Goal: Task Accomplishment & Management: Manage account settings

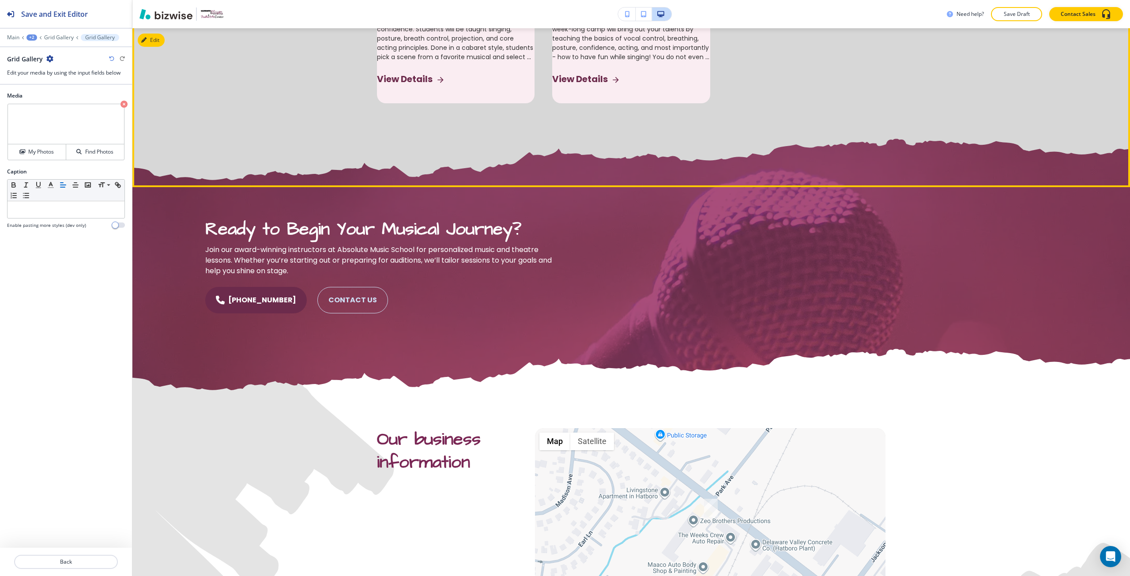
scroll to position [757, 0]
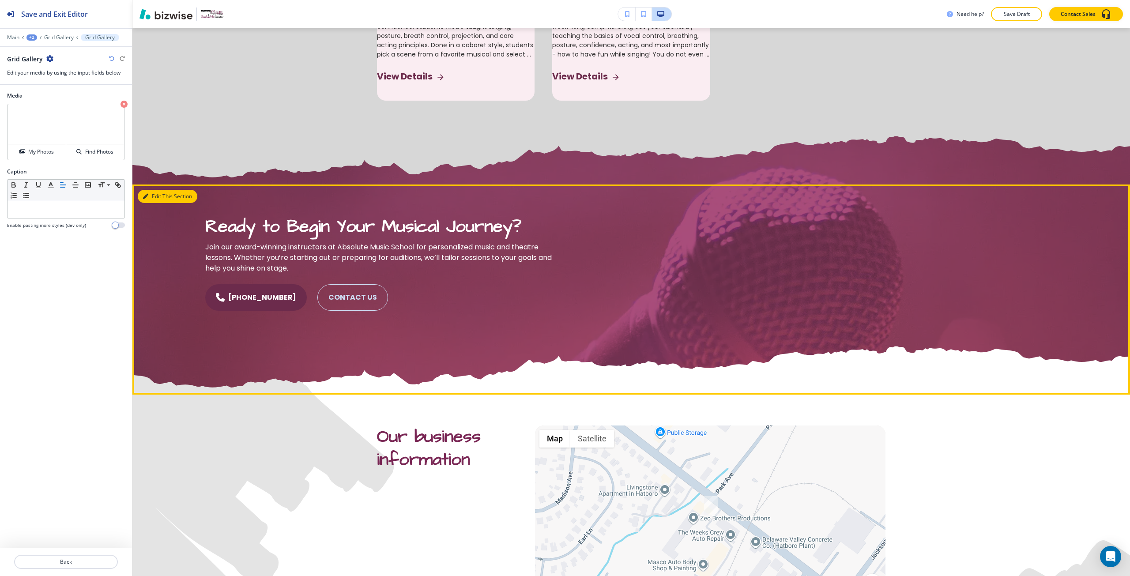
click at [151, 203] on button "Edit This Section" at bounding box center [168, 196] width 60 height 13
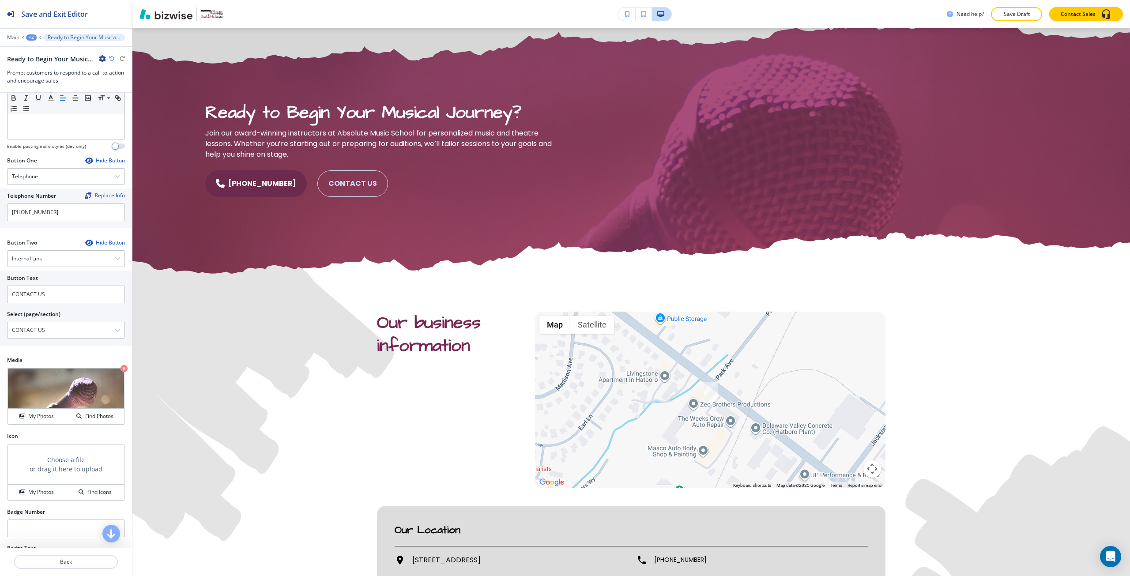
scroll to position [265, 0]
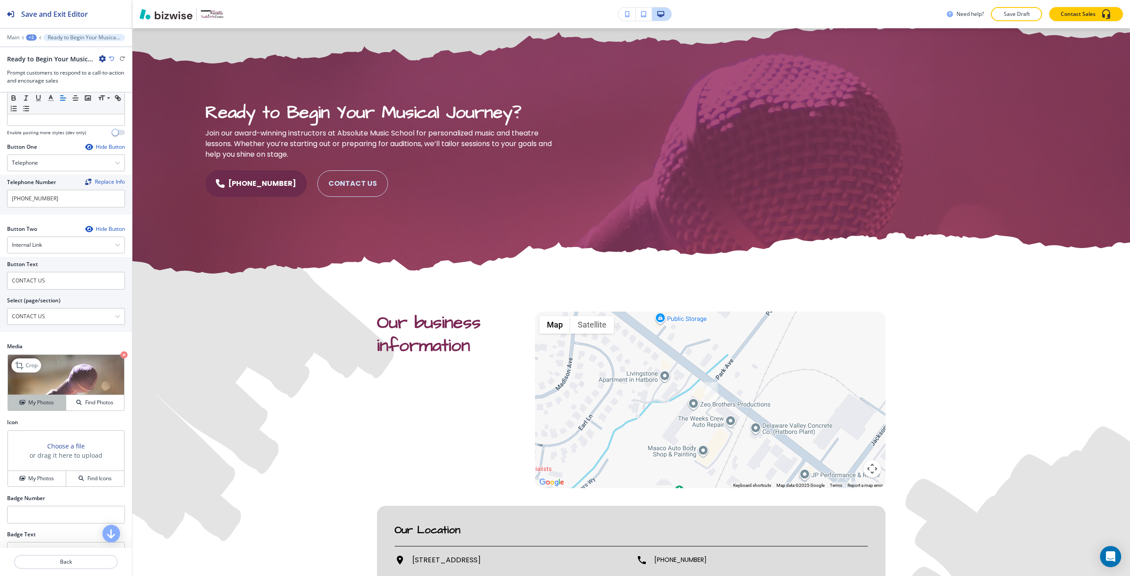
click at [52, 396] on button "My Photos" at bounding box center [37, 402] width 58 height 15
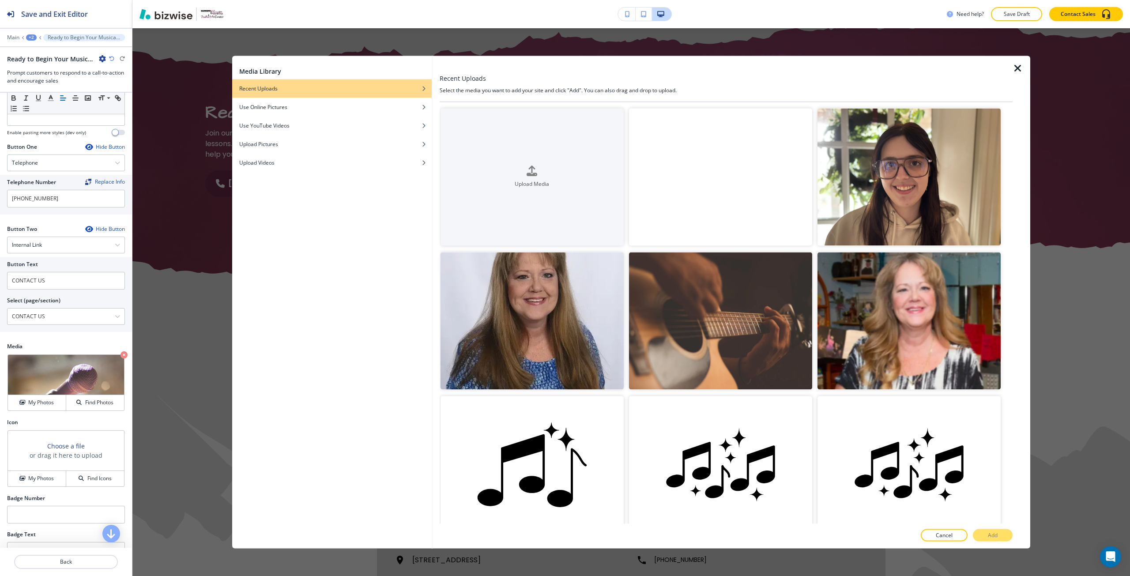
click at [661, 170] on video "button" at bounding box center [720, 176] width 183 height 137
click at [977, 537] on button "Add" at bounding box center [993, 535] width 40 height 12
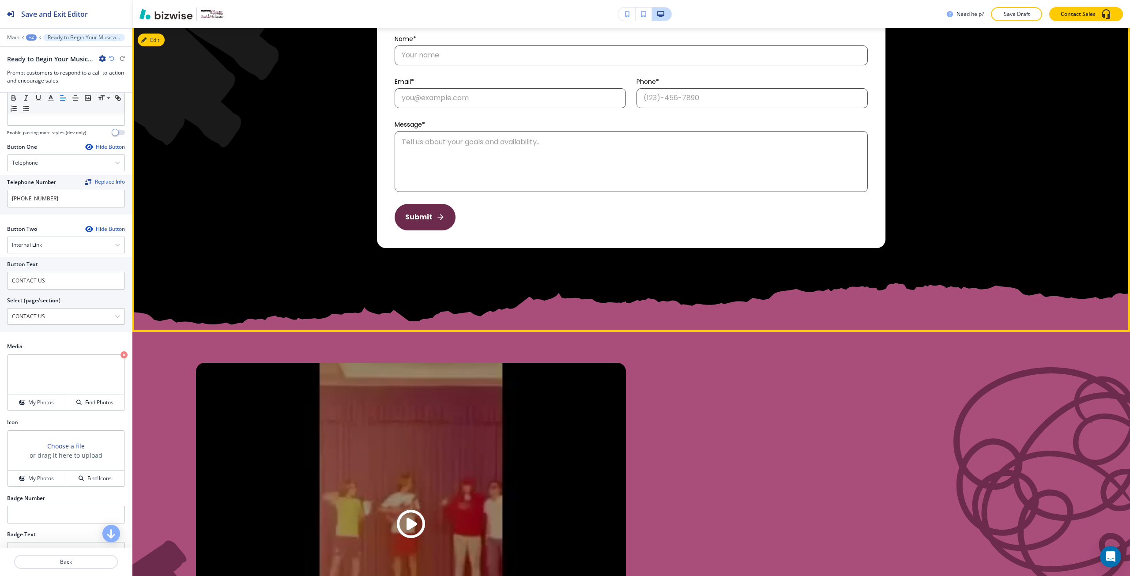
scroll to position [1798, 0]
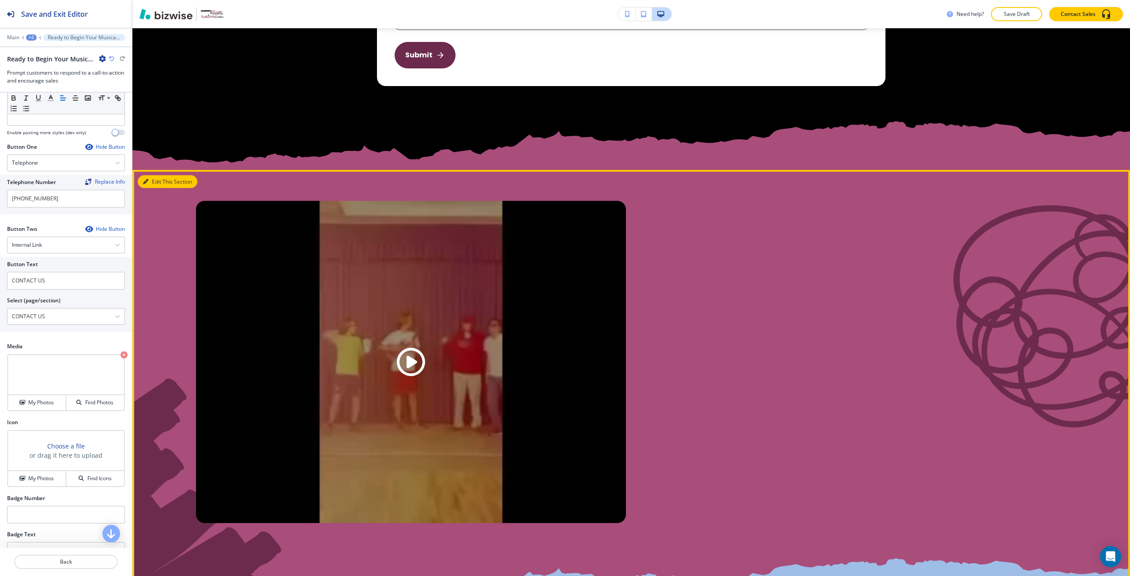
click at [150, 189] on button "Edit This Section" at bounding box center [168, 181] width 60 height 13
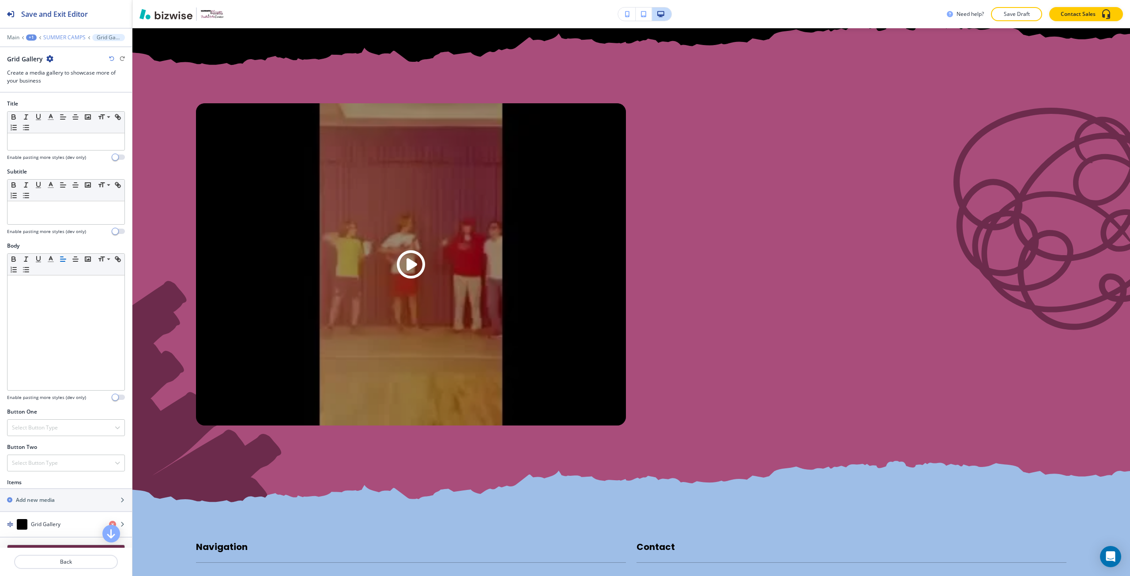
scroll to position [1897, 0]
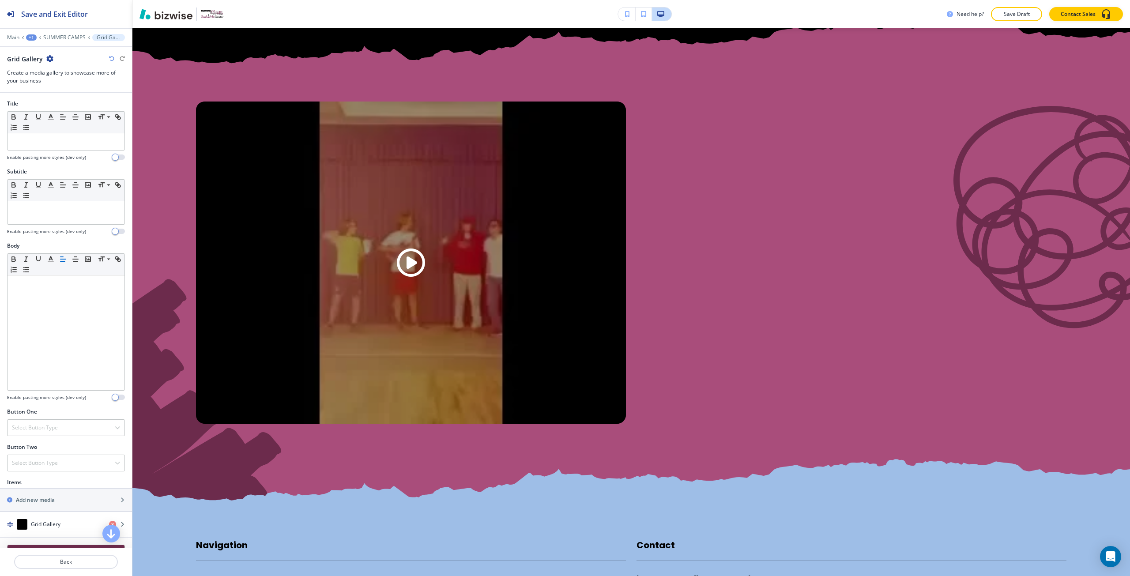
click at [51, 60] on icon "button" at bounding box center [49, 58] width 7 height 7
click at [88, 99] on button "Delete Section" at bounding box center [74, 105] width 57 height 16
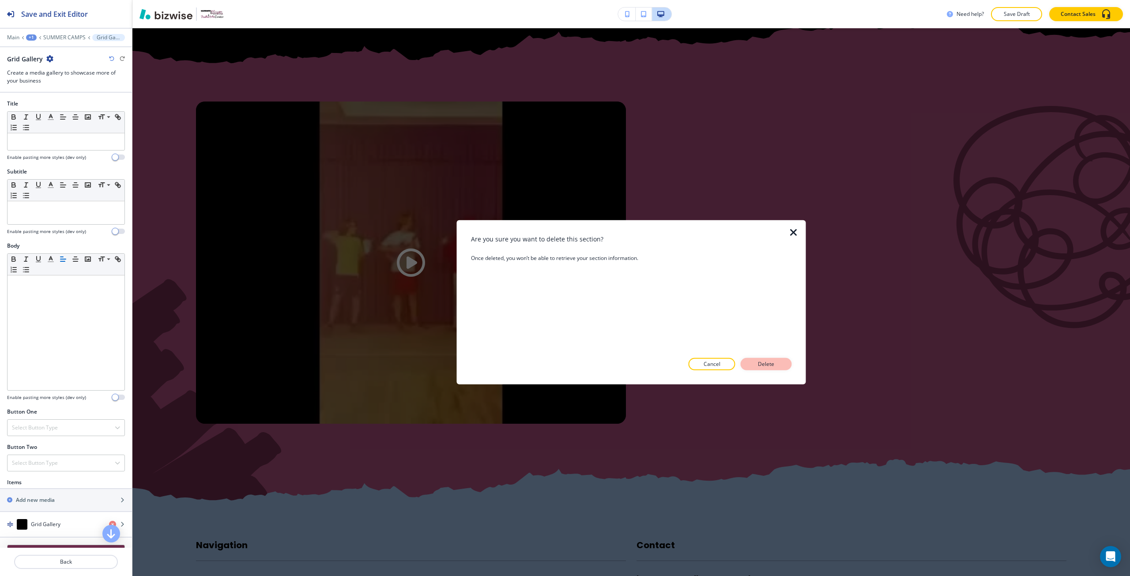
click at [772, 364] on p "Delete" at bounding box center [766, 364] width 21 height 8
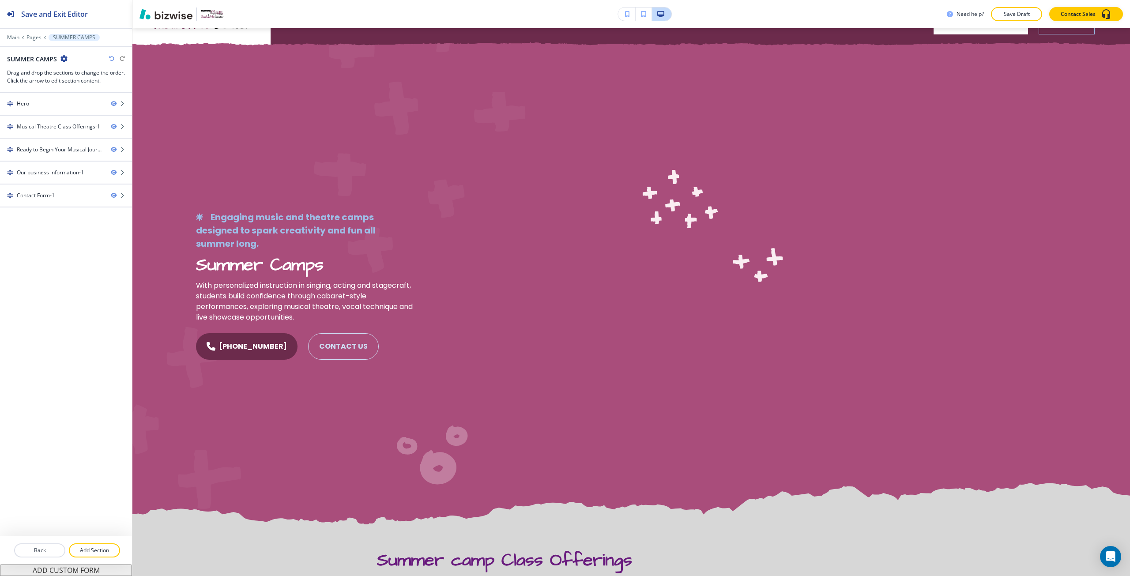
scroll to position [0, 0]
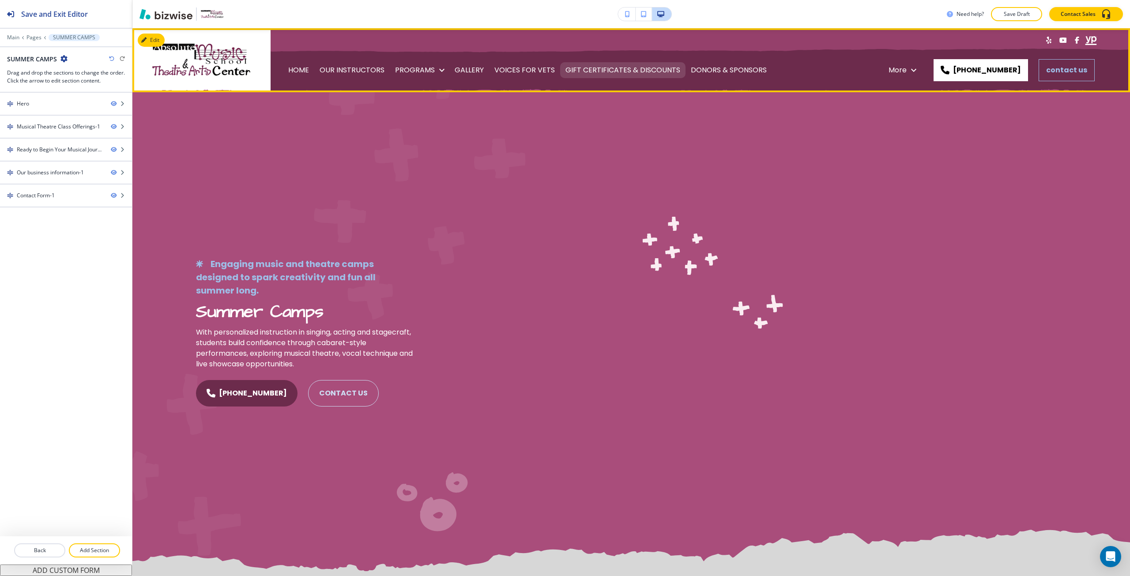
click at [649, 64] on p "GIFT CERTIFICATES & DISCOUNTS" at bounding box center [623, 70] width 115 height 25
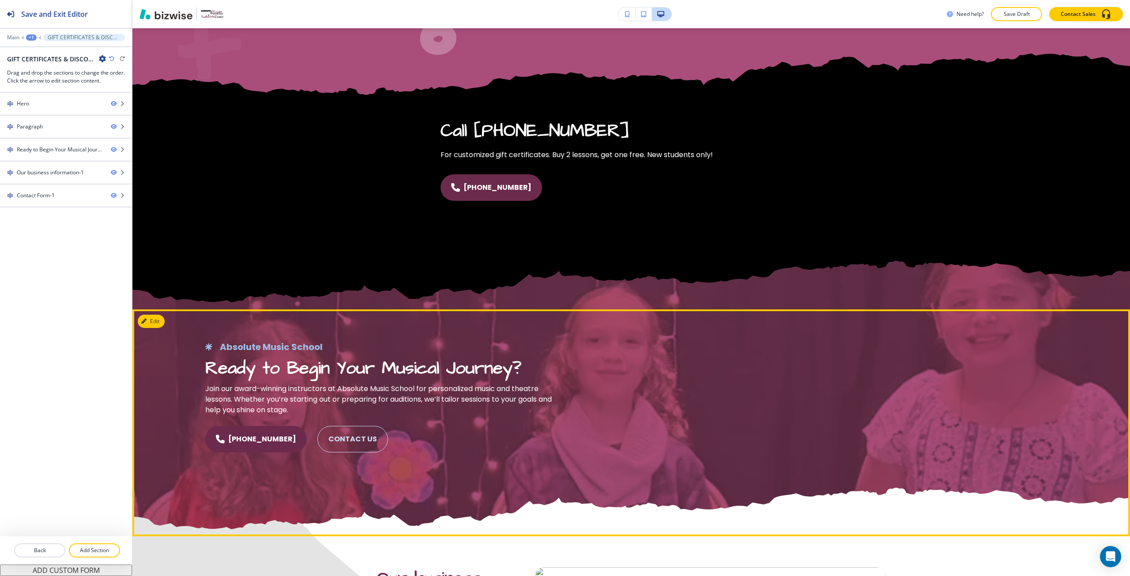
scroll to position [486, 0]
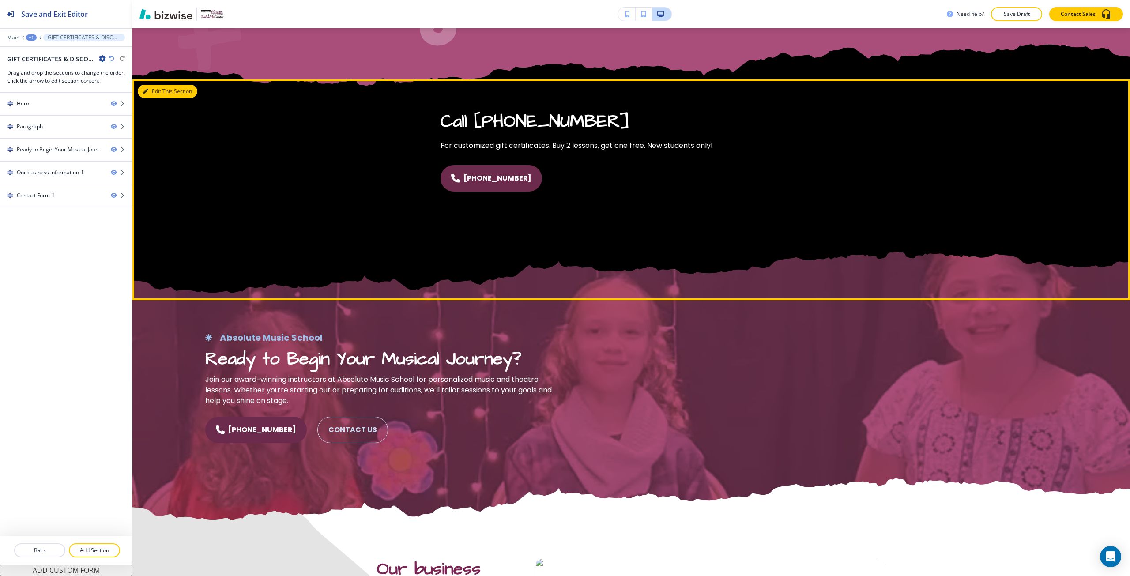
click at [158, 94] on button "Edit This Section" at bounding box center [168, 91] width 60 height 13
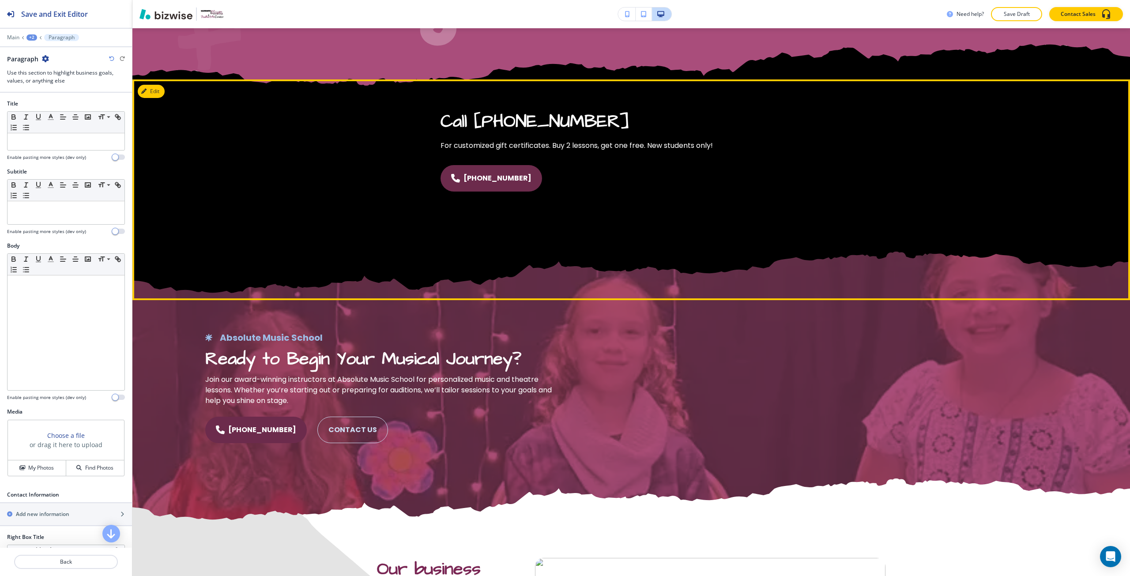
scroll to position [484, 0]
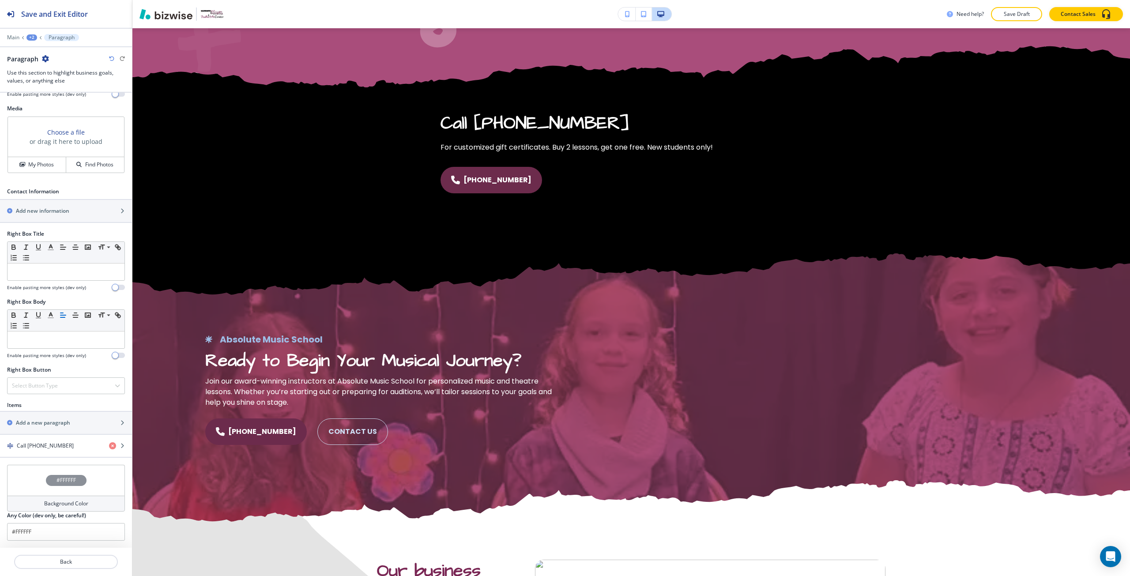
click at [71, 484] on h4 "#FFFFFF" at bounding box center [66, 480] width 19 height 8
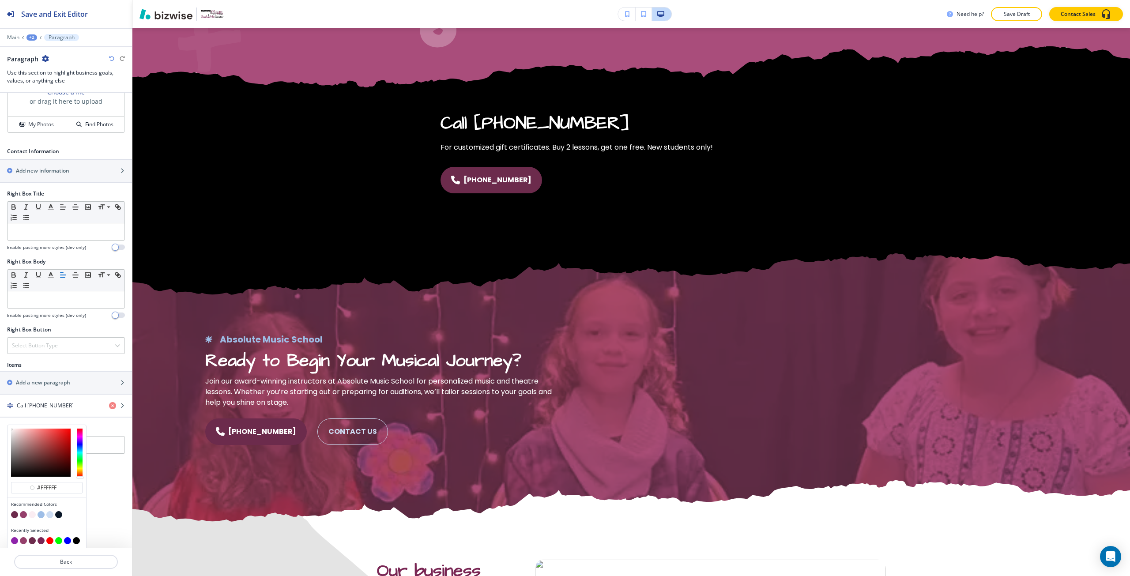
scroll to position [346, 0]
click at [33, 513] on button "button" at bounding box center [32, 512] width 7 height 7
type input "#faedf2"
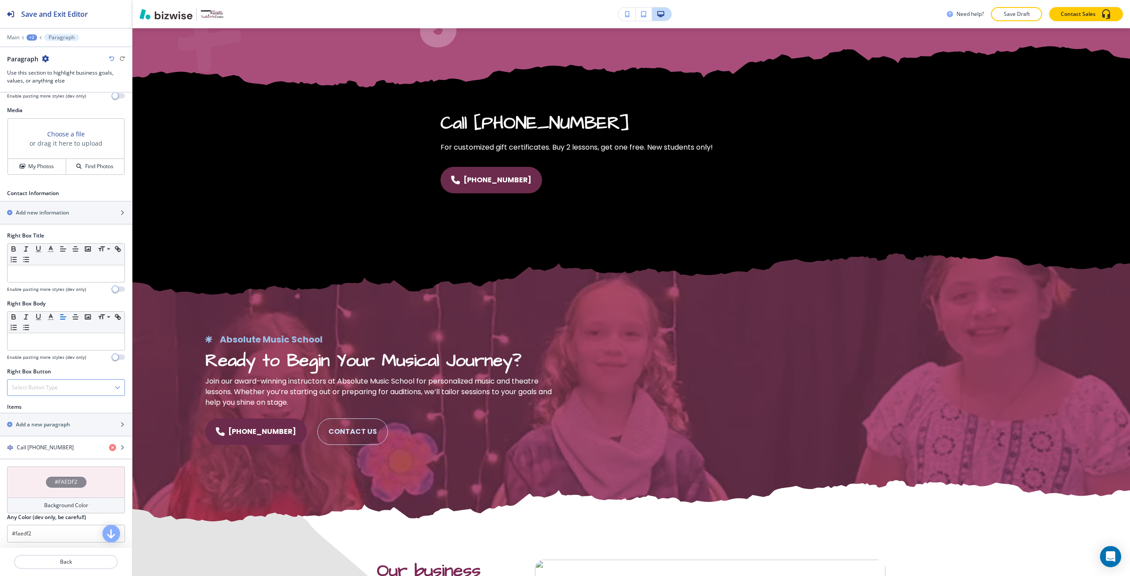
scroll to position [303, 0]
click at [40, 445] on h4 "Call [PHONE_NUMBER]" at bounding box center [45, 446] width 57 height 8
click at [39, 441] on div "button" at bounding box center [66, 438] width 132 height 7
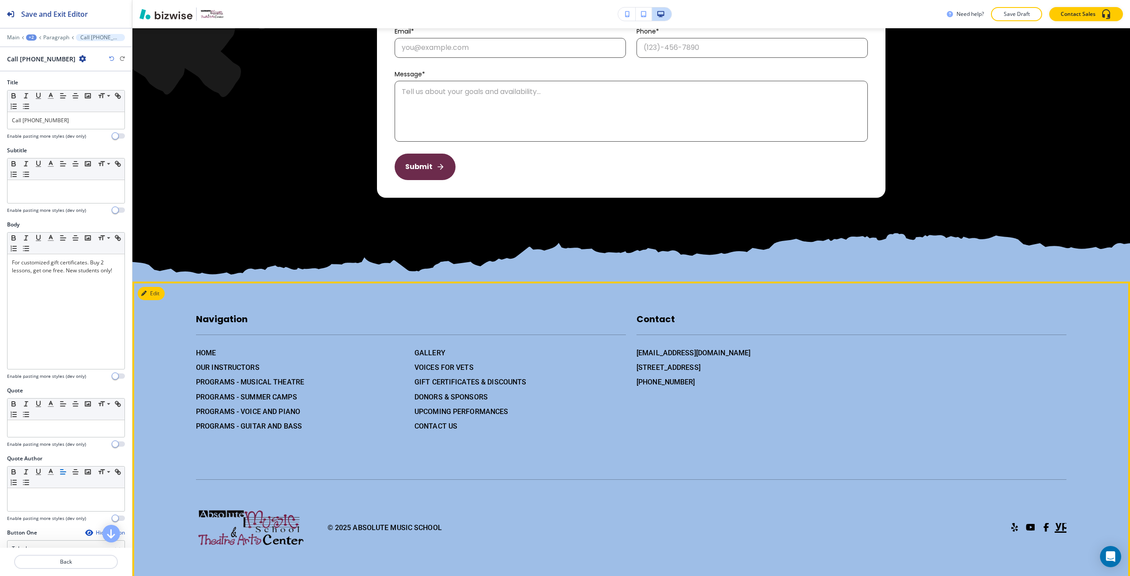
scroll to position [1550, 0]
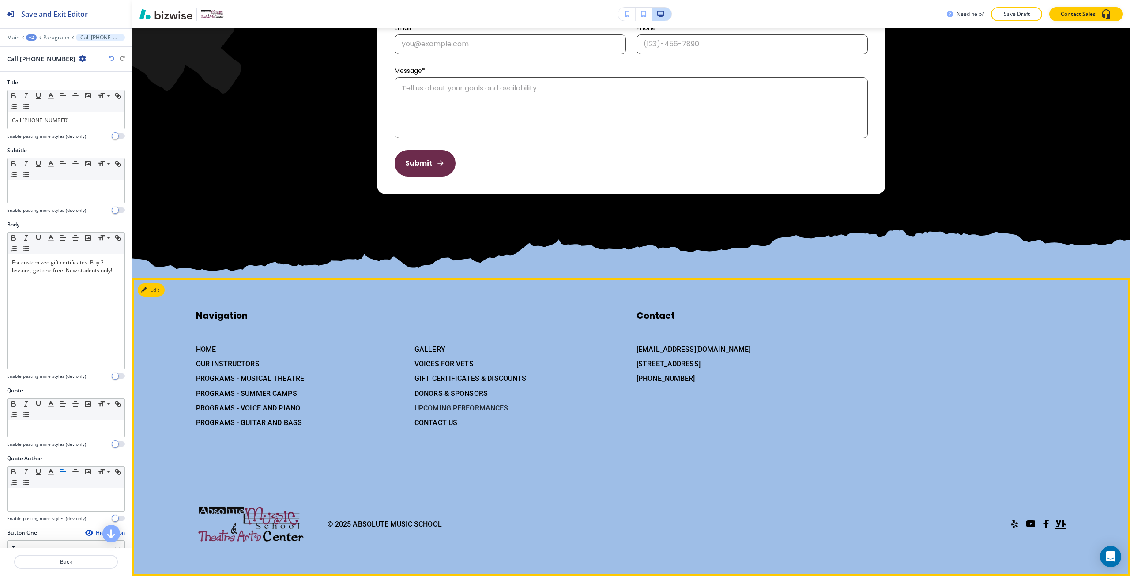
click at [424, 406] on h6 "UPCOMING PERFORMANCES" at bounding box center [520, 408] width 211 height 11
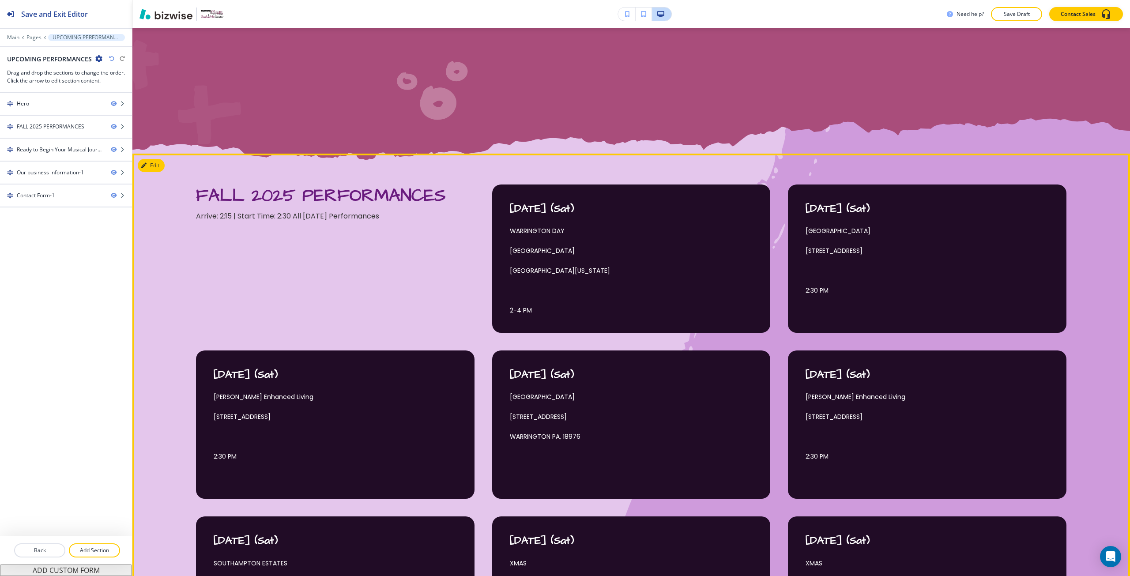
scroll to position [441, 0]
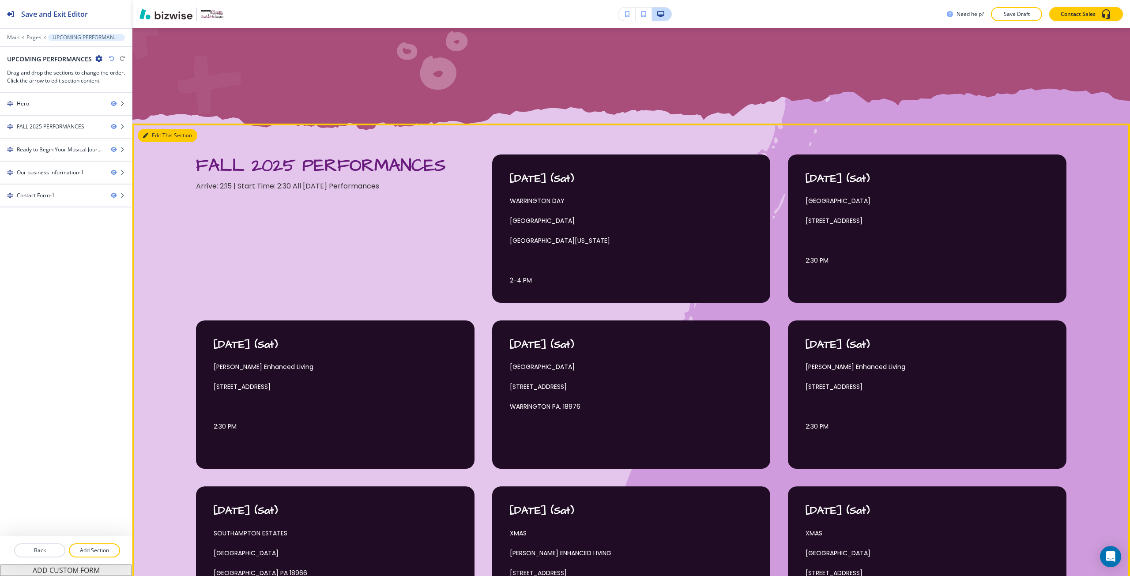
click at [145, 135] on icon "button" at bounding box center [145, 135] width 5 height 5
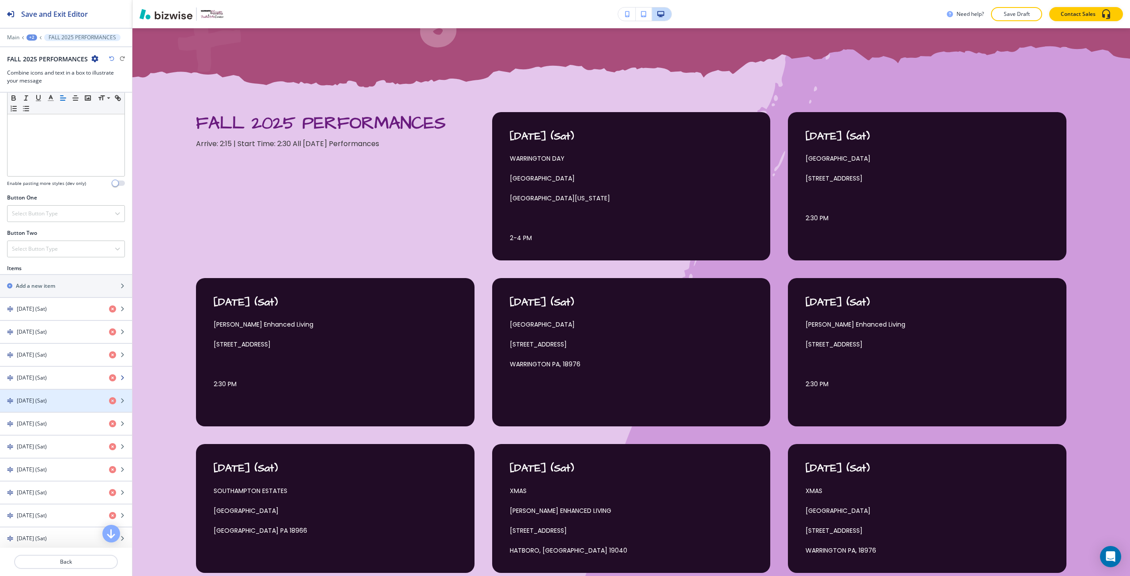
scroll to position [221, 0]
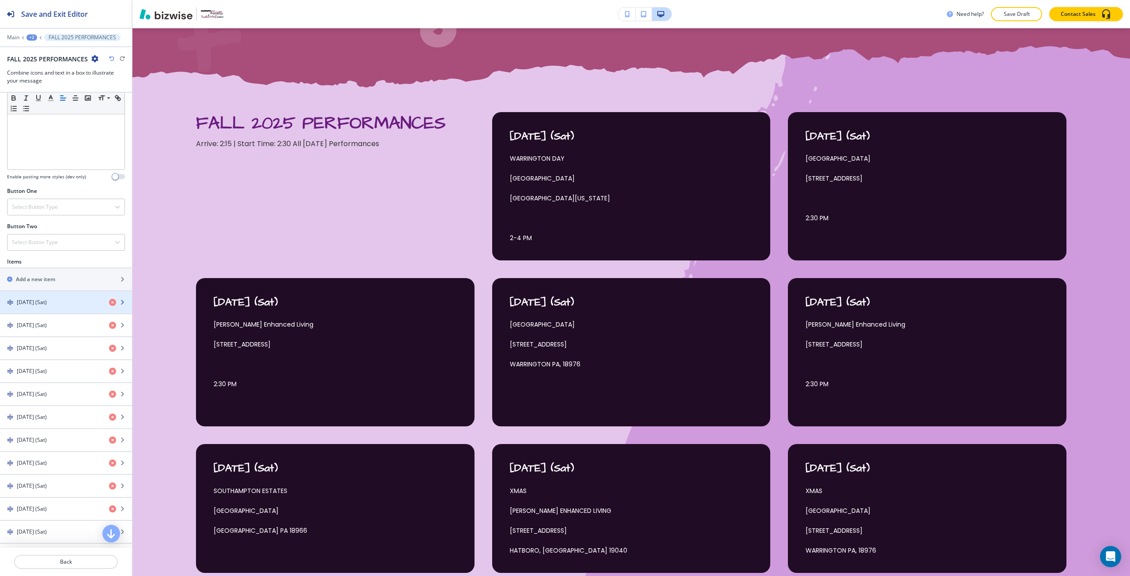
click at [49, 307] on div "button" at bounding box center [66, 309] width 132 height 7
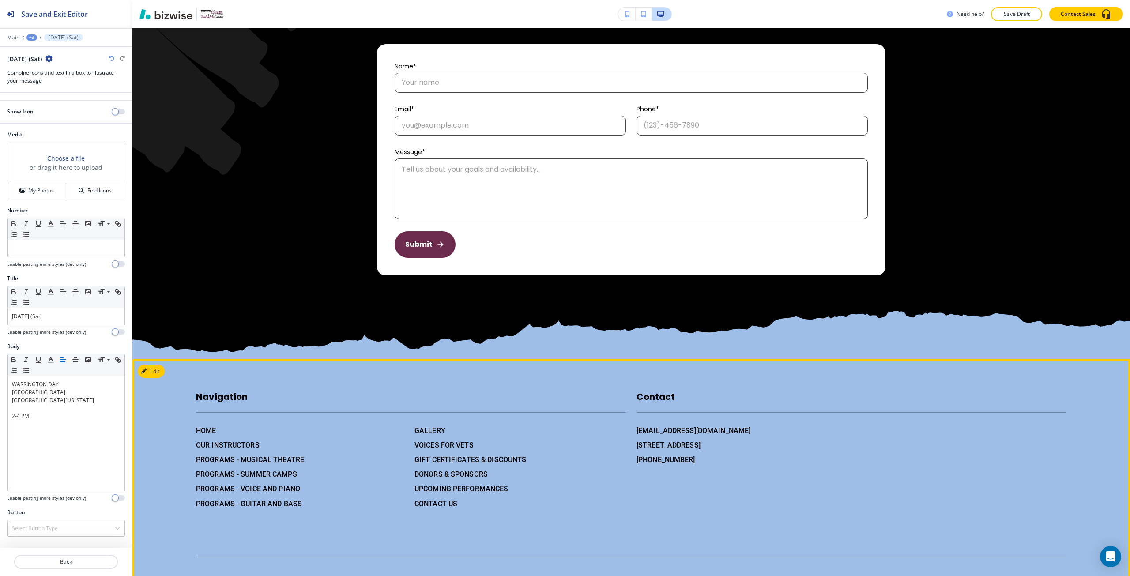
scroll to position [2052, 0]
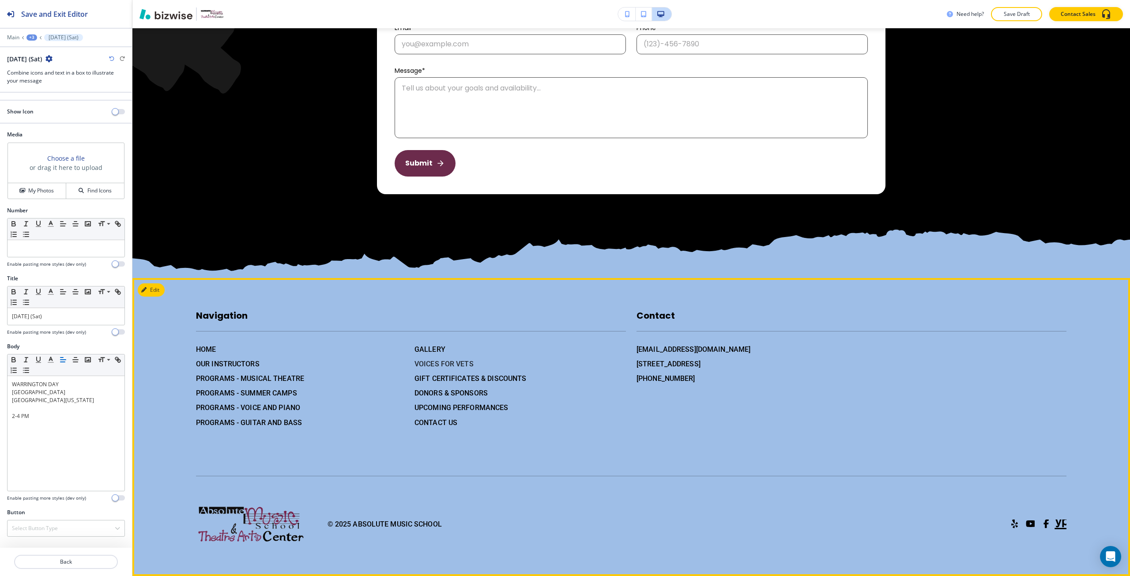
click at [433, 366] on h6 "VOICES FOR VETS" at bounding box center [520, 363] width 211 height 11
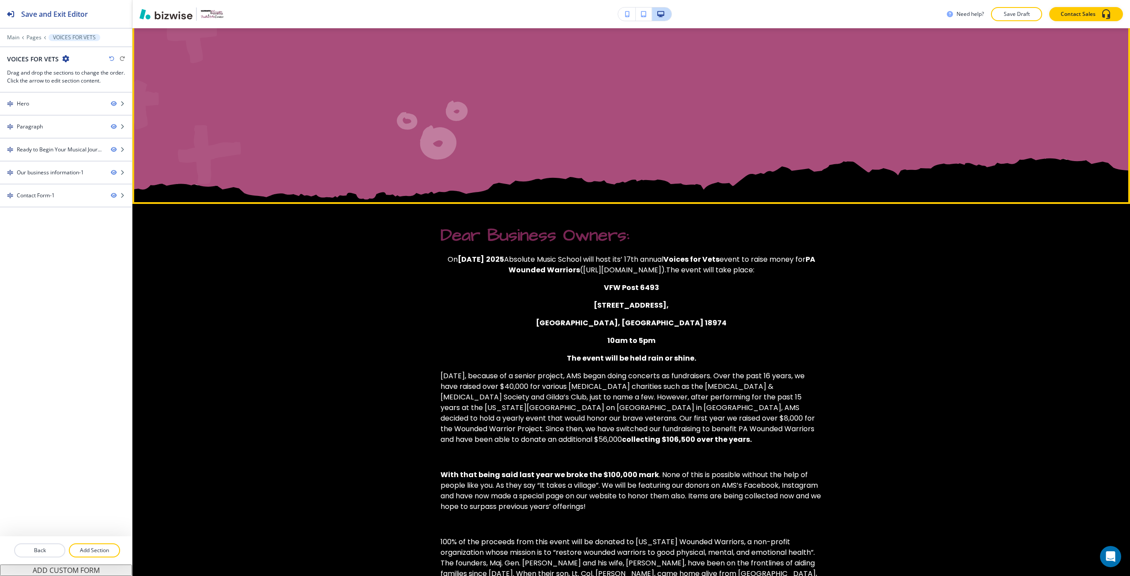
scroll to position [397, 0]
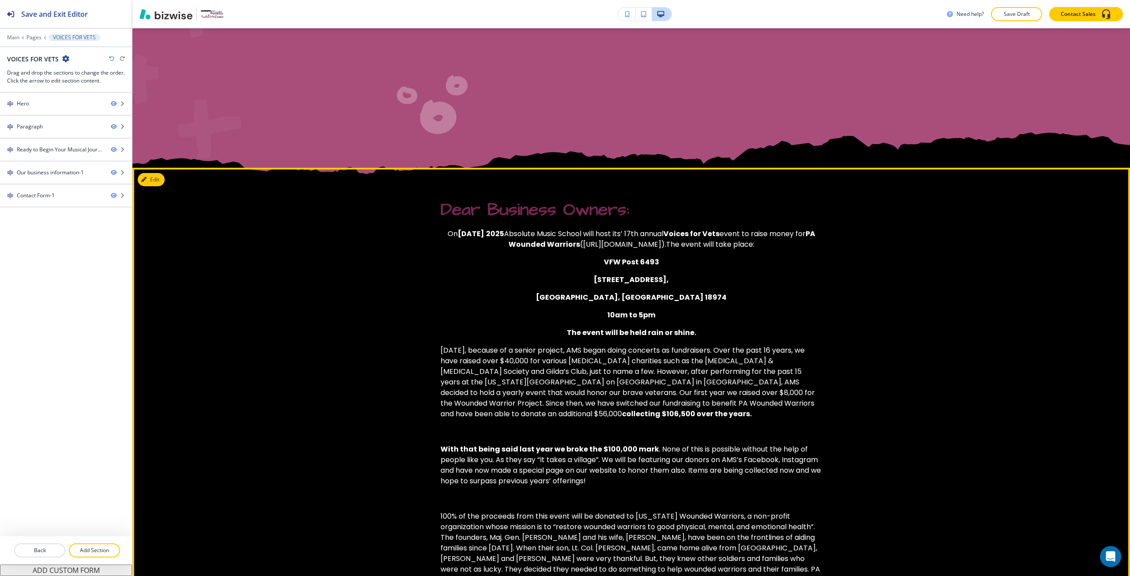
click at [154, 188] on section "Dear Business Owners: On [DATE] Absolute Music School will host its’ 17th annua…" at bounding box center [631, 539] width 998 height 848
click at [148, 175] on button "Edit This Section" at bounding box center [168, 179] width 60 height 13
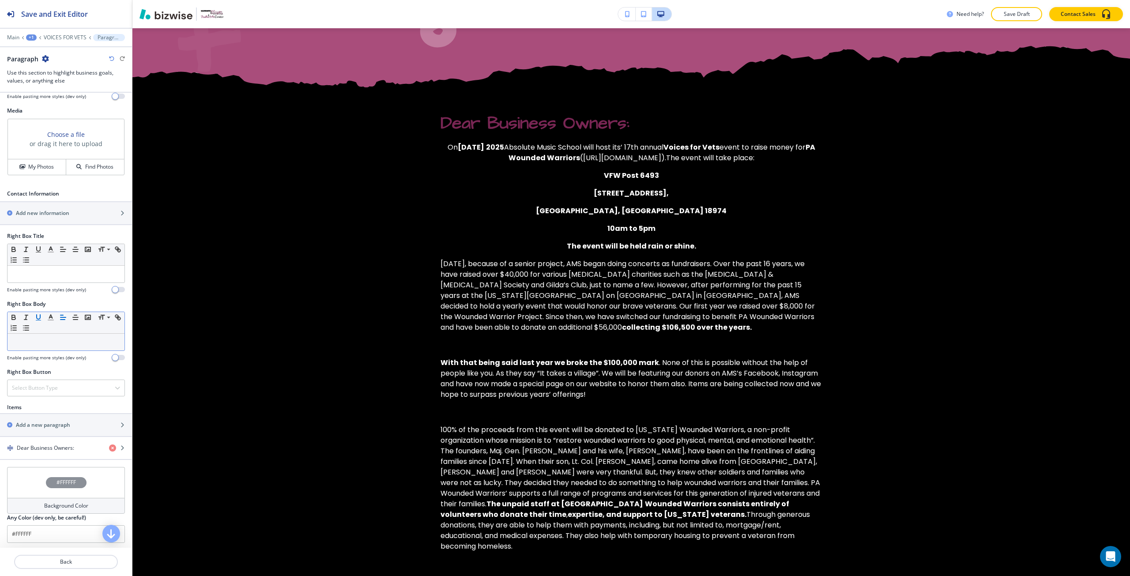
scroll to position [303, 0]
click at [57, 451] on div "button" at bounding box center [66, 453] width 132 height 7
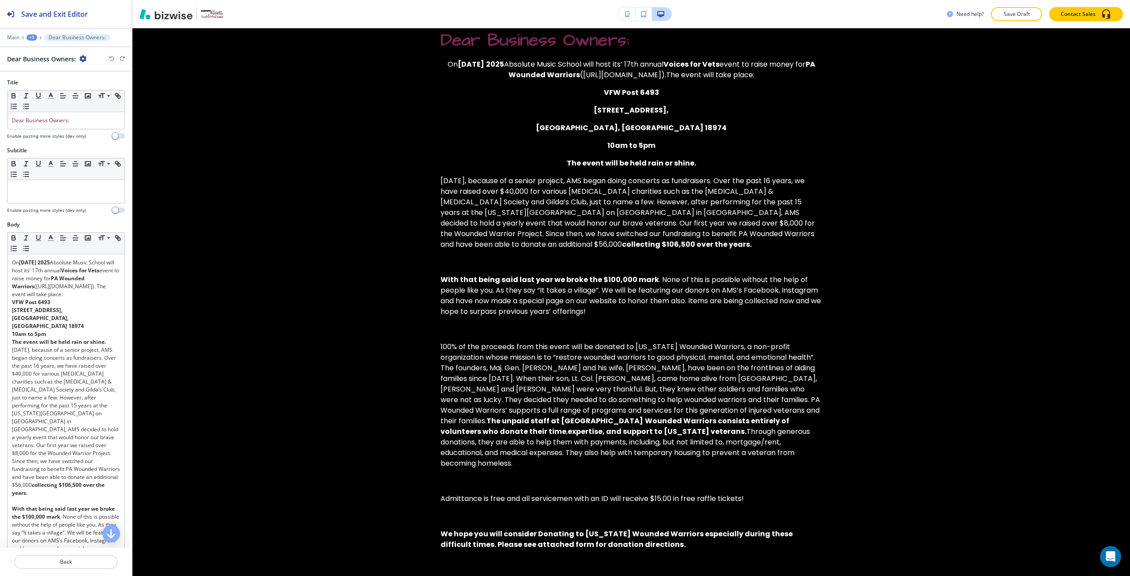
scroll to position [568, 0]
click at [57, 120] on span "Dear Business Owners:" at bounding box center [40, 121] width 57 height 8
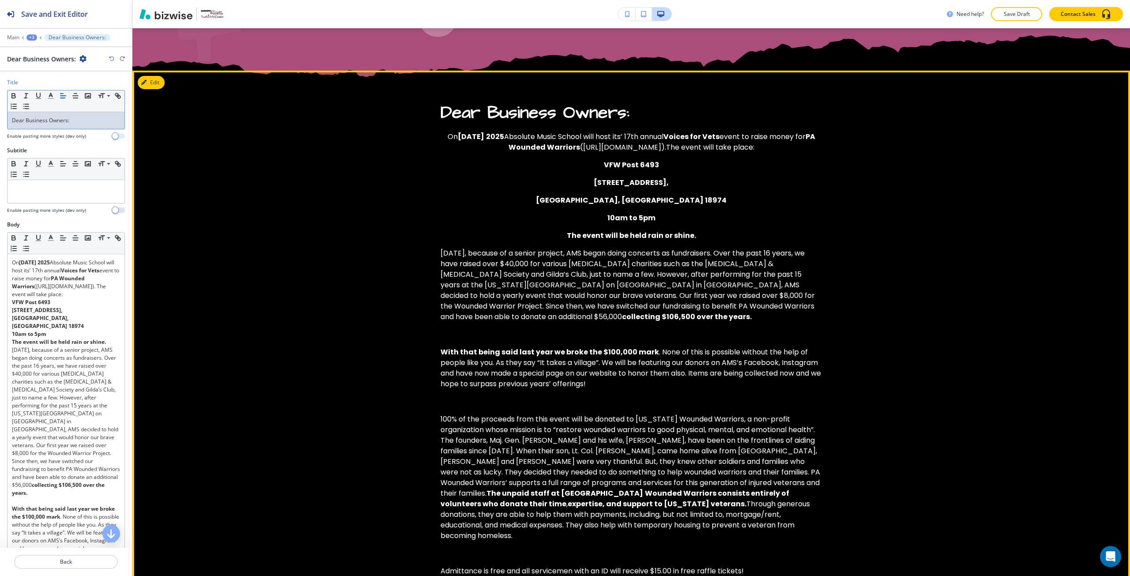
scroll to position [479, 0]
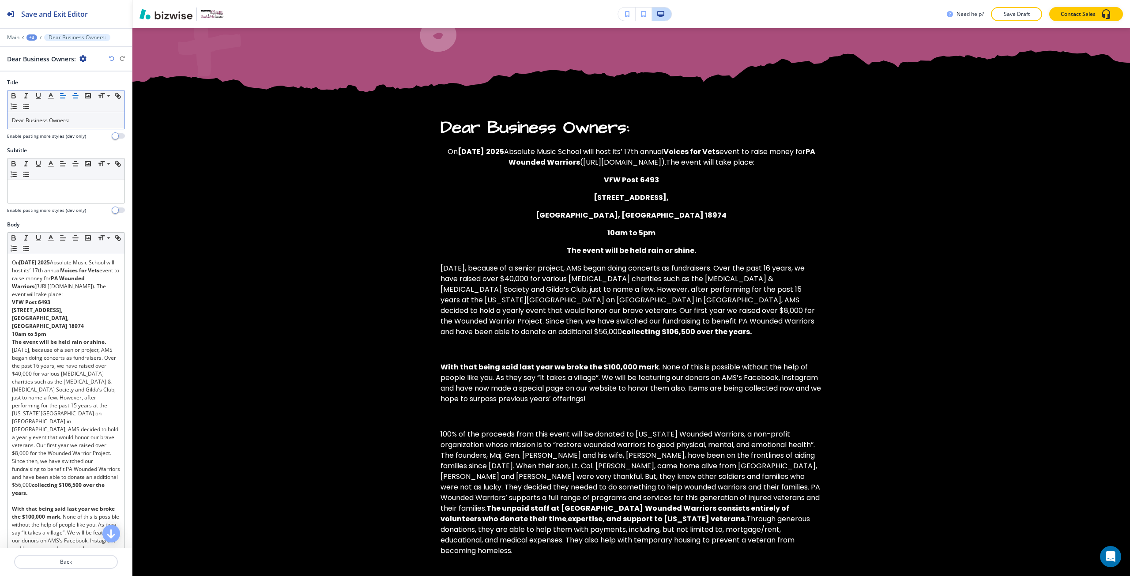
click at [73, 94] on icon "button" at bounding box center [76, 96] width 8 height 8
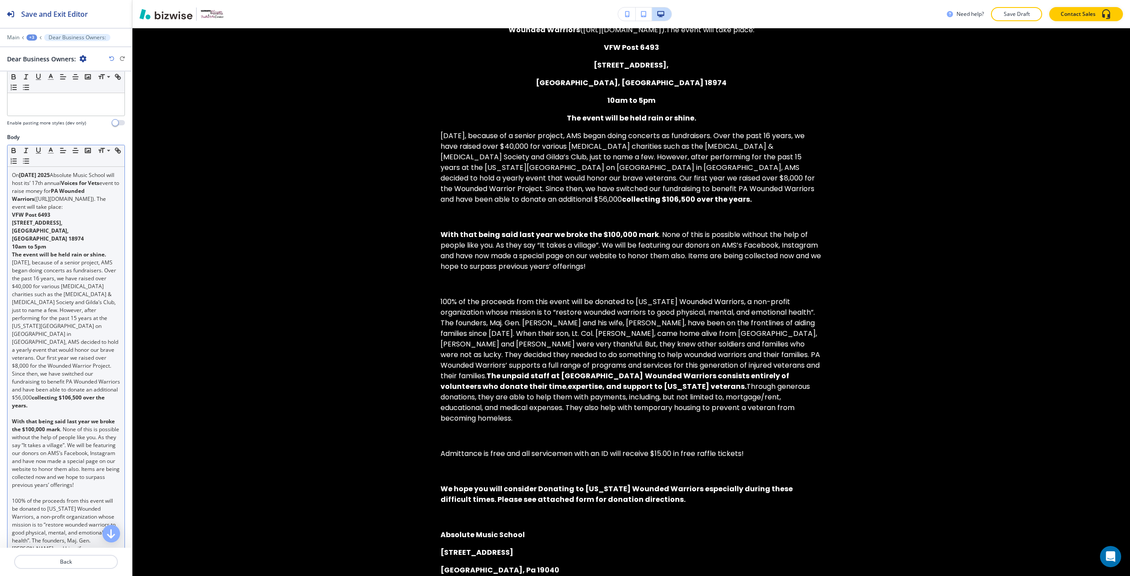
scroll to position [88, 0]
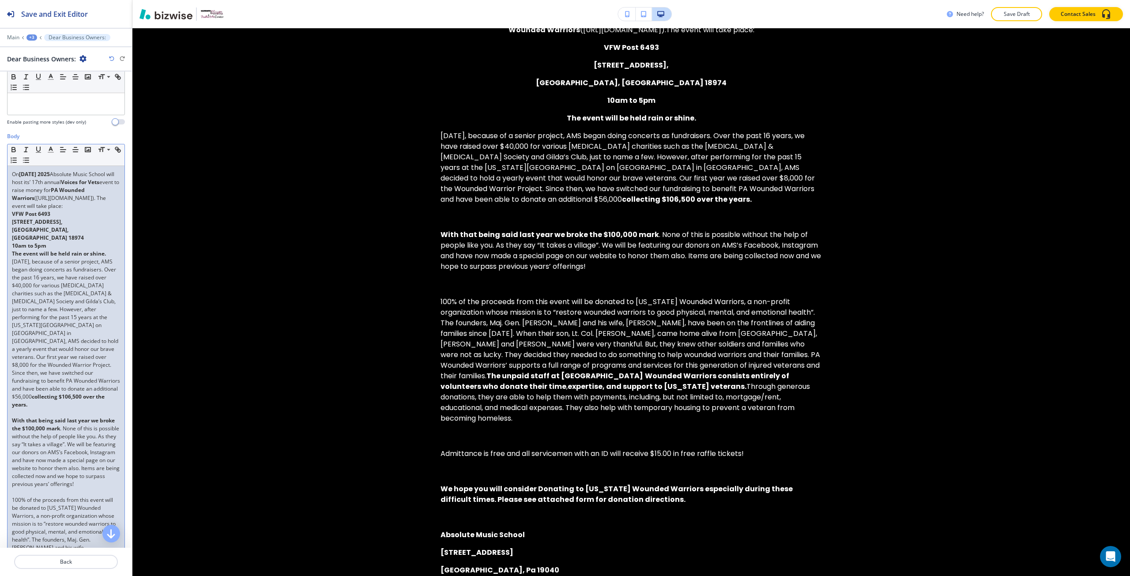
click at [34, 413] on p at bounding box center [66, 413] width 108 height 8
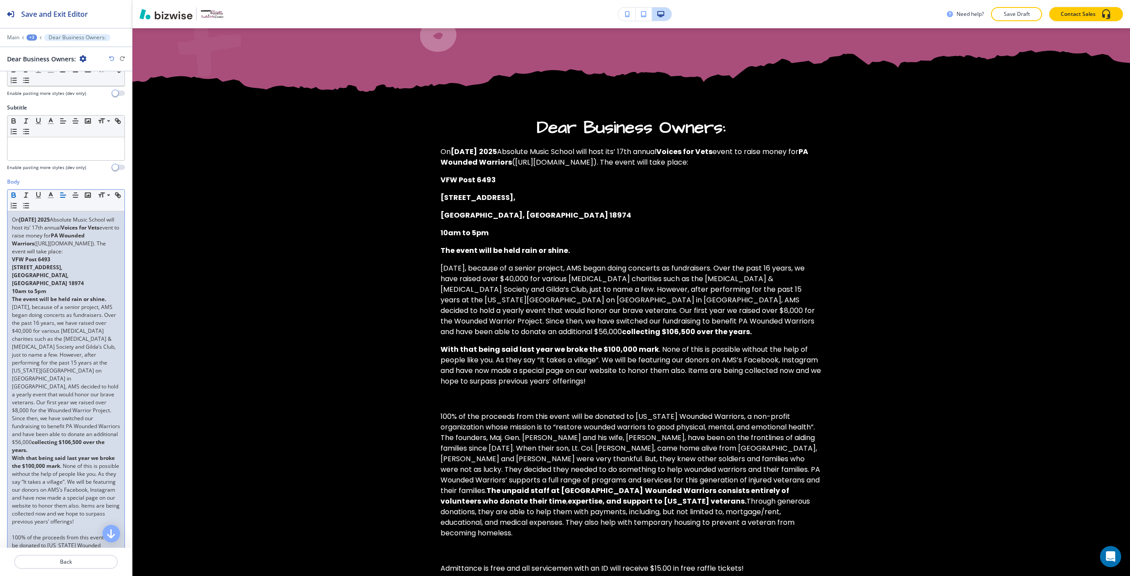
scroll to position [0, 0]
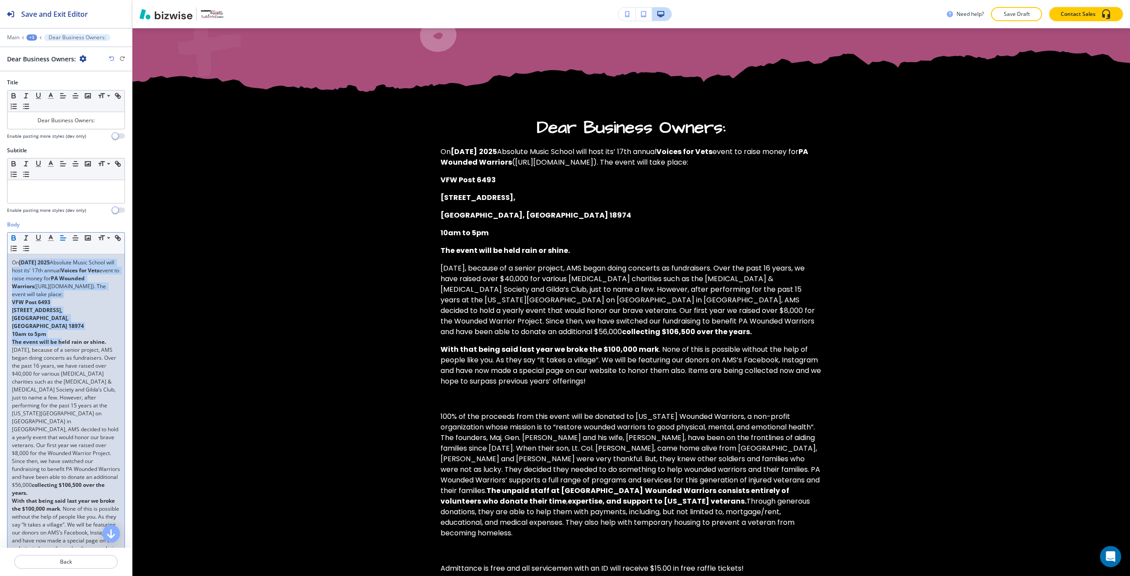
drag, startPoint x: 60, startPoint y: 339, endPoint x: 20, endPoint y: 264, distance: 84.9
click at [77, 238] on line "button" at bounding box center [75, 238] width 5 height 0
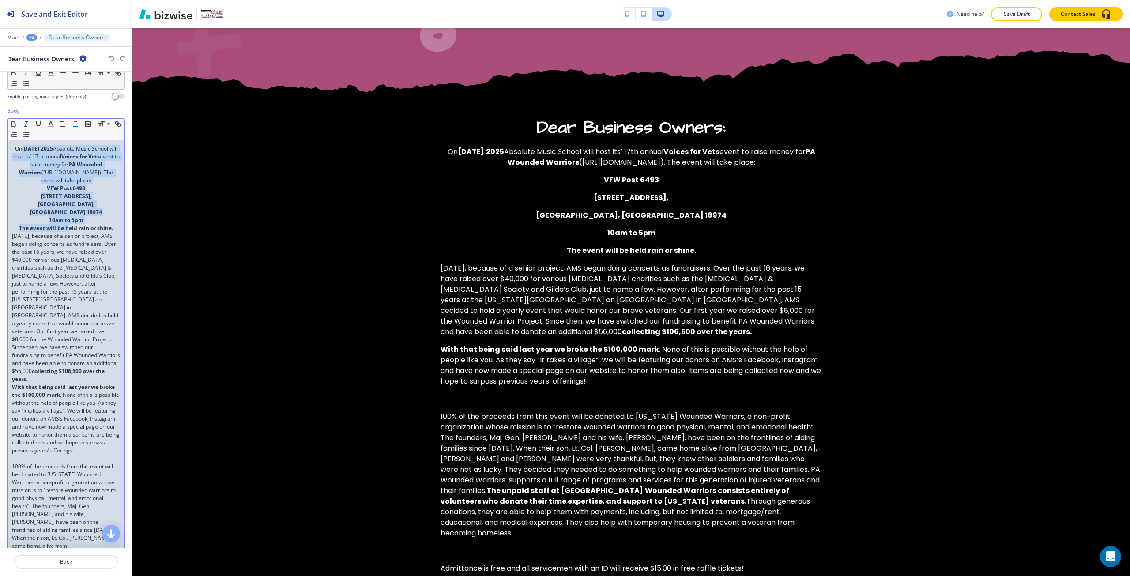
scroll to position [132, 0]
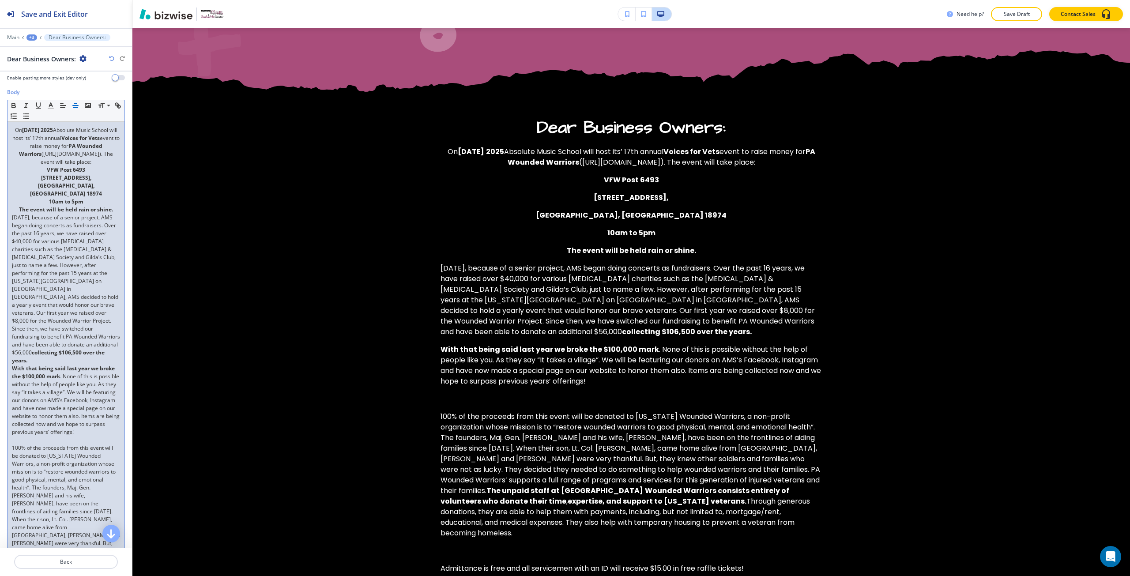
click at [51, 444] on p at bounding box center [66, 440] width 108 height 8
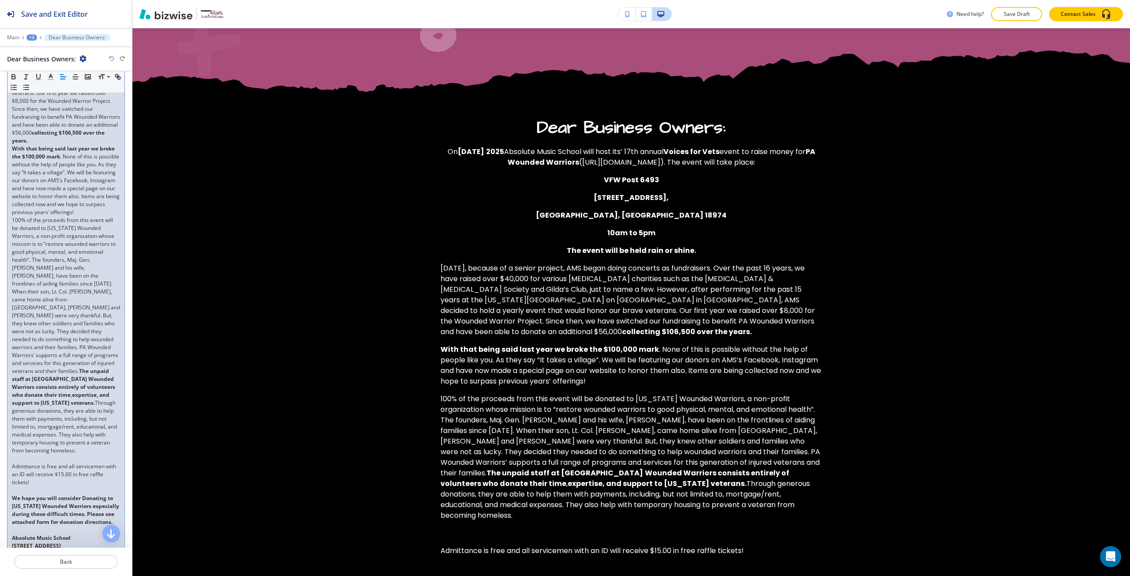
scroll to position [353, 0]
click at [48, 462] on p at bounding box center [66, 458] width 108 height 8
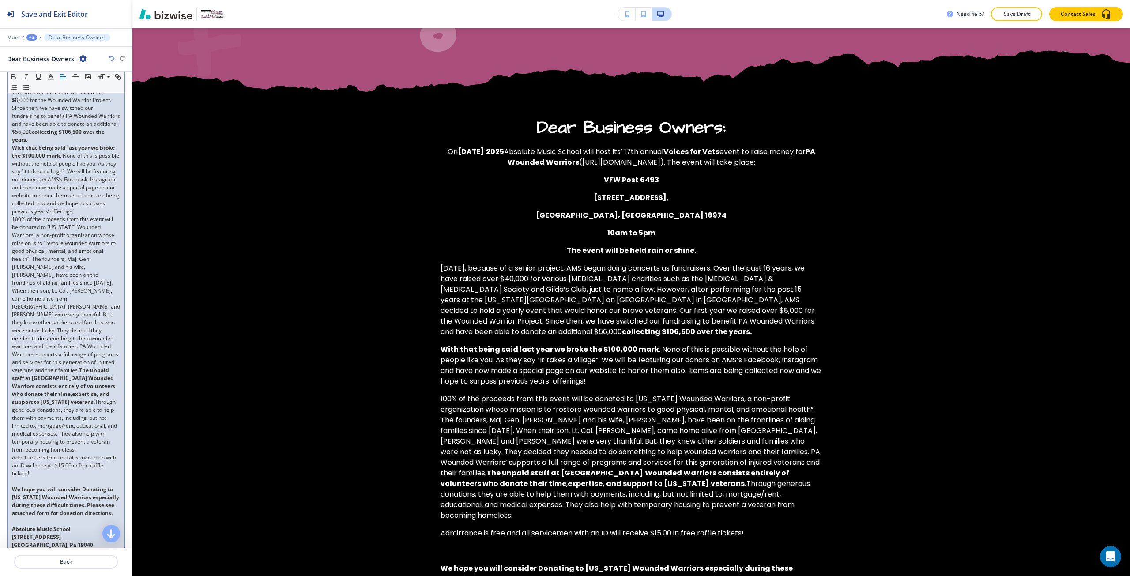
click at [41, 478] on p "Admittance is free and all servicemen with an ID will receive $15.00 in free ra…" at bounding box center [66, 466] width 108 height 24
click at [51, 478] on p "Admittance is free and all servicemen with an ID will receive $15.00 in free ra…" at bounding box center [66, 466] width 108 height 24
click at [53, 486] on p at bounding box center [66, 482] width 108 height 8
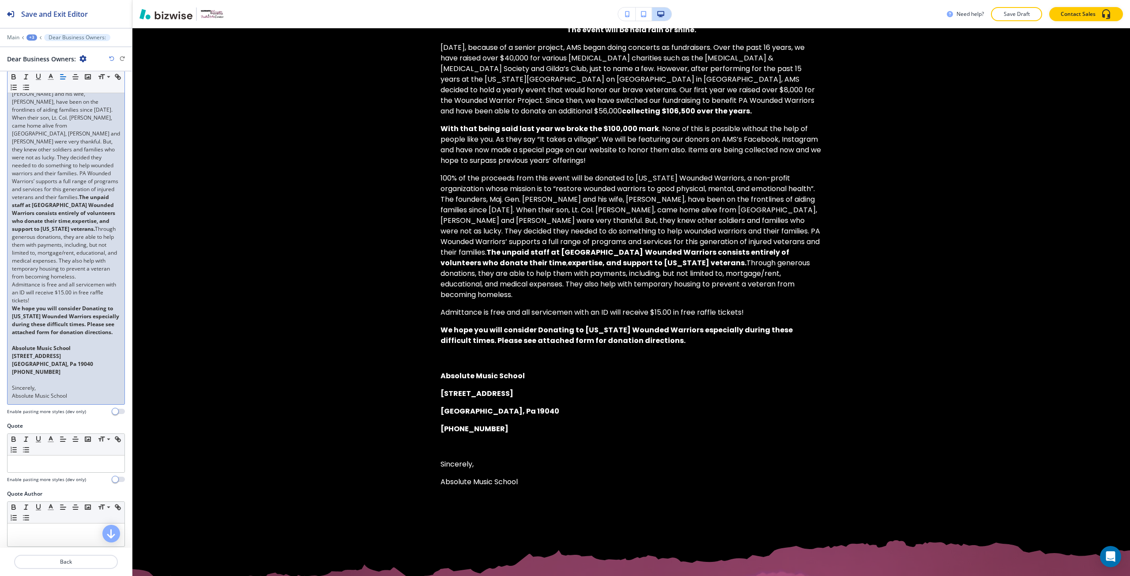
scroll to position [530, 0]
click at [55, 341] on p at bounding box center [66, 337] width 108 height 8
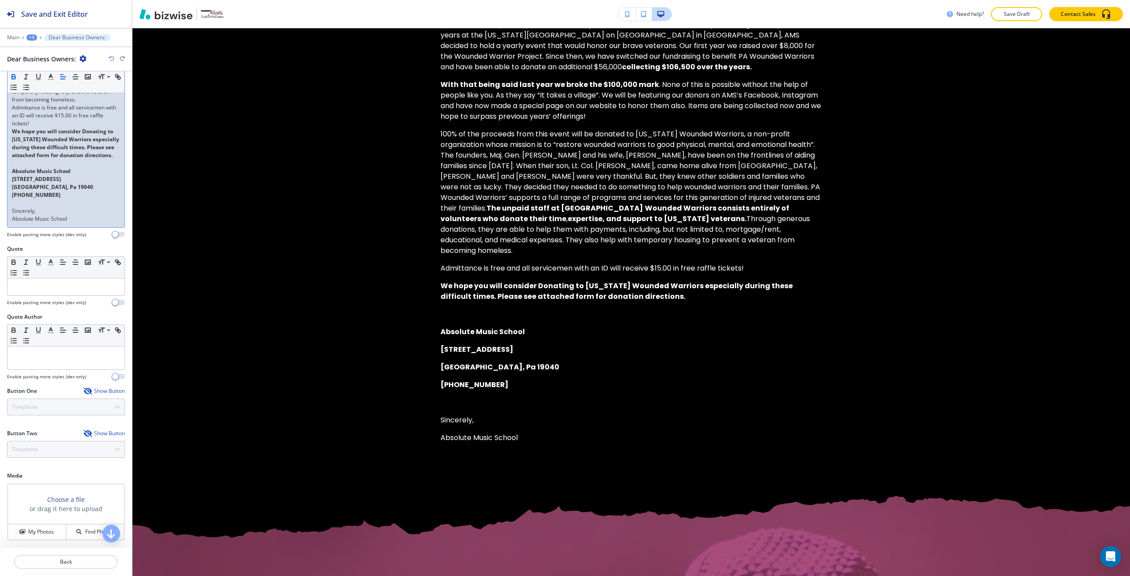
scroll to position [719, 0]
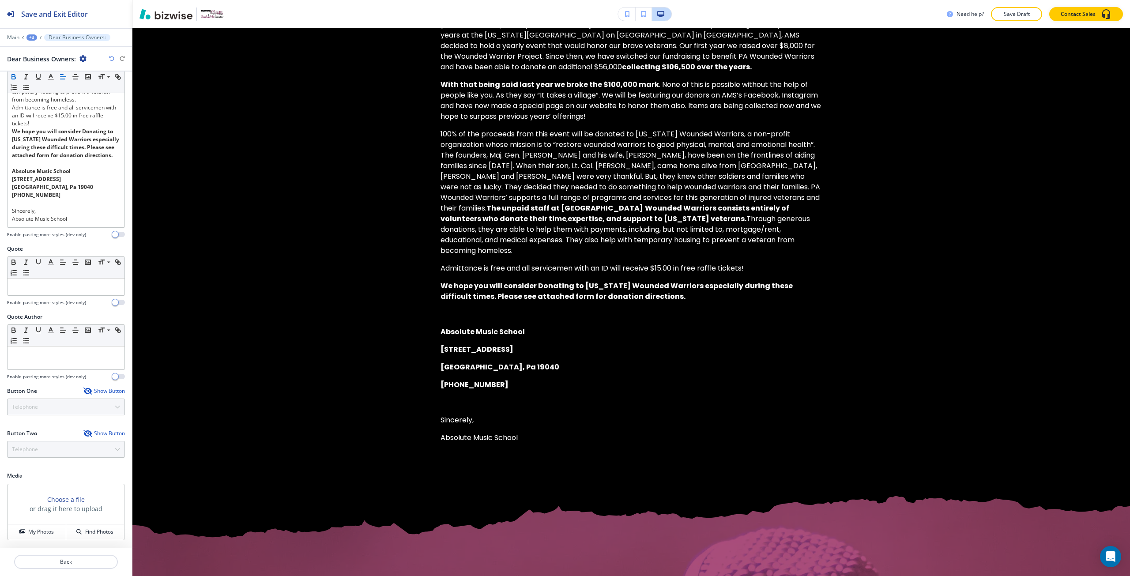
click at [47, 498] on h3 "Choose a file" at bounding box center [66, 499] width 38 height 9
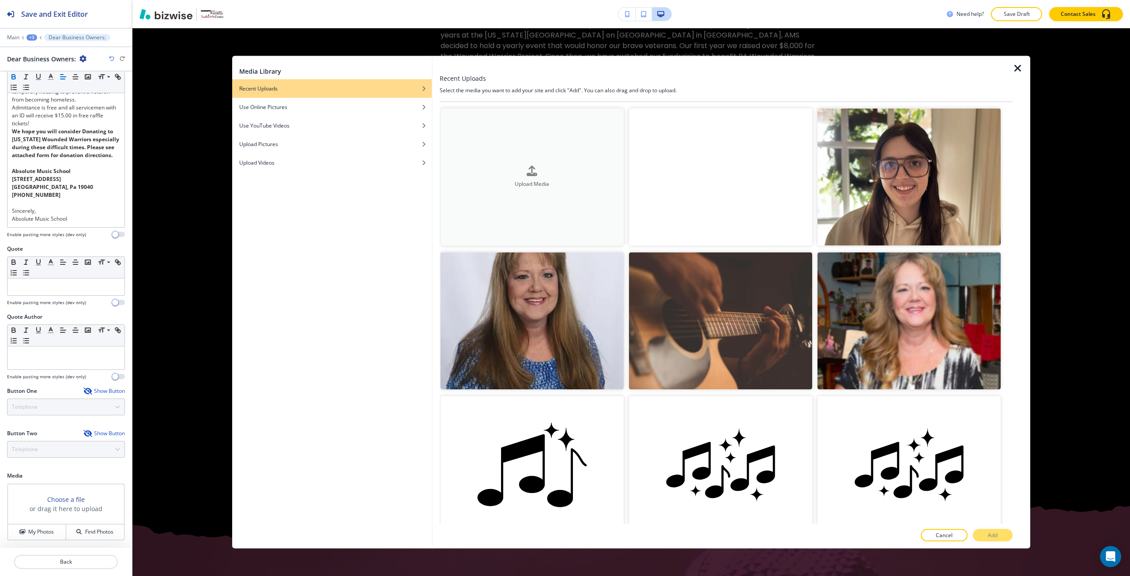
click at [487, 193] on button "Upload Media" at bounding box center [532, 176] width 183 height 137
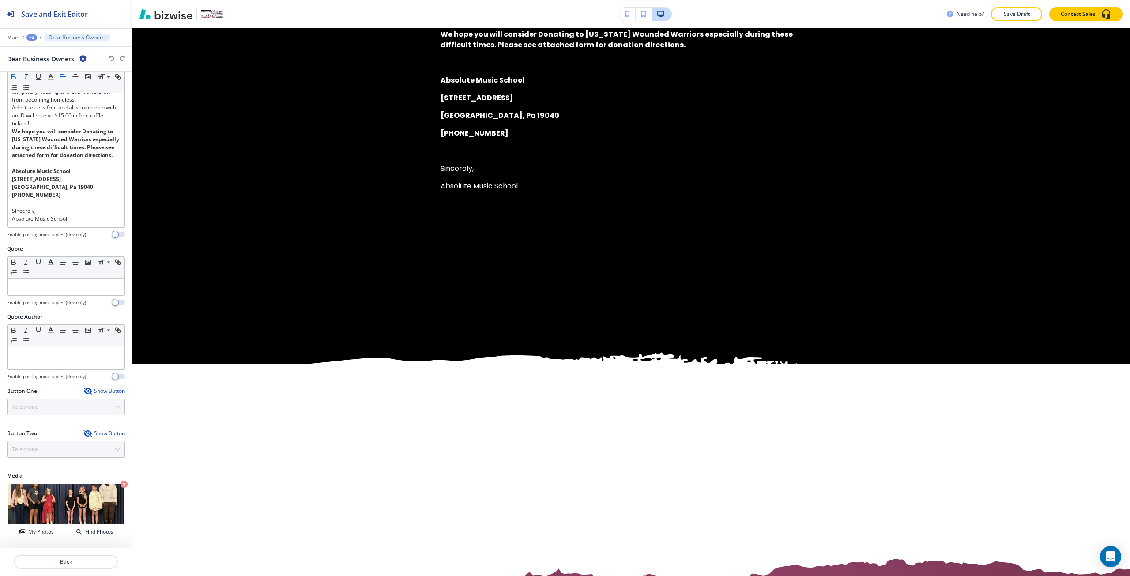
scroll to position [1098, 0]
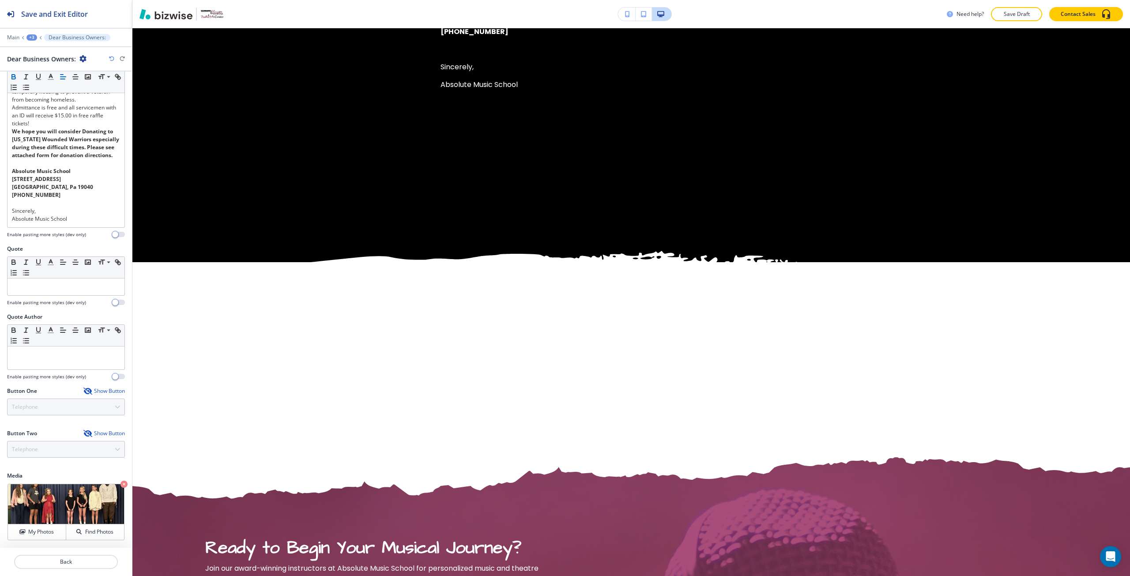
click at [110, 60] on icon "button" at bounding box center [111, 58] width 5 height 5
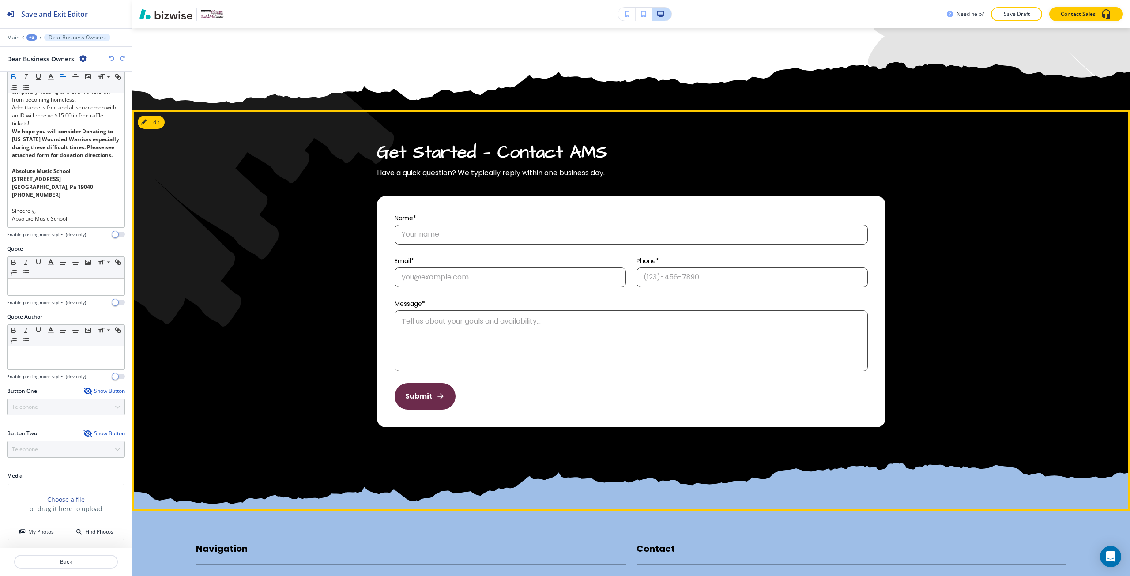
scroll to position [2026, 0]
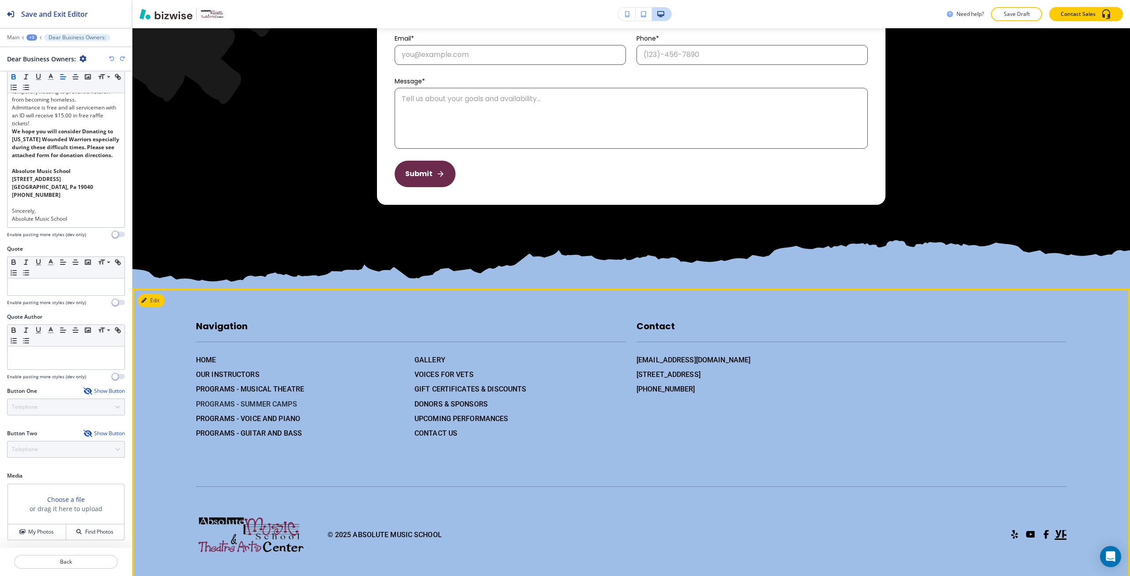
click at [292, 399] on h6 "PROGRAMS - SUMMER CAMPS" at bounding box center [301, 404] width 211 height 11
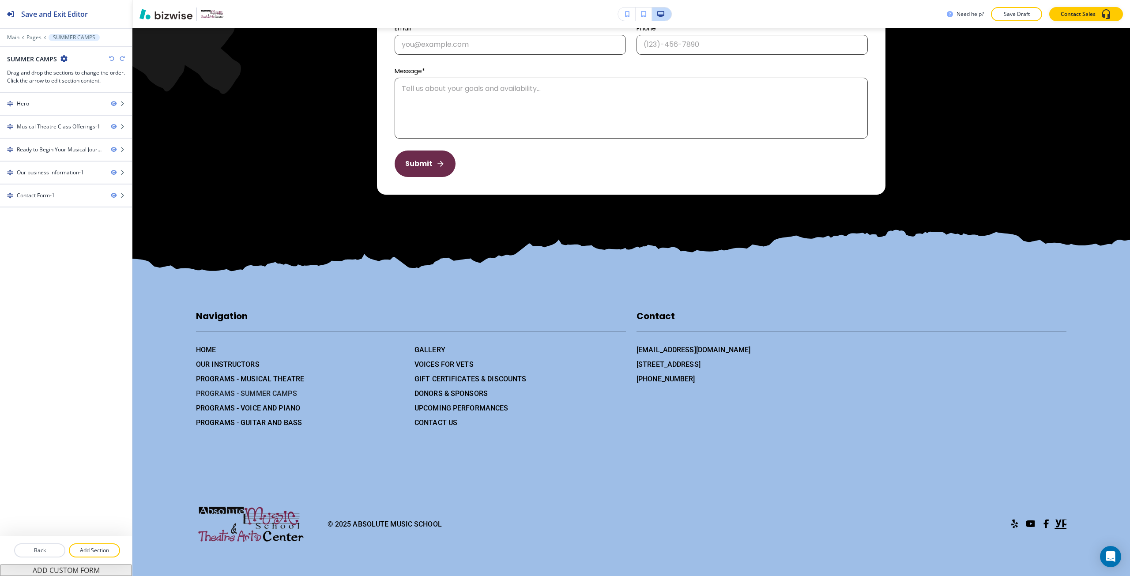
scroll to position [0, 0]
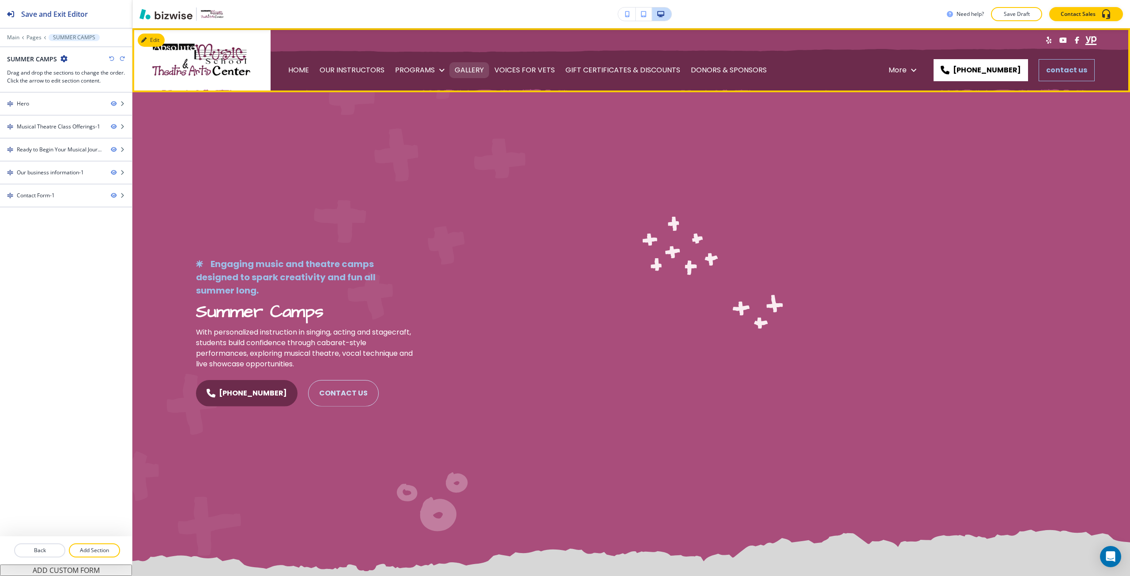
click at [475, 69] on p "GALLERY" at bounding box center [469, 70] width 29 height 25
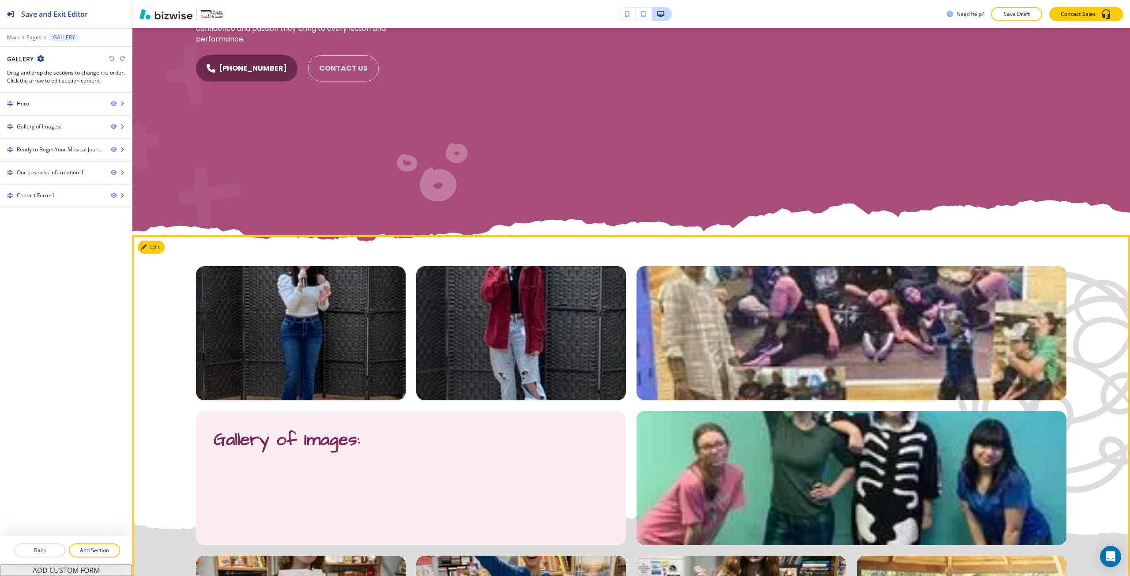
scroll to position [353, 0]
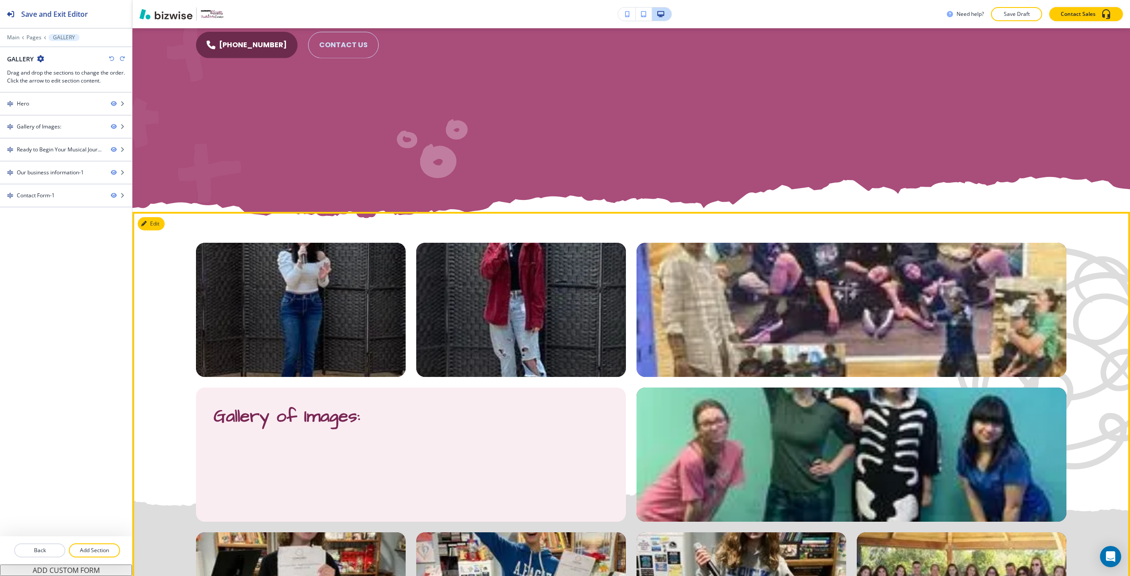
click at [233, 421] on span "Gallery of Images:" at bounding box center [287, 416] width 147 height 24
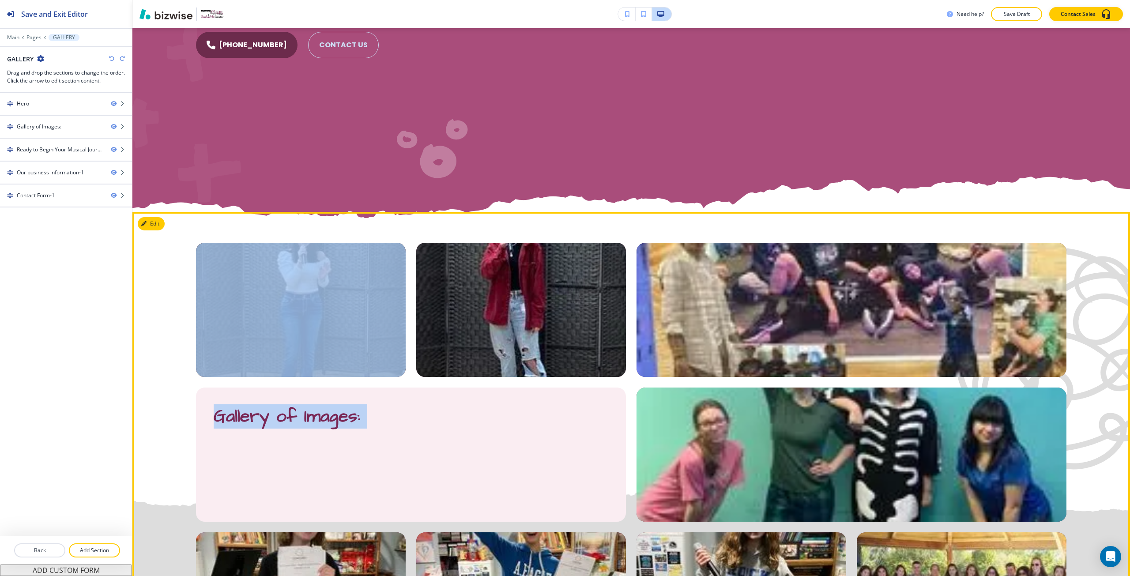
click at [232, 421] on span "Gallery of Images:" at bounding box center [287, 416] width 147 height 24
click at [152, 224] on button "Edit This Section" at bounding box center [168, 223] width 60 height 13
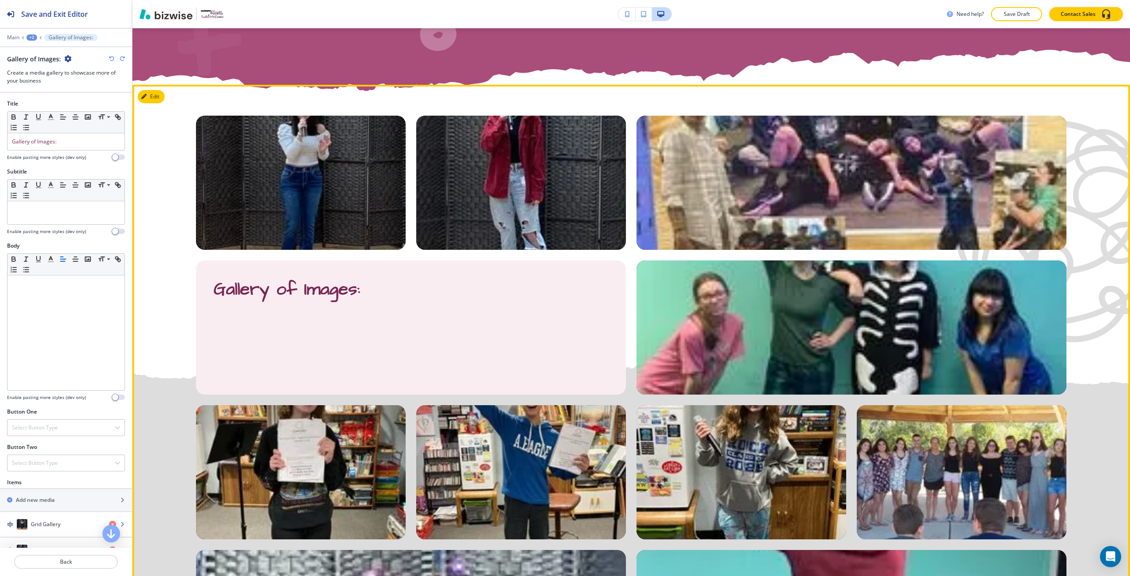
scroll to position [484, 0]
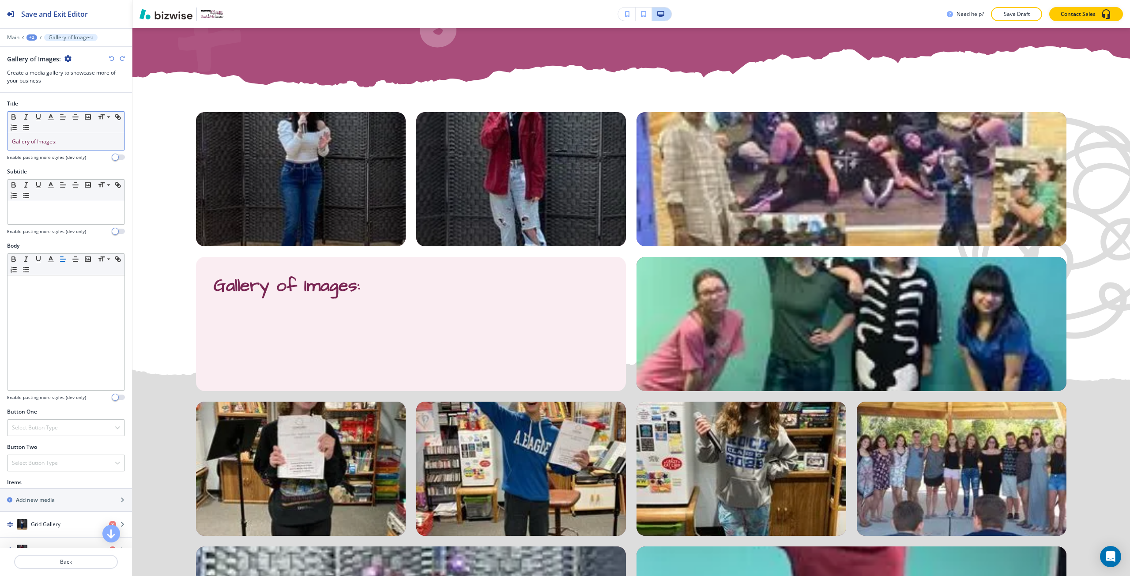
click at [68, 143] on p "Gallery of Images:" at bounding box center [66, 142] width 108 height 8
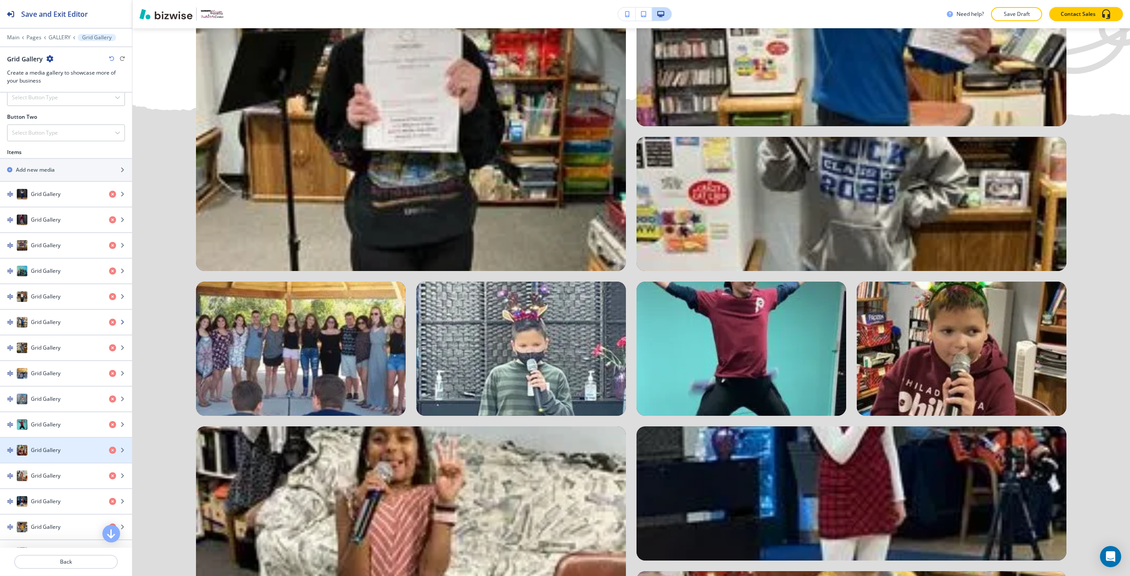
scroll to position [303, 0]
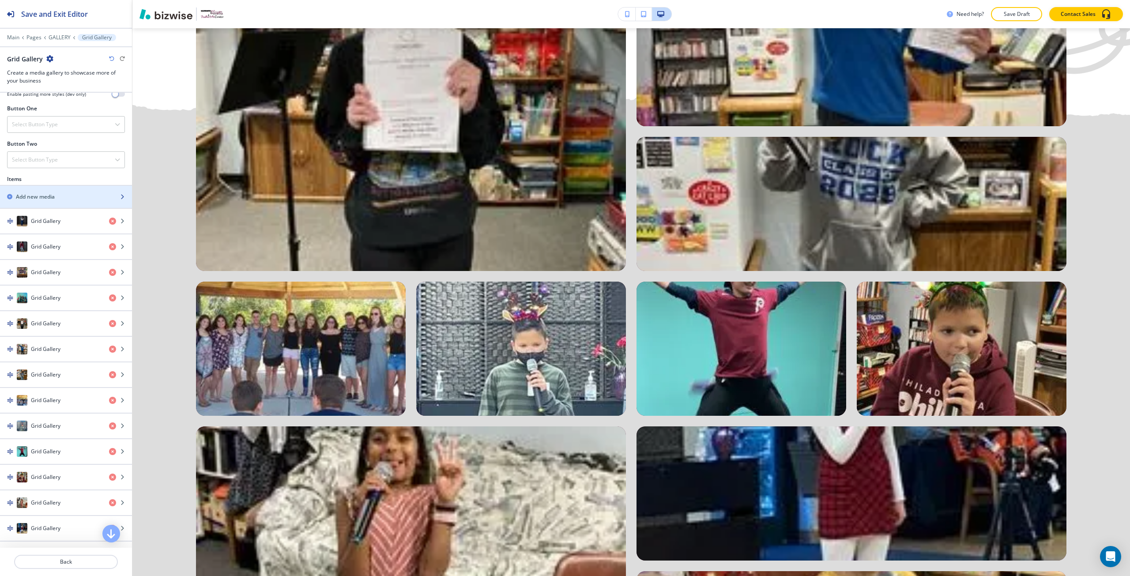
click at [40, 204] on div "button" at bounding box center [66, 204] width 132 height 7
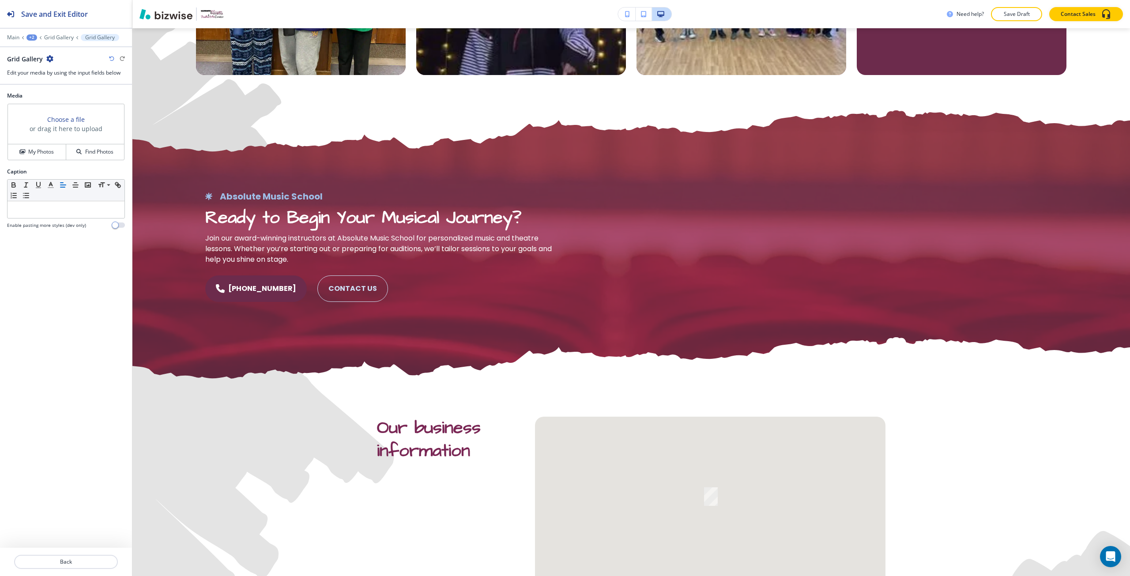
scroll to position [1959, 0]
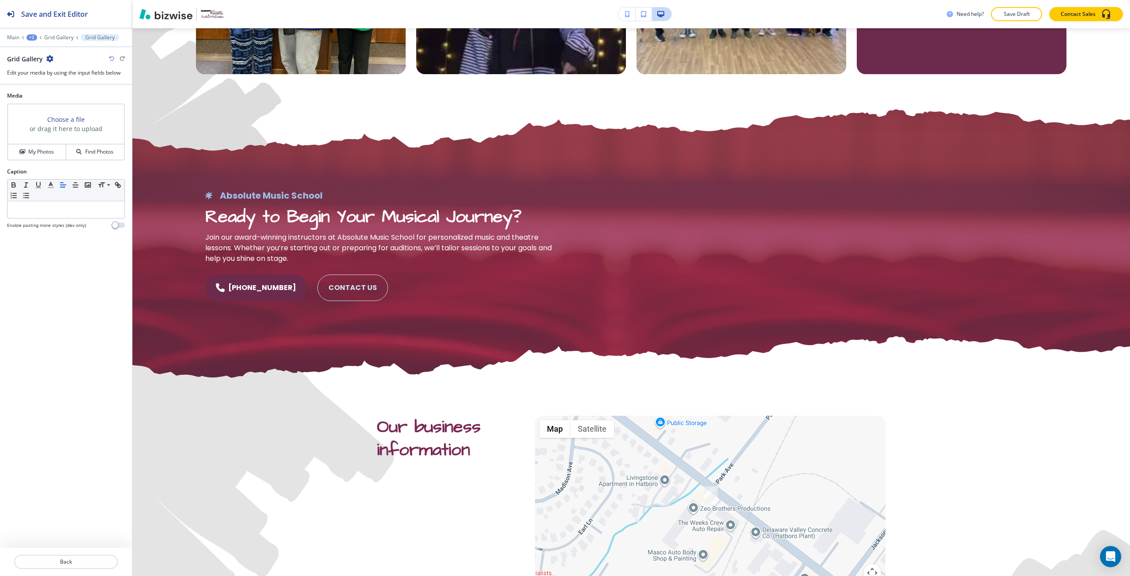
click at [63, 118] on h3 "Choose a file" at bounding box center [66, 119] width 38 height 9
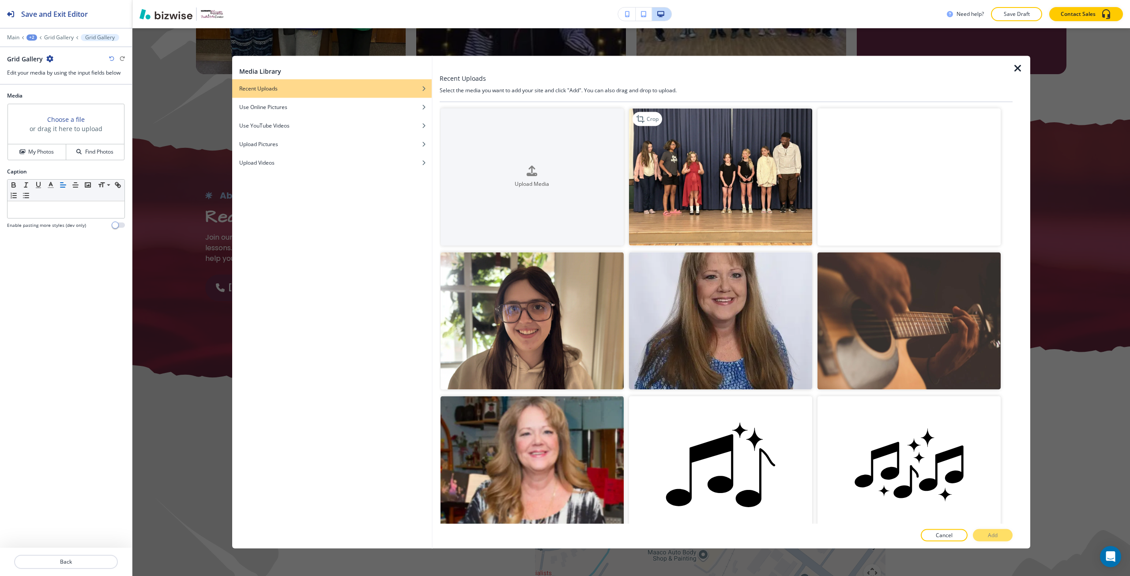
click at [674, 204] on img "button" at bounding box center [720, 176] width 183 height 137
click at [987, 538] on button "Add" at bounding box center [993, 535] width 40 height 12
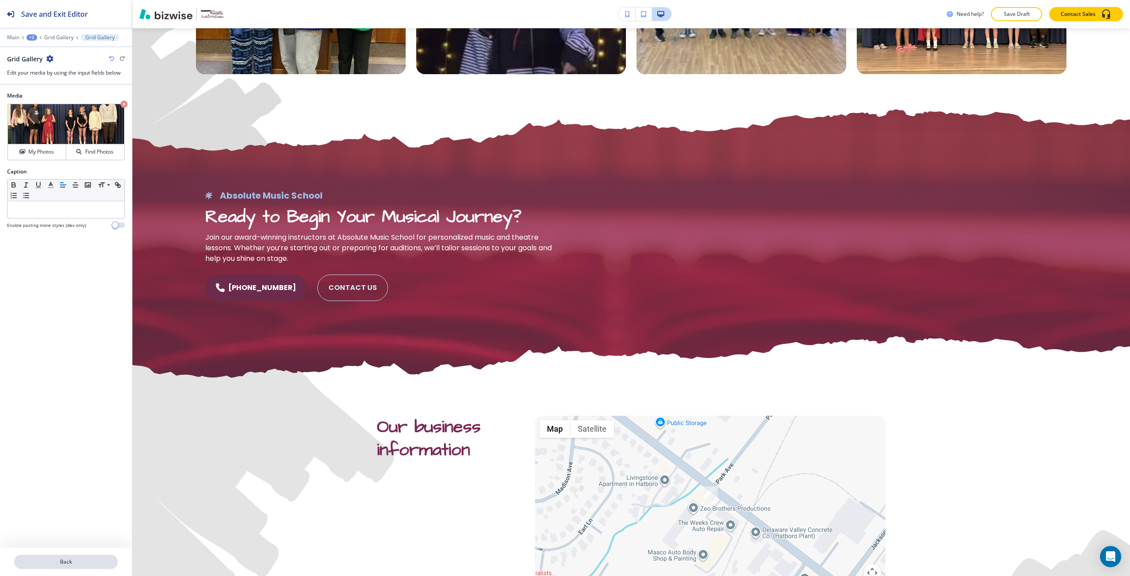
click at [74, 559] on p "Back" at bounding box center [66, 562] width 102 height 8
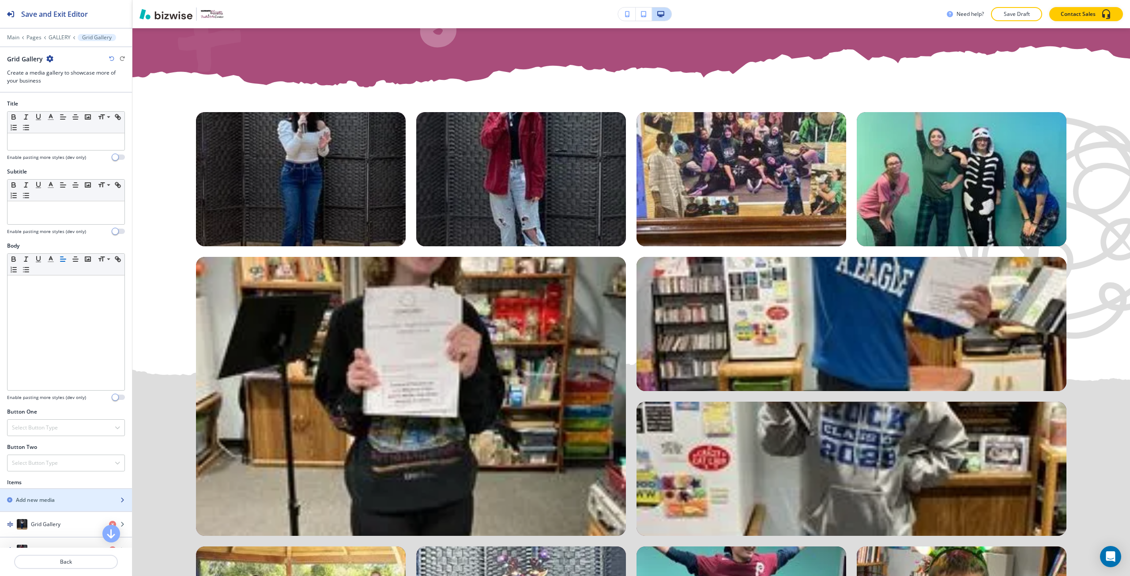
click at [59, 501] on div "Add new media" at bounding box center [56, 500] width 113 height 8
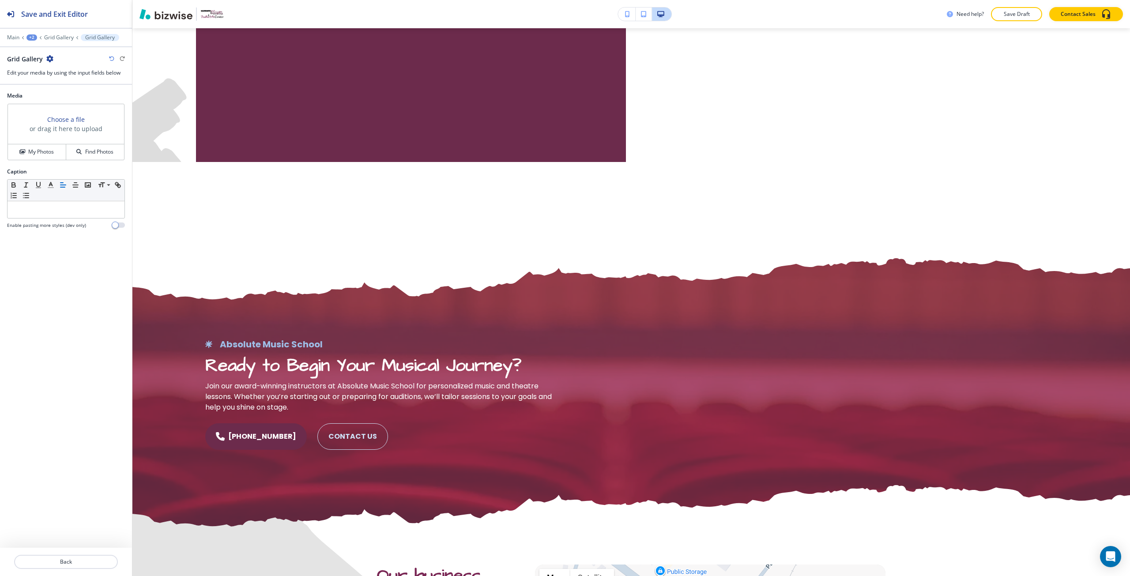
scroll to position [2104, 0]
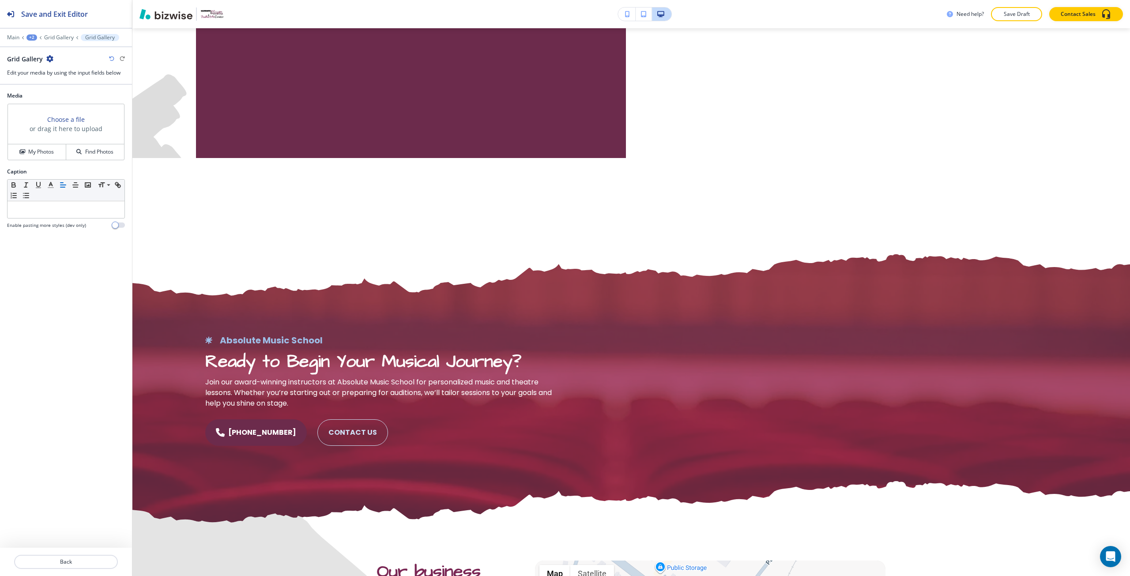
click at [47, 160] on div "Choose a file or drag it here to upload My Photos Find Photos" at bounding box center [66, 131] width 118 height 57
click at [45, 151] on h4 "My Photos" at bounding box center [41, 152] width 26 height 8
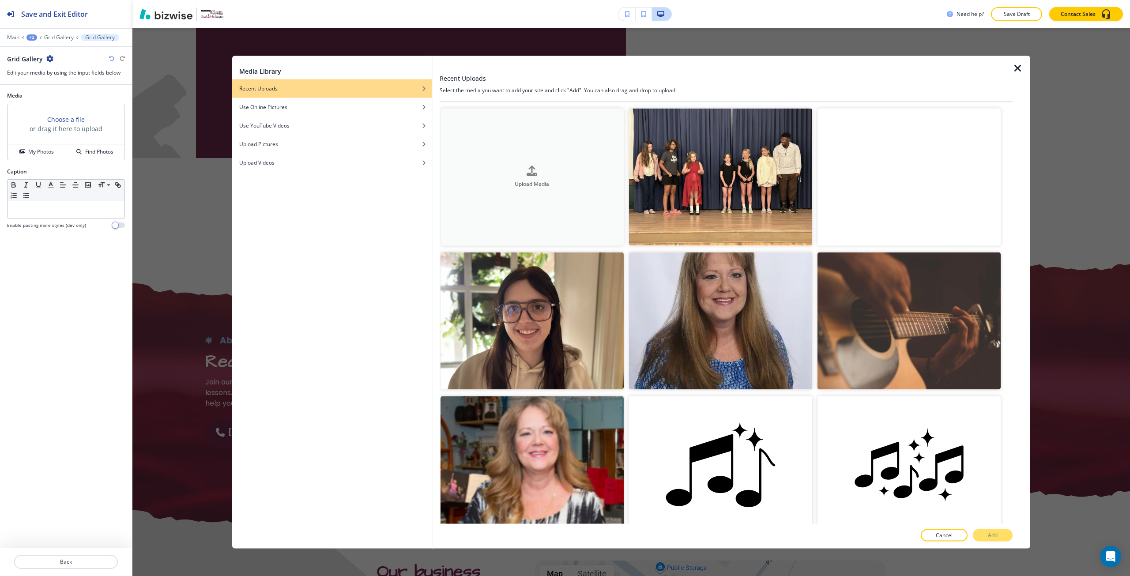
click at [528, 180] on h4 "Upload Media" at bounding box center [532, 184] width 183 height 8
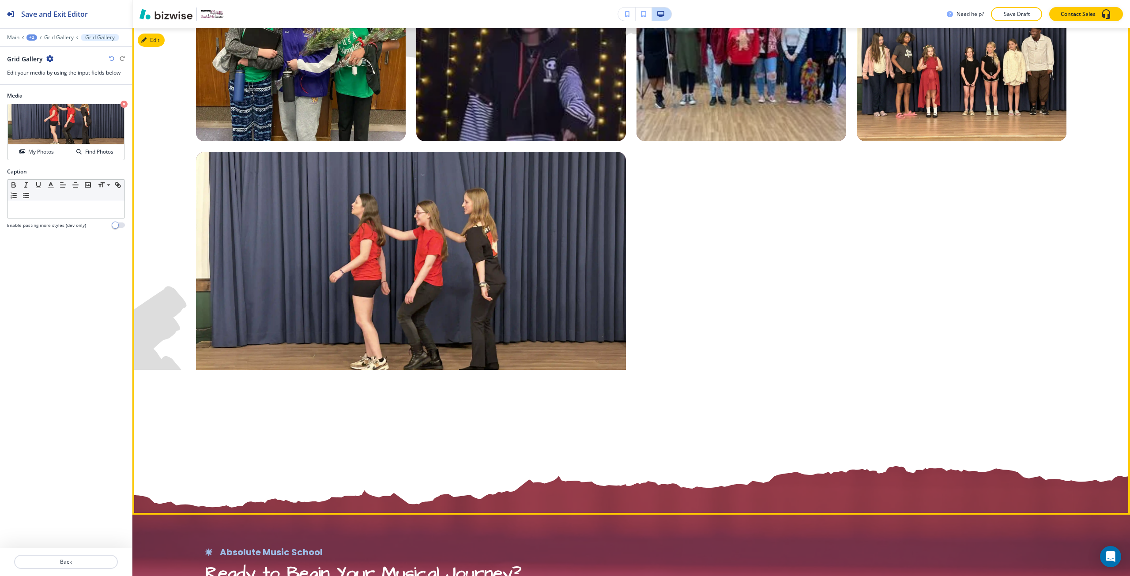
scroll to position [1839, 0]
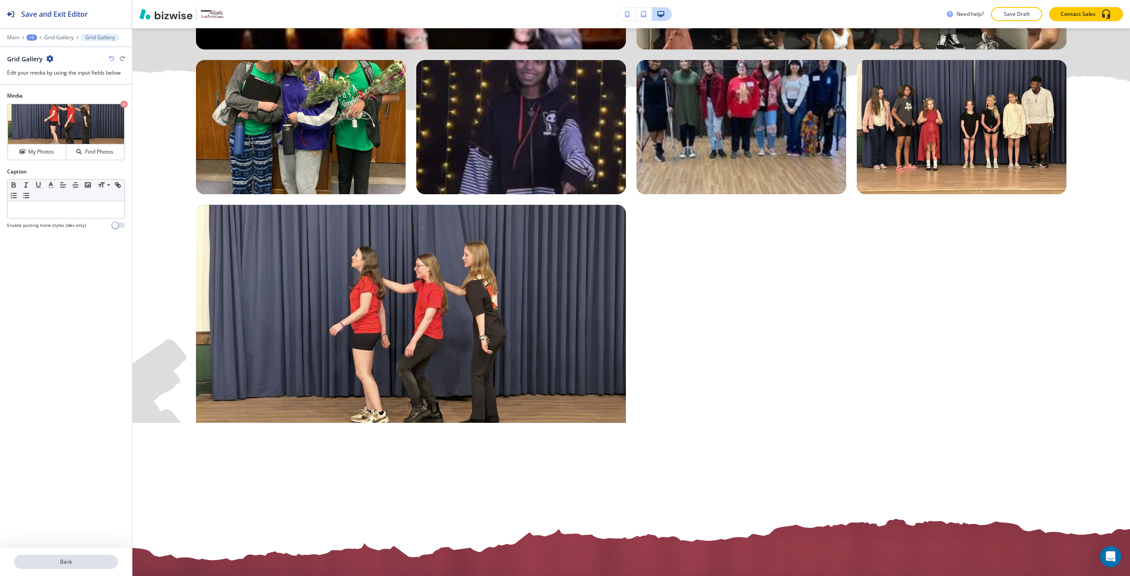
click at [67, 561] on p "Back" at bounding box center [66, 562] width 102 height 8
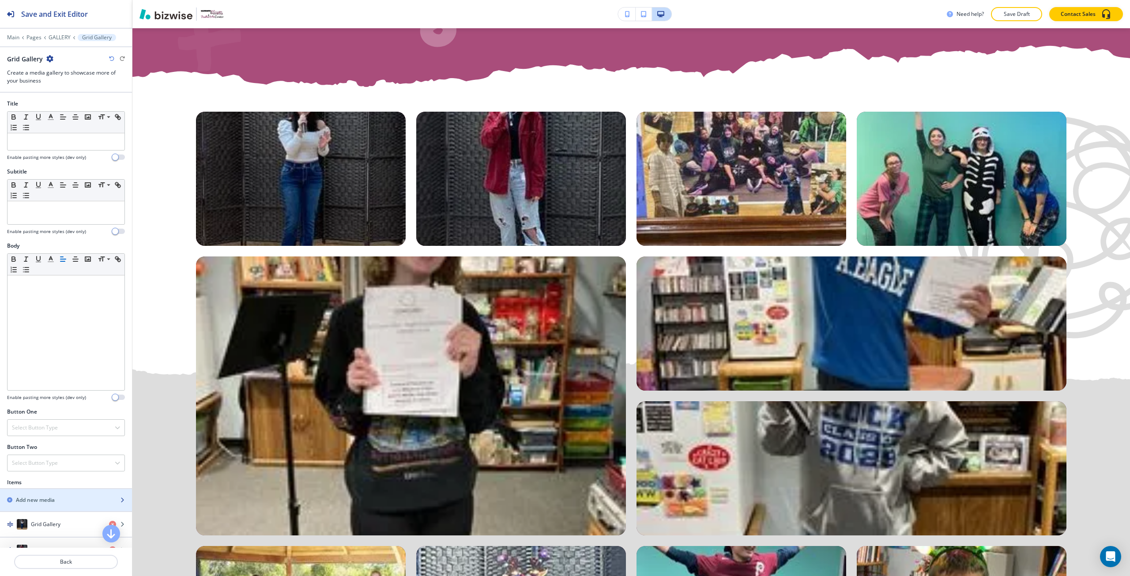
click at [53, 509] on div "button" at bounding box center [66, 507] width 132 height 7
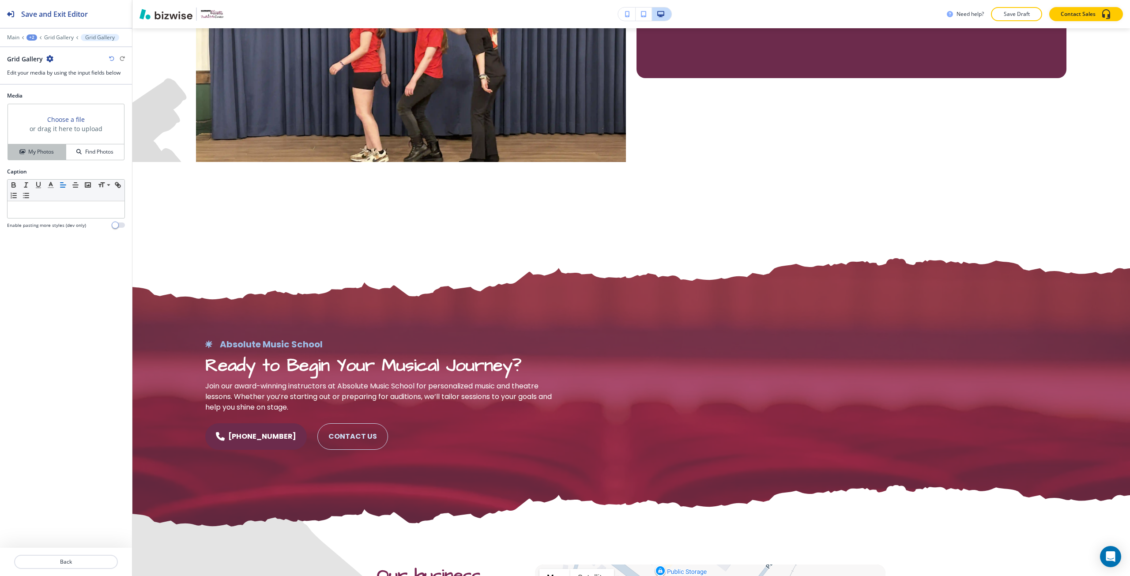
click at [43, 148] on h4 "My Photos" at bounding box center [41, 152] width 26 height 8
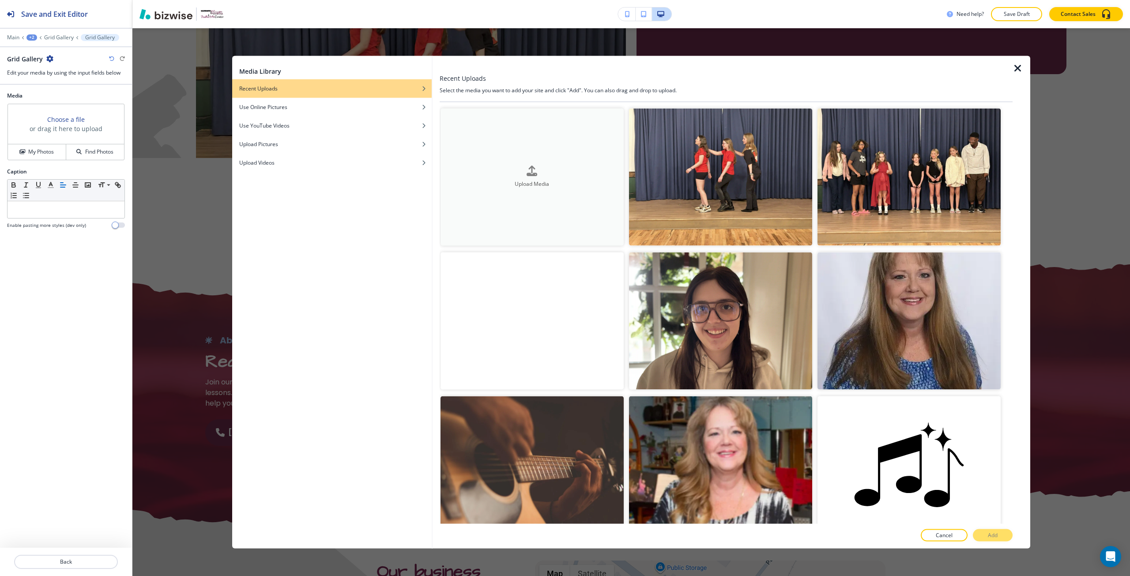
click at [533, 143] on button "Upload Media" at bounding box center [532, 176] width 183 height 137
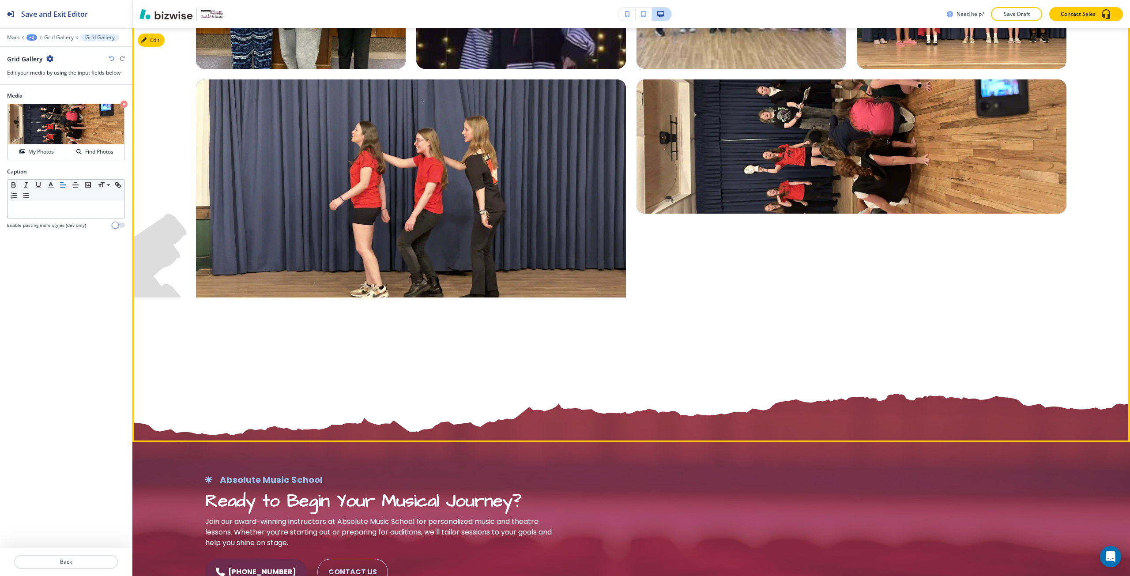
scroll to position [1928, 0]
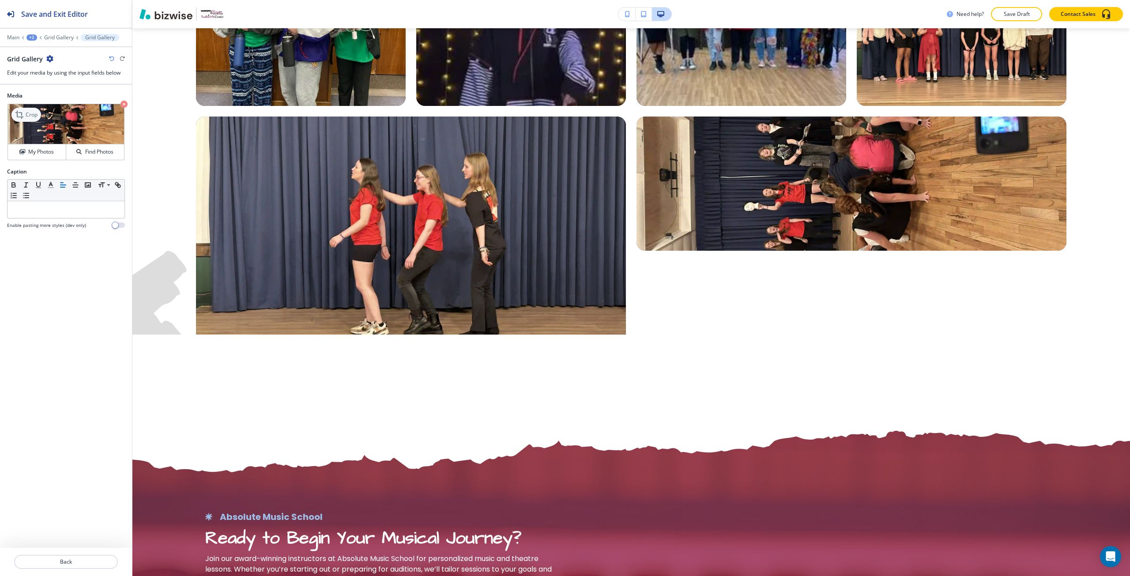
click at [36, 111] on p "Crop" at bounding box center [32, 115] width 12 height 8
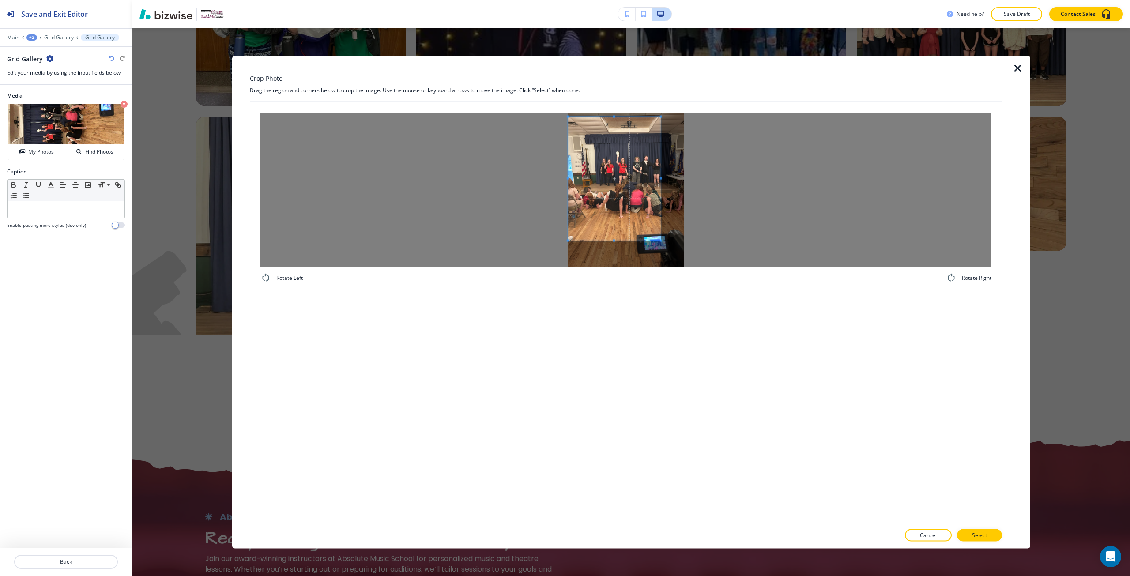
click at [611, 202] on span at bounding box center [614, 179] width 93 height 124
click at [716, 288] on div "Rotate Left Rotate Right" at bounding box center [626, 198] width 752 height 192
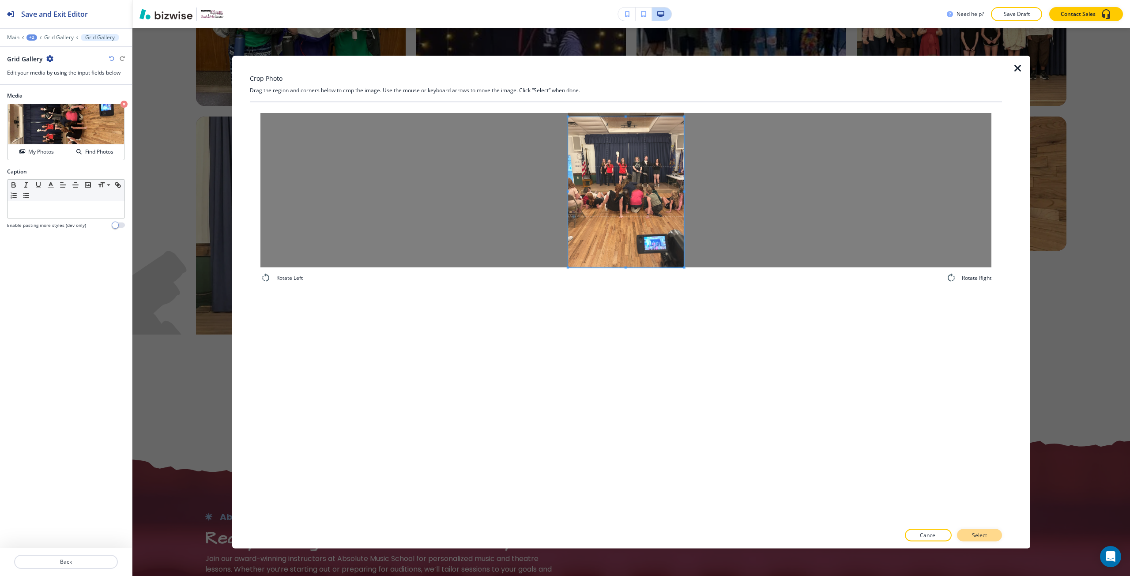
click at [983, 534] on p "Select" at bounding box center [979, 536] width 15 height 8
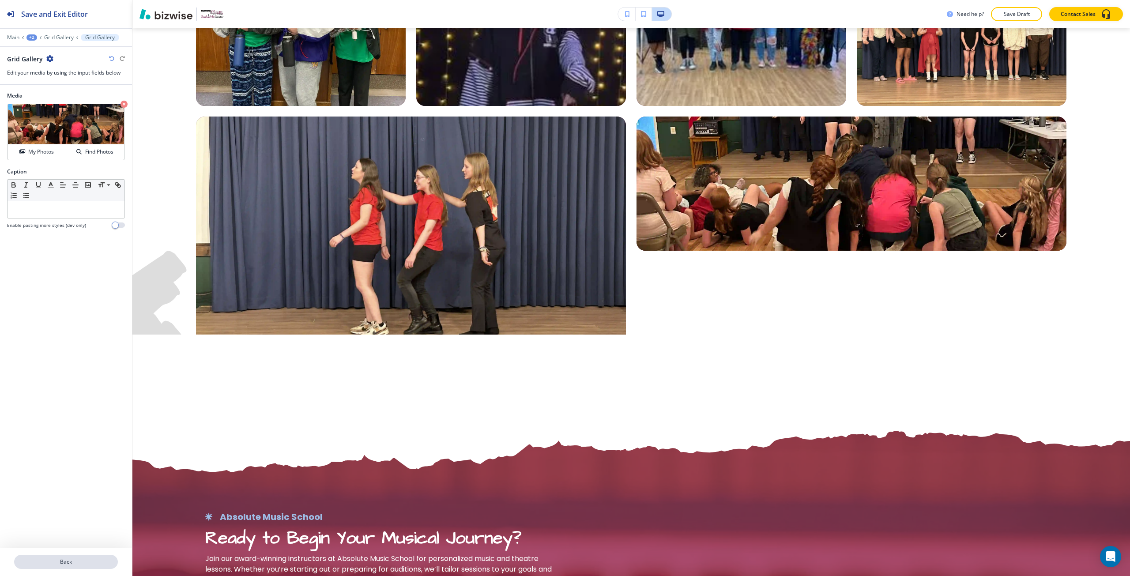
click at [77, 569] on button "Back" at bounding box center [66, 562] width 104 height 14
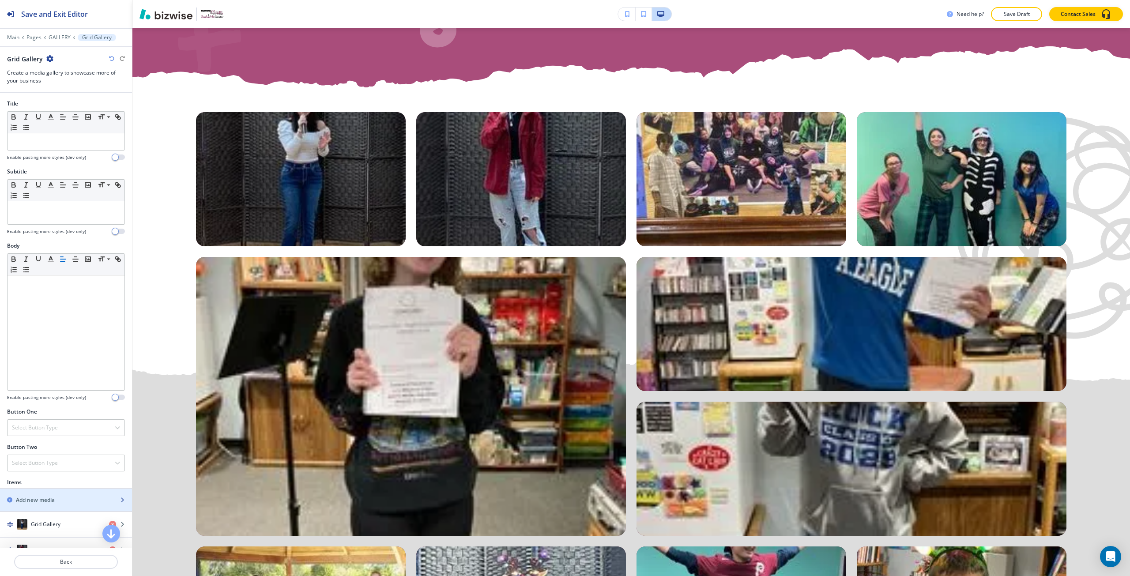
click at [53, 502] on h2 "Add new media" at bounding box center [35, 500] width 39 height 8
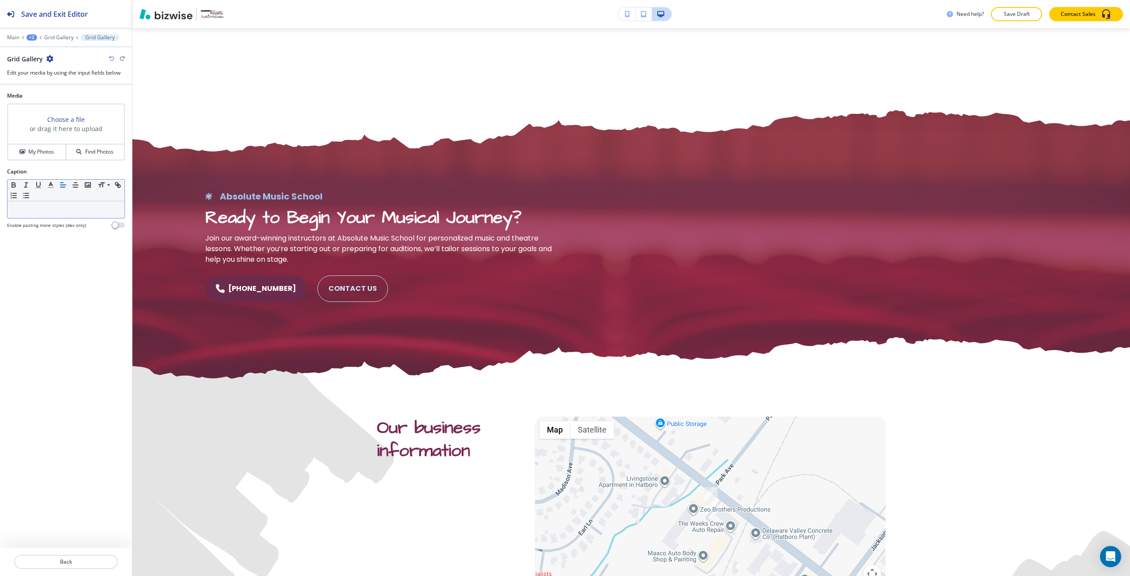
scroll to position [2249, 0]
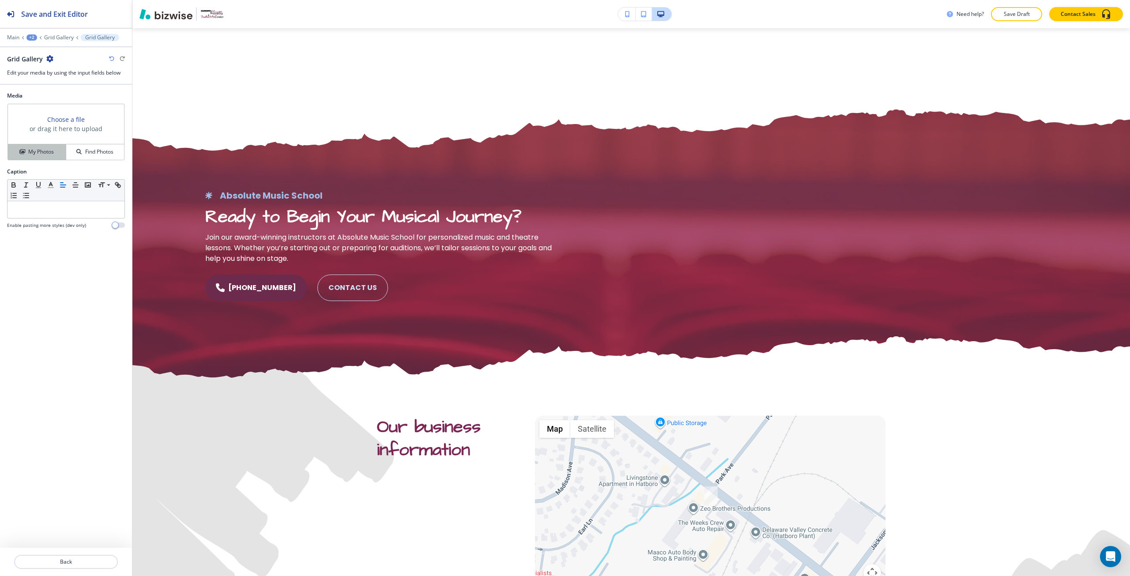
click at [62, 151] on div "My Photos" at bounding box center [37, 152] width 58 height 8
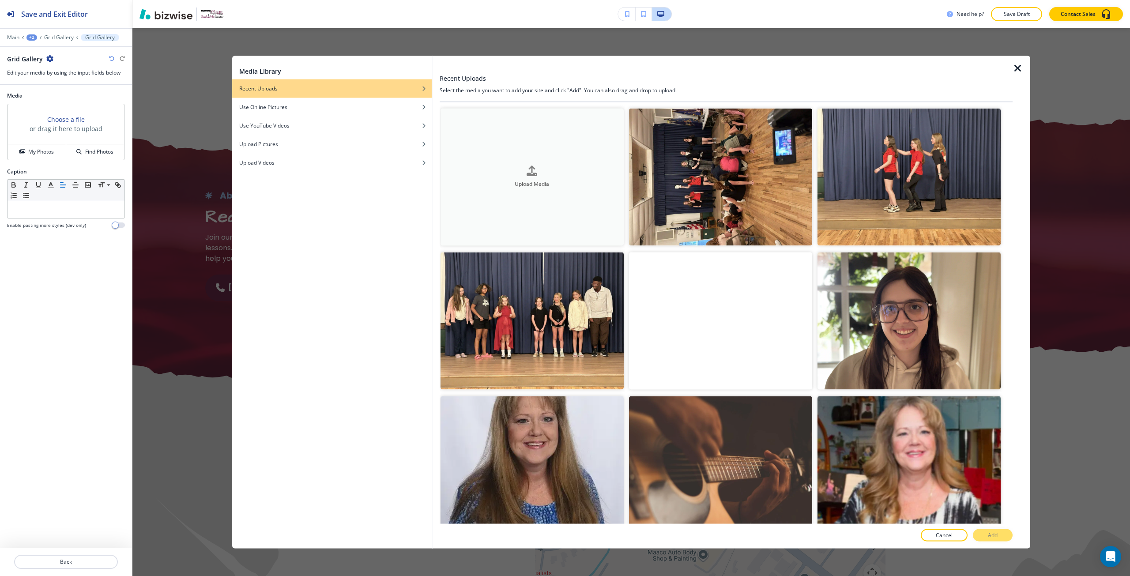
click at [490, 167] on div "Upload Media" at bounding box center [532, 177] width 183 height 23
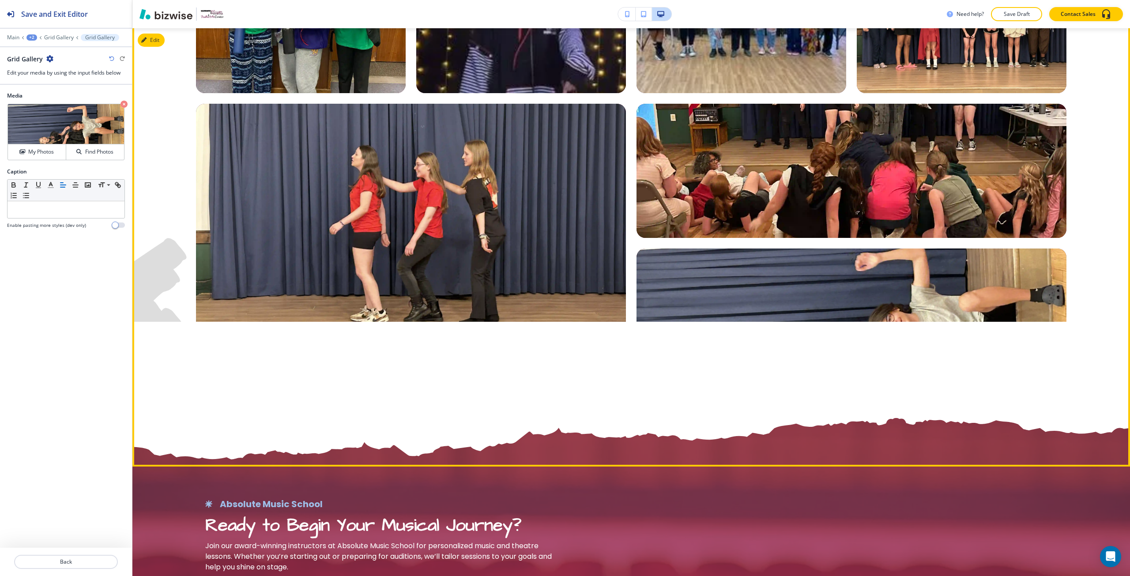
scroll to position [1940, 0]
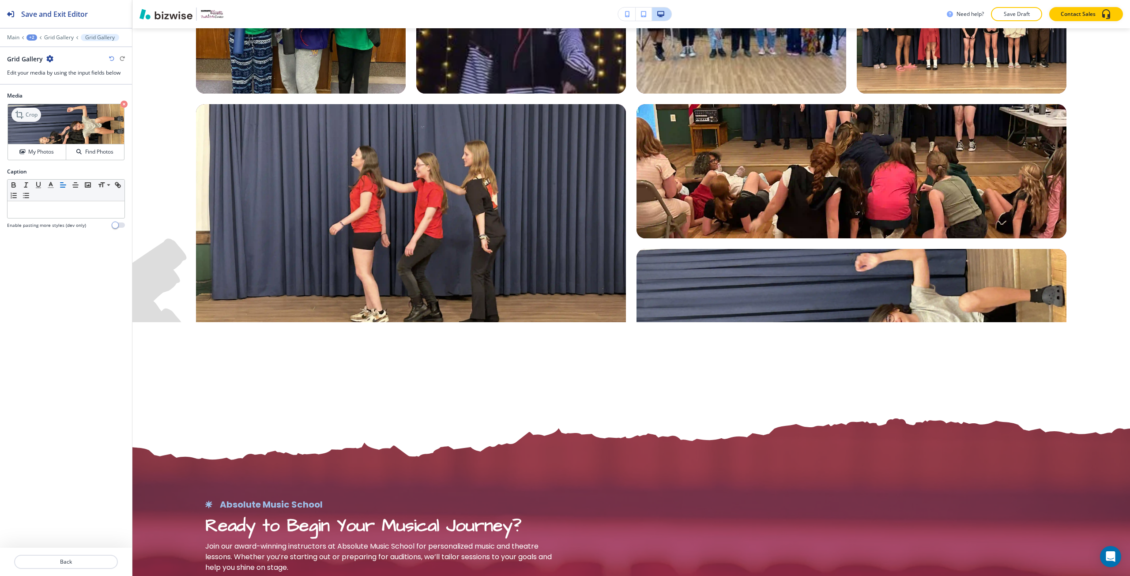
click at [20, 119] on icon at bounding box center [20, 114] width 11 height 11
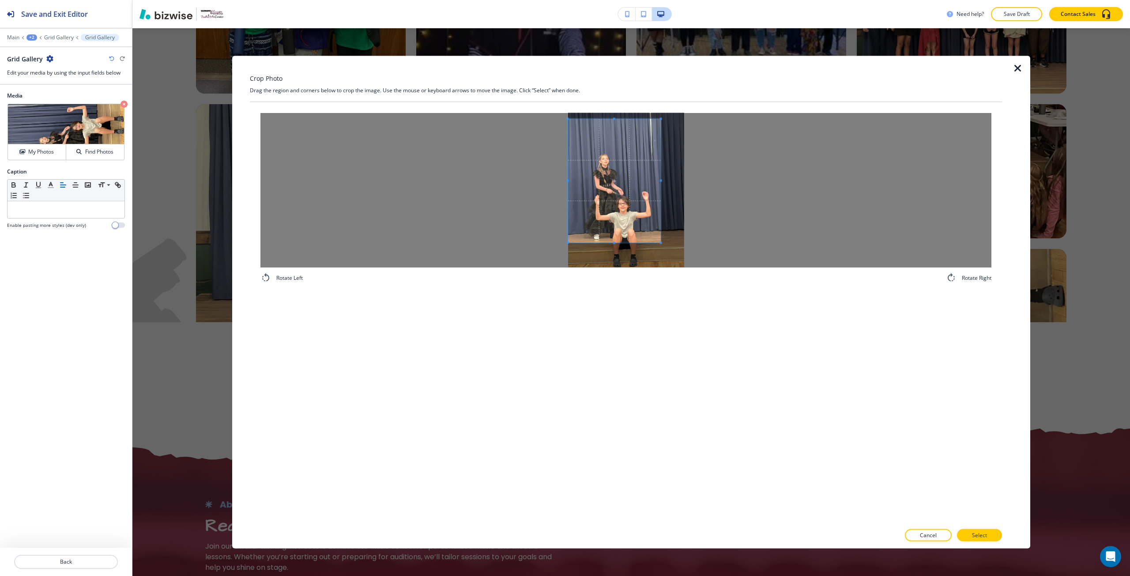
click at [588, 205] on span at bounding box center [614, 181] width 93 height 124
click at [736, 297] on div "Rotate Left Rotate Right" at bounding box center [626, 313] width 752 height 422
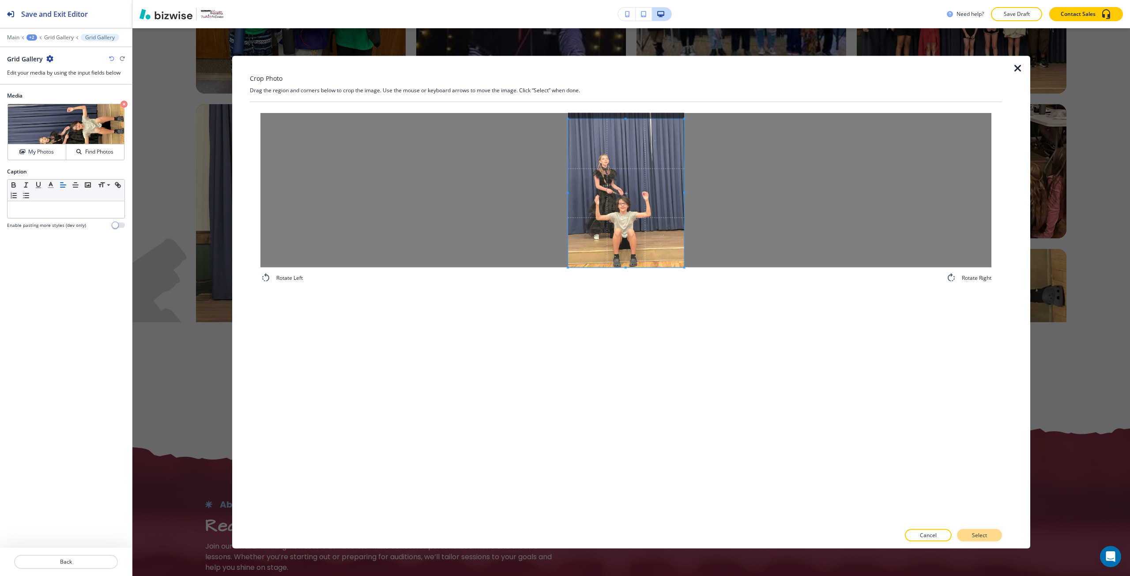
click at [996, 537] on button "Select" at bounding box center [979, 535] width 45 height 12
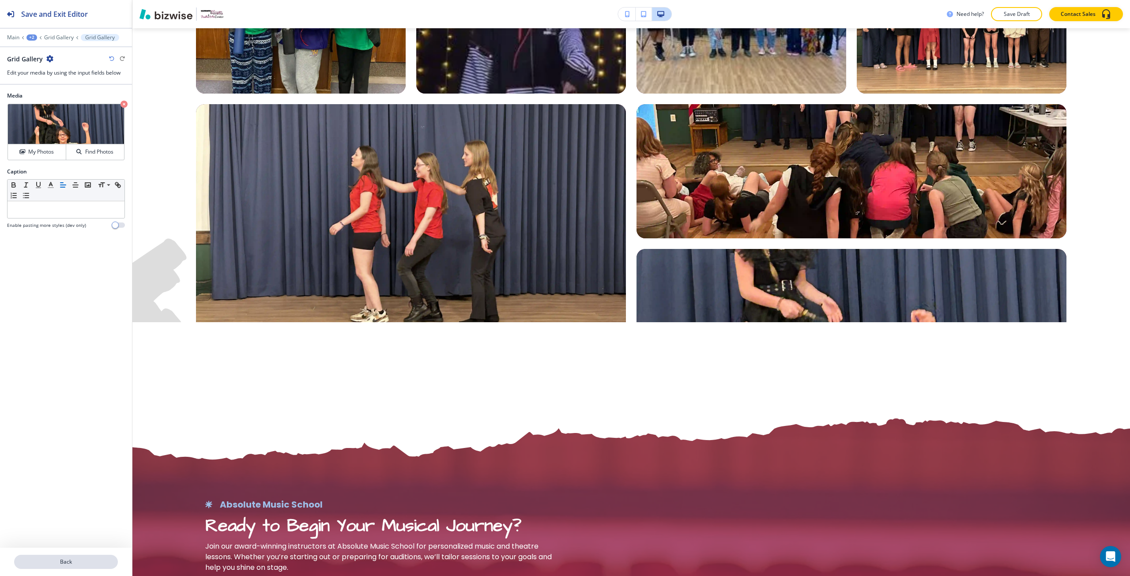
click at [90, 561] on p "Back" at bounding box center [66, 562] width 102 height 8
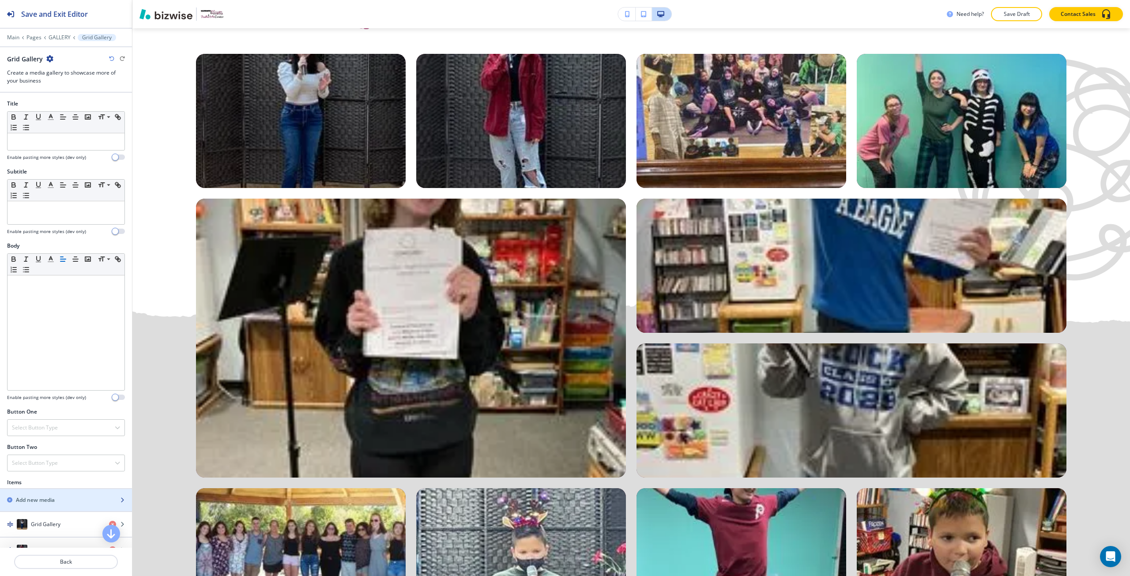
click at [77, 504] on div "button" at bounding box center [66, 507] width 132 height 7
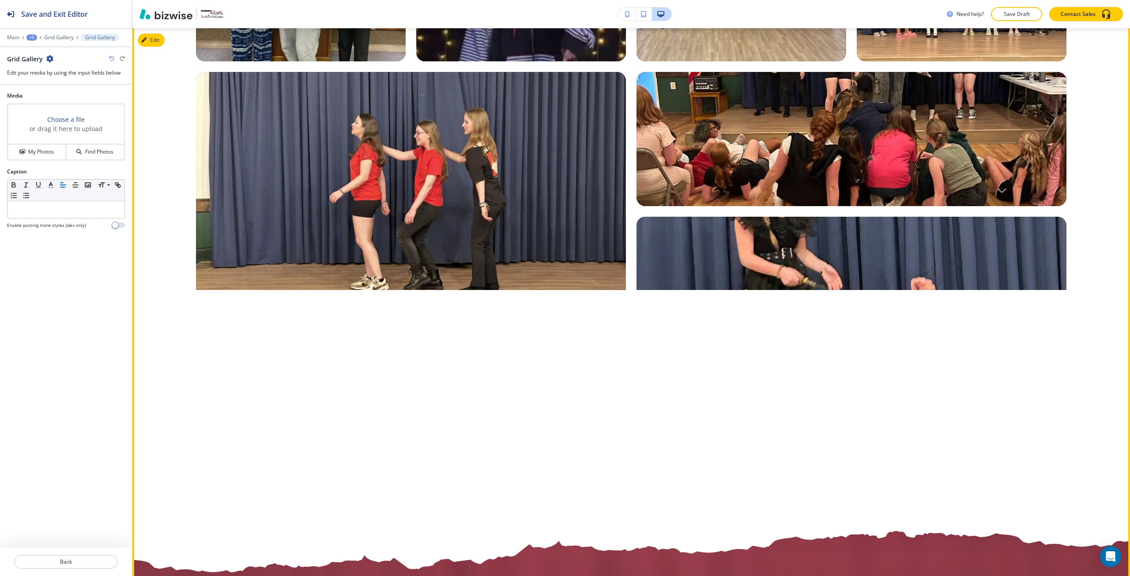
scroll to position [1952, 0]
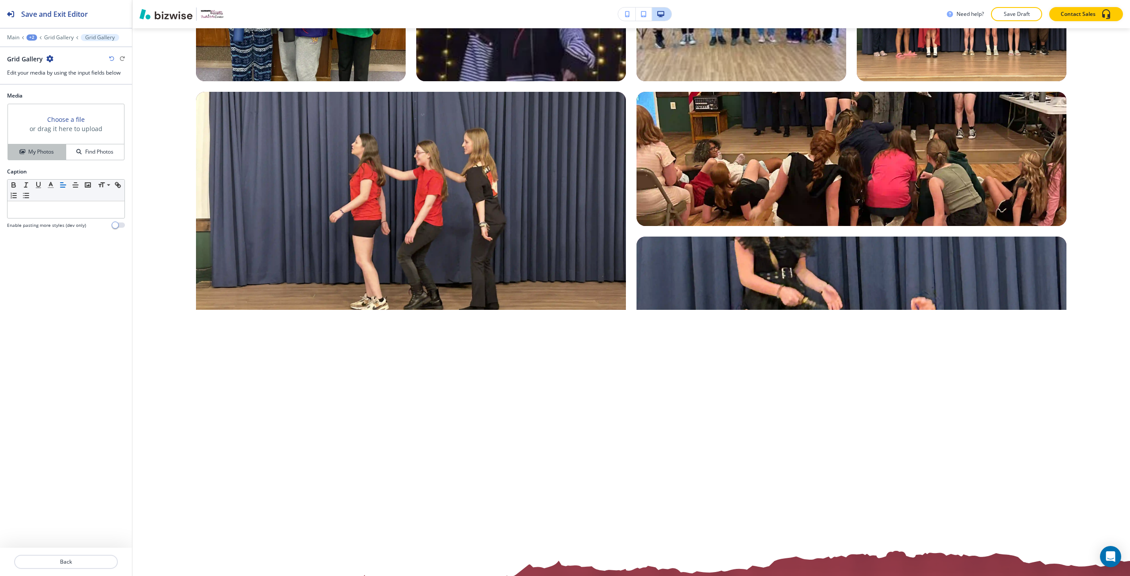
click at [54, 154] on div "My Photos" at bounding box center [37, 152] width 58 height 8
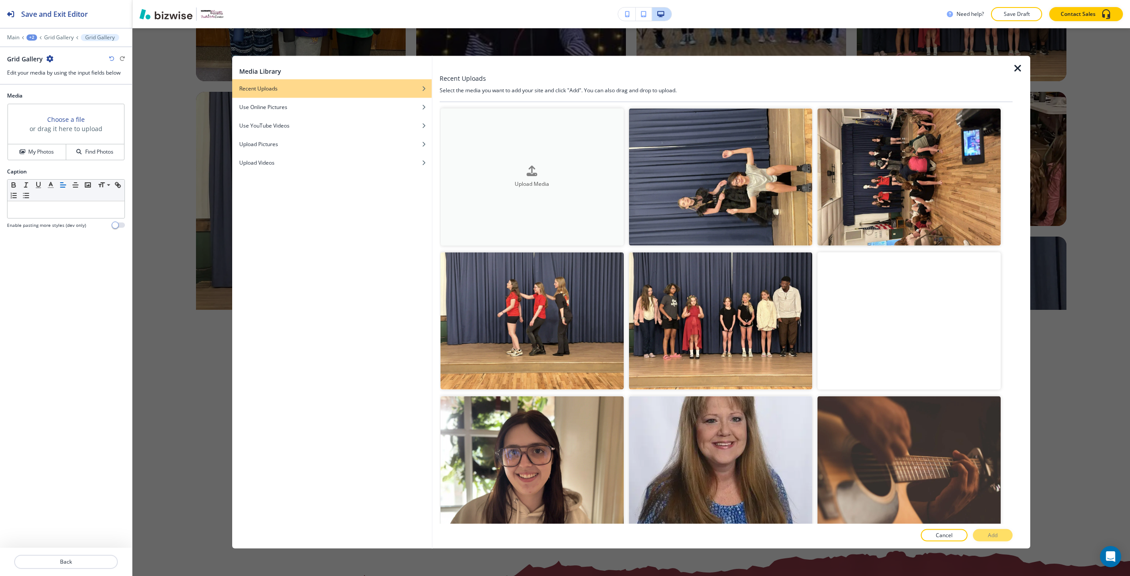
click at [451, 204] on button "Upload Media" at bounding box center [532, 176] width 183 height 137
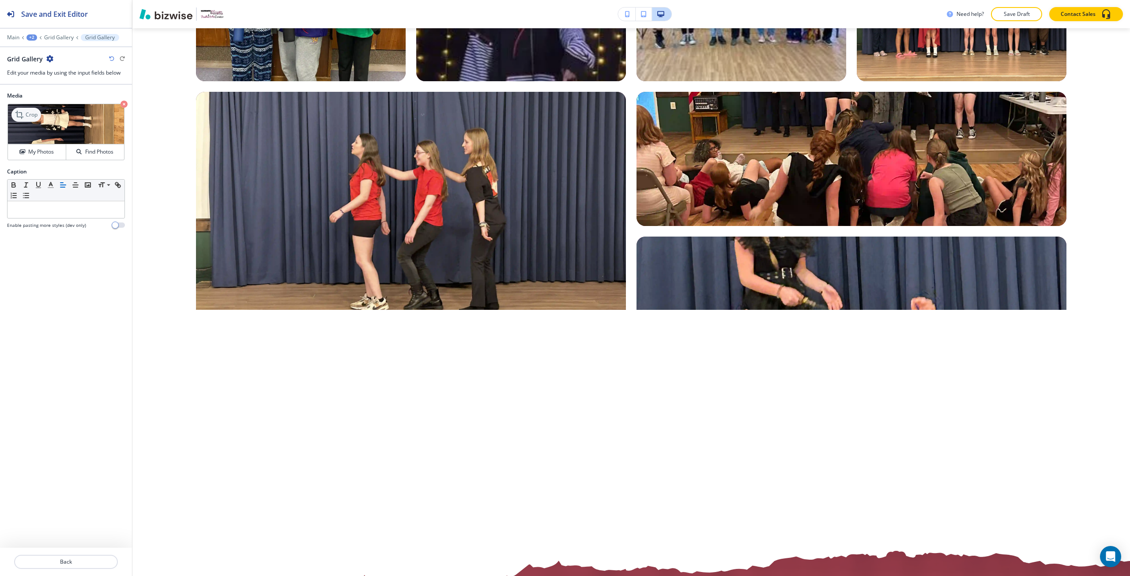
click at [30, 109] on div "Crop" at bounding box center [26, 115] width 30 height 14
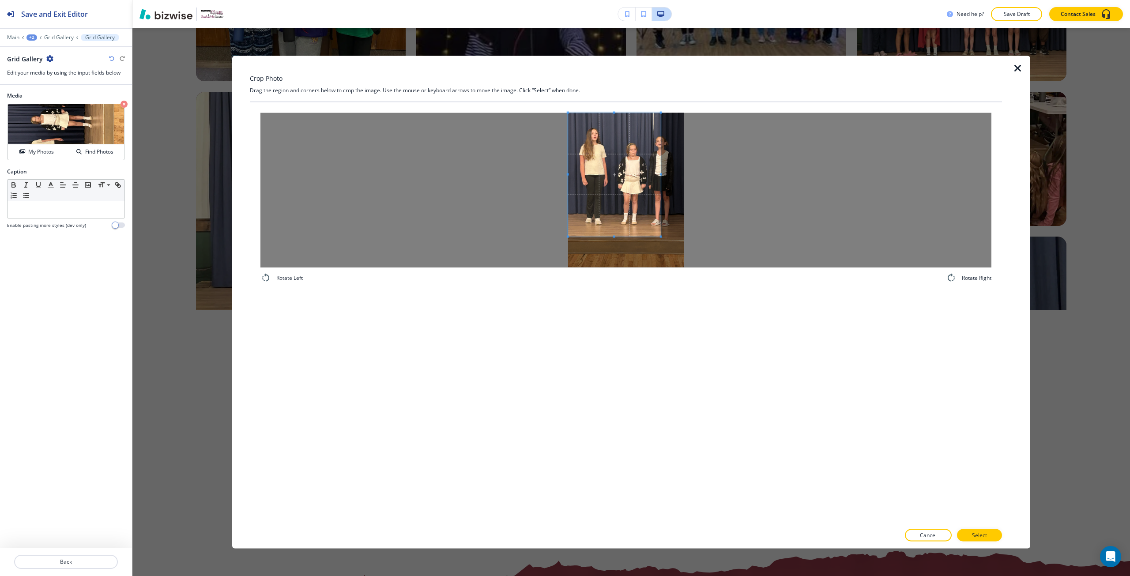
click at [601, 211] on span at bounding box center [614, 175] width 93 height 124
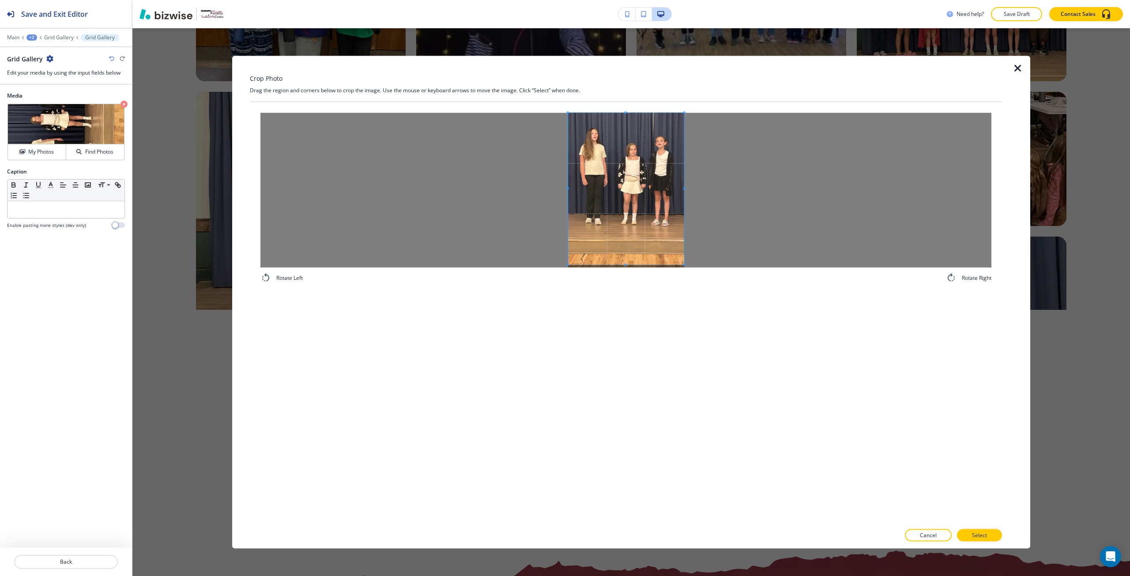
click at [724, 270] on div "Rotate Left Rotate Right" at bounding box center [625, 198] width 731 height 170
click at [977, 538] on p "Select" at bounding box center [979, 536] width 15 height 8
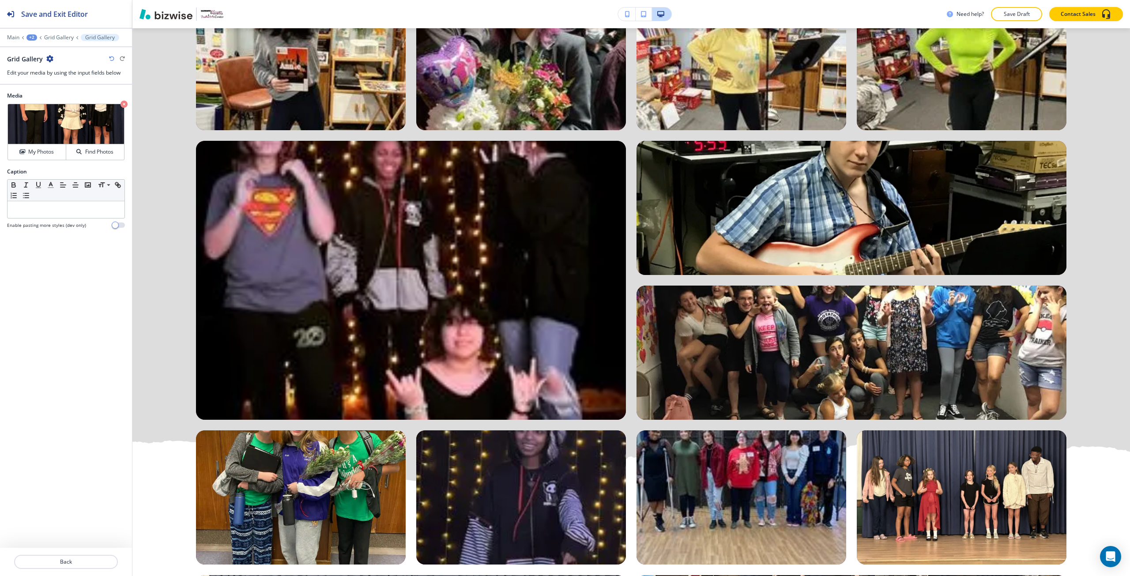
scroll to position [1467, 0]
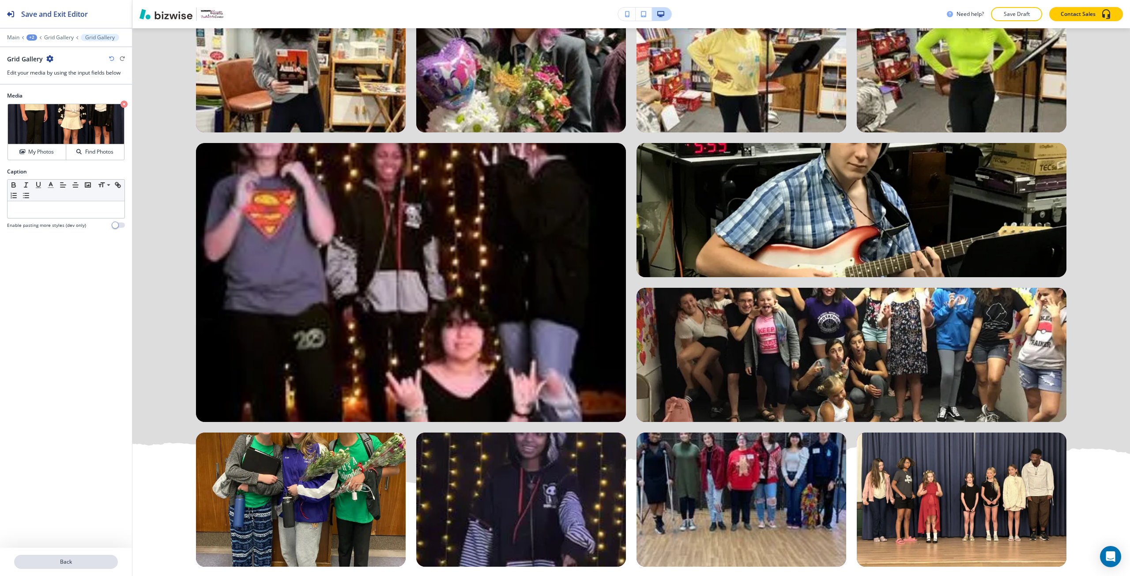
click at [81, 567] on button "Back" at bounding box center [66, 562] width 104 height 14
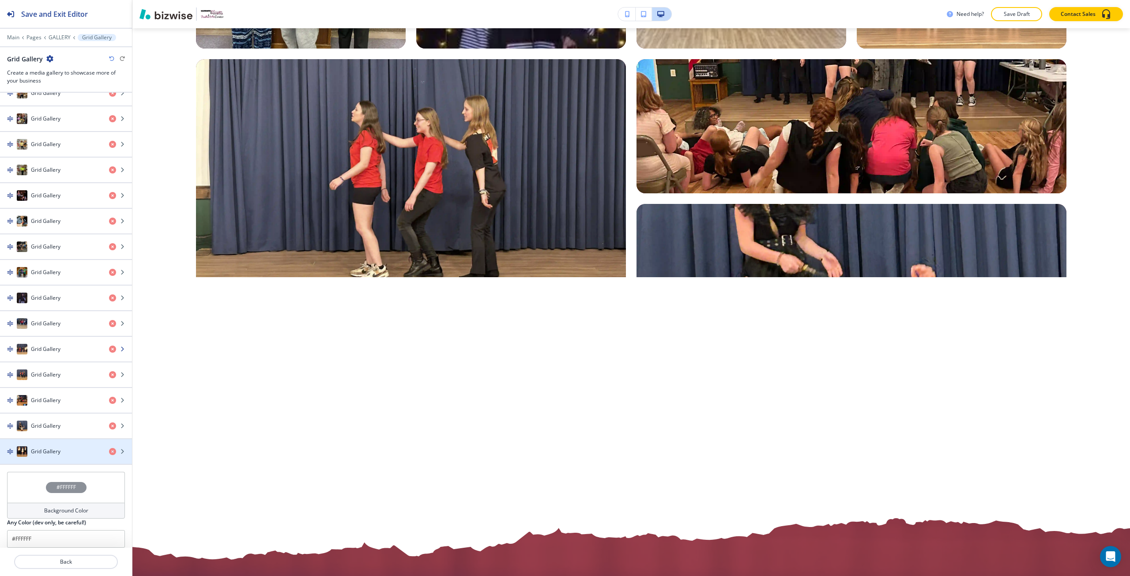
scroll to position [785, 0]
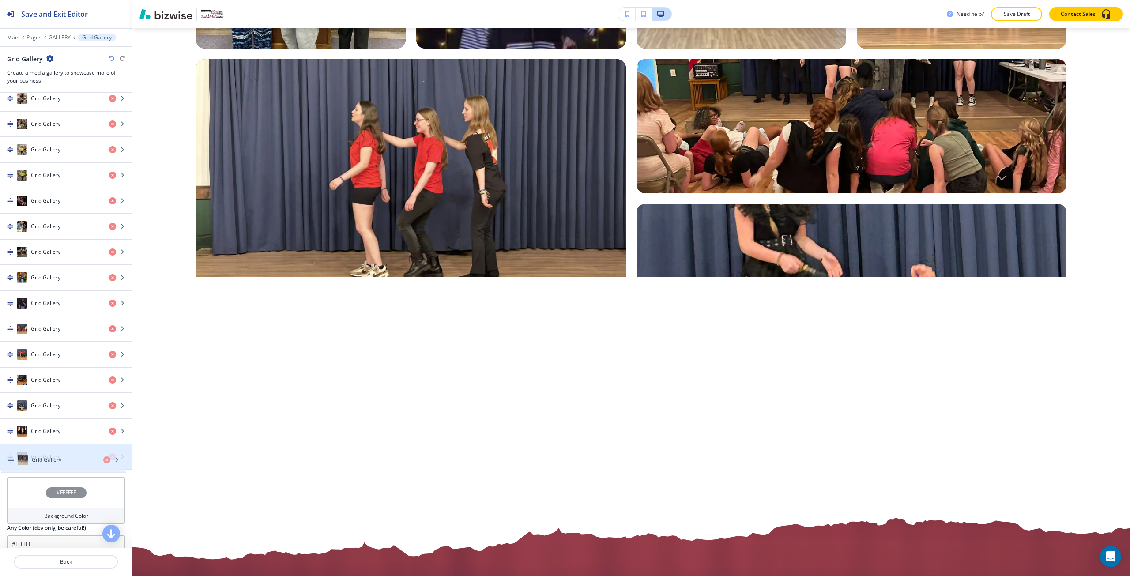
drag, startPoint x: 63, startPoint y: 334, endPoint x: 64, endPoint y: 466, distance: 132.4
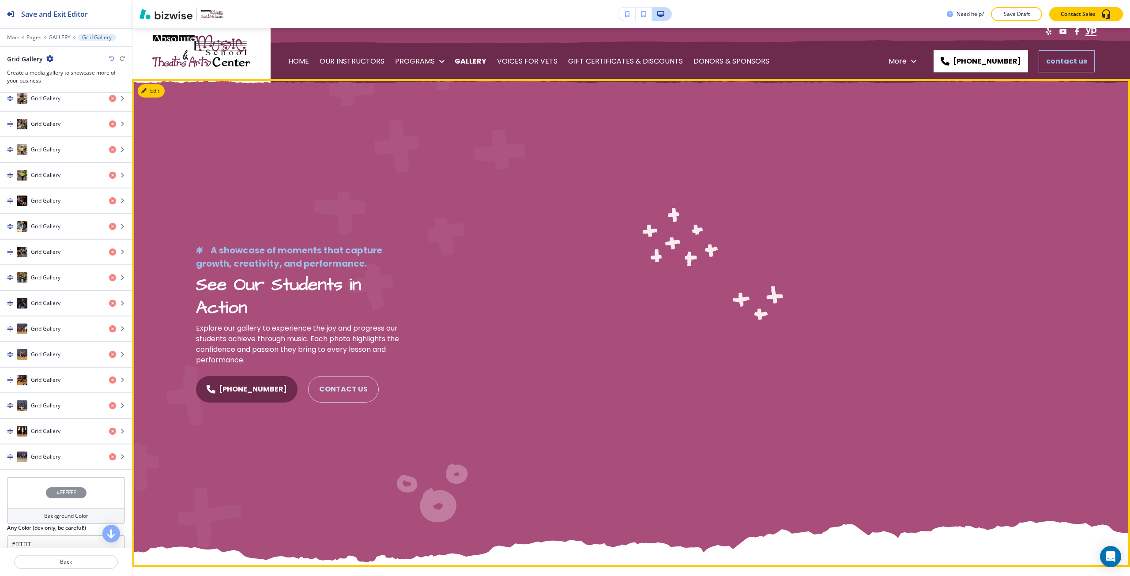
scroll to position [0, 0]
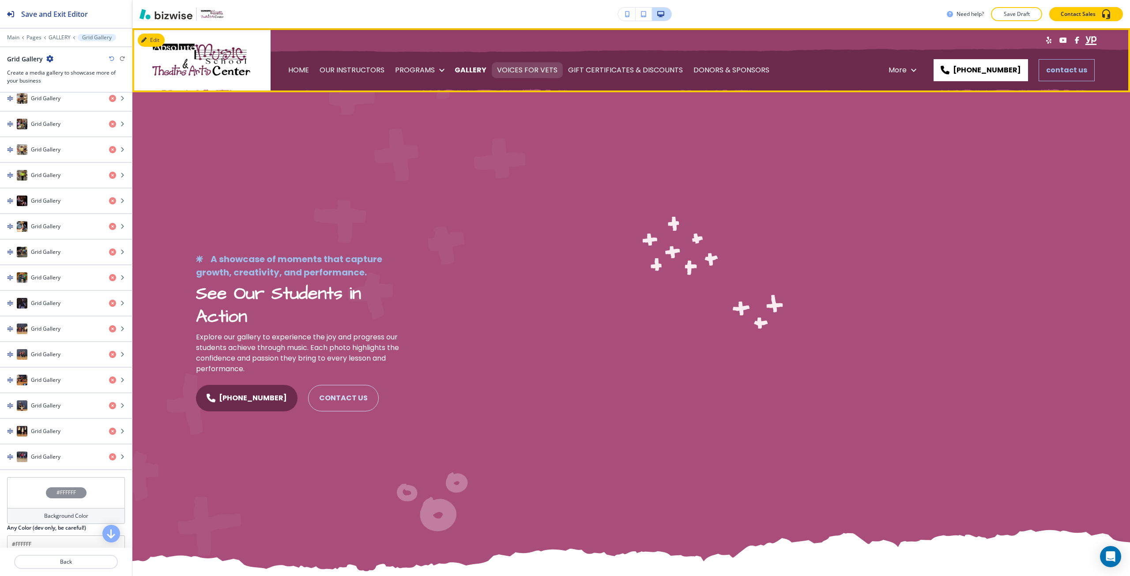
click at [504, 71] on p "VOICES FOR VETS" at bounding box center [527, 70] width 60 height 25
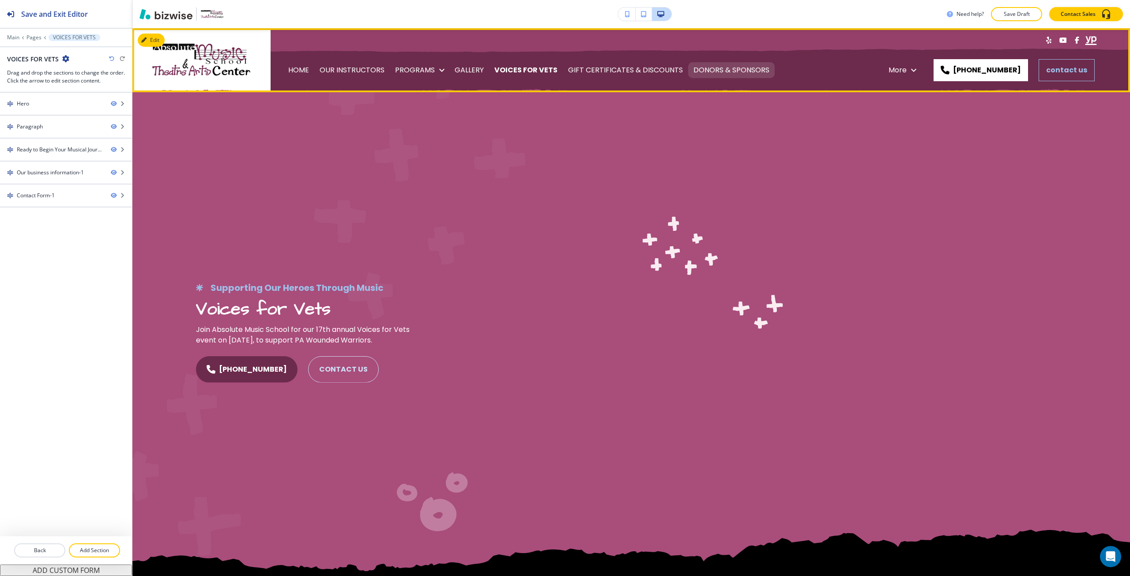
click at [702, 72] on p "DONORS & SPONSORS" at bounding box center [732, 70] width 76 height 25
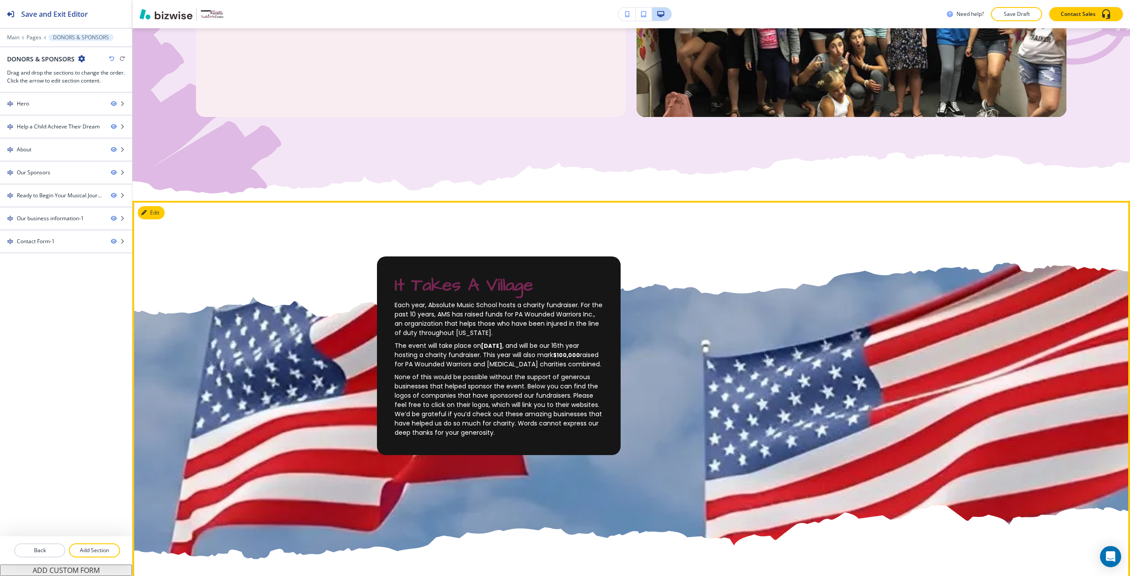
scroll to position [795, 0]
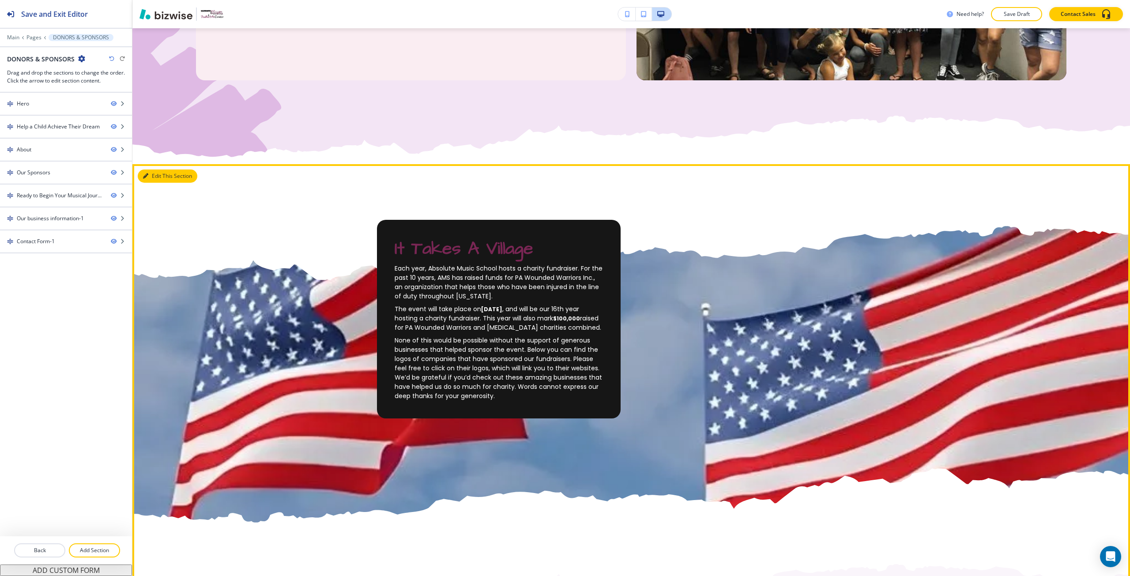
click at [152, 172] on button "Edit This Section" at bounding box center [168, 176] width 60 height 13
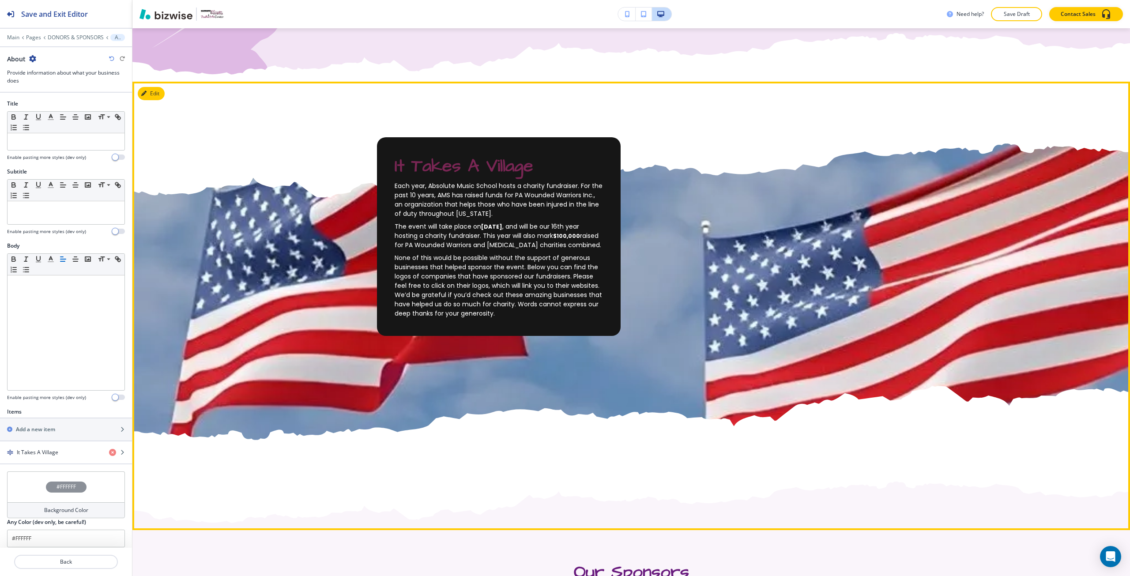
scroll to position [878, 0]
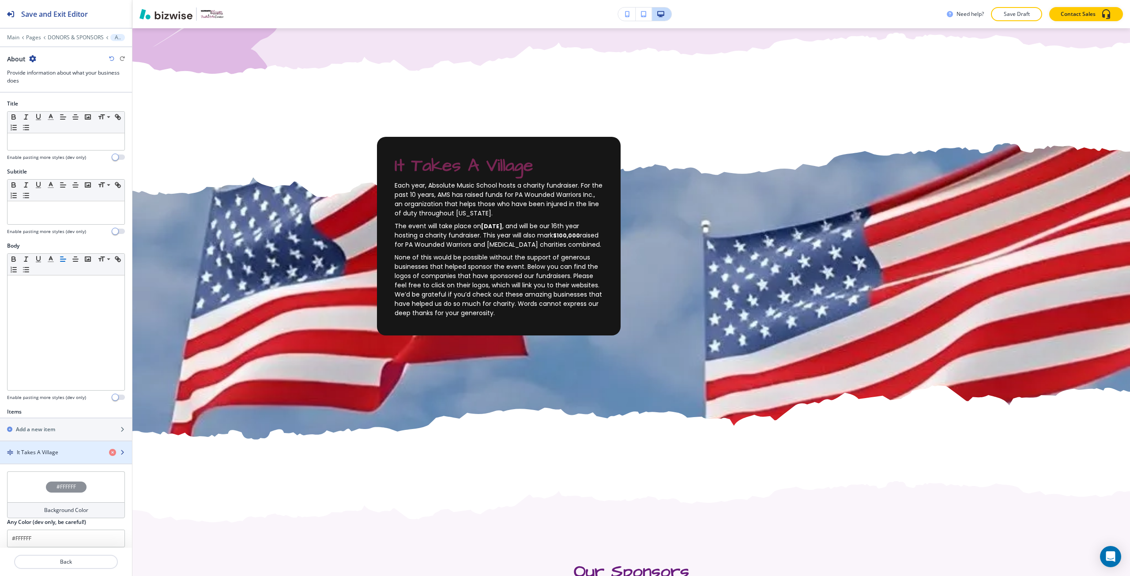
click at [55, 451] on h4 "It Takes A Village" at bounding box center [37, 453] width 41 height 8
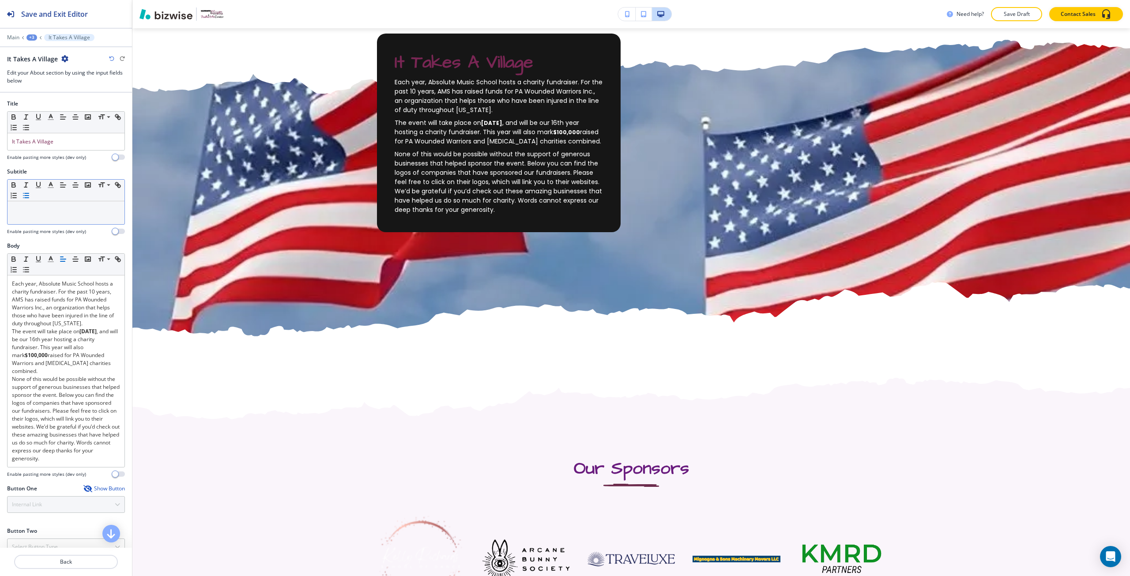
scroll to position [986, 0]
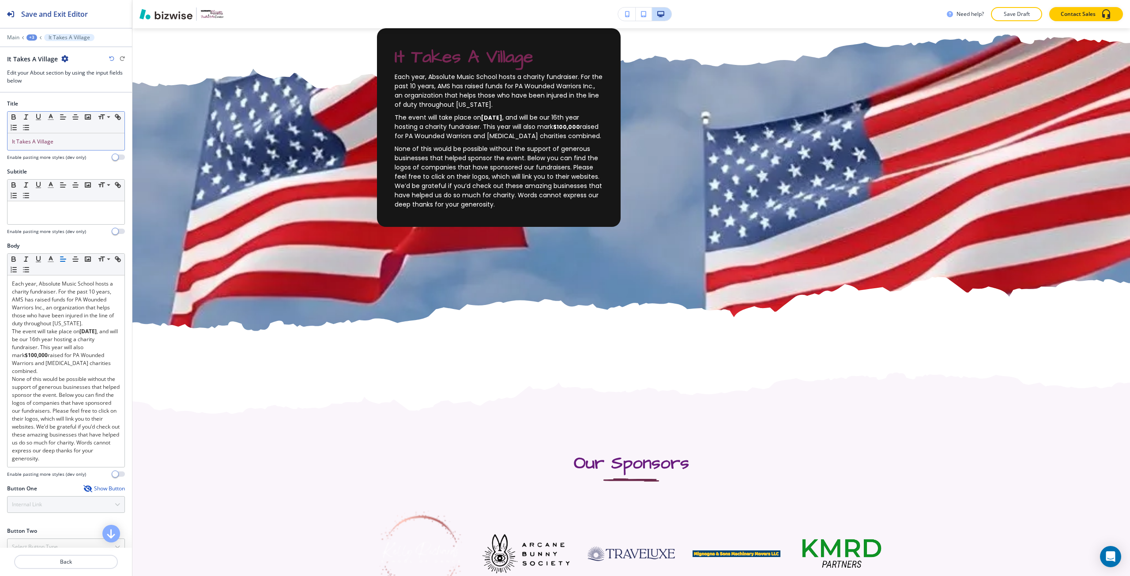
click at [27, 147] on div "It Takes A Village" at bounding box center [66, 141] width 117 height 17
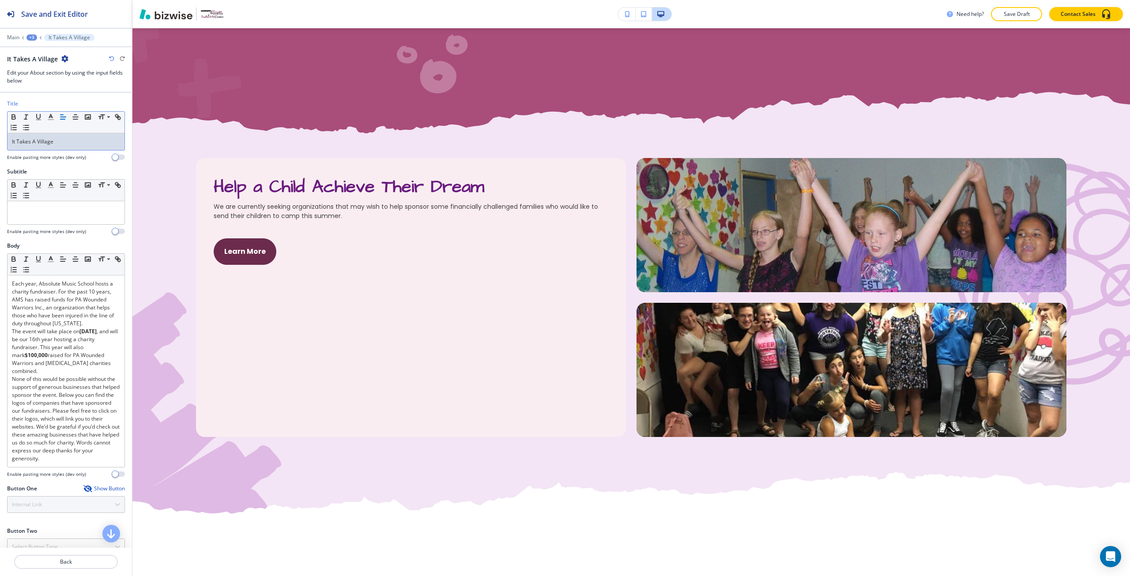
scroll to position [390, 0]
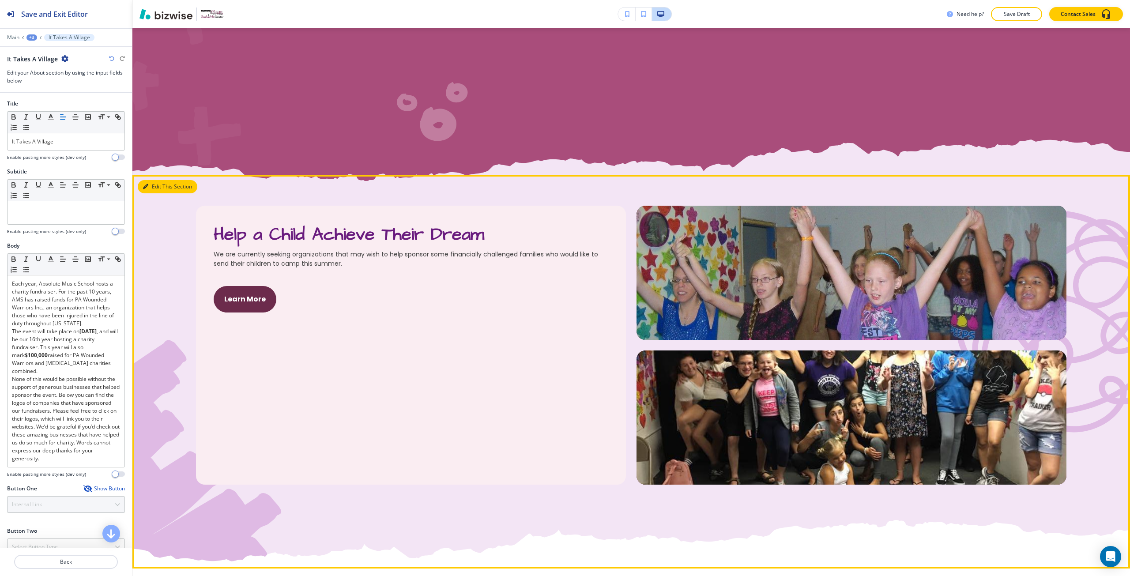
click at [157, 190] on button "Edit This Section" at bounding box center [168, 186] width 60 height 13
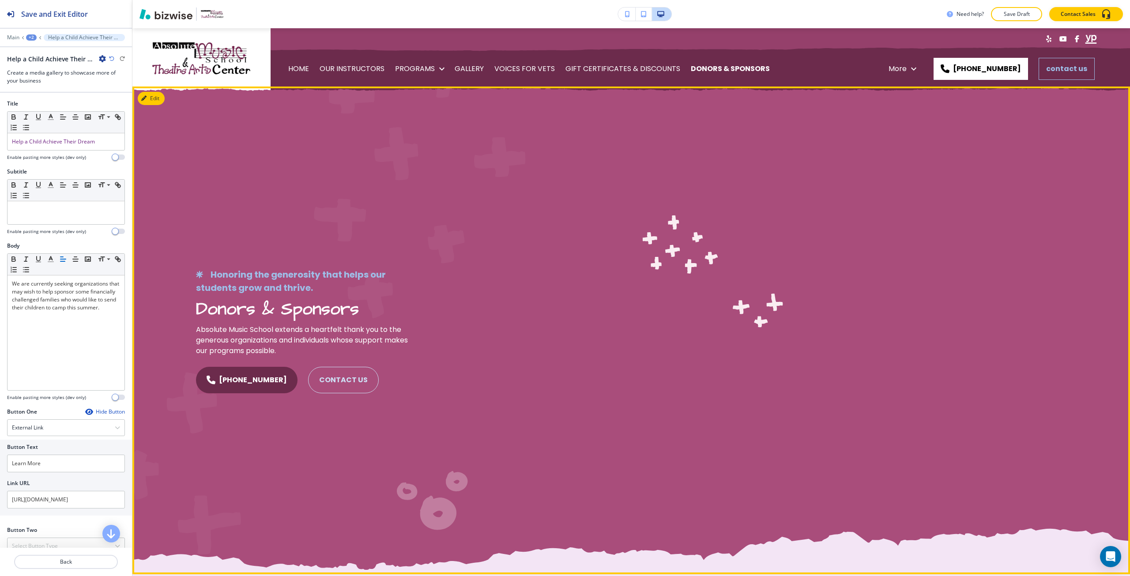
scroll to position [0, 0]
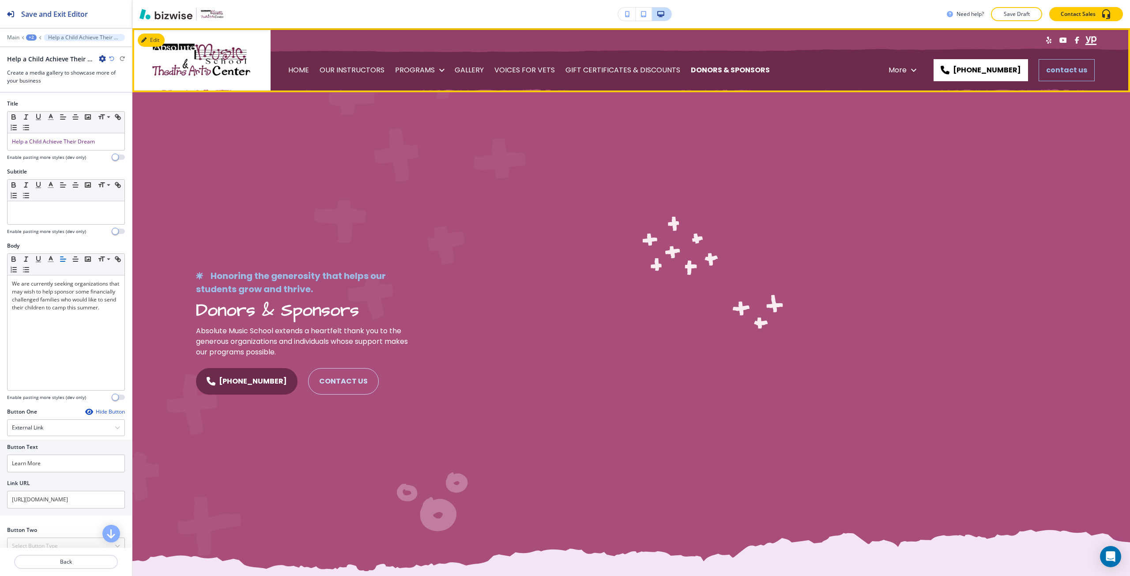
click at [385, 113] on p "UPCOMING PERFORMANCES" at bounding box center [336, 125] width 97 height 25
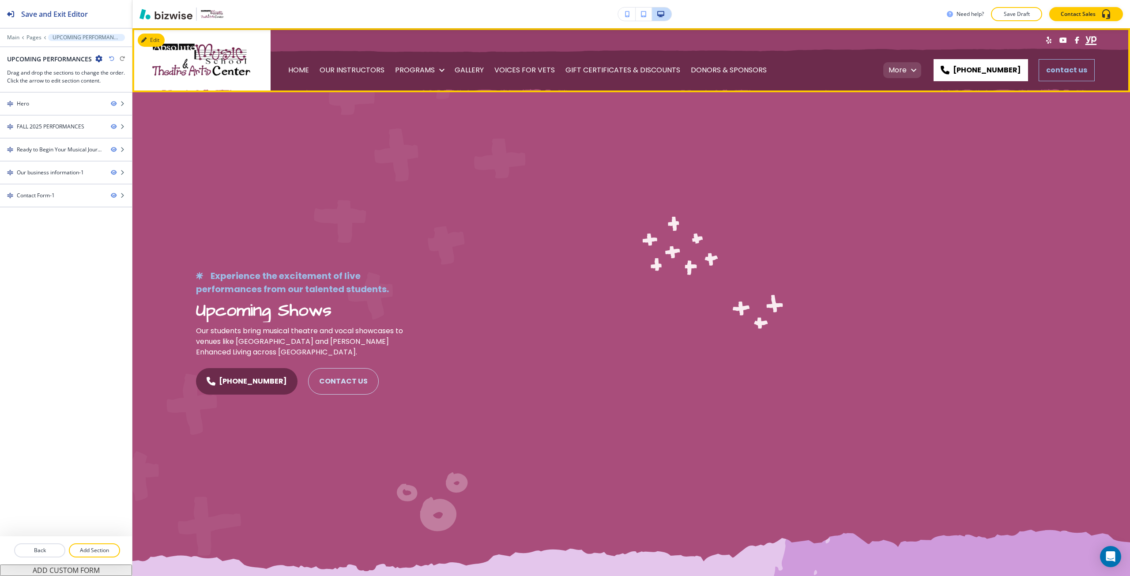
click at [919, 74] on icon "button" at bounding box center [914, 70] width 11 height 11
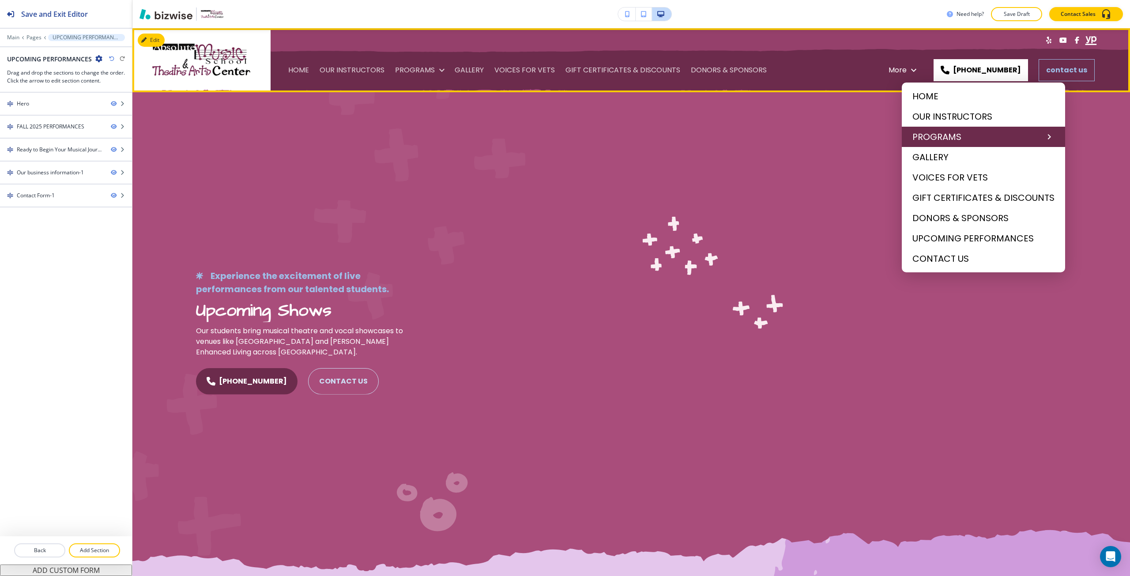
click at [945, 140] on span "PROGRAMS" at bounding box center [979, 136] width 132 height 13
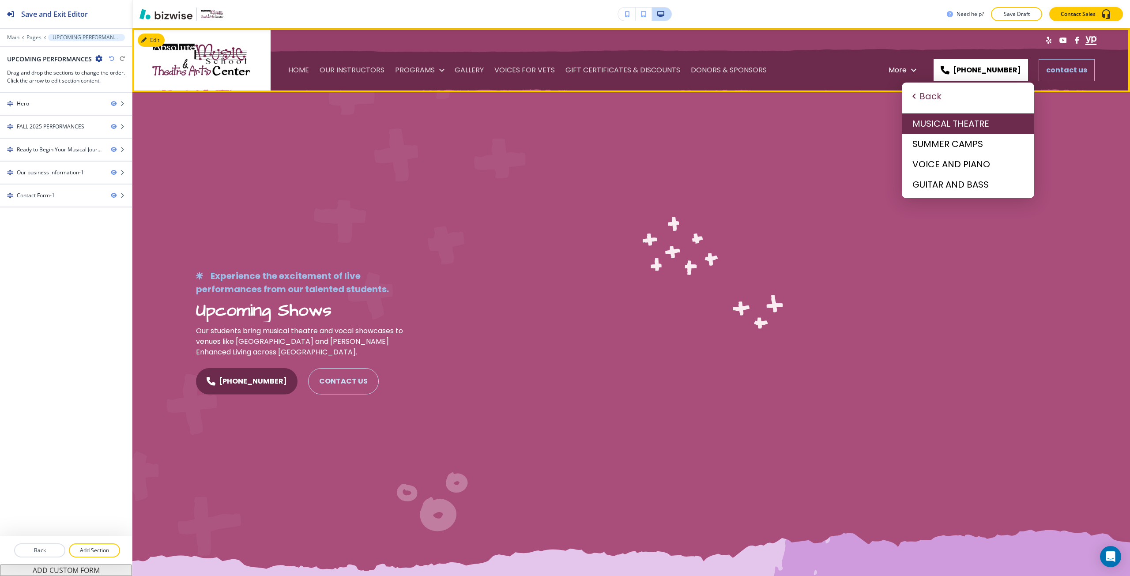
click at [941, 129] on span "MUSICAL THEATRE" at bounding box center [968, 123] width 111 height 13
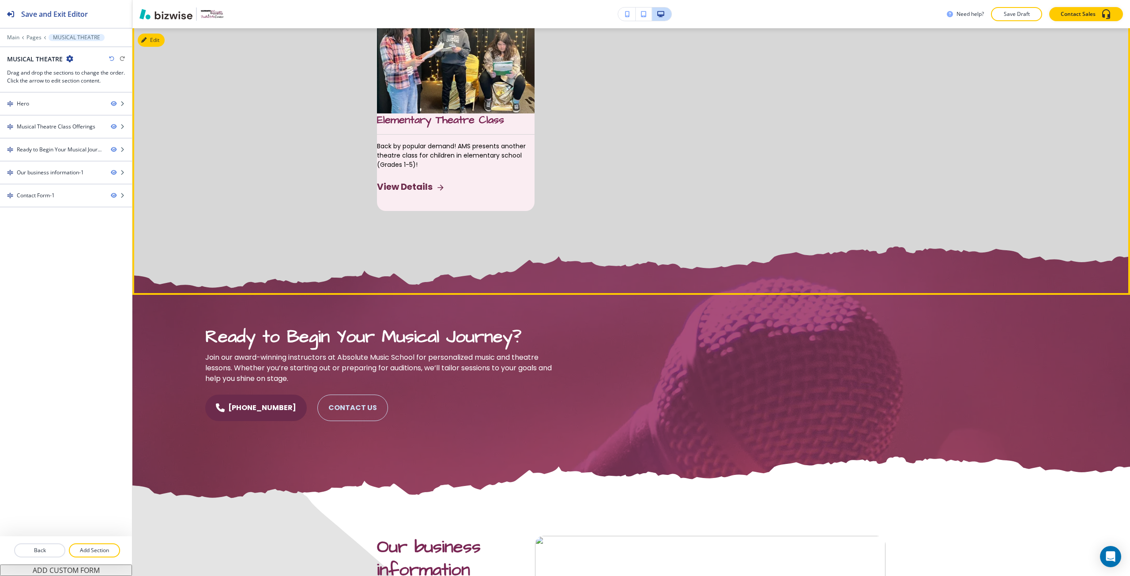
scroll to position [1148, 0]
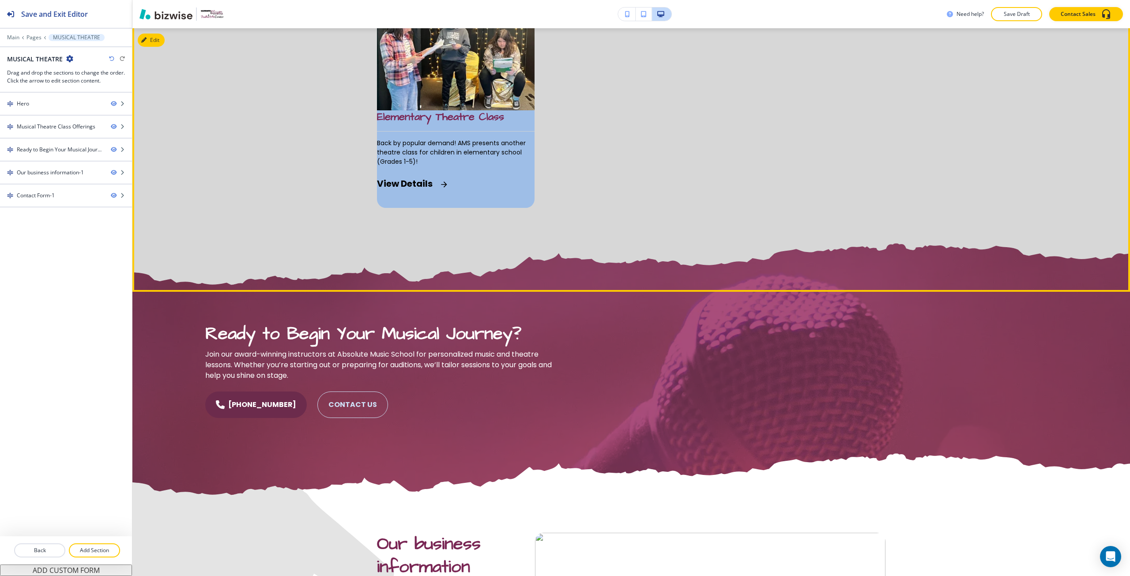
click at [420, 166] on span "Back by popular demand! AMS presents another theatre class for children in elem…" at bounding box center [456, 153] width 158 height 28
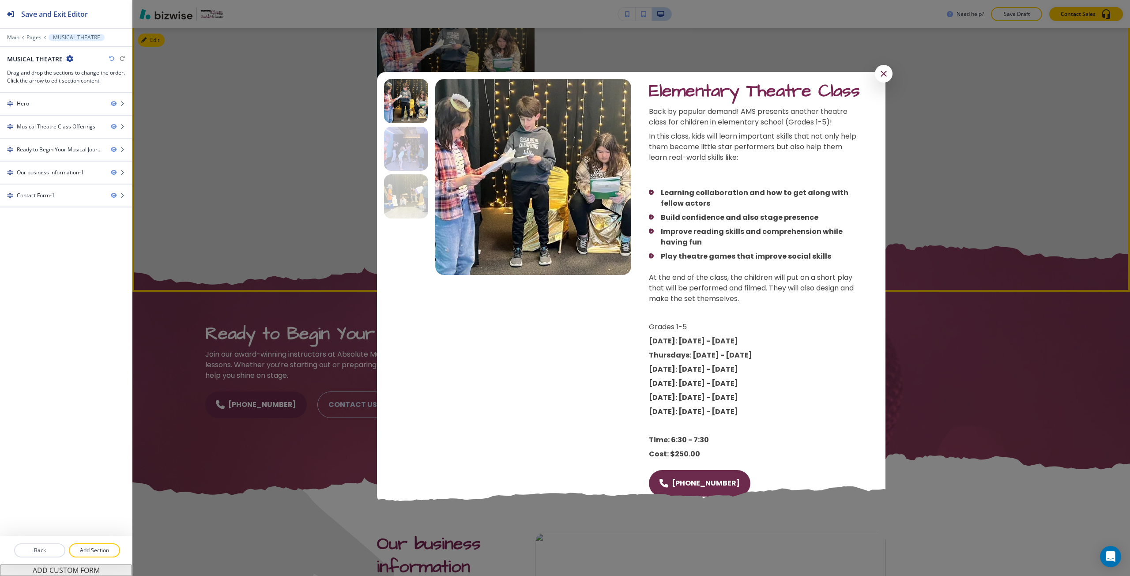
scroll to position [50, 0]
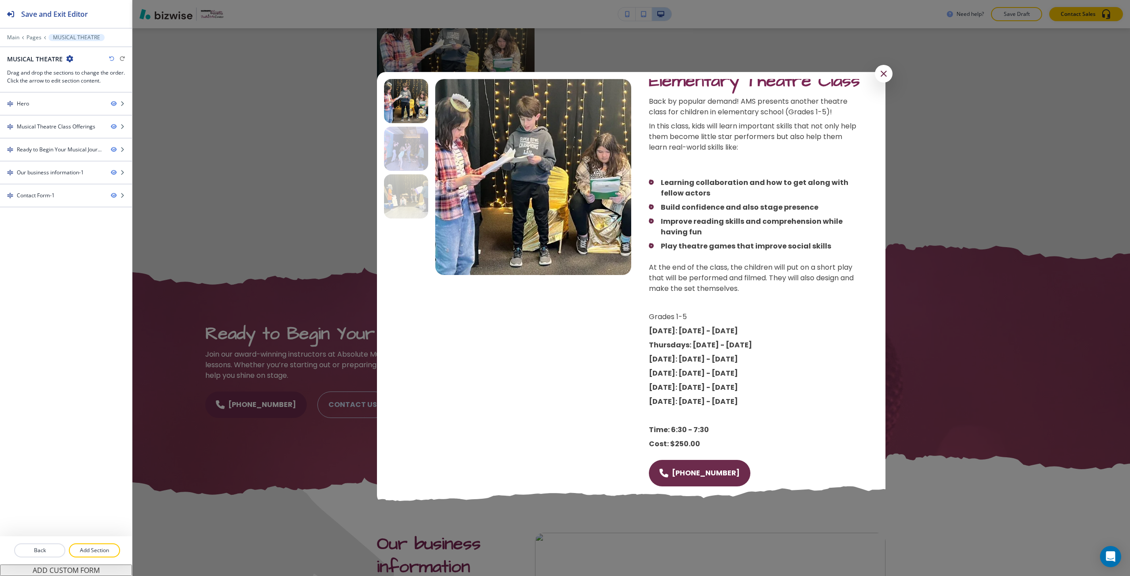
click at [963, 238] on div at bounding box center [631, 288] width 998 height 576
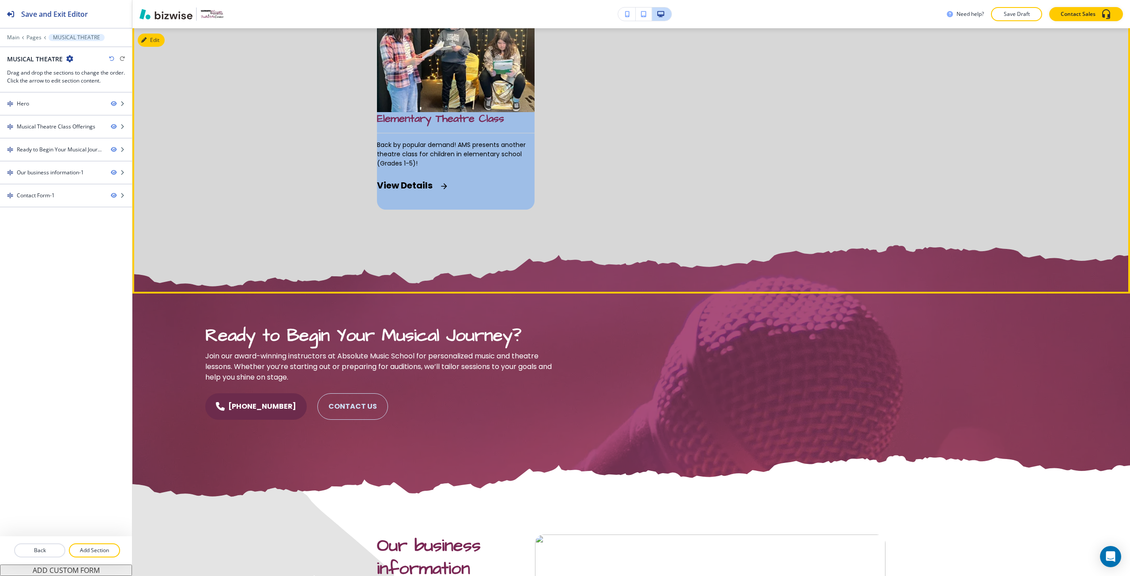
click at [479, 166] on div "Elementary Theatre Class Back by popular demand! AMS presents another theatre c…" at bounding box center [456, 161] width 158 height 98
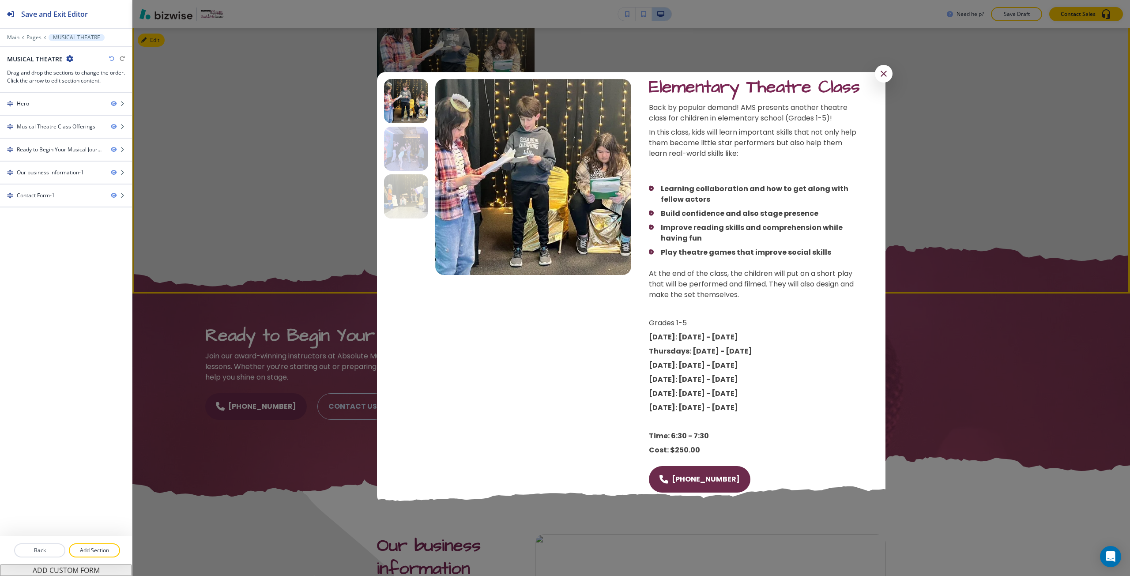
scroll to position [50, 0]
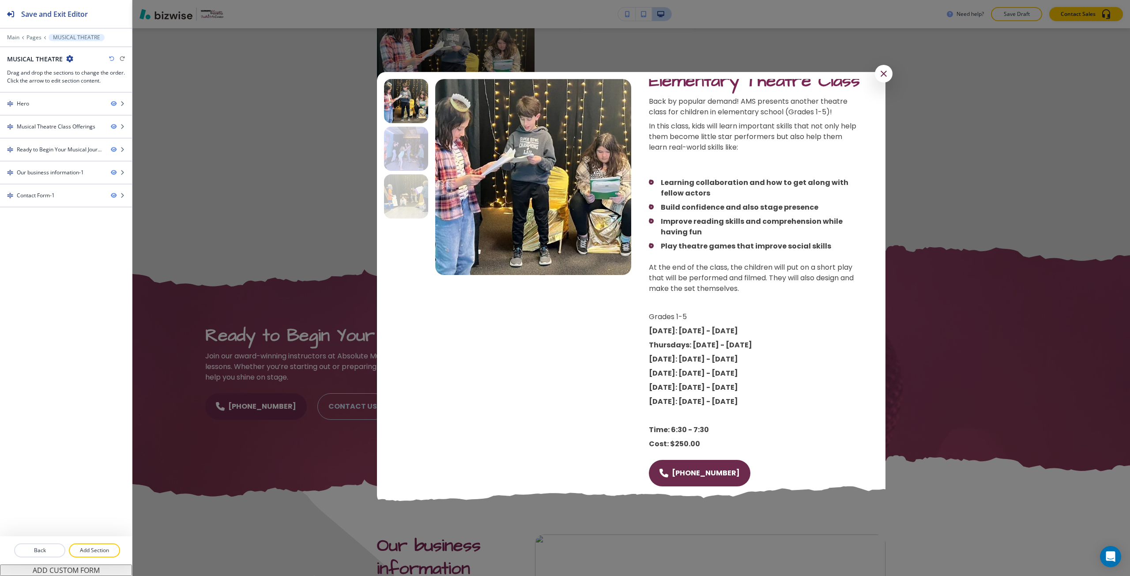
click at [966, 244] on div at bounding box center [631, 288] width 998 height 576
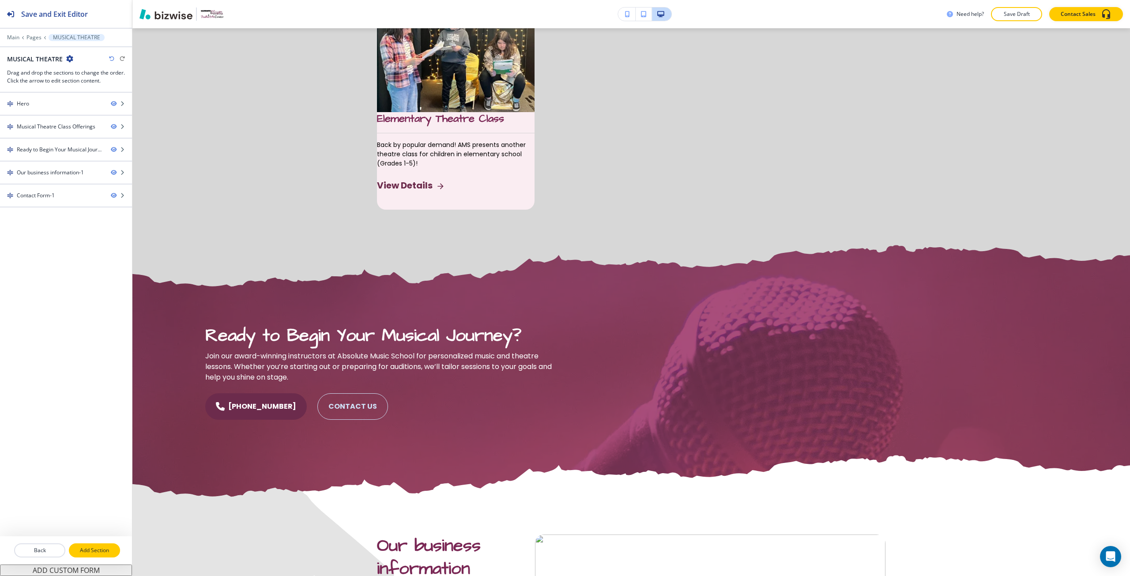
click at [109, 550] on p "Add Section" at bounding box center [94, 551] width 49 height 8
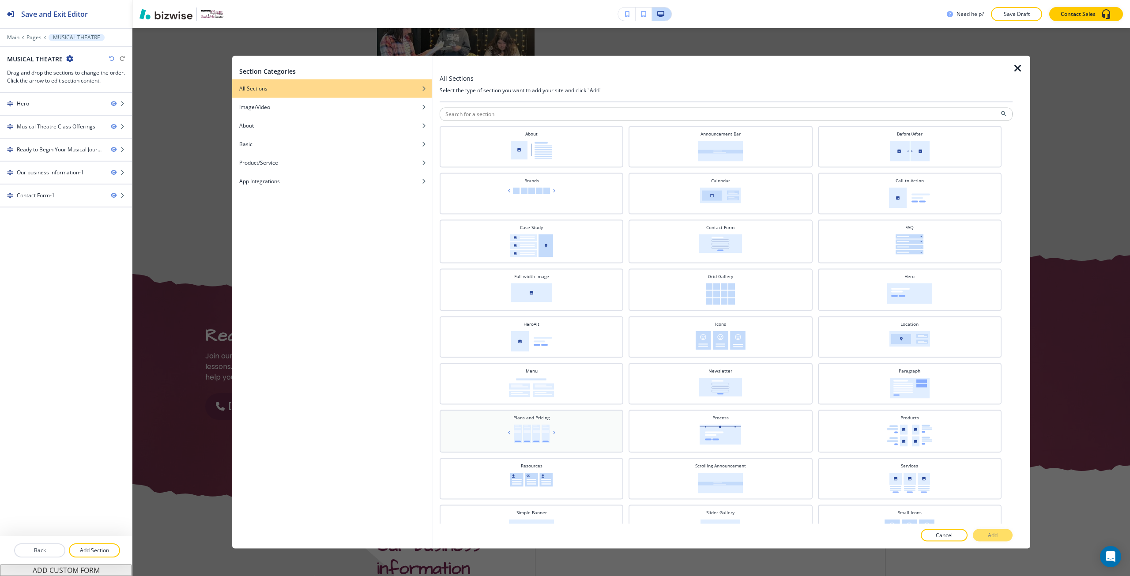
click at [571, 435] on div "Plans and Pricing" at bounding box center [531, 430] width 175 height 32
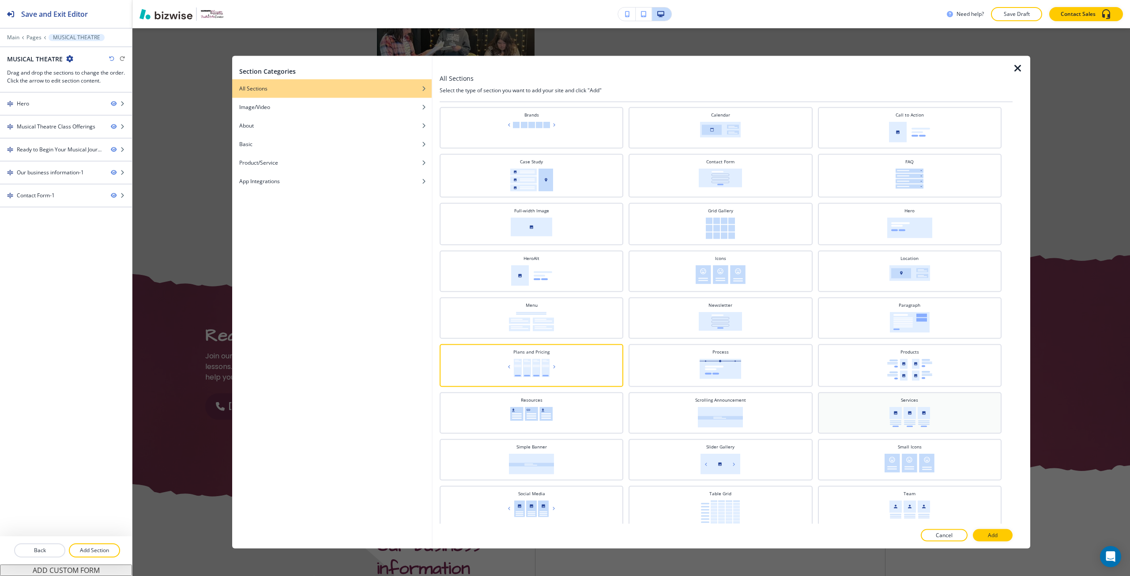
scroll to position [120, 0]
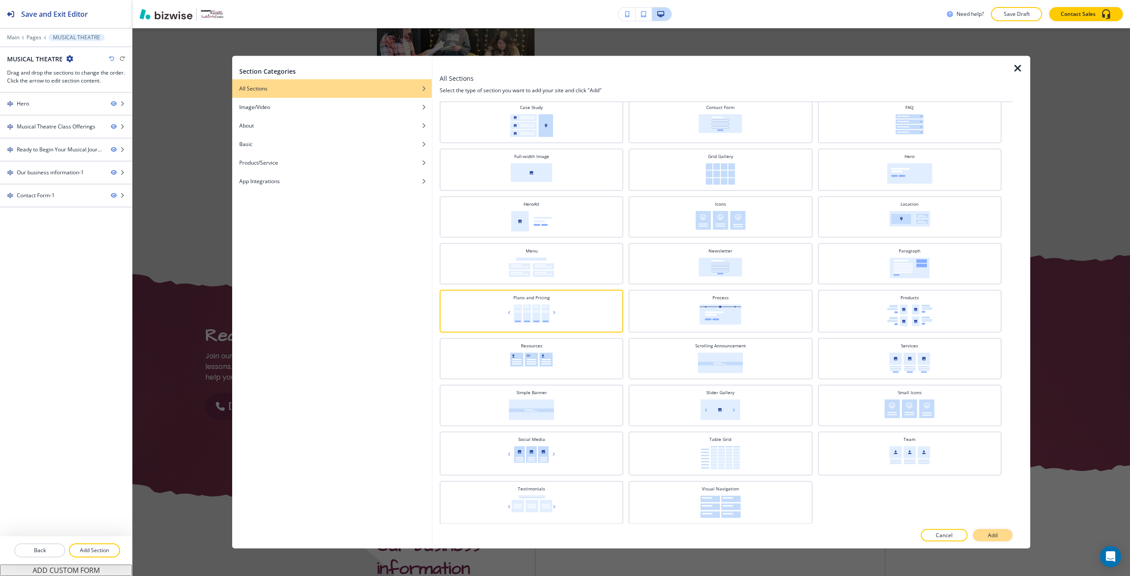
click at [983, 537] on button "Add" at bounding box center [993, 535] width 40 height 12
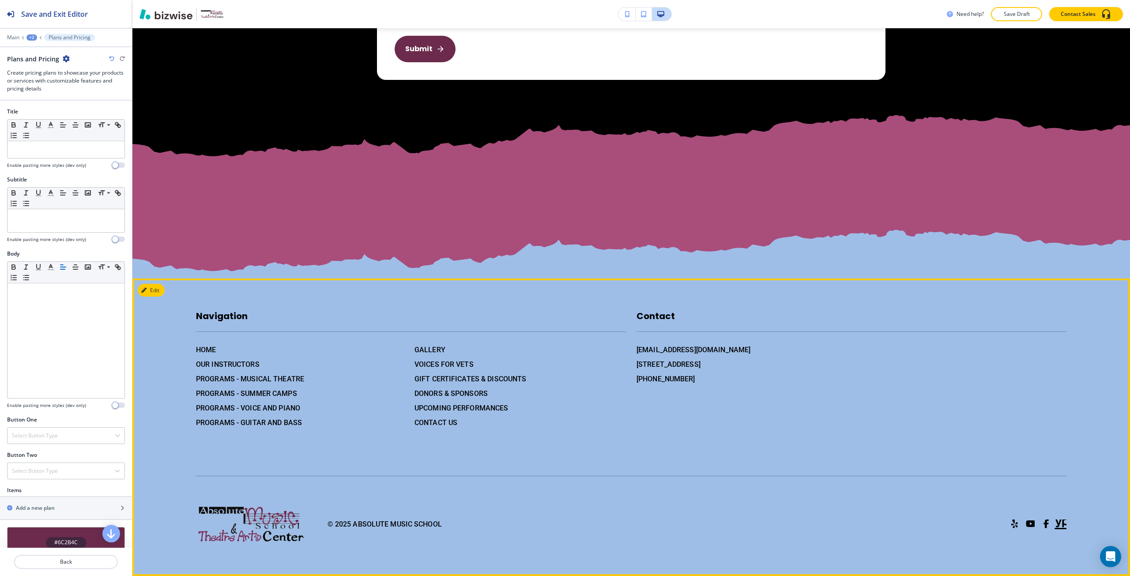
scroll to position [2334, 0]
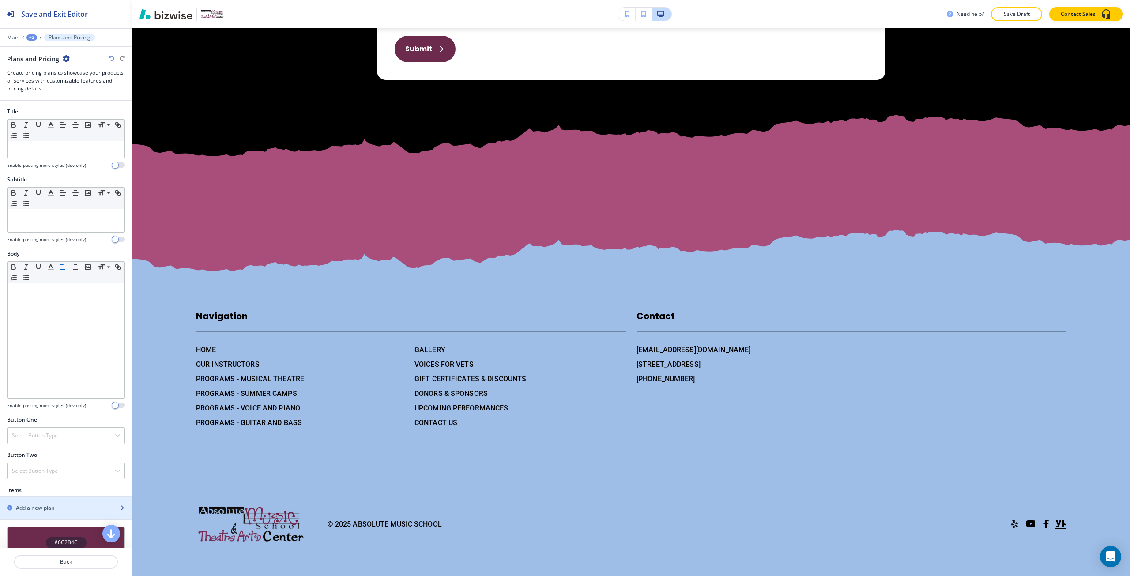
click at [71, 503] on div "button" at bounding box center [66, 500] width 132 height 7
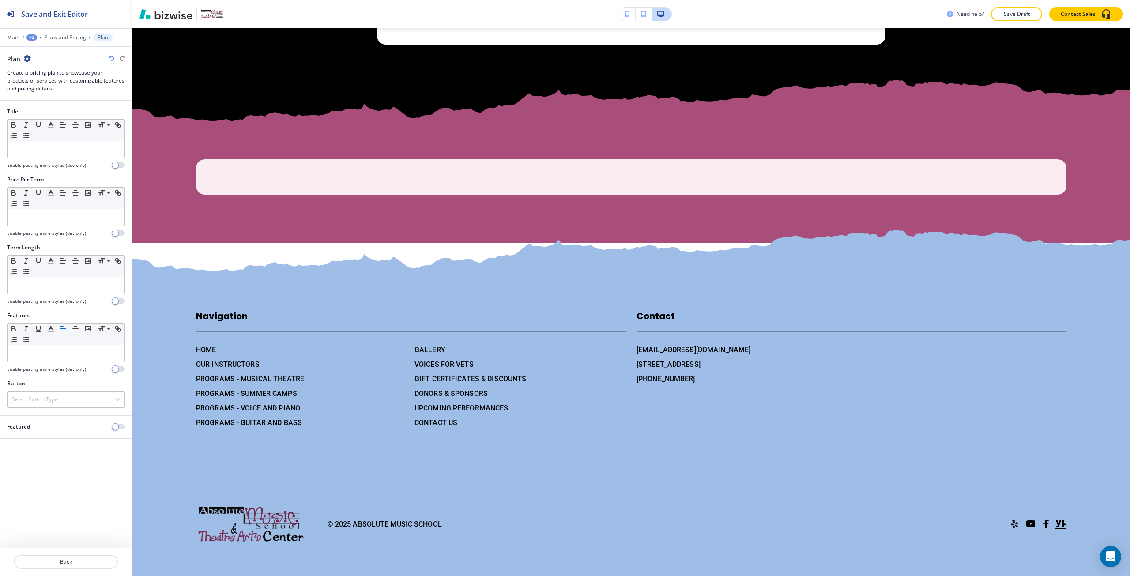
scroll to position [2369, 0]
click at [56, 36] on p "Plans and Pricing" at bounding box center [65, 37] width 42 height 6
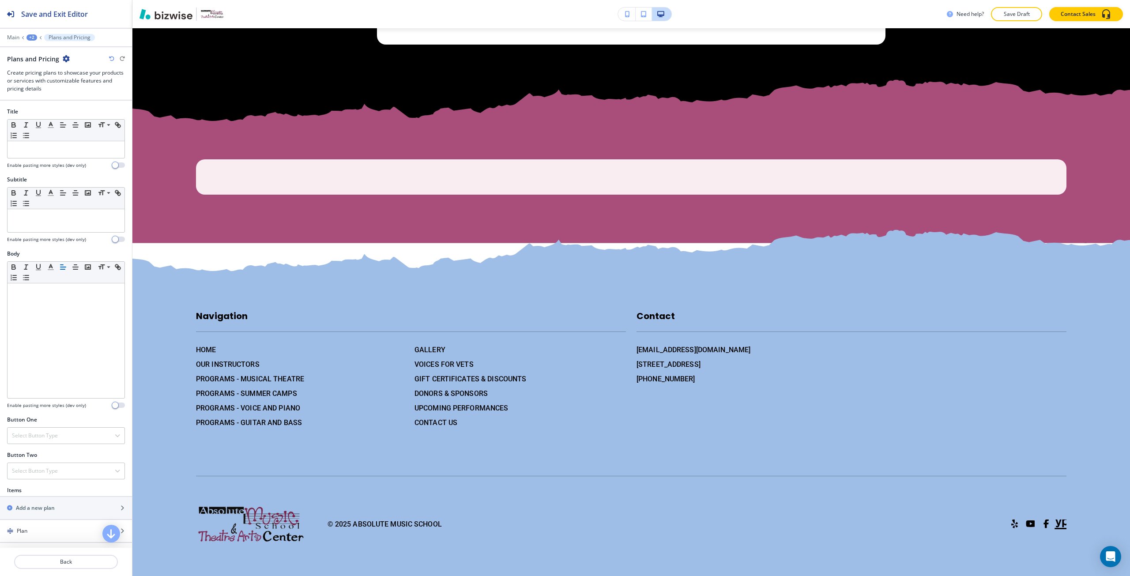
click at [33, 37] on div "+2" at bounding box center [31, 37] width 11 height 6
click at [53, 67] on p "MUSICAL THEATRE" at bounding box center [54, 68] width 45 height 8
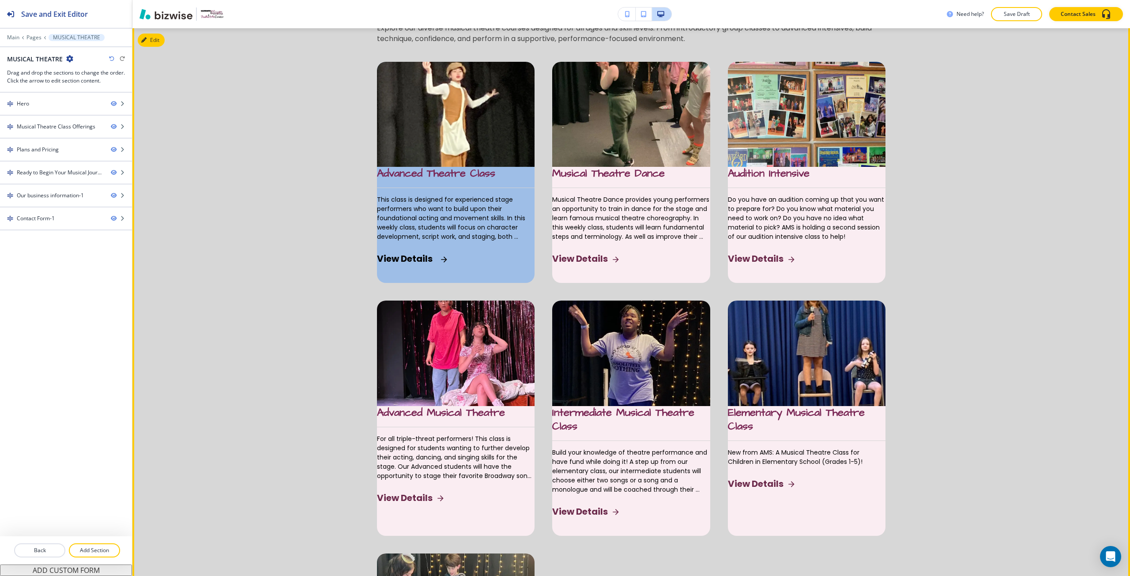
scroll to position [596, 0]
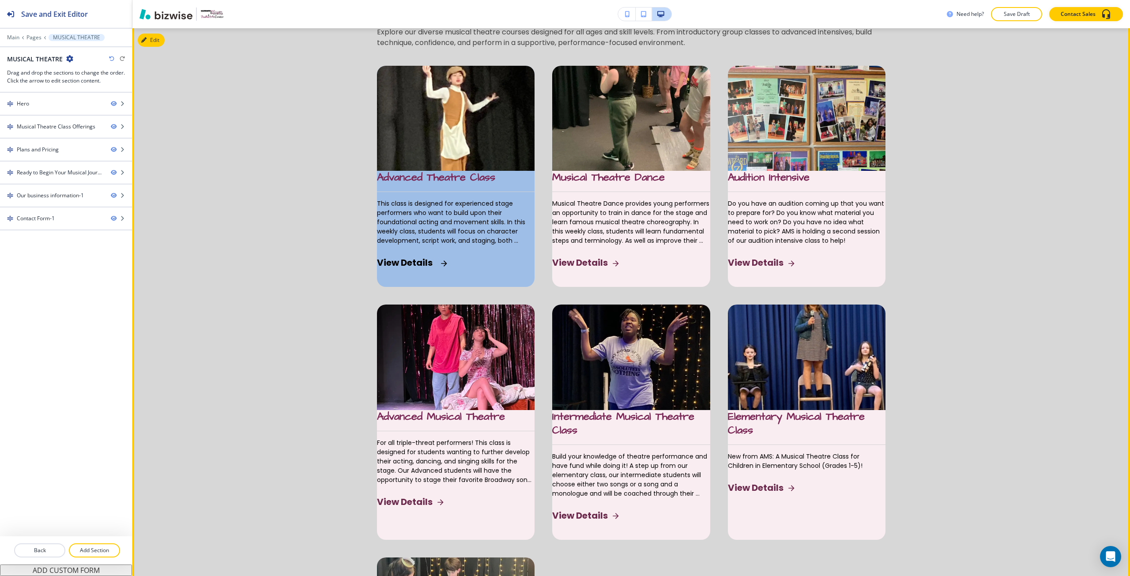
click at [405, 216] on span "This class is designed for experienced stage performers who want to build upon …" at bounding box center [456, 222] width 158 height 46
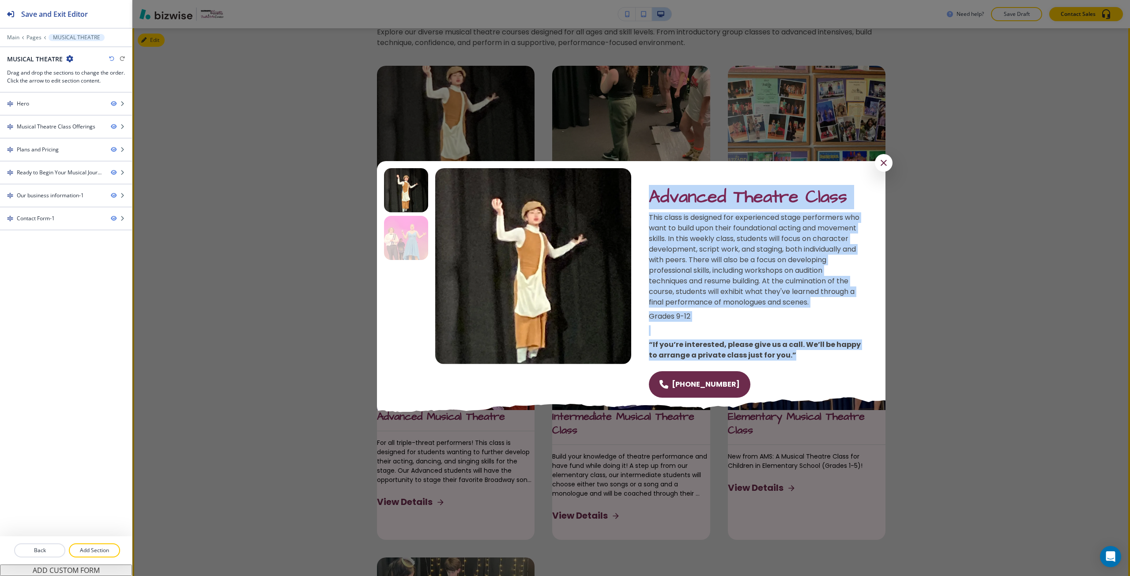
drag, startPoint x: 649, startPoint y: 191, endPoint x: 790, endPoint y: 364, distance: 223.7
click at [790, 364] on div "Advanced Theatre Class This class is designed for experienced stage performers …" at bounding box center [754, 291] width 247 height 247
copy div "Advanced Theatre Class This class is designed for experienced stage performers …"
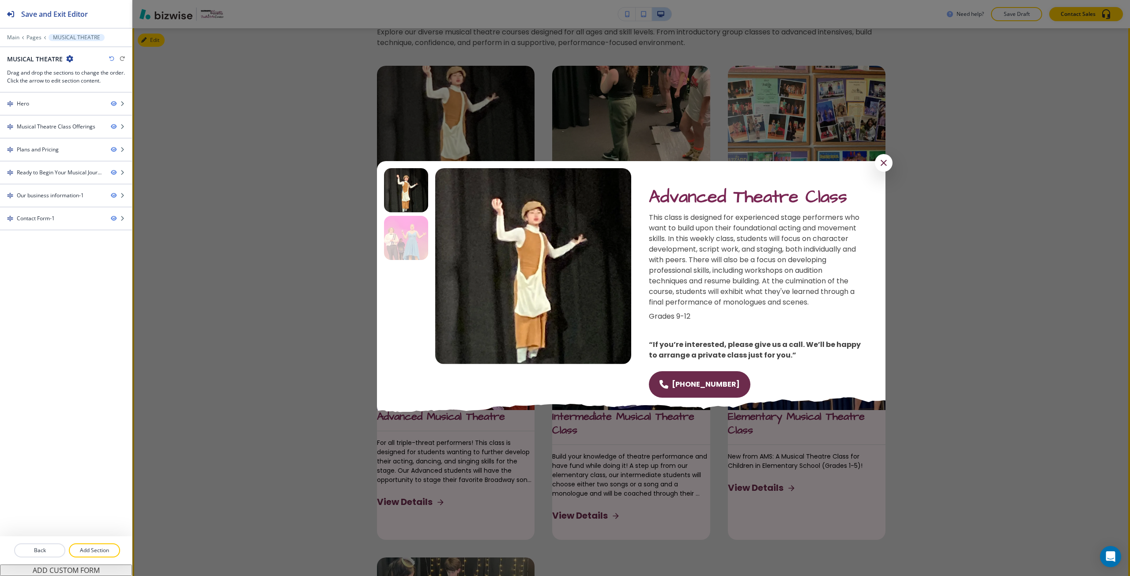
click at [322, 388] on div at bounding box center [631, 288] width 998 height 576
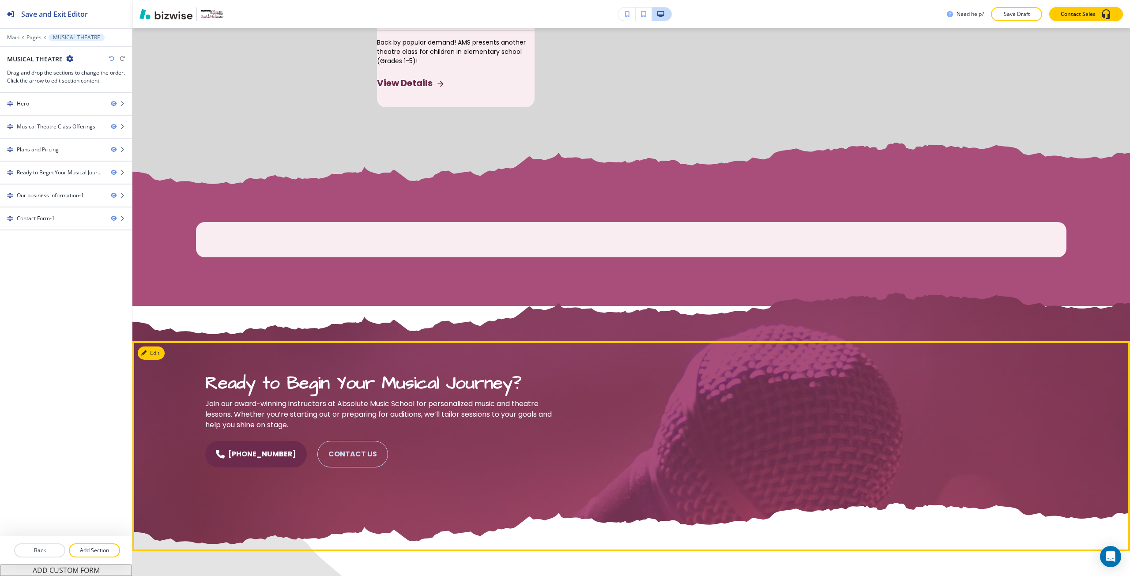
scroll to position [1258, 0]
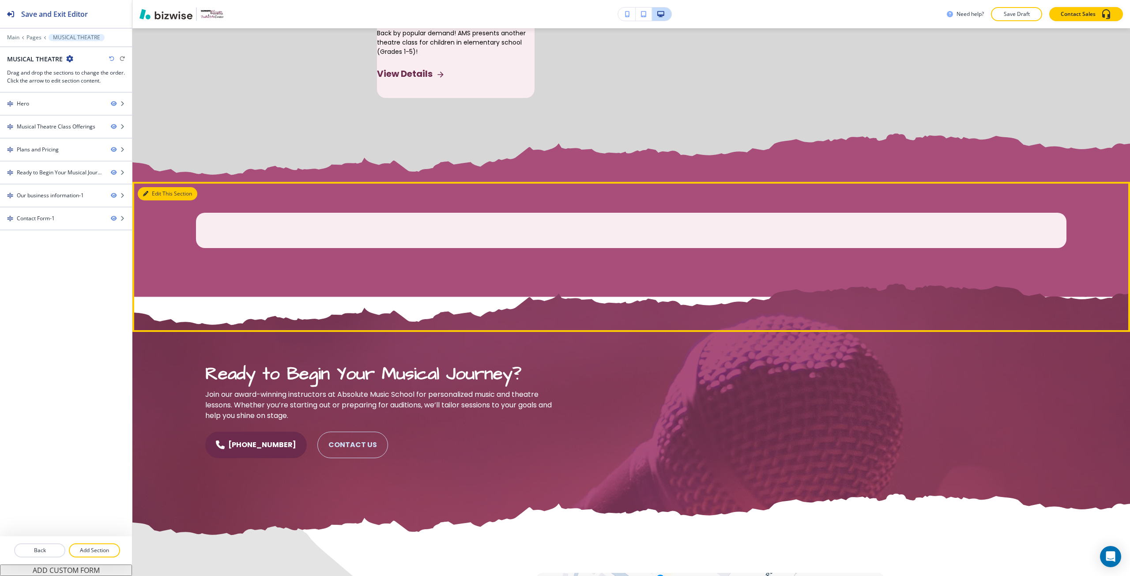
click at [153, 200] on button "Edit This Section" at bounding box center [168, 193] width 60 height 13
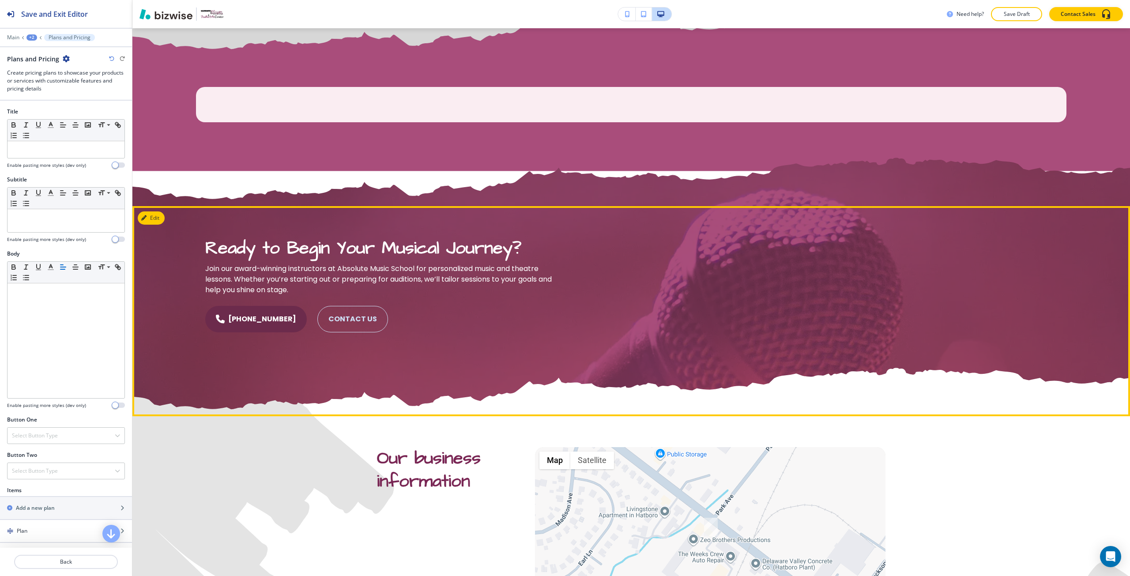
scroll to position [1390, 0]
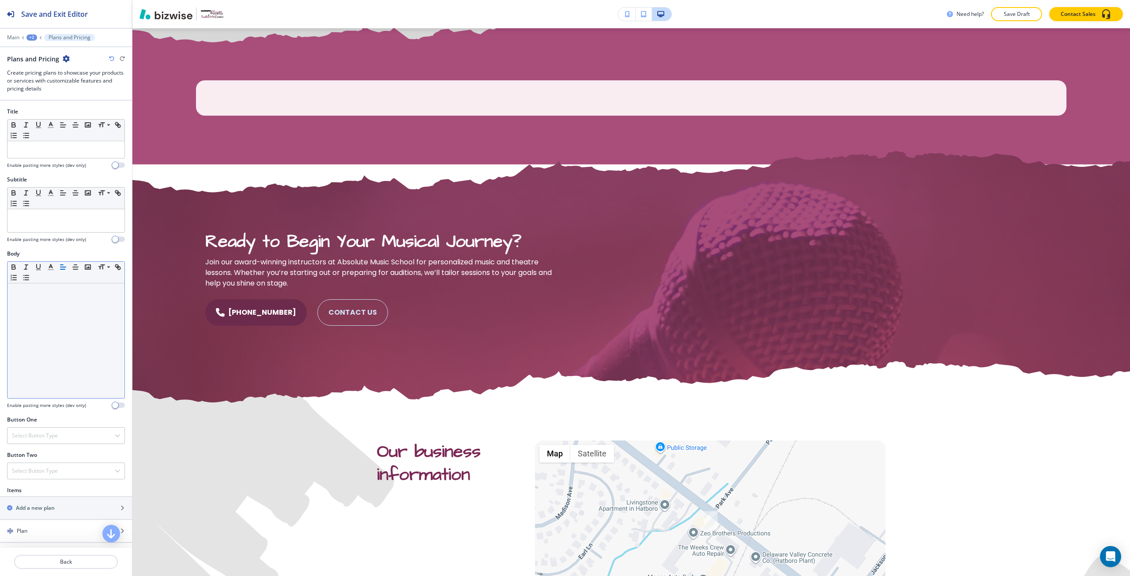
click at [60, 350] on div at bounding box center [66, 340] width 117 height 115
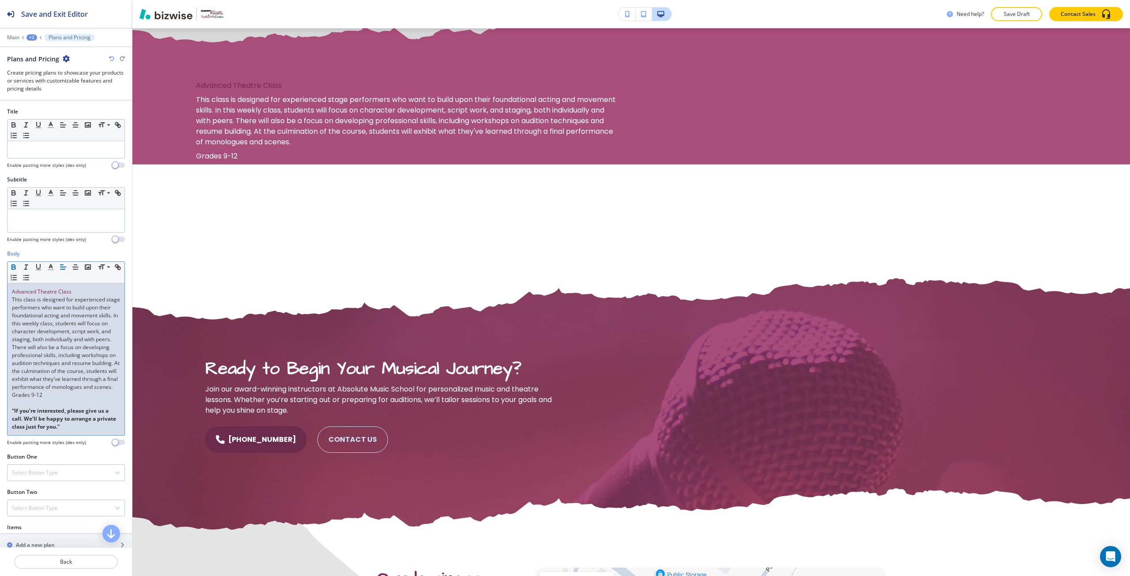
scroll to position [0, 0]
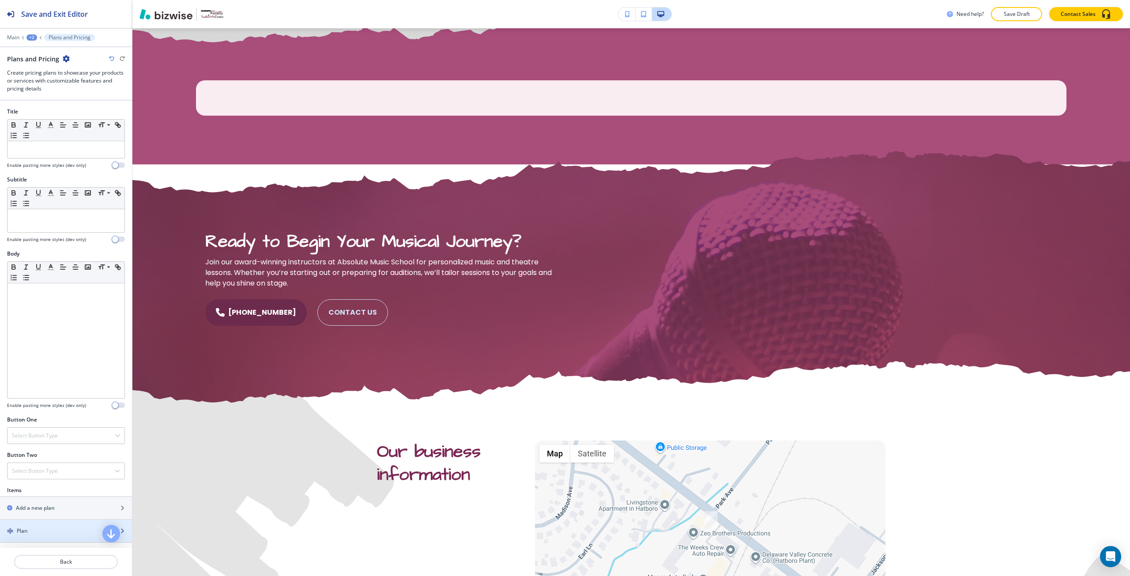
click at [40, 524] on div "button" at bounding box center [66, 523] width 132 height 7
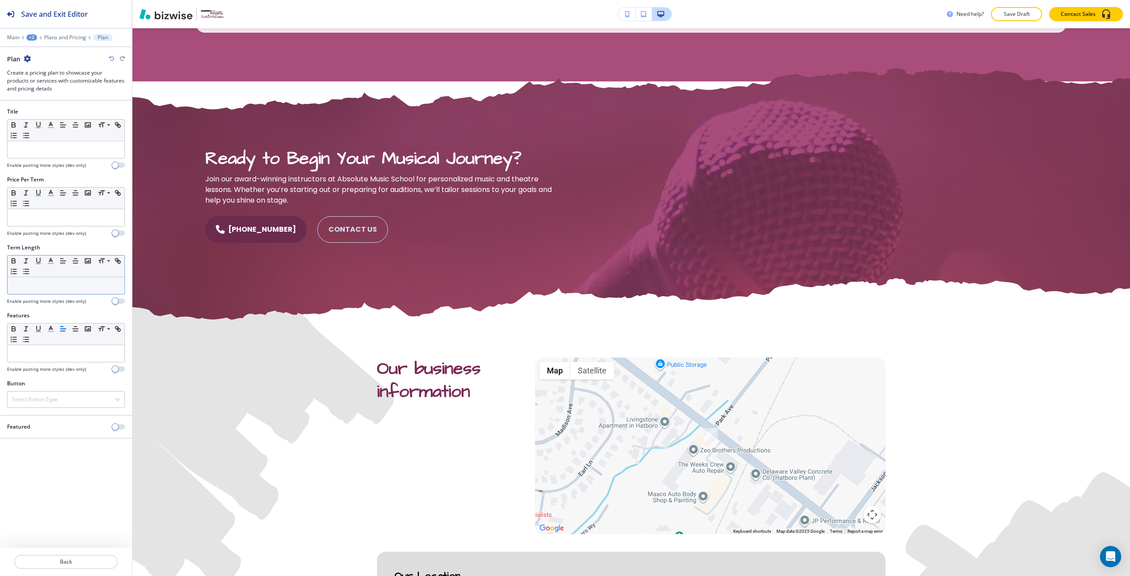
scroll to position [1474, 0]
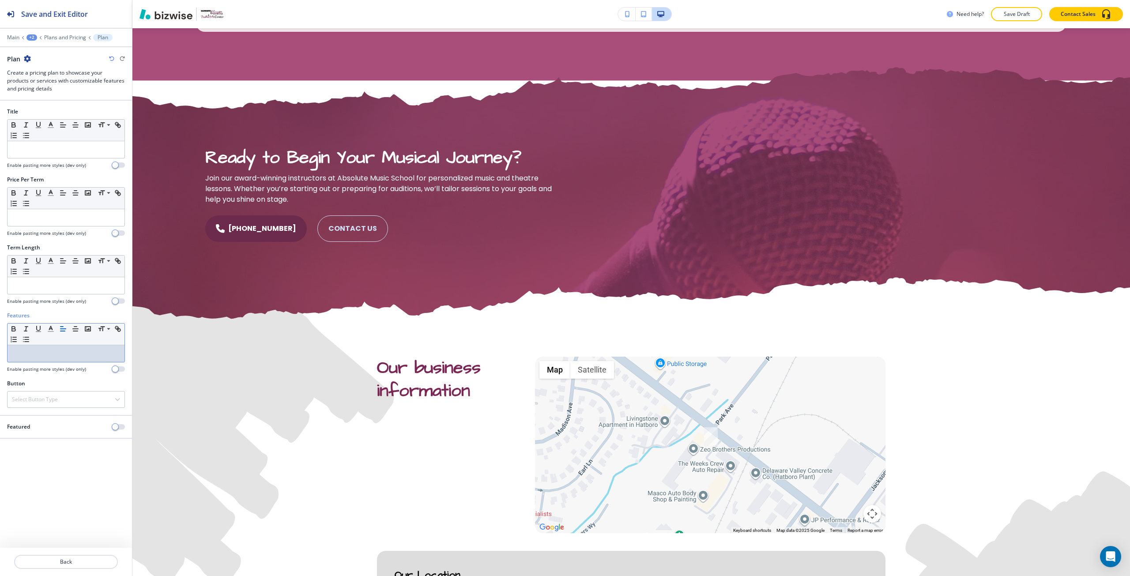
click at [47, 350] on p at bounding box center [66, 354] width 108 height 8
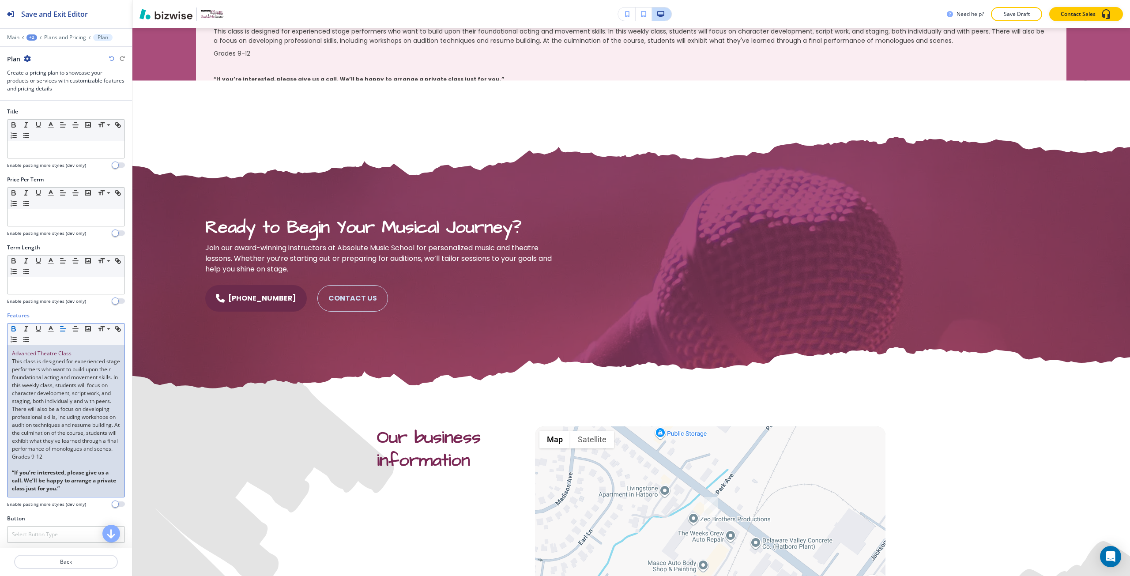
scroll to position [0, 0]
click at [47, 350] on span "Advanced Theatre Class" at bounding box center [42, 354] width 60 height 8
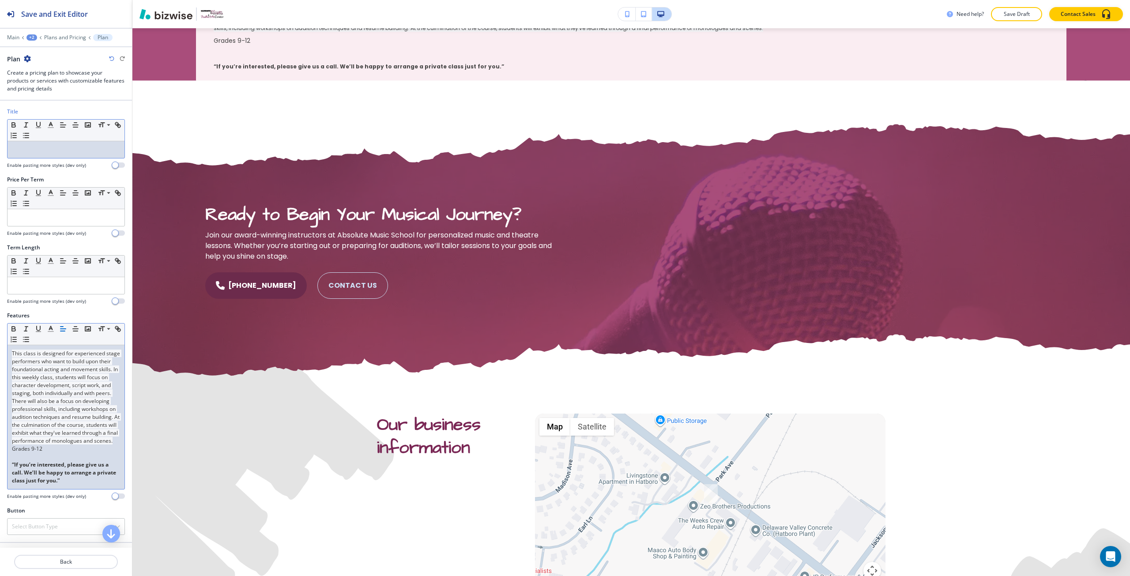
click at [28, 151] on p at bounding box center [66, 150] width 108 height 8
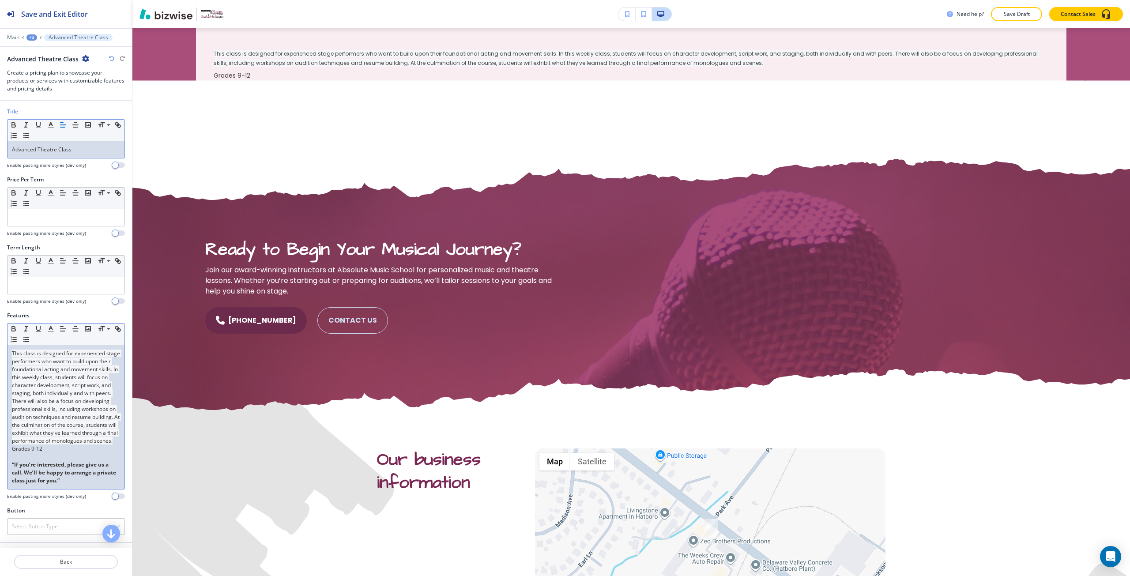
click at [58, 368] on span "This class is designed for experienced stage performers who want to build upon …" at bounding box center [66, 397] width 109 height 95
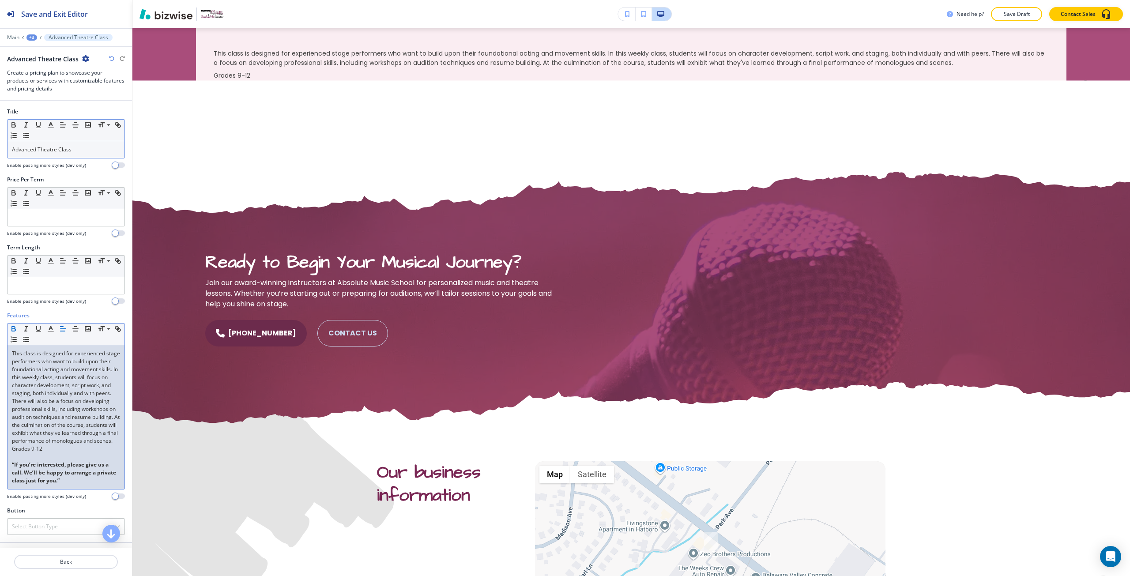
click at [81, 151] on p "Advanced Theatre Class" at bounding box center [66, 150] width 108 height 8
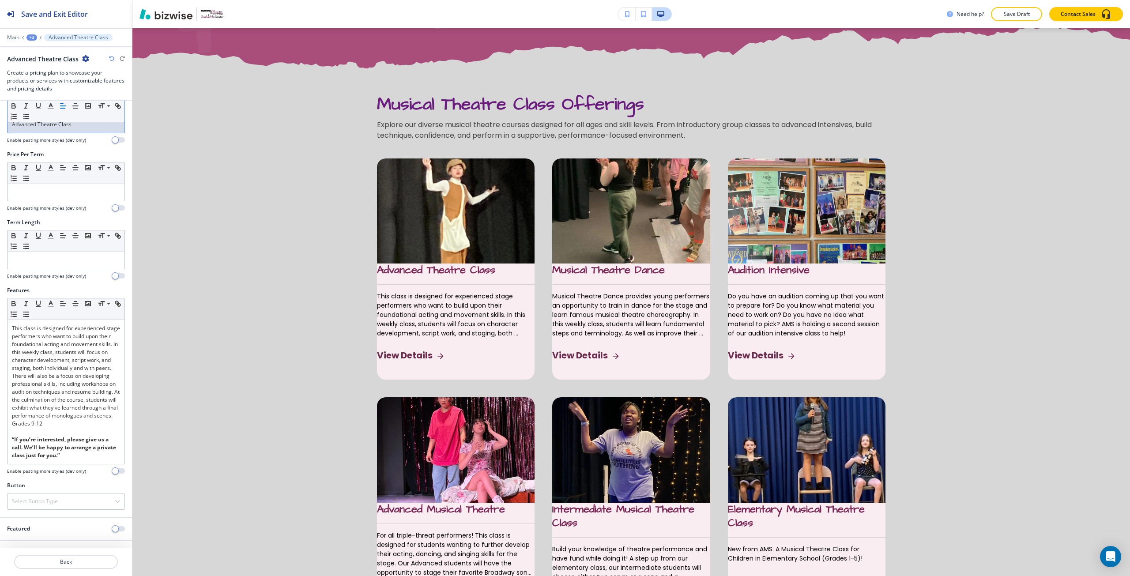
scroll to position [41, 0]
click at [69, 558] on p "Back" at bounding box center [66, 562] width 102 height 8
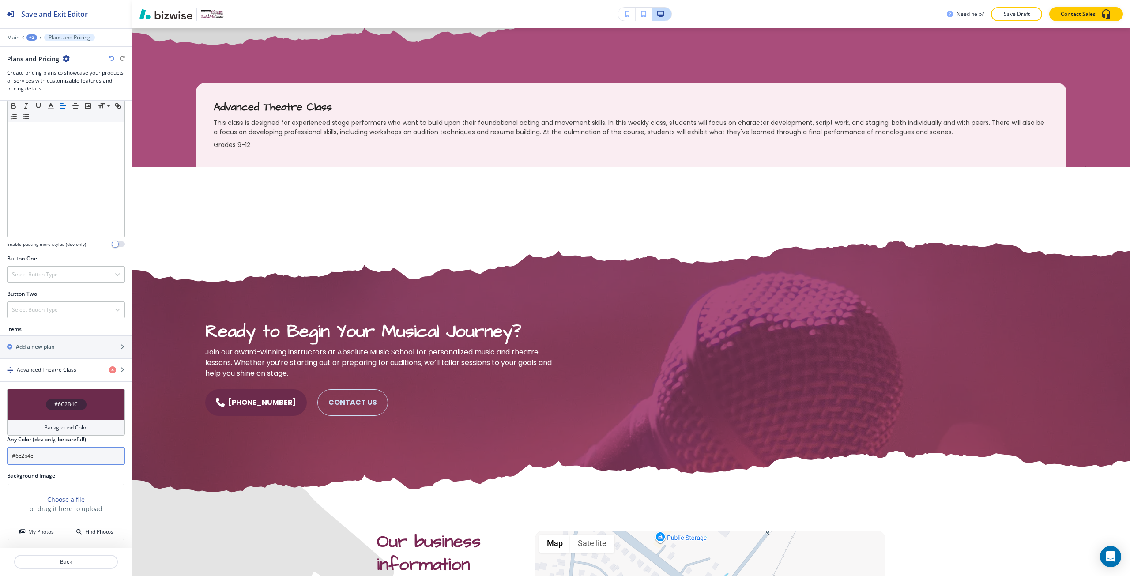
scroll to position [1390, 0]
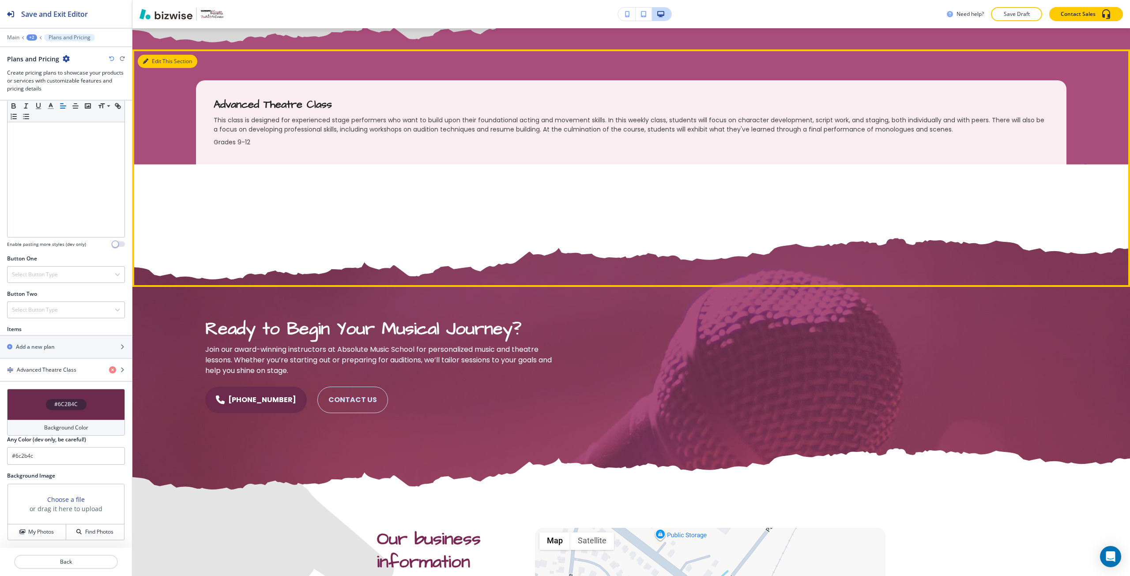
click at [140, 68] on button "Edit This Section" at bounding box center [168, 61] width 60 height 13
click at [144, 64] on icon "button" at bounding box center [145, 61] width 5 height 5
click at [158, 68] on button "Edit This Section" at bounding box center [168, 61] width 60 height 13
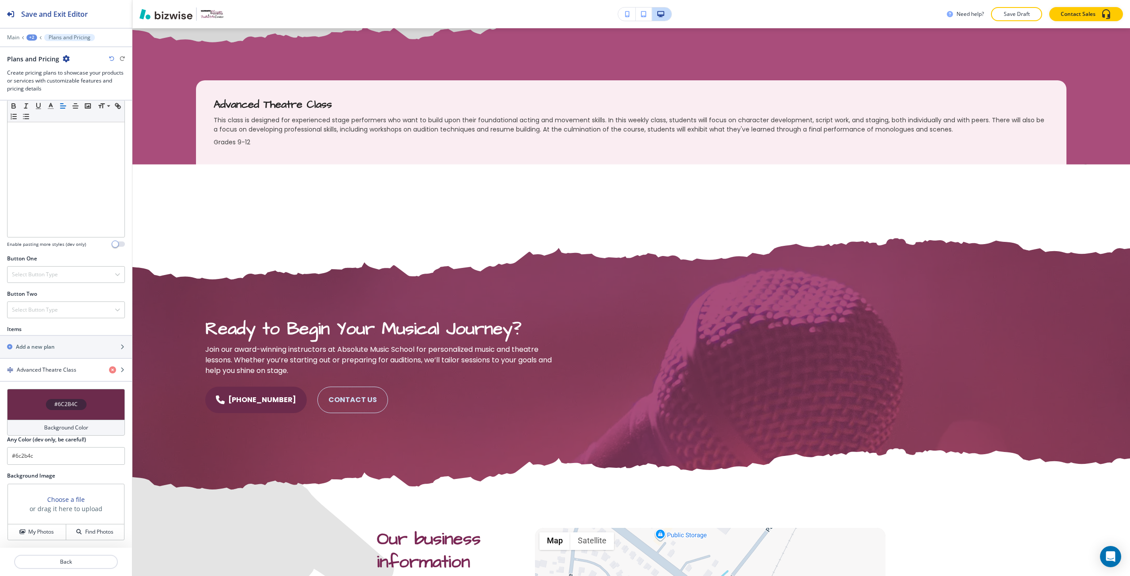
click at [67, 61] on icon "button" at bounding box center [66, 58] width 7 height 7
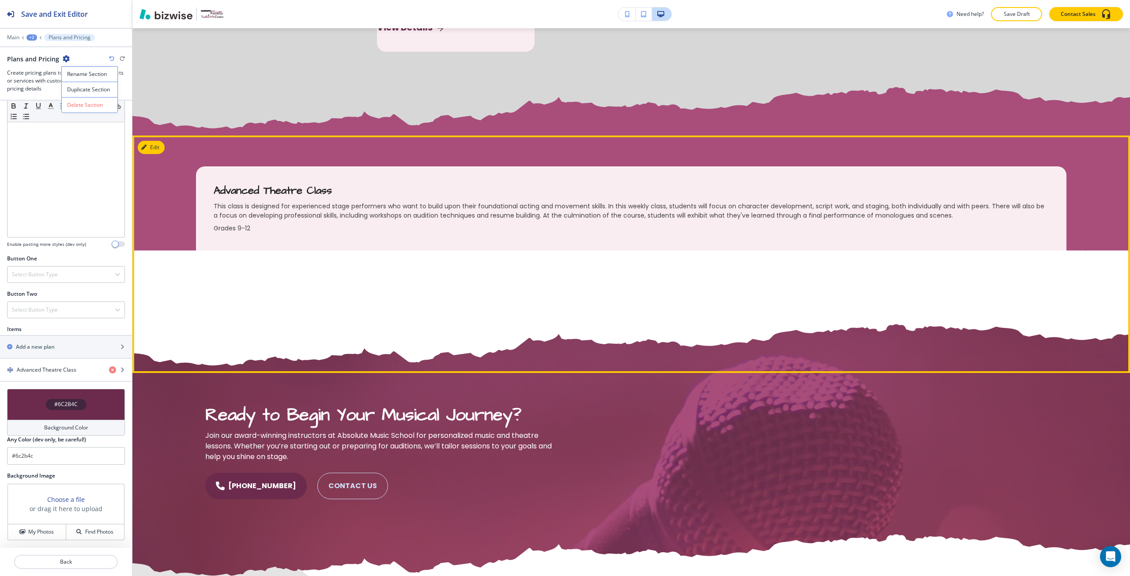
scroll to position [1302, 0]
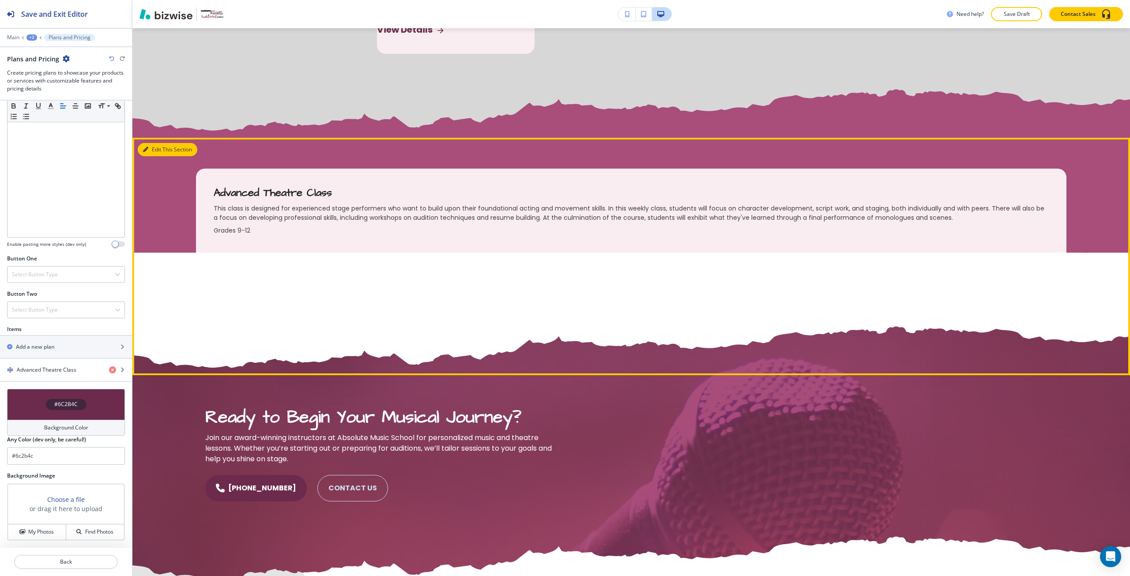
click at [167, 156] on button "Edit This Section" at bounding box center [168, 149] width 60 height 13
click at [153, 156] on button "Edit This Section" at bounding box center [168, 149] width 60 height 13
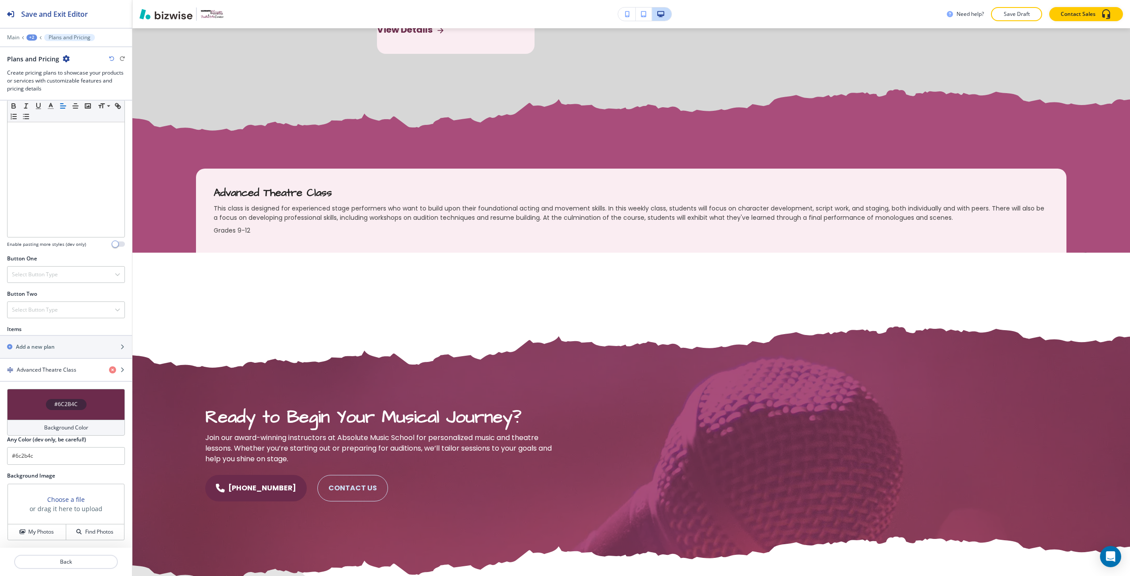
click at [67, 57] on icon "button" at bounding box center [66, 58] width 7 height 7
click at [82, 103] on p "Delete Section" at bounding box center [89, 105] width 45 height 8
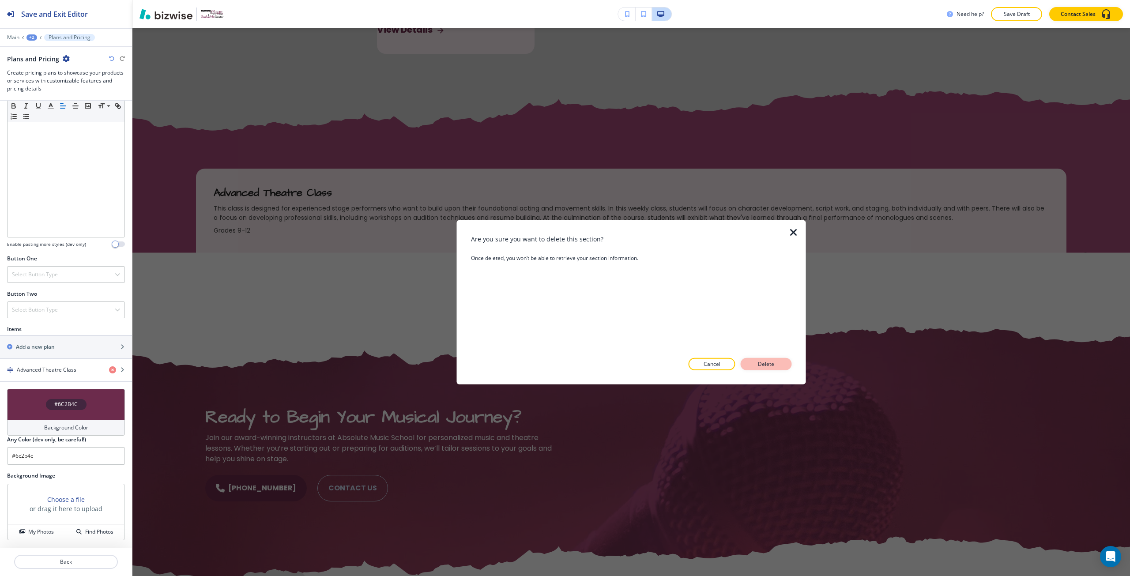
click at [771, 368] on p "Delete" at bounding box center [766, 364] width 21 height 8
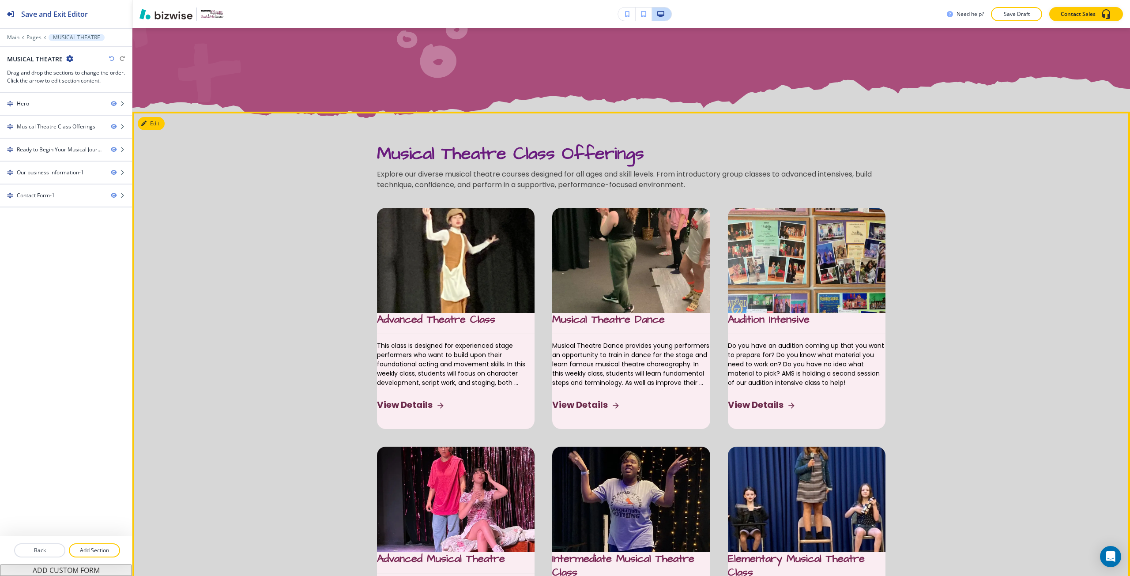
scroll to position [419, 0]
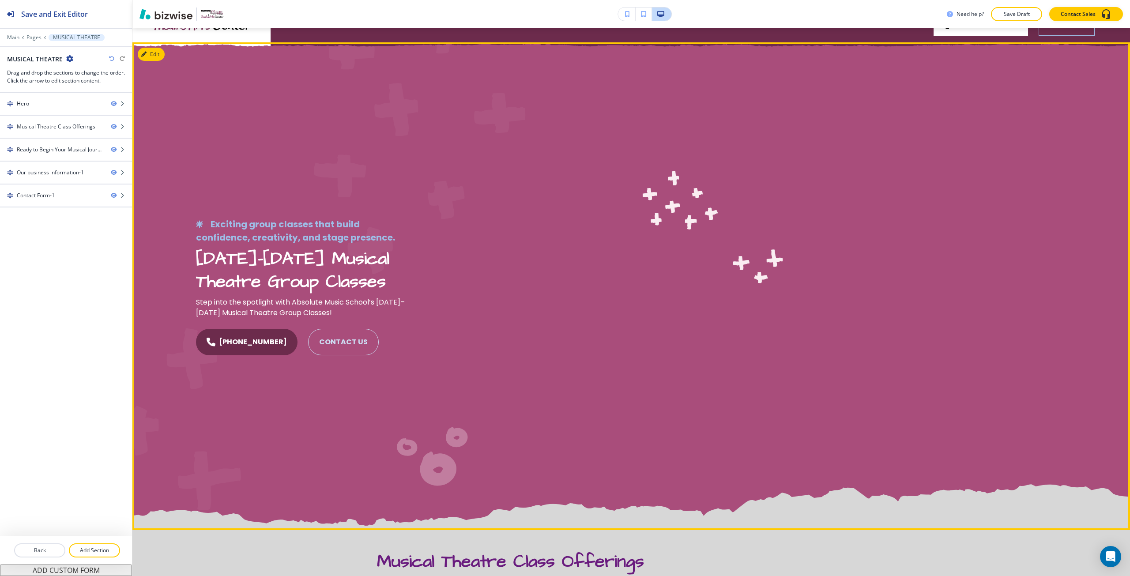
scroll to position [0, 0]
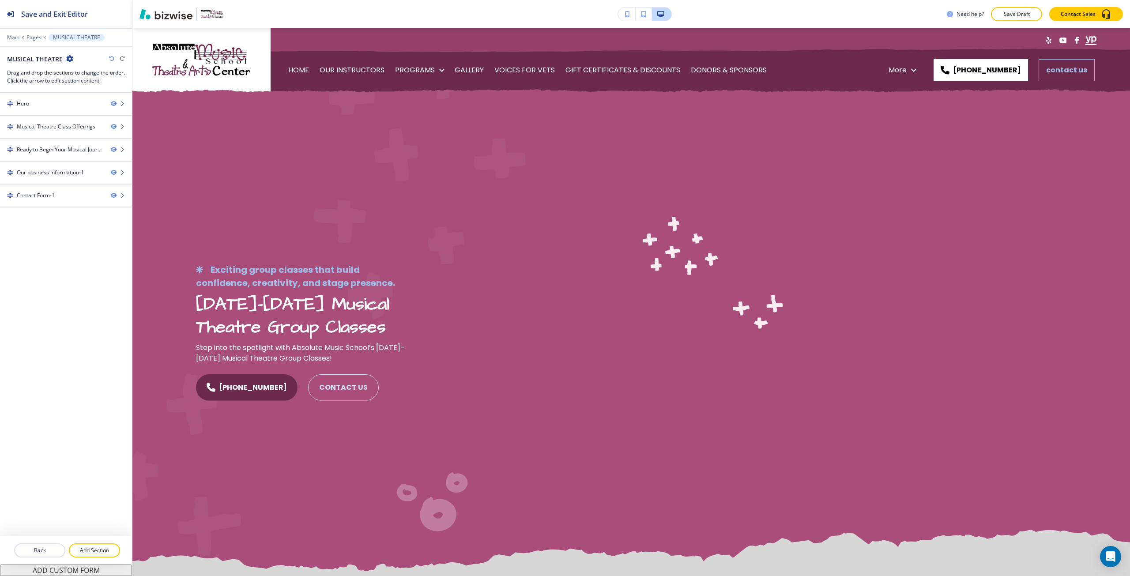
click at [13, 34] on div at bounding box center [66, 31] width 132 height 5
click at [16, 39] on p "Main" at bounding box center [13, 37] width 12 height 6
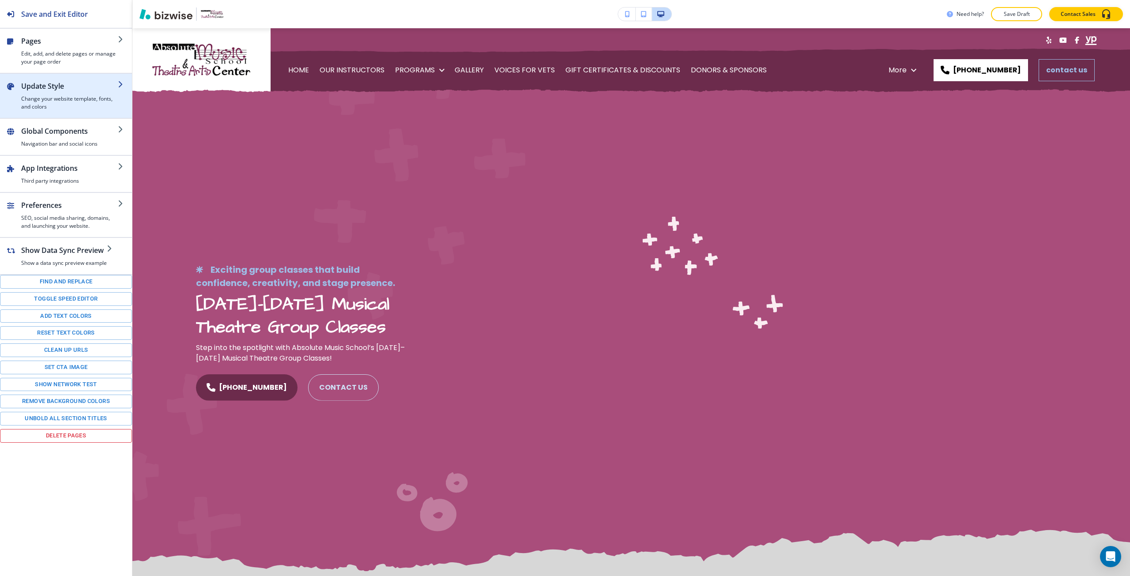
click at [56, 91] on div "button" at bounding box center [69, 93] width 97 height 4
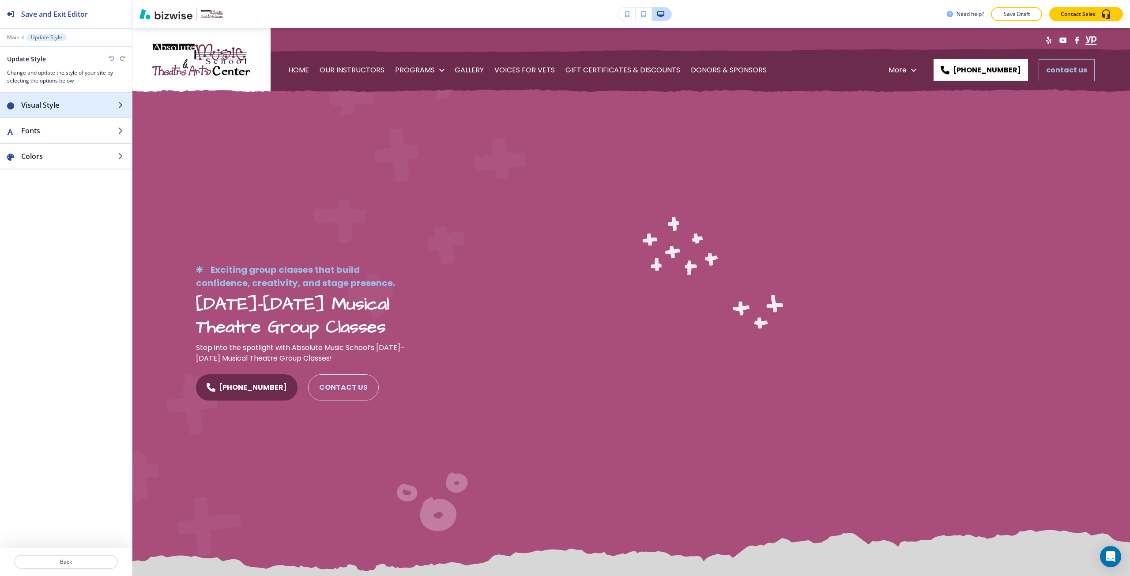
click at [78, 112] on div "button" at bounding box center [66, 113] width 132 height 7
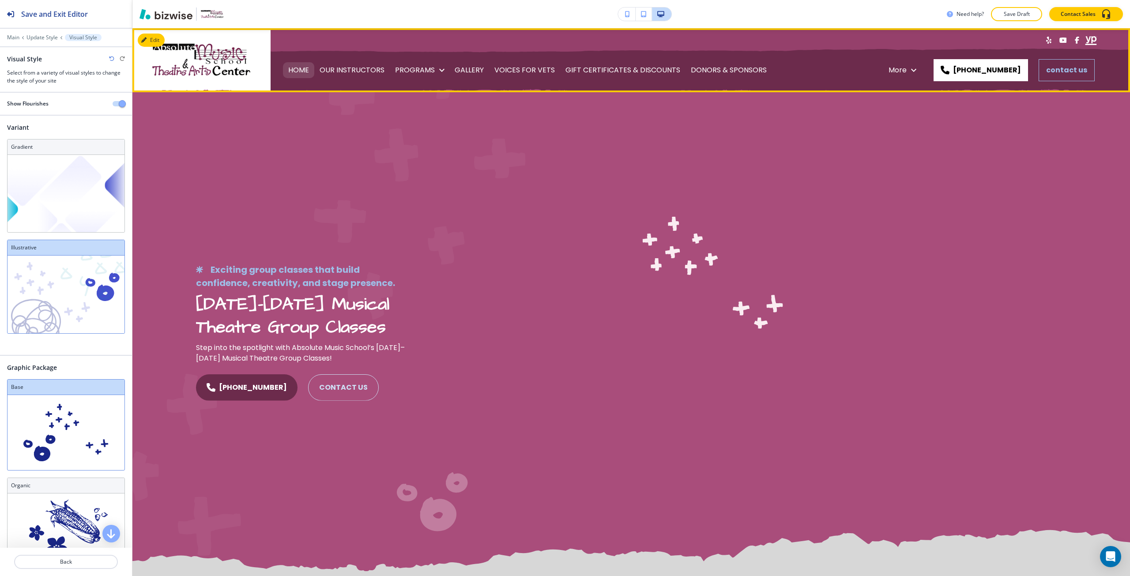
click at [302, 75] on p "HOME" at bounding box center [298, 70] width 21 height 25
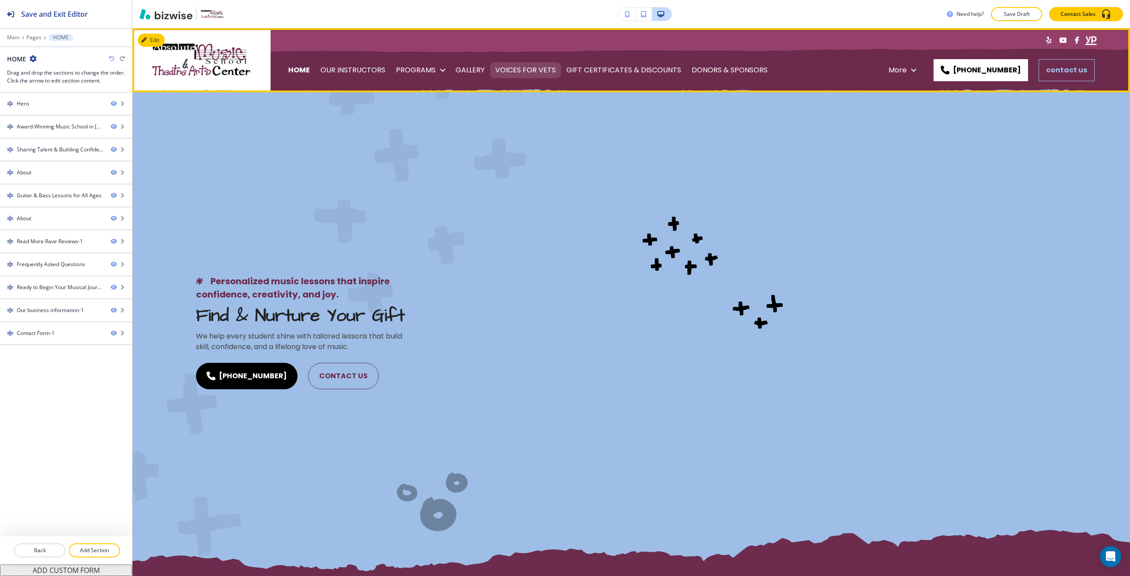
click at [511, 74] on p "VOICES FOR VETS" at bounding box center [525, 70] width 60 height 25
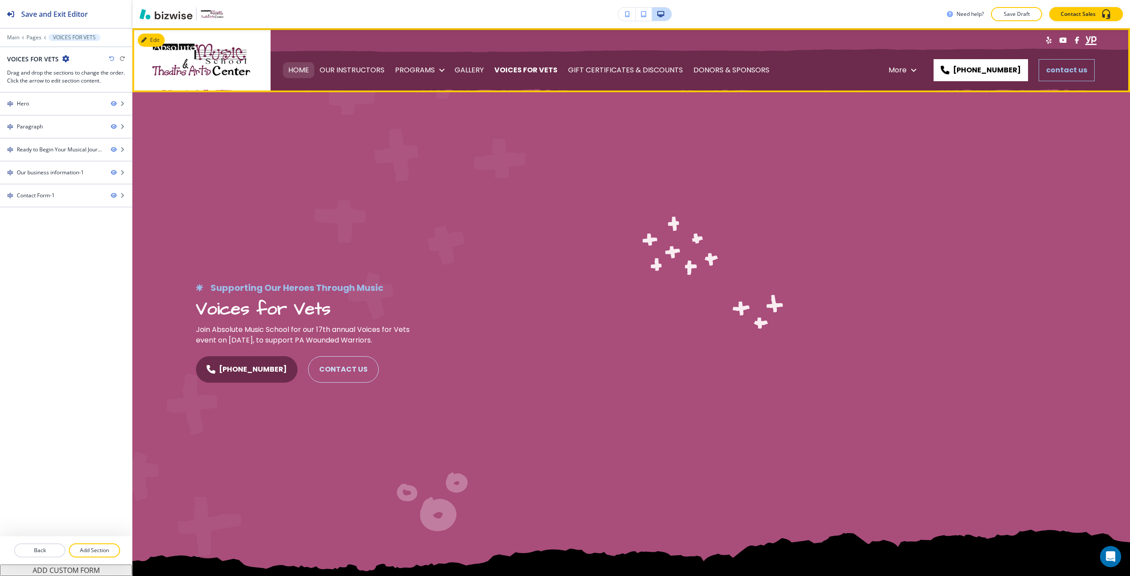
click at [303, 64] on p "HOME" at bounding box center [298, 70] width 21 height 25
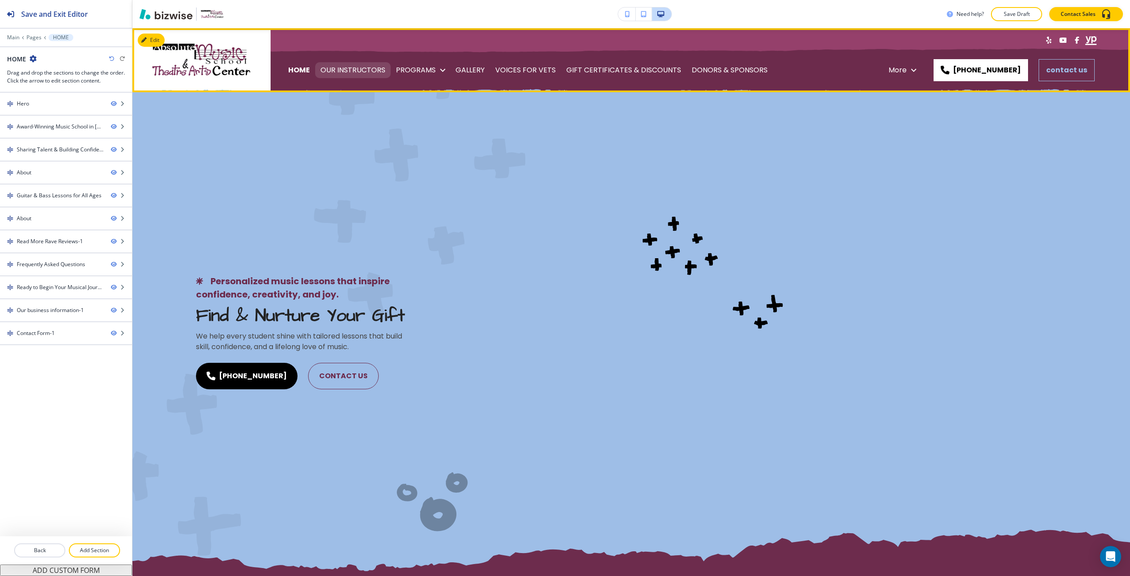
click at [361, 72] on p "OUR INSTRUCTORS" at bounding box center [353, 70] width 65 height 25
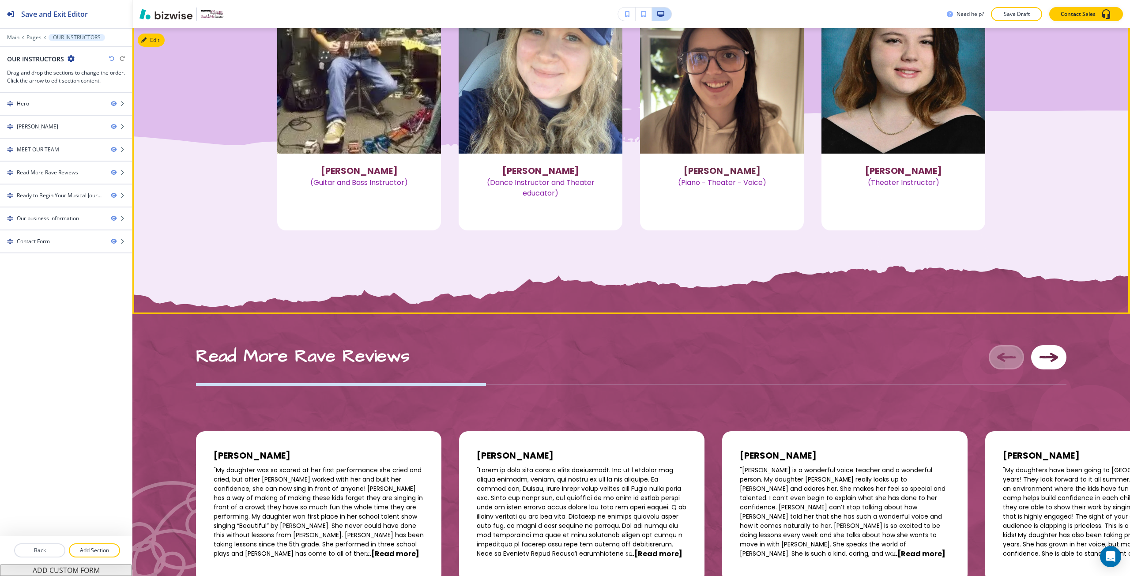
scroll to position [1236, 0]
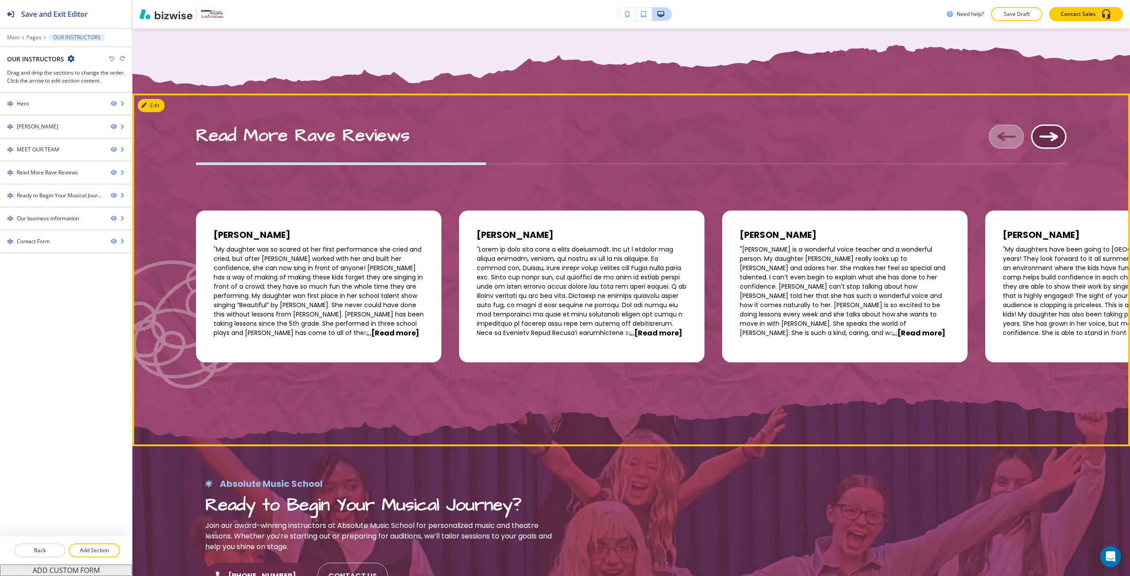
click at [1039, 143] on button "Next Image" at bounding box center [1048, 136] width 35 height 24
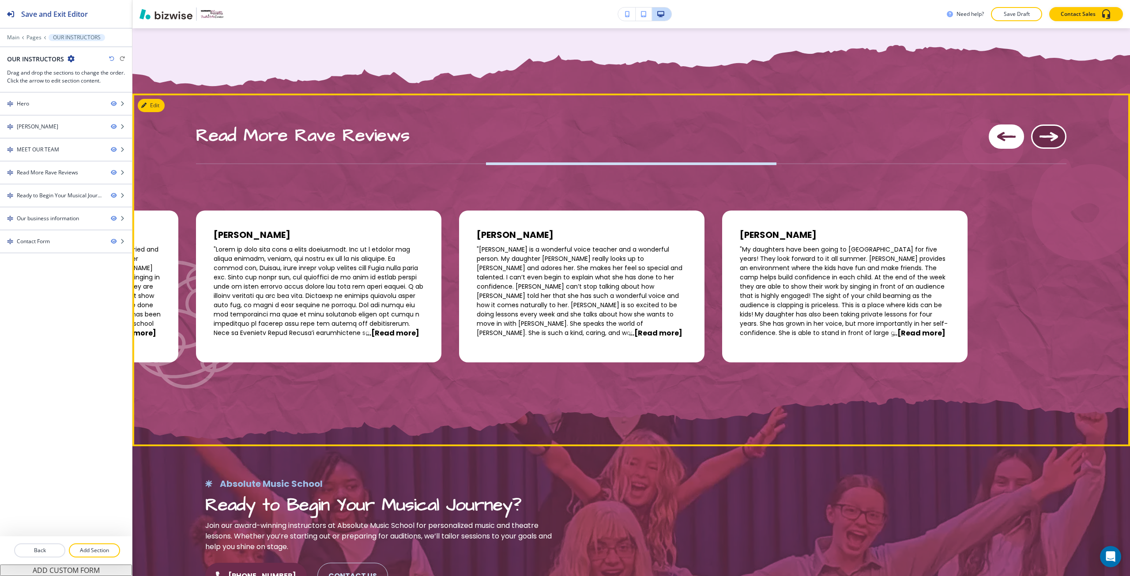
click at [1039, 143] on button "Next Image" at bounding box center [1048, 136] width 35 height 24
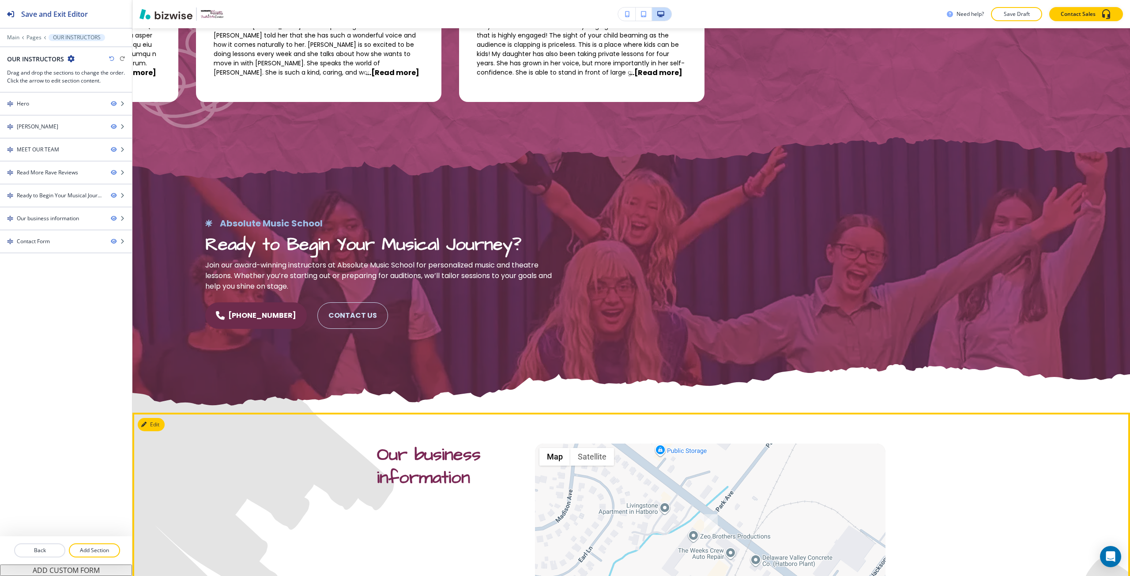
scroll to position [1369, 0]
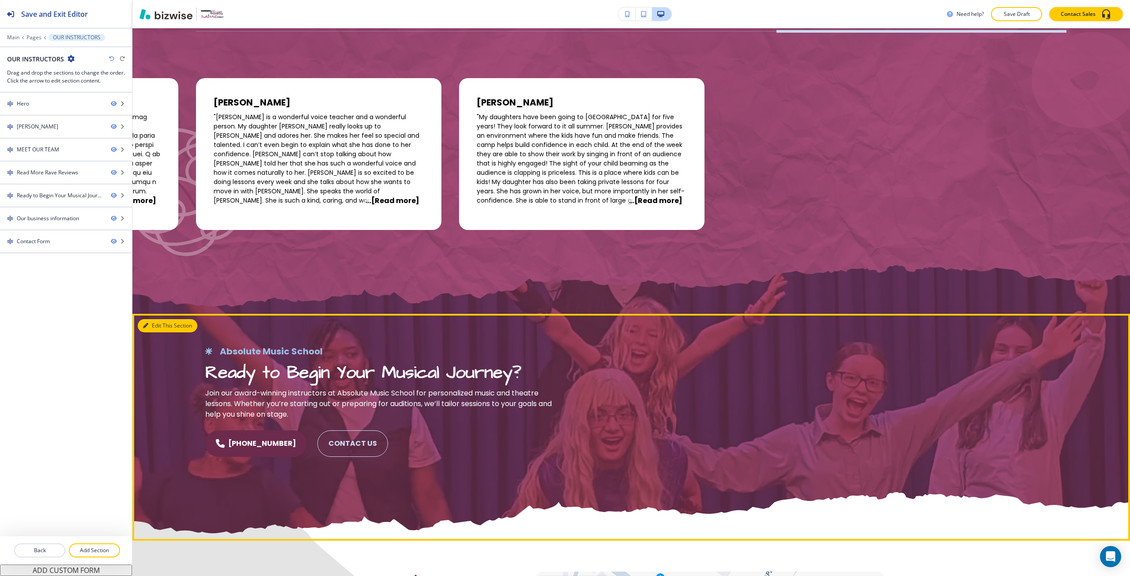
click at [153, 327] on button "Edit This Section" at bounding box center [168, 325] width 60 height 13
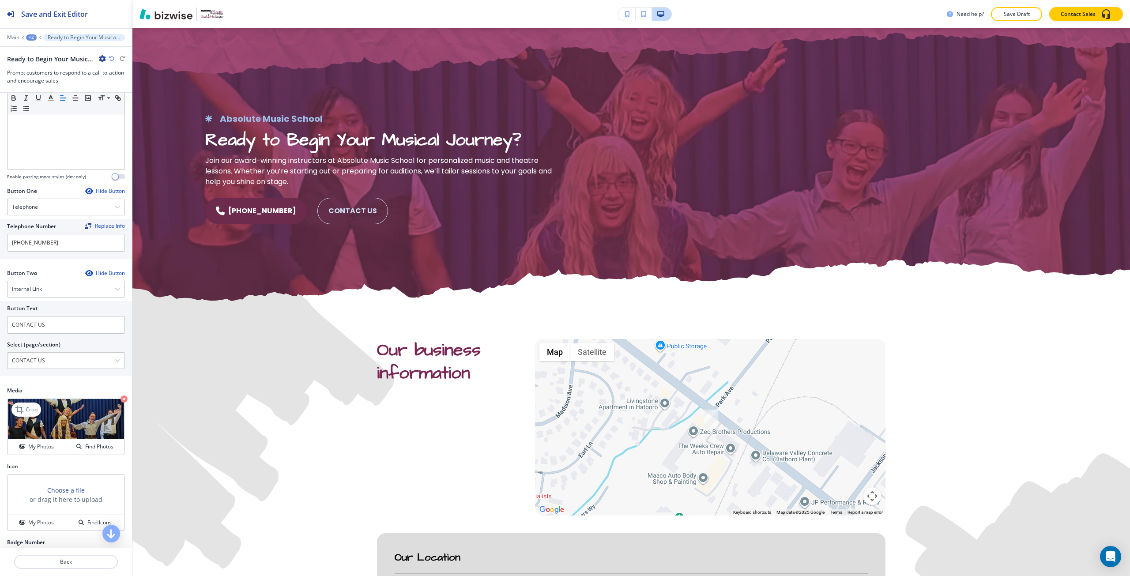
scroll to position [0, 0]
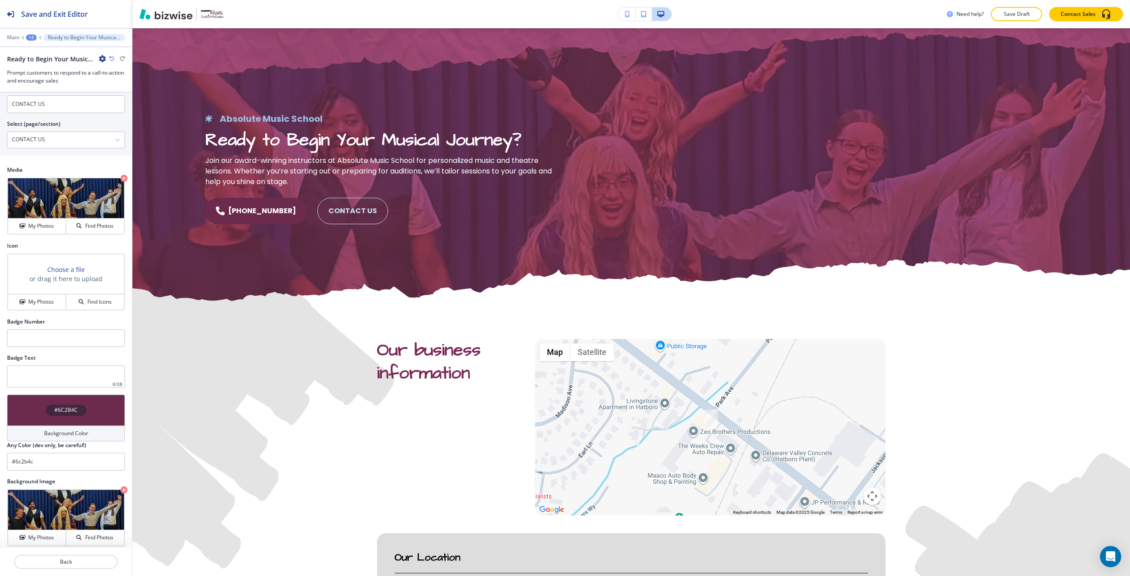
click at [60, 410] on h4 "#6C2B4C" at bounding box center [65, 410] width 23 height 8
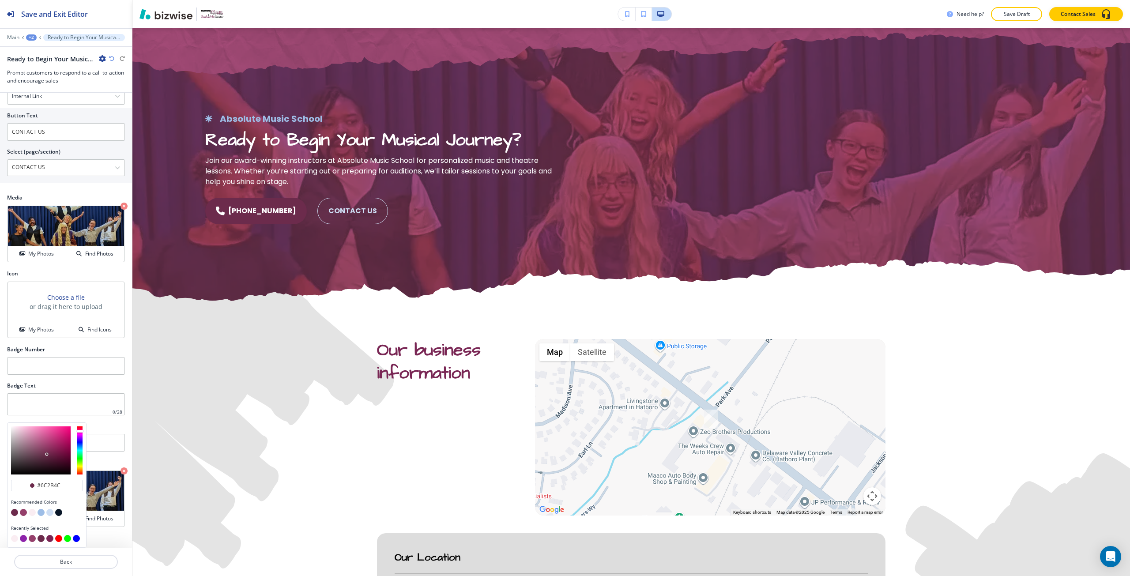
click at [50, 514] on button "button" at bounding box center [49, 512] width 7 height 7
type input "#cedef4"
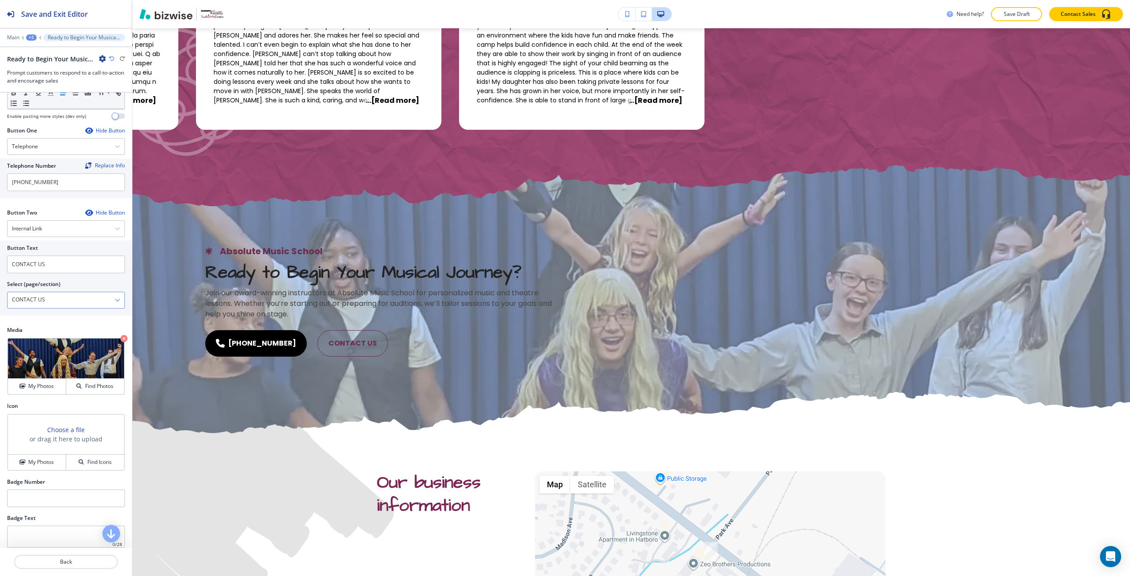
scroll to position [0, 0]
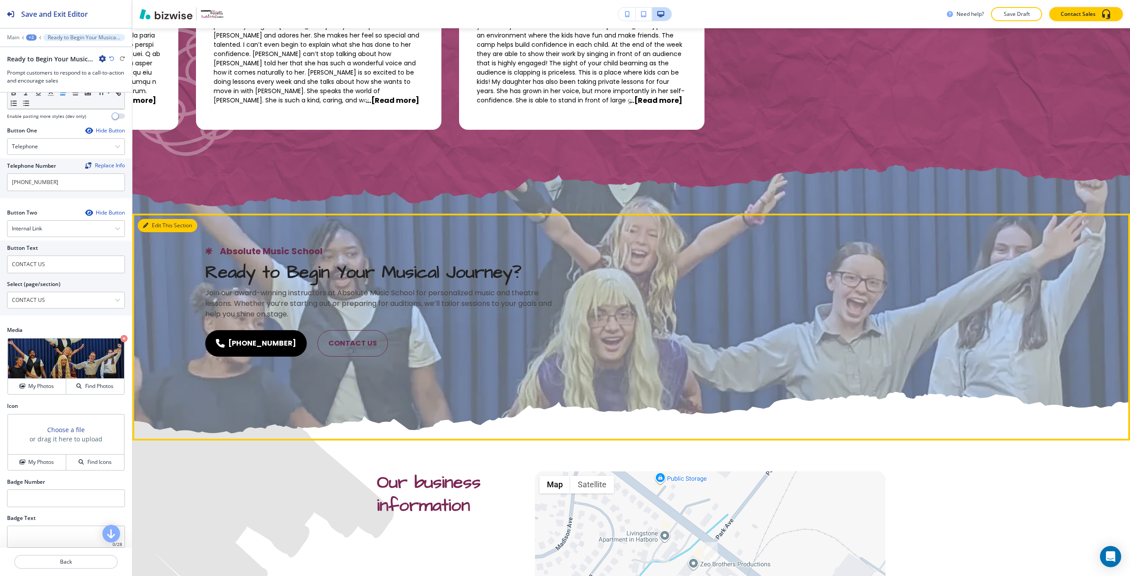
click at [165, 231] on button "Edit This Section" at bounding box center [168, 225] width 60 height 13
click at [163, 230] on button "Edit This Section" at bounding box center [168, 225] width 60 height 13
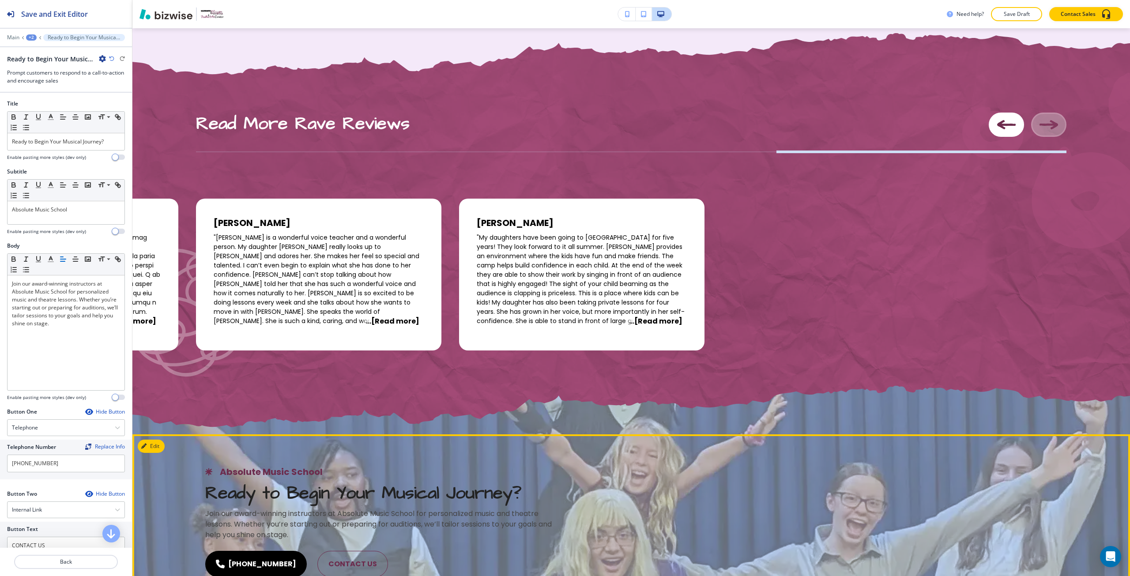
scroll to position [1469, 0]
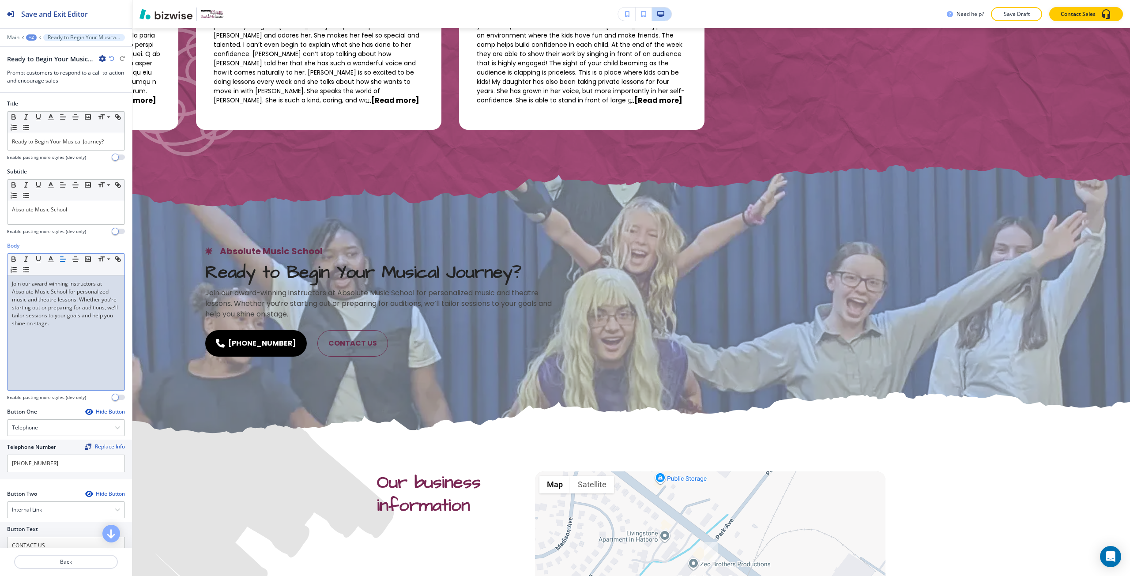
click at [66, 309] on p "Join our award-winning instructors at Absolute Music School for personalized mu…" at bounding box center [66, 304] width 108 height 48
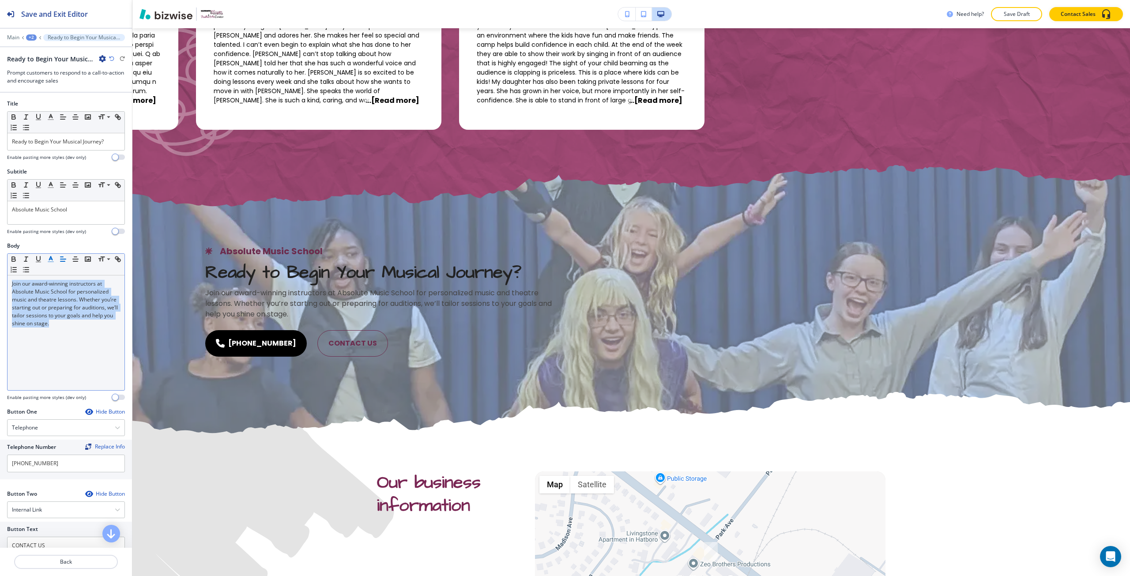
click at [50, 263] on icon "button" at bounding box center [51, 259] width 8 height 8
click at [98, 350] on button "button" at bounding box center [98, 353] width 7 height 7
type input "#091728"
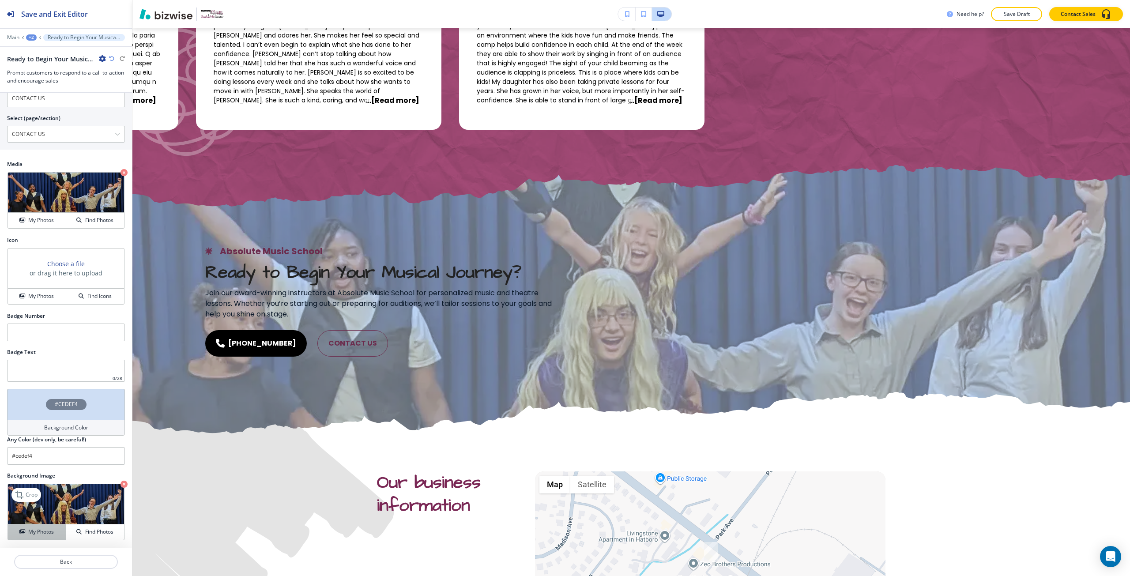
scroll to position [447, 0]
click at [45, 523] on div "Crop My Photos Find Photos" at bounding box center [66, 512] width 117 height 57
click at [41, 534] on h4 "My Photos" at bounding box center [41, 532] width 26 height 8
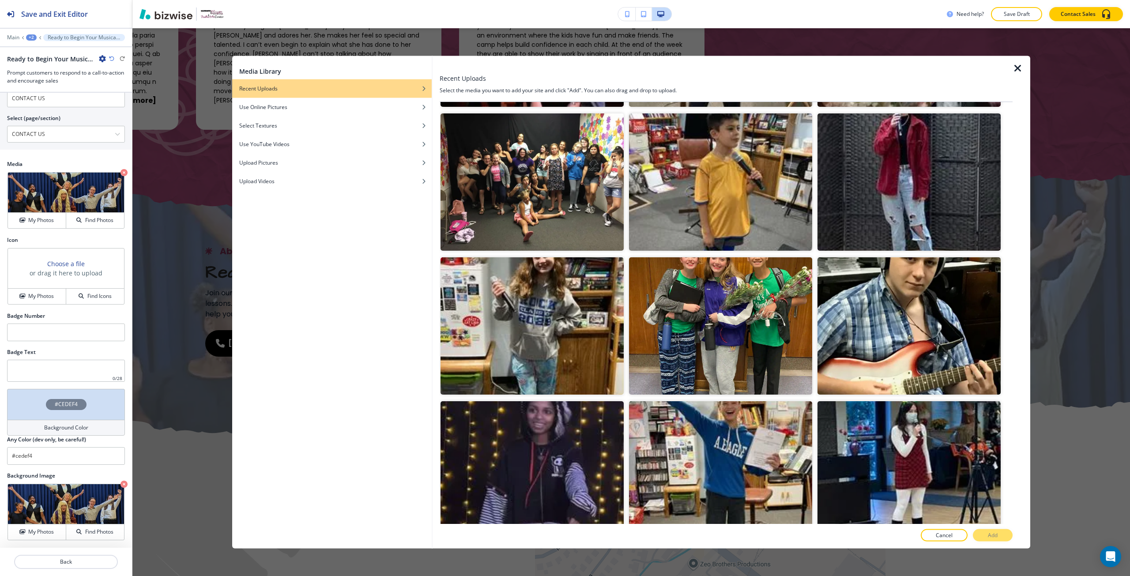
scroll to position [1148, 0]
click at [794, 344] on img "button" at bounding box center [720, 325] width 183 height 137
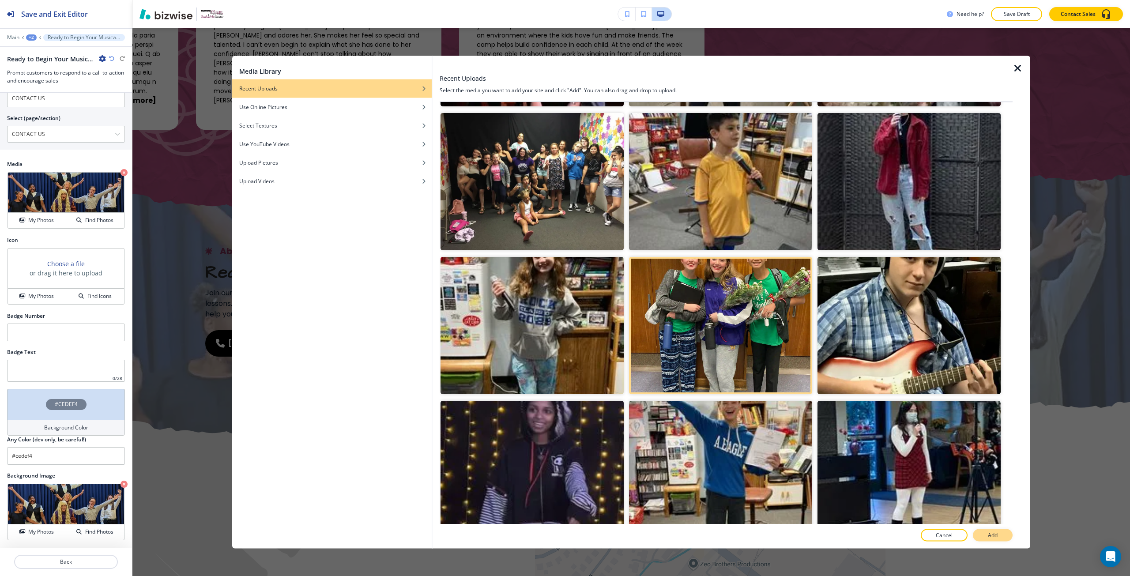
click at [989, 535] on p "Add" at bounding box center [993, 536] width 10 height 8
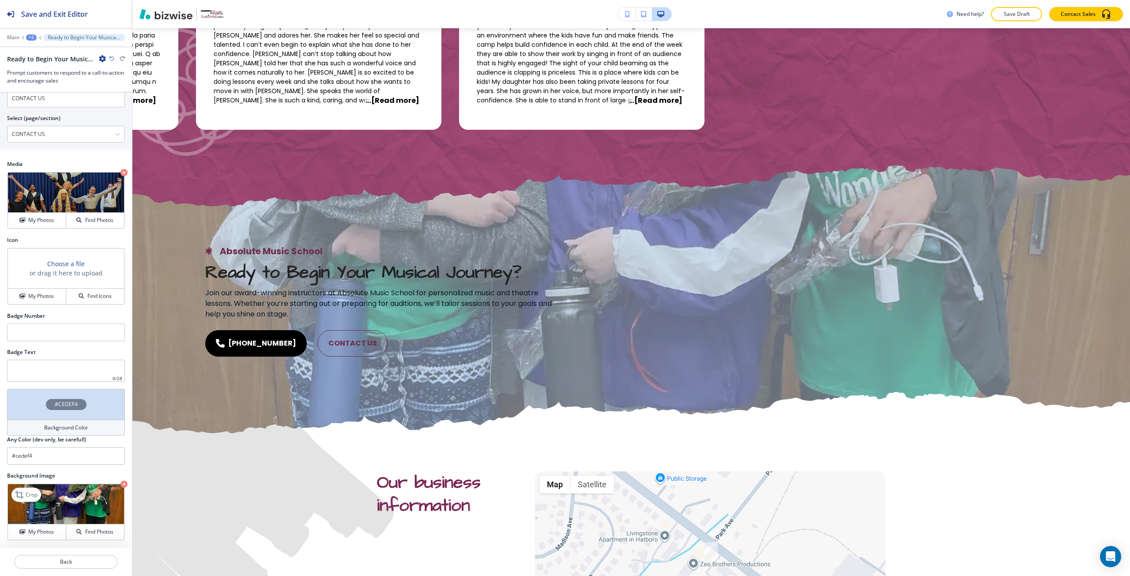
click at [57, 526] on button "My Photos" at bounding box center [37, 531] width 58 height 15
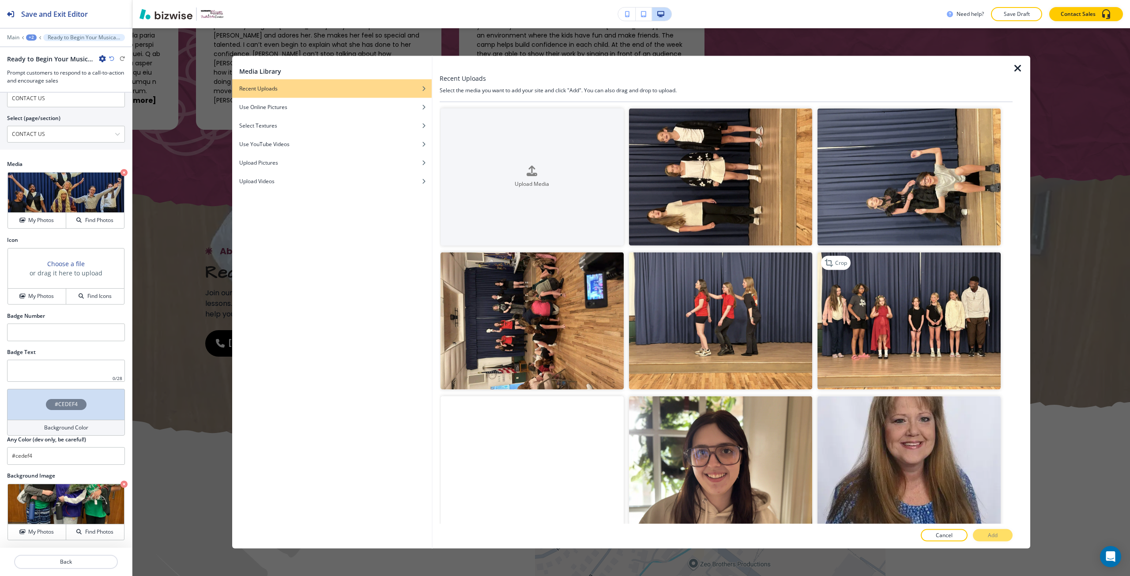
click at [954, 317] on img "button" at bounding box center [909, 320] width 183 height 137
click at [986, 534] on button "Add" at bounding box center [993, 535] width 40 height 12
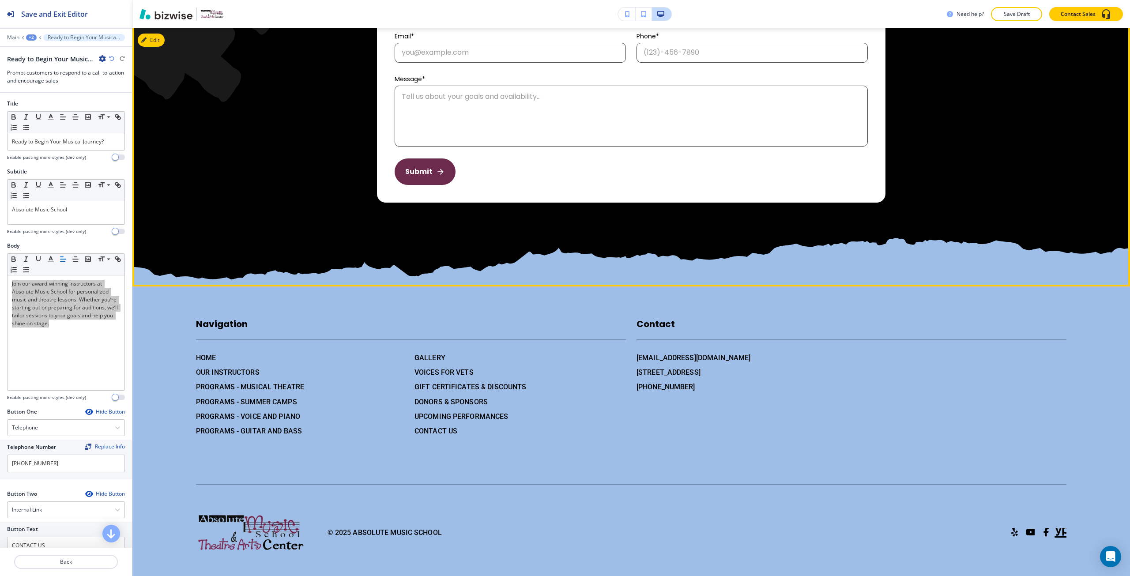
scroll to position [2447, 0]
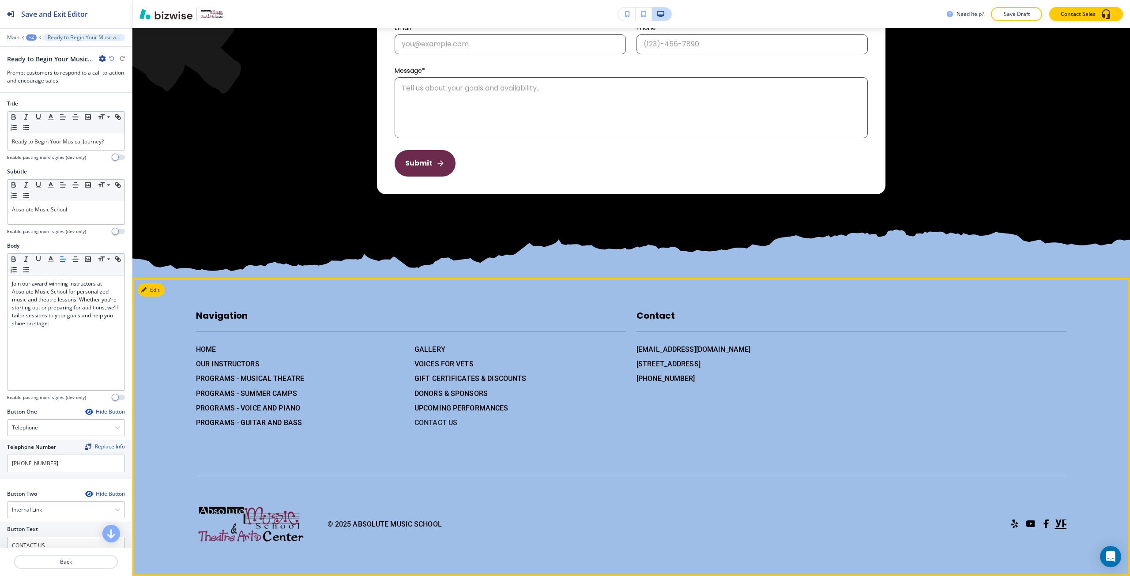
click at [440, 424] on h6 "CONTACT US" at bounding box center [520, 422] width 211 height 11
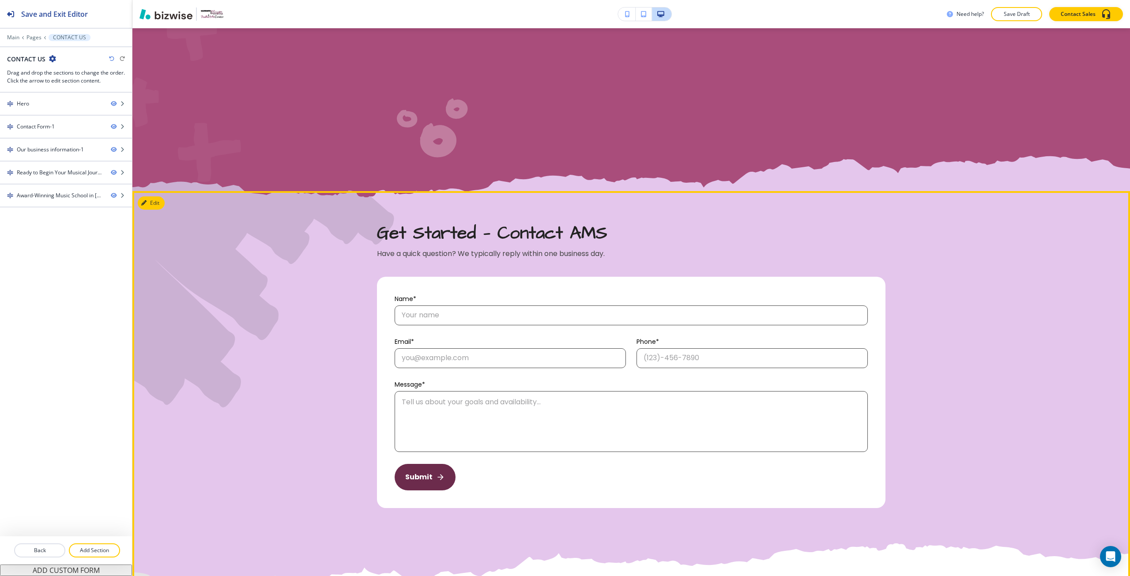
scroll to position [486, 0]
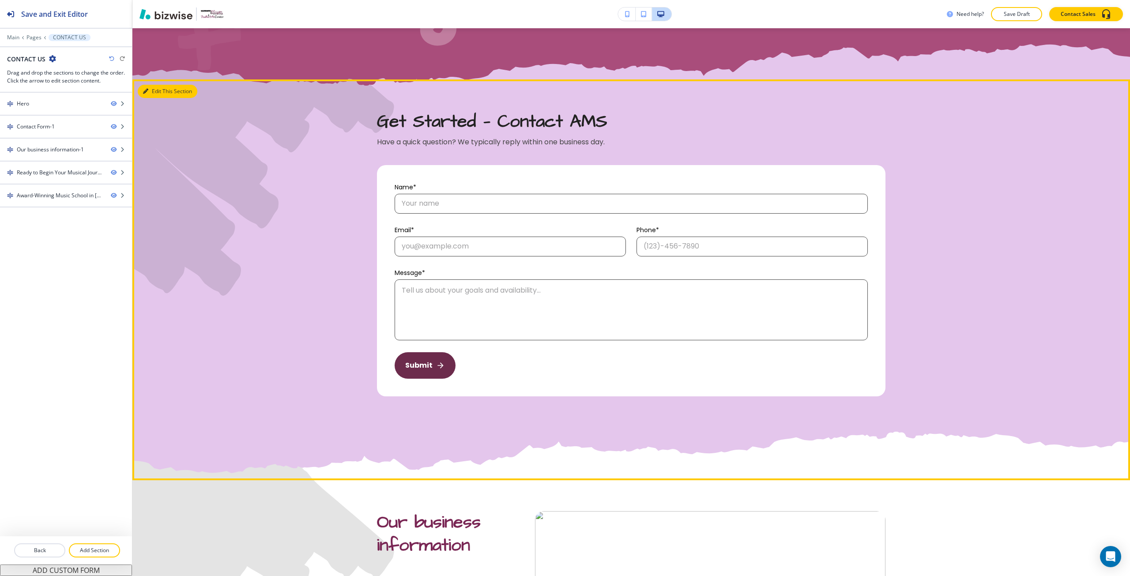
click at [153, 85] on button "Edit This Section" at bounding box center [168, 91] width 60 height 13
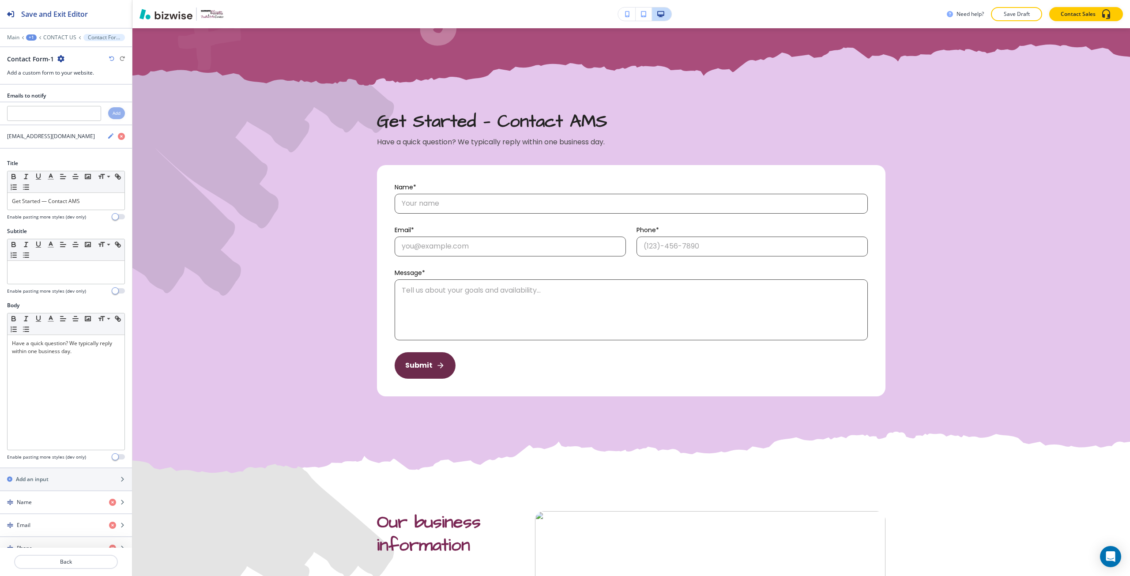
scroll to position [484, 0]
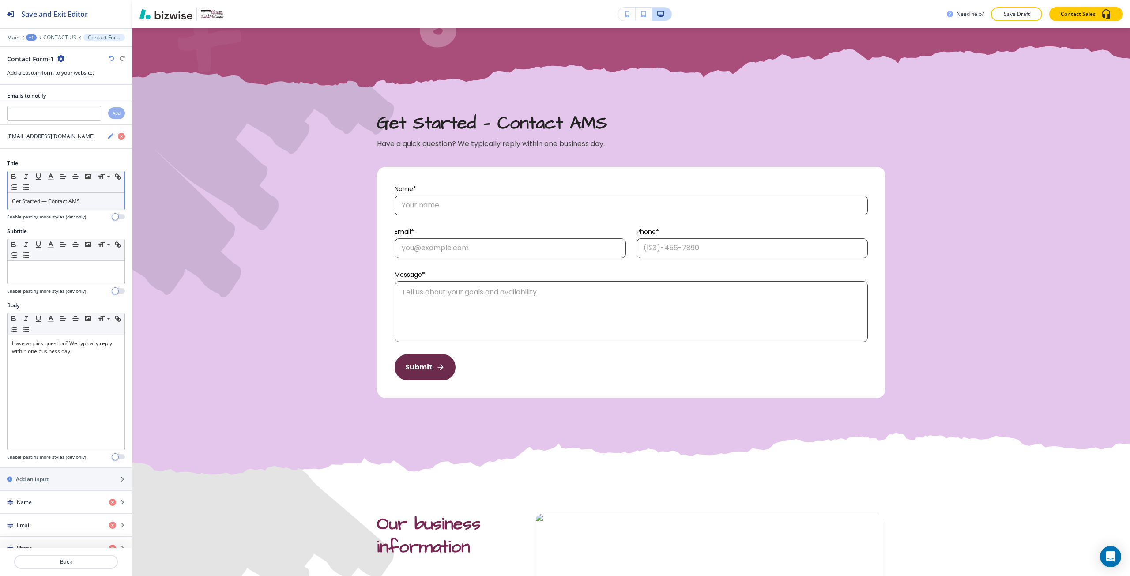
click at [52, 199] on p "Get Started — Contact AMS" at bounding box center [66, 201] width 108 height 8
click at [73, 179] on icon "button" at bounding box center [76, 177] width 8 height 8
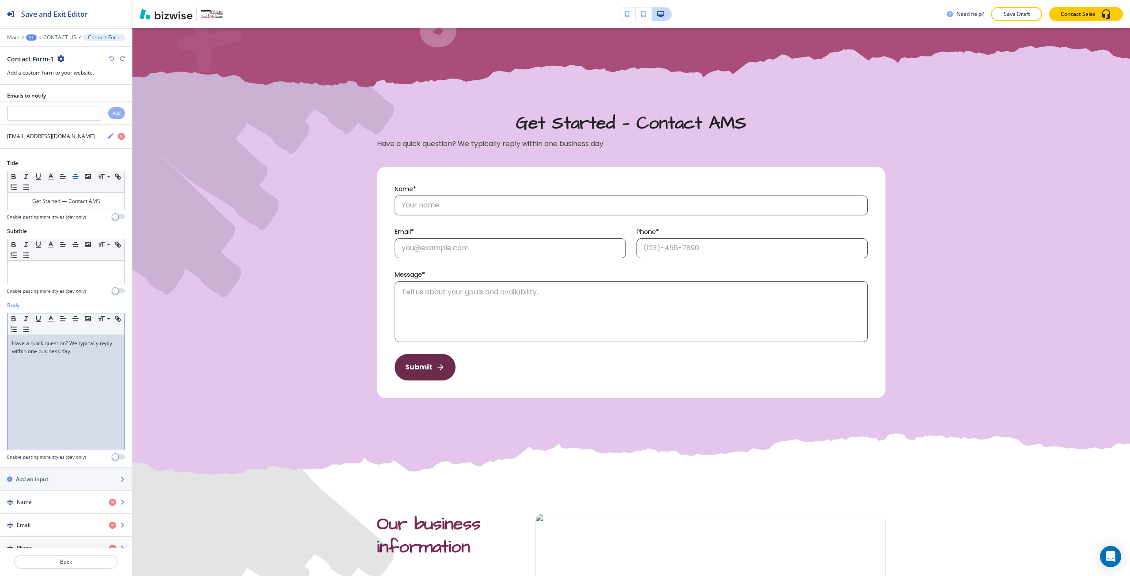
click at [61, 342] on p "Have a quick question? We typically reply within one business day." at bounding box center [66, 348] width 108 height 16
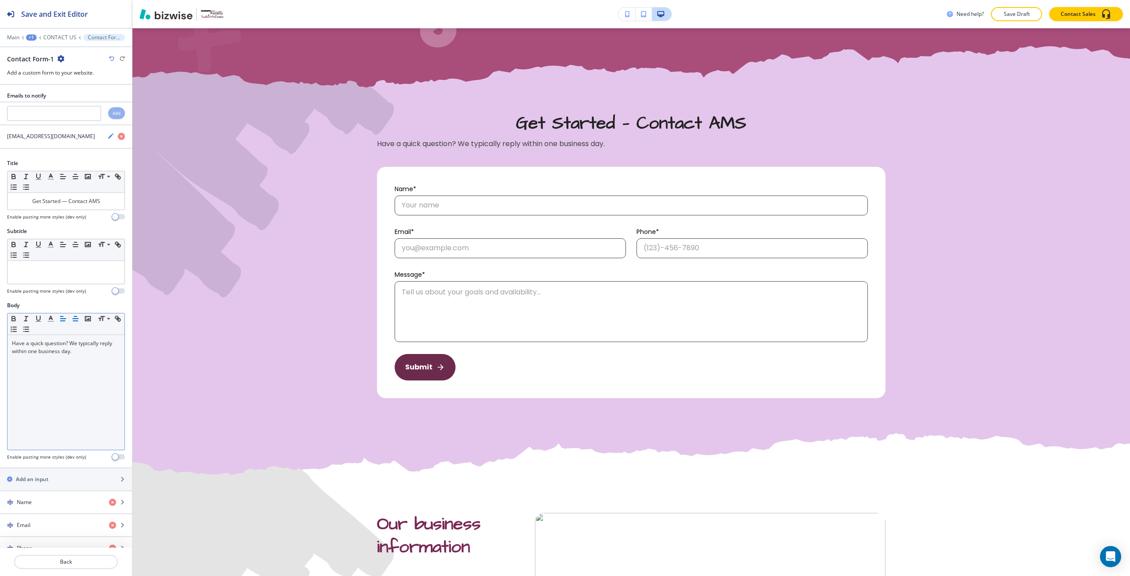
click at [75, 321] on line "button" at bounding box center [75, 321] width 4 height 0
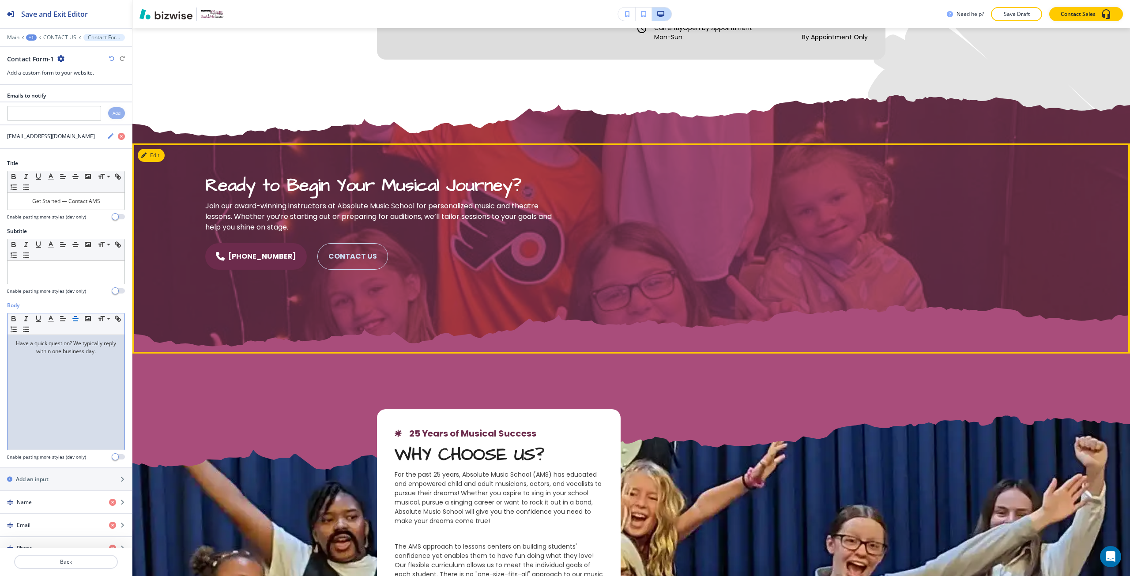
scroll to position [1234, 0]
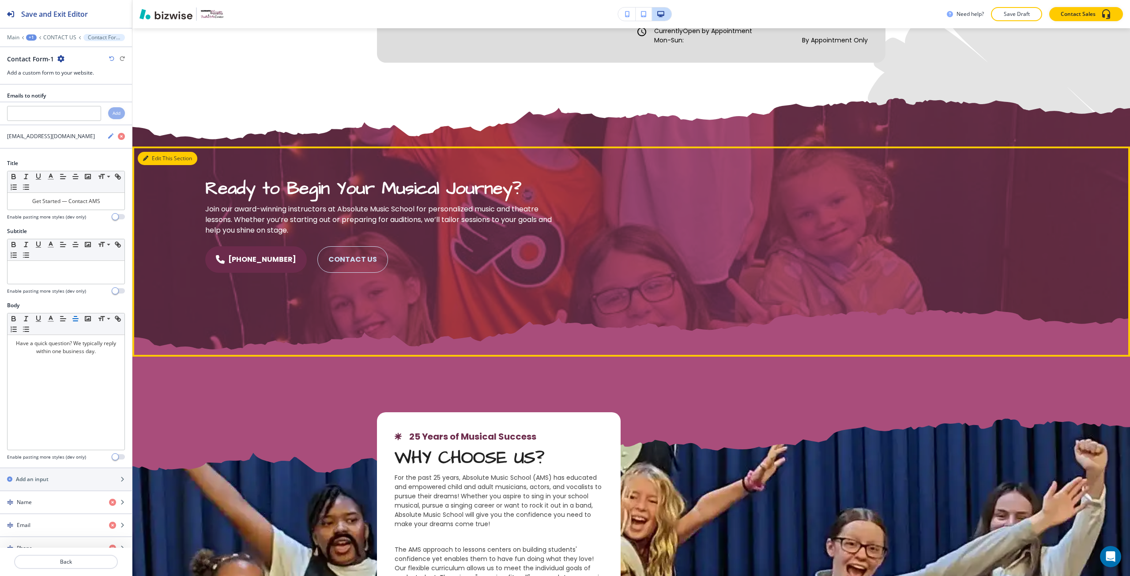
click at [162, 158] on button "Edit This Section" at bounding box center [168, 158] width 60 height 13
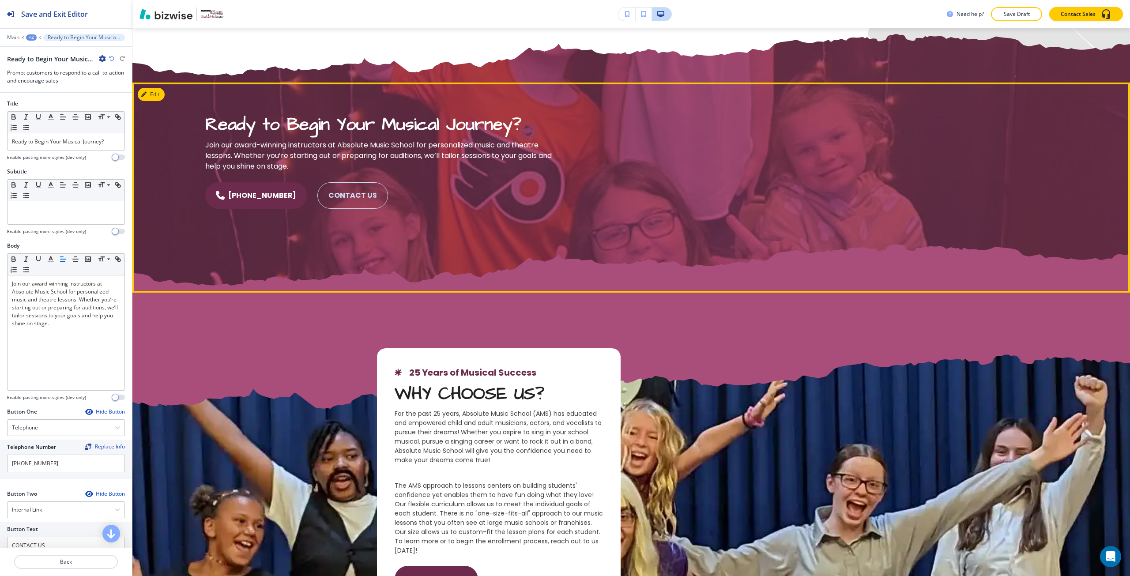
scroll to position [1300, 0]
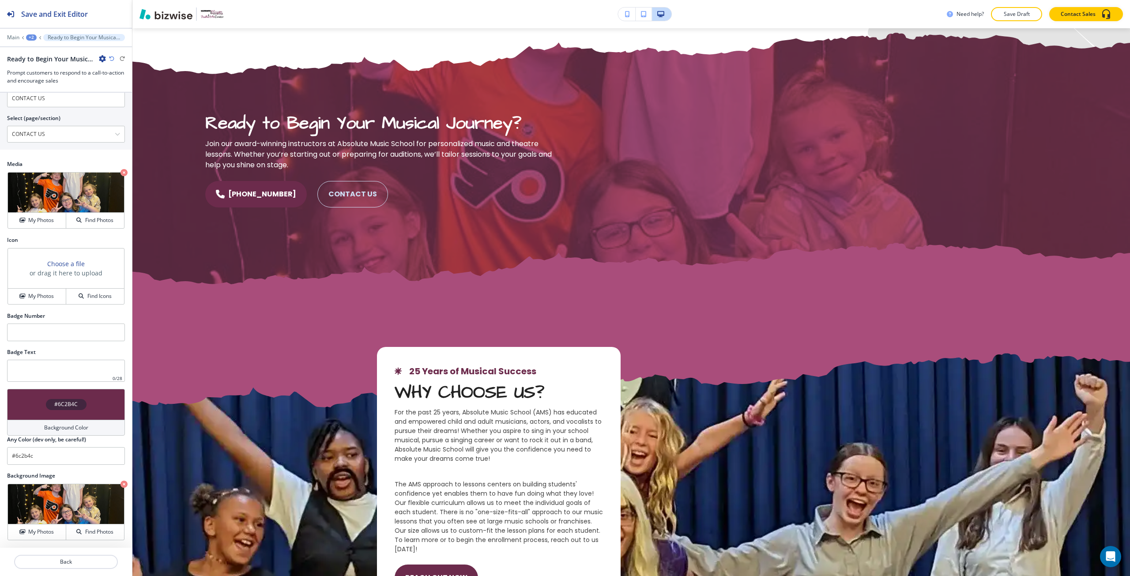
click at [90, 416] on div "#6C2B4C" at bounding box center [66, 404] width 118 height 31
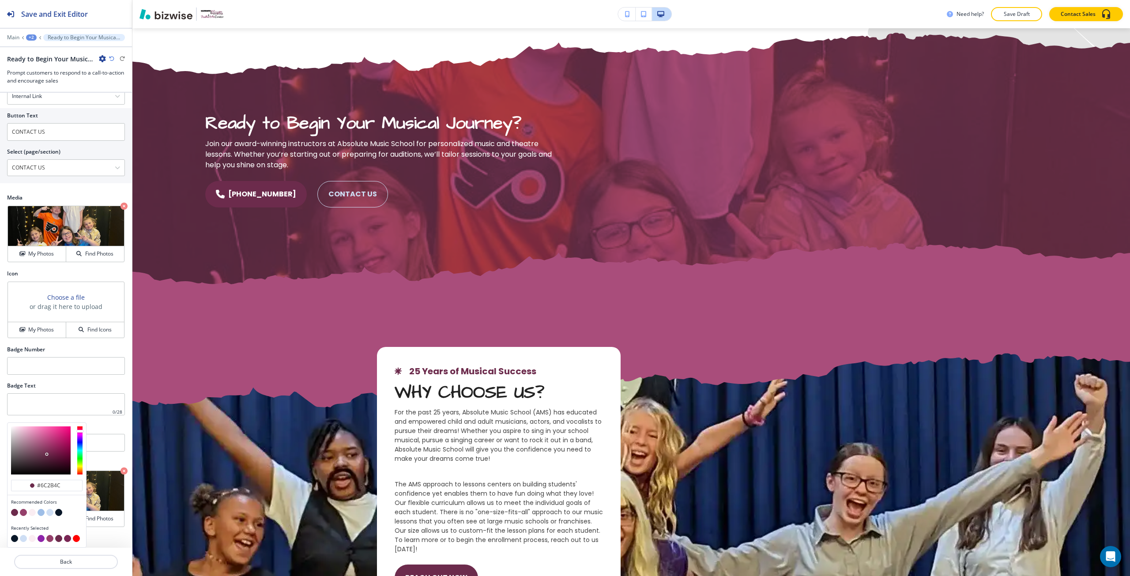
click at [41, 513] on button "button" at bounding box center [41, 512] width 7 height 7
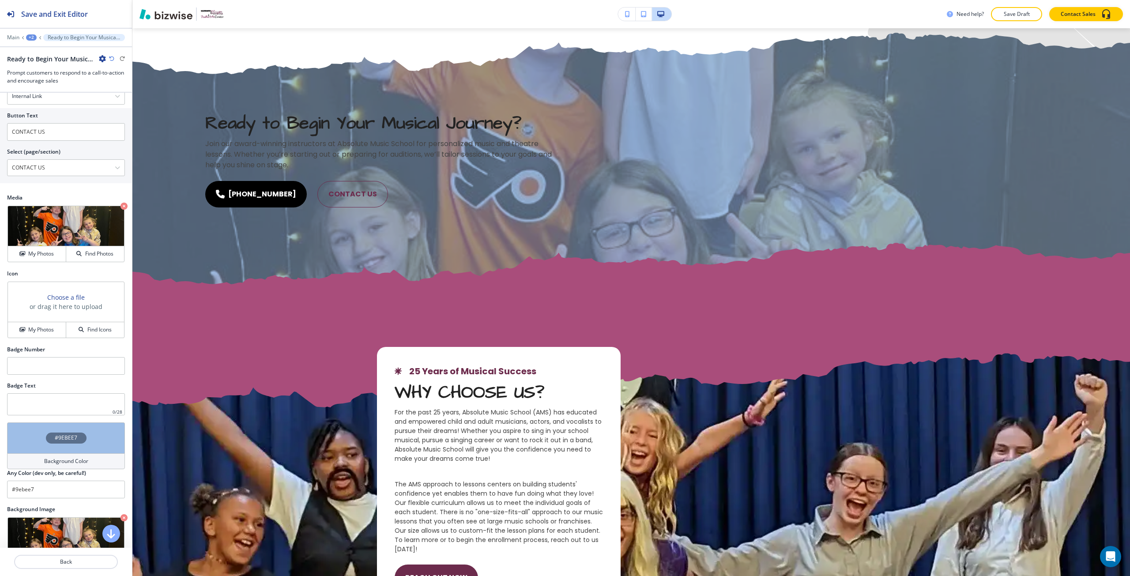
click at [62, 440] on h4 "#9EBEE7" at bounding box center [66, 438] width 23 height 8
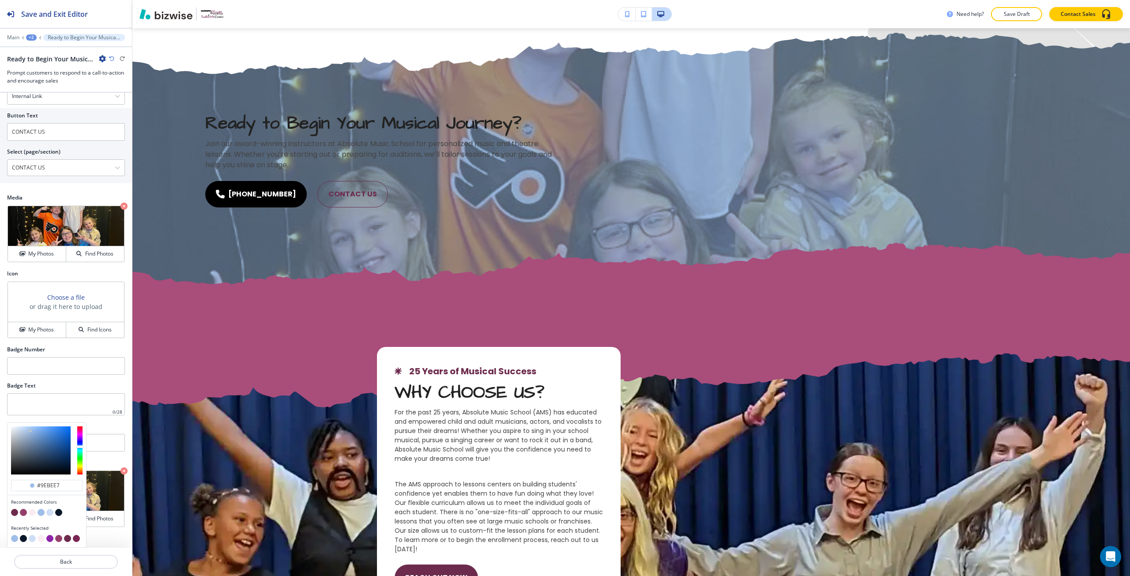
click at [51, 511] on button "button" at bounding box center [49, 512] width 7 height 7
type input "#cedef4"
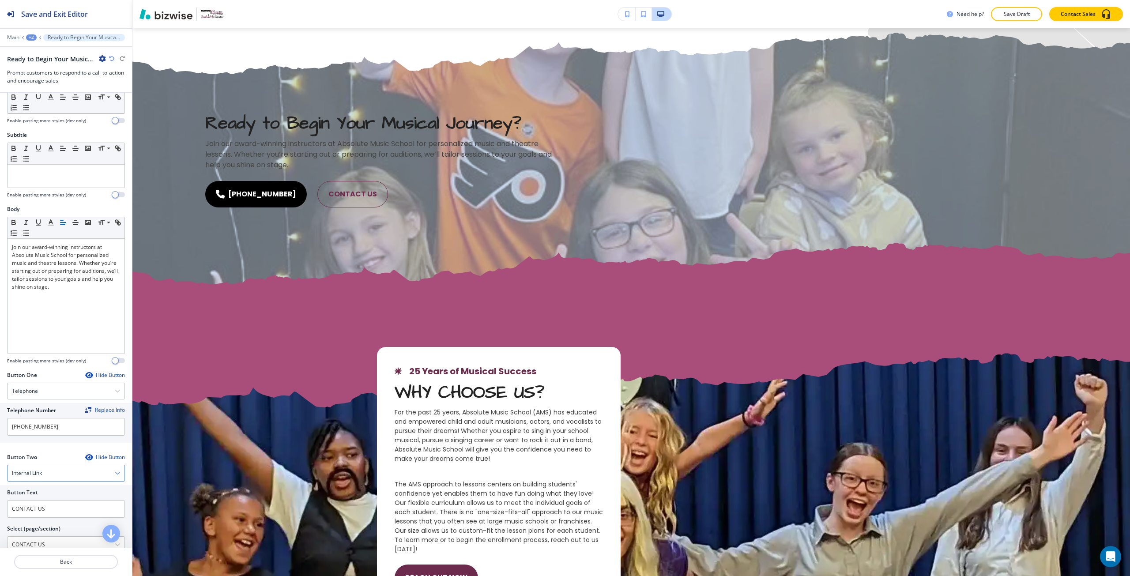
scroll to position [16, 0]
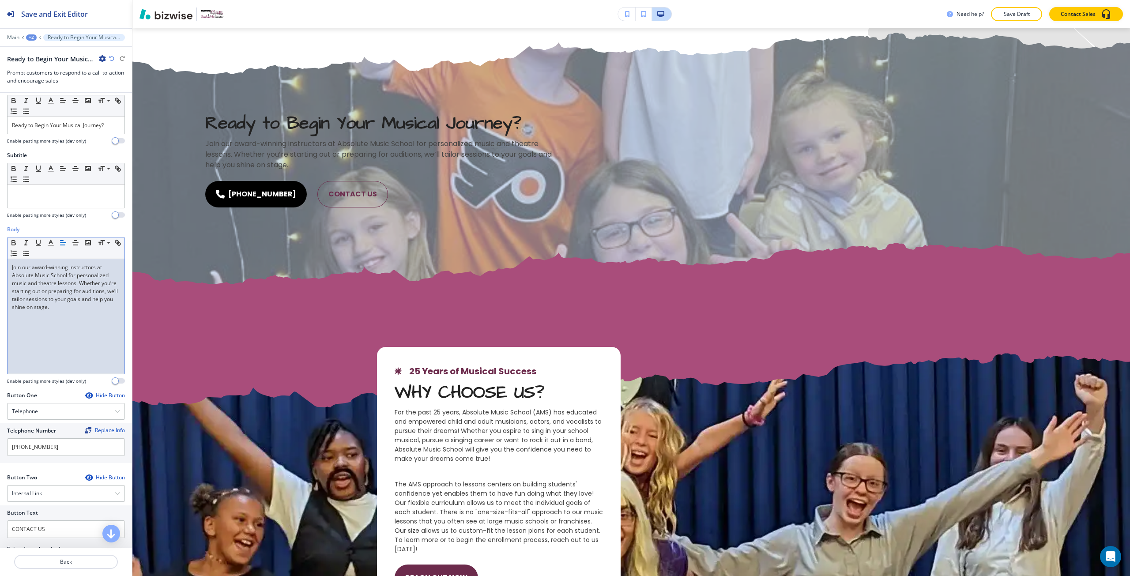
click at [91, 335] on div "Join our award-winning instructors at Absolute Music School for personalized mu…" at bounding box center [66, 316] width 117 height 115
click at [49, 248] on div "Small Normal Large Huge" at bounding box center [66, 249] width 117 height 22
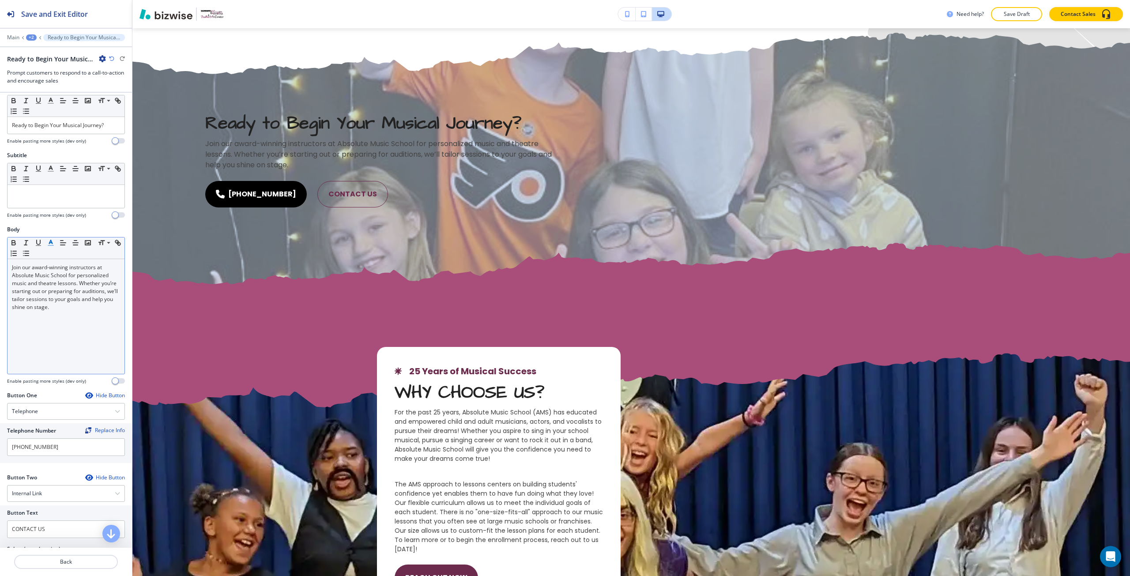
click at [49, 246] on icon "button" at bounding box center [51, 243] width 8 height 8
click at [39, 268] on p "Join our award-winning instructors at Absolute Music School for personalized mu…" at bounding box center [66, 288] width 108 height 48
click at [48, 245] on line "button" at bounding box center [50, 245] width 5 height 0
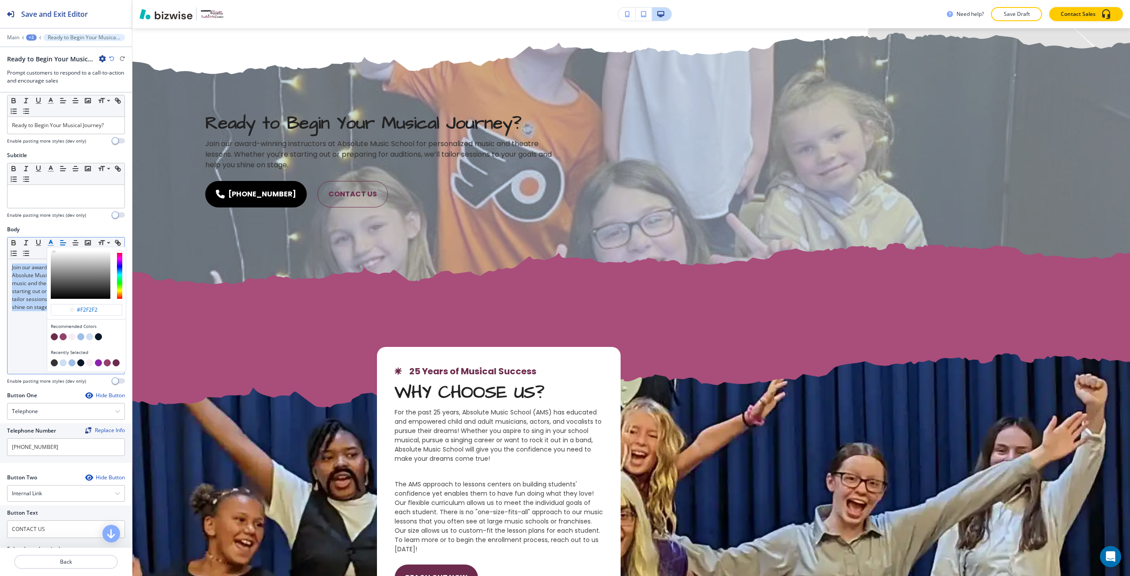
drag, startPoint x: 59, startPoint y: 258, endPoint x: 51, endPoint y: 249, distance: 12.2
click at [51, 249] on div "button" at bounding box center [86, 274] width 79 height 55
drag, startPoint x: 83, startPoint y: 311, endPoint x: 103, endPoint y: 307, distance: 20.4
click at [103, 307] on input "#f2f2f2" at bounding box center [91, 309] width 31 height 7
type input "#ffffff"
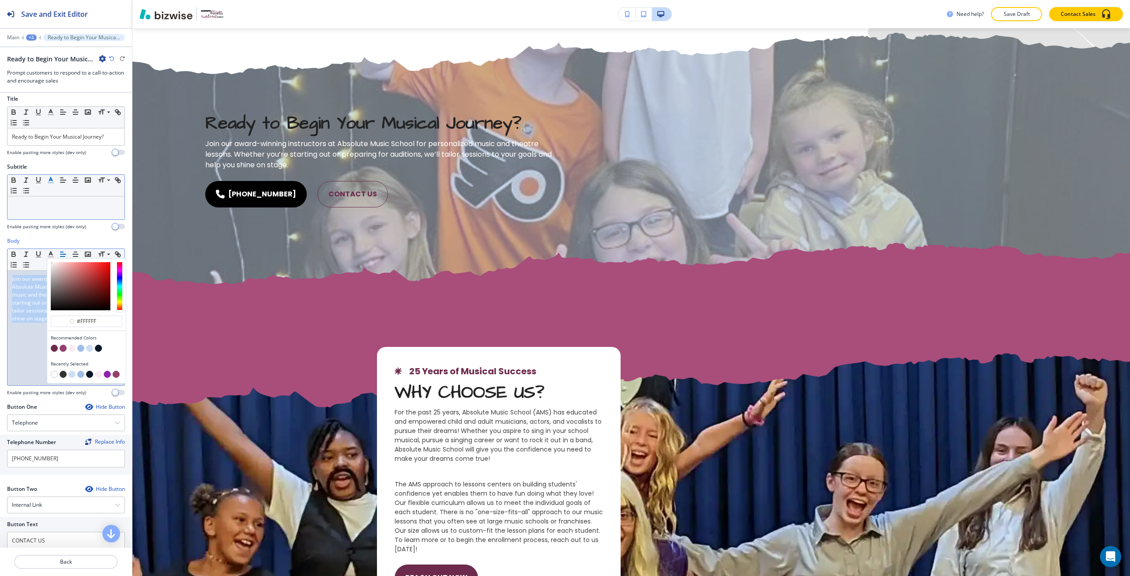
scroll to position [0, 0]
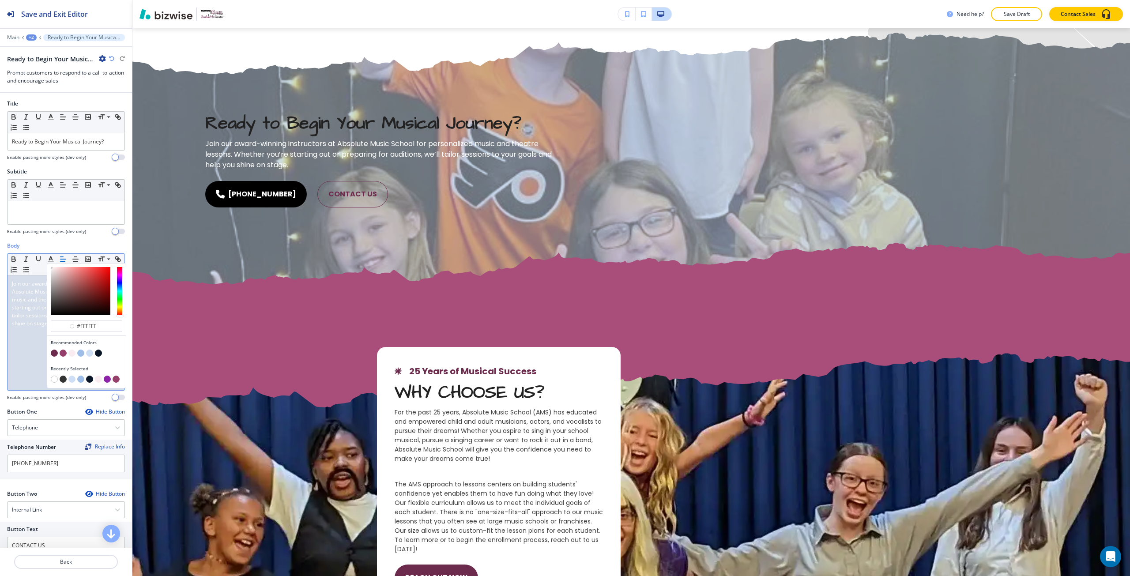
click at [49, 151] on div at bounding box center [66, 153] width 118 height 4
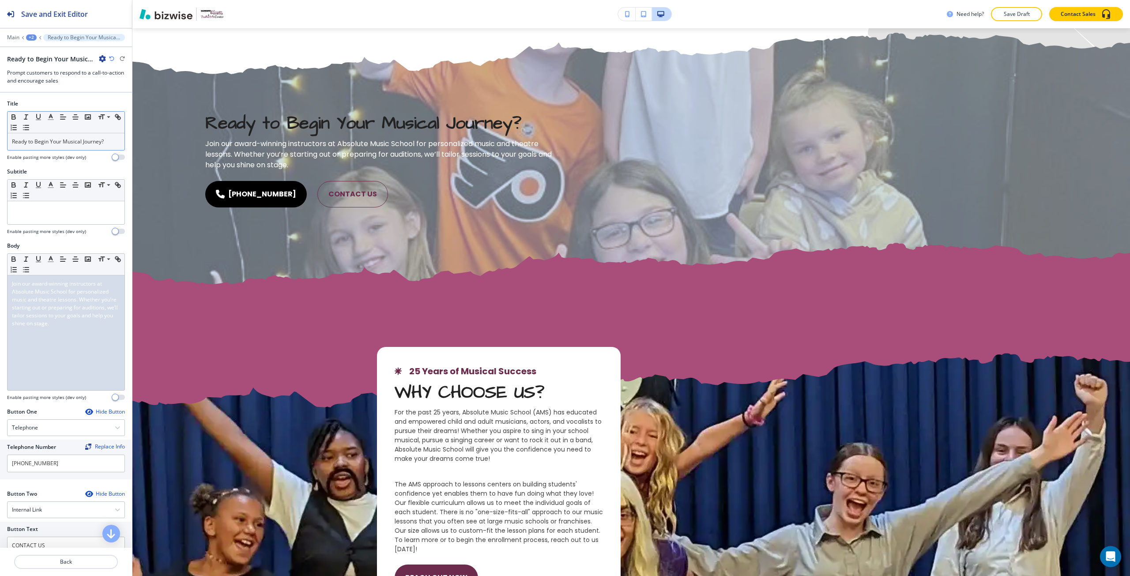
click at [45, 138] on p "Ready to Begin Your Musical Journey?" at bounding box center [66, 142] width 108 height 8
click at [51, 120] on line "button" at bounding box center [50, 120] width 5 height 0
click at [57, 234] on div "button" at bounding box center [87, 238] width 72 height 9
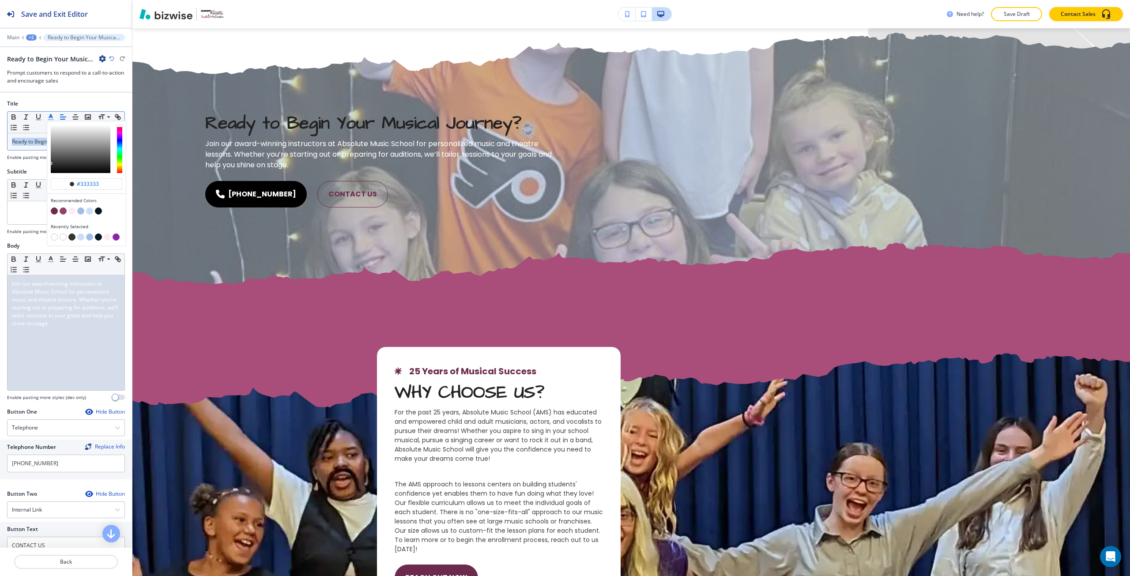
click at [56, 237] on button "button" at bounding box center [54, 237] width 7 height 7
type input "#ffffff"
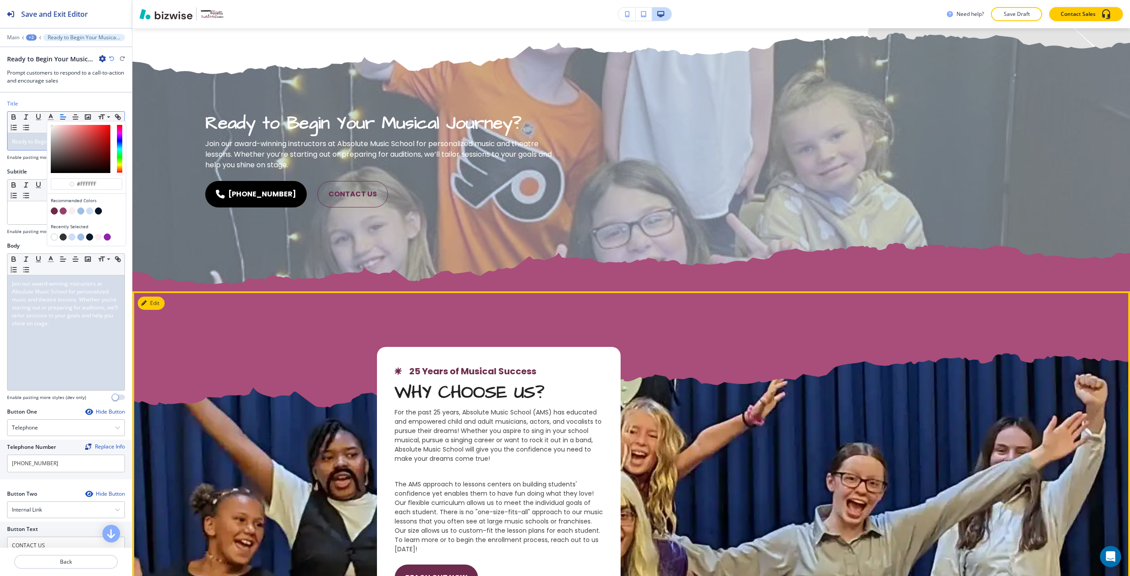
click at [331, 250] on section "25 Years of Musical Success WHY CHOOSE US? For the past 25 years, Absolute Musi…" at bounding box center [631, 489] width 998 height 502
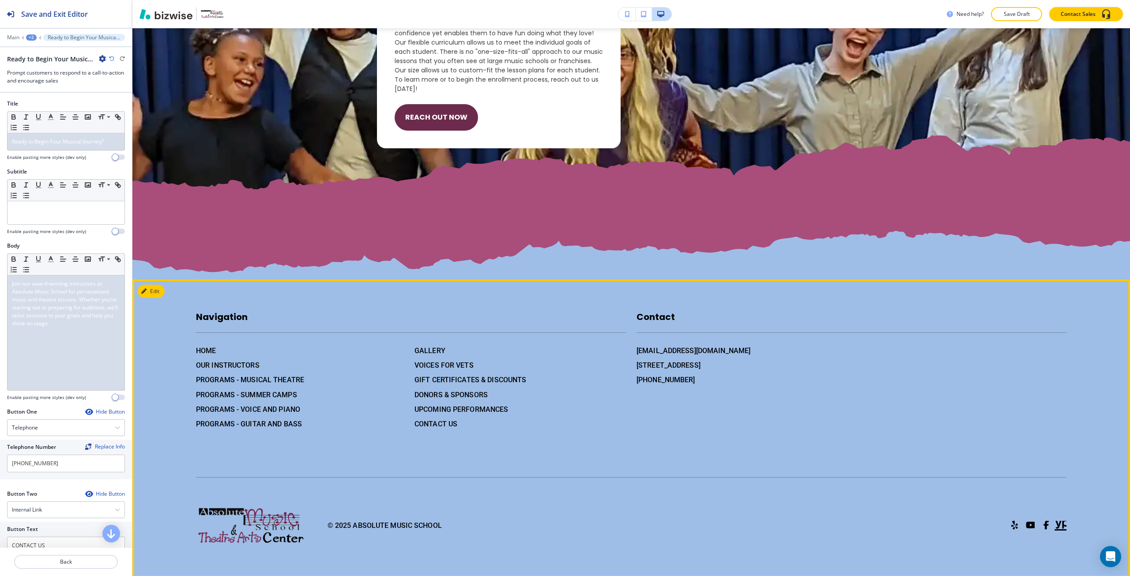
scroll to position [1762, 0]
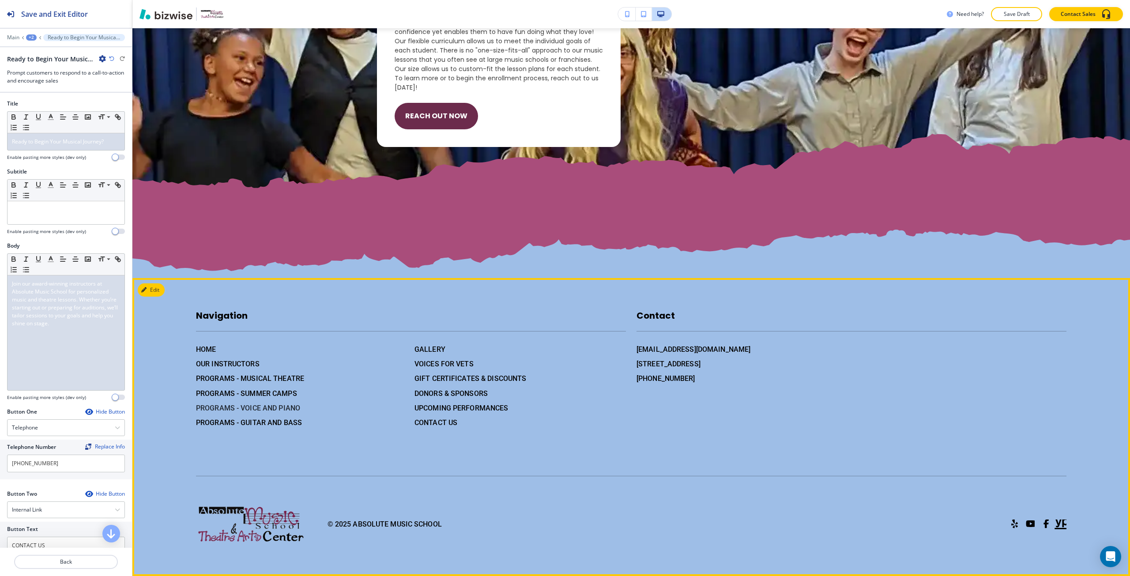
click at [262, 411] on h6 "PROGRAMS - VOICE AND PIANO" at bounding box center [301, 408] width 211 height 11
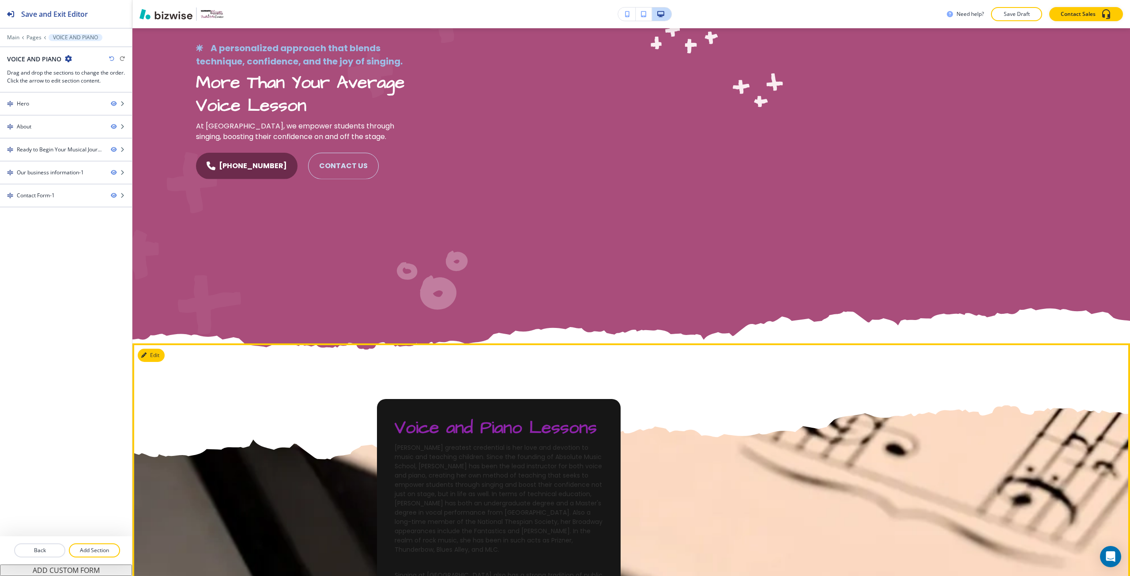
scroll to position [353, 0]
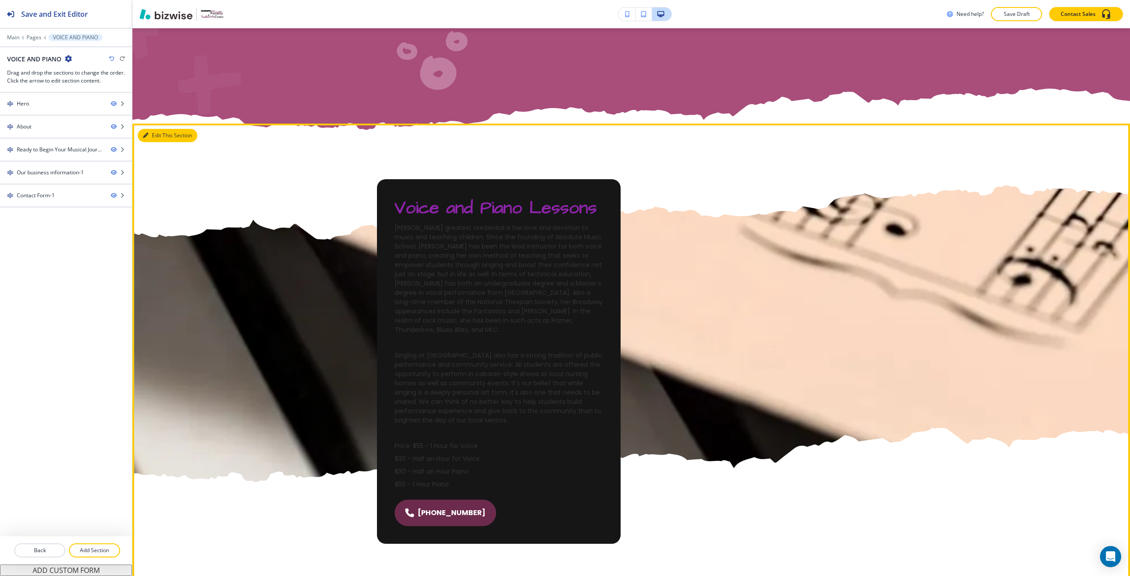
click at [146, 141] on button "Edit This Section" at bounding box center [168, 135] width 60 height 13
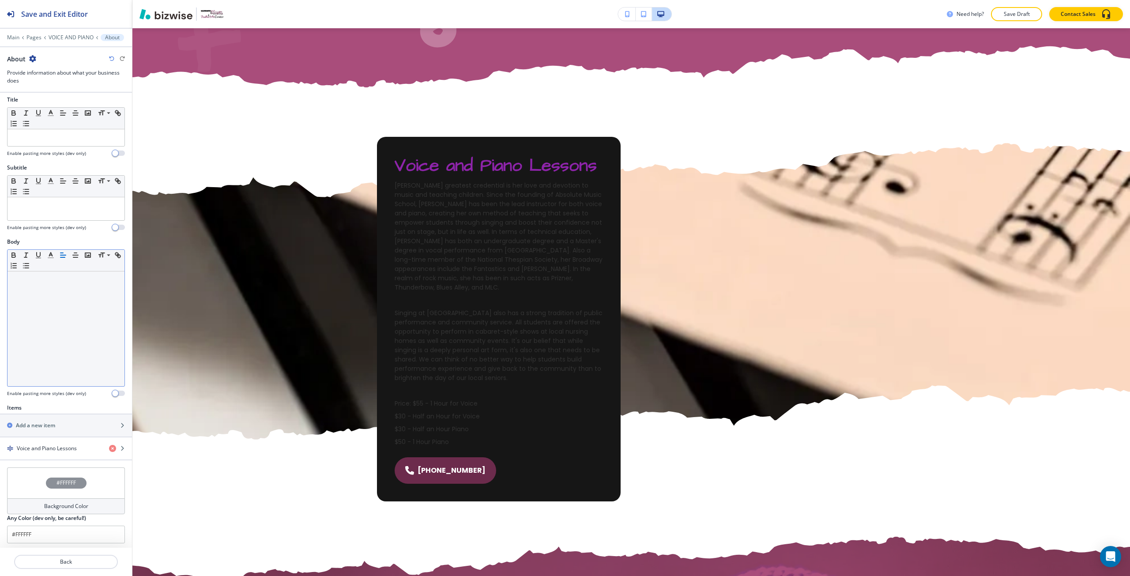
scroll to position [7, 0]
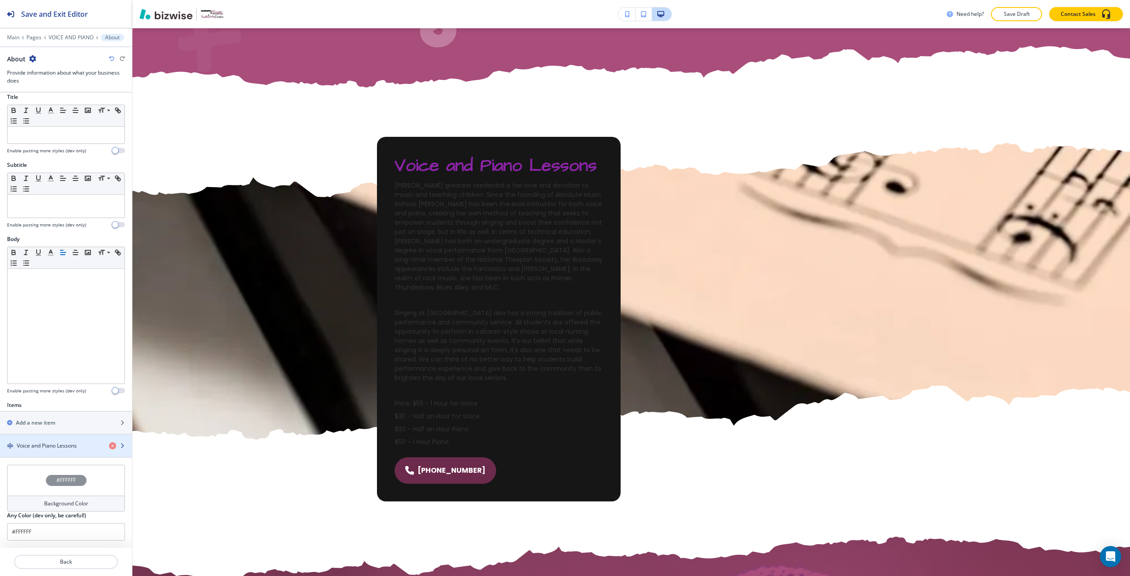
click at [68, 445] on h4 "Voice and Piano Lessons" at bounding box center [47, 446] width 60 height 8
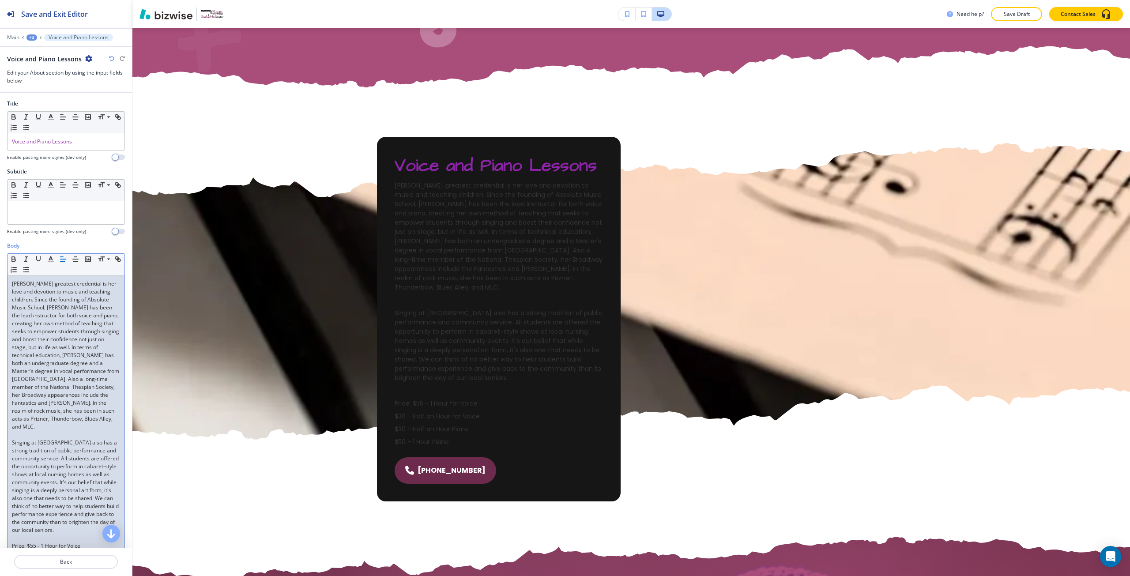
click at [75, 326] on span "[PERSON_NAME] greatest credential is her love and devotion to music and teachin…" at bounding box center [66, 355] width 109 height 151
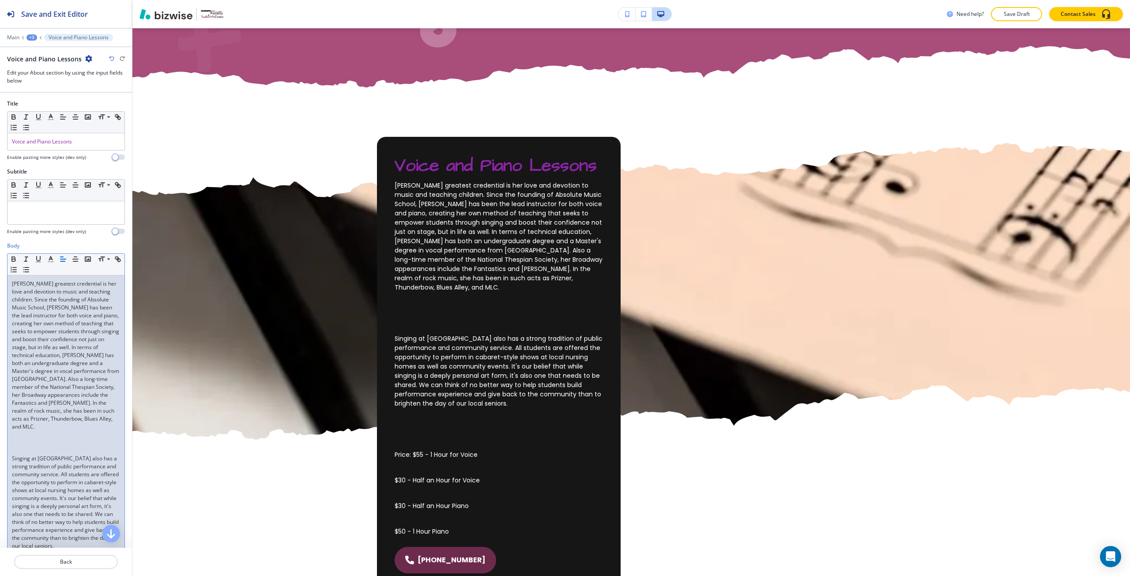
scroll to position [0, 0]
click at [59, 447] on p at bounding box center [66, 443] width 108 height 8
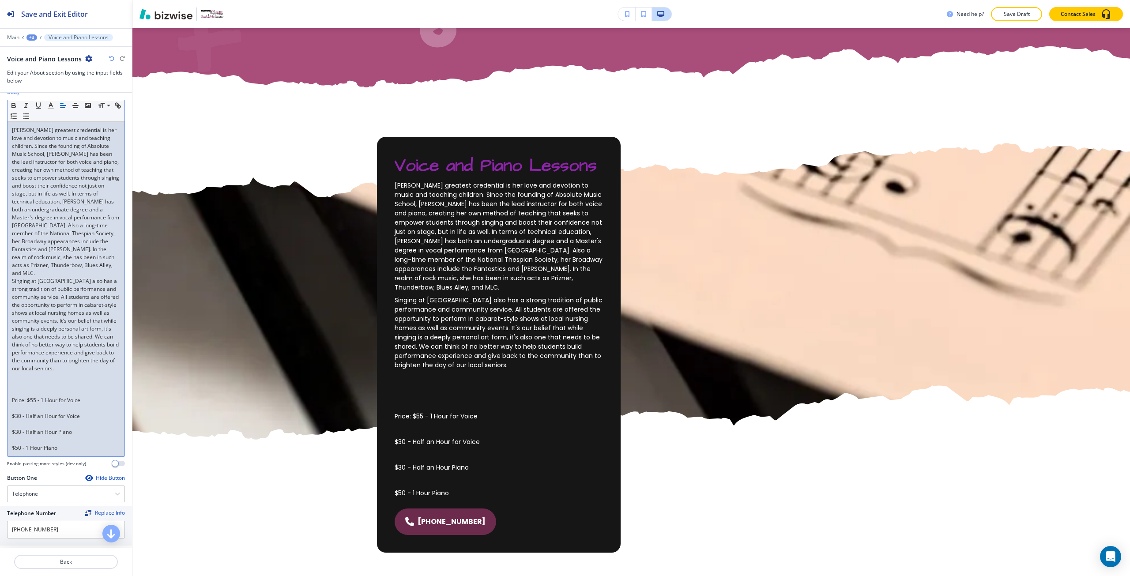
scroll to position [177, 0]
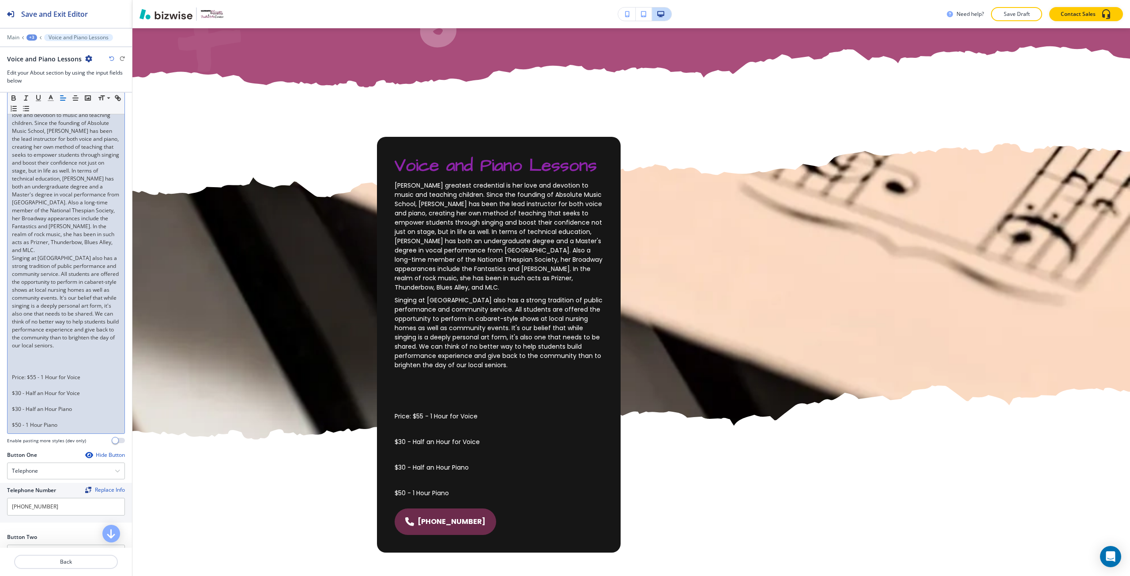
click at [60, 373] on p at bounding box center [66, 370] width 108 height 8
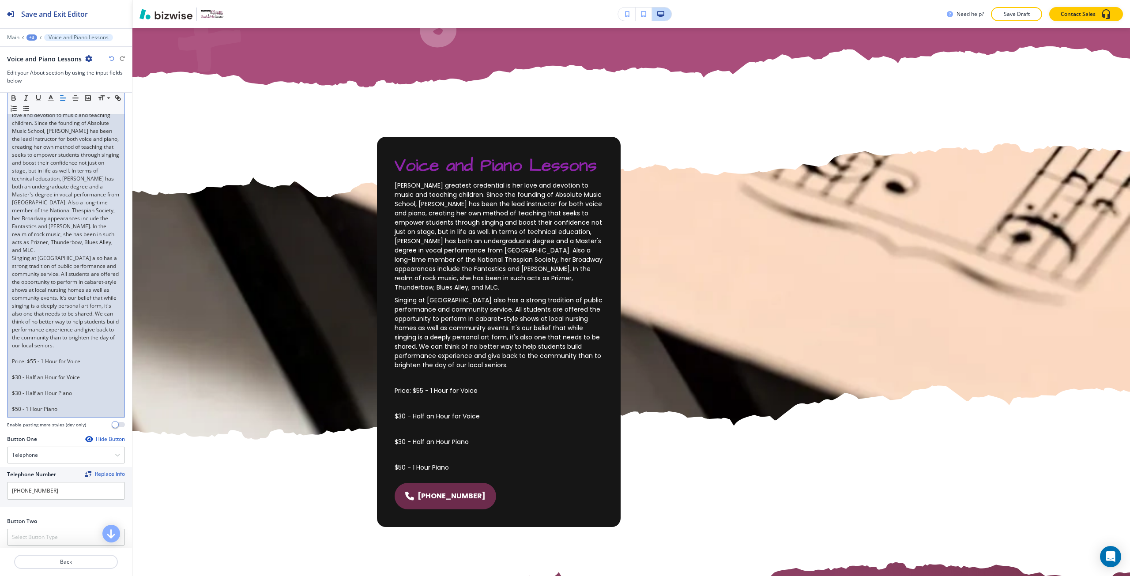
click at [55, 373] on p at bounding box center [66, 370] width 108 height 8
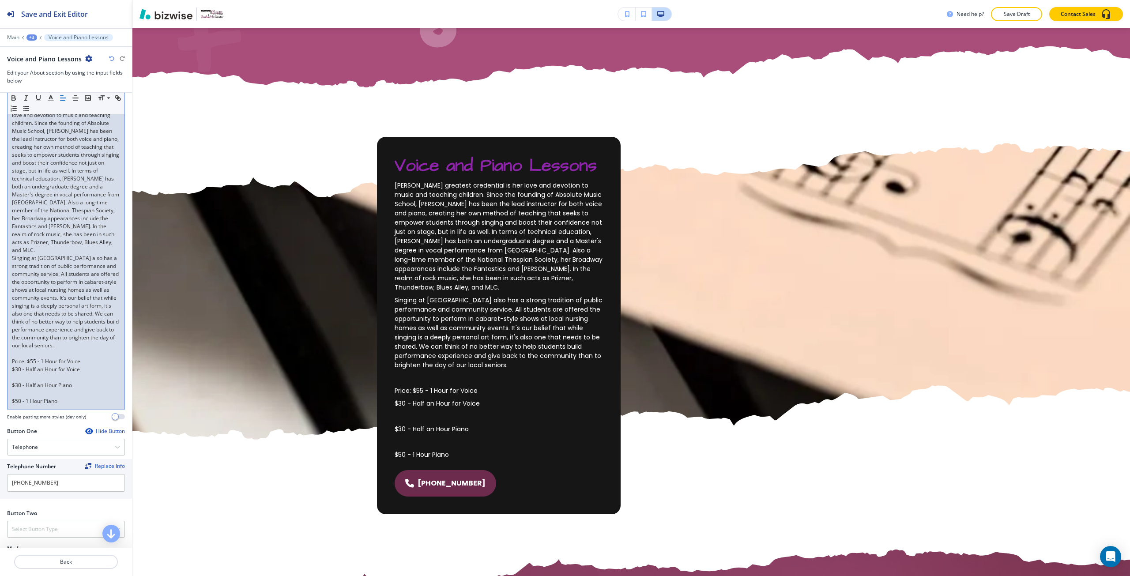
click at [57, 381] on p at bounding box center [66, 377] width 108 height 8
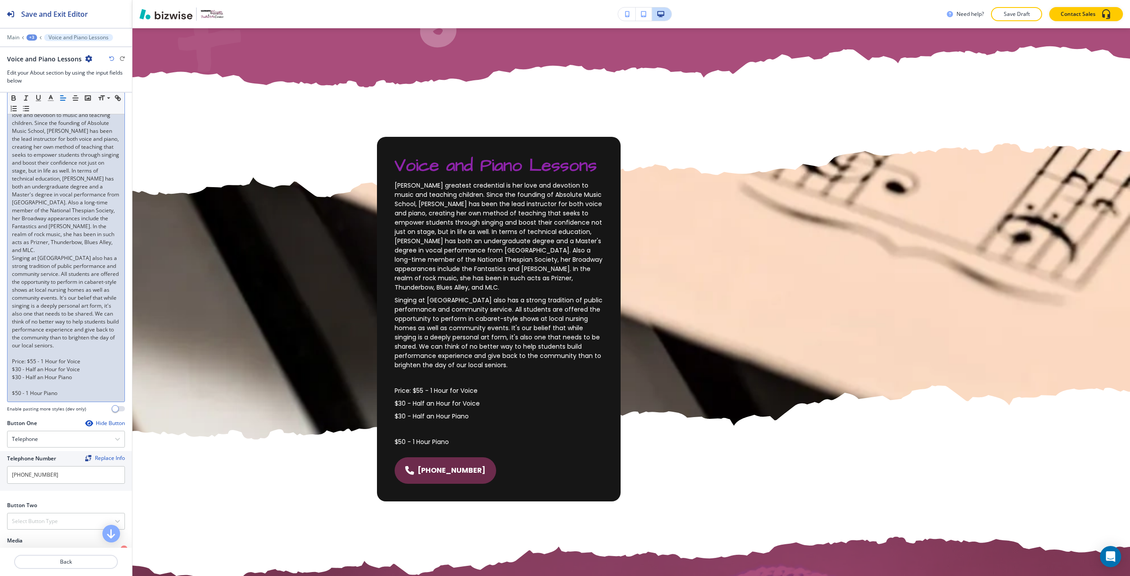
click at [57, 389] on p at bounding box center [66, 385] width 108 height 8
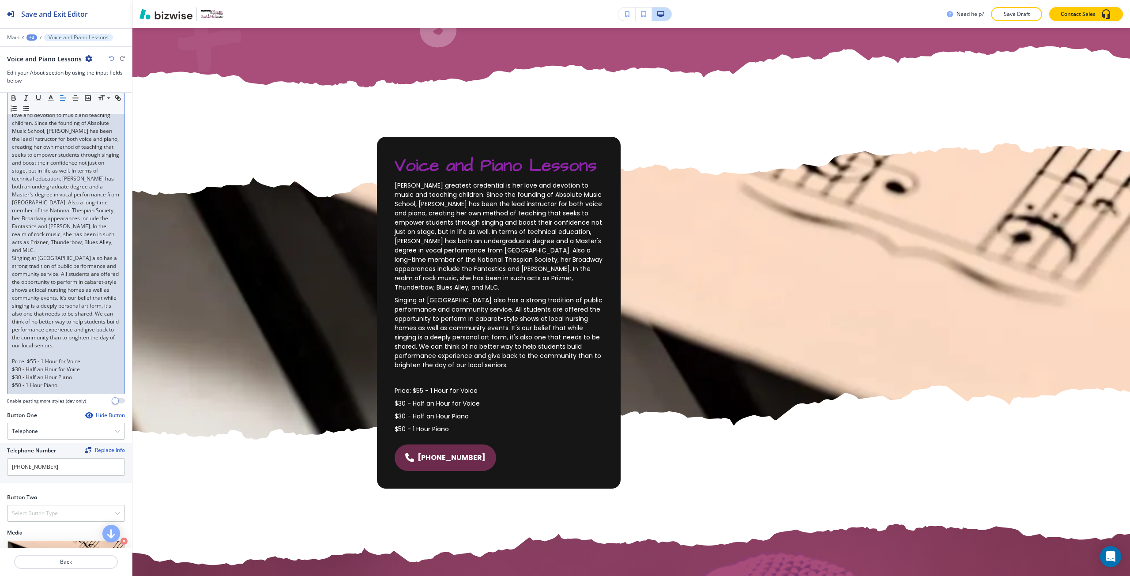
click at [13, 373] on p "$30 - Half an Hour for Voice" at bounding box center [66, 370] width 108 height 8
click at [11, 394] on div "[PERSON_NAME] greatest credential is her love and devotion to music and teachin…" at bounding box center [66, 246] width 117 height 295
click at [13, 389] on p "$50 - 1 Hour Piano" at bounding box center [66, 385] width 108 height 8
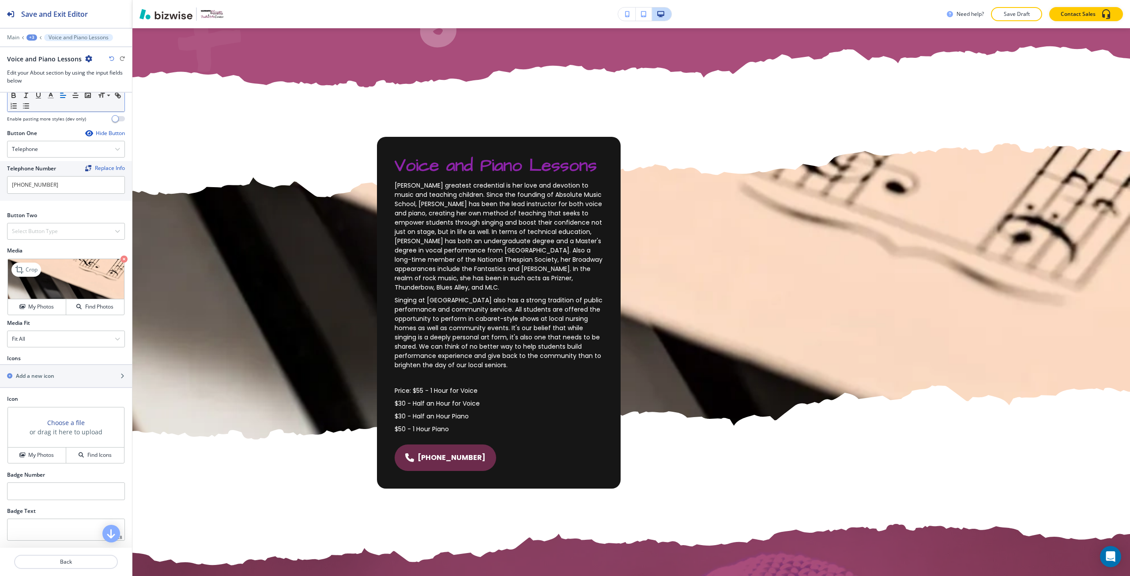
scroll to position [475, 0]
click at [77, 338] on div "Fit All" at bounding box center [66, 339] width 117 height 16
click at [77, 366] on h4 "Fit To Length" at bounding box center [66, 370] width 108 height 8
click at [64, 567] on button "Back" at bounding box center [66, 562] width 104 height 14
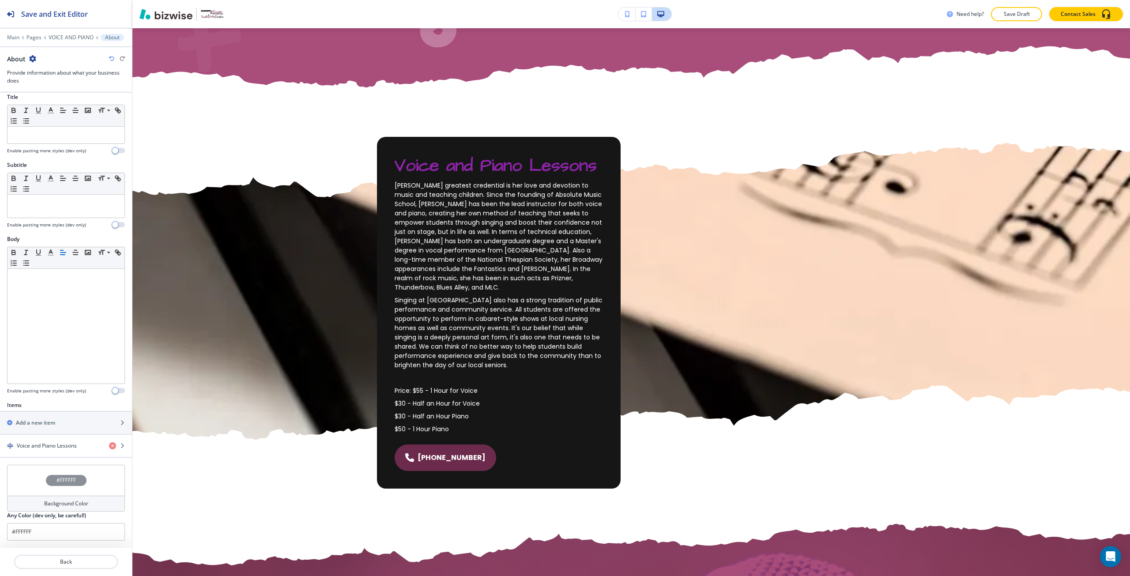
scroll to position [0, 0]
click at [58, 38] on p "VOICE AND PIANO" at bounding box center [71, 37] width 45 height 6
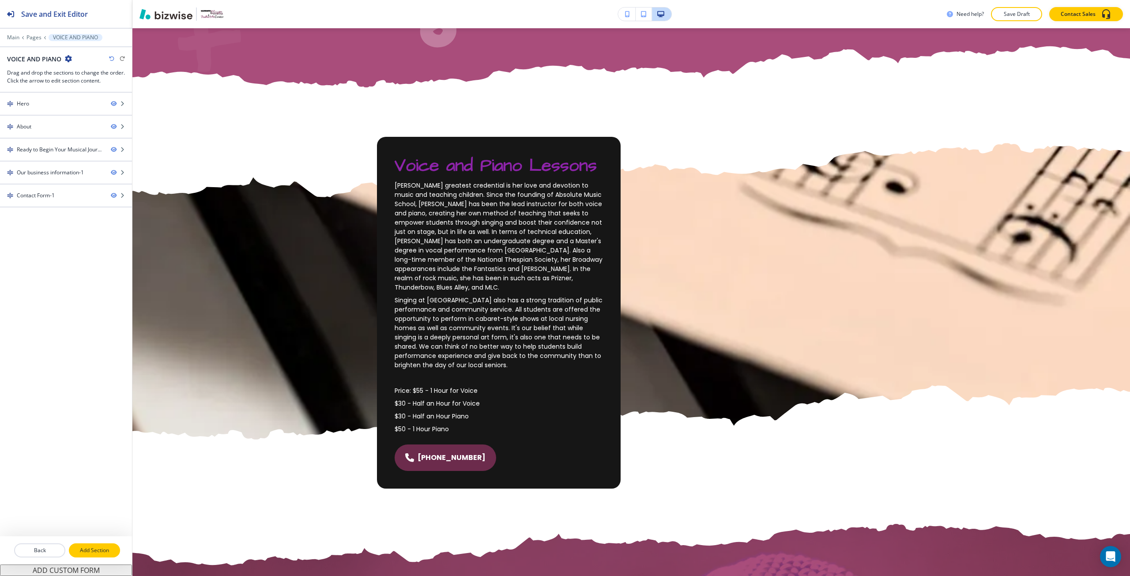
click at [91, 546] on button "Add Section" at bounding box center [94, 550] width 51 height 14
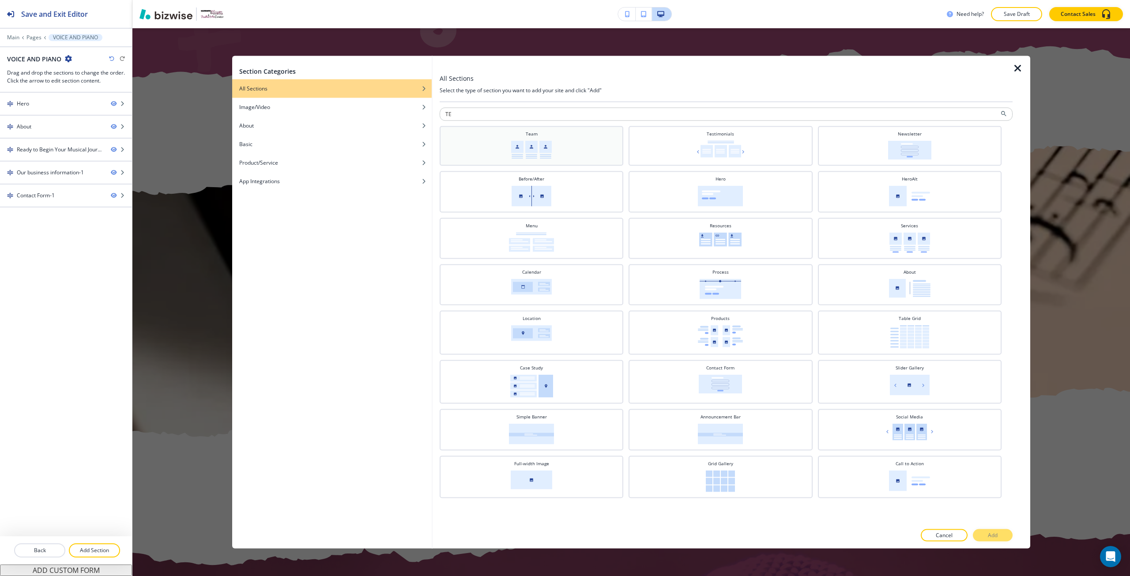
type input "TEX"
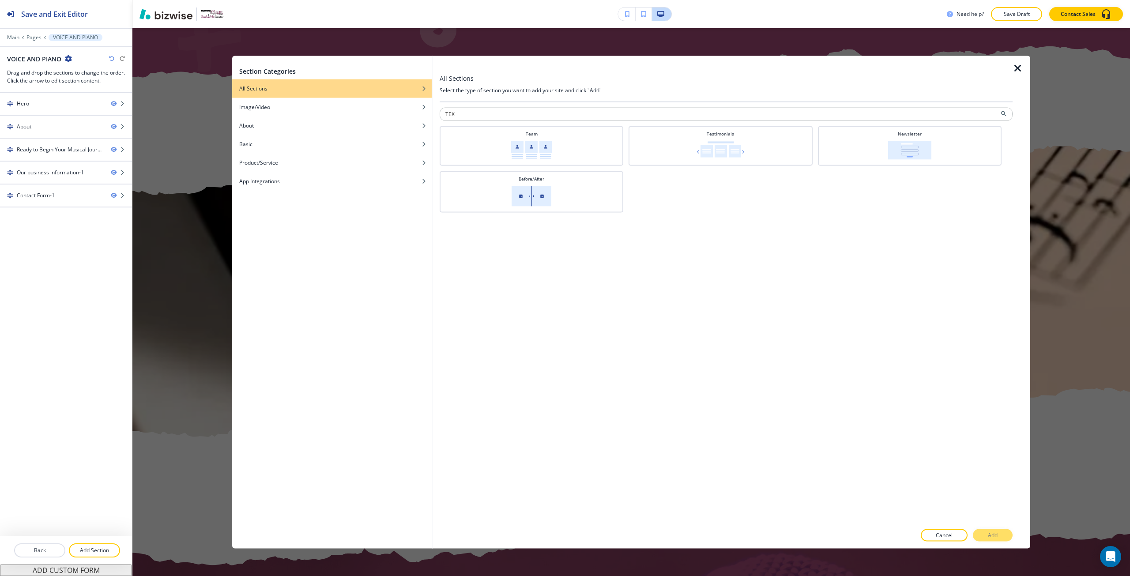
drag, startPoint x: 497, startPoint y: 119, endPoint x: 438, endPoint y: 125, distance: 59.5
click at [438, 125] on div "All Sections Select the type of section you want to add your site and click "Ad…" at bounding box center [732, 302] width 598 height 493
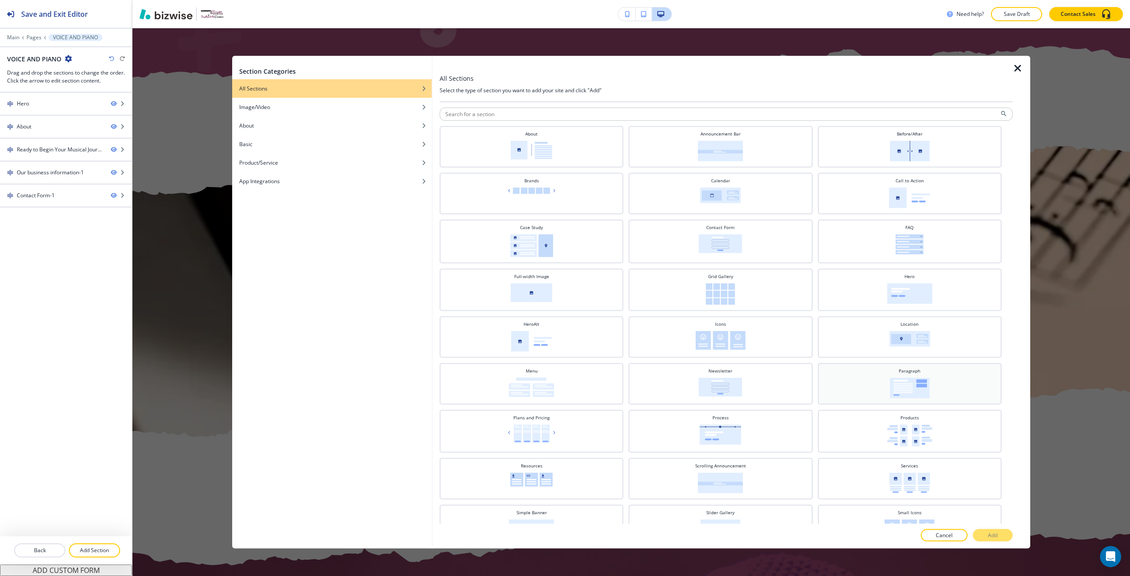
click at [841, 397] on div "Paragraph" at bounding box center [909, 382] width 175 height 31
click at [991, 538] on p "Add" at bounding box center [993, 536] width 10 height 8
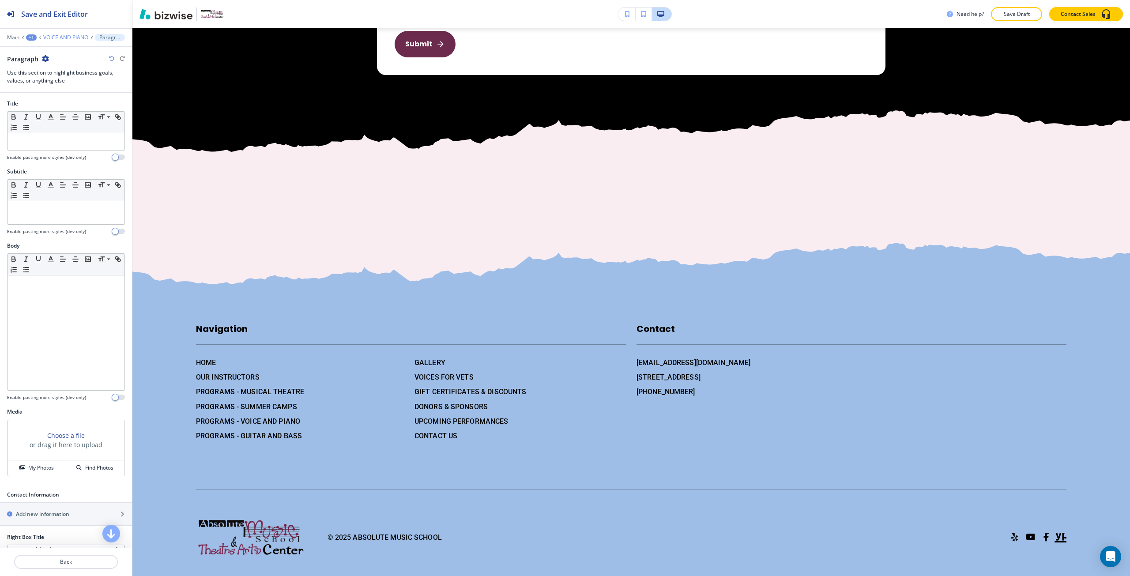
scroll to position [1923, 0]
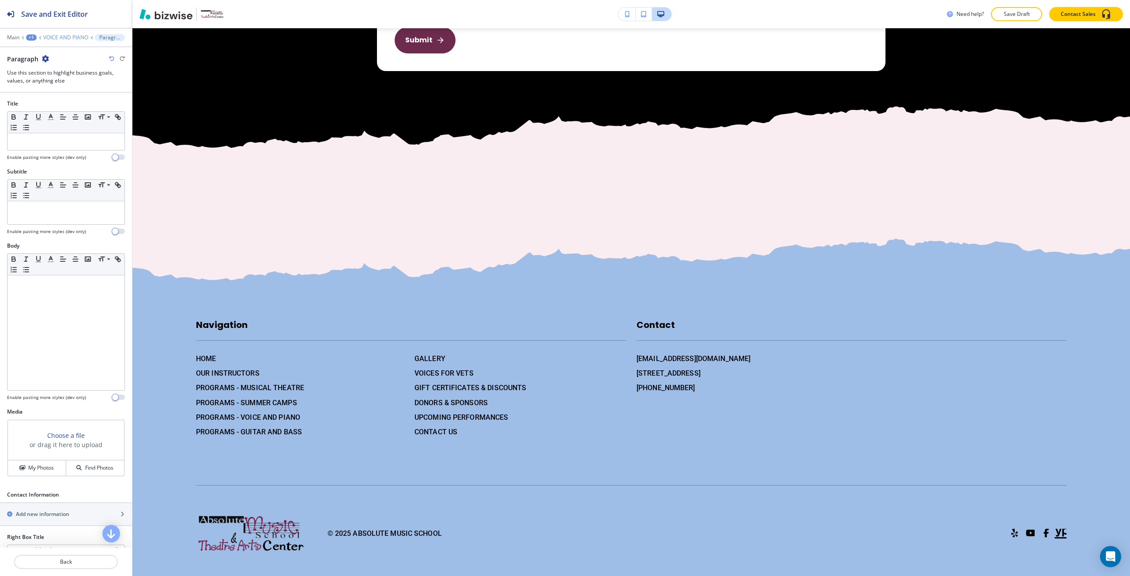
click at [82, 39] on p "VOICE AND PIANO" at bounding box center [65, 37] width 45 height 6
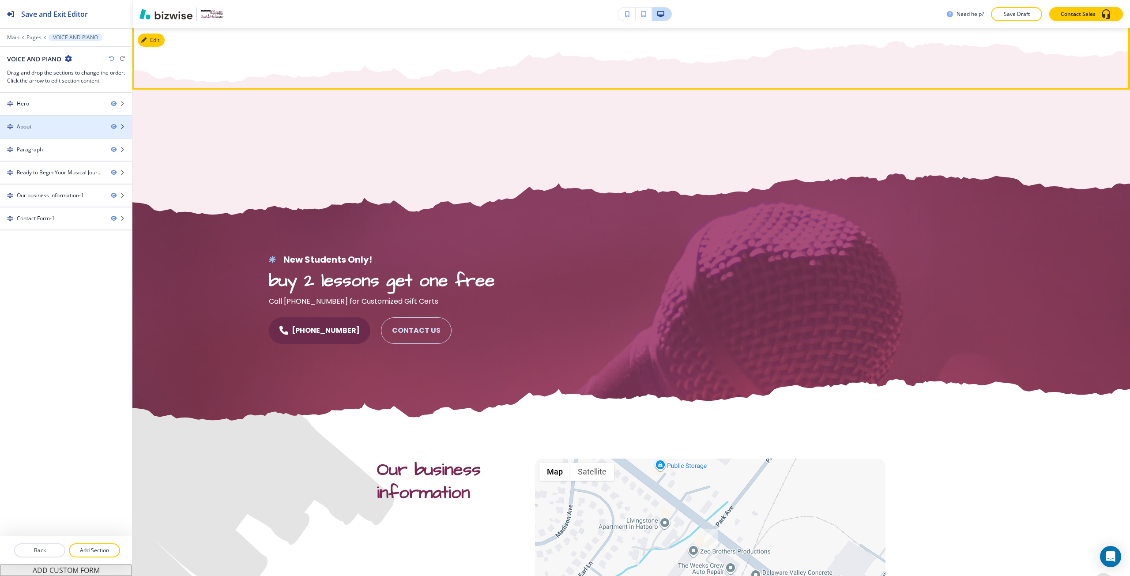
scroll to position [966, 0]
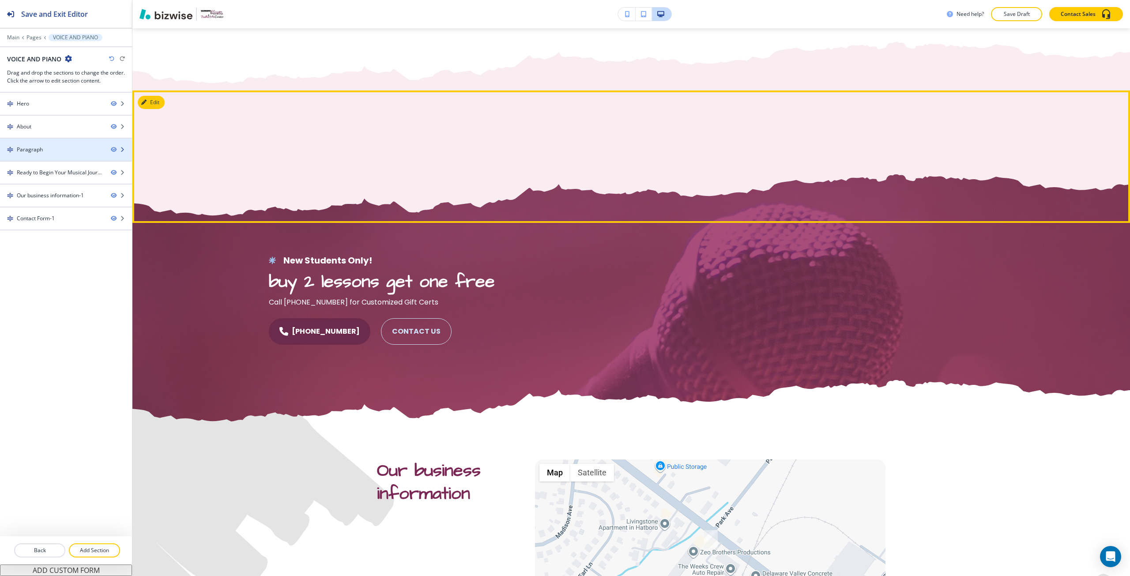
click at [46, 150] on div "Paragraph" at bounding box center [52, 150] width 104 height 8
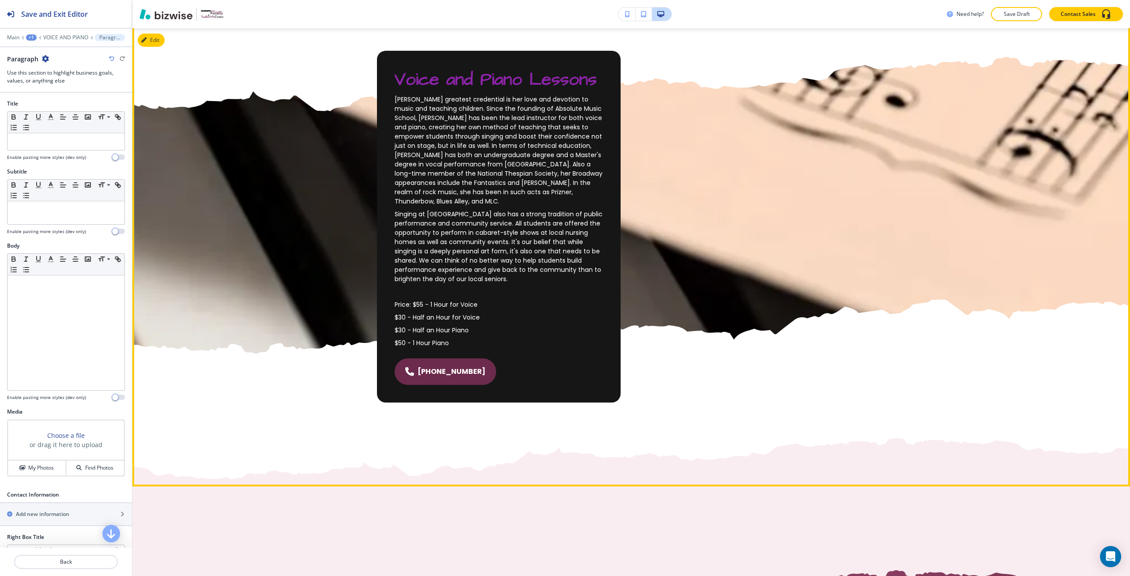
scroll to position [569, 0]
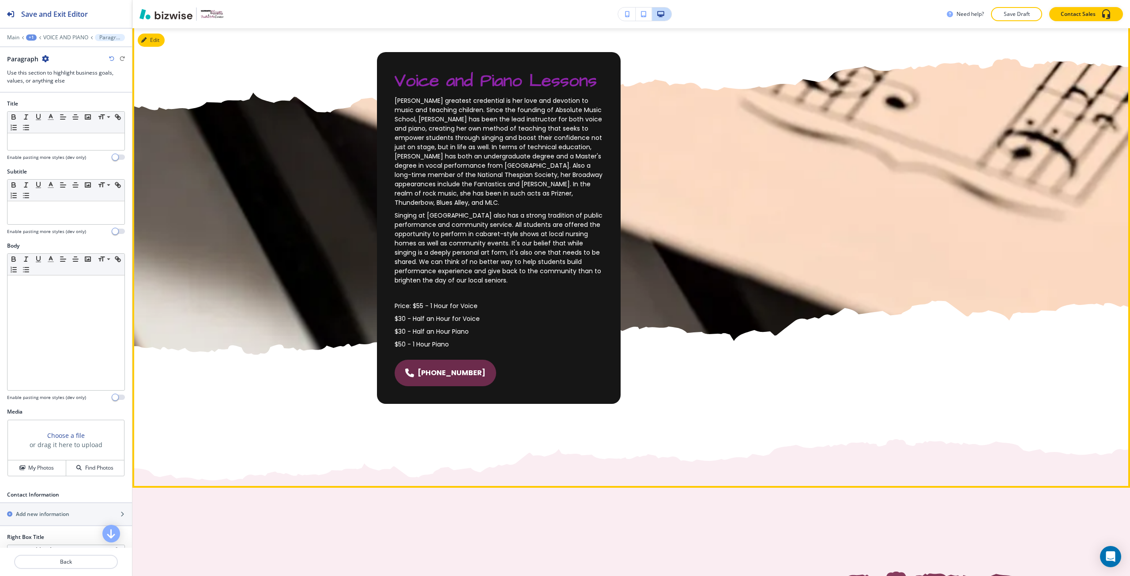
drag, startPoint x: 515, startPoint y: 276, endPoint x: 389, endPoint y: 101, distance: 215.8
click at [389, 101] on div "Voice and Piano Lessons [PERSON_NAME] greatest credential is her love and devot…" at bounding box center [499, 228] width 244 height 352
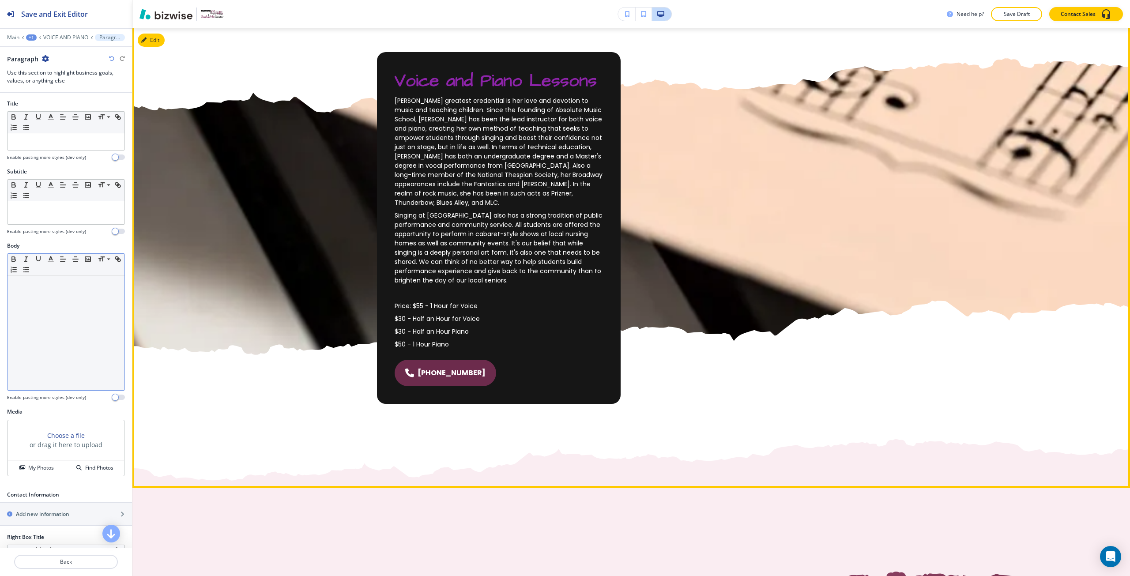
copy div "[PERSON_NAME] greatest credential is her love and devotion to music and teachin…"
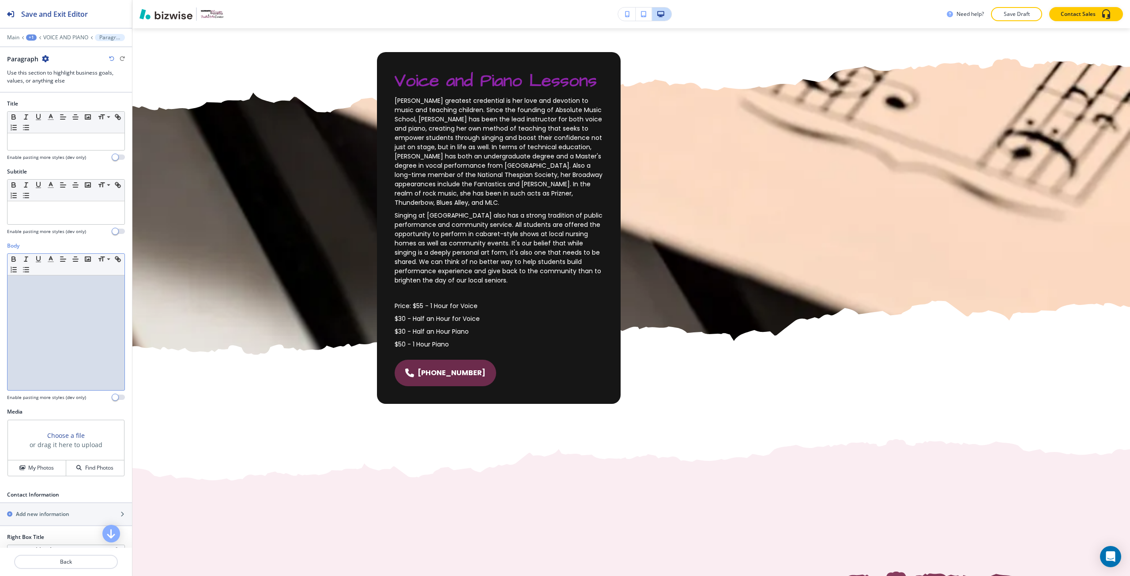
click at [42, 333] on div at bounding box center [66, 332] width 117 height 115
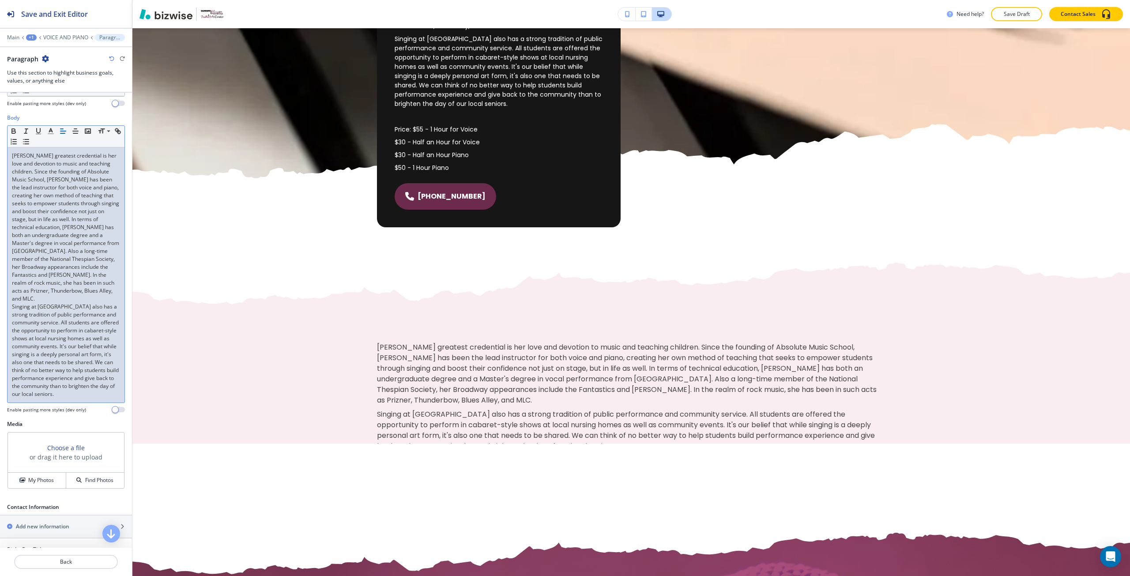
scroll to position [132, 0]
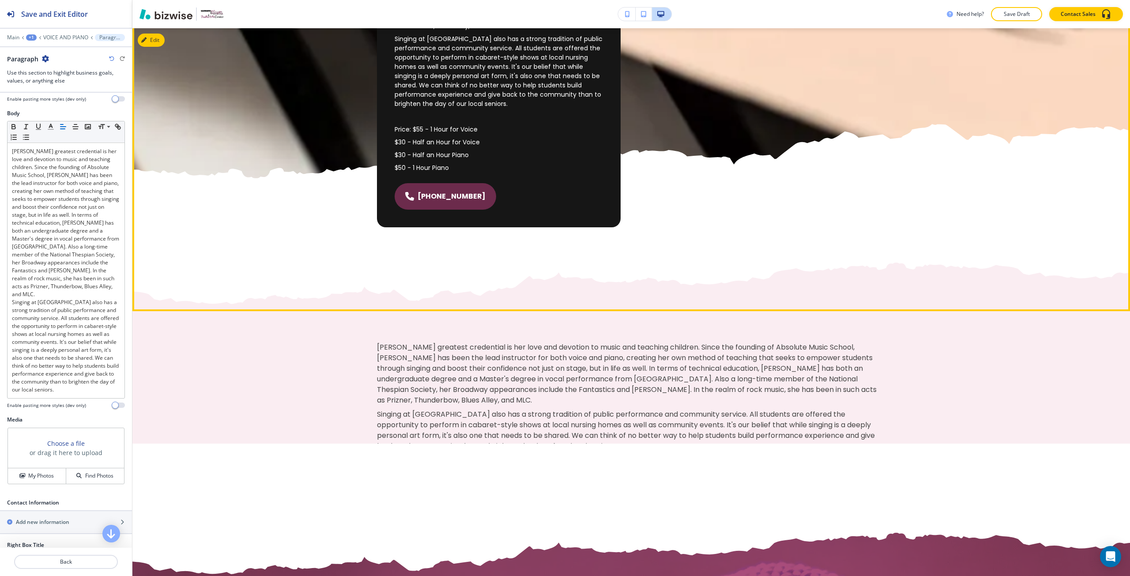
drag, startPoint x: 471, startPoint y: 161, endPoint x: 388, endPoint y: 121, distance: 91.6
click at [388, 121] on div "Voice and Piano Lessons [PERSON_NAME] greatest credential is her love and devot…" at bounding box center [499, 52] width 244 height 352
copy div "Price: $55 - 1 Hour for Voice $30 - Half an Hour for Voice $30 - Half an Hour P…"
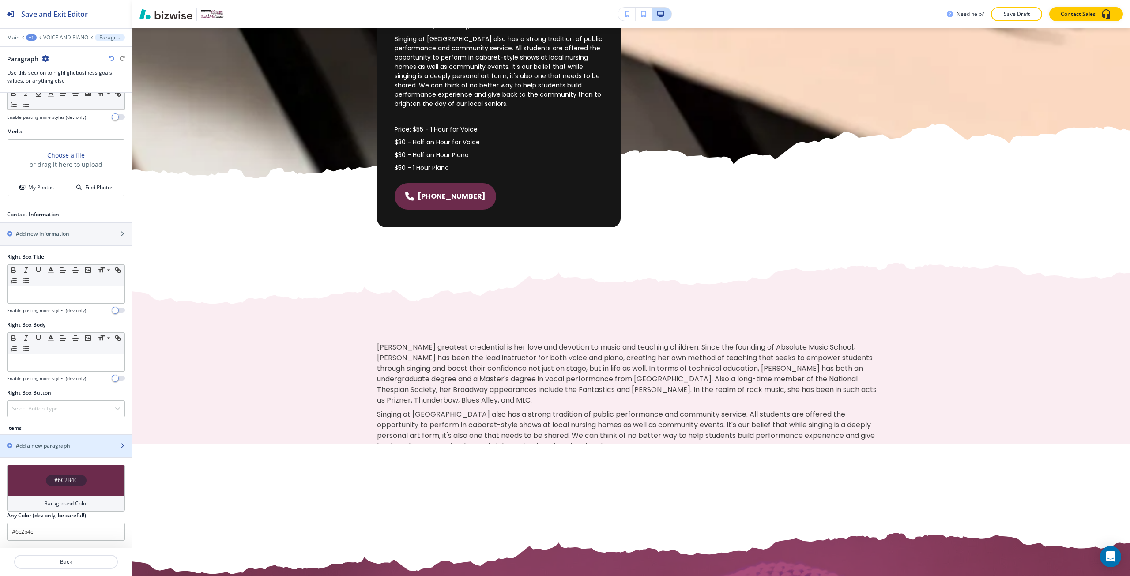
scroll to position [437, 0]
click at [53, 365] on p at bounding box center [66, 363] width 108 height 8
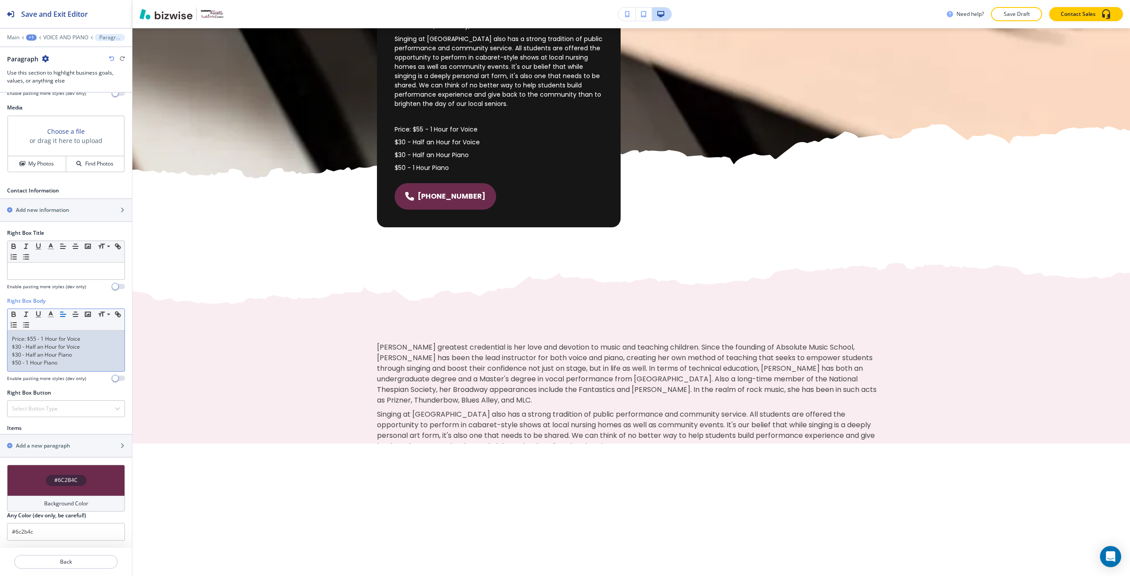
scroll to position [460, 0]
click at [83, 446] on div "Add a new paragraph" at bounding box center [56, 446] width 113 height 8
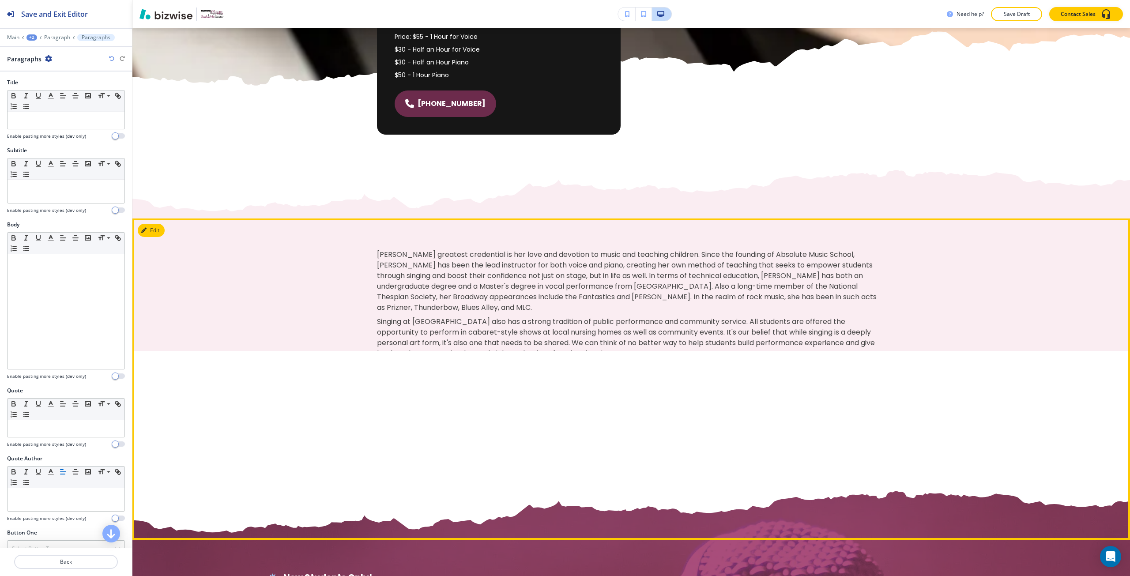
scroll to position [834, 0]
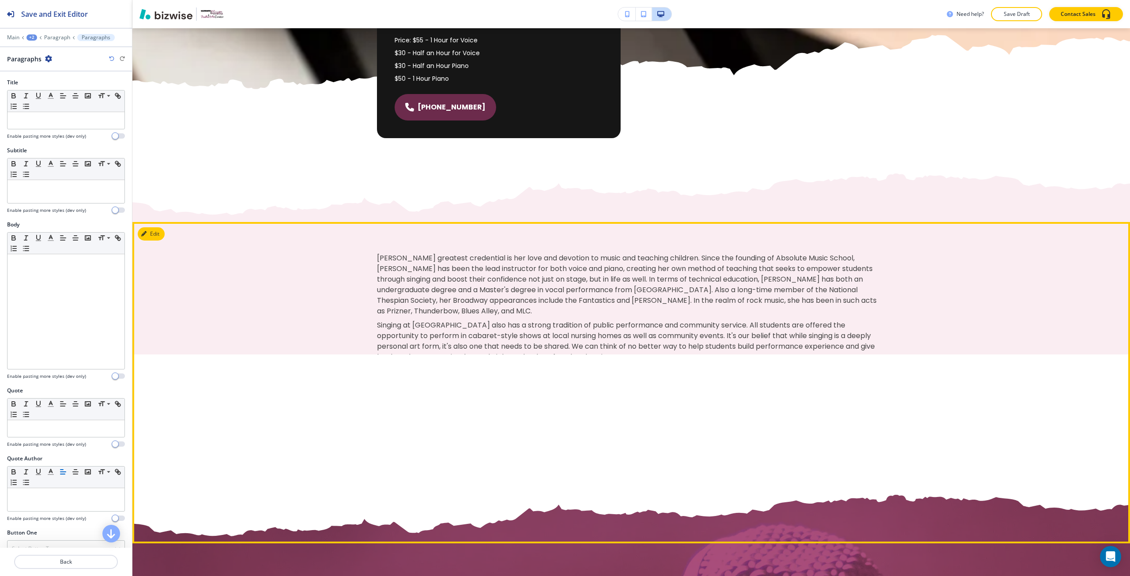
drag, startPoint x: 613, startPoint y: 350, endPoint x: 355, endPoint y: 250, distance: 277.0
click at [355, 250] on section "[PERSON_NAME] greatest credential is her love and devotion to music and teachin…" at bounding box center [631, 356] width 998 height 374
copy div "[PERSON_NAME] greatest credential is her love and devotion to music and teachin…"
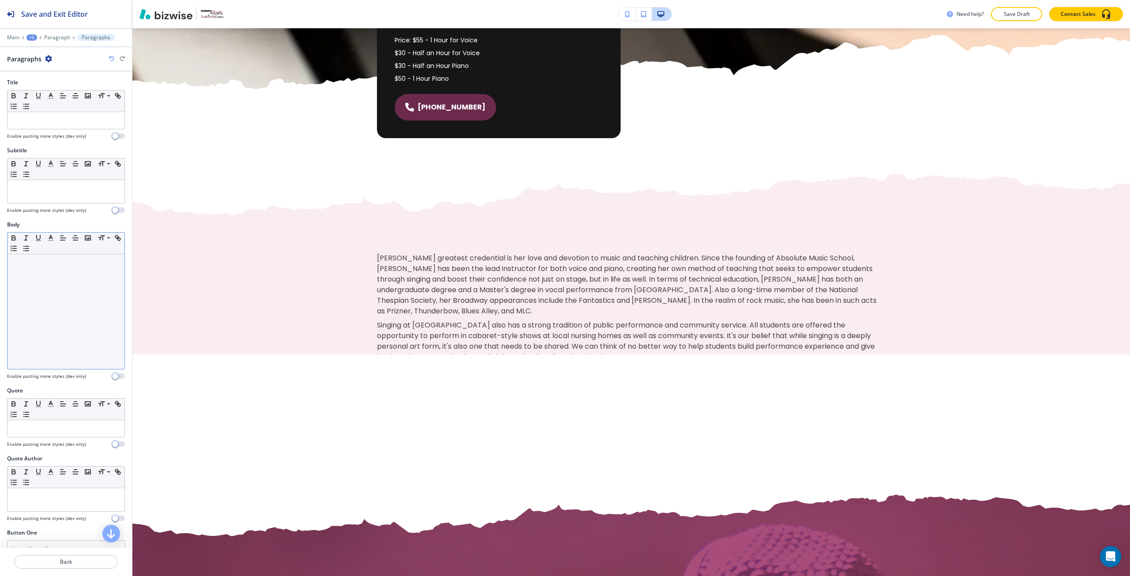
click at [95, 290] on div at bounding box center [66, 311] width 117 height 115
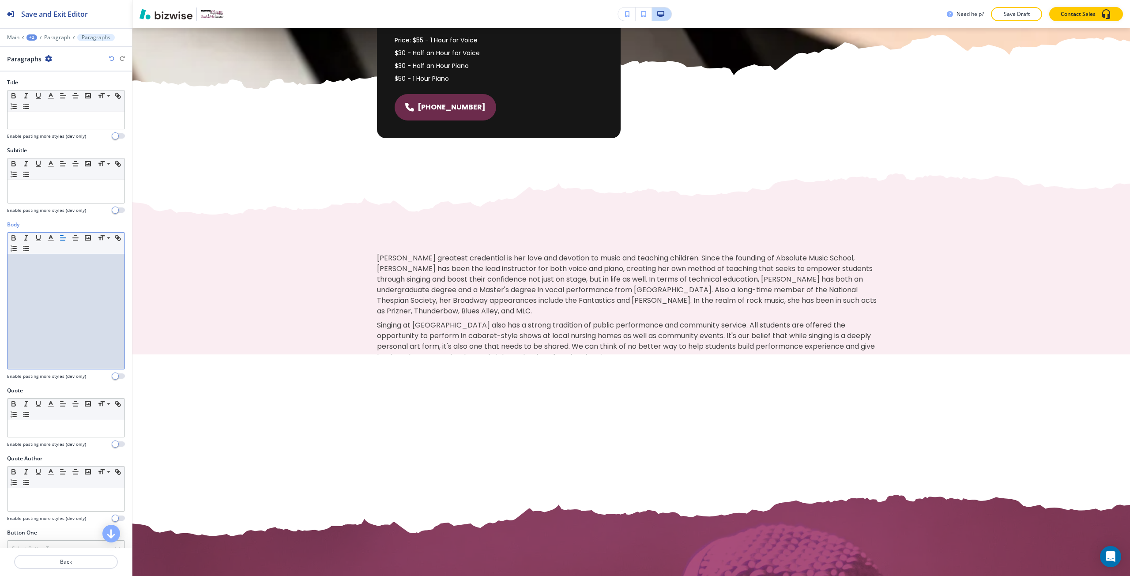
scroll to position [0, 0]
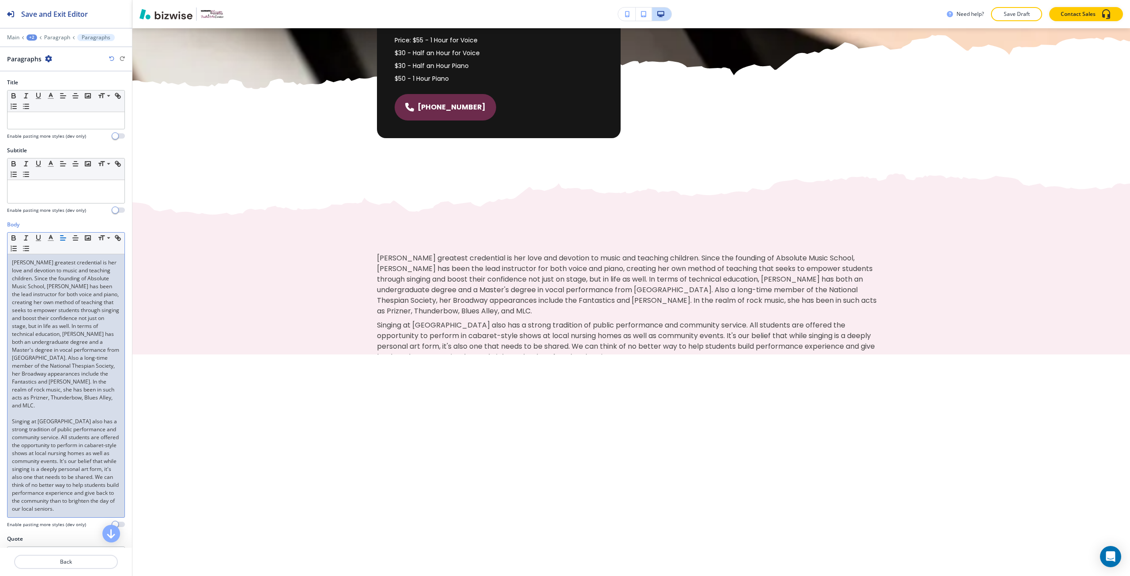
click at [71, 418] on p at bounding box center [66, 414] width 108 height 8
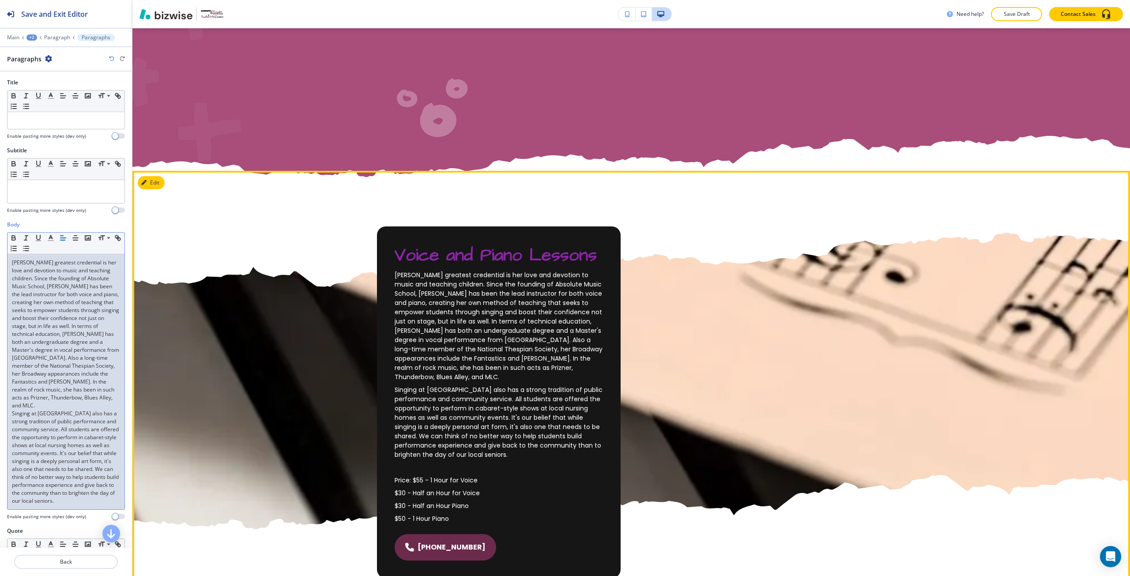
scroll to position [393, 0]
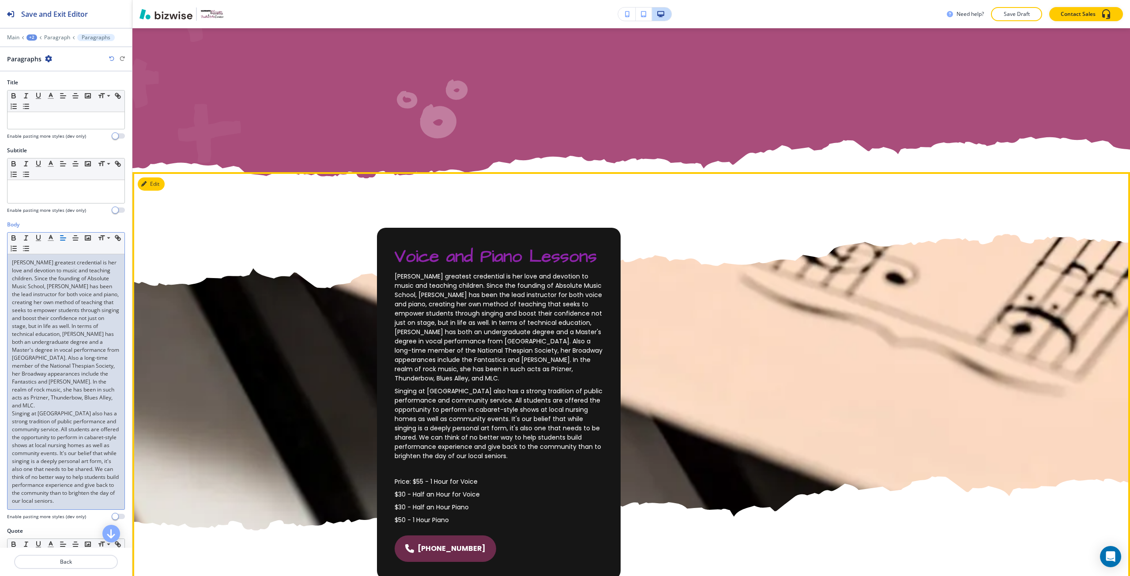
click at [441, 257] on span "Voice and Piano Lessons" at bounding box center [496, 257] width 202 height 24
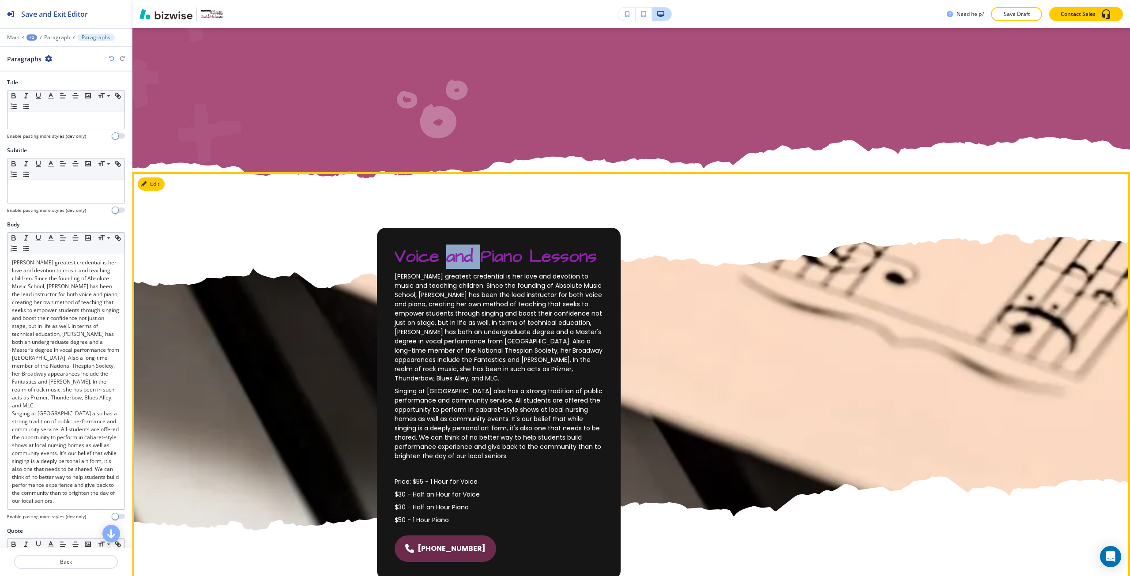
click at [441, 257] on span "Voice and Piano Lessons" at bounding box center [496, 257] width 202 height 24
copy span "Voice and Piano Lessons"
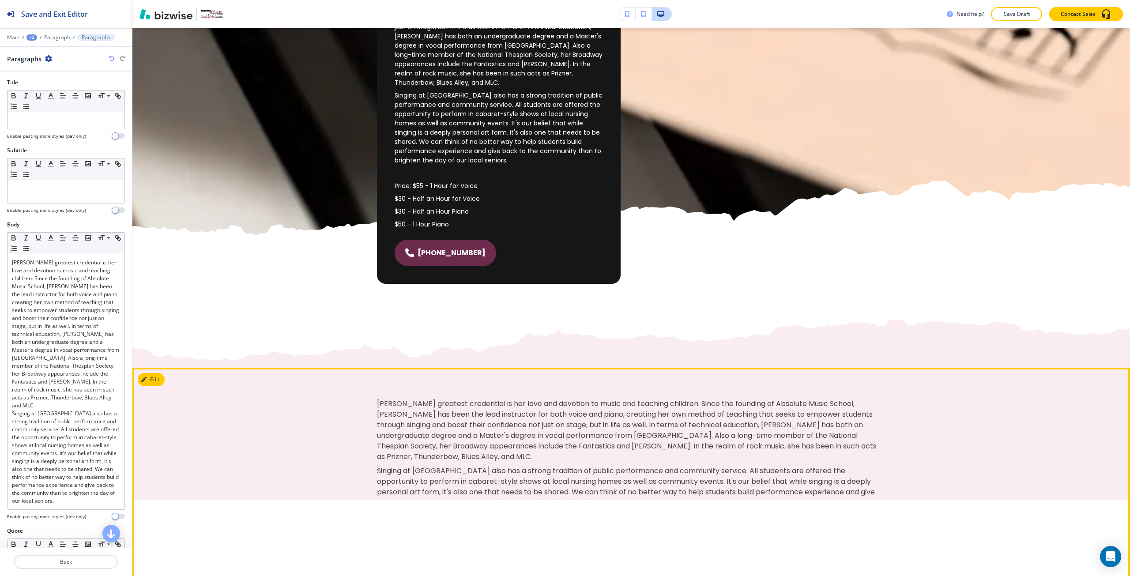
scroll to position [834, 0]
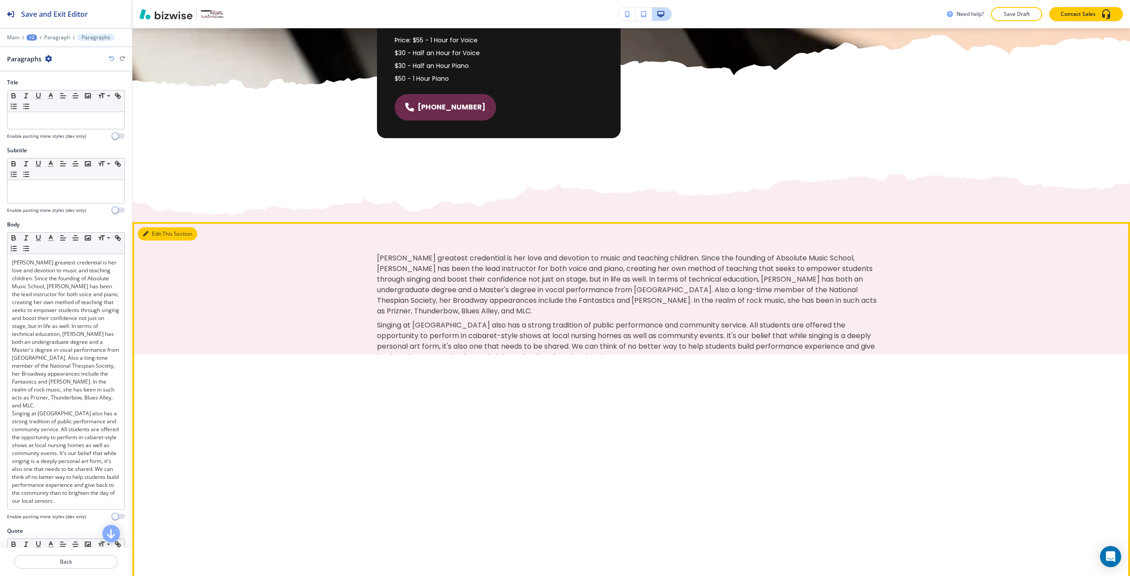
click at [161, 227] on button "Edit This Section" at bounding box center [168, 233] width 60 height 13
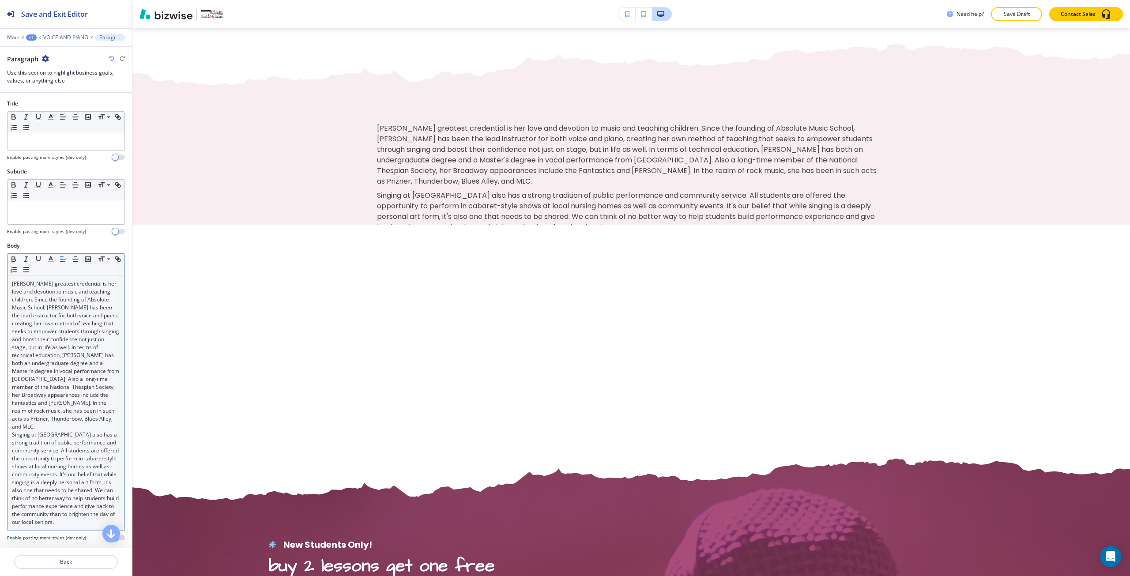
scroll to position [966, 0]
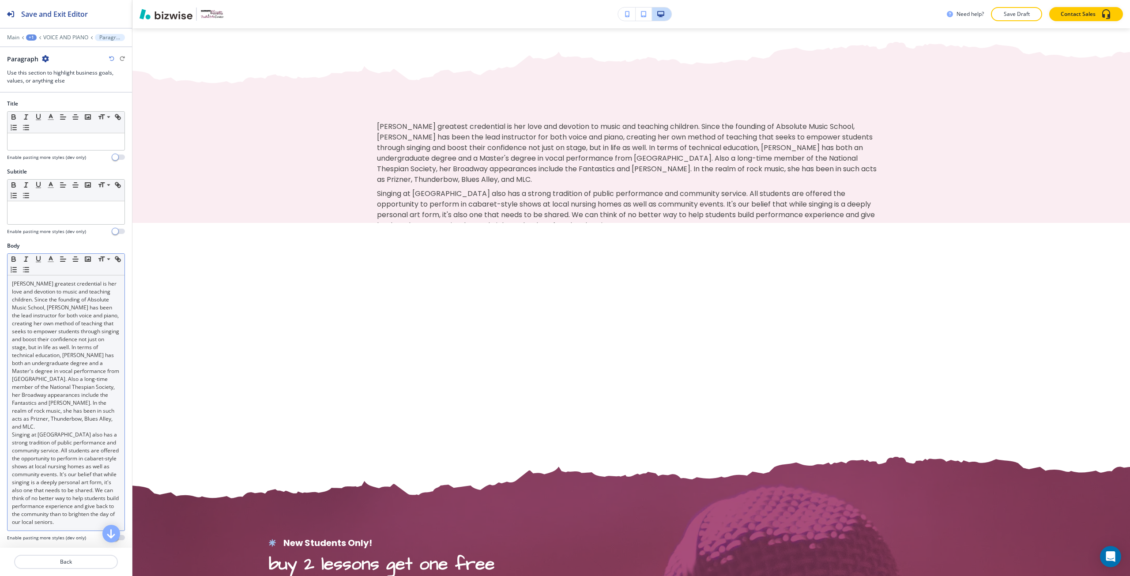
click at [74, 307] on p "[PERSON_NAME] greatest credential is her love and devotion to music and teachin…" at bounding box center [66, 355] width 108 height 151
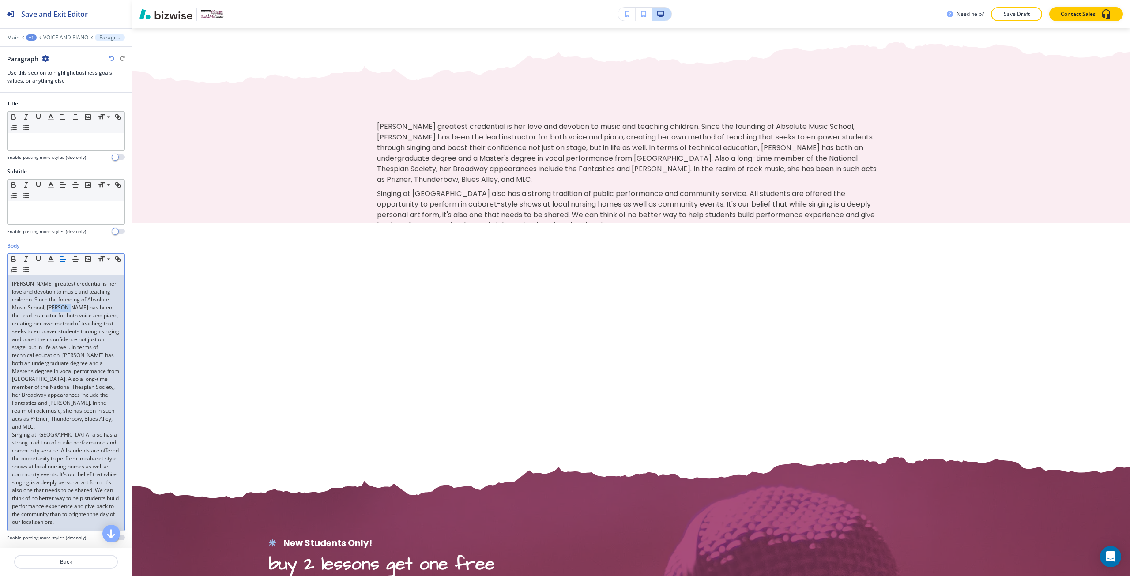
click at [74, 307] on p "[PERSON_NAME] greatest credential is her love and devotion to music and teachin…" at bounding box center [66, 355] width 108 height 151
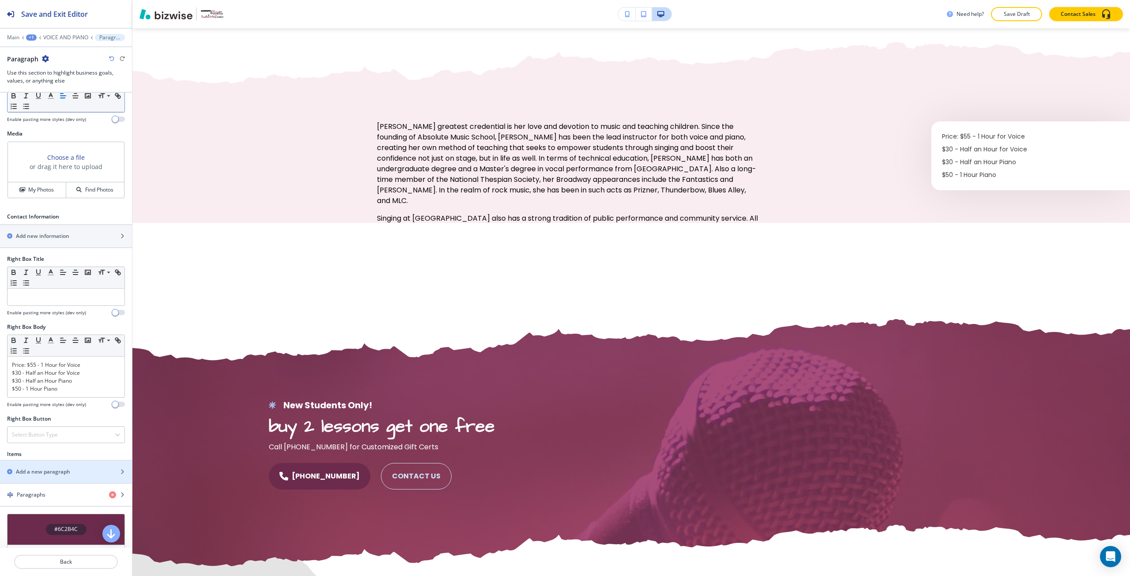
scroll to position [327, 0]
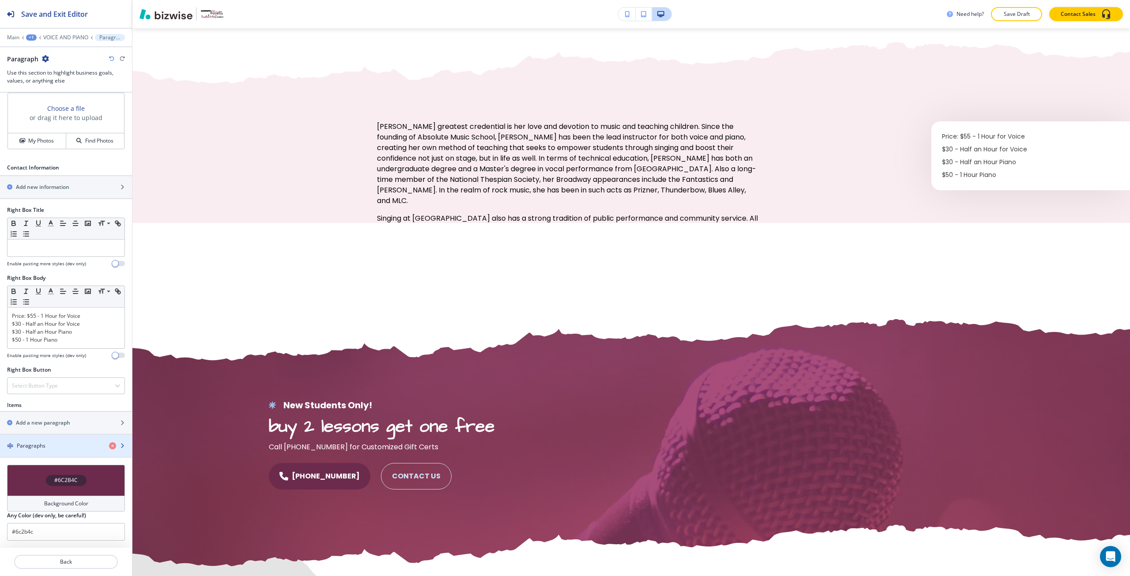
click at [38, 448] on h4 "Paragraphs" at bounding box center [31, 446] width 29 height 8
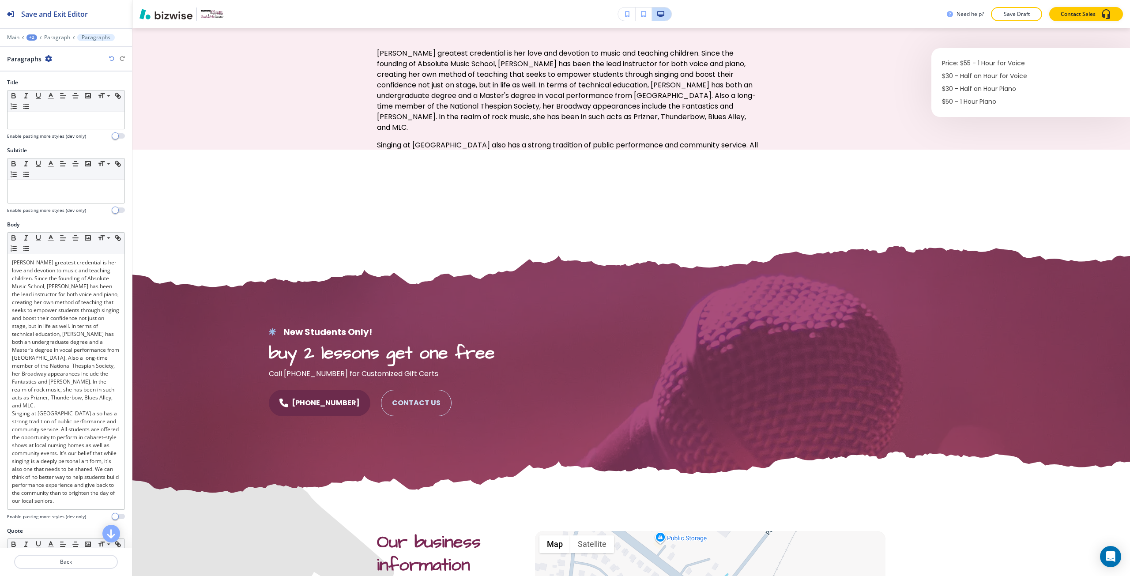
scroll to position [1050, 0]
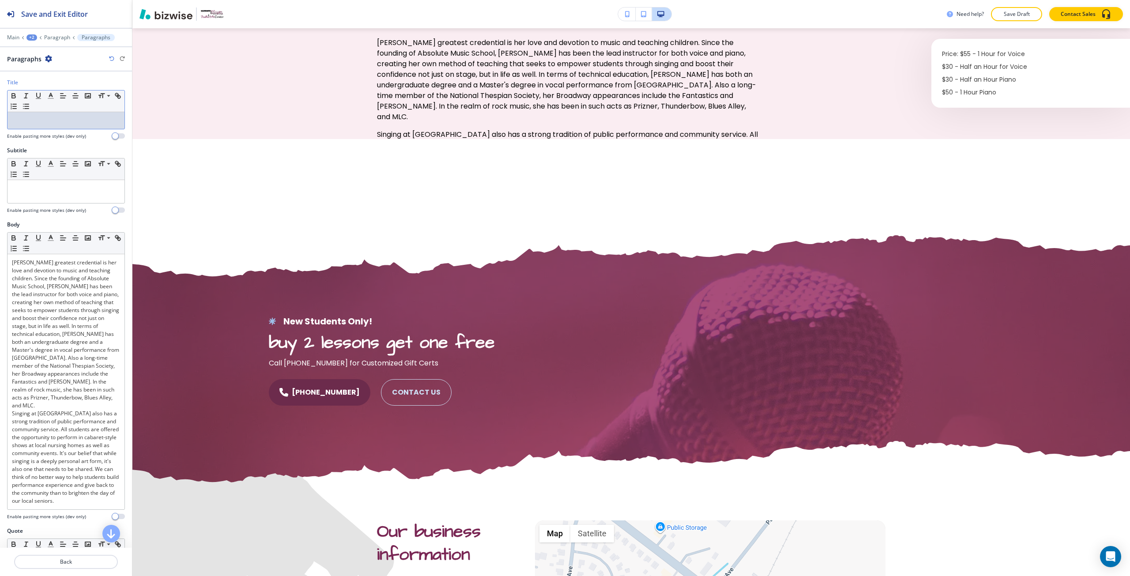
click at [30, 119] on p at bounding box center [66, 121] width 108 height 8
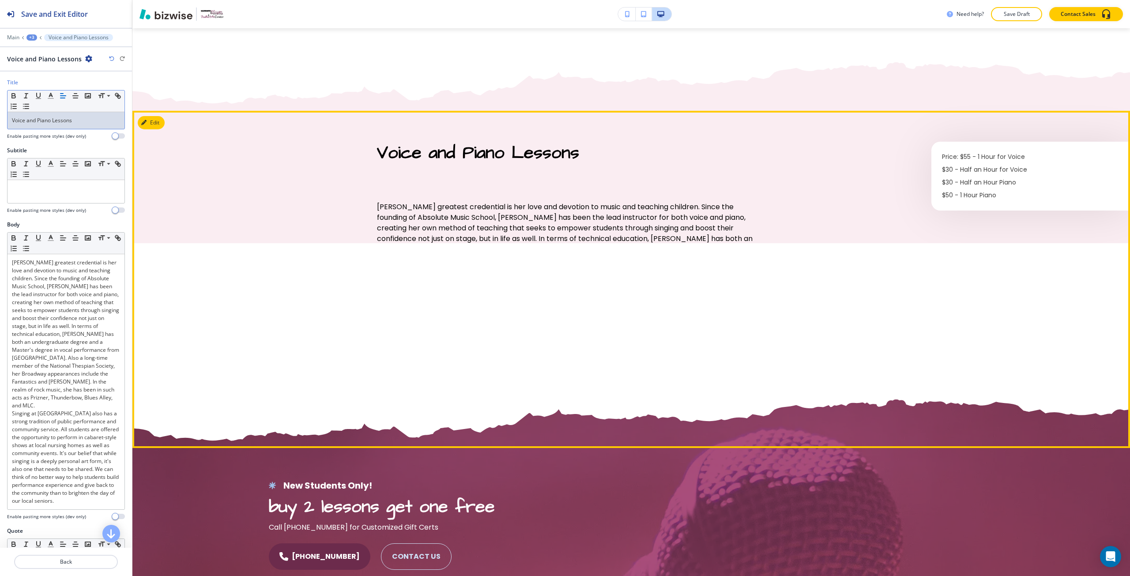
scroll to position [917, 0]
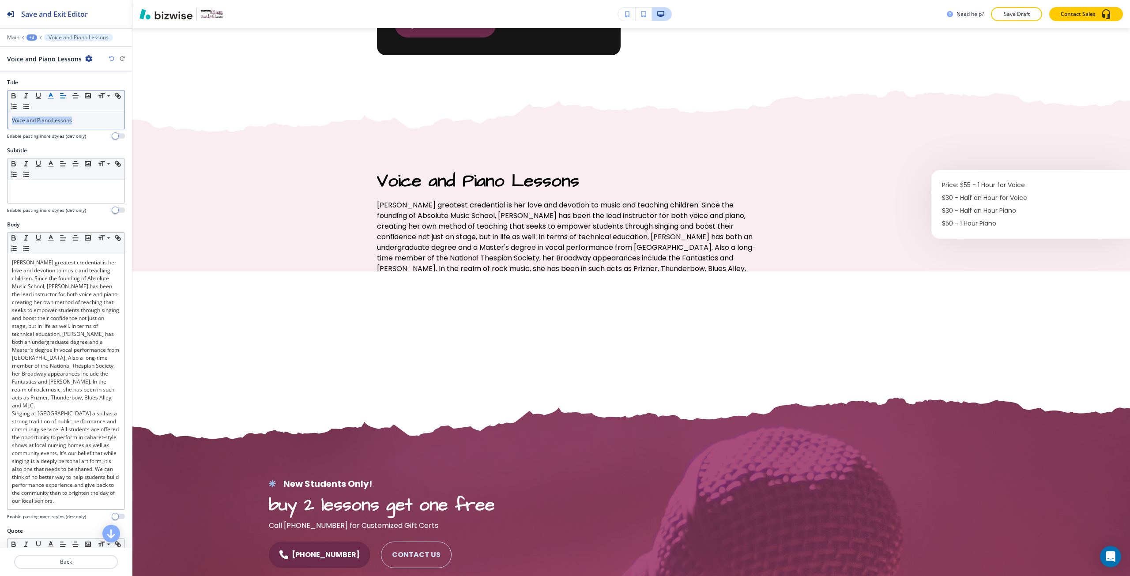
click at [53, 98] on line "button" at bounding box center [50, 98] width 5 height 0
click at [63, 187] on button "button" at bounding box center [63, 189] width 7 height 7
type input "#95406b"
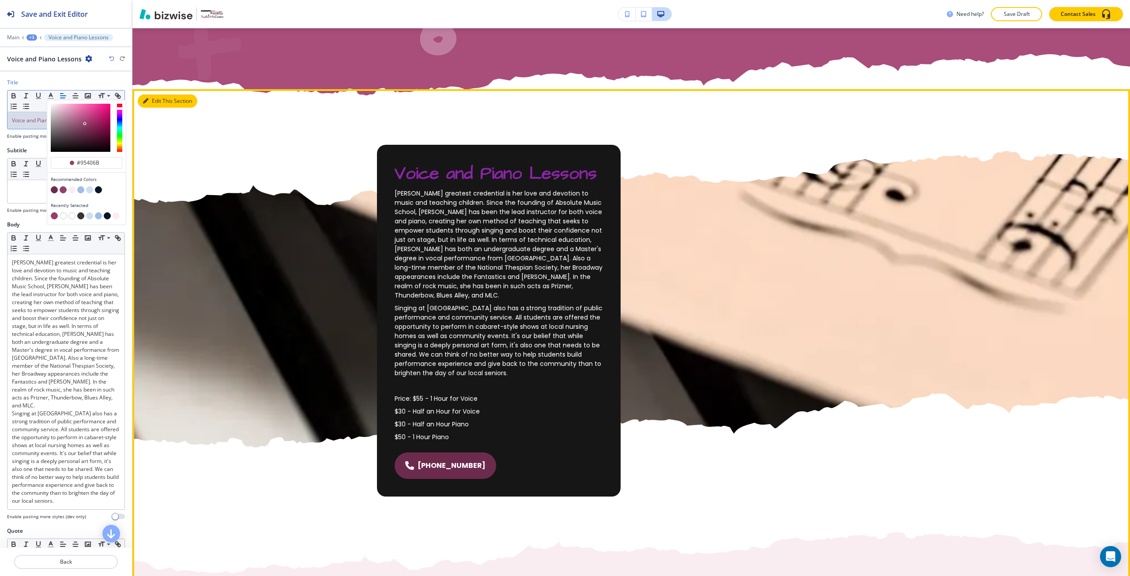
click at [155, 102] on button "Edit This Section" at bounding box center [168, 100] width 60 height 13
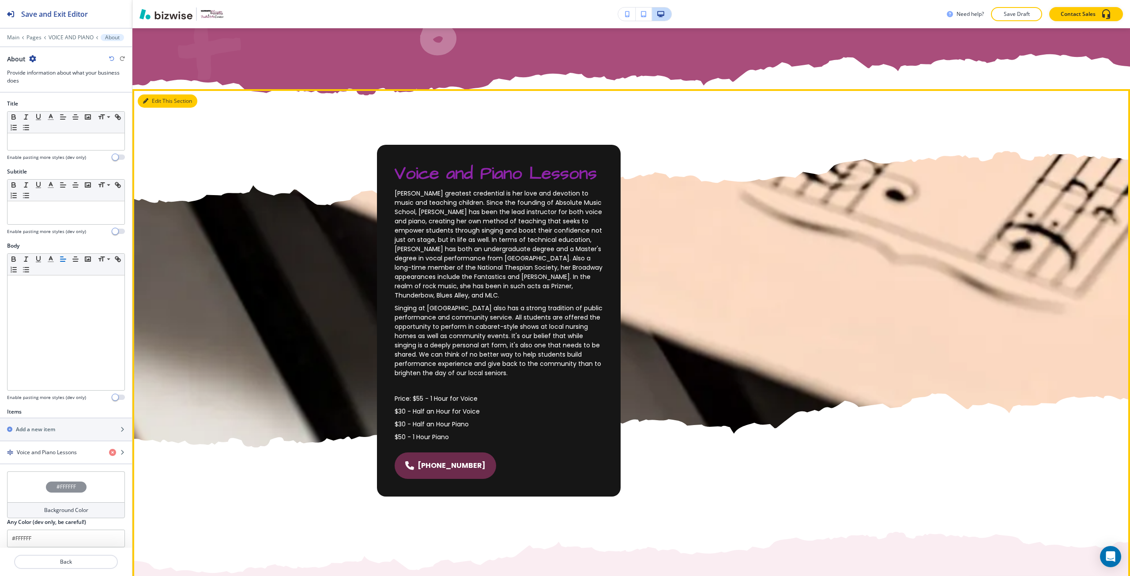
scroll to position [484, 0]
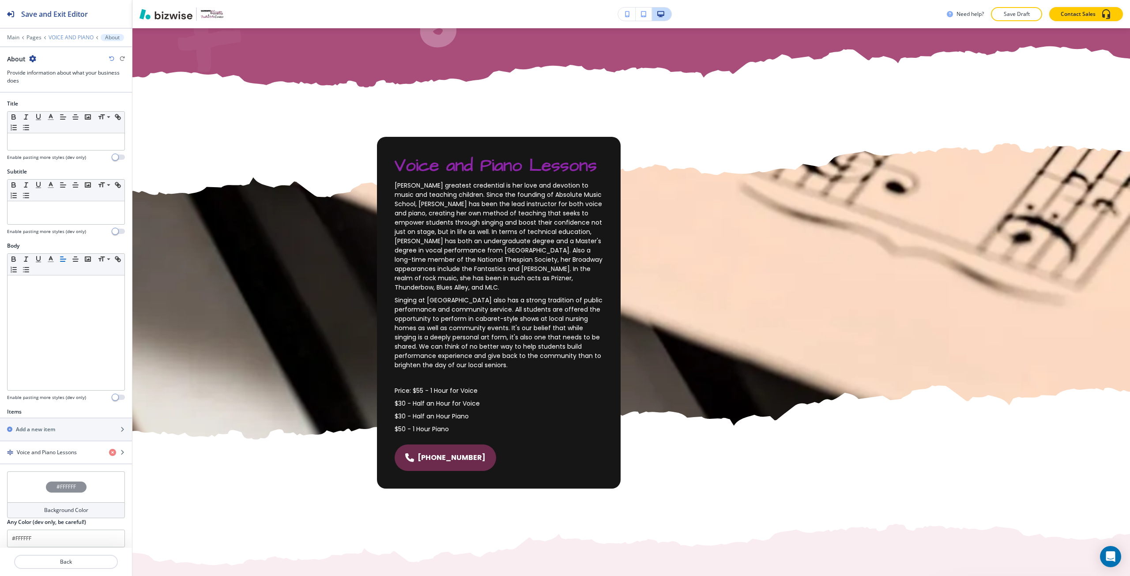
click at [74, 39] on p "VOICE AND PIANO" at bounding box center [71, 37] width 45 height 6
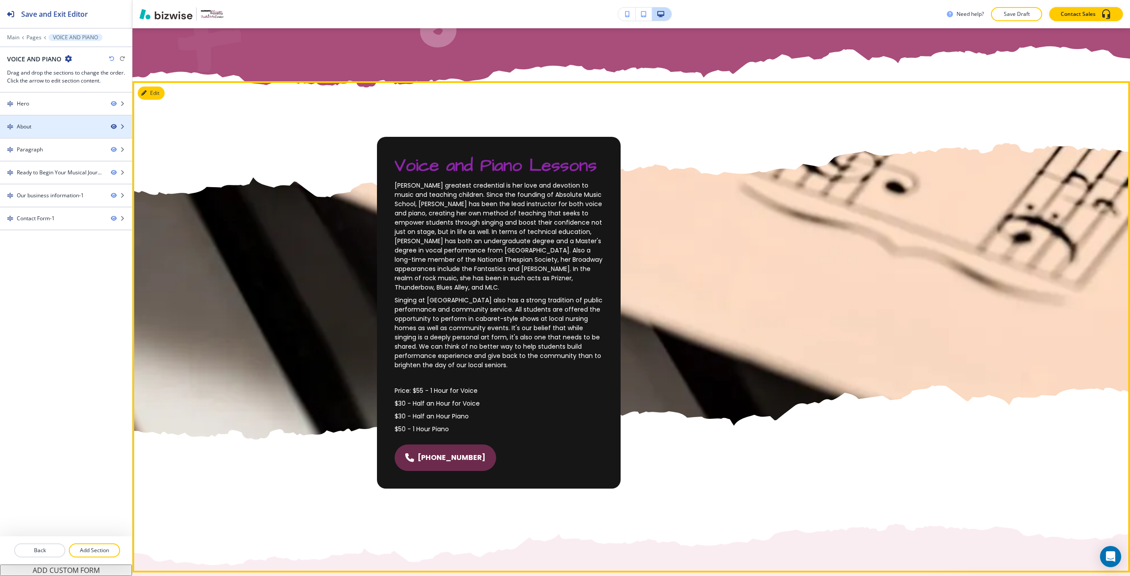
click at [114, 128] on icon "button" at bounding box center [113, 126] width 5 height 5
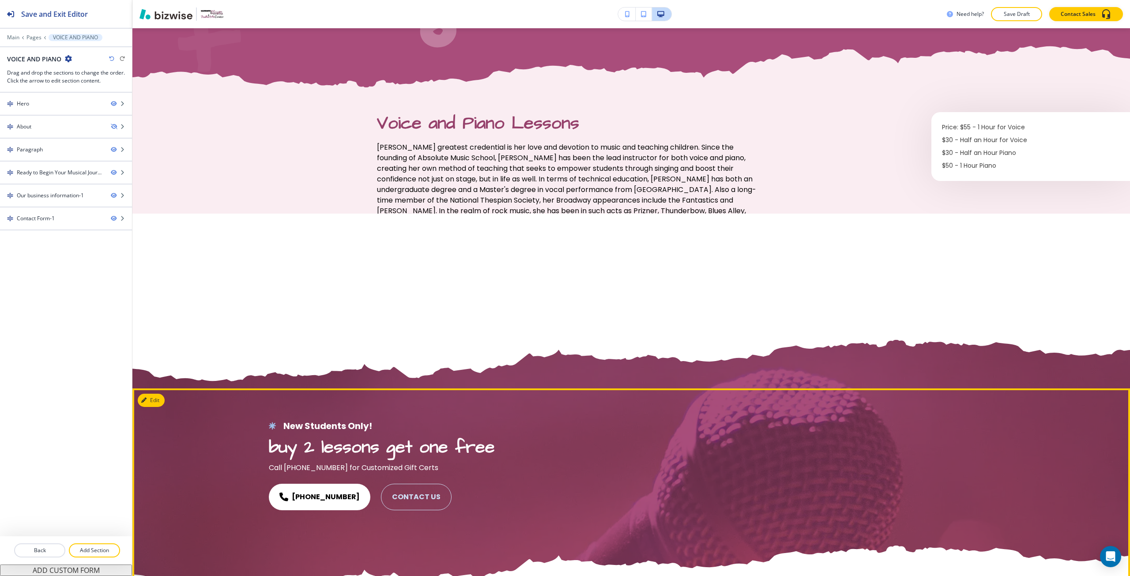
drag, startPoint x: 352, startPoint y: 486, endPoint x: 285, endPoint y: 483, distance: 67.2
click at [285, 484] on div "[PHONE_NUMBER] CONTACT US" at bounding box center [382, 497] width 226 height 26
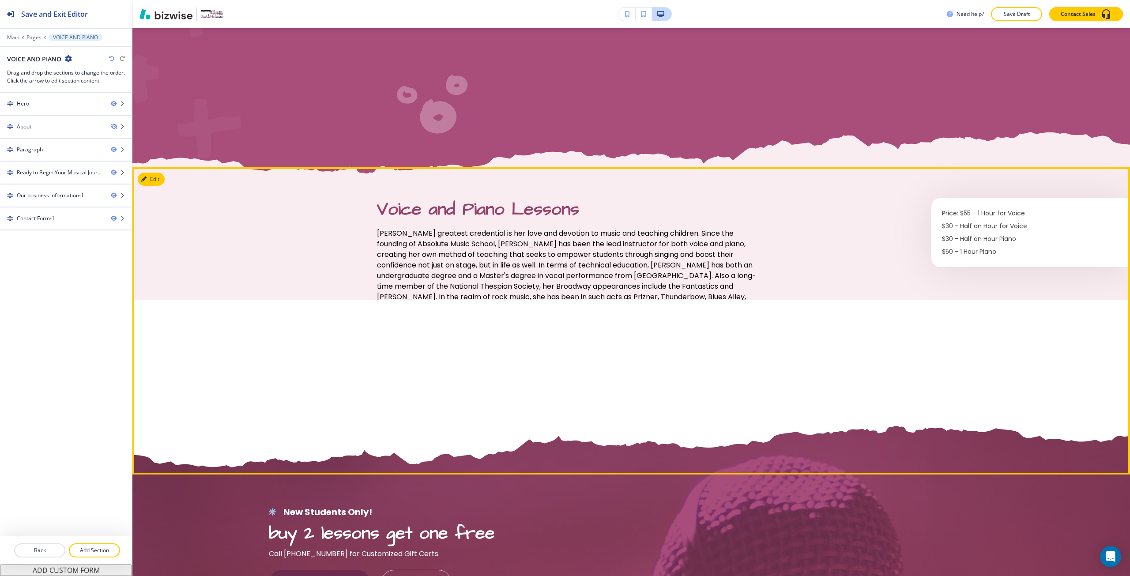
scroll to position [396, 0]
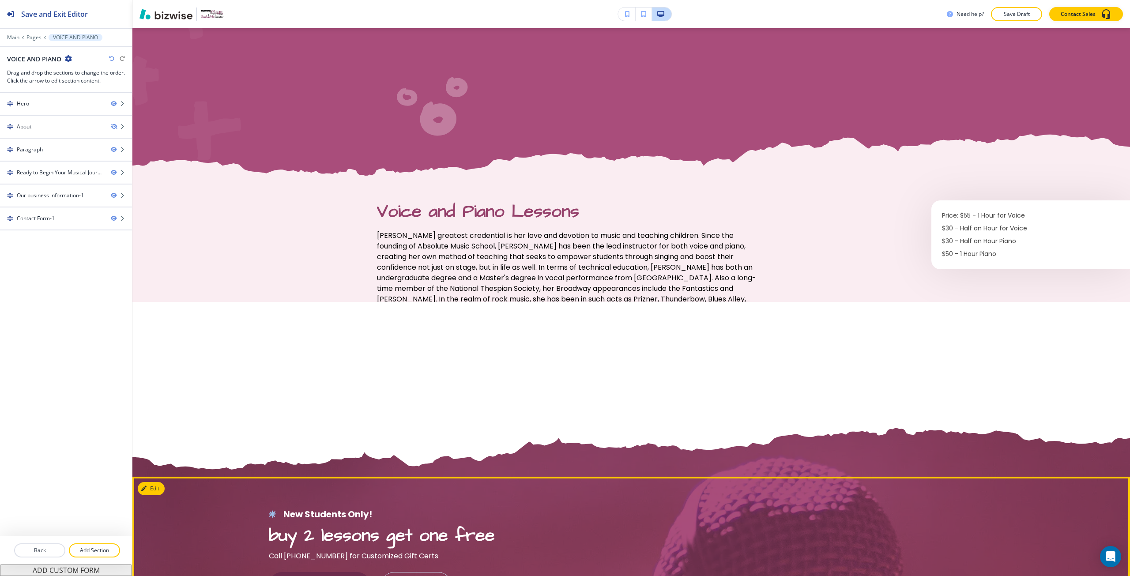
click at [292, 551] on p "Call [PHONE_NUMBER] for Customized Gift Certs" at bounding box center [382, 556] width 226 height 11
click at [289, 551] on p "Call [PHONE_NUMBER] for Customized Gift Certs" at bounding box center [382, 556] width 226 height 11
drag, startPoint x: 289, startPoint y: 545, endPoint x: 319, endPoint y: 547, distance: 30.1
click at [319, 551] on p "Call [PHONE_NUMBER] for Customized Gift Certs" at bounding box center [382, 556] width 226 height 11
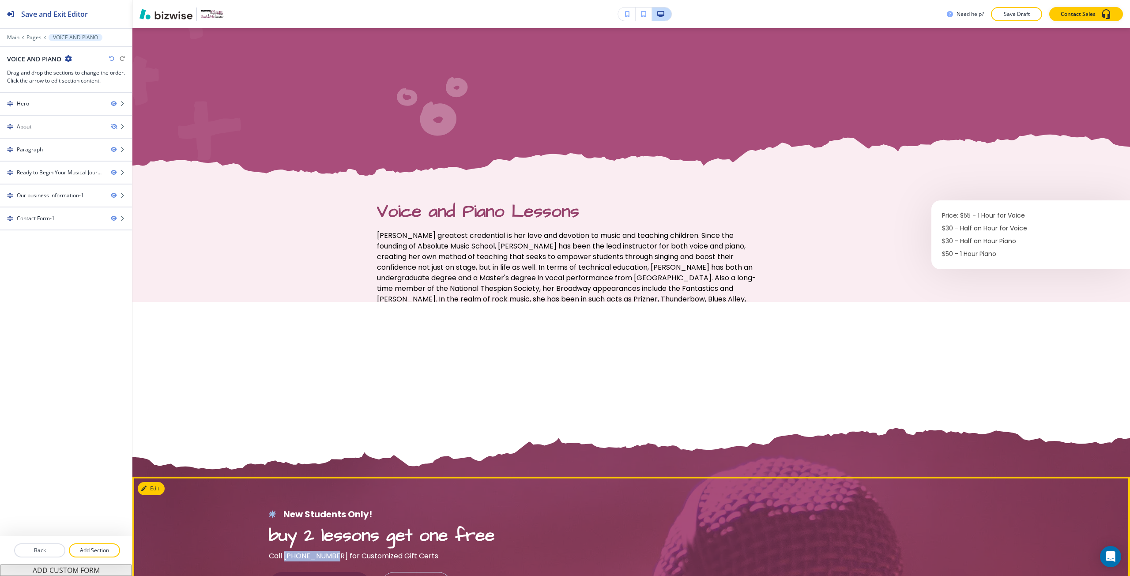
copy p "[PHONE_NUMBER]"
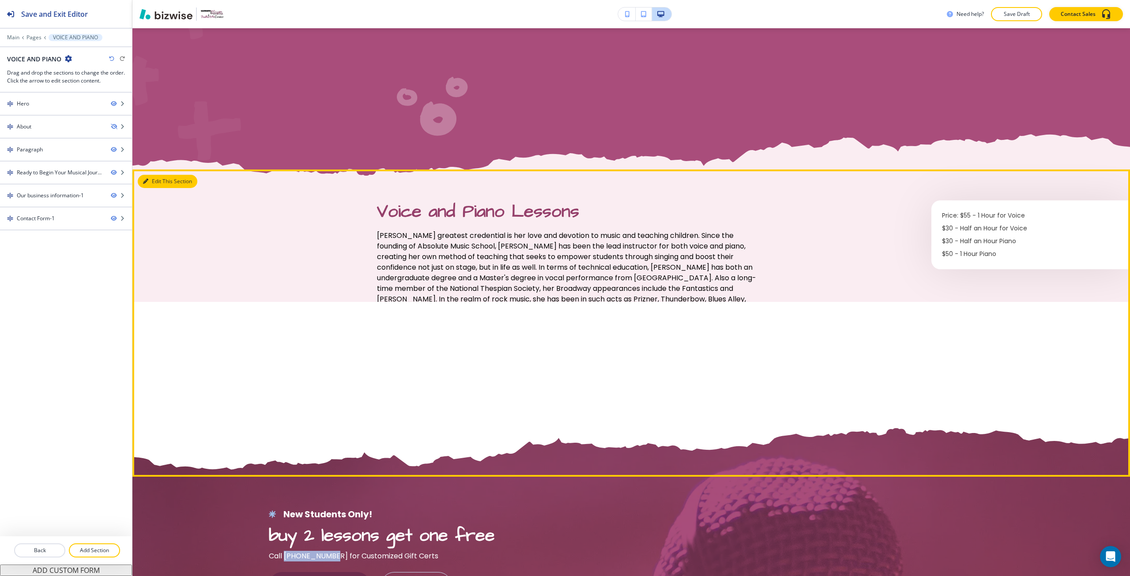
click at [144, 185] on button "Edit This Section" at bounding box center [168, 181] width 60 height 13
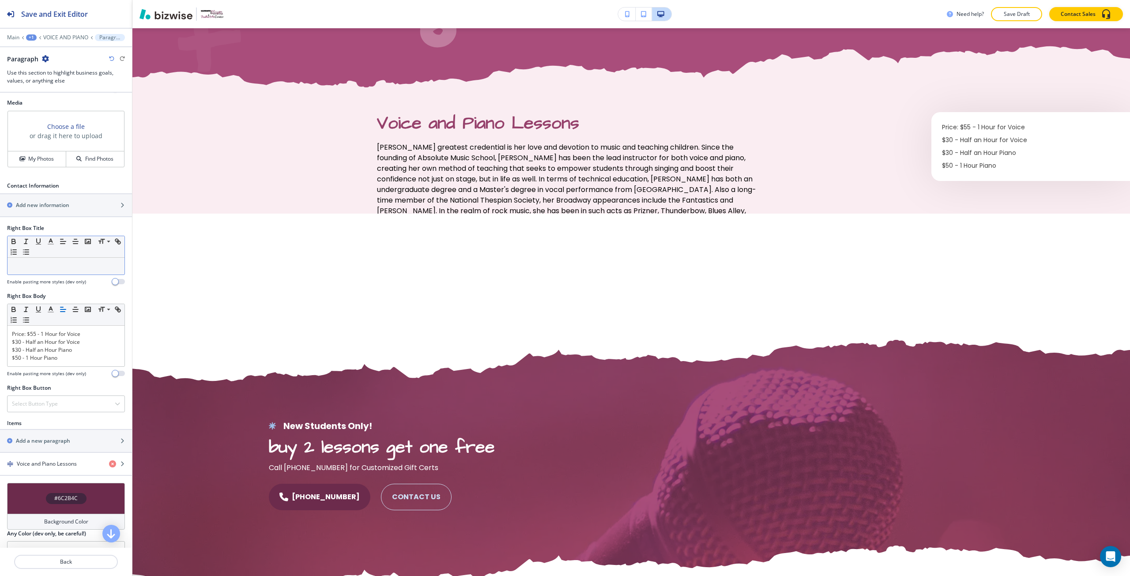
scroll to position [327, 0]
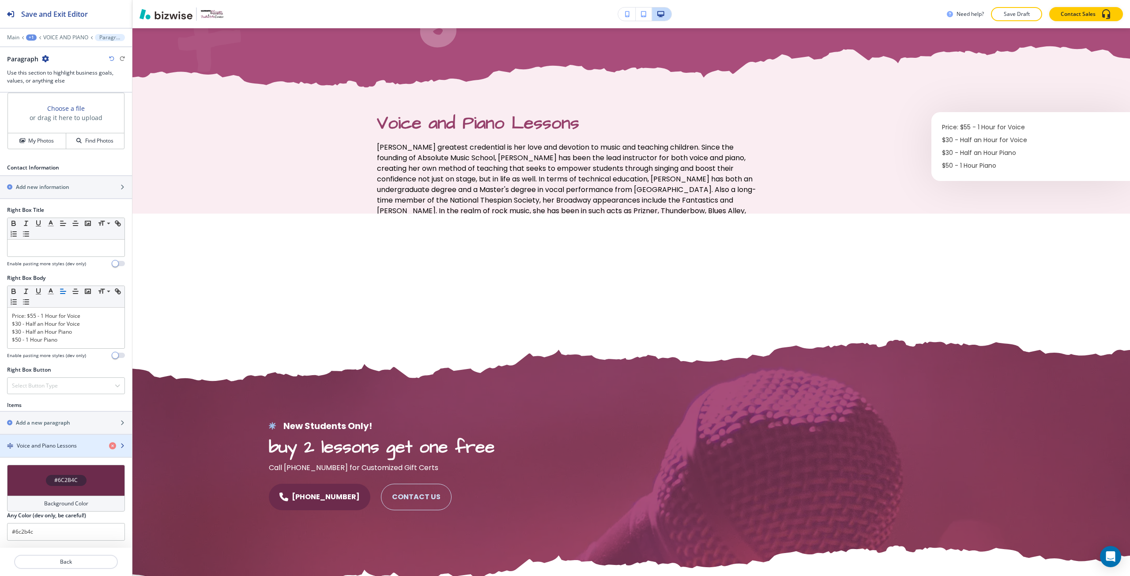
click at [65, 446] on h4 "Voice and Piano Lessons" at bounding box center [47, 446] width 60 height 8
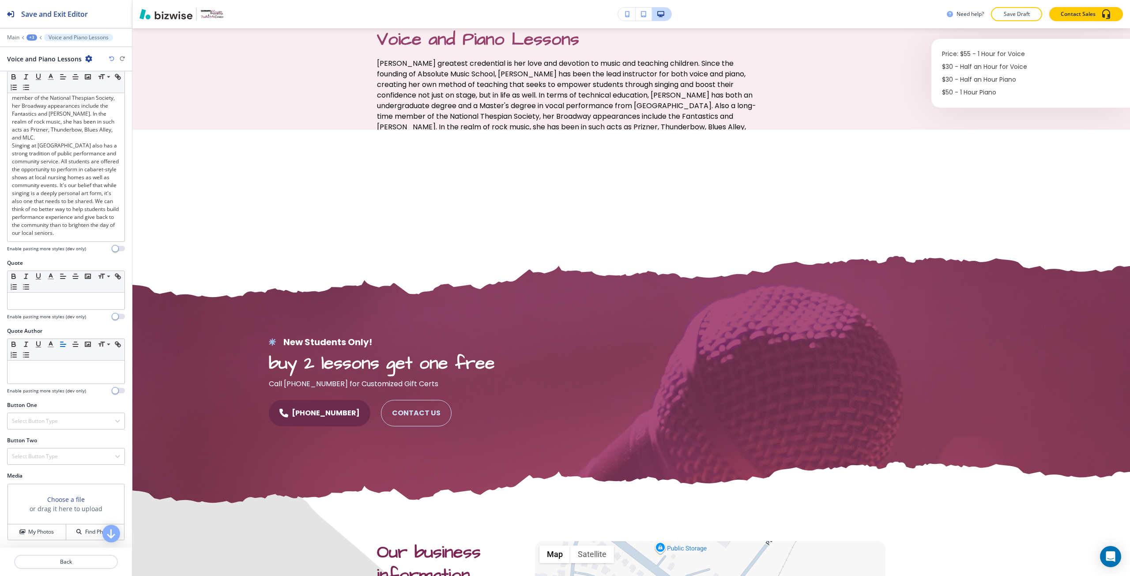
scroll to position [284, 0]
click at [73, 426] on div "Select Button Type" at bounding box center [66, 421] width 117 height 16
click at [67, 436] on h4 "Telephone" at bounding box center [66, 437] width 108 height 8
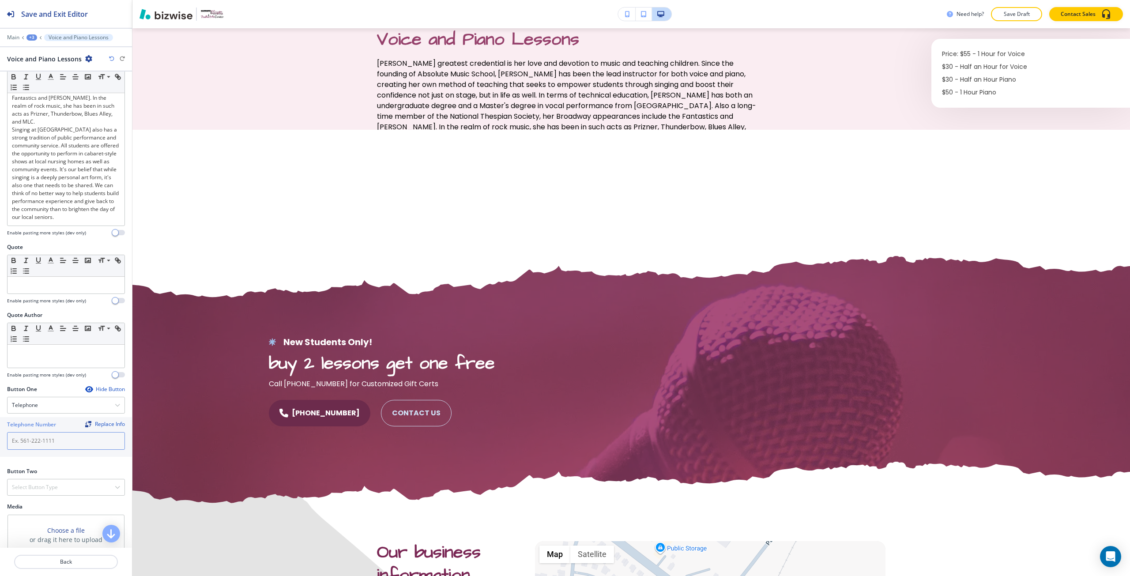
click at [60, 450] on input "text" at bounding box center [66, 441] width 118 height 18
paste input "[PHONE_NUMBER]"
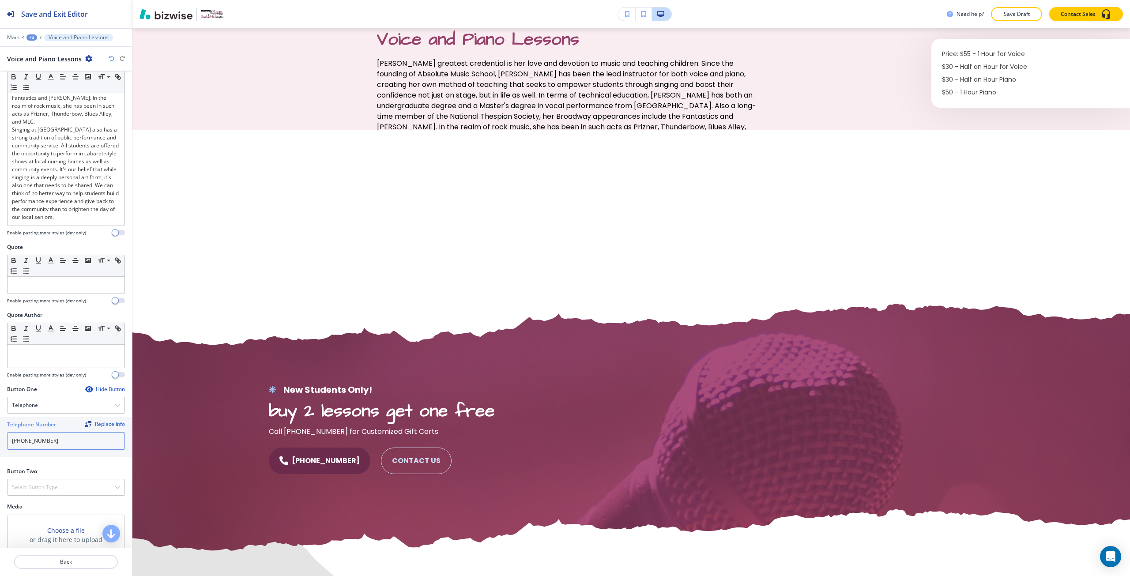
click at [25, 450] on input "[PHONE_NUMBER]" at bounding box center [66, 441] width 118 height 18
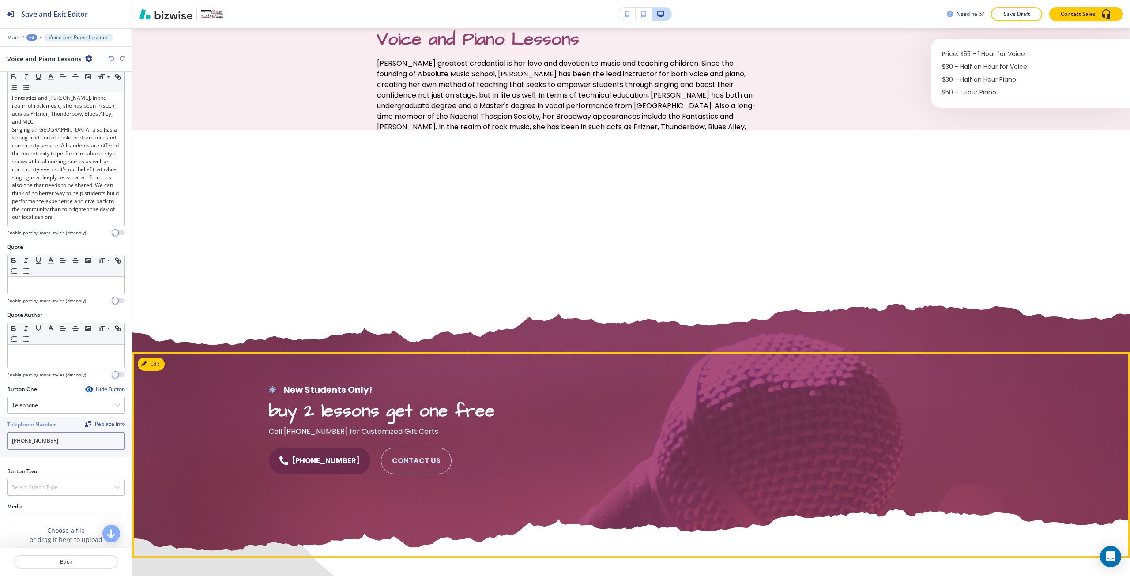
type input "[PHONE_NUMBER]"
click at [514, 444] on div at bounding box center [381, 428] width 499 height 259
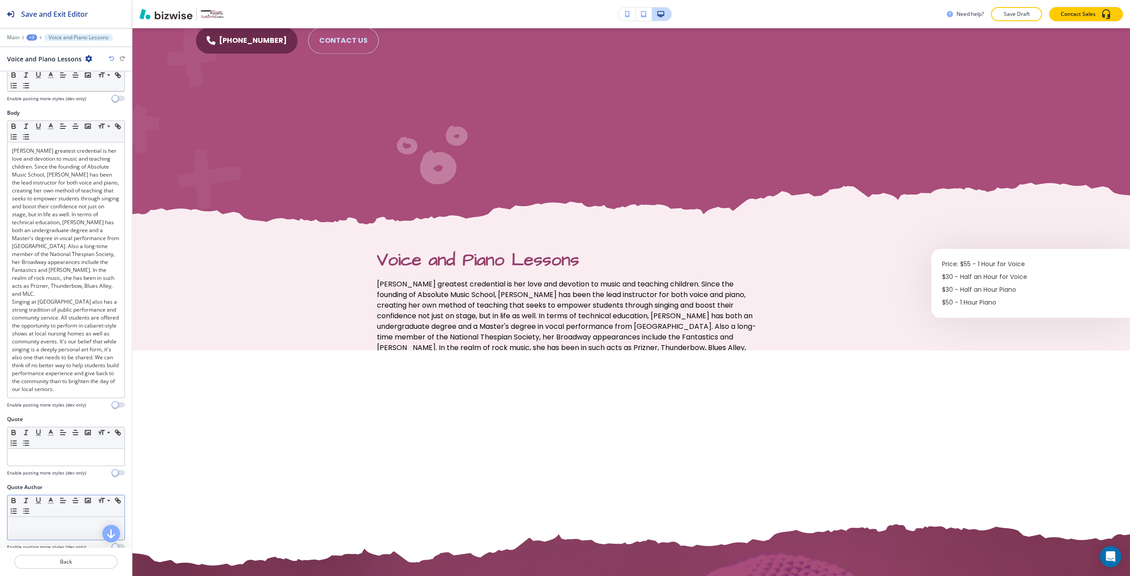
scroll to position [0, 0]
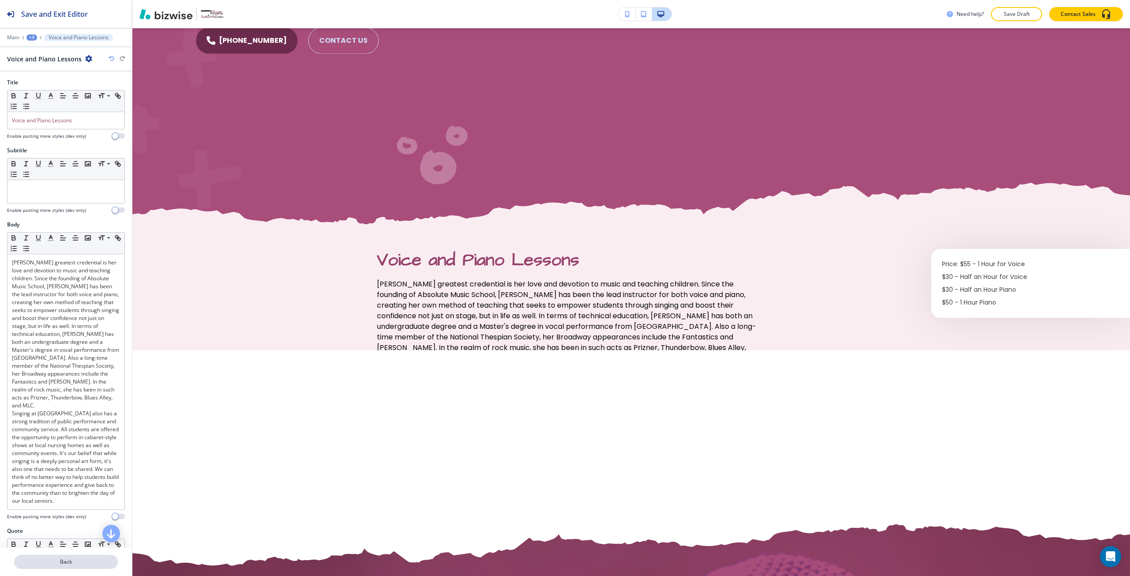
click at [62, 563] on p "Back" at bounding box center [66, 562] width 102 height 8
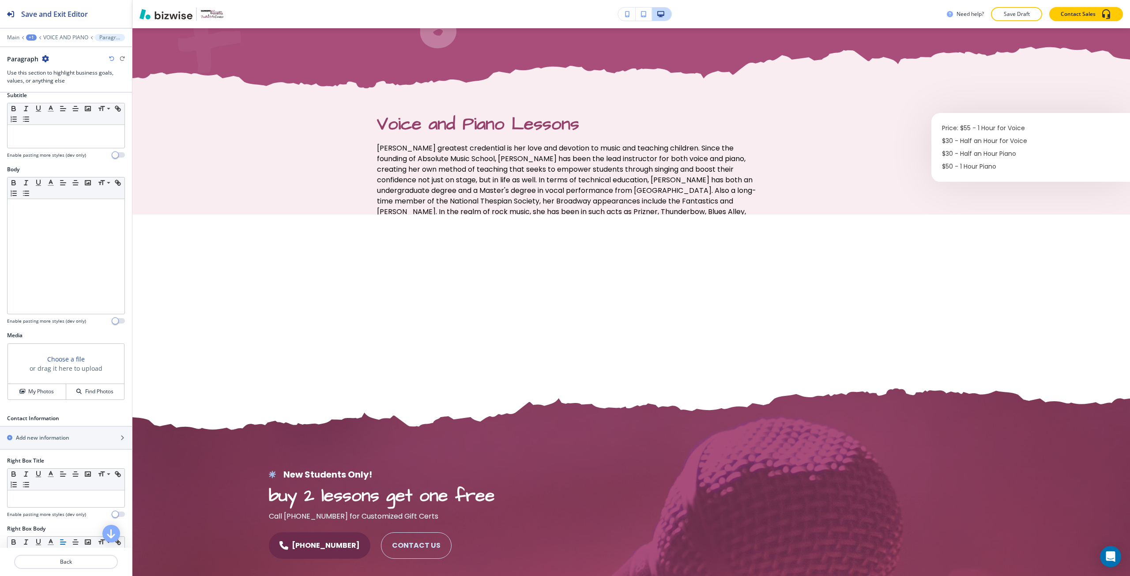
scroll to position [484, 0]
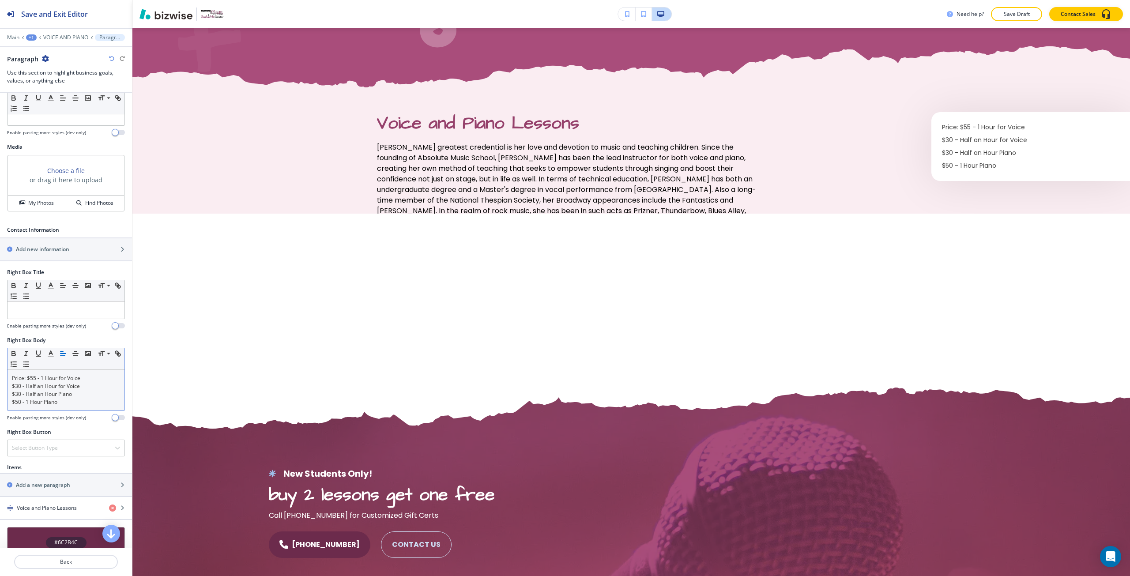
click at [74, 404] on p "$50 - 1 Hour Piano" at bounding box center [66, 402] width 108 height 8
copy div "Price: $55 - 1 Hour for Voice $30 - Half an Hour for Voice $30 - Half an Hour P…"
click at [43, 310] on p at bounding box center [66, 310] width 108 height 8
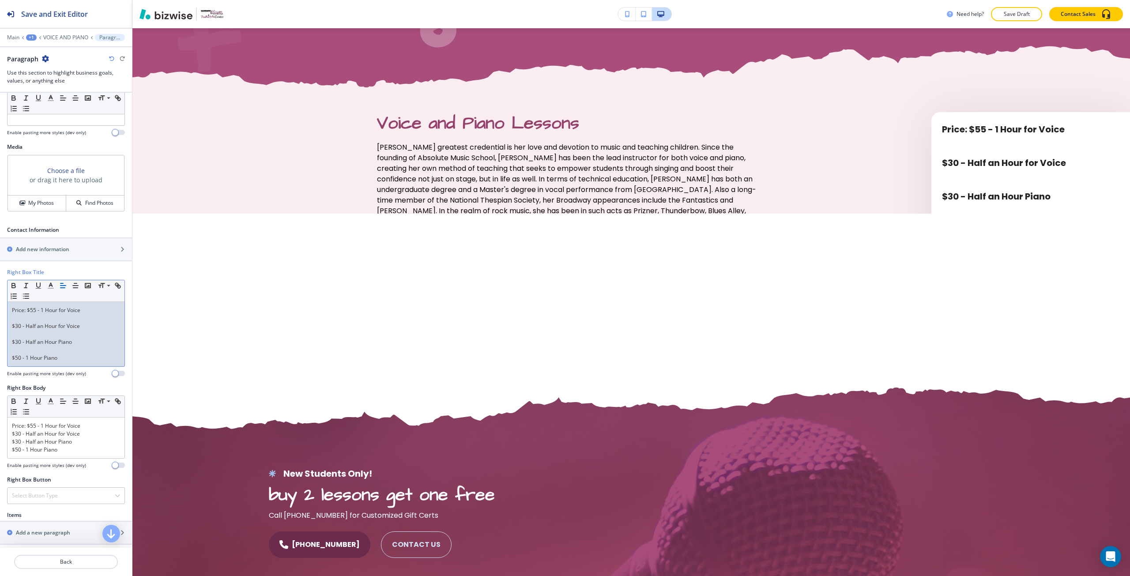
scroll to position [0, 0]
click at [47, 317] on p at bounding box center [66, 318] width 108 height 8
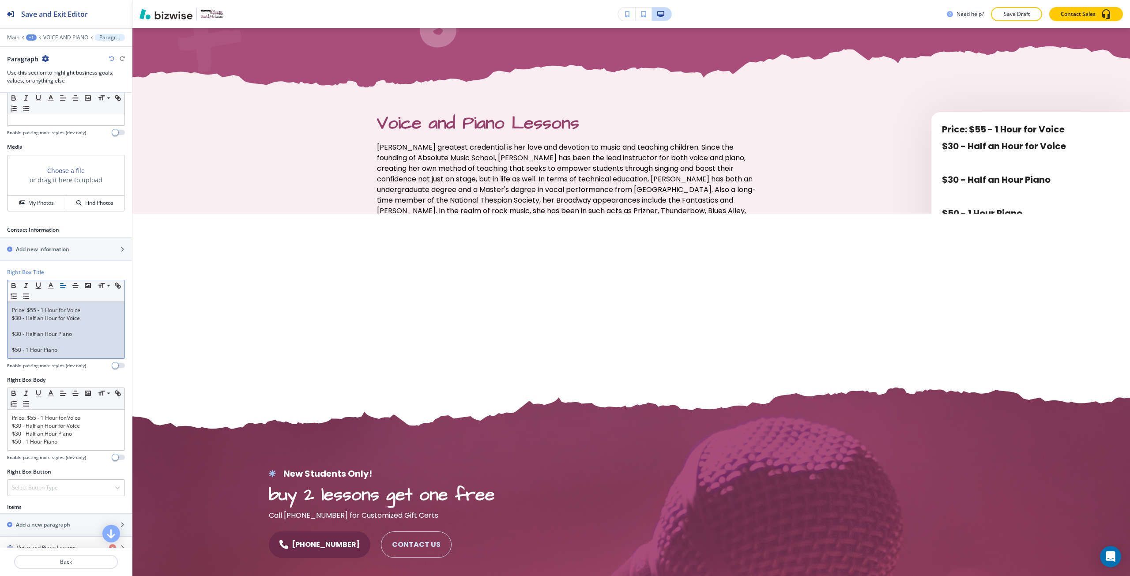
click at [47, 330] on p "$30 - Half an Hour Piano" at bounding box center [66, 334] width 108 height 8
click at [48, 327] on p at bounding box center [66, 326] width 108 height 8
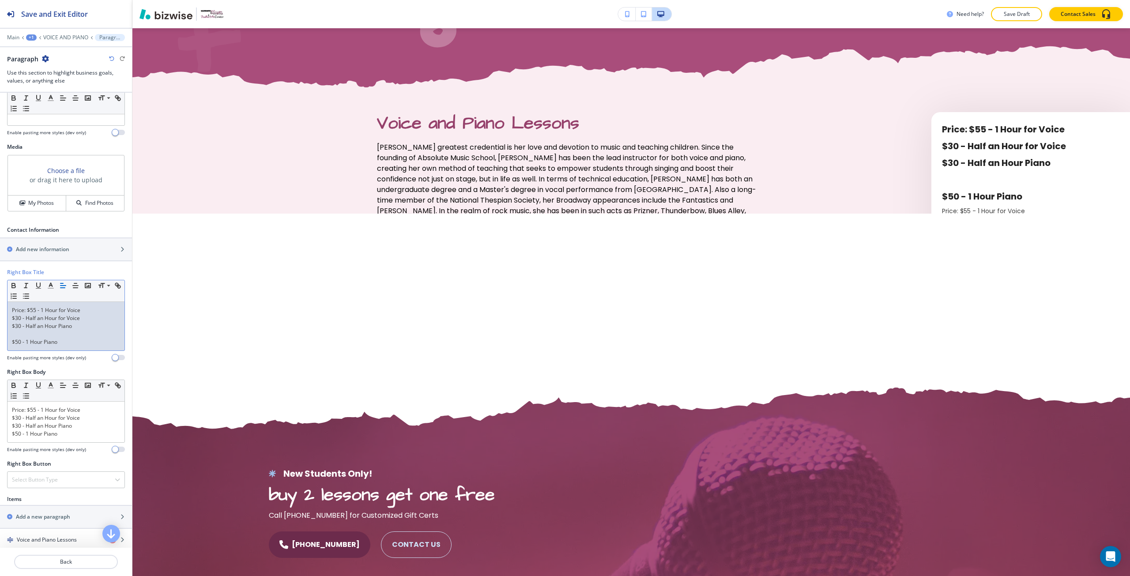
click at [49, 336] on p at bounding box center [66, 334] width 108 height 8
click at [15, 320] on p "$30 - Half an Hour for Voice" at bounding box center [66, 318] width 108 height 8
click at [12, 329] on p "$30 - Half an Hour Piano" at bounding box center [66, 326] width 108 height 8
click at [17, 327] on p "$30 - Half an Hour Piano" at bounding box center [66, 326] width 108 height 8
click at [19, 320] on p "$30 - Half an Hour for Voice" at bounding box center [66, 318] width 108 height 8
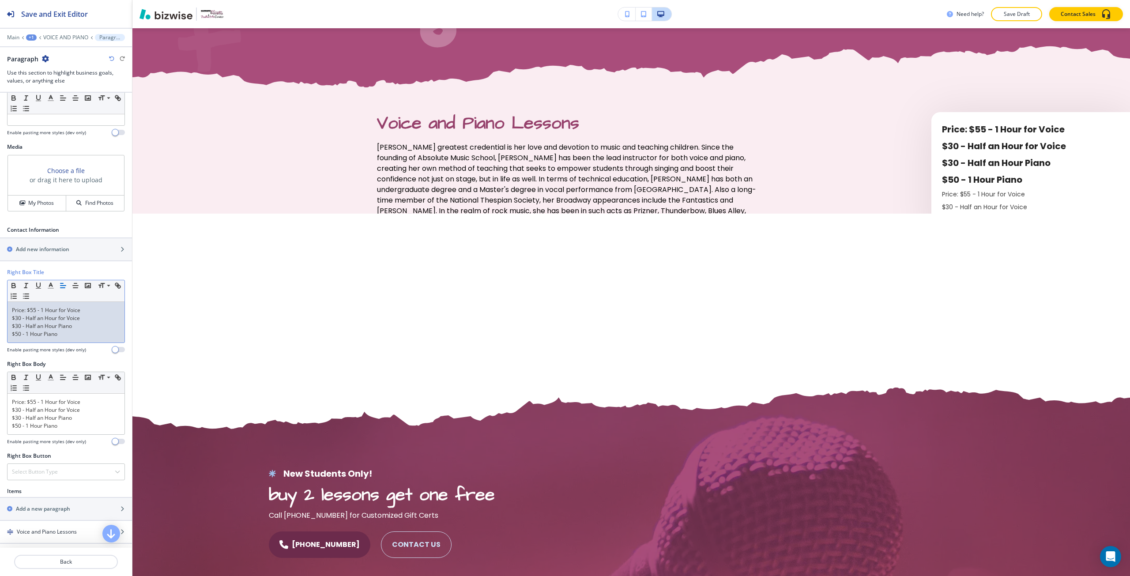
click at [21, 335] on p "$50 - 1 Hour Piano" at bounding box center [66, 334] width 108 height 8
click at [30, 425] on p "$50 - 1 Hour Piano" at bounding box center [66, 426] width 108 height 8
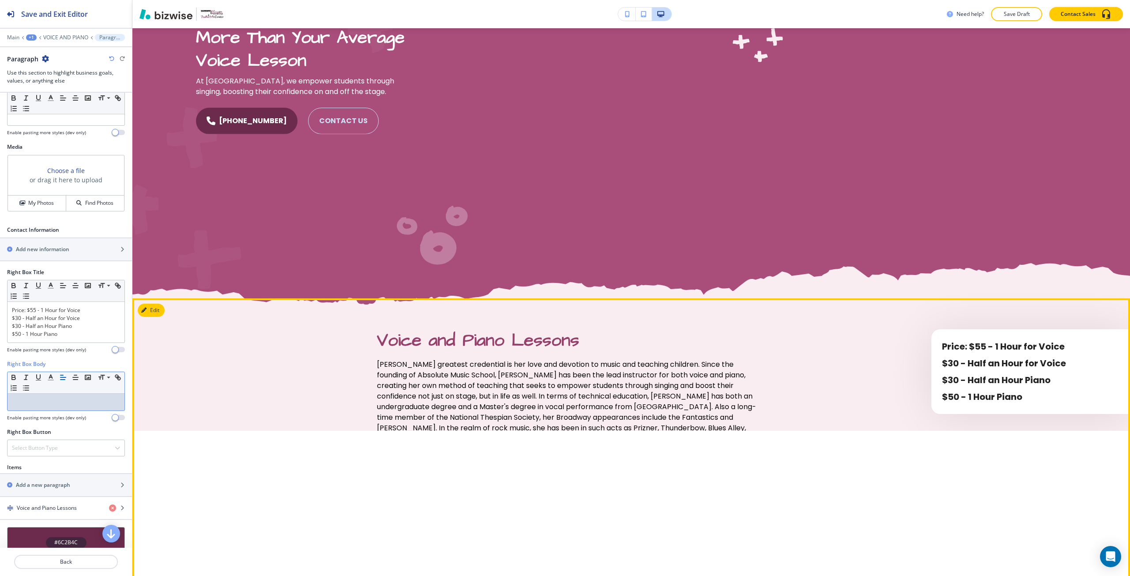
scroll to position [263, 0]
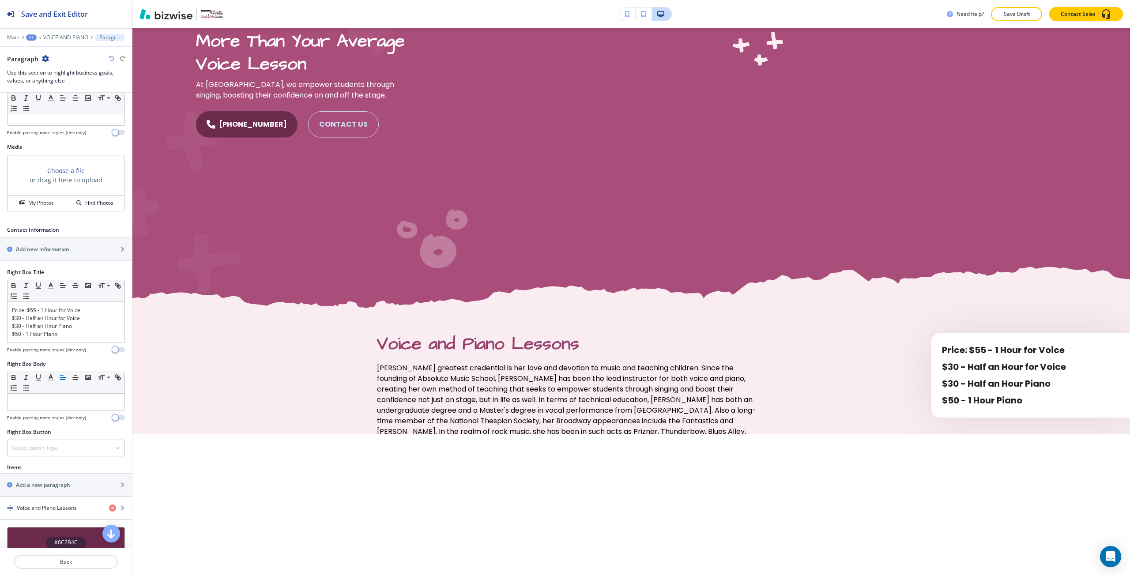
click at [630, 11] on button "button" at bounding box center [627, 14] width 18 height 13
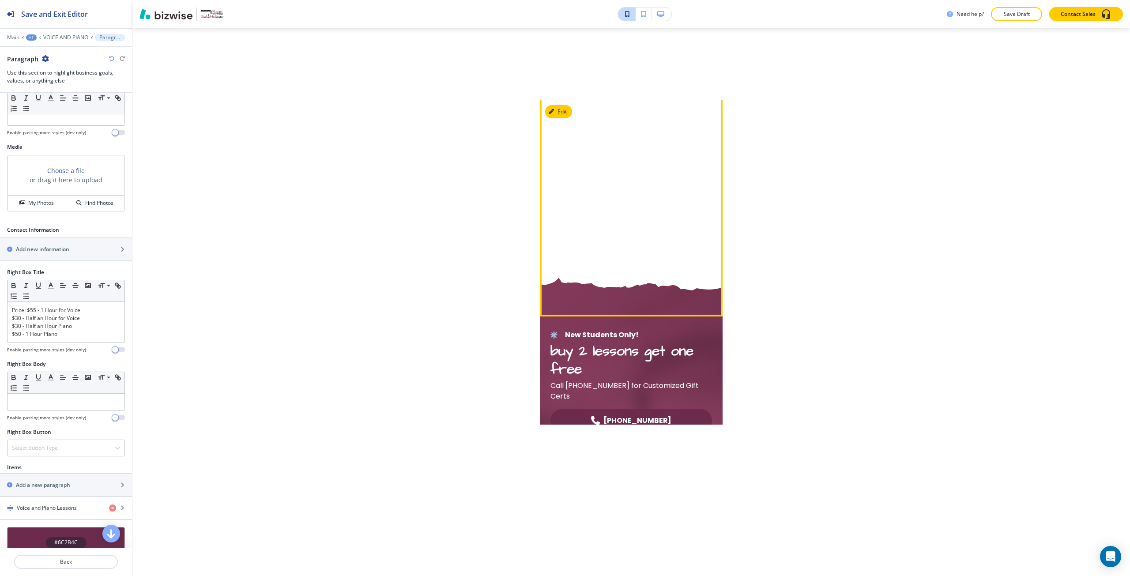
scroll to position [888, 0]
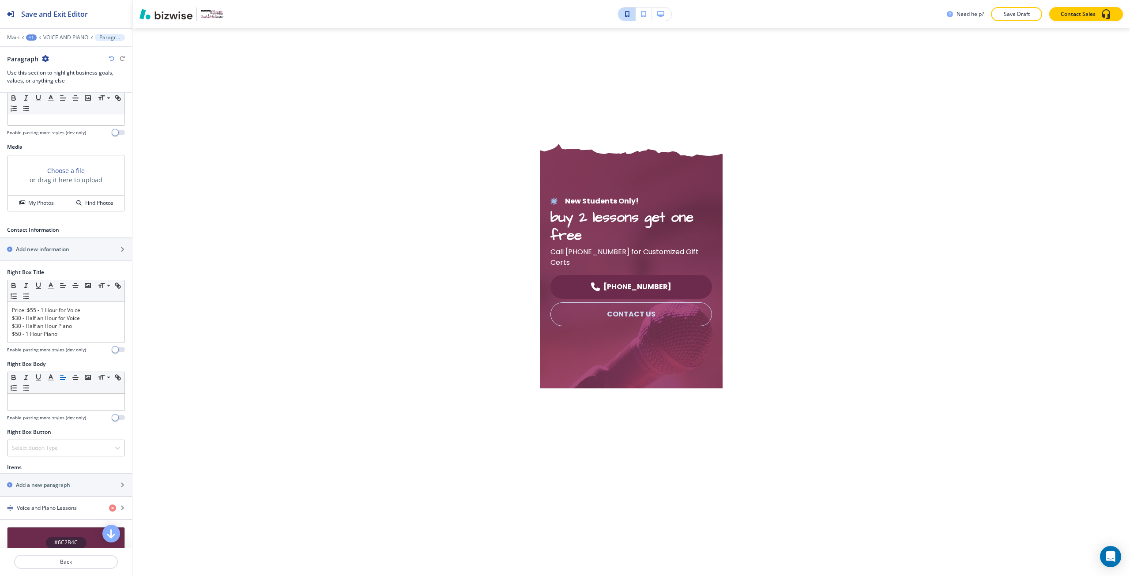
click at [660, 16] on icon "button" at bounding box center [660, 14] width 7 height 6
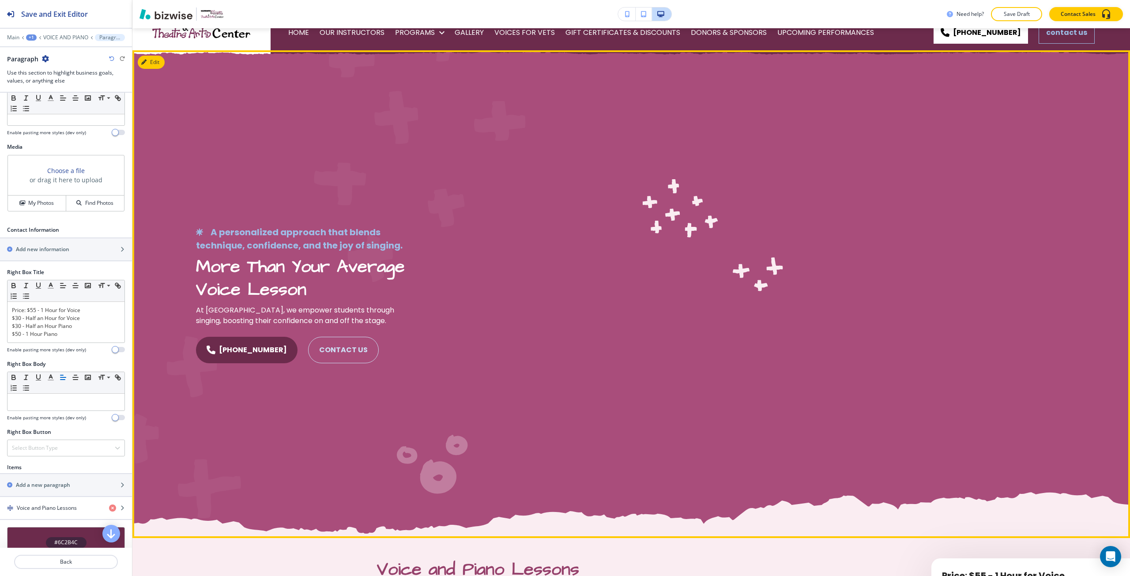
scroll to position [0, 0]
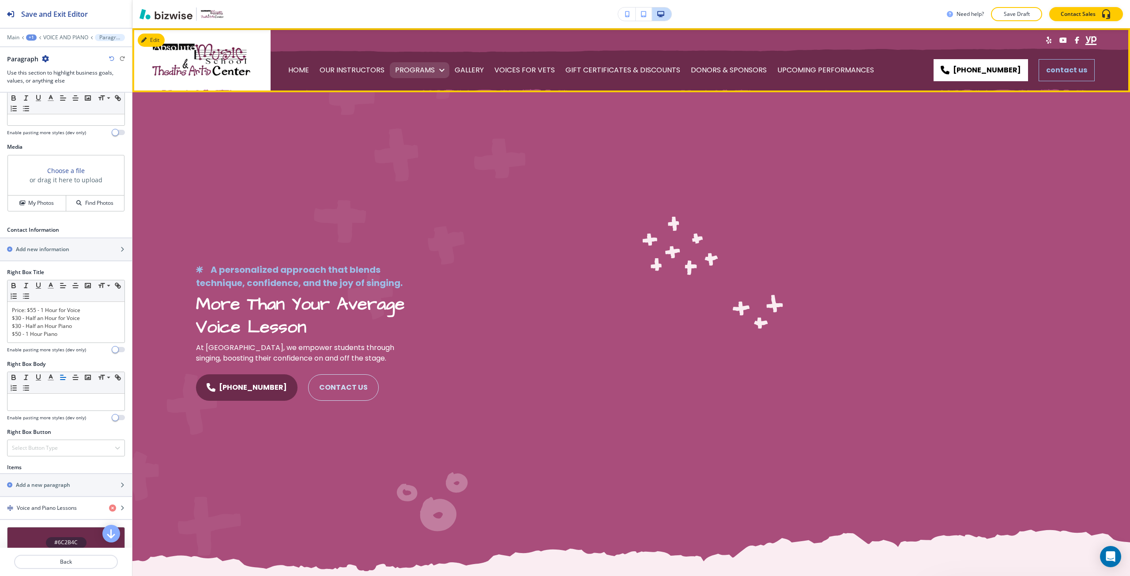
click at [411, 67] on p "PROGRAMS" at bounding box center [415, 70] width 40 height 25
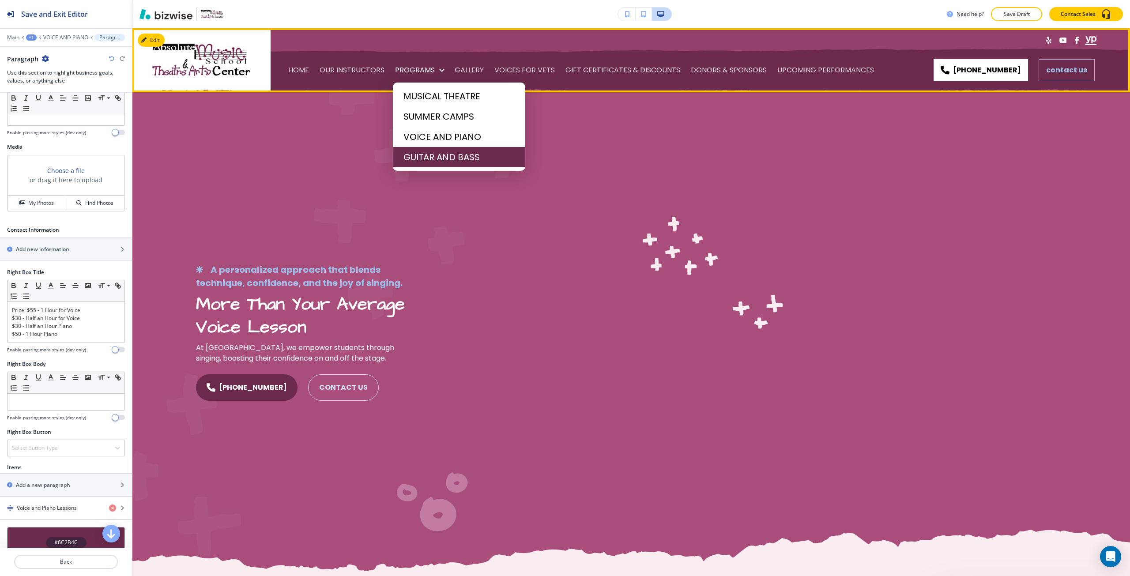
click at [430, 159] on span "GUITAR AND BASS" at bounding box center [459, 157] width 111 height 13
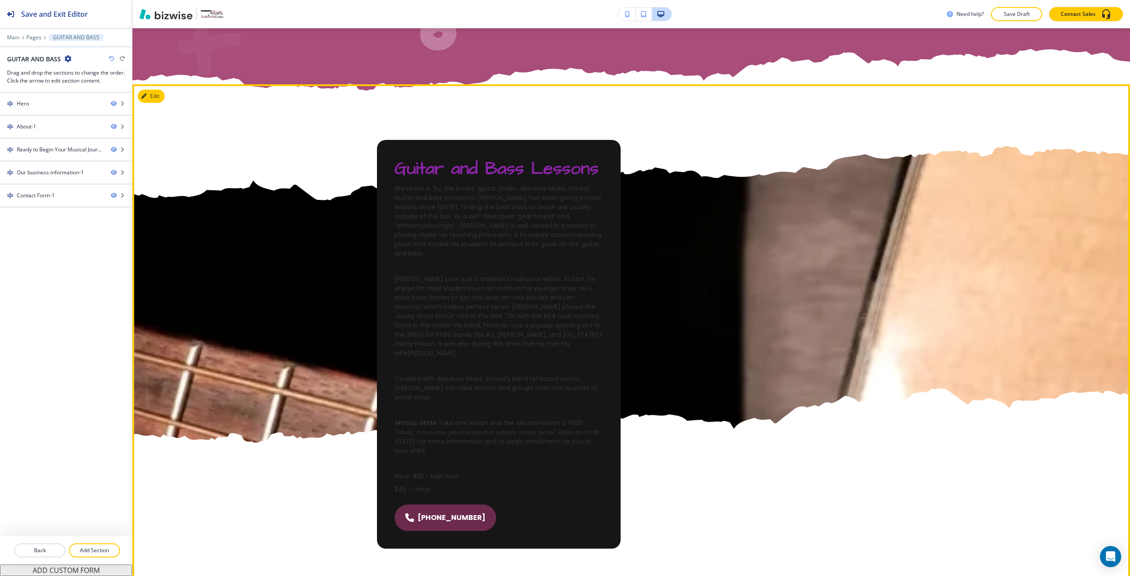
scroll to position [441, 0]
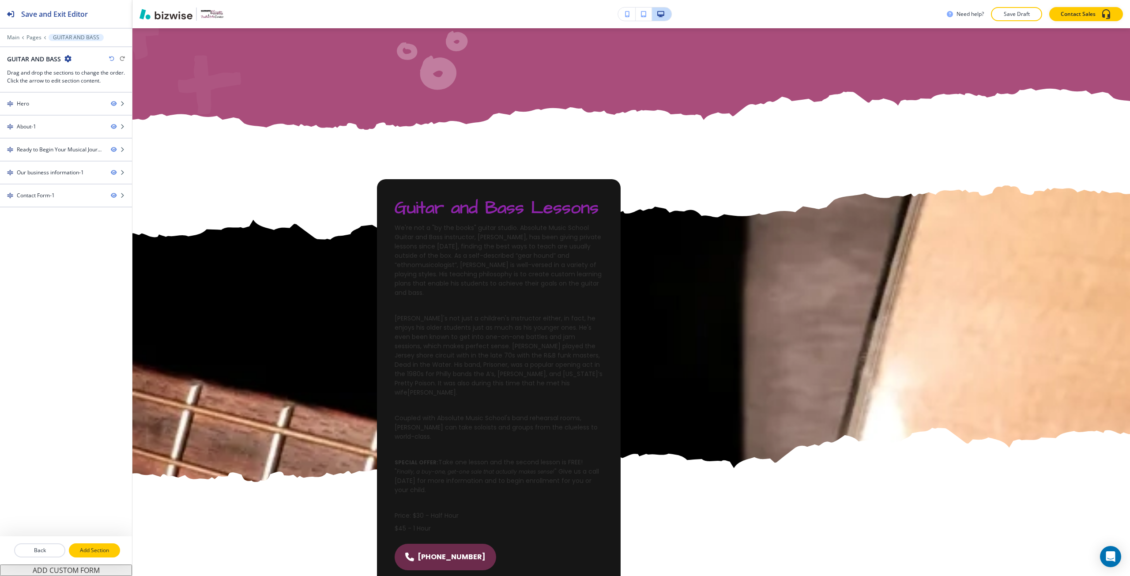
click at [91, 550] on p "Add Section" at bounding box center [94, 551] width 49 height 8
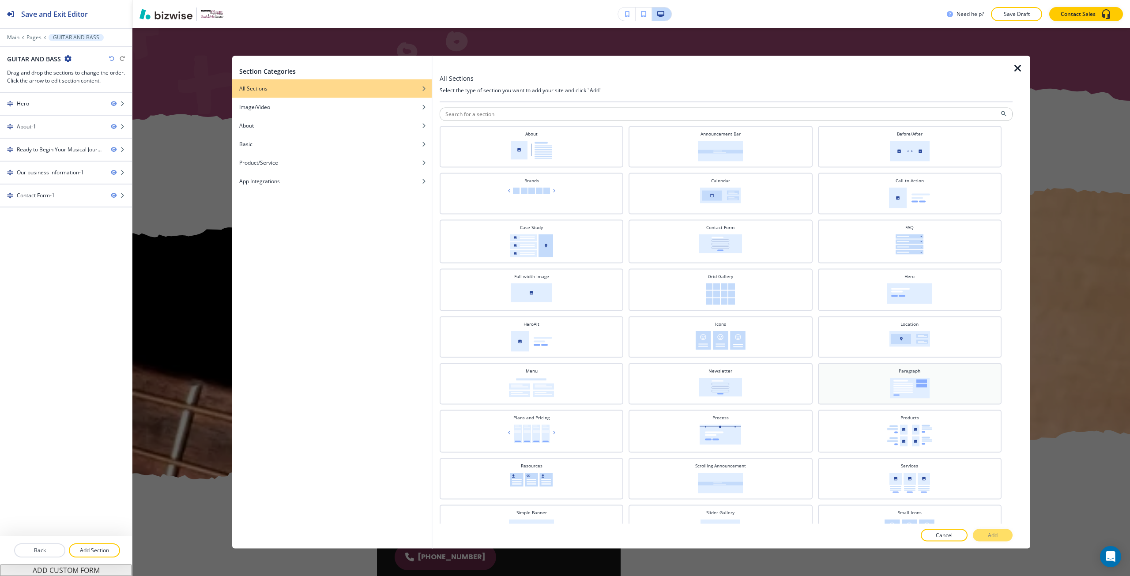
click at [890, 391] on img at bounding box center [910, 387] width 40 height 21
click at [980, 539] on button "Add" at bounding box center [993, 535] width 40 height 12
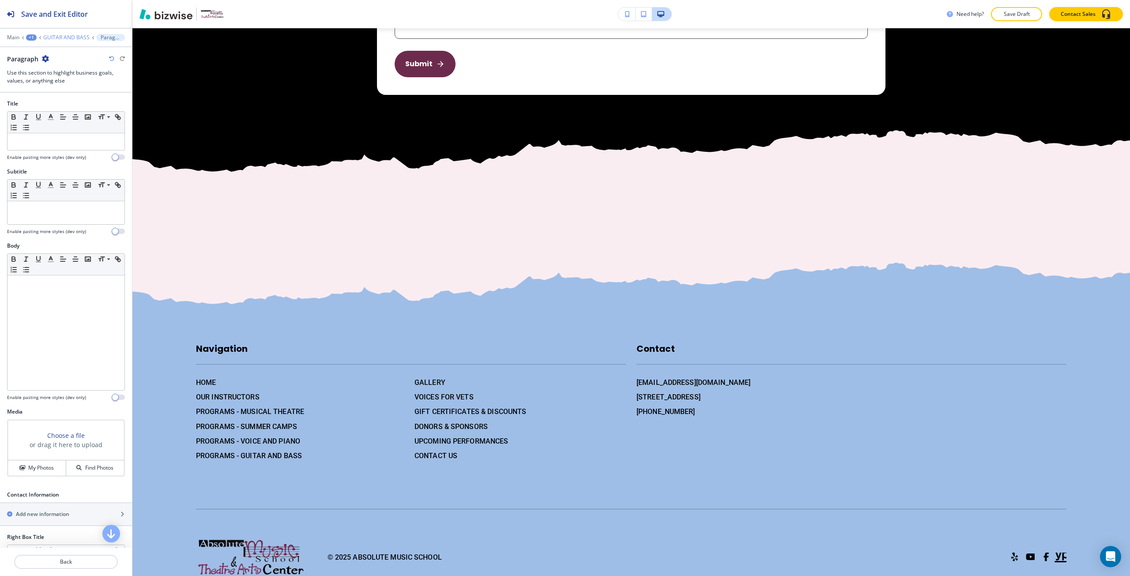
scroll to position [1962, 0]
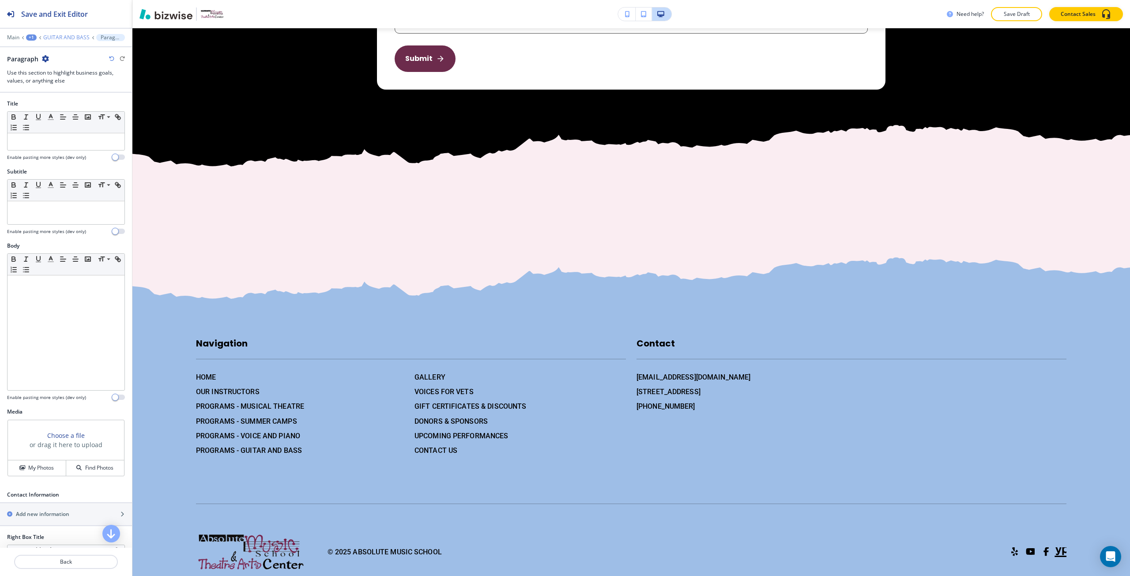
click at [58, 37] on p "GUITAR AND BASS" at bounding box center [66, 37] width 46 height 6
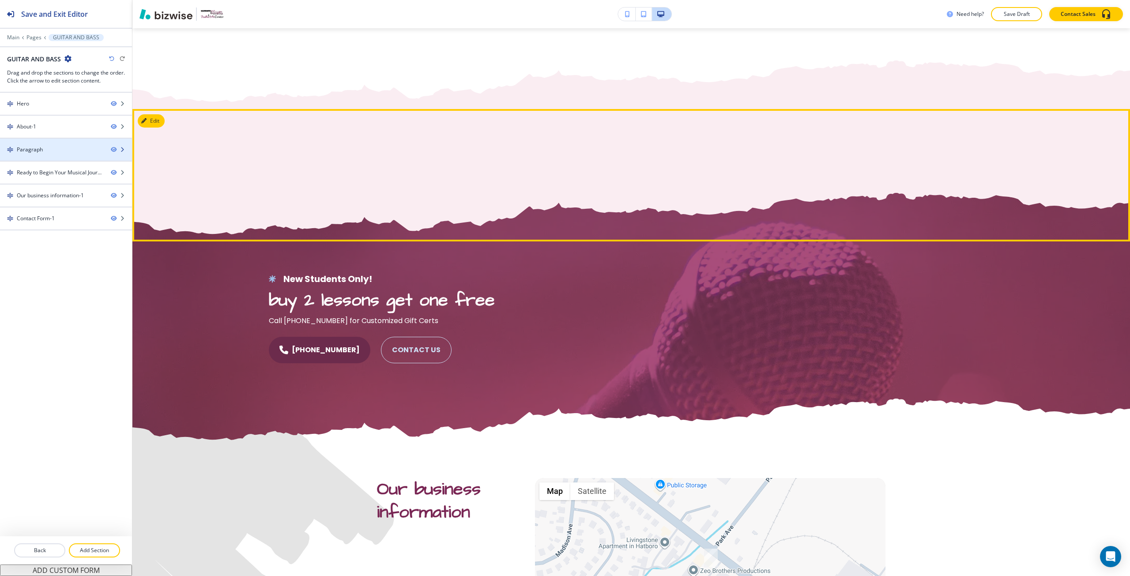
click at [56, 150] on div "Paragraph" at bounding box center [52, 150] width 104 height 8
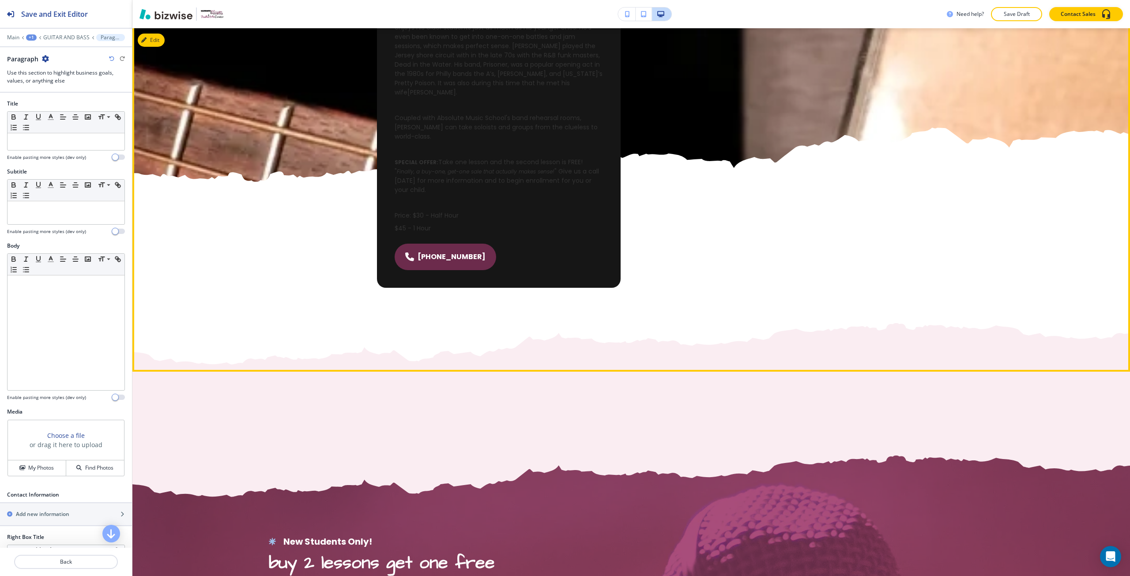
scroll to position [607, 0]
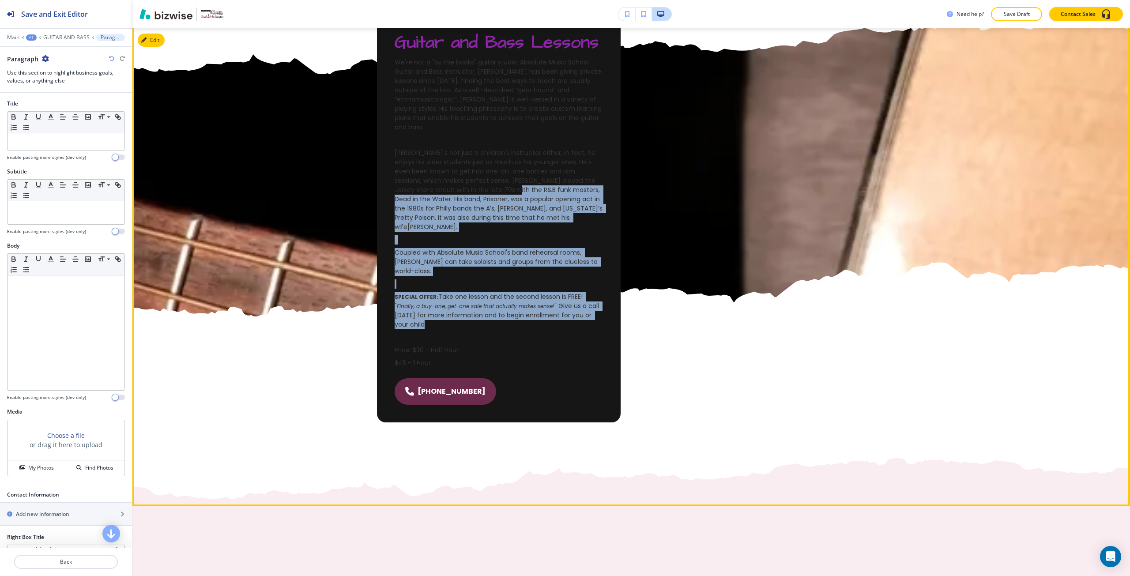
drag, startPoint x: 602, startPoint y: 298, endPoint x: 487, endPoint y: 186, distance: 159.9
click at [487, 186] on div "Guitar and Bass Lessons We're not a "by the books" guitar studio. Absolute Musi…" at bounding box center [499, 218] width 244 height 409
drag, startPoint x: 448, startPoint y: 334, endPoint x: 378, endPoint y: 320, distance: 70.7
click at [378, 320] on div "Guitar and Bass Lessons We're not a "by the books" guitar studio. Absolute Musi…" at bounding box center [499, 218] width 244 height 409
copy div "Price: $30 - Half Hour $45 - 1 Hour"
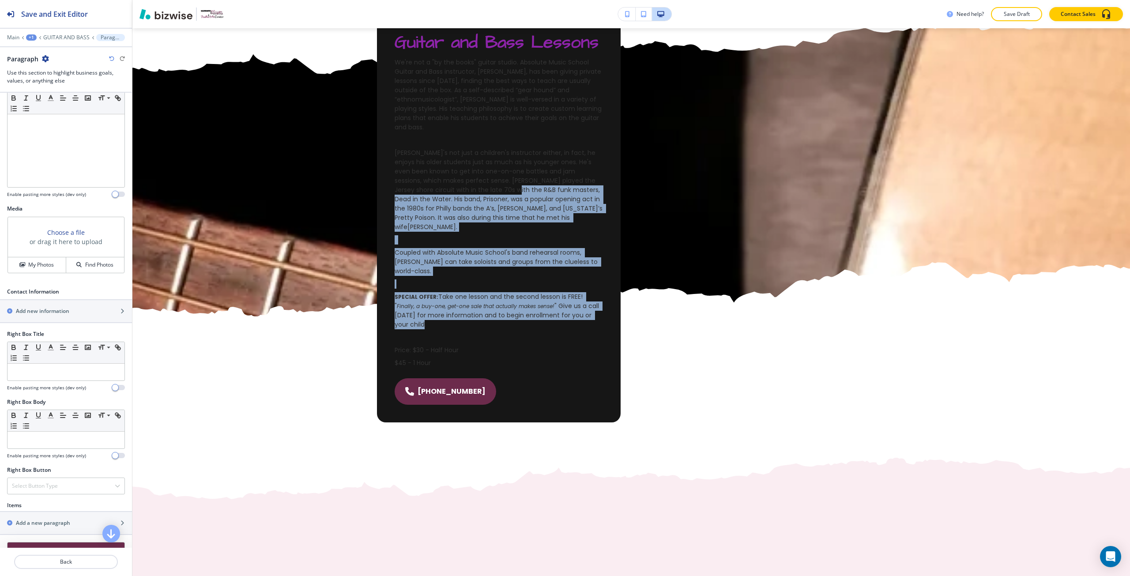
scroll to position [280, 0]
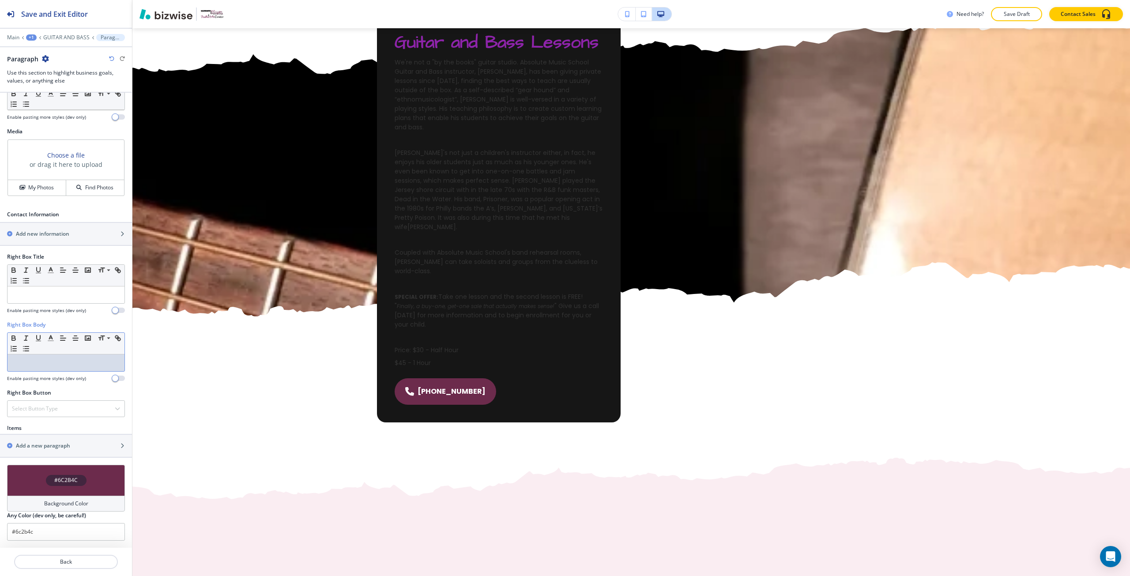
click at [63, 368] on div at bounding box center [66, 363] width 117 height 17
click at [50, 297] on p at bounding box center [66, 295] width 108 height 8
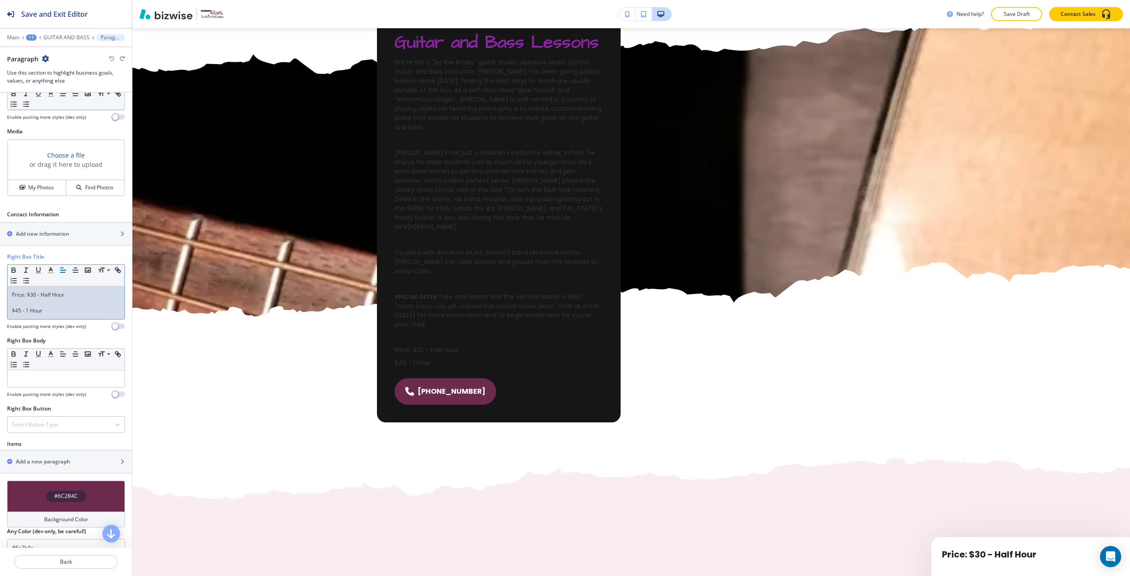
click at [51, 298] on p "Price: $30 - Half Hour" at bounding box center [66, 295] width 108 height 8
click at [54, 304] on p at bounding box center [66, 303] width 108 height 8
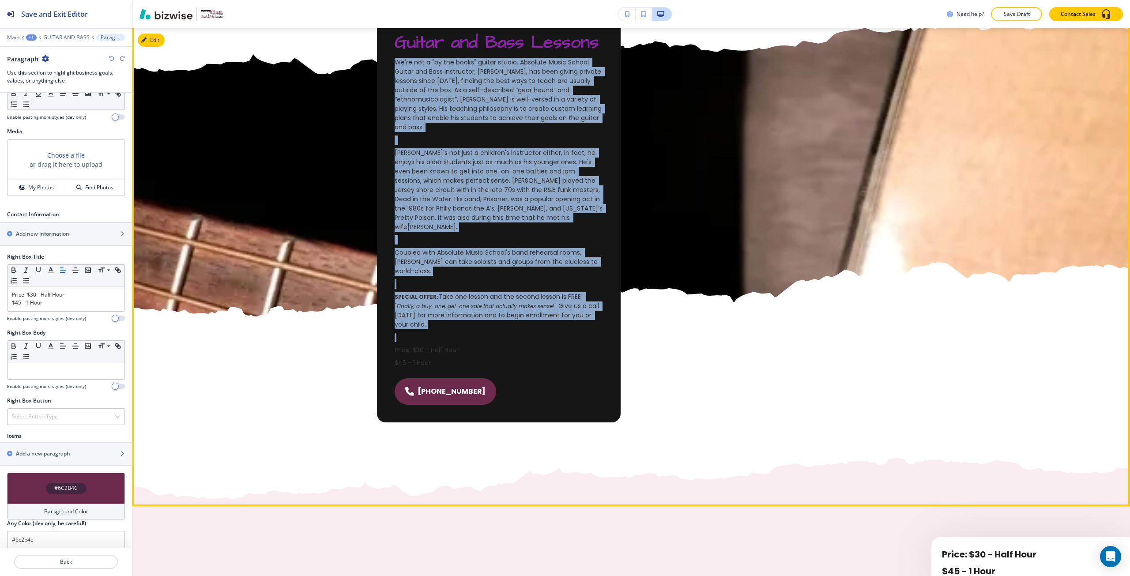
drag, startPoint x: 601, startPoint y: 303, endPoint x: 391, endPoint y: 64, distance: 318.5
click at [391, 64] on div "Guitar and Bass Lessons We're not a "by the books" guitar studio. Absolute Musi…" at bounding box center [499, 218] width 244 height 409
copy div "Lo'ip dol s "am con adipi" elitse doeius. Temporin Utlab Etdolo Magnaa eni Admi…"
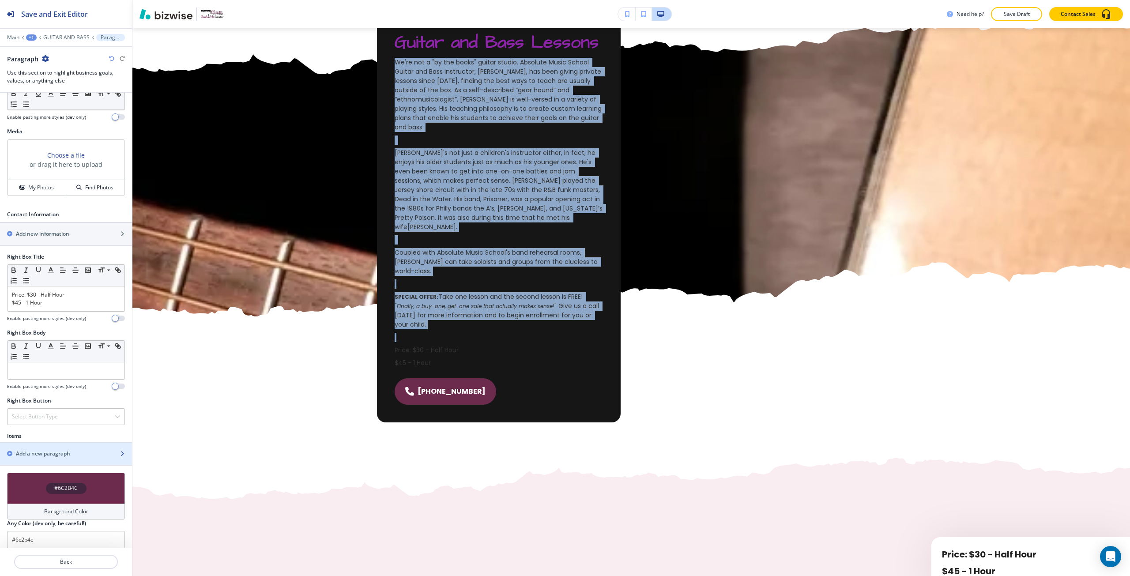
click at [40, 454] on h2 "Add a new paragraph" at bounding box center [43, 454] width 54 height 8
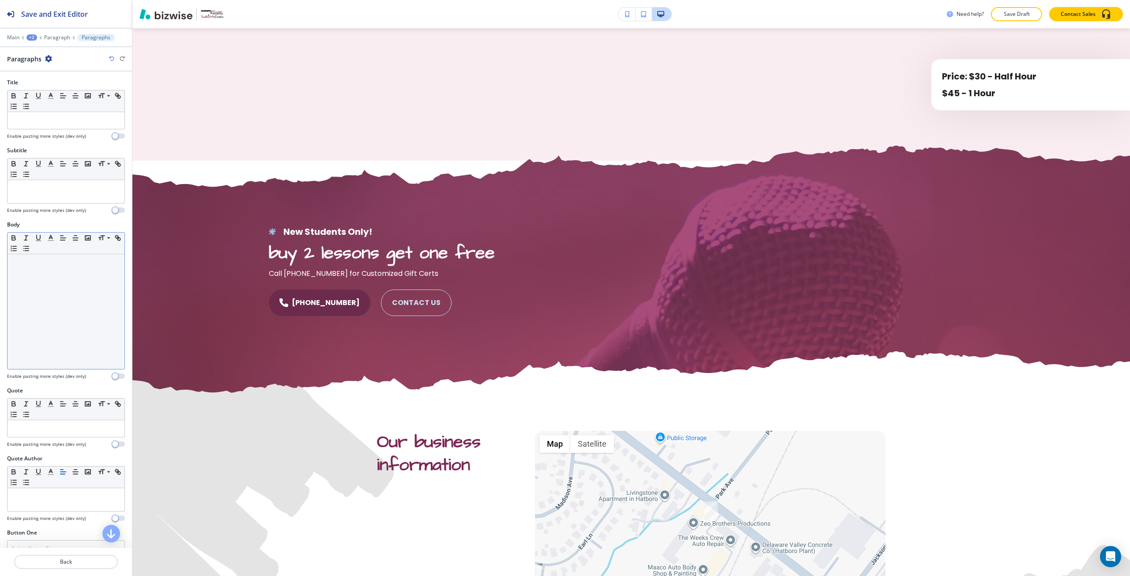
scroll to position [1088, 0]
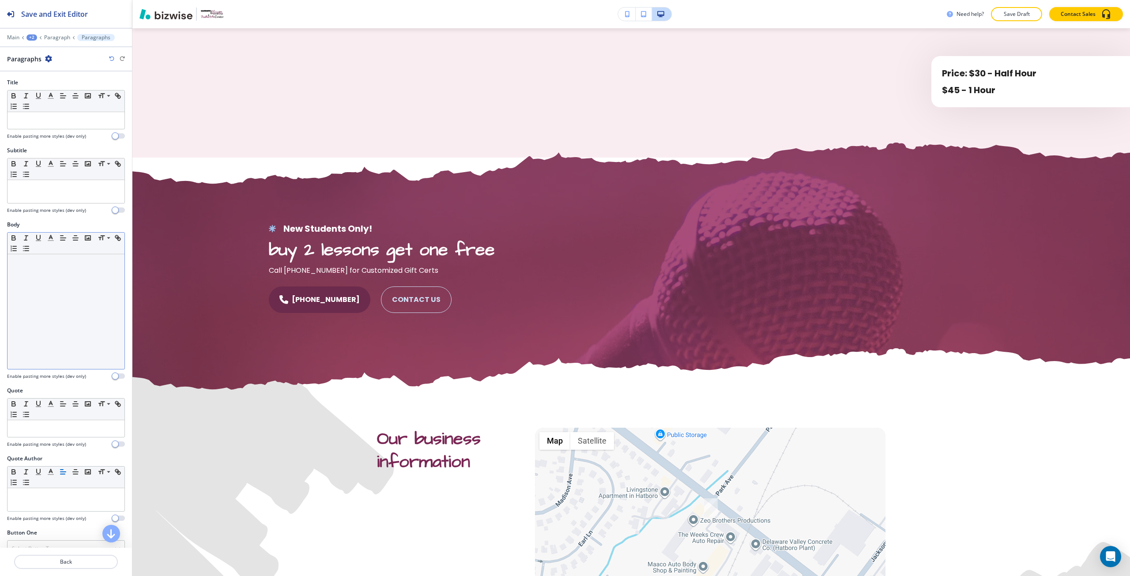
click at [68, 284] on div at bounding box center [66, 311] width 117 height 115
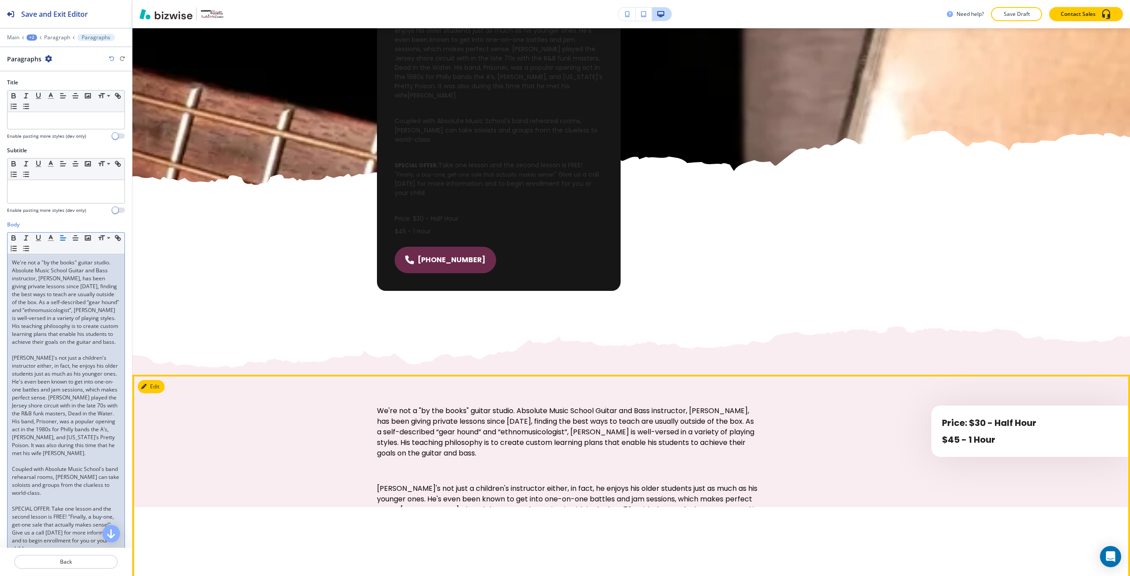
scroll to position [735, 0]
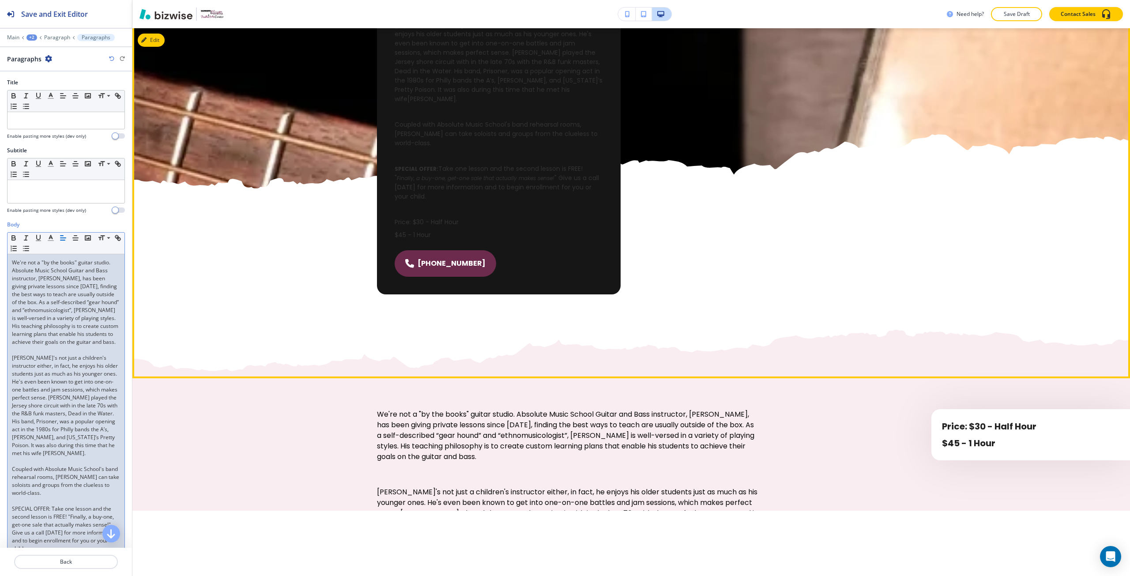
click at [450, 174] on span "" Give us a call [DATE] for more information and to begin enrollment for you or…" at bounding box center [498, 187] width 206 height 27
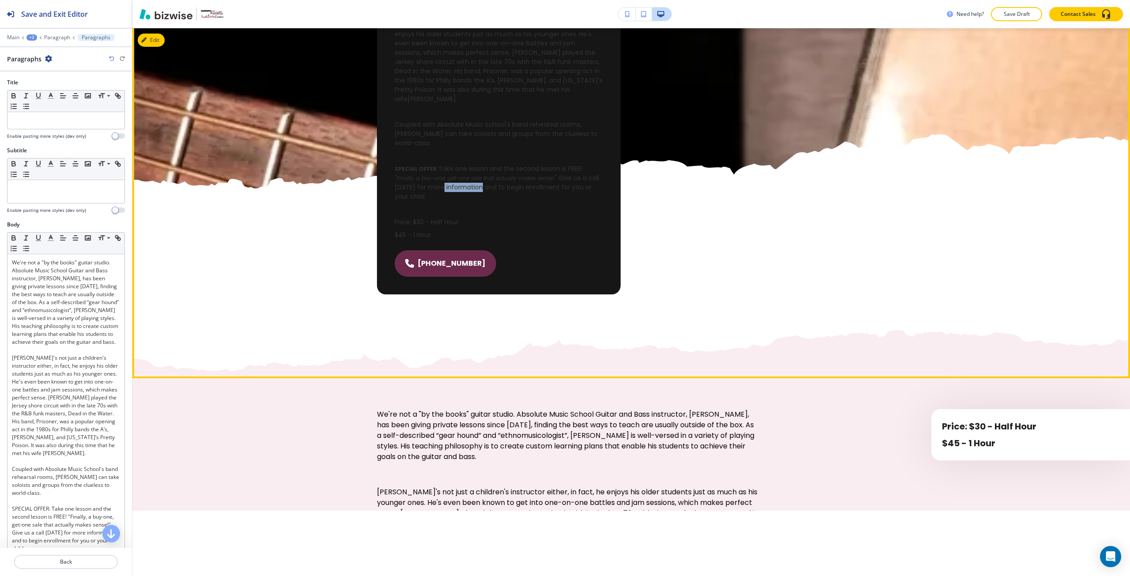
click at [450, 174] on span "" Give us a call [DATE] for more information and to begin enrollment for you or…" at bounding box center [498, 187] width 206 height 27
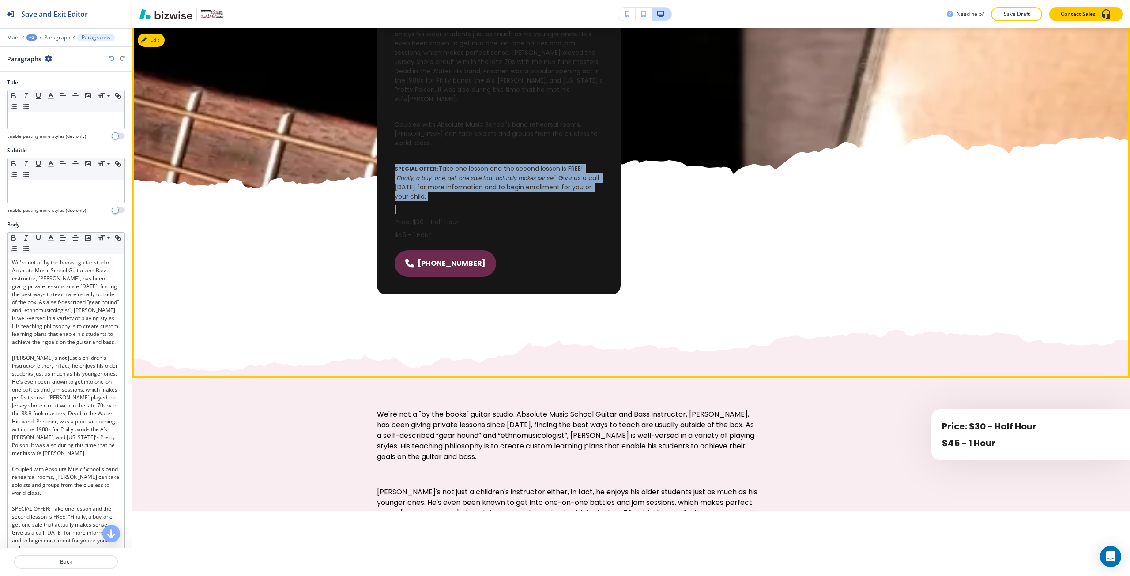
click at [450, 174] on span "" Give us a call [DATE] for more information and to begin enrollment for you or…" at bounding box center [498, 187] width 206 height 27
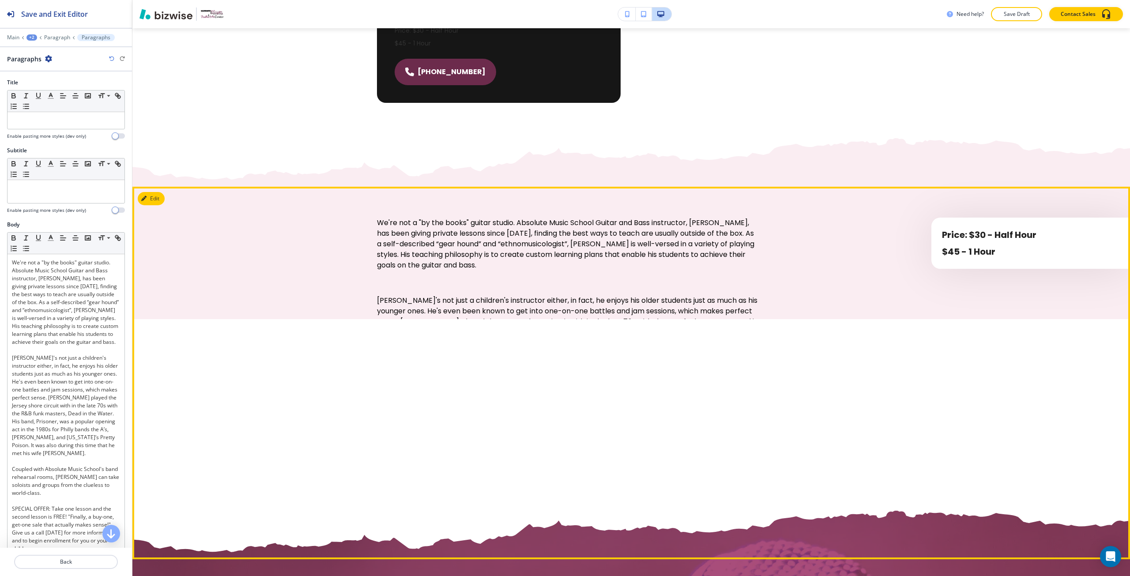
scroll to position [956, 0]
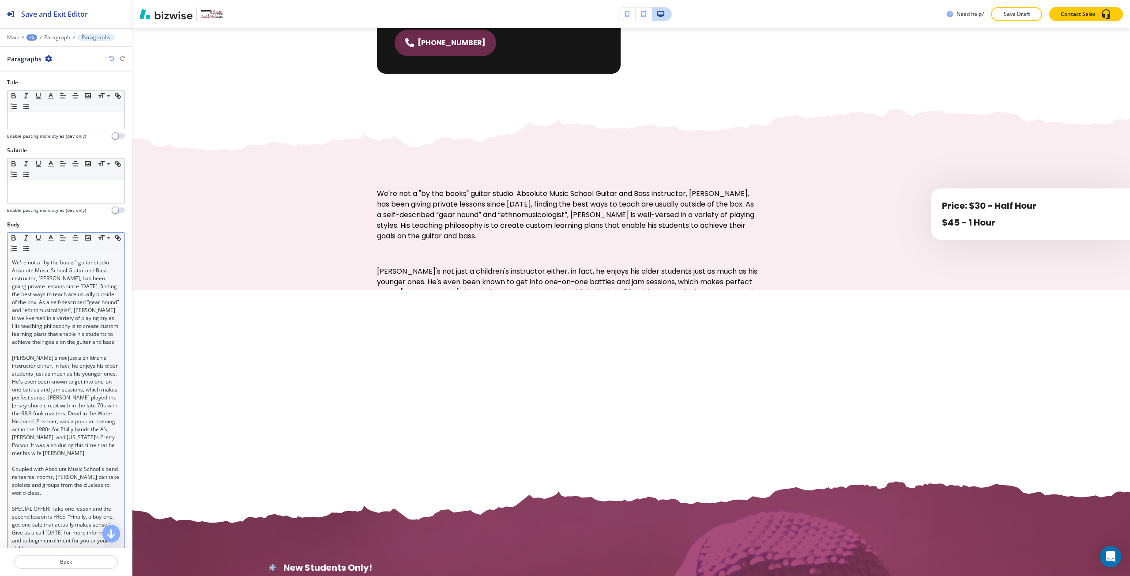
click at [94, 400] on p "[PERSON_NAME]'s not just a children's instructor either, in fact, he enjoys his…" at bounding box center [66, 405] width 108 height 103
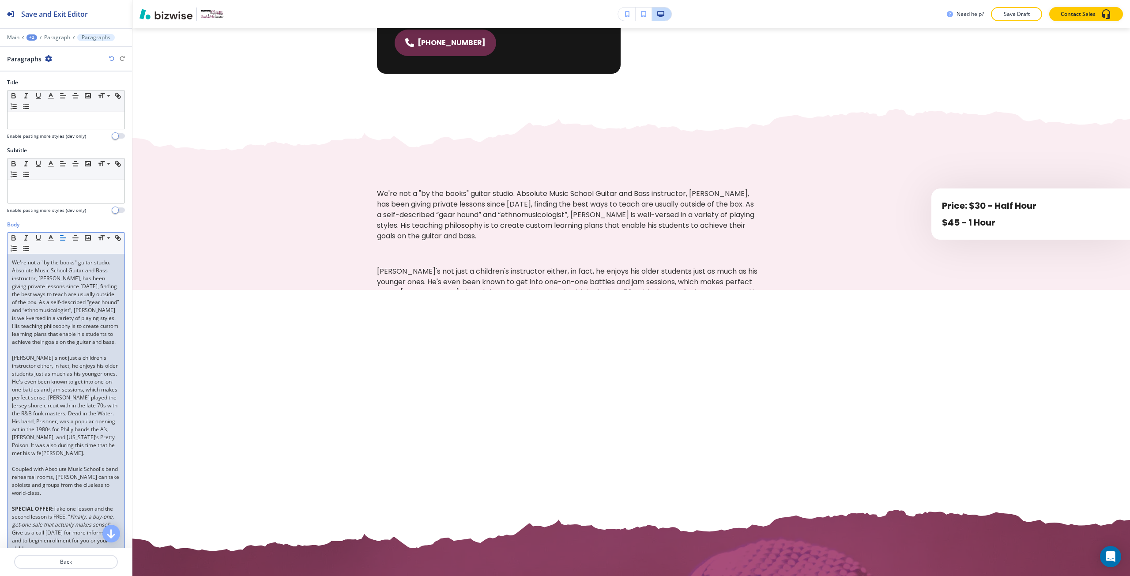
scroll to position [0, 0]
click at [45, 360] on div "We're not a "by the books" guitar studio. Absolute Music School Guitar and Bass…" at bounding box center [66, 409] width 117 height 311
click at [50, 354] on p at bounding box center [66, 350] width 108 height 8
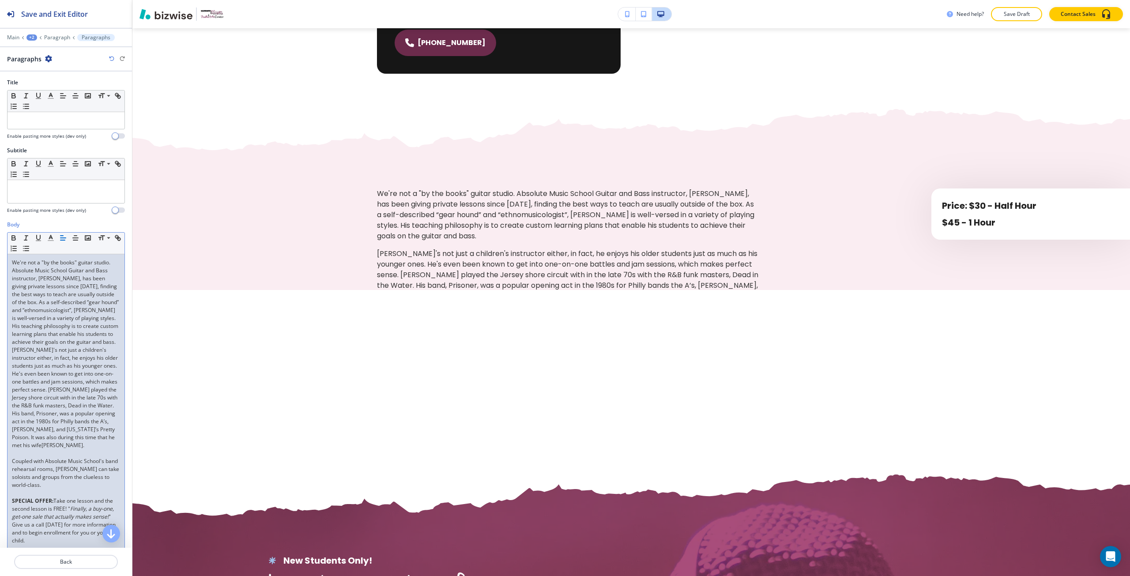
click at [48, 457] on p at bounding box center [66, 453] width 108 height 8
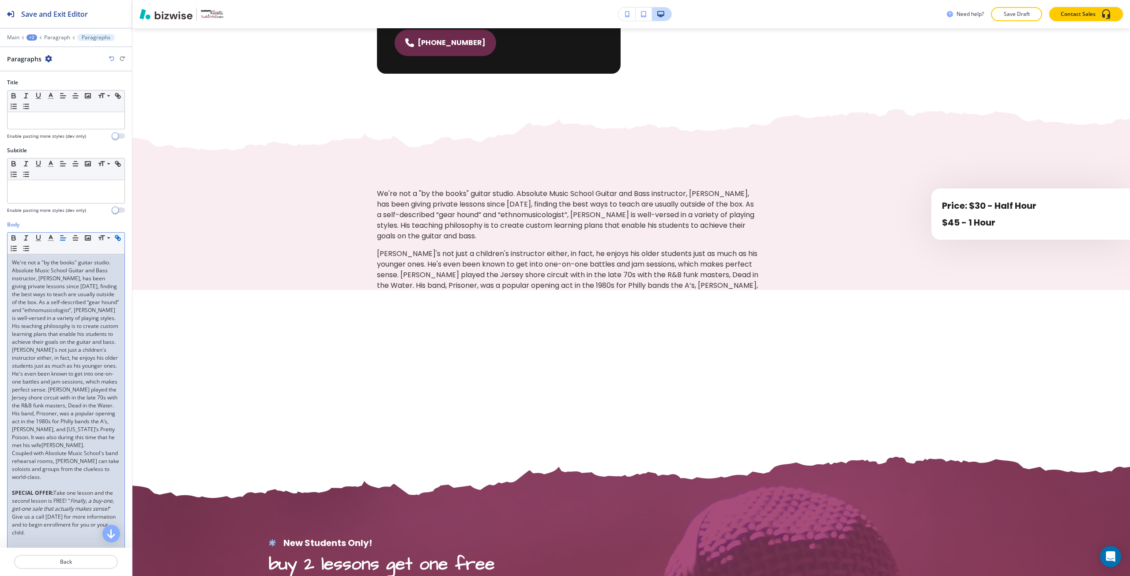
click at [53, 489] on p at bounding box center [66, 485] width 108 height 8
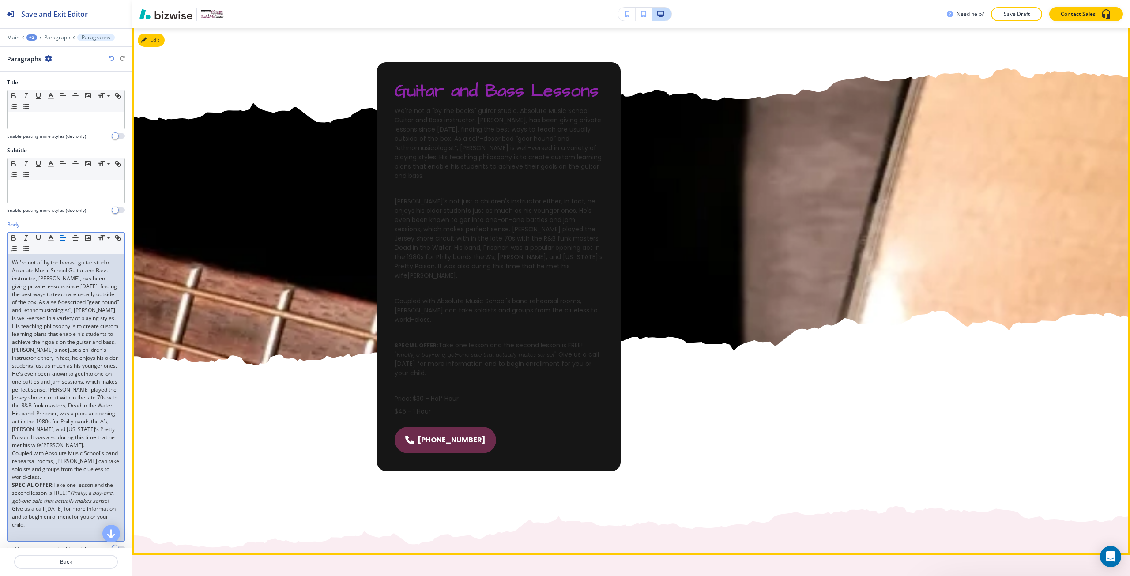
scroll to position [338, 0]
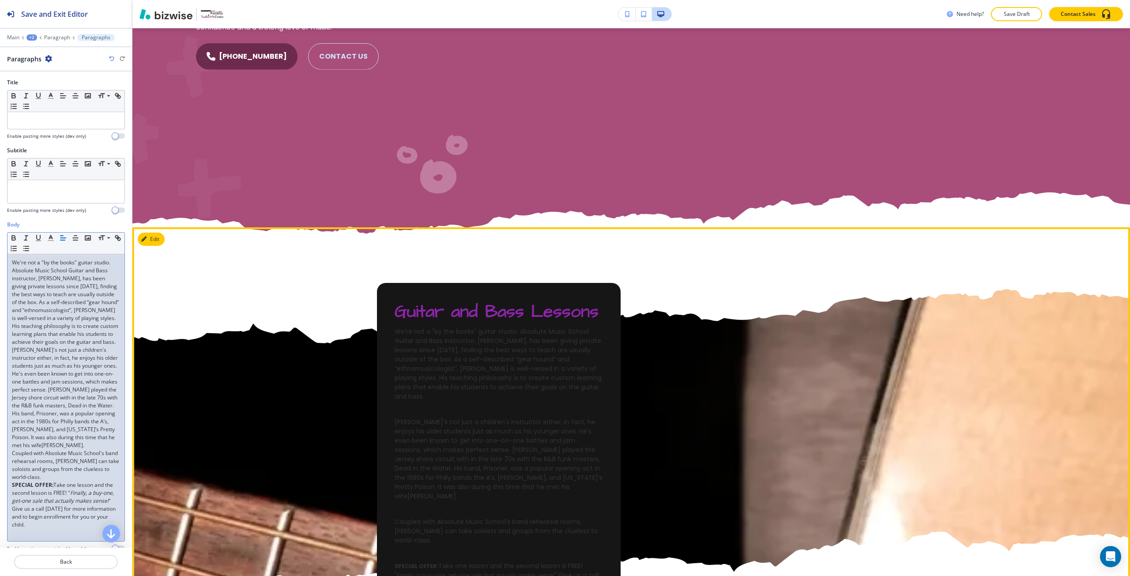
click at [433, 312] on span "Guitar and Bass Lessons" at bounding box center [497, 312] width 204 height 24
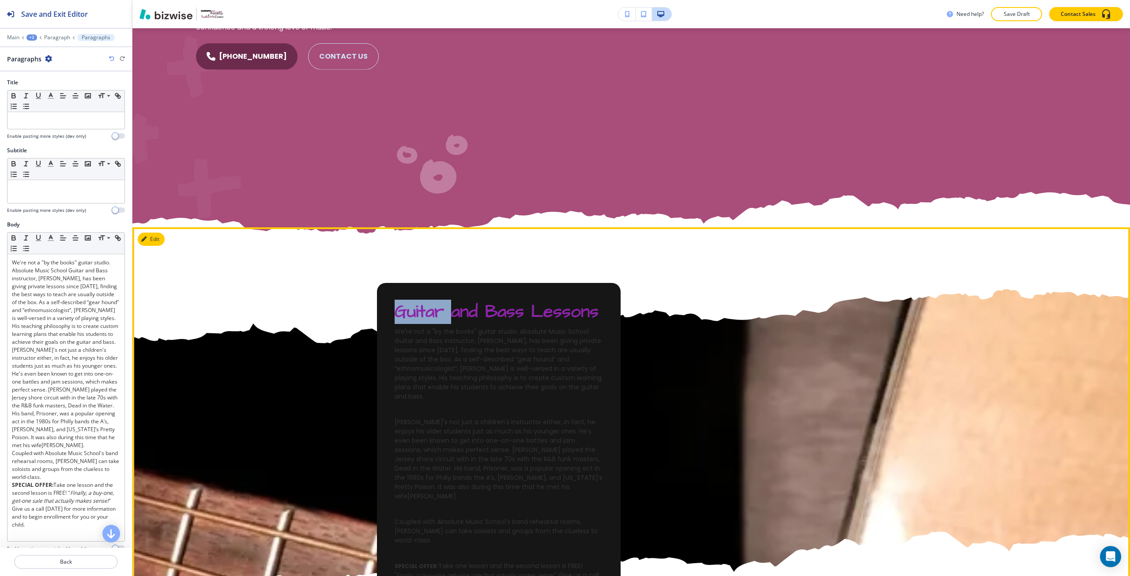
click at [433, 312] on span "Guitar and Bass Lessons" at bounding box center [497, 312] width 204 height 24
copy span "Guitar and Bass Lessons"
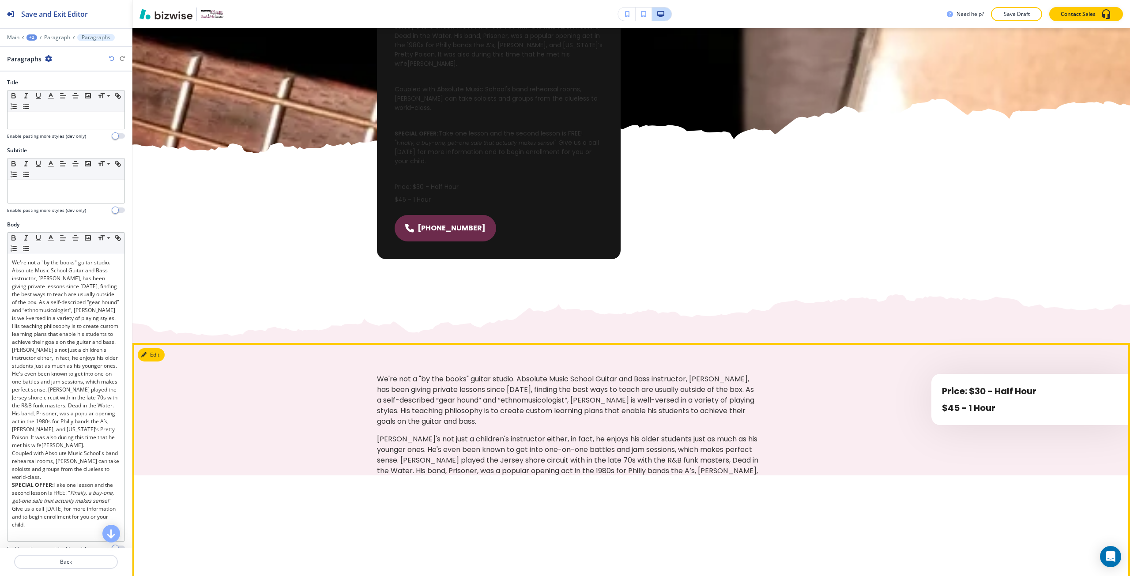
scroll to position [868, 0]
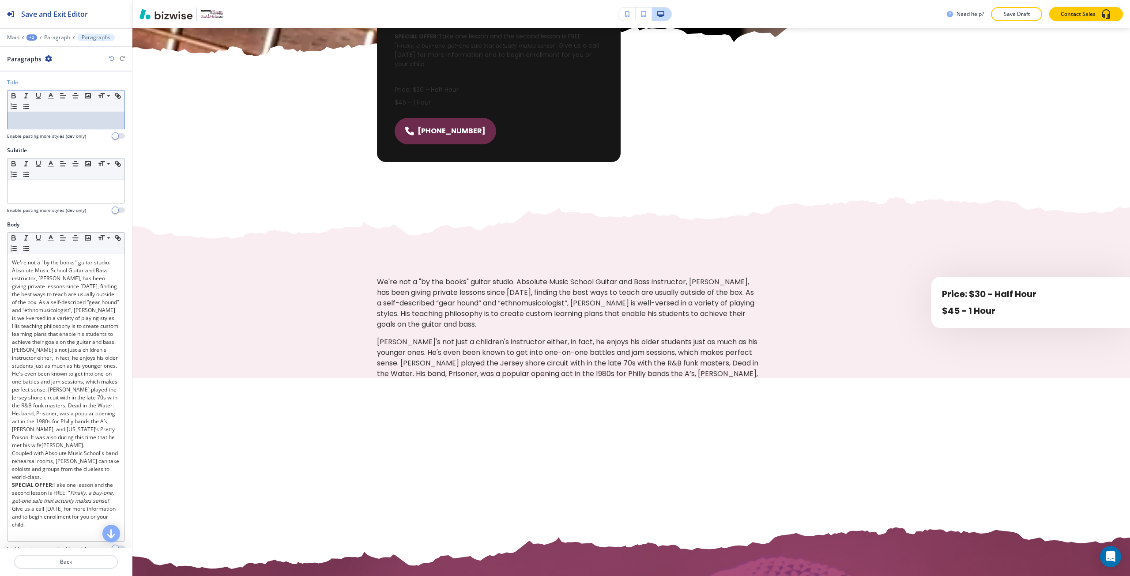
click at [39, 120] on p at bounding box center [66, 121] width 108 height 8
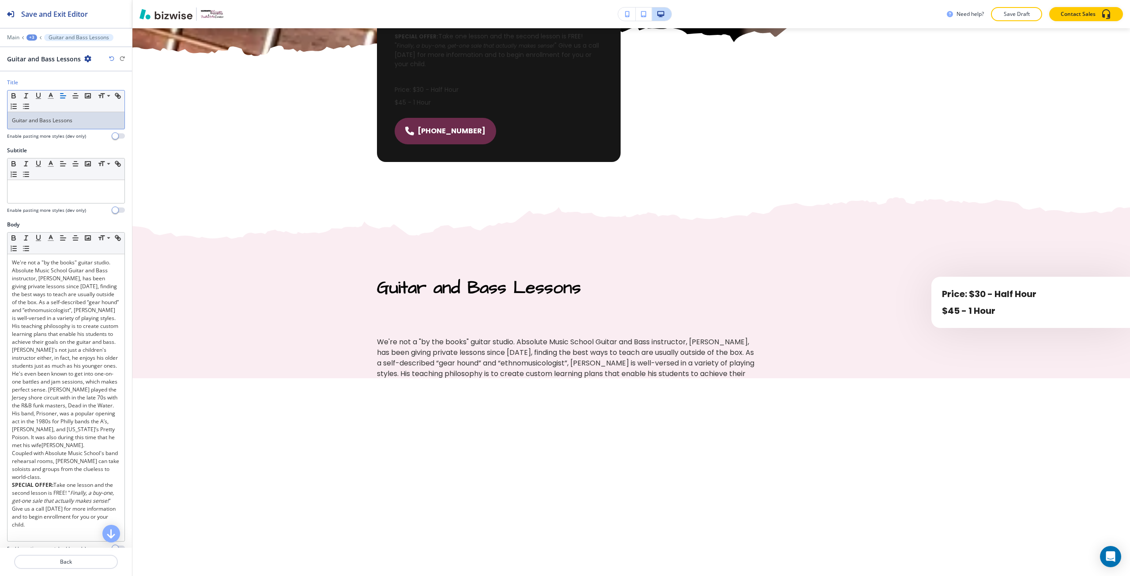
scroll to position [0, 0]
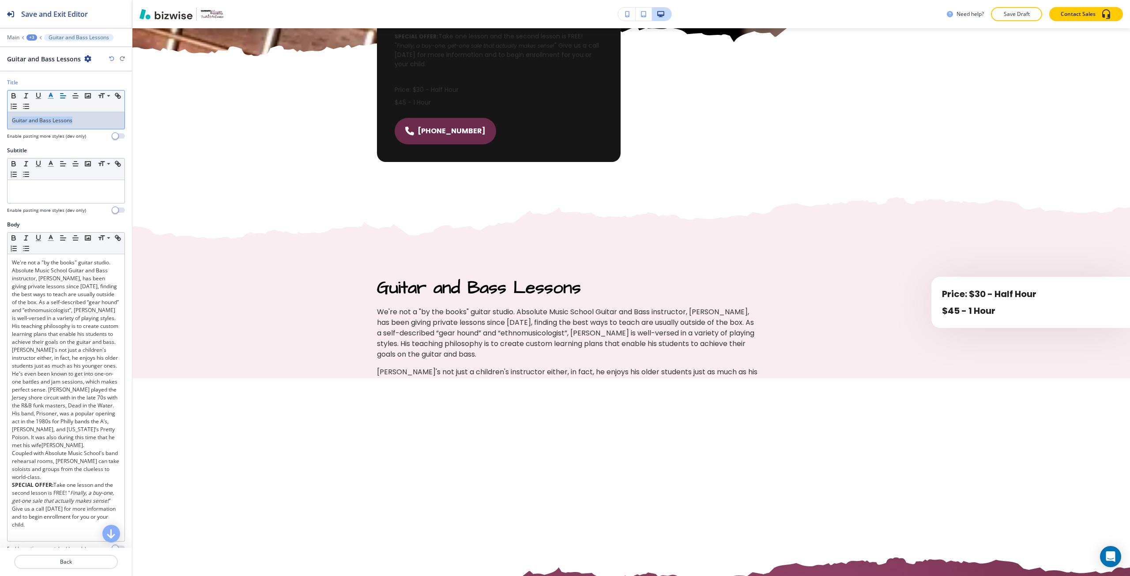
click at [50, 96] on icon "button" at bounding box center [51, 96] width 8 height 8
click at [61, 190] on button "button" at bounding box center [63, 189] width 7 height 7
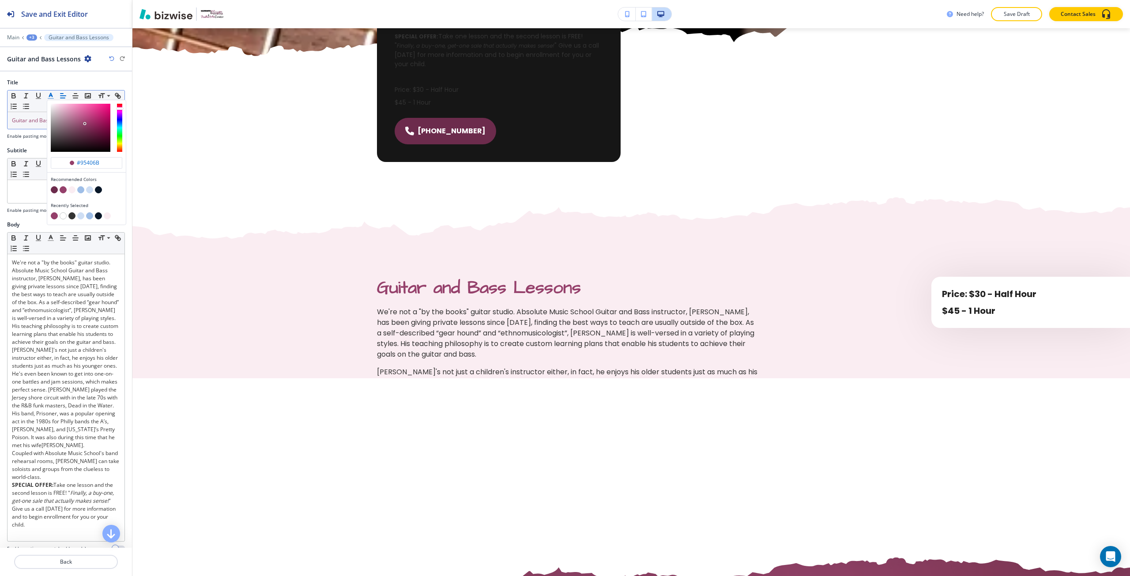
click at [54, 188] on button "button" at bounding box center [54, 189] width 7 height 7
type input "#6c2b4c"
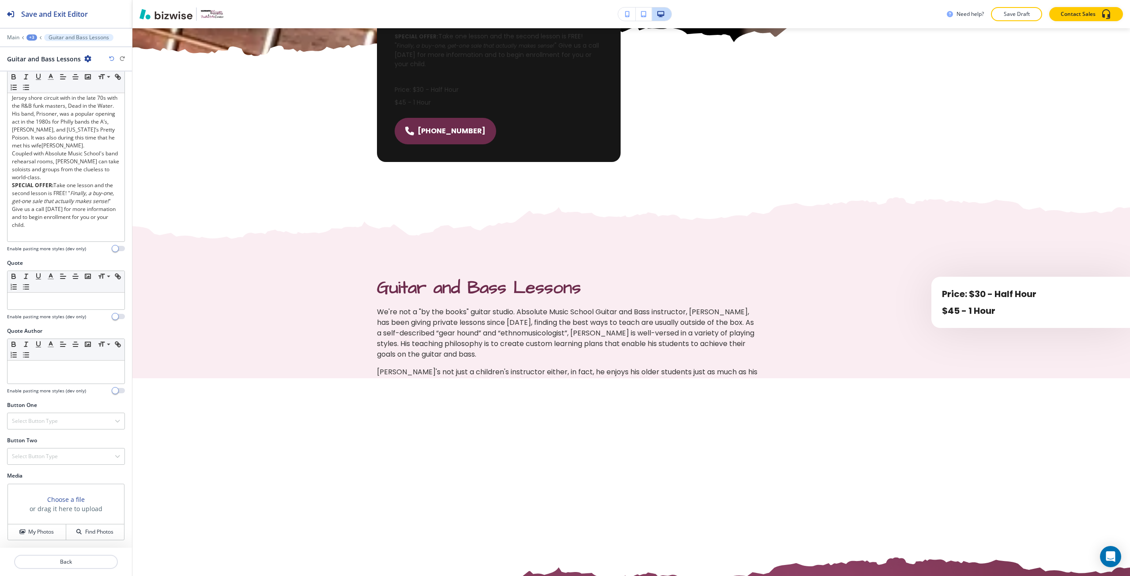
scroll to position [316, 0]
click at [61, 495] on h3 "Choose a file" at bounding box center [66, 499] width 38 height 9
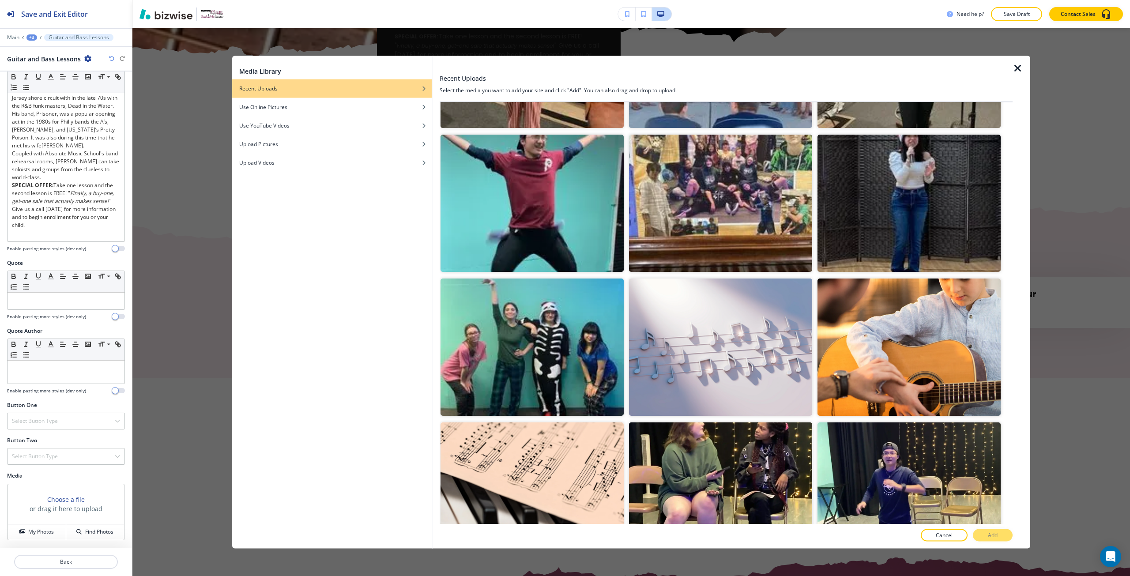
scroll to position [1987, 0]
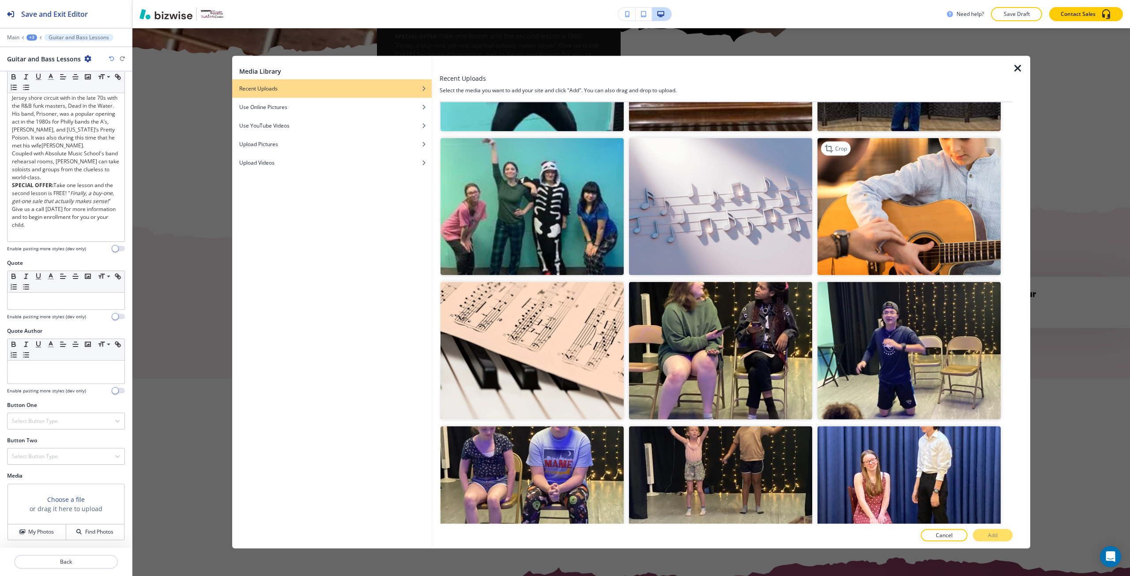
click at [852, 244] on img "button" at bounding box center [909, 206] width 183 height 137
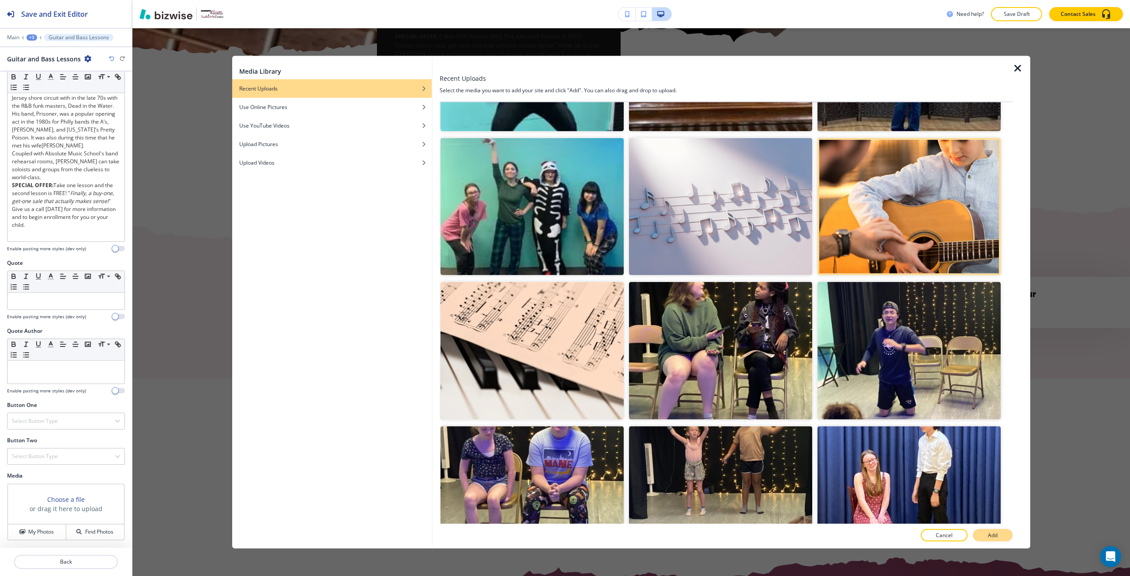
click at [978, 529] on button "Add" at bounding box center [993, 535] width 40 height 12
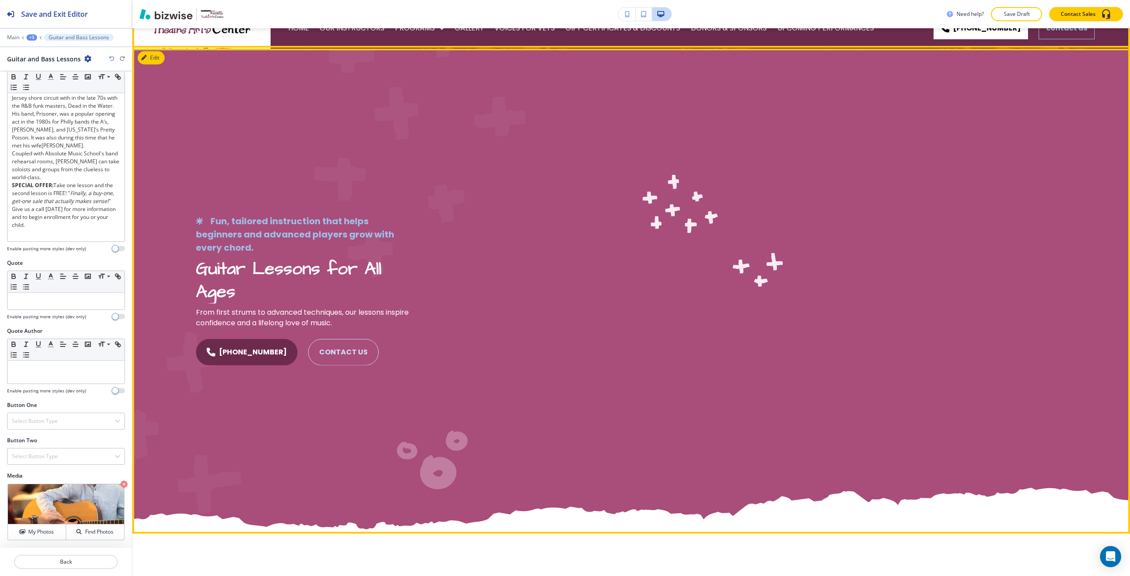
scroll to position [0, 0]
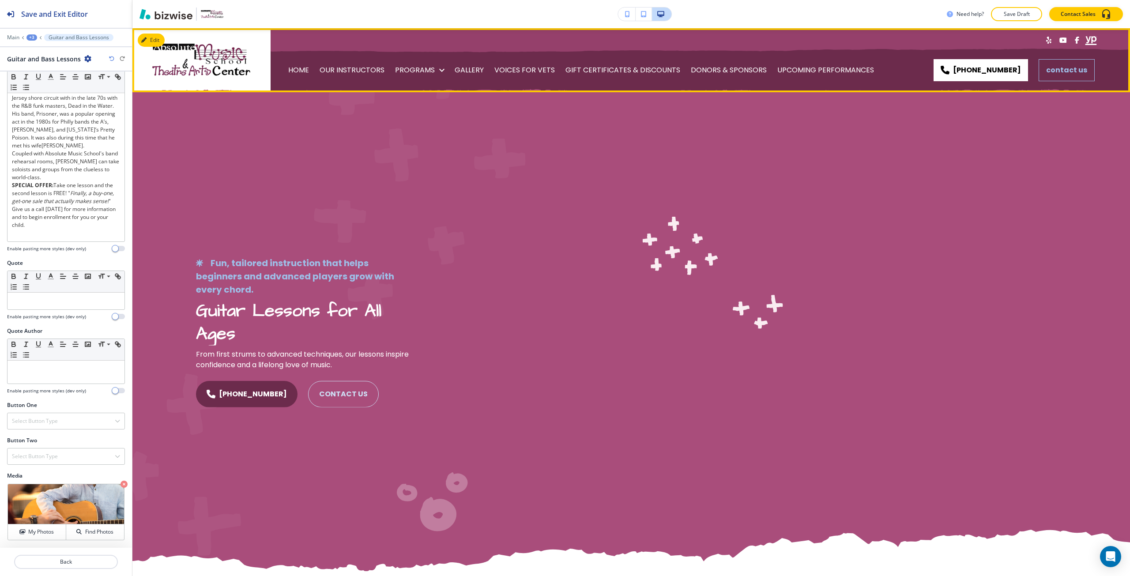
drag, startPoint x: 1028, startPoint y: 74, endPoint x: 936, endPoint y: 62, distance: 92.2
click at [939, 62] on div "HOME OUR INSTRUCTORS PROGRAMS GALLERY VOICES FOR VETS GIFT CERTIFICATES & DISCO…" at bounding box center [701, 70] width 860 height 44
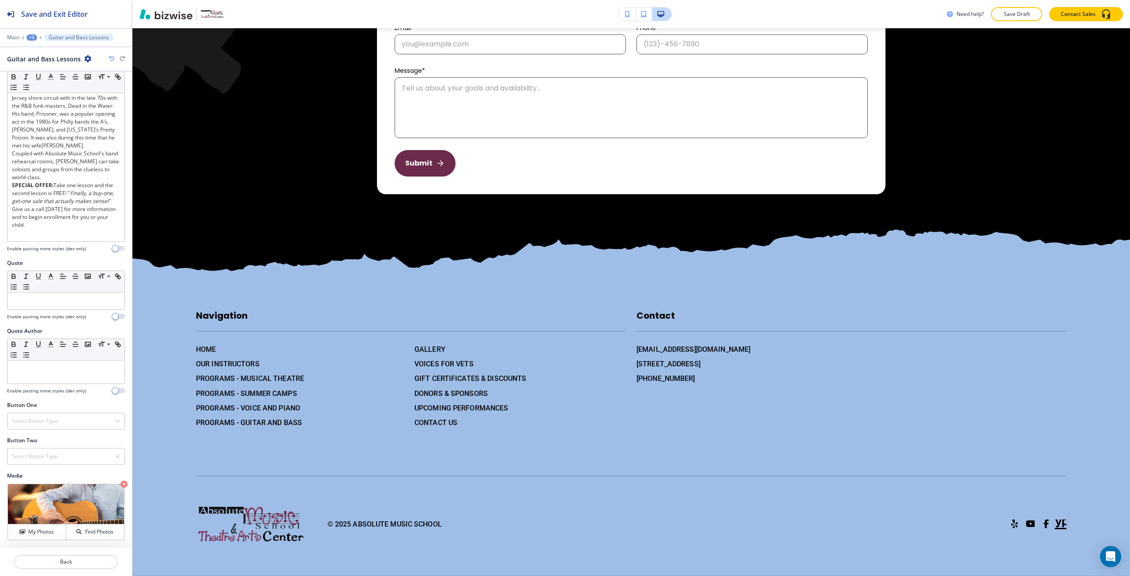
scroll to position [2433, 0]
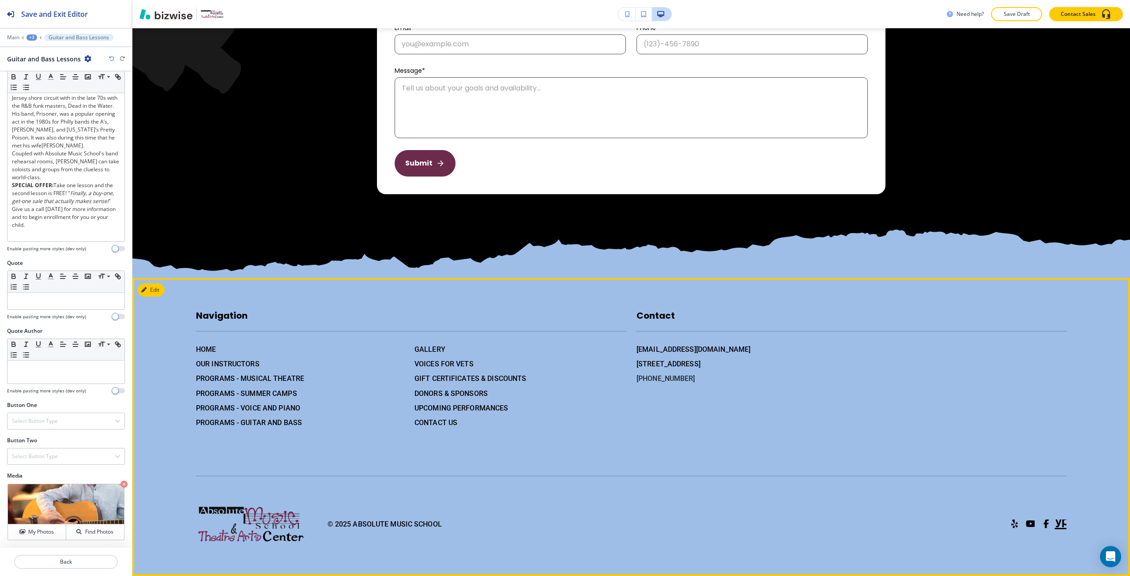
drag, startPoint x: 696, startPoint y: 372, endPoint x: 648, endPoint y: 376, distance: 48.3
click at [647, 376] on div "[EMAIL_ADDRESS][DOMAIN_NAME] [STREET_ADDRESS] [PHONE_NUMBER]" at bounding box center [852, 364] width 430 height 40
drag, startPoint x: 733, startPoint y: 426, endPoint x: 692, endPoint y: 365, distance: 73.8
click at [732, 425] on div "Contact [EMAIL_ADDRESS][DOMAIN_NAME] [STREET_ADDRESS] [PHONE_NUMBER]" at bounding box center [846, 359] width 441 height 137
click at [689, 392] on div "Contact [EMAIL_ADDRESS][DOMAIN_NAME] [STREET_ADDRESS] [PHONE_NUMBER]" at bounding box center [846, 359] width 441 height 137
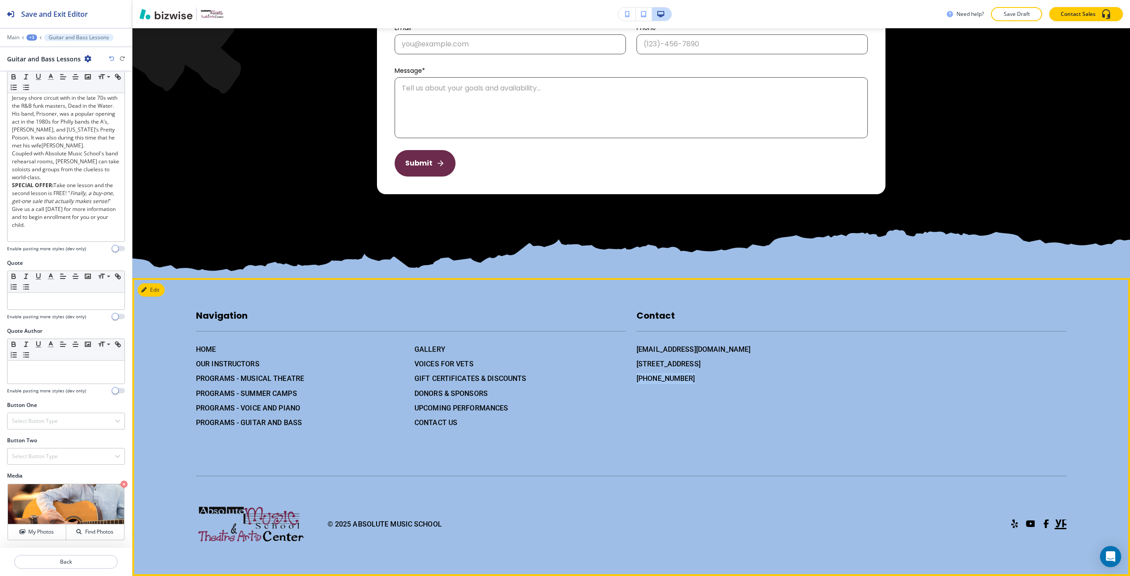
drag, startPoint x: 686, startPoint y: 377, endPoint x: 631, endPoint y: 375, distance: 55.2
click at [631, 375] on div "Contact [EMAIL_ADDRESS][DOMAIN_NAME] [STREET_ADDRESS] [PHONE_NUMBER]" at bounding box center [846, 359] width 441 height 137
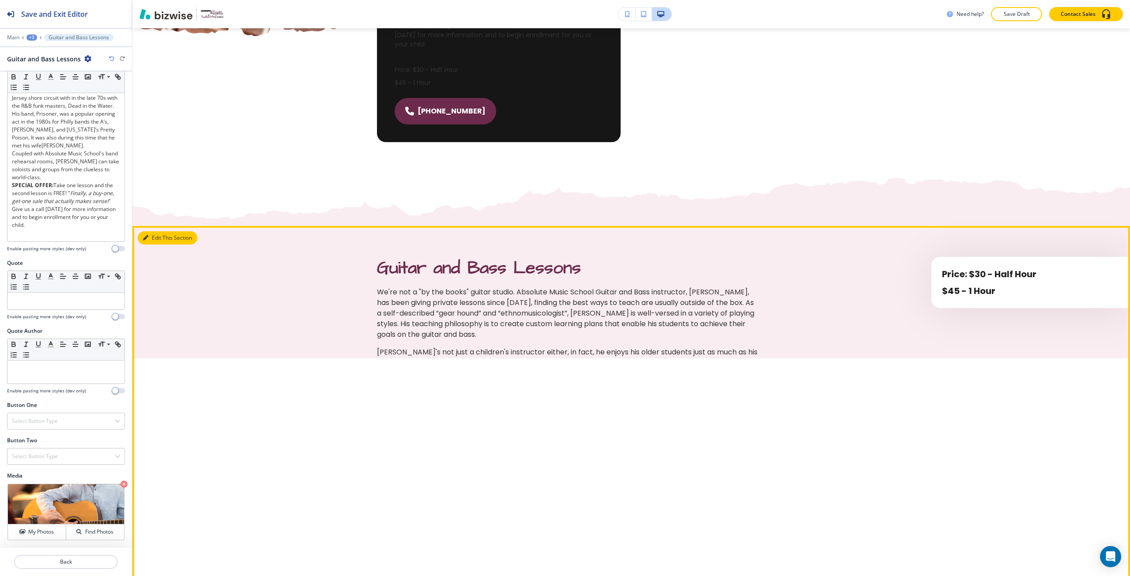
click at [156, 231] on button "Edit This Section" at bounding box center [168, 237] width 60 height 13
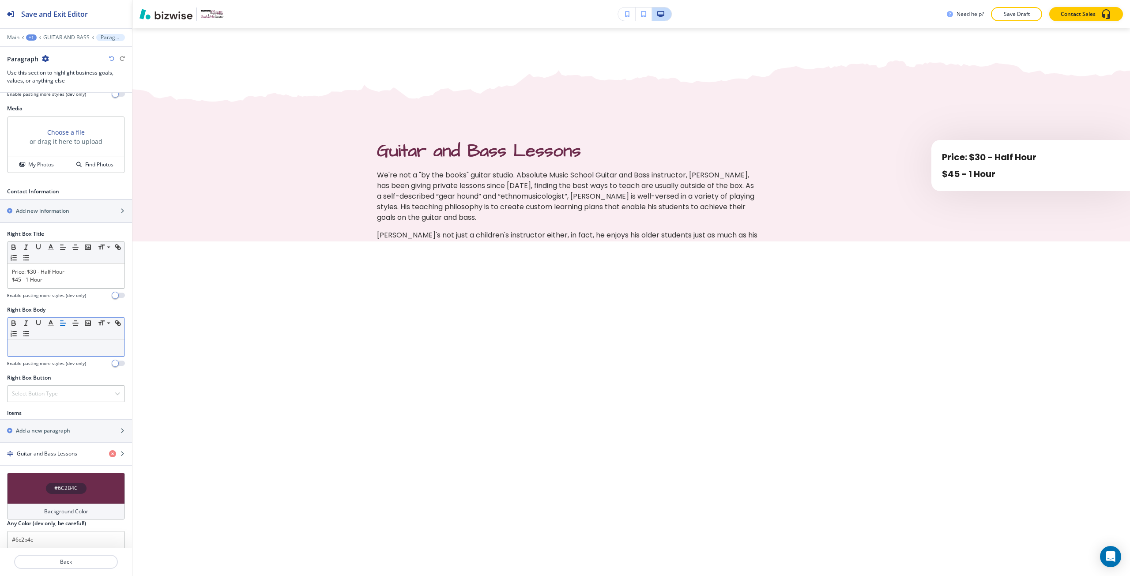
scroll to position [311, 0]
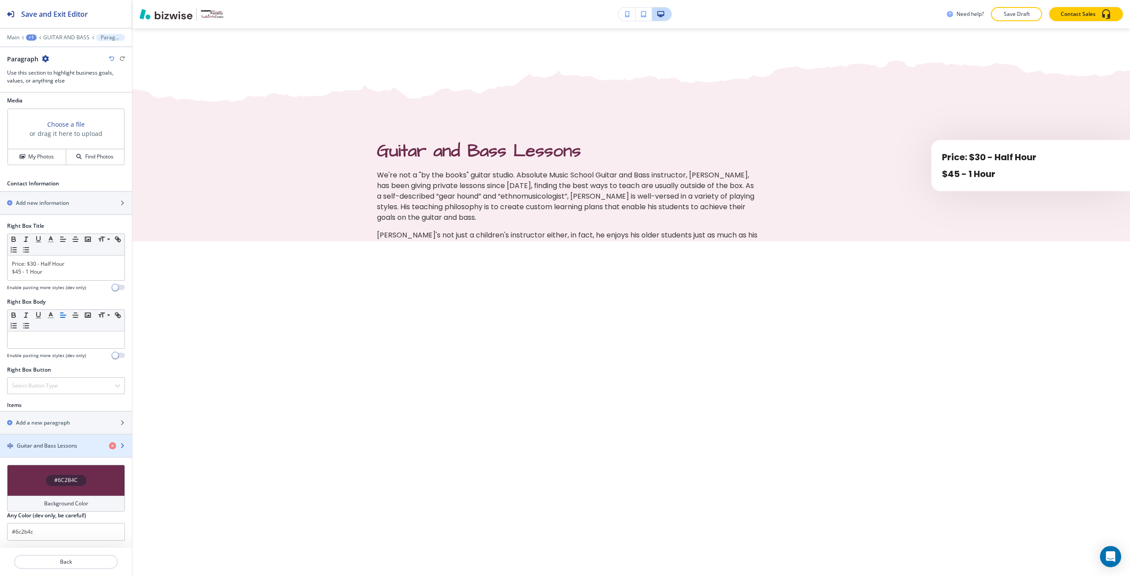
click at [64, 447] on h4 "Guitar and Bass Lessons" at bounding box center [47, 446] width 60 height 8
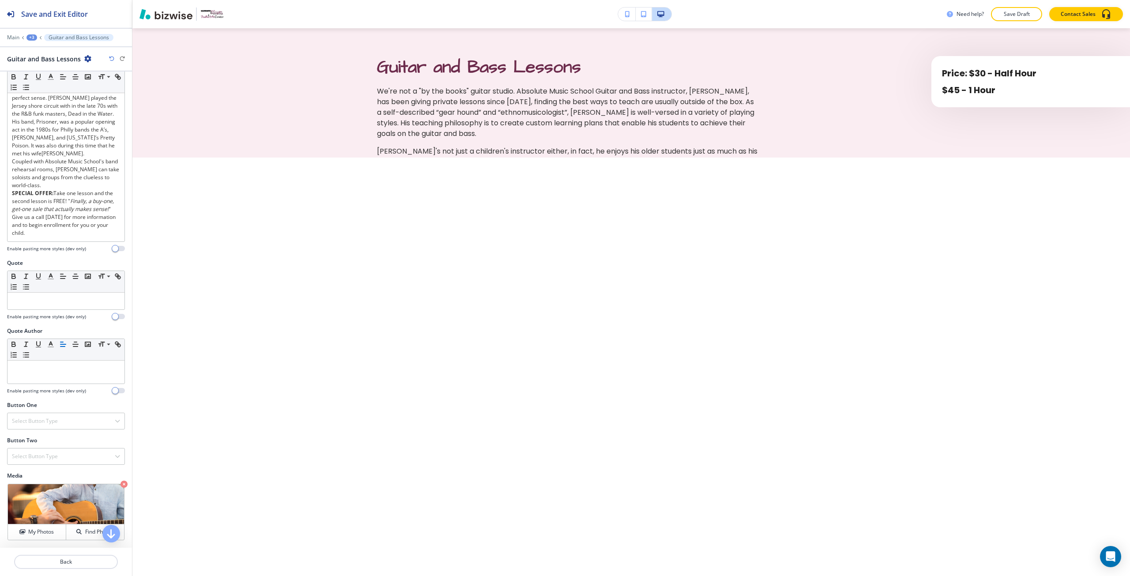
scroll to position [308, 0]
click at [63, 423] on div "Select Button Type" at bounding box center [66, 421] width 117 height 16
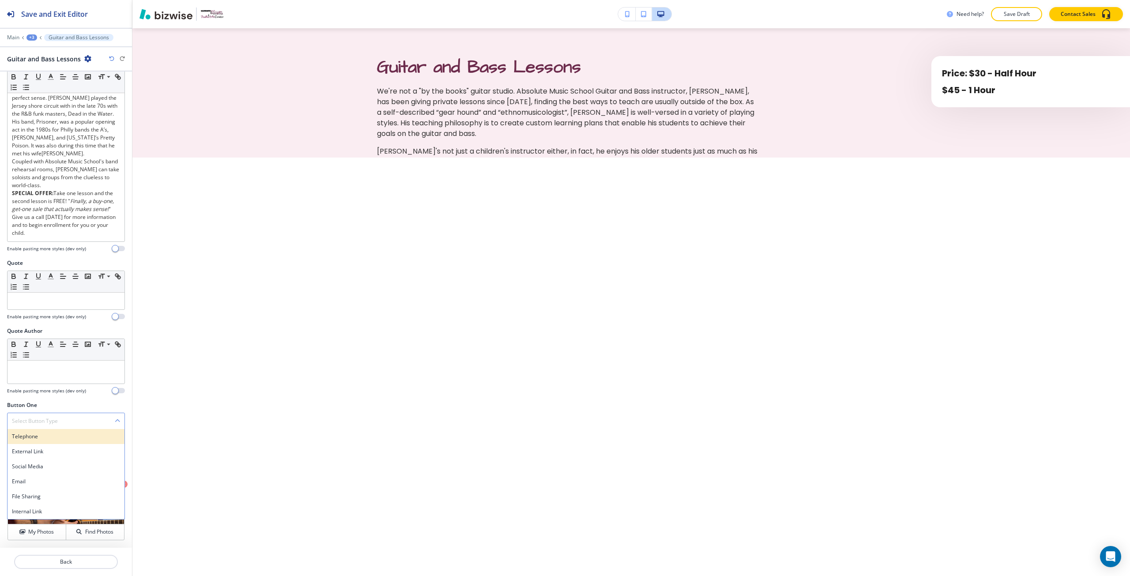
click at [53, 438] on h4 "Telephone" at bounding box center [66, 437] width 108 height 8
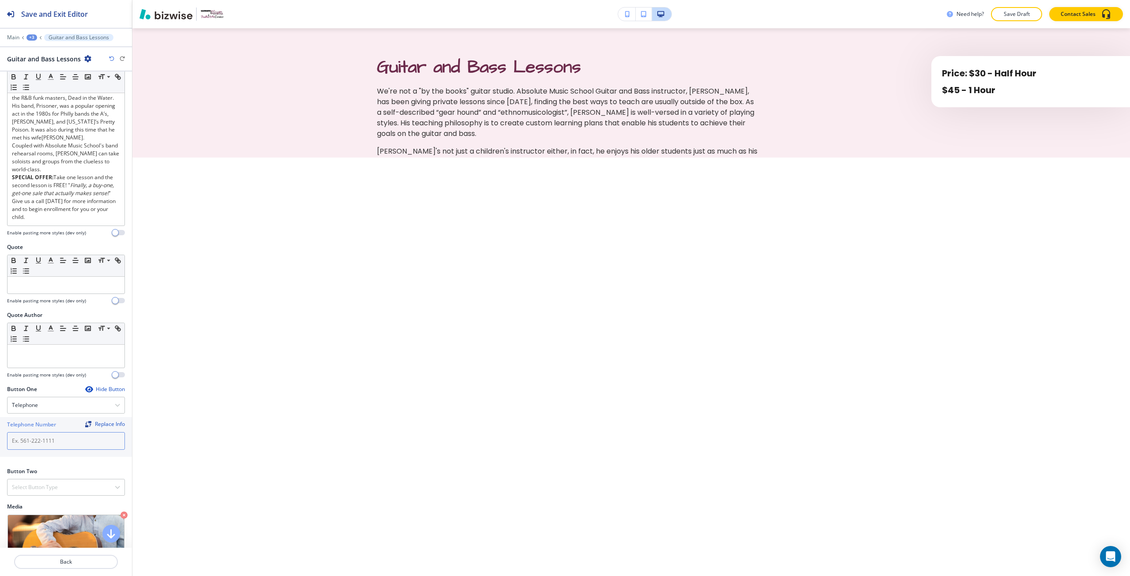
click at [52, 450] on input "text" at bounding box center [66, 441] width 118 height 18
paste input "[PHONE_NUMBER]"
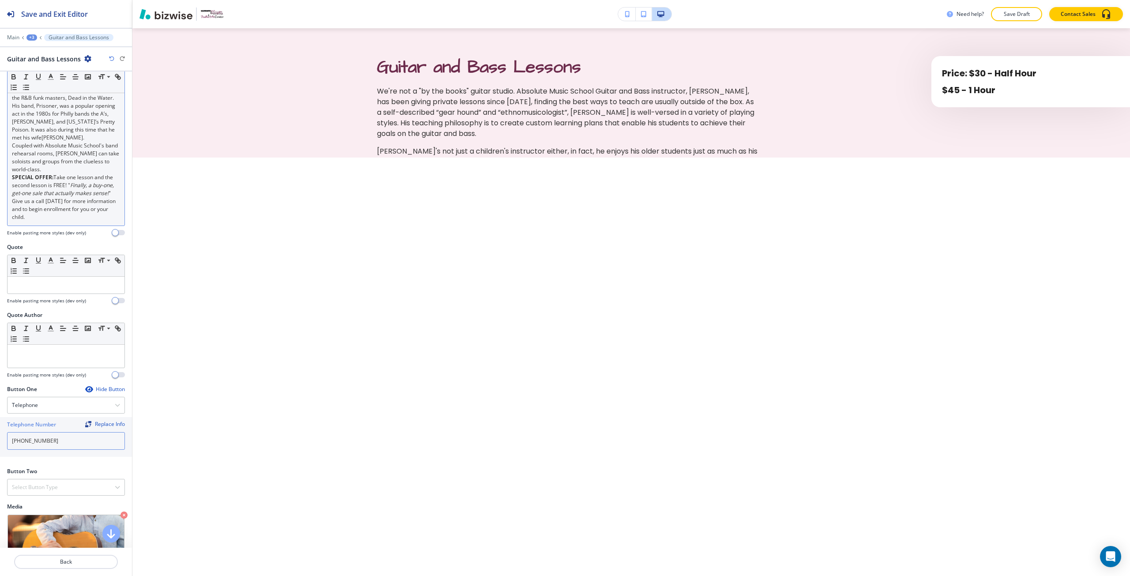
type input "[PHONE_NUMBER]"
click at [71, 226] on div "We're not a "by the books" guitar studio. Absolute Music School Guitar and Bass…" at bounding box center [66, 86] width 117 height 279
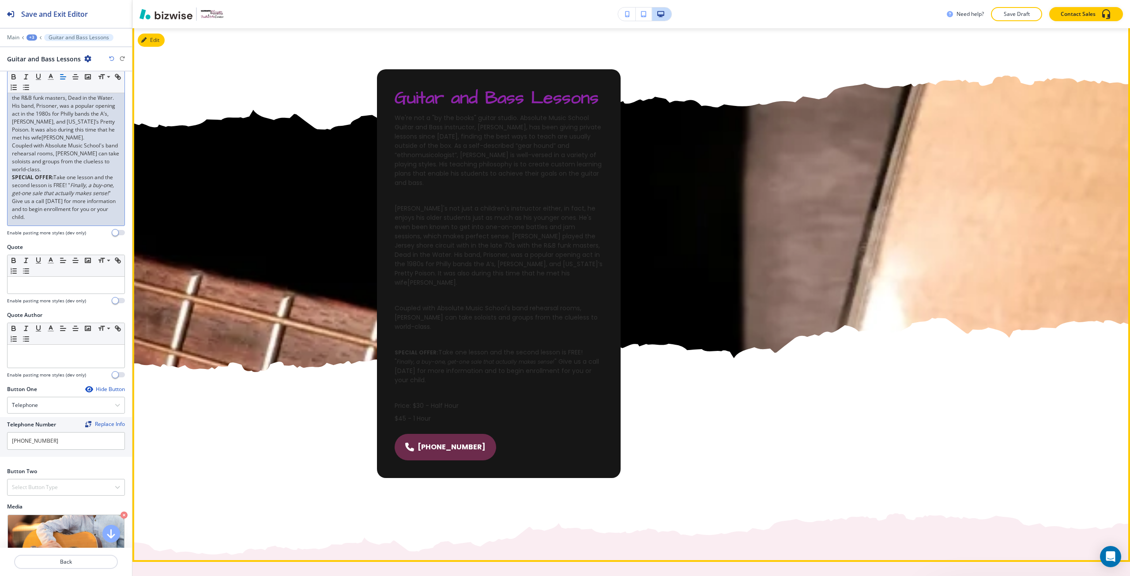
scroll to position [514, 0]
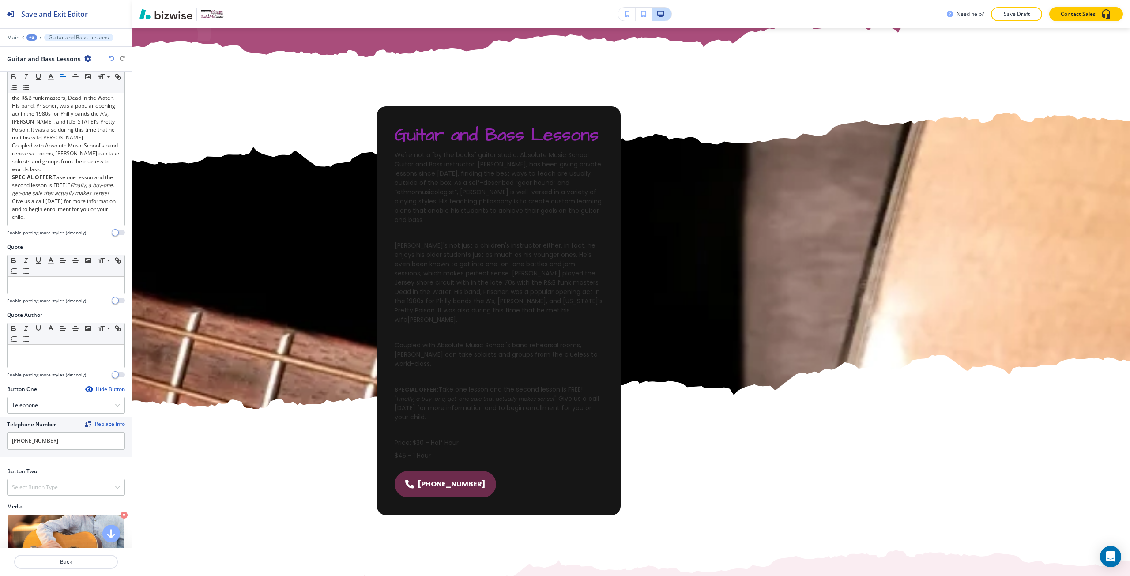
click at [34, 36] on div "+3" at bounding box center [31, 37] width 11 height 6
click at [49, 65] on p "GUITAR AND BASS" at bounding box center [54, 68] width 45 height 8
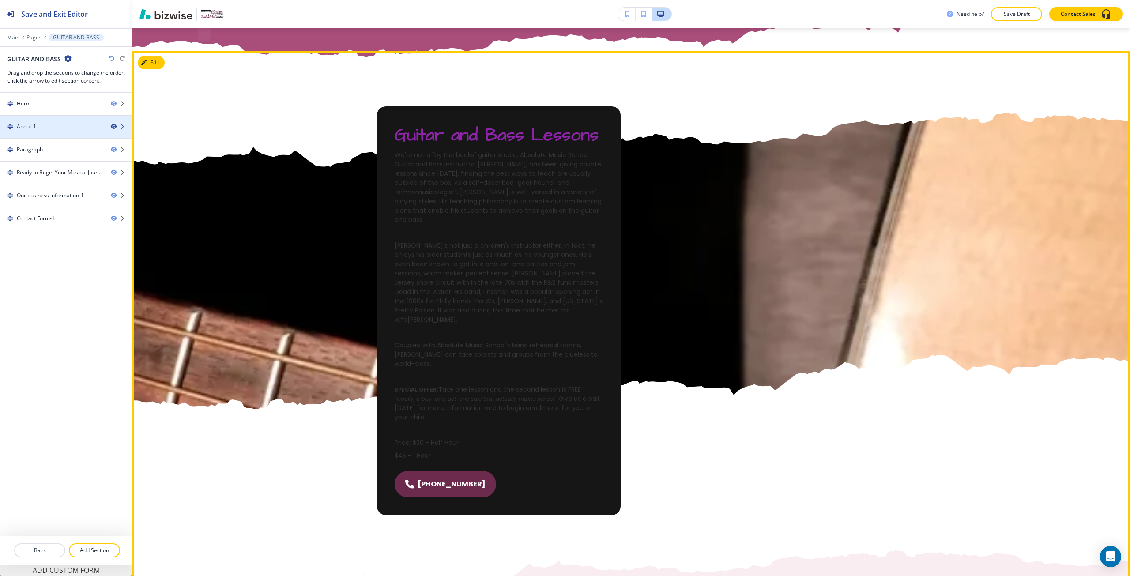
click at [112, 125] on icon "button" at bounding box center [113, 126] width 5 height 5
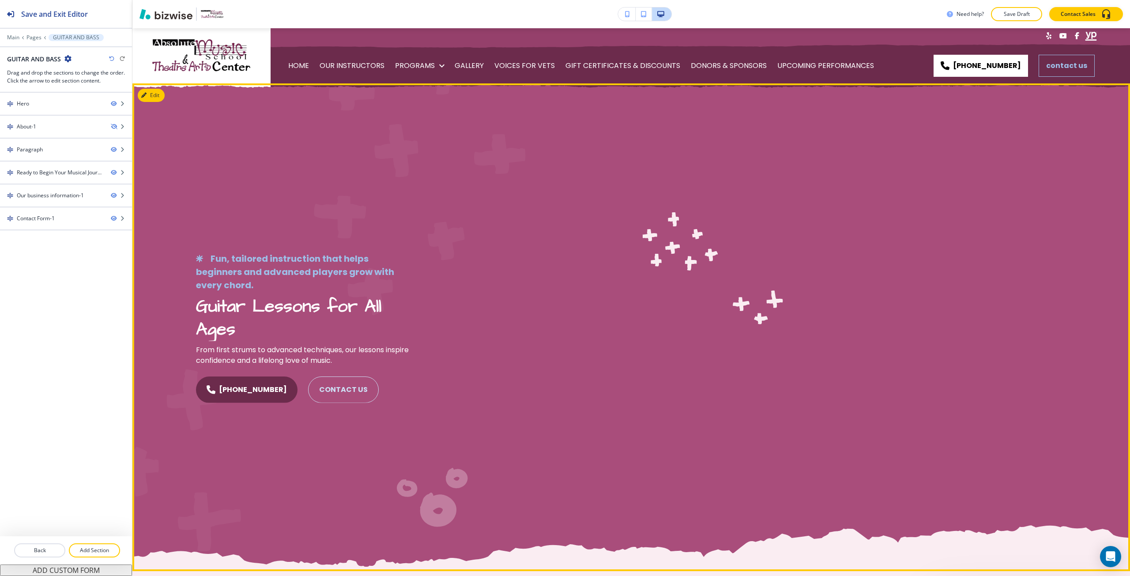
scroll to position [0, 0]
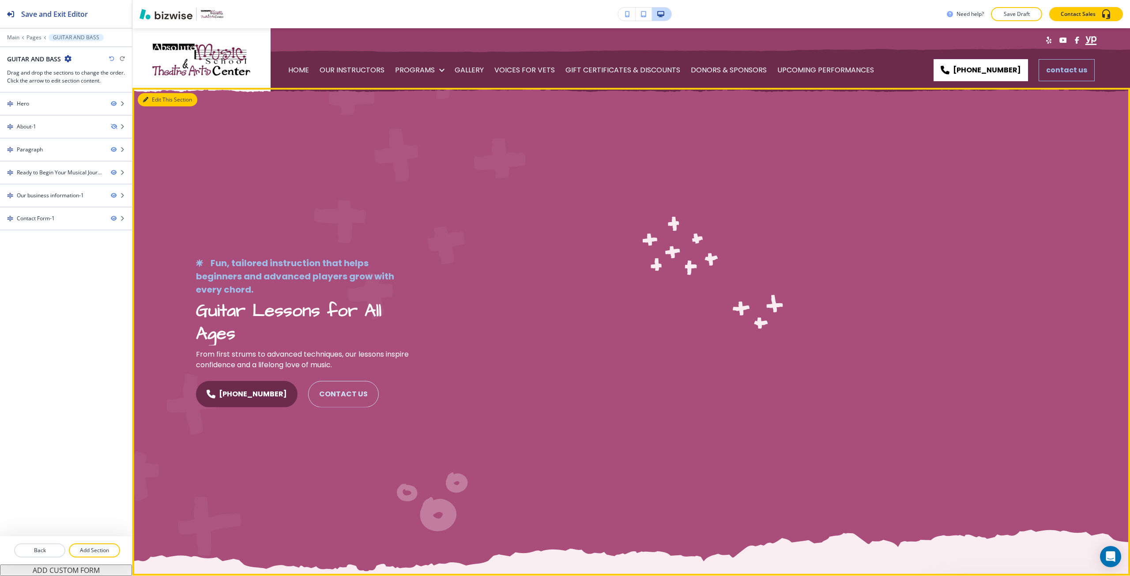
click at [158, 96] on button "Edit This Section" at bounding box center [168, 99] width 60 height 13
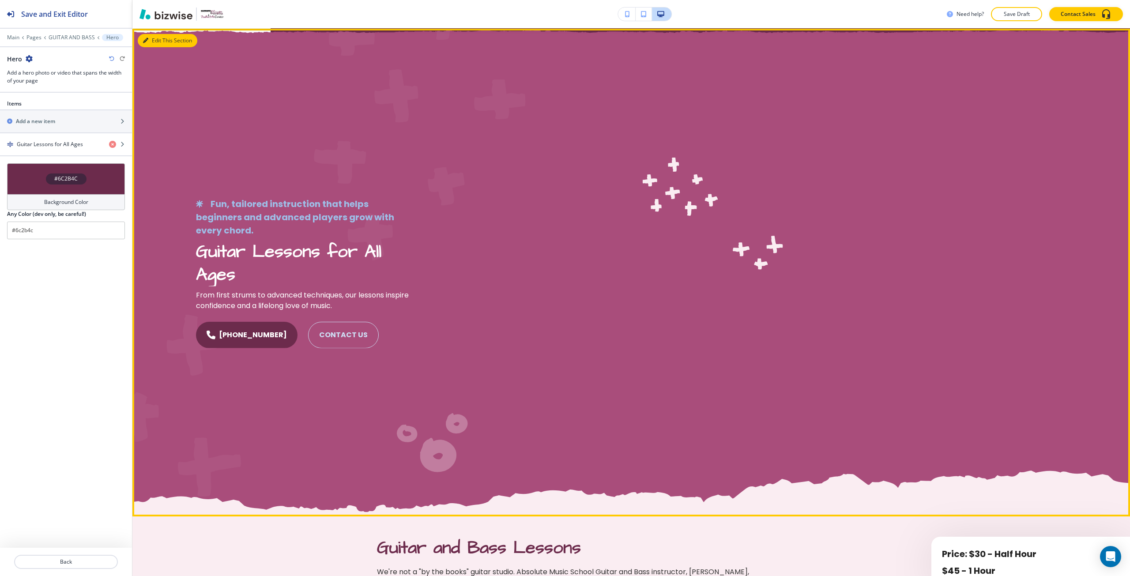
scroll to position [60, 0]
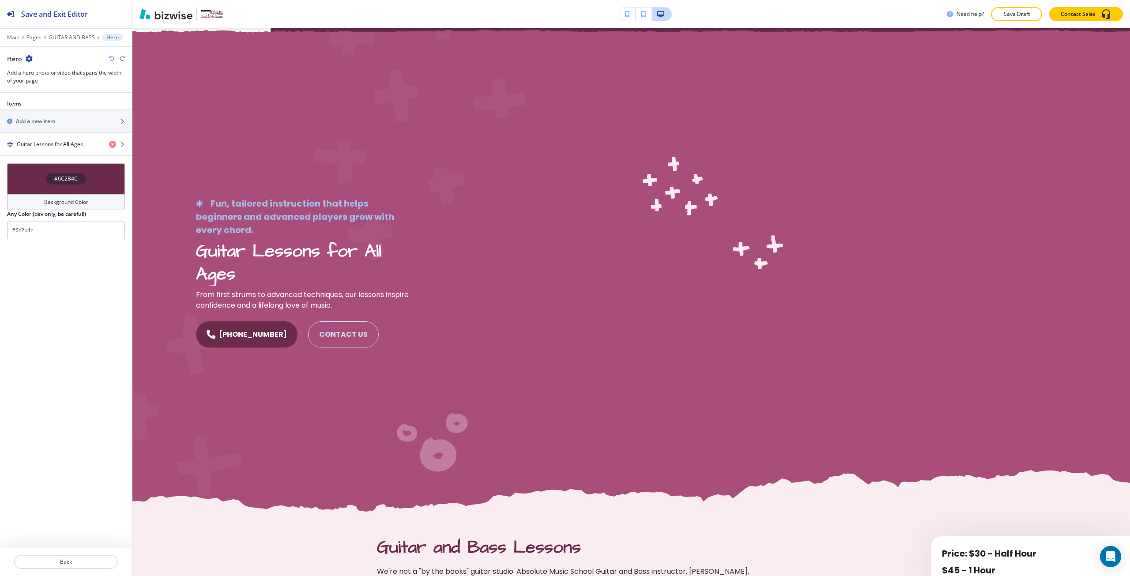
click at [80, 174] on div "#6C2B4C" at bounding box center [66, 179] width 41 height 11
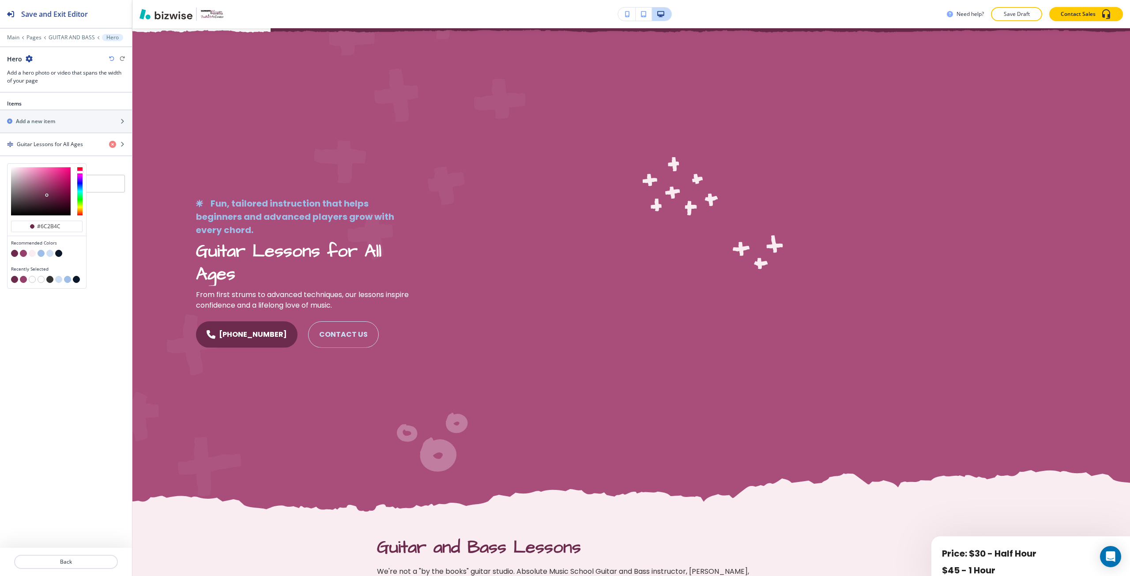
click at [49, 254] on button "button" at bounding box center [49, 253] width 7 height 7
type input "#cedef4"
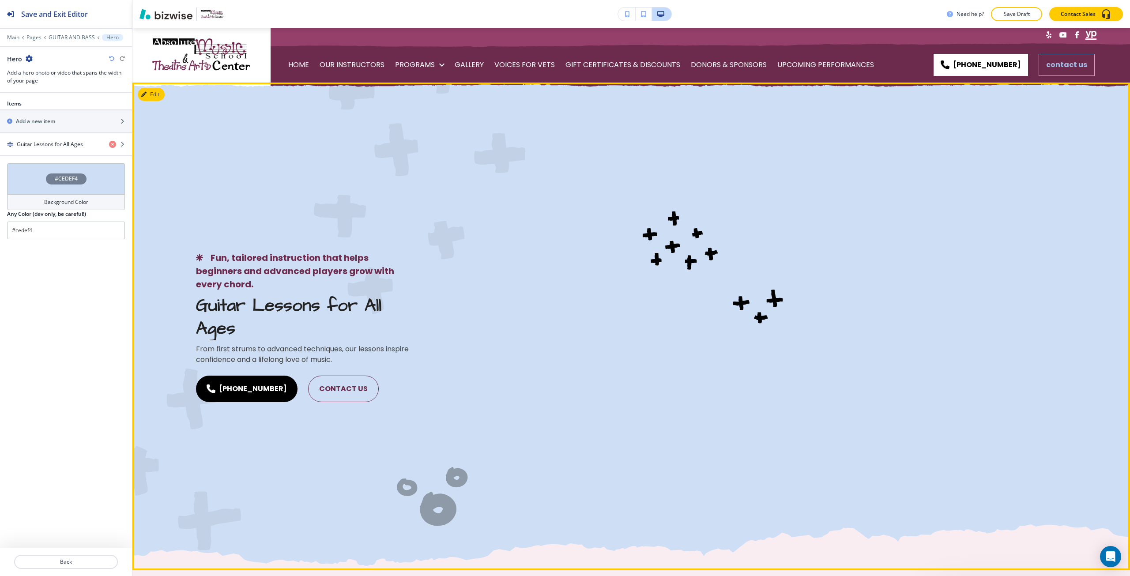
scroll to position [0, 0]
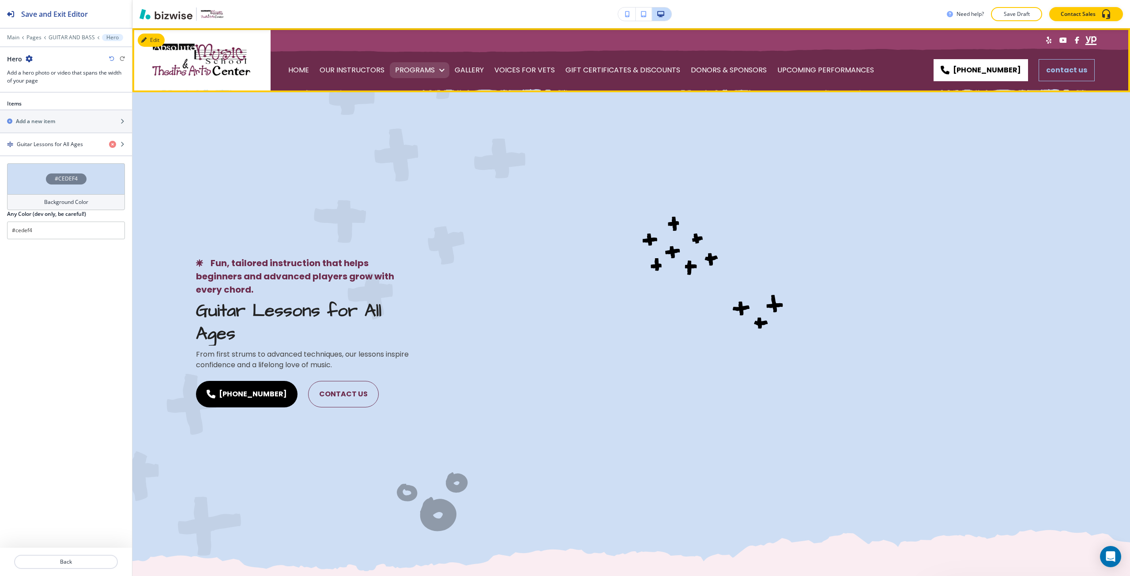
click at [428, 76] on p "PROGRAMS" at bounding box center [415, 70] width 40 height 25
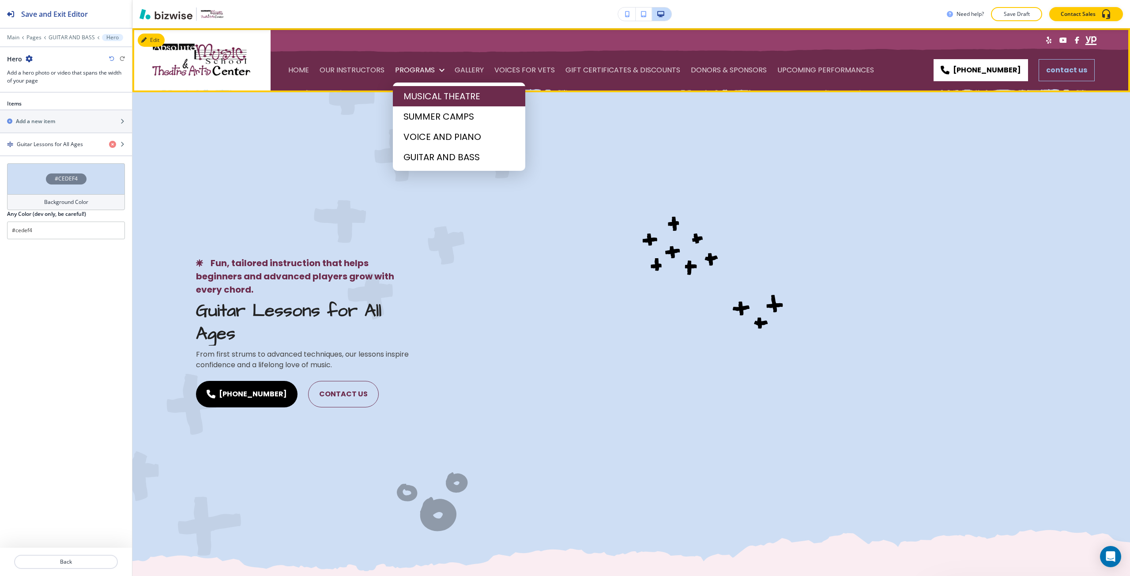
click at [427, 103] on li "MUSICAL THEATRE" at bounding box center [459, 96] width 132 height 20
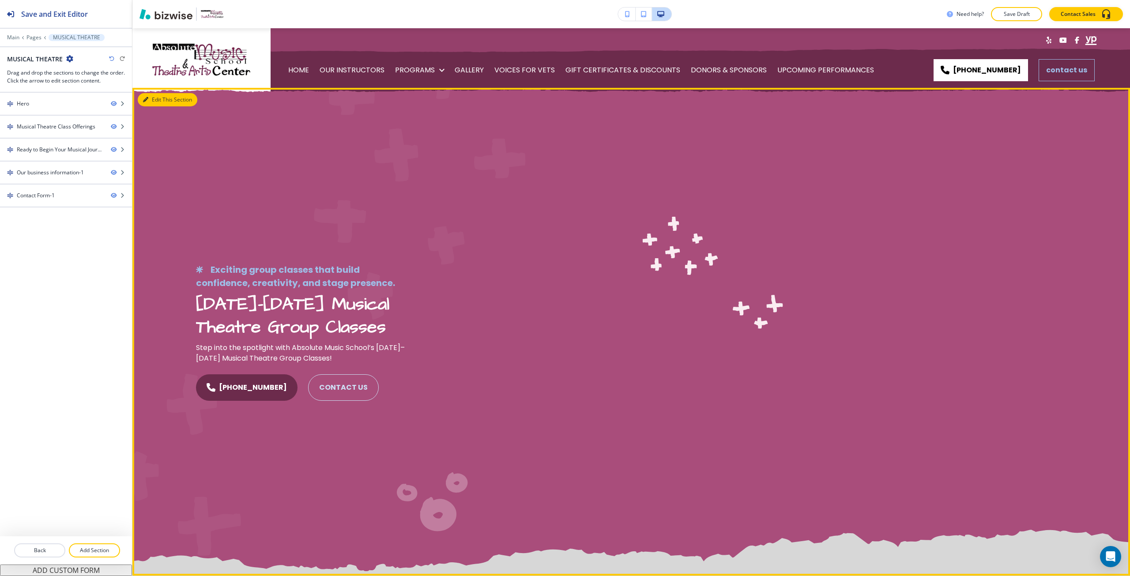
click at [147, 103] on button "Edit This Section" at bounding box center [168, 99] width 60 height 13
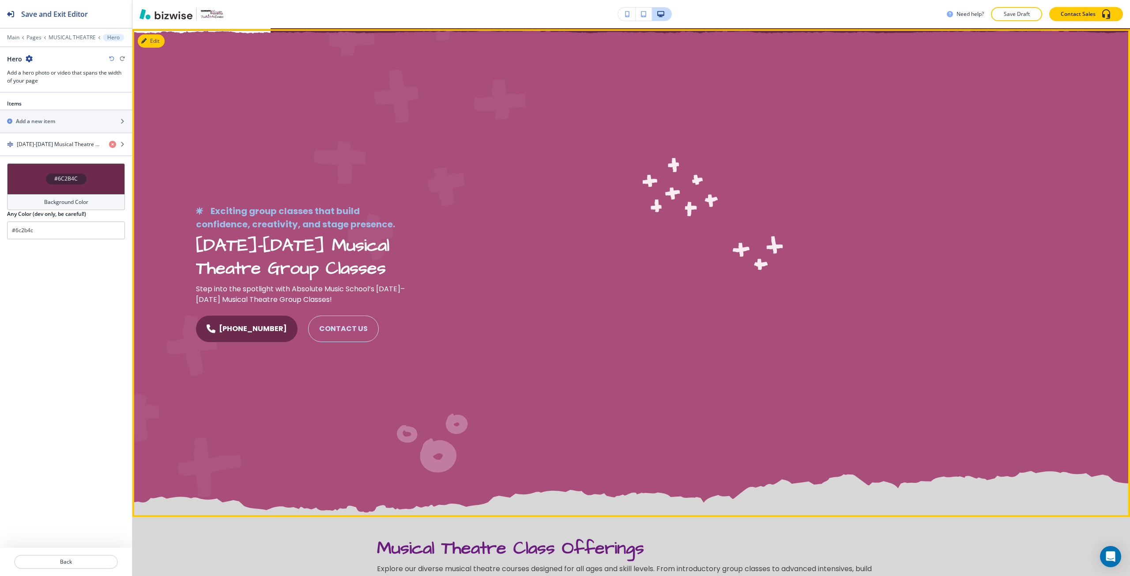
scroll to position [60, 0]
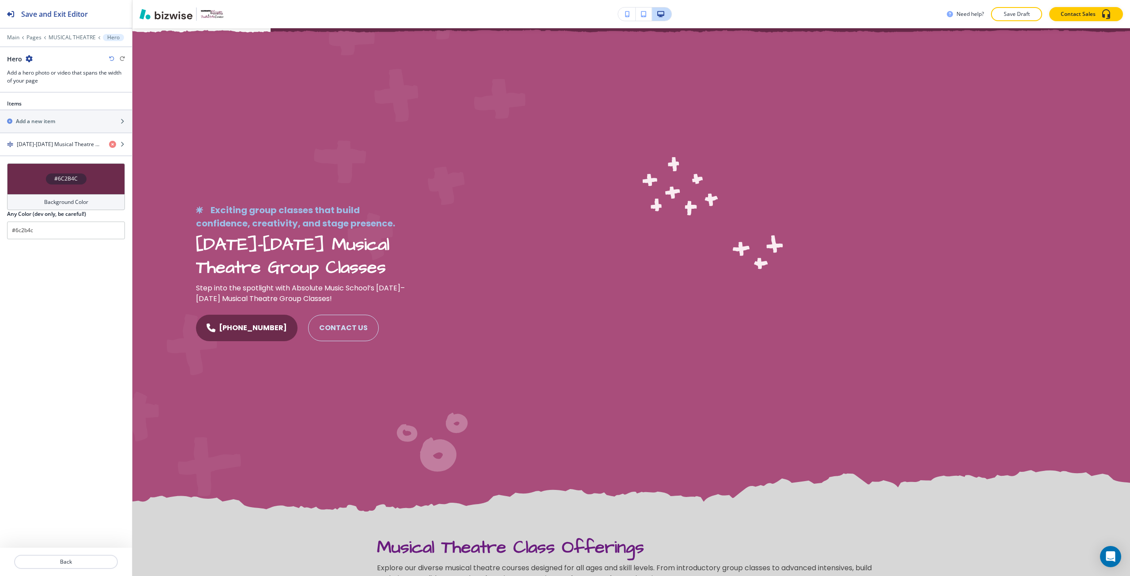
click at [68, 170] on div "#6C2B4C" at bounding box center [66, 178] width 118 height 31
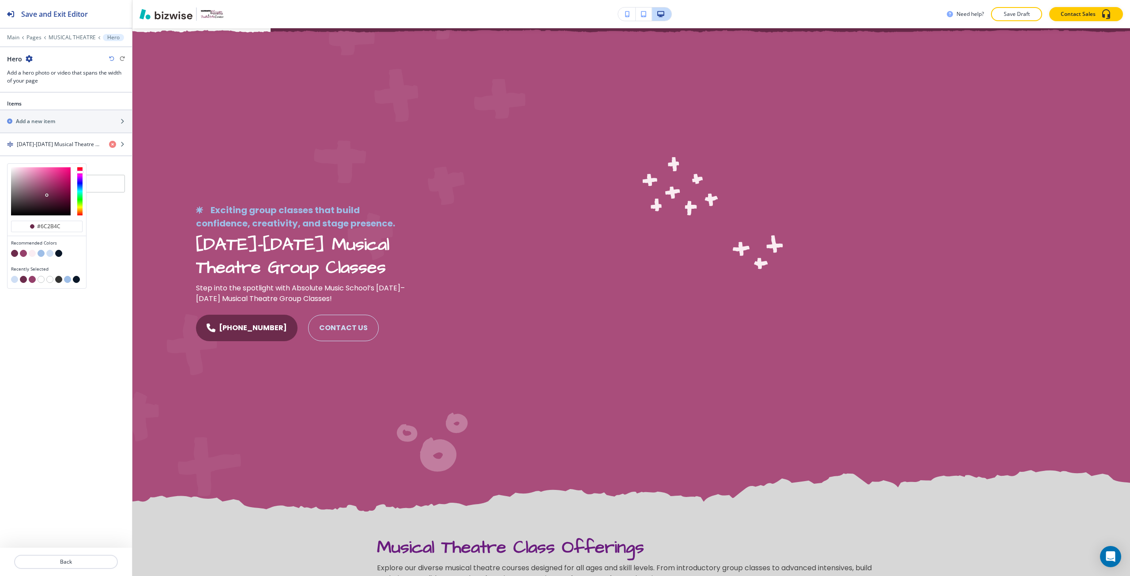
click at [34, 254] on button "button" at bounding box center [32, 253] width 7 height 7
type input "#faedf2"
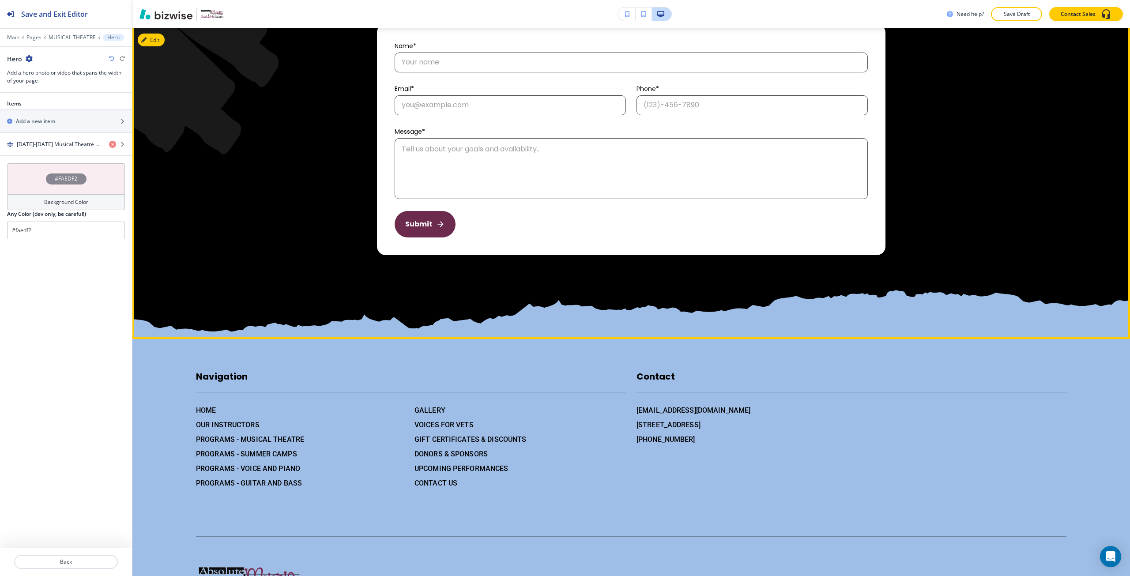
scroll to position [2219, 0]
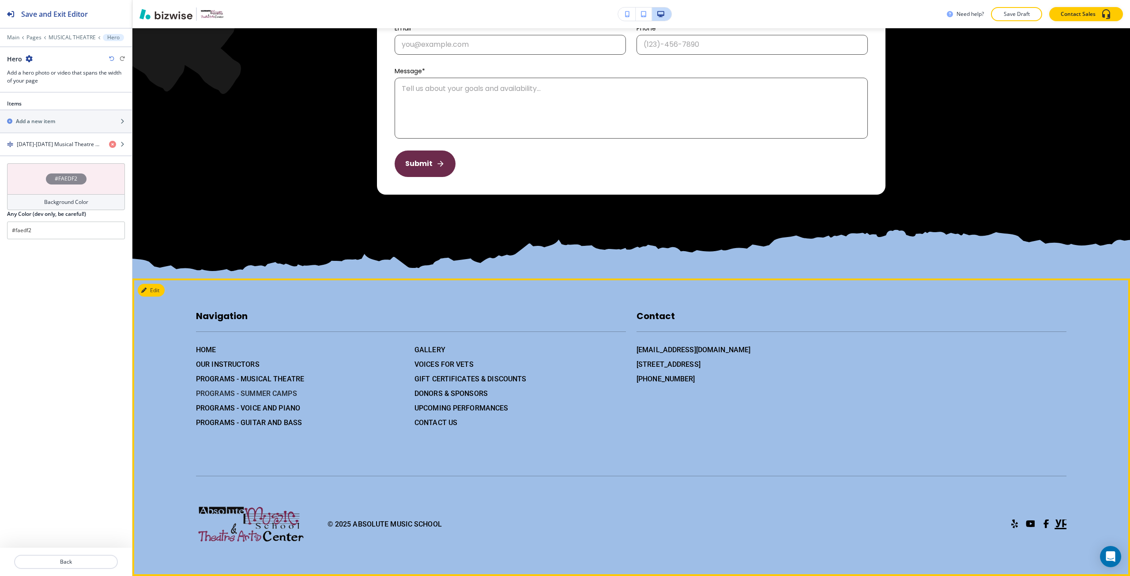
click at [242, 394] on h6 "PROGRAMS - SUMMER CAMPS" at bounding box center [301, 393] width 211 height 11
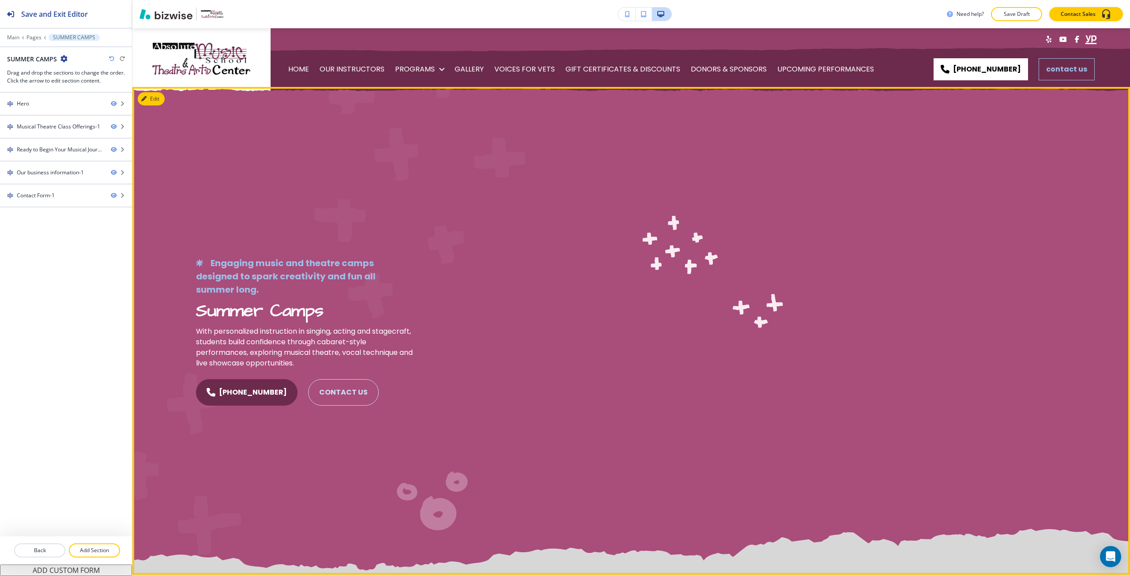
scroll to position [0, 0]
click at [157, 102] on button "Edit This Section" at bounding box center [168, 99] width 60 height 13
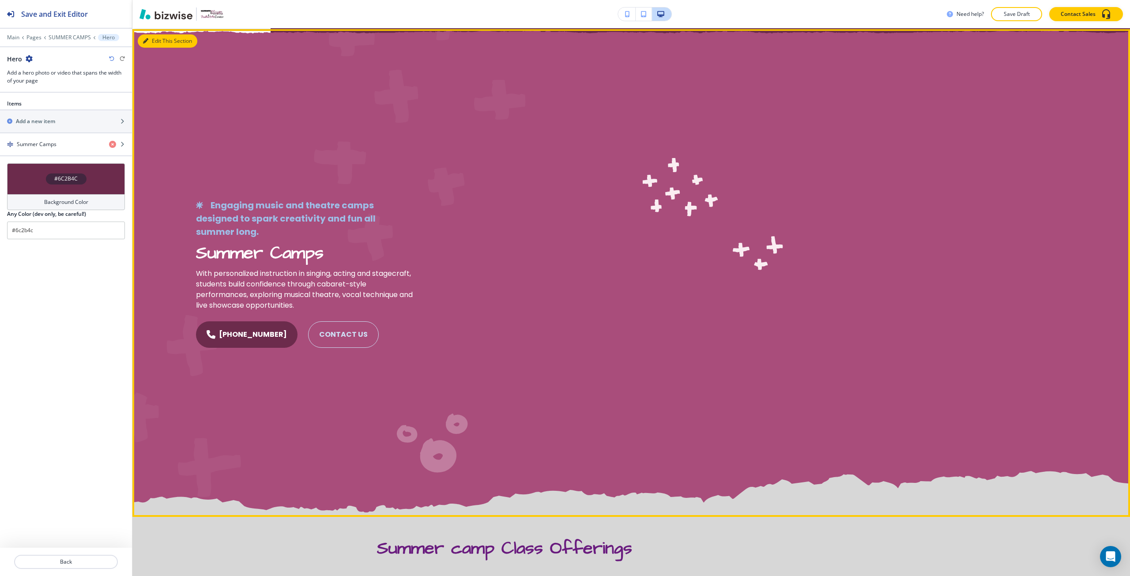
scroll to position [60, 0]
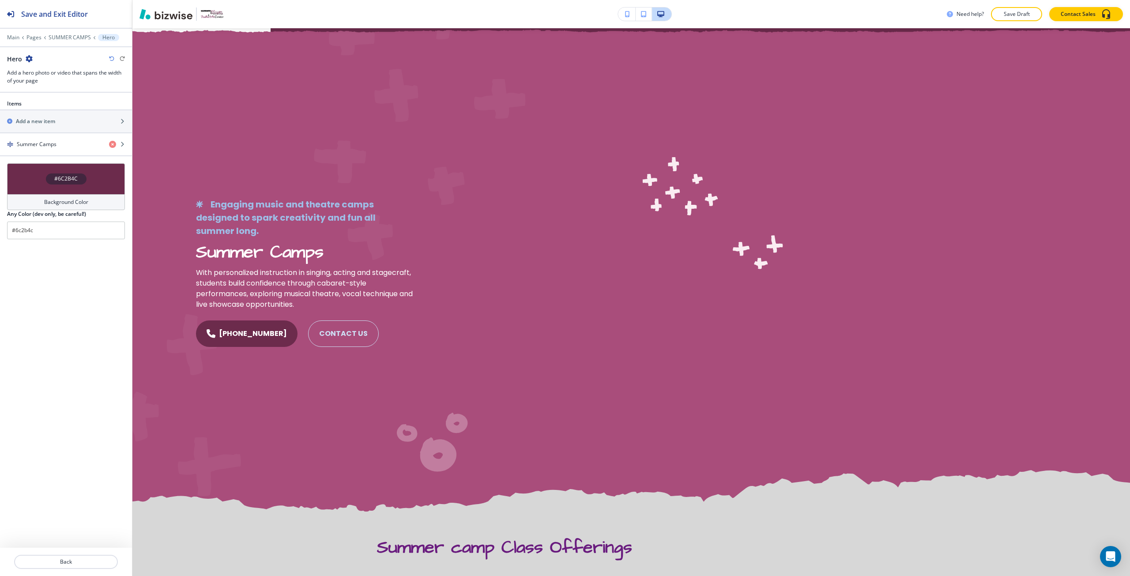
click at [81, 196] on div "Background Color" at bounding box center [66, 202] width 118 height 16
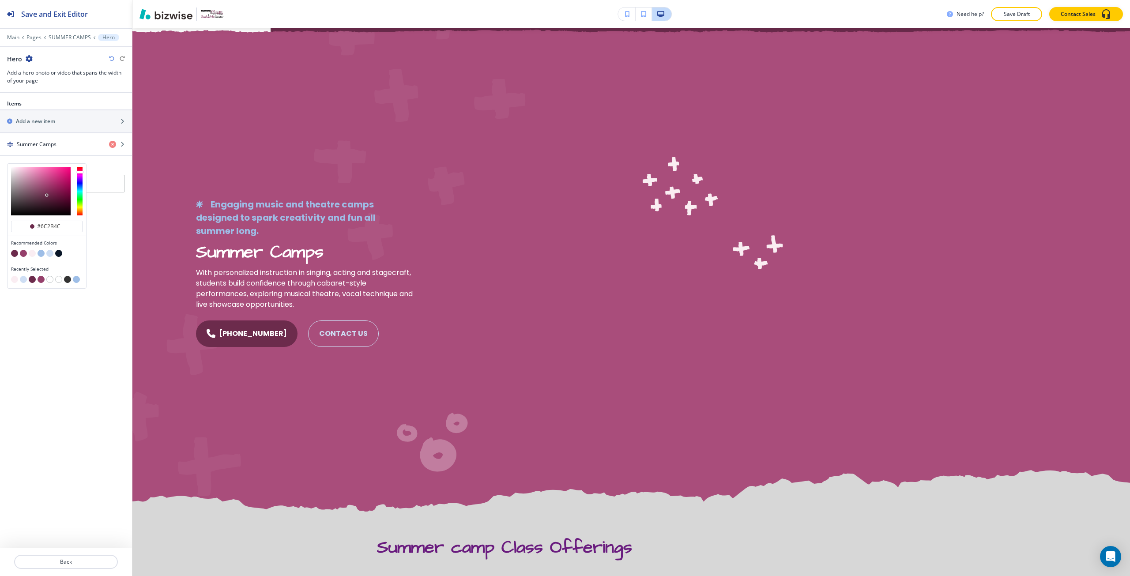
click at [49, 252] on button "button" at bounding box center [49, 253] width 7 height 7
type input "#cedef4"
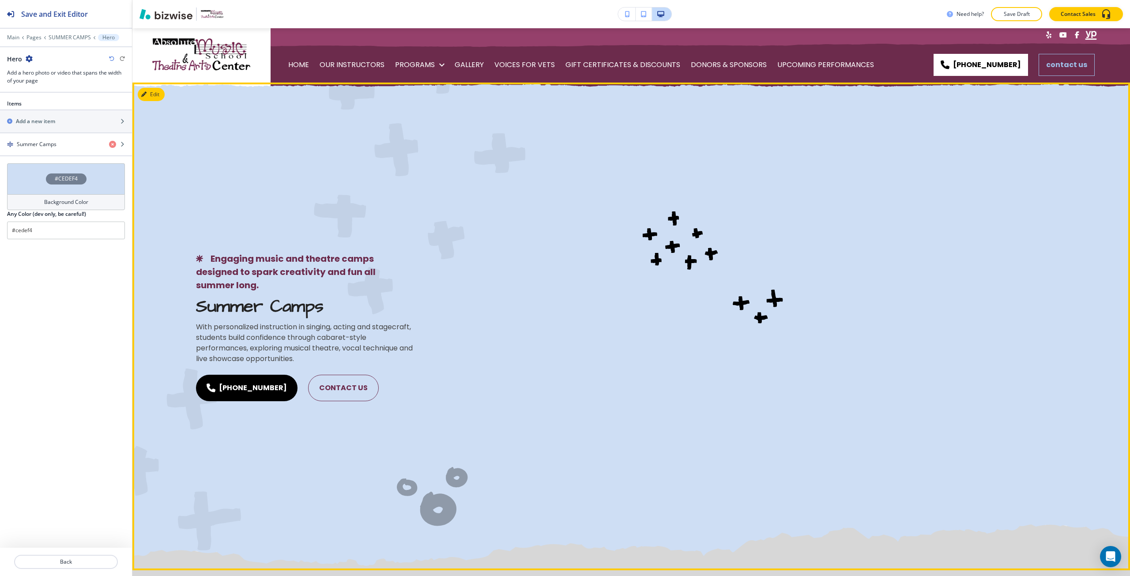
scroll to position [0, 0]
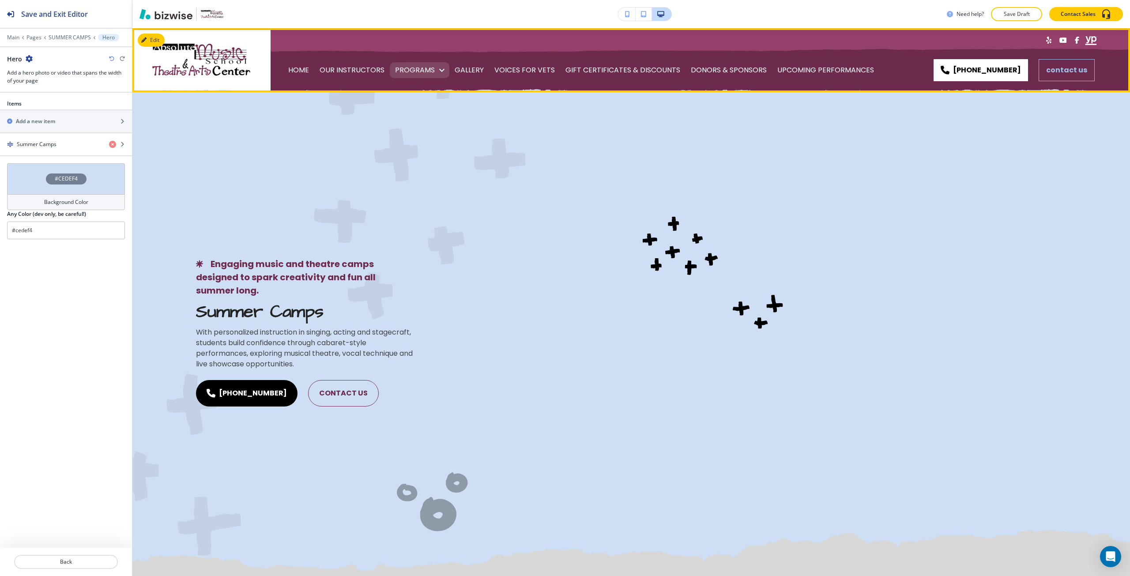
click at [413, 72] on p "PROGRAMS" at bounding box center [415, 70] width 40 height 25
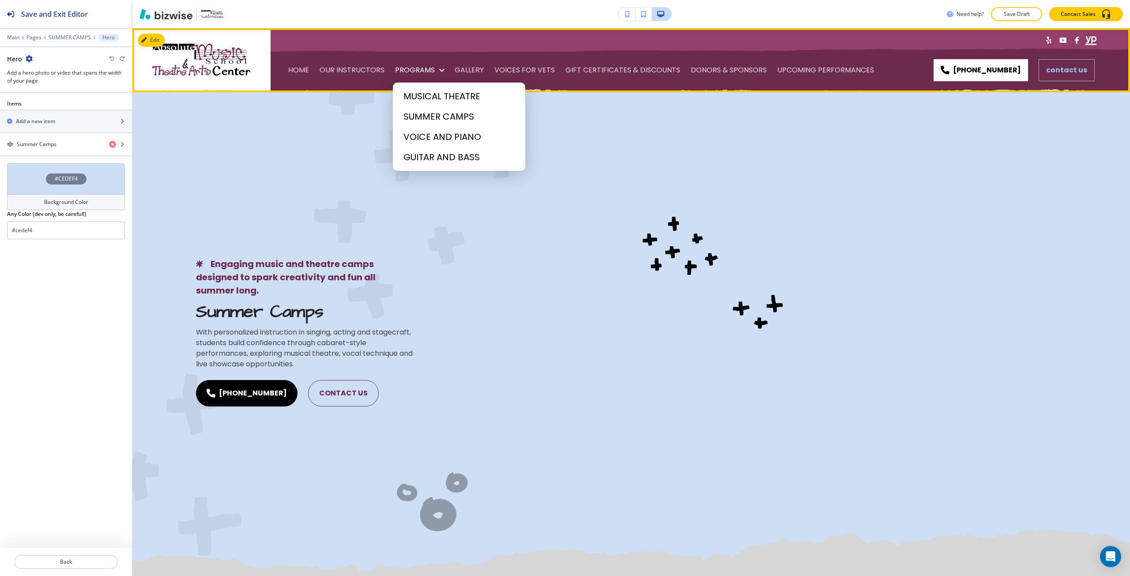
click at [349, 211] on div at bounding box center [565, 288] width 1130 height 576
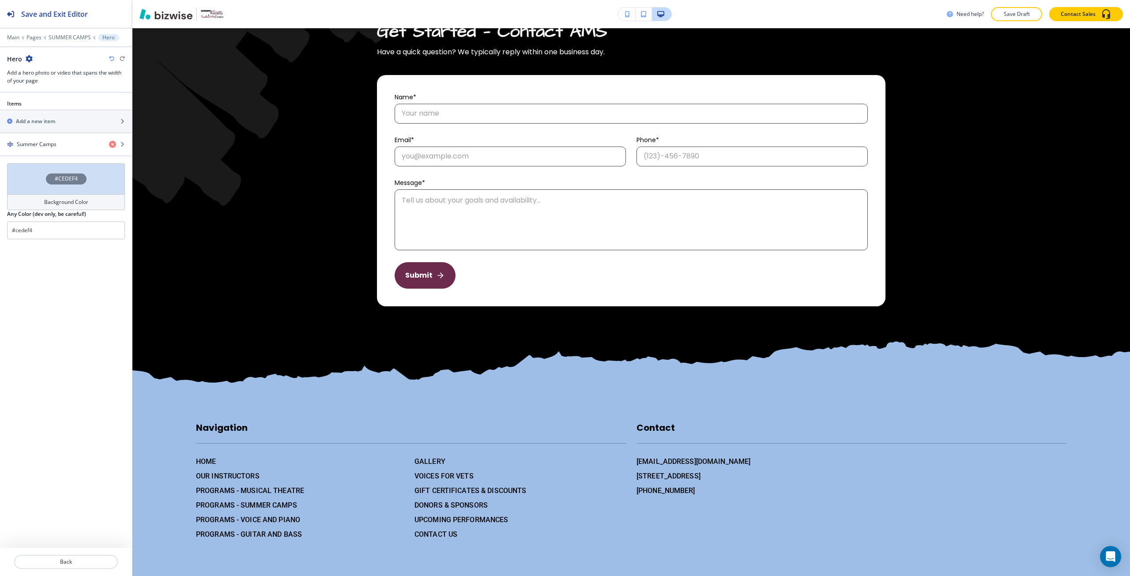
scroll to position [1599, 0]
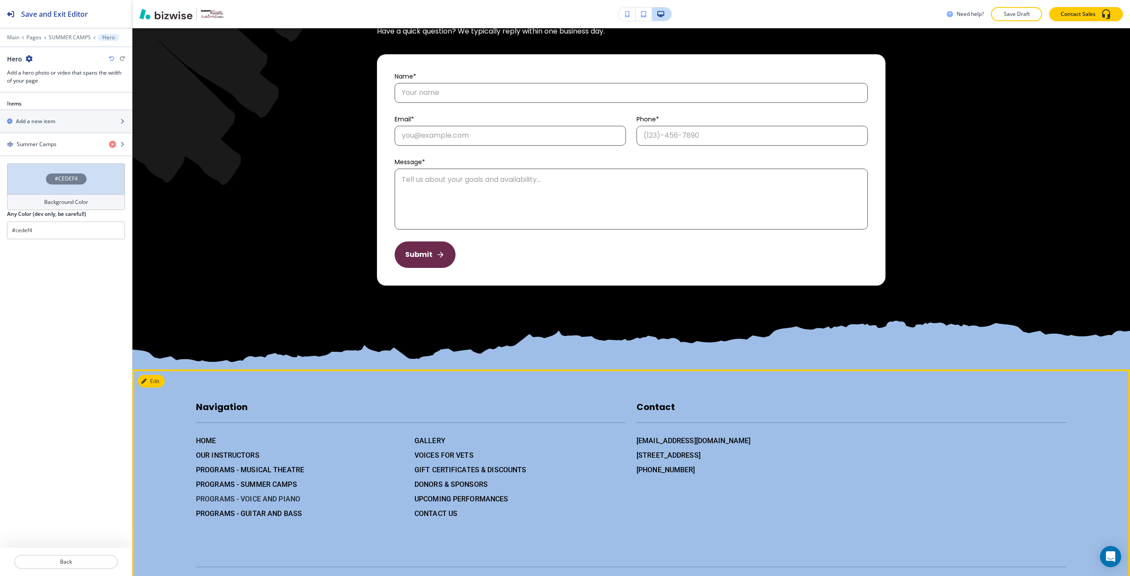
click at [292, 505] on h6 "PROGRAMS - VOICE AND PIANO" at bounding box center [301, 499] width 211 height 11
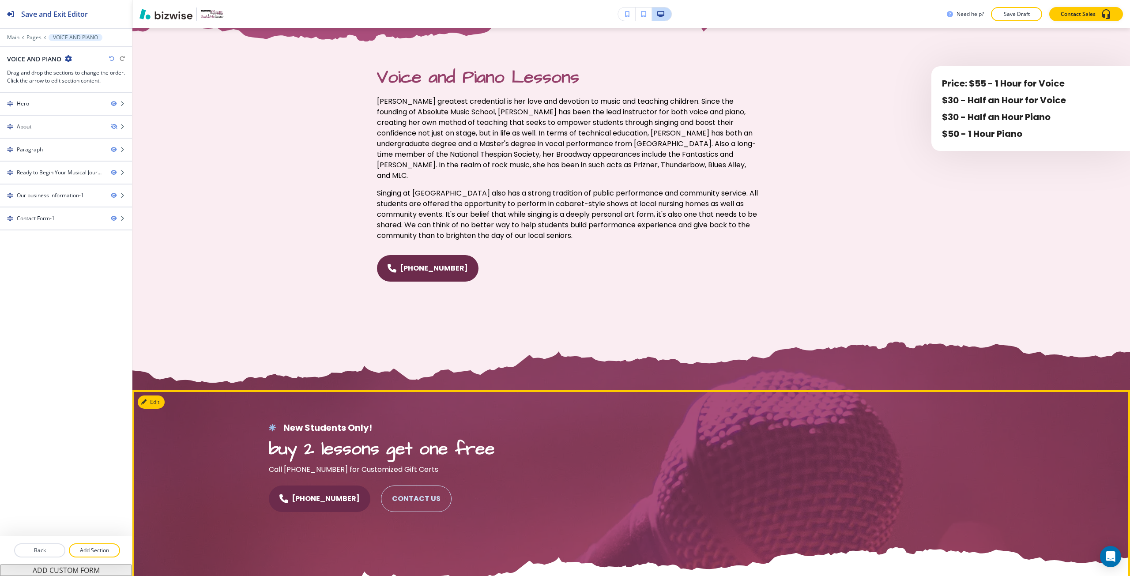
scroll to position [751, 0]
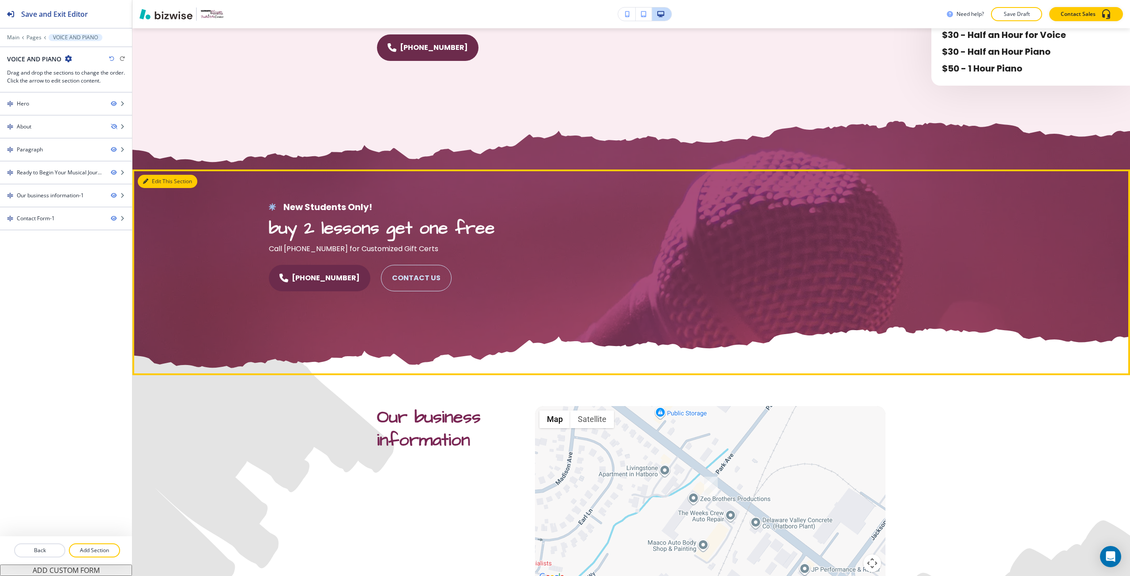
click at [154, 175] on button "Edit This Section" at bounding box center [168, 181] width 60 height 13
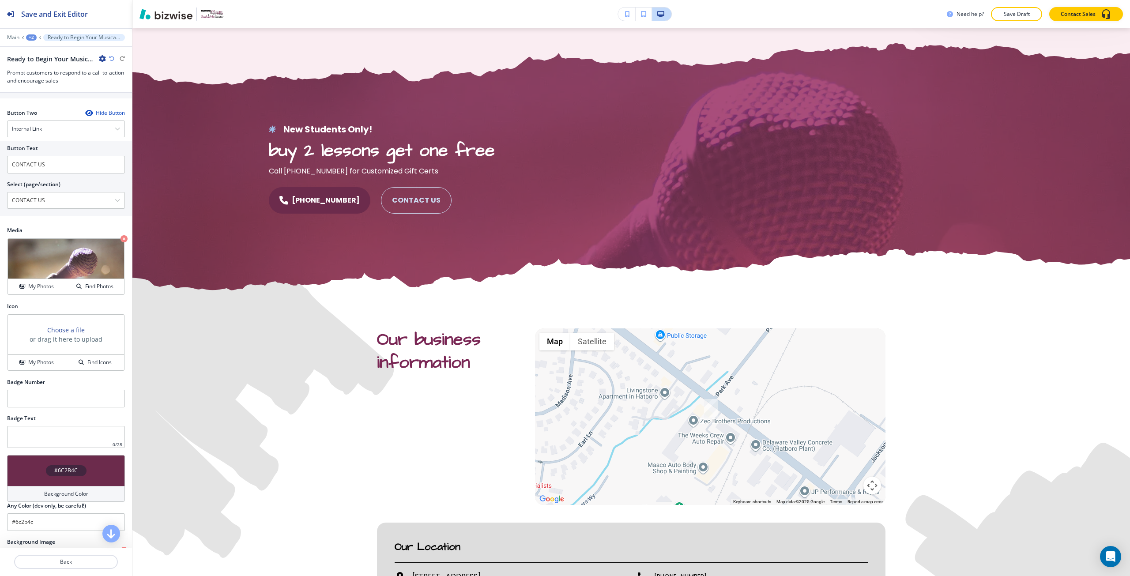
scroll to position [397, 0]
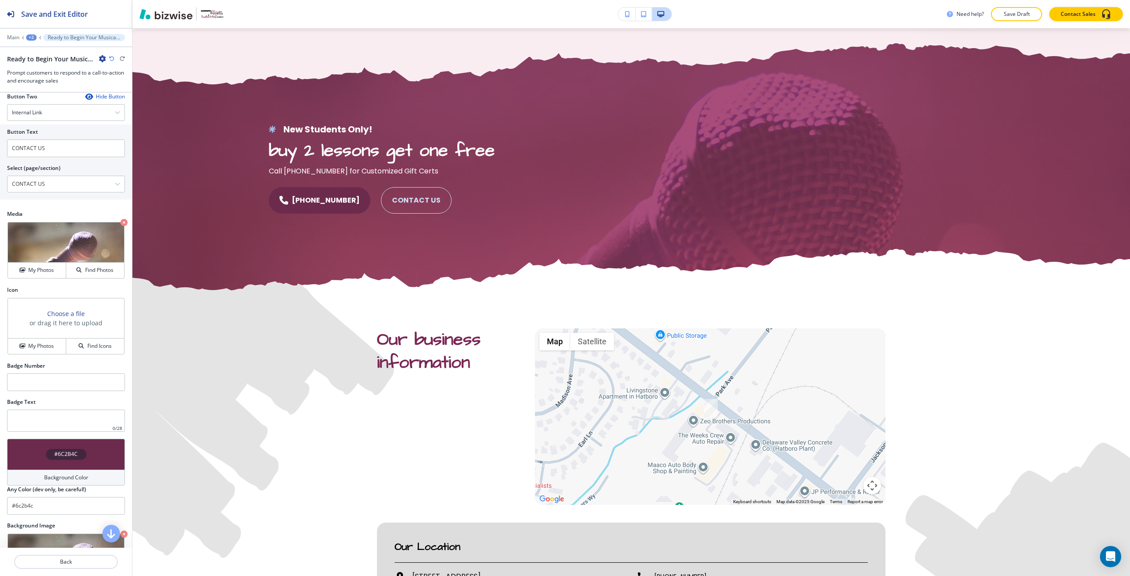
click at [78, 461] on div "#6C2B4C" at bounding box center [66, 454] width 118 height 31
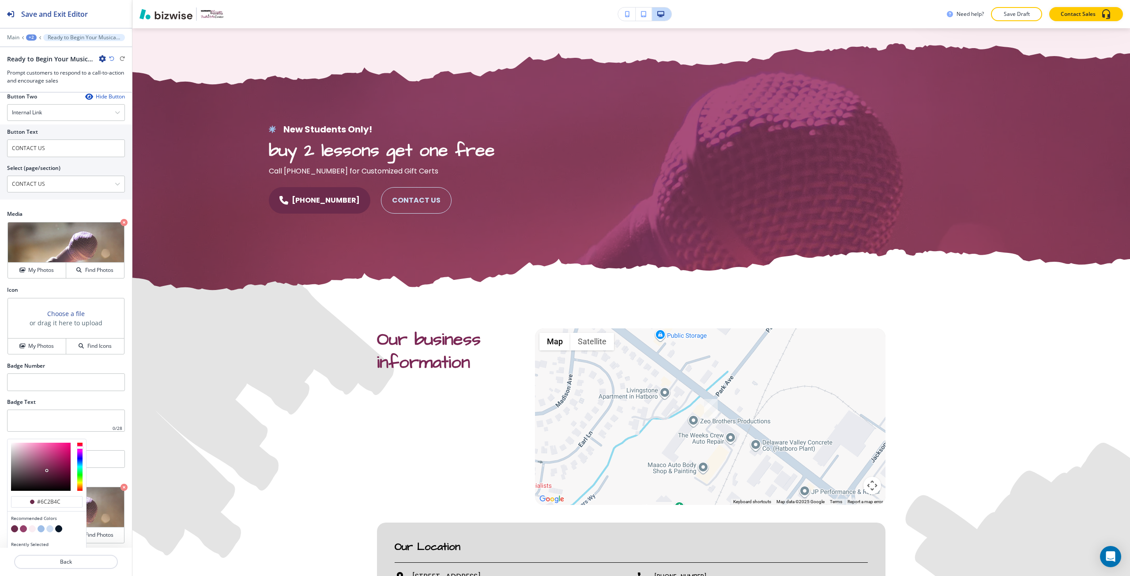
click at [44, 531] on button "button" at bounding box center [41, 528] width 7 height 7
type input "#9ebee7"
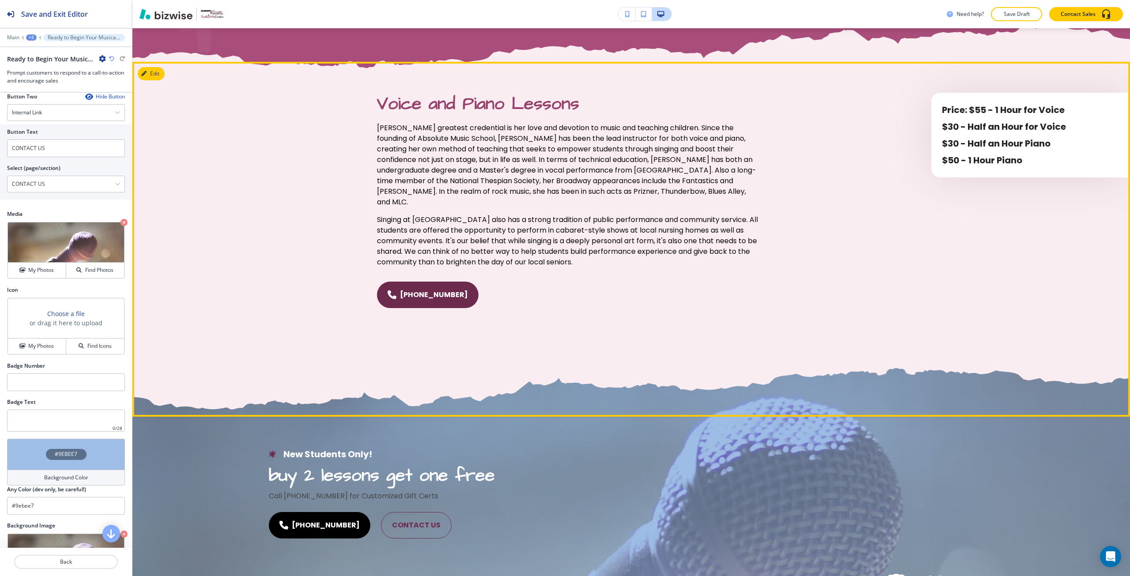
scroll to position [0, 0]
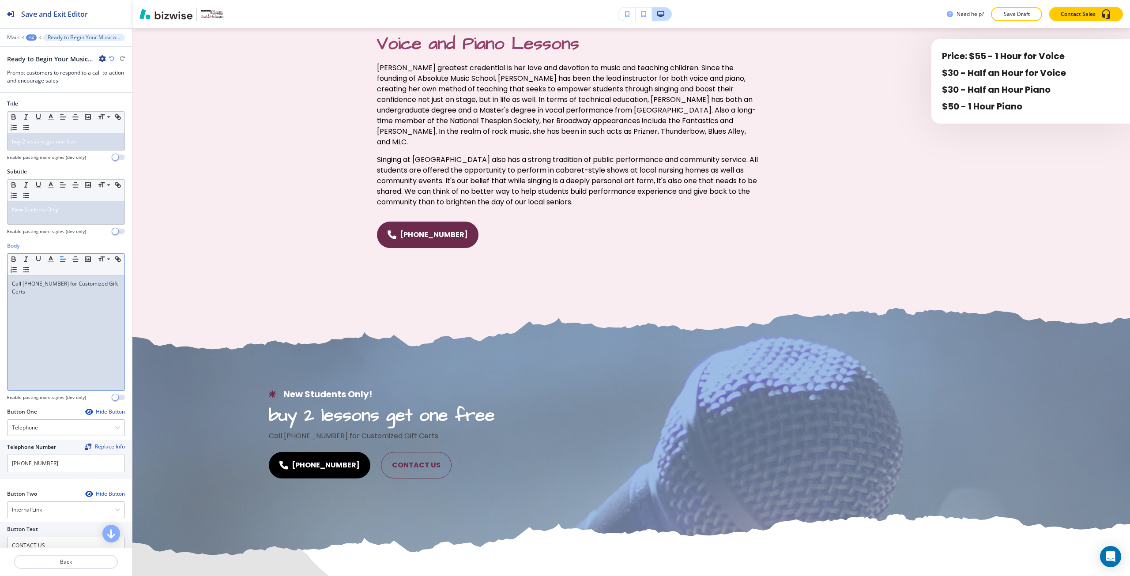
click at [71, 298] on div "Call [PHONE_NUMBER] for Customized Gift Certs" at bounding box center [66, 332] width 117 height 115
click at [50, 261] on icon "button" at bounding box center [51, 259] width 8 height 8
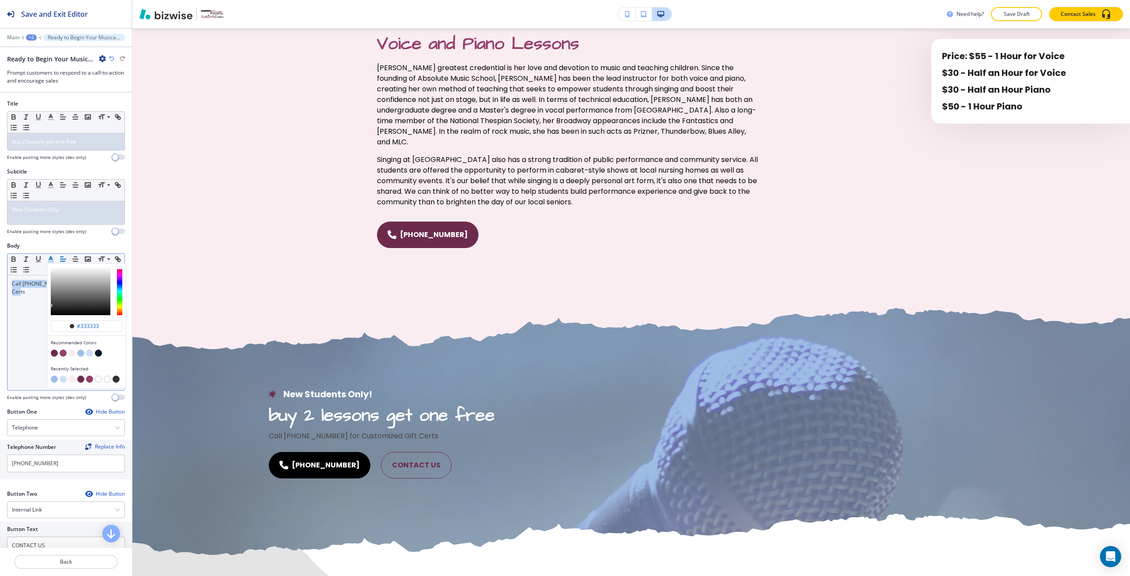
click at [99, 380] on button "button" at bounding box center [98, 379] width 7 height 7
type input "#ffffff"
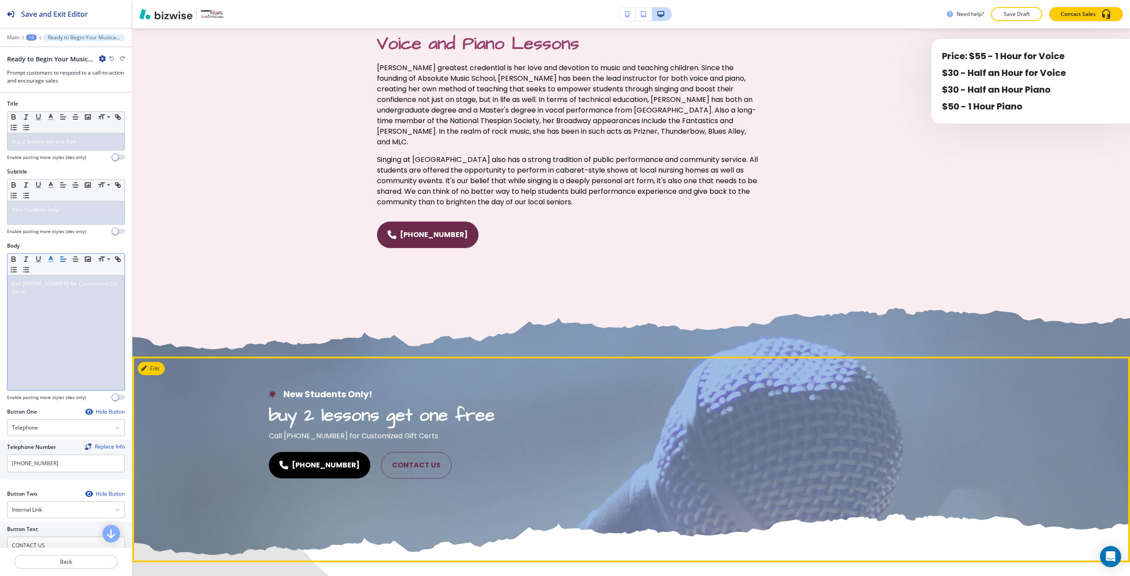
click at [187, 389] on div at bounding box center [381, 433] width 499 height 259
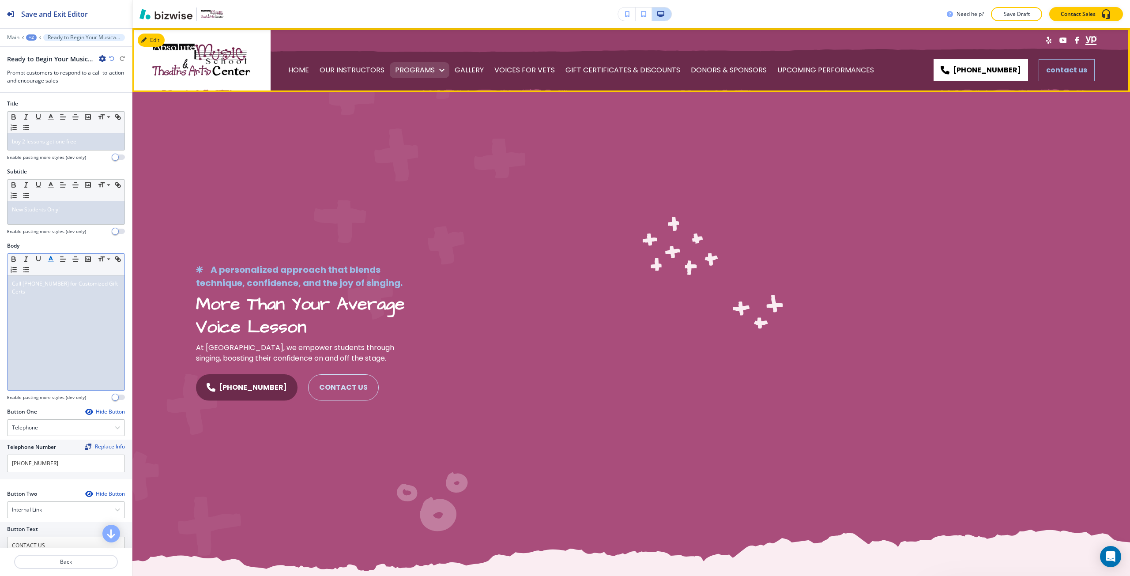
click at [424, 71] on p "PROGRAMS" at bounding box center [415, 70] width 40 height 25
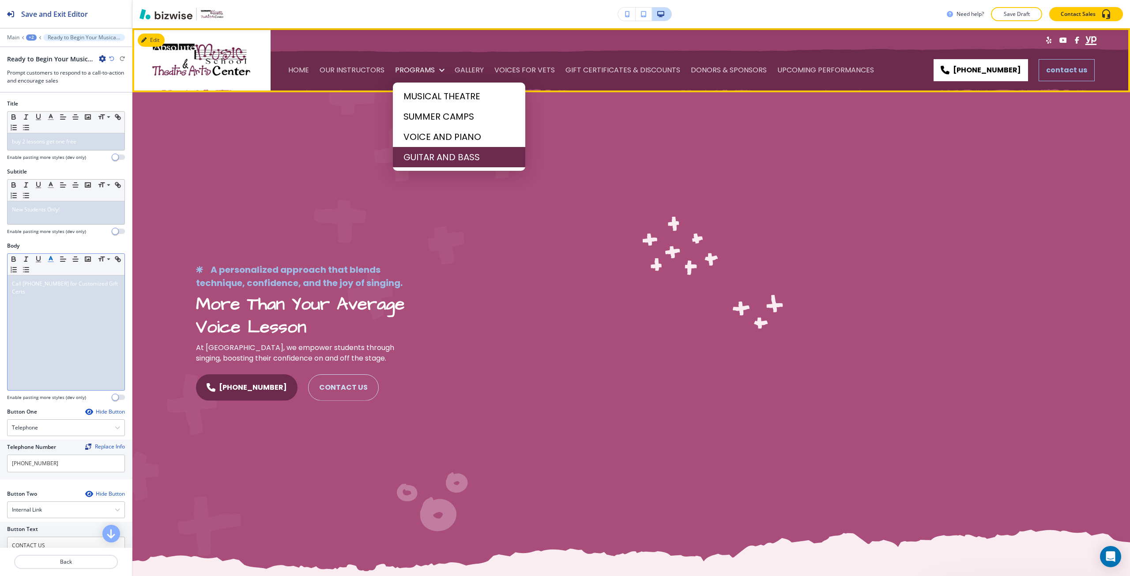
click at [418, 157] on span "GUITAR AND BASS" at bounding box center [459, 157] width 111 height 13
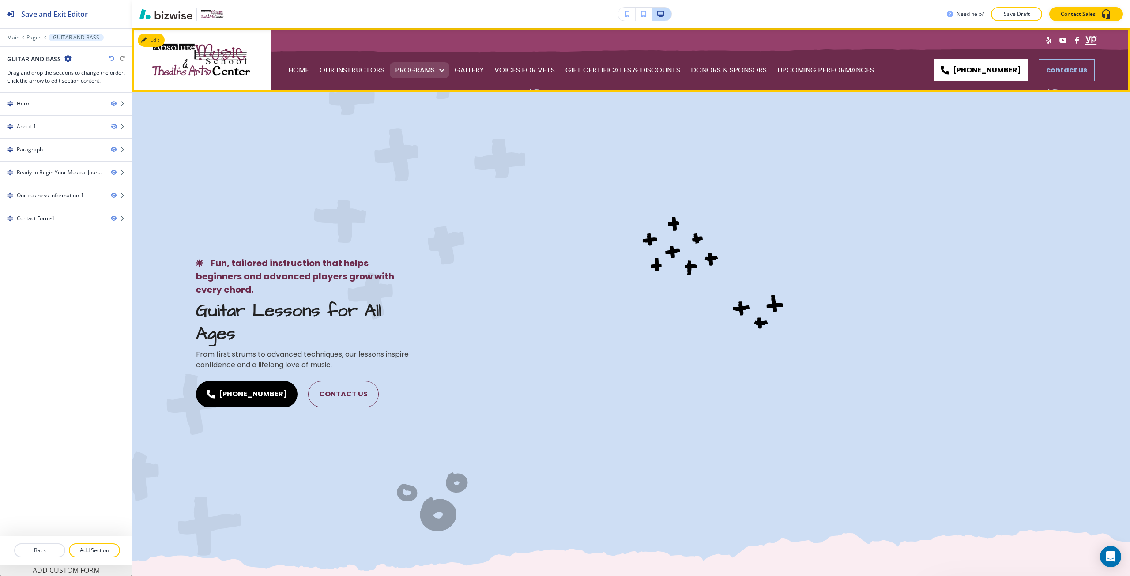
click at [406, 73] on p "PROGRAMS" at bounding box center [415, 70] width 40 height 25
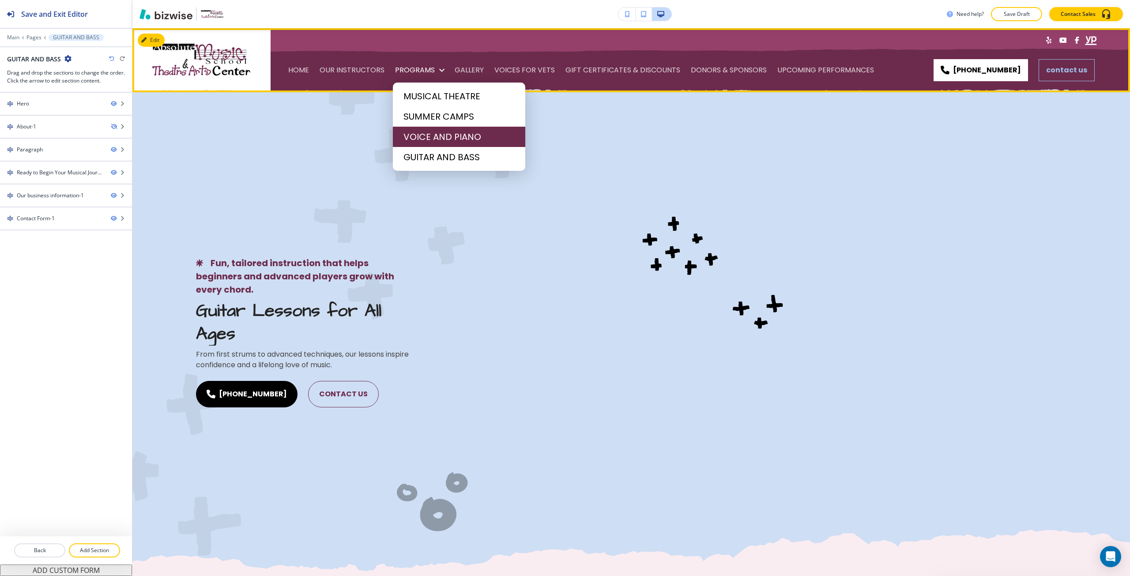
click at [405, 143] on li "VOICE AND PIANO" at bounding box center [459, 137] width 132 height 20
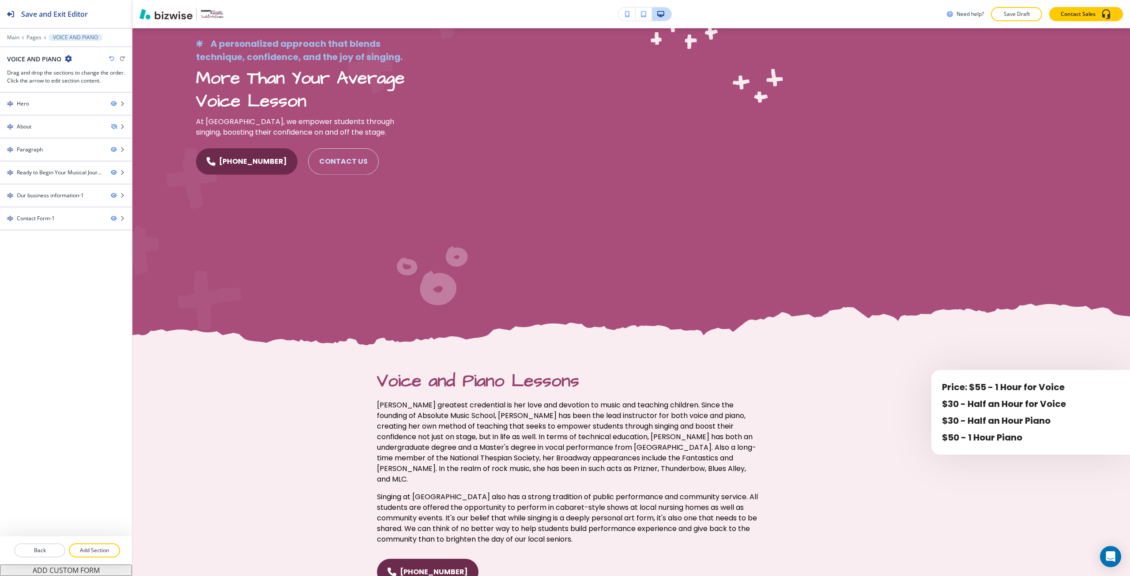
scroll to position [441, 0]
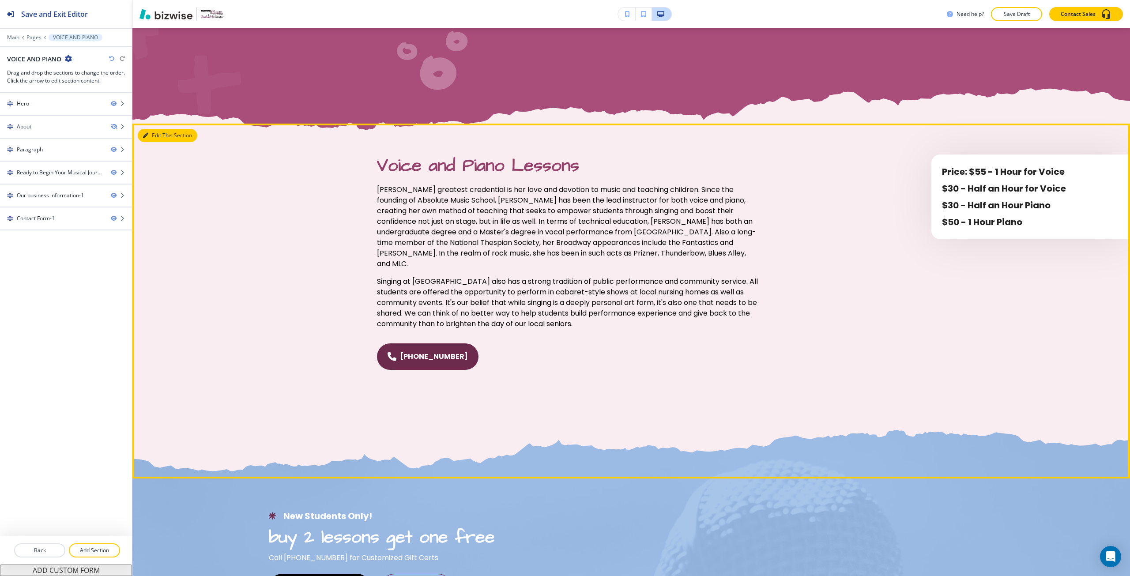
click at [151, 140] on button "Edit This Section" at bounding box center [168, 135] width 60 height 13
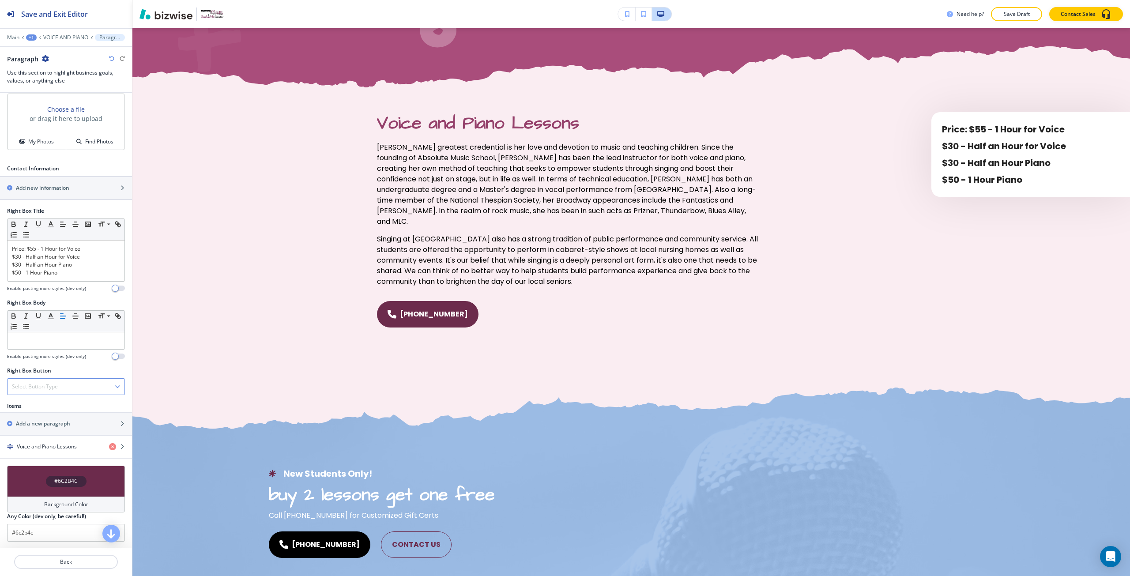
scroll to position [327, 0]
click at [65, 451] on div "button" at bounding box center [66, 453] width 132 height 7
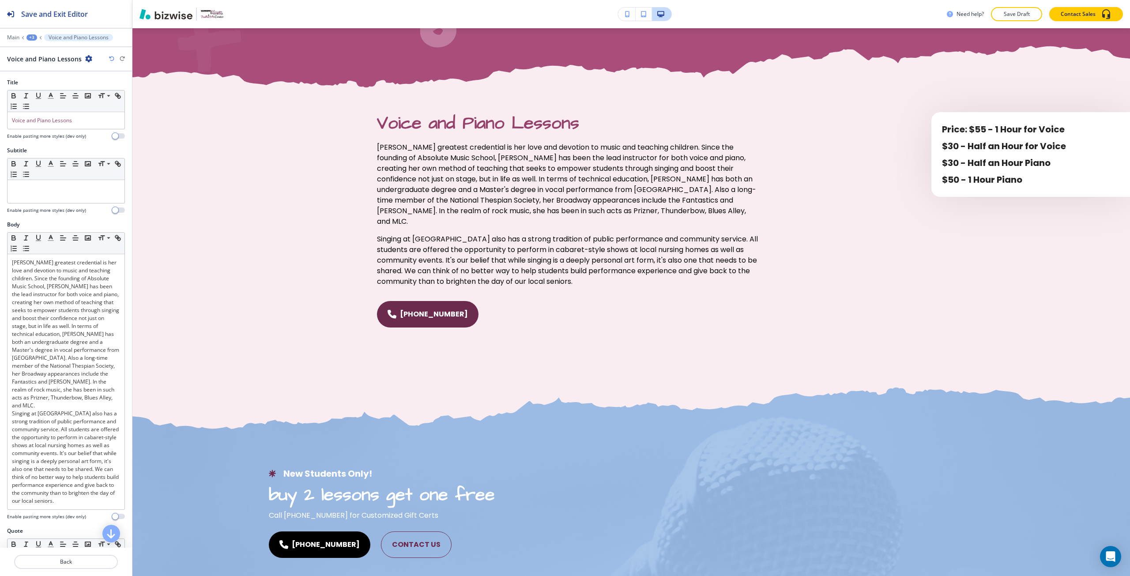
scroll to position [567, 0]
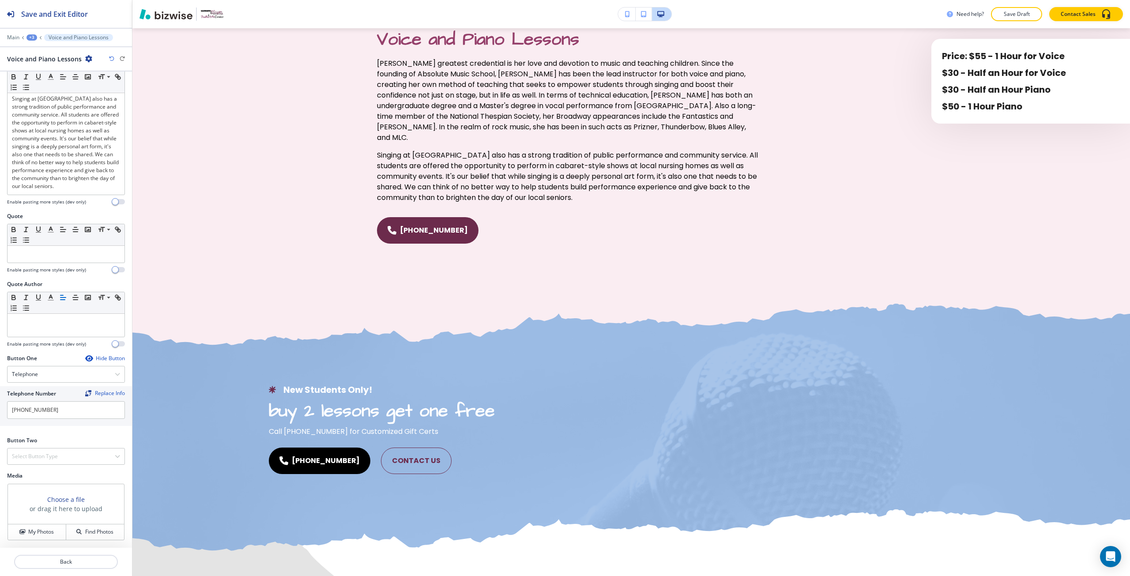
click at [50, 500] on h3 "Choose a file" at bounding box center [66, 499] width 38 height 9
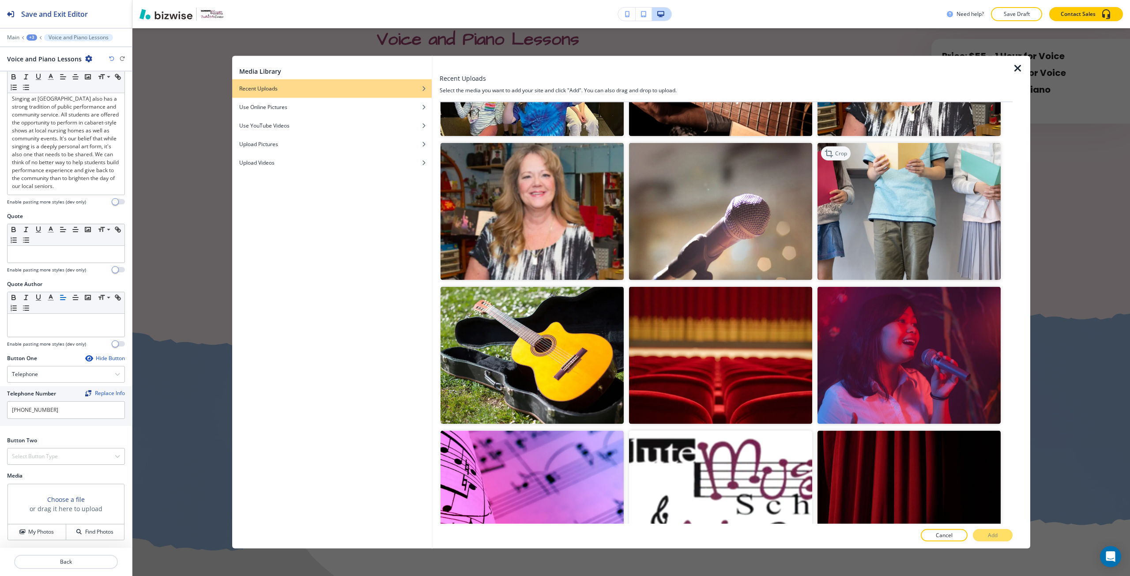
scroll to position [3999, 0]
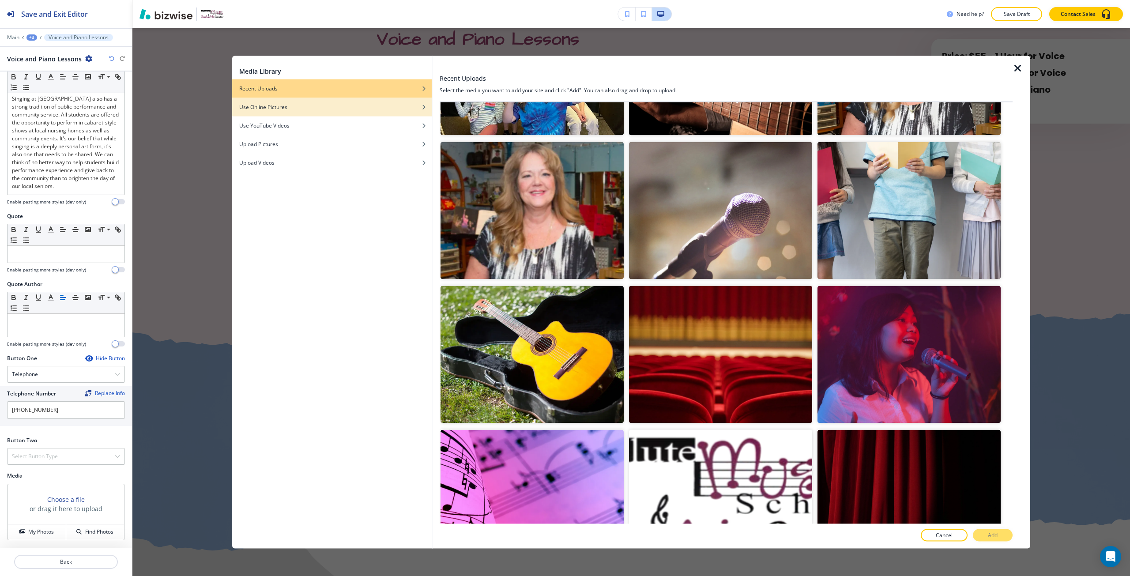
click at [338, 112] on div "button" at bounding box center [332, 113] width 200 height 5
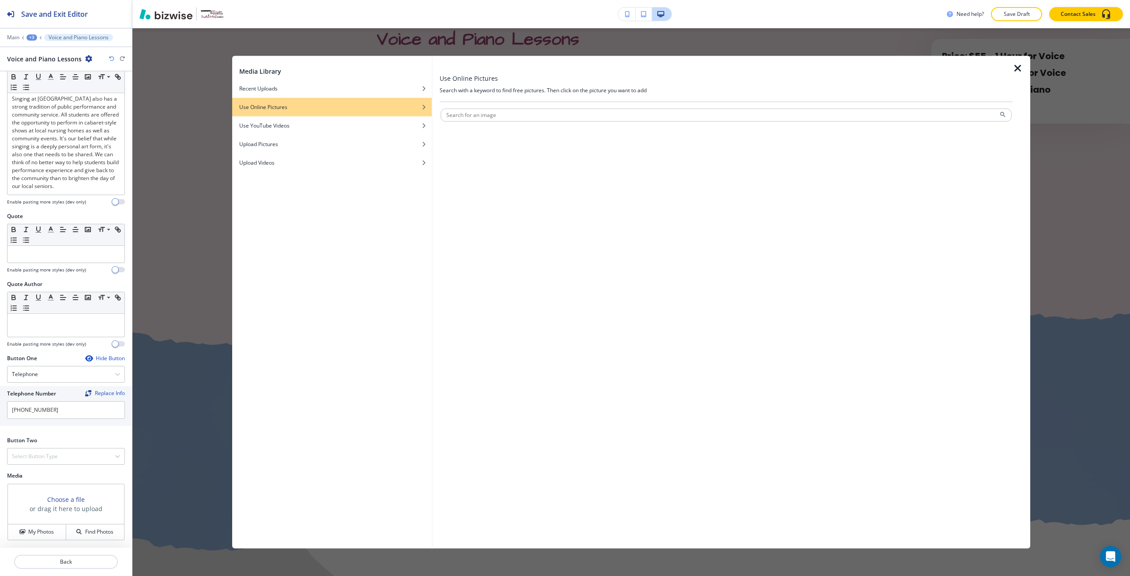
scroll to position [0, 0]
click at [517, 119] on input "text" at bounding box center [726, 114] width 571 height 13
type input "O"
type input "PIANO LESSONS"
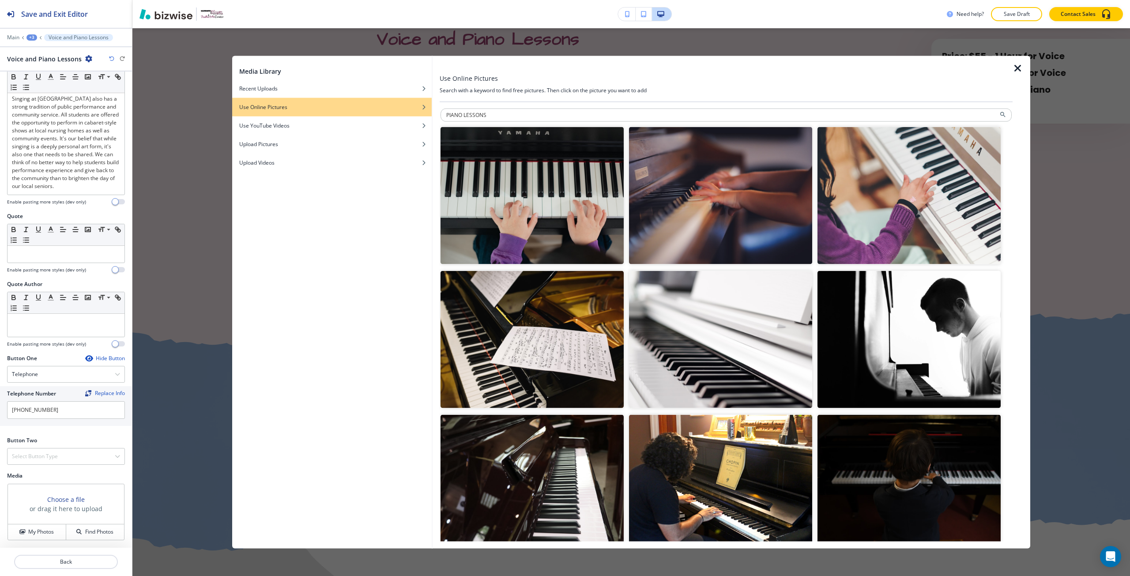
click at [835, 239] on img "button" at bounding box center [909, 195] width 183 height 137
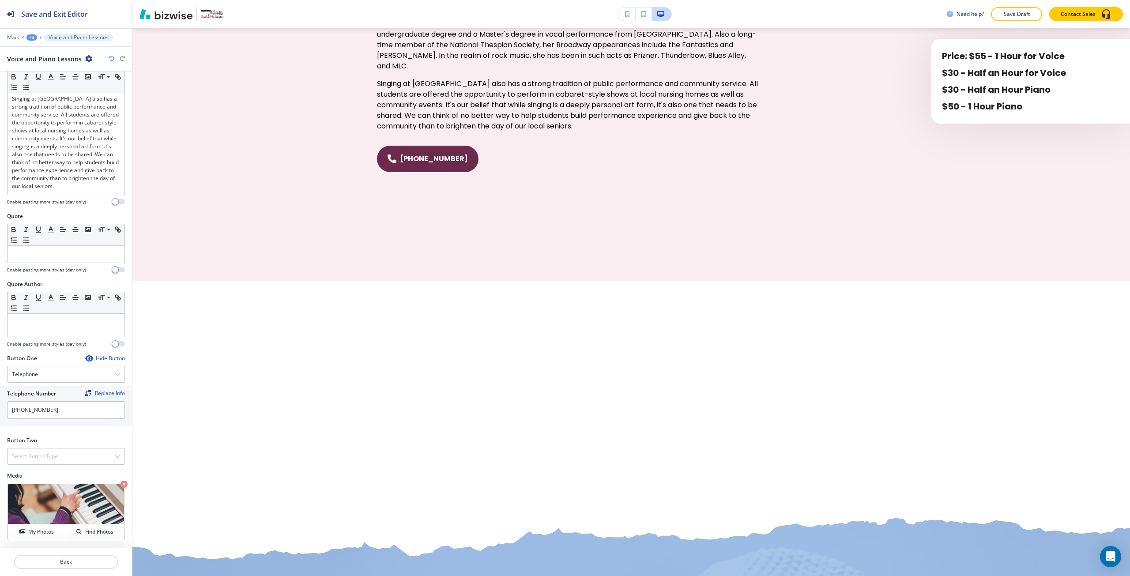
scroll to position [612, 0]
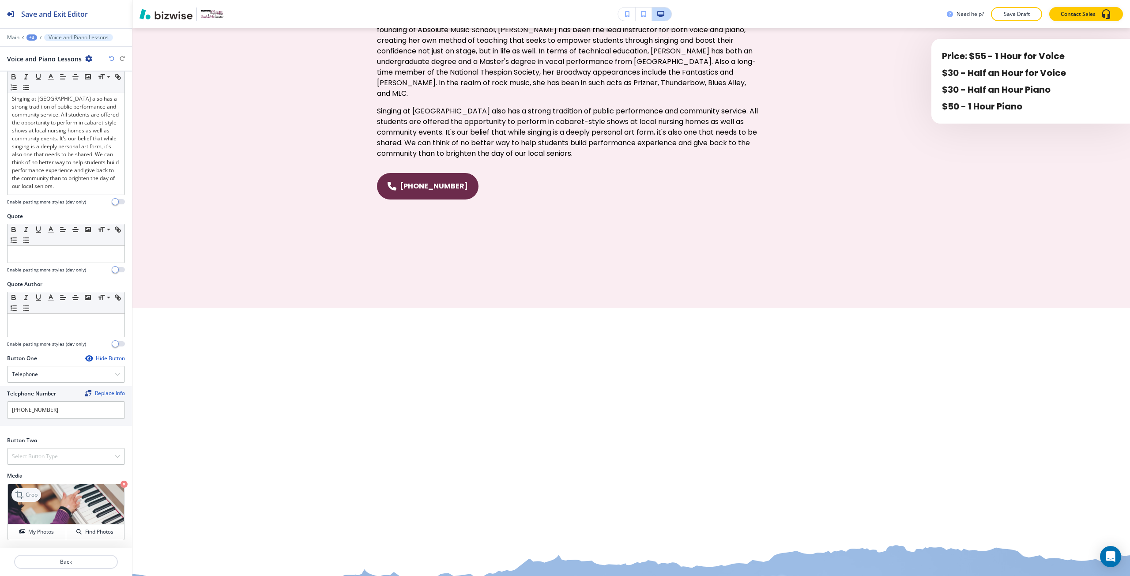
click at [33, 492] on p "Crop" at bounding box center [32, 495] width 12 height 8
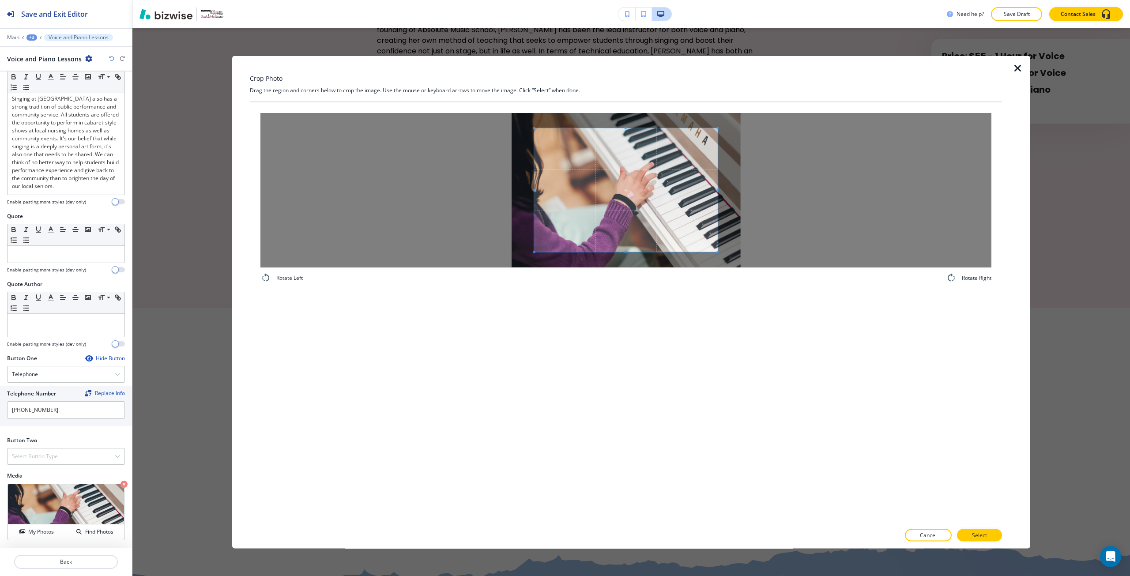
click at [1018, 66] on icon "button" at bounding box center [1018, 68] width 11 height 11
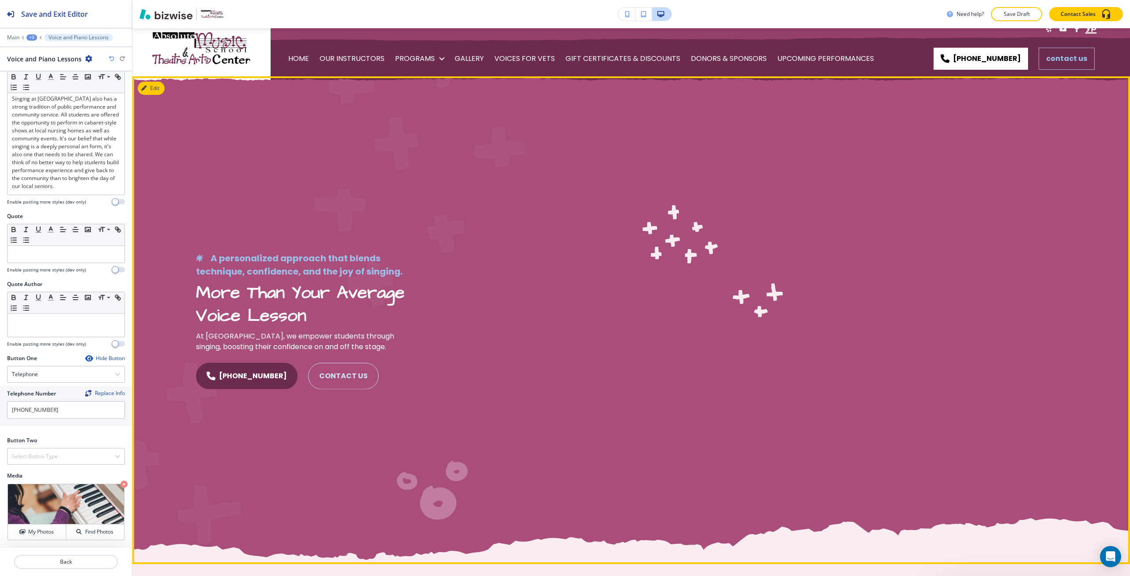
scroll to position [0, 0]
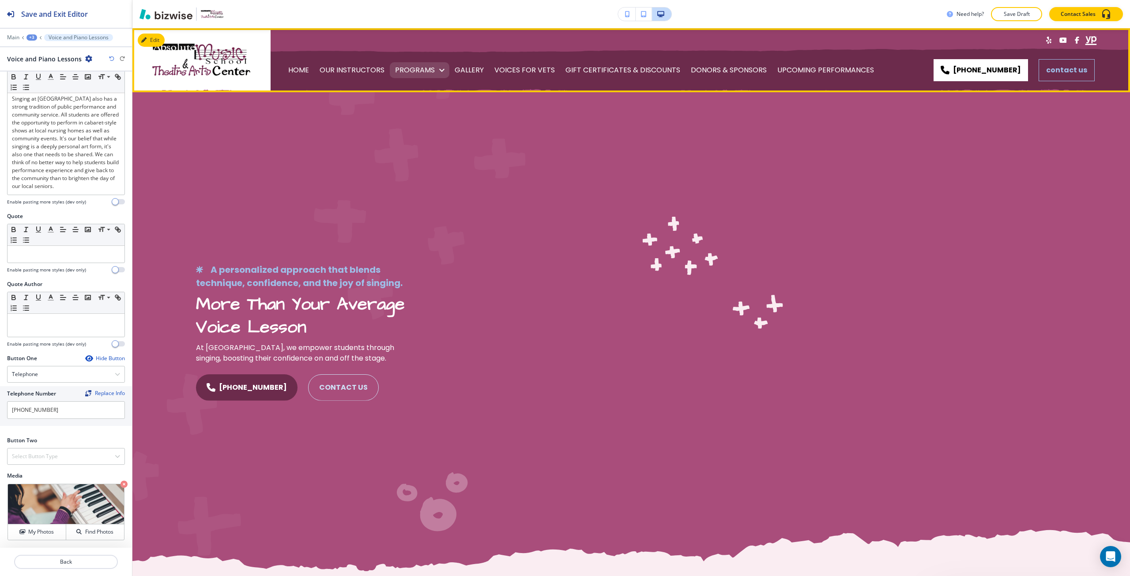
click at [404, 77] on p "PROGRAMS" at bounding box center [415, 70] width 40 height 25
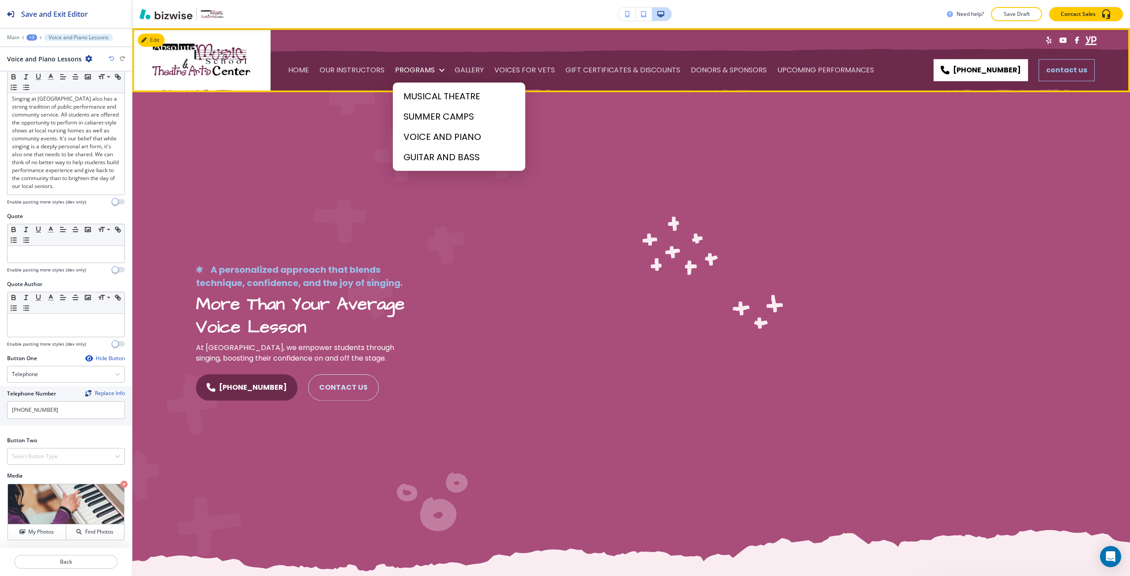
click at [504, 71] on div at bounding box center [565, 288] width 1130 height 576
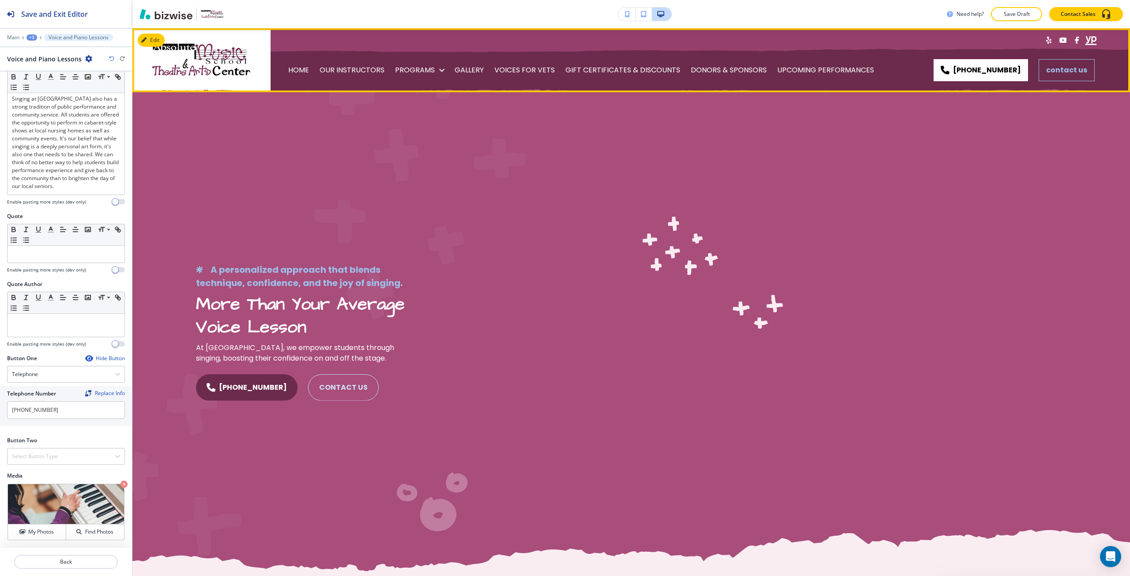
click at [517, 71] on p "VOICES FOR VETS" at bounding box center [524, 70] width 60 height 25
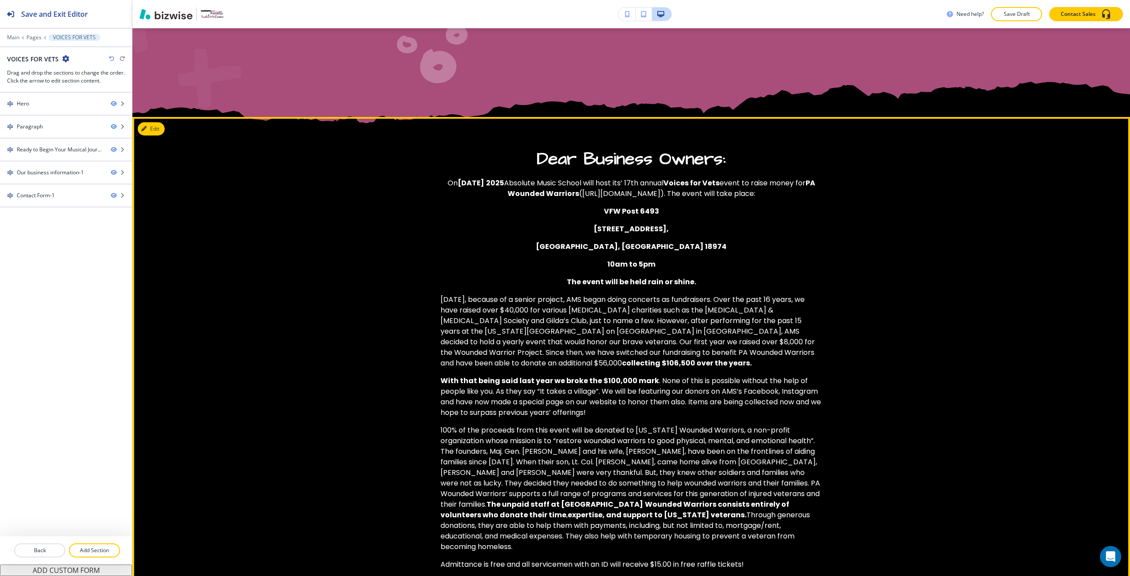
scroll to position [441, 0]
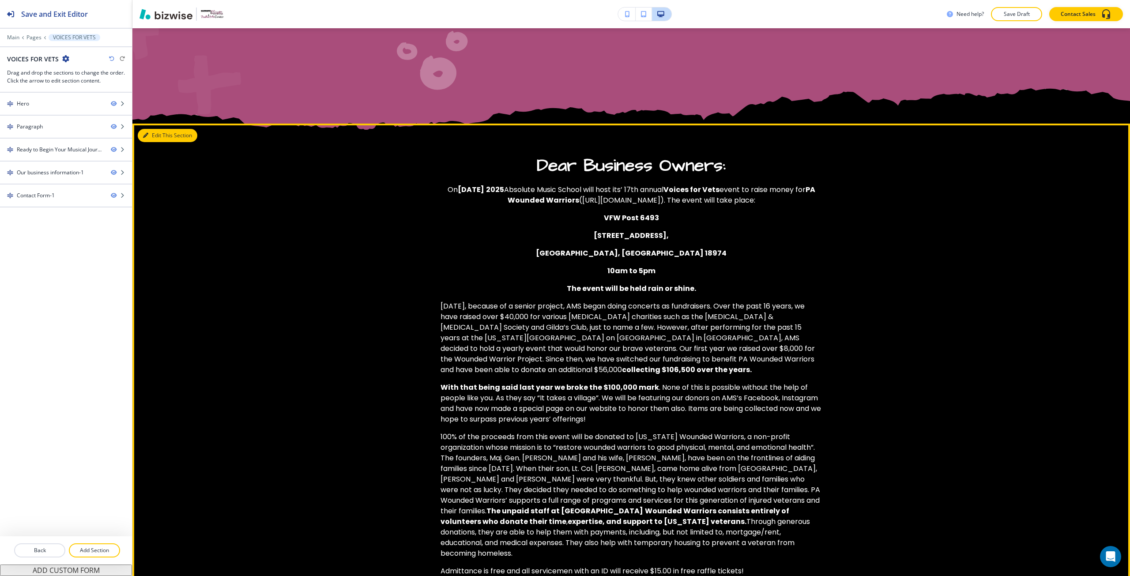
click at [158, 136] on button "Edit This Section" at bounding box center [168, 135] width 60 height 13
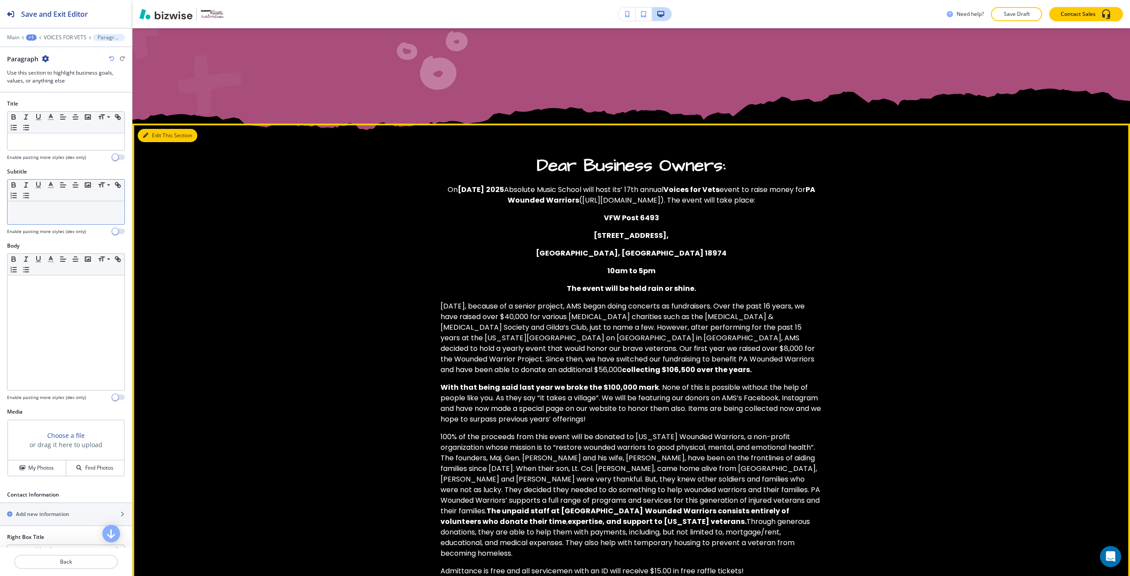
scroll to position [484, 0]
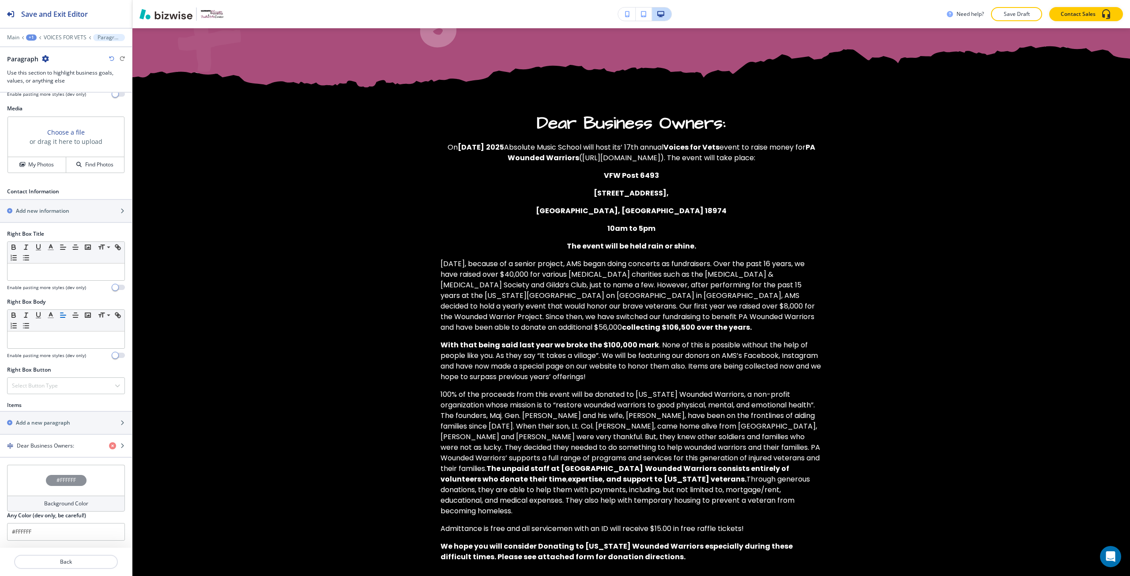
click at [60, 476] on h4 "#FFFFFF" at bounding box center [66, 480] width 19 height 8
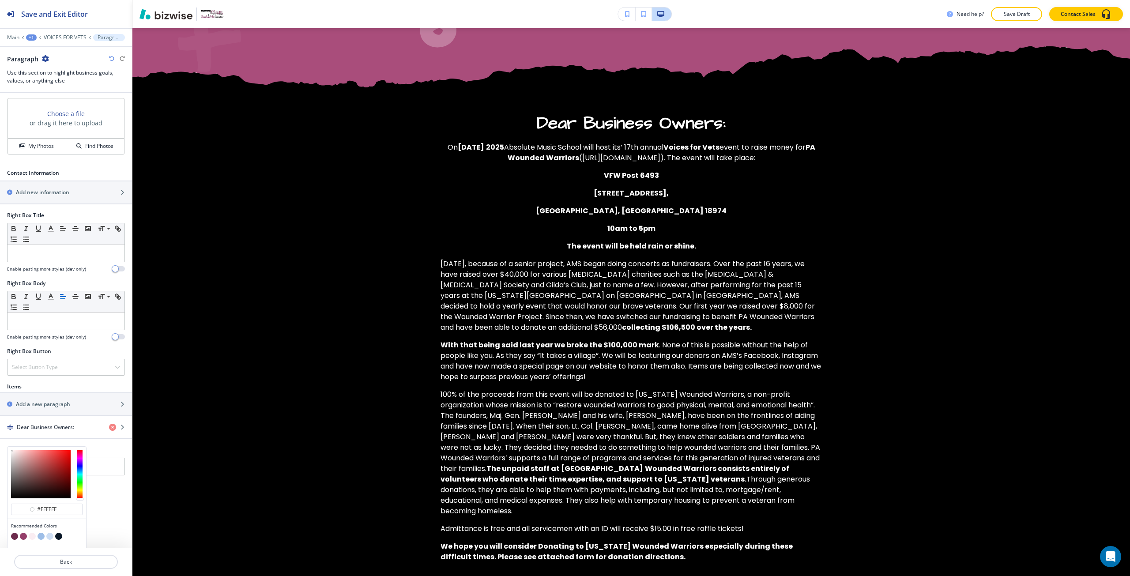
scroll to position [346, 0]
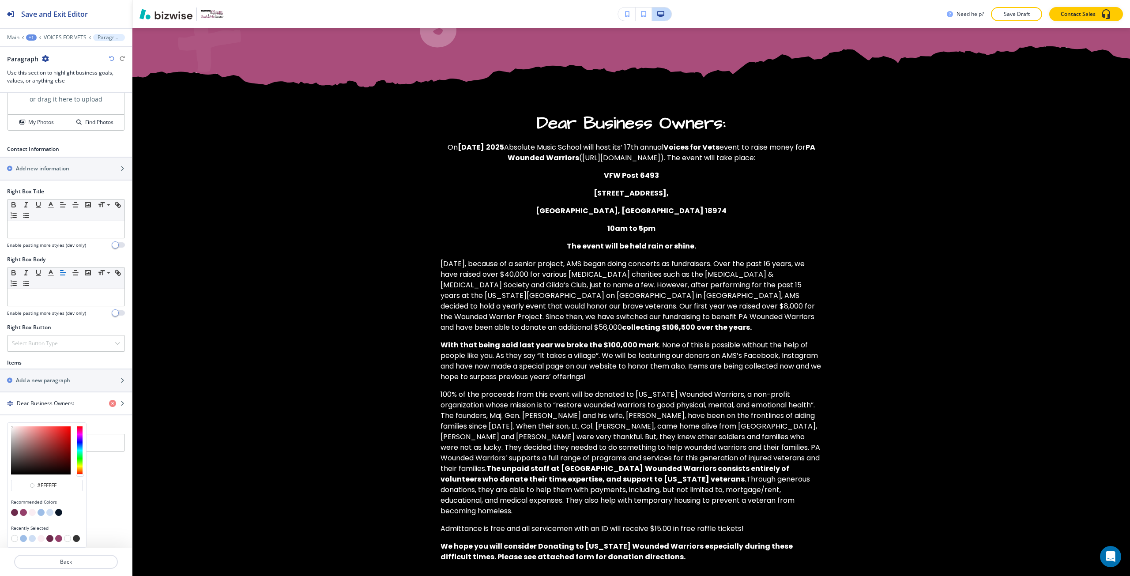
click at [32, 516] on button "button" at bounding box center [32, 512] width 7 height 7
type input "#faedf2"
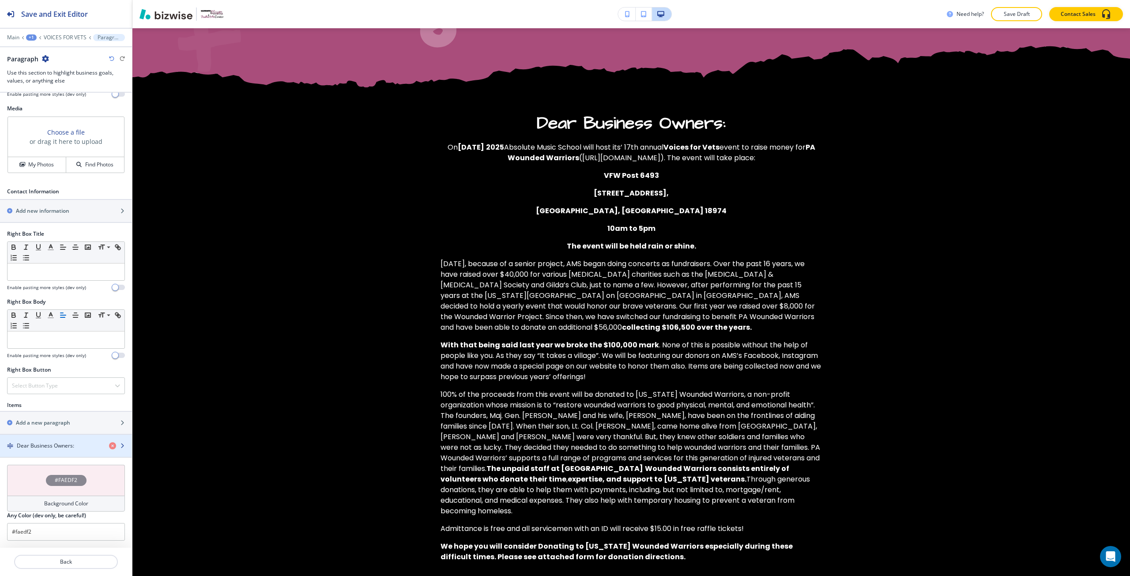
click at [57, 453] on div "button" at bounding box center [66, 453] width 132 height 7
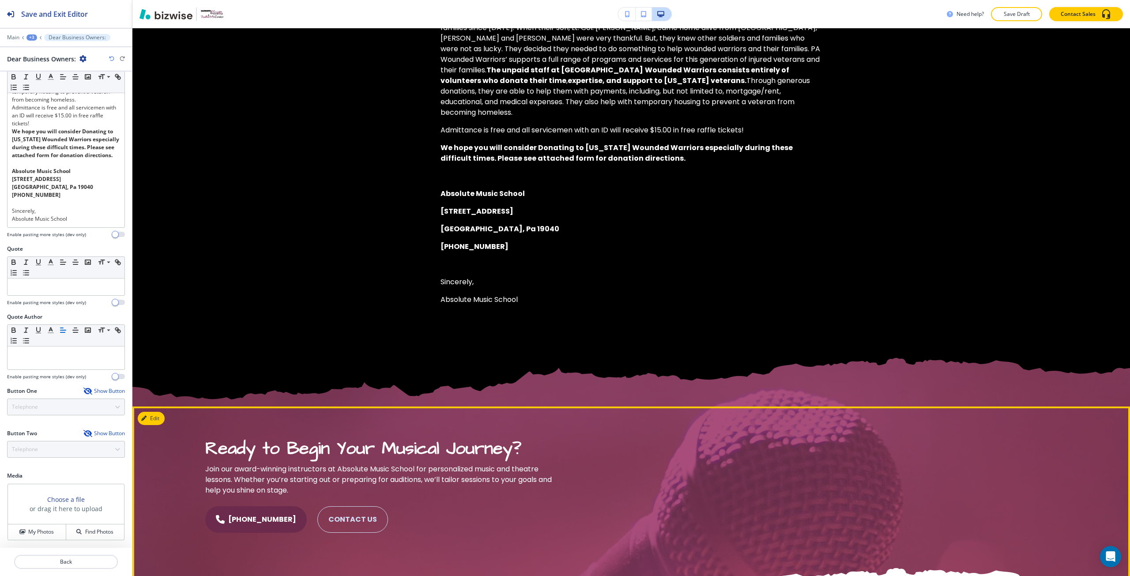
scroll to position [877, 0]
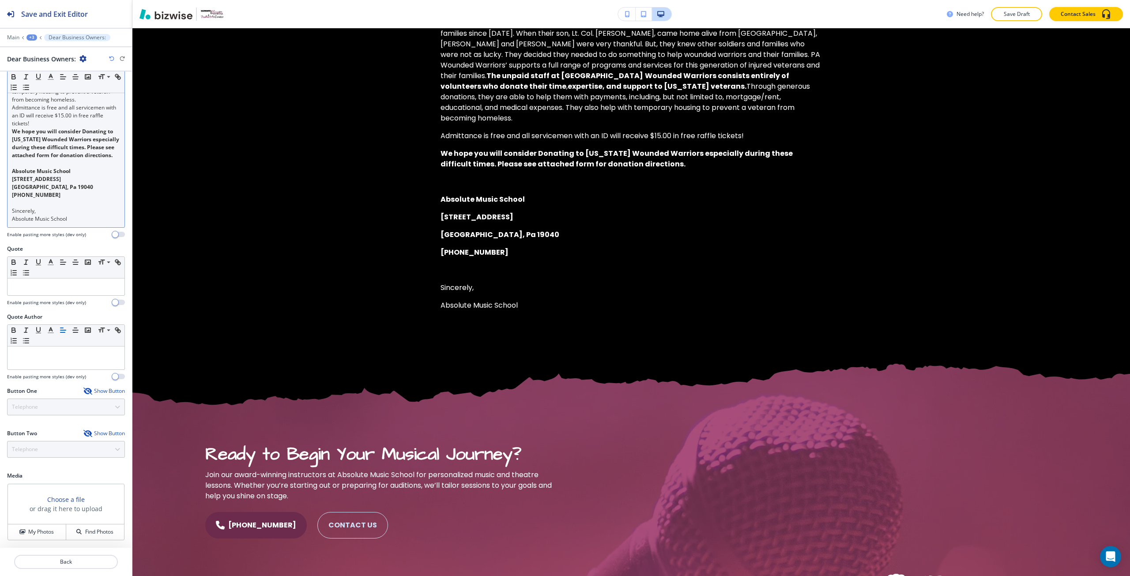
click at [70, 220] on p "Absolute Music School" at bounding box center [66, 219] width 108 height 8
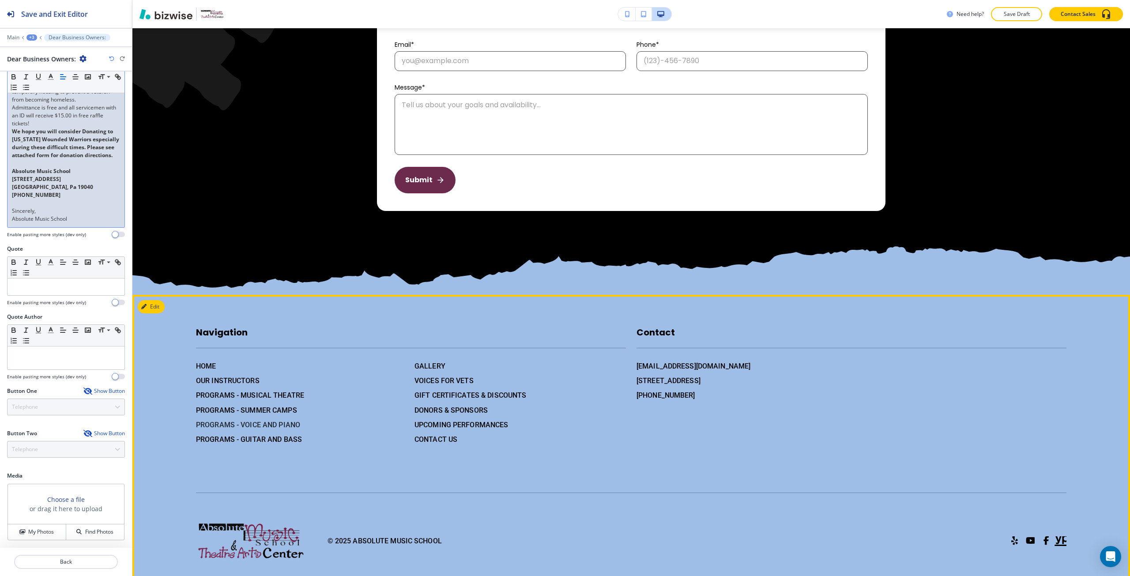
scroll to position [2026, 0]
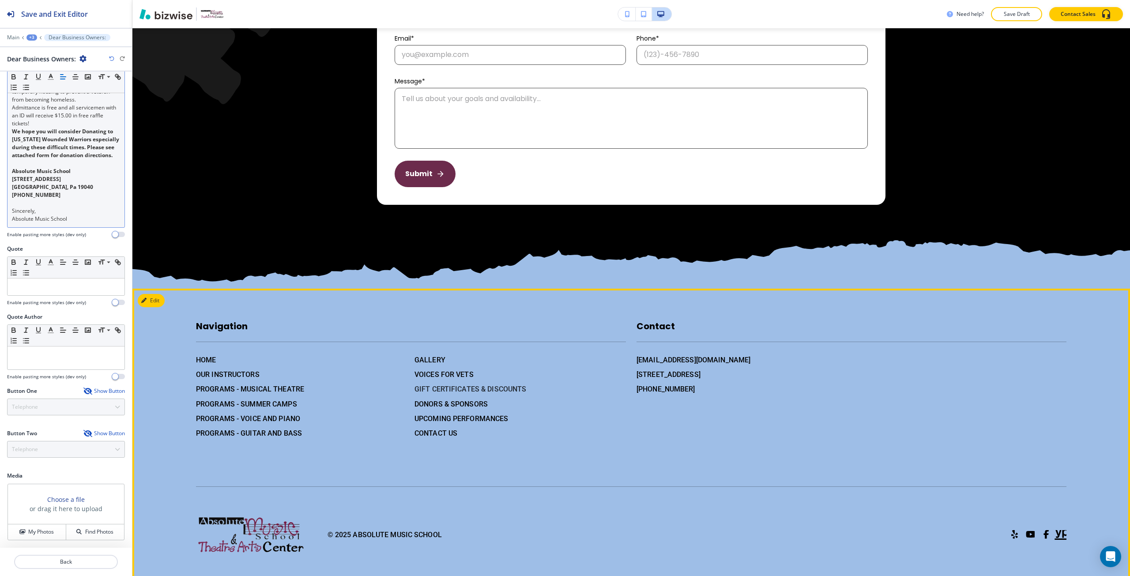
click at [429, 384] on h6 "GIFT CERTIFICATES & DISCOUNTS" at bounding box center [520, 389] width 211 height 11
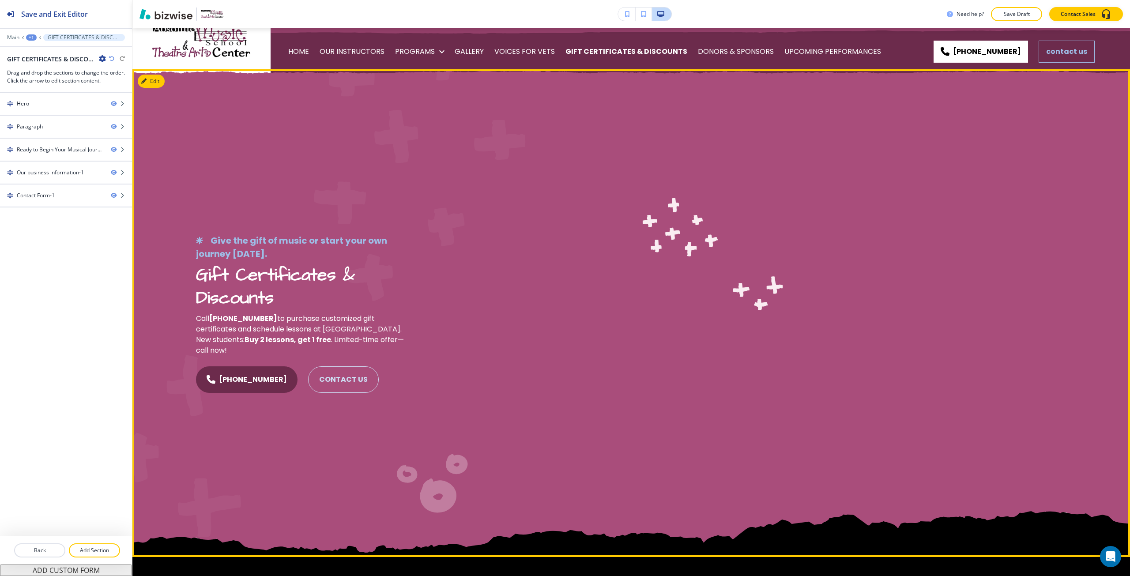
scroll to position [0, 0]
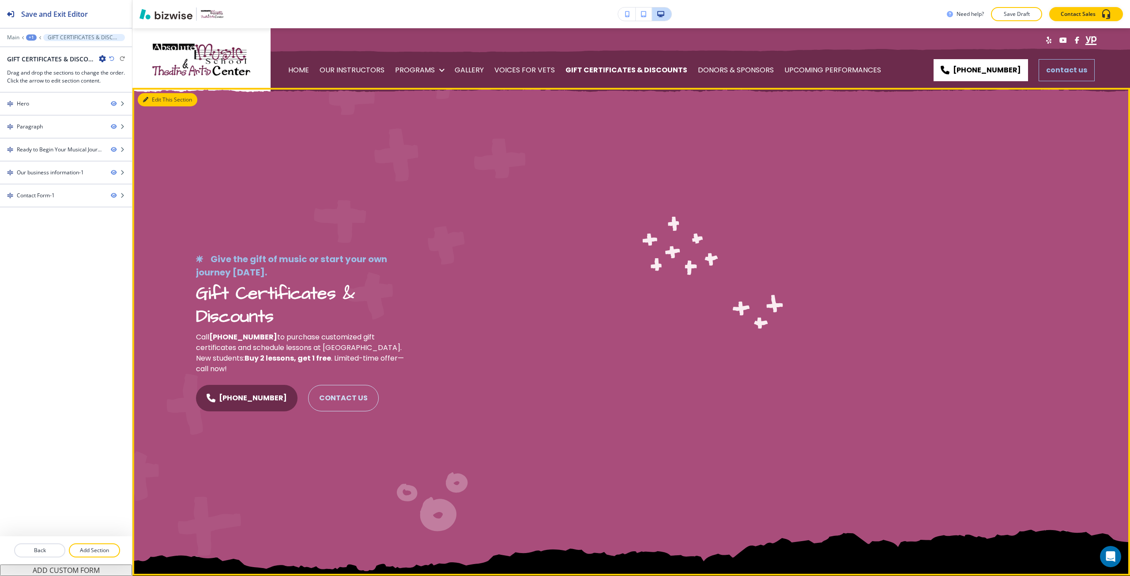
click at [145, 101] on icon "button" at bounding box center [145, 99] width 5 height 5
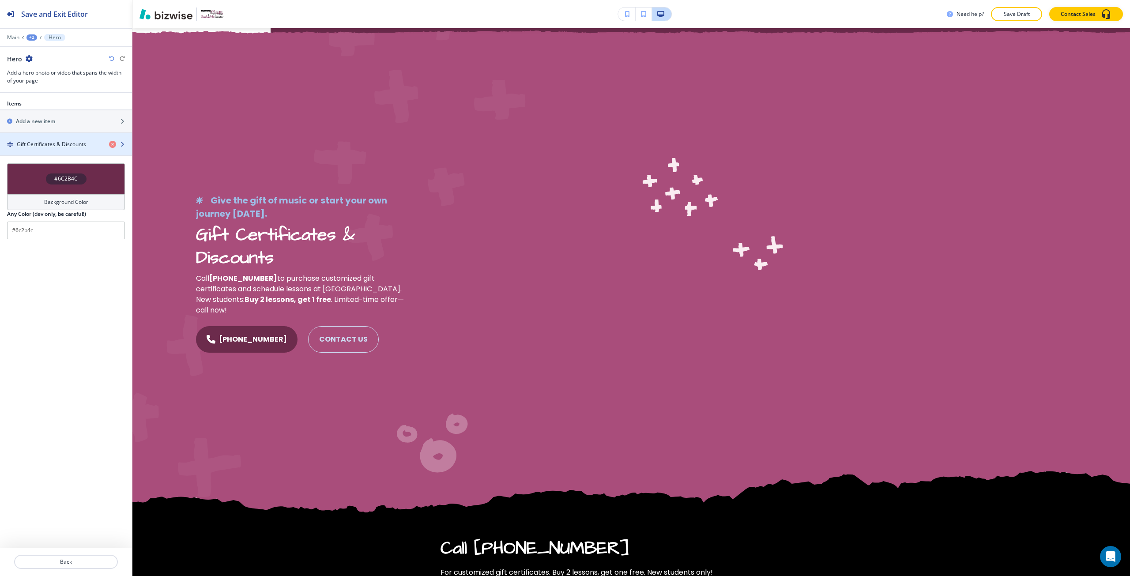
scroll to position [60, 0]
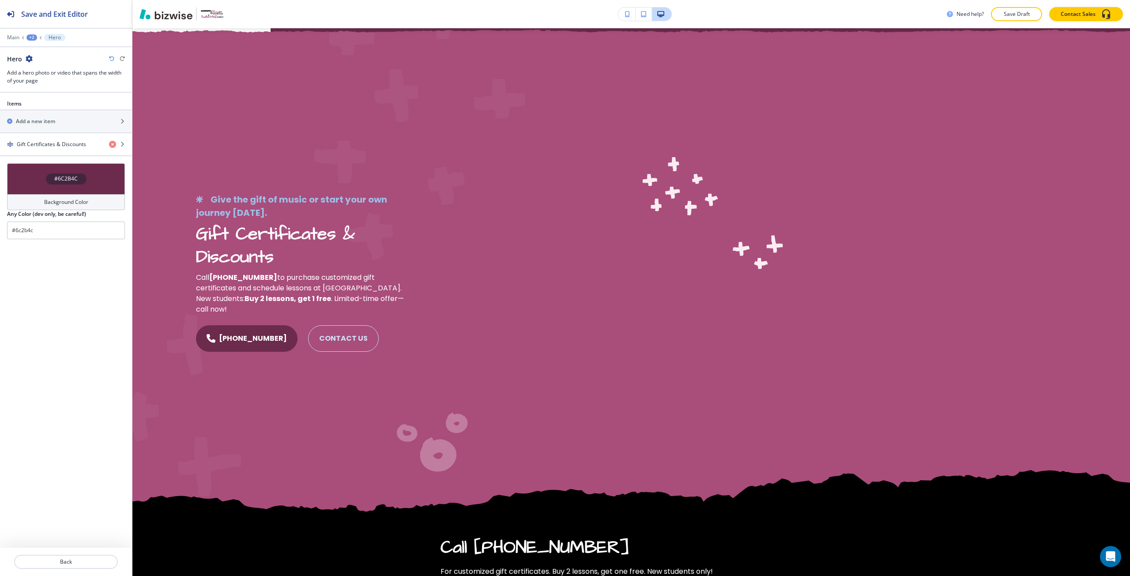
click at [64, 176] on h4 "#6C2B4C" at bounding box center [65, 179] width 23 height 8
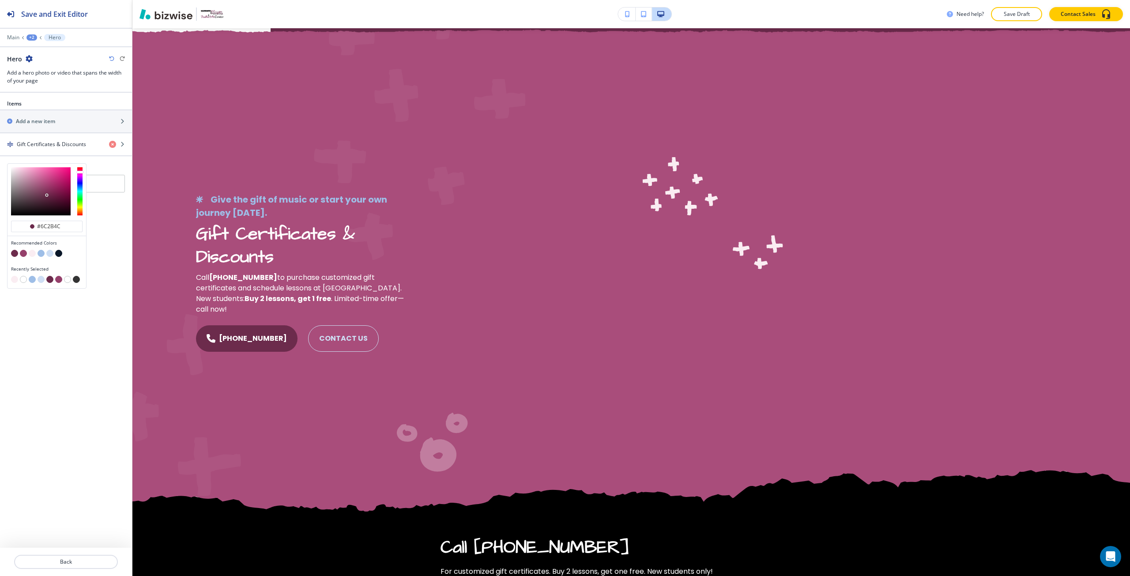
click at [41, 252] on button "button" at bounding box center [41, 253] width 7 height 7
type input "#9ebee7"
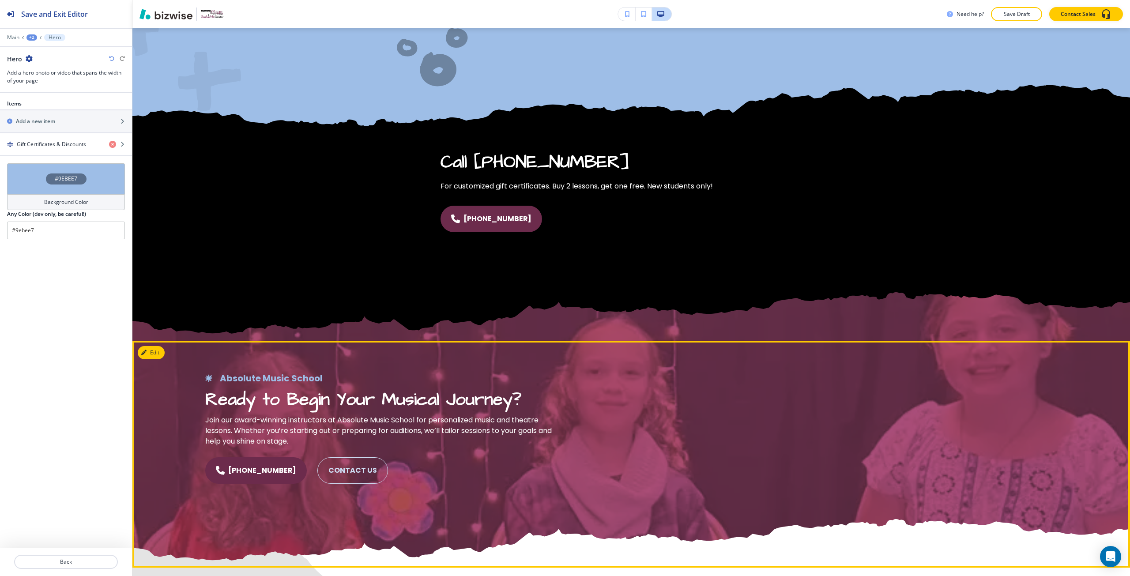
scroll to position [589, 0]
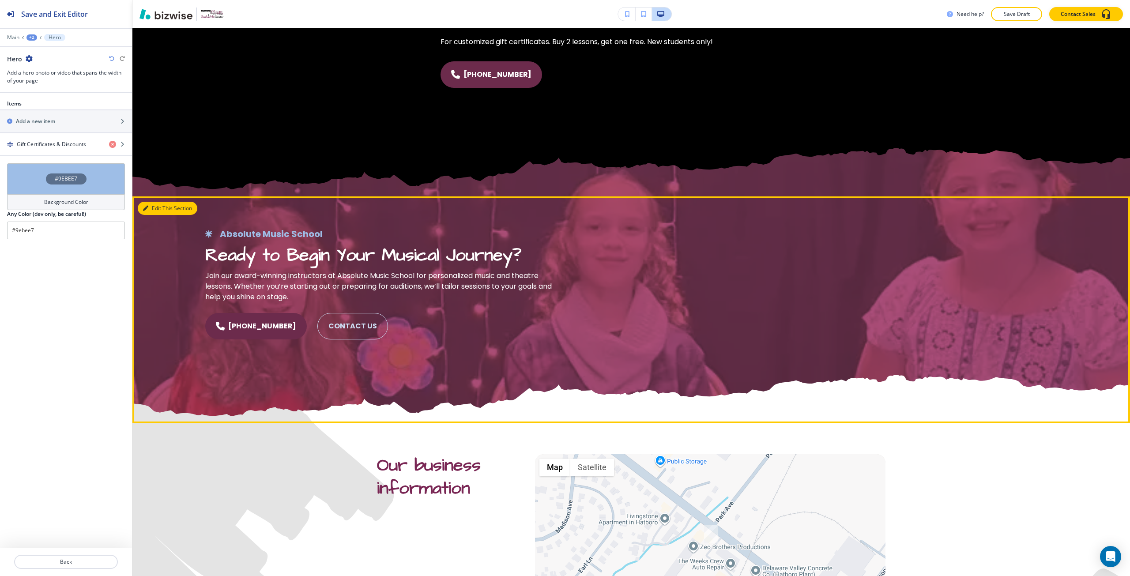
click at [153, 211] on button "Edit This Section" at bounding box center [168, 208] width 60 height 13
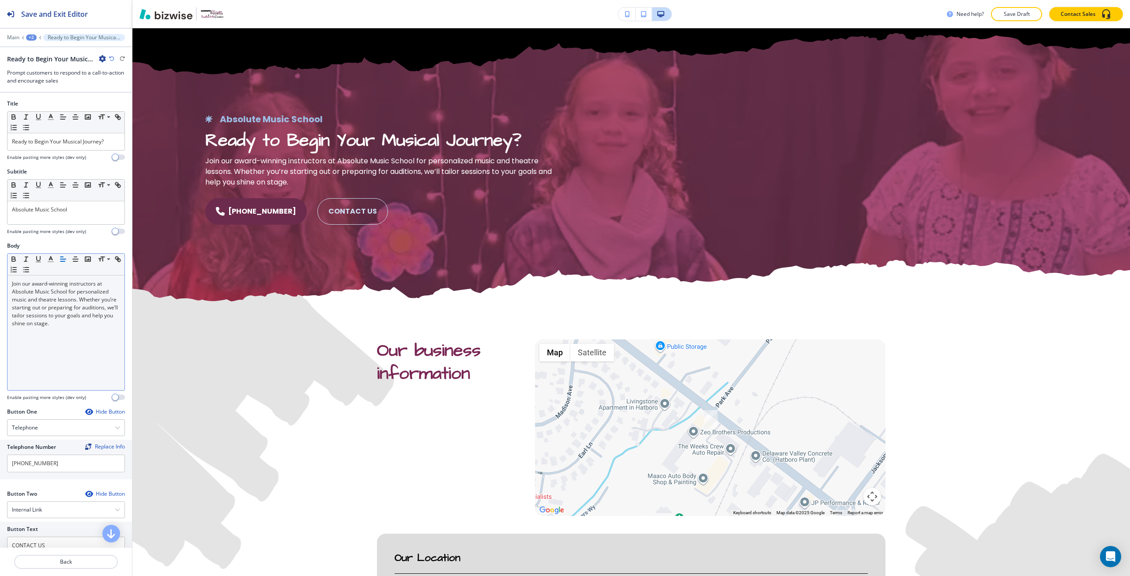
scroll to position [705, 0]
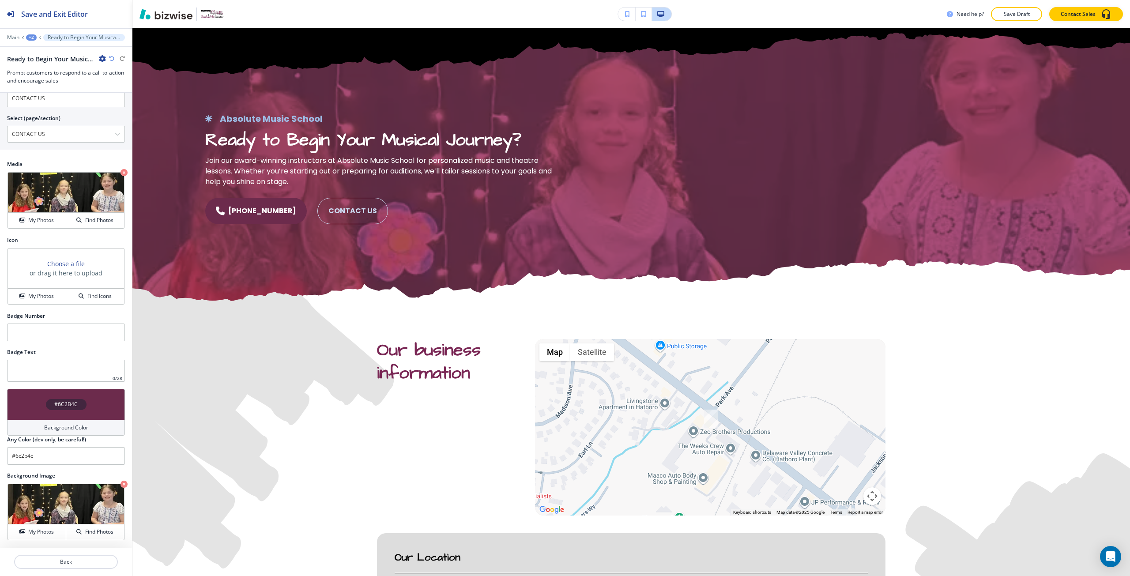
click at [78, 409] on div "#6C2B4C" at bounding box center [66, 404] width 41 height 11
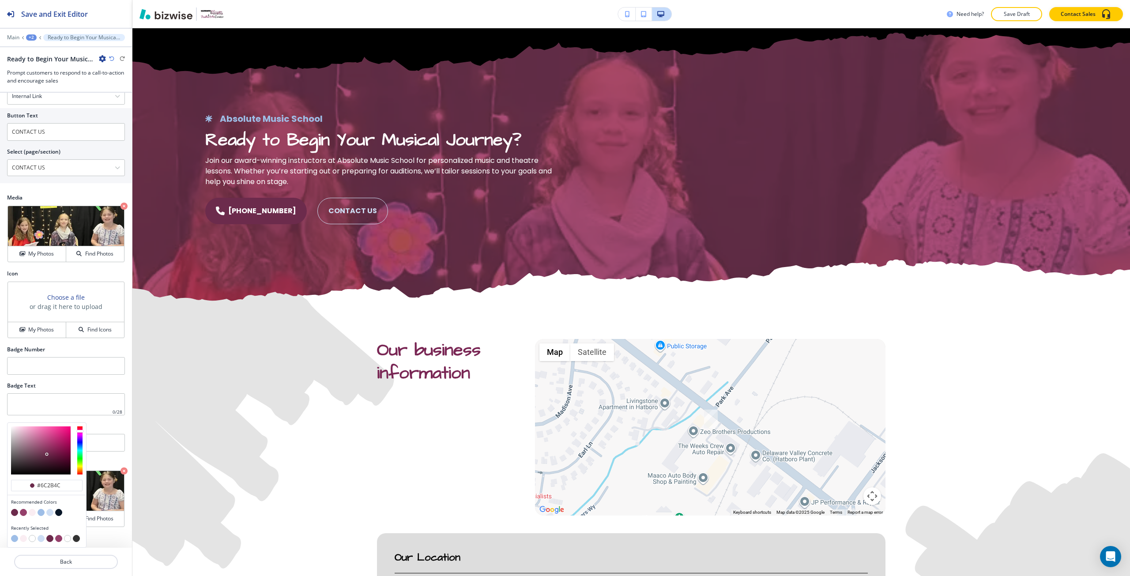
click at [49, 511] on button "button" at bounding box center [49, 512] width 7 height 7
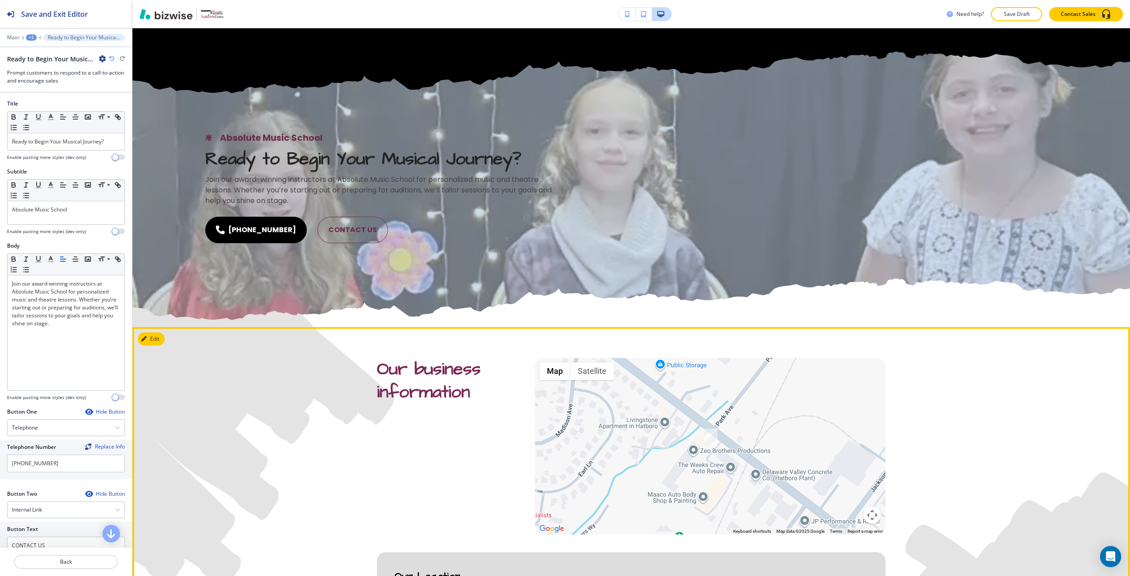
scroll to position [660, 0]
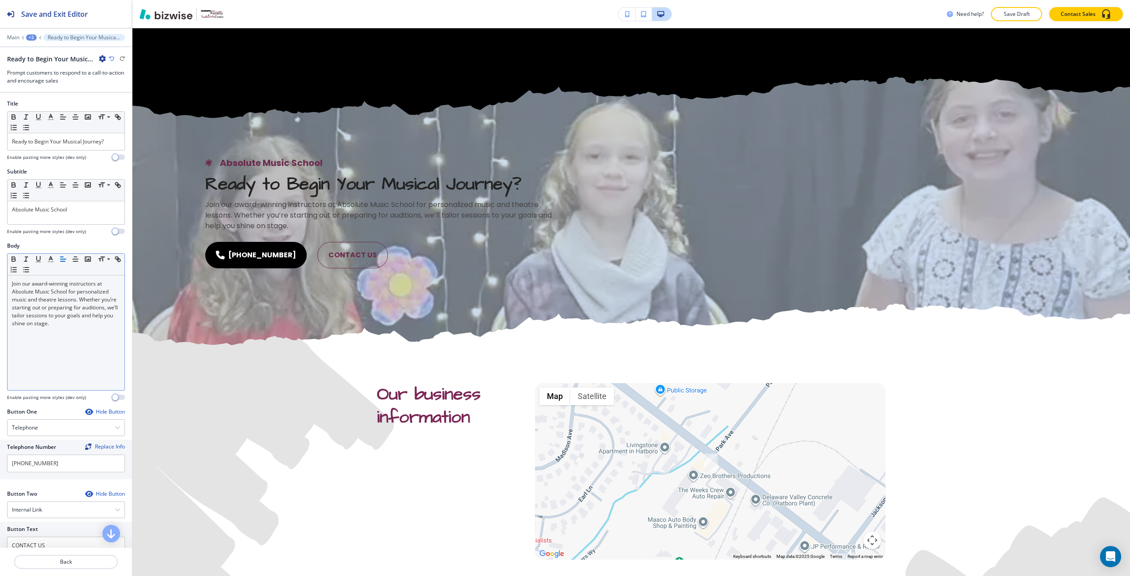
click at [83, 294] on p "Join our award-winning instructors at Absolute Music School for personalized mu…" at bounding box center [66, 304] width 108 height 48
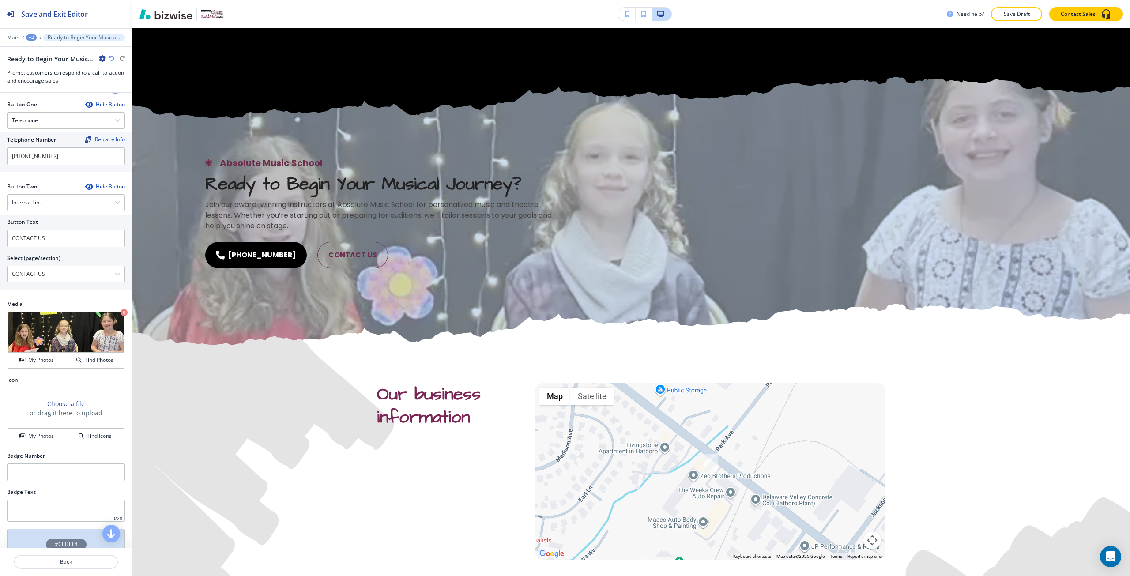
scroll to position [397, 0]
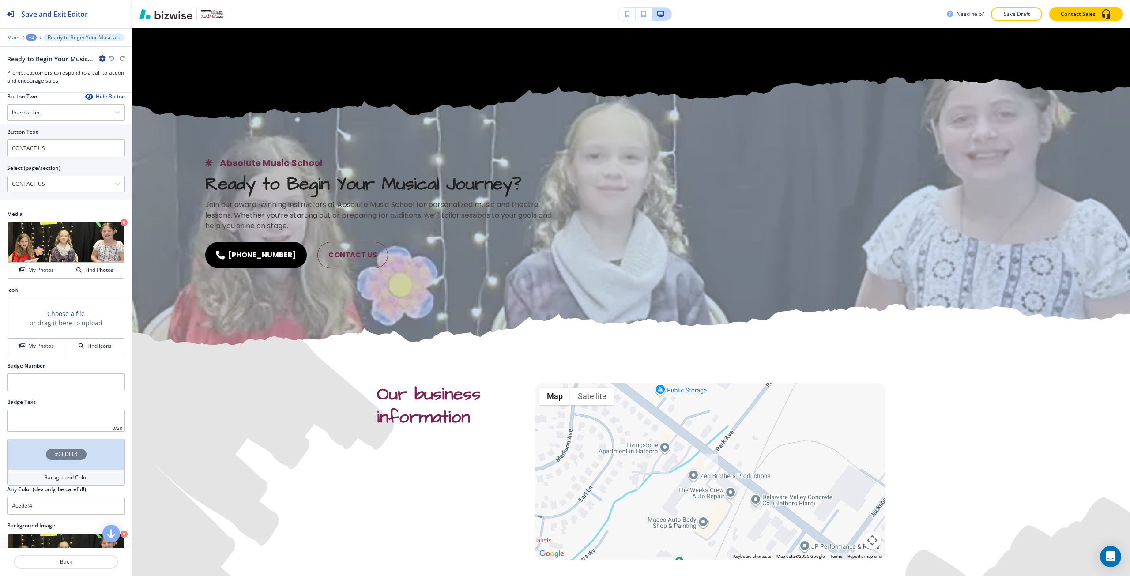
click at [62, 447] on div "#CEDEF4" at bounding box center [66, 454] width 118 height 31
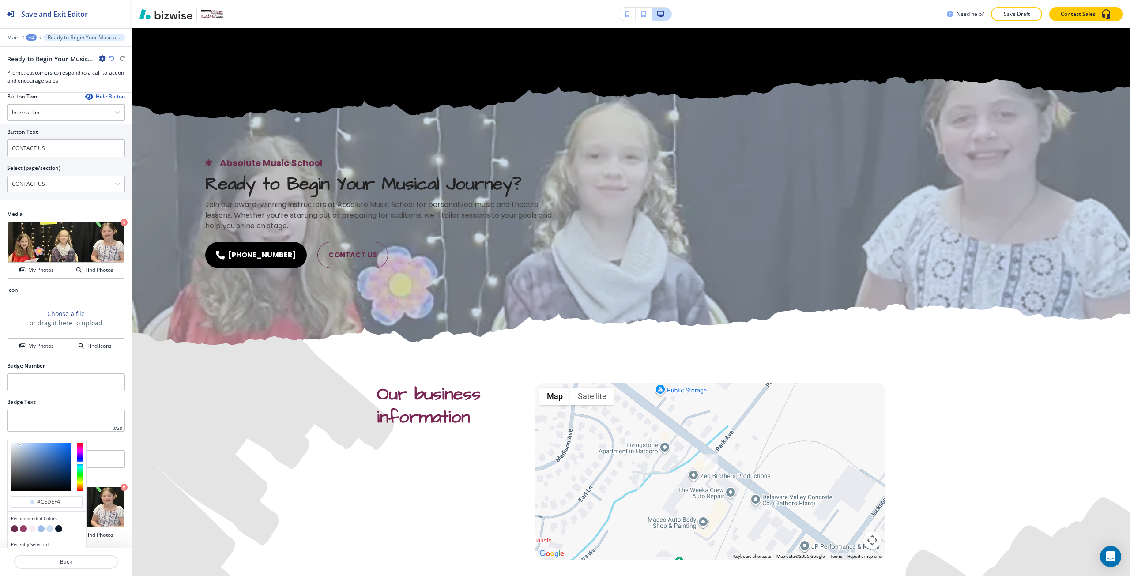
click at [41, 528] on button "button" at bounding box center [41, 528] width 7 height 7
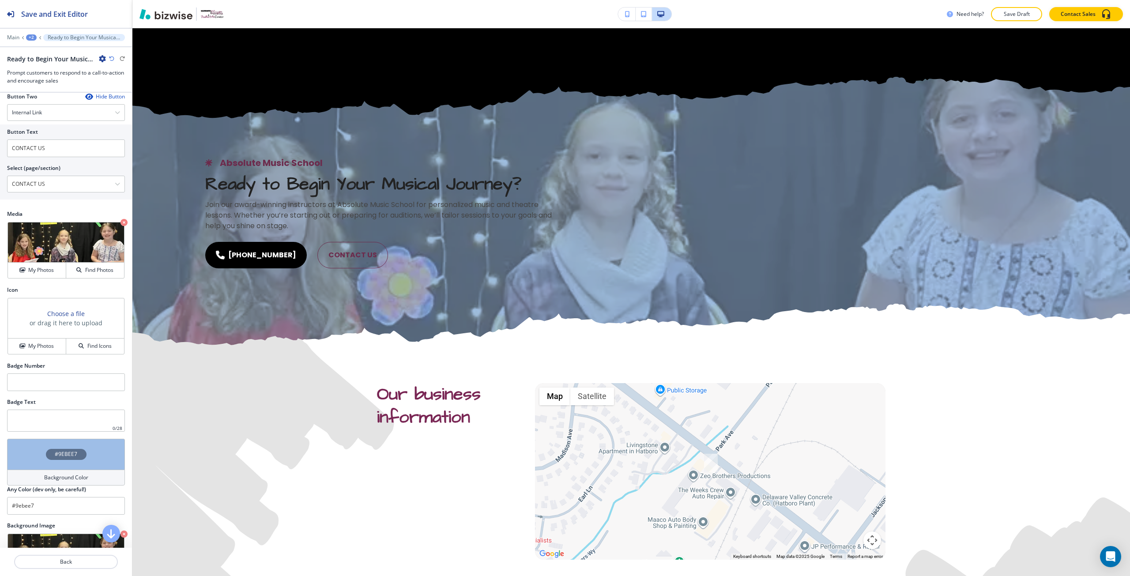
click at [113, 57] on icon "button" at bounding box center [111, 58] width 5 height 5
type input "#cedef4"
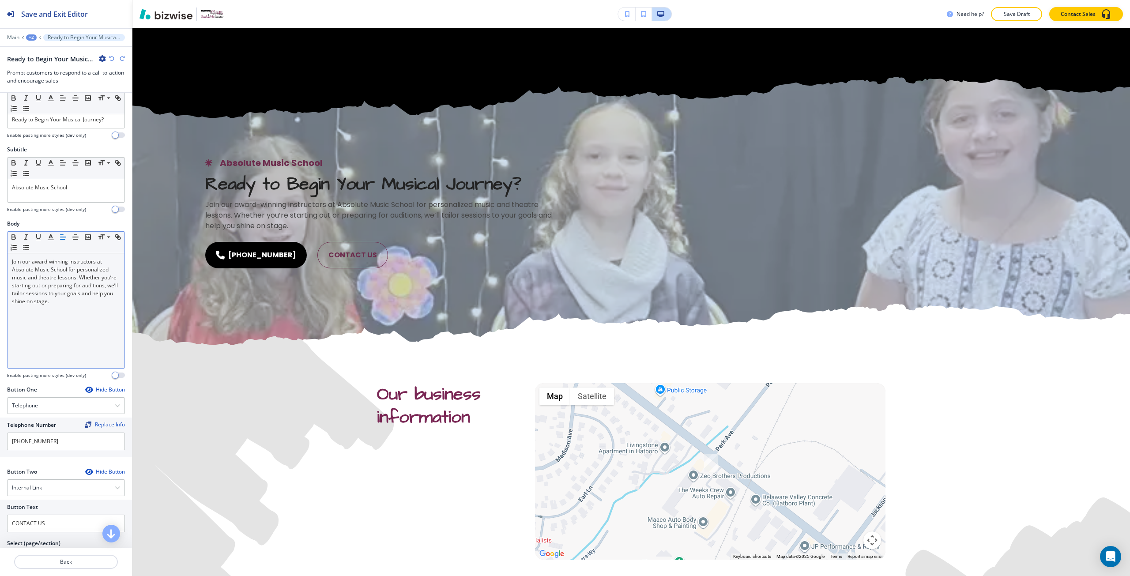
scroll to position [0, 0]
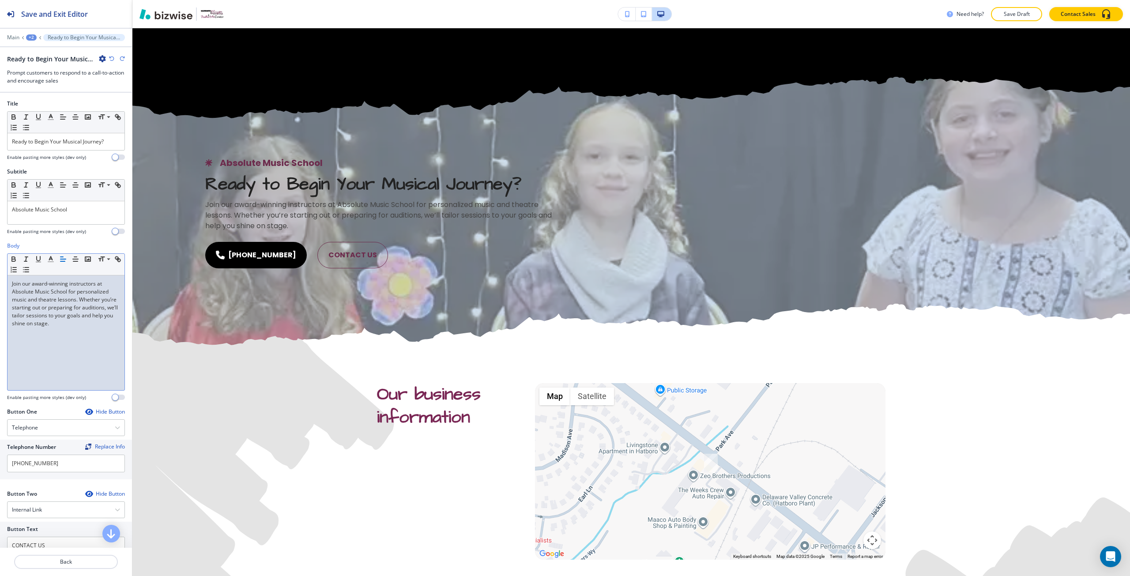
click at [68, 301] on p "Join our award-winning instructors at Absolute Music School for personalized mu…" at bounding box center [66, 304] width 108 height 48
click at [50, 259] on line "button" at bounding box center [50, 259] width 2 height 0
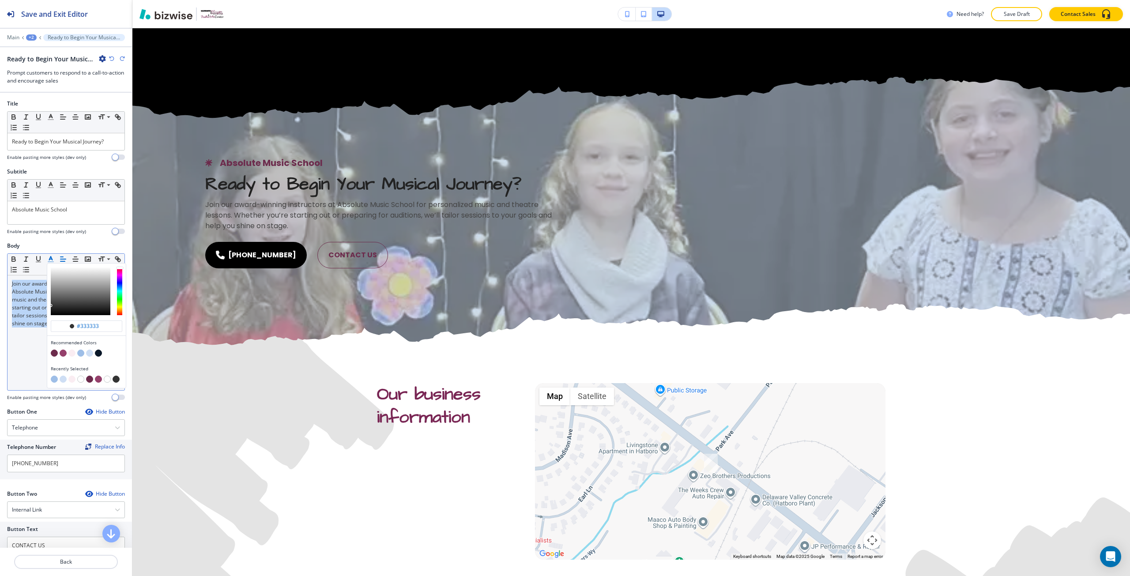
click at [83, 380] on button "button" at bounding box center [80, 379] width 7 height 7
type input "#ffffff"
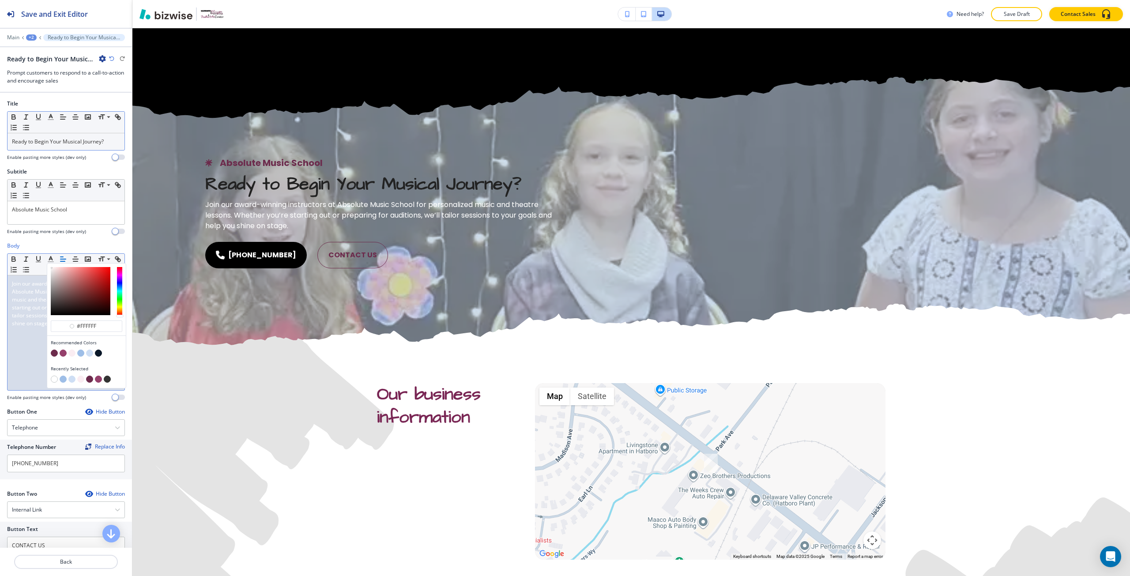
click at [50, 143] on p "Ready to Begin Your Musical Journey?" at bounding box center [66, 142] width 108 height 8
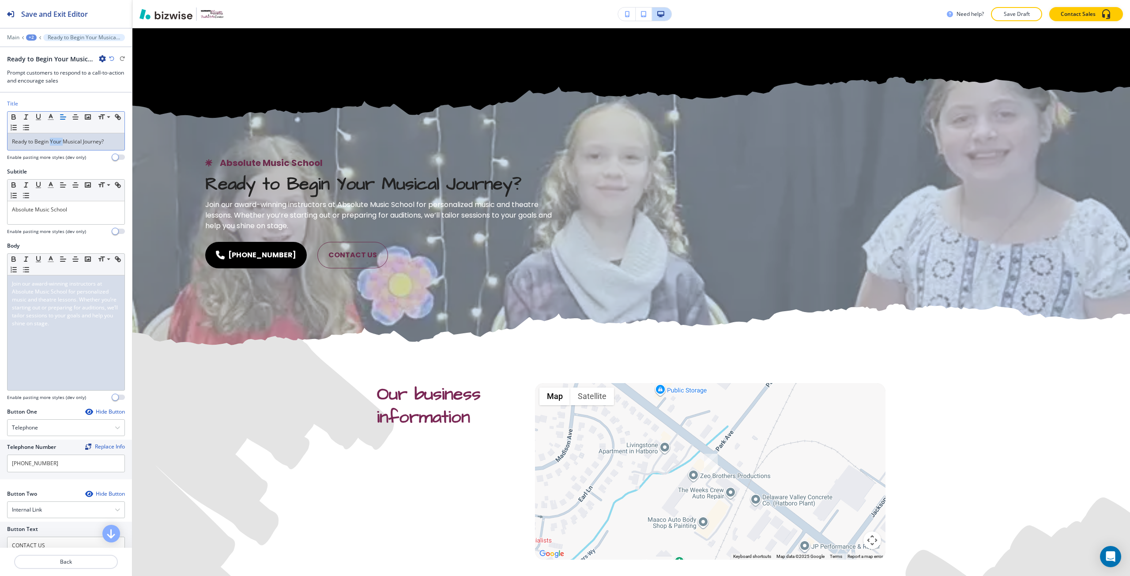
click at [50, 143] on p "Ready to Begin Your Musical Journey?" at bounding box center [66, 142] width 108 height 8
click at [50, 142] on p "Ready to Begin Your Musical Journey?" at bounding box center [66, 142] width 108 height 8
click at [53, 114] on icon "button" at bounding box center [51, 117] width 8 height 8
click at [55, 236] on button "button" at bounding box center [54, 237] width 7 height 7
type input "#ffffff"
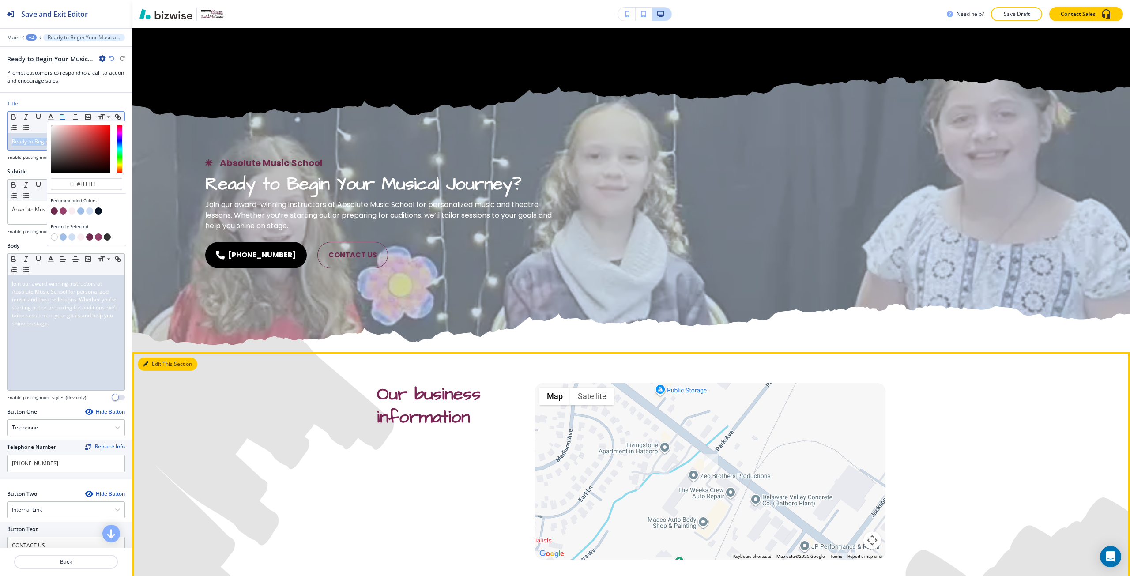
click at [146, 363] on icon "button" at bounding box center [145, 364] width 5 height 5
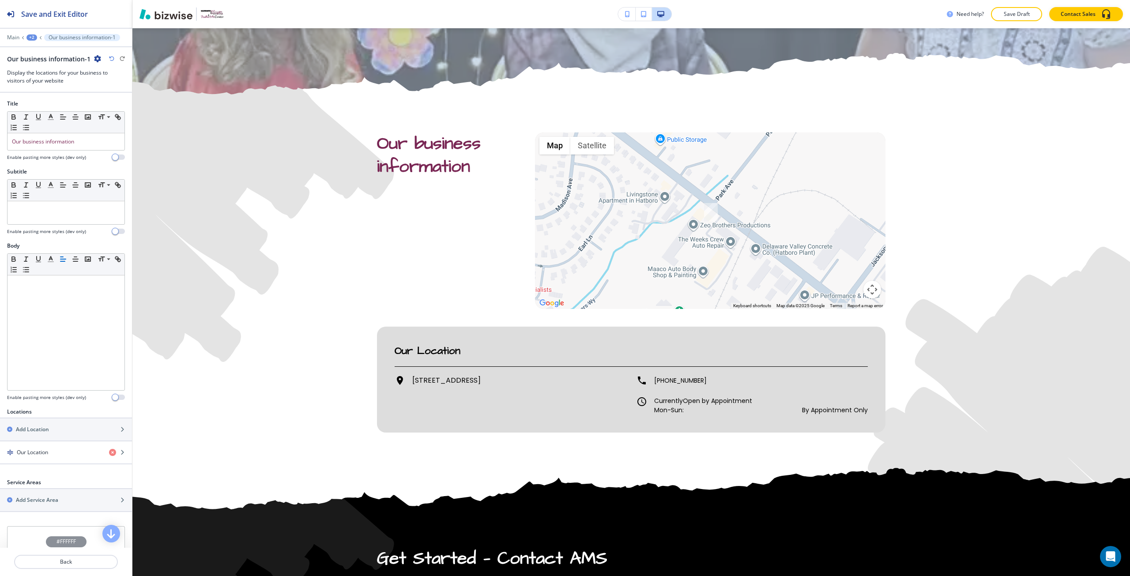
scroll to position [932, 0]
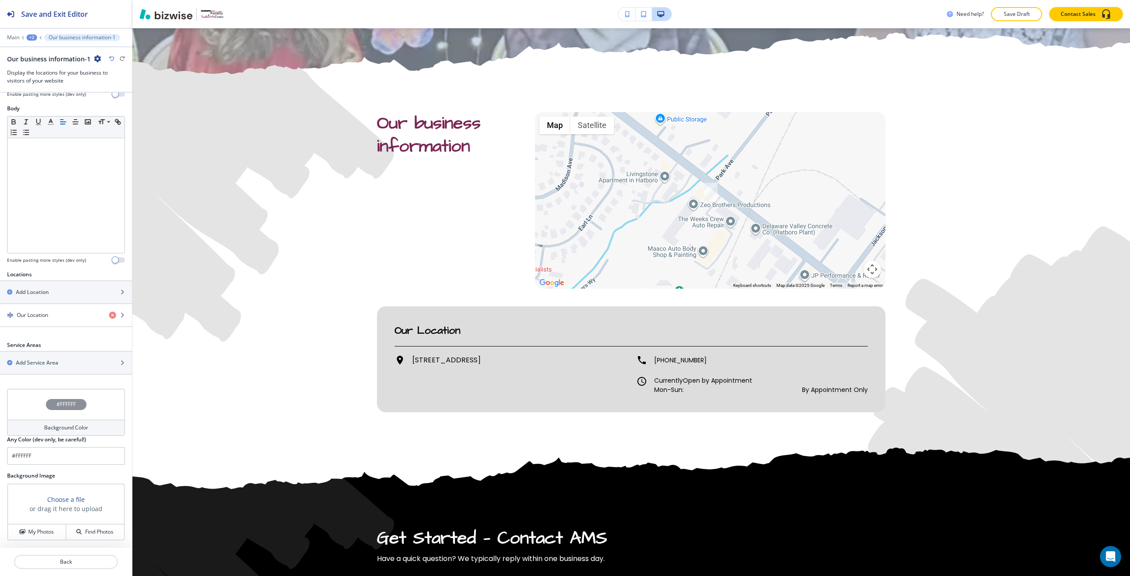
click at [51, 417] on div "#FFFFFF" at bounding box center [66, 404] width 118 height 31
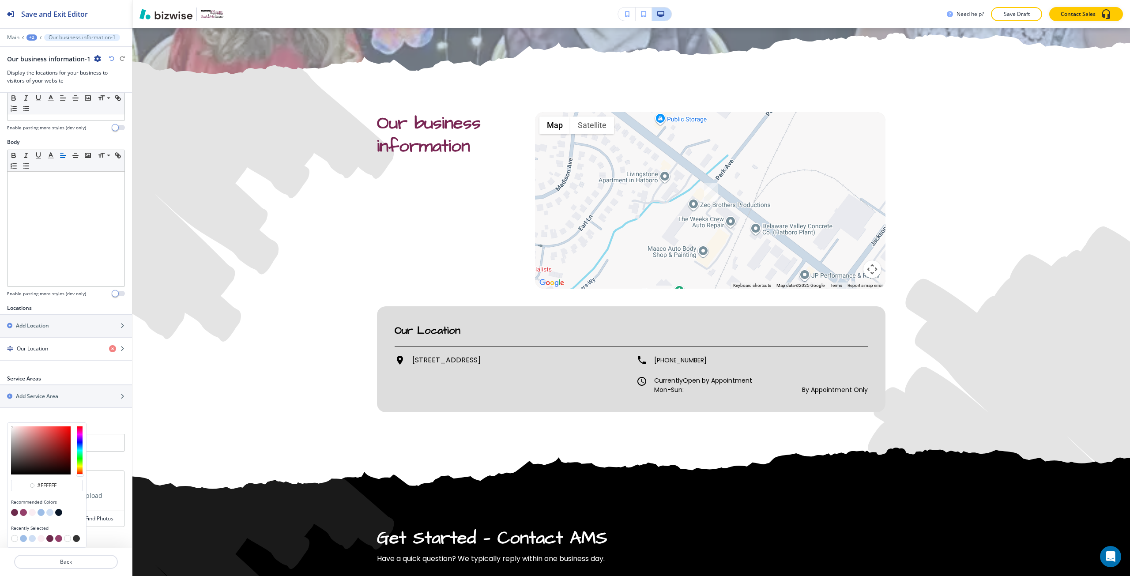
scroll to position [104, 0]
click at [51, 514] on button "button" at bounding box center [49, 512] width 7 height 7
type input "#cedef4"
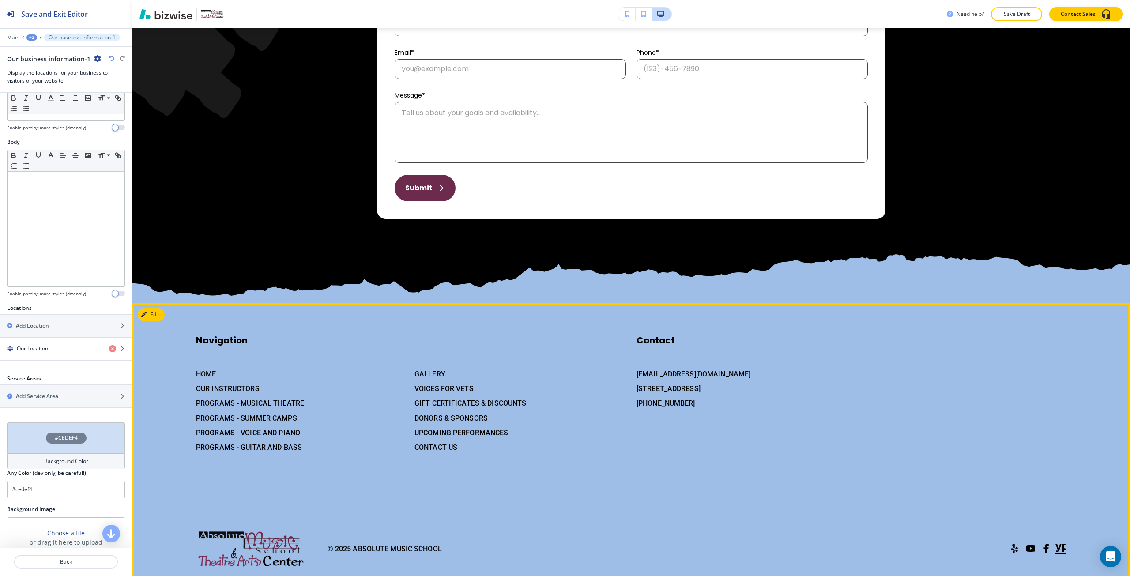
scroll to position [1550, 0]
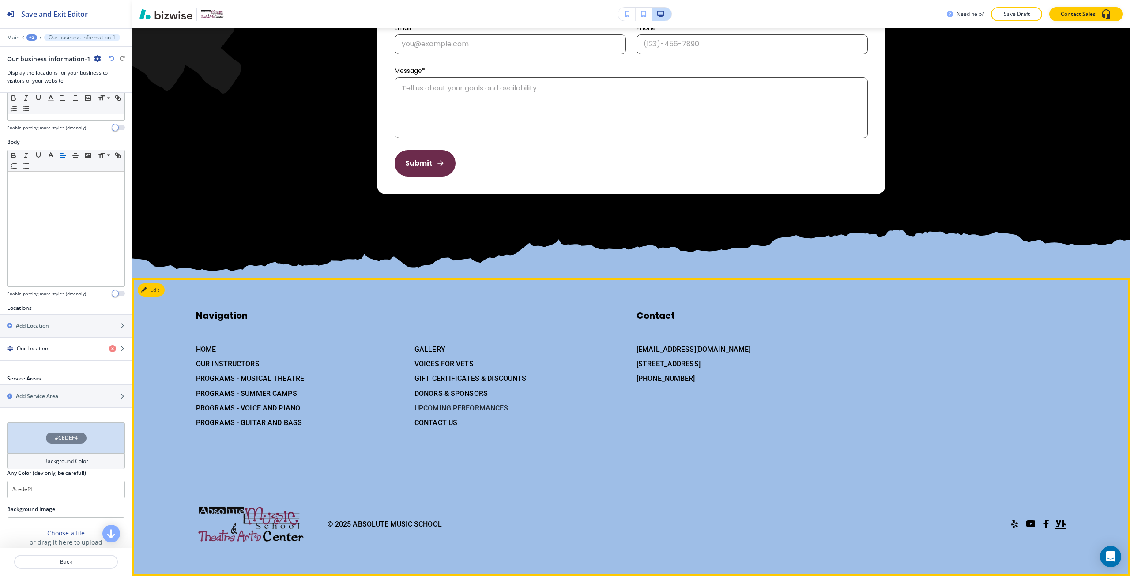
click at [440, 410] on h6 "UPCOMING PERFORMANCES" at bounding box center [520, 408] width 211 height 11
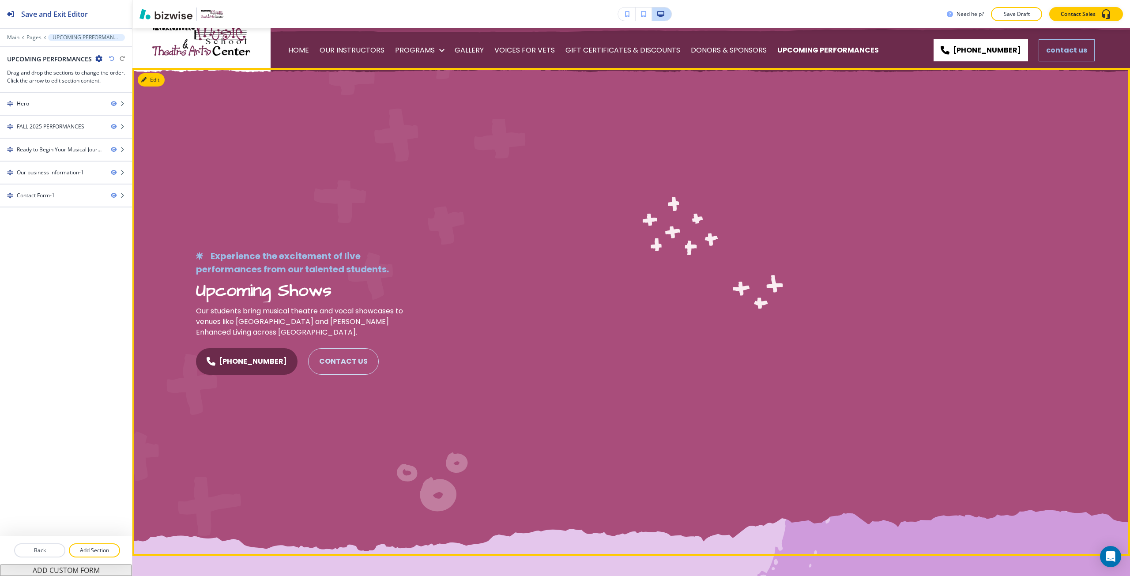
scroll to position [0, 0]
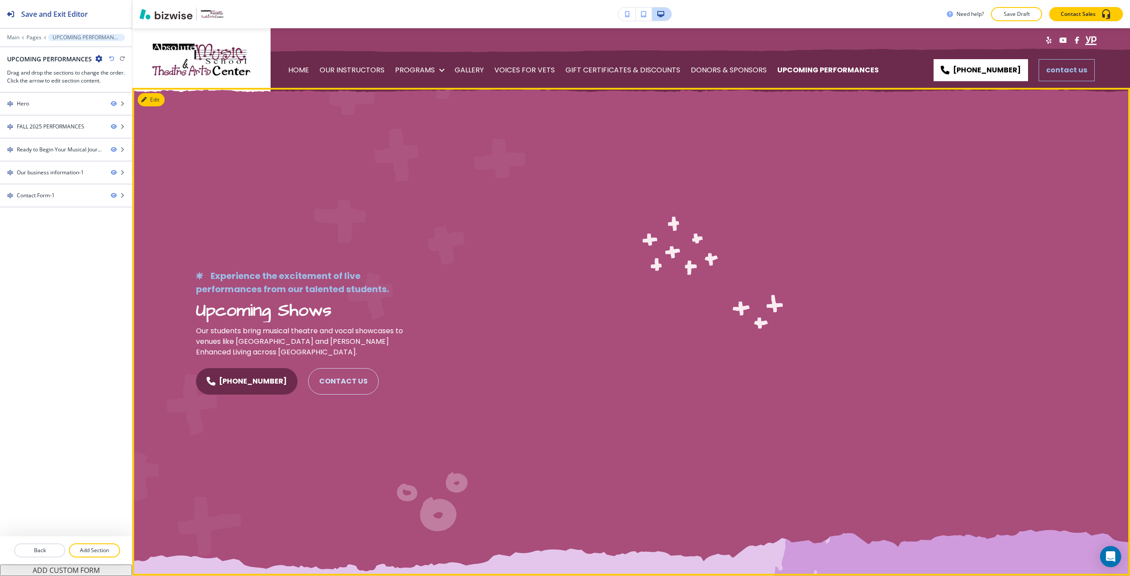
click at [145, 107] on div "Experience the excitement of live performances from our talented students. Upco…" at bounding box center [631, 332] width 998 height 488
click at [148, 101] on icon "button" at bounding box center [145, 99] width 5 height 5
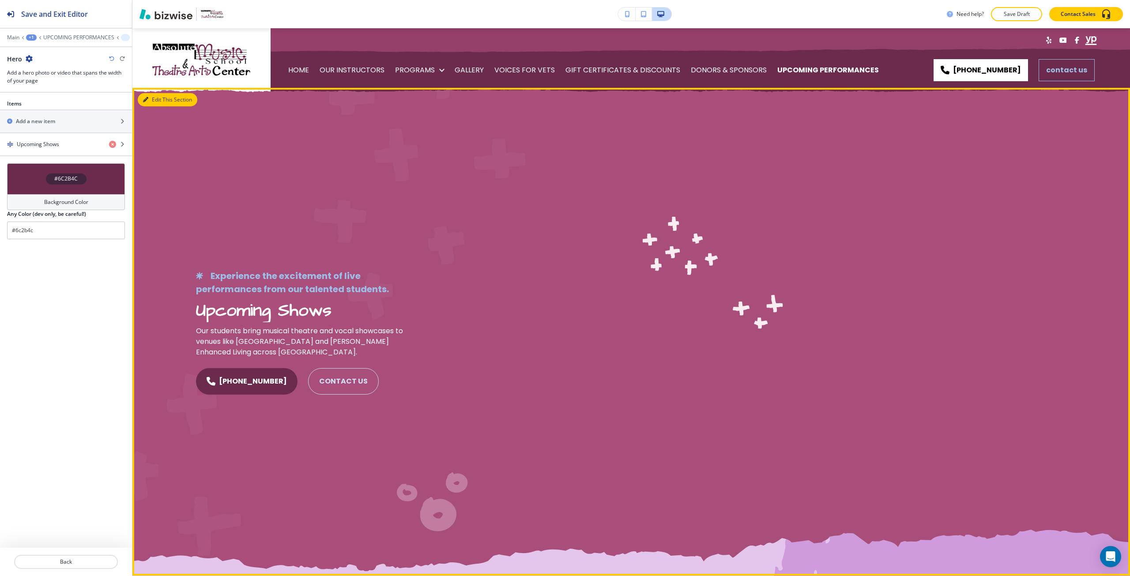
scroll to position [60, 0]
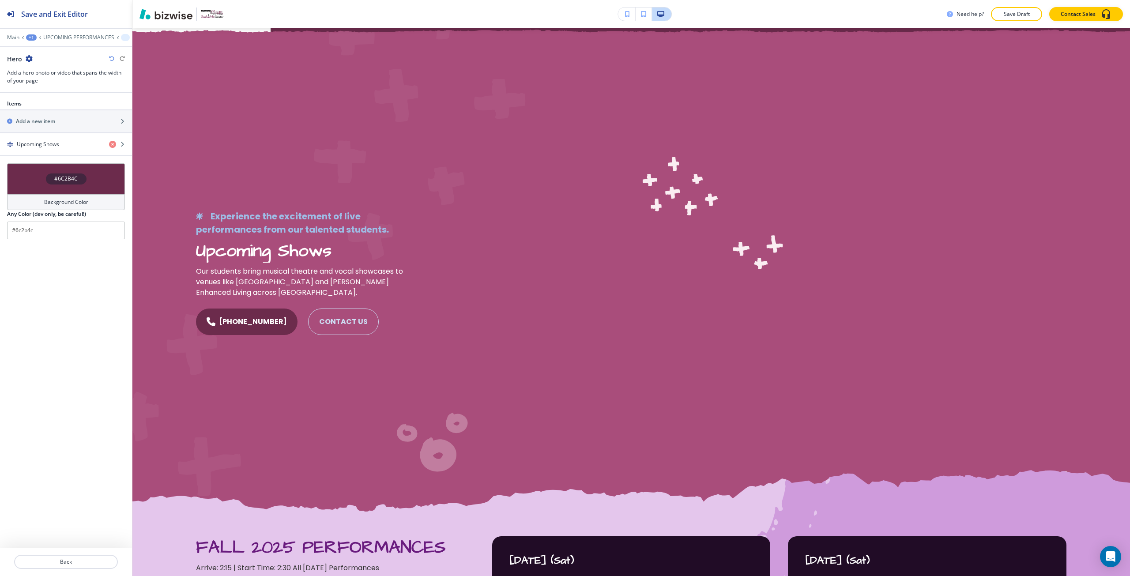
click at [88, 182] on div "#6C2B4C" at bounding box center [66, 178] width 118 height 31
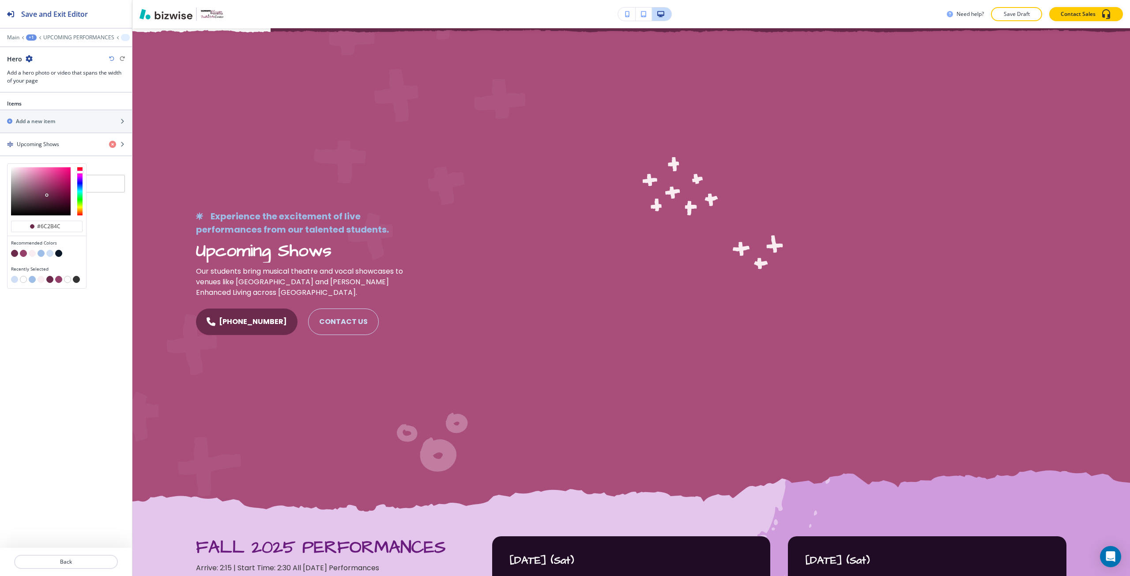
click at [49, 252] on button "button" at bounding box center [49, 253] width 7 height 7
type input "#cedef4"
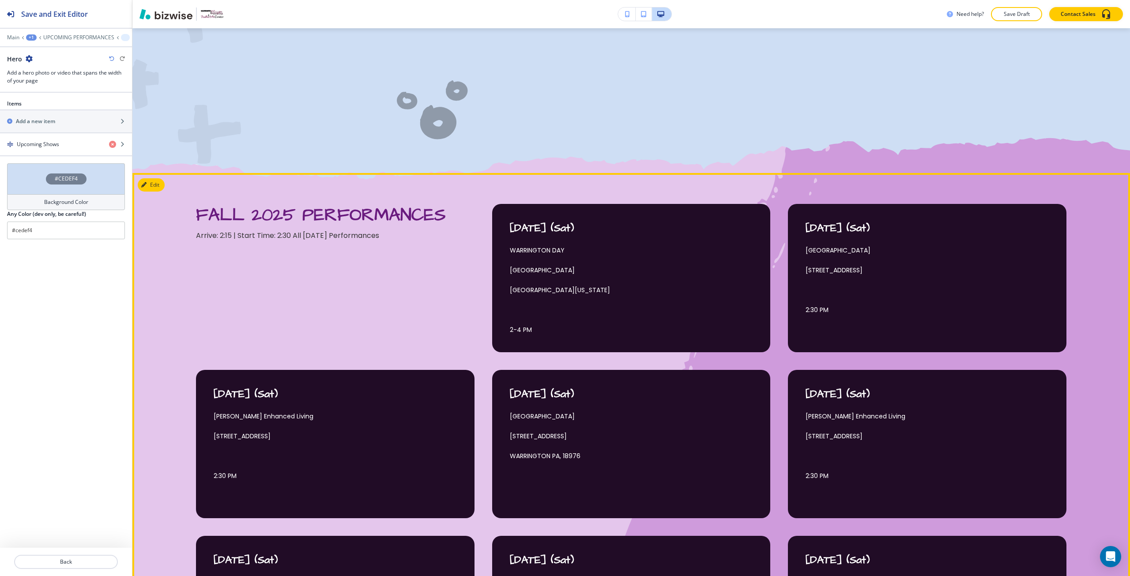
scroll to position [397, 0]
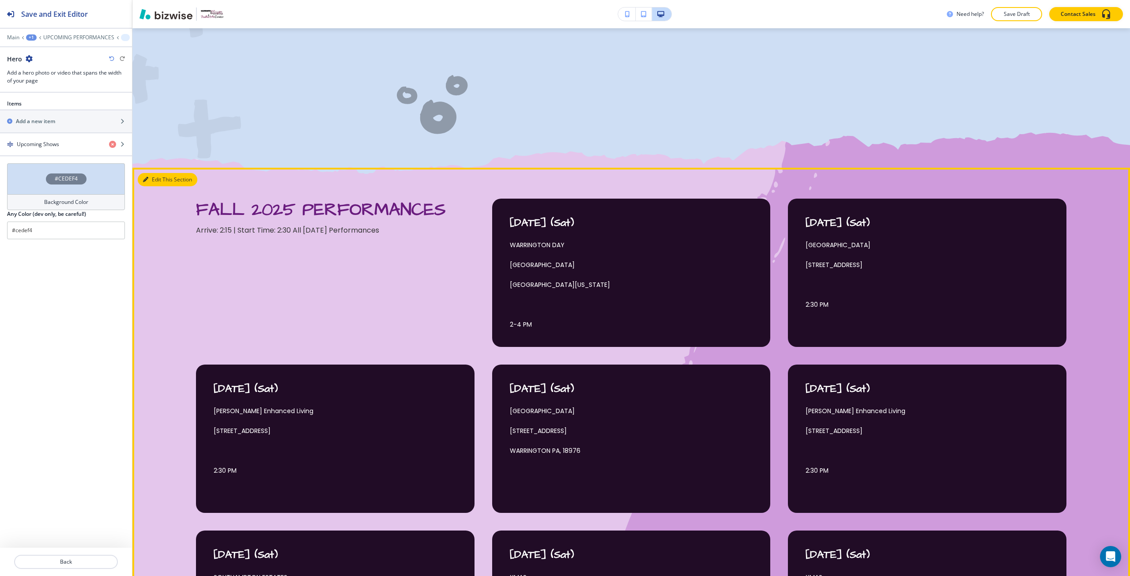
click at [152, 178] on button "Edit This Section" at bounding box center [168, 179] width 60 height 13
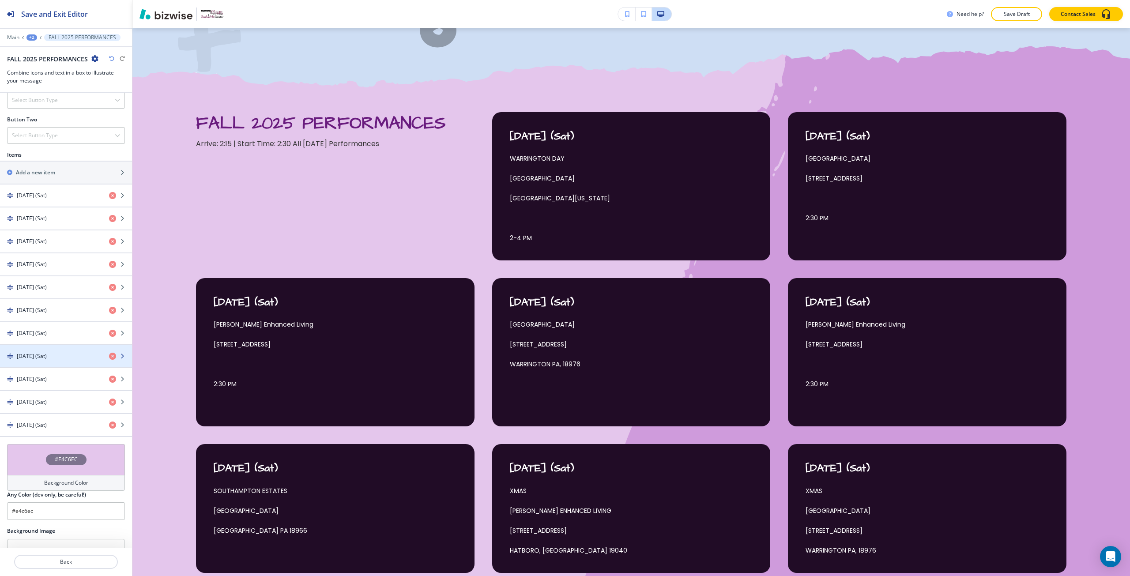
scroll to position [383, 0]
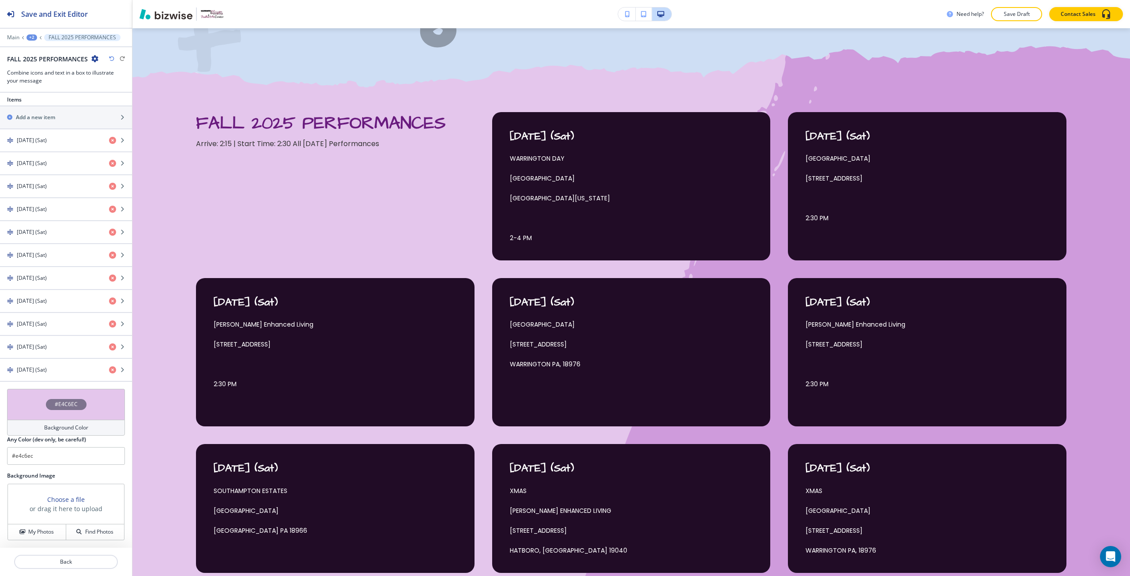
click at [69, 505] on h3 "or drag it here to upload" at bounding box center [66, 508] width 73 height 9
click at [72, 502] on h3 "Choose a file" at bounding box center [66, 499] width 38 height 9
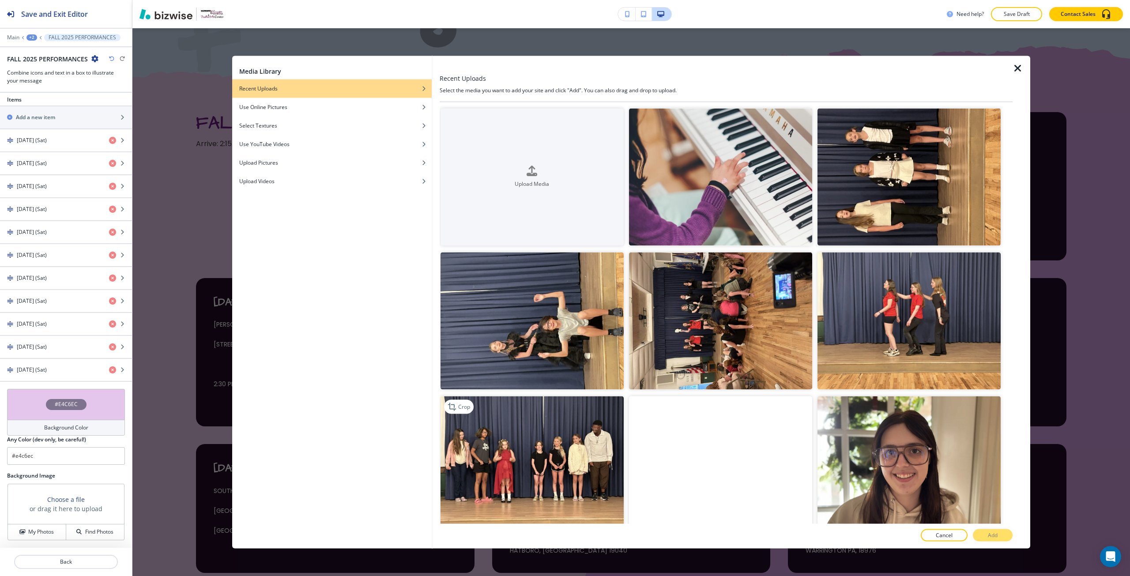
click at [565, 454] on img "button" at bounding box center [532, 464] width 183 height 137
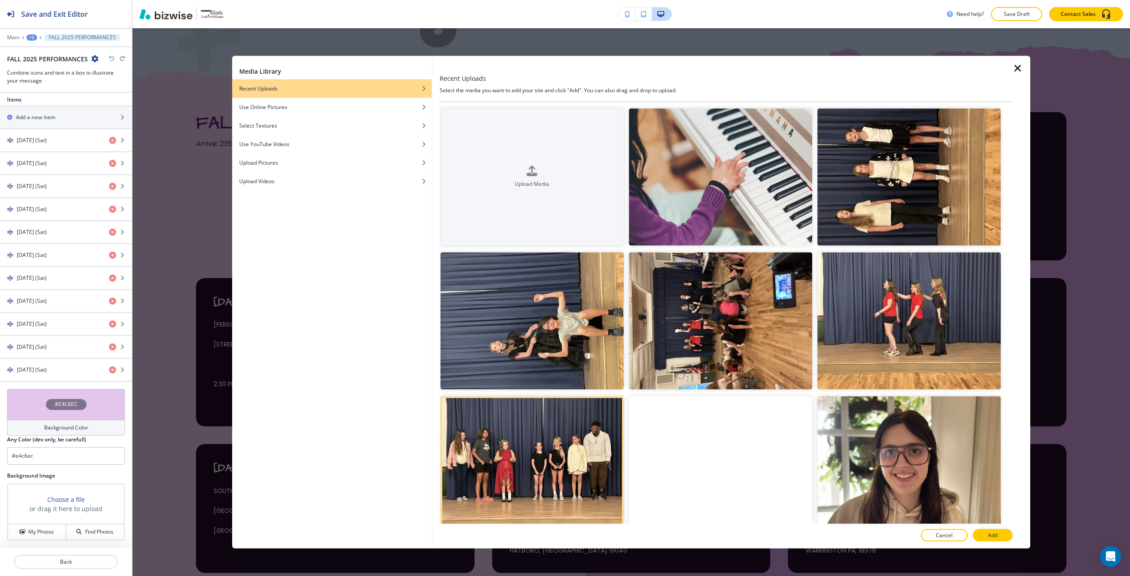
click at [979, 528] on div at bounding box center [726, 526] width 573 height 5
click at [989, 539] on button "Add" at bounding box center [993, 535] width 40 height 12
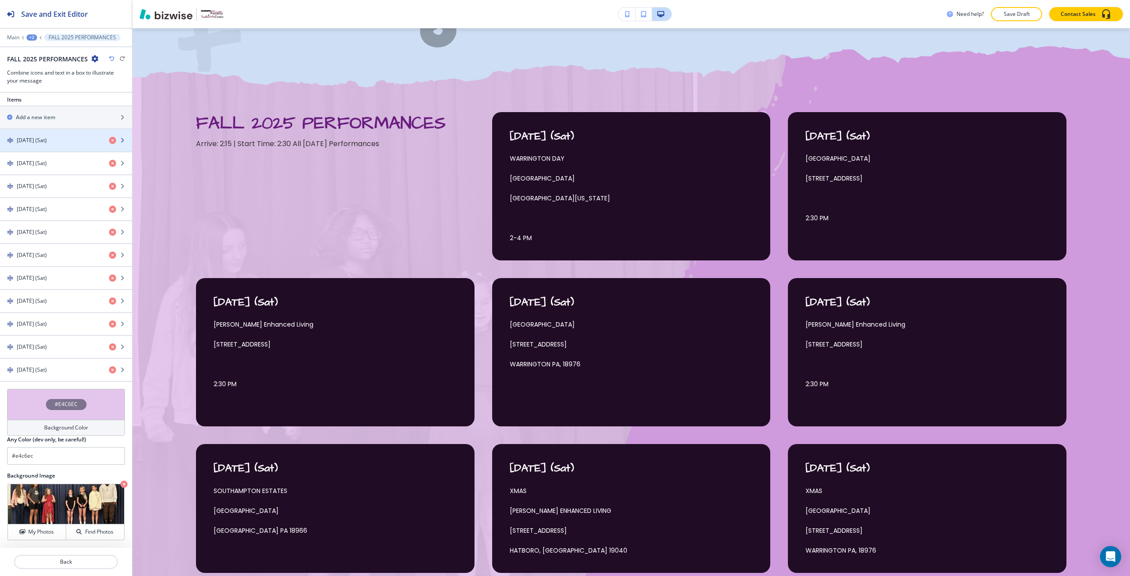
click at [46, 150] on div "button" at bounding box center [66, 147] width 132 height 7
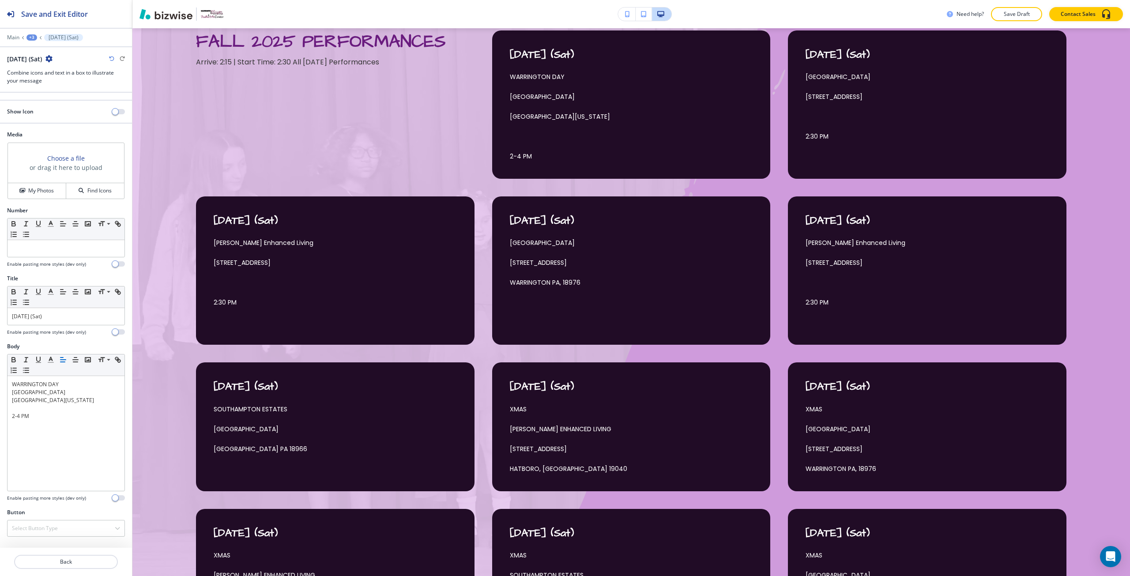
scroll to position [568, 0]
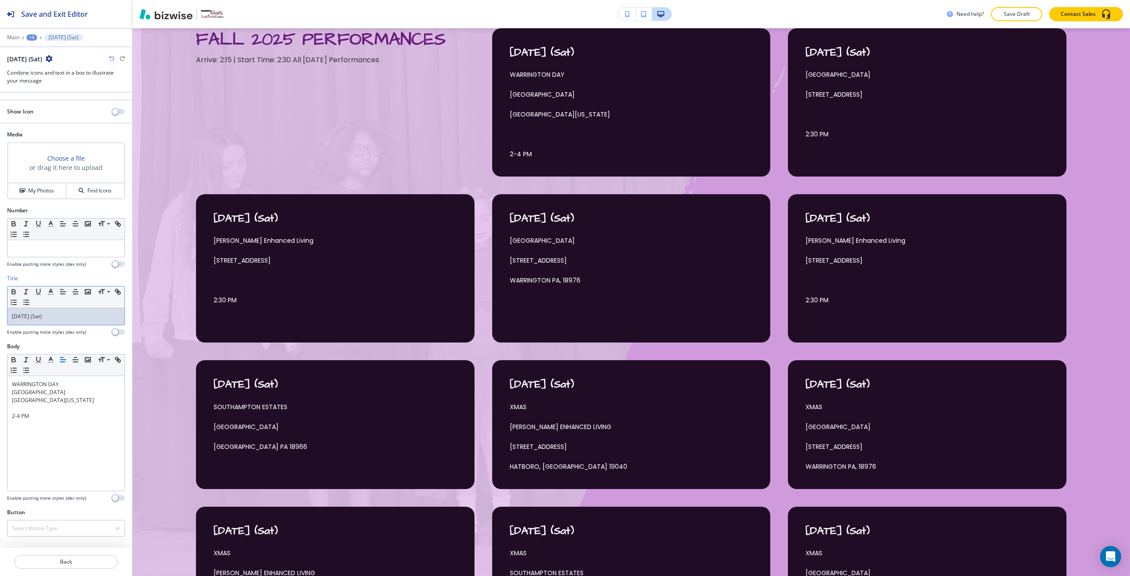
drag, startPoint x: 32, startPoint y: 316, endPoint x: 51, endPoint y: 313, distance: 19.6
click at [51, 313] on p "[DATE] (Sat)" at bounding box center [66, 317] width 108 height 8
drag, startPoint x: 44, startPoint y: 322, endPoint x: 32, endPoint y: 322, distance: 11.5
click at [32, 322] on div "[DATE] (Sat)" at bounding box center [66, 316] width 117 height 17
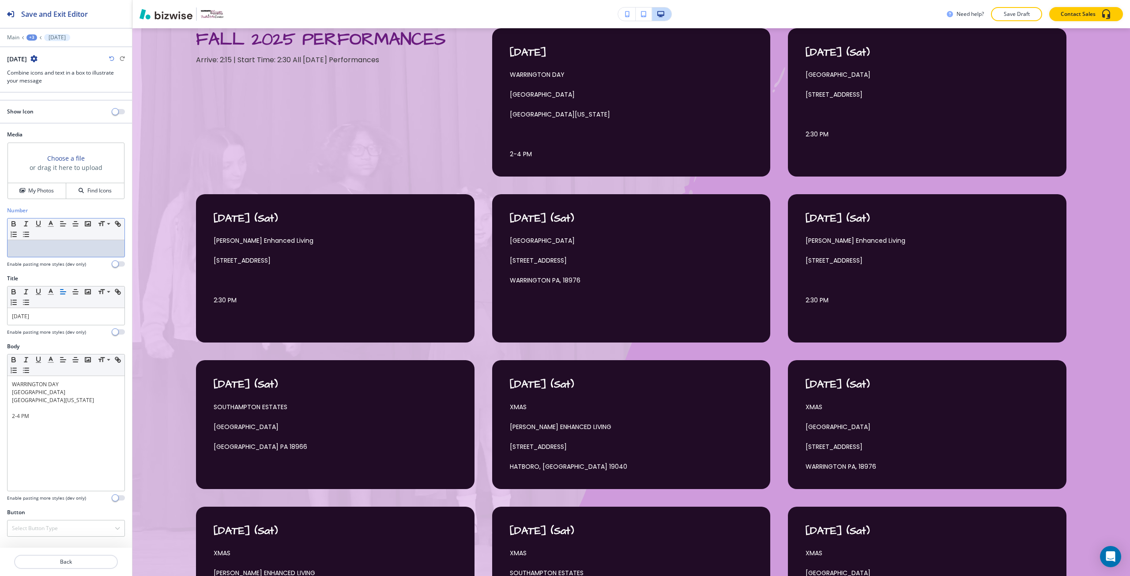
click at [26, 247] on p at bounding box center [66, 249] width 108 height 8
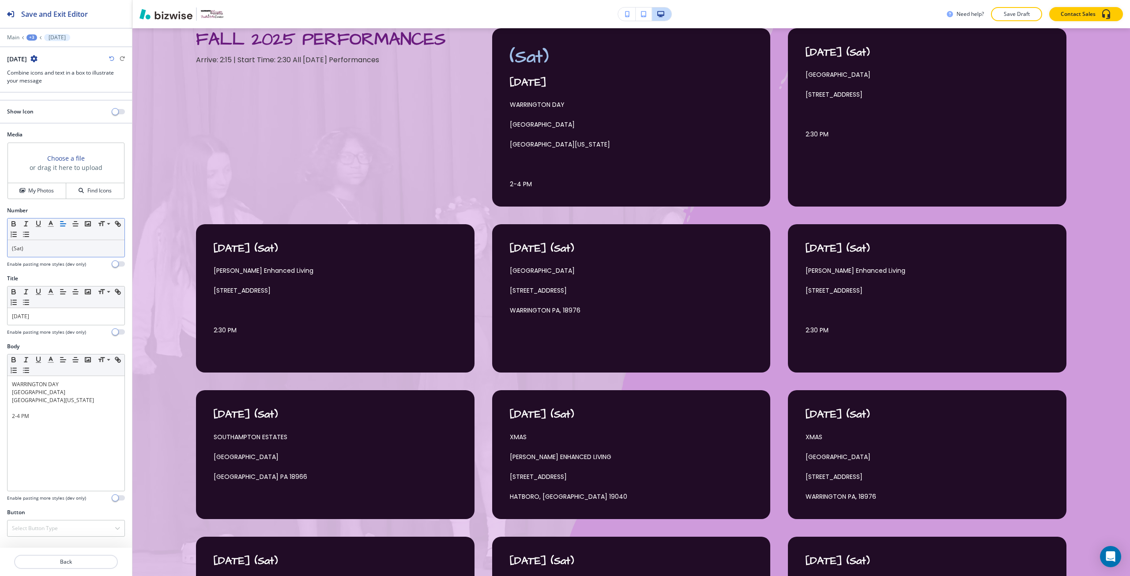
click at [109, 57] on icon "button" at bounding box center [111, 58] width 5 height 5
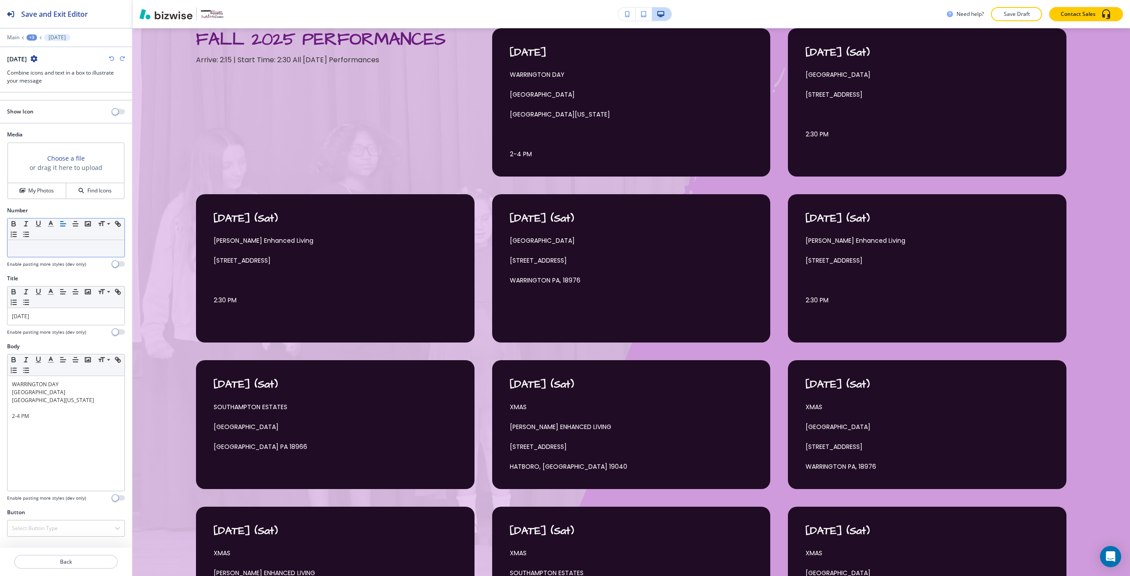
click at [110, 57] on icon "button" at bounding box center [111, 58] width 5 height 5
click at [29, 320] on p "[DATE] (Sat)" at bounding box center [66, 317] width 108 height 8
click at [29, 318] on p "[DATE] (Sat)" at bounding box center [66, 317] width 108 height 8
drag, startPoint x: 29, startPoint y: 318, endPoint x: 14, endPoint y: 317, distance: 14.6
click at [14, 317] on p "[DATE] (Sat)" at bounding box center [66, 317] width 108 height 8
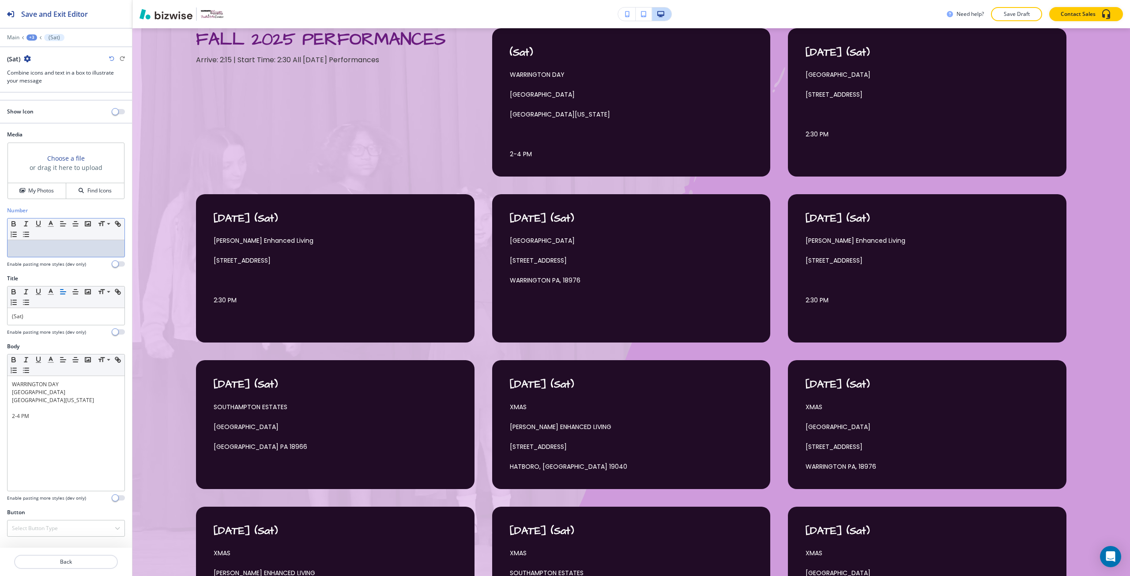
click at [19, 250] on p at bounding box center [66, 249] width 108 height 8
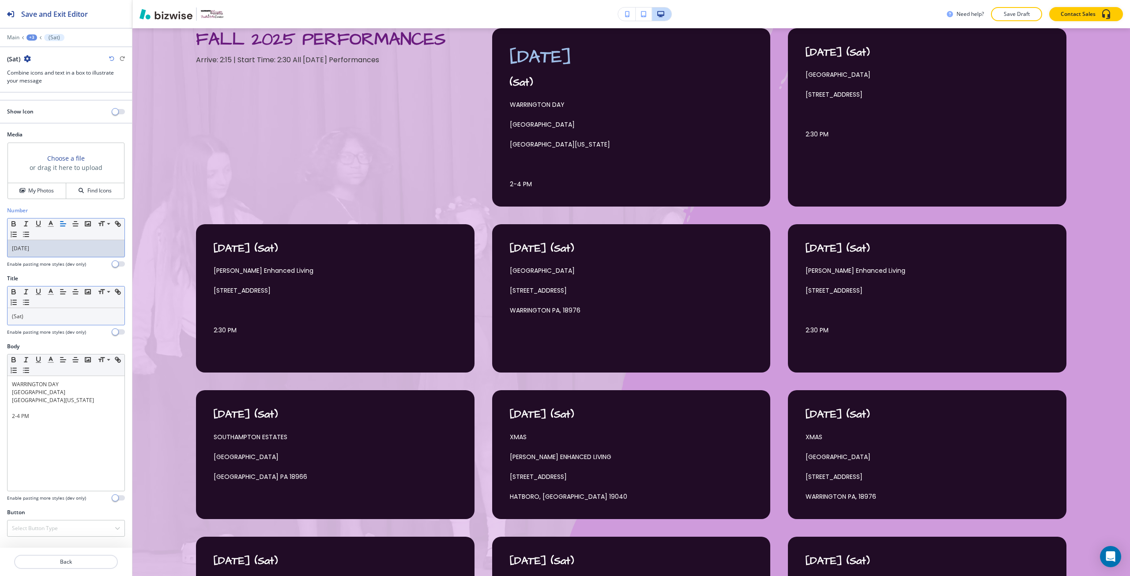
click at [14, 315] on p "(Sat)" at bounding box center [66, 317] width 108 height 8
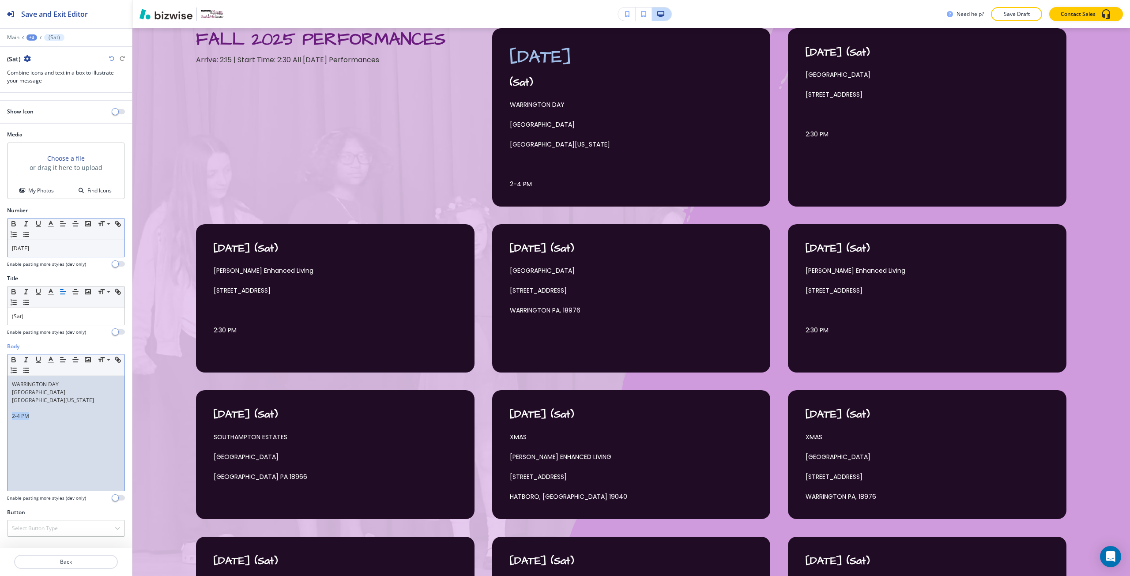
drag, startPoint x: 36, startPoint y: 423, endPoint x: 2, endPoint y: 425, distance: 34.1
click at [2, 425] on div "Body Small Normal Large Huge WARRINGTON DAY [GEOGRAPHIC_DATA][US_STATE] 2-4 PM …" at bounding box center [66, 426] width 132 height 166
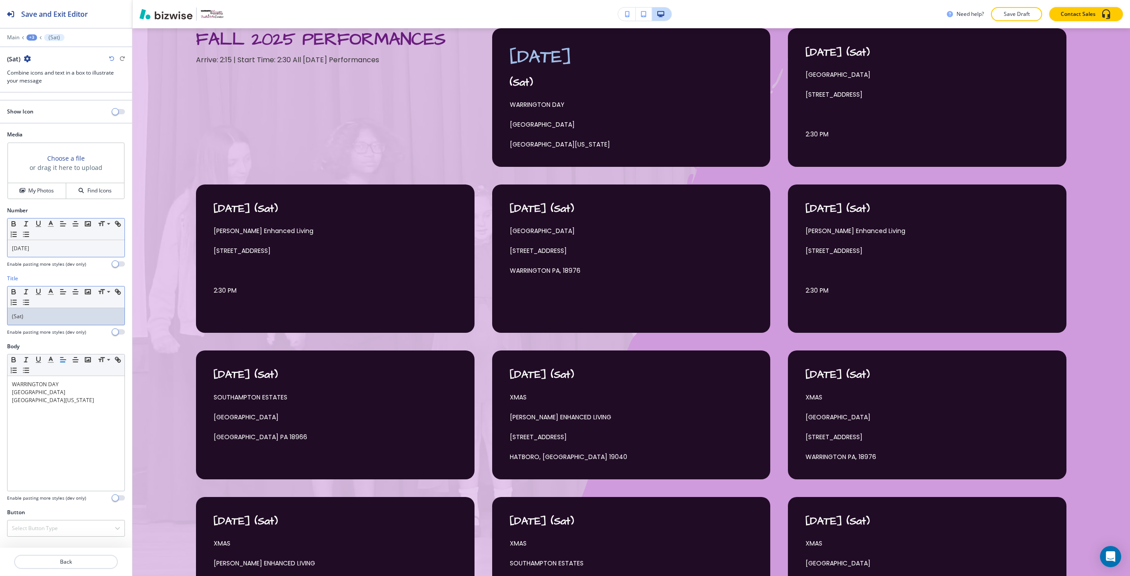
click at [43, 318] on p "(Sat)" at bounding box center [66, 317] width 108 height 8
click at [52, 563] on p "Back" at bounding box center [66, 562] width 102 height 8
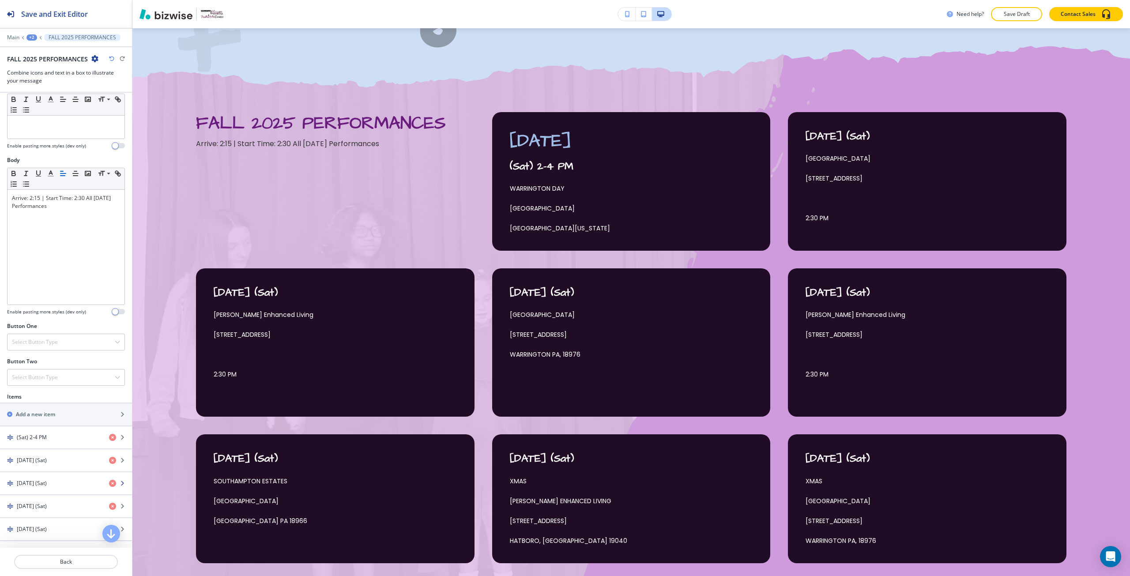
scroll to position [88, 0]
click at [44, 463] on div "button" at bounding box center [66, 465] width 132 height 7
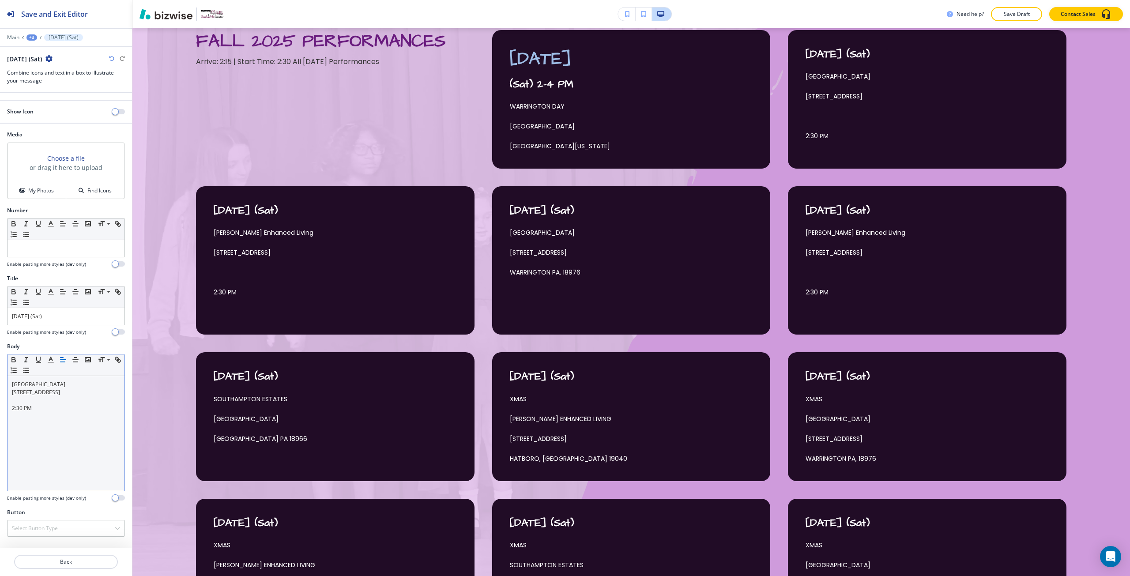
scroll to position [568, 0]
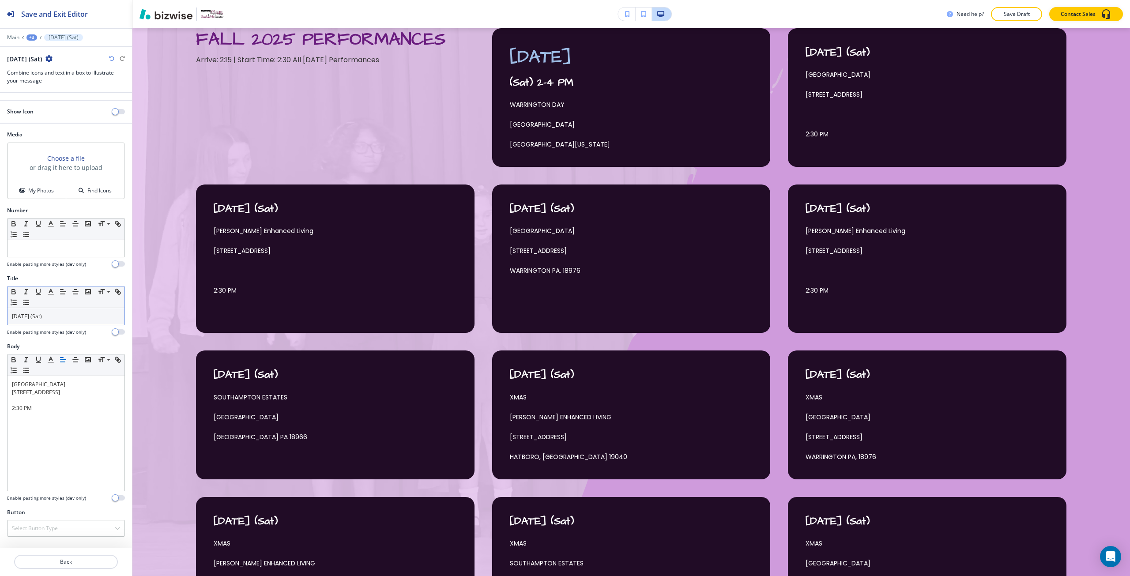
click at [40, 315] on p "[DATE] (Sat)" at bounding box center [66, 317] width 108 height 8
drag, startPoint x: 40, startPoint y: 315, endPoint x: 23, endPoint y: 317, distance: 16.5
click at [23, 317] on p "[DATE] (Sat)" at bounding box center [66, 317] width 108 height 8
click at [39, 253] on div at bounding box center [66, 248] width 117 height 17
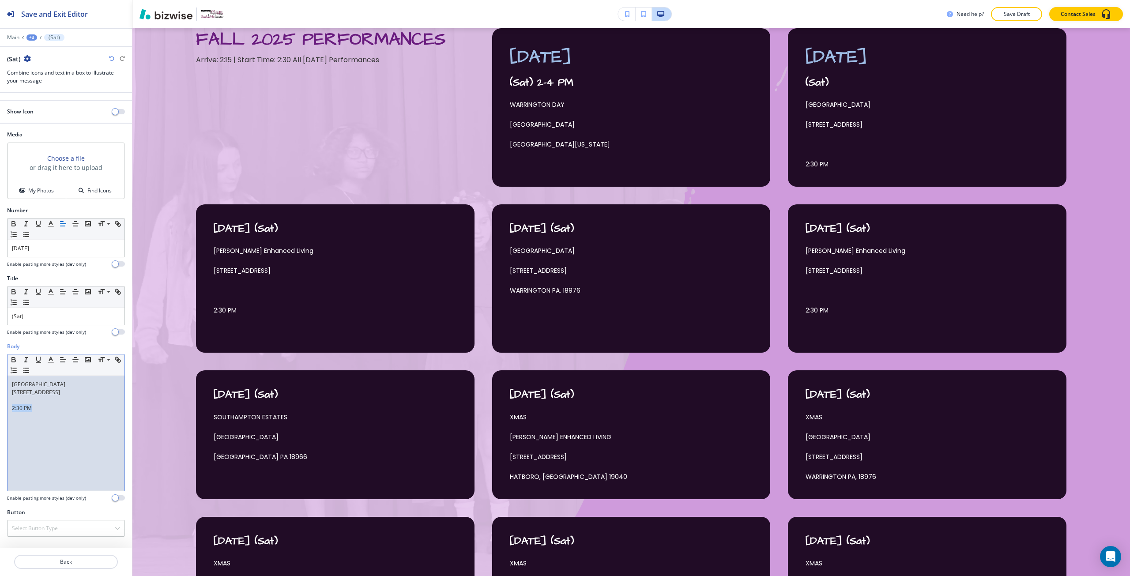
drag, startPoint x: 38, startPoint y: 407, endPoint x: 4, endPoint y: 411, distance: 34.2
click at [4, 411] on div "Body Small Normal Large Huge [GEOGRAPHIC_DATA] [STREET_ADDRESS] 2:30 PM Enable …" at bounding box center [66, 426] width 132 height 166
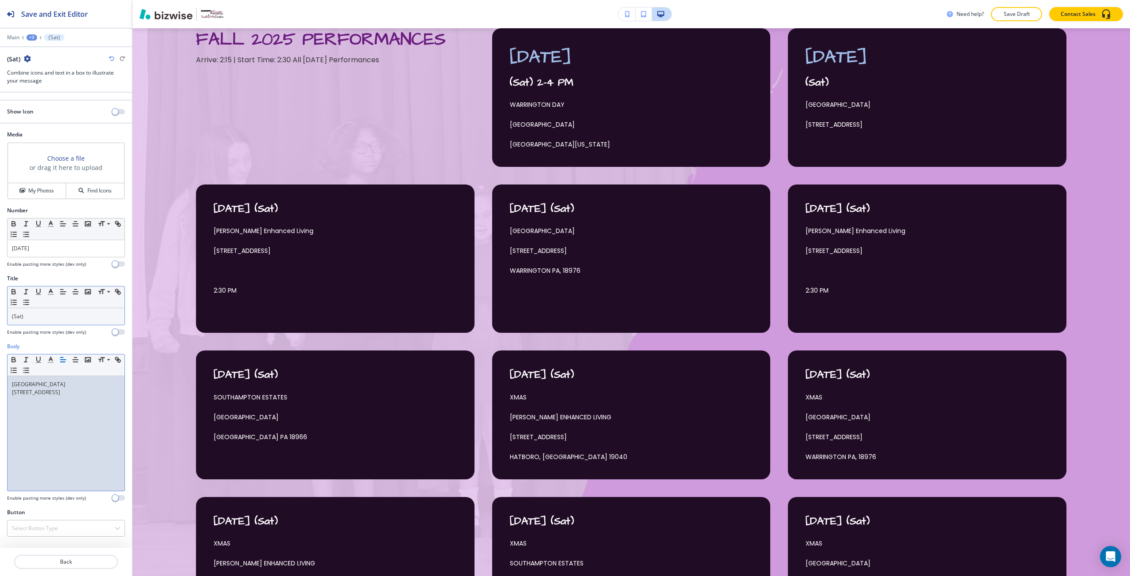
click at [42, 311] on div "(Sat)" at bounding box center [66, 316] width 117 height 17
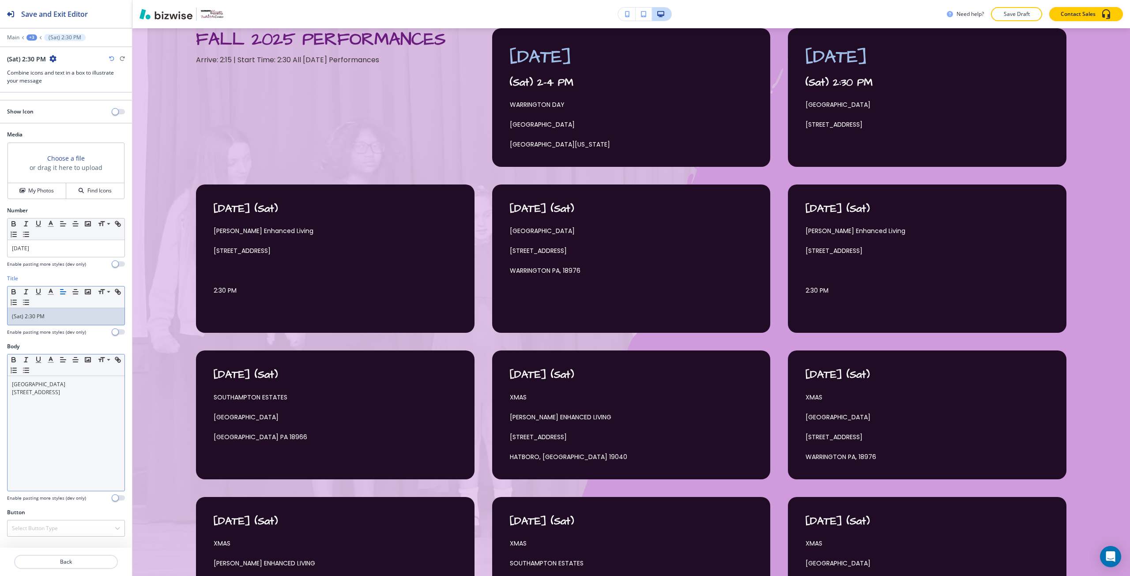
click at [66, 387] on p "[GEOGRAPHIC_DATA]" at bounding box center [66, 385] width 108 height 8
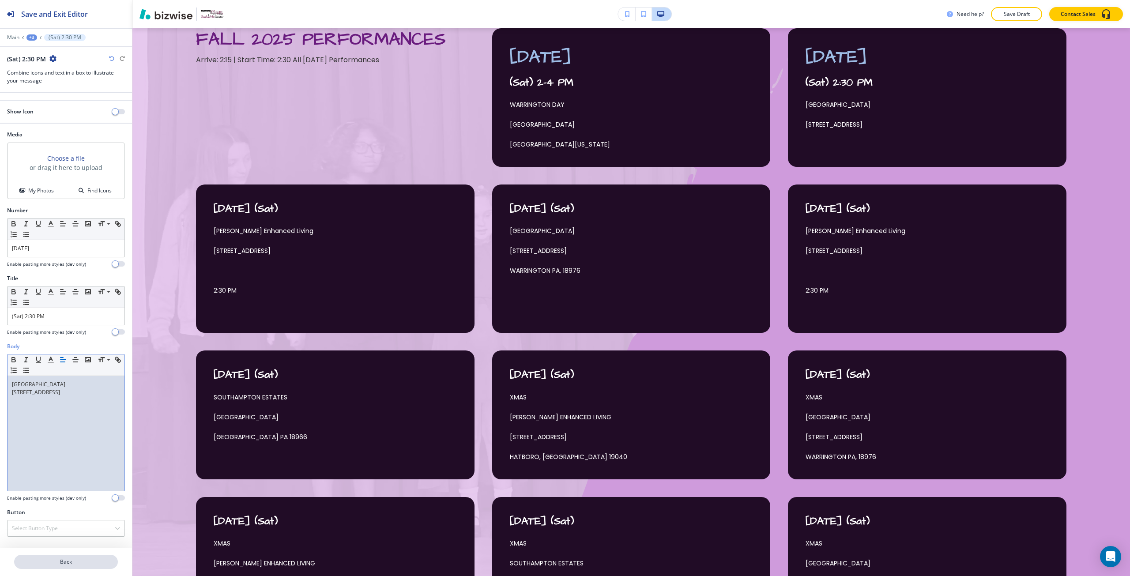
click at [70, 556] on button "Back" at bounding box center [66, 562] width 104 height 14
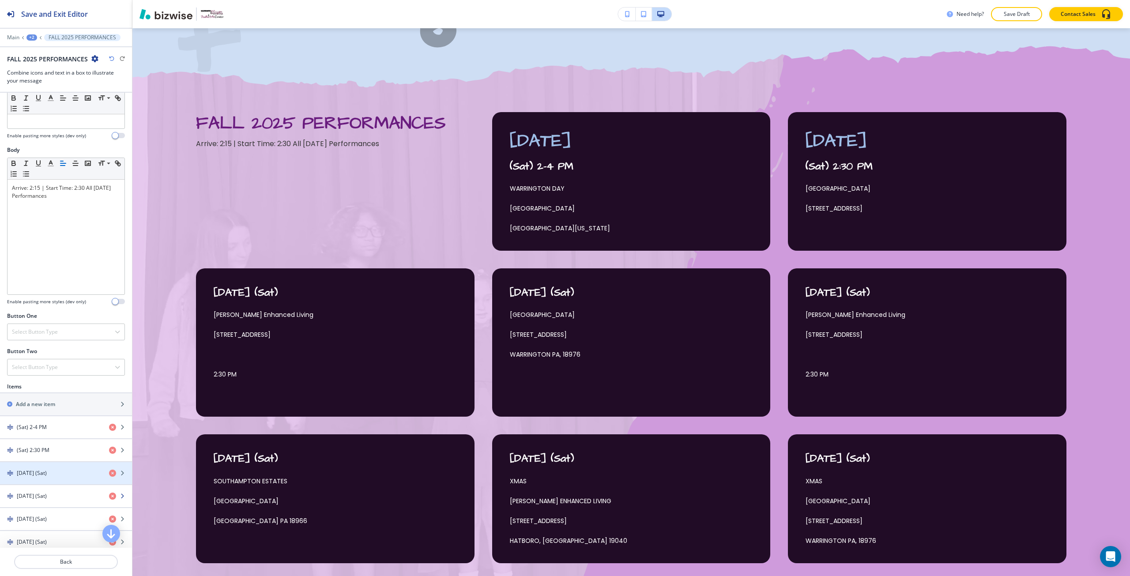
scroll to position [132, 0]
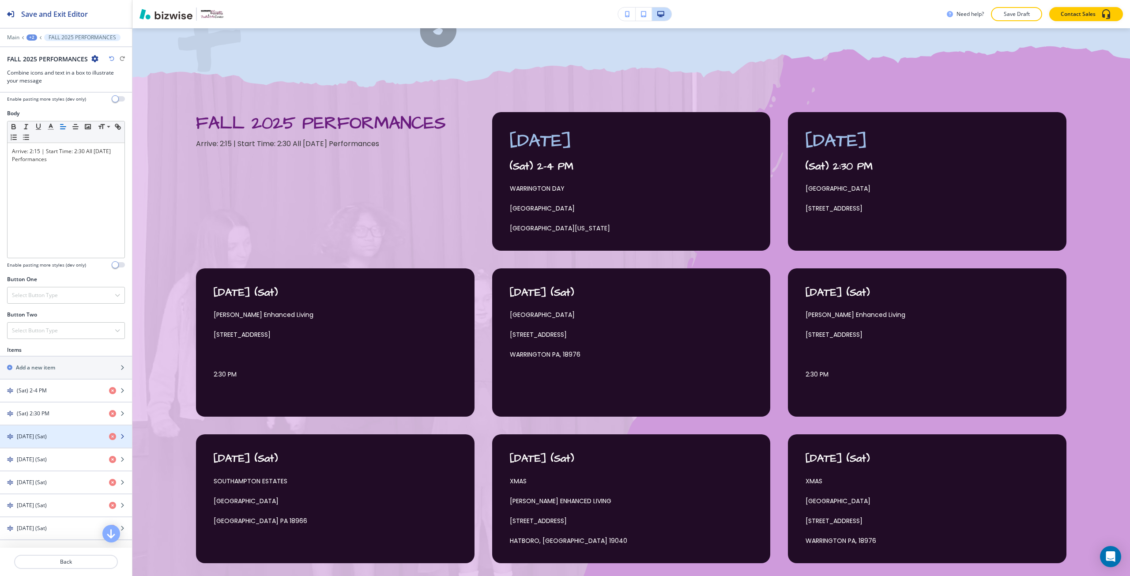
click at [46, 442] on div "button" at bounding box center [66, 444] width 132 height 7
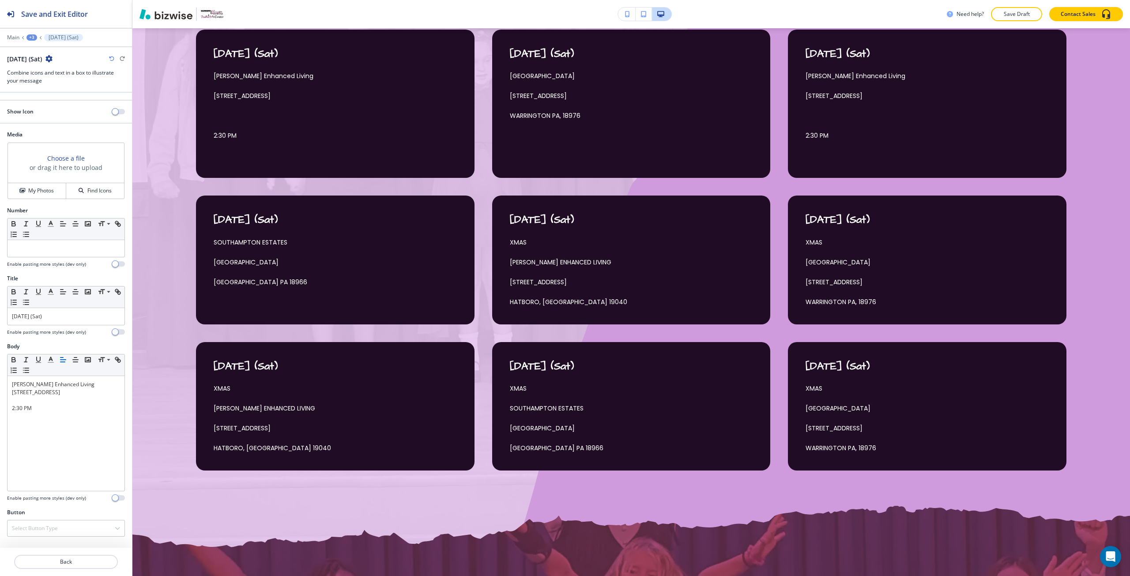
scroll to position [724, 0]
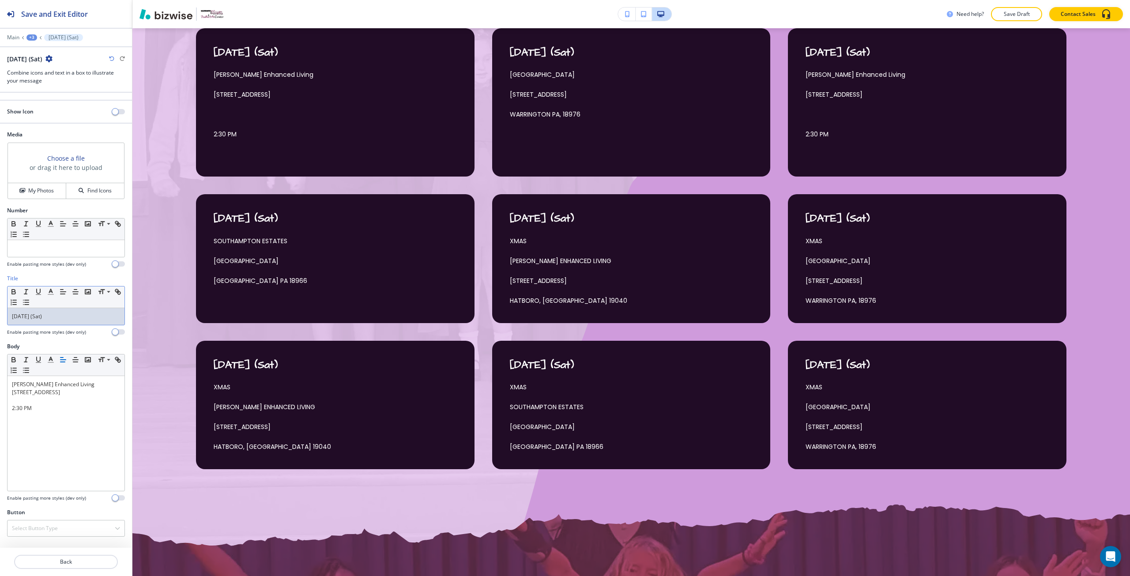
click at [40, 315] on p "[DATE] (Sat)" at bounding box center [66, 317] width 108 height 8
drag, startPoint x: 40, startPoint y: 316, endPoint x: 29, endPoint y: 316, distance: 10.6
click at [29, 316] on p "[DATE] (Sat)" at bounding box center [66, 317] width 108 height 8
click at [32, 251] on p at bounding box center [66, 249] width 108 height 8
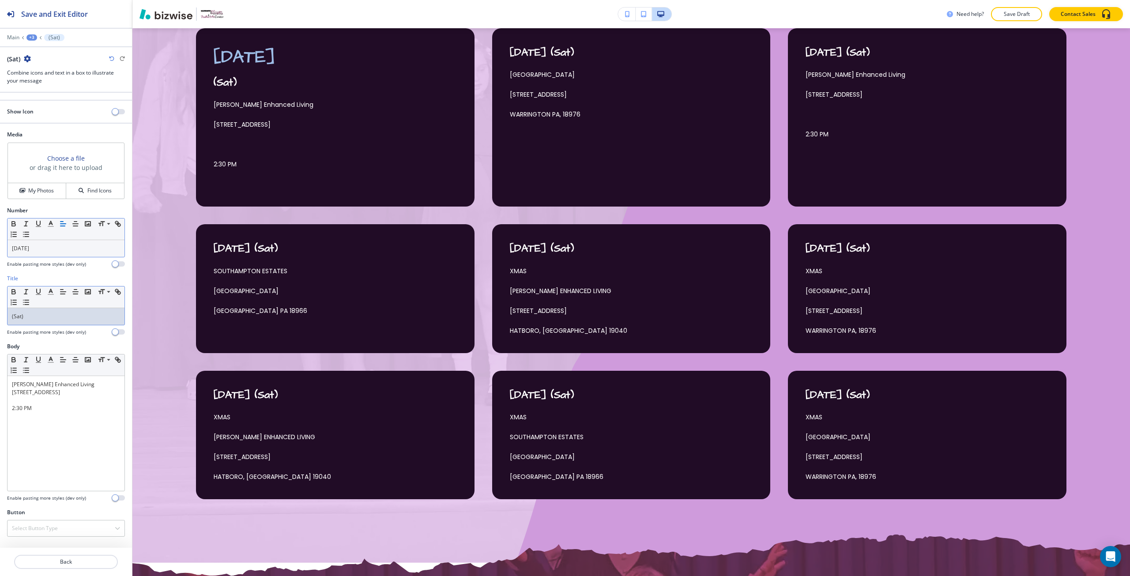
click at [13, 318] on p "(Sat)" at bounding box center [66, 317] width 108 height 8
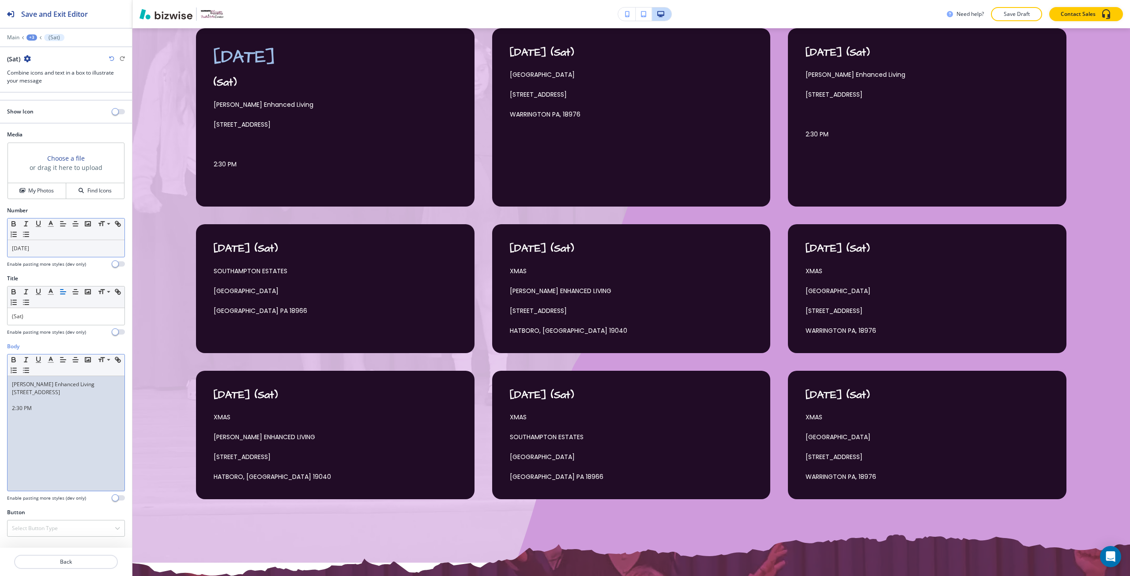
click at [45, 402] on p at bounding box center [66, 400] width 108 height 8
click at [32, 406] on p "2:30 PM" at bounding box center [66, 408] width 108 height 8
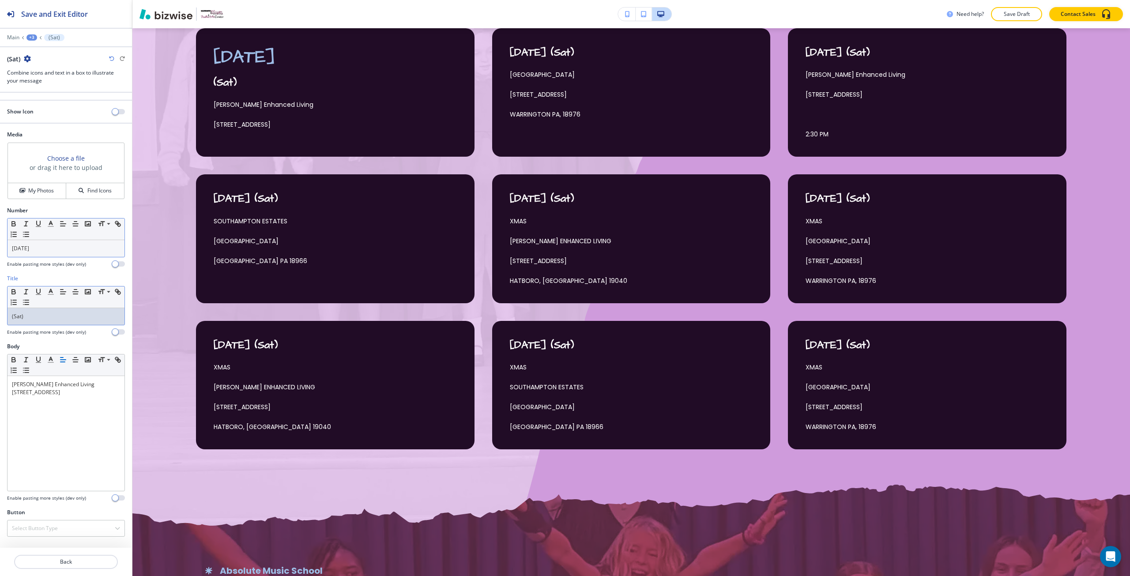
click at [33, 314] on p "(Sat)" at bounding box center [66, 317] width 108 height 8
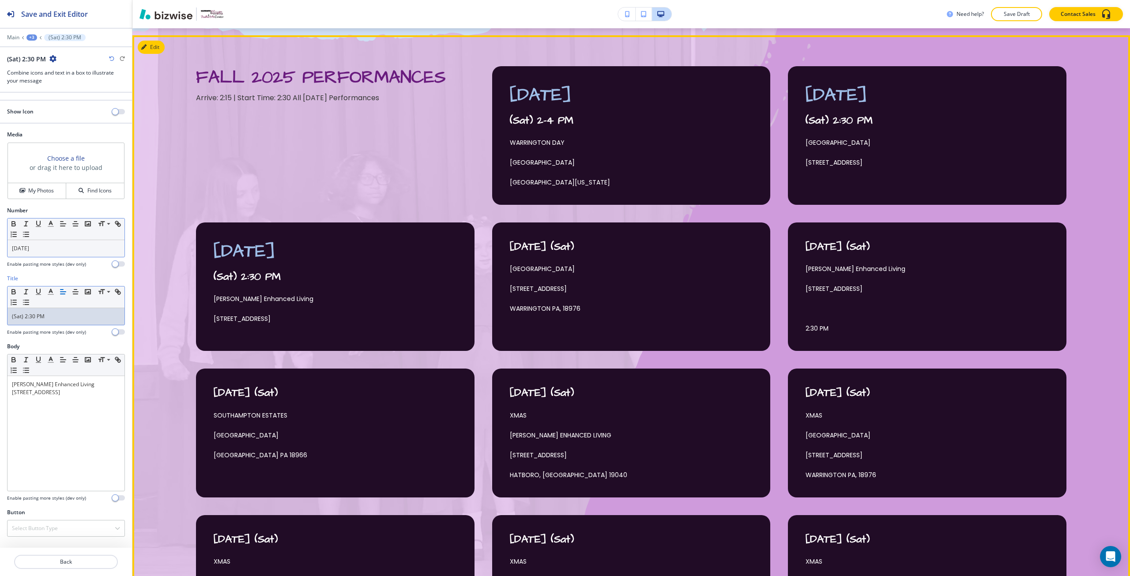
scroll to position [371, 0]
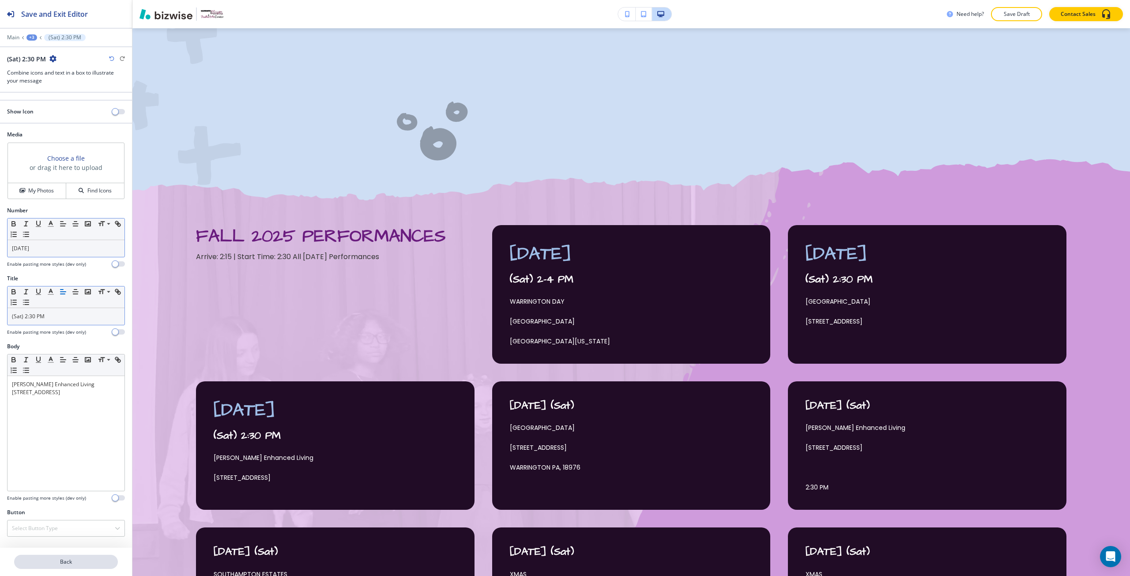
click at [68, 558] on p "Back" at bounding box center [66, 562] width 102 height 8
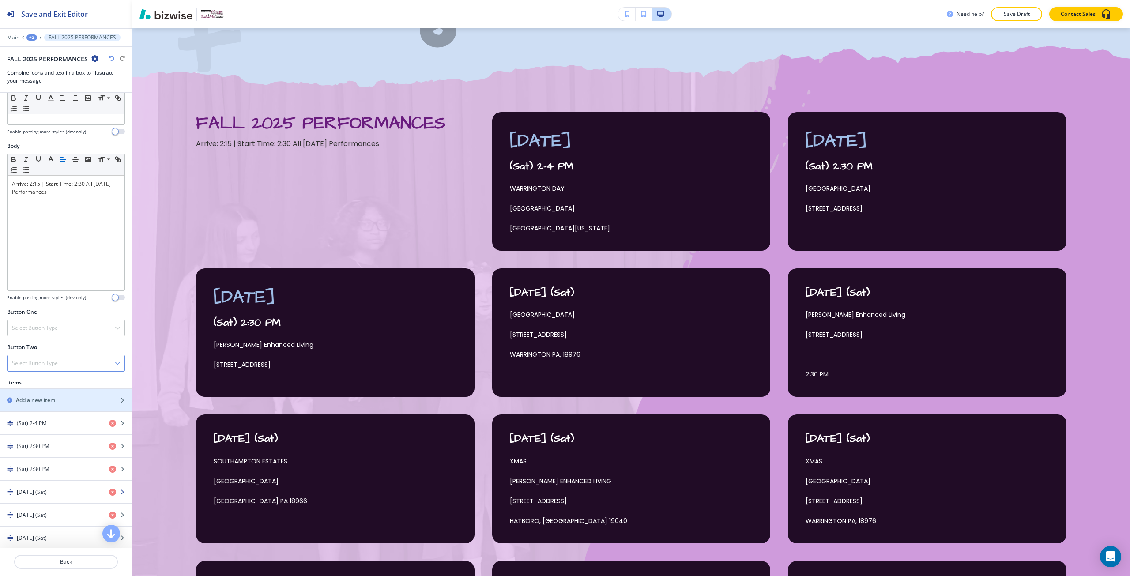
scroll to position [132, 0]
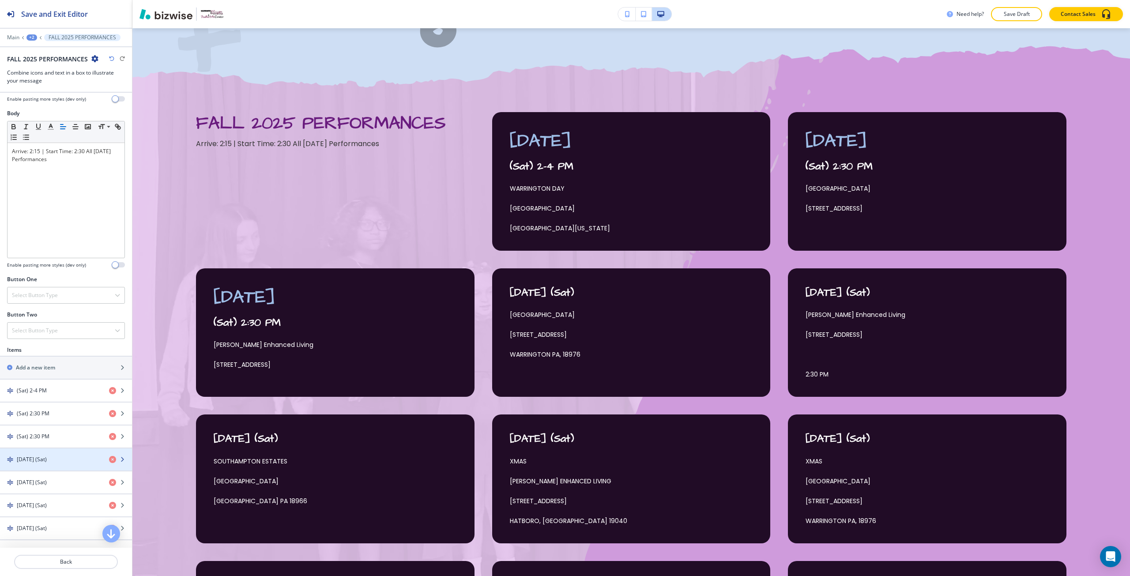
click at [55, 466] on div "button" at bounding box center [66, 467] width 132 height 7
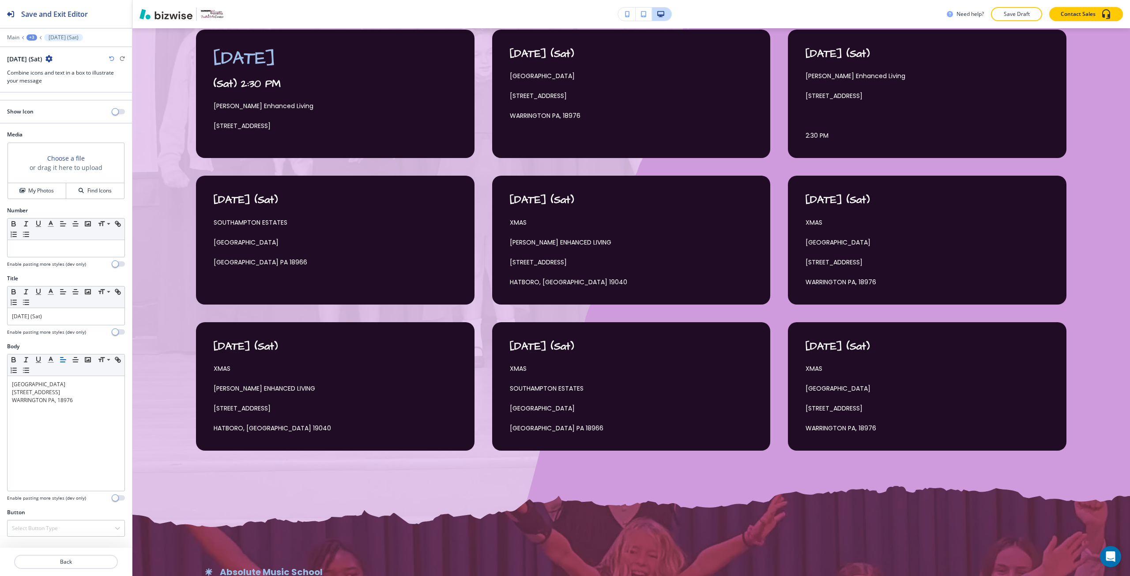
scroll to position [724, 0]
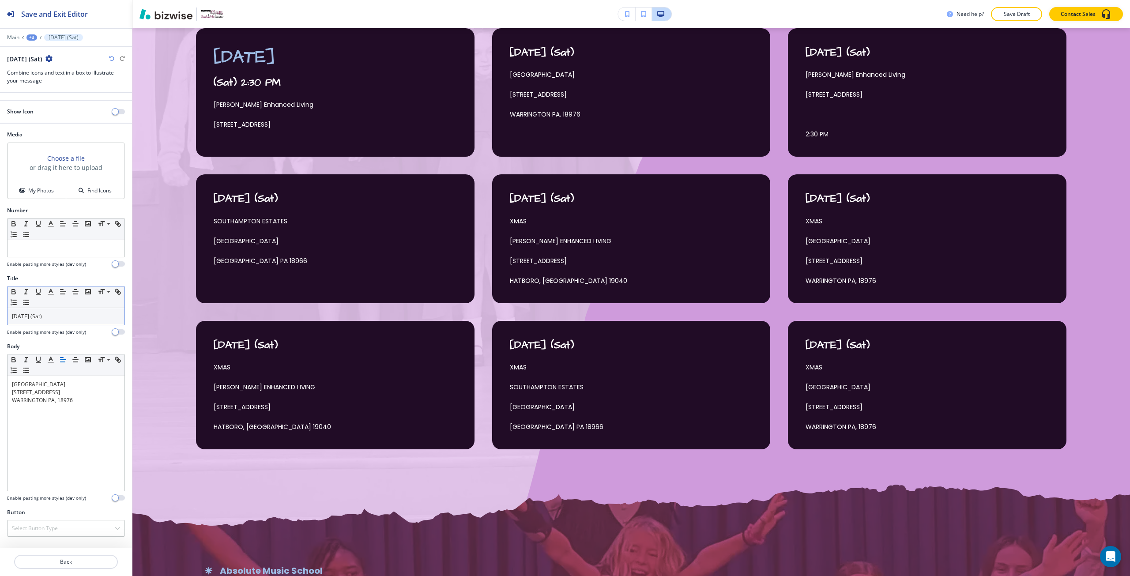
click at [25, 316] on p "[DATE] (Sat)" at bounding box center [66, 317] width 108 height 8
drag, startPoint x: 25, startPoint y: 316, endPoint x: 43, endPoint y: 317, distance: 17.7
click at [43, 317] on p "[DATE] (Sat)" at bounding box center [66, 317] width 108 height 8
click at [39, 249] on p at bounding box center [66, 249] width 108 height 8
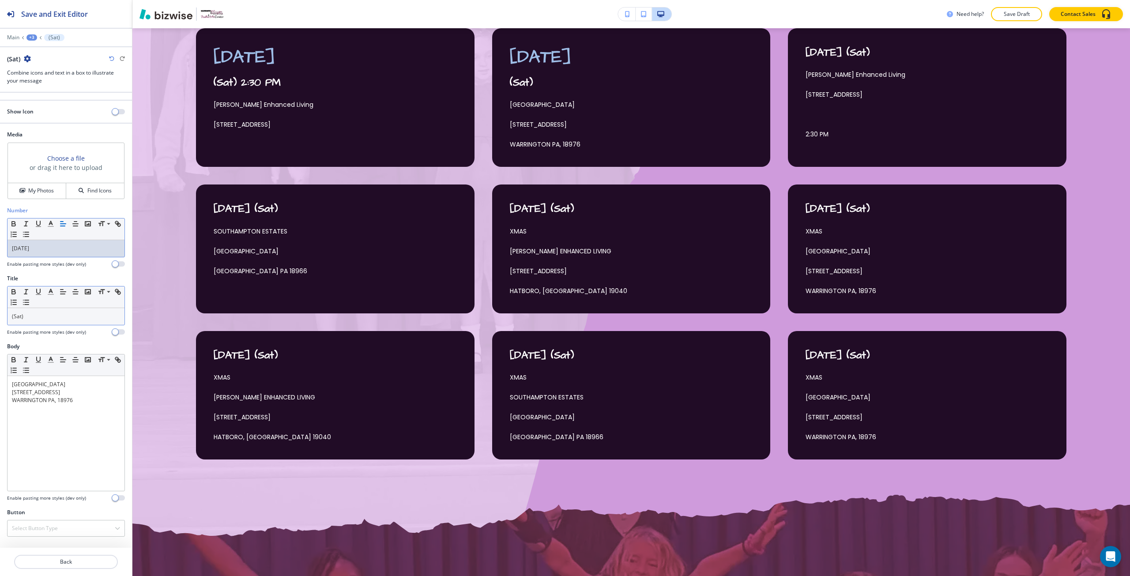
click at [11, 312] on div "(Sat)" at bounding box center [66, 316] width 117 height 17
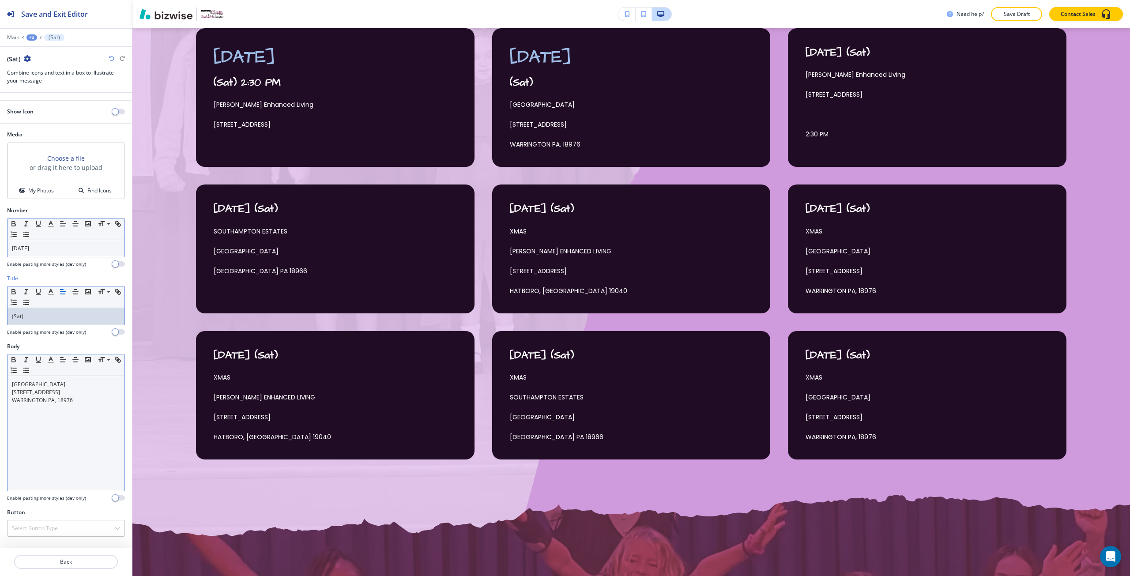
click at [11, 399] on div "[GEOGRAPHIC_DATA] [STREET_ADDRESS]" at bounding box center [66, 433] width 117 height 115
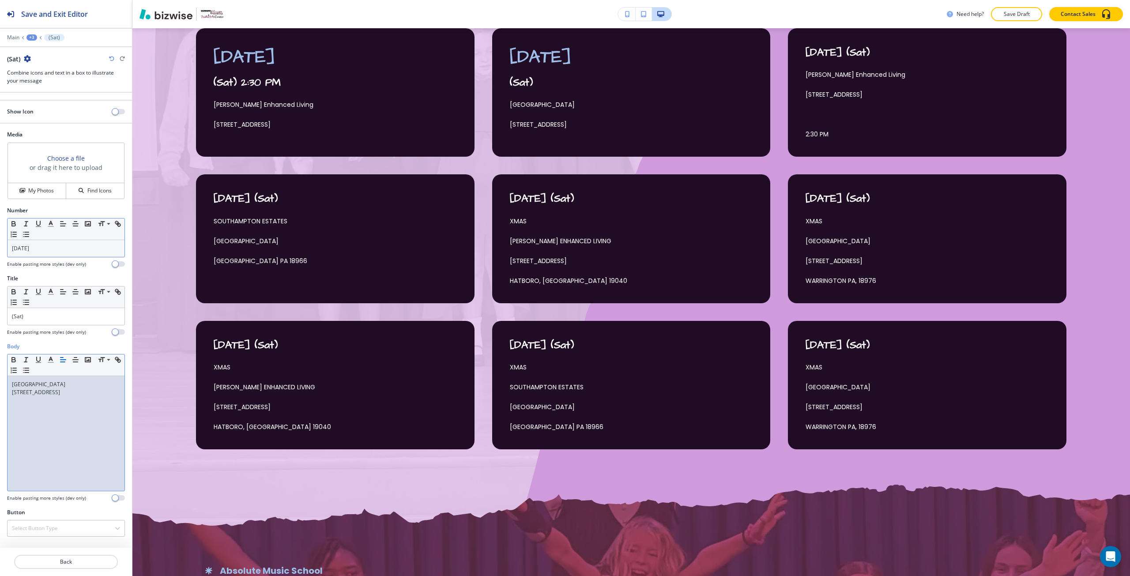
click at [76, 555] on div at bounding box center [66, 551] width 132 height 7
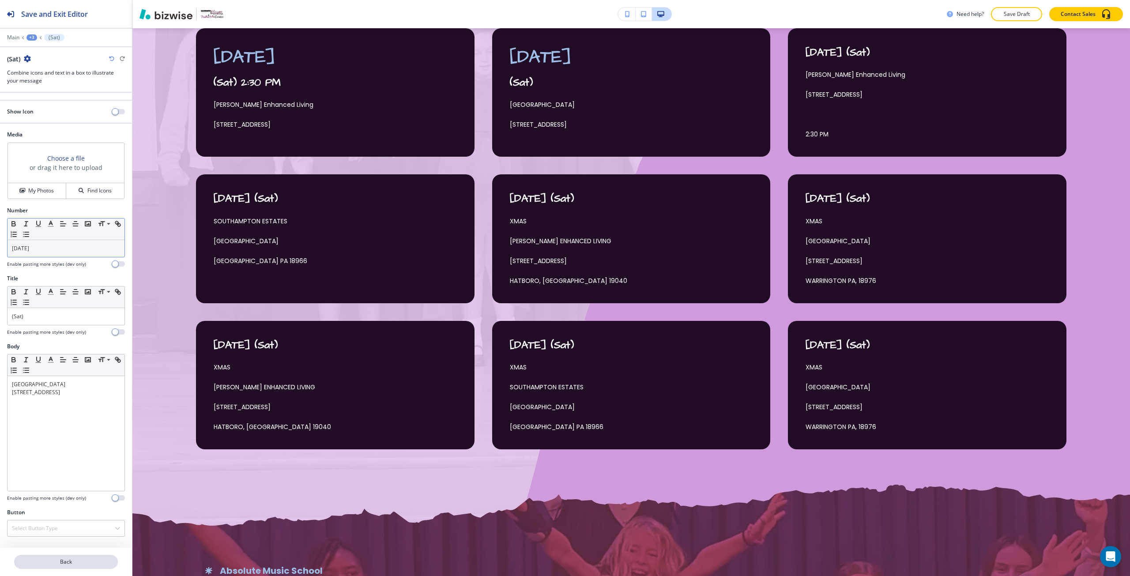
click at [76, 557] on button "Back" at bounding box center [66, 562] width 104 height 14
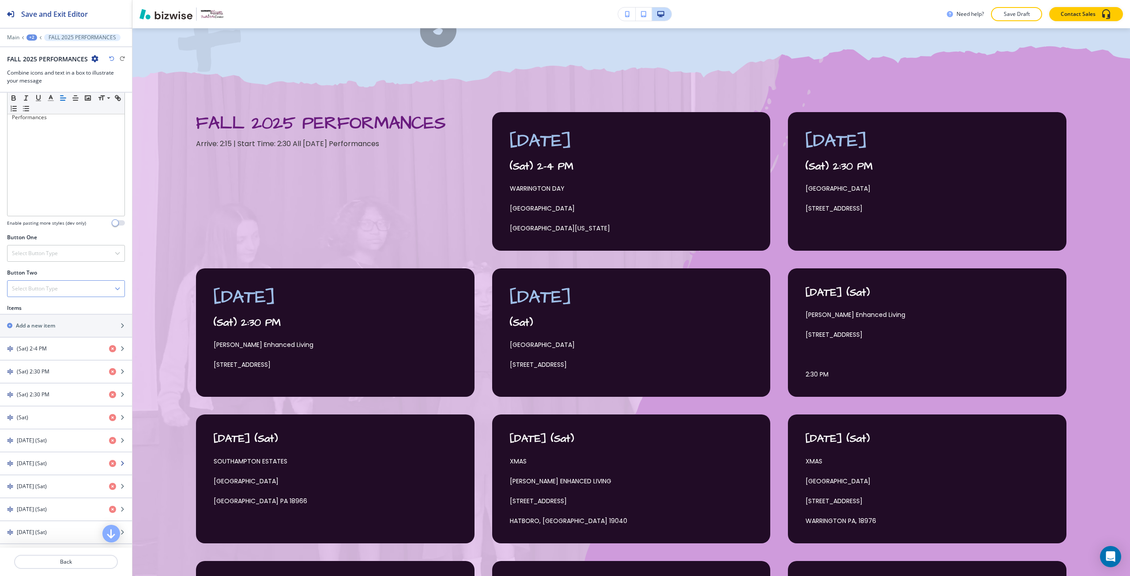
scroll to position [177, 0]
click at [47, 434] on h4 "[DATE] (Sat)" at bounding box center [32, 438] width 30 height 8
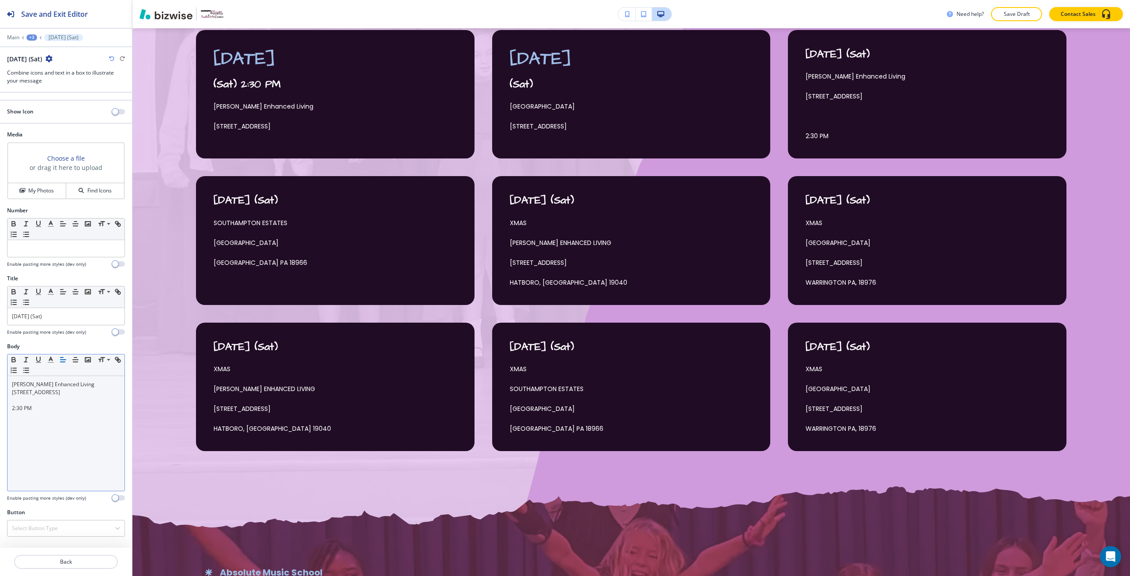
scroll to position [724, 0]
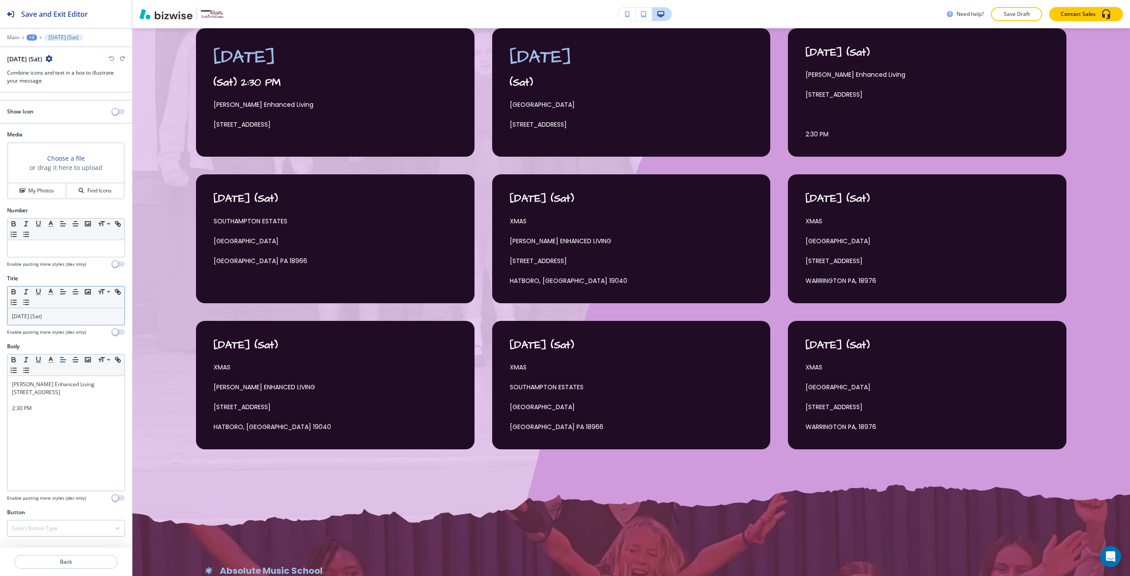
click at [31, 313] on p "[DATE] (Sat)" at bounding box center [66, 317] width 108 height 8
drag, startPoint x: 31, startPoint y: 313, endPoint x: 43, endPoint y: 312, distance: 12.0
click at [43, 313] on p "[DATE] (Sat)" at bounding box center [66, 317] width 108 height 8
click at [30, 248] on p at bounding box center [66, 249] width 108 height 8
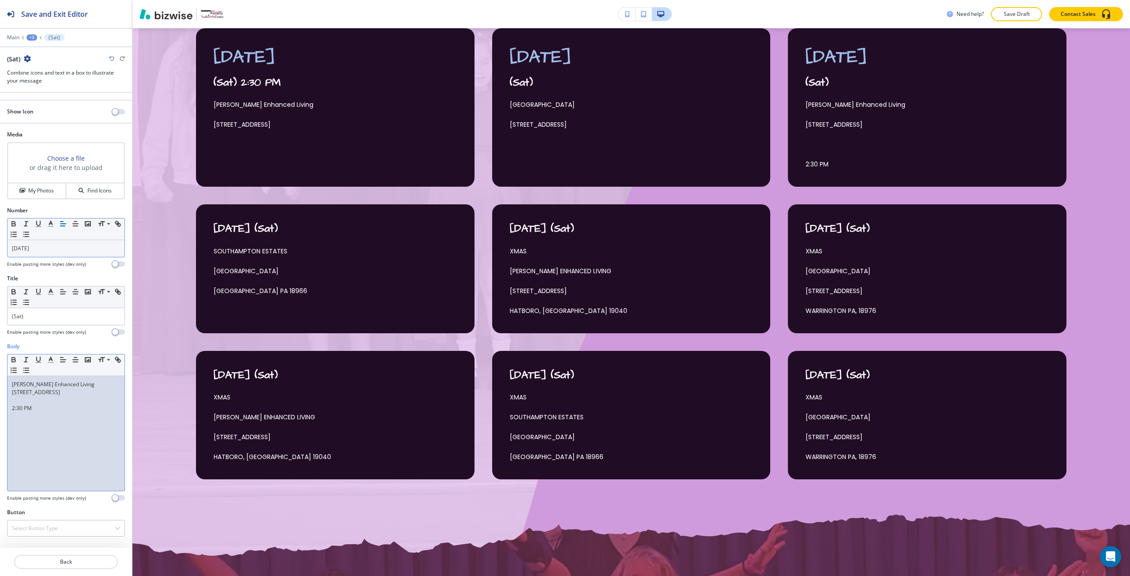
click at [27, 410] on p "2:30 PM" at bounding box center [66, 408] width 108 height 8
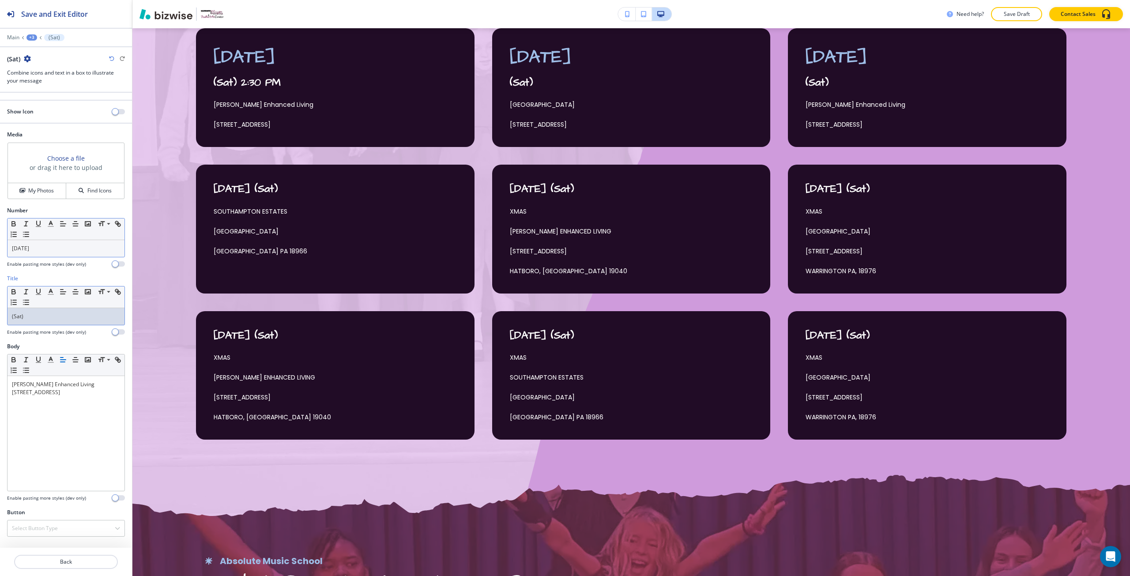
click at [52, 319] on p "(Sat)" at bounding box center [66, 317] width 108 height 8
click at [58, 561] on p "Back" at bounding box center [66, 562] width 102 height 8
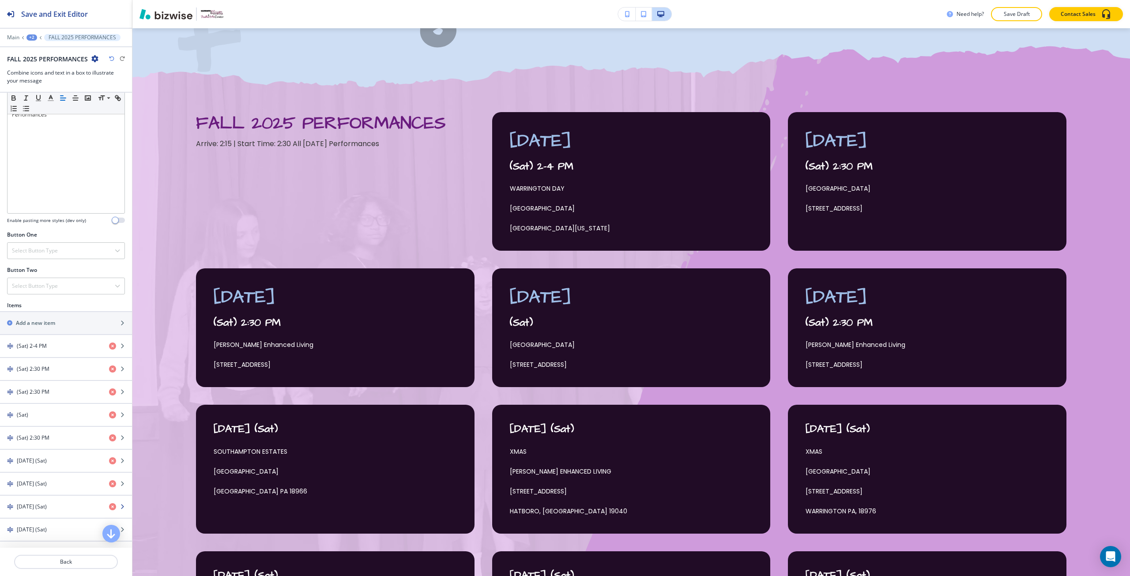
scroll to position [221, 0]
click at [47, 415] on h4 "[DATE] (Sat)" at bounding box center [32, 417] width 30 height 8
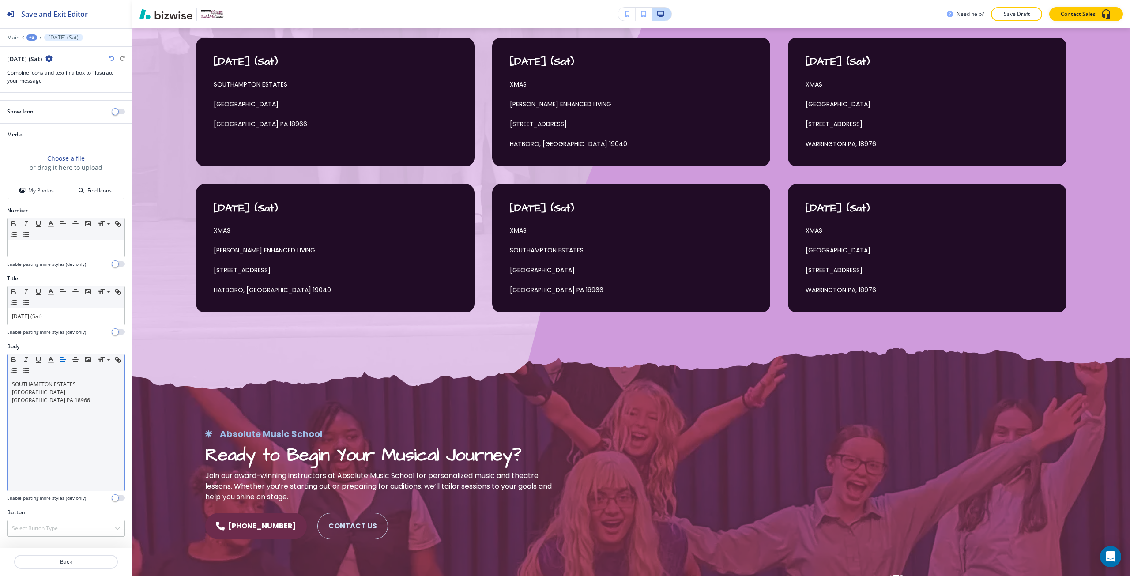
scroll to position [860, 0]
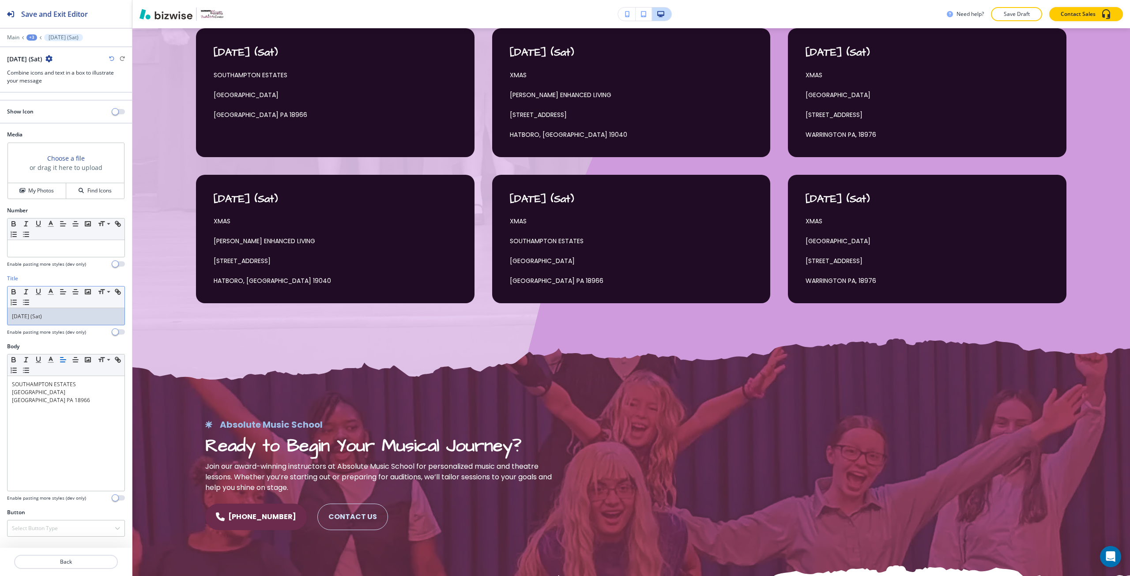
click at [27, 314] on p "[DATE] (Sat)" at bounding box center [66, 317] width 108 height 8
drag, startPoint x: 27, startPoint y: 314, endPoint x: 46, endPoint y: 317, distance: 19.1
click at [46, 317] on p "[DATE] (Sat)" at bounding box center [66, 317] width 108 height 8
click at [52, 243] on div at bounding box center [66, 248] width 117 height 17
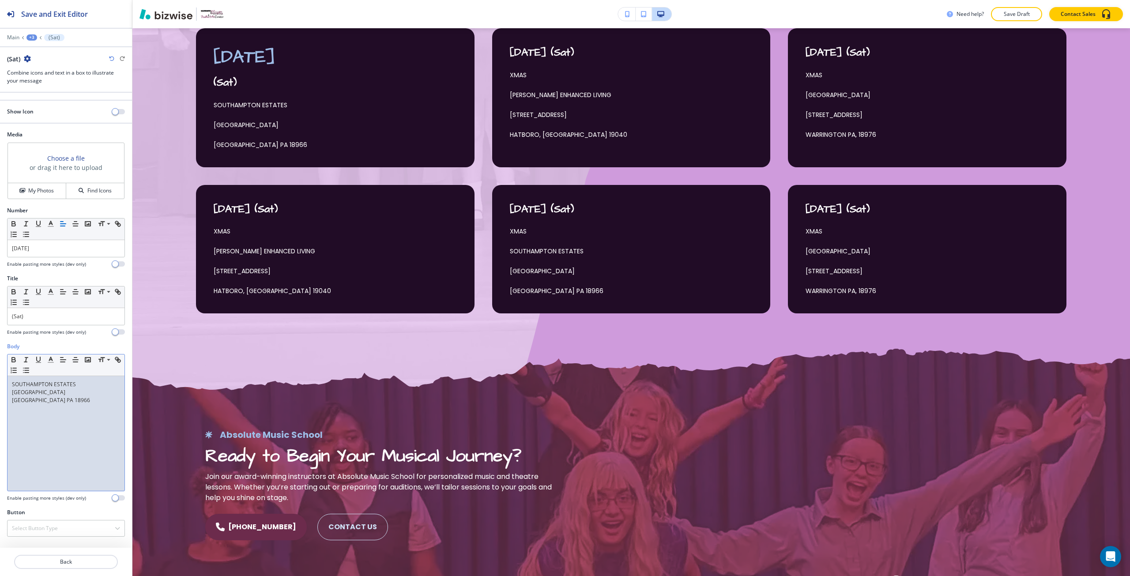
click at [13, 402] on p "[GEOGRAPHIC_DATA] PA 18966" at bounding box center [66, 400] width 108 height 8
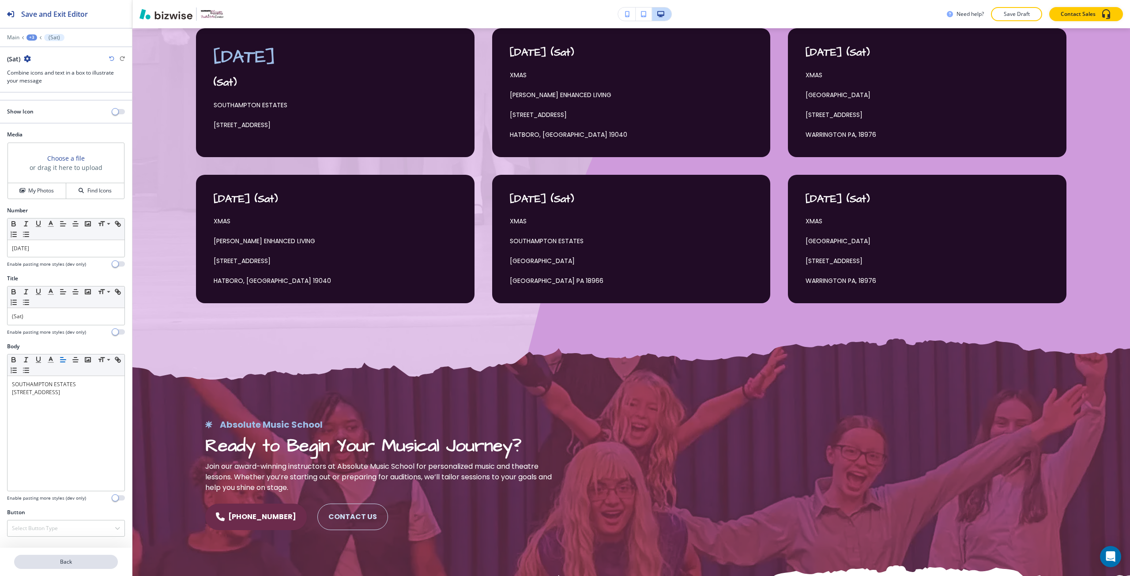
click at [72, 563] on p "Back" at bounding box center [66, 562] width 102 height 8
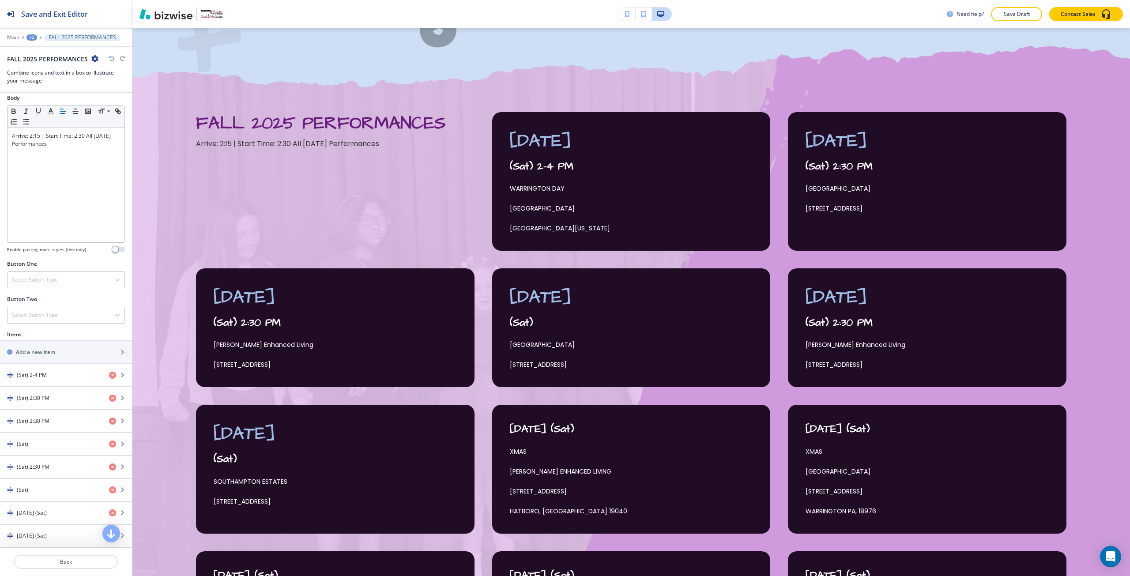
scroll to position [221, 0]
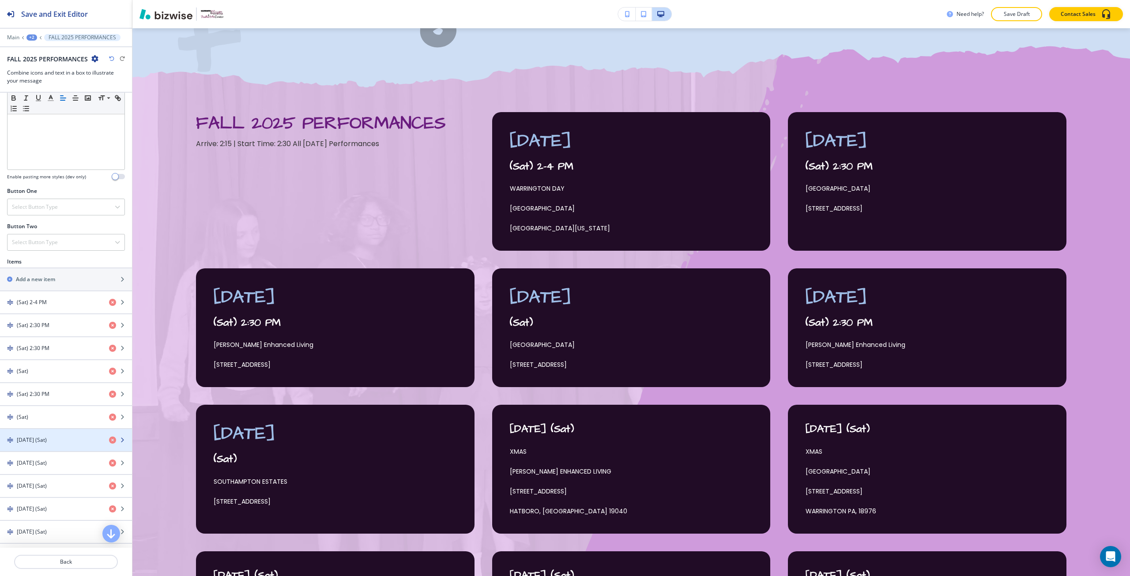
click at [61, 435] on div "button" at bounding box center [66, 432] width 132 height 7
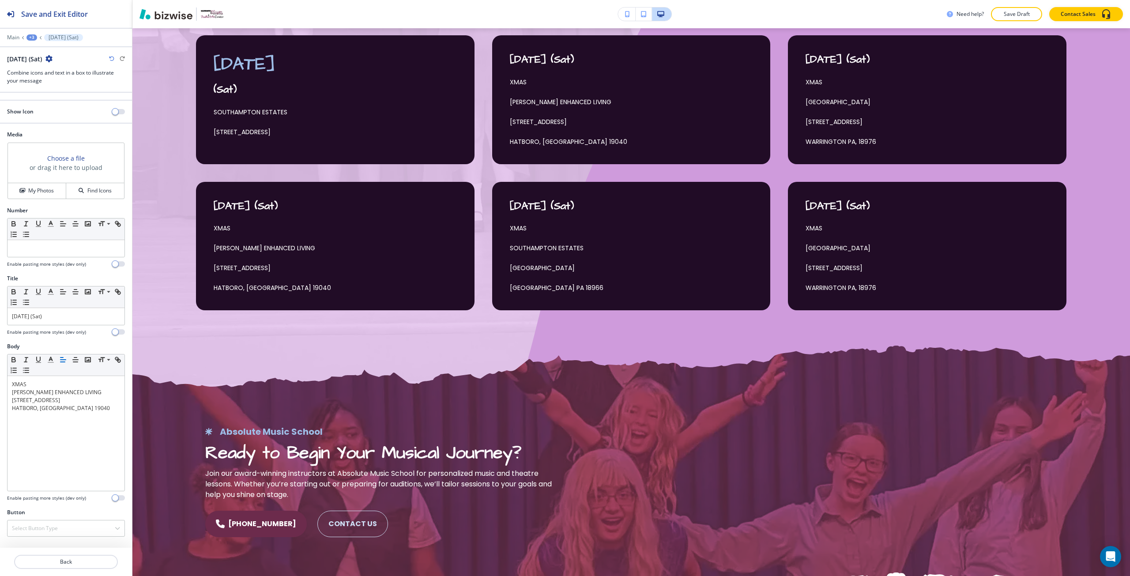
scroll to position [860, 0]
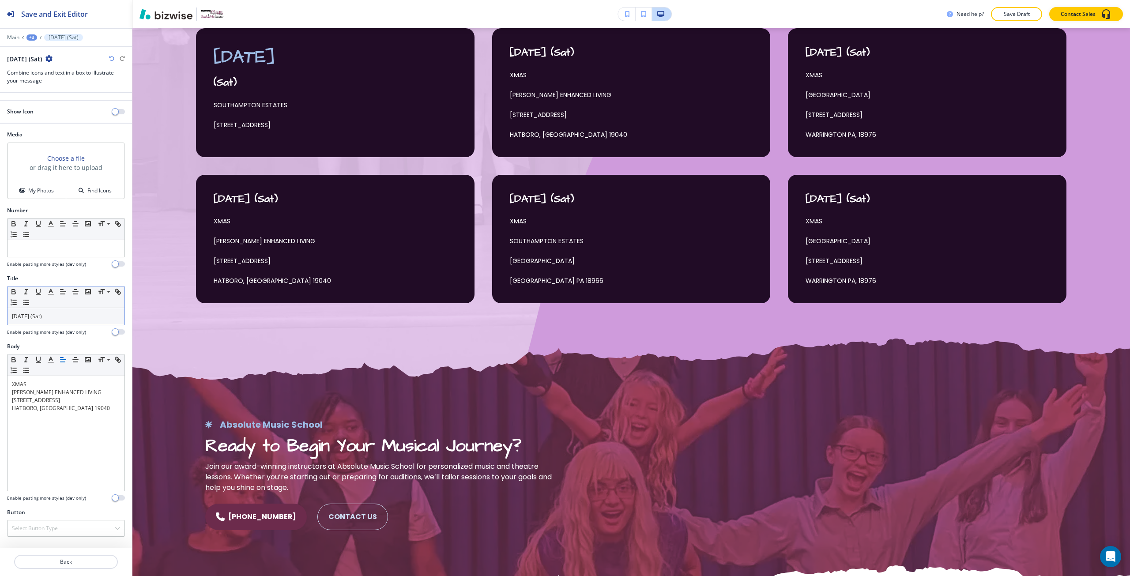
click at [42, 319] on p "[DATE] (Sat)" at bounding box center [66, 317] width 108 height 8
drag, startPoint x: 42, startPoint y: 319, endPoint x: 32, endPoint y: 316, distance: 10.5
click at [32, 316] on p "[DATE] (Sat)" at bounding box center [66, 317] width 108 height 8
click at [26, 257] on div at bounding box center [66, 248] width 117 height 17
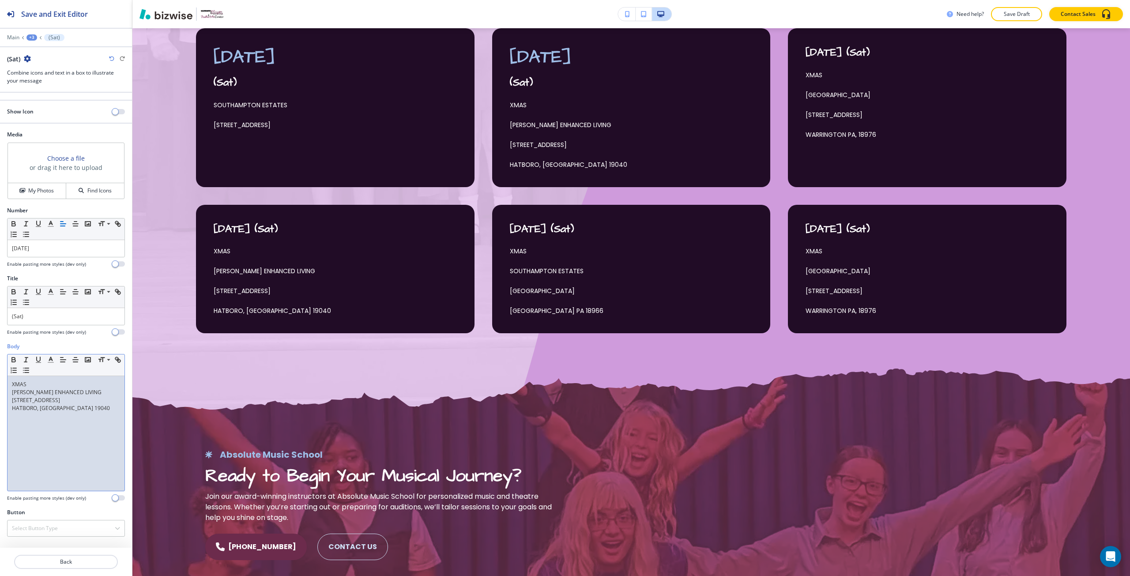
click at [14, 408] on p "HATBORO, [GEOGRAPHIC_DATA] 19040" at bounding box center [66, 408] width 108 height 8
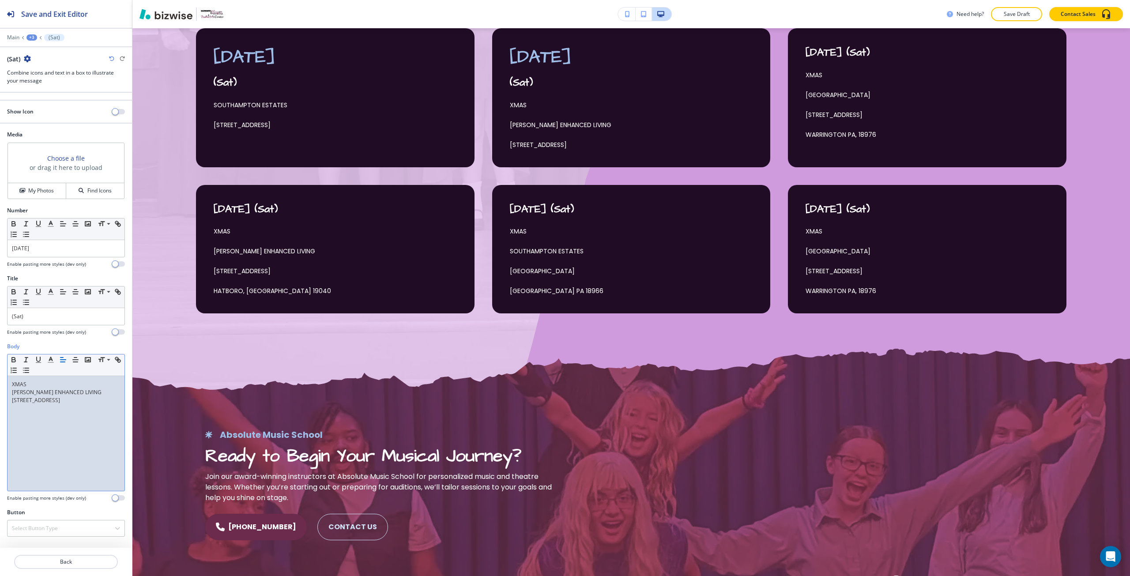
click at [16, 382] on p "XMAS" at bounding box center [66, 385] width 108 height 8
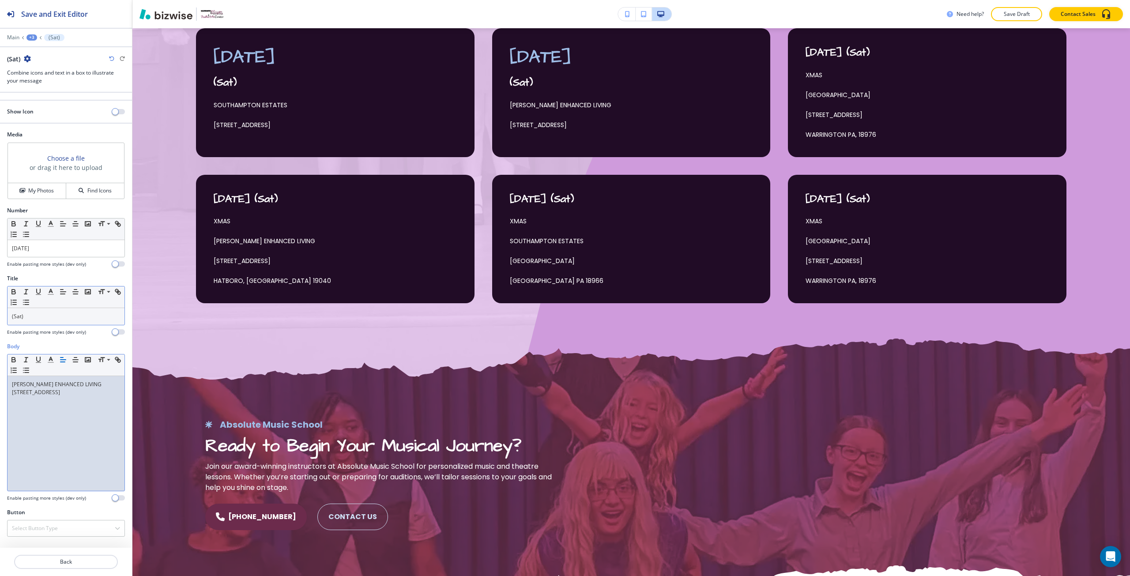
click at [53, 314] on p "(Sat)" at bounding box center [66, 317] width 108 height 8
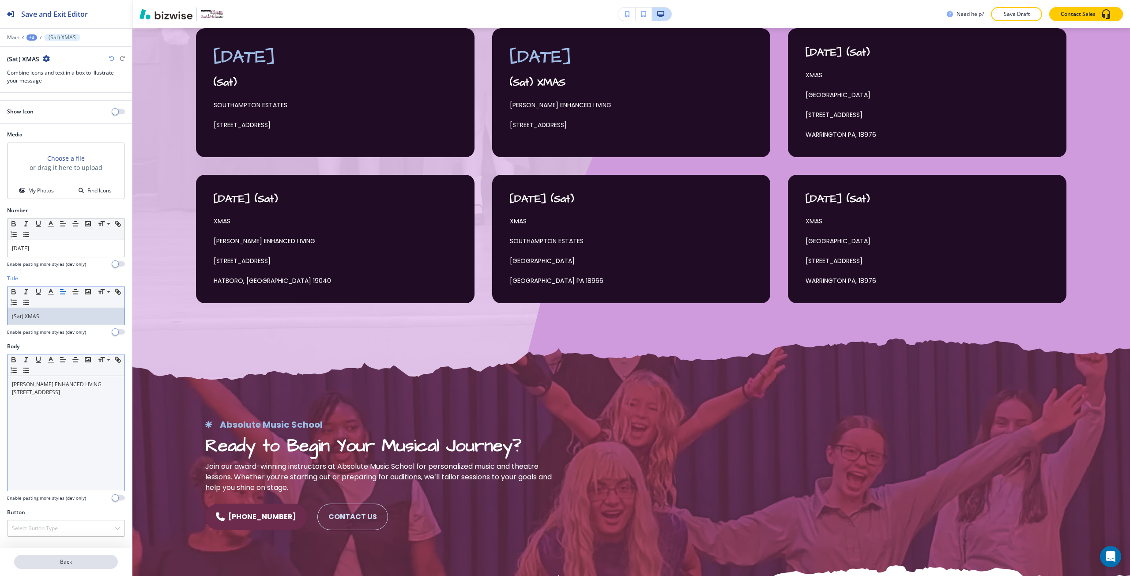
click at [84, 555] on button "Back" at bounding box center [66, 562] width 104 height 14
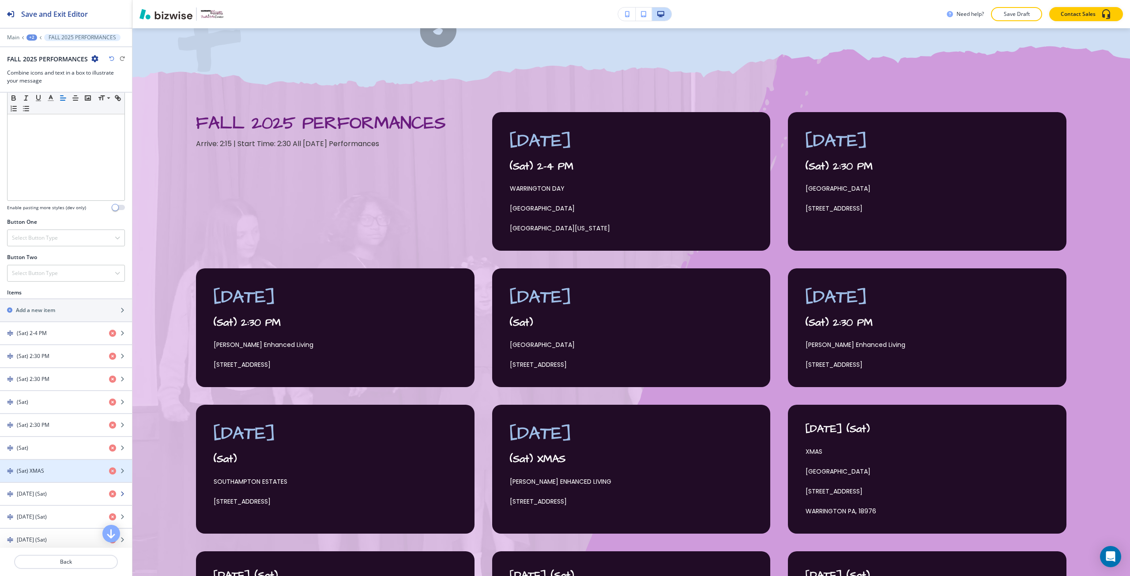
scroll to position [221, 0]
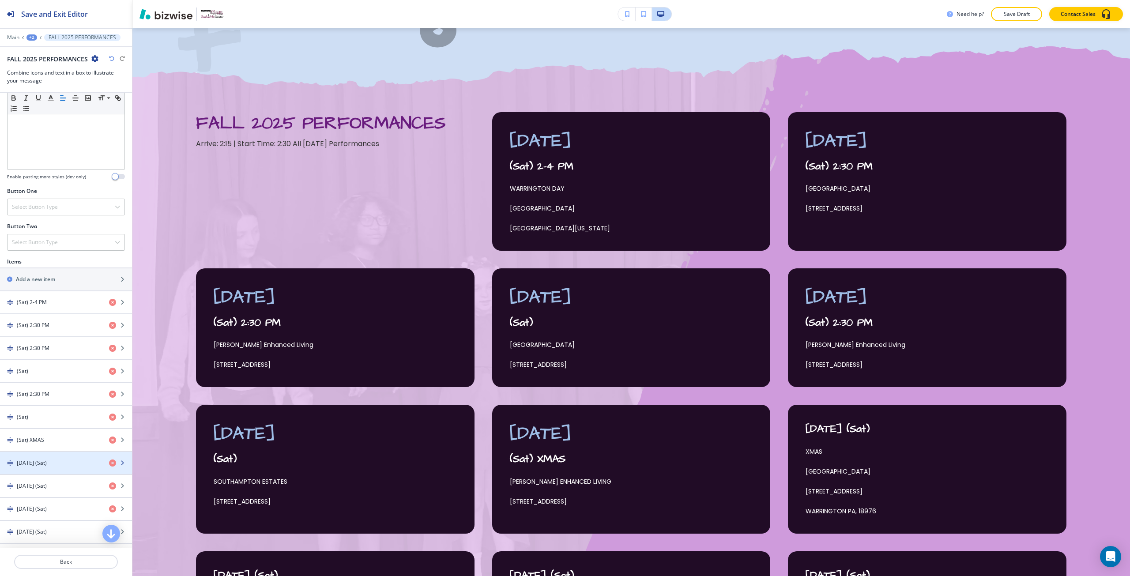
click at [59, 473] on div "button" at bounding box center [66, 470] width 132 height 7
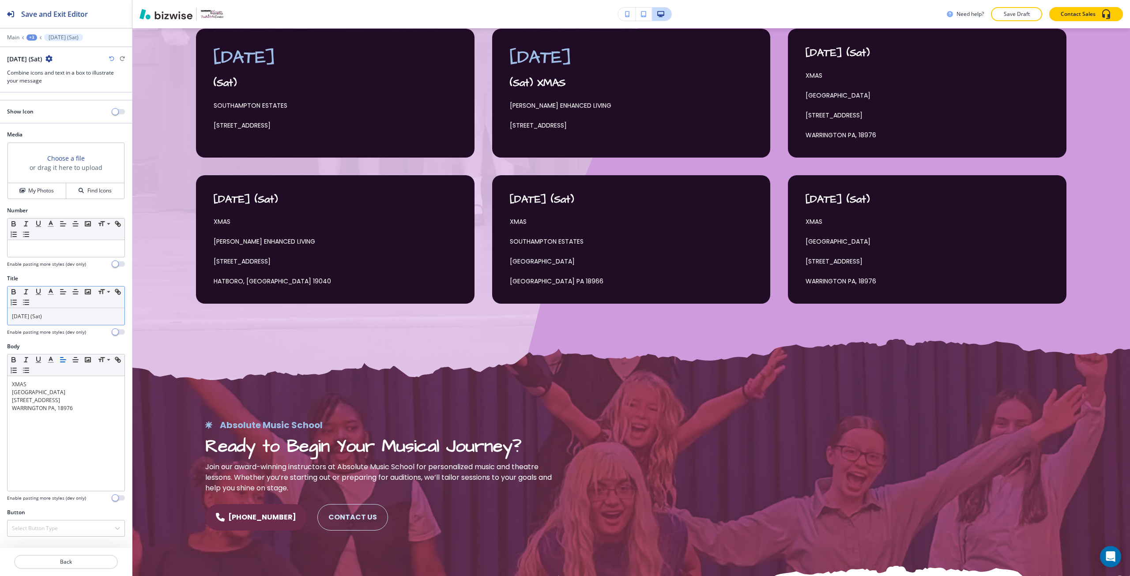
scroll to position [860, 0]
click at [20, 319] on p "[DATE] (Sat)" at bounding box center [66, 317] width 108 height 8
drag, startPoint x: 20, startPoint y: 319, endPoint x: 41, endPoint y: 317, distance: 21.7
click at [41, 317] on p "[DATE] (Sat)" at bounding box center [66, 317] width 108 height 8
click at [66, 264] on h4 "Enable pasting more styles (dev only)" at bounding box center [46, 264] width 79 height 7
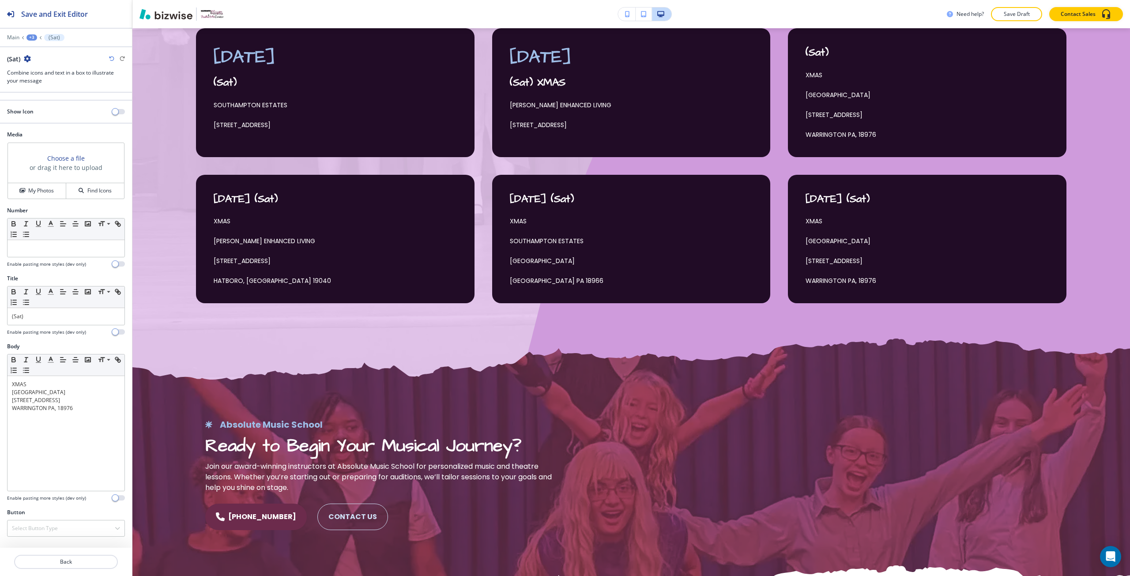
click at [65, 258] on div at bounding box center [66, 259] width 118 height 4
click at [63, 250] on p at bounding box center [66, 249] width 108 height 8
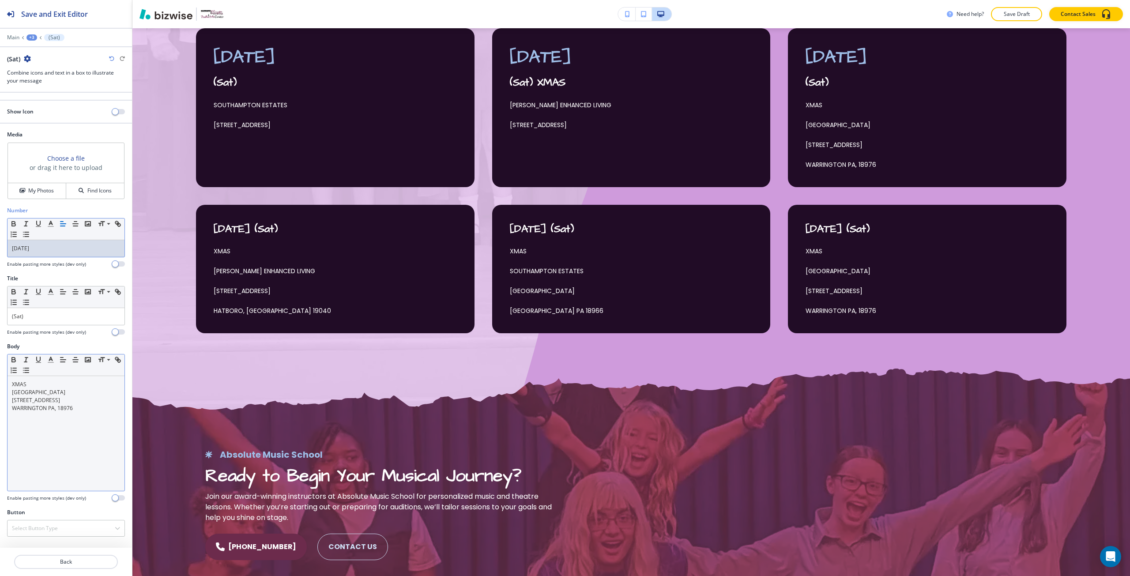
click at [19, 384] on p "XMAS" at bounding box center [66, 385] width 108 height 8
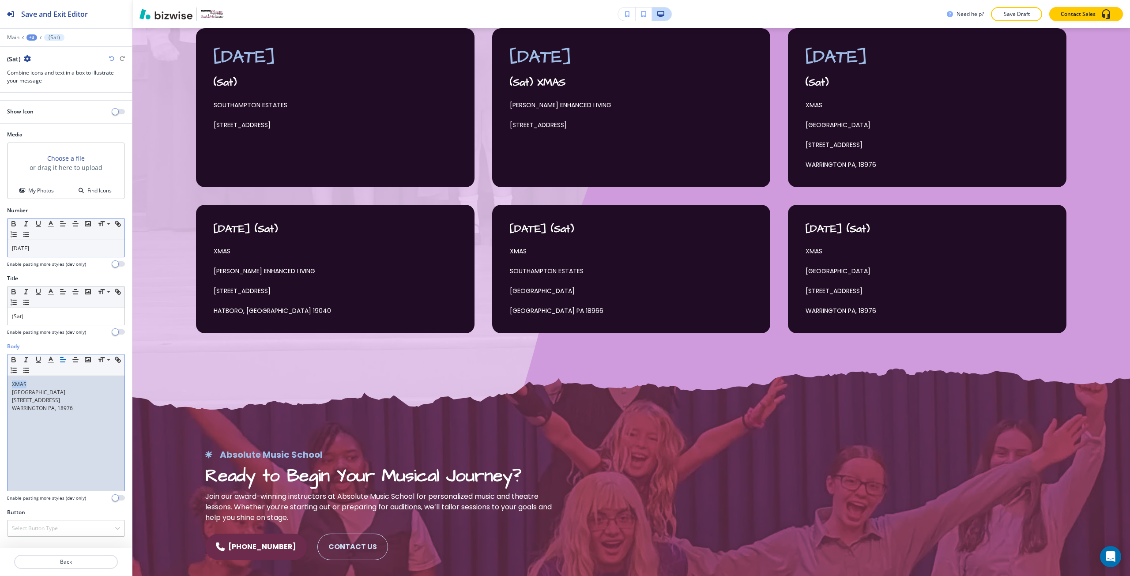
click at [19, 384] on p "XMAS" at bounding box center [66, 385] width 108 height 8
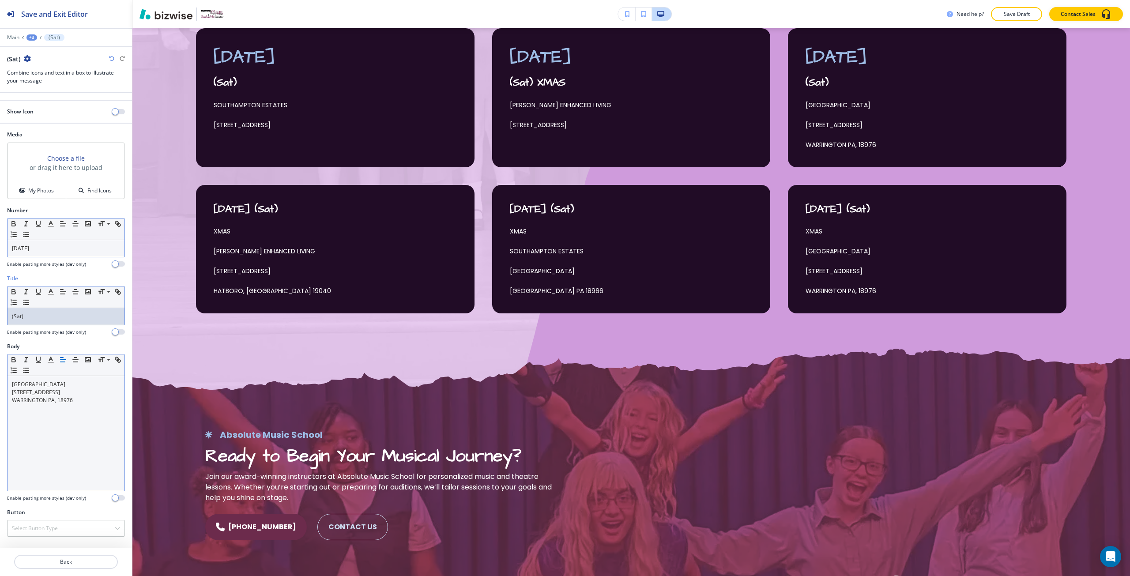
click at [31, 321] on div "(Sat)" at bounding box center [66, 316] width 117 height 17
click at [70, 389] on p "[STREET_ADDRESS]" at bounding box center [66, 393] width 108 height 8
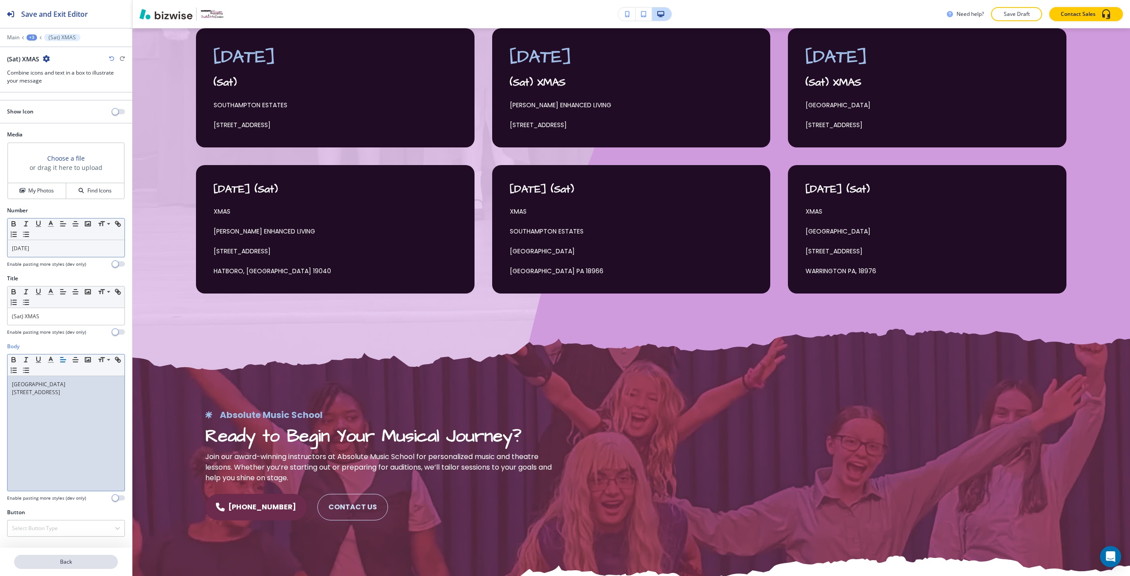
click at [64, 563] on p "Back" at bounding box center [66, 562] width 102 height 8
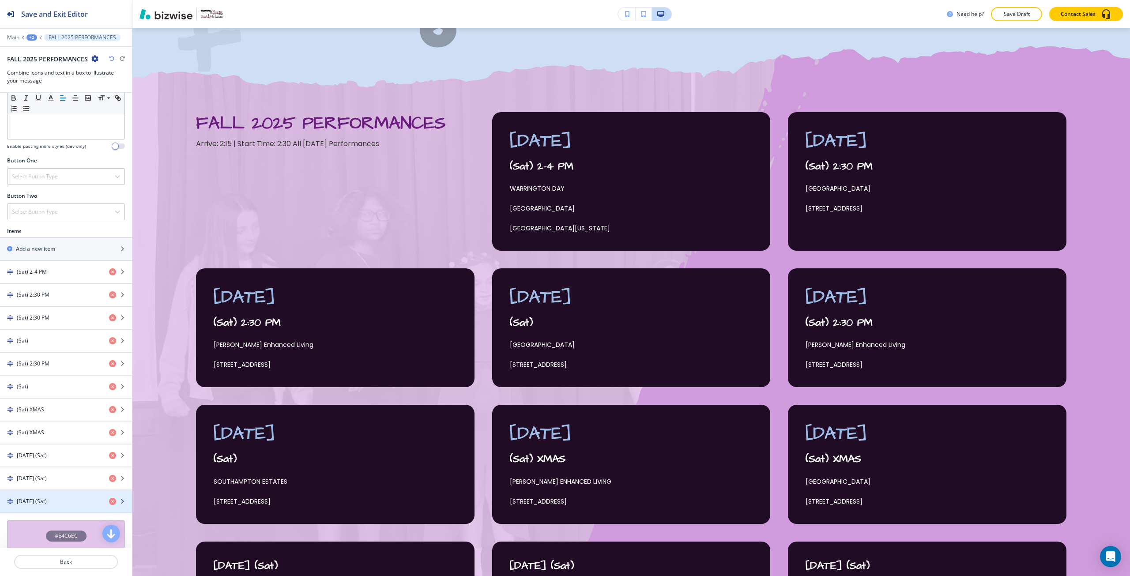
scroll to position [265, 0]
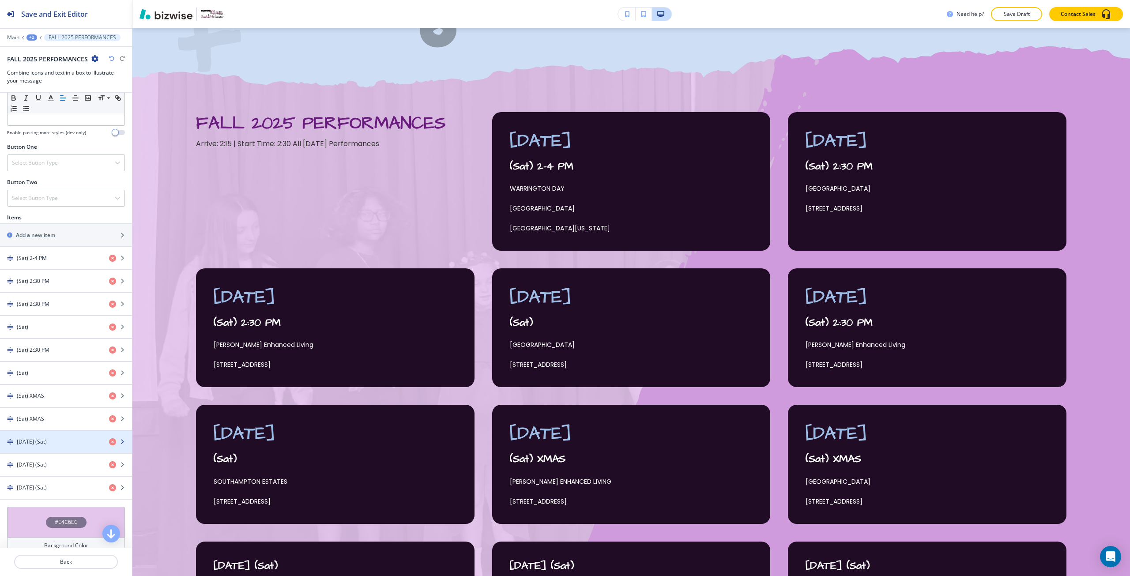
click at [55, 447] on div "button" at bounding box center [66, 449] width 132 height 7
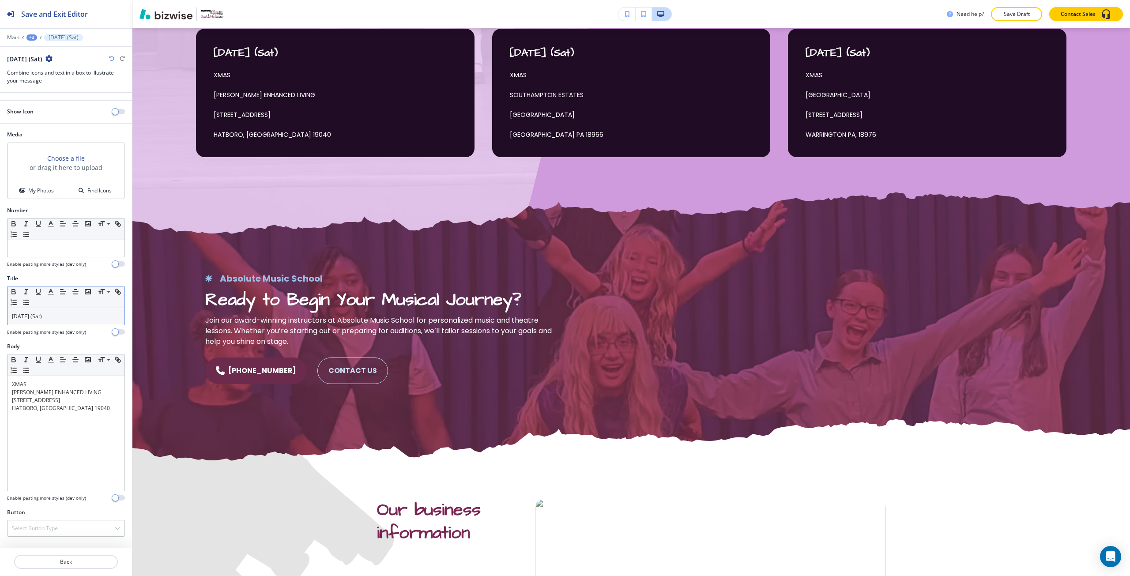
scroll to position [997, 0]
click at [30, 316] on p "[DATE] (Sat)" at bounding box center [66, 317] width 108 height 8
drag, startPoint x: 30, startPoint y: 316, endPoint x: 41, endPoint y: 314, distance: 11.3
click at [41, 314] on p "[DATE] (Sat)" at bounding box center [66, 317] width 108 height 8
click at [33, 249] on p at bounding box center [66, 249] width 108 height 8
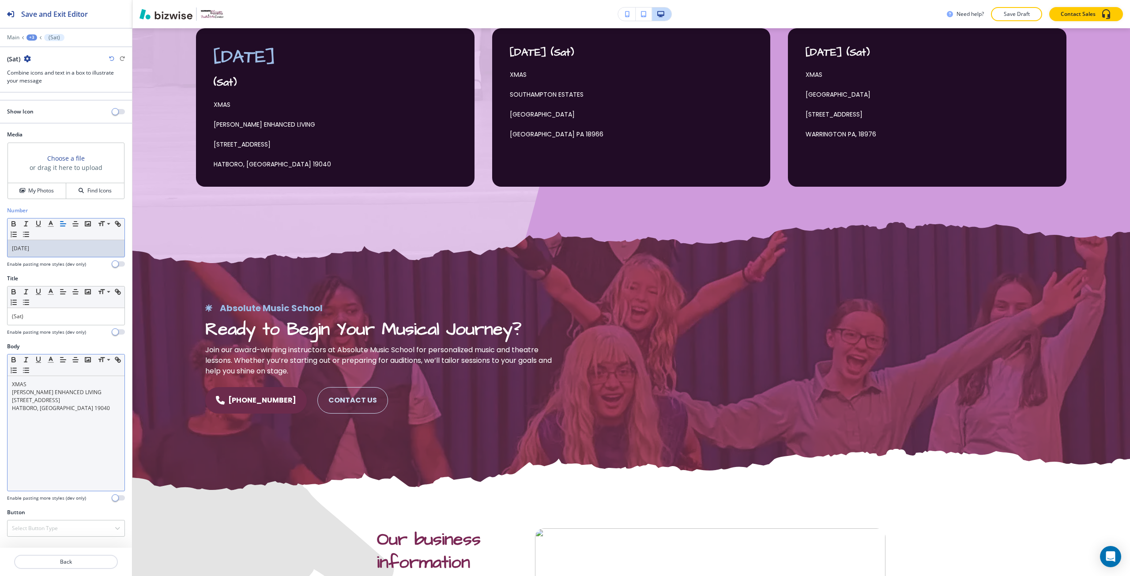
click at [19, 383] on p "XMAS" at bounding box center [66, 385] width 108 height 8
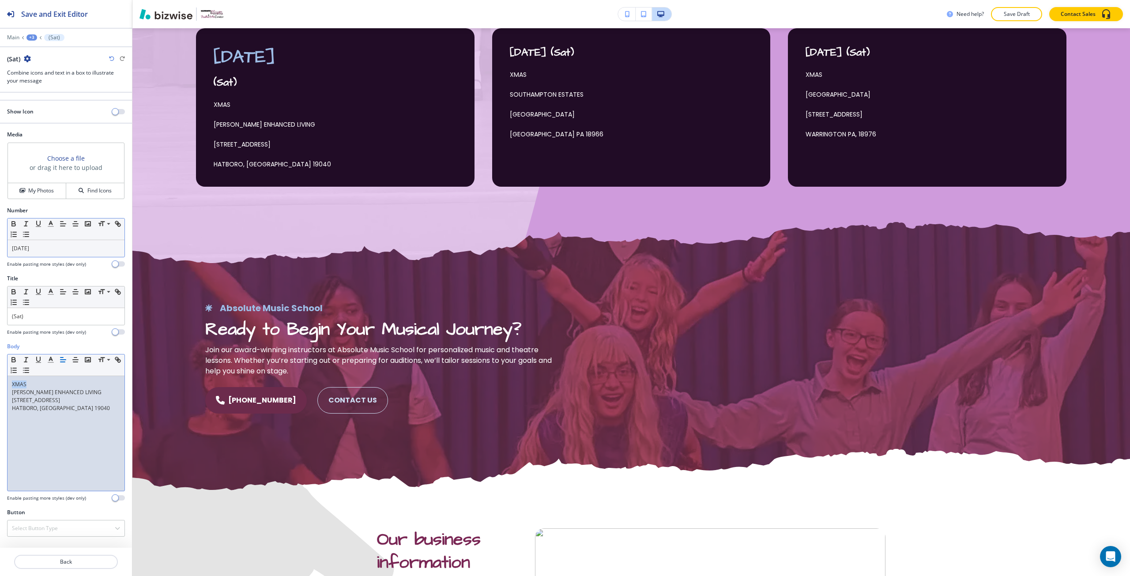
click at [19, 383] on p "XMAS" at bounding box center [66, 385] width 108 height 8
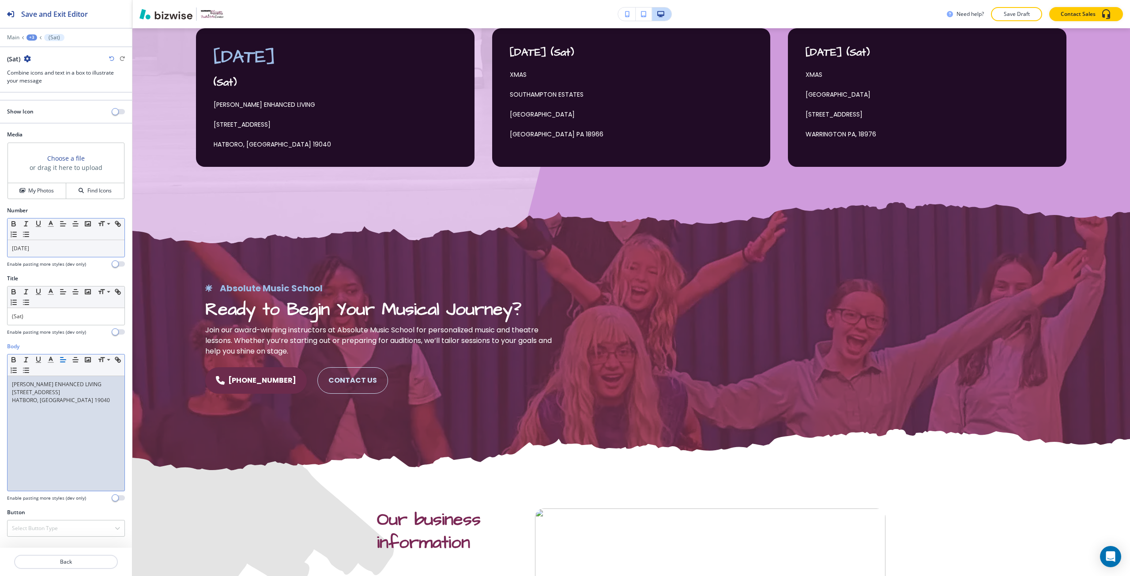
click at [11, 402] on div "[PERSON_NAME] ENHANCED LIVING [STREET_ADDRESS]" at bounding box center [66, 433] width 117 height 115
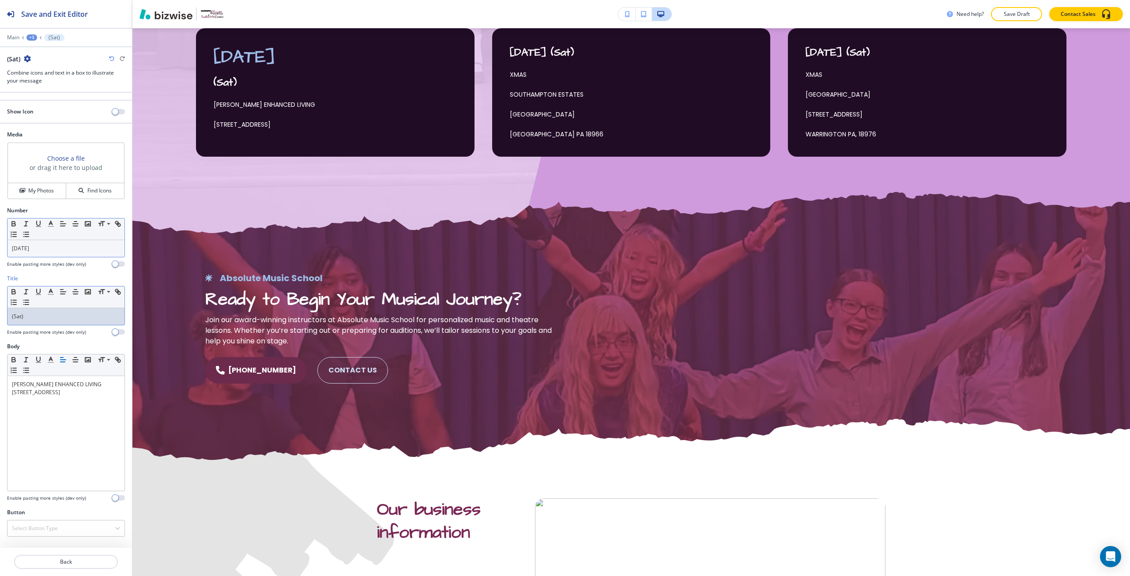
click at [37, 313] on p "(Sat)" at bounding box center [66, 317] width 108 height 8
click at [35, 559] on p "Back" at bounding box center [66, 562] width 102 height 8
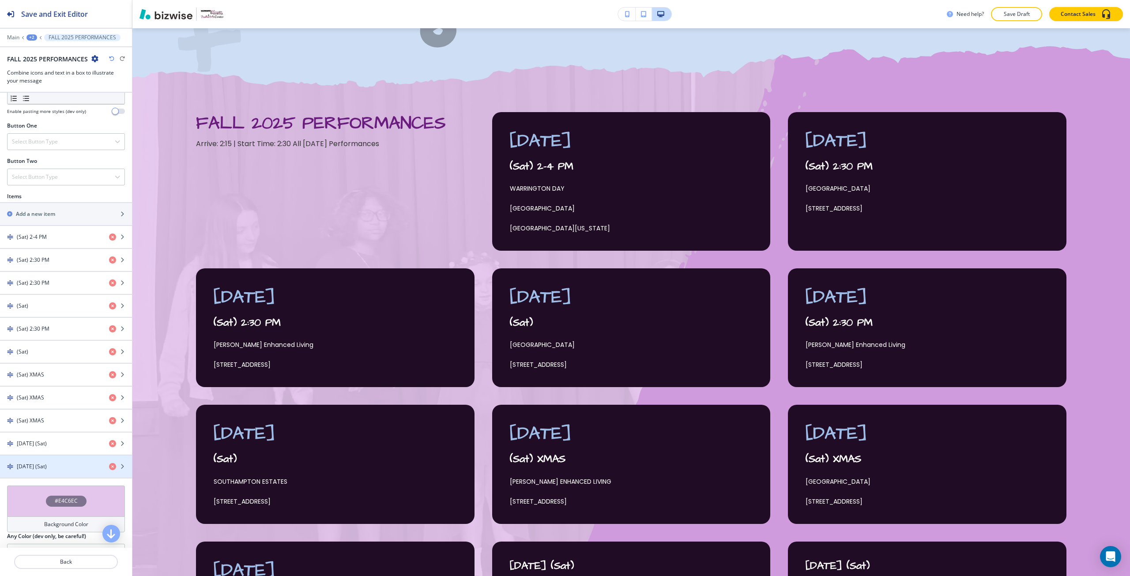
scroll to position [309, 0]
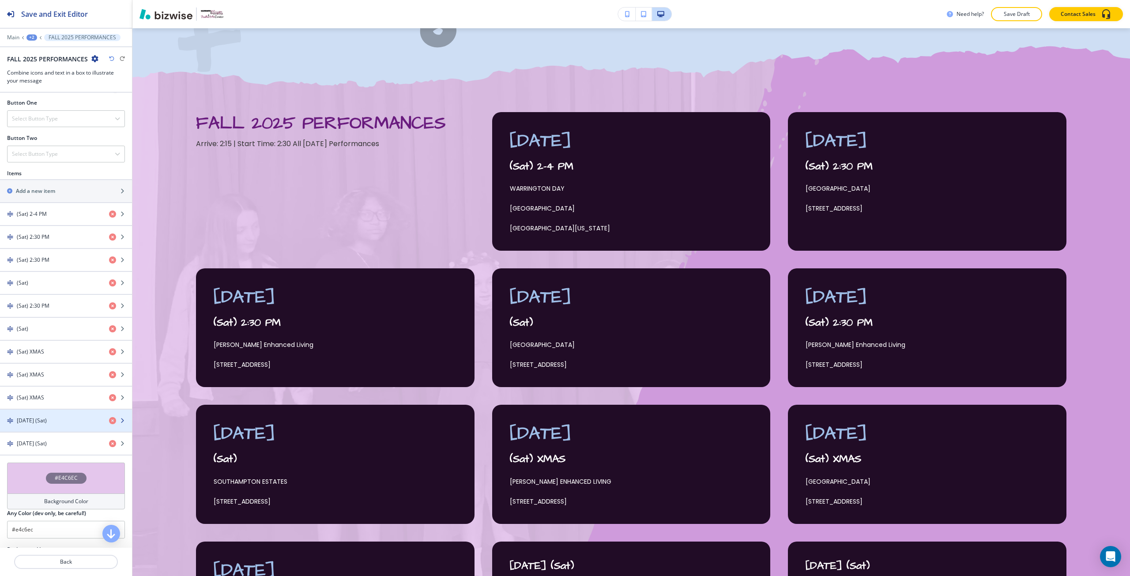
click at [47, 420] on h4 "[DATE] (Sat)" at bounding box center [32, 421] width 30 height 8
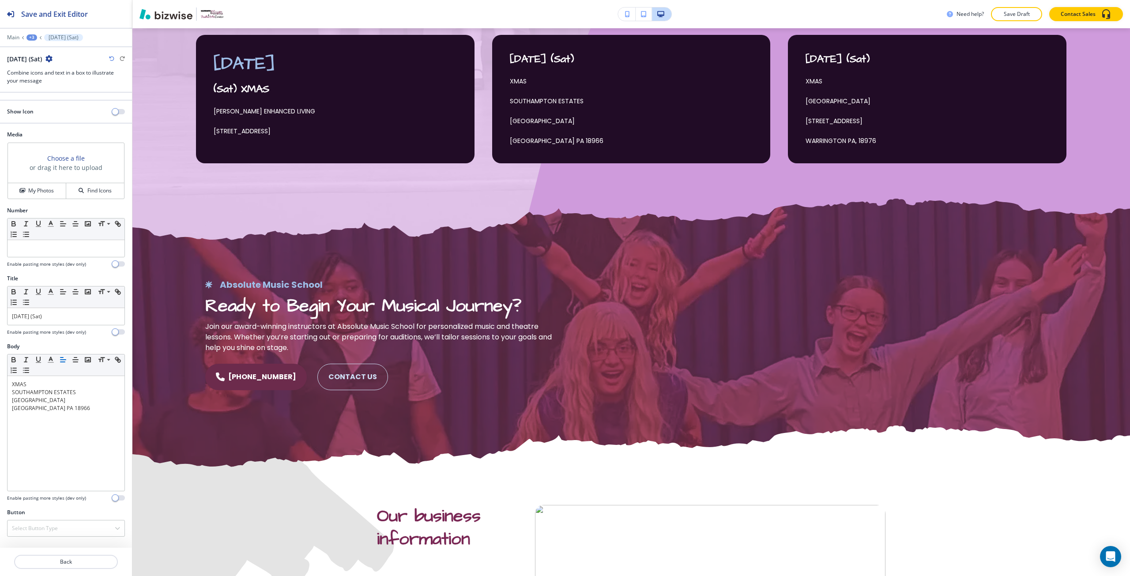
scroll to position [997, 0]
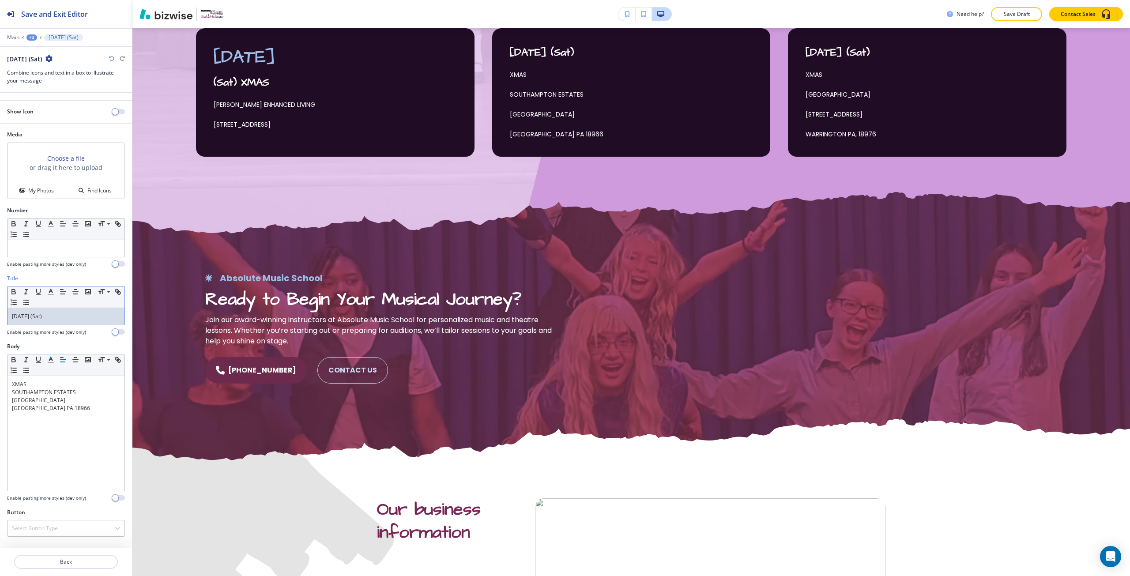
click at [33, 318] on p "[DATE] (Sat)" at bounding box center [66, 317] width 108 height 8
drag, startPoint x: 33, startPoint y: 318, endPoint x: 42, endPoint y: 318, distance: 9.7
click at [42, 318] on p "[DATE] (Sat)" at bounding box center [66, 317] width 108 height 8
click at [27, 249] on p at bounding box center [66, 249] width 108 height 8
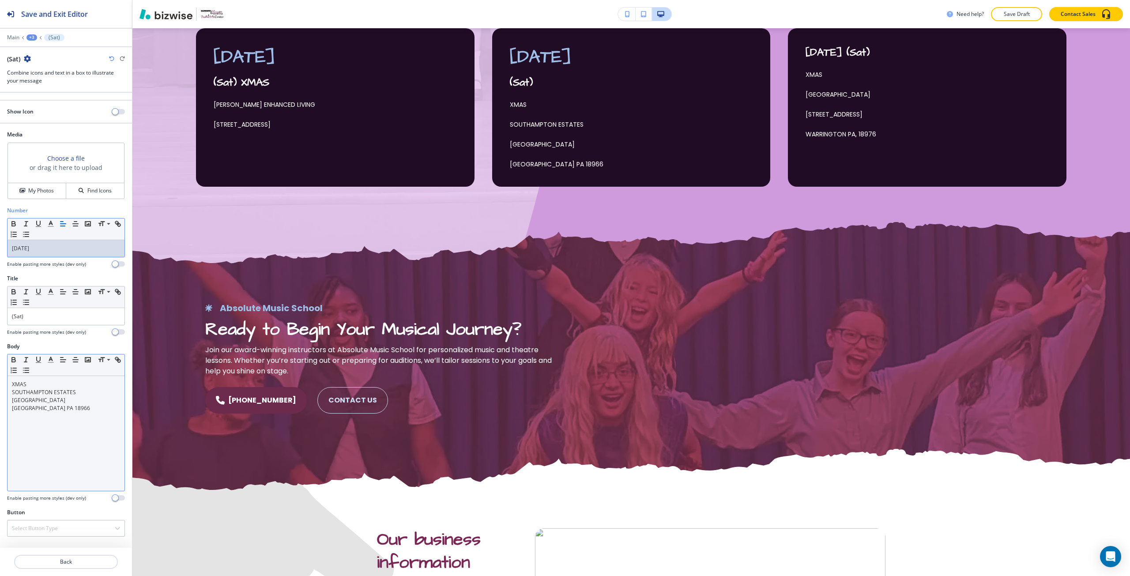
click at [18, 383] on p "XMAS" at bounding box center [66, 385] width 108 height 8
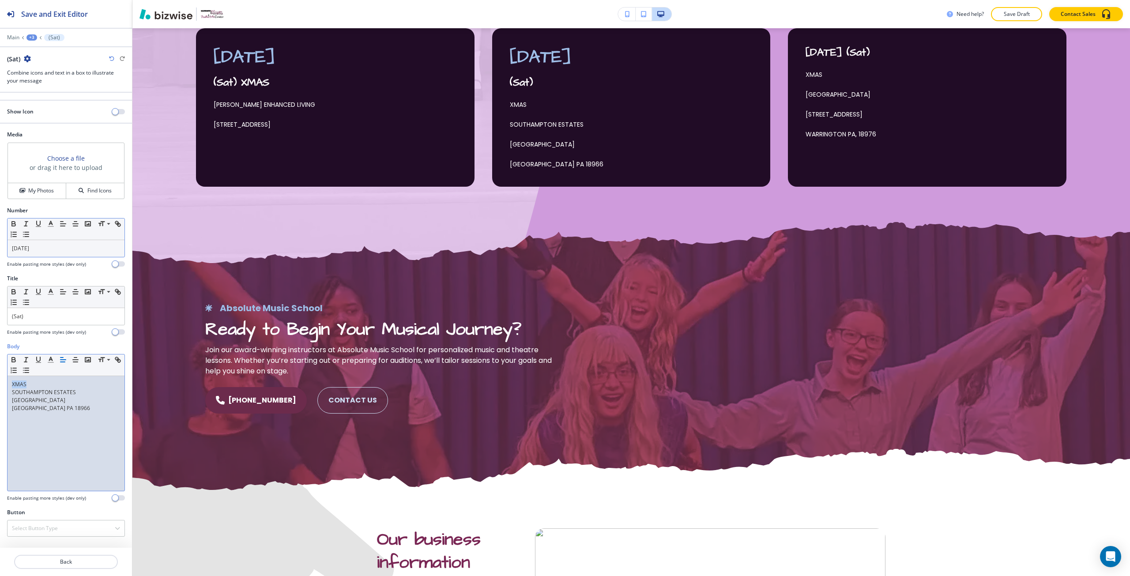
click at [18, 383] on p "XMAS" at bounding box center [66, 385] width 108 height 8
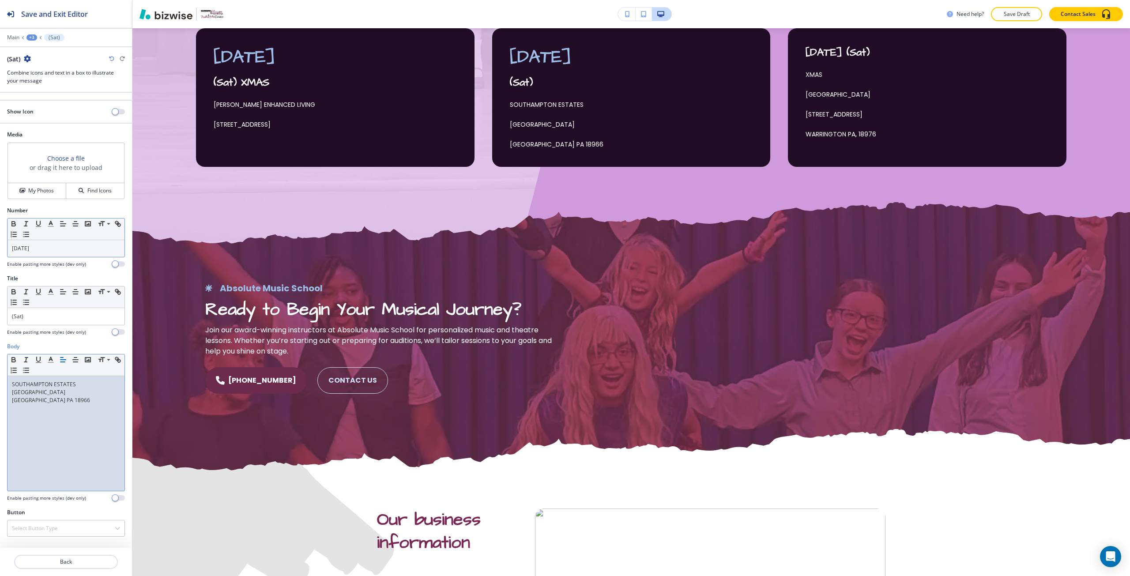
click at [12, 401] on p "[GEOGRAPHIC_DATA] PA 18966" at bounding box center [66, 400] width 108 height 8
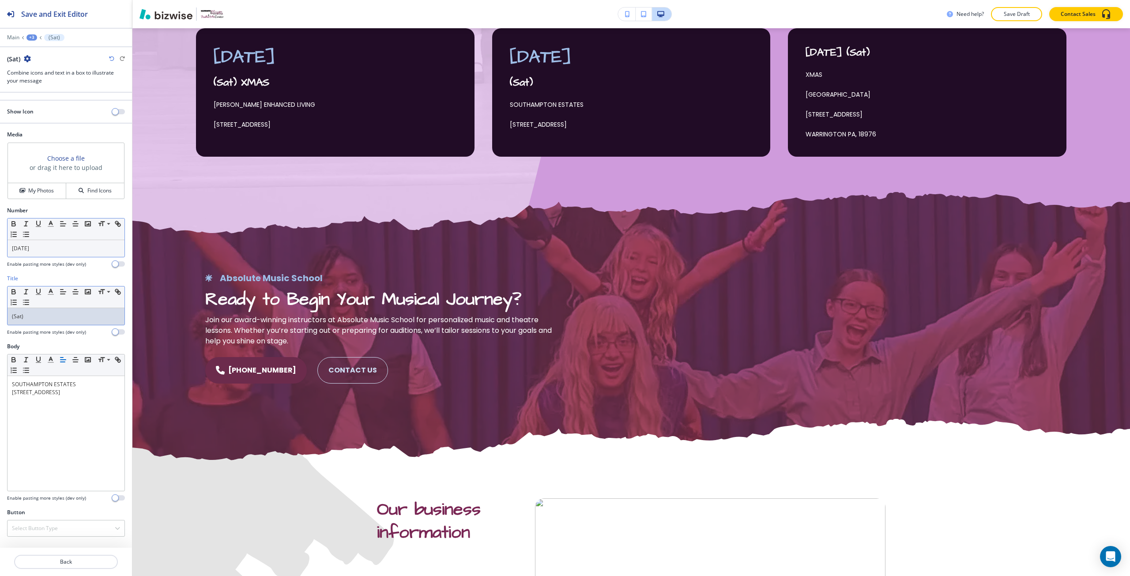
click at [40, 319] on p "(Sat)" at bounding box center [66, 317] width 108 height 8
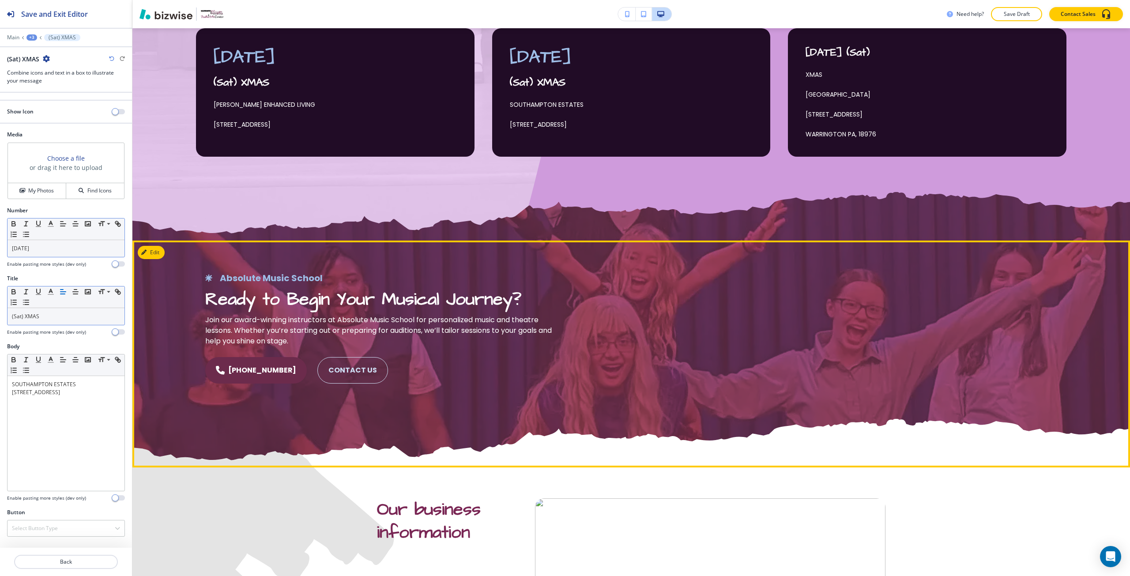
click at [617, 324] on div at bounding box center [835, 393] width 533 height 454
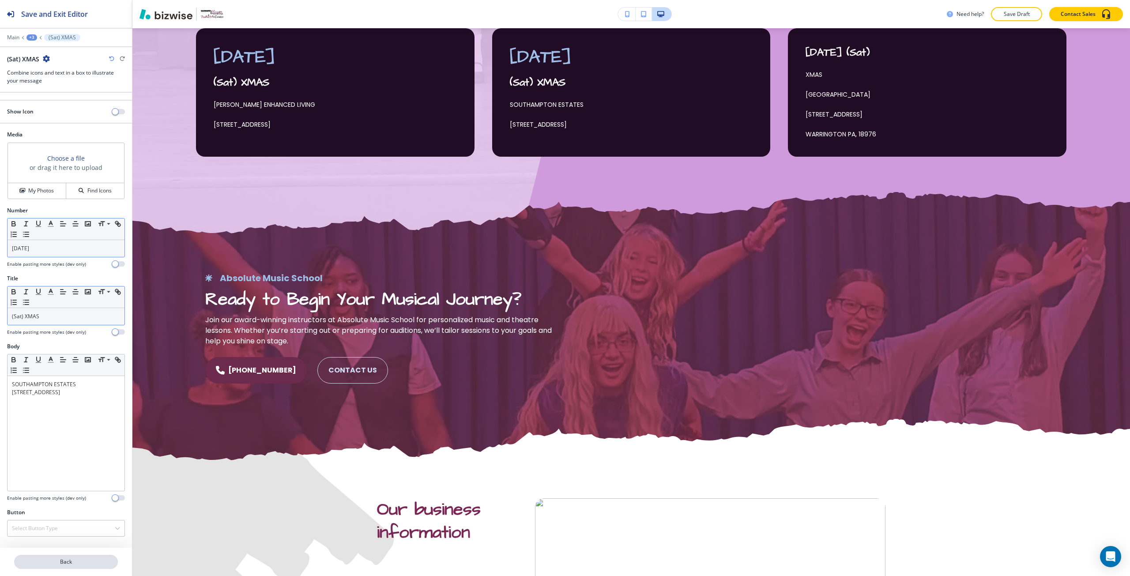
click at [100, 560] on p "Back" at bounding box center [66, 562] width 102 height 8
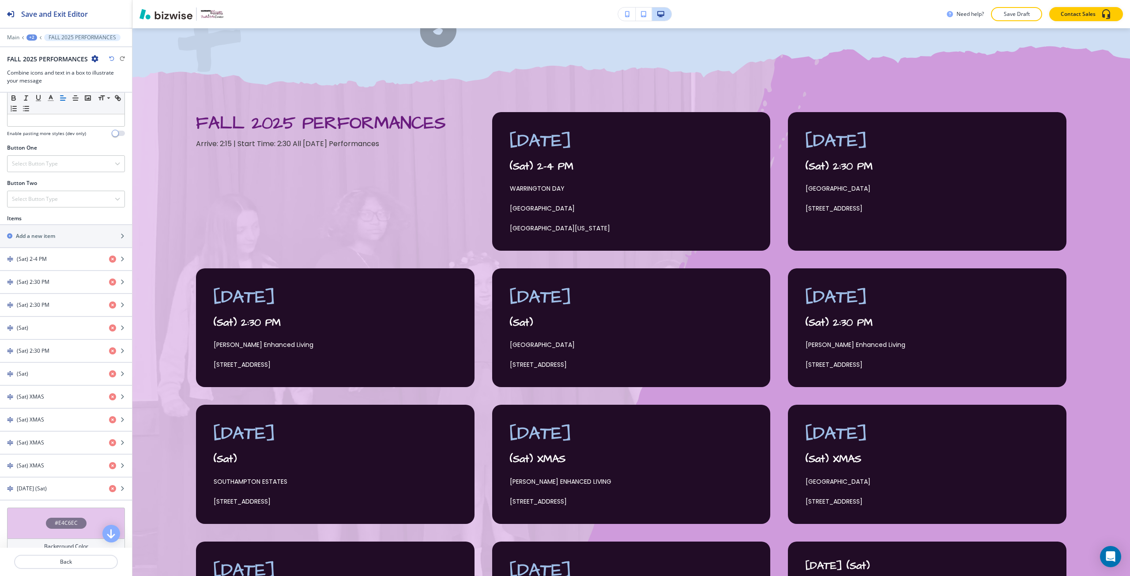
scroll to position [265, 0]
click at [75, 483] on div "button" at bounding box center [66, 480] width 132 height 7
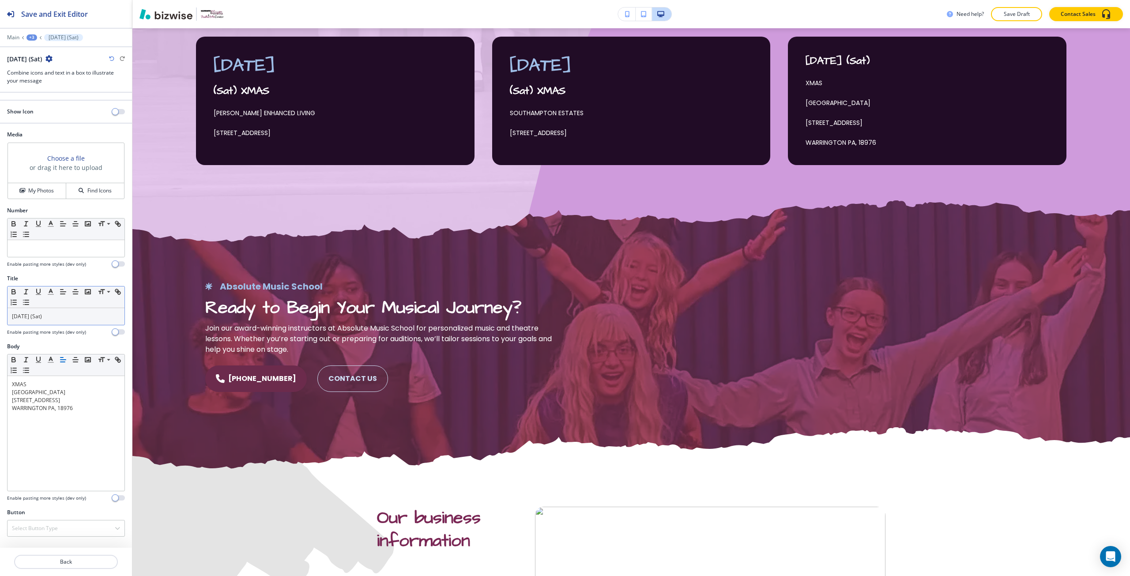
scroll to position [997, 0]
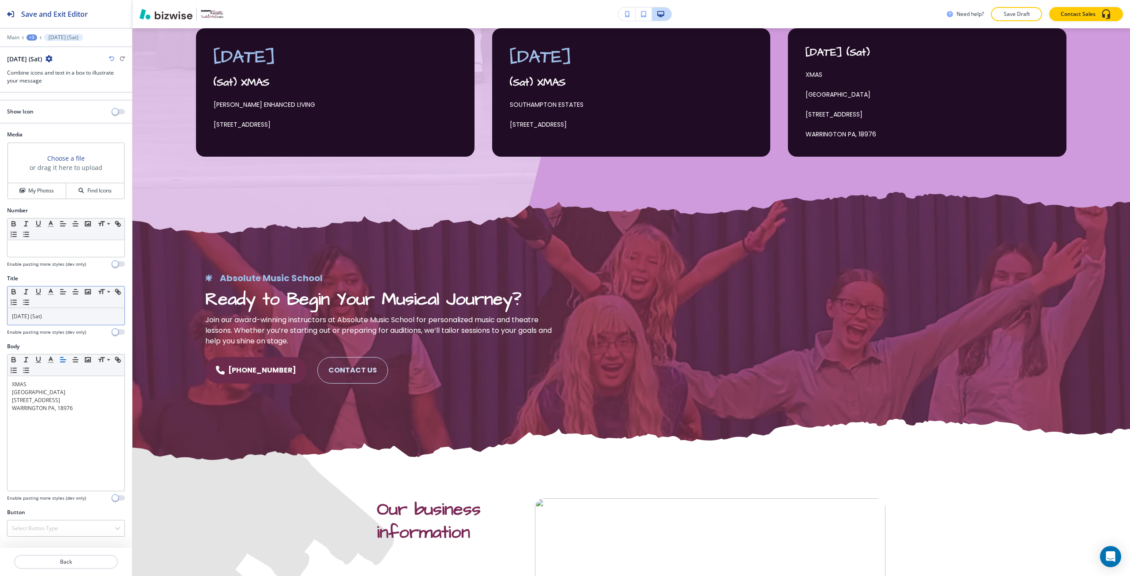
click at [32, 316] on p "[DATE] (Sat)" at bounding box center [66, 317] width 108 height 8
drag, startPoint x: 32, startPoint y: 316, endPoint x: 42, endPoint y: 315, distance: 10.2
click at [42, 315] on p "[DATE] (Sat)" at bounding box center [66, 317] width 108 height 8
click at [19, 249] on p at bounding box center [66, 249] width 108 height 8
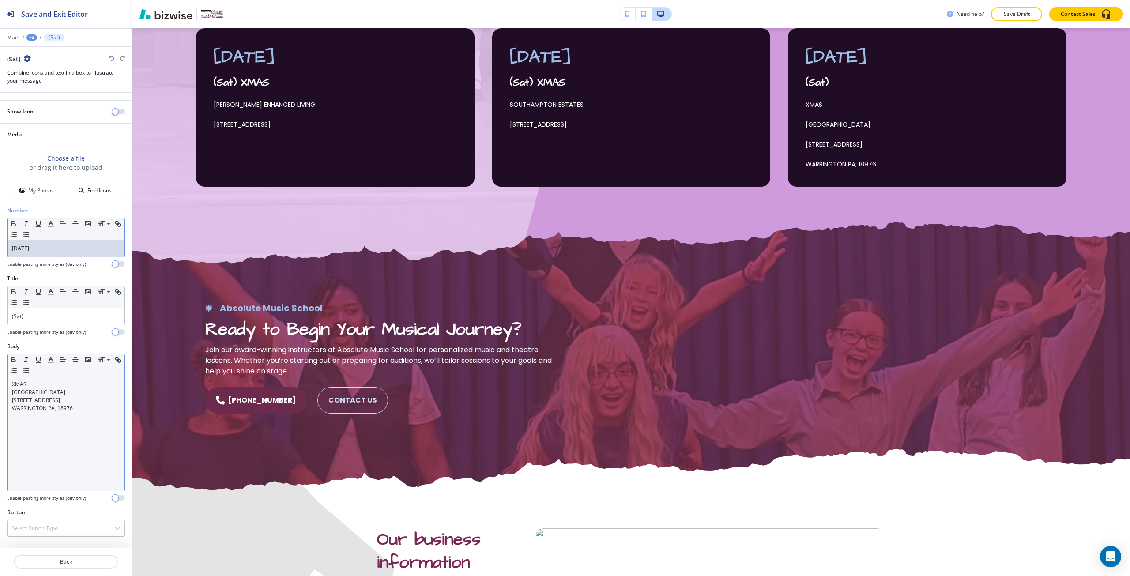
click at [16, 384] on p "XMAS" at bounding box center [66, 385] width 108 height 8
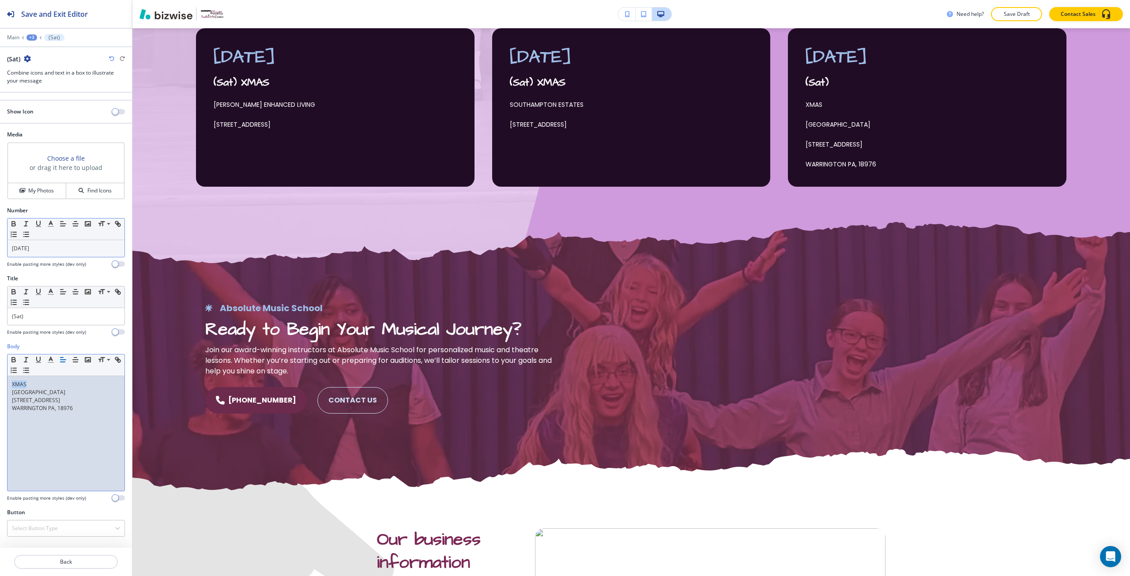
click at [16, 384] on p "XMAS" at bounding box center [66, 385] width 108 height 8
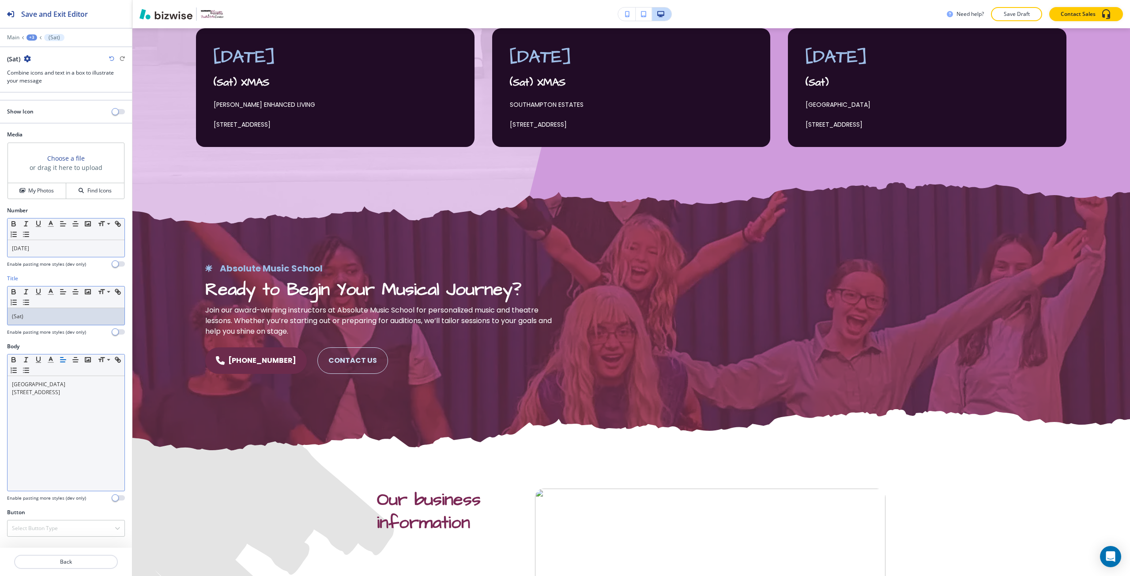
click at [37, 322] on div "(Sat)" at bounding box center [66, 316] width 117 height 17
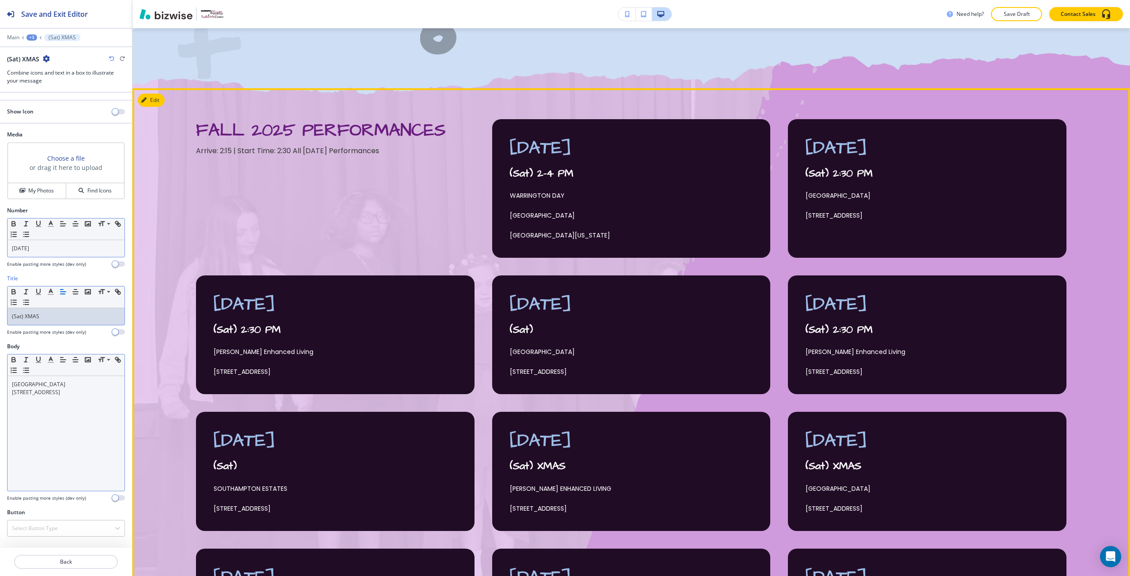
scroll to position [468, 0]
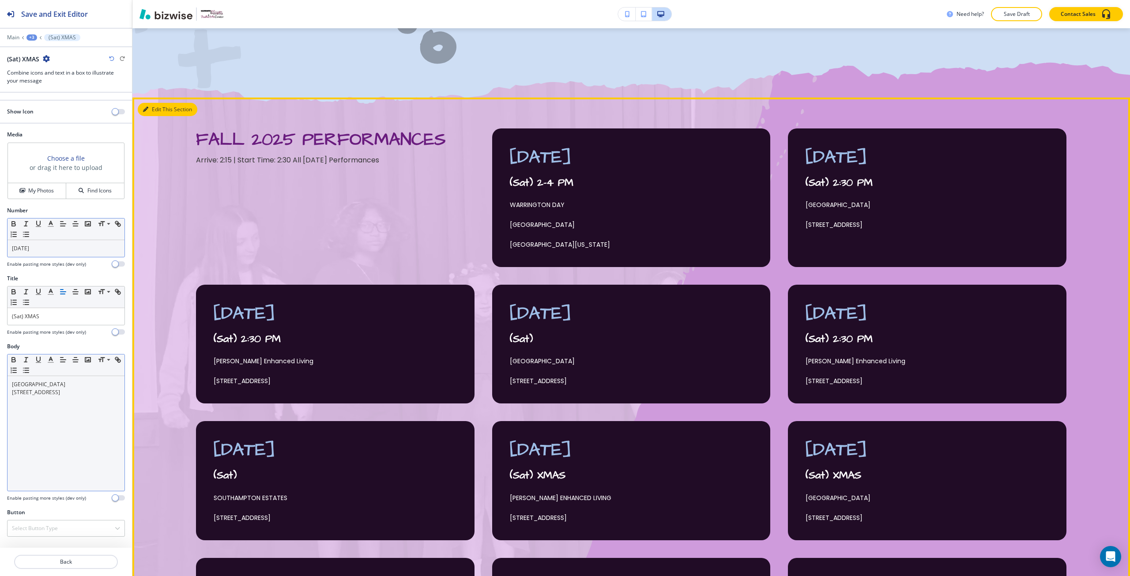
click at [152, 111] on button "Edit This Section" at bounding box center [168, 109] width 60 height 13
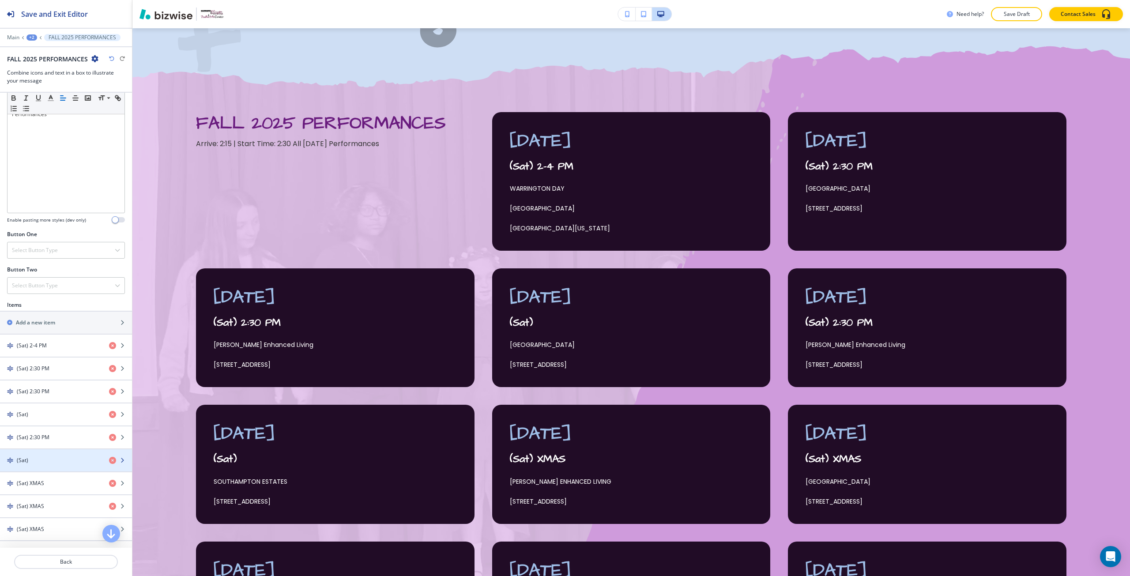
scroll to position [221, 0]
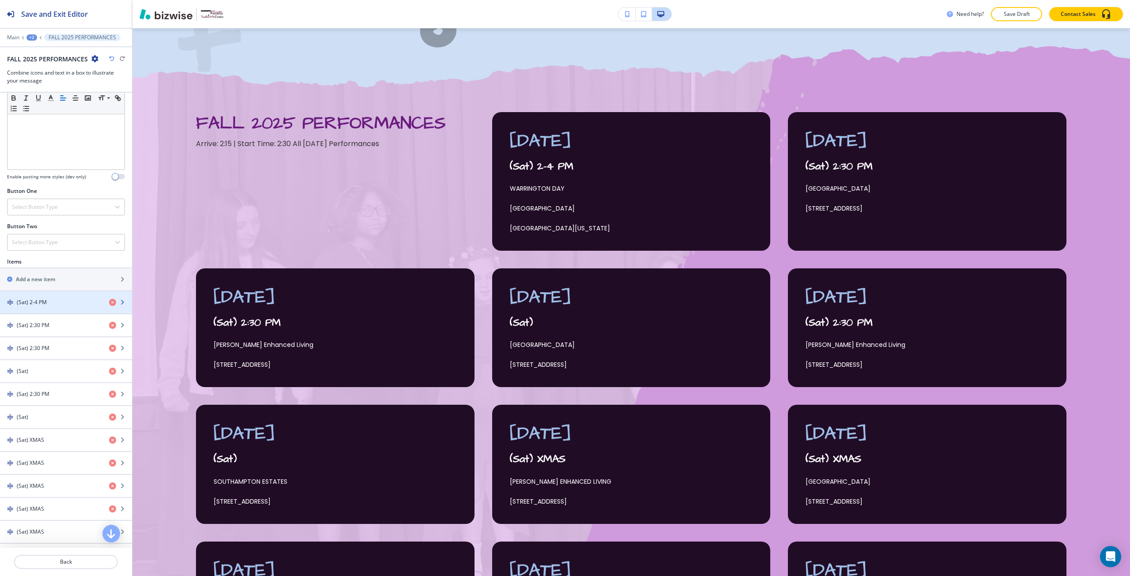
click at [50, 305] on div "(Sat) 2-4 PM" at bounding box center [51, 302] width 102 height 8
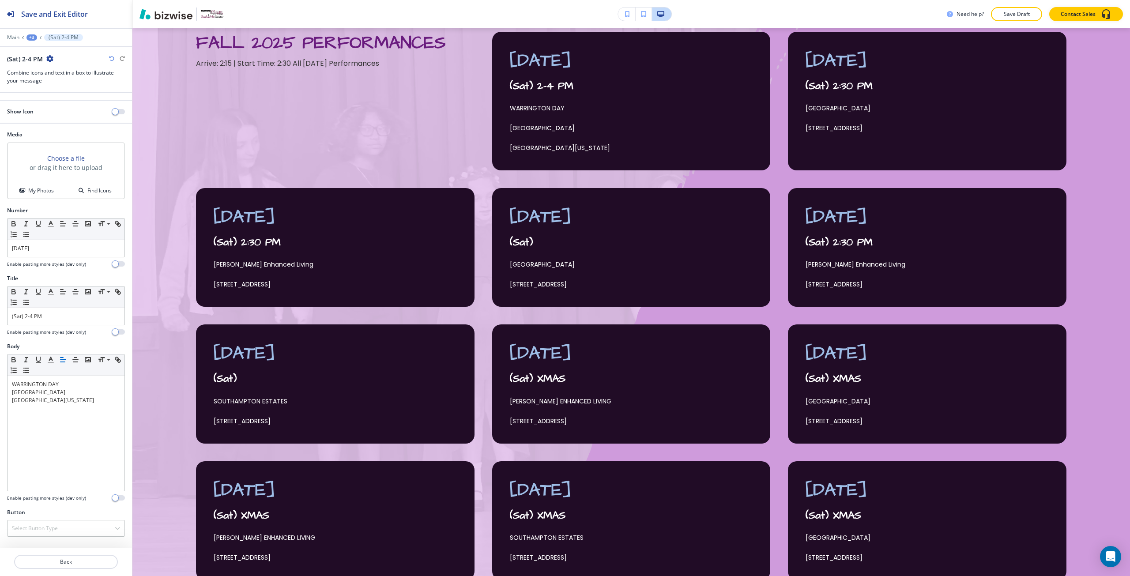
scroll to position [568, 0]
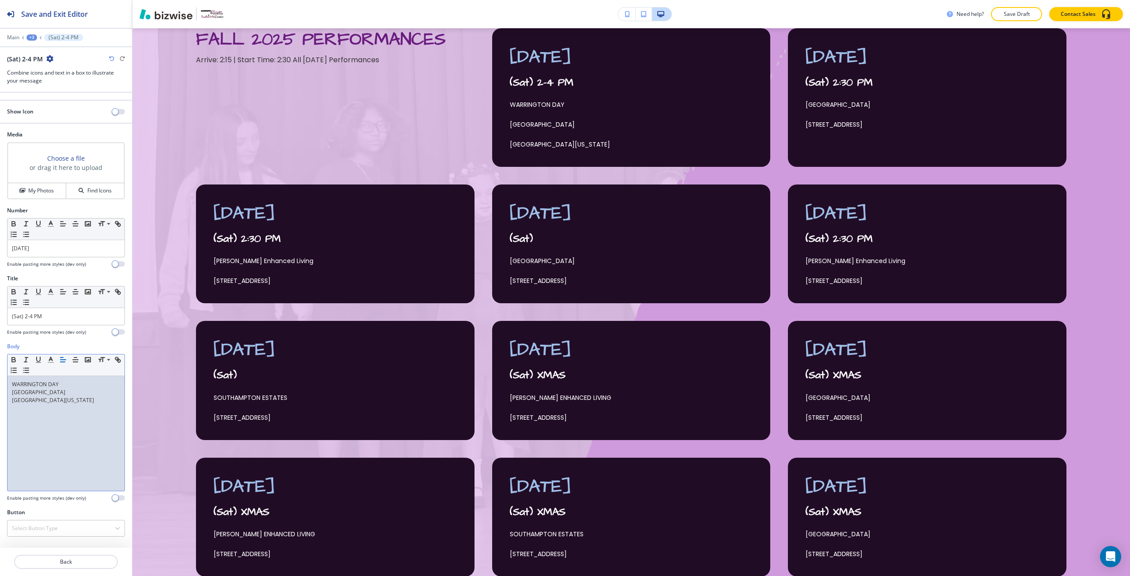
click at [12, 403] on p "[GEOGRAPHIC_DATA][US_STATE]" at bounding box center [66, 400] width 108 height 8
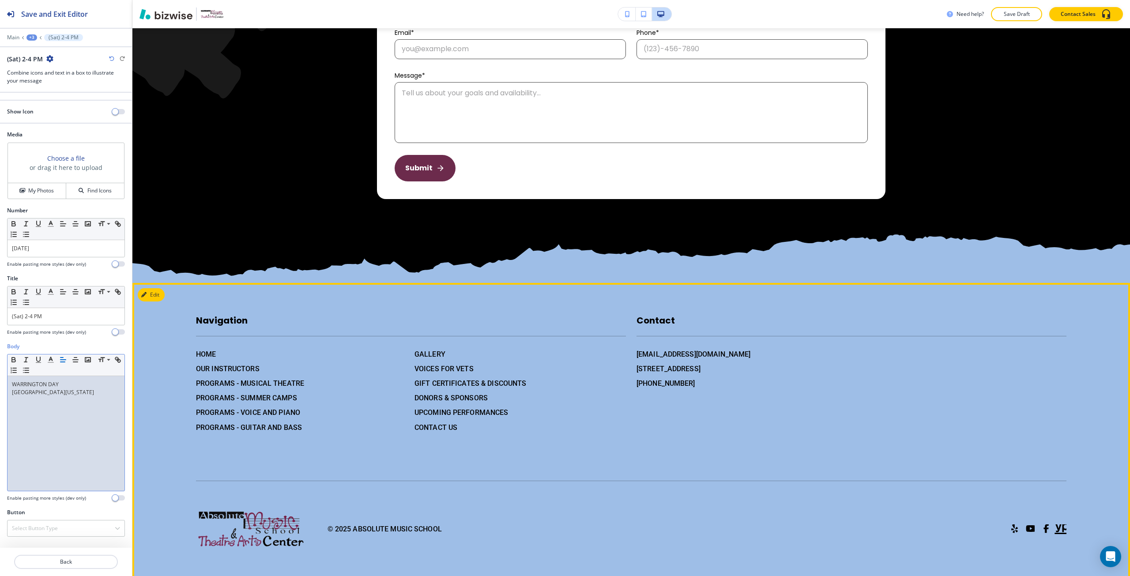
scroll to position [1973, 0]
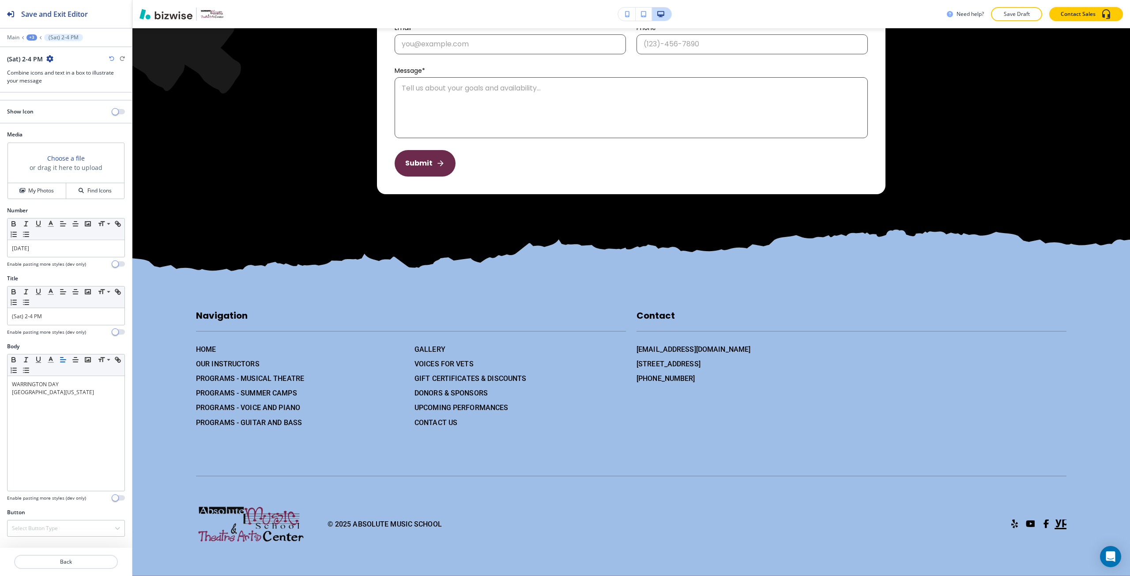
click at [33, 41] on div at bounding box center [66, 43] width 132 height 5
click at [31, 38] on div "+3" at bounding box center [31, 37] width 11 height 6
click at [38, 47] on button "Pages" at bounding box center [54, 51] width 57 height 15
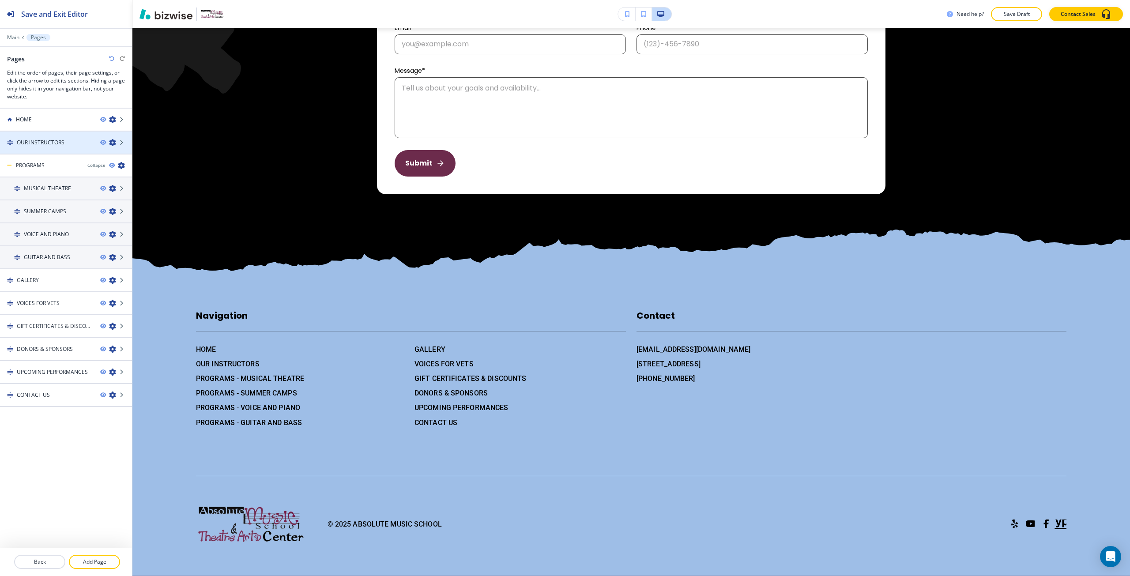
click at [64, 134] on div at bounding box center [66, 135] width 132 height 7
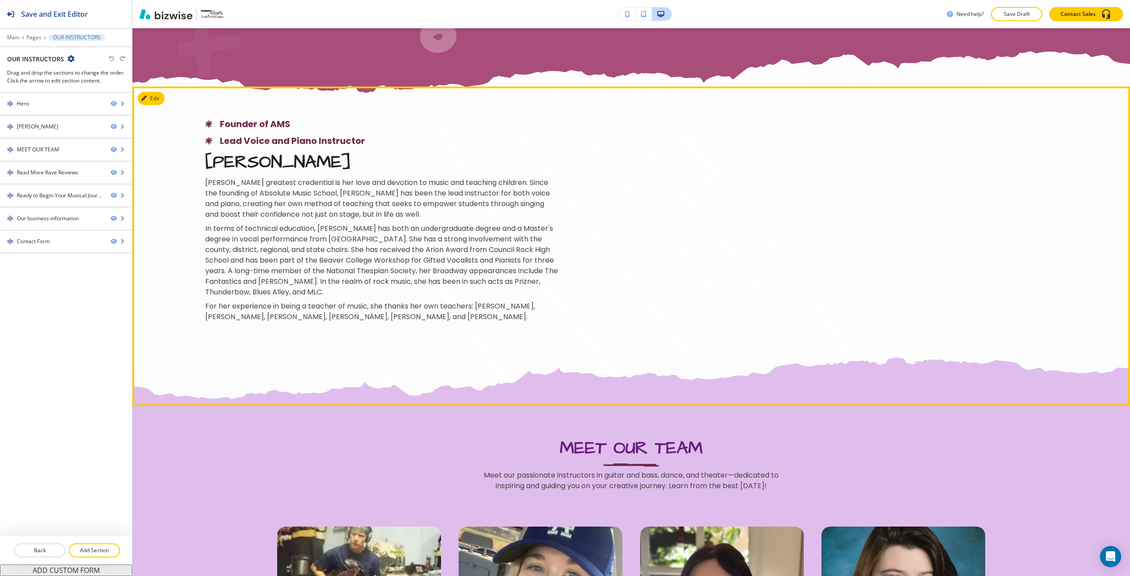
scroll to position [486, 0]
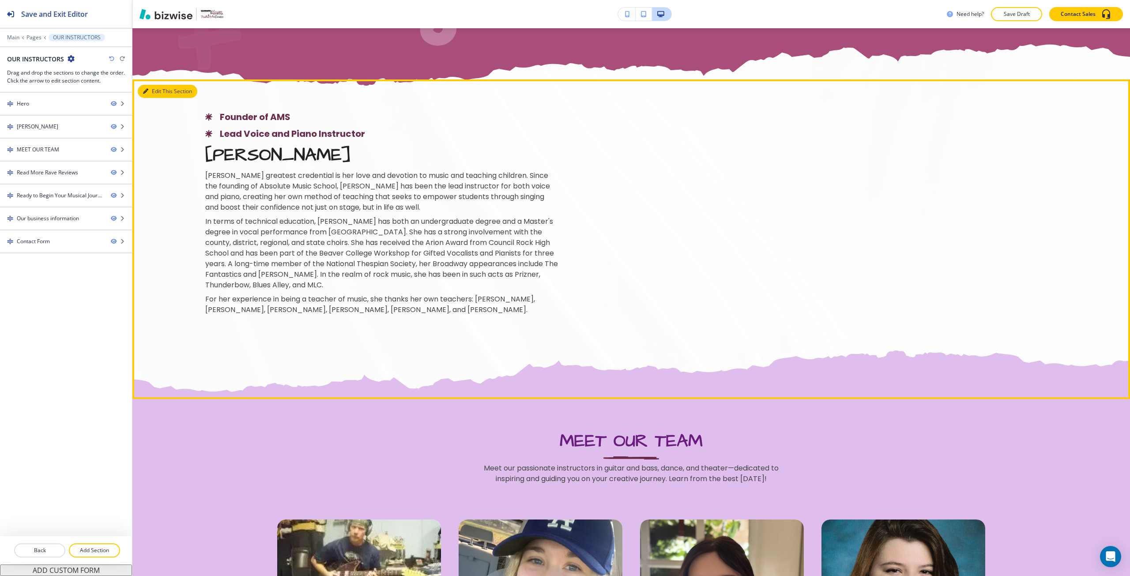
click at [155, 94] on button "Edit This Section" at bounding box center [168, 91] width 60 height 13
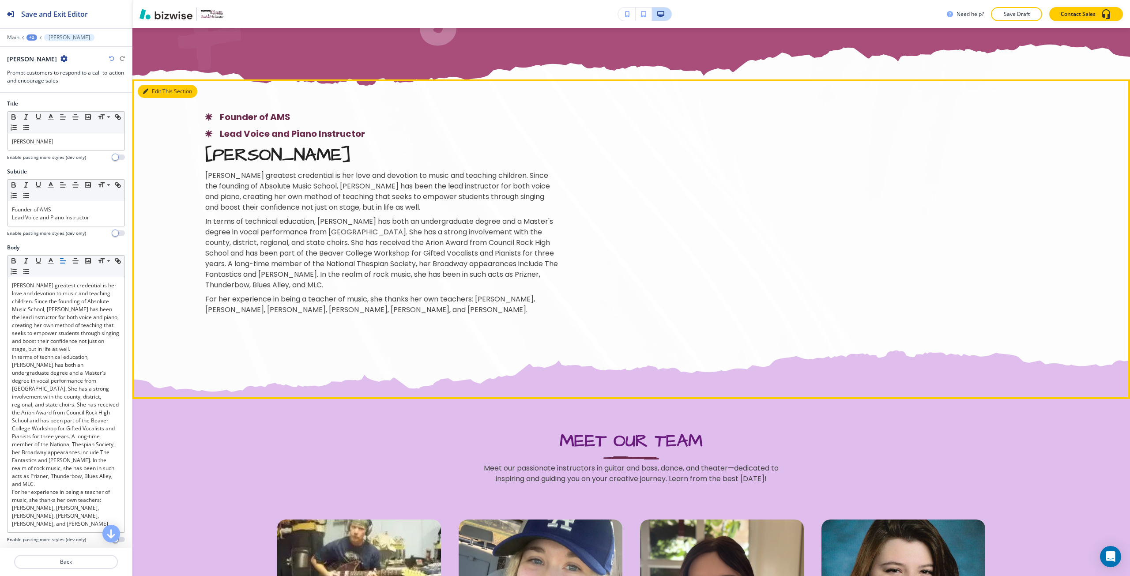
scroll to position [484, 0]
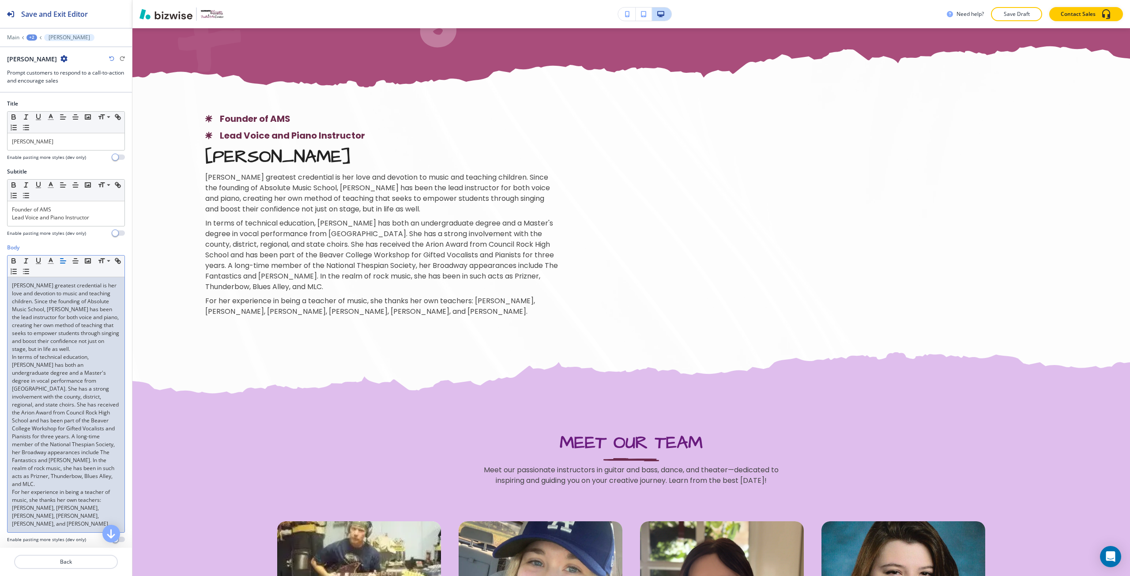
click at [16, 283] on p "[PERSON_NAME] greatest credential is her love and devotion to music and teachin…" at bounding box center [66, 318] width 108 height 72
drag, startPoint x: 16, startPoint y: 283, endPoint x: 35, endPoint y: 279, distance: 19.0
click at [35, 279] on div "[PERSON_NAME] greatest credential is her love and devotion to music and teachin…" at bounding box center [66, 404] width 117 height 255
click at [45, 286] on p "[PERSON_NAME] greatest credential is her love and devotion to music and teachin…" at bounding box center [66, 318] width 108 height 72
drag, startPoint x: 49, startPoint y: 287, endPoint x: 7, endPoint y: 284, distance: 42.1
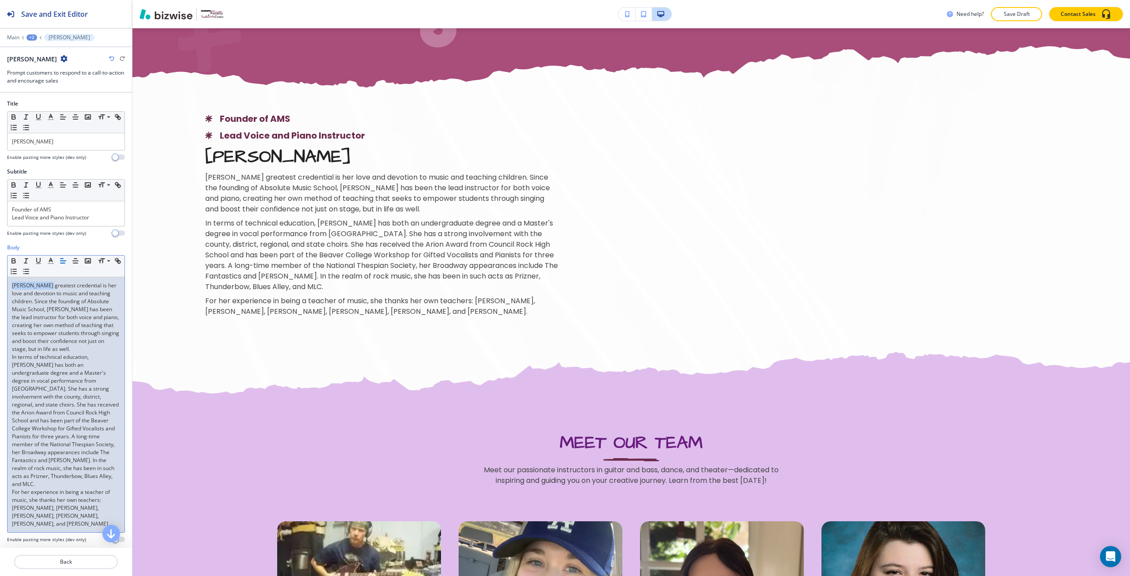
click at [7, 284] on div "Body Small Normal Large Huge [PERSON_NAME] greatest credential is her love and …" at bounding box center [66, 397] width 132 height 306
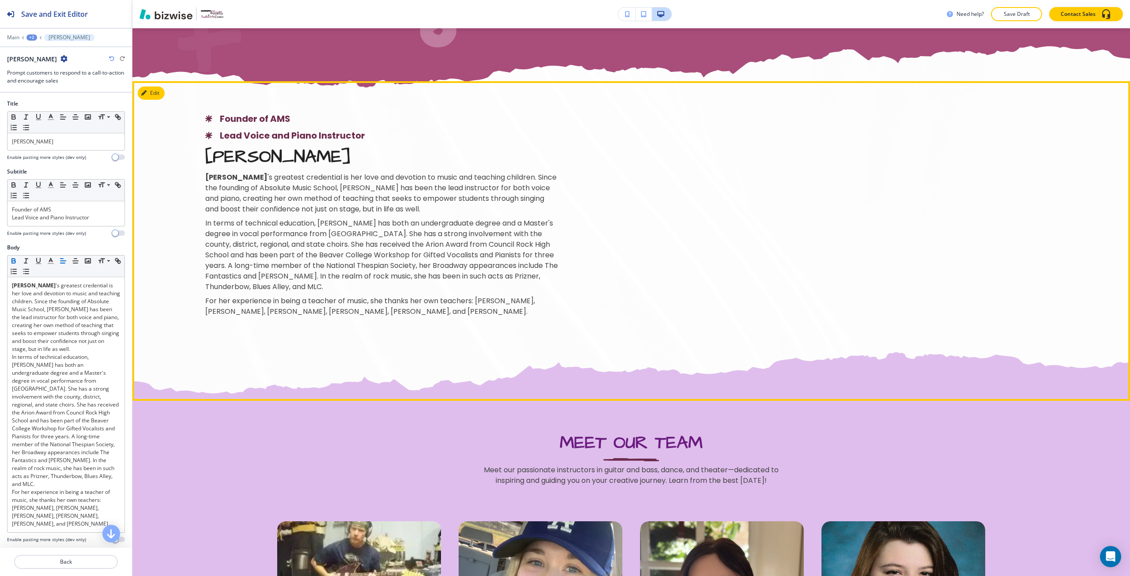
click at [234, 328] on div at bounding box center [381, 214] width 499 height 373
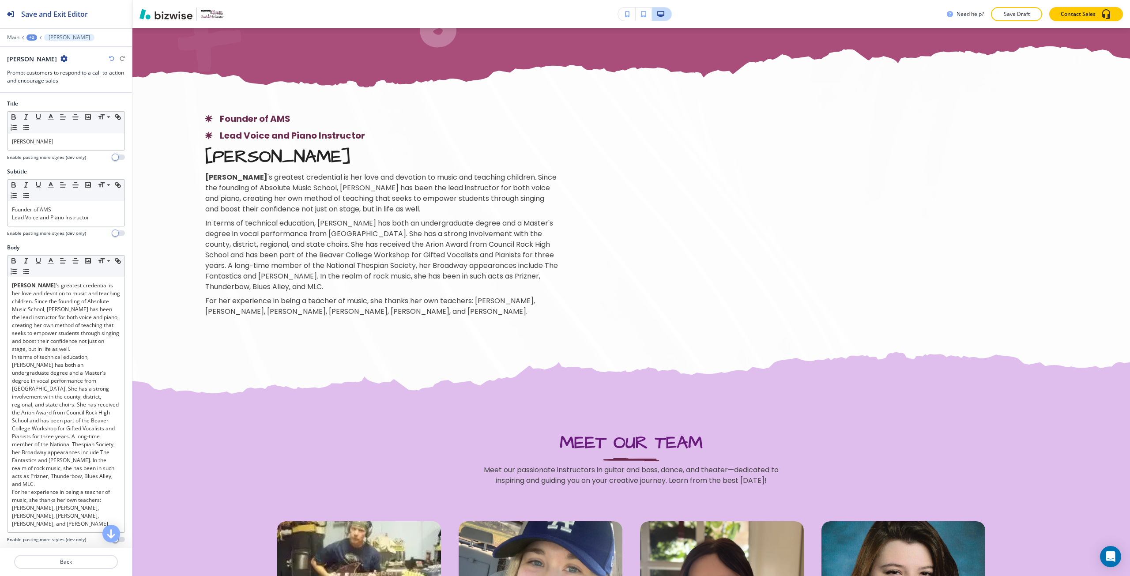
click at [110, 58] on icon "button" at bounding box center [111, 58] width 5 height 5
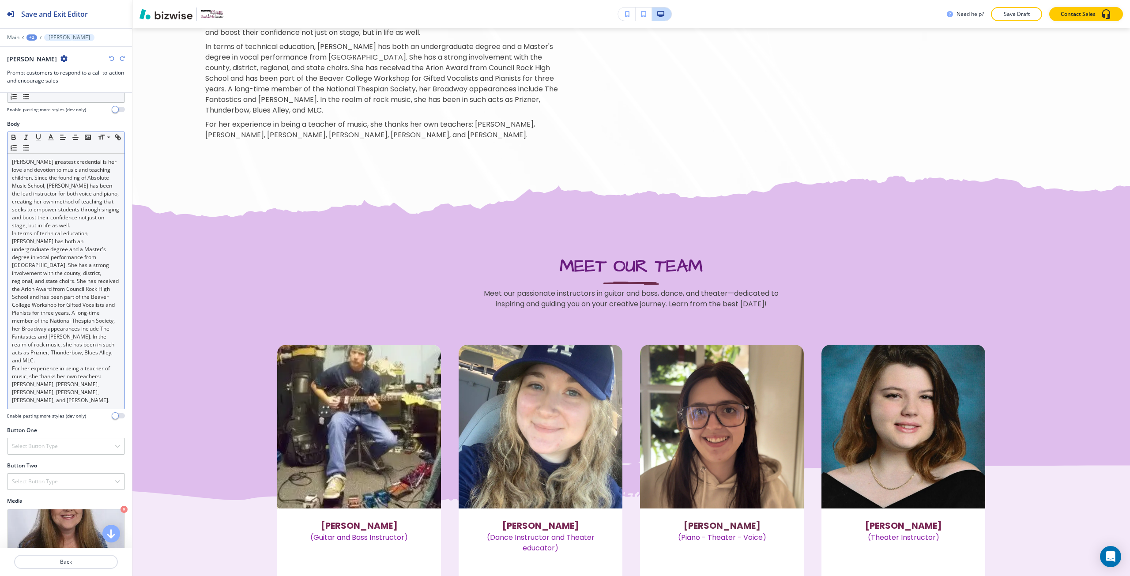
scroll to position [132, 0]
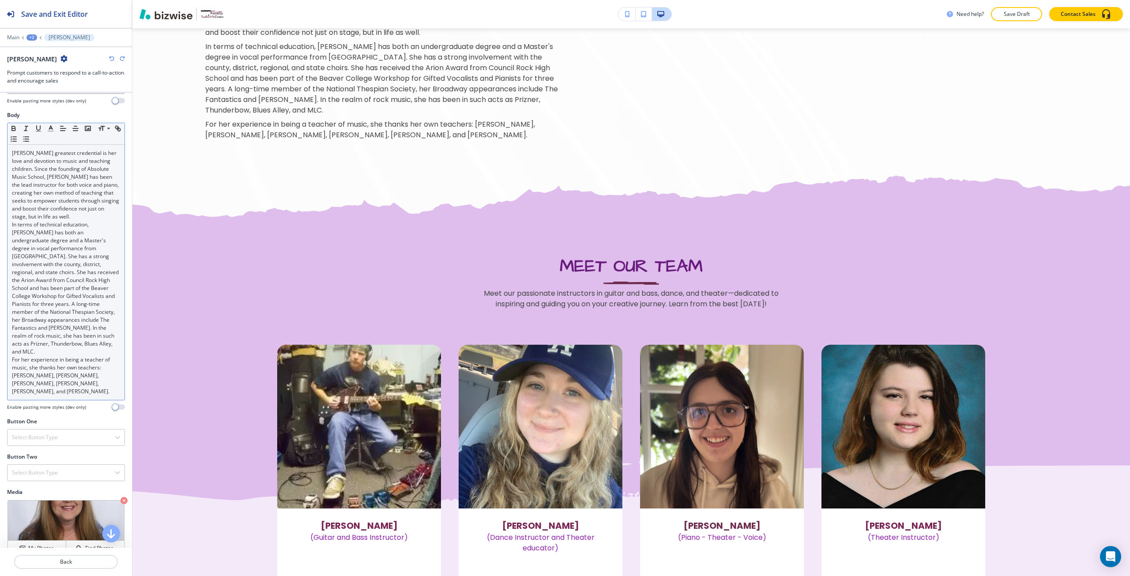
click at [50, 396] on p "For her experience in being a teacher of music, she thanks her own teachers: [P…" at bounding box center [66, 376] width 108 height 40
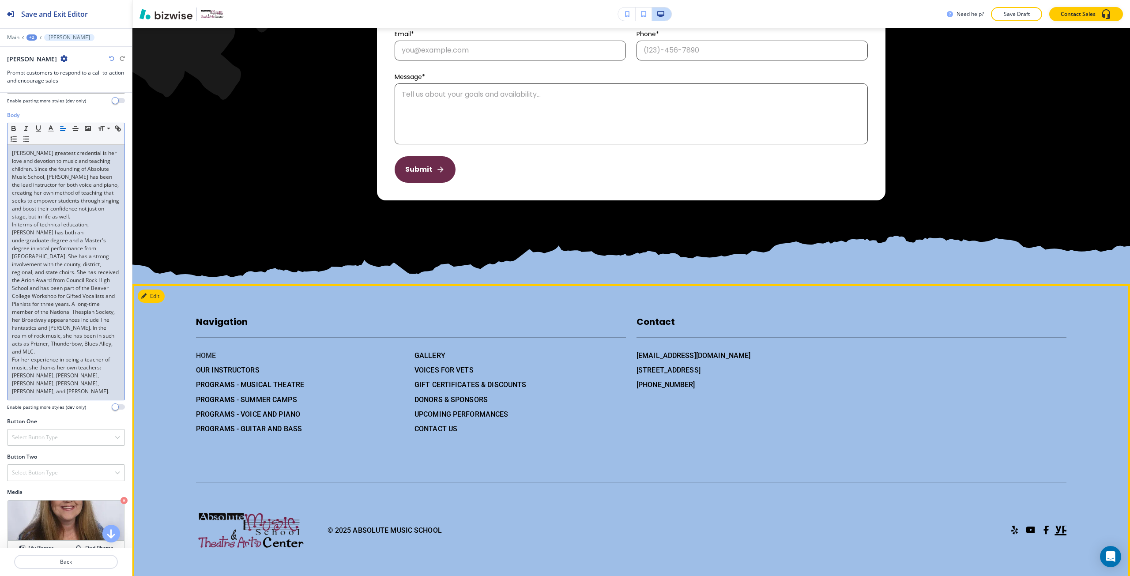
scroll to position [2447, 0]
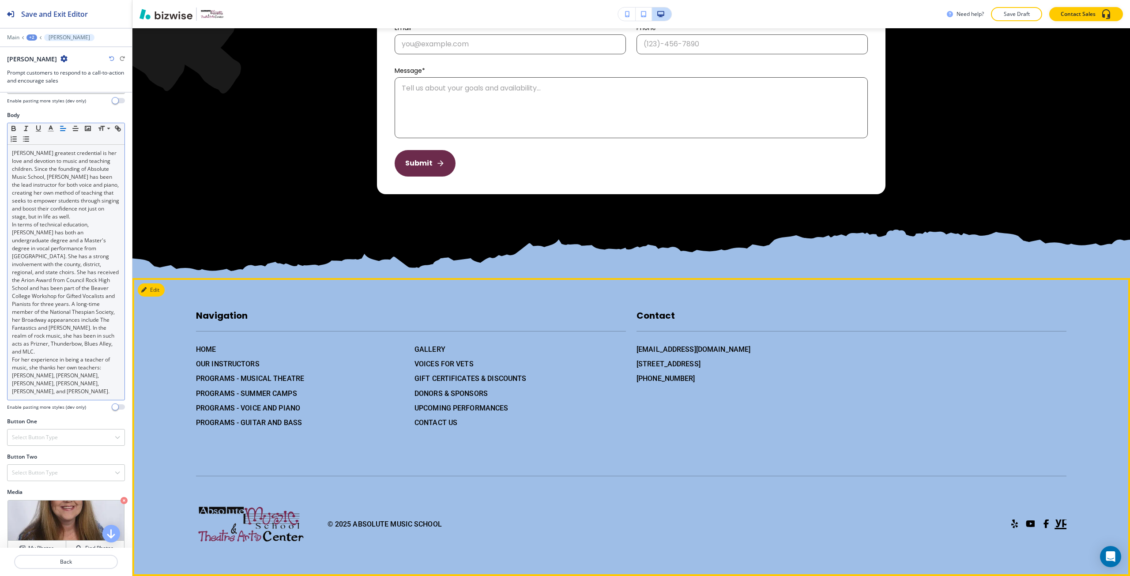
click at [194, 343] on div "HOME OUR INSTRUCTORS PROGRAMS - MUSICAL THEATRE PROGRAMS - SUMMER CAMPS PROGRAM…" at bounding box center [298, 382] width 219 height 91
click at [208, 351] on h6 "HOME" at bounding box center [301, 349] width 211 height 11
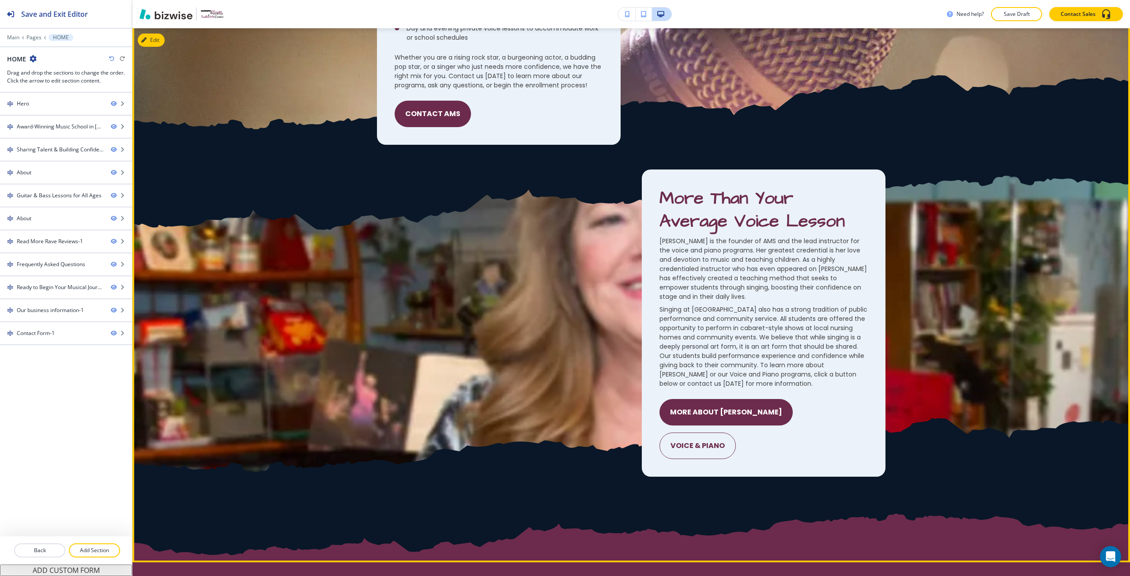
scroll to position [1545, 0]
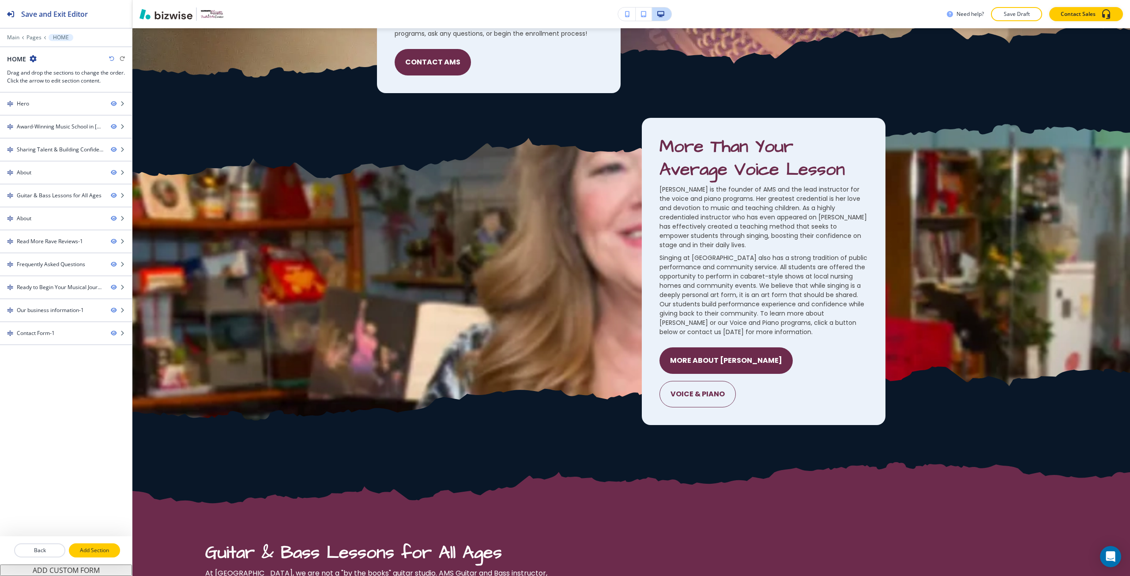
click at [85, 551] on p "Add Section" at bounding box center [94, 551] width 49 height 8
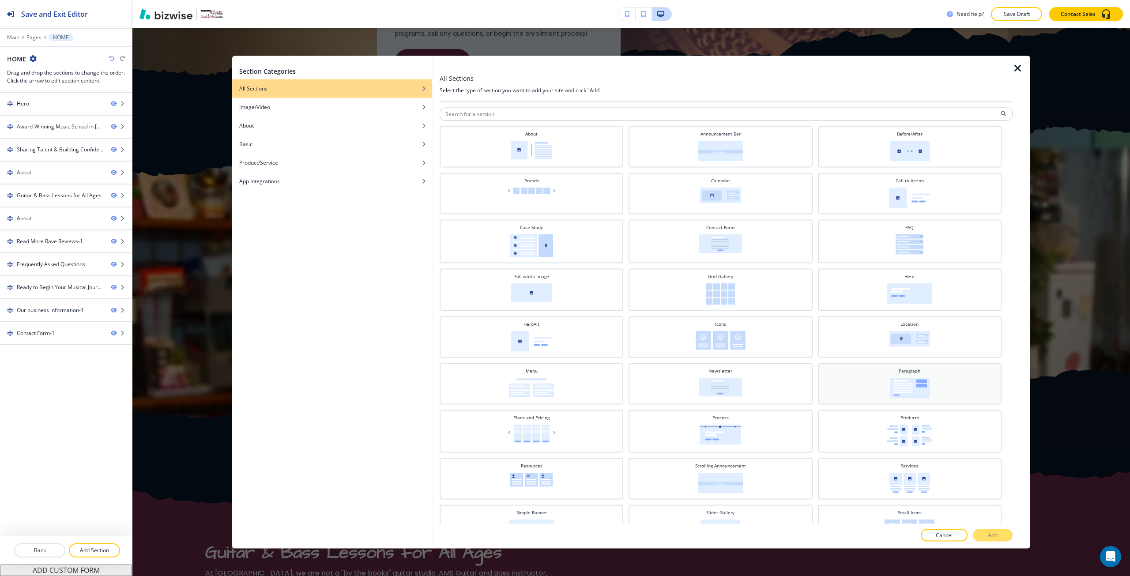
click at [843, 393] on div "Paragraph" at bounding box center [909, 382] width 175 height 31
click at [984, 532] on button "Add" at bounding box center [993, 535] width 40 height 12
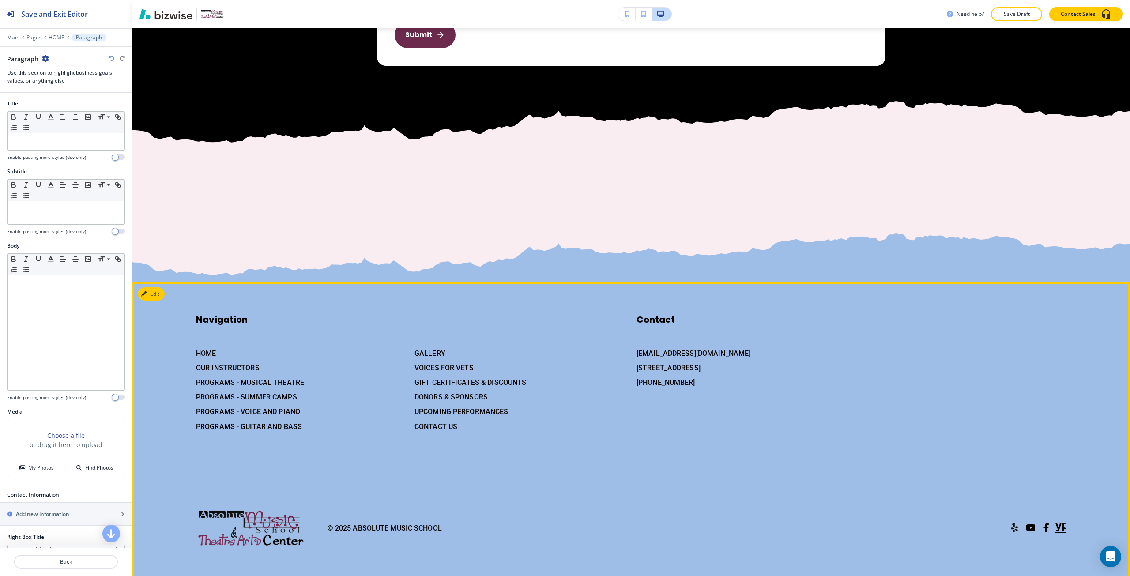
scroll to position [4625, 0]
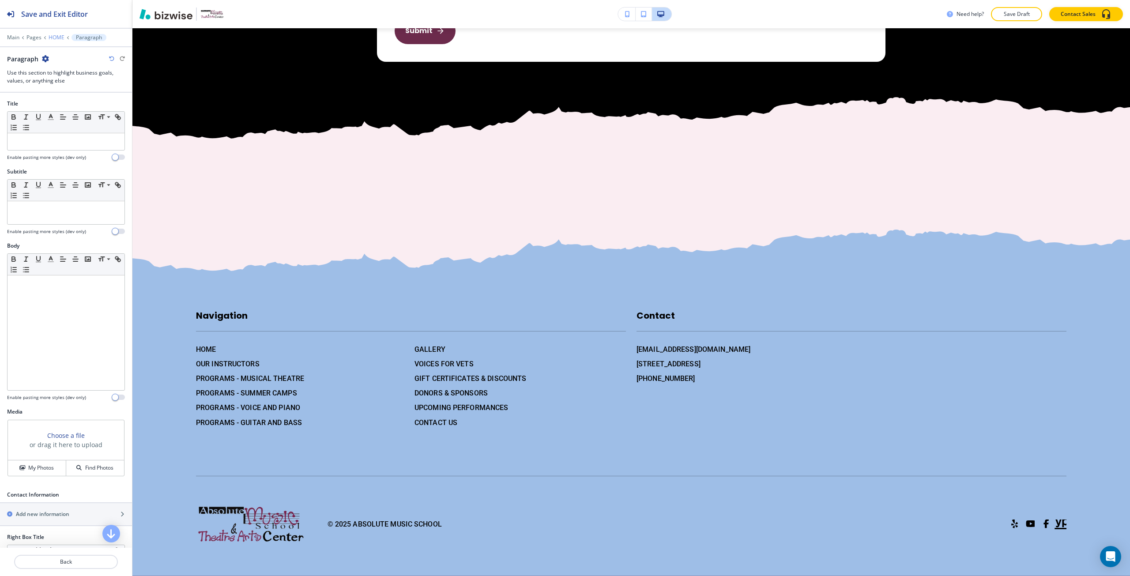
click at [57, 34] on p "HOME" at bounding box center [57, 37] width 16 height 6
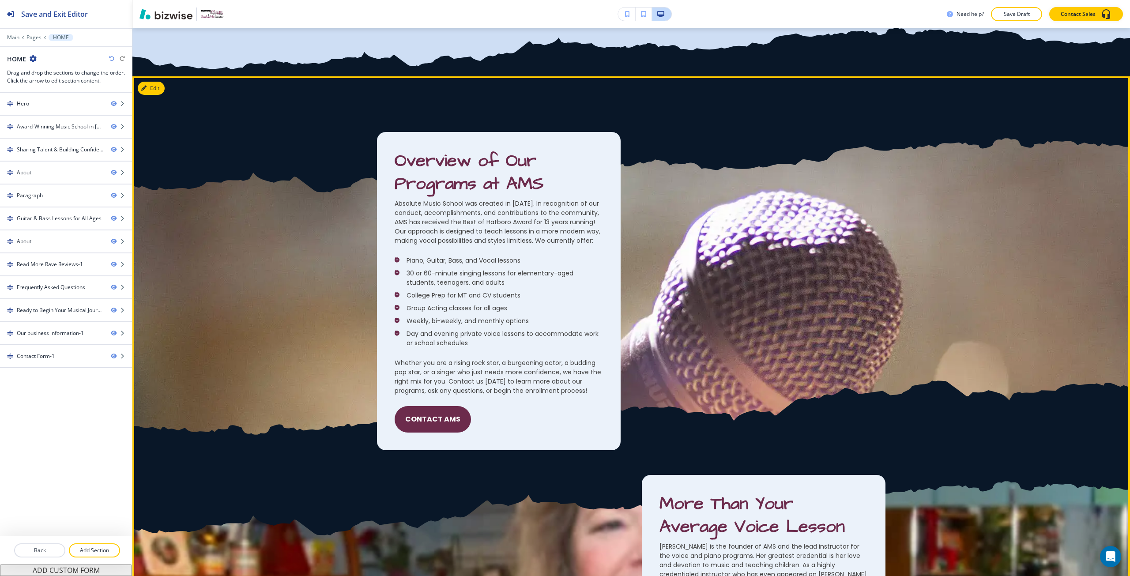
scroll to position [1180, 0]
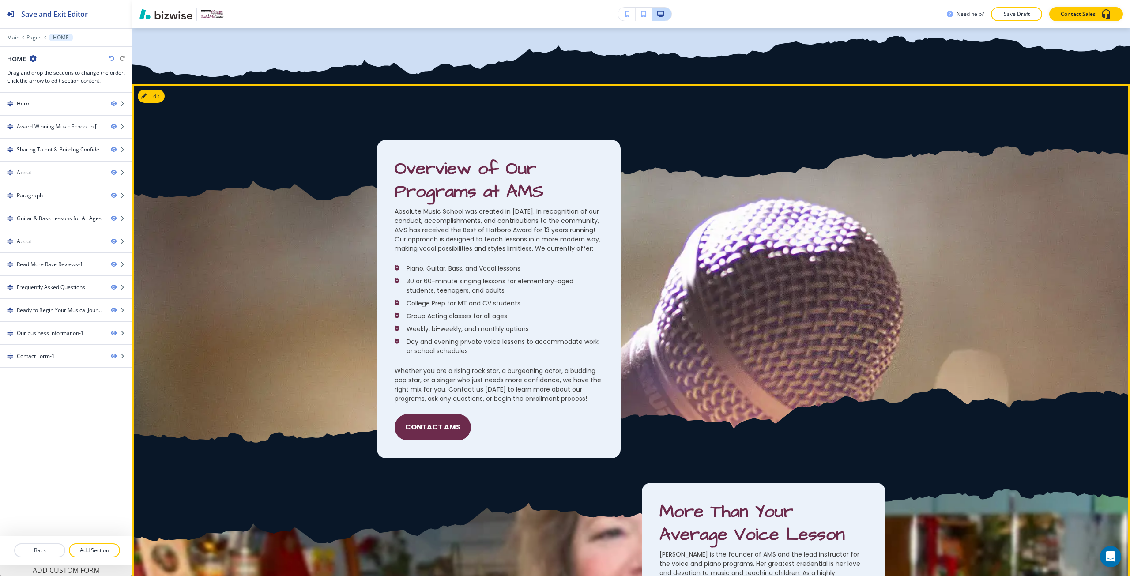
click at [411, 170] on span "Overview of Our Programs at AMS" at bounding box center [469, 180] width 149 height 47
drag, startPoint x: 411, startPoint y: 170, endPoint x: 507, endPoint y: 205, distance: 101.8
click at [507, 205] on div "Overview of Our Programs at [GEOGRAPHIC_DATA] was created in [DATE]. In recogni…" at bounding box center [499, 281] width 208 height 246
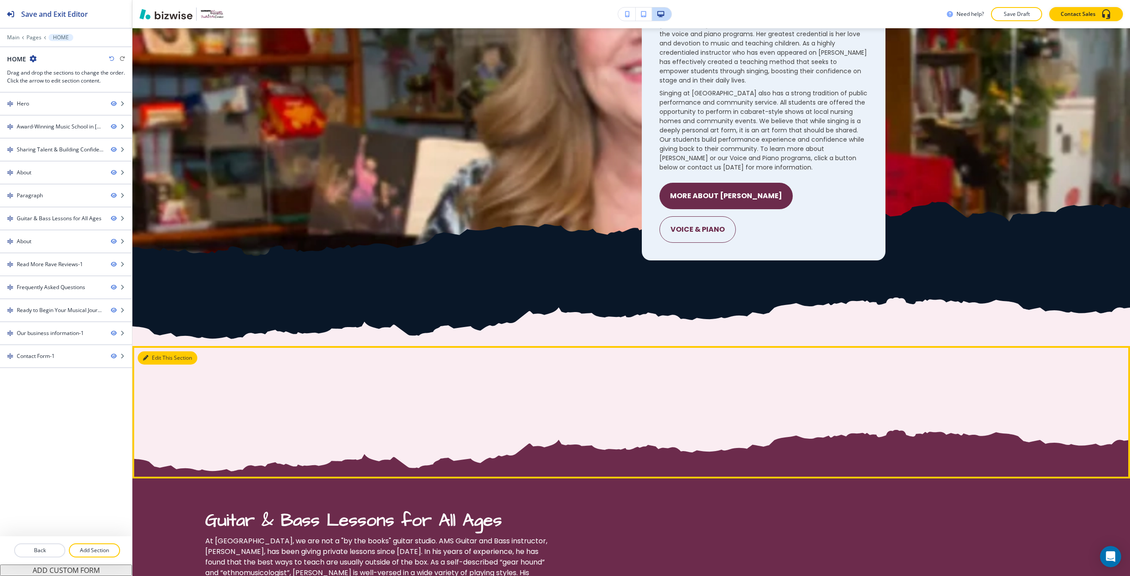
click at [155, 358] on button "Edit This Section" at bounding box center [168, 357] width 60 height 13
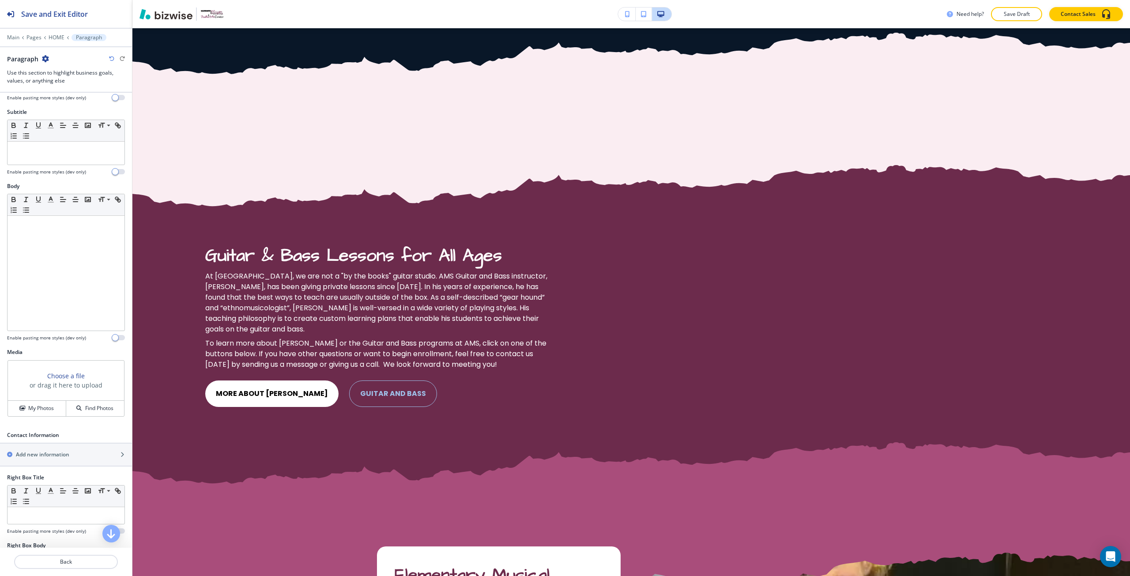
scroll to position [221, 0]
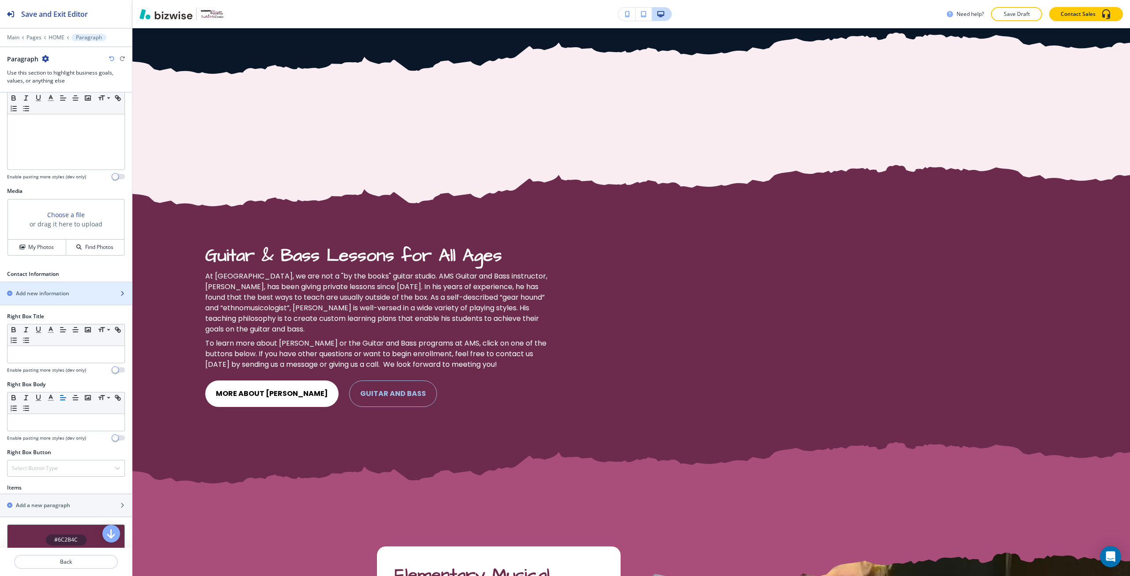
click at [50, 298] on div "button" at bounding box center [66, 301] width 132 height 7
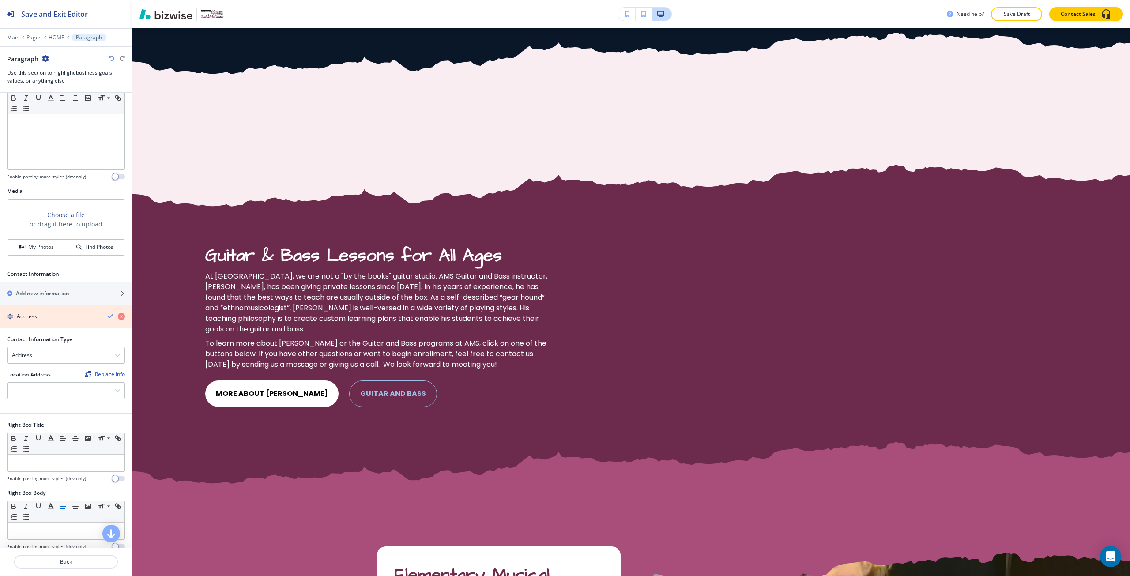
click at [118, 317] on icon "button" at bounding box center [121, 316] width 7 height 7
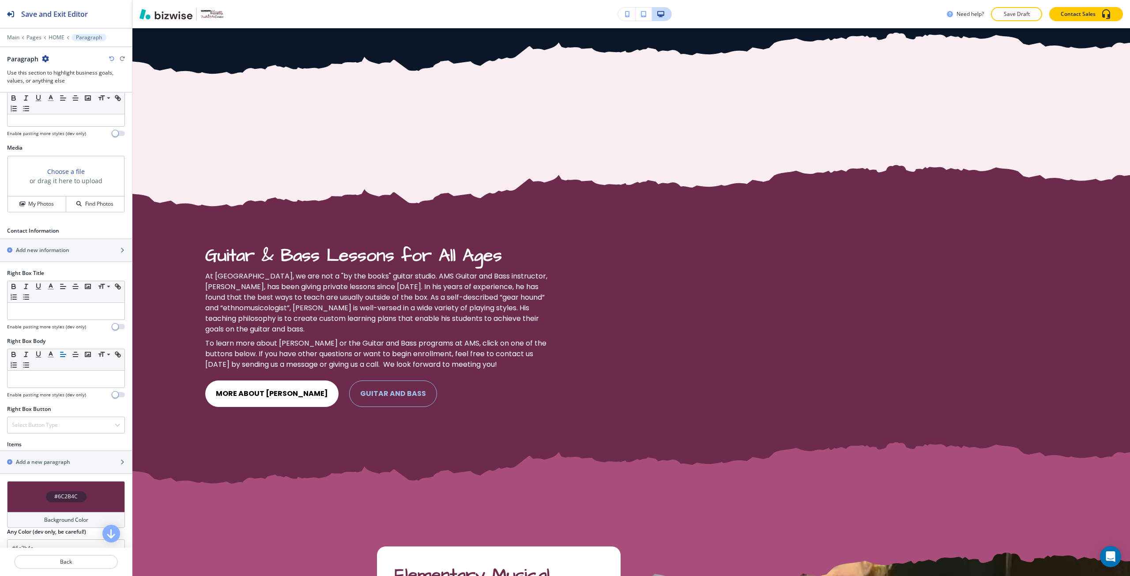
scroll to position [280, 0]
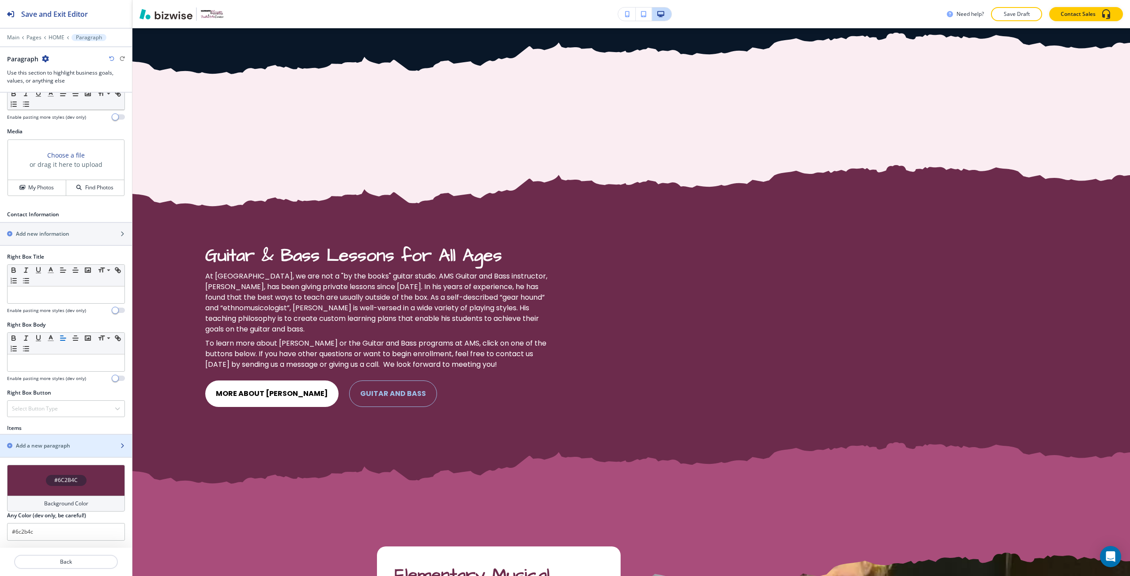
click at [51, 445] on h2 "Add a new paragraph" at bounding box center [43, 446] width 54 height 8
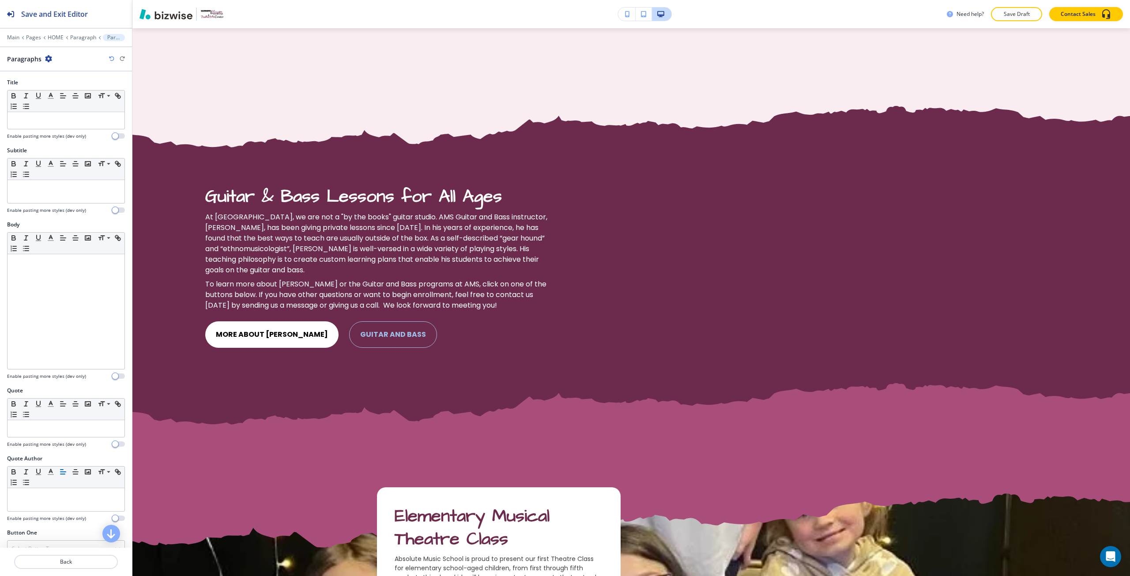
scroll to position [2059, 0]
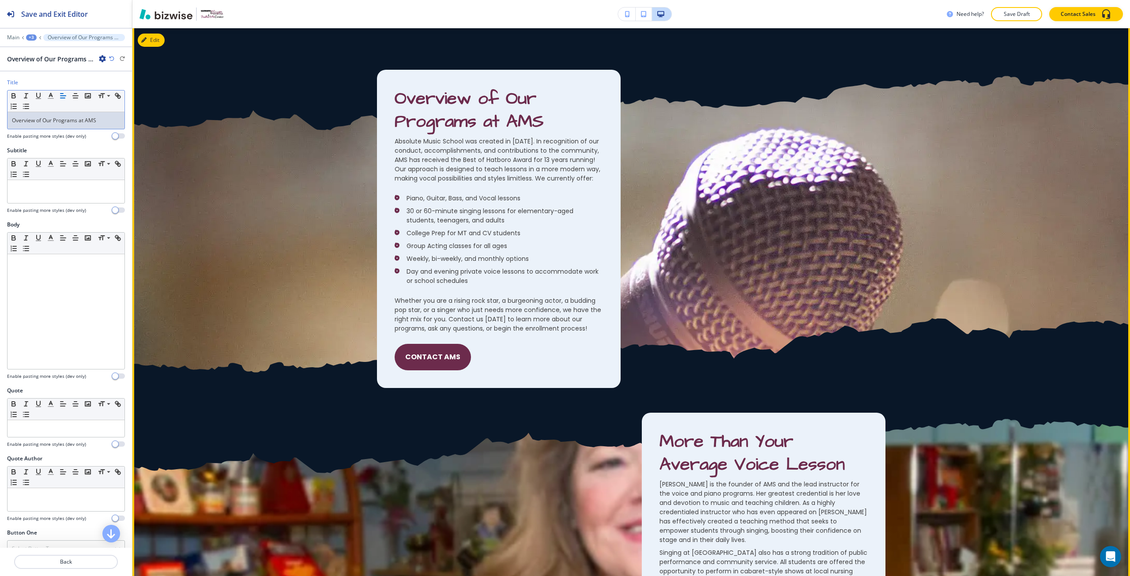
scroll to position [1220, 0]
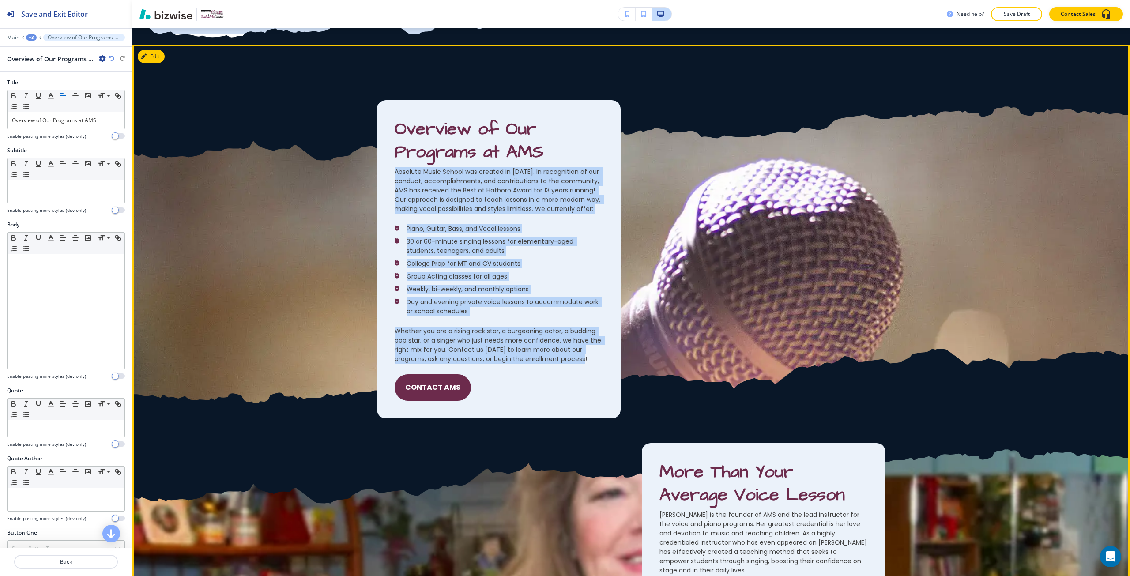
drag, startPoint x: 392, startPoint y: 170, endPoint x: 588, endPoint y: 368, distance: 278.8
click at [588, 368] on div "Overview of Our Programs at AMS Absolute Music School was created in 1995. In r…" at bounding box center [499, 259] width 244 height 318
copy div "Absolute Music School was created in 1995. In recognition of our conduct, accom…"
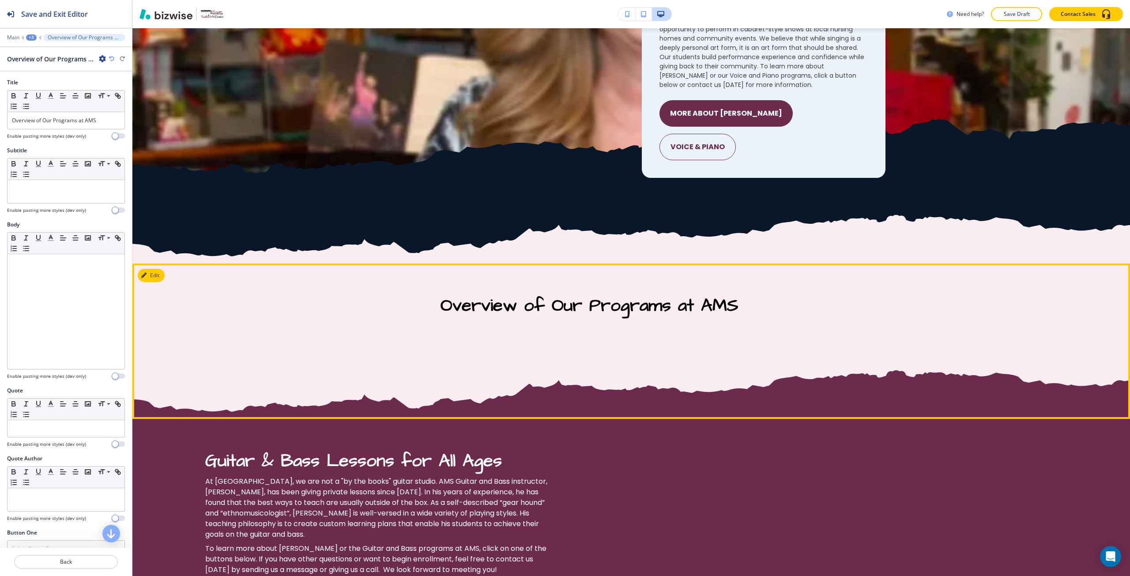
scroll to position [1794, 0]
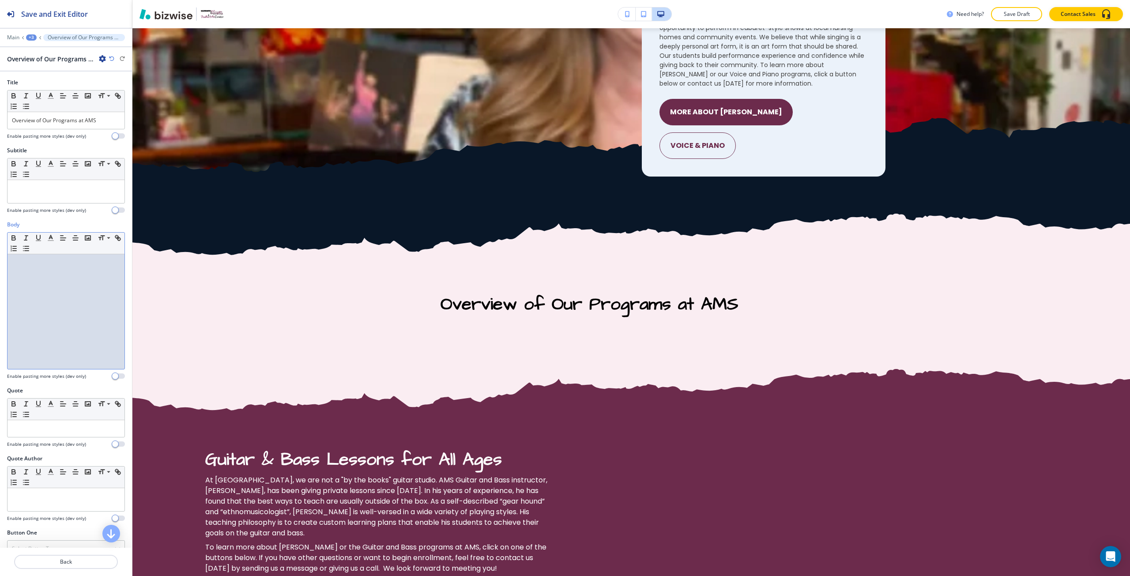
click at [74, 294] on div at bounding box center [66, 311] width 117 height 115
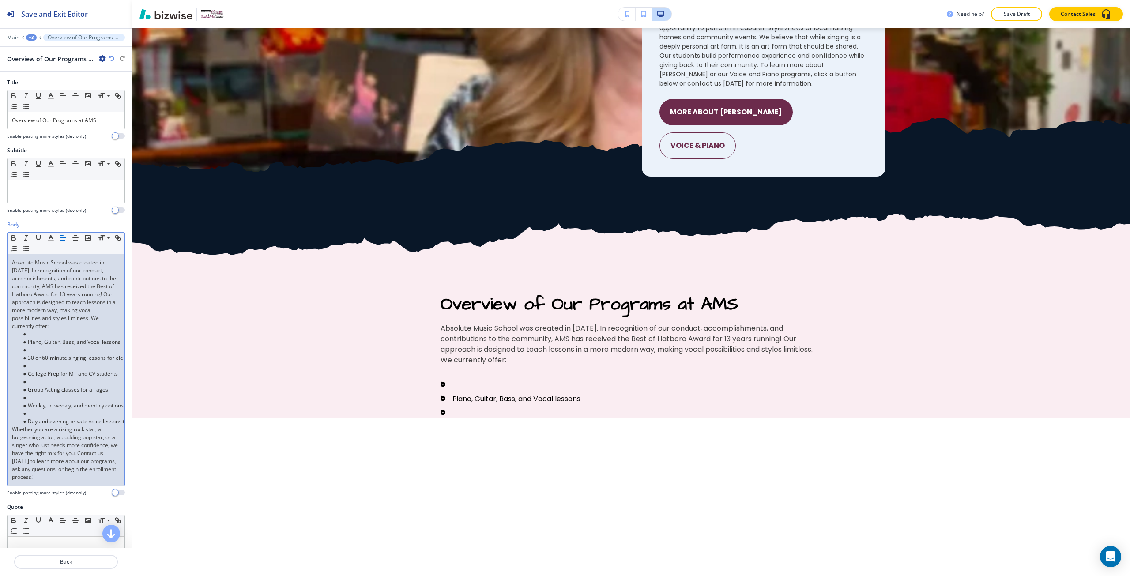
click at [45, 336] on li at bounding box center [70, 334] width 100 height 8
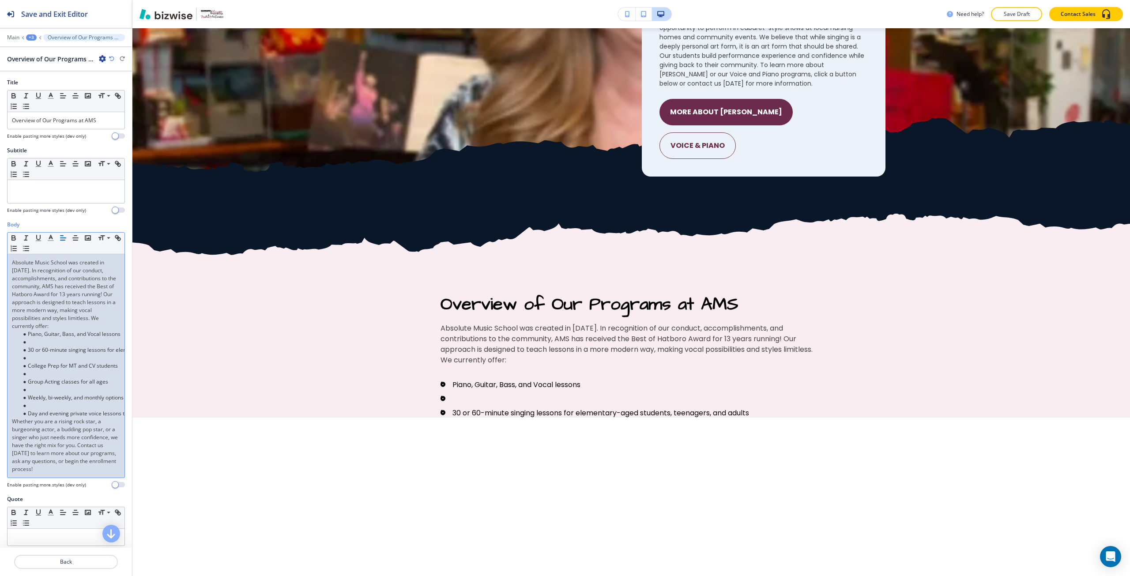
click at [43, 345] on li at bounding box center [70, 342] width 100 height 8
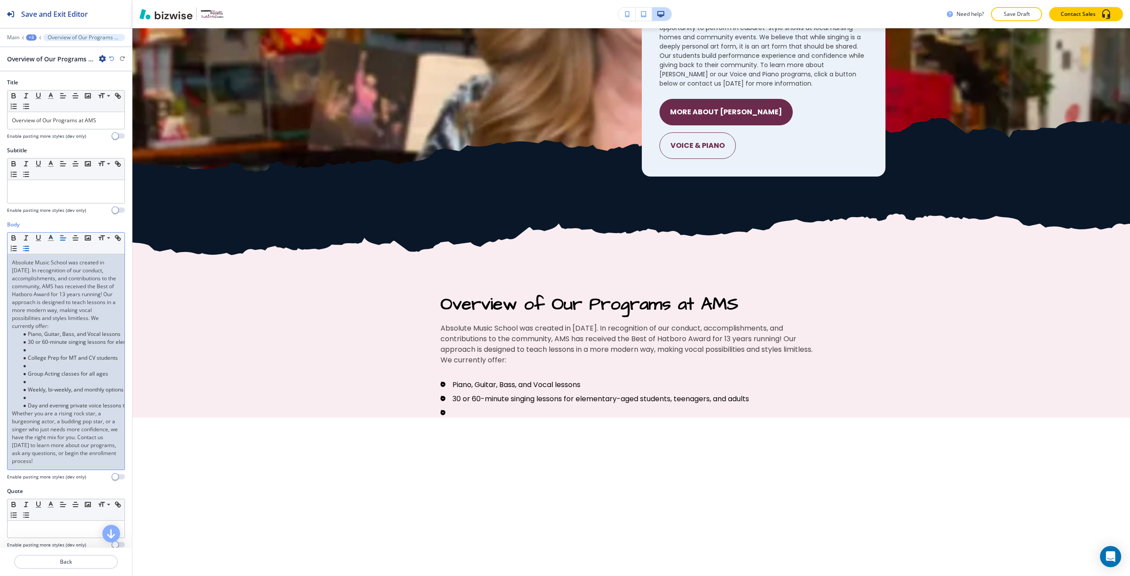
click at [42, 350] on li at bounding box center [70, 350] width 100 height 8
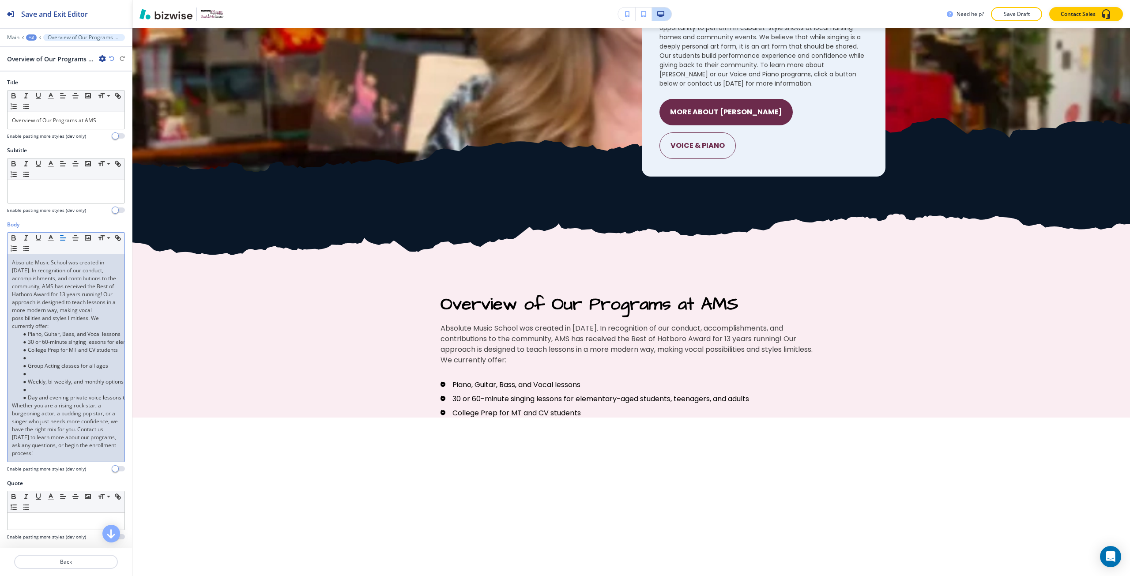
click at [44, 358] on li at bounding box center [70, 358] width 100 height 8
click at [43, 365] on li at bounding box center [70, 366] width 100 height 8
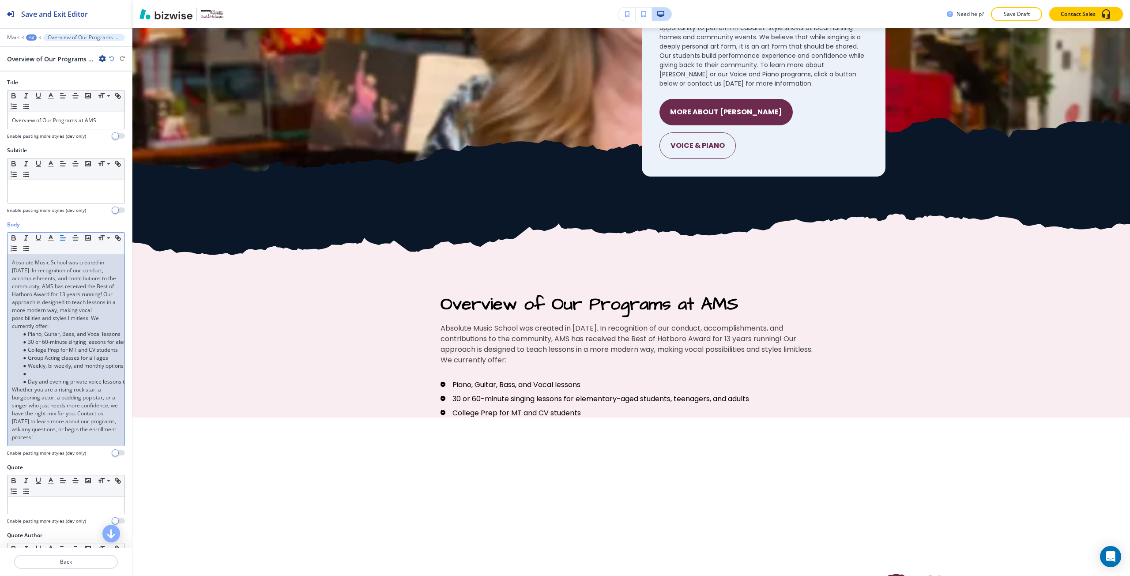
click at [36, 373] on li at bounding box center [70, 374] width 100 height 8
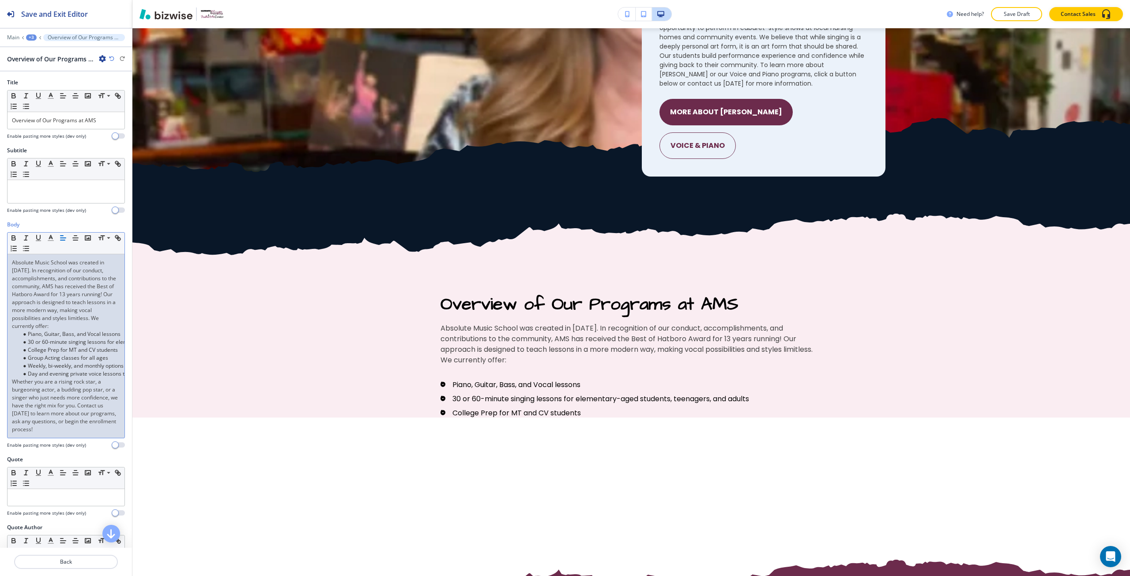
click at [85, 329] on p "Absolute Music School was created in [DATE]. In recognition of our conduct, acc…" at bounding box center [66, 295] width 108 height 72
click at [86, 327] on p "Absolute Music School was created in [DATE]. In recognition of our conduct, acc…" at bounding box center [66, 295] width 108 height 72
click at [109, 59] on icon "button" at bounding box center [111, 58] width 5 height 5
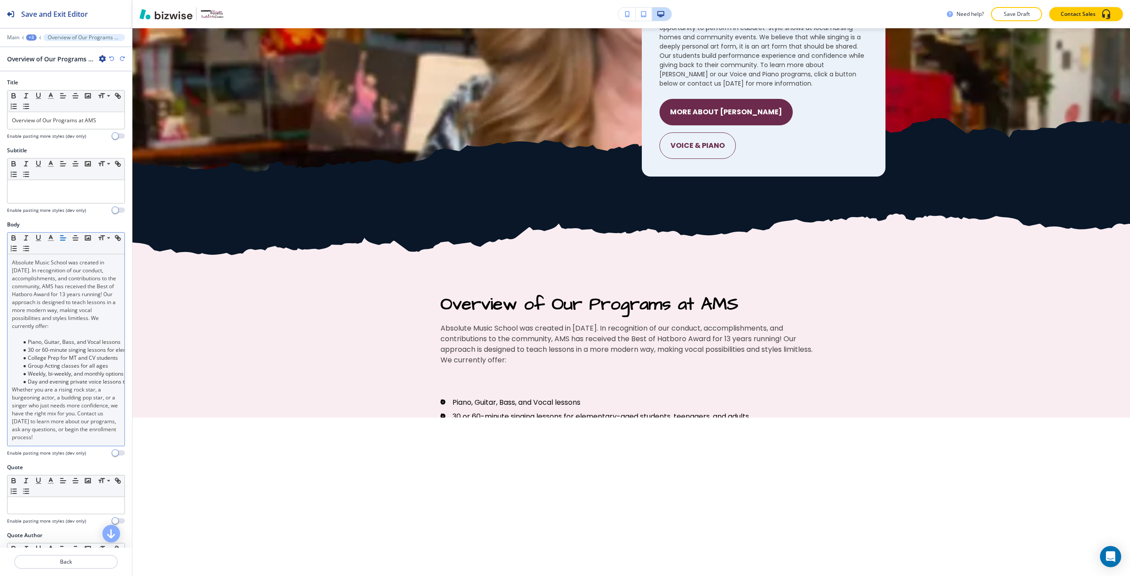
click at [109, 59] on icon "button" at bounding box center [111, 58] width 5 height 5
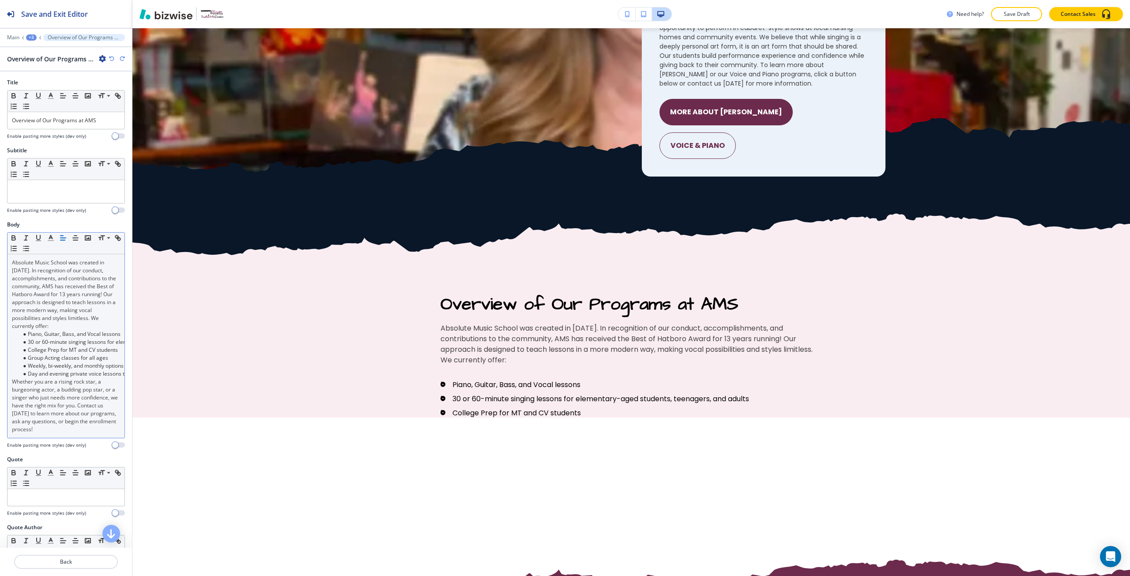
click at [109, 59] on icon "button" at bounding box center [111, 58] width 5 height 5
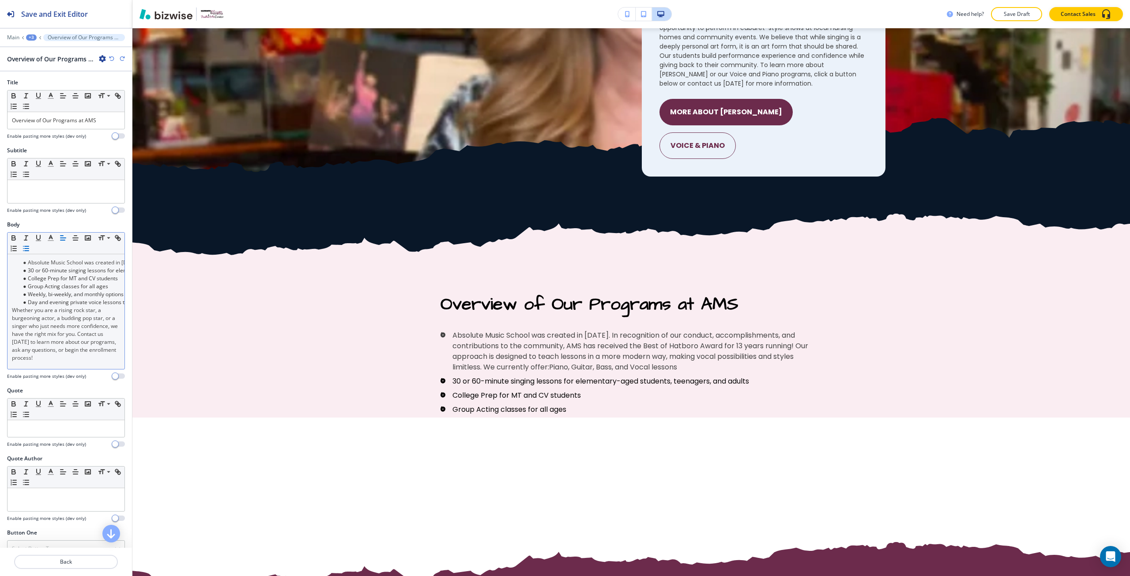
click at [109, 59] on icon "button" at bounding box center [111, 58] width 5 height 5
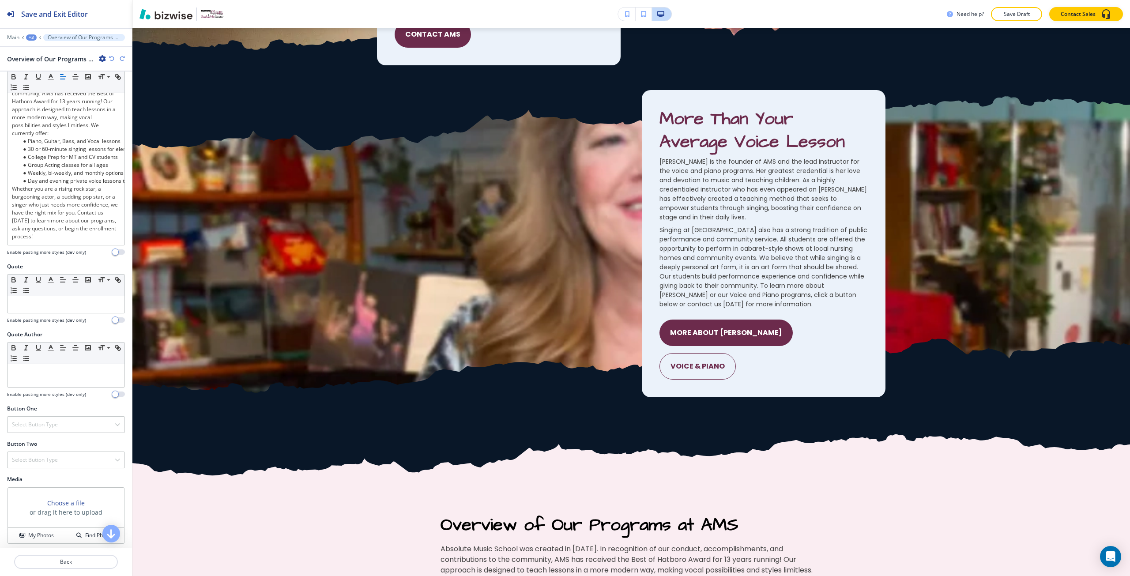
scroll to position [203, 0]
click at [61, 498] on h3 "Choose a file" at bounding box center [66, 499] width 38 height 9
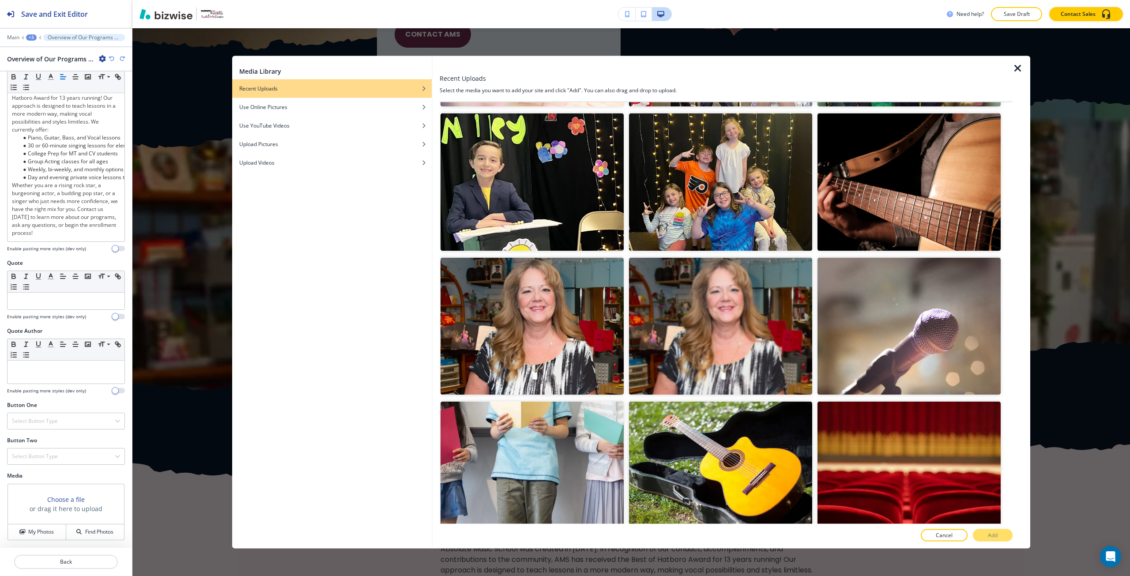
scroll to position [3874, 0]
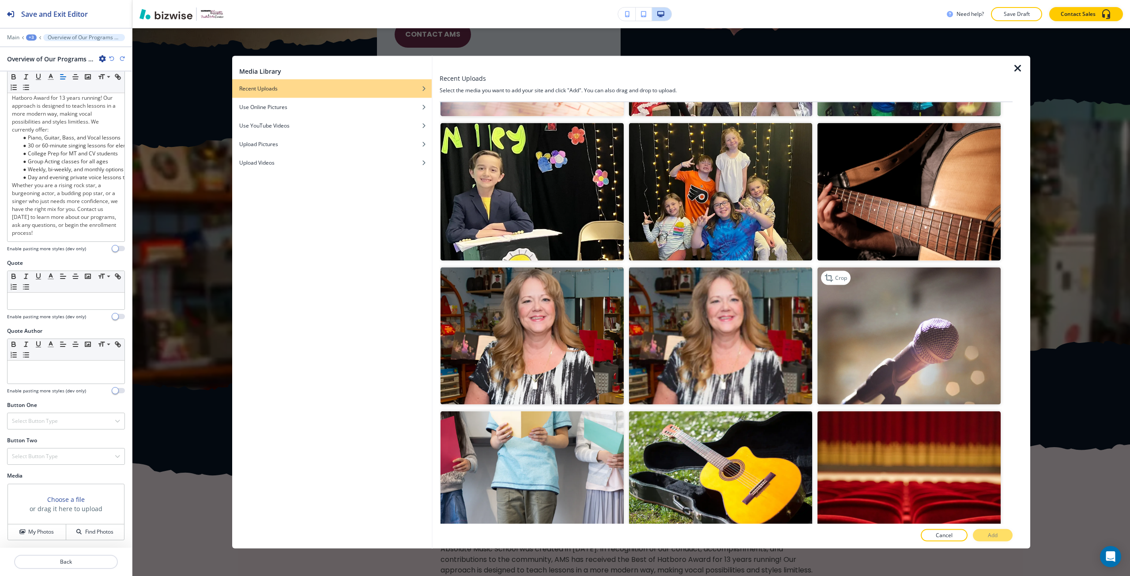
click at [933, 350] on img "button" at bounding box center [909, 335] width 183 height 137
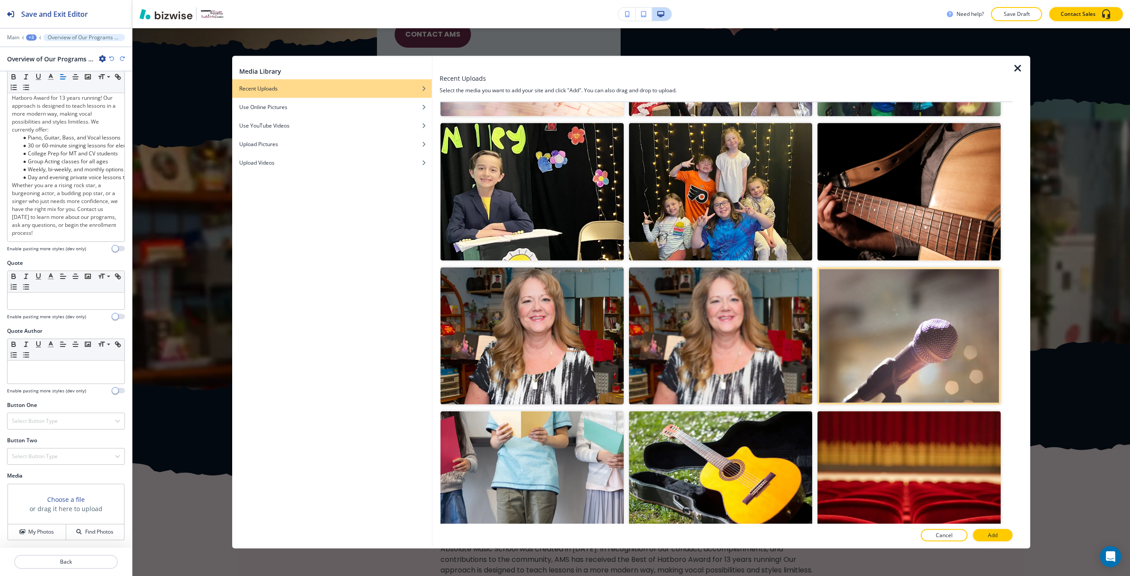
click at [993, 536] on p "Add" at bounding box center [993, 536] width 10 height 8
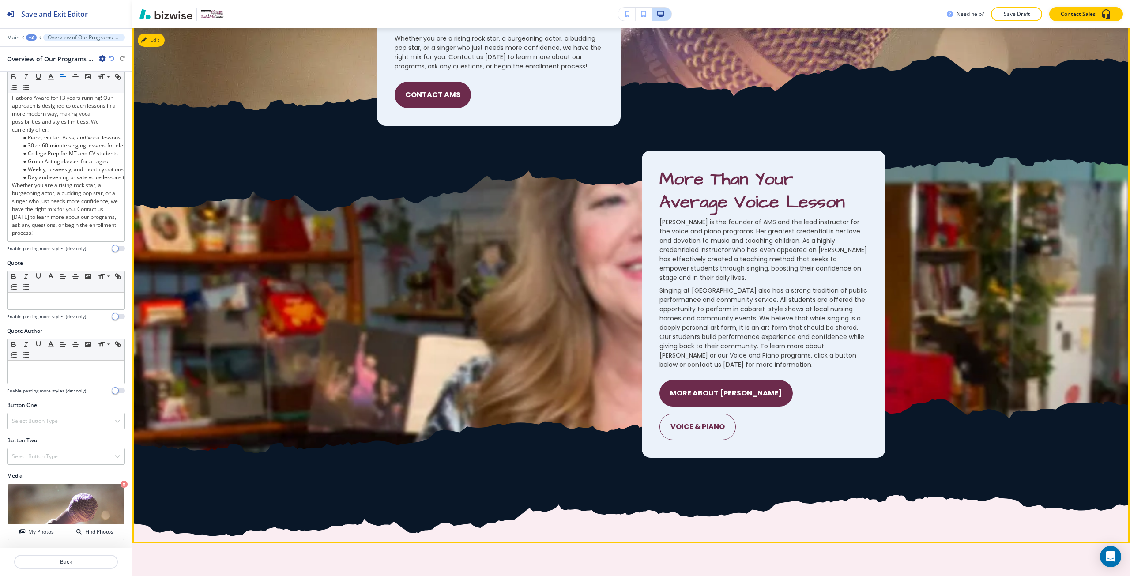
scroll to position [1485, 0]
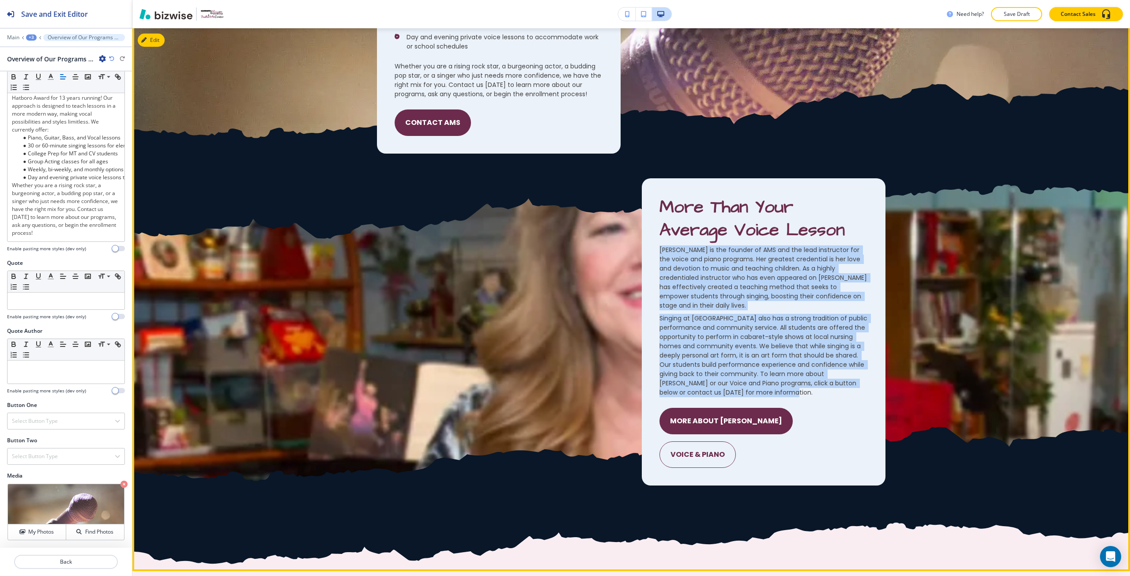
drag, startPoint x: 655, startPoint y: 250, endPoint x: 829, endPoint y: 392, distance: 224.1
click at [829, 392] on div "More Than Your Average Voice Lesson Nancy Rodzwic is the founder of AMS and the…" at bounding box center [764, 331] width 244 height 307
copy div "Nancy Rodzwic is the founder of AMS and the lead instructor for the voice and p…"
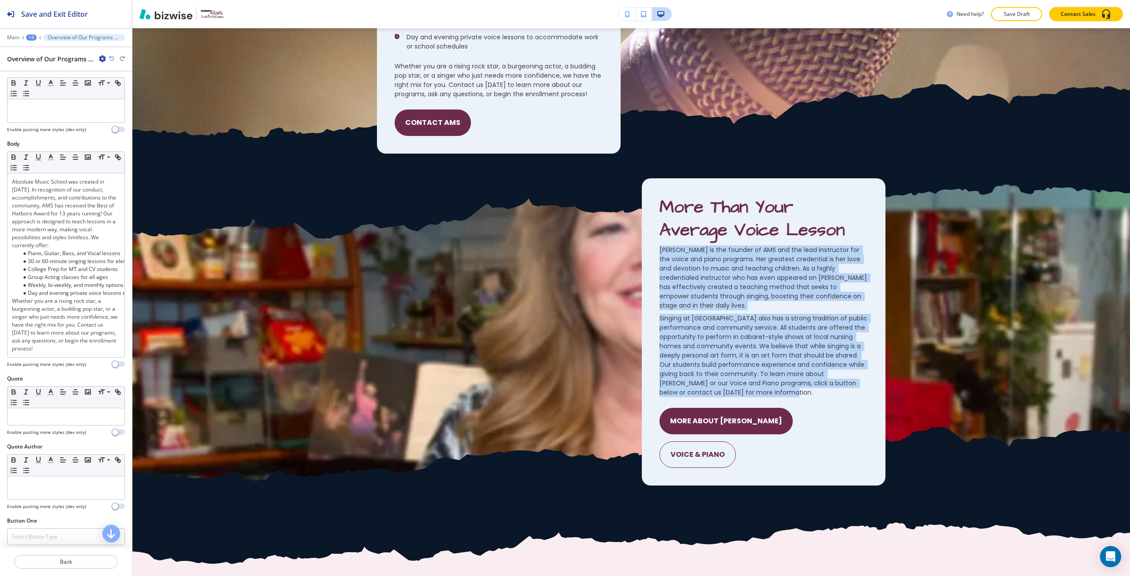
scroll to position [71, 0]
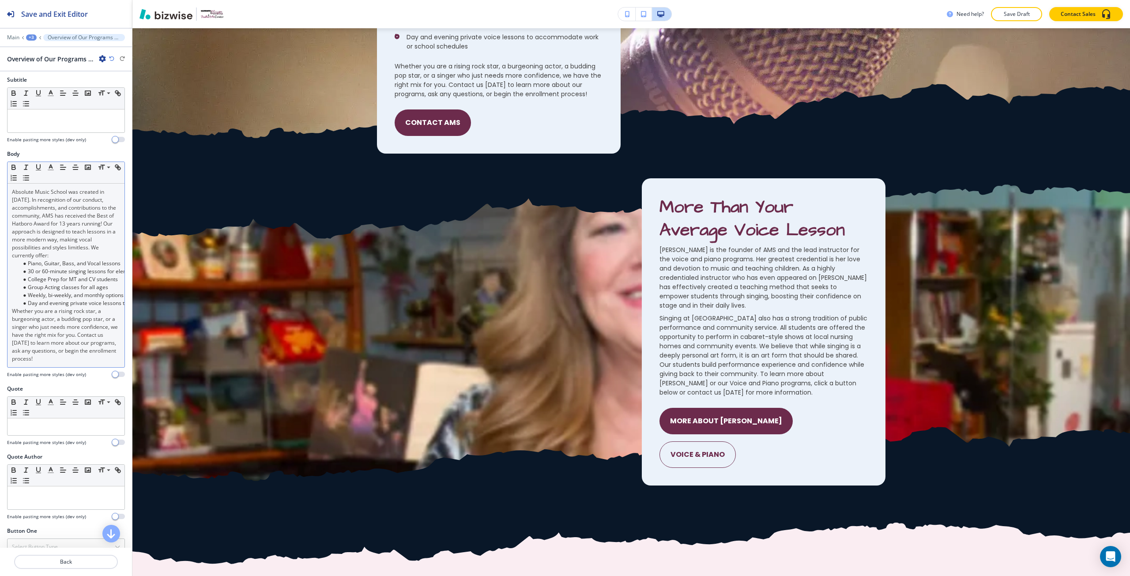
click at [72, 264] on li "Piano, Guitar, Bass, and Vocal lessons" at bounding box center [70, 264] width 100 height 8
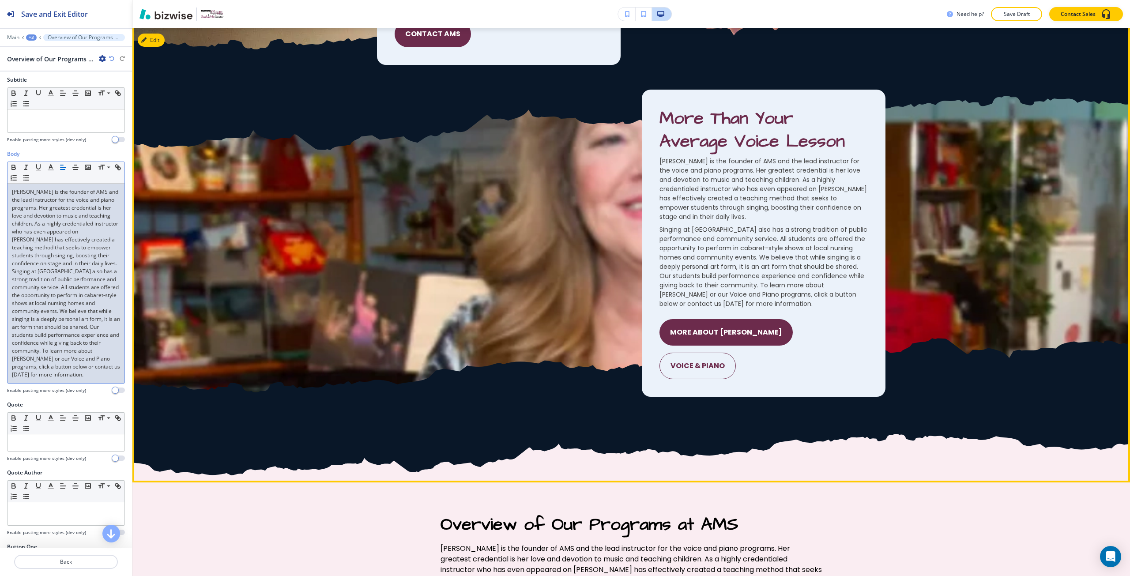
scroll to position [1573, 0]
click at [671, 119] on span "More Than Your Average Voice Lesson" at bounding box center [752, 130] width 185 height 47
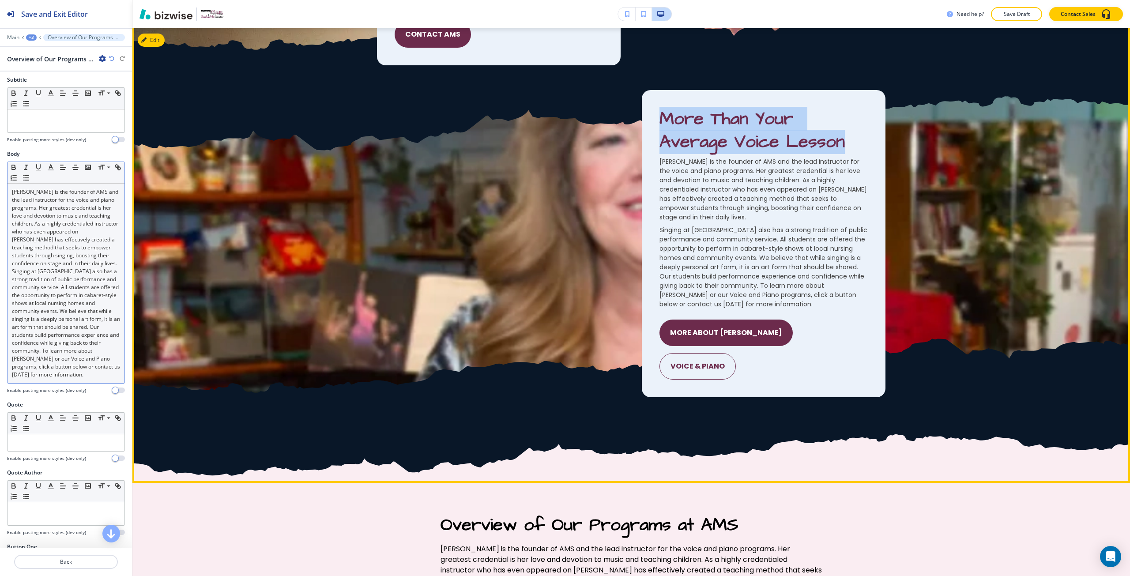
drag, startPoint x: 671, startPoint y: 119, endPoint x: 724, endPoint y: 140, distance: 56.6
click at [724, 140] on span "More Than Your Average Voice Lesson" at bounding box center [752, 130] width 185 height 47
copy span "More Than Your Average Voice Lesson"
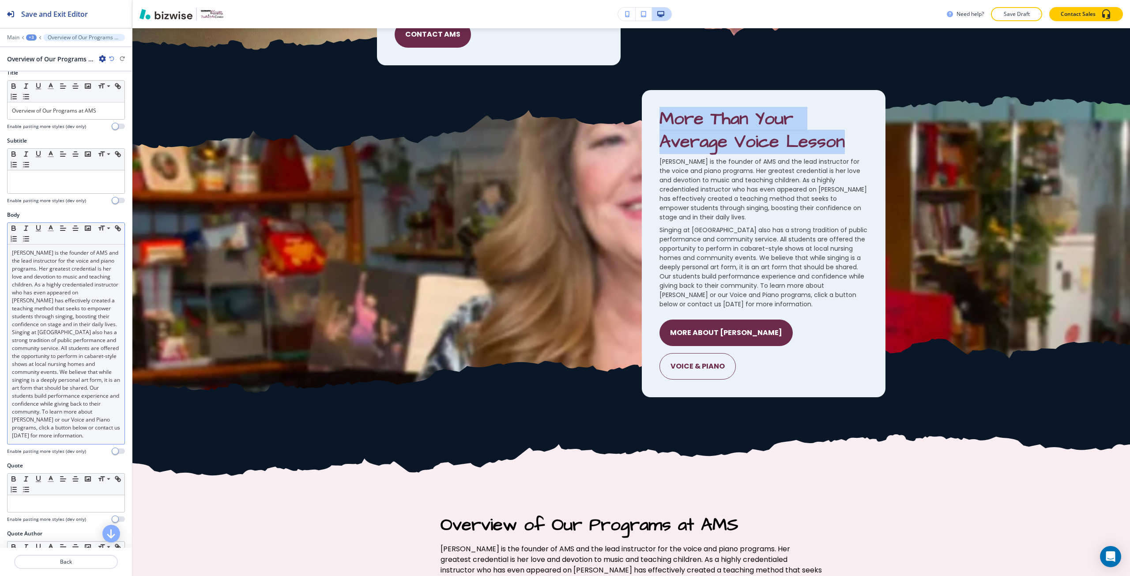
scroll to position [0, 0]
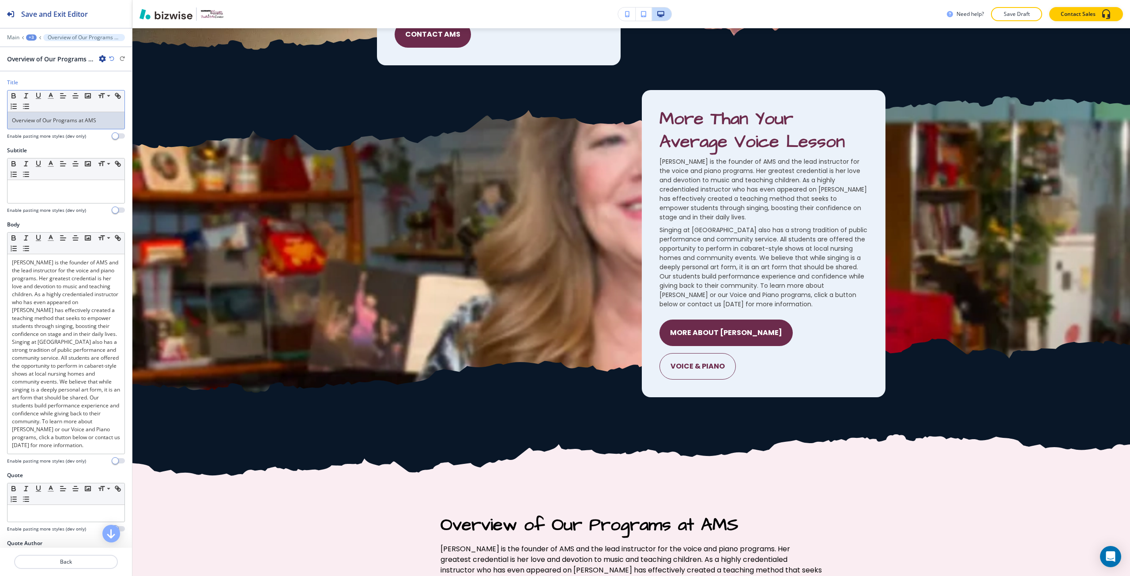
click at [41, 124] on div "Overview of Our Programs at AMS" at bounding box center [66, 120] width 117 height 17
click at [40, 124] on div "Overview of Our Programs at AMS" at bounding box center [66, 120] width 117 height 17
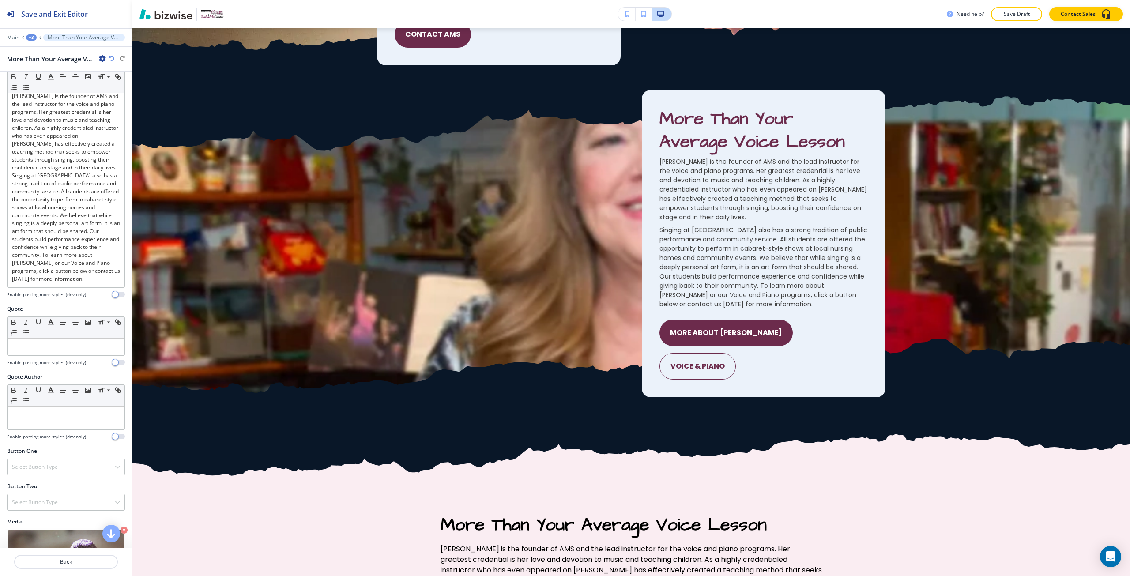
scroll to position [228, 0]
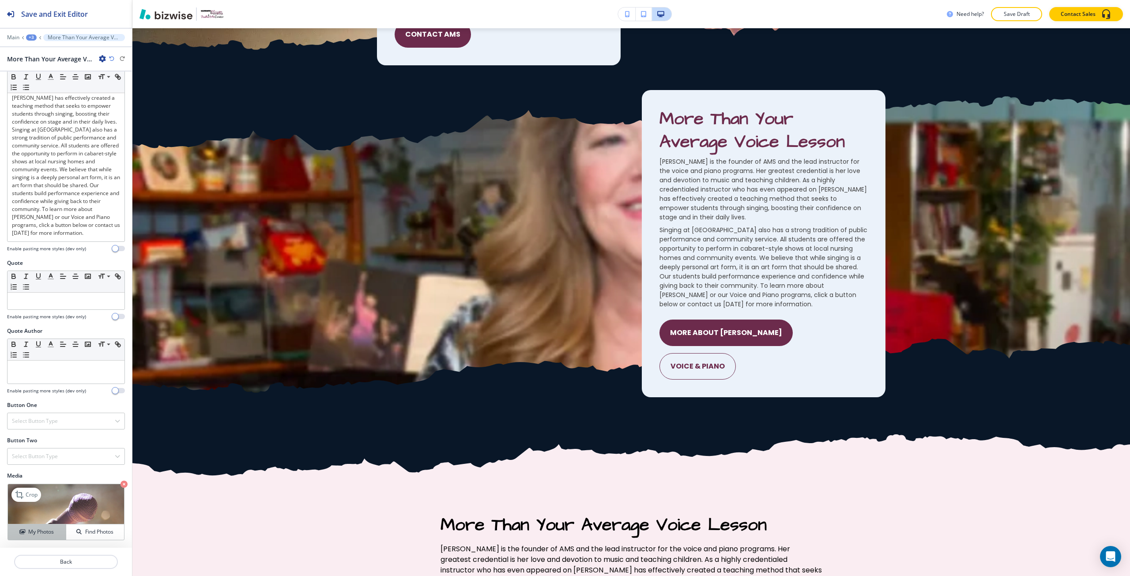
click at [45, 525] on button "My Photos" at bounding box center [37, 531] width 58 height 15
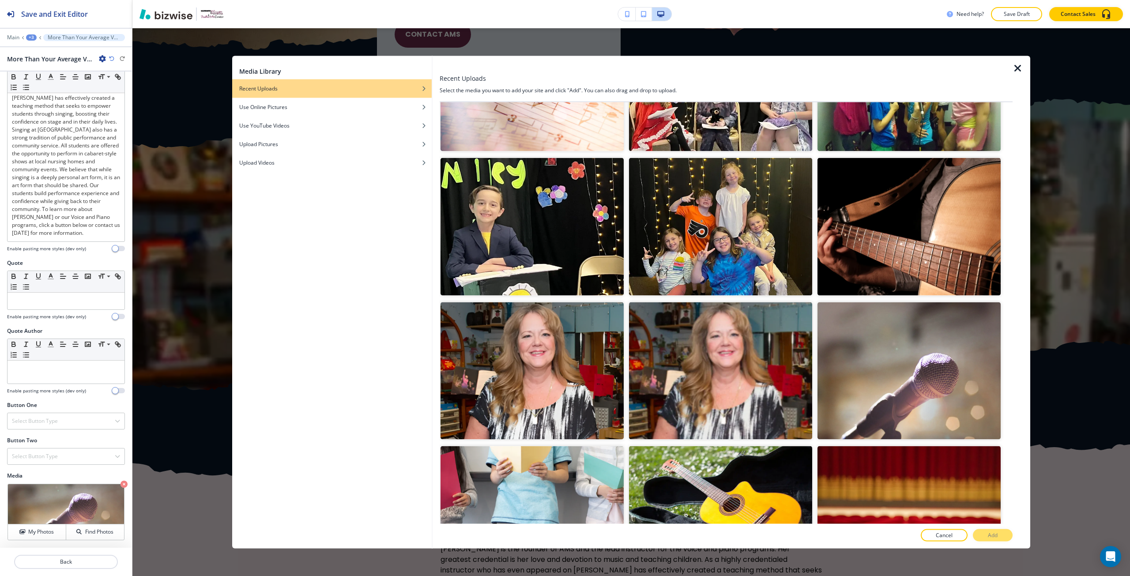
scroll to position [3849, 0]
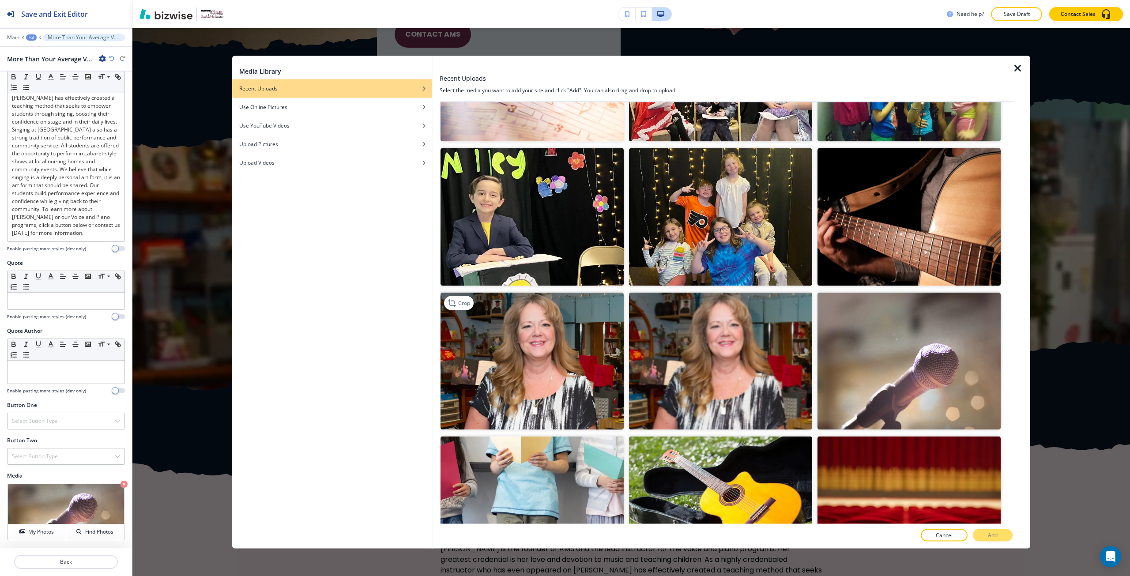
click at [568, 339] on img "button" at bounding box center [532, 360] width 183 height 137
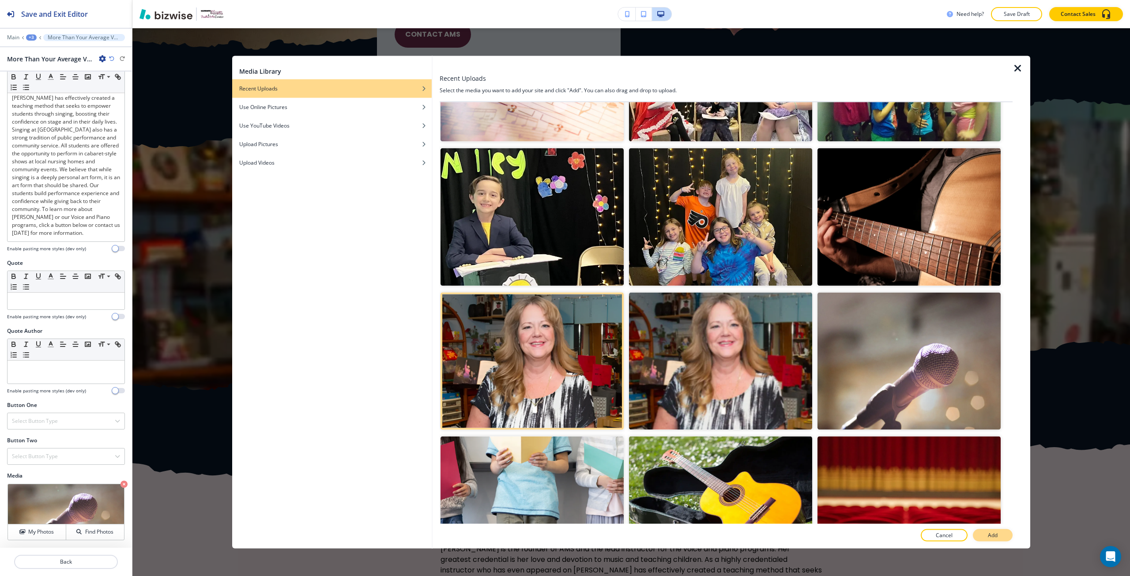
click at [979, 539] on button "Add" at bounding box center [993, 535] width 40 height 12
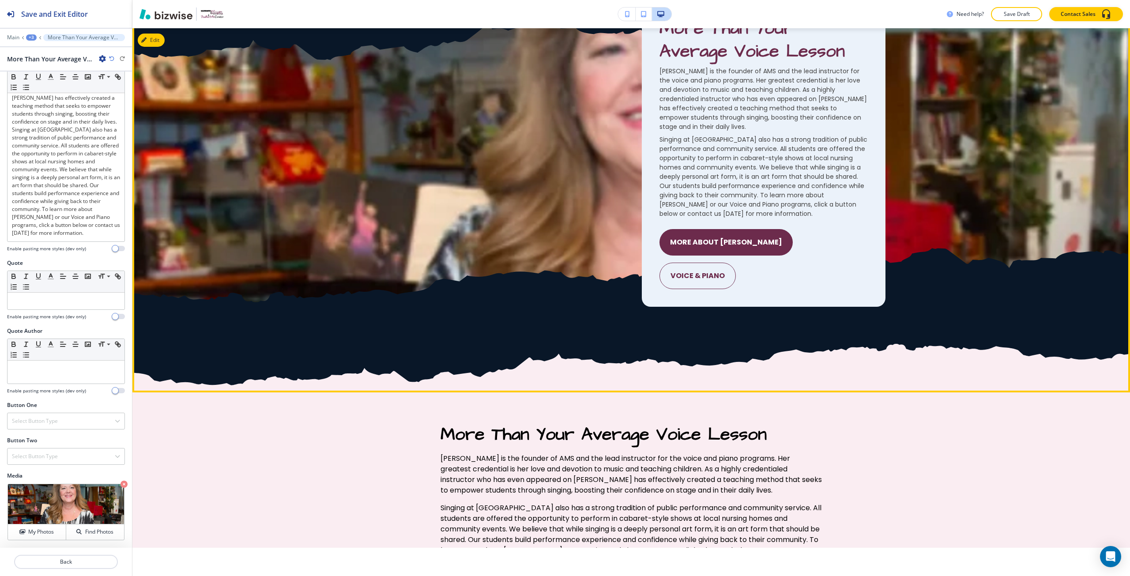
scroll to position [1661, 0]
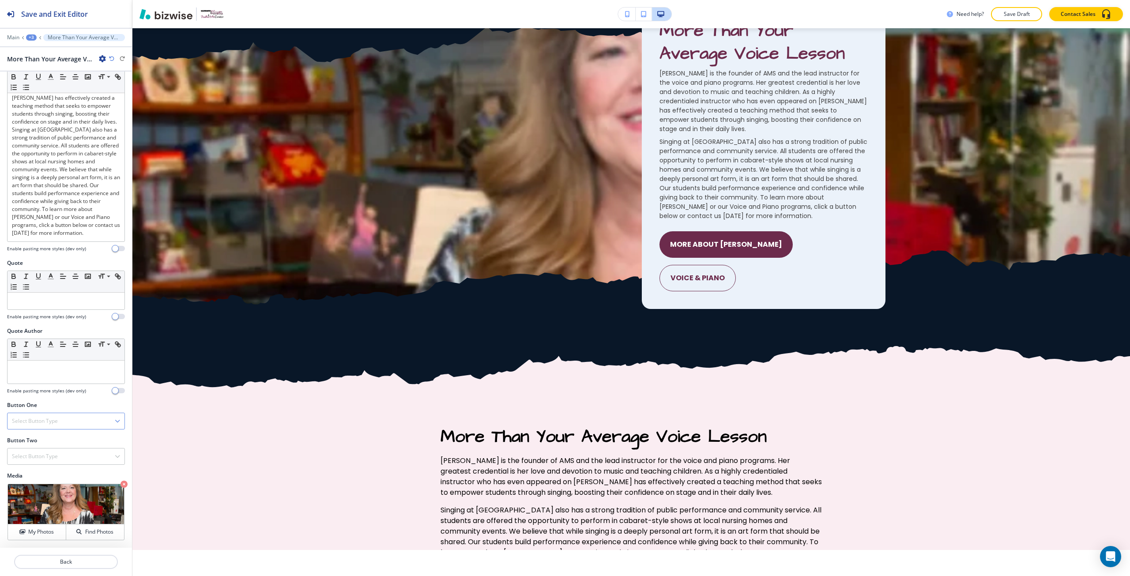
click at [54, 417] on h4 "Select Button Type" at bounding box center [35, 421] width 46 height 8
click at [44, 508] on h4 "Internal Link" at bounding box center [66, 512] width 108 height 8
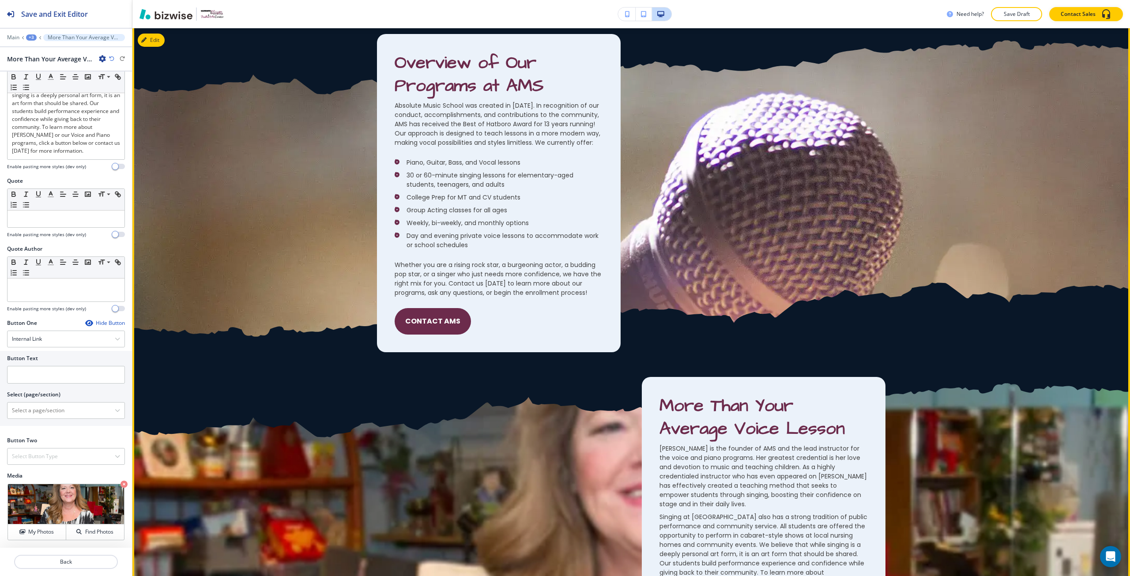
scroll to position [1264, 0]
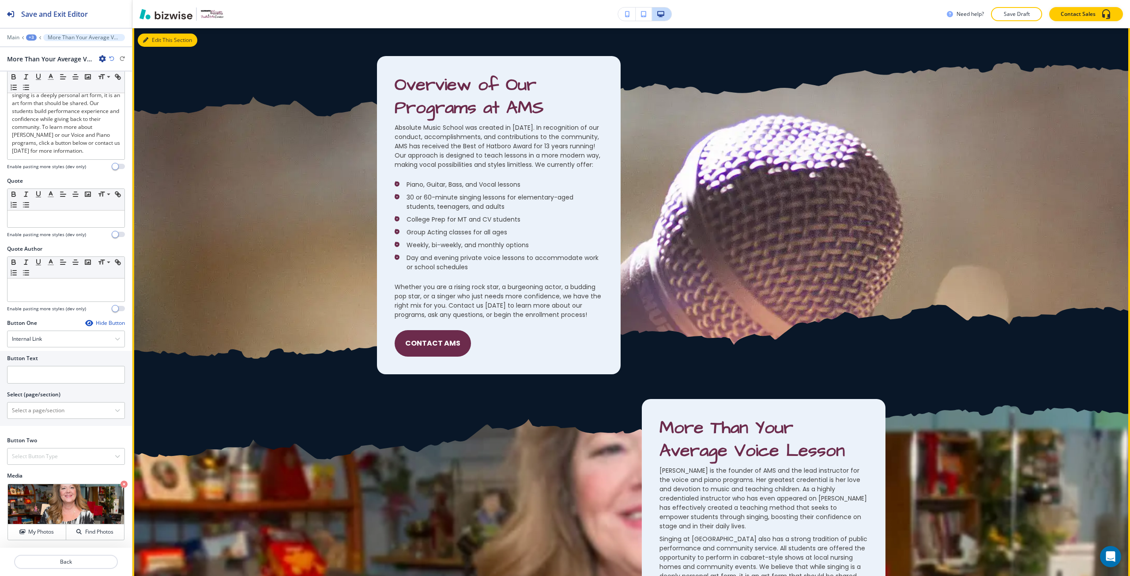
click at [156, 46] on button "Edit This Section" at bounding box center [168, 40] width 60 height 13
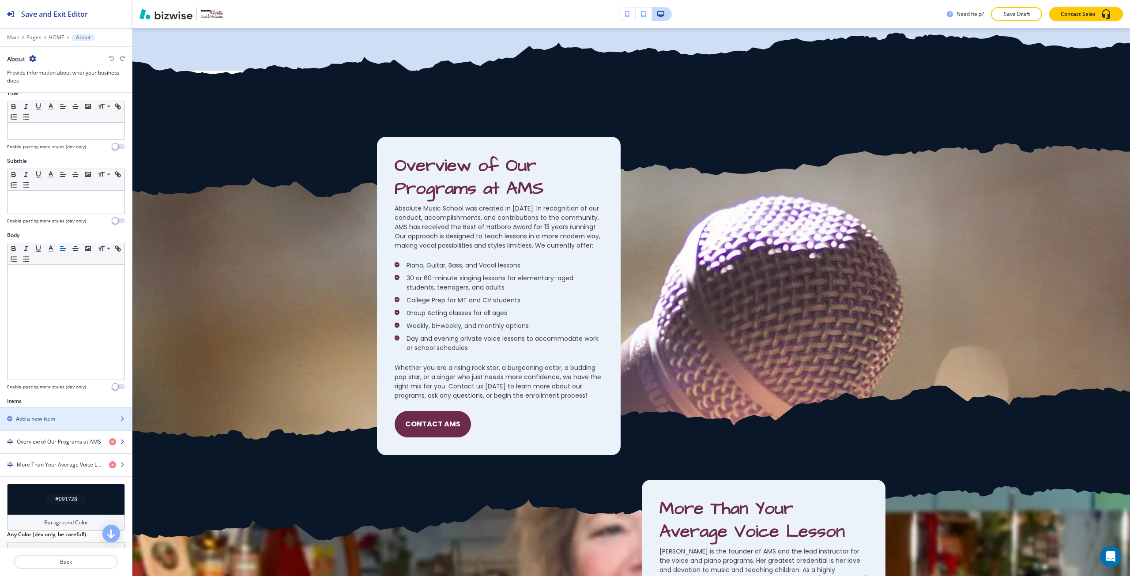
scroll to position [30, 0]
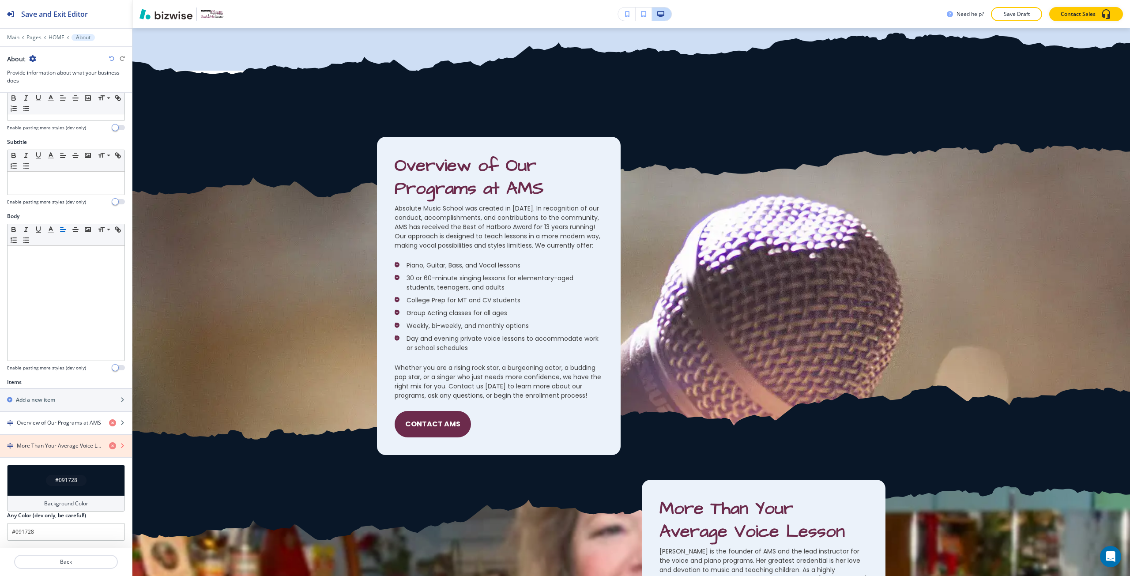
click at [109, 446] on icon "button" at bounding box center [112, 445] width 7 height 7
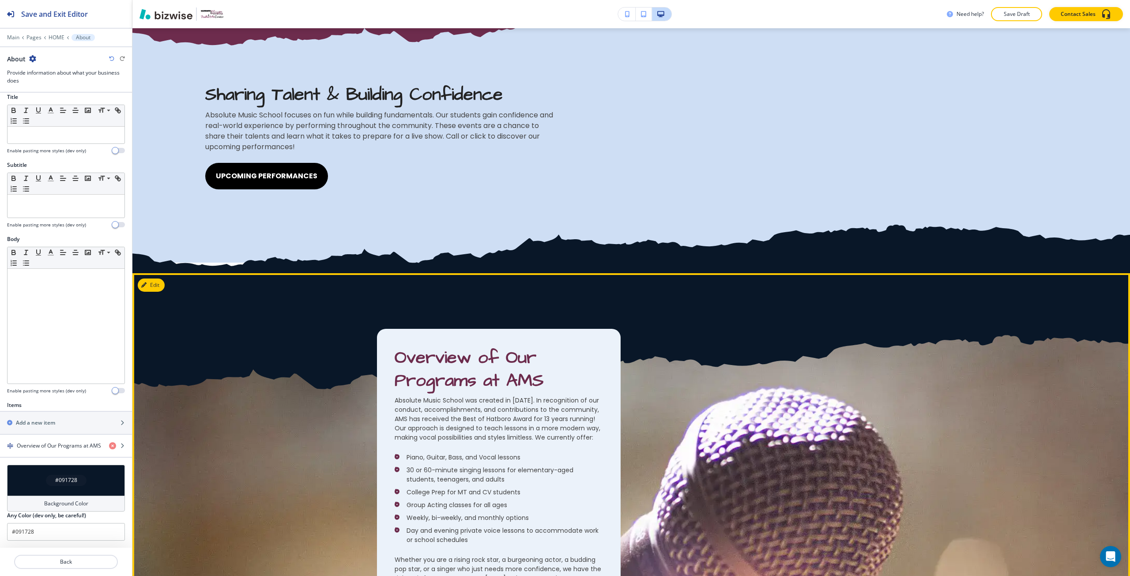
scroll to position [962, 0]
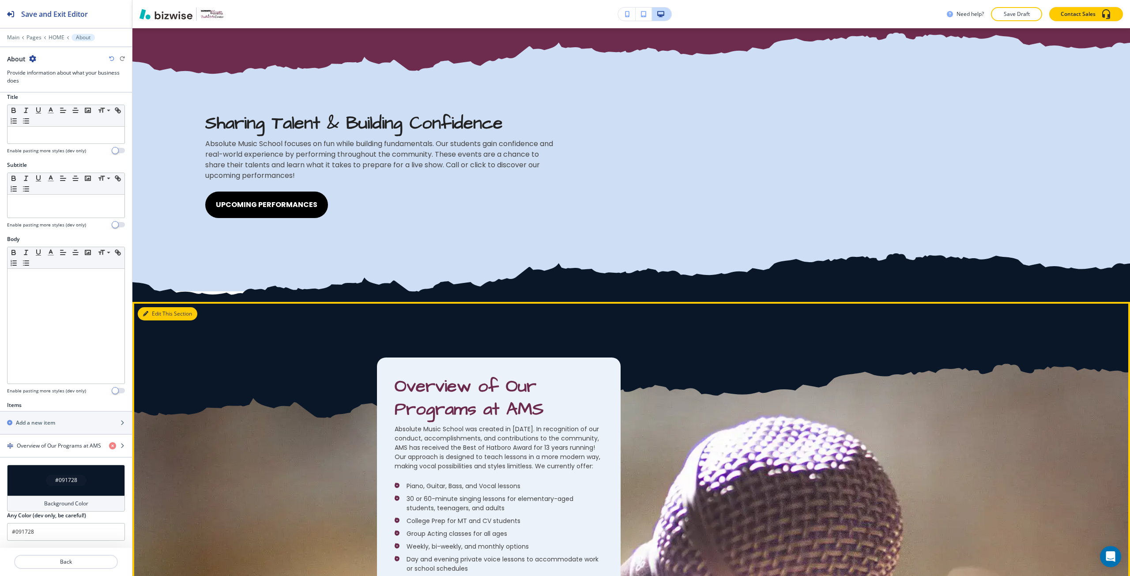
click at [157, 317] on button "Edit This Section" at bounding box center [168, 313] width 60 height 13
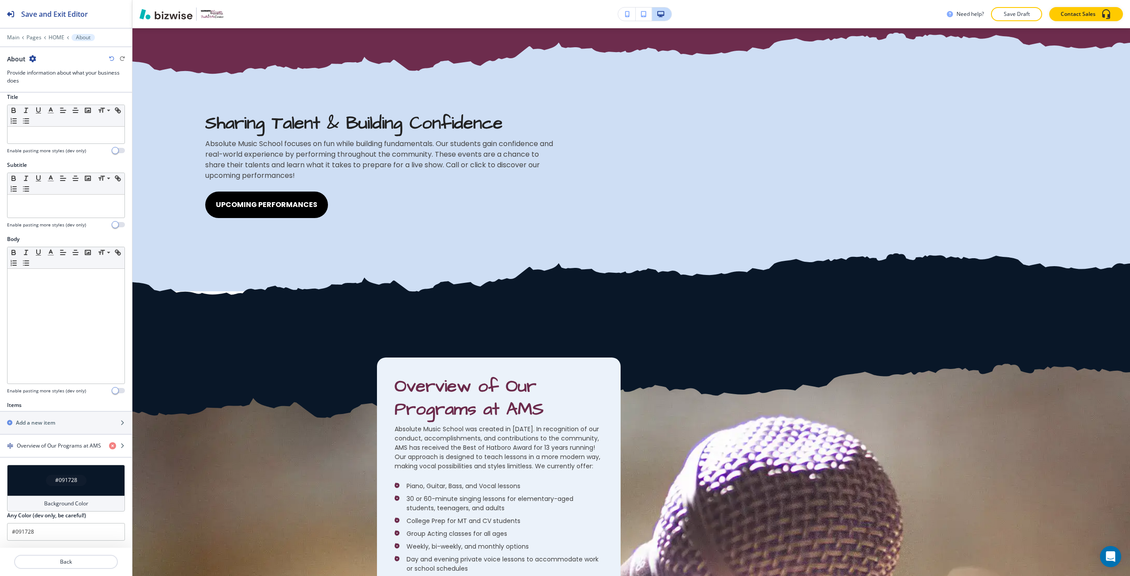
click at [66, 480] on h4 "#091728" at bounding box center [66, 480] width 22 height 8
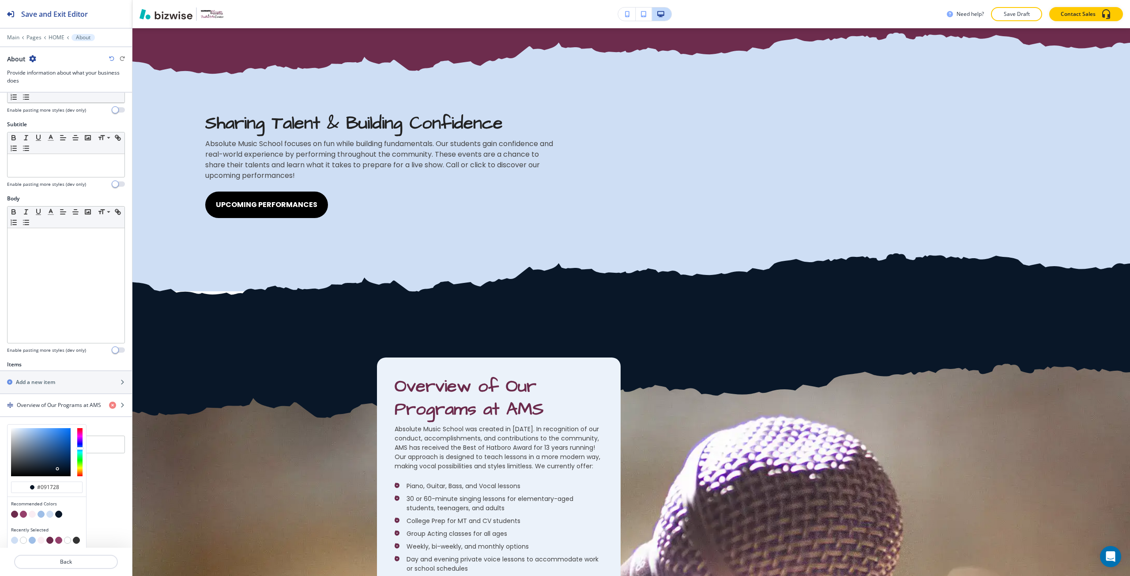
scroll to position [49, 0]
click at [50, 515] on button "button" at bounding box center [49, 512] width 7 height 7
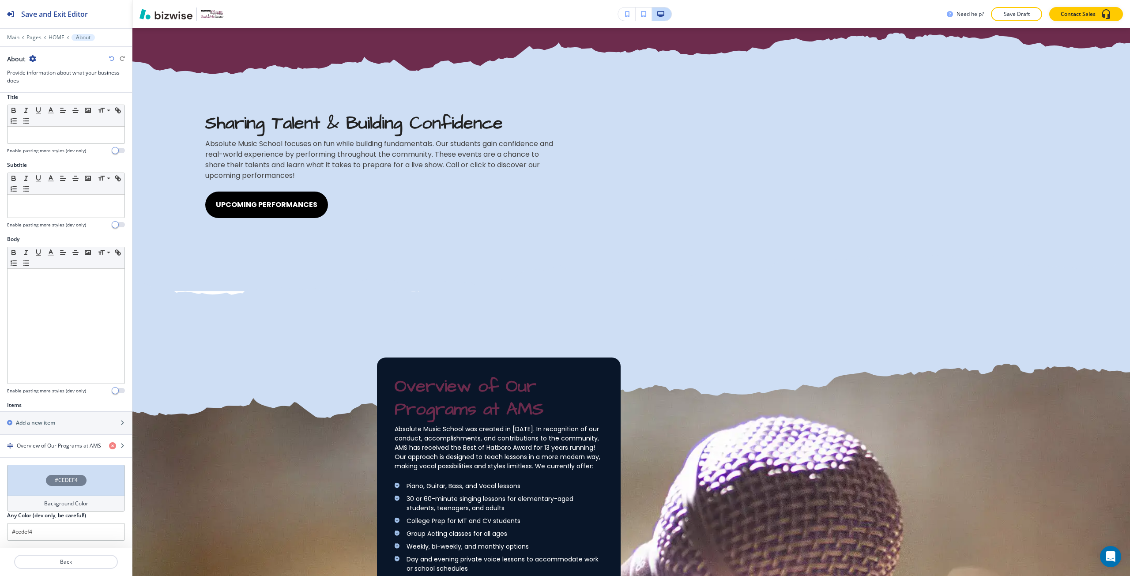
scroll to position [7, 0]
click at [51, 492] on div "#CEDEF4" at bounding box center [66, 480] width 118 height 31
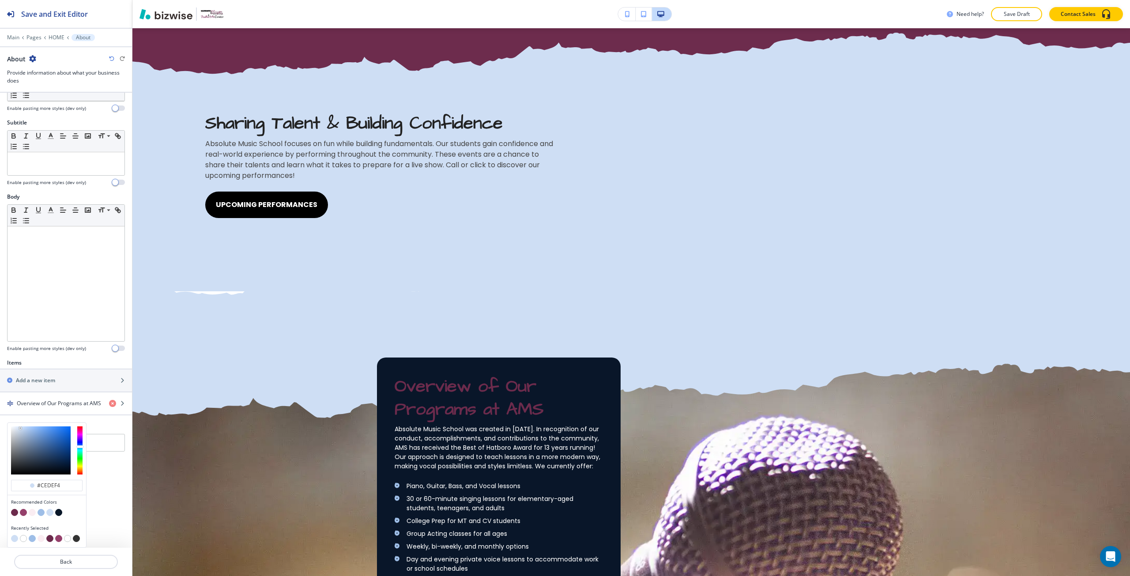
click at [39, 516] on button "button" at bounding box center [41, 512] width 7 height 7
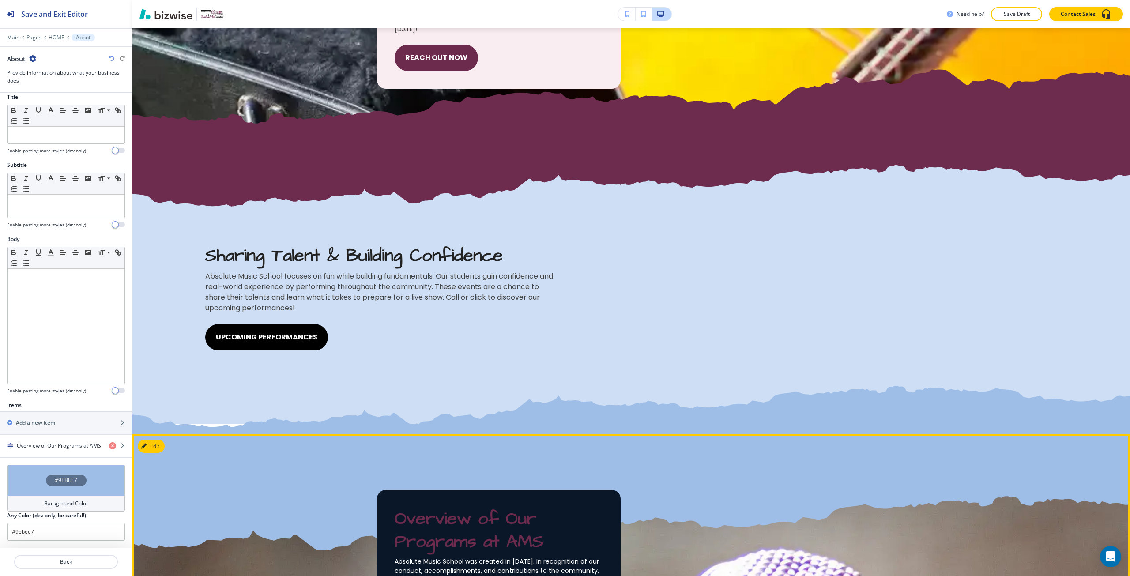
scroll to position [962, 0]
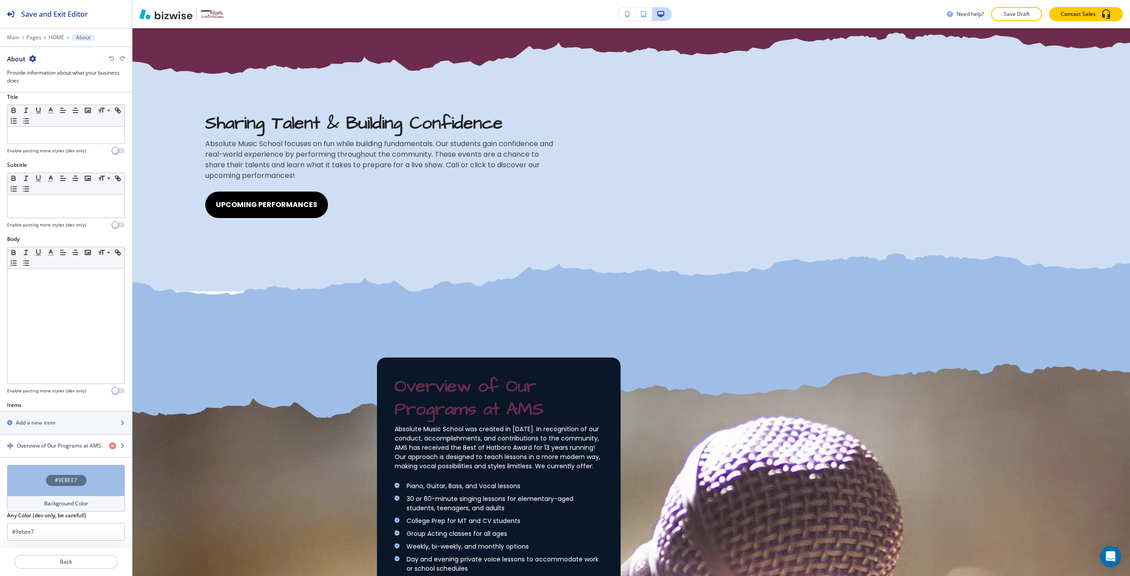
click at [68, 469] on div "#9EBEE7" at bounding box center [66, 480] width 118 height 31
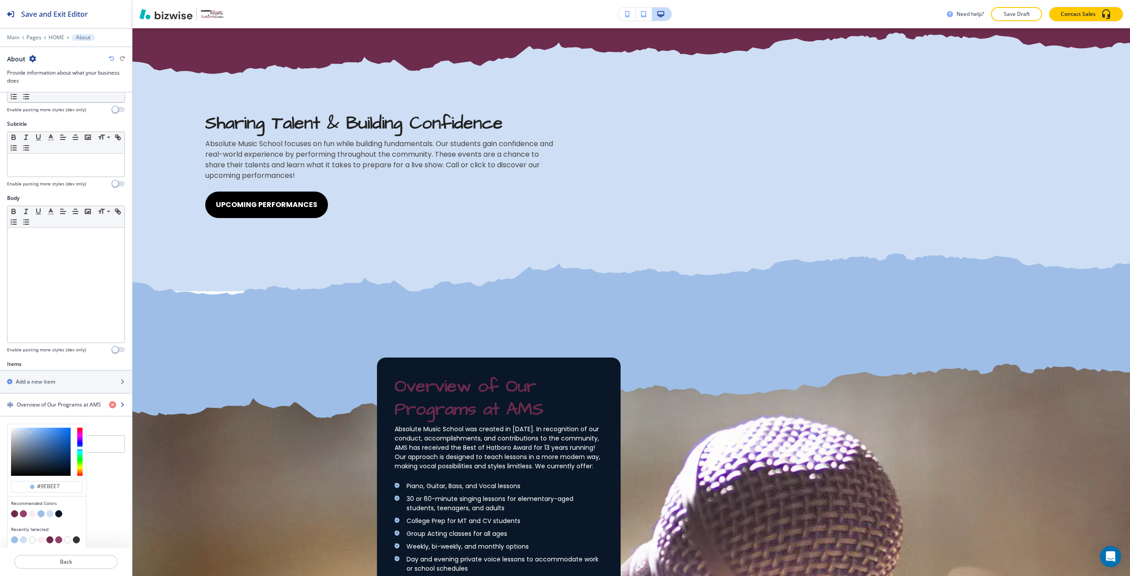
scroll to position [49, 0]
click at [24, 512] on button "button" at bounding box center [23, 512] width 7 height 7
type input "#95406b"
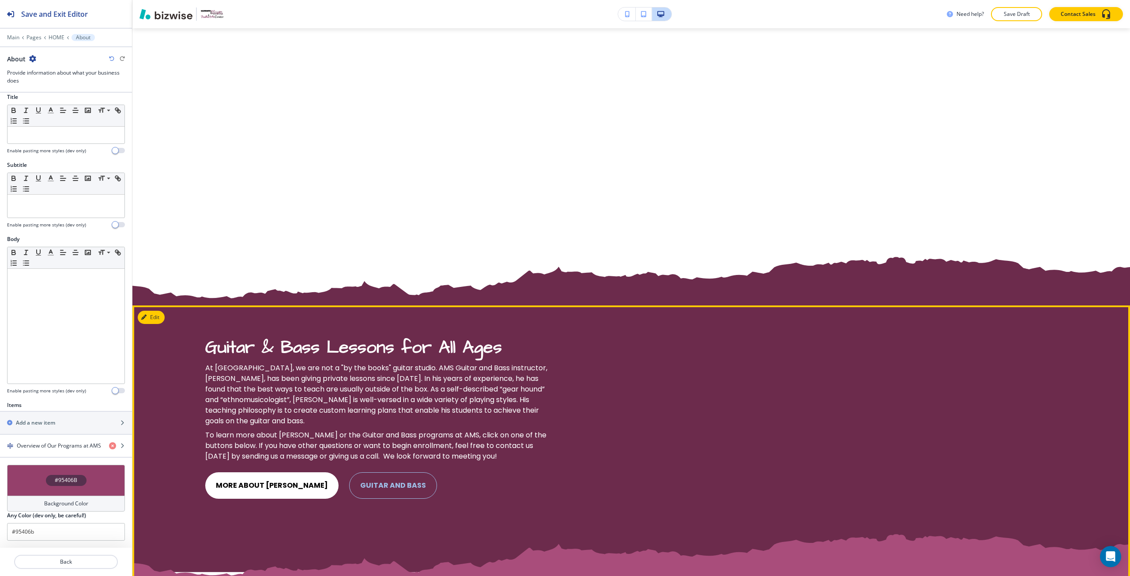
scroll to position [1934, 0]
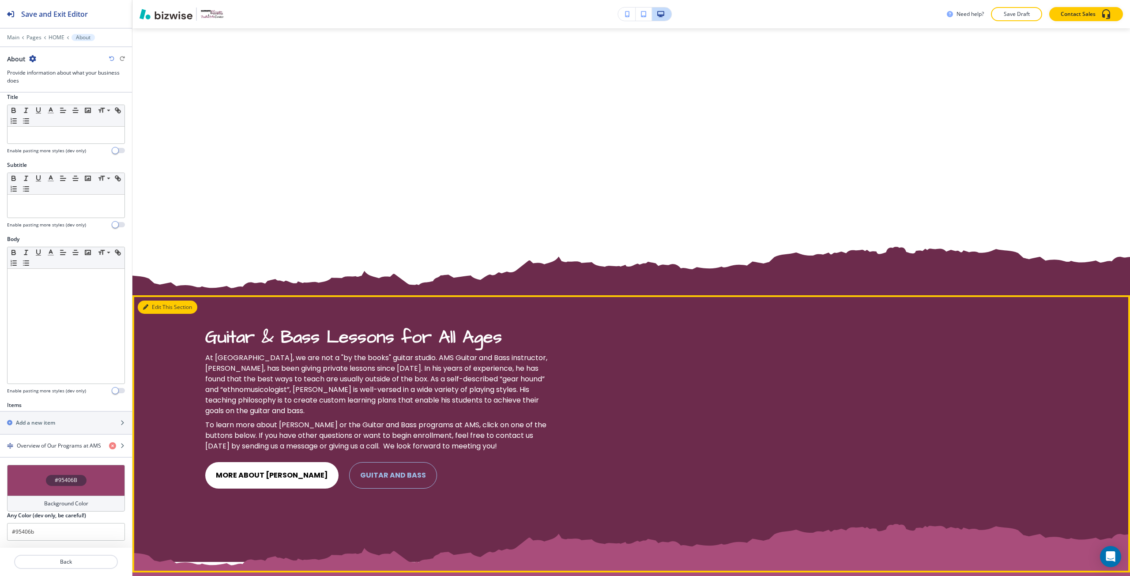
click at [148, 310] on button "Edit This Section" at bounding box center [168, 307] width 60 height 13
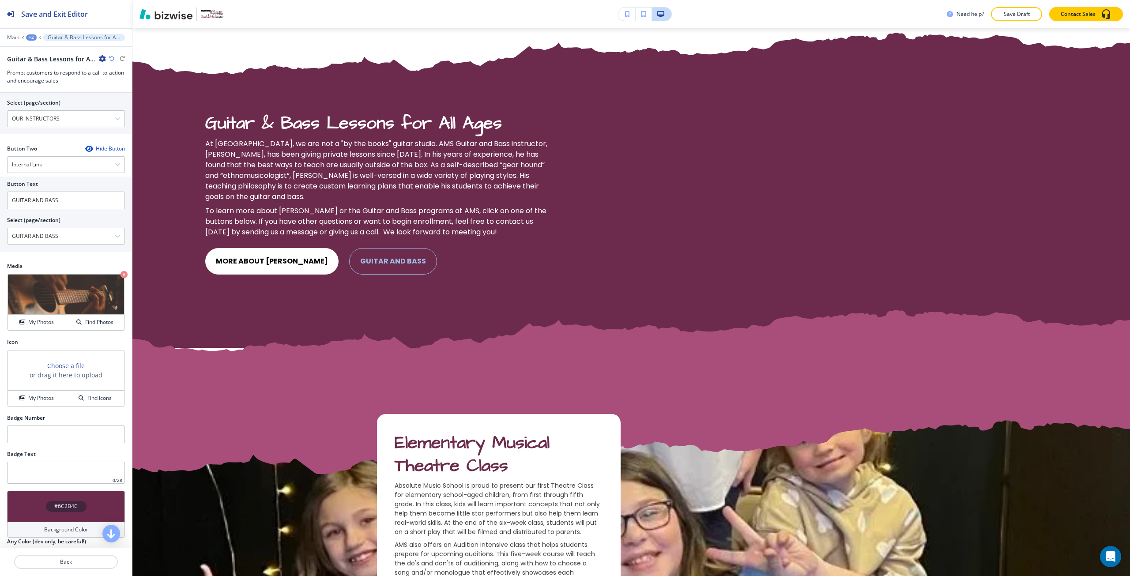
scroll to position [486, 0]
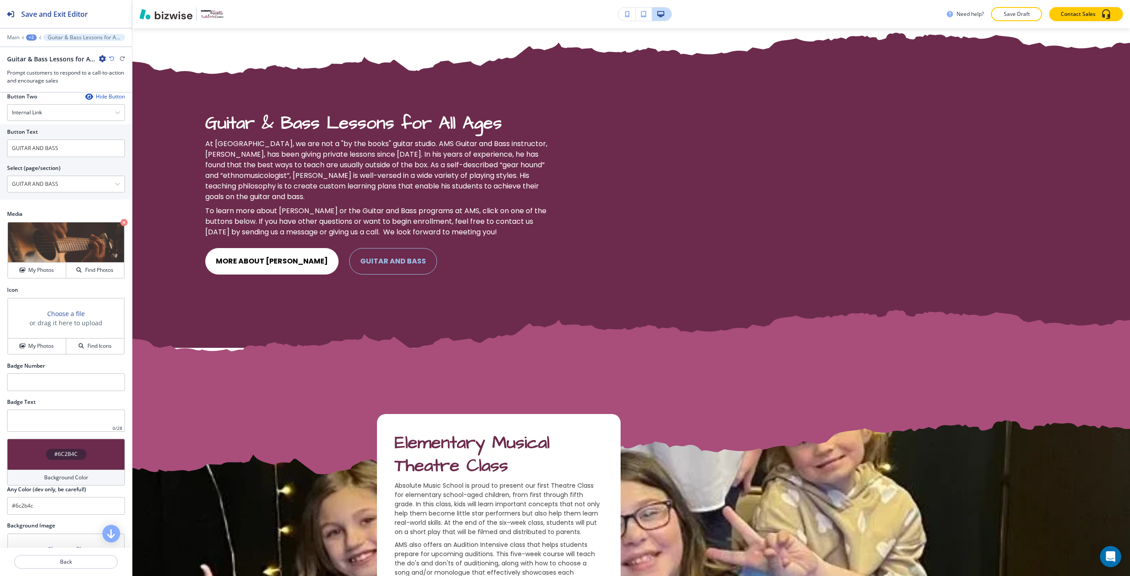
click at [61, 479] on h4 "Background Color" at bounding box center [66, 478] width 44 height 8
click at [44, 530] on button "button" at bounding box center [41, 528] width 7 height 7
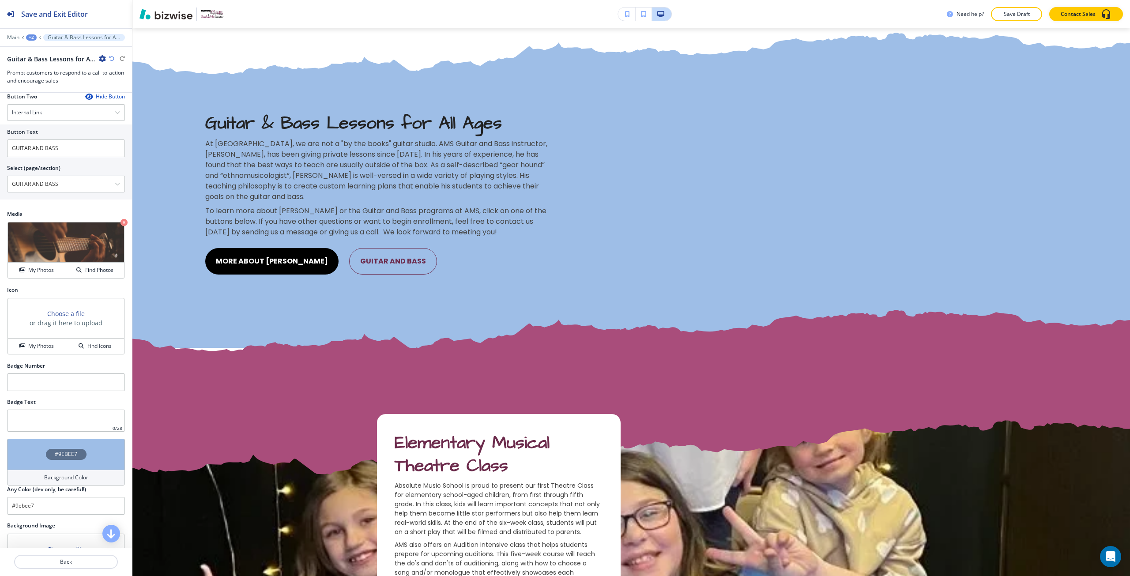
click at [55, 465] on div "#9EBEE7" at bounding box center [66, 454] width 118 height 31
click at [50, 531] on button "button" at bounding box center [49, 528] width 7 height 7
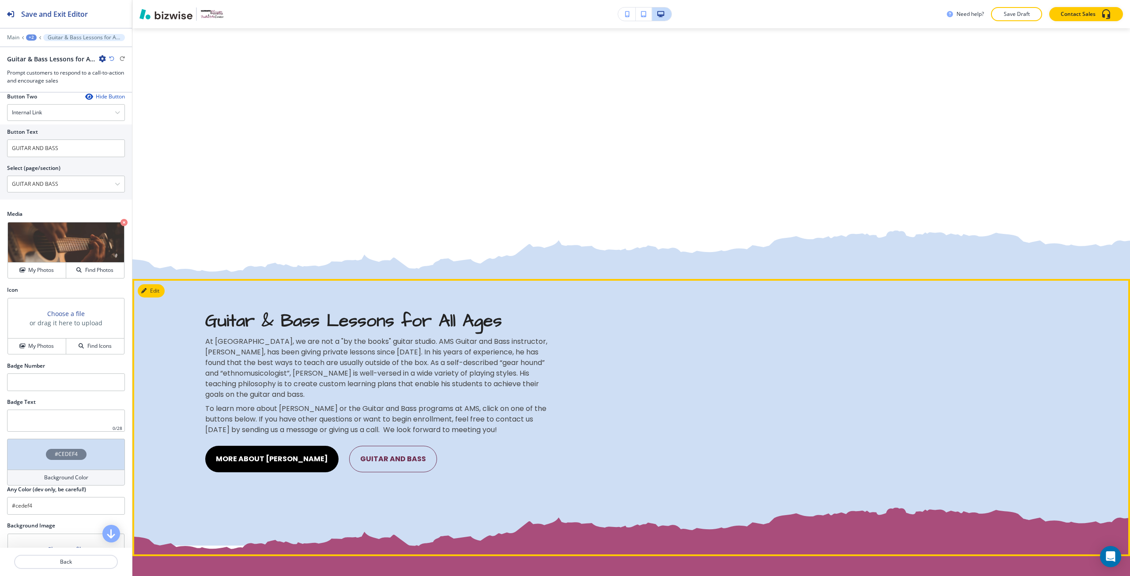
scroll to position [2148, 0]
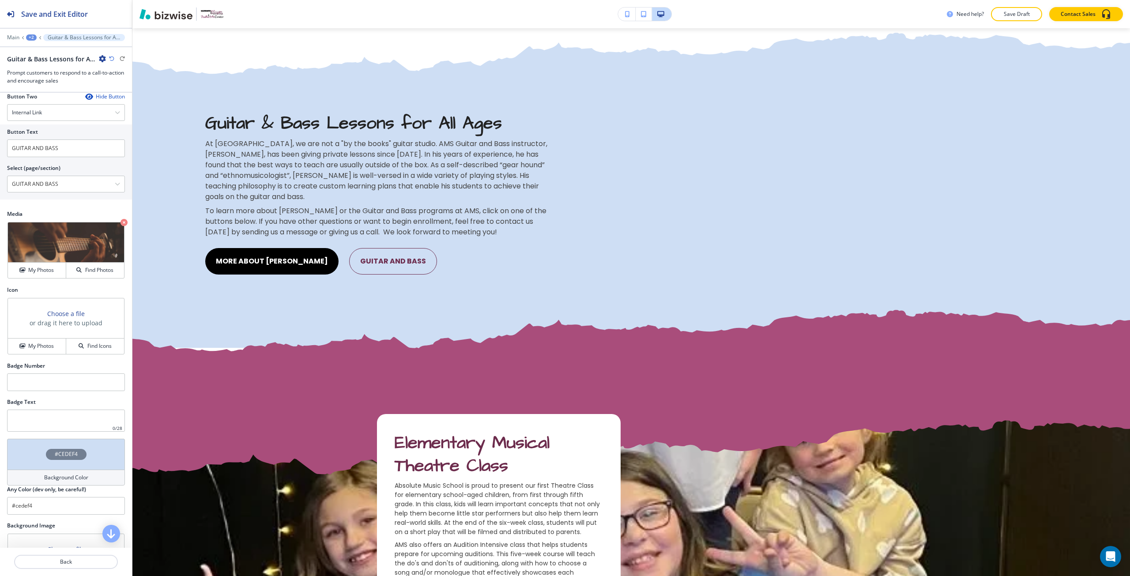
click at [67, 465] on div "#CEDEF4" at bounding box center [66, 454] width 118 height 31
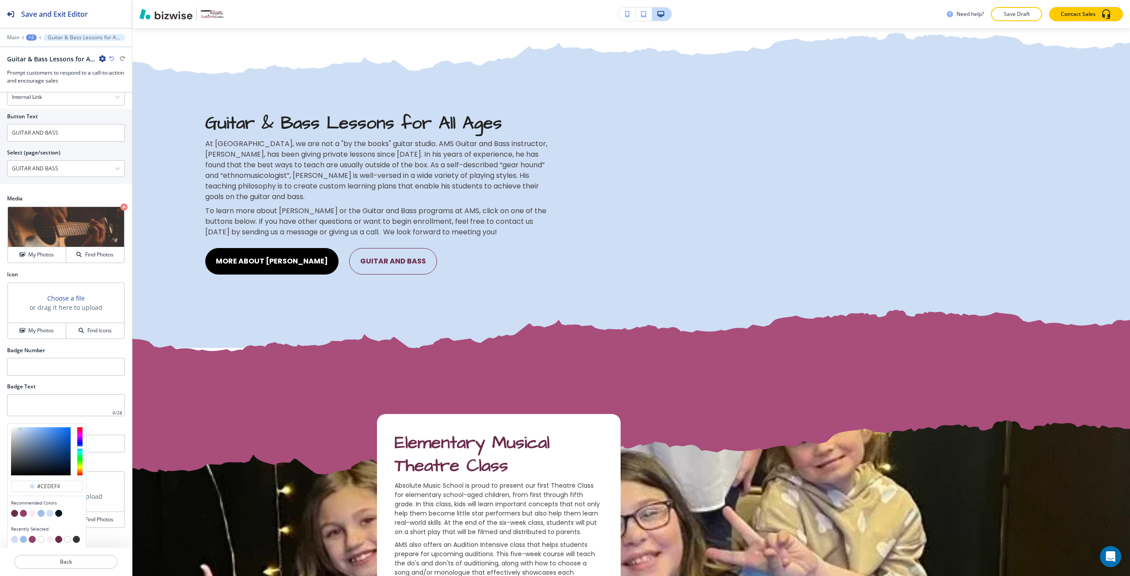
scroll to position [502, 0]
click at [41, 513] on button "button" at bounding box center [41, 512] width 7 height 7
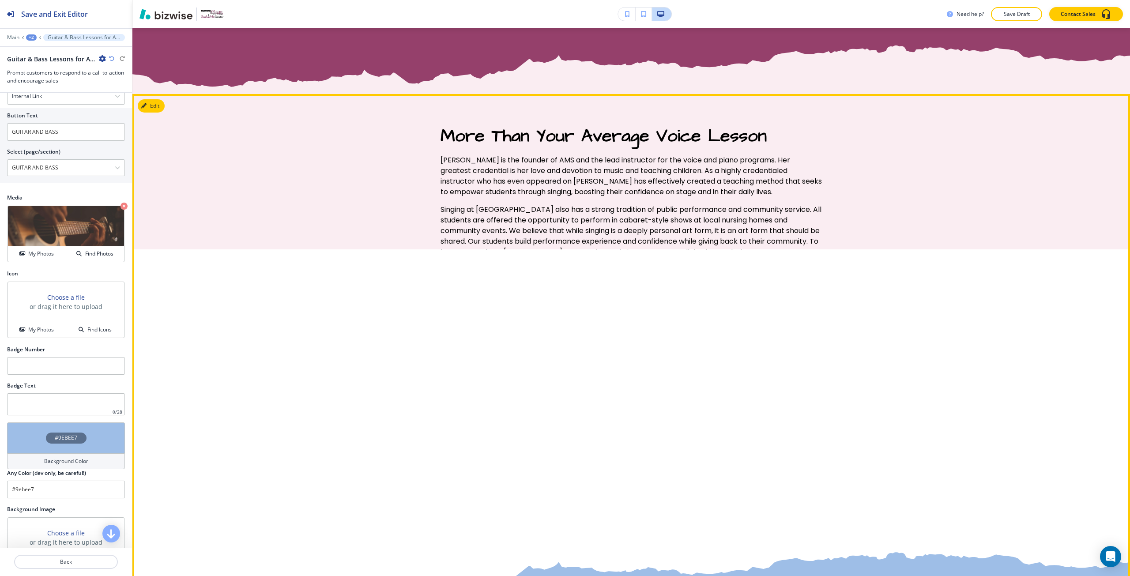
scroll to position [1618, 0]
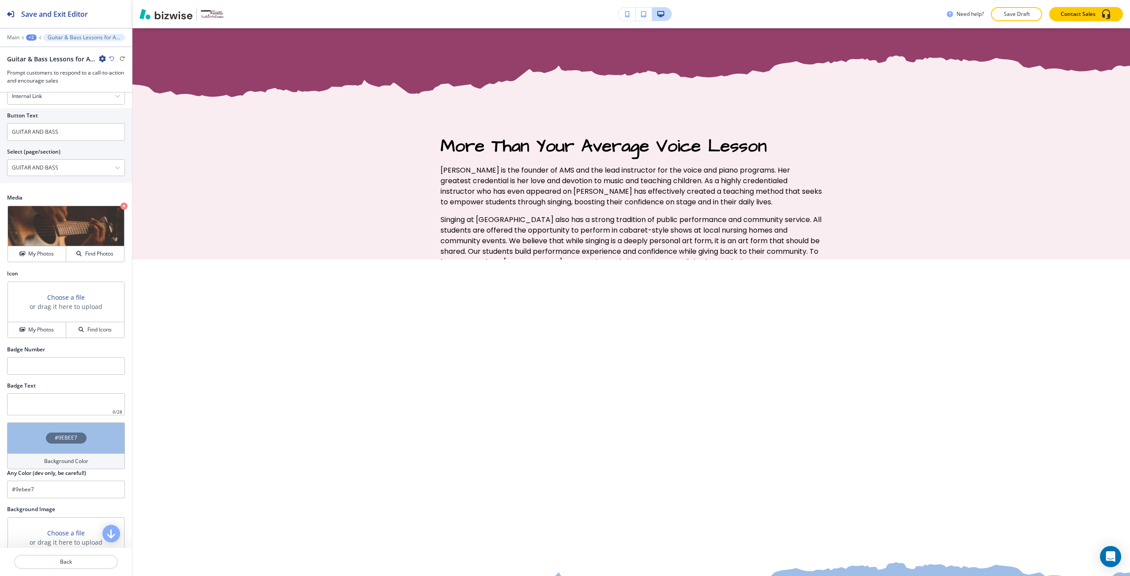
click at [109, 60] on icon "button" at bounding box center [111, 58] width 5 height 5
type input "#6c2b4c"
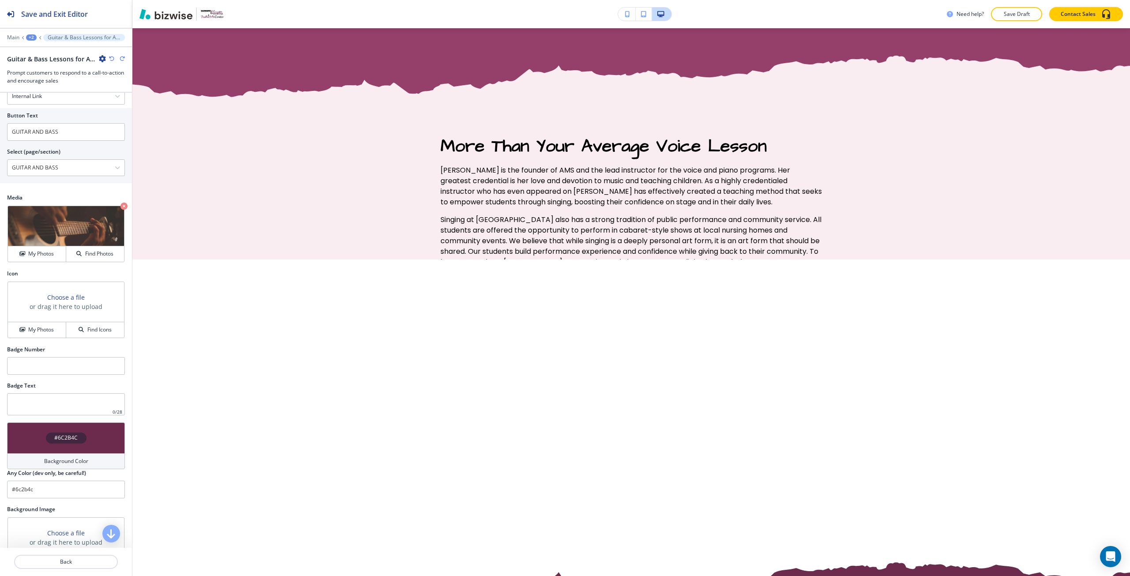
click at [109, 60] on icon "button" at bounding box center [111, 58] width 5 height 5
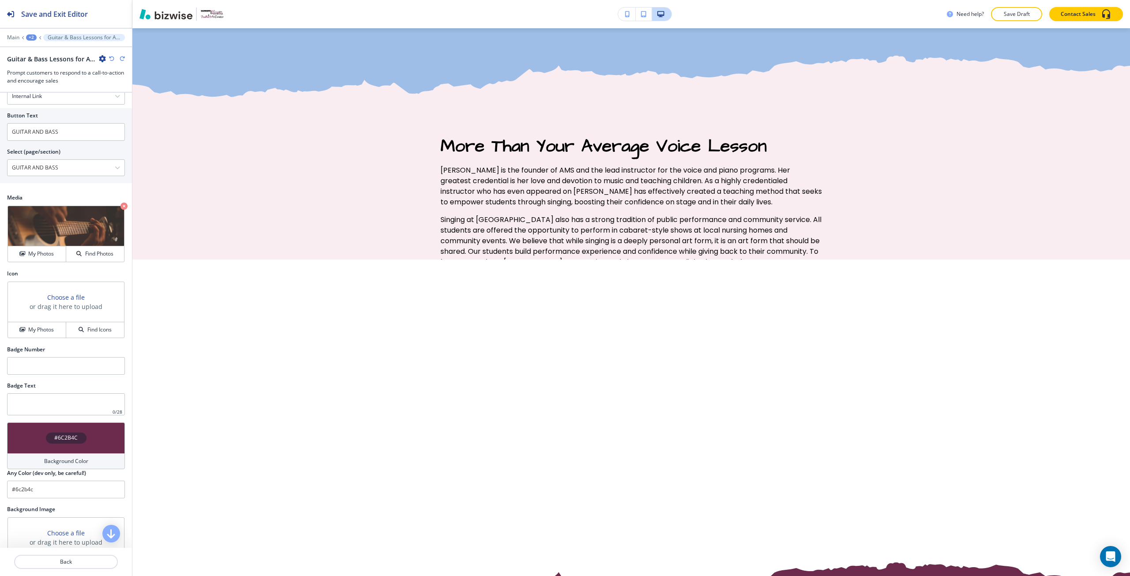
click at [109, 60] on icon "button" at bounding box center [111, 58] width 5 height 5
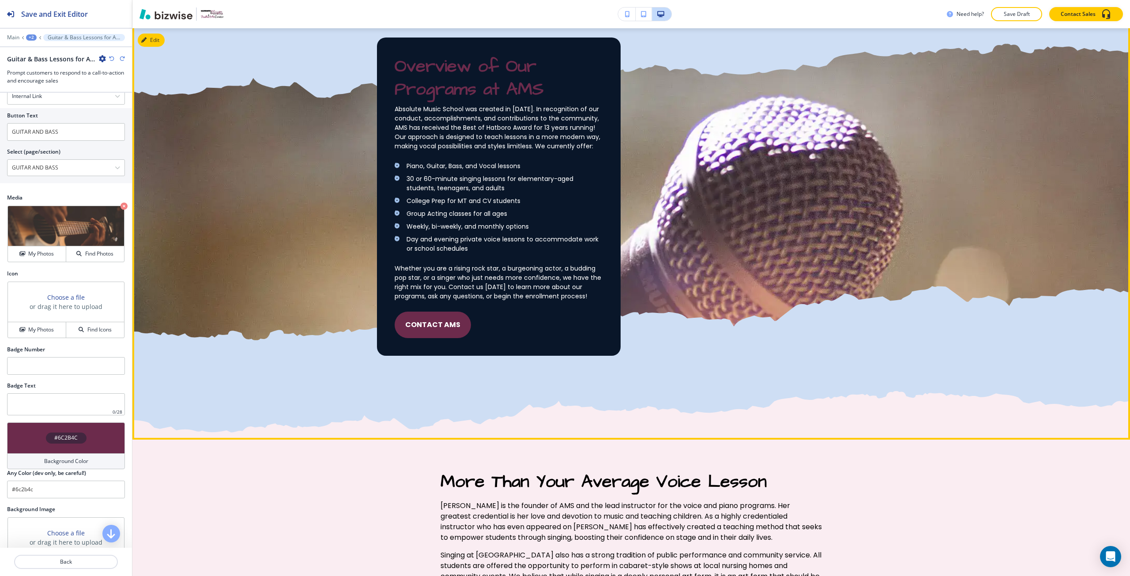
scroll to position [1265, 0]
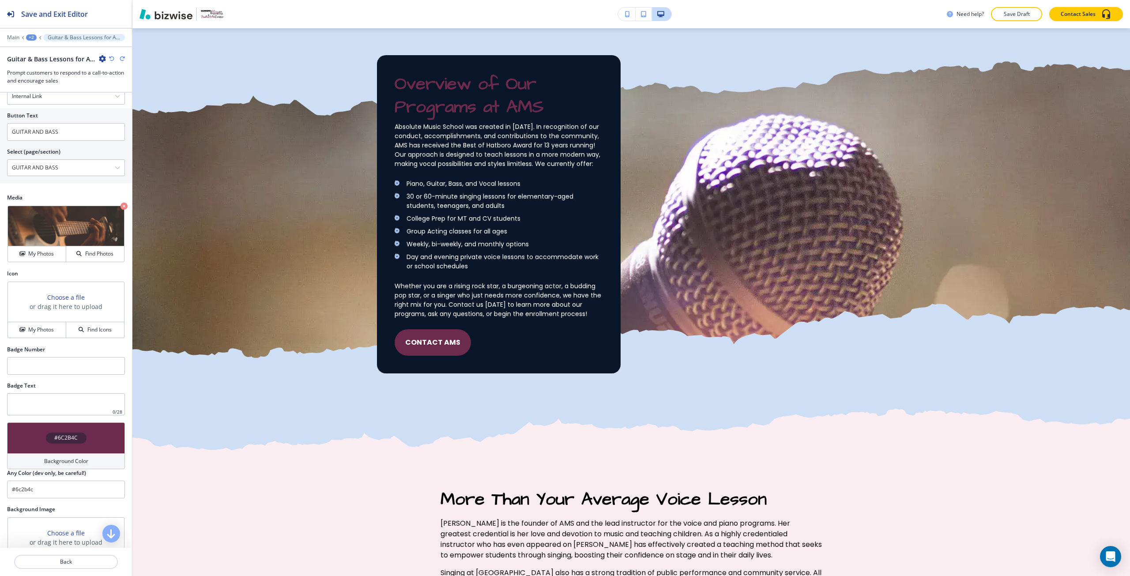
click at [111, 60] on icon "button" at bounding box center [111, 58] width 5 height 5
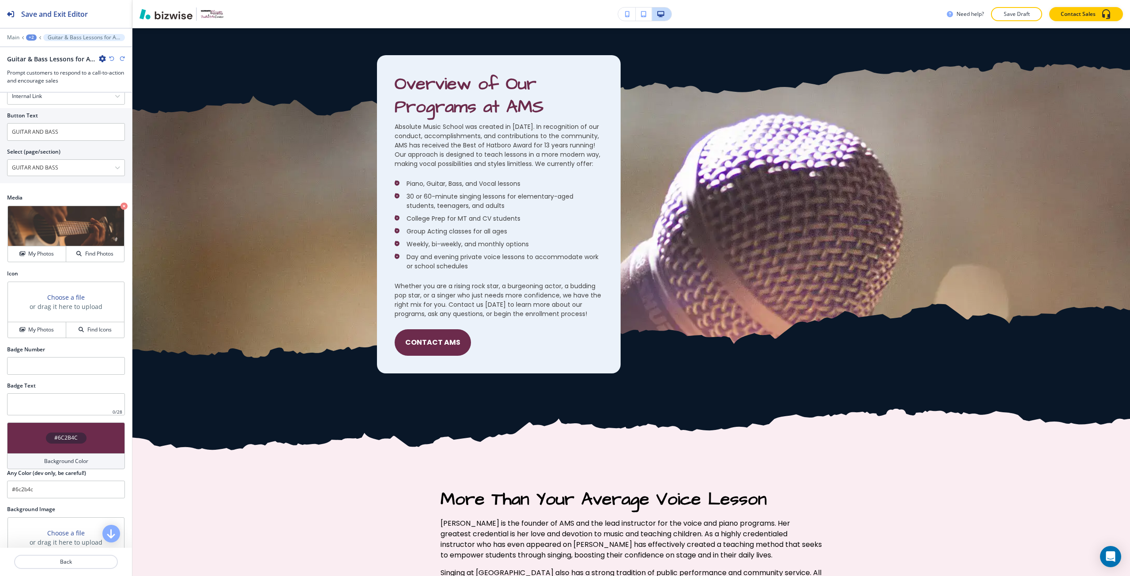
click at [111, 60] on icon "button" at bounding box center [111, 58] width 5 height 5
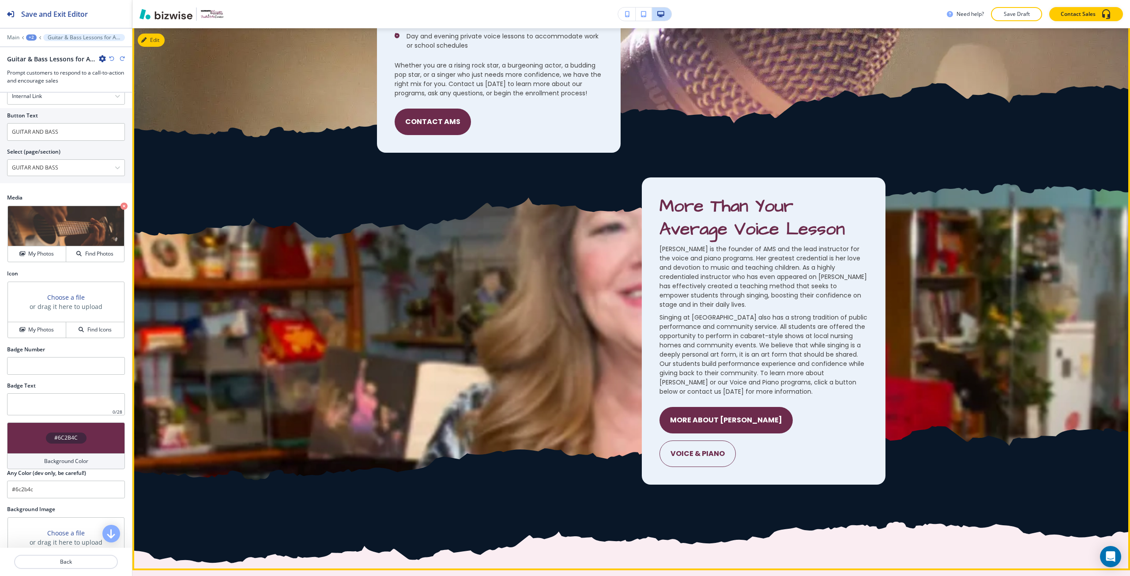
scroll to position [1750, 0]
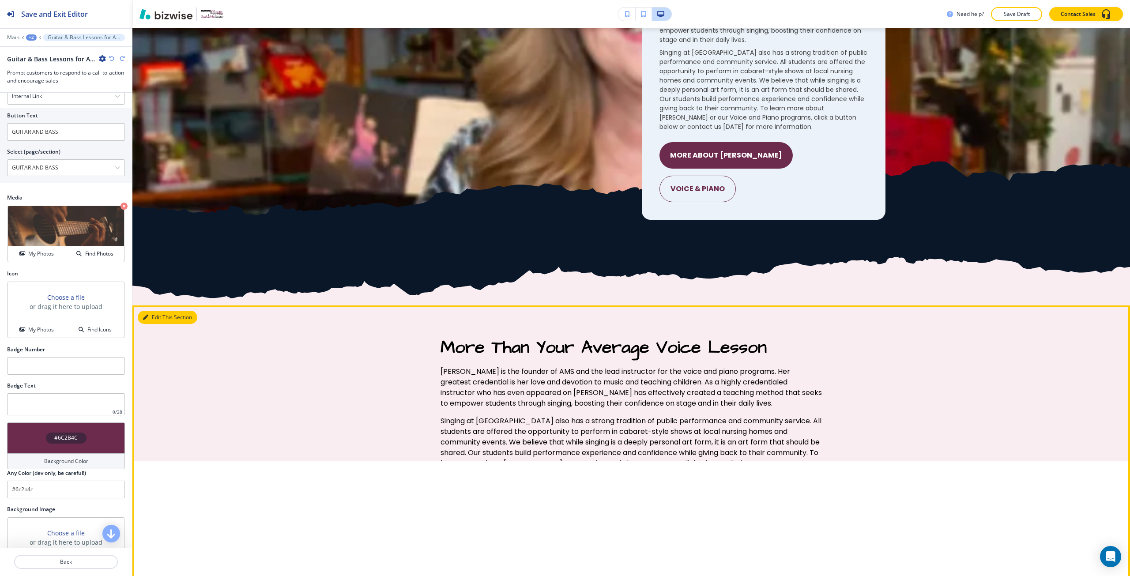
click at [155, 314] on button "Edit This Section" at bounding box center [168, 317] width 60 height 13
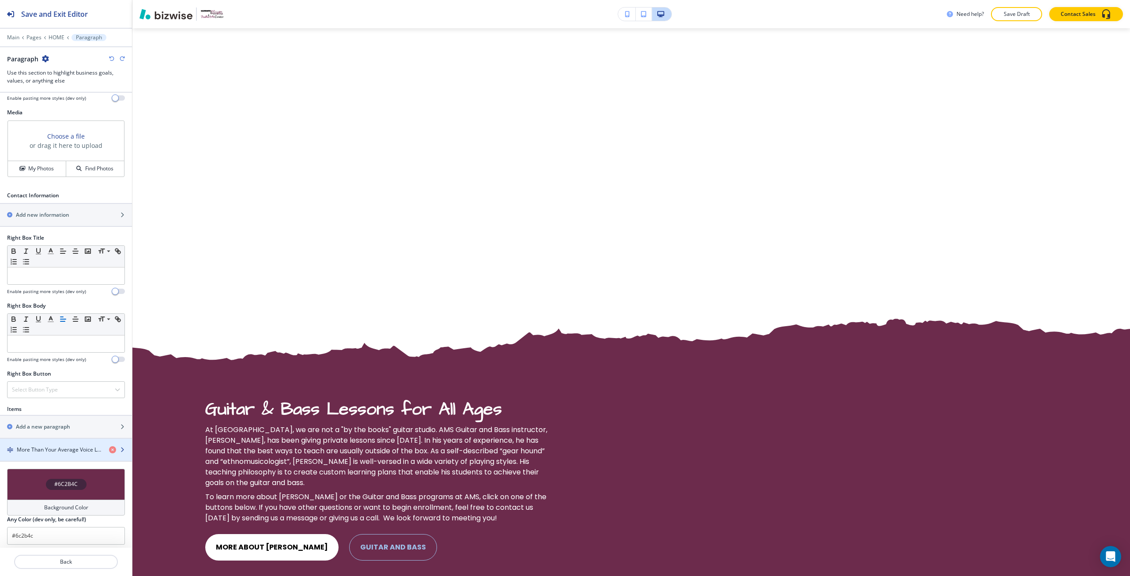
scroll to position [303, 0]
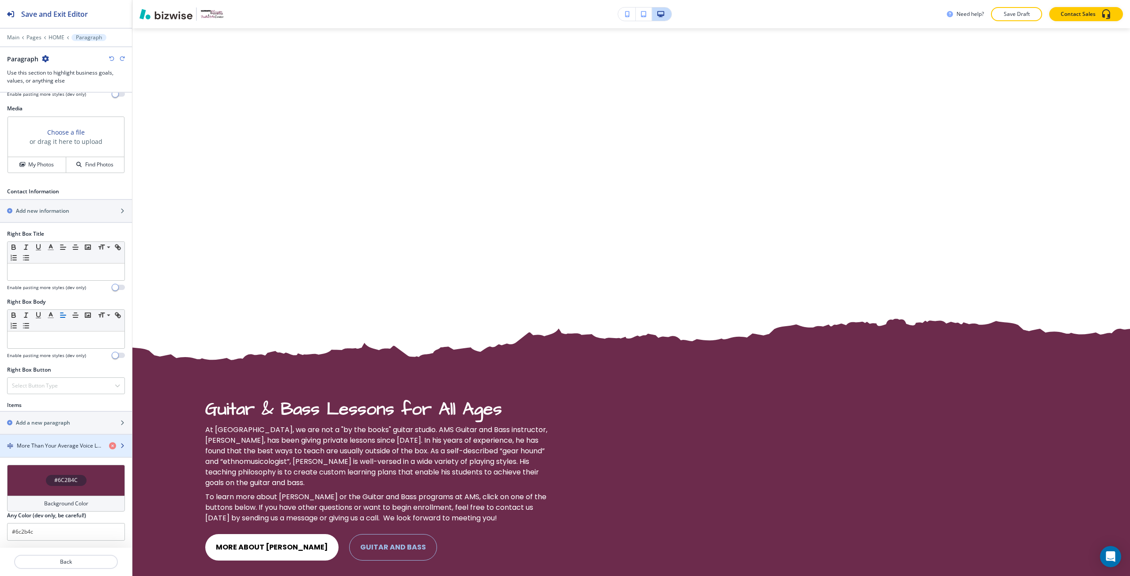
click at [52, 445] on h4 "More Than Your Average Voice Lesson" at bounding box center [59, 446] width 85 height 8
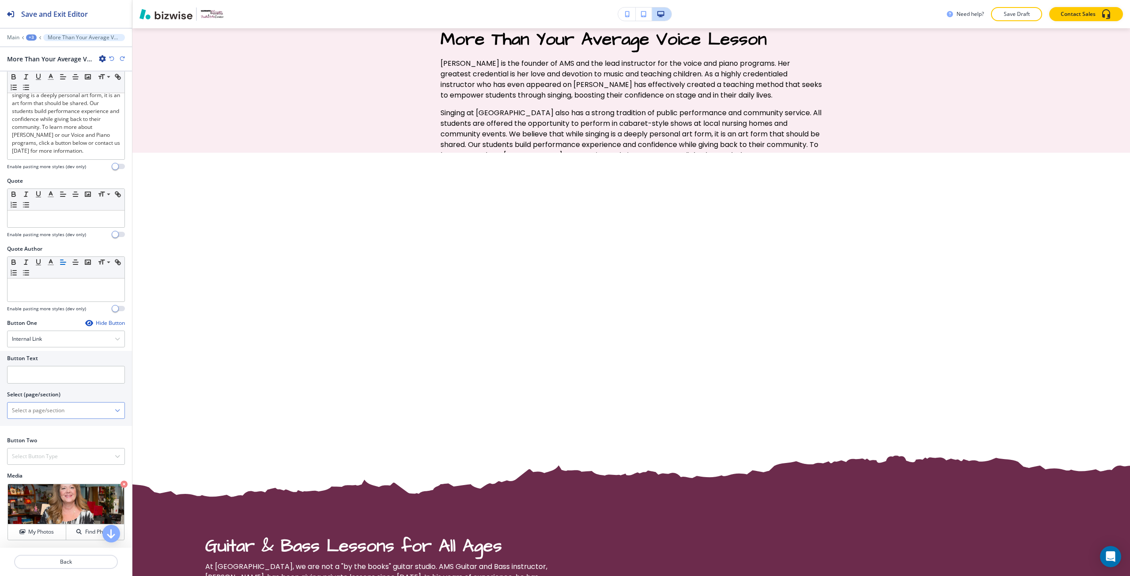
scroll to position [310, 0]
click at [33, 373] on input "text" at bounding box center [66, 375] width 118 height 18
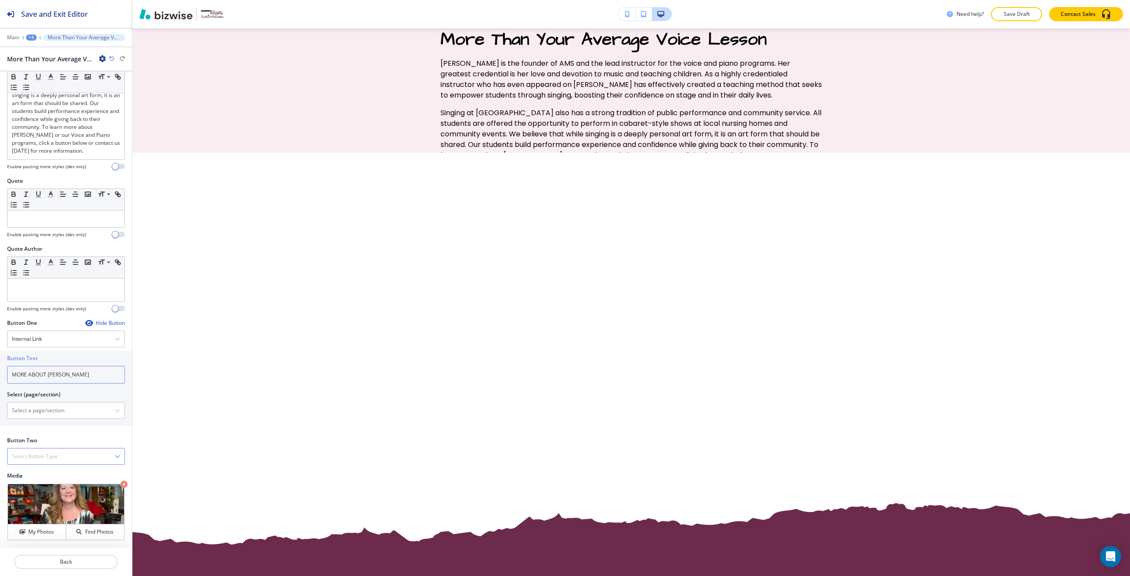
type input "MORE ABOUT [PERSON_NAME]"
click at [115, 453] on button "button" at bounding box center [117, 456] width 5 height 6
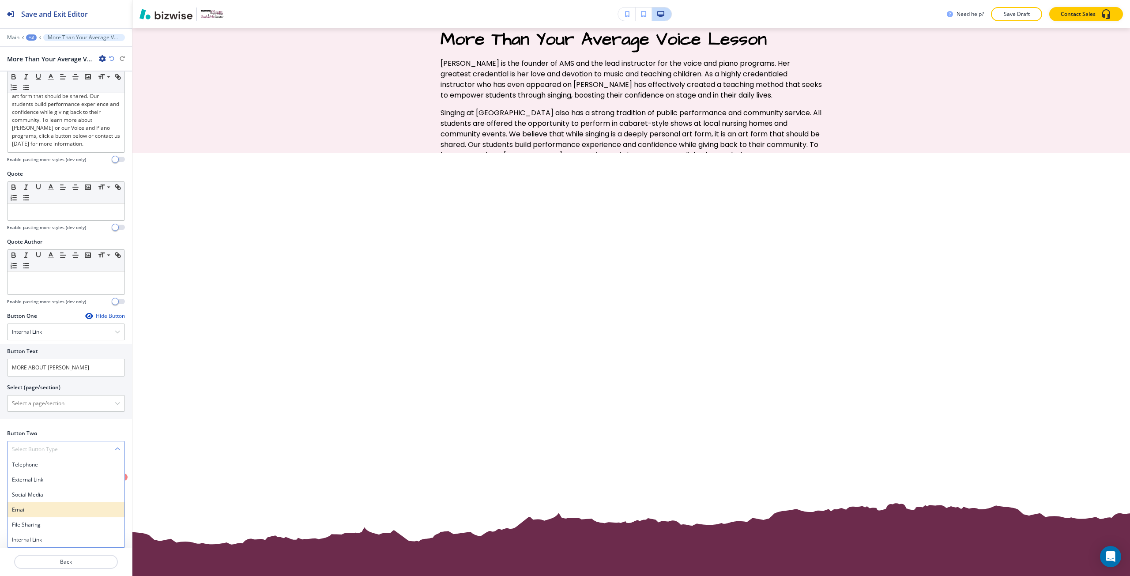
scroll to position [317, 0]
click at [75, 537] on h4 "Internal Link" at bounding box center [66, 540] width 108 height 8
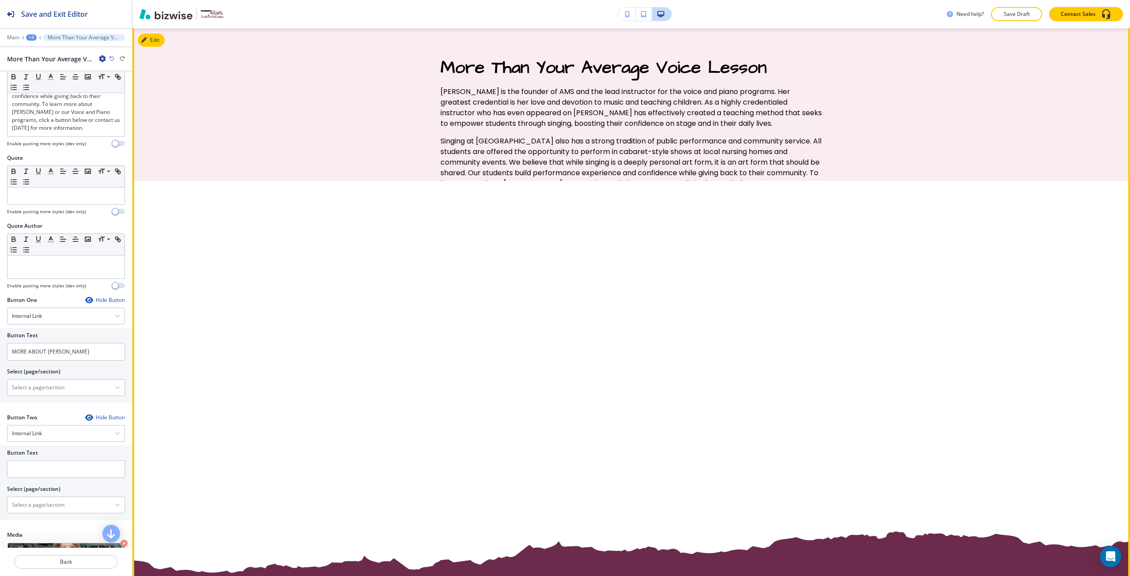
scroll to position [2059, 0]
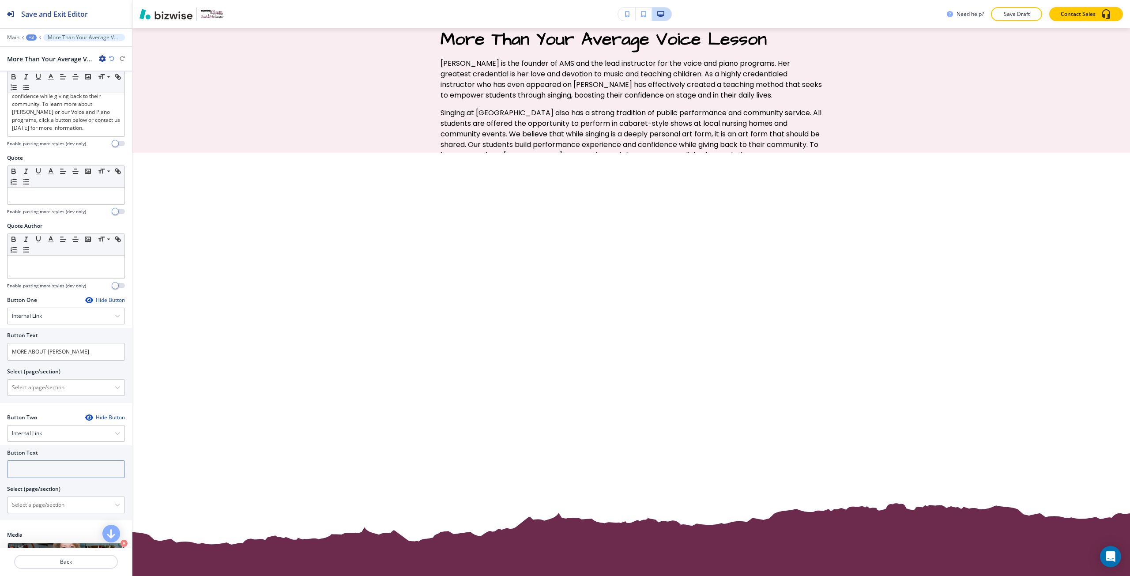
click at [64, 478] on input "text" at bounding box center [66, 469] width 118 height 18
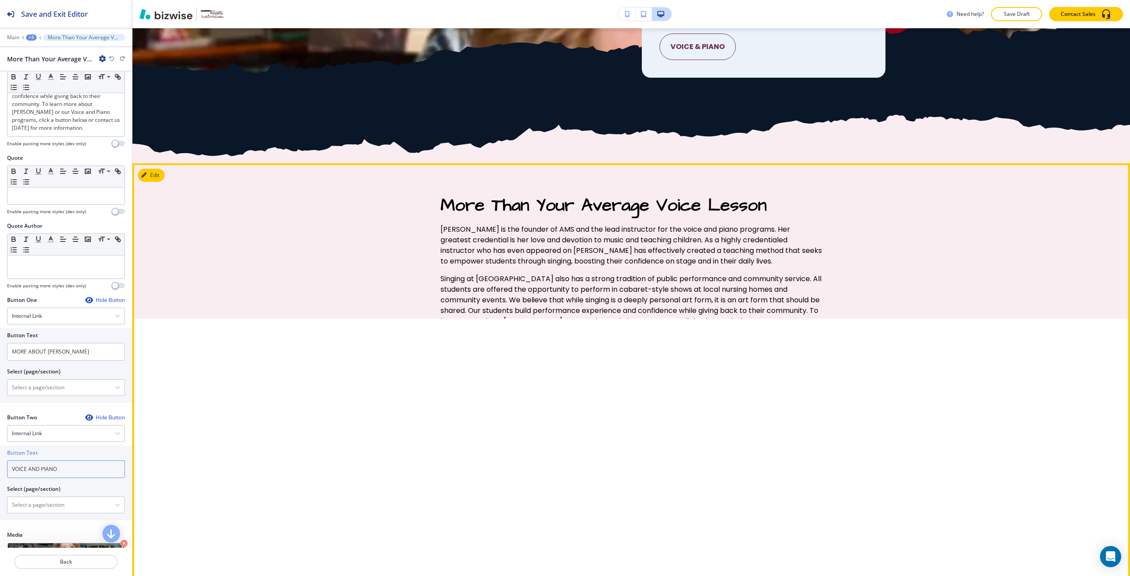
scroll to position [2014, 0]
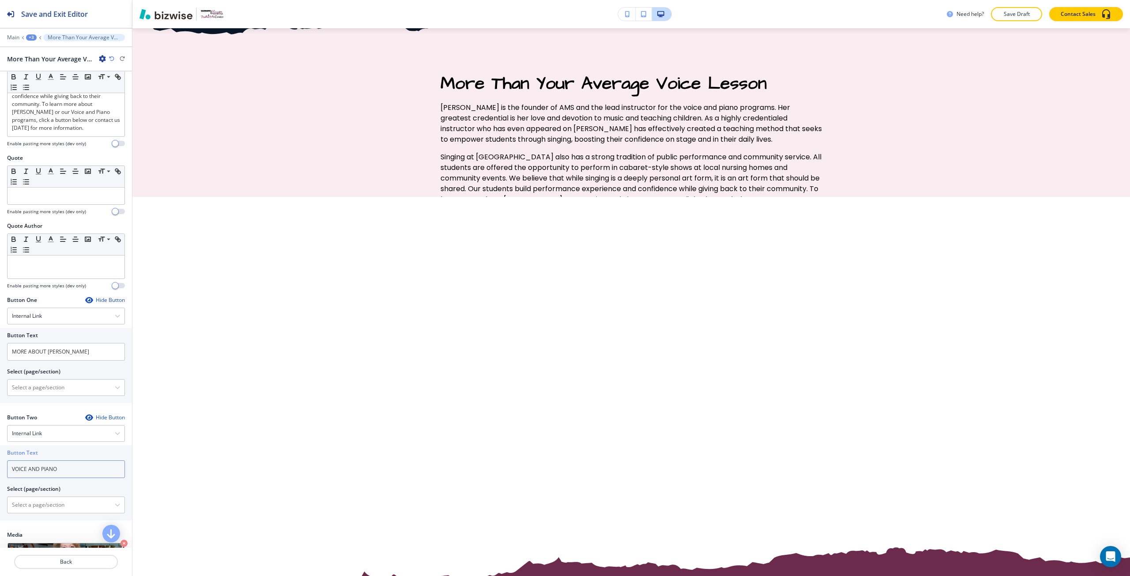
click at [32, 478] on input "VOICE AND PIANO" at bounding box center [66, 469] width 118 height 18
click at [41, 478] on input "VOICE & PIANO" at bounding box center [66, 469] width 118 height 18
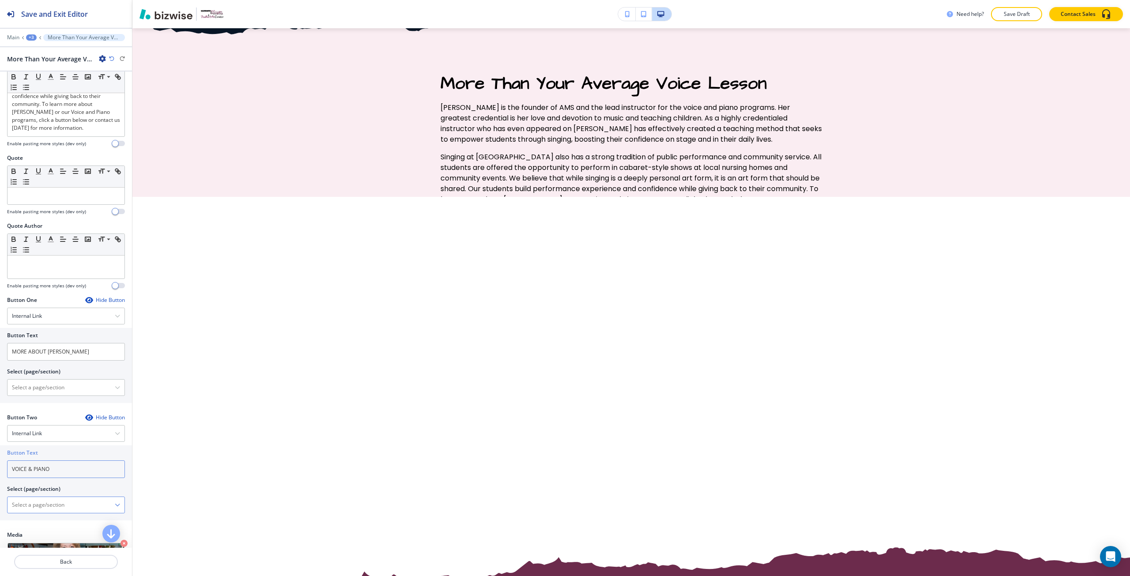
type input "VOICE & PIANO"
click at [61, 513] on \(page\/section\) "Manual Input" at bounding box center [61, 505] width 107 height 15
click at [65, 524] on h4 "VOICE AND PIANO" at bounding box center [66, 521] width 108 height 8
type \(page\/section\) "VOICE AND PIANO"
click at [57, 395] on \(page\/section\) "Manual Input" at bounding box center [61, 387] width 107 height 15
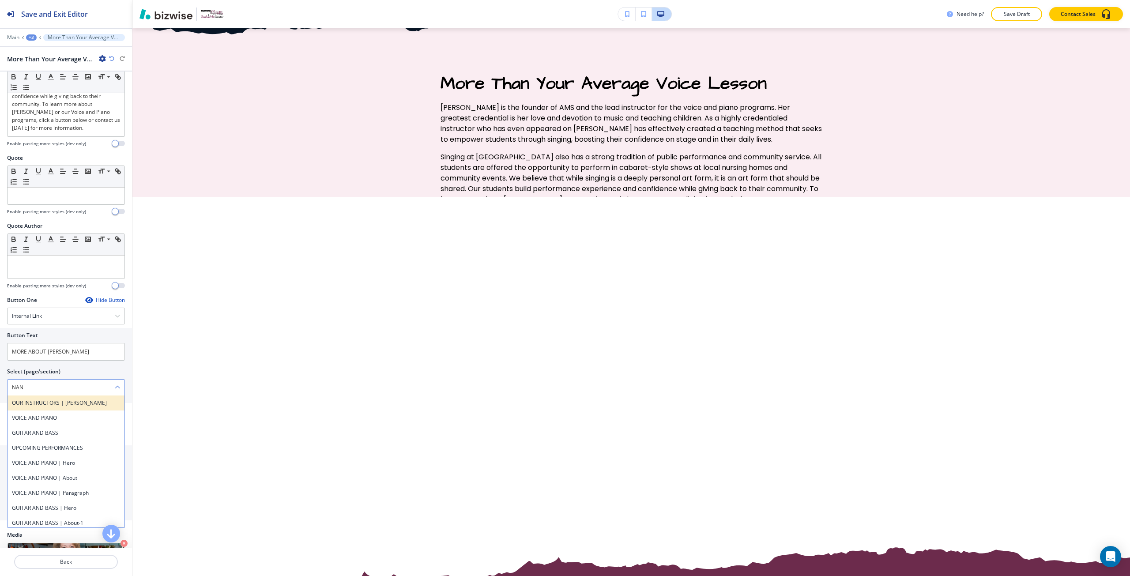
click at [62, 407] on h4 "OUR INSTRUCTORS | [PERSON_NAME]" at bounding box center [66, 403] width 108 height 8
type \(page\/section\) "OUR INSTRUCTORS | [PERSON_NAME]"
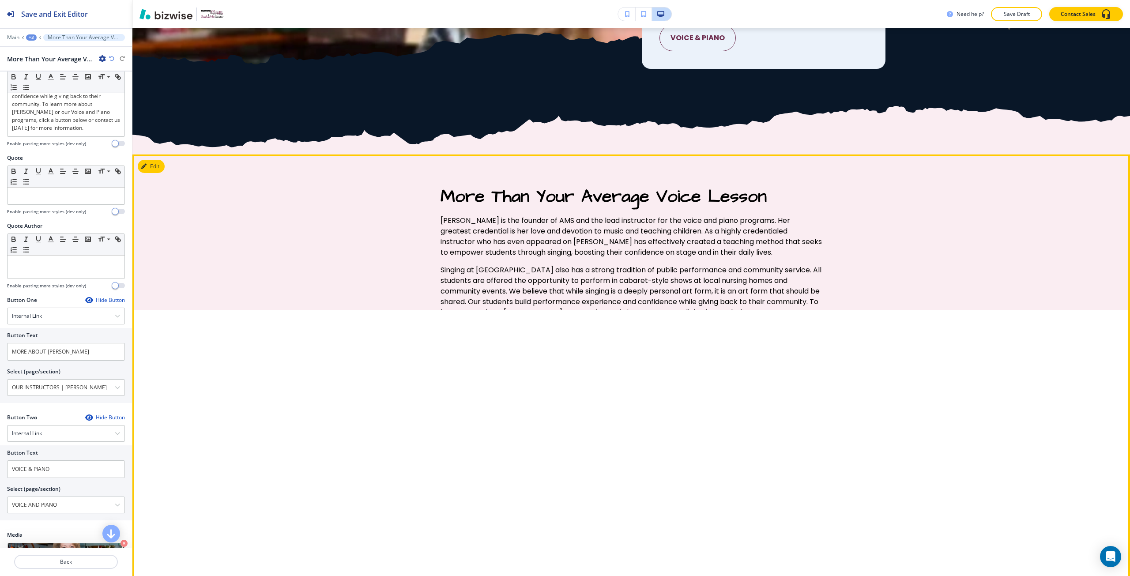
scroll to position [1882, 0]
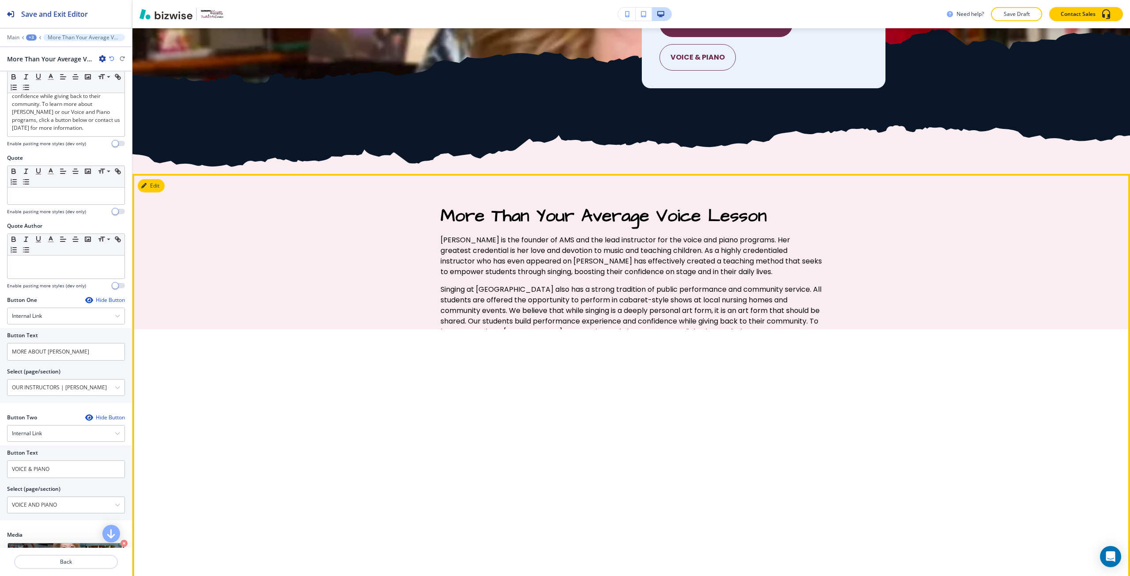
click at [520, 373] on button "MORE ABOUT [PERSON_NAME]" at bounding box center [507, 375] width 133 height 26
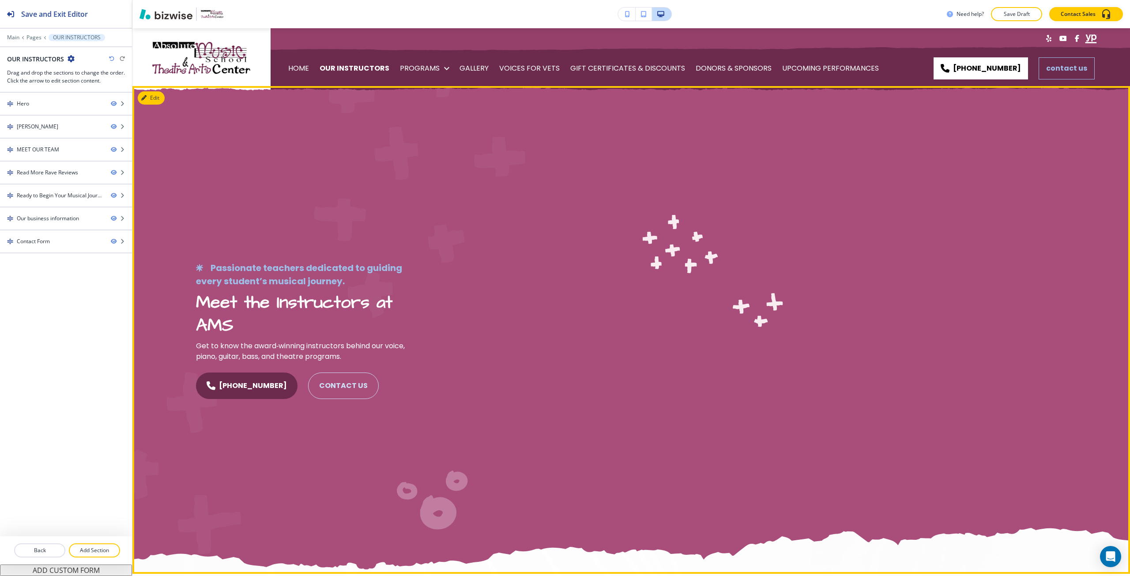
scroll to position [0, 0]
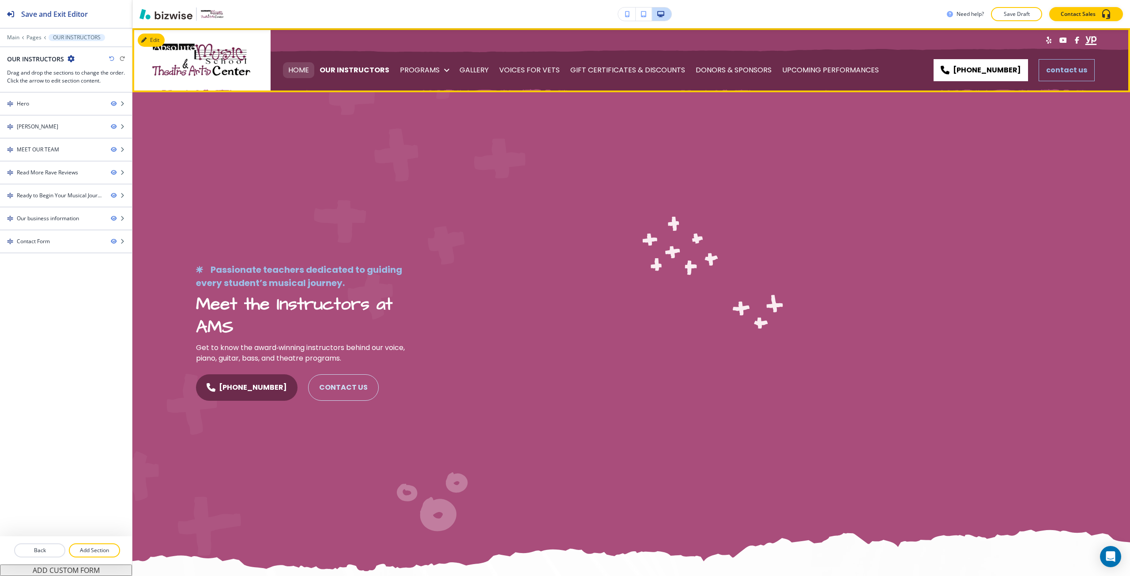
click at [301, 64] on p "HOME" at bounding box center [298, 70] width 21 height 25
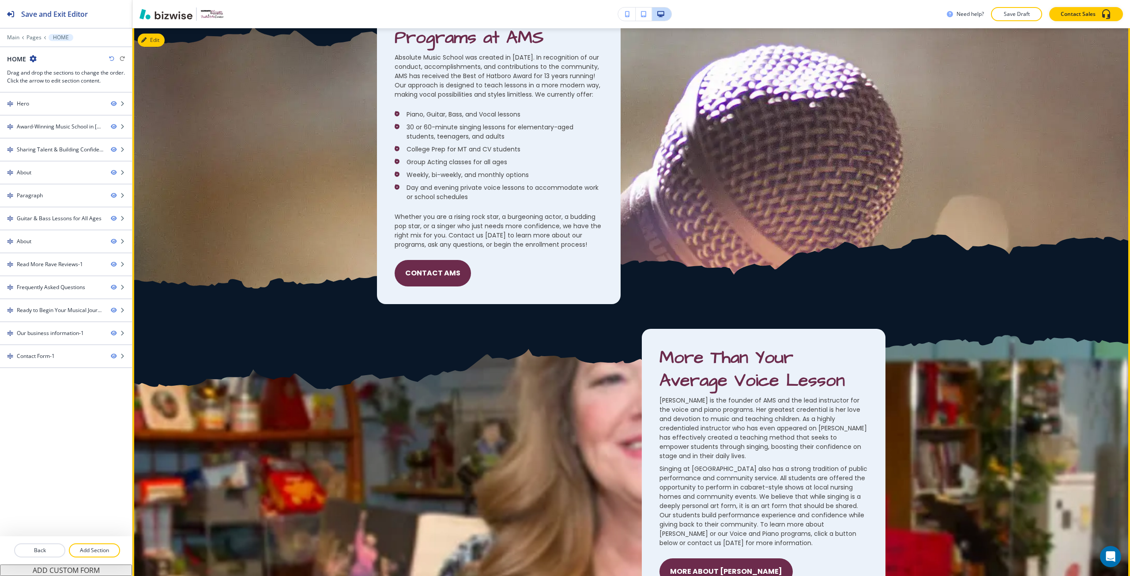
scroll to position [1192, 0]
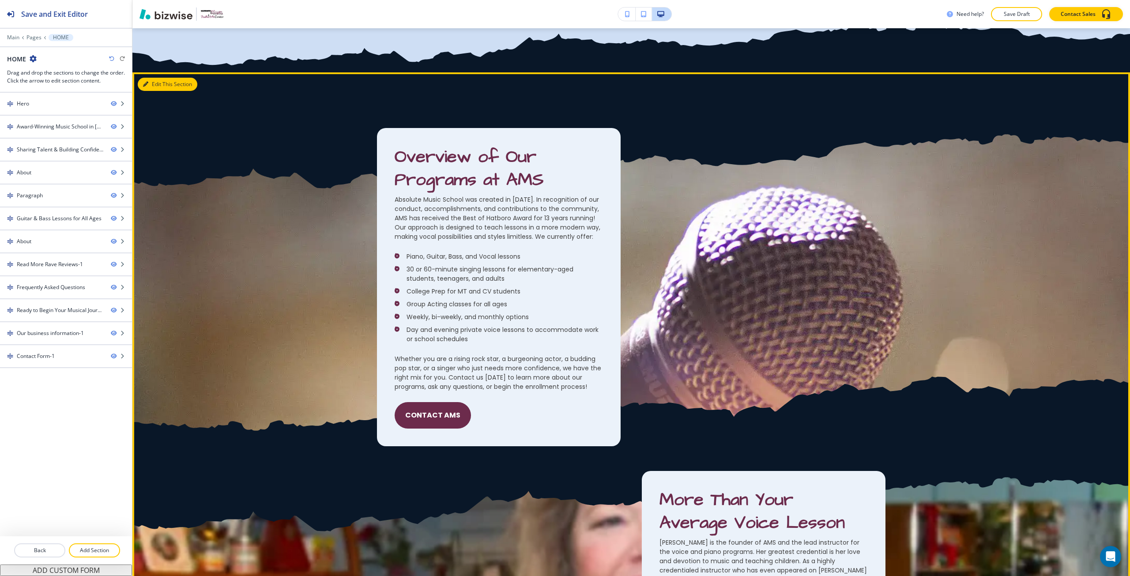
click at [140, 85] on button "Edit This Section" at bounding box center [168, 84] width 60 height 13
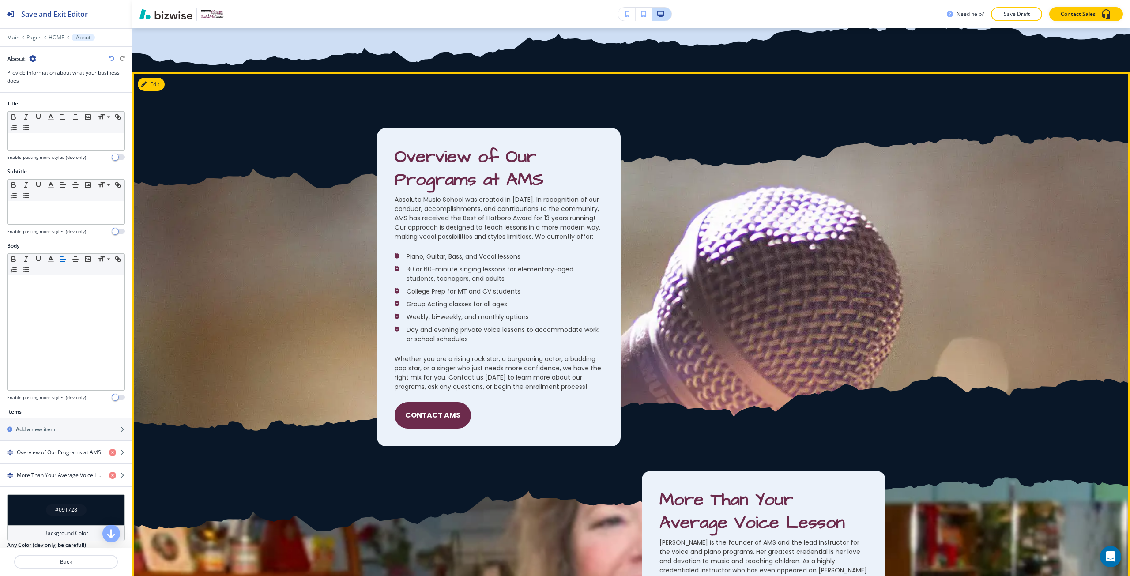
scroll to position [1183, 0]
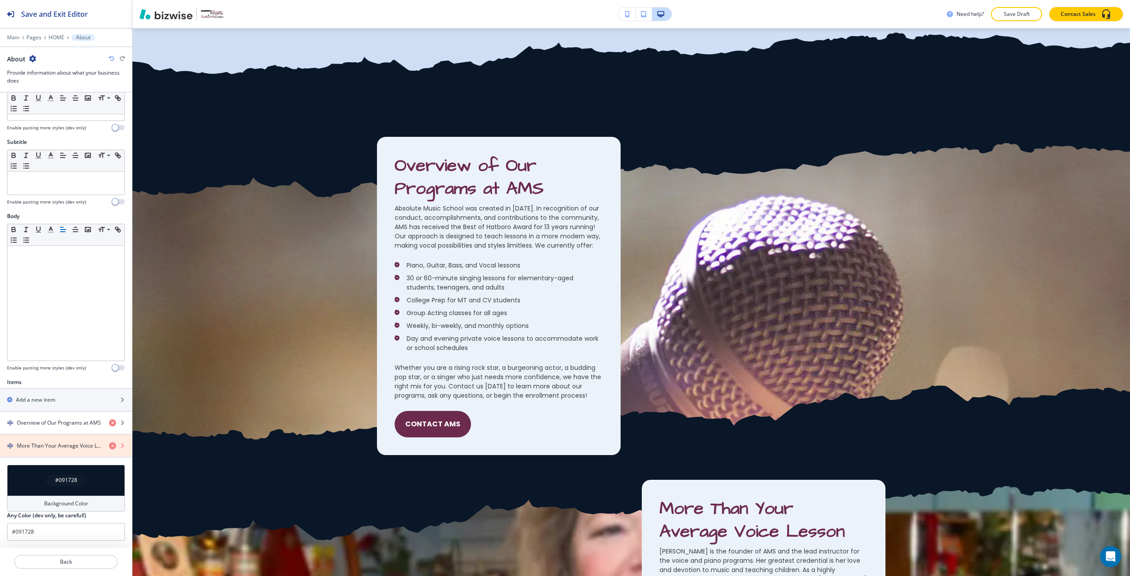
click at [109, 446] on icon "button" at bounding box center [112, 445] width 7 height 7
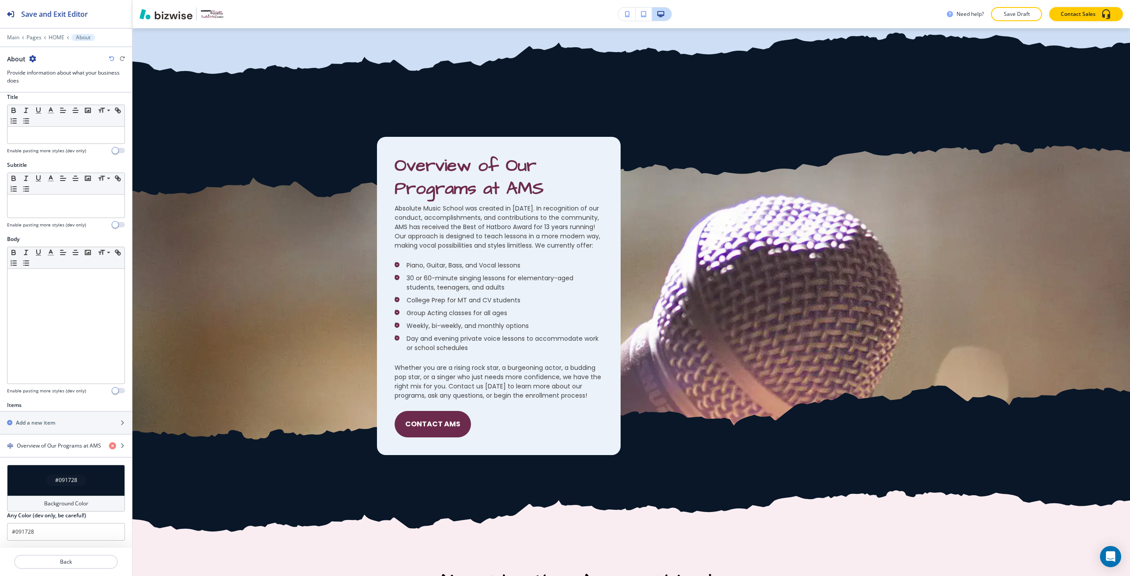
click at [96, 479] on div "#091728" at bounding box center [66, 480] width 118 height 31
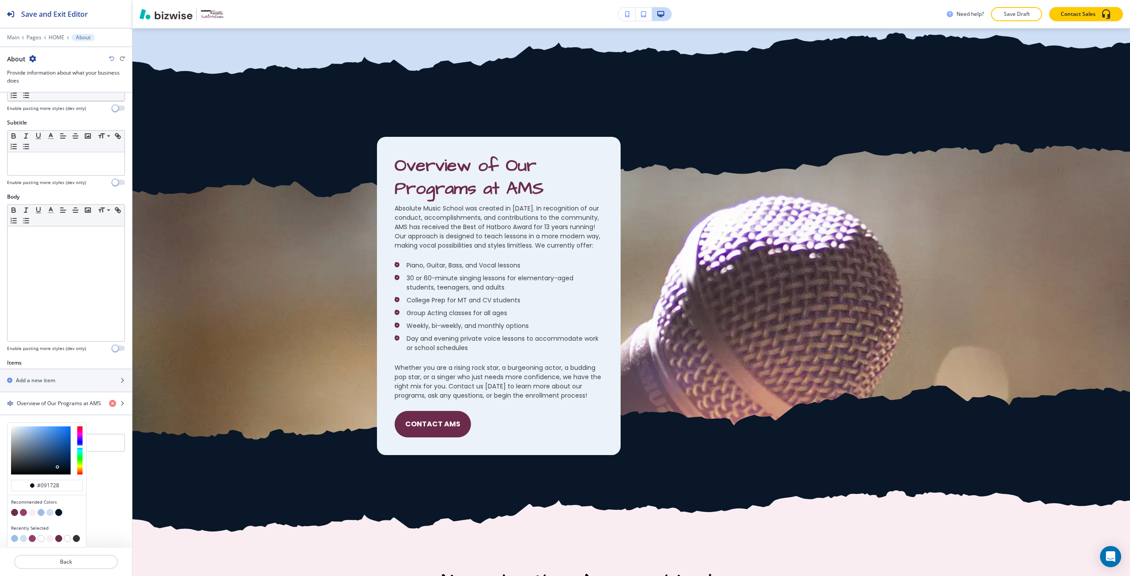
click at [25, 513] on button "button" at bounding box center [23, 512] width 7 height 7
type input "#95406b"
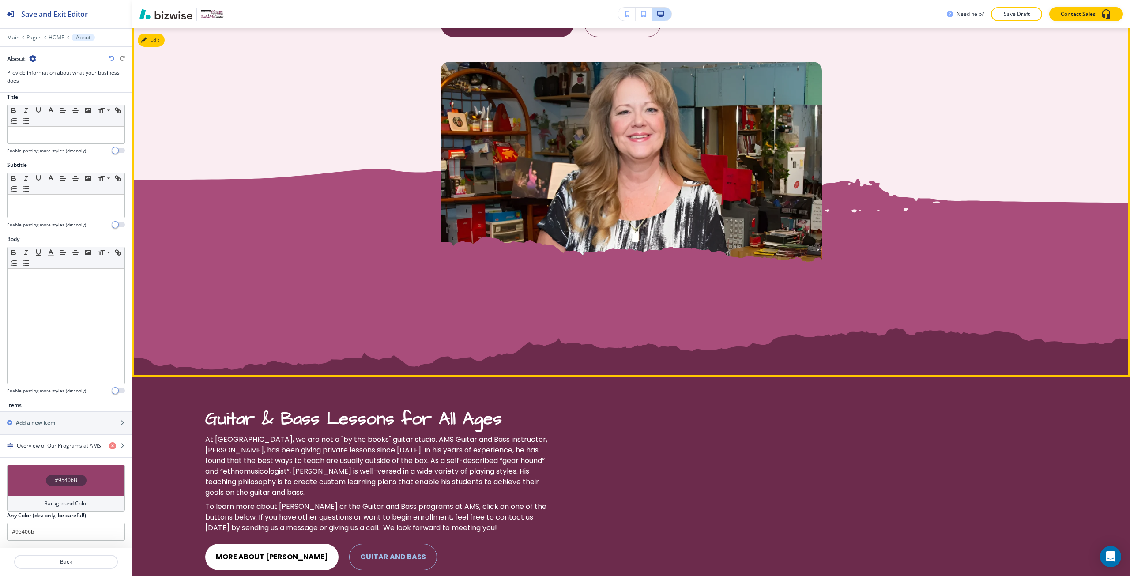
scroll to position [1978, 0]
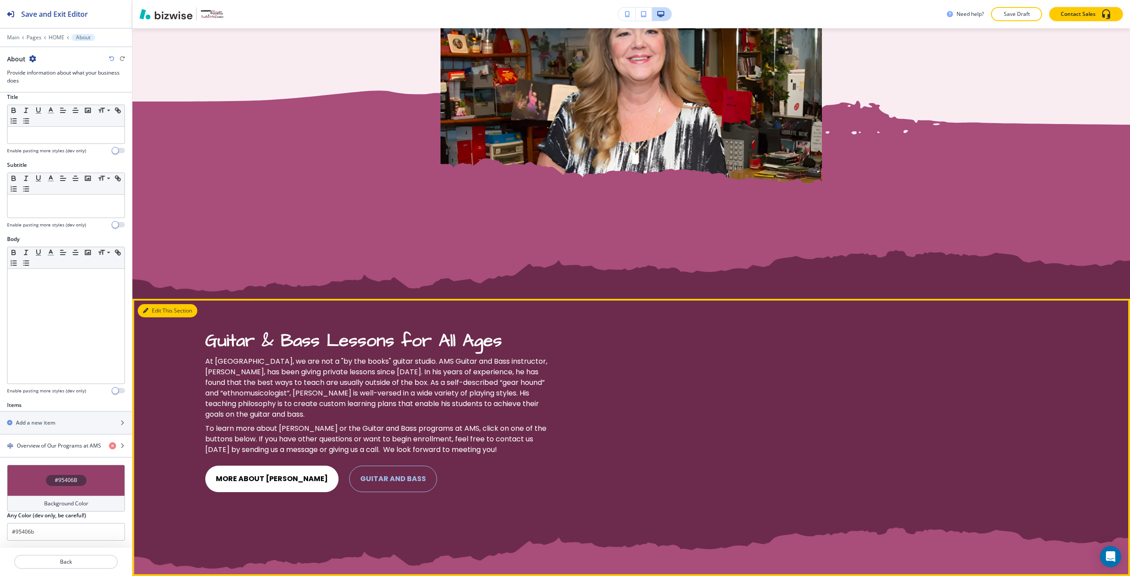
click at [149, 309] on button "Edit This Section" at bounding box center [168, 310] width 60 height 13
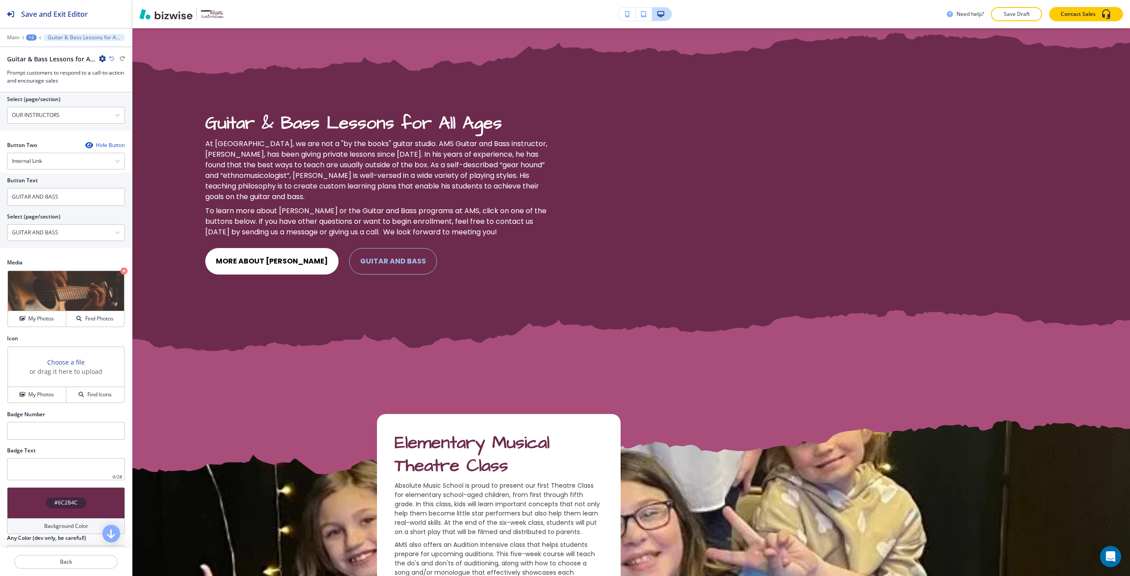
scroll to position [441, 0]
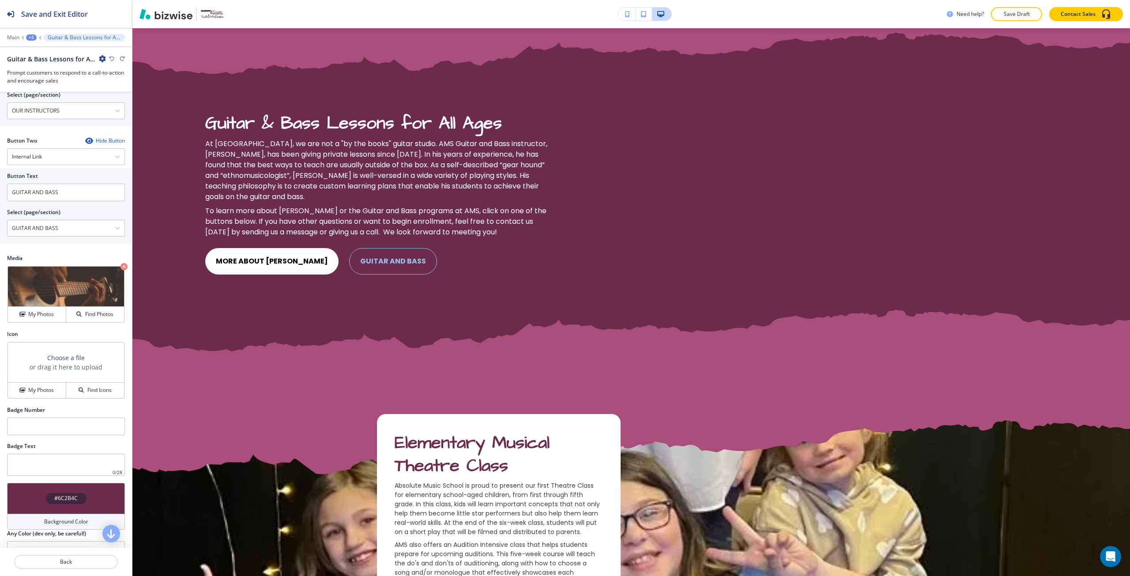
click at [54, 495] on h4 "#6C2B4C" at bounding box center [65, 498] width 23 height 8
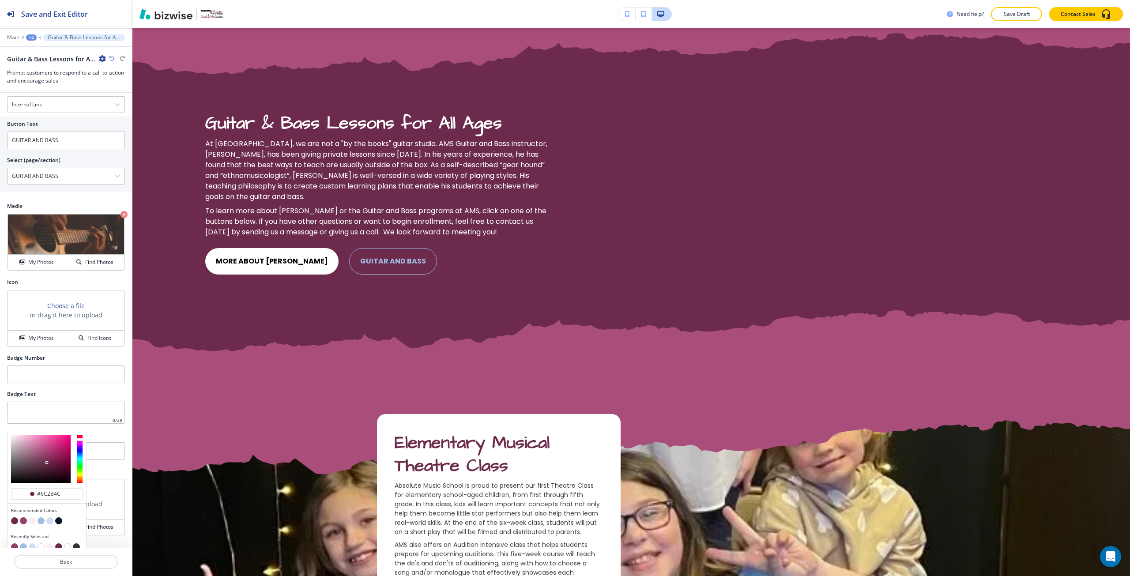
scroll to position [502, 0]
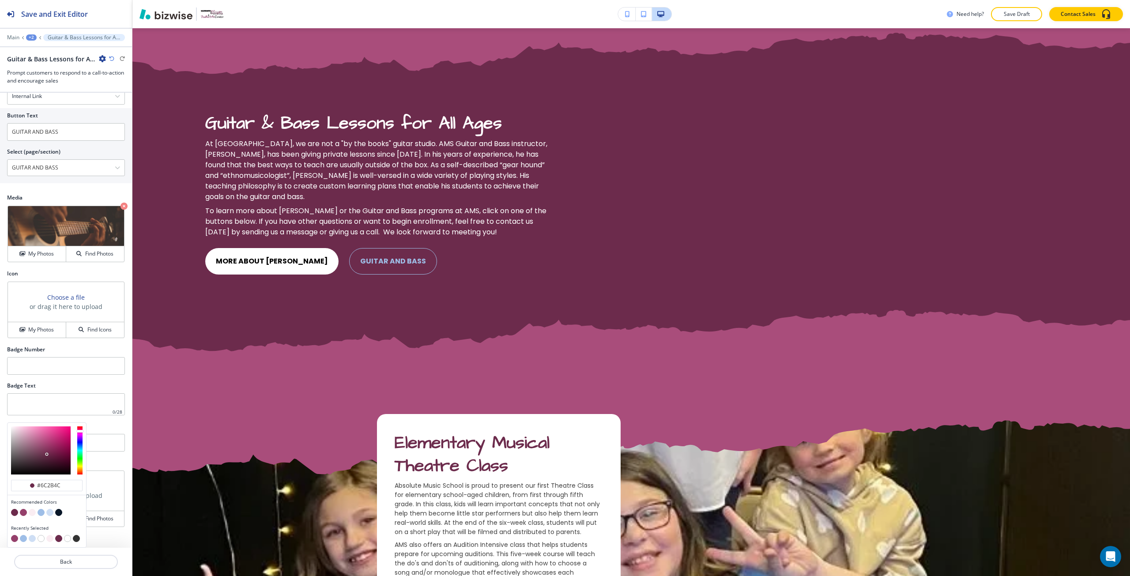
click at [41, 513] on button "button" at bounding box center [41, 512] width 7 height 7
type input "#9ebee7"
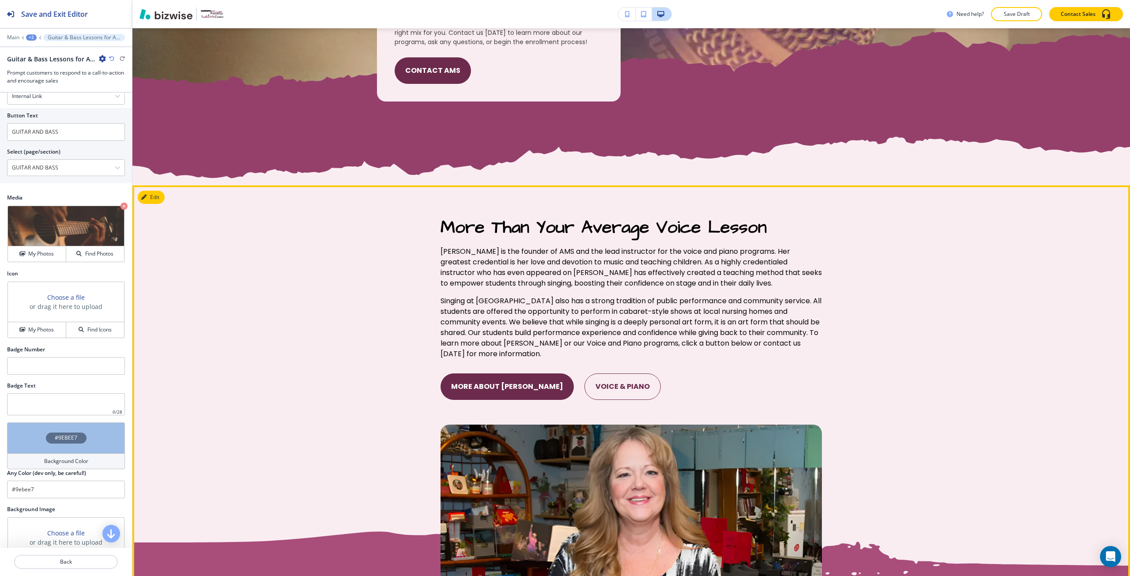
scroll to position [1533, 0]
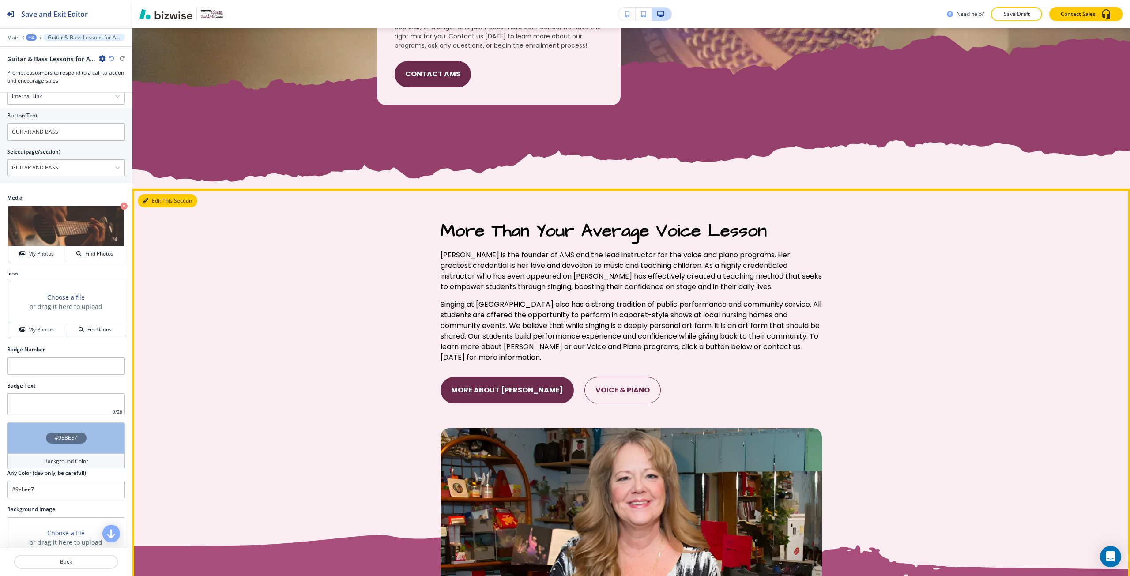
click at [149, 203] on button "Edit This Section" at bounding box center [168, 200] width 60 height 13
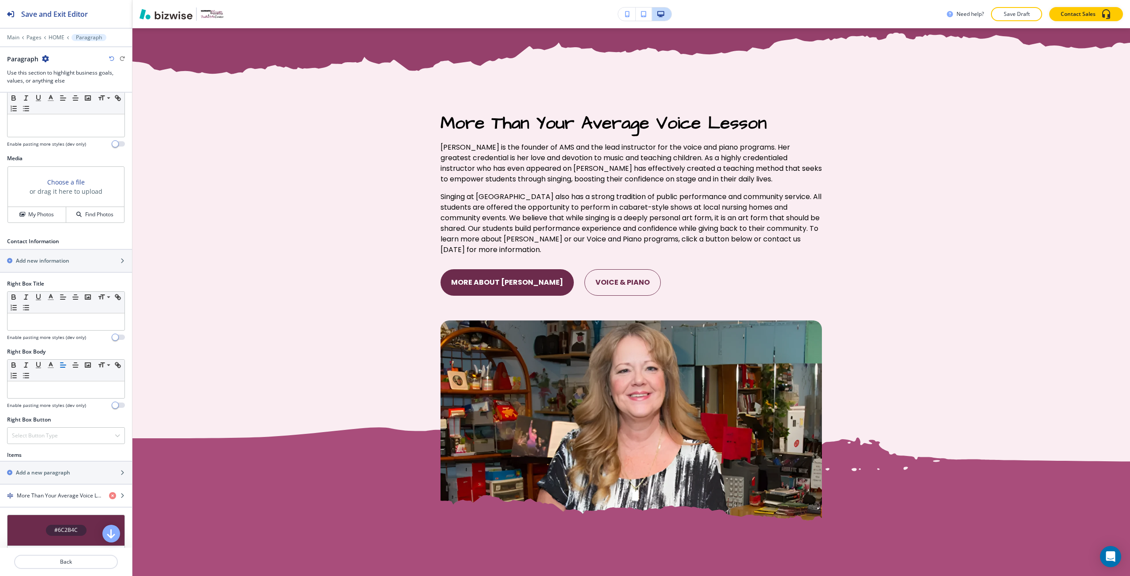
scroll to position [303, 0]
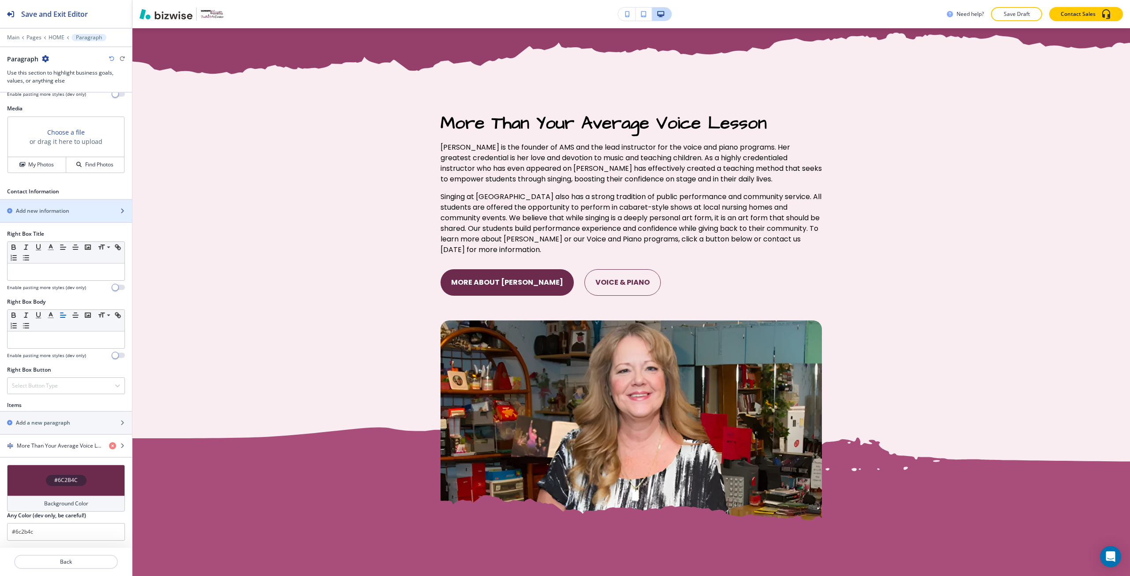
click at [55, 207] on h2 "Add new information" at bounding box center [42, 211] width 53 height 8
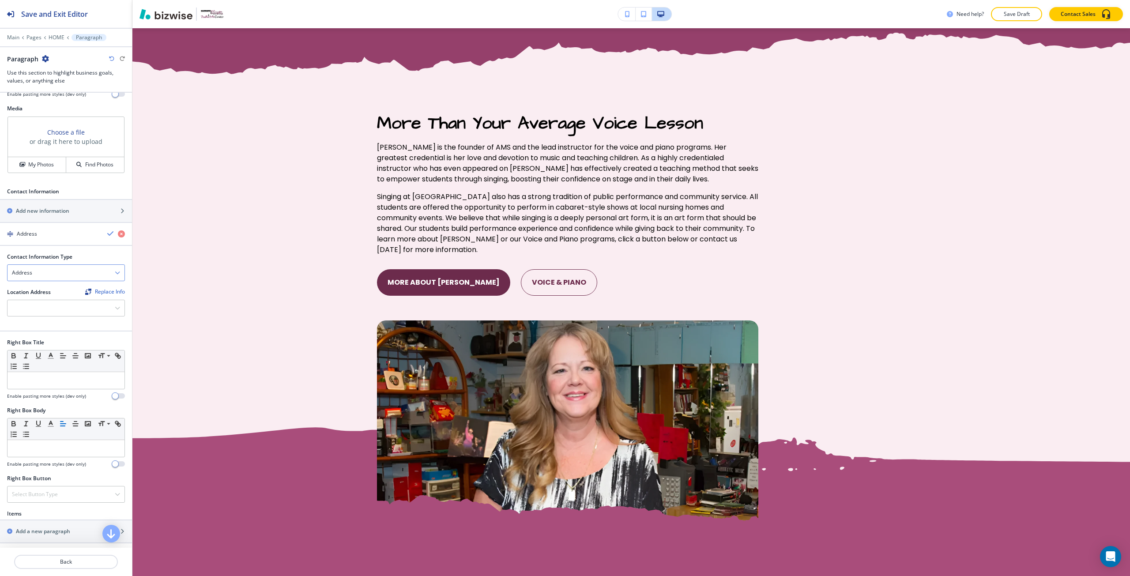
click at [75, 272] on div "Address" at bounding box center [66, 273] width 117 height 16
click at [78, 306] on div at bounding box center [66, 308] width 117 height 16
click at [76, 328] on h4 "[STREET_ADDRESS]" at bounding box center [66, 324] width 108 height 8
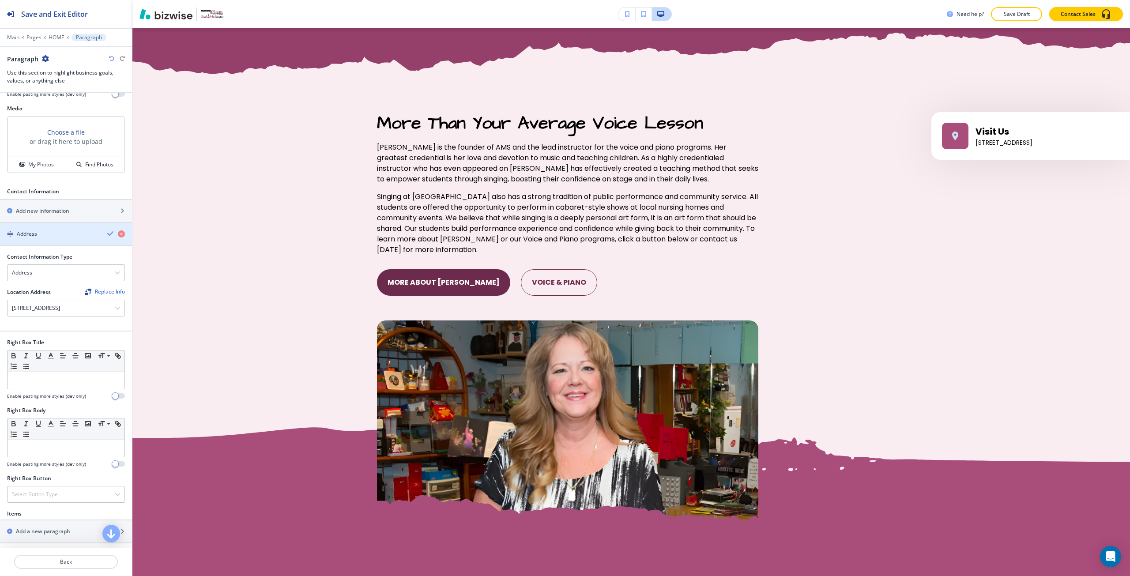
click at [107, 234] on icon "button" at bounding box center [110, 233] width 7 height 7
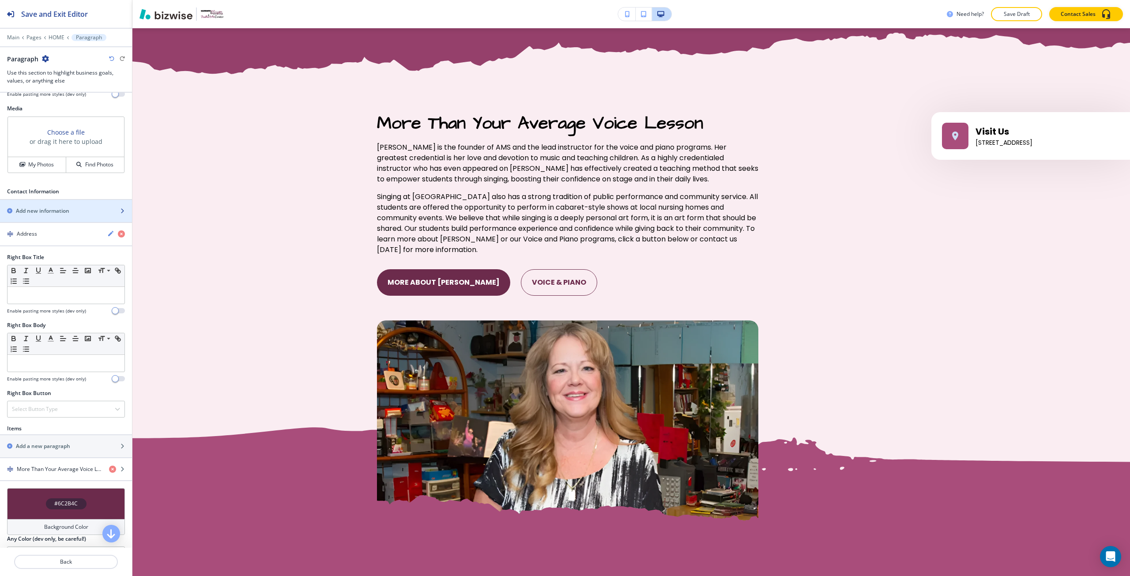
click at [88, 215] on div "button" at bounding box center [66, 218] width 132 height 7
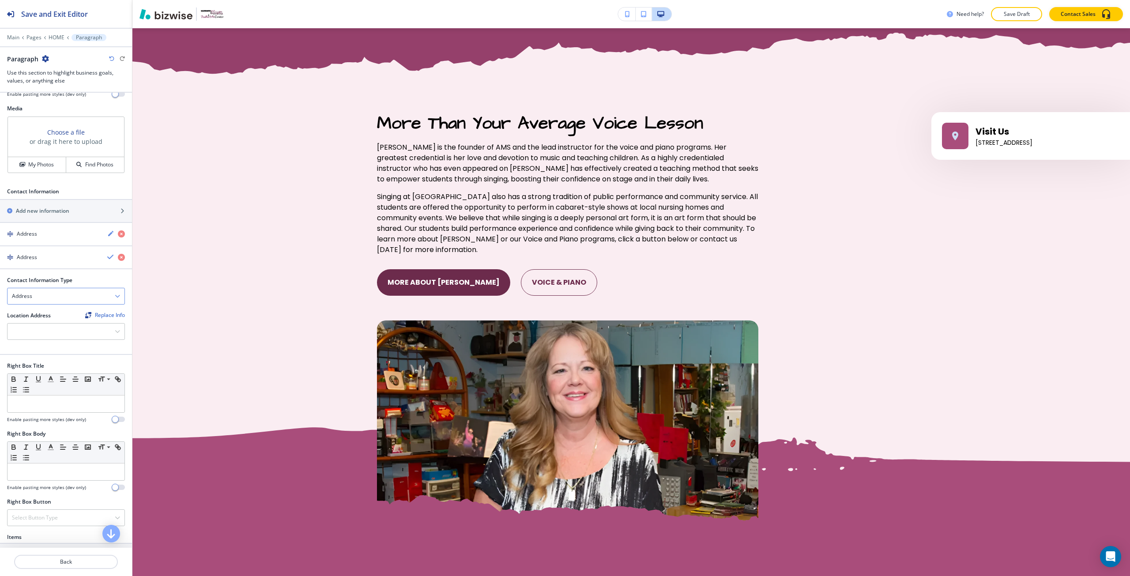
click at [46, 296] on div "Address" at bounding box center [66, 296] width 117 height 16
click at [43, 323] on h4 "Phone Number" at bounding box center [66, 327] width 108 height 8
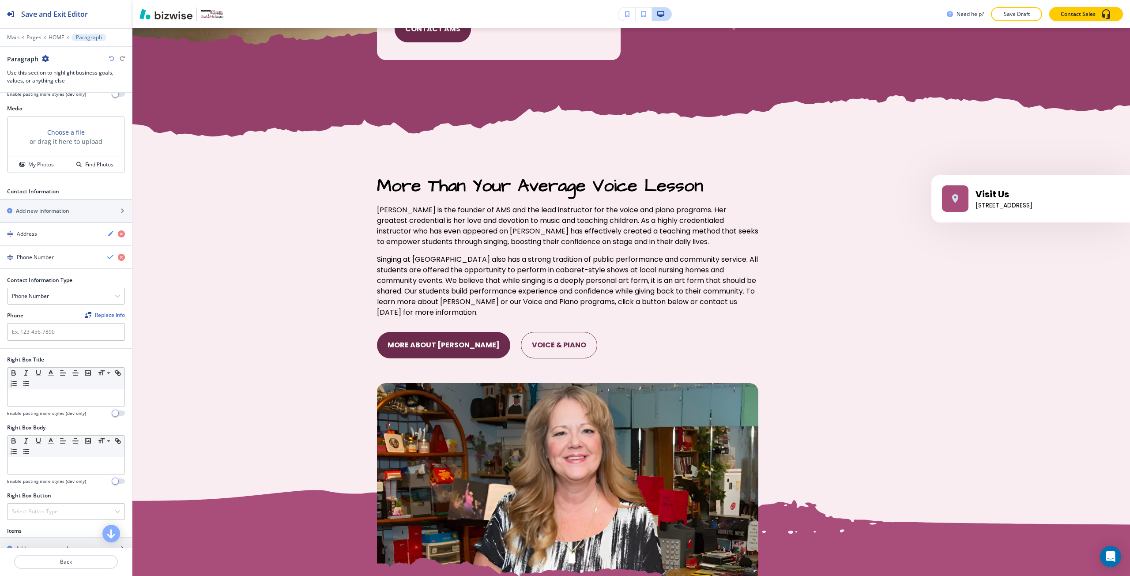
scroll to position [1548, 0]
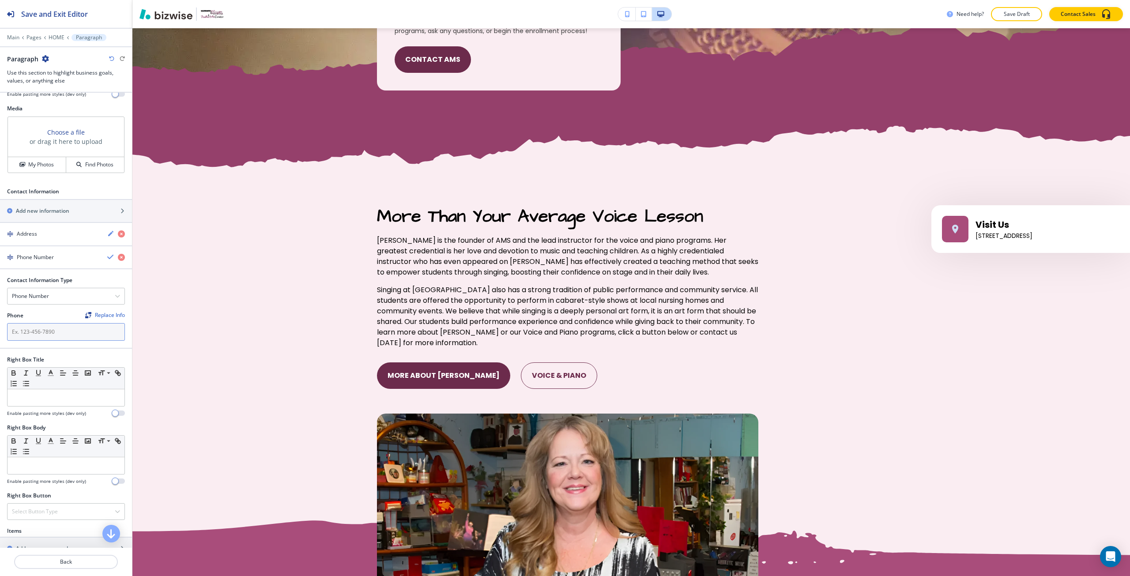
click at [72, 325] on input "text" at bounding box center [66, 332] width 118 height 18
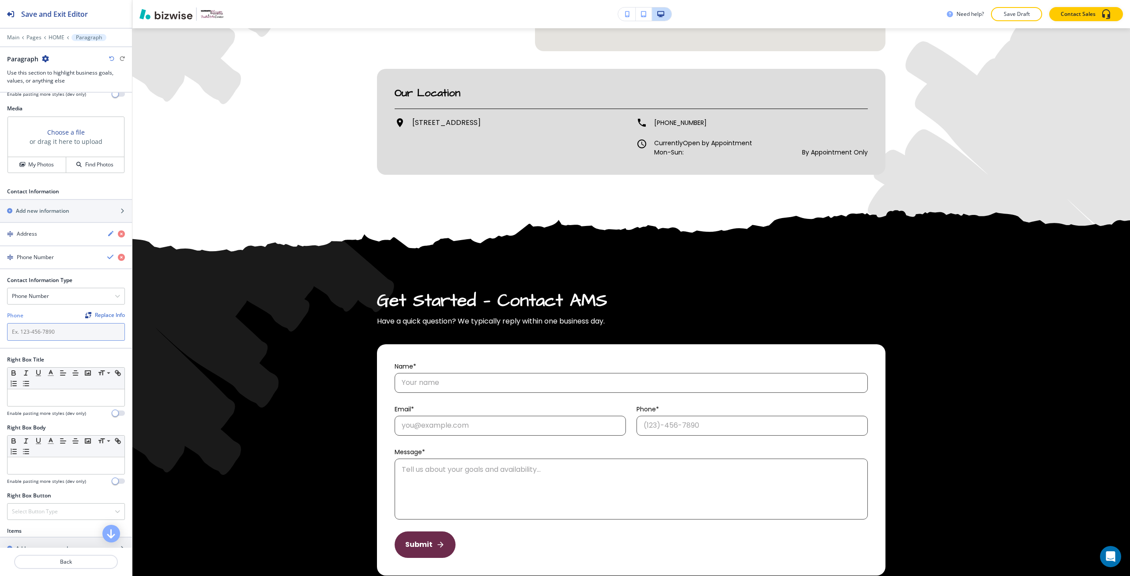
scroll to position [4714, 0]
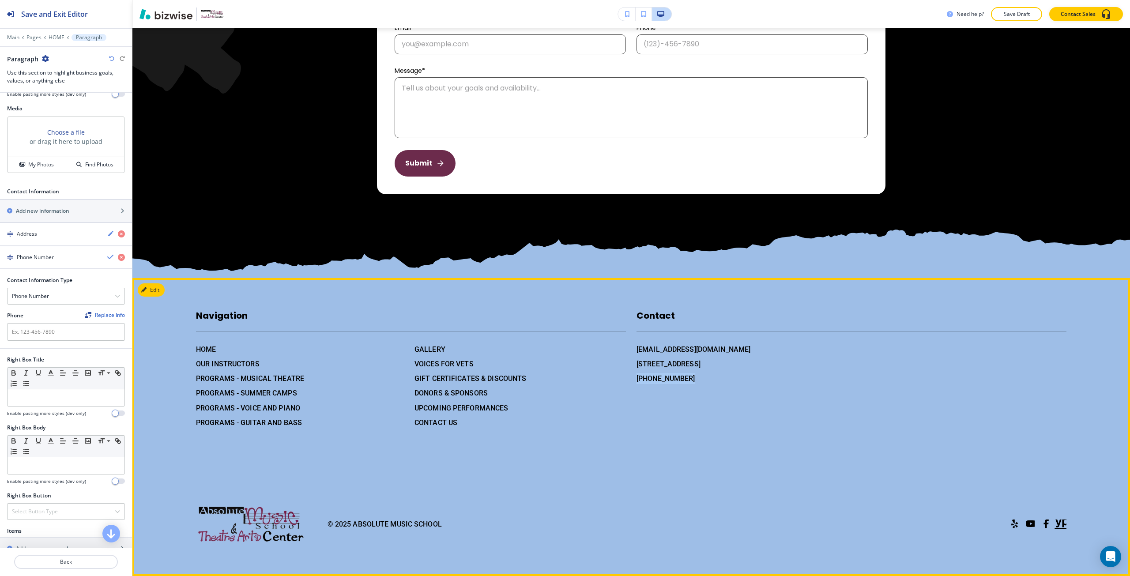
drag, startPoint x: 690, startPoint y: 384, endPoint x: 631, endPoint y: 383, distance: 59.2
click at [631, 383] on div "Contact [EMAIL_ADDRESS][DOMAIN_NAME] [STREET_ADDRESS] [PHONE_NUMBER]" at bounding box center [846, 359] width 441 height 137
copy h6 "[PHONE_NUMBER]"
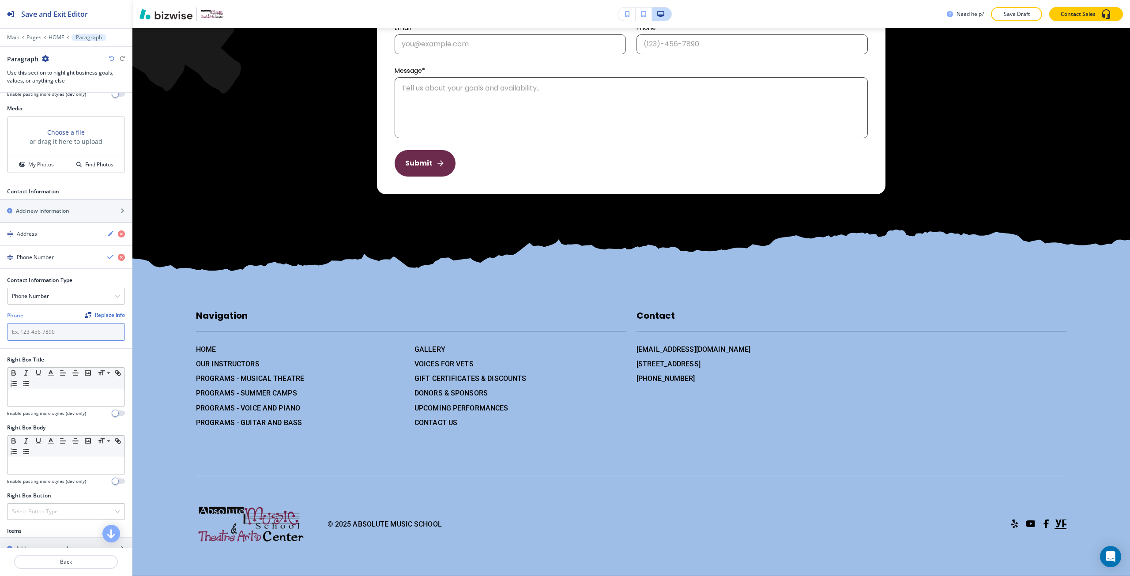
click at [44, 334] on input "text" at bounding box center [66, 332] width 118 height 18
paste input "[PHONE_NUMBER]"
type input "[PHONE_NUMBER]"
click at [107, 257] on icon "button" at bounding box center [110, 256] width 7 height 7
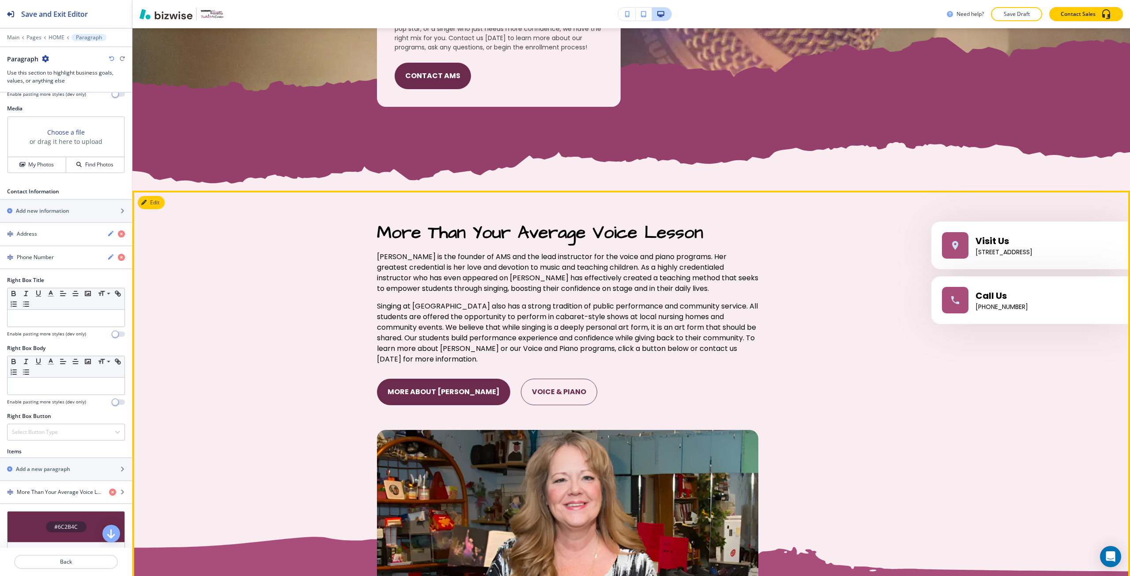
scroll to position [1517, 0]
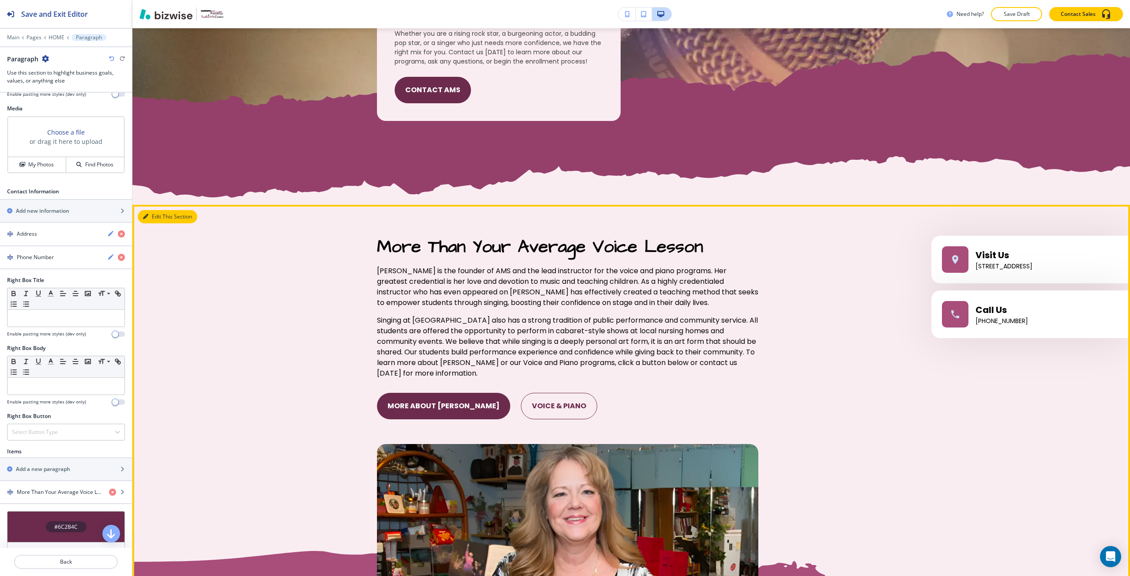
click at [149, 218] on button "Edit This Section" at bounding box center [168, 216] width 60 height 13
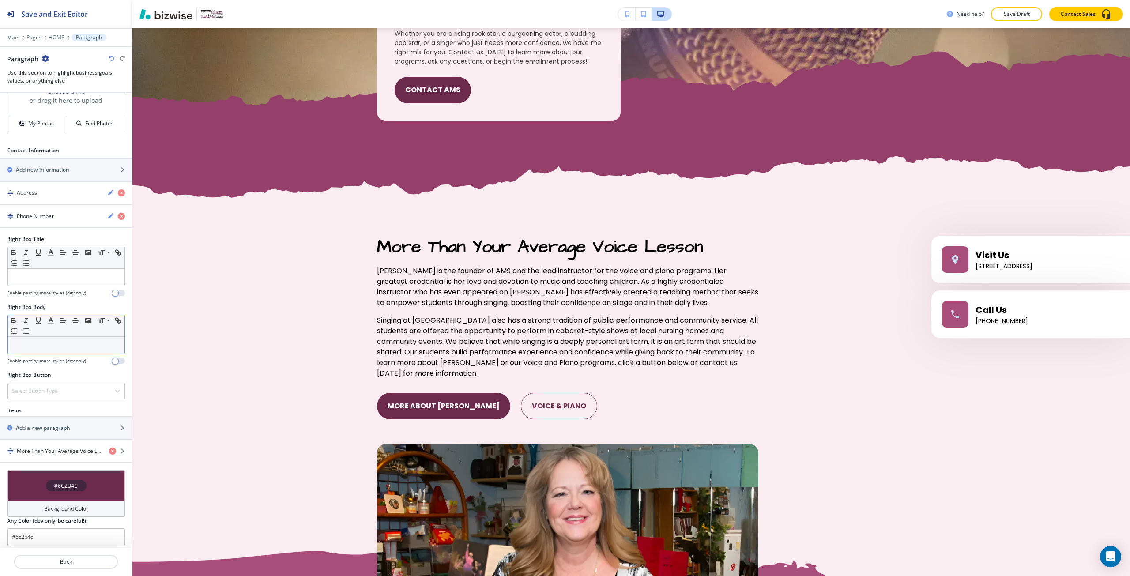
scroll to position [350, 0]
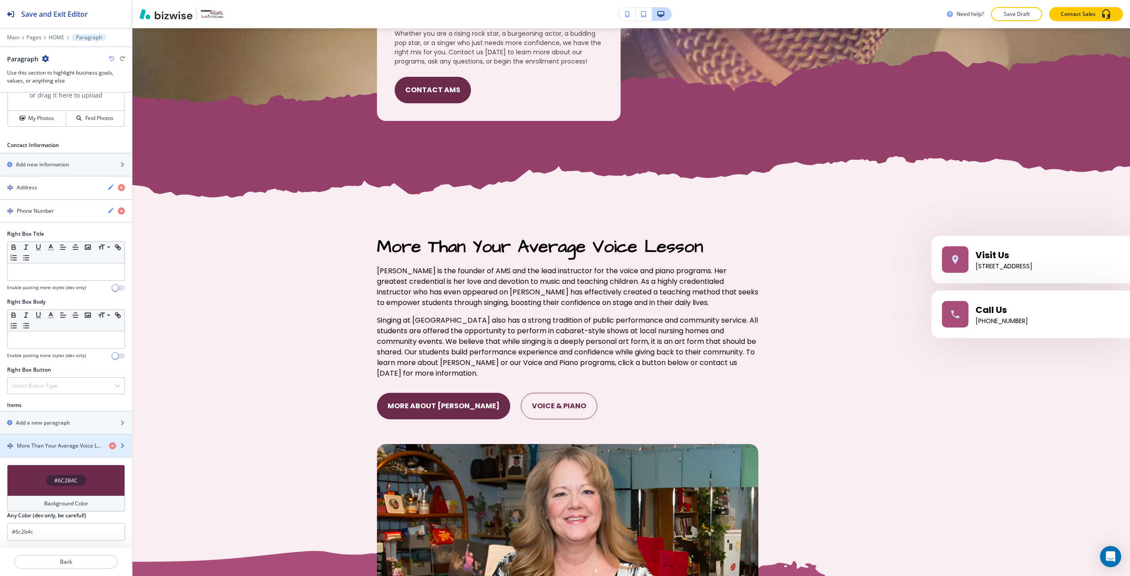
click at [55, 444] on h4 "More Than Your Average Voice Lesson" at bounding box center [59, 446] width 85 height 8
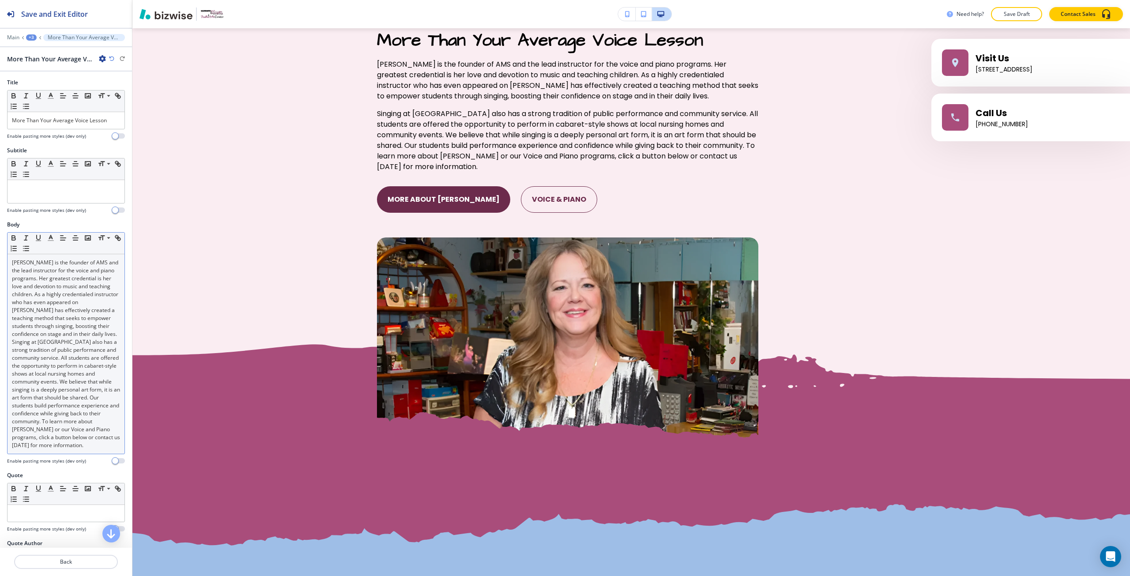
scroll to position [1725, 0]
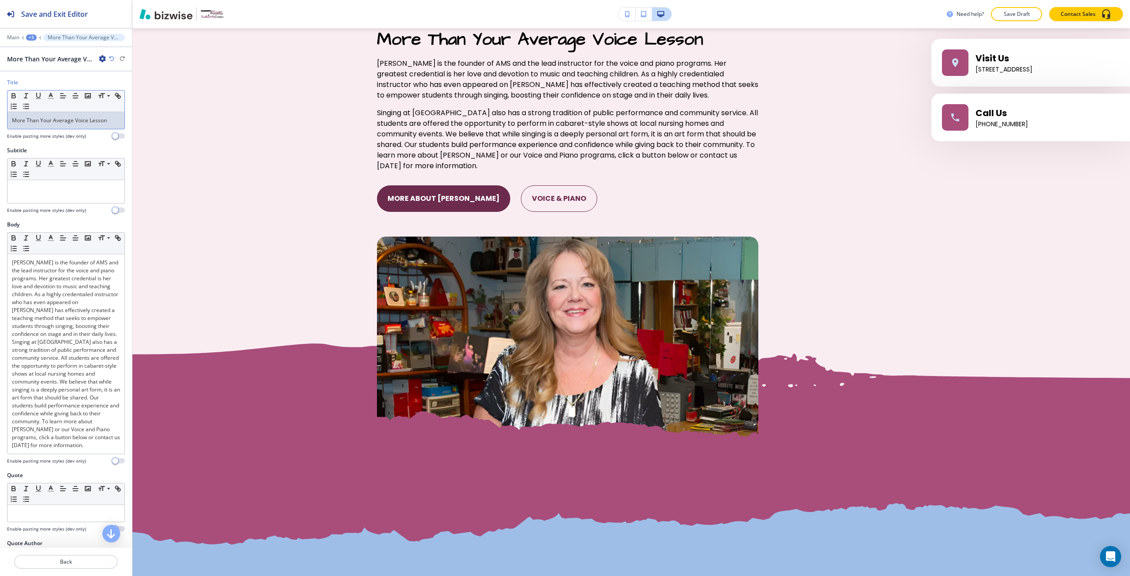
click at [47, 124] on p "More Than Your Average Voice Lesson" at bounding box center [66, 121] width 108 height 8
click at [50, 98] on line "button" at bounding box center [50, 98] width 5 height 0
click at [53, 190] on button "button" at bounding box center [54, 189] width 7 height 7
type input "#6c2b4c"
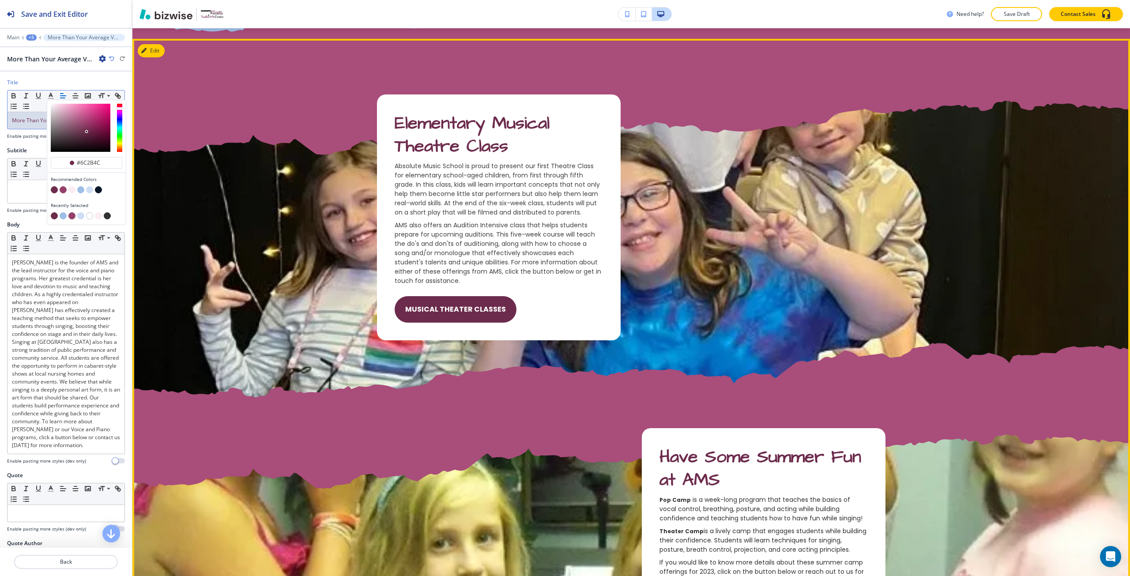
scroll to position [2475, 0]
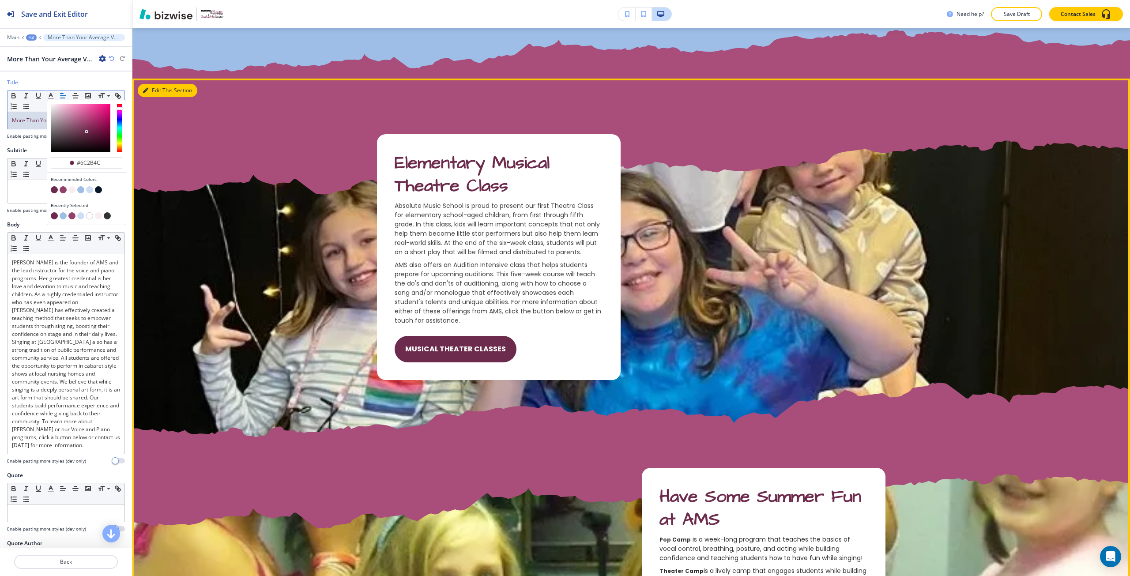
click at [155, 91] on button "Edit This Section" at bounding box center [168, 90] width 60 height 13
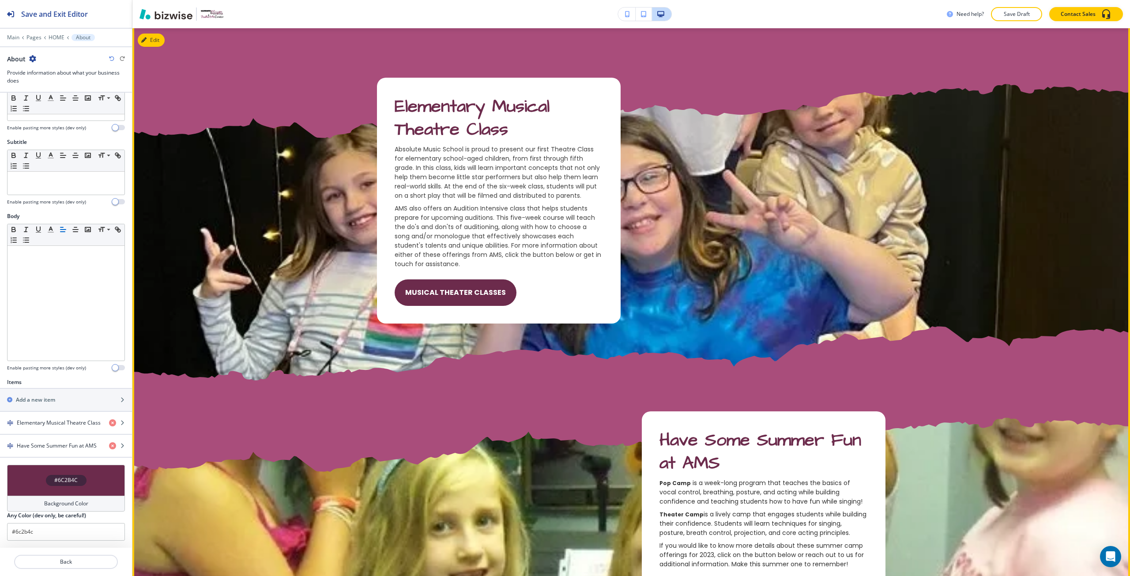
scroll to position [2517, 0]
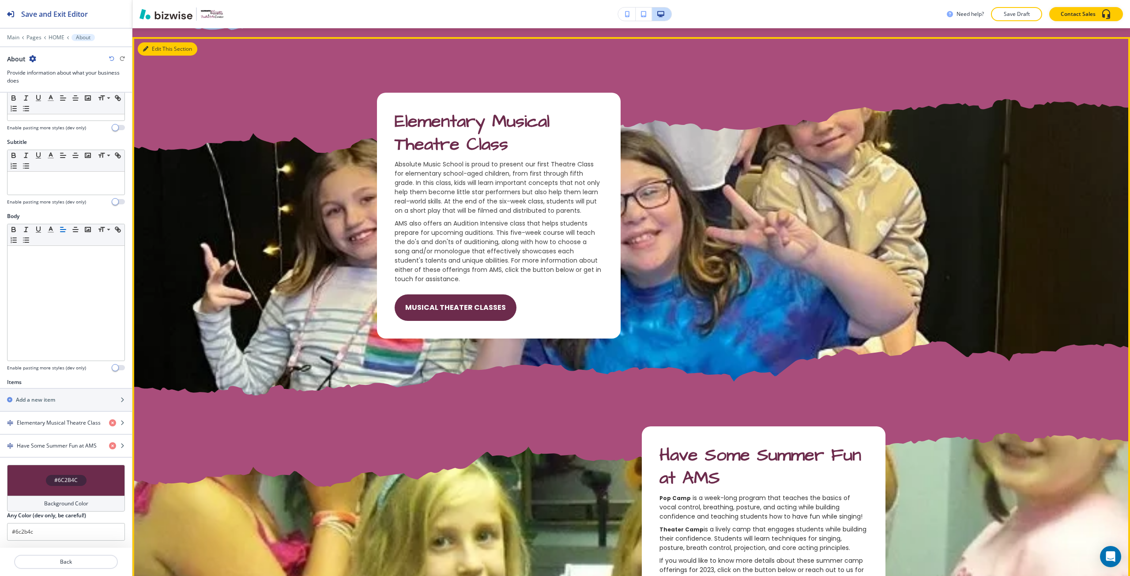
click at [148, 49] on icon "button" at bounding box center [145, 48] width 5 height 5
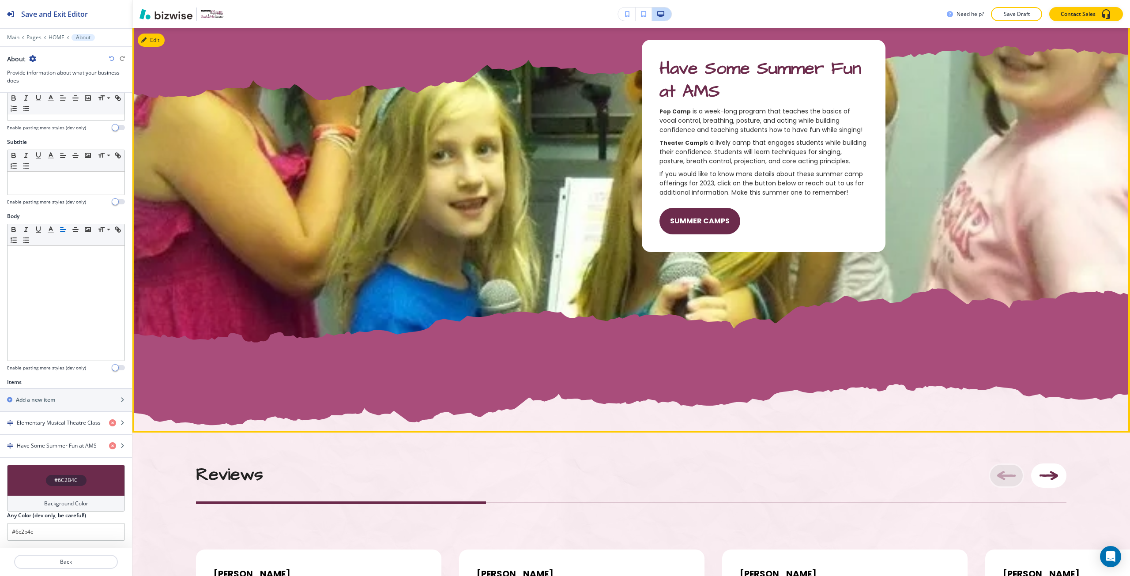
scroll to position [2914, 0]
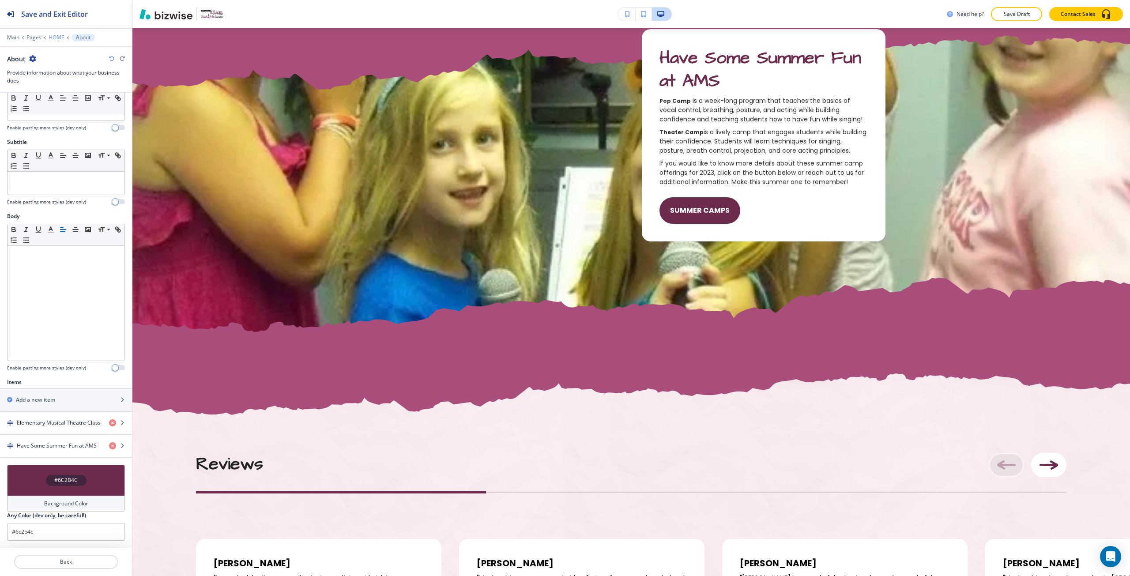
click at [57, 37] on p "HOME" at bounding box center [57, 37] width 16 height 6
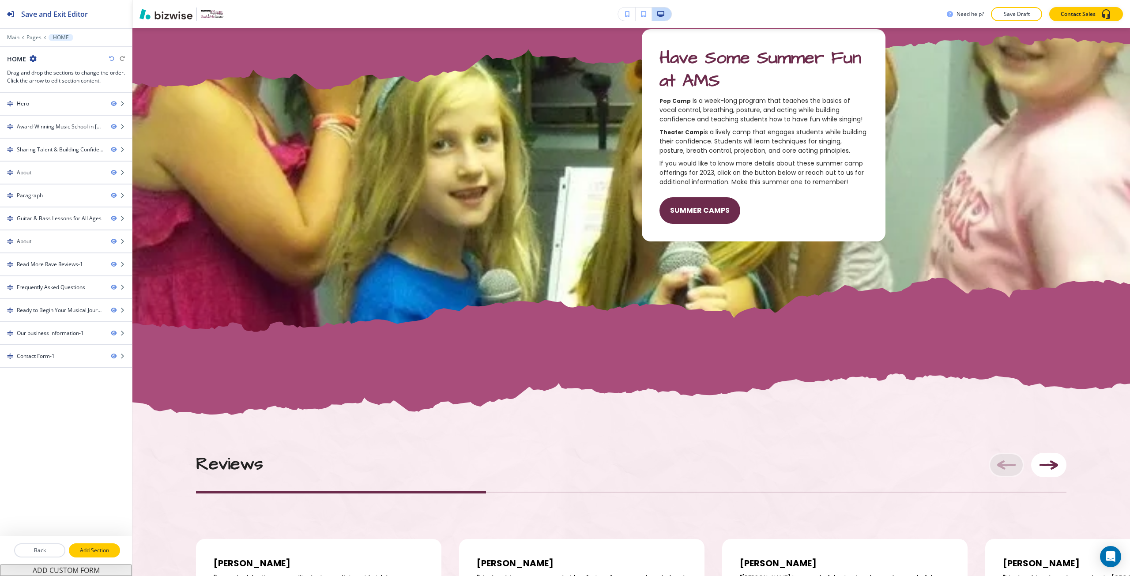
click at [85, 546] on button "Add Section" at bounding box center [94, 550] width 51 height 14
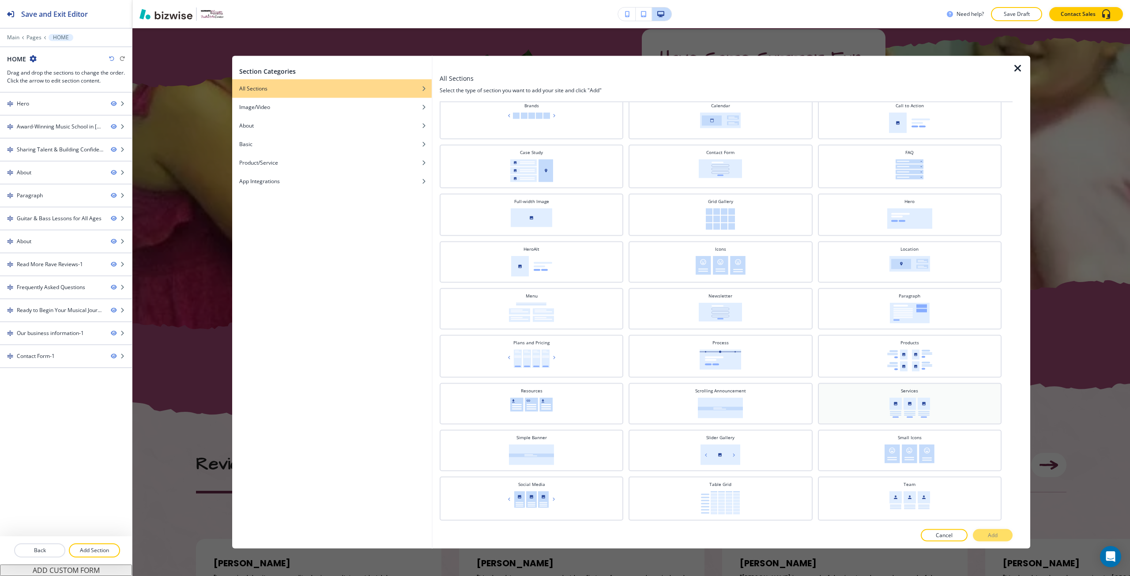
scroll to position [88, 0]
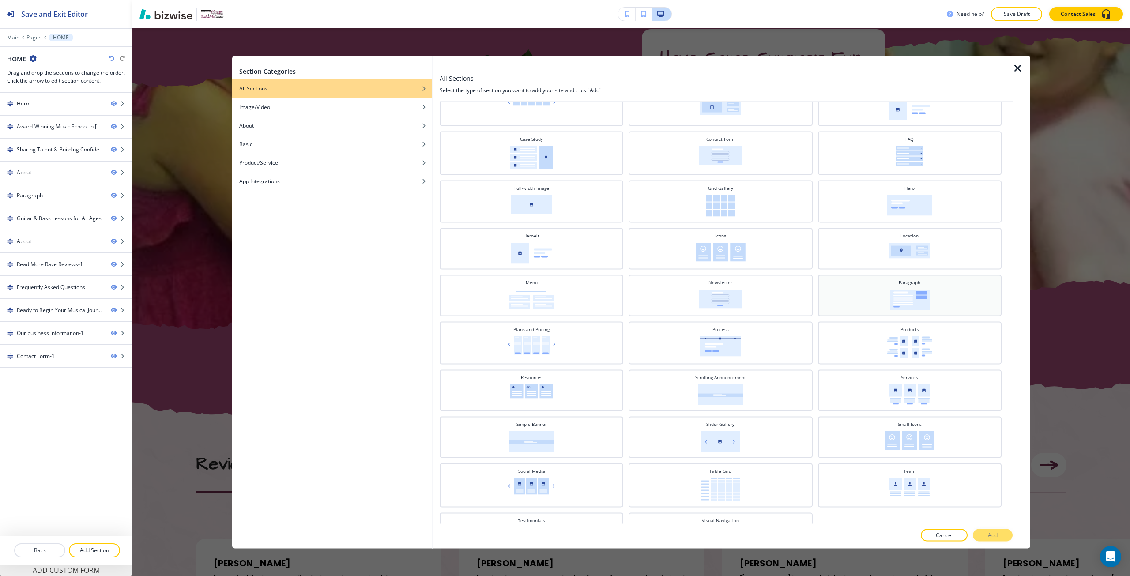
click at [876, 301] on div "Paragraph" at bounding box center [909, 294] width 175 height 31
click at [981, 530] on button "Add" at bounding box center [993, 535] width 40 height 12
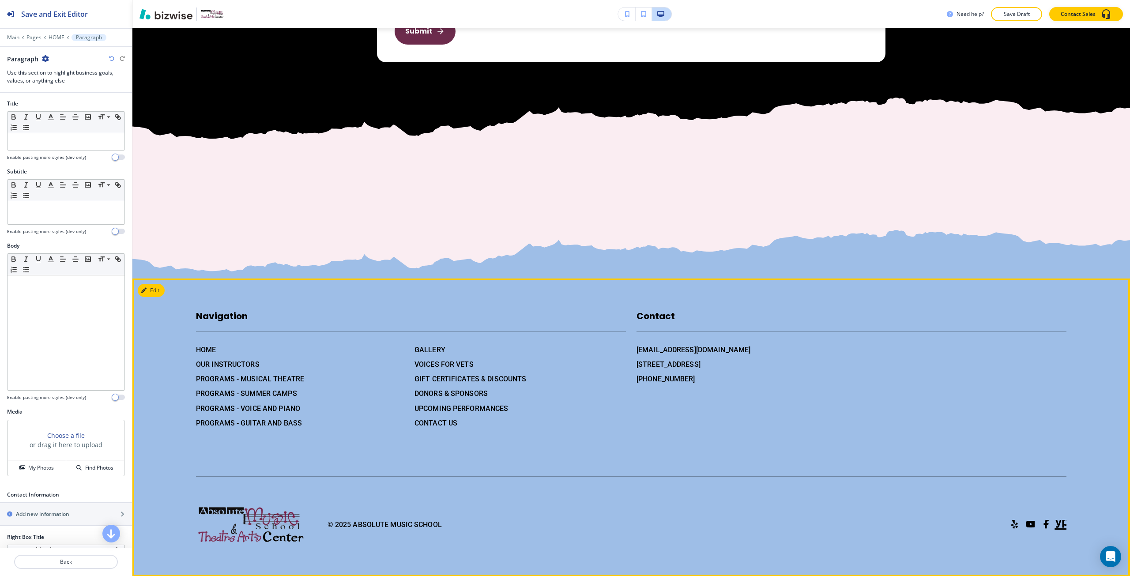
scroll to position [4846, 0]
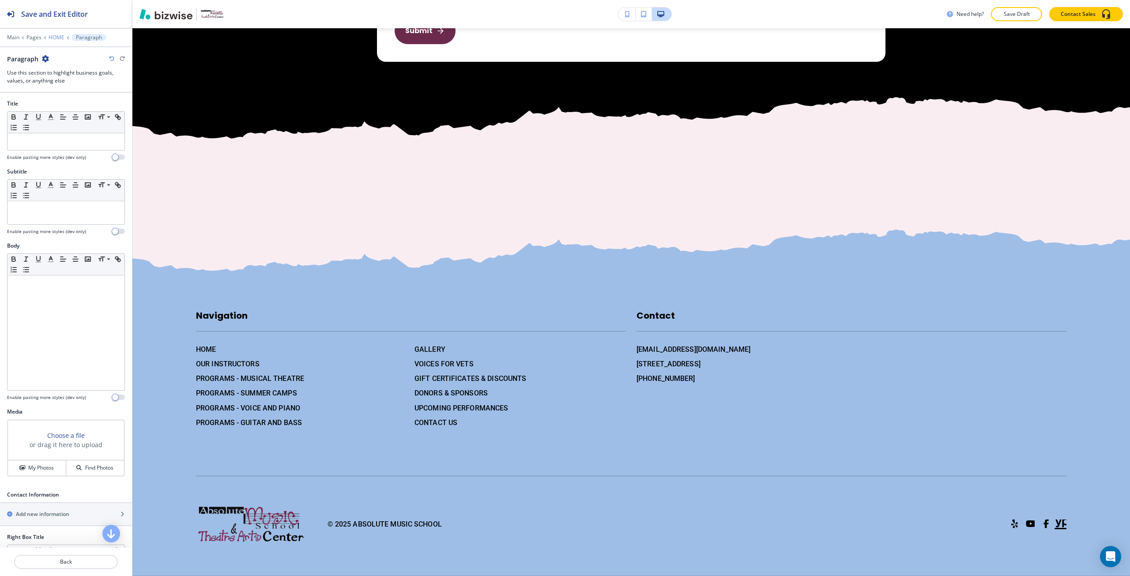
click at [54, 39] on p "HOME" at bounding box center [57, 37] width 16 height 6
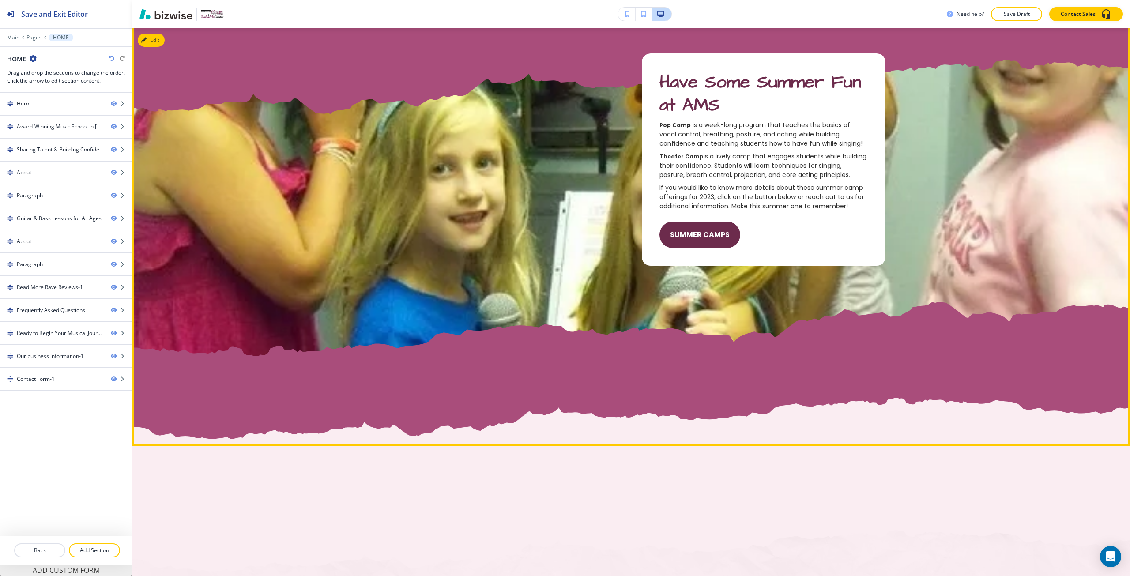
scroll to position [2858, 0]
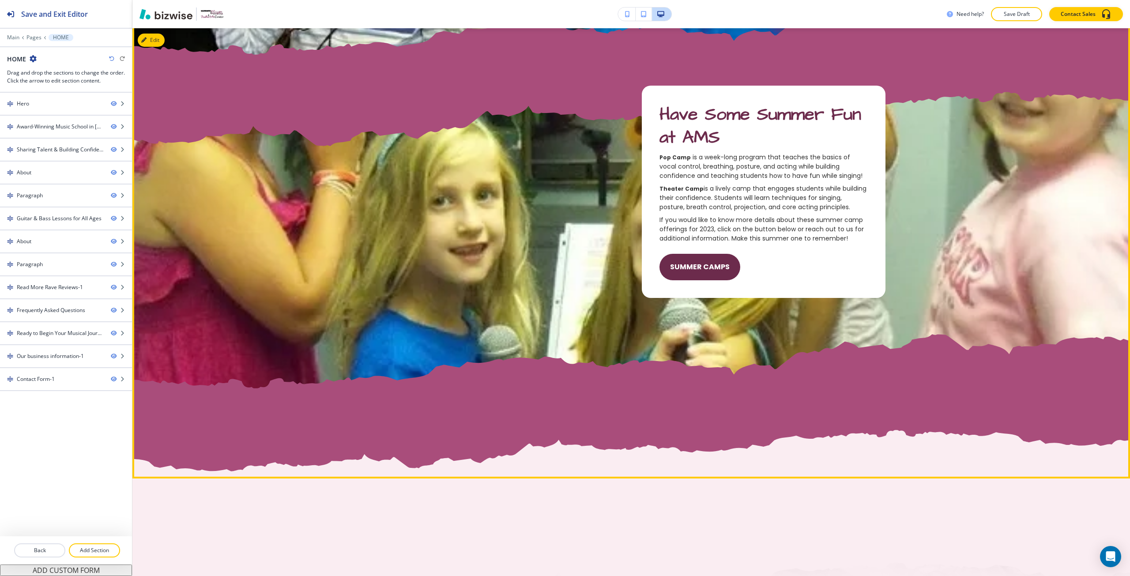
click at [671, 115] on span "Have Some Summer Fun at AMS" at bounding box center [764, 125] width 209 height 47
drag, startPoint x: 671, startPoint y: 115, endPoint x: 698, endPoint y: 134, distance: 33.6
click at [698, 134] on span "Have Some Summer Fun at AMS" at bounding box center [764, 125] width 209 height 47
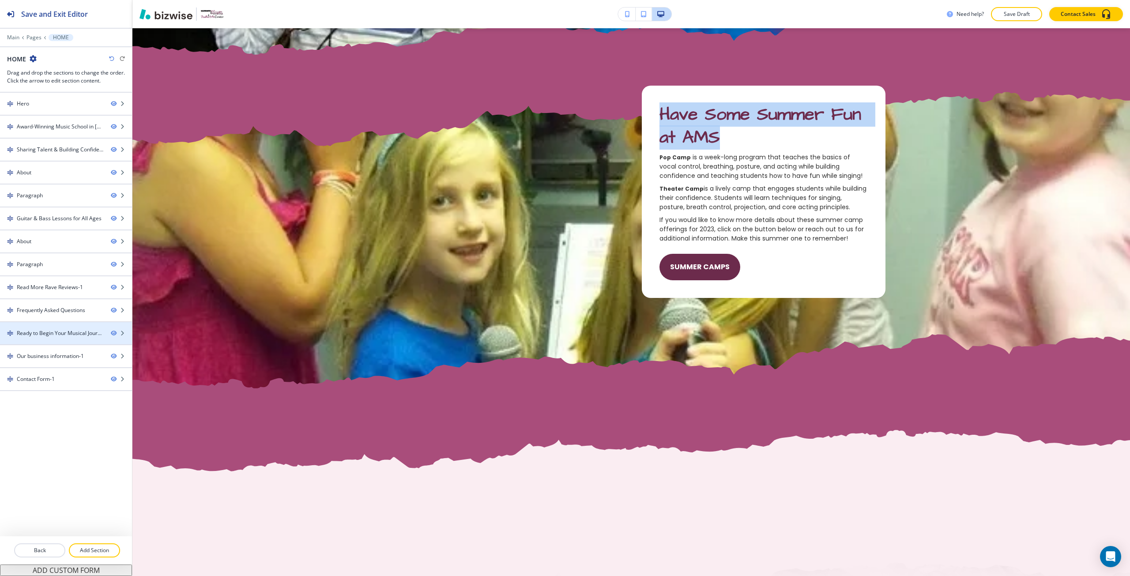
copy span "Have Some Summer Fun at AMS"
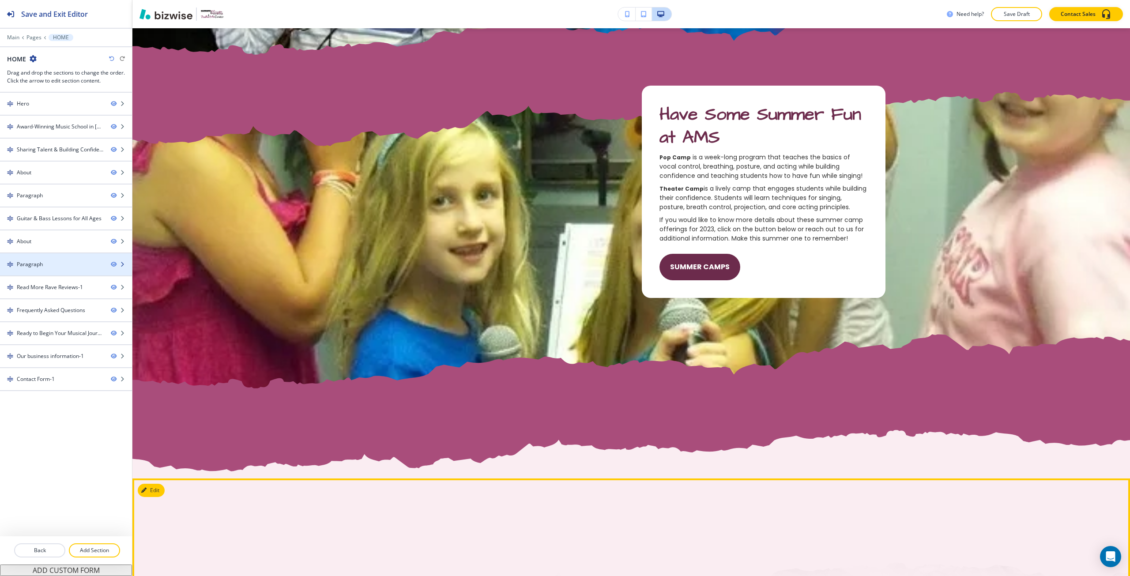
click at [33, 268] on div "Paragraph" at bounding box center [30, 264] width 26 height 8
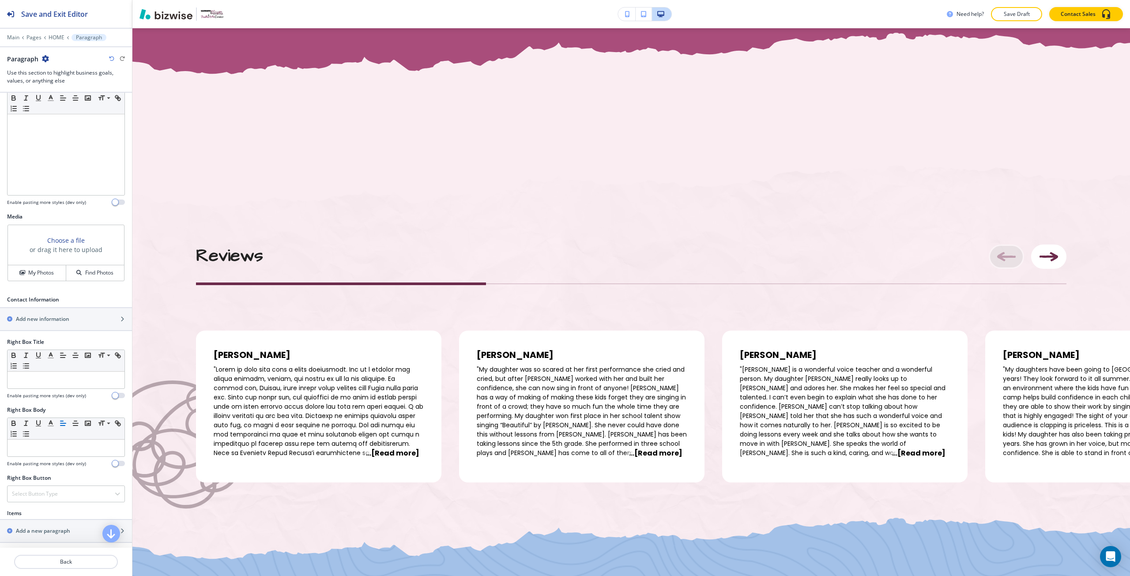
scroll to position [221, 0]
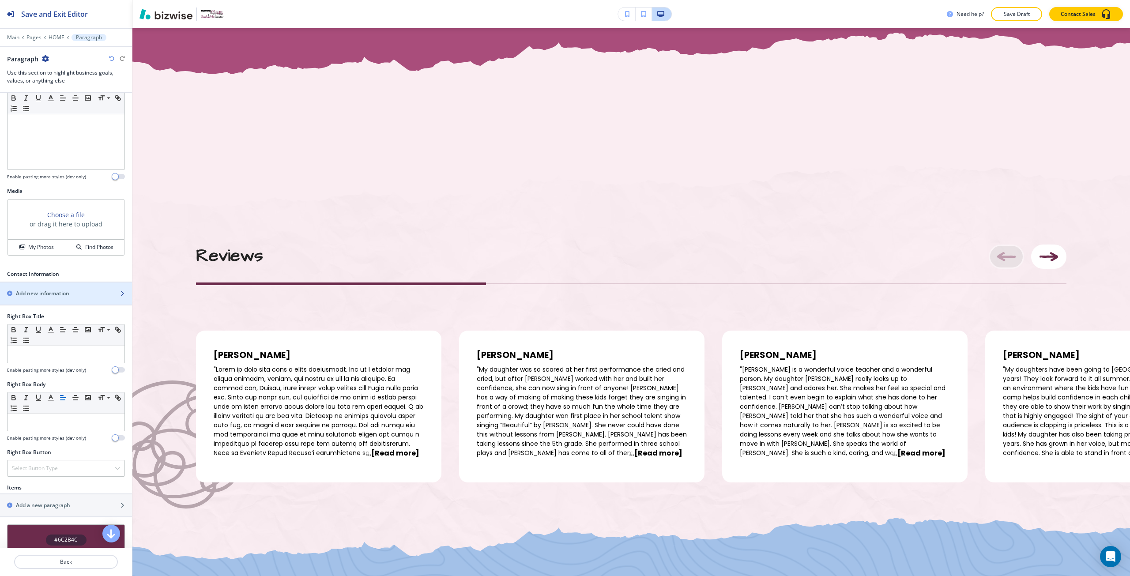
click at [45, 292] on h2 "Add new information" at bounding box center [42, 294] width 53 height 8
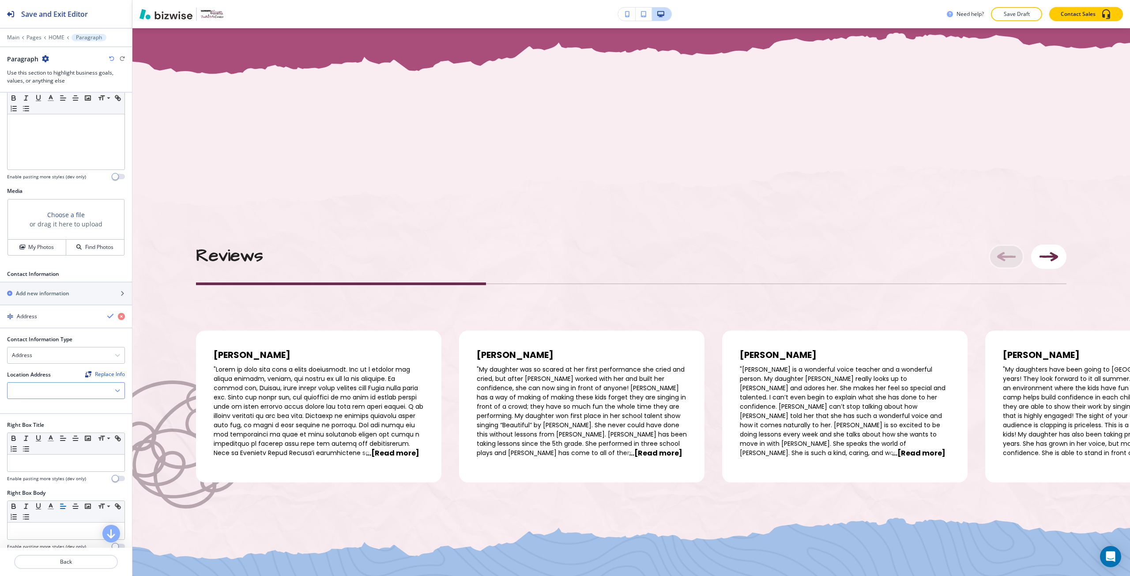
click at [69, 393] on div at bounding box center [66, 391] width 117 height 16
drag, startPoint x: 67, startPoint y: 406, endPoint x: 66, endPoint y: 377, distance: 28.7
click at [67, 406] on h4 "[STREET_ADDRESS]" at bounding box center [66, 406] width 108 height 8
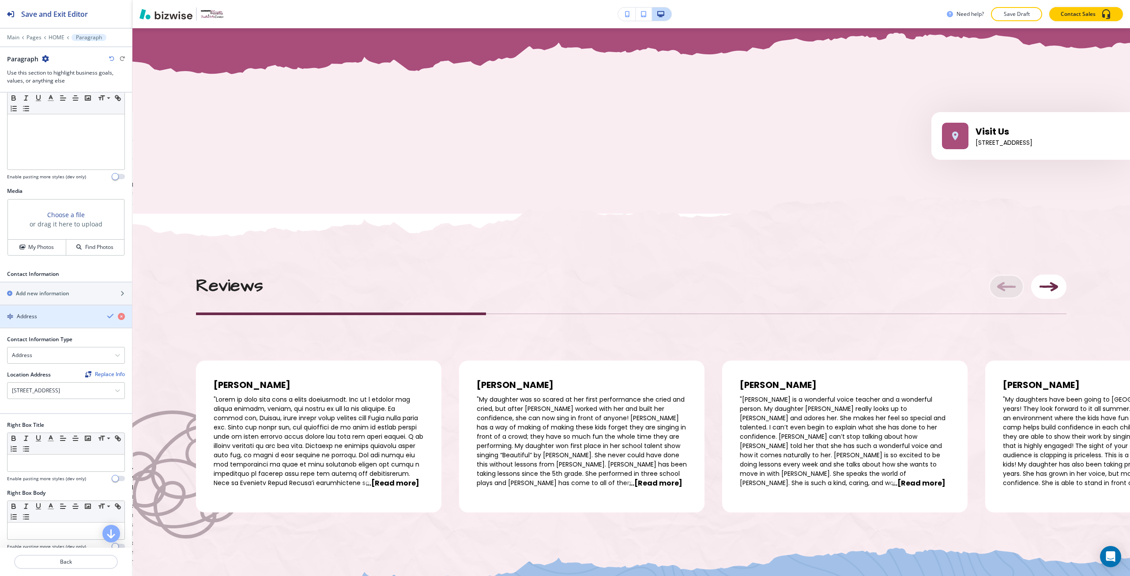
click at [107, 317] on icon "button" at bounding box center [110, 316] width 7 height 7
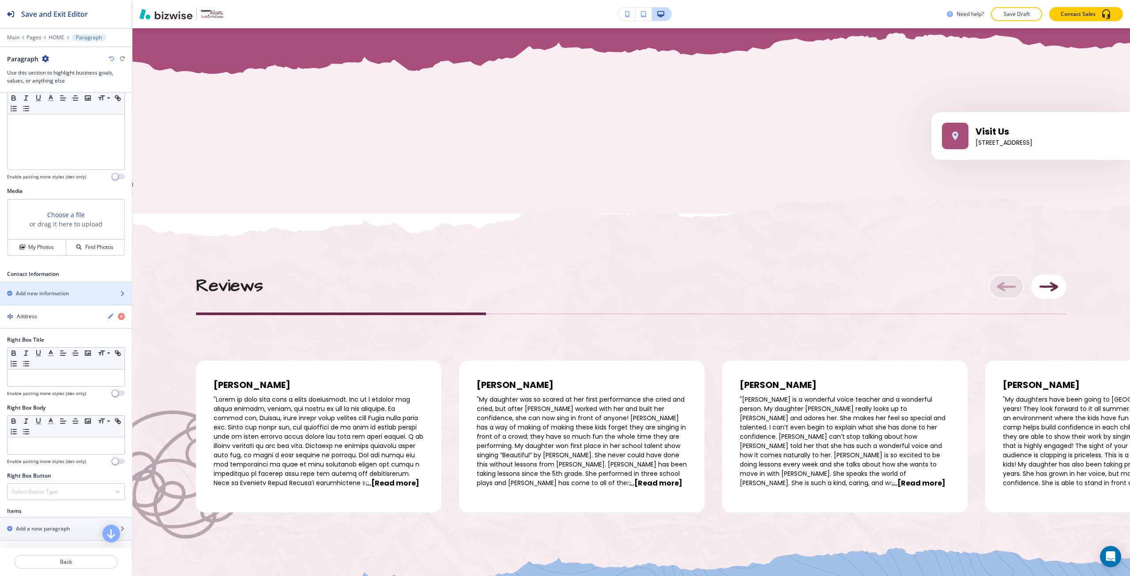
click at [90, 300] on div "button" at bounding box center [66, 301] width 132 height 7
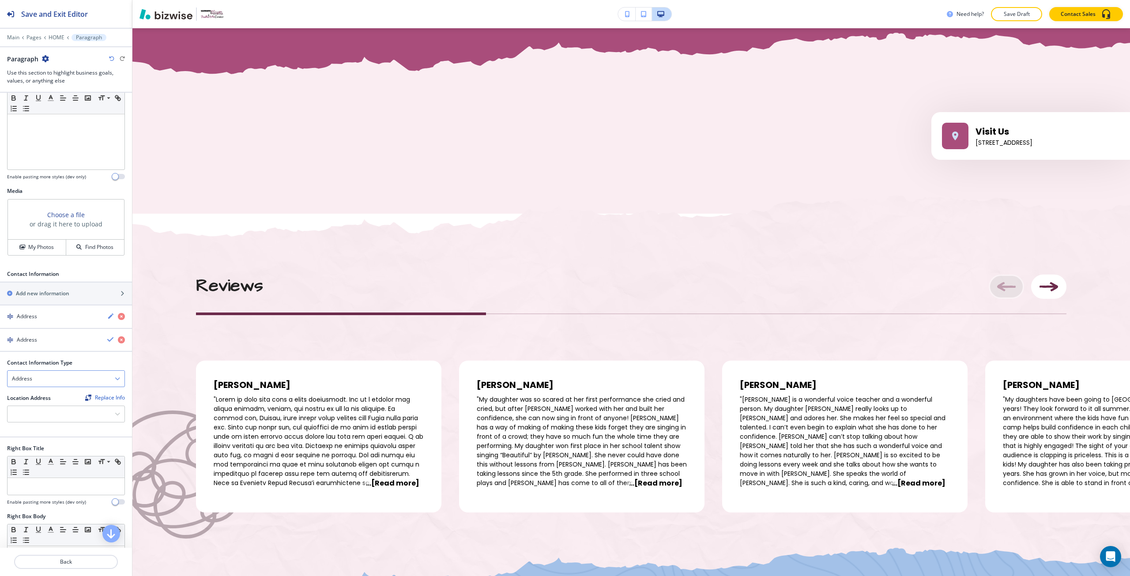
click at [46, 381] on div "Address" at bounding box center [66, 379] width 117 height 16
click at [44, 405] on h4 "Phone Number" at bounding box center [66, 409] width 108 height 8
click at [44, 415] on input "text" at bounding box center [66, 415] width 118 height 18
paste input "[PHONE_NUMBER]"
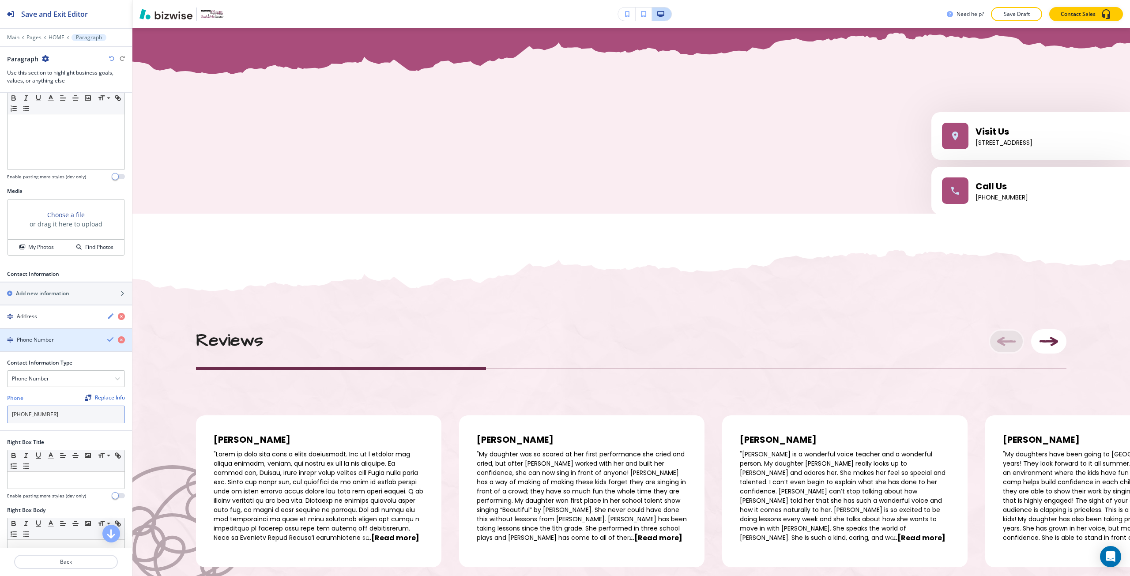
type input "[PHONE_NUMBER]"
click at [107, 343] on icon "button" at bounding box center [110, 339] width 7 height 7
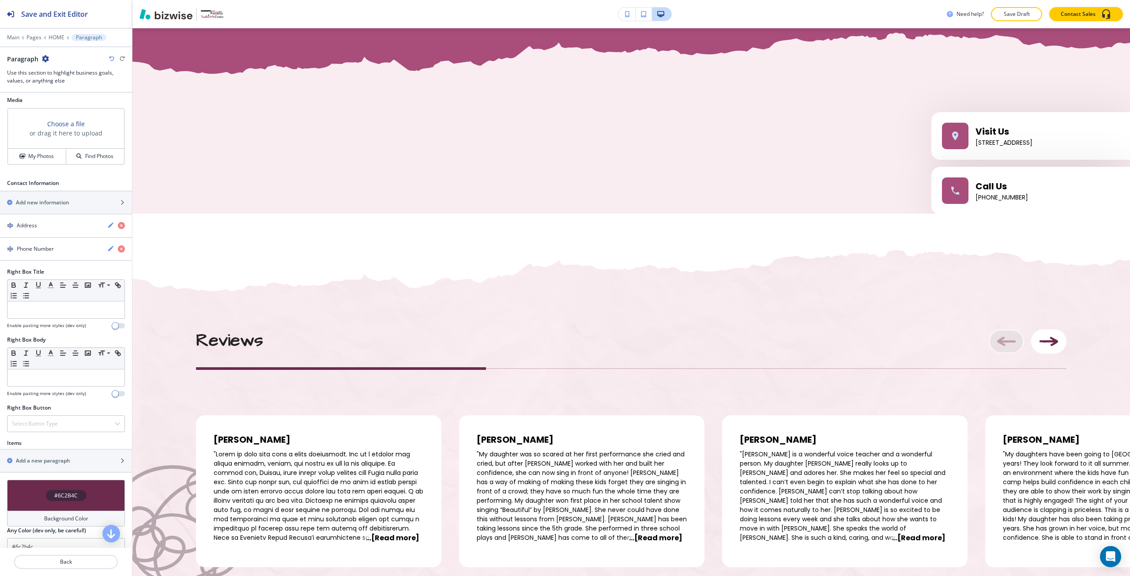
scroll to position [327, 0]
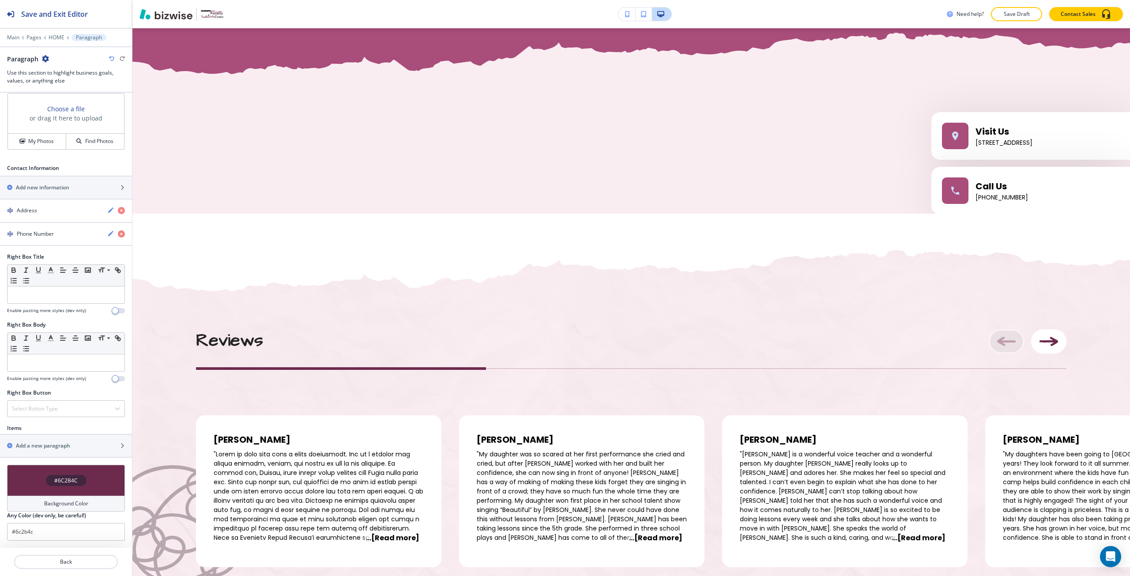
click at [78, 434] on div at bounding box center [66, 434] width 132 height 1
click at [73, 438] on div "button" at bounding box center [66, 438] width 132 height 7
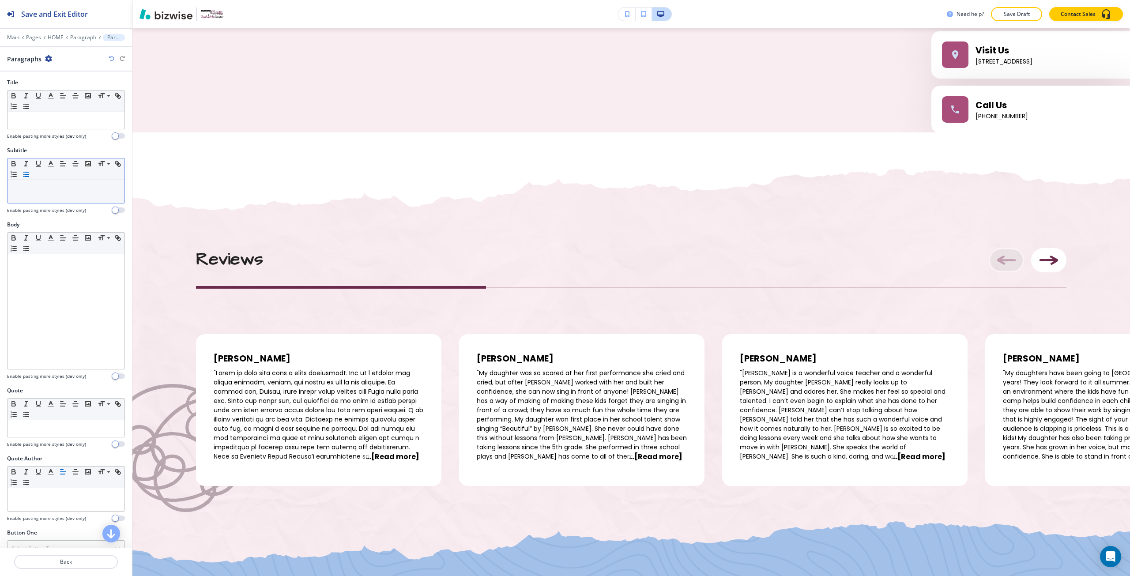
scroll to position [3339, 0]
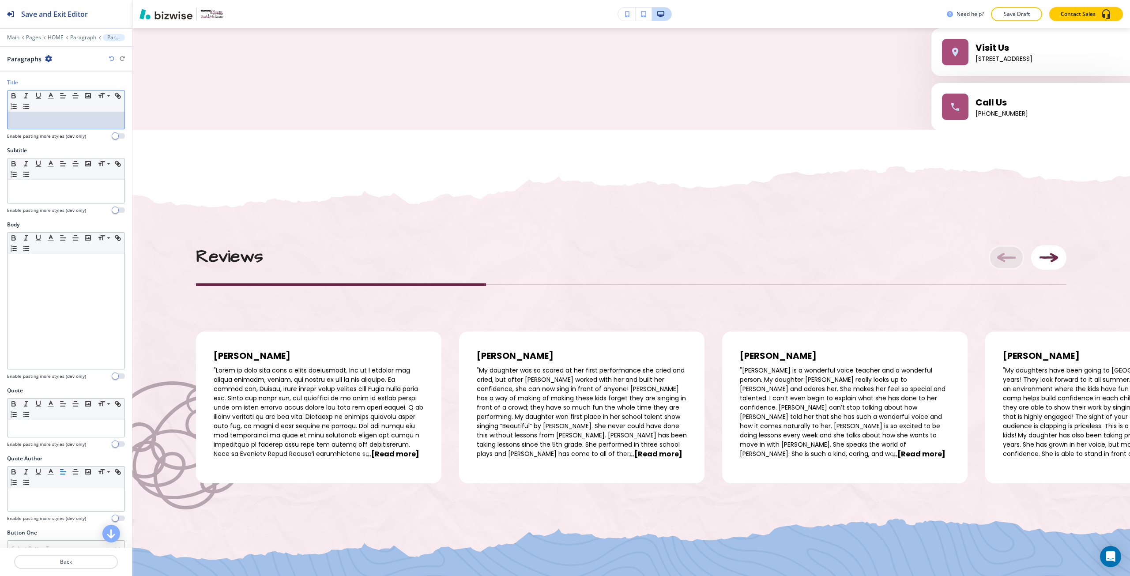
click at [39, 123] on p at bounding box center [66, 121] width 108 height 8
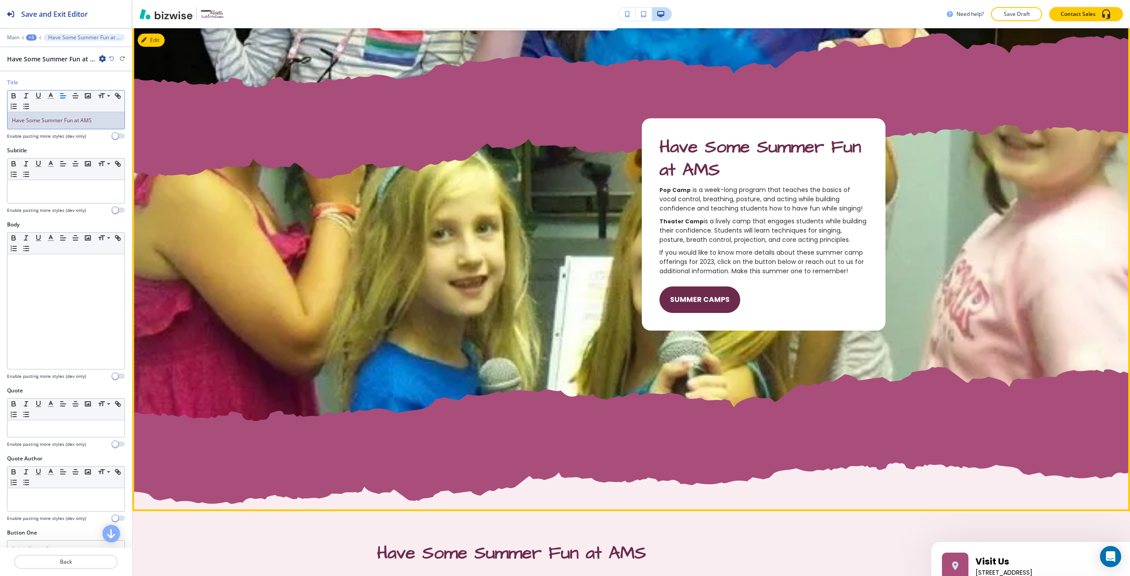
scroll to position [2809, 0]
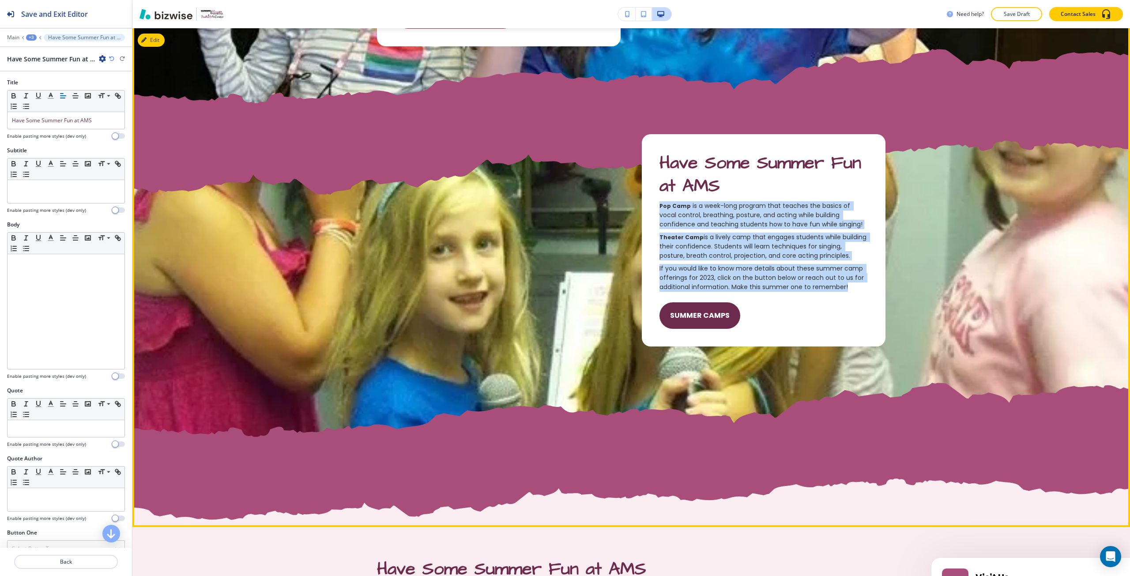
drag, startPoint x: 653, startPoint y: 209, endPoint x: 848, endPoint y: 290, distance: 211.4
click at [848, 290] on div "Have Some Summer Fun at AMS Pop Camp is a week-long program that teaches the ba…" at bounding box center [764, 240] width 244 height 212
copy div "Pop Camp is a week-long program that teaches the basics of vocal control, breat…"
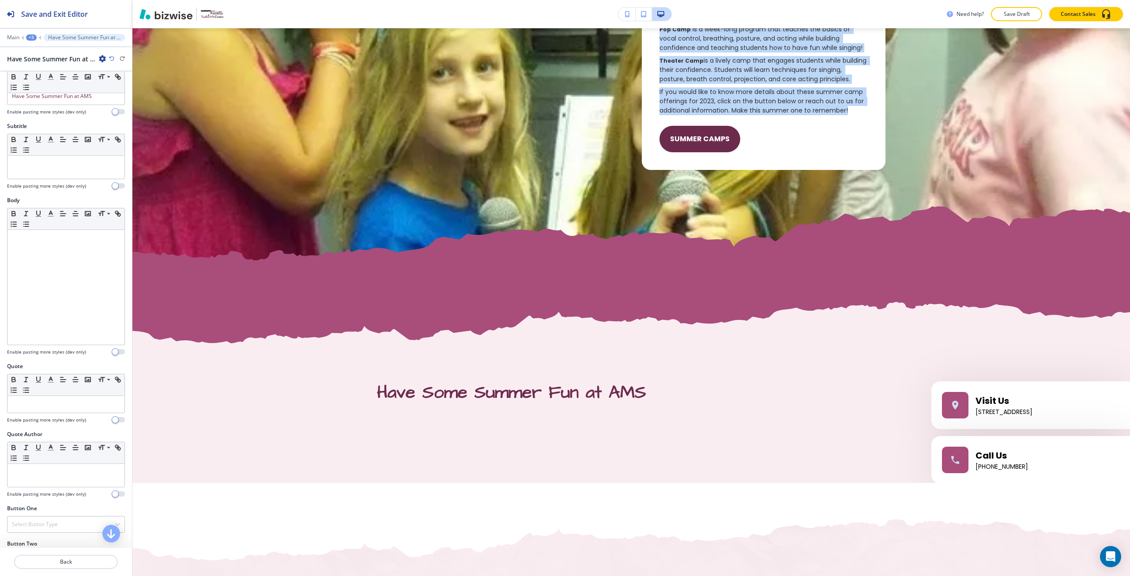
scroll to position [128, 0]
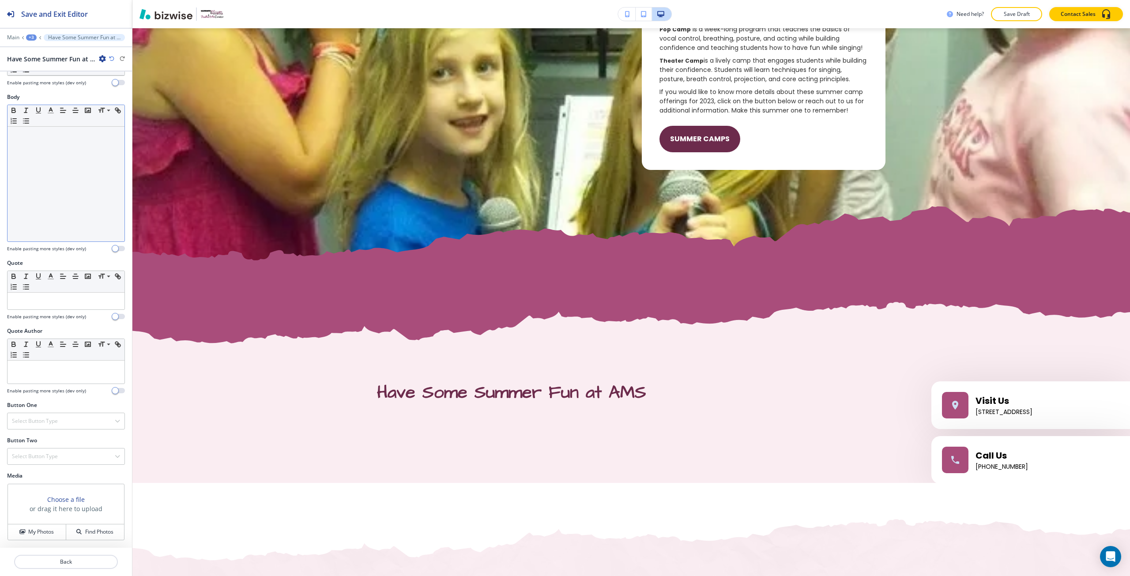
click at [33, 236] on div at bounding box center [66, 184] width 117 height 115
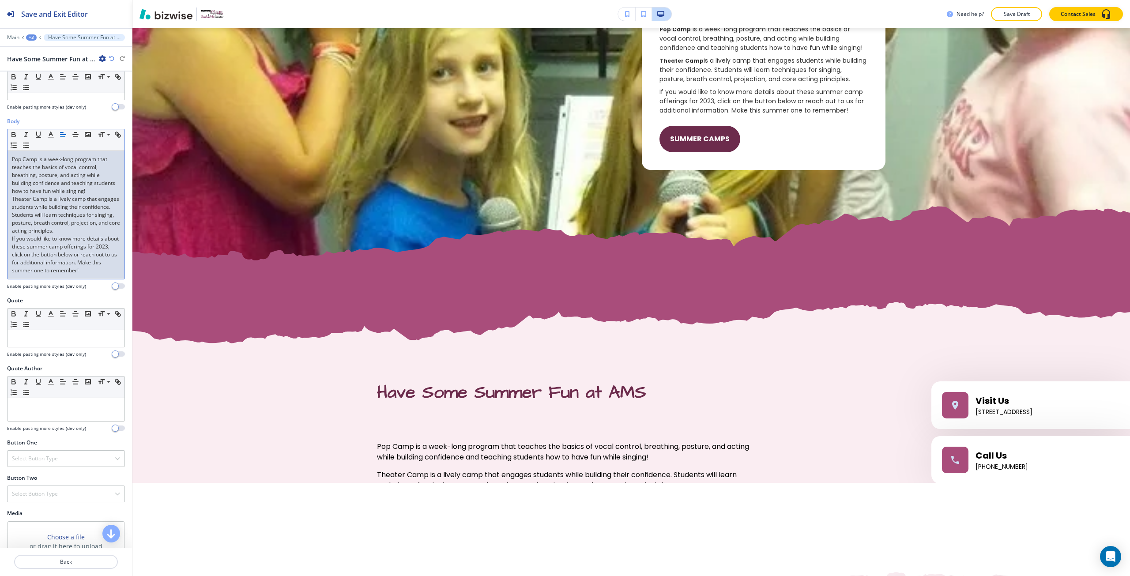
scroll to position [0, 0]
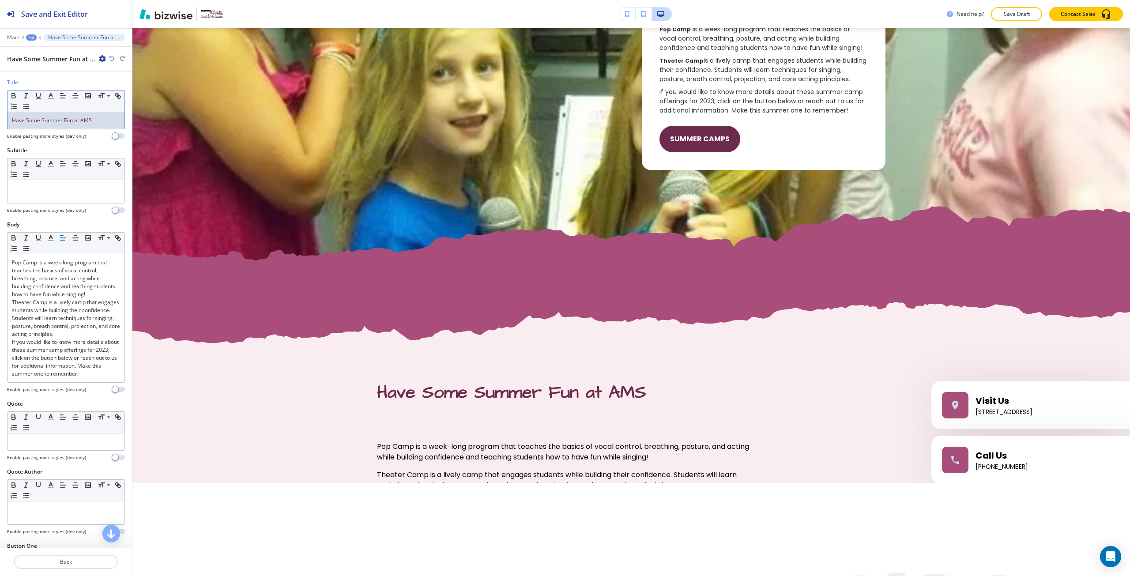
click at [96, 115] on div "Have Some Summer Fun at AMS" at bounding box center [66, 120] width 117 height 17
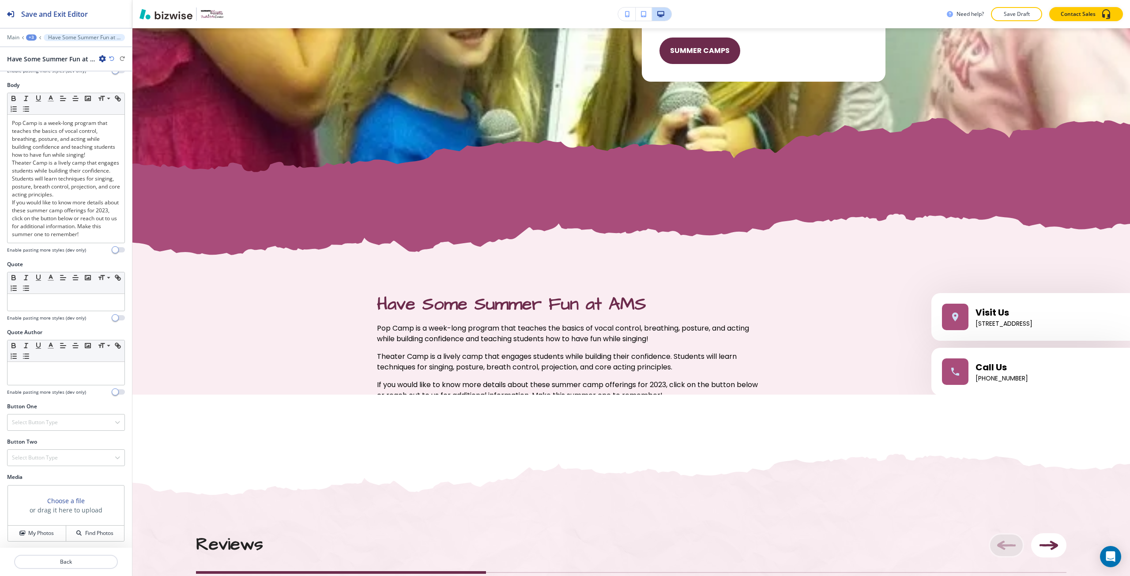
scroll to position [149, 0]
click at [61, 500] on h3 "Choose a file" at bounding box center [66, 499] width 38 height 9
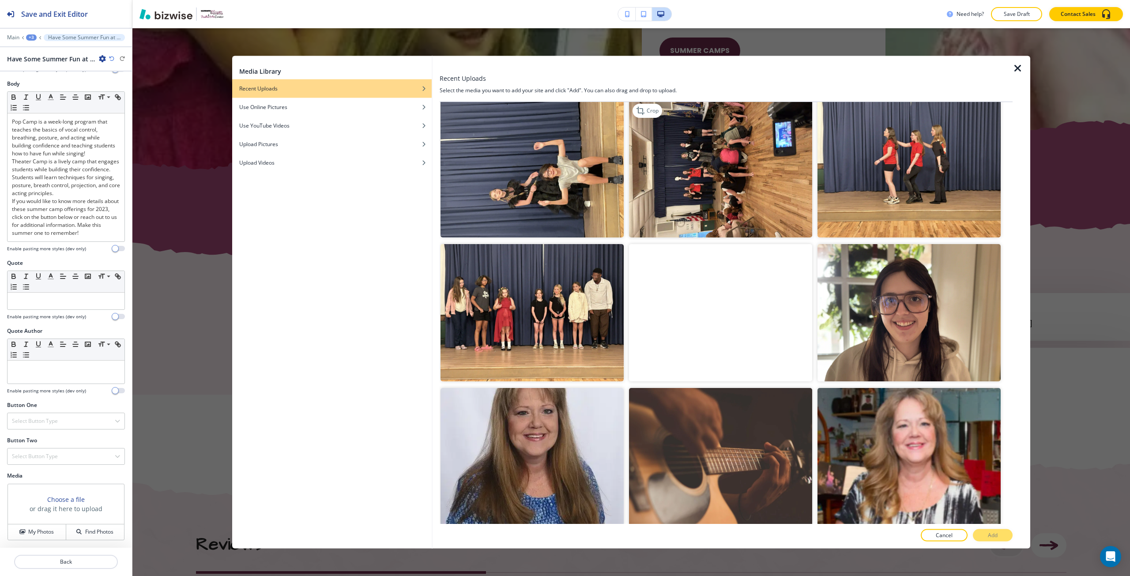
scroll to position [177, 0]
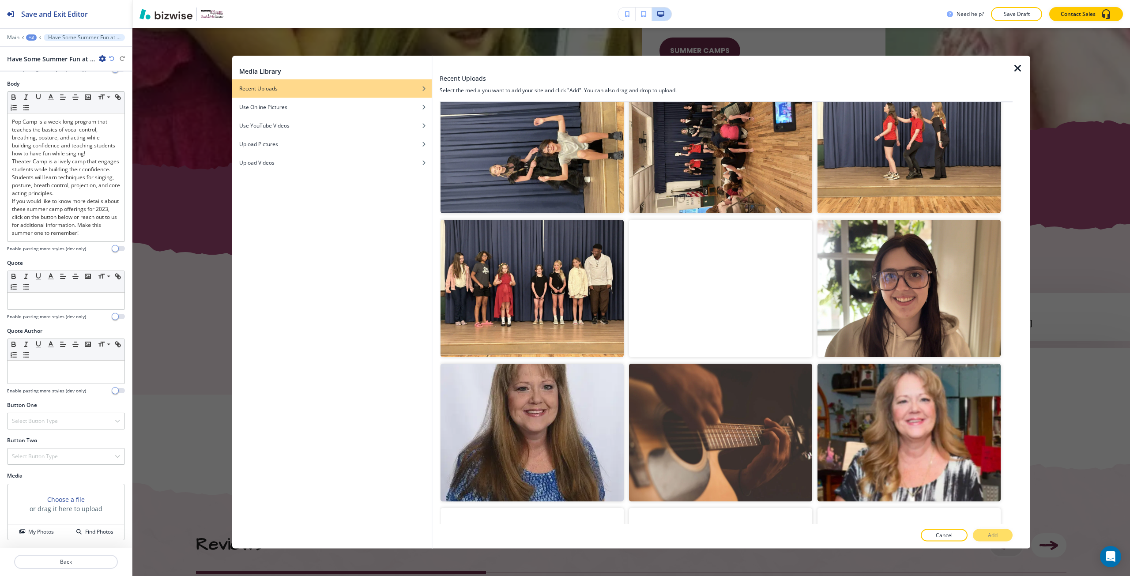
click at [757, 298] on video "button" at bounding box center [720, 288] width 183 height 137
click at [987, 539] on button "Add" at bounding box center [993, 535] width 40 height 12
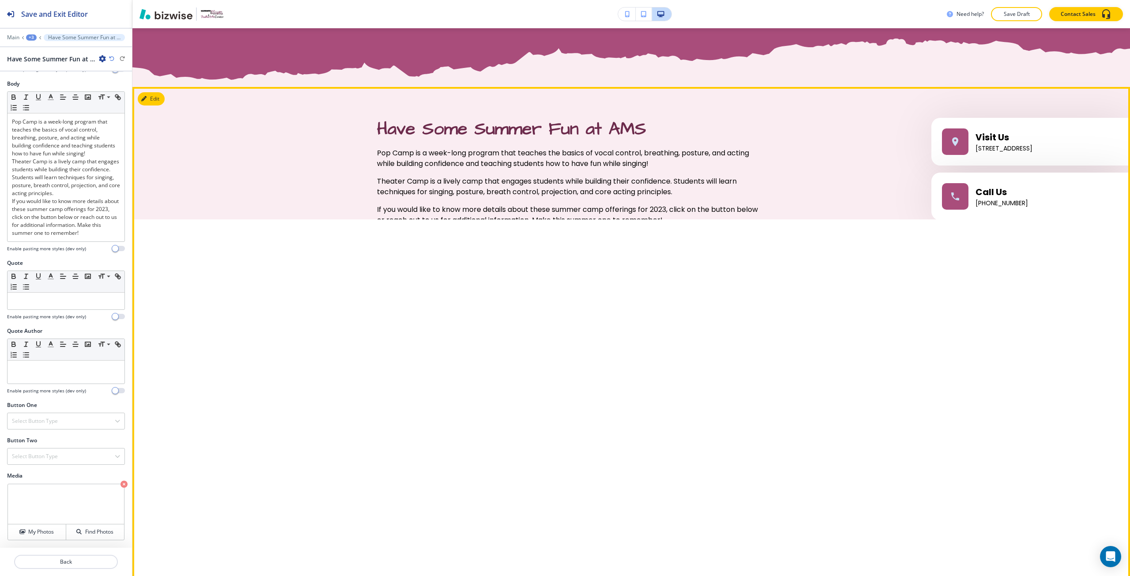
scroll to position [3295, 0]
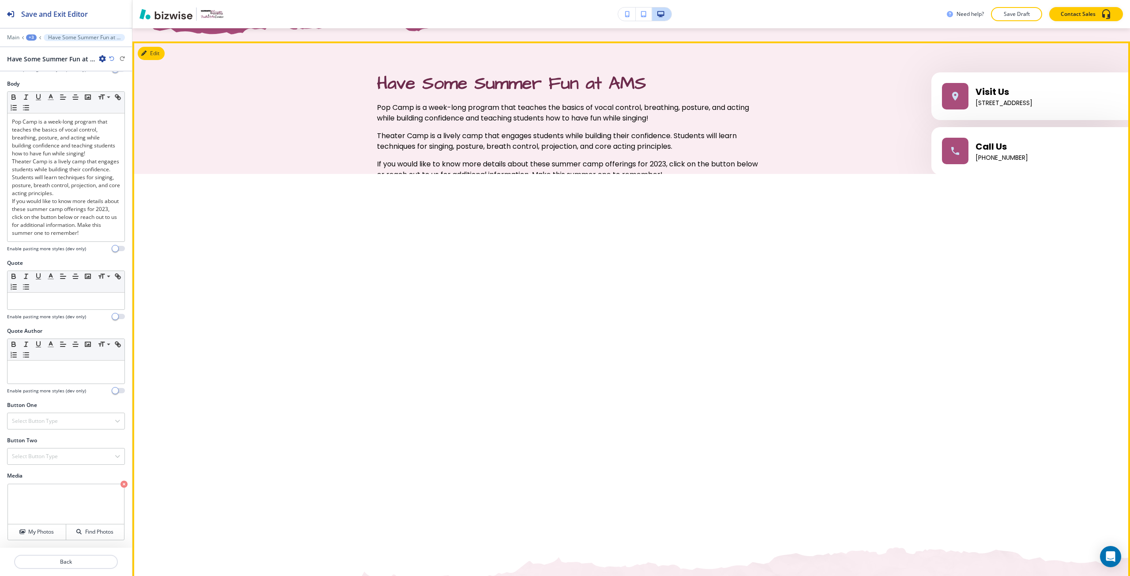
click at [562, 340] on span "Play button for video with title: undefined" at bounding box center [568, 341] width 28 height 28
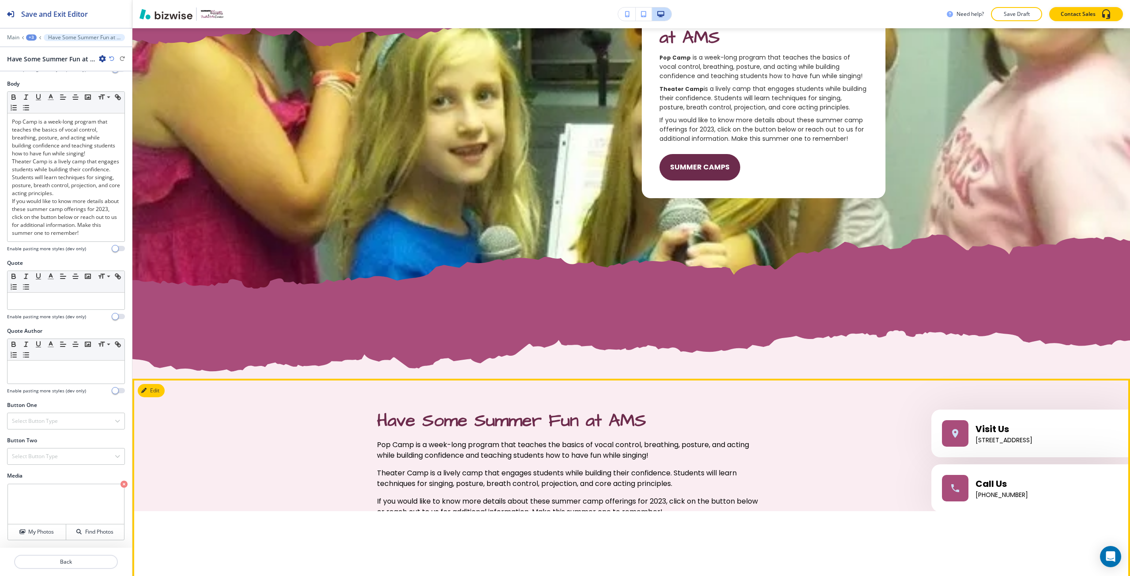
scroll to position [2942, 0]
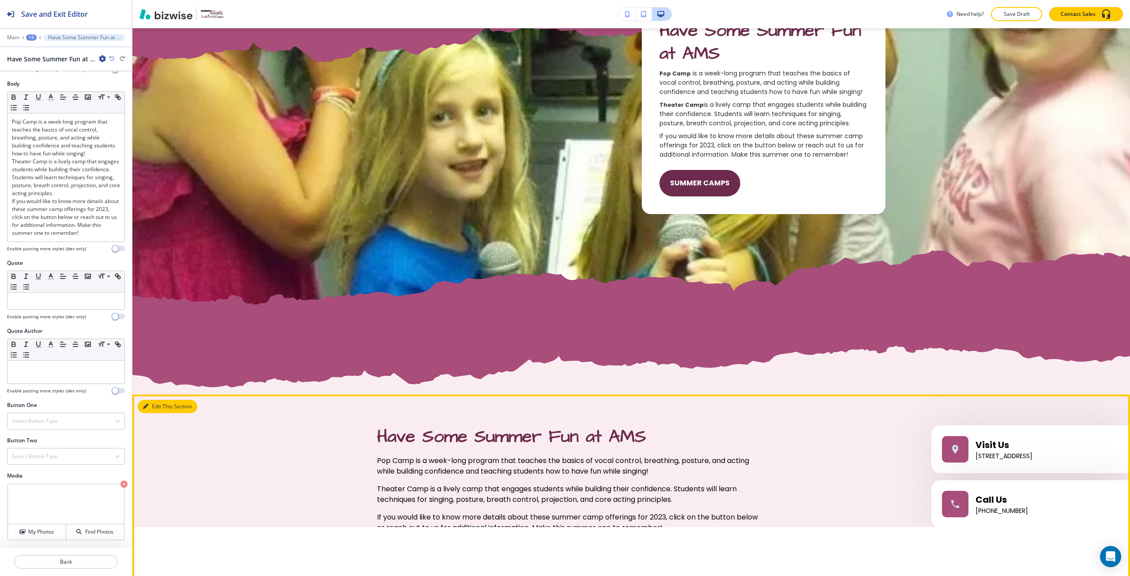
click at [159, 411] on button "Edit This Section" at bounding box center [168, 406] width 60 height 13
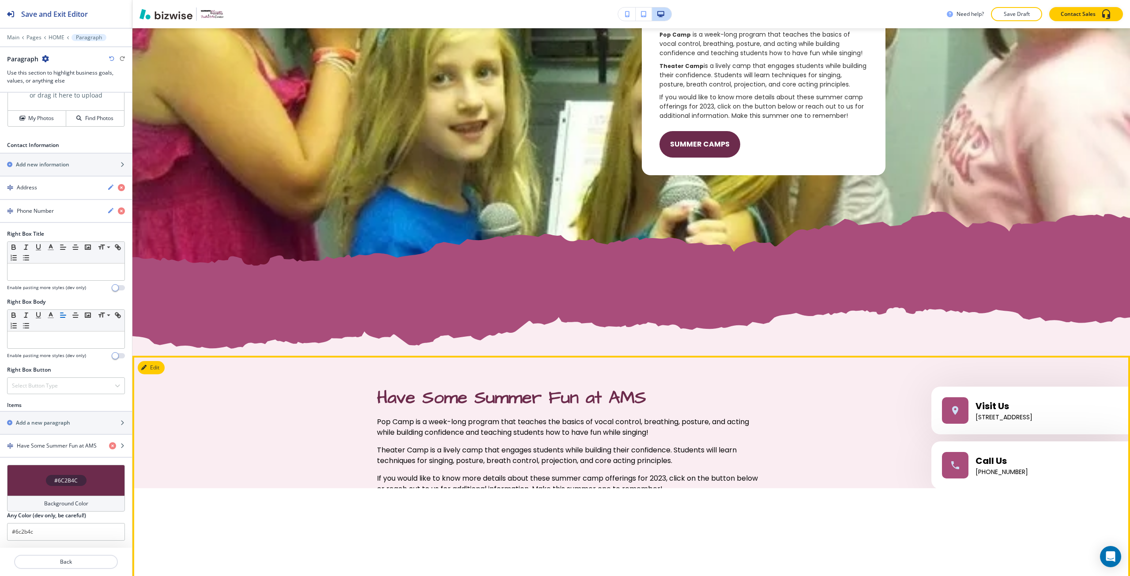
scroll to position [3034, 0]
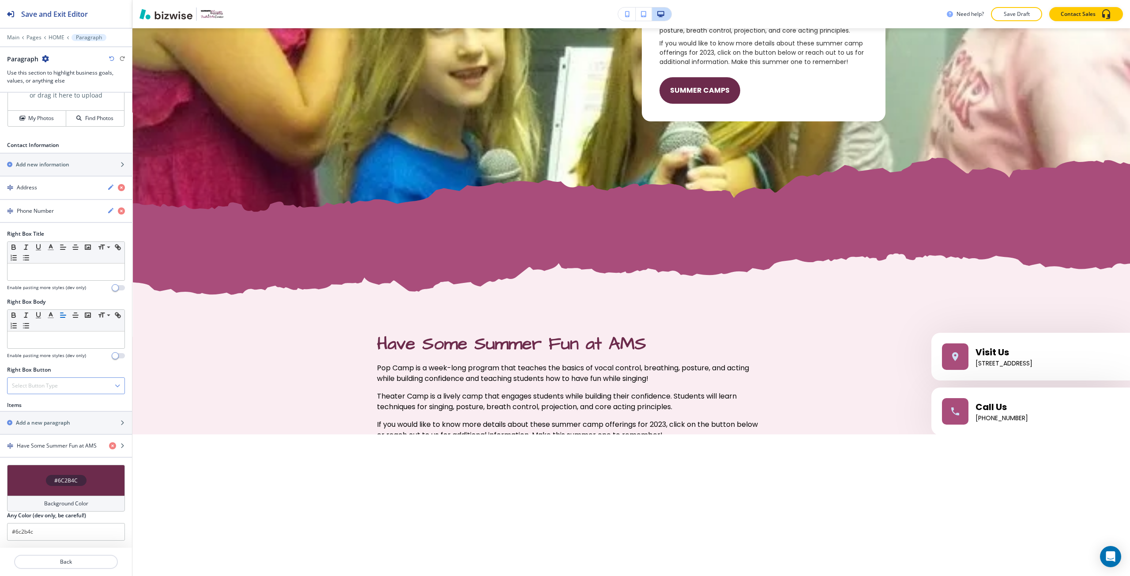
click at [72, 386] on div "Select Button Type" at bounding box center [66, 386] width 117 height 16
click at [49, 471] on div "Internal Link" at bounding box center [66, 476] width 117 height 15
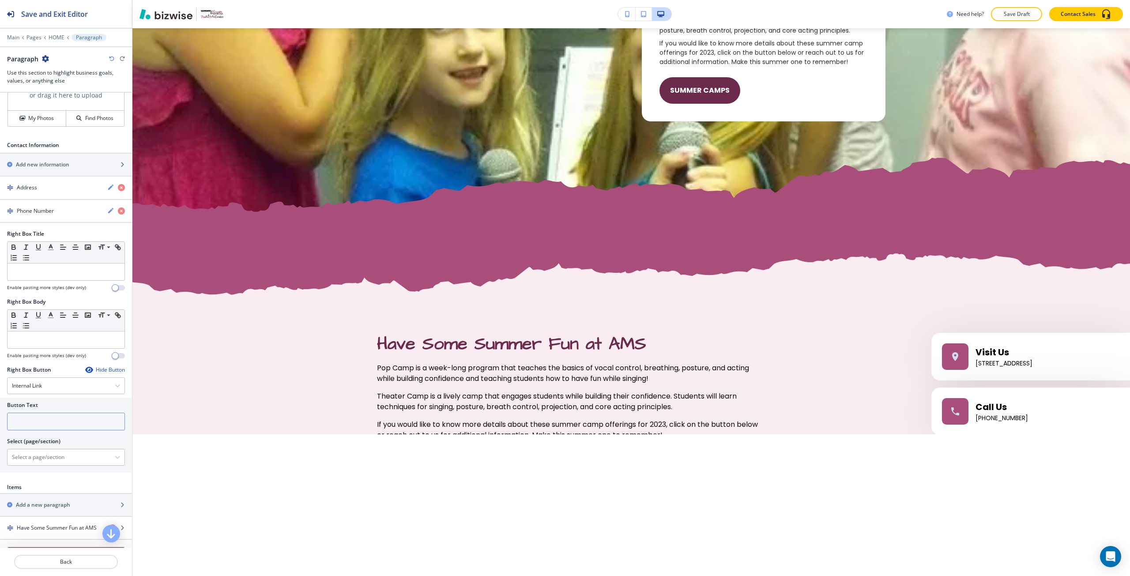
click at [46, 424] on input "text" at bounding box center [66, 422] width 118 height 18
type input "SUMMER CAMPS"
click at [63, 461] on \(page\/section\) "Manual Input" at bounding box center [61, 457] width 107 height 15
click at [40, 471] on h4 "SUMMER CAMPS" at bounding box center [66, 473] width 108 height 8
type \(page\/section\) "SUMMER CAMPS"
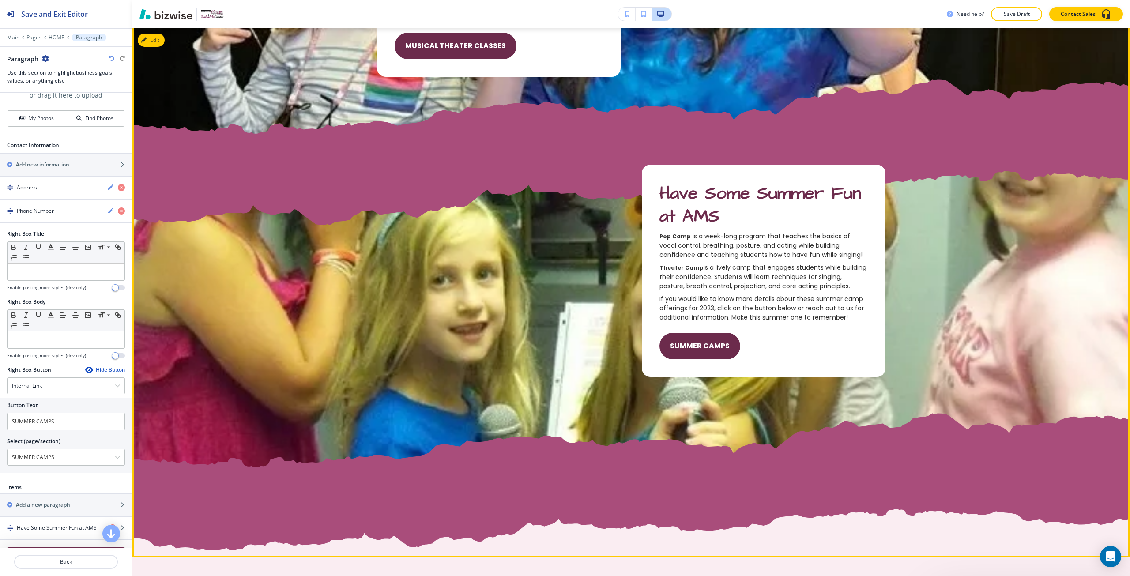
scroll to position [2769, 0]
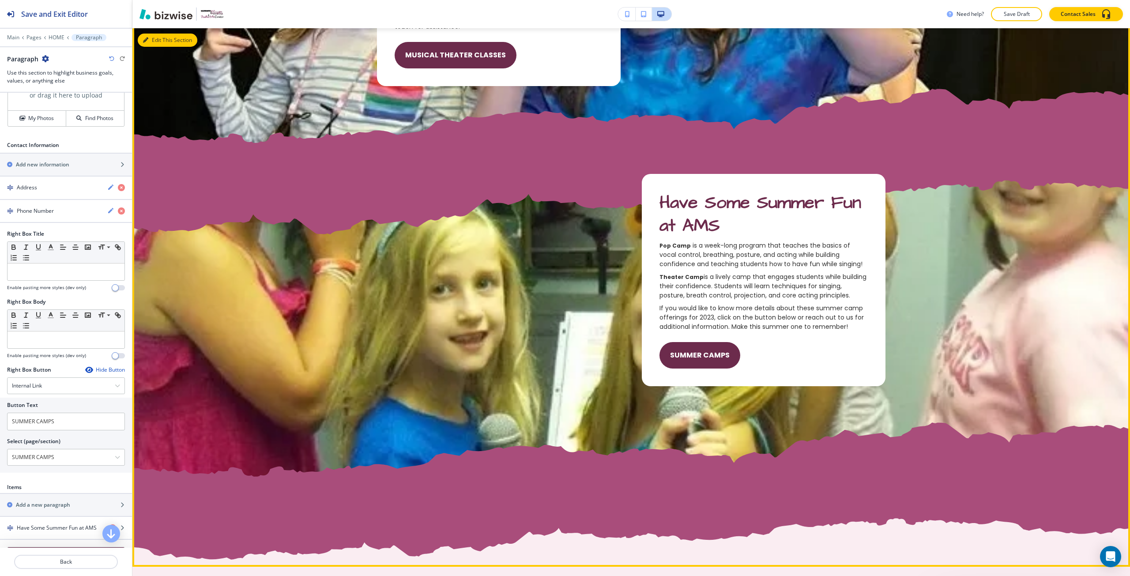
click at [145, 39] on icon "button" at bounding box center [145, 40] width 5 height 5
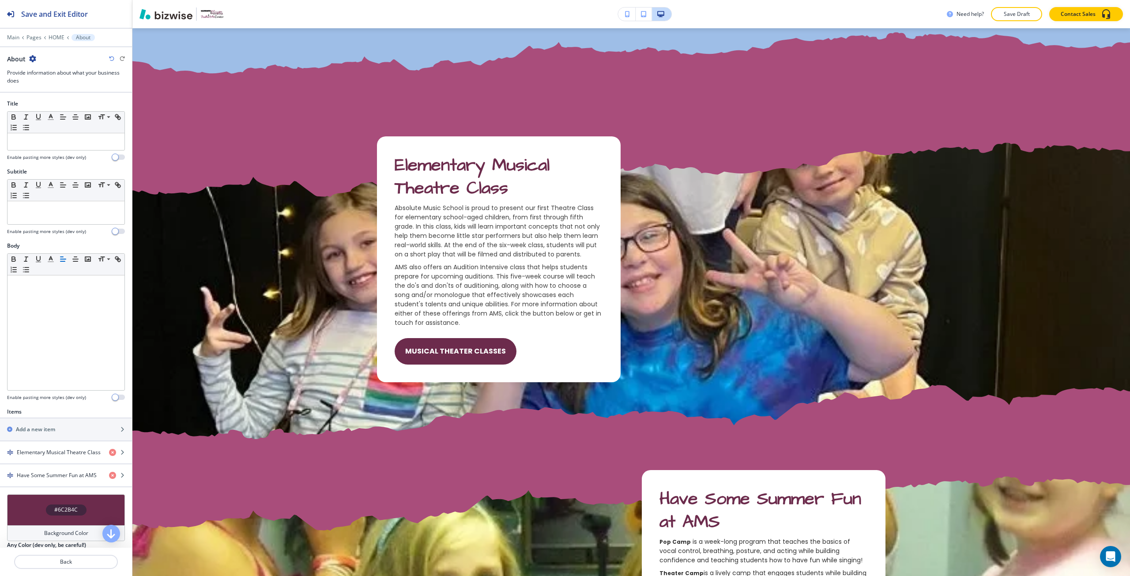
scroll to position [2473, 0]
click at [109, 476] on icon "button" at bounding box center [112, 475] width 7 height 7
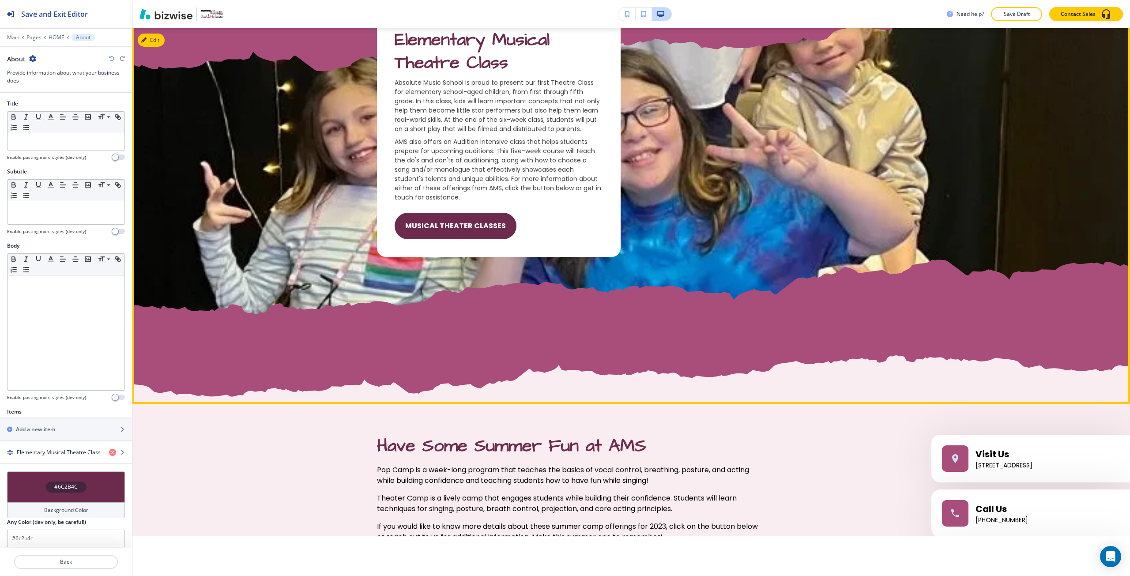
scroll to position [2605, 0]
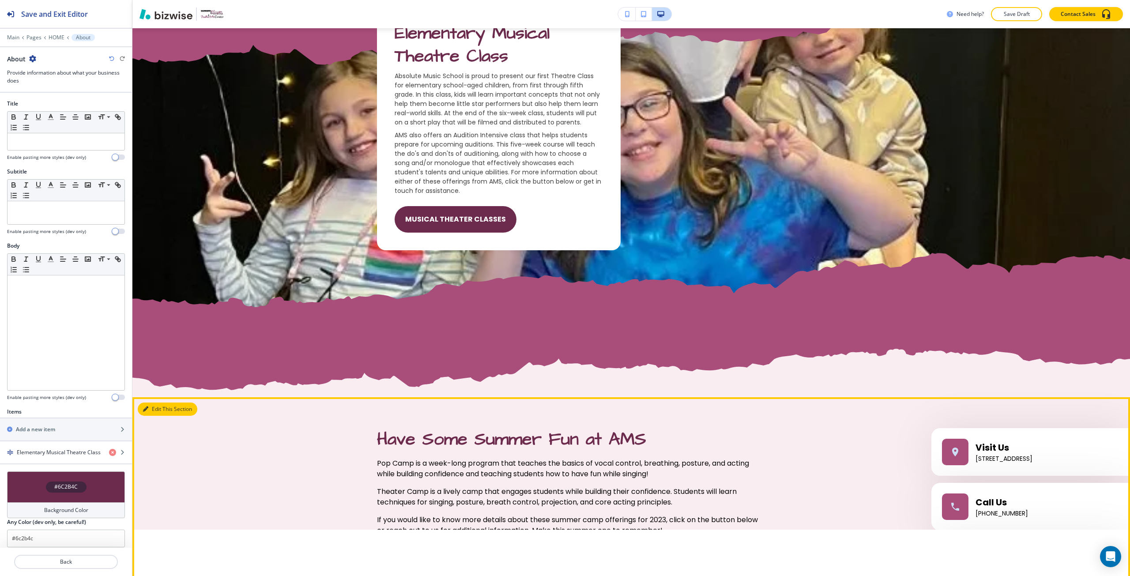
click at [157, 408] on button "Edit This Section" at bounding box center [168, 409] width 60 height 13
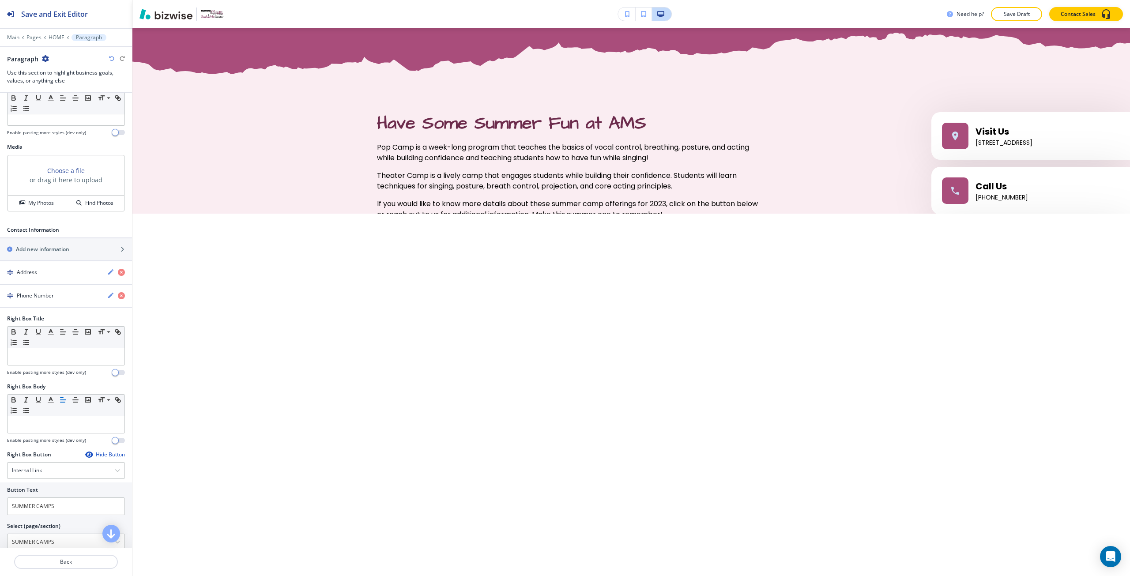
scroll to position [432, 0]
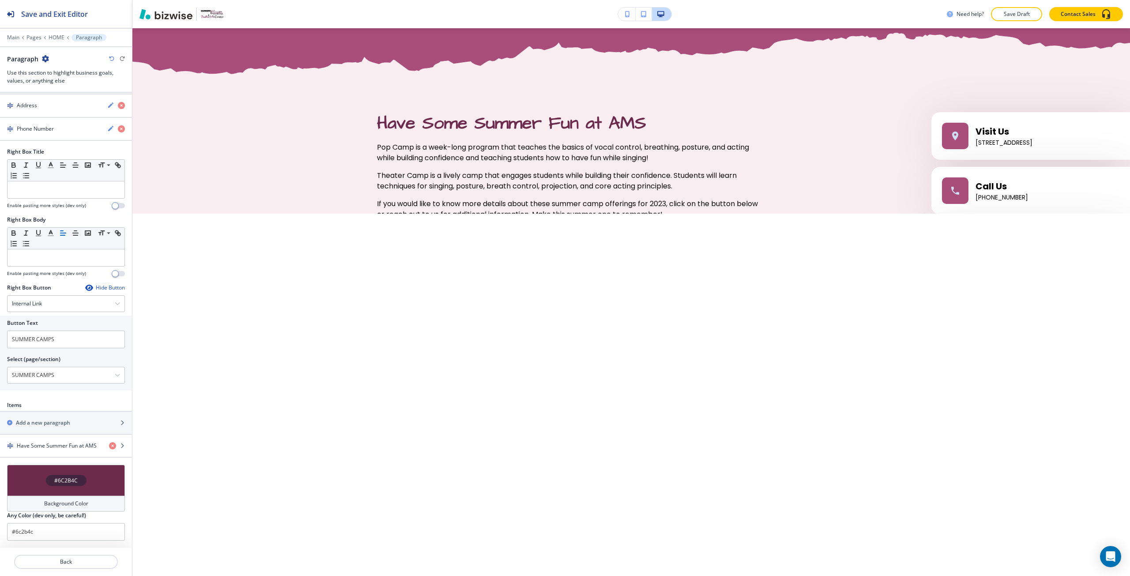
click at [87, 486] on div "#6C2B4C" at bounding box center [66, 480] width 118 height 31
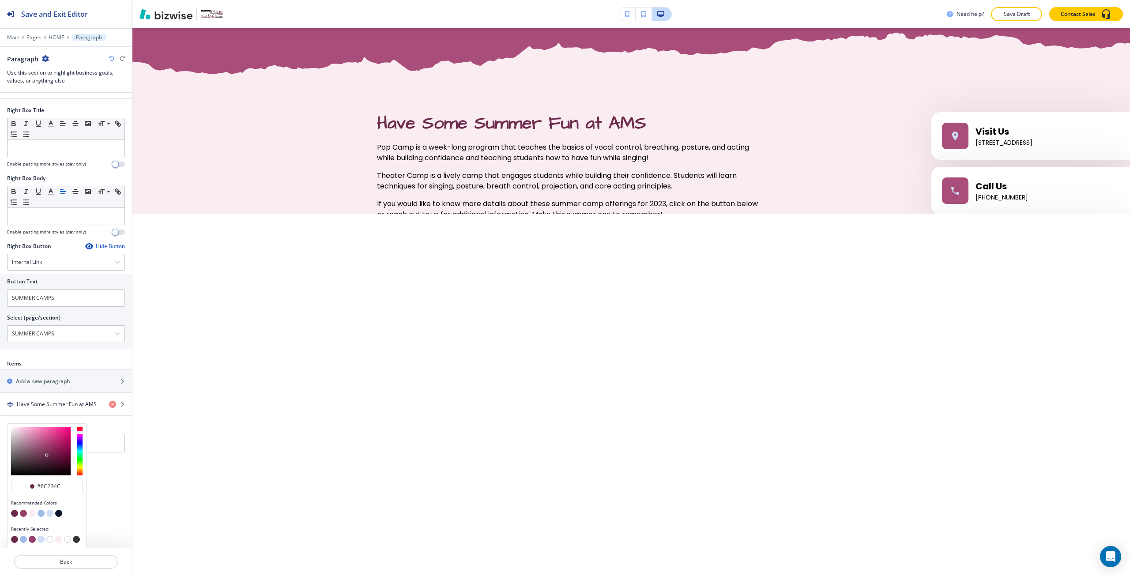
scroll to position [474, 0]
click at [24, 513] on button "button" at bounding box center [23, 512] width 7 height 7
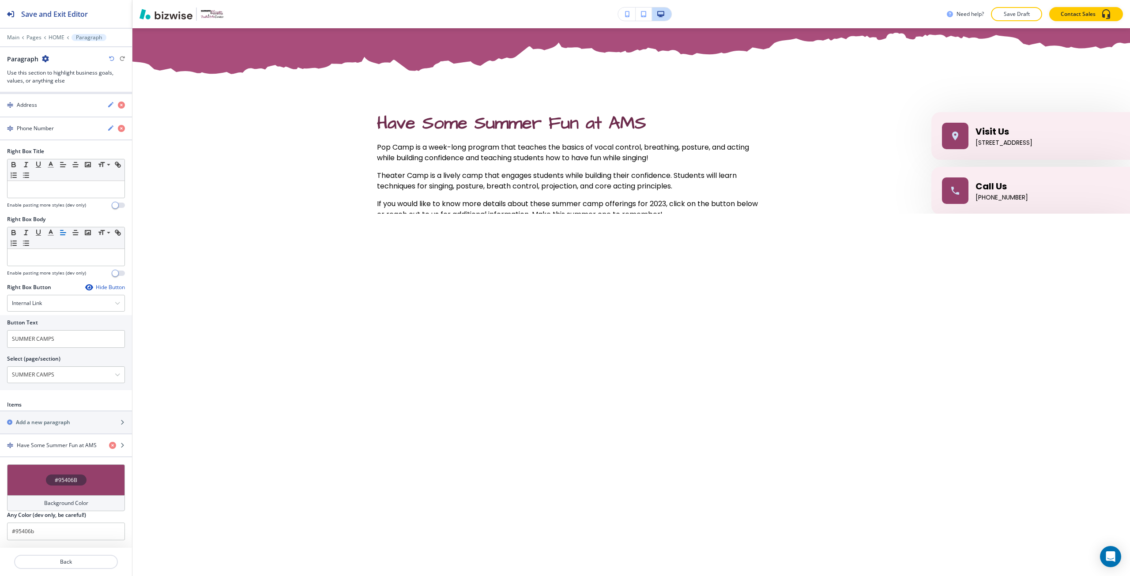
click at [46, 466] on div "#95406B" at bounding box center [66, 479] width 118 height 31
click at [112, 60] on icon "button" at bounding box center [111, 58] width 5 height 5
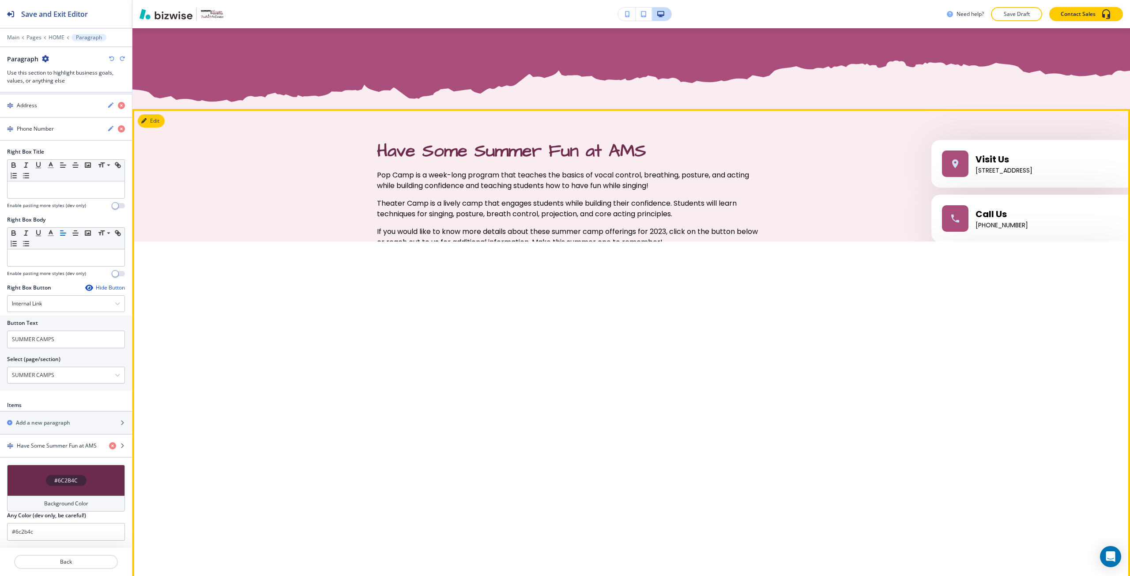
scroll to position [2877, 0]
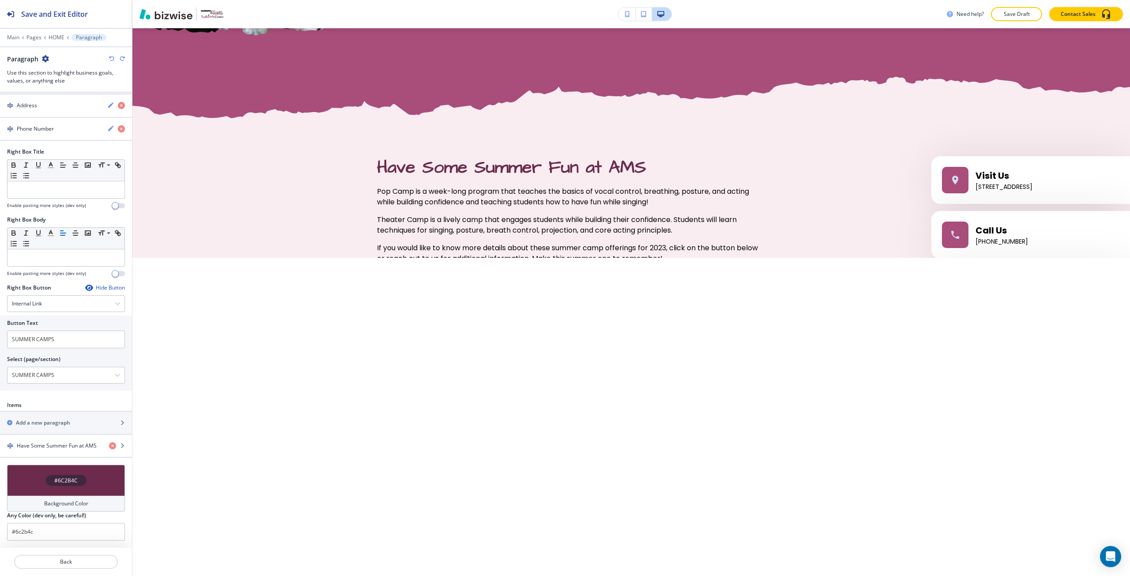
click at [61, 483] on h4 "#6C2B4C" at bounding box center [65, 481] width 23 height 8
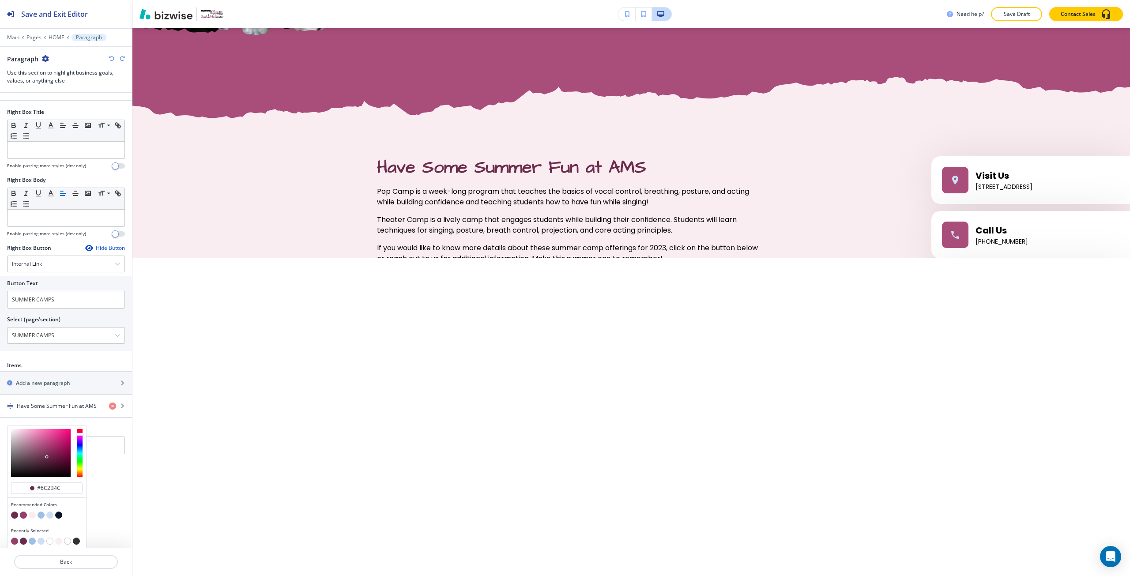
scroll to position [474, 0]
click at [48, 511] on button "button" at bounding box center [49, 512] width 7 height 7
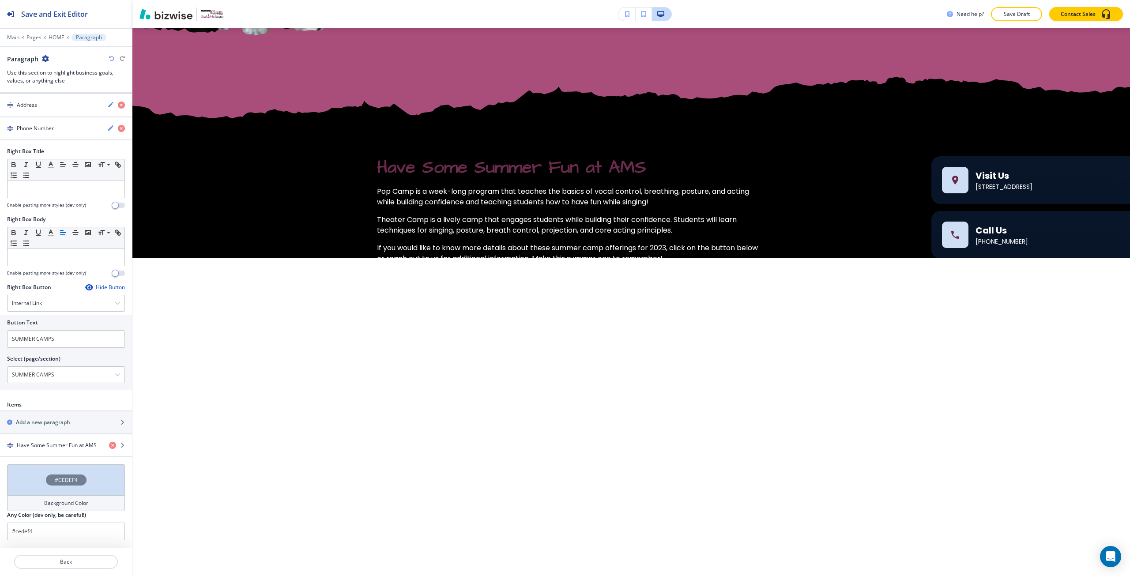
scroll to position [432, 0]
click at [91, 473] on div "#CEDEF4" at bounding box center [66, 479] width 118 height 31
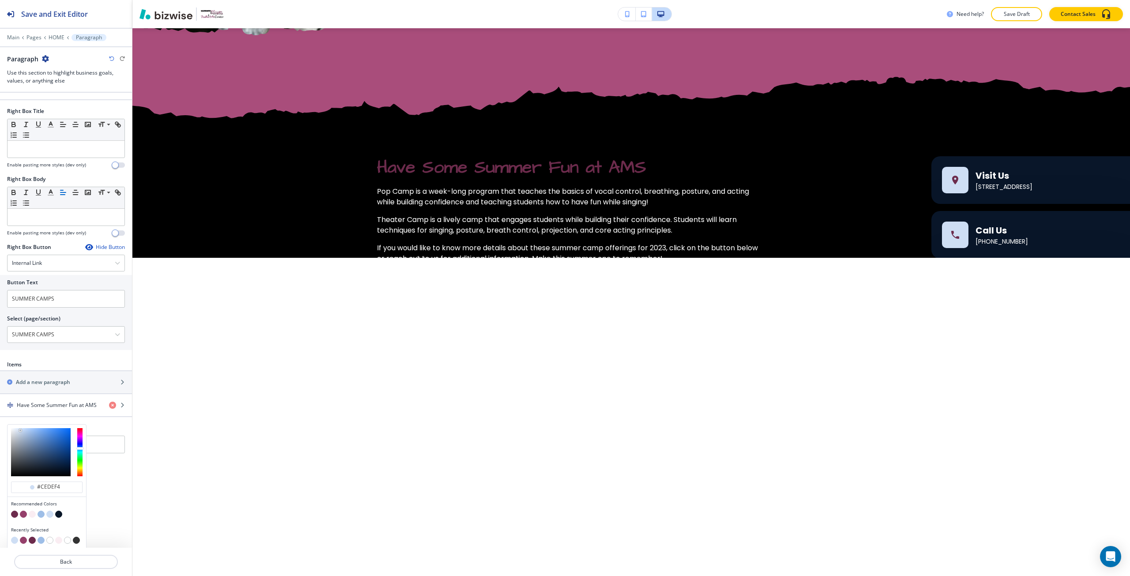
scroll to position [474, 0]
click at [41, 511] on button "button" at bounding box center [41, 512] width 7 height 7
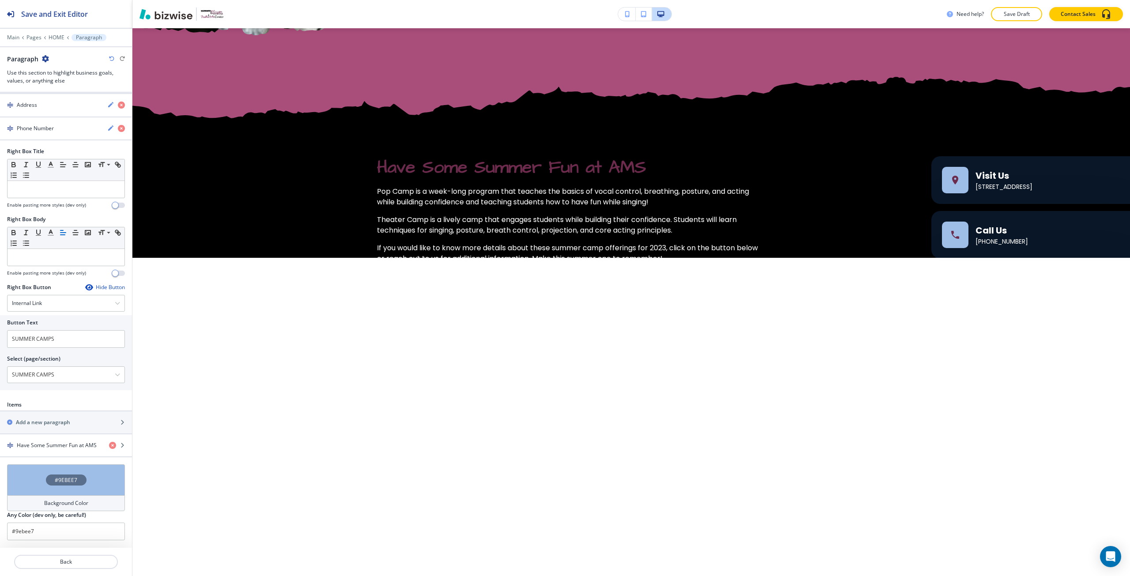
scroll to position [432, 0]
click at [55, 483] on h4 "#9EBEE7" at bounding box center [66, 480] width 23 height 8
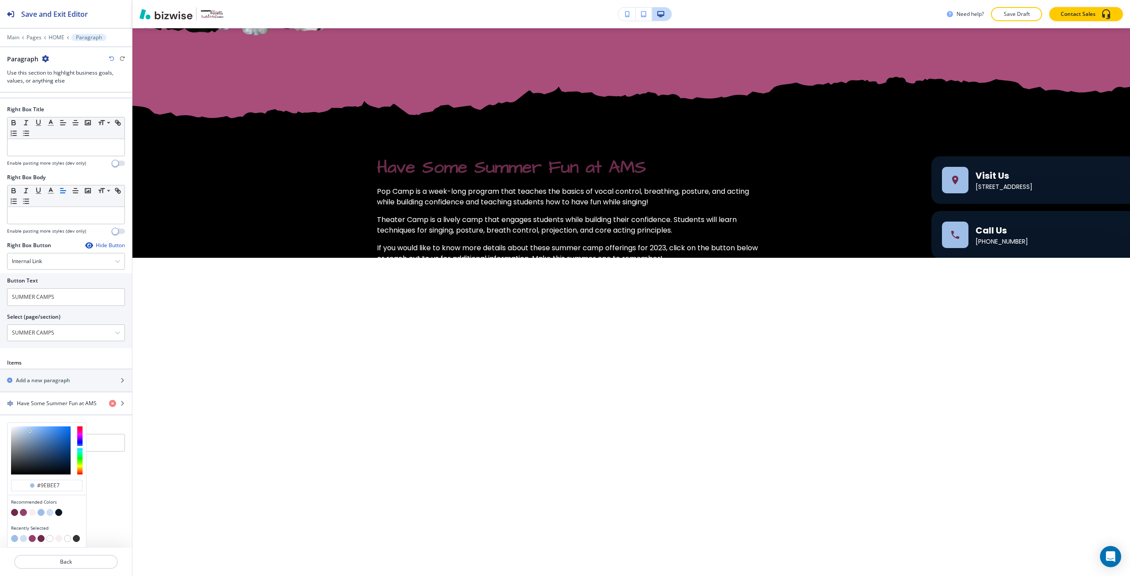
click at [12, 512] on button "button" at bounding box center [14, 512] width 7 height 7
type input "#6c2b4c"
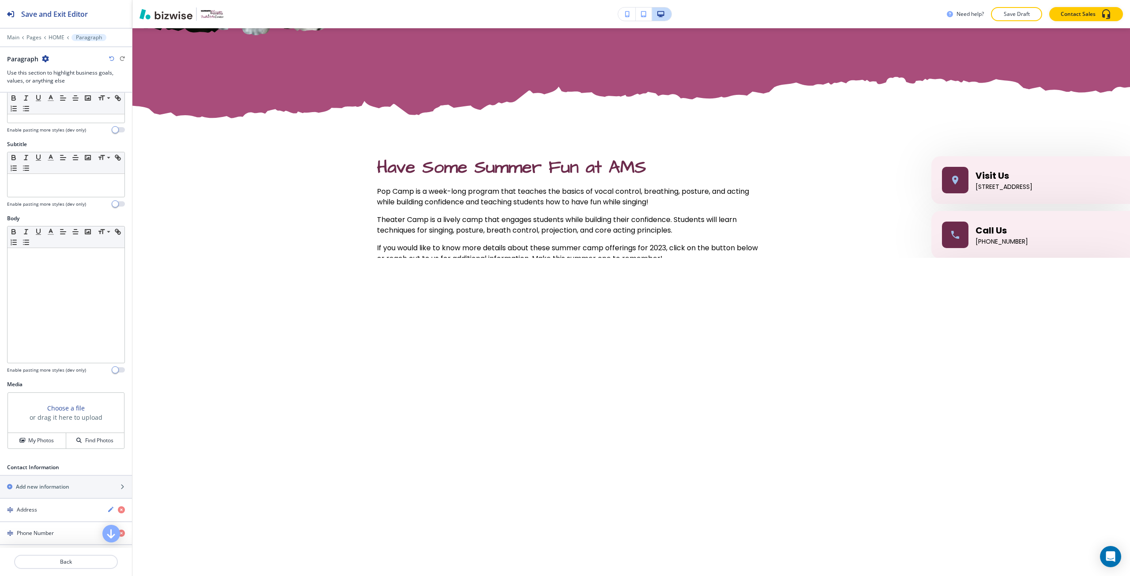
scroll to position [0, 0]
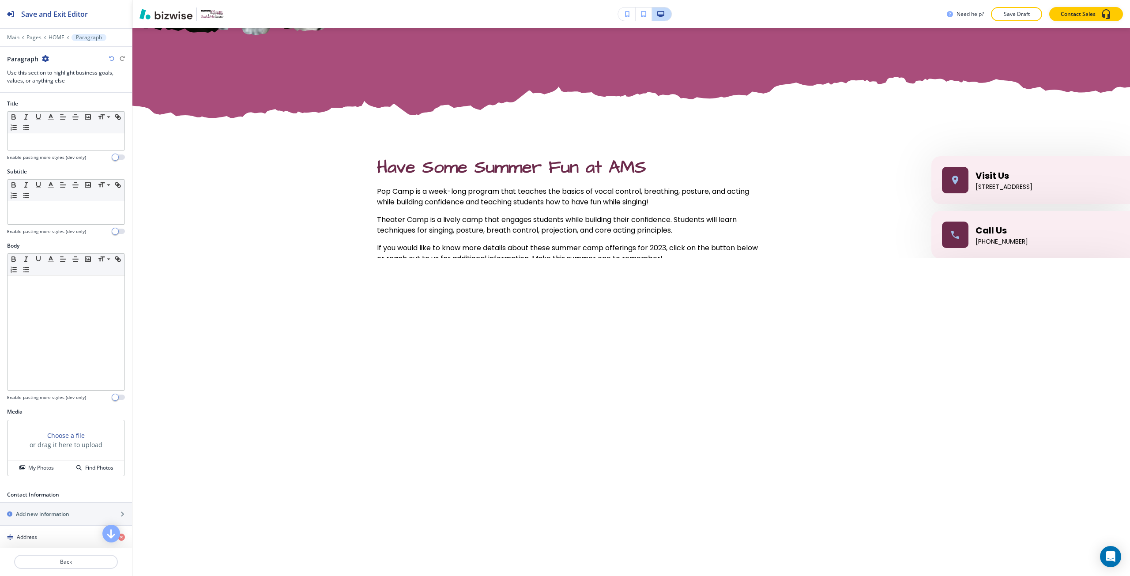
click at [58, 440] on div "Choose a file or drag it here to upload" at bounding box center [66, 440] width 73 height 19
click at [50, 434] on h3 "Choose a file" at bounding box center [66, 435] width 38 height 9
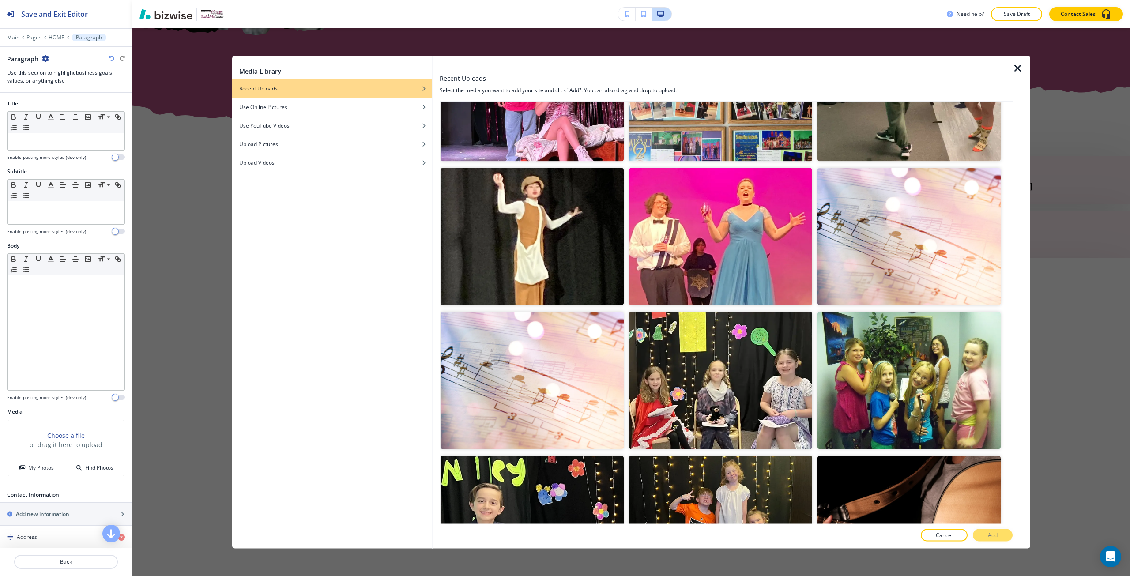
scroll to position [3457, 0]
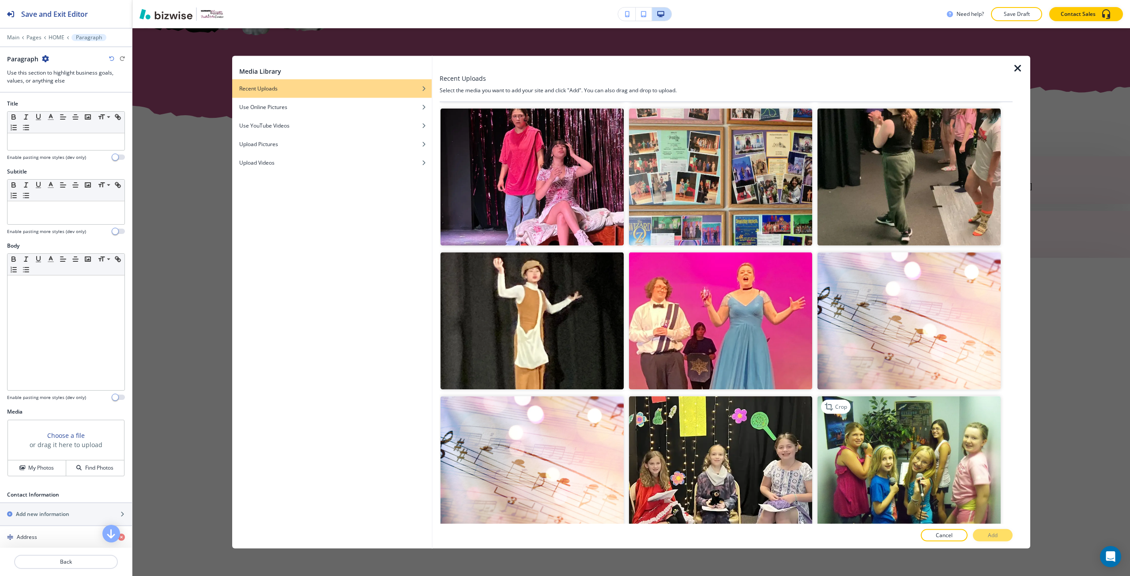
click at [925, 448] on img "button" at bounding box center [909, 464] width 183 height 137
click at [995, 528] on div at bounding box center [726, 526] width 573 height 5
click at [993, 530] on button "Add" at bounding box center [993, 535] width 40 height 12
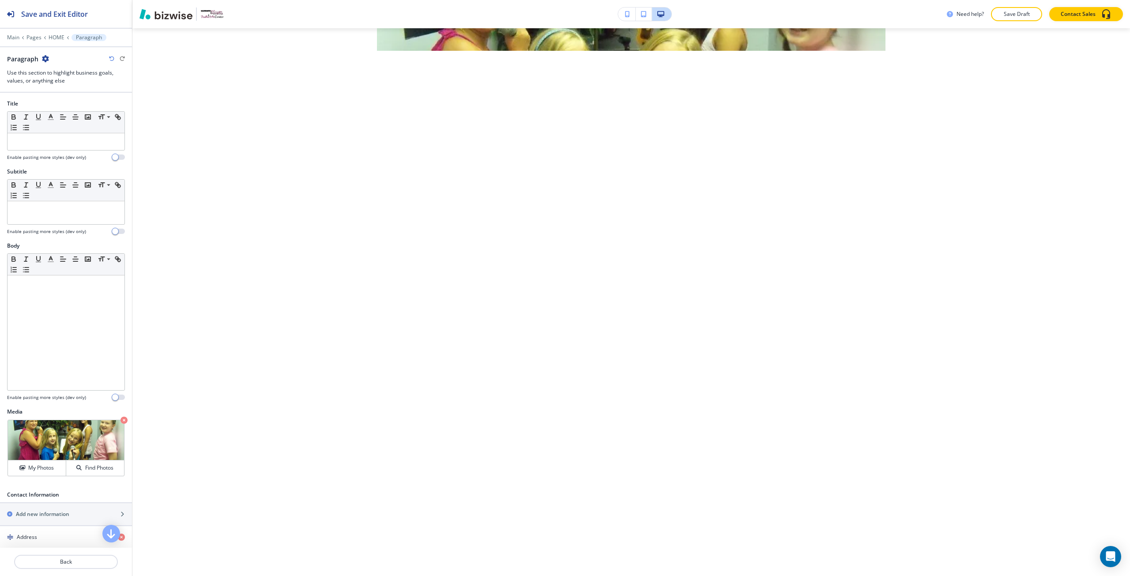
scroll to position [3098, 0]
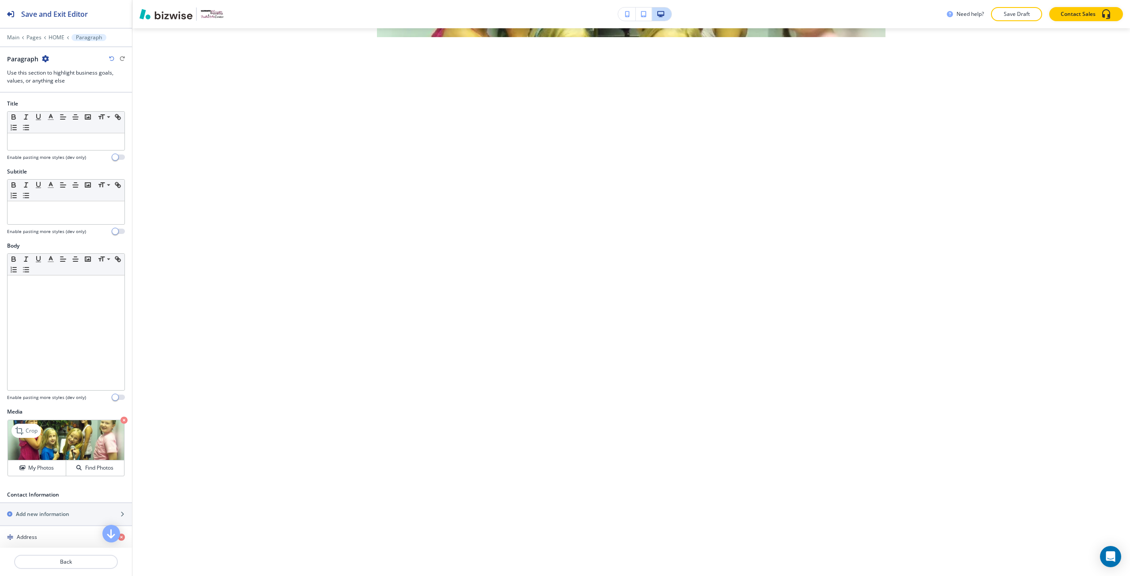
click at [121, 420] on icon "button" at bounding box center [124, 420] width 7 height 7
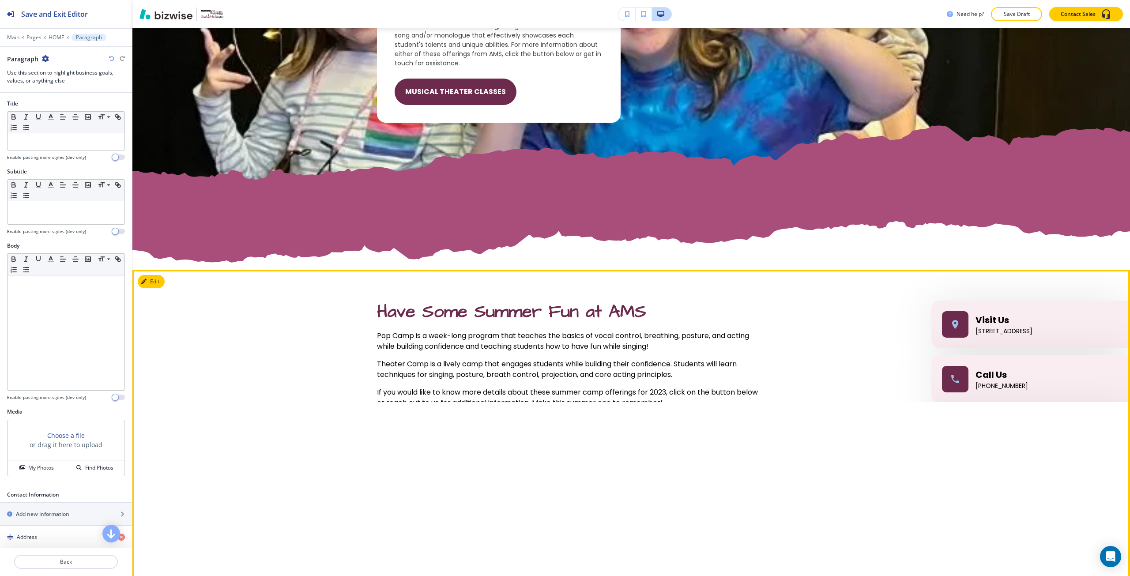
scroll to position [2921, 0]
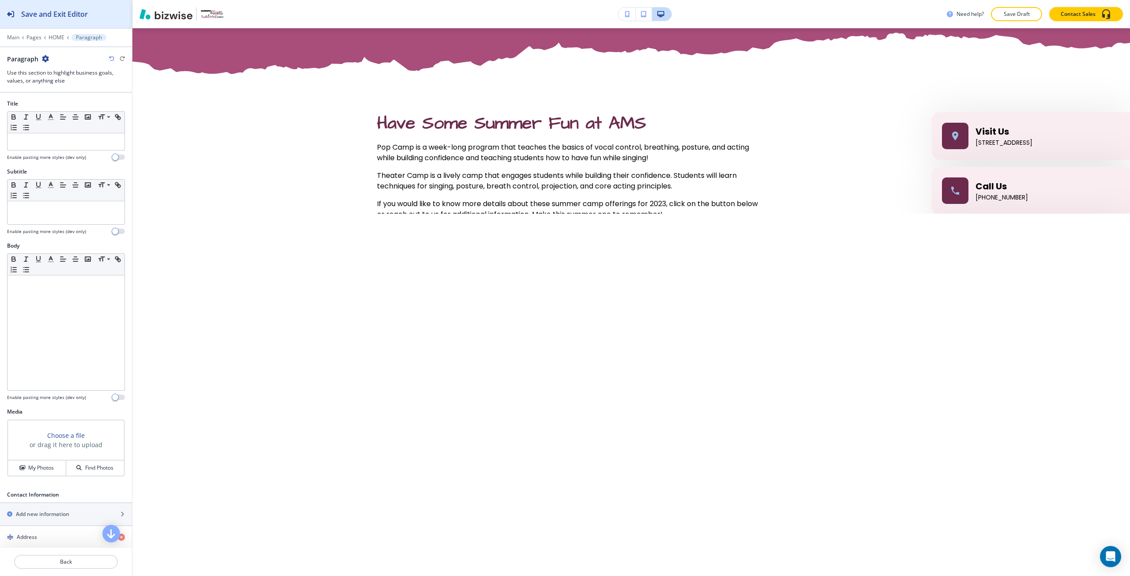
click at [122, 18] on button "Save and Exit Editor" at bounding box center [66, 14] width 132 height 28
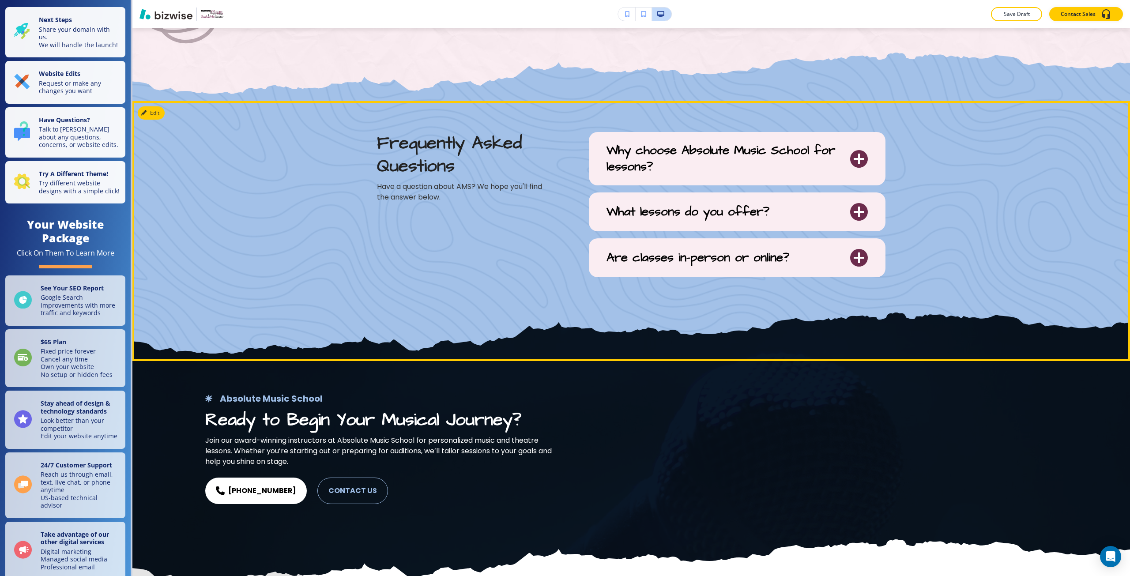
scroll to position [3848, 0]
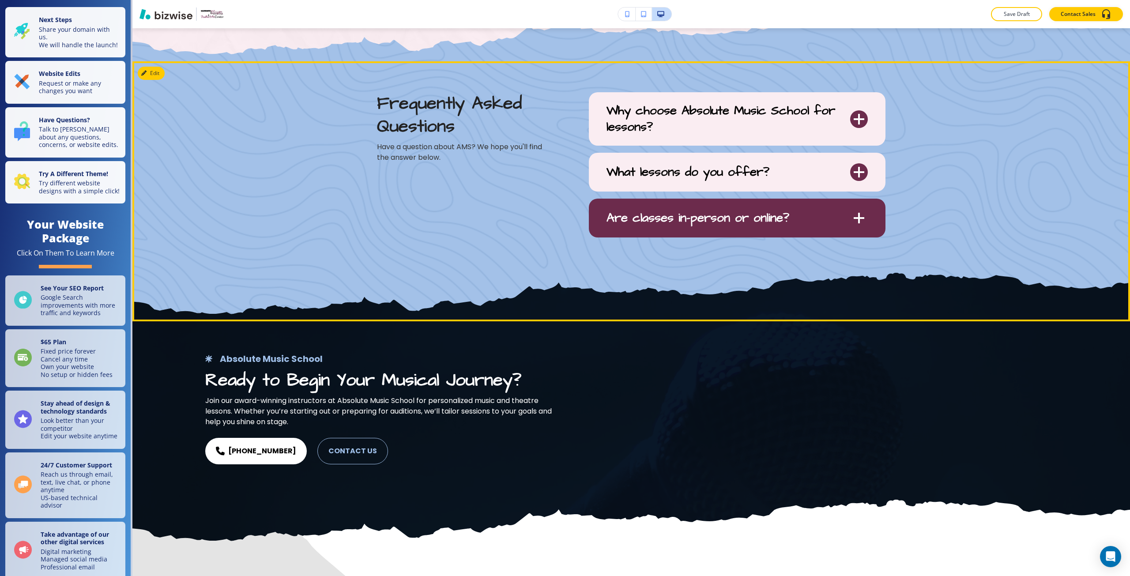
click at [761, 210] on span "Are classes in-person or online?" at bounding box center [698, 218] width 183 height 16
click at [850, 210] on button "Are classes in-person or online?" at bounding box center [859, 218] width 18 height 18
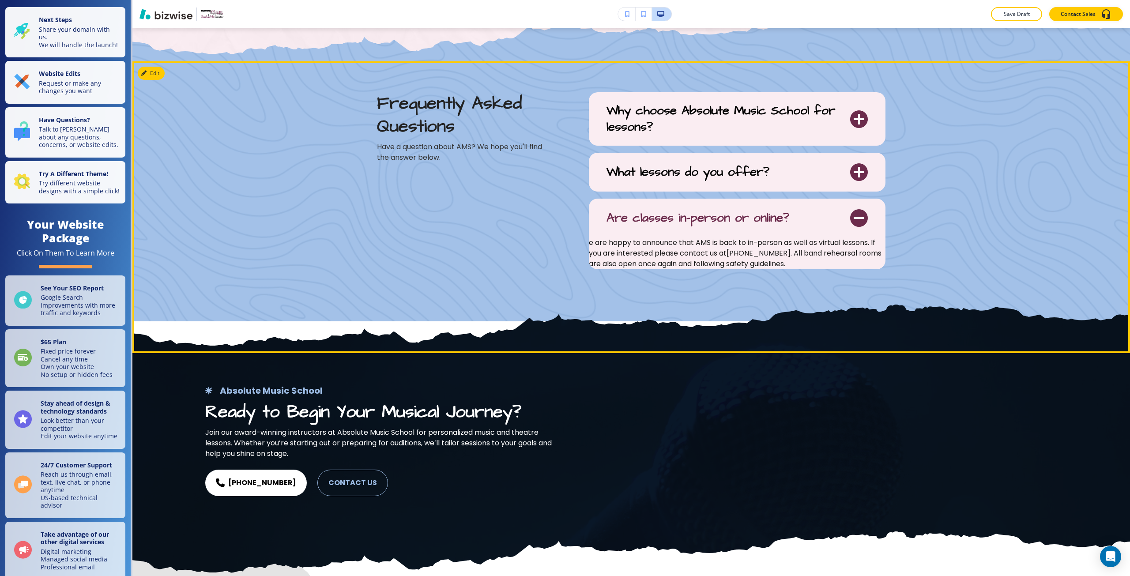
click at [157, 71] on div "Edit Frequently Asked Questions Have a question about AMS? We hope you'll find …" at bounding box center [631, 180] width 998 height 345
click at [144, 81] on div at bounding box center [631, 180] width 998 height 345
click at [147, 75] on icon "button" at bounding box center [145, 73] width 5 height 5
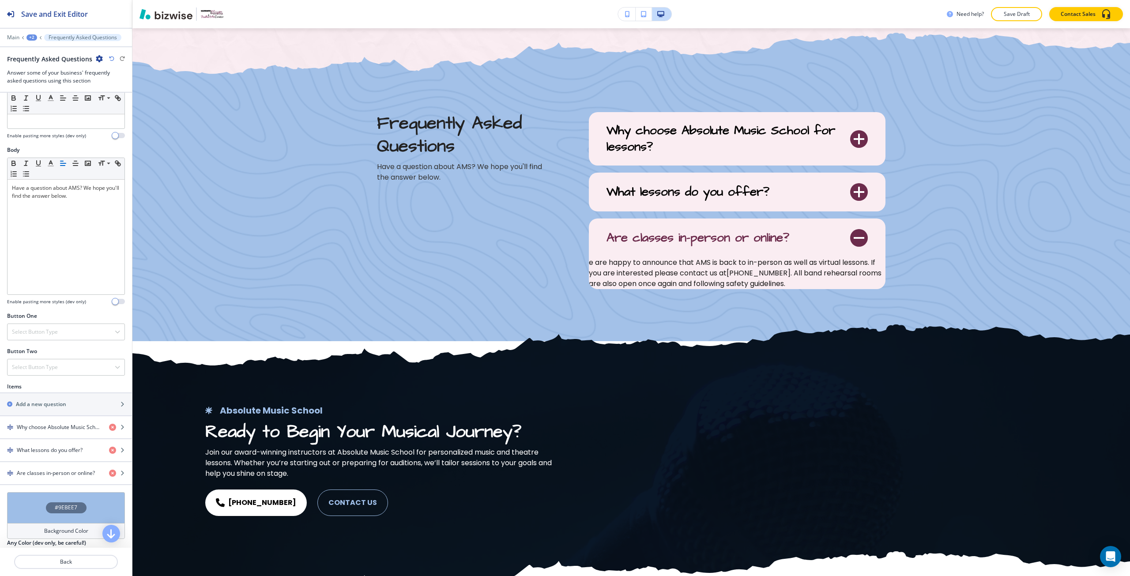
scroll to position [199, 0]
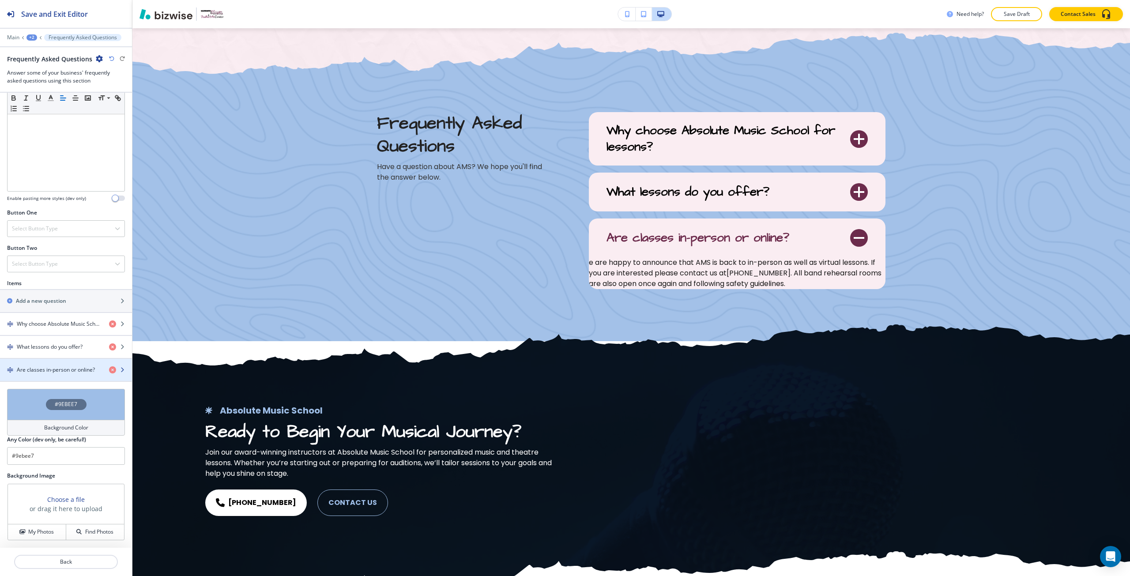
click at [53, 366] on h4 "Are classes in-person or online?" at bounding box center [56, 370] width 78 height 8
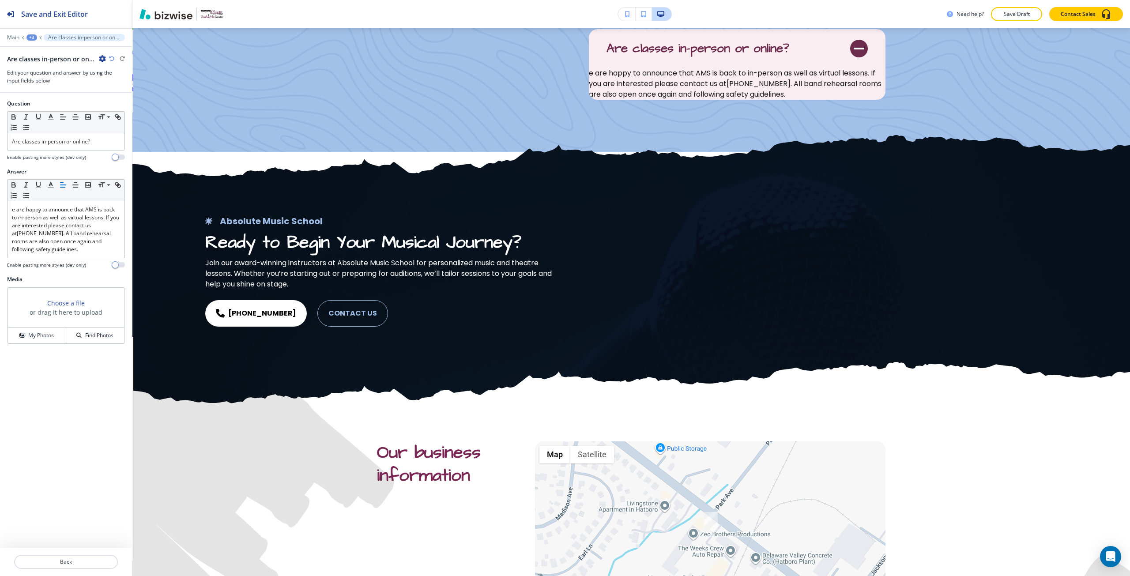
scroll to position [4019, 0]
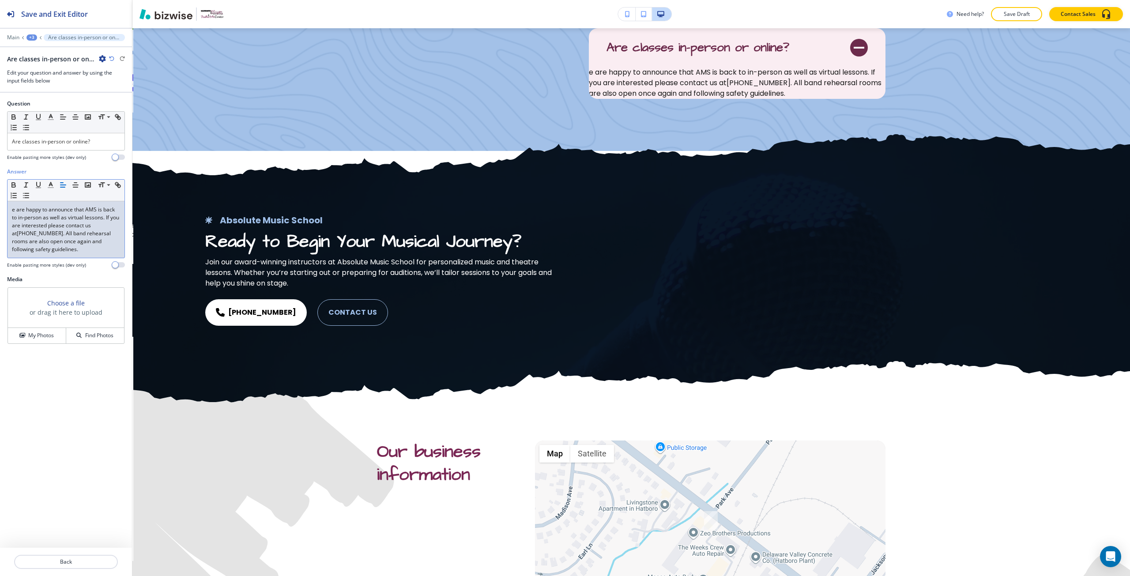
click at [12, 211] on span "e are happy to announce that AMS is back to in-person as well as virtual lesson…" at bounding box center [66, 221] width 109 height 31
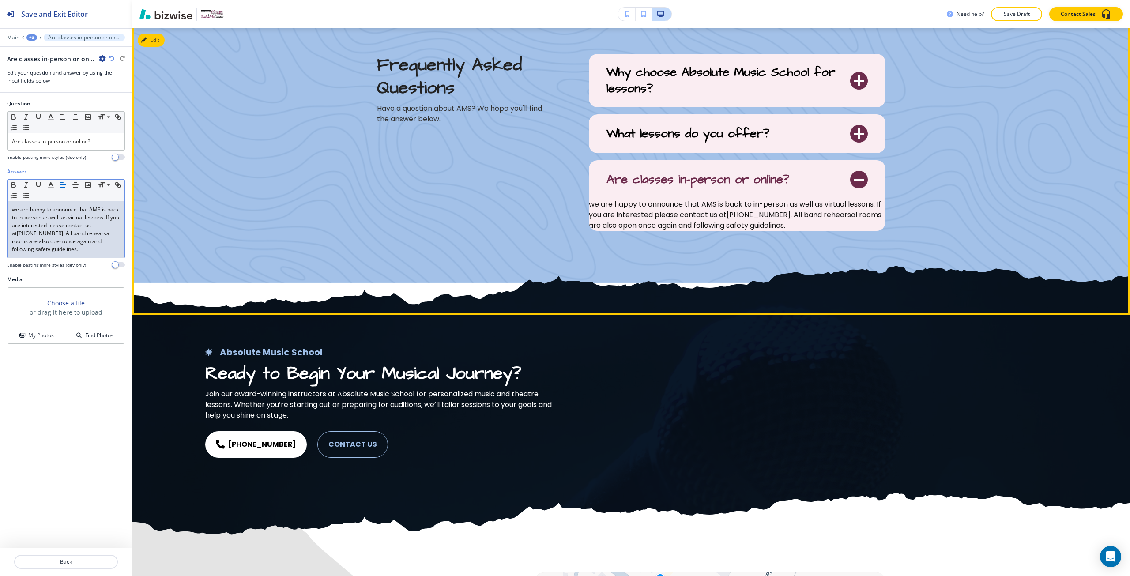
scroll to position [3886, 0]
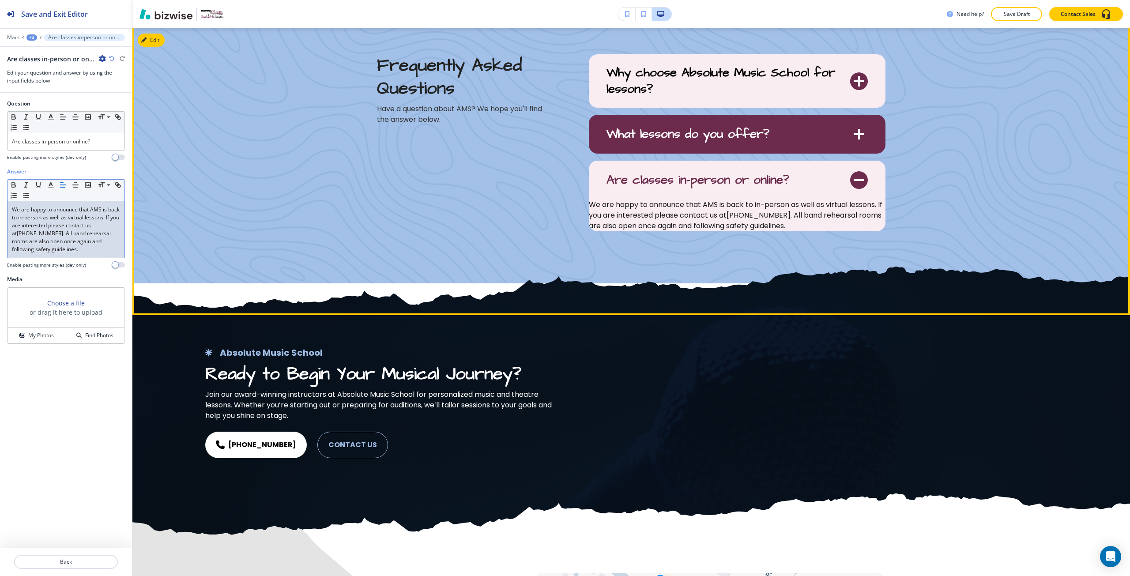
click at [709, 127] on span "What lessons do you offer?" at bounding box center [688, 134] width 163 height 16
click at [850, 127] on button "What lessons do you offer?" at bounding box center [859, 134] width 18 height 18
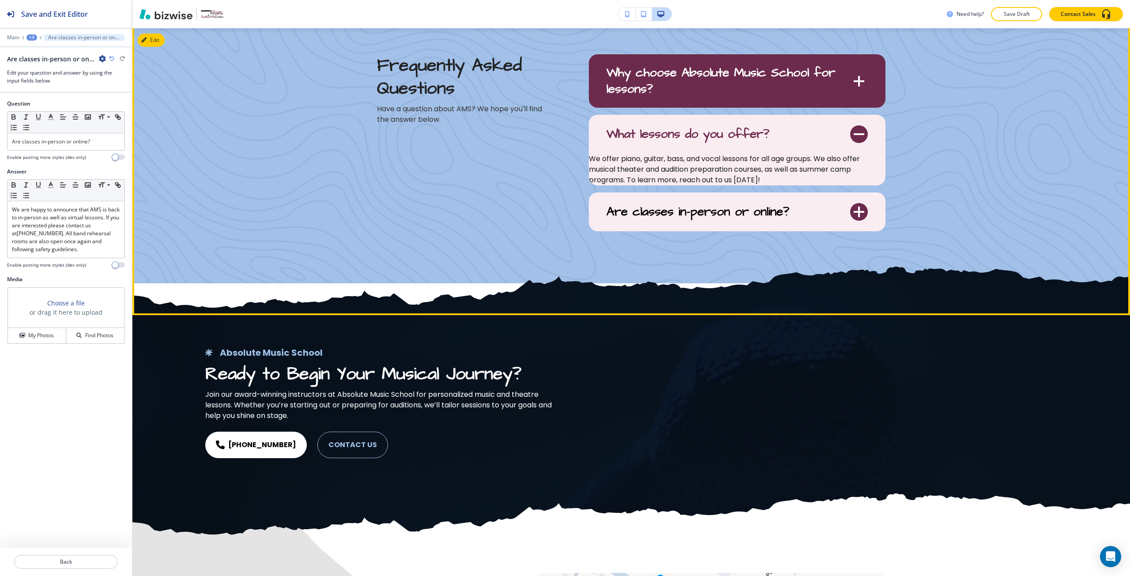
click at [681, 87] on span "Why choose Absolute Music School for lessons?" at bounding box center [729, 81] width 244 height 32
click at [850, 87] on button "Why choose Absolute Music School for lessons?" at bounding box center [859, 81] width 18 height 18
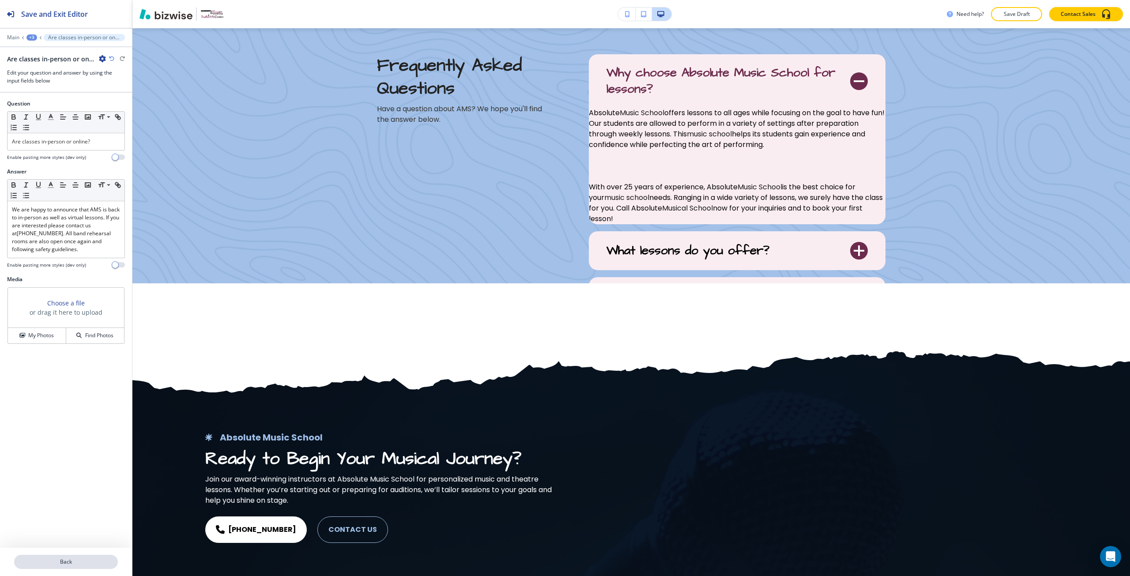
click at [55, 560] on p "Back" at bounding box center [66, 562] width 102 height 8
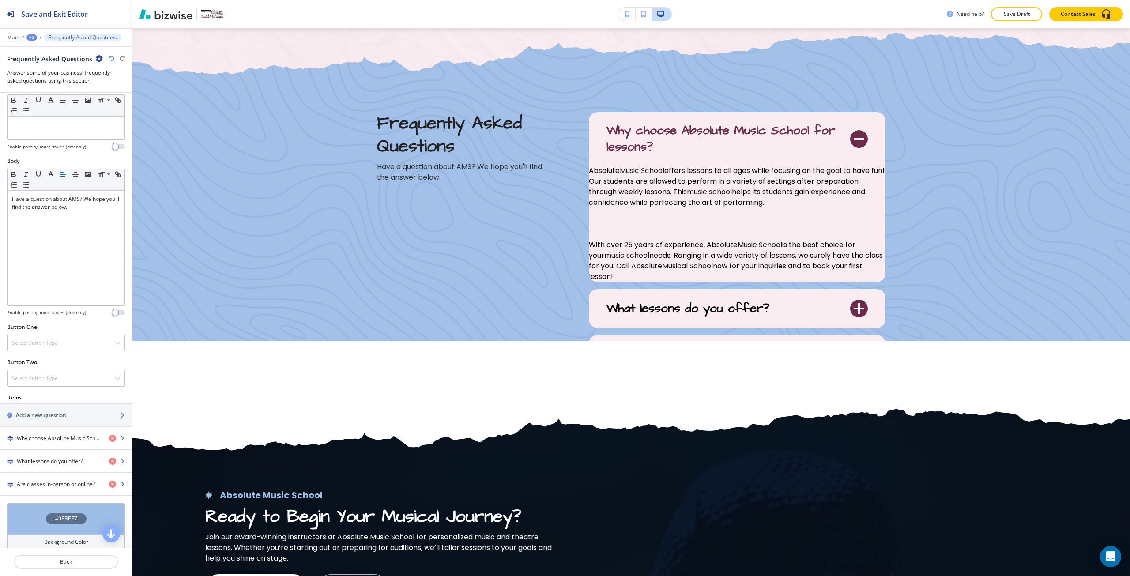
scroll to position [88, 0]
click at [37, 441] on div "button" at bounding box center [66, 442] width 132 height 7
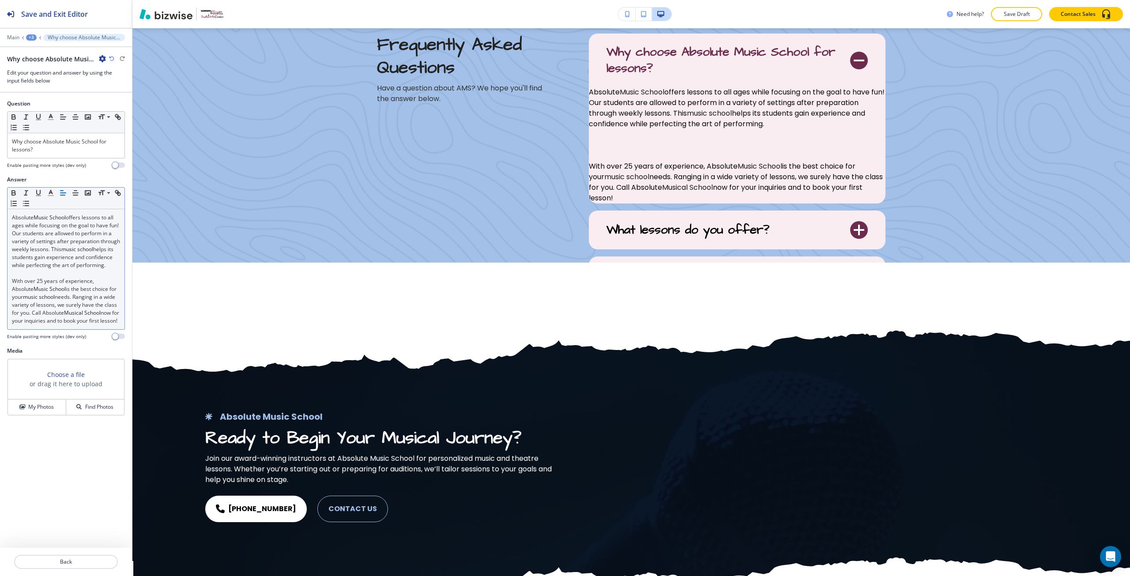
scroll to position [3912, 0]
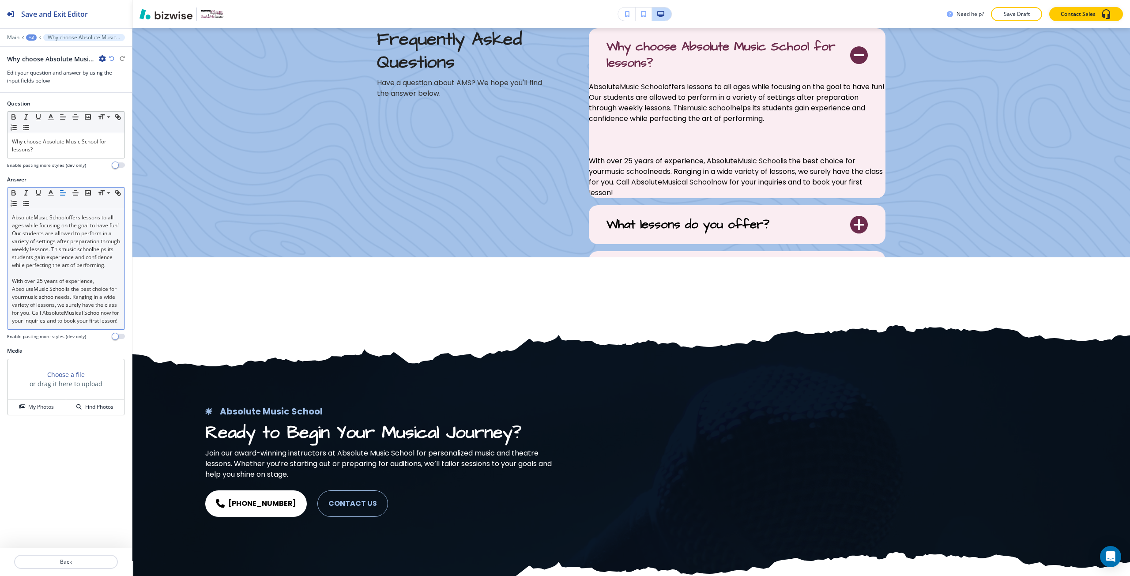
click at [42, 277] on p at bounding box center [66, 273] width 108 height 8
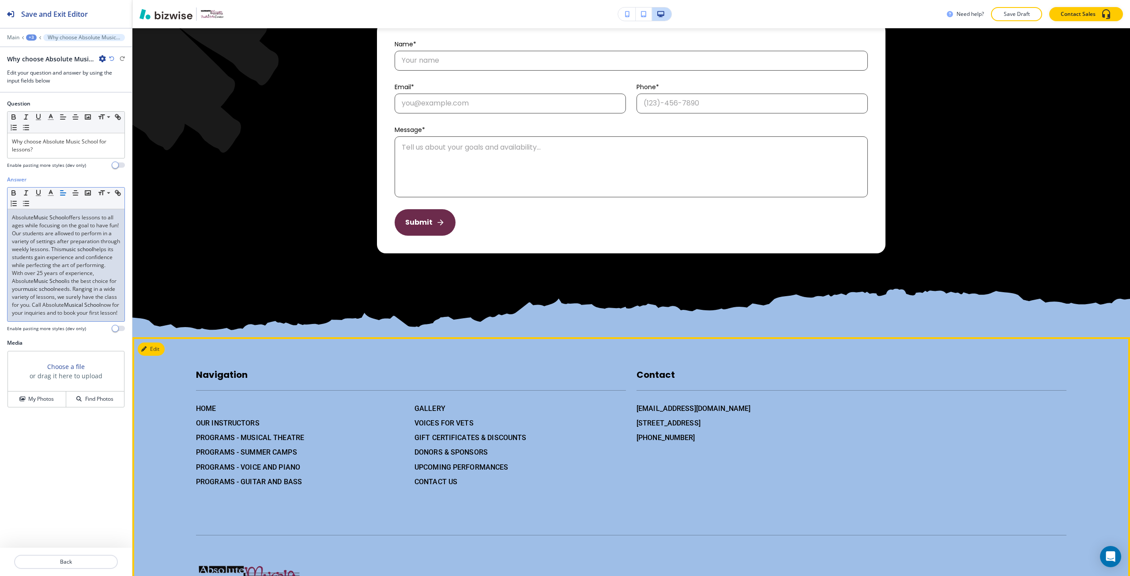
scroll to position [5058, 0]
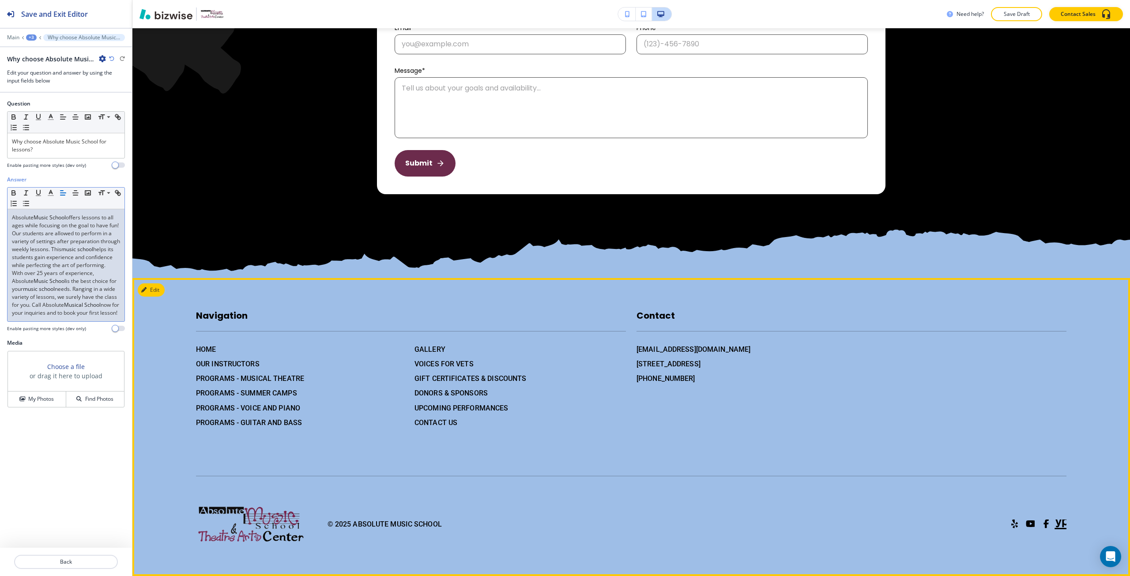
click at [226, 358] on div "HOME OUR INSTRUCTORS PROGRAMS - MUSICAL THEATRE PROGRAMS - SUMMER CAMPS PROGRAM…" at bounding box center [298, 382] width 219 height 91
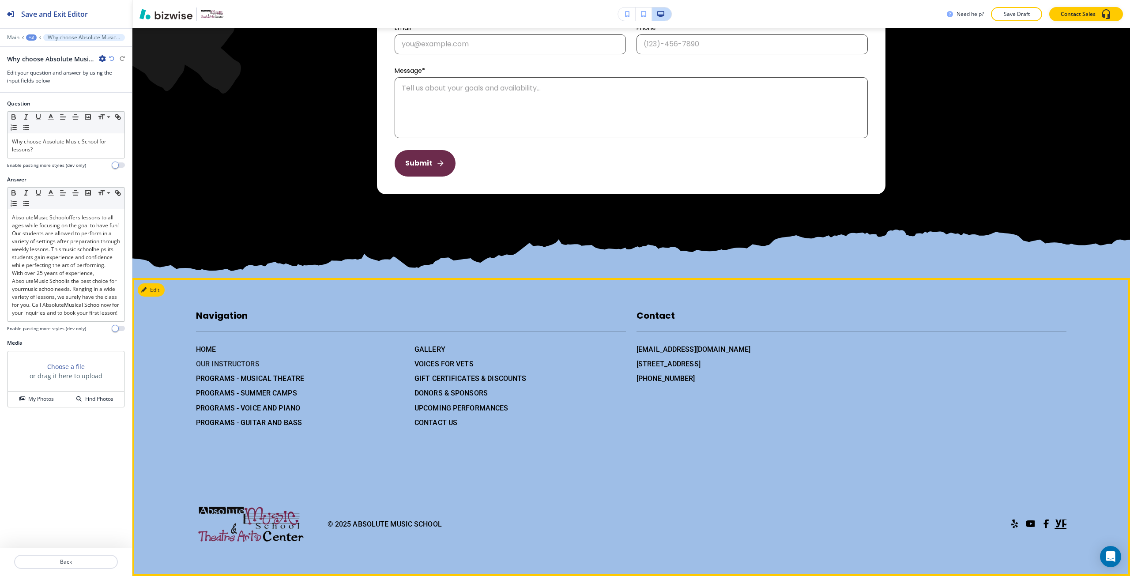
click at [235, 361] on h6 "OUR INSTRUCTORS" at bounding box center [301, 363] width 211 height 11
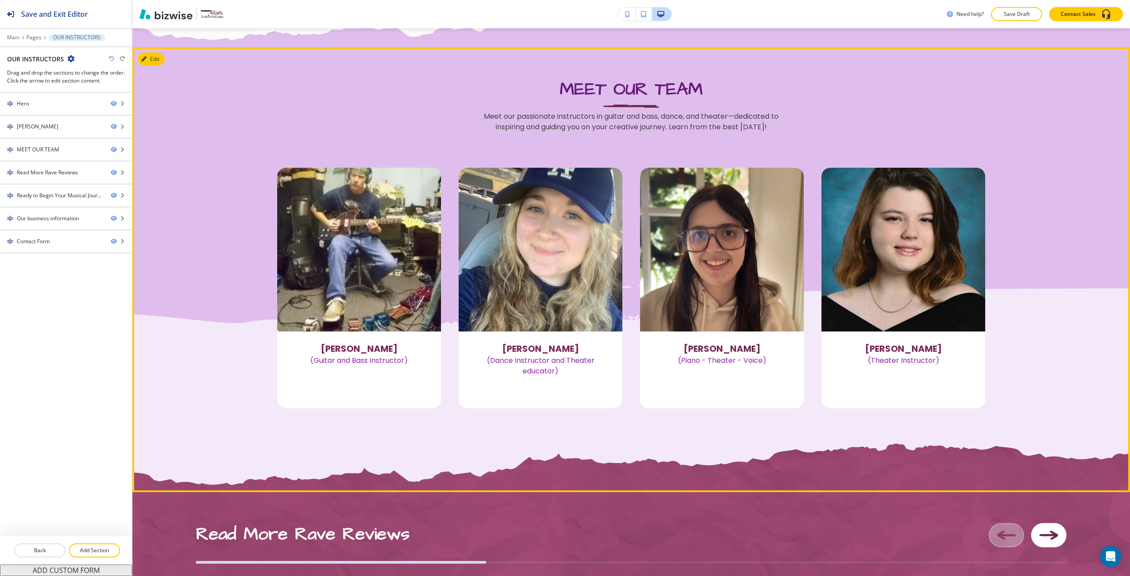
scroll to position [839, 0]
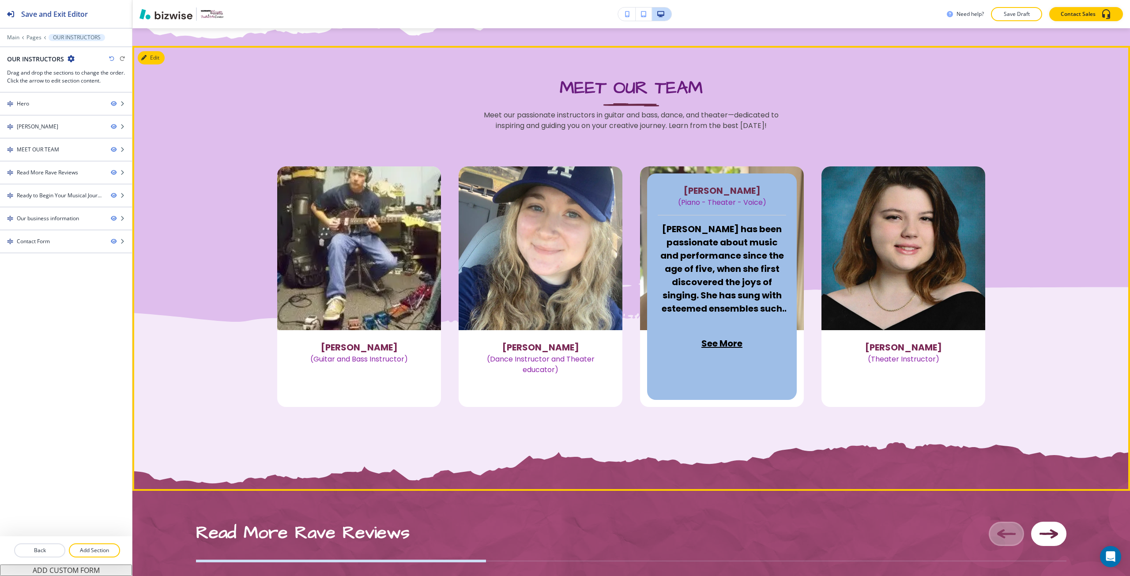
click at [677, 327] on p "See More" at bounding box center [722, 343] width 128 height 42
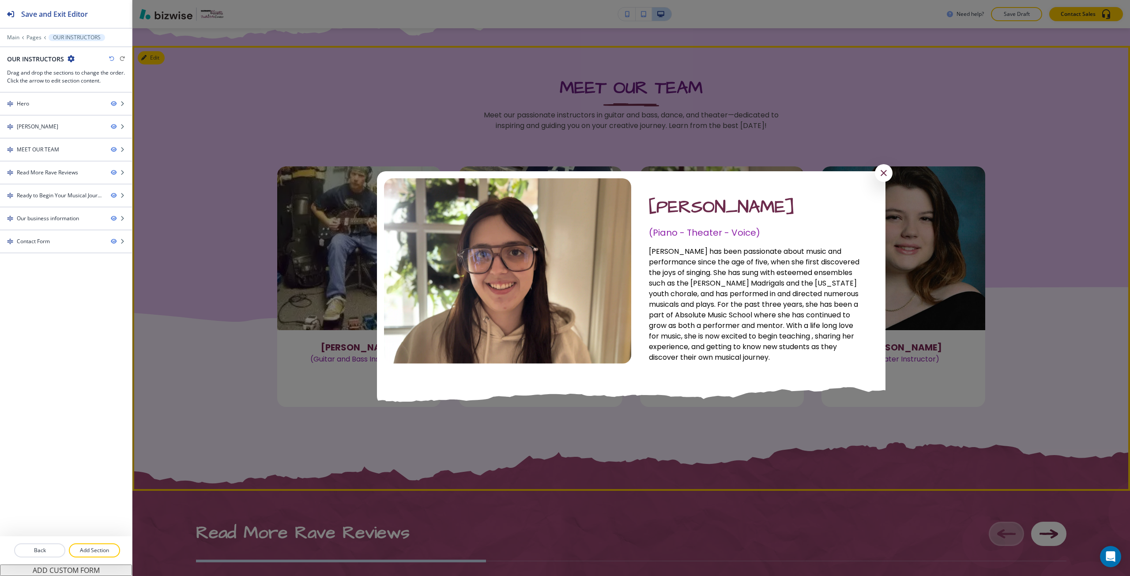
click at [618, 429] on div at bounding box center [631, 288] width 998 height 576
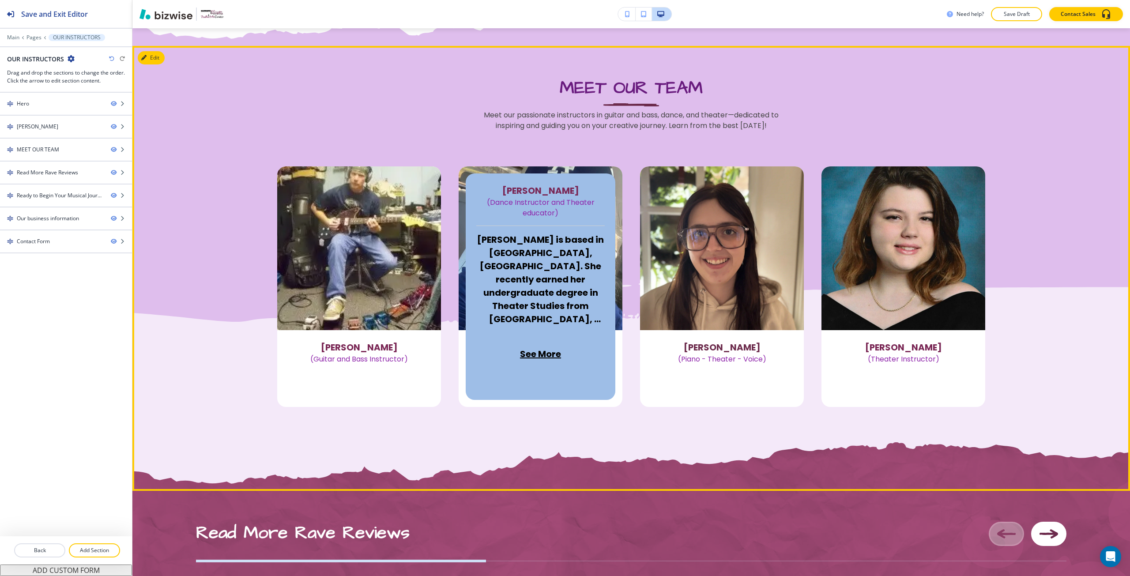
click at [520, 280] on p "[PERSON_NAME] is based in [GEOGRAPHIC_DATA], [GEOGRAPHIC_DATA]. She recently ea…" at bounding box center [540, 279] width 128 height 93
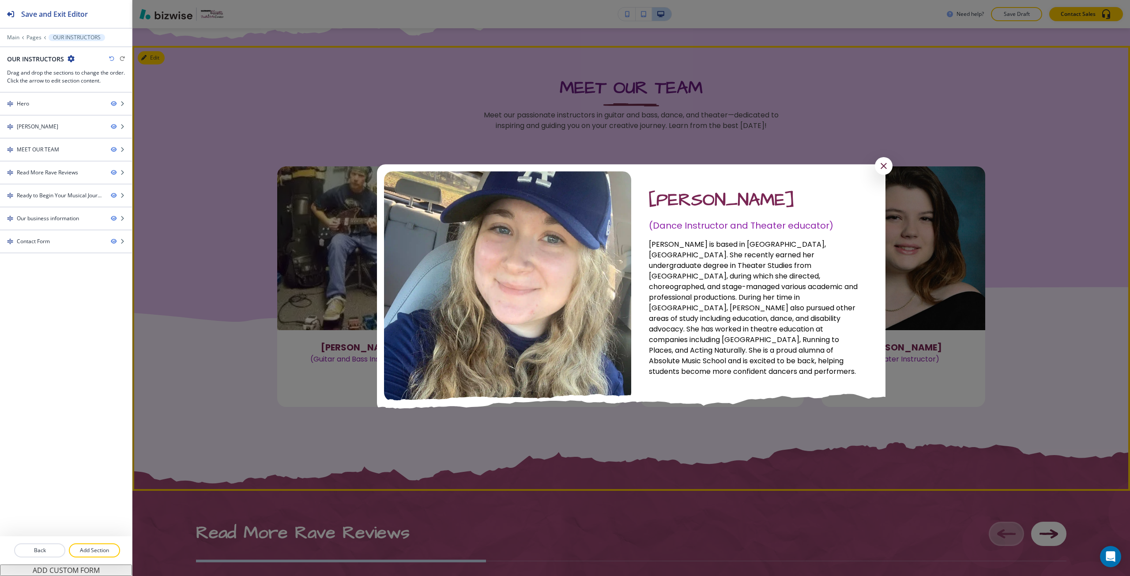
click at [494, 421] on div at bounding box center [631, 288] width 998 height 576
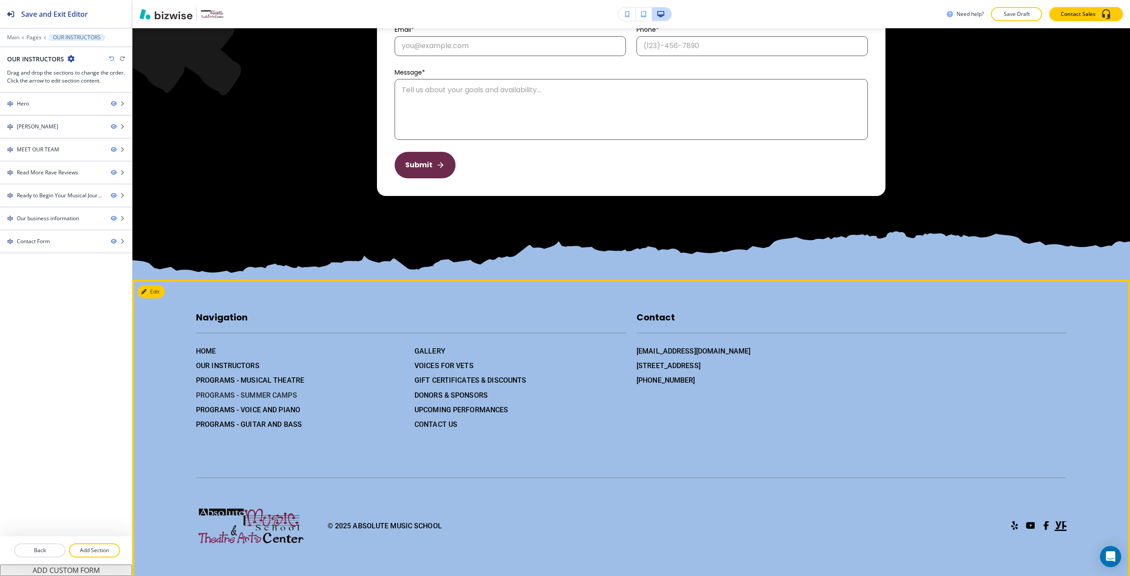
scroll to position [2447, 0]
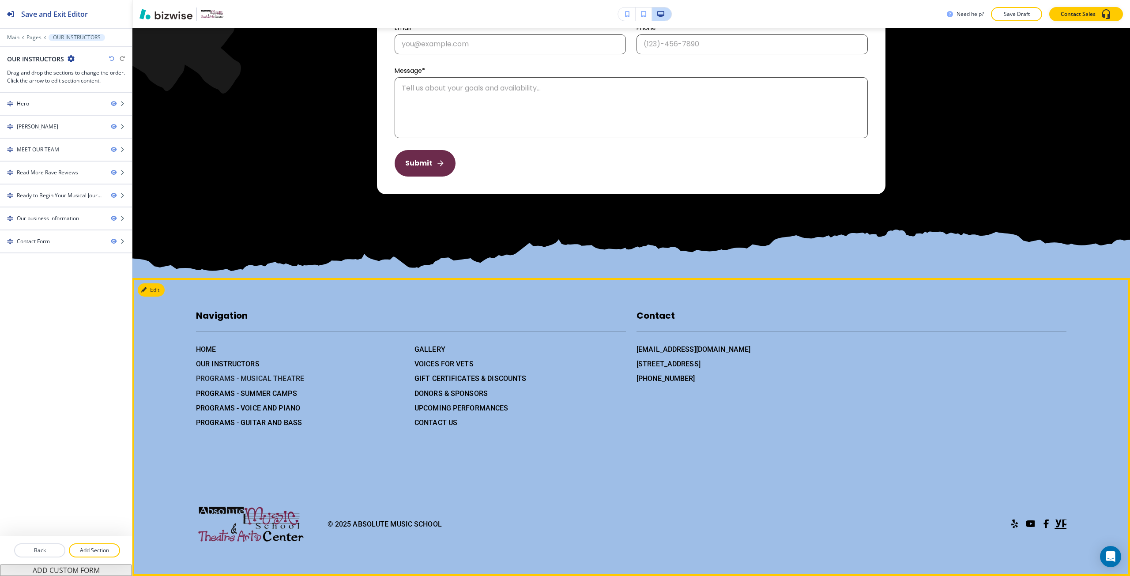
click at [257, 378] on h6 "PROGRAMS - MUSICAL THEATRE" at bounding box center [301, 378] width 211 height 11
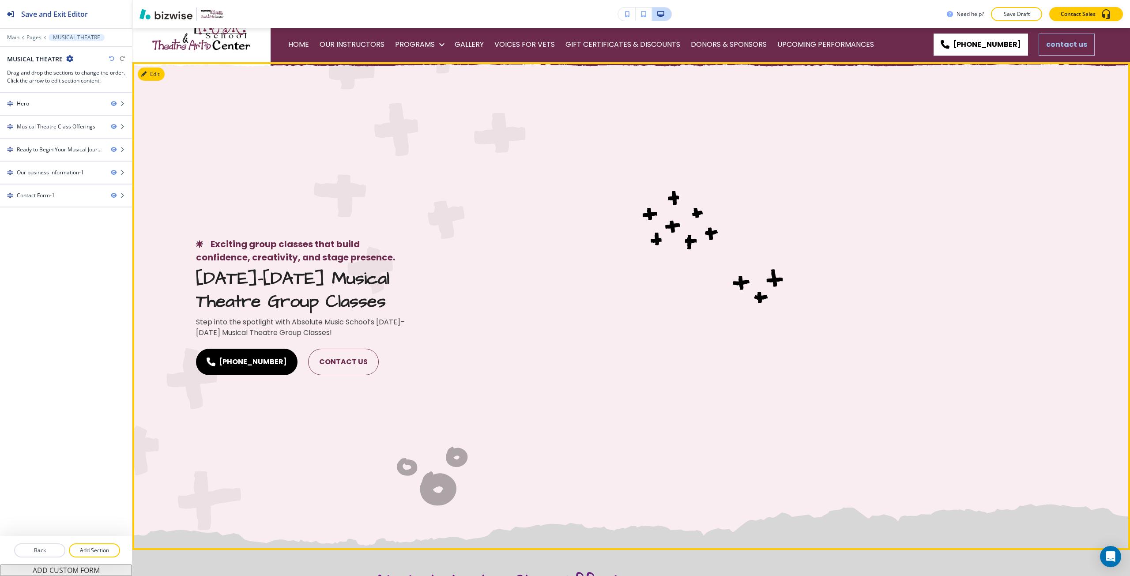
scroll to position [0, 0]
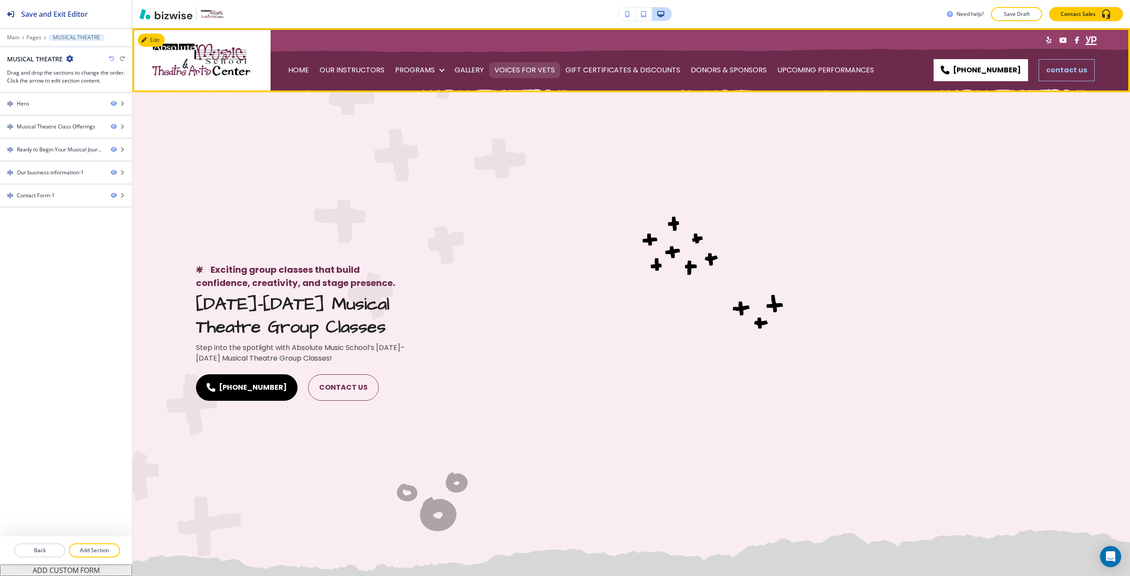
click at [513, 72] on p "VOICES FOR VETS" at bounding box center [524, 70] width 60 height 25
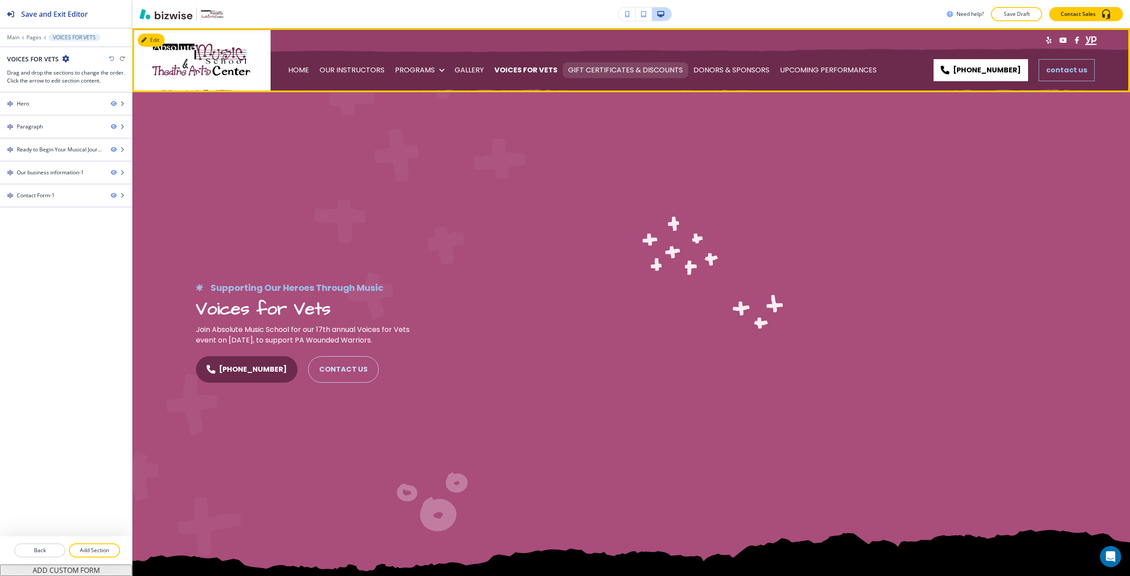
click at [592, 72] on p "GIFT CERTIFICATES & DISCOUNTS" at bounding box center [625, 70] width 115 height 25
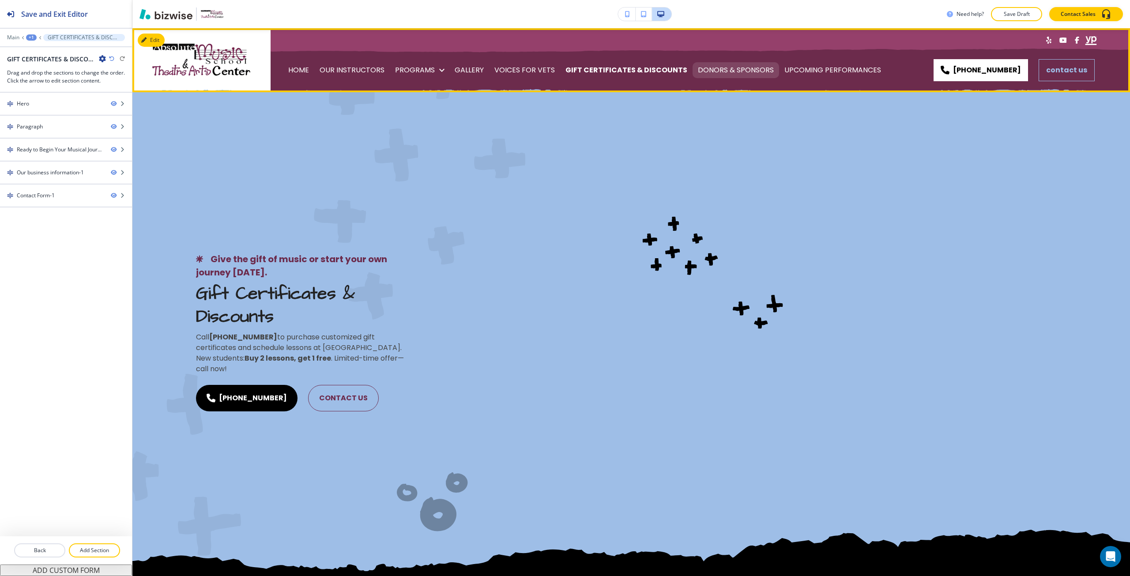
click at [732, 66] on p "DONORS & SPONSORS" at bounding box center [736, 70] width 76 height 25
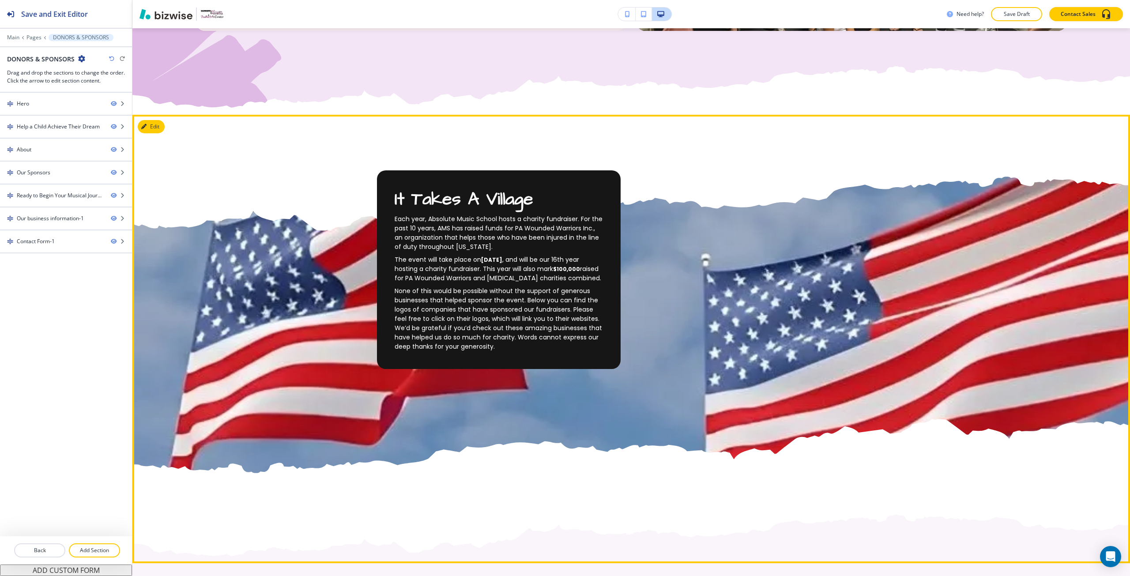
scroll to position [839, 0]
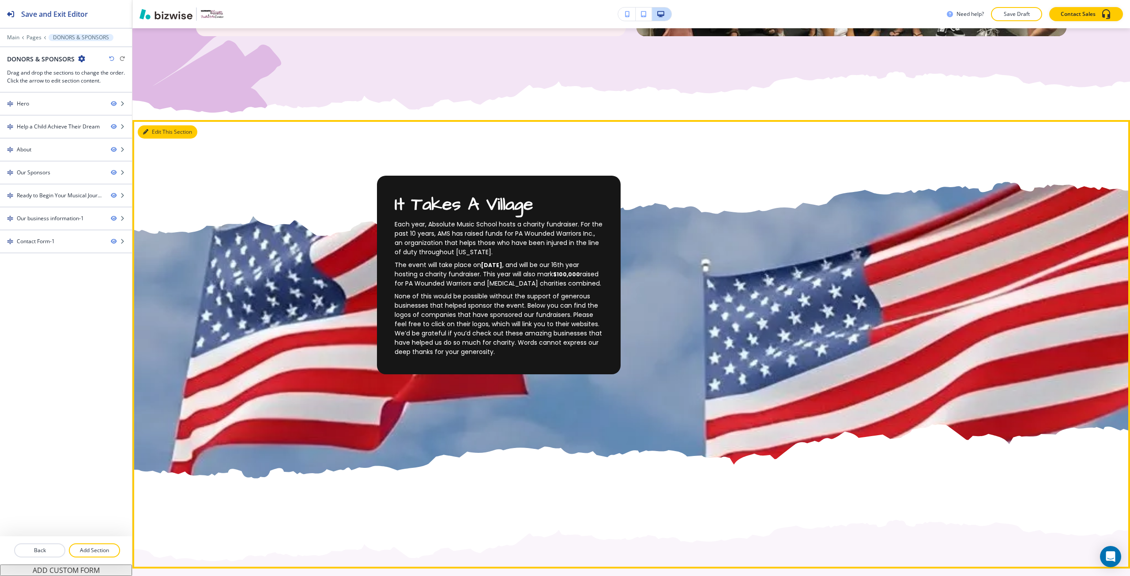
click at [159, 128] on button "Edit This Section" at bounding box center [168, 131] width 60 height 13
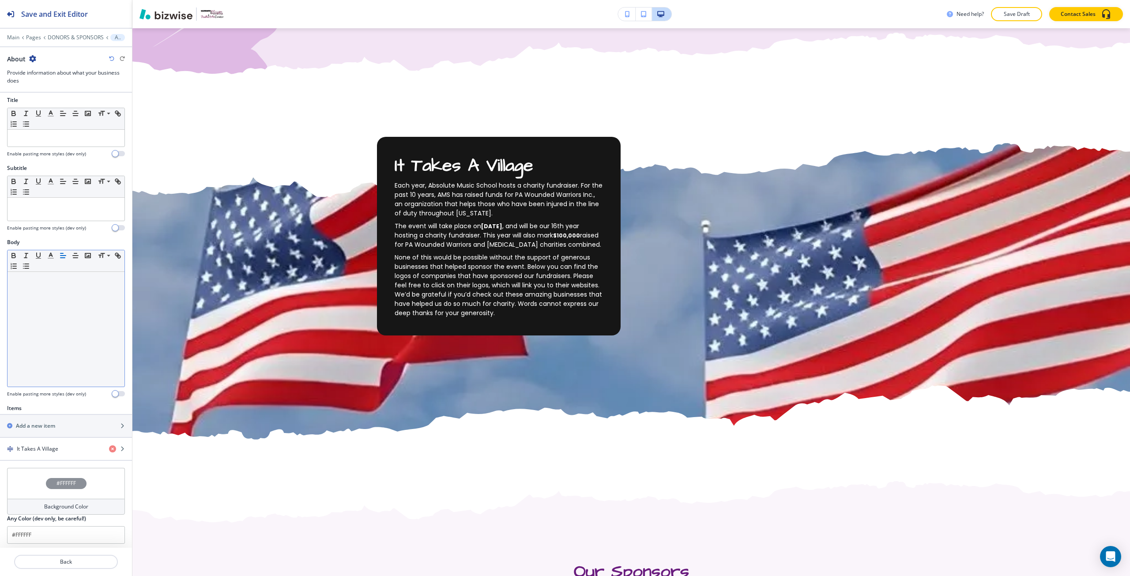
scroll to position [7, 0]
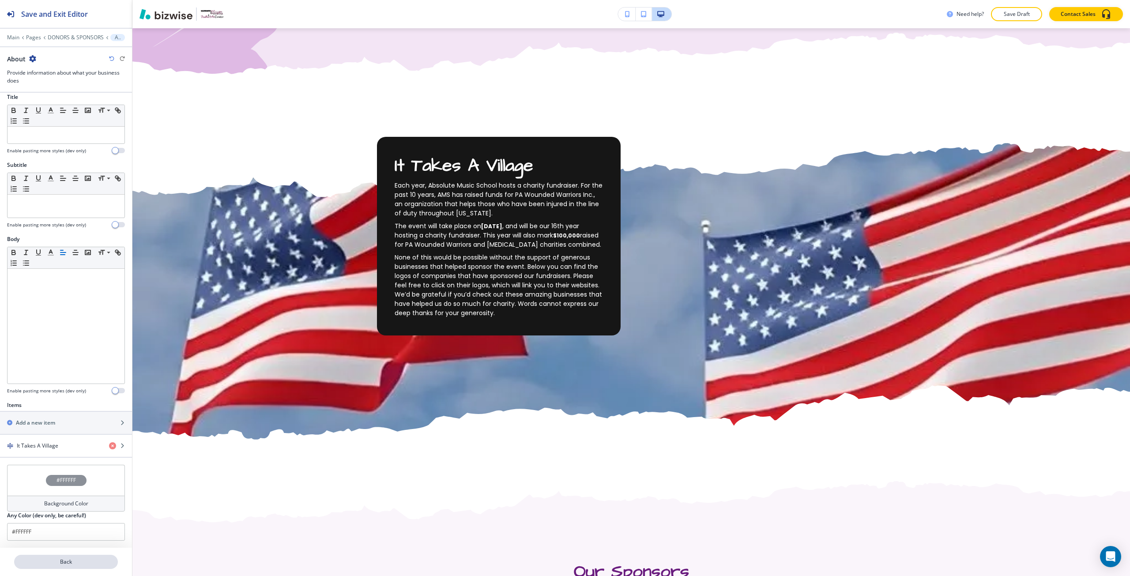
click at [67, 562] on p "Back" at bounding box center [66, 562] width 102 height 8
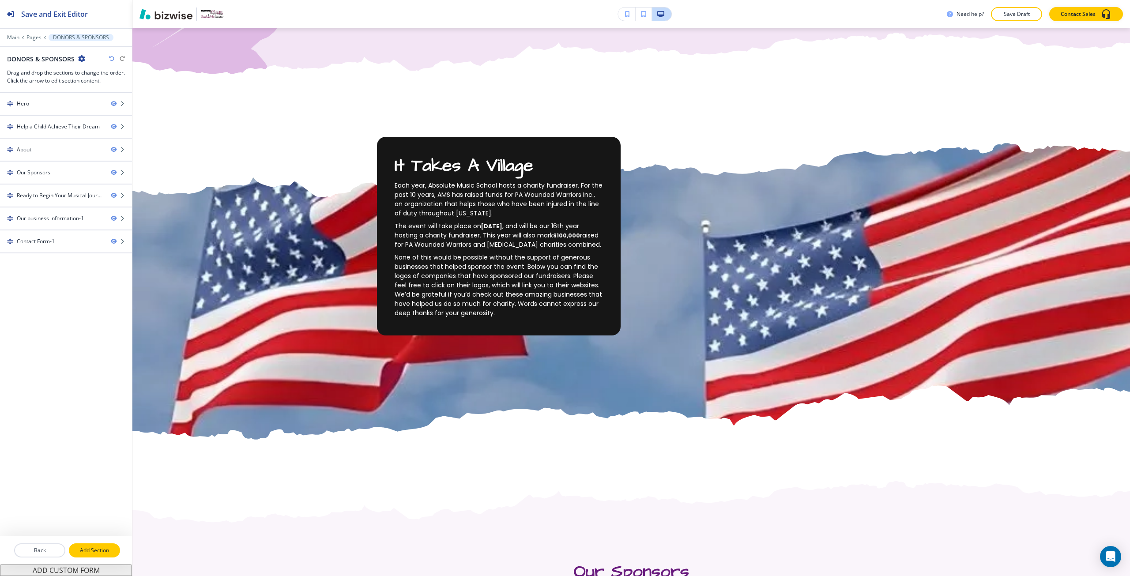
click at [88, 550] on p "Add Section" at bounding box center [94, 551] width 49 height 8
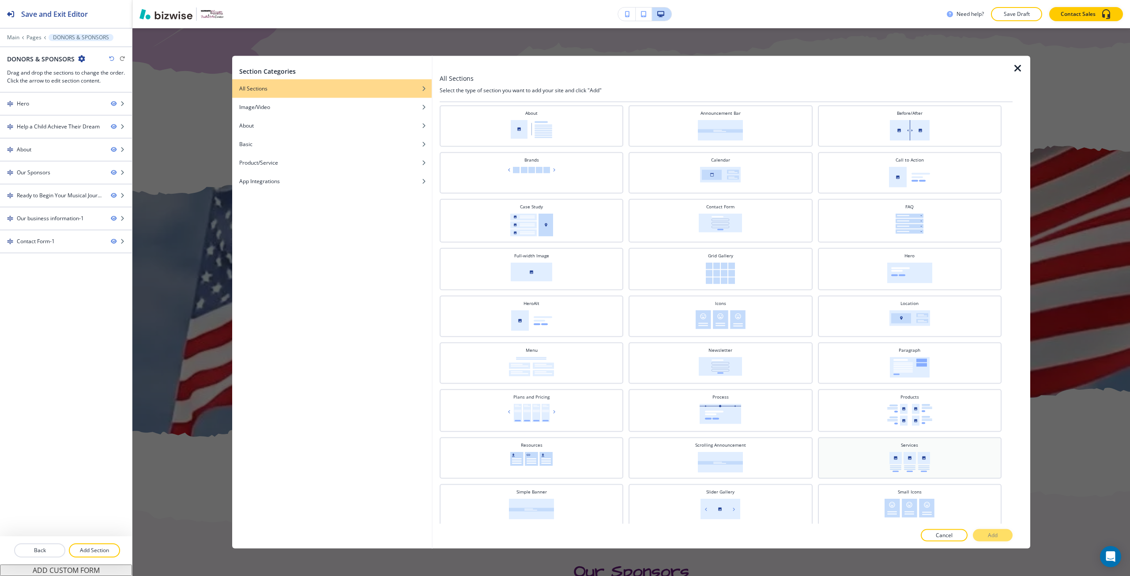
scroll to position [120, 0]
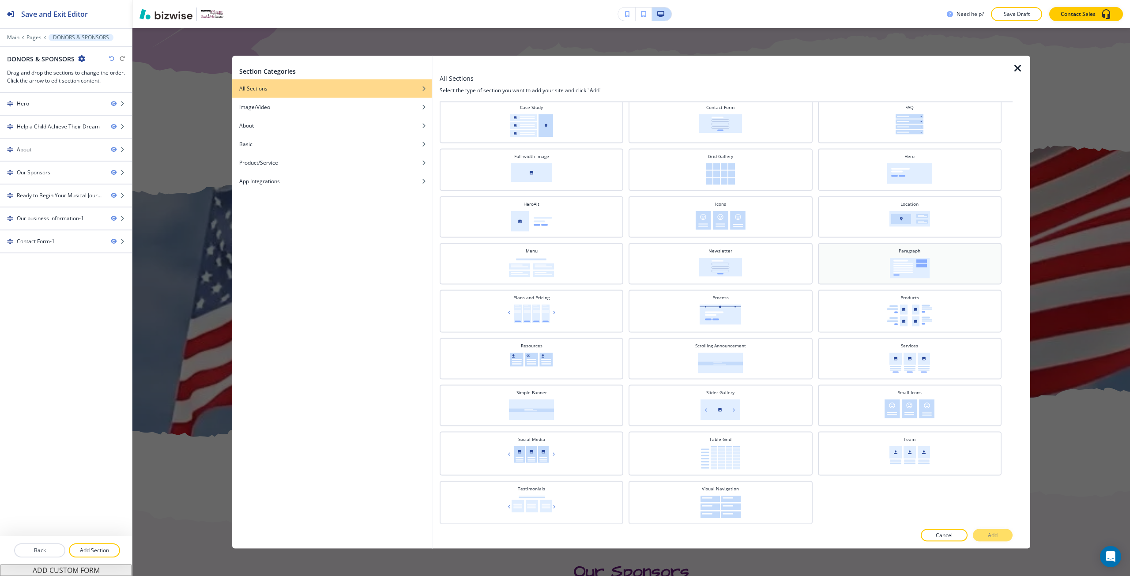
click at [893, 274] on img at bounding box center [910, 267] width 40 height 21
click at [988, 536] on p "Add" at bounding box center [993, 536] width 10 height 8
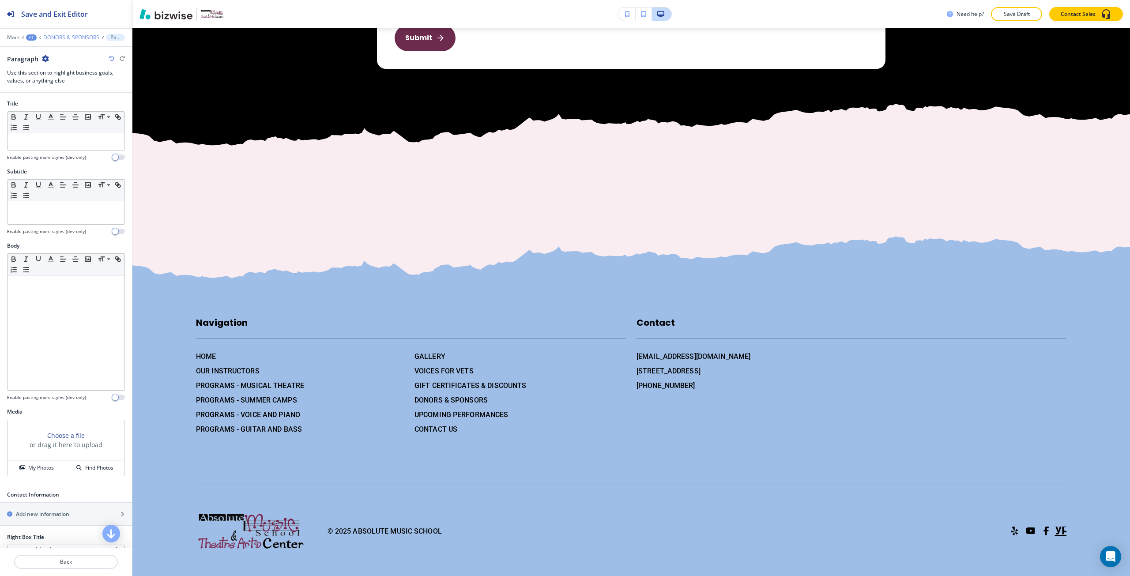
scroll to position [3196, 0]
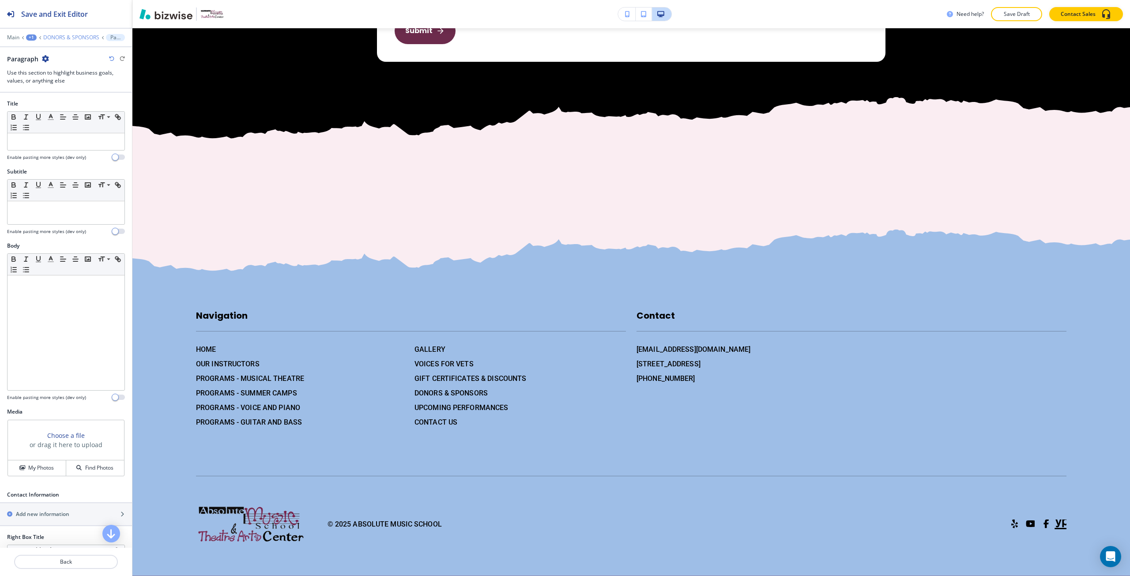
click at [66, 38] on p "DONORS & SPONSORS" at bounding box center [71, 37] width 56 height 6
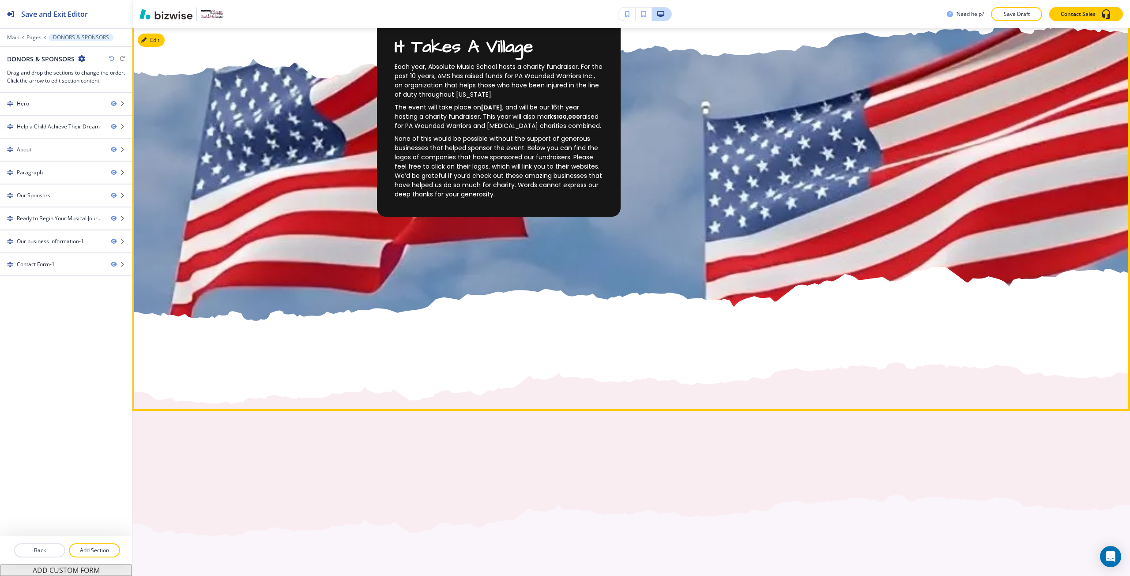
scroll to position [885, 0]
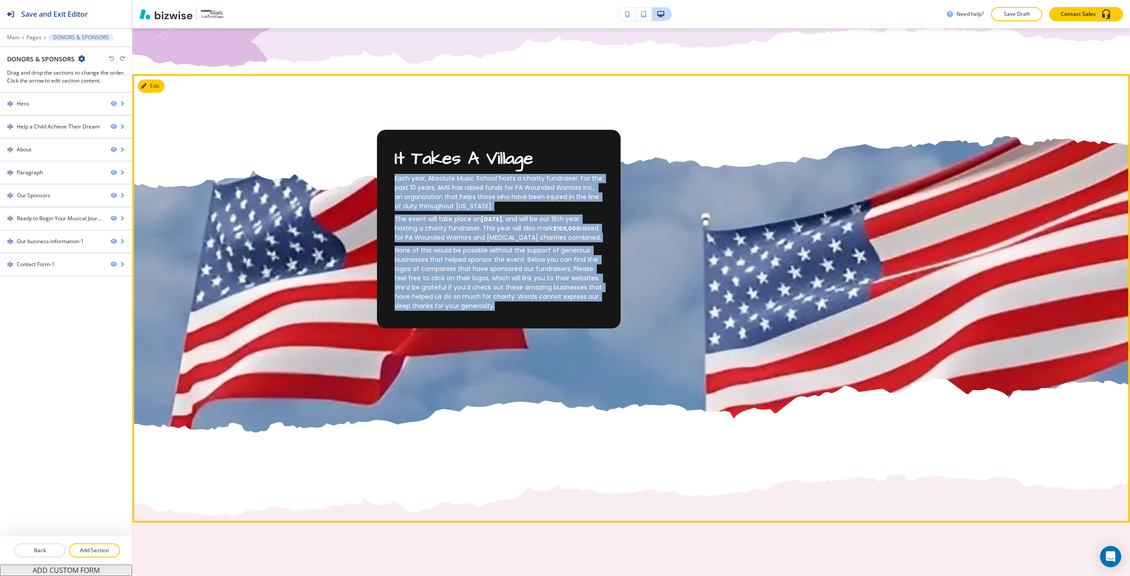
drag, startPoint x: 504, startPoint y: 310, endPoint x: 390, endPoint y: 178, distance: 174.1
click at [390, 178] on div "It Takes A Village Each year, Absolute Music School hosts a charity fundraiser.…" at bounding box center [499, 229] width 244 height 199
copy div "Each year, Absolute Music School hosts a charity fundraiser. For the past 10 ye…"
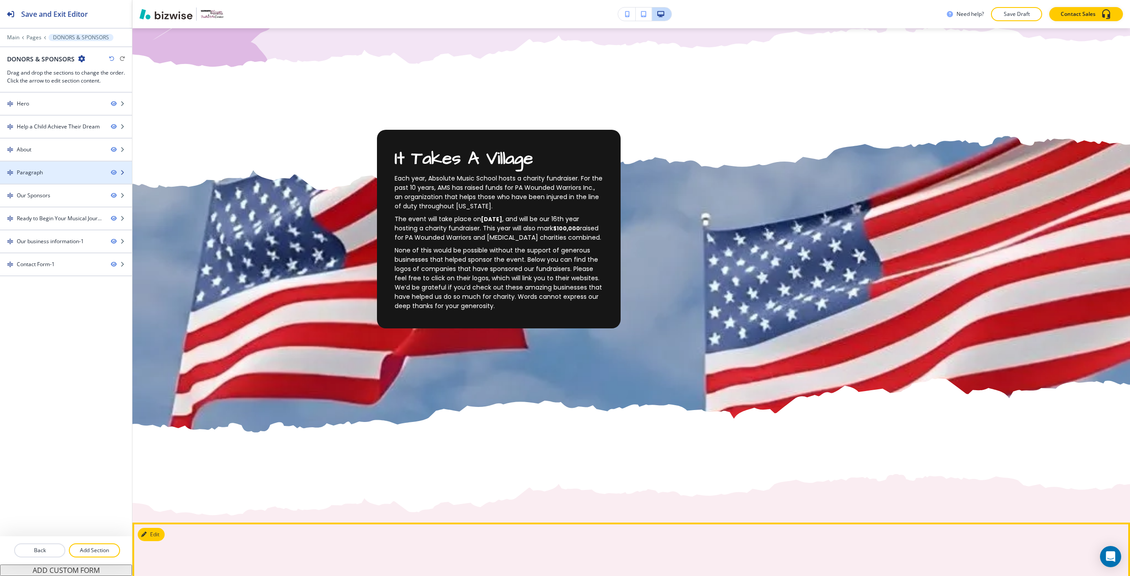
click at [61, 172] on div "Paragraph" at bounding box center [52, 173] width 104 height 8
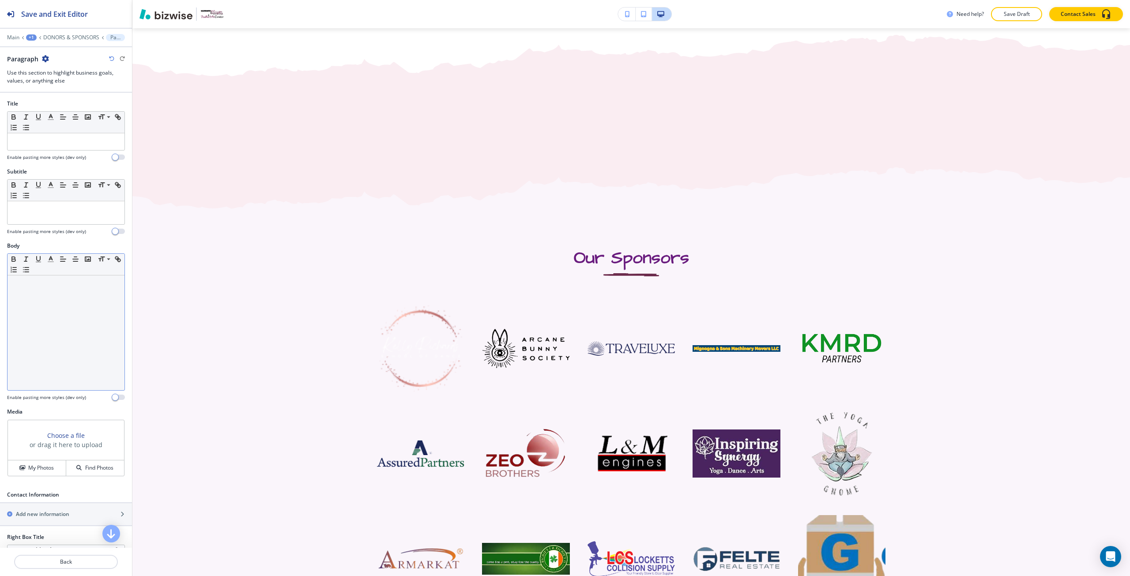
scroll to position [1326, 0]
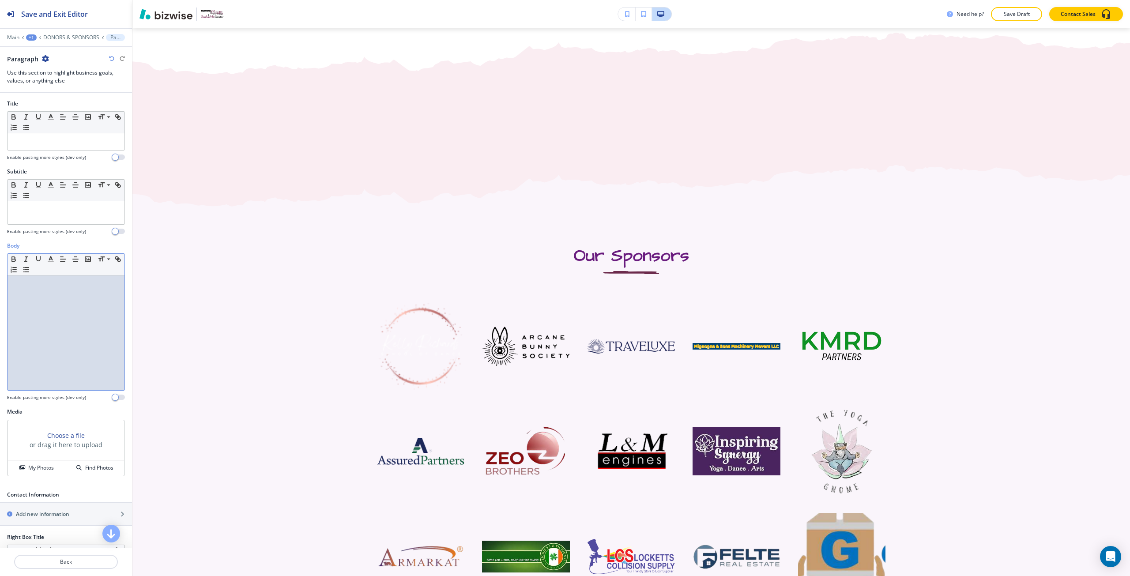
click at [61, 299] on div at bounding box center [66, 332] width 117 height 115
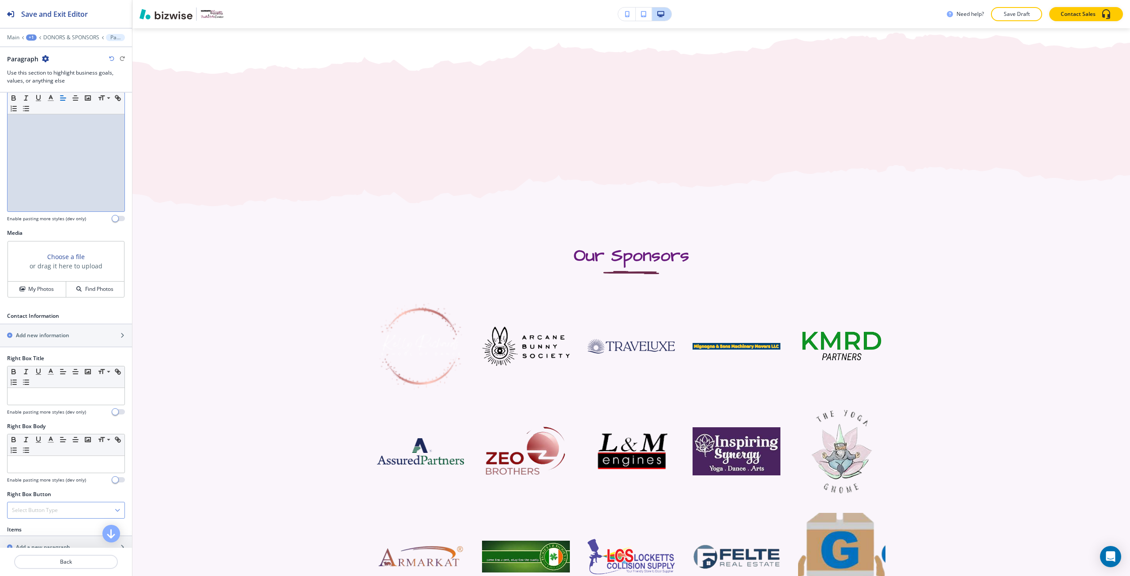
scroll to position [280, 0]
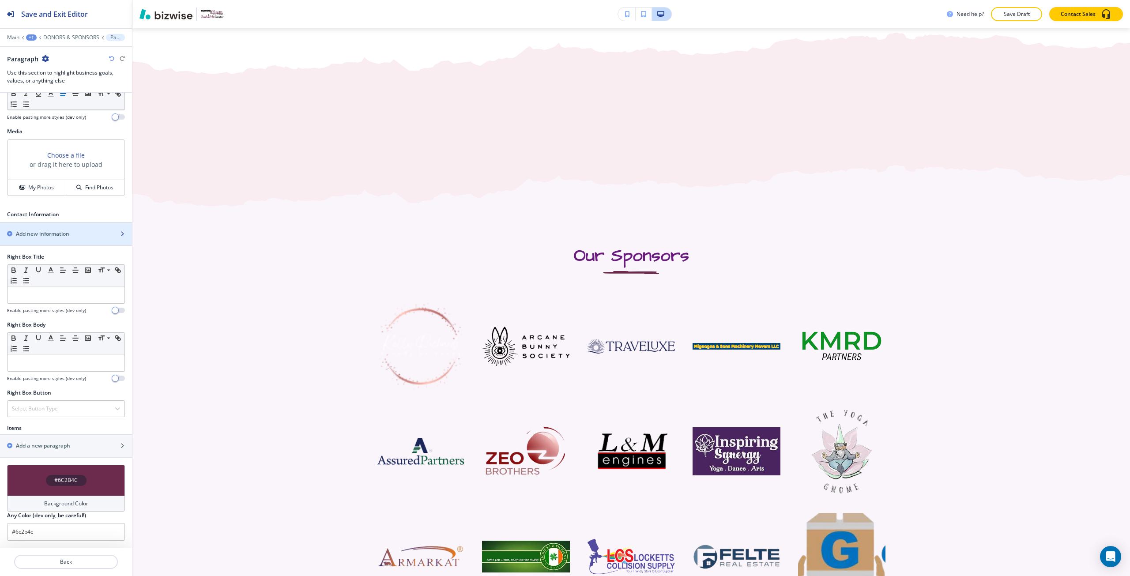
click at [40, 238] on div "button" at bounding box center [66, 241] width 132 height 7
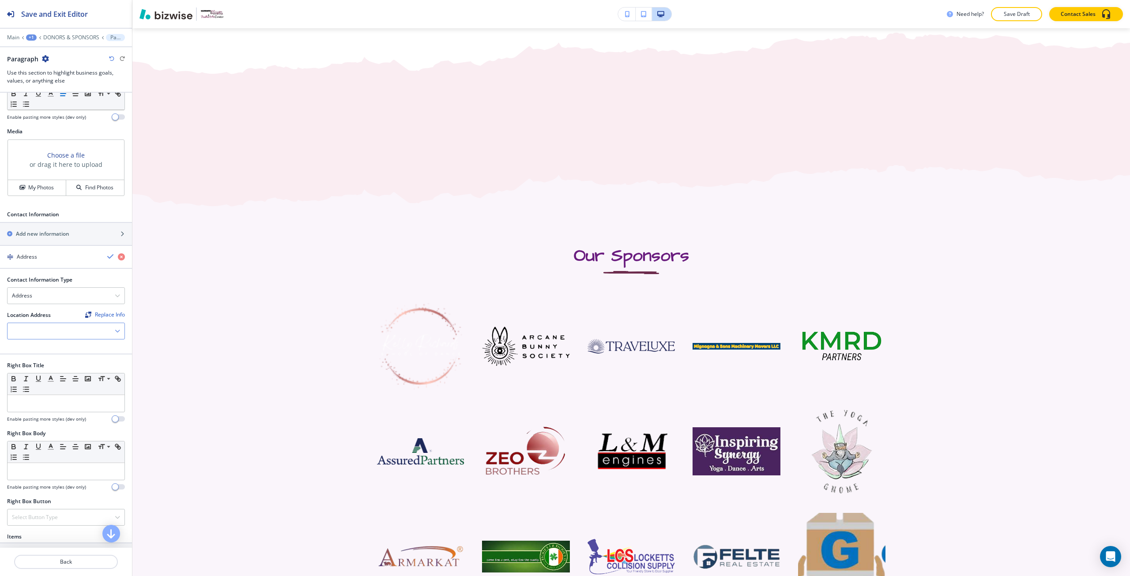
click at [75, 326] on div at bounding box center [66, 331] width 117 height 16
click at [69, 346] on h4 "[STREET_ADDRESS]" at bounding box center [66, 347] width 108 height 8
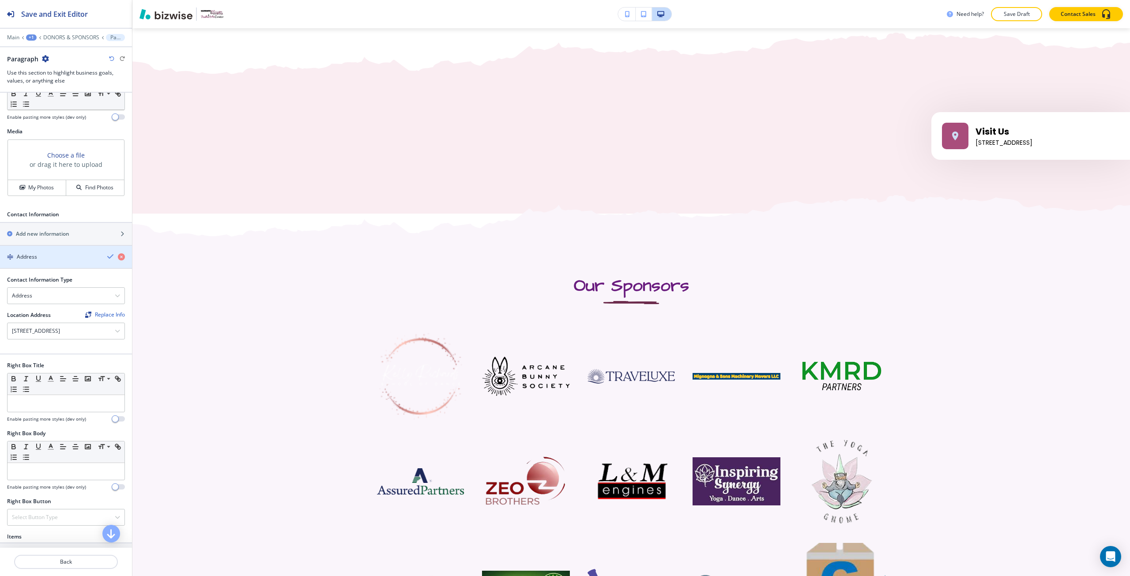
click at [107, 257] on icon "button" at bounding box center [110, 256] width 7 height 7
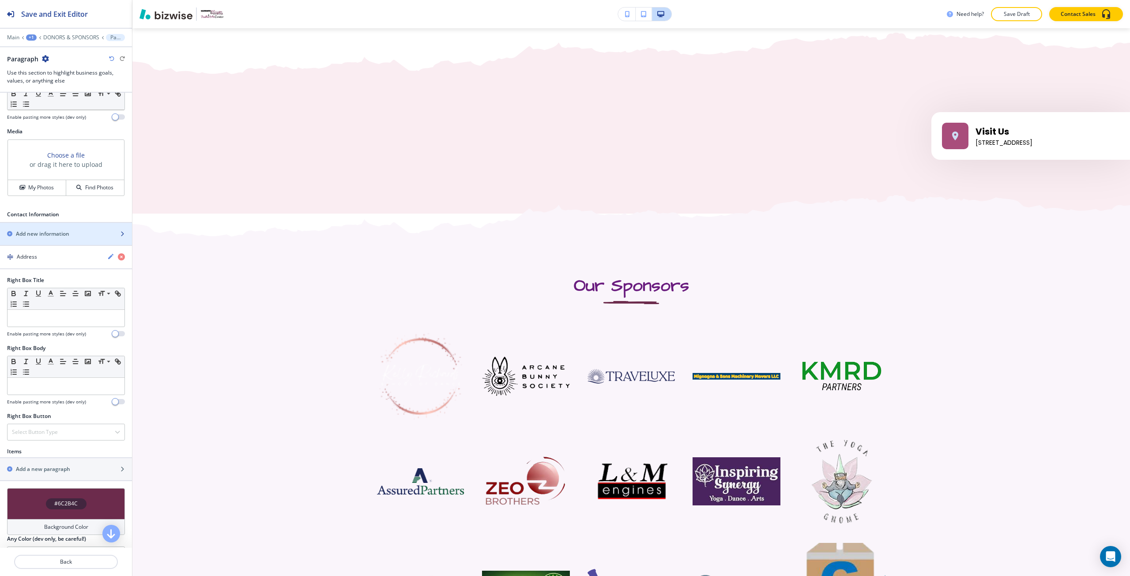
click at [82, 235] on div "Add new information" at bounding box center [56, 234] width 113 height 8
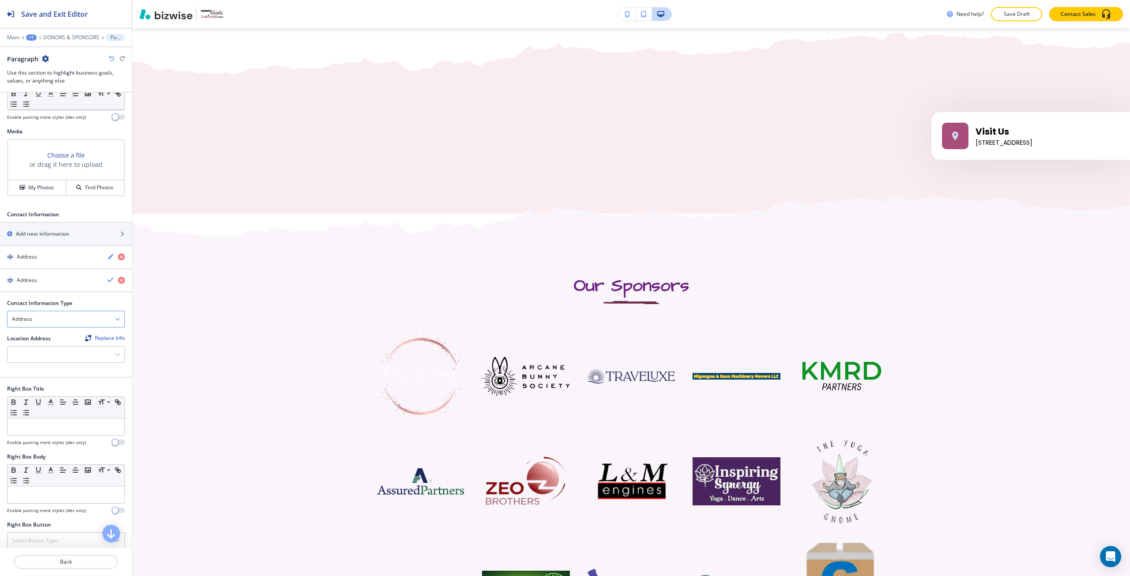
click at [48, 326] on div "Address" at bounding box center [66, 319] width 117 height 16
click at [51, 349] on h4 "Phone Number" at bounding box center [66, 350] width 108 height 8
click at [49, 361] on input "text" at bounding box center [66, 355] width 118 height 18
paste input "Each year, Absolute Music School hosts a charity fundraiser. For the past 10 ye…"
type input "Each year, Absolute Music School hosts a charity fundraiser. For the past 10 ye…"
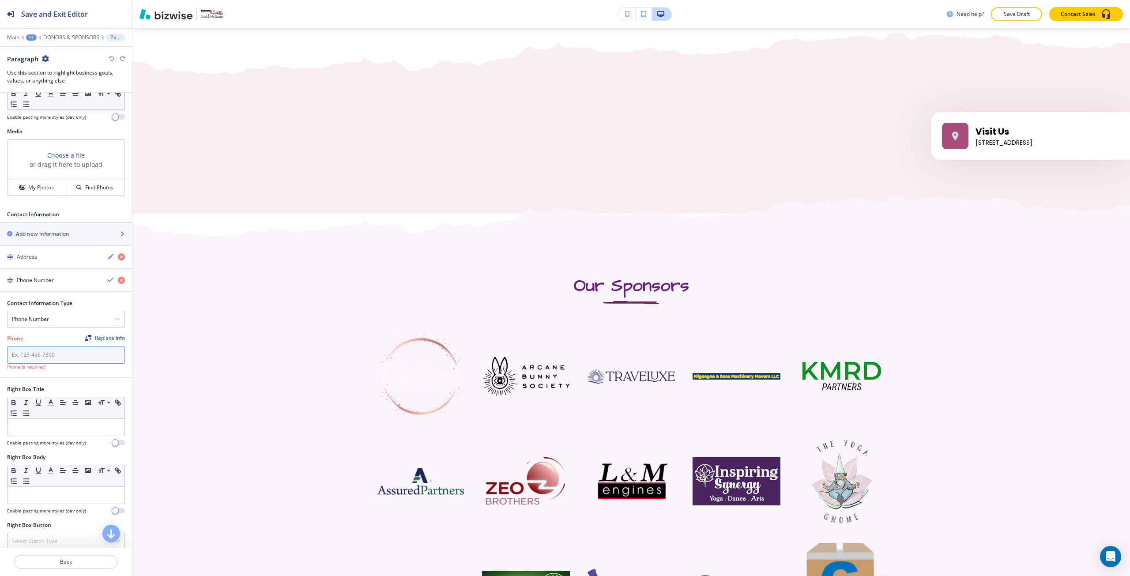
scroll to position [0, 0]
paste input "[PHONE_NUMBER]"
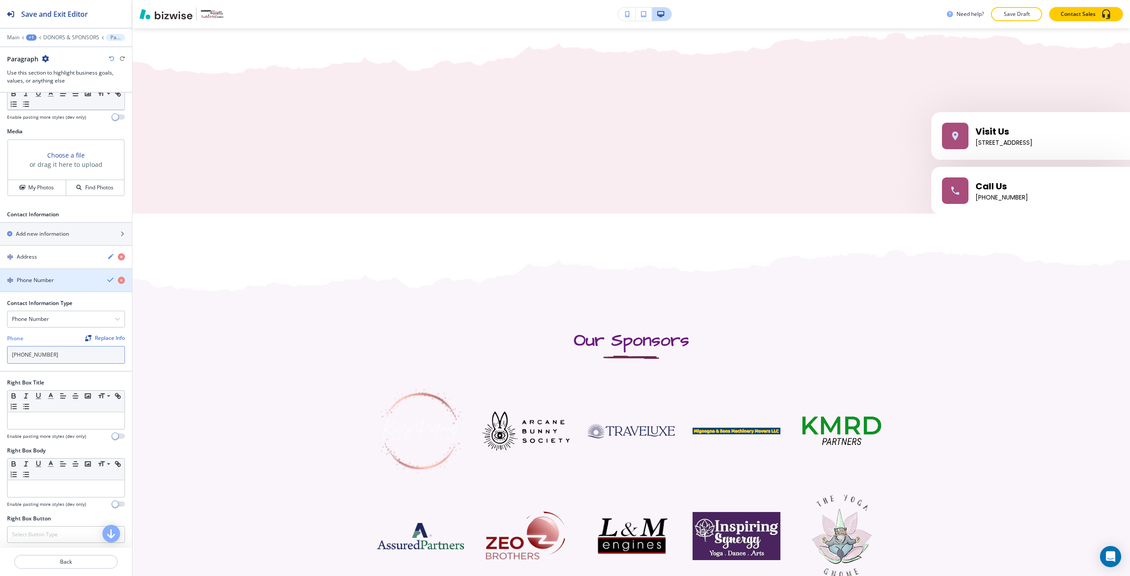
type input "[PHONE_NUMBER]"
click at [107, 279] on icon "button" at bounding box center [110, 279] width 7 height 7
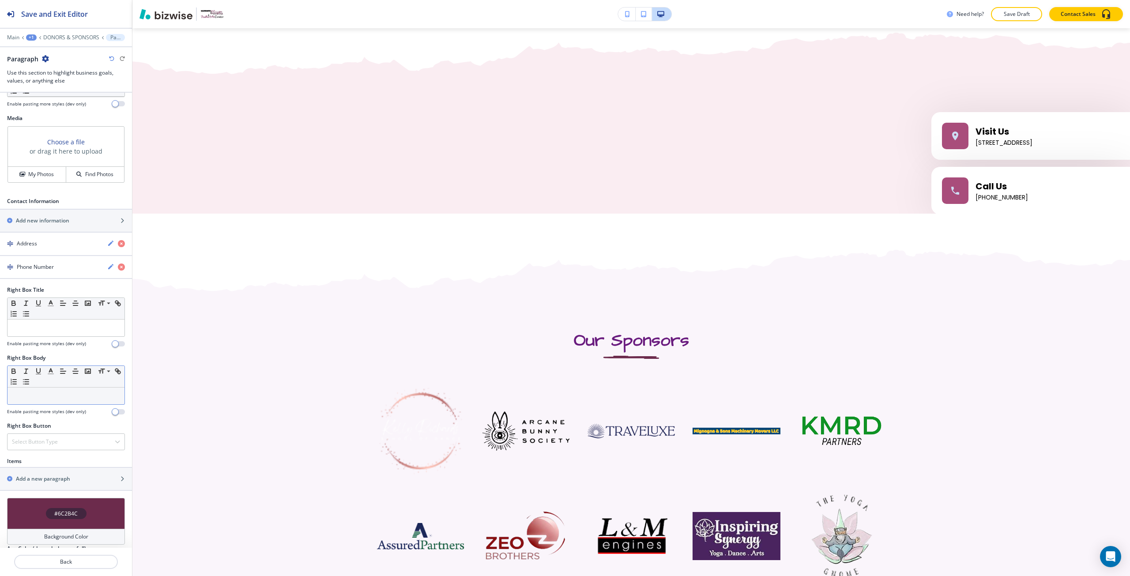
scroll to position [327, 0]
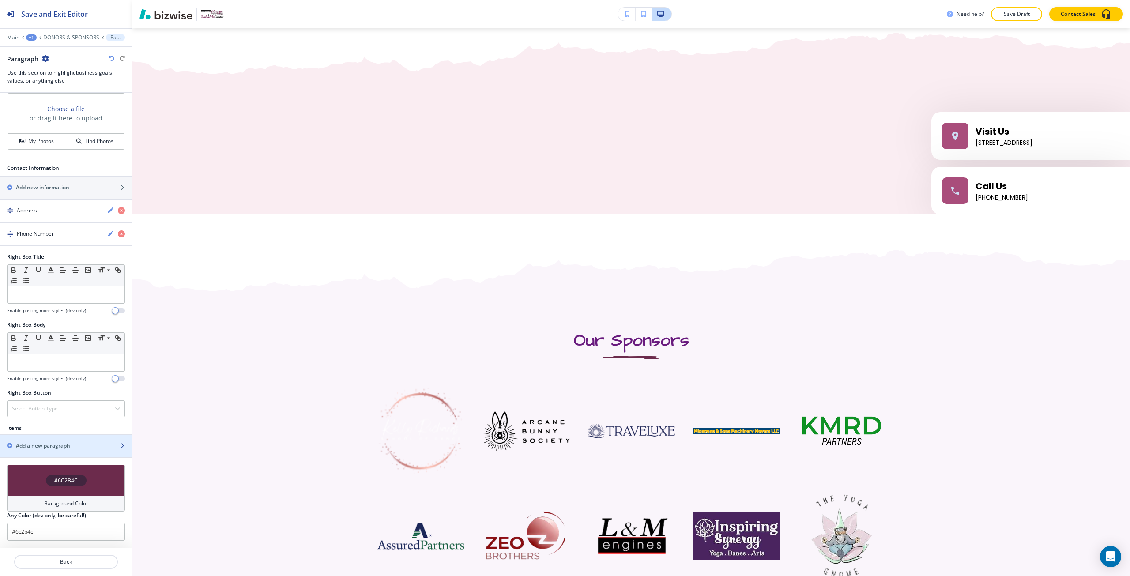
click at [57, 447] on h2 "Add a new paragraph" at bounding box center [43, 446] width 54 height 8
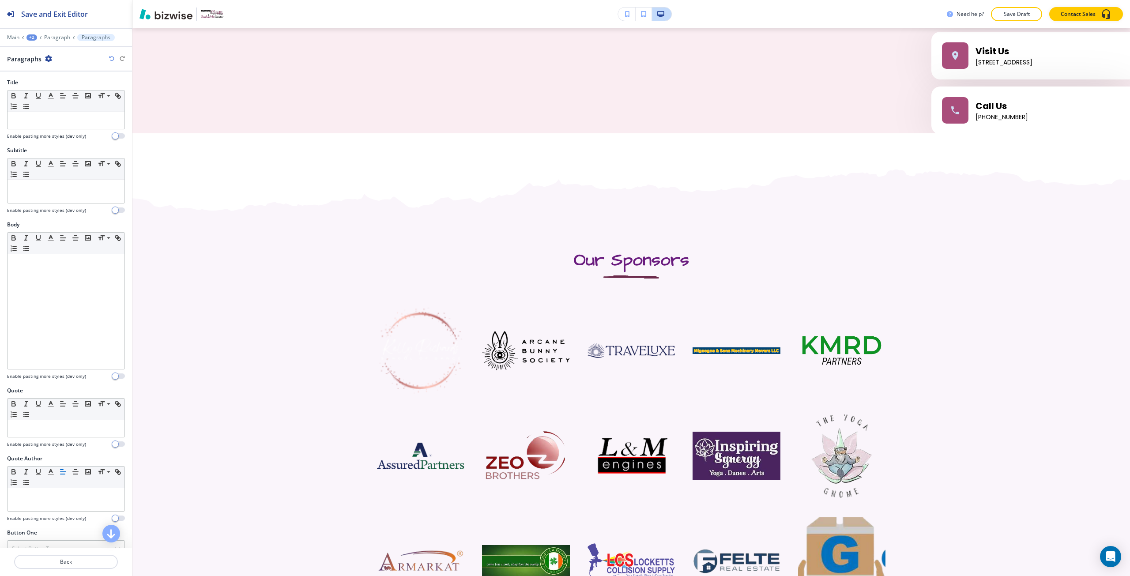
scroll to position [1410, 0]
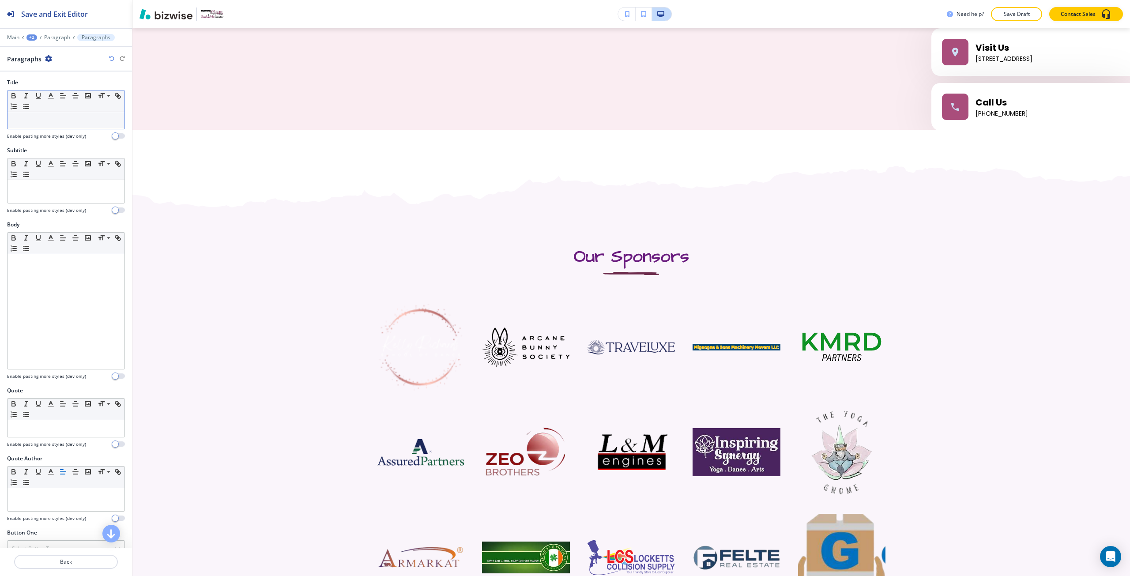
click at [44, 118] on p at bounding box center [66, 121] width 108 height 8
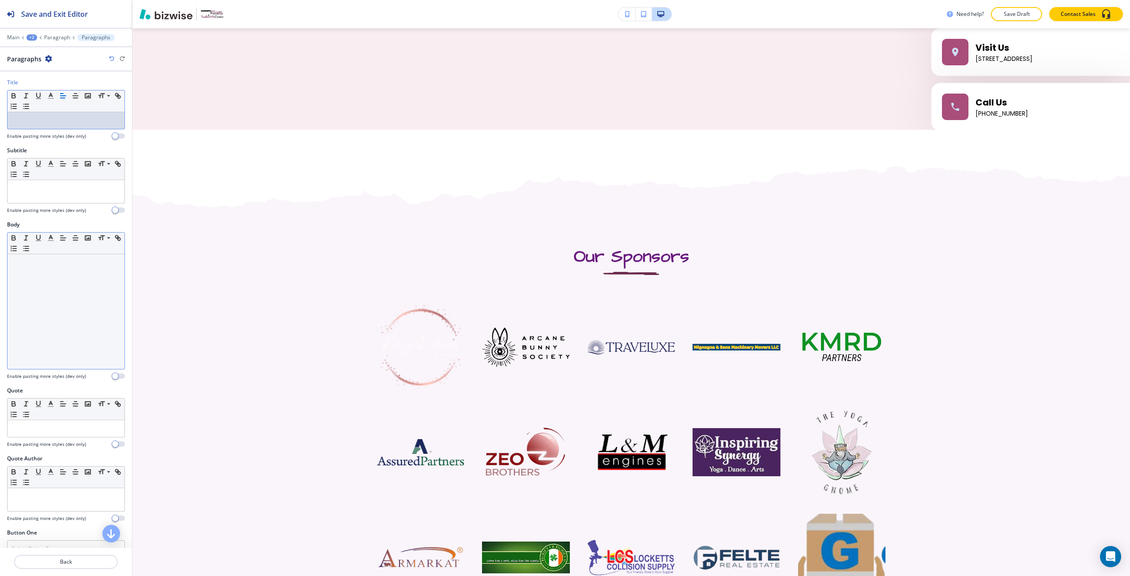
click at [66, 288] on div at bounding box center [66, 311] width 117 height 115
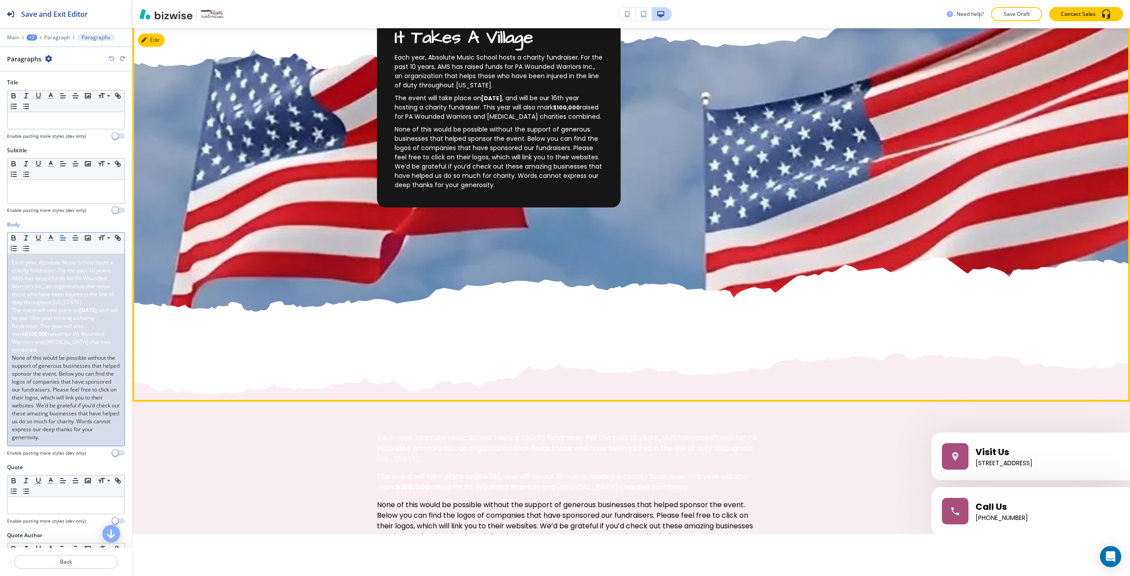
scroll to position [969, 0]
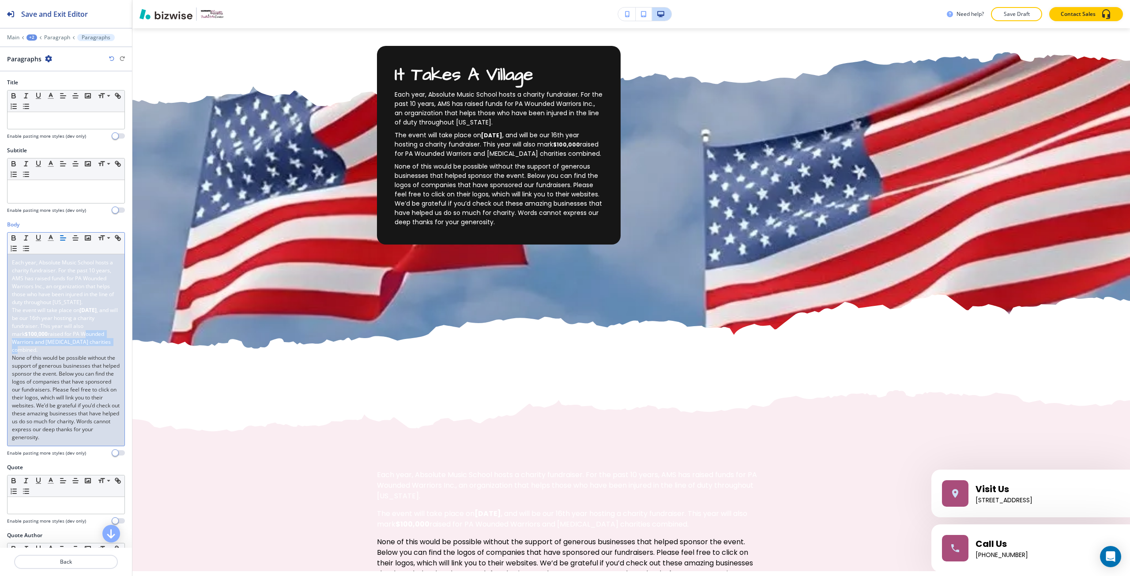
drag, startPoint x: 111, startPoint y: 340, endPoint x: 83, endPoint y: 332, distance: 29.9
click at [83, 332] on span "raised for PA Wounded Warriors and [MEDICAL_DATA] charities combined." at bounding box center [62, 341] width 100 height 23
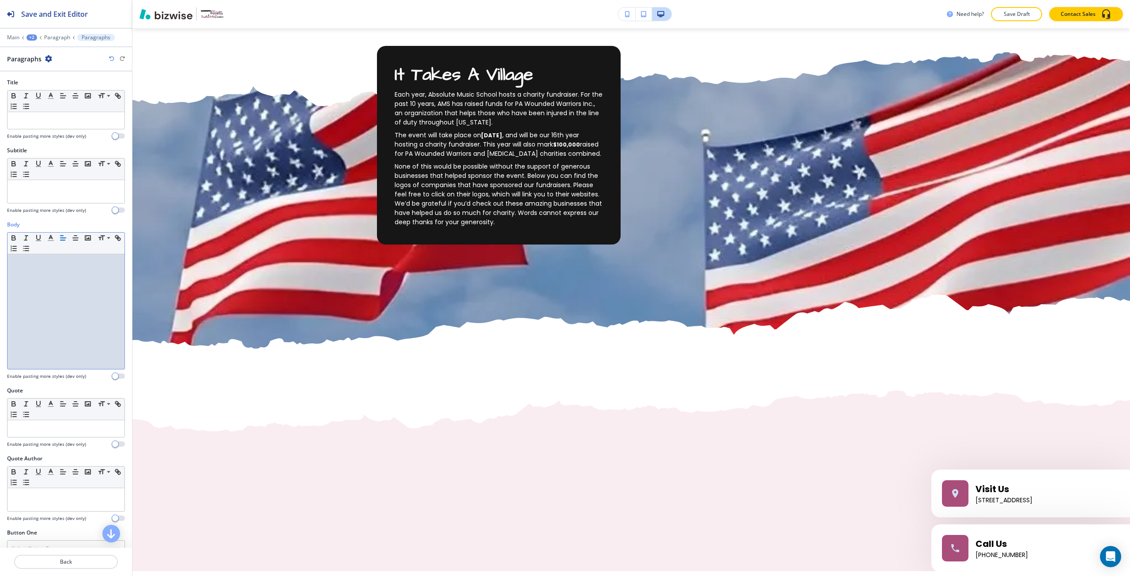
scroll to position [0, 0]
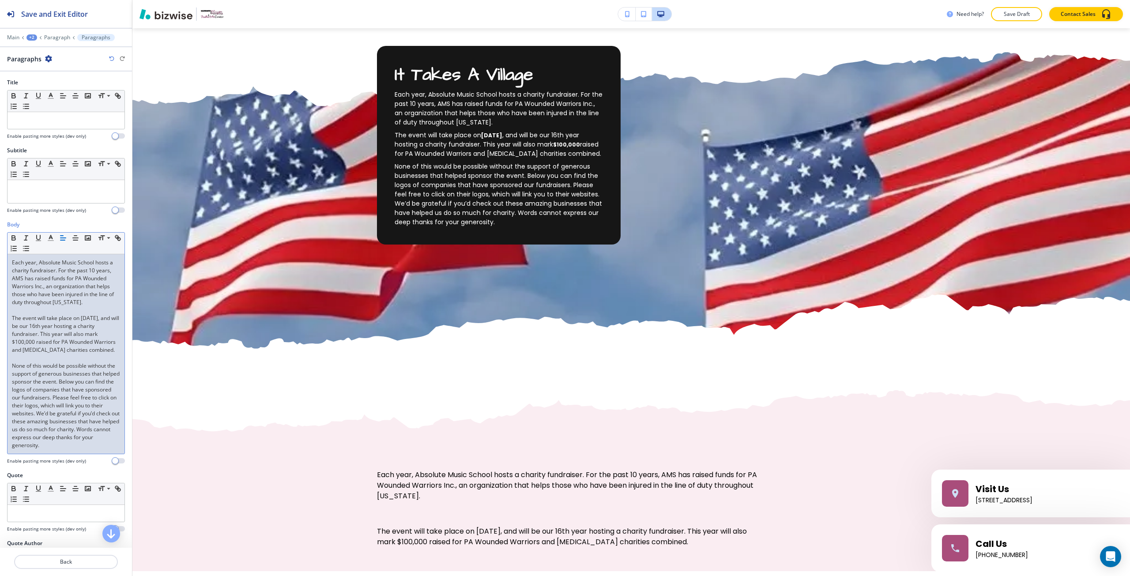
click at [64, 310] on p at bounding box center [66, 310] width 108 height 8
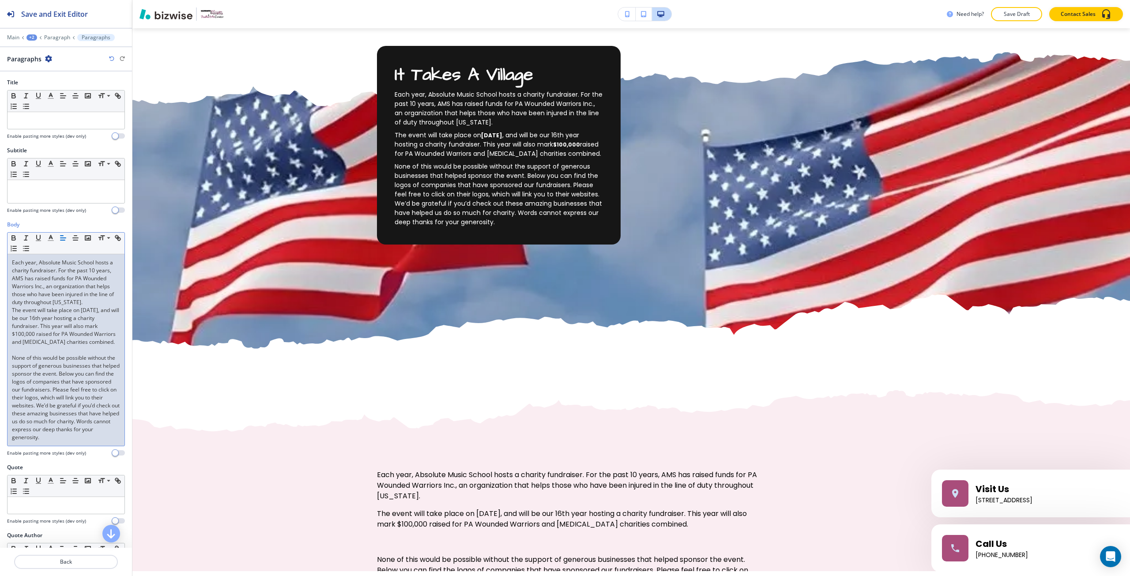
click at [44, 347] on p at bounding box center [66, 350] width 108 height 8
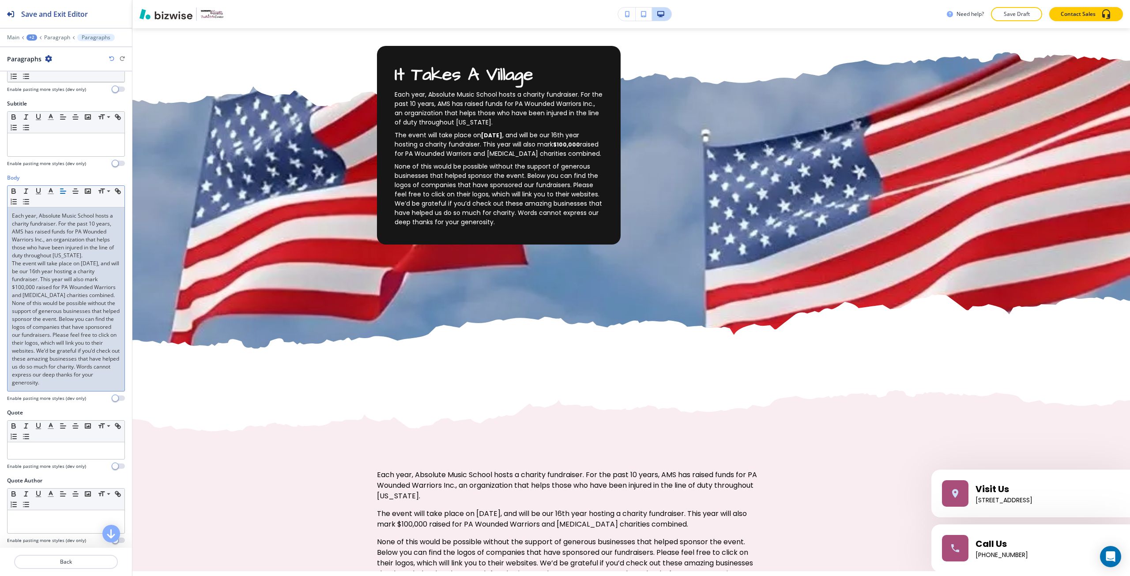
scroll to position [177, 0]
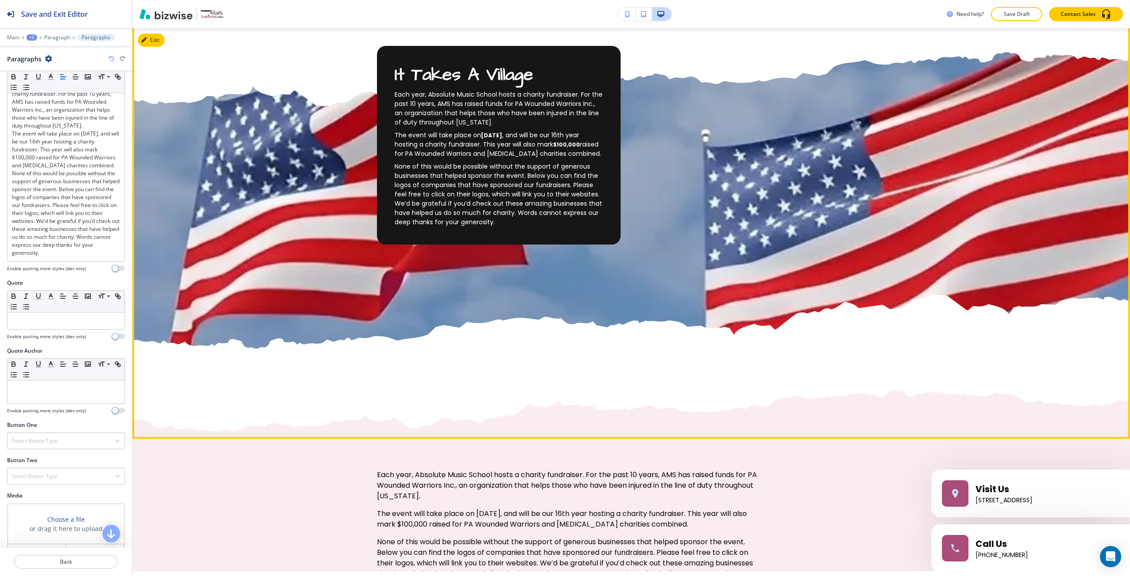
click at [449, 70] on h2 "It Takes A Village" at bounding box center [499, 75] width 208 height 23
copy h2 "It Takes A Village"
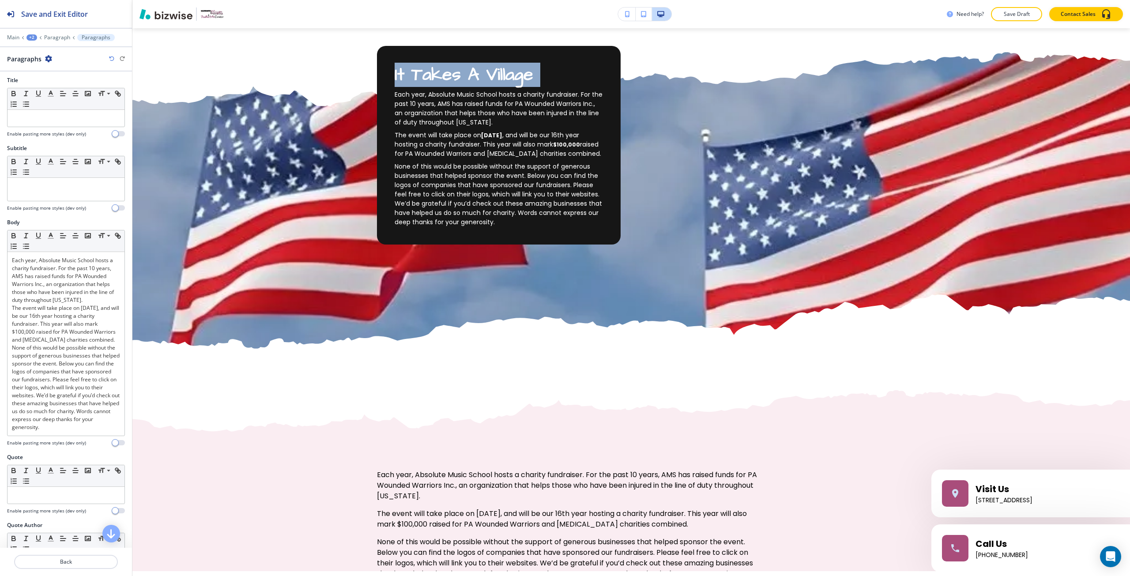
scroll to position [0, 0]
click at [39, 121] on p at bounding box center [66, 121] width 108 height 8
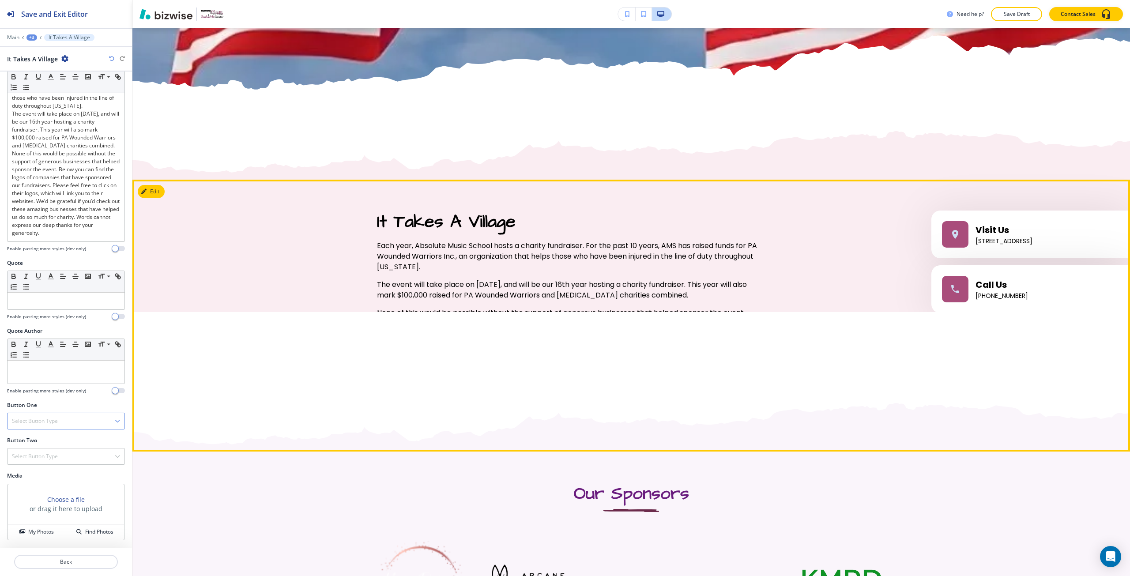
scroll to position [1278, 0]
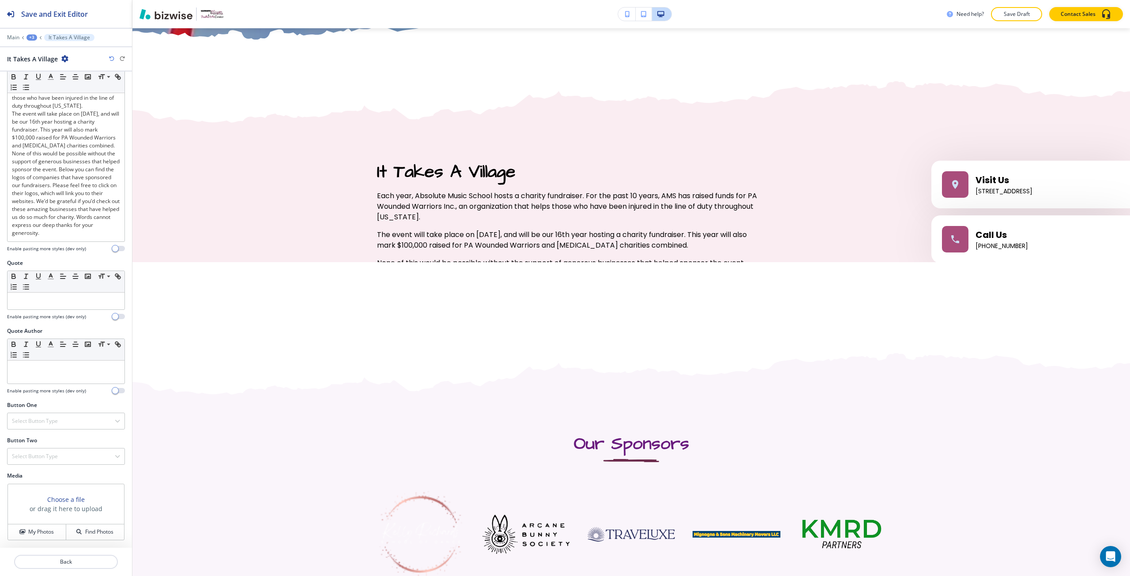
click at [65, 496] on h3 "Choose a file" at bounding box center [66, 499] width 38 height 9
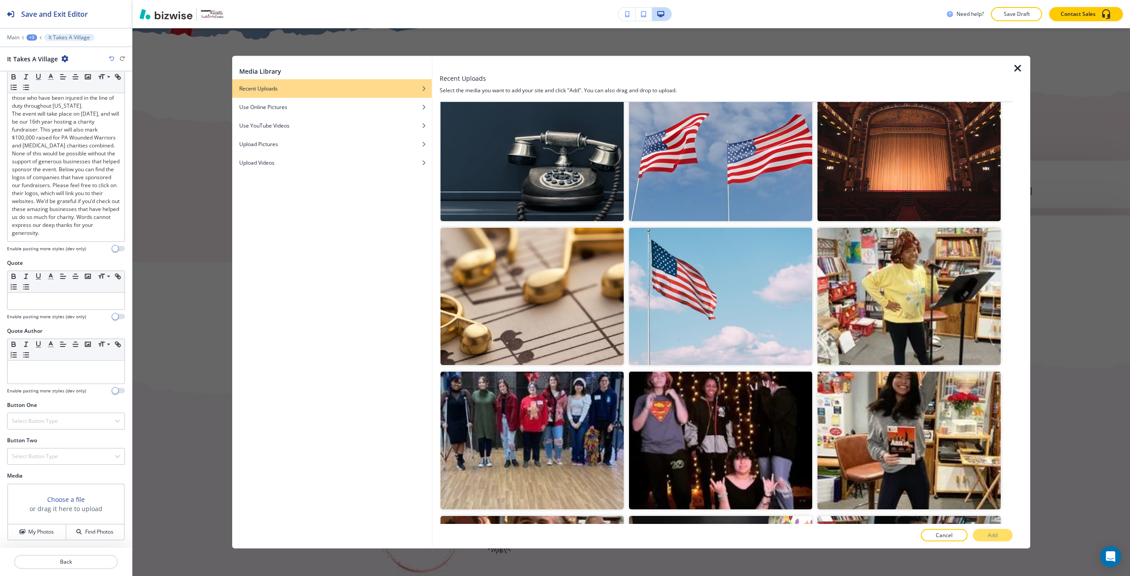
scroll to position [675, 0]
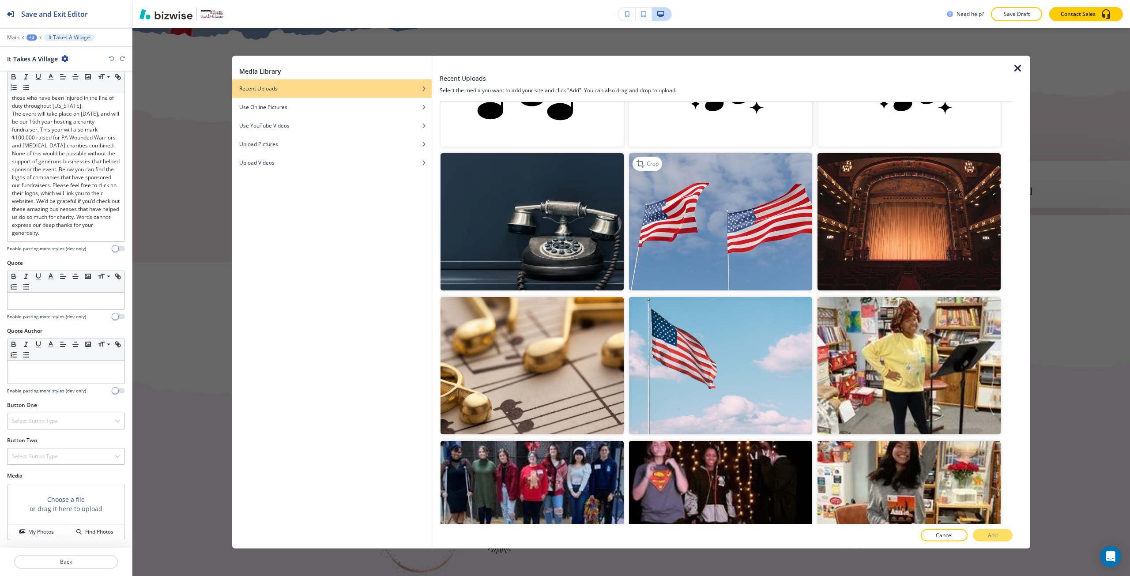
click at [764, 251] on img "button" at bounding box center [720, 221] width 183 height 137
click at [988, 536] on p "Add" at bounding box center [993, 536] width 10 height 8
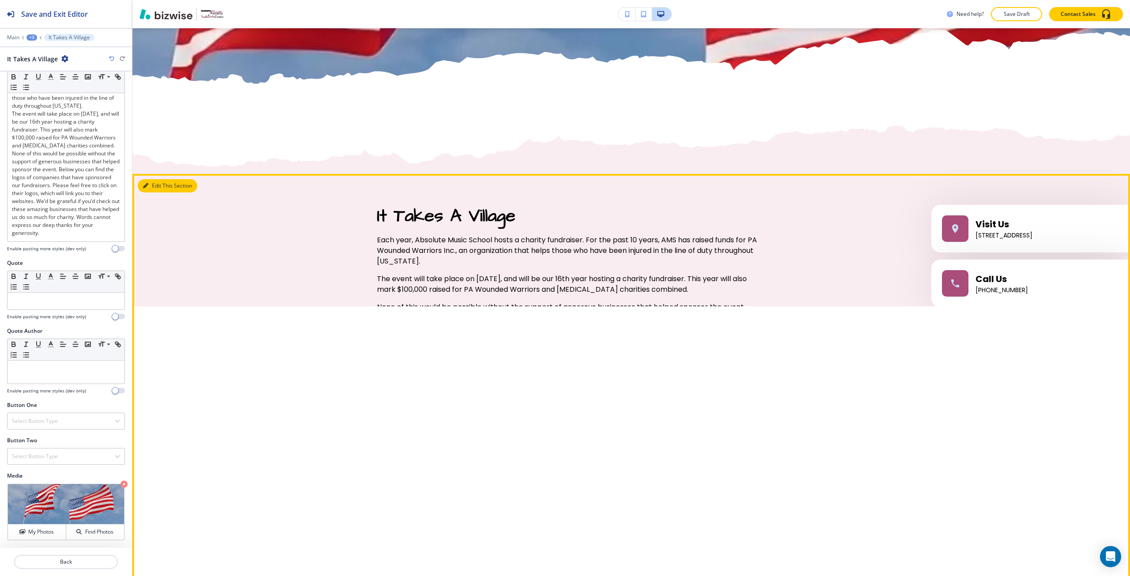
click at [150, 188] on button "Edit This Section" at bounding box center [168, 185] width 60 height 13
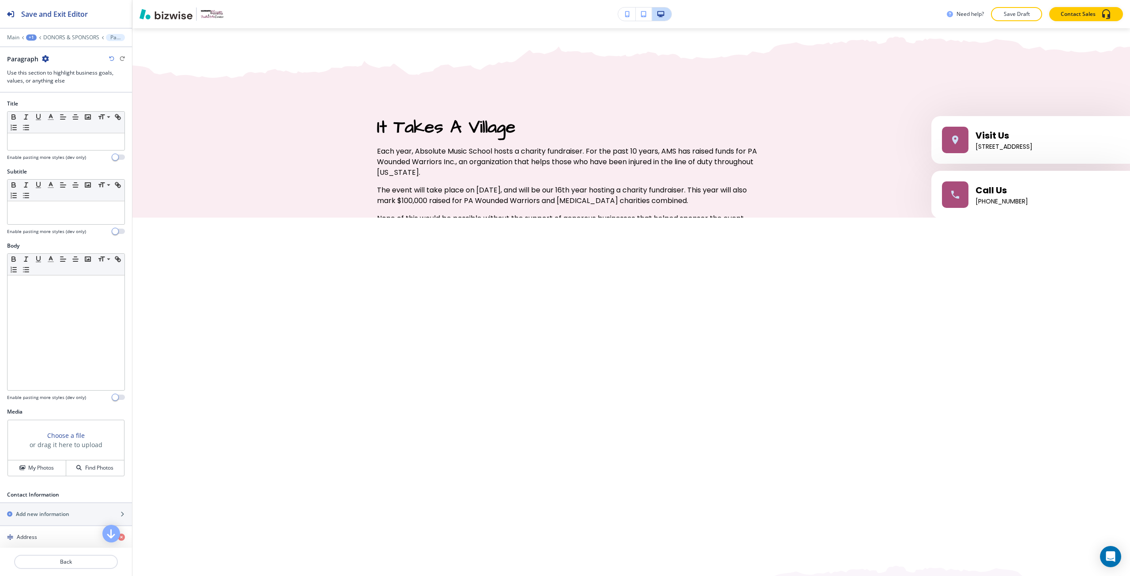
scroll to position [1326, 0]
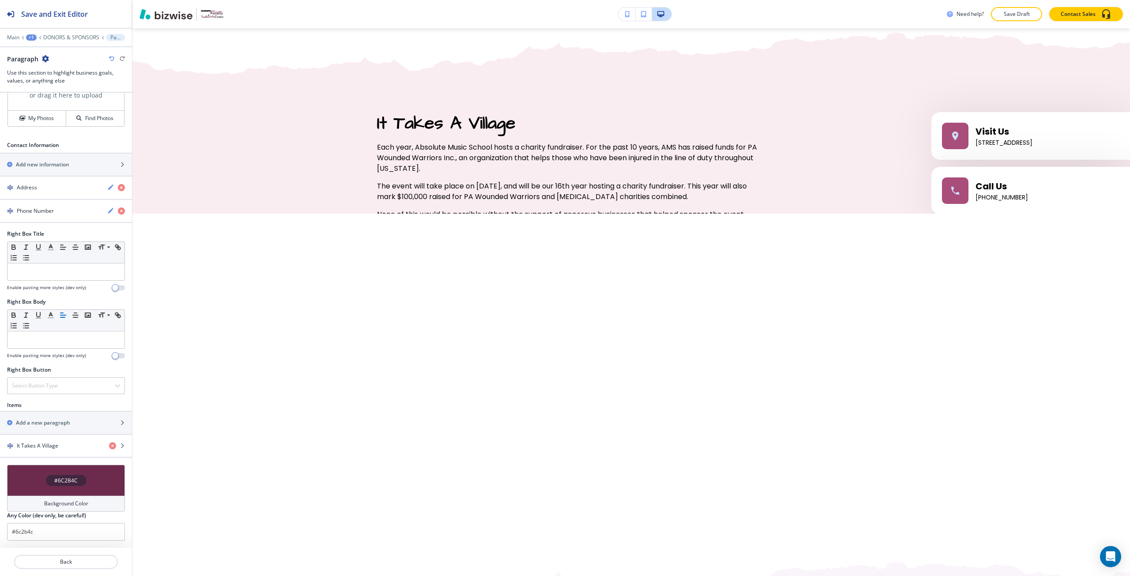
click at [57, 477] on h4 "#6C2B4C" at bounding box center [65, 481] width 23 height 8
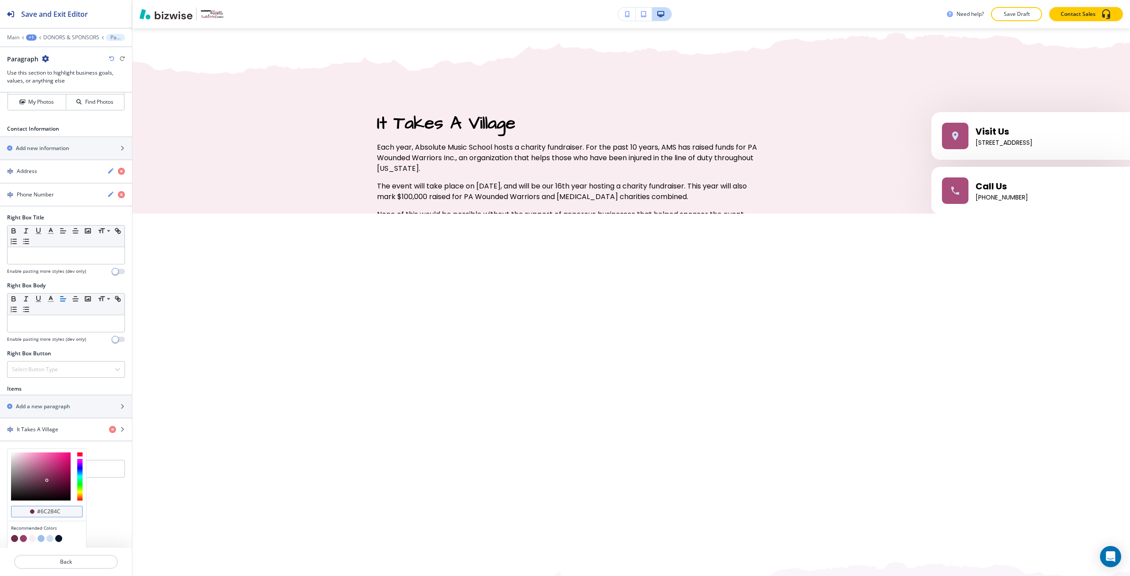
scroll to position [392, 0]
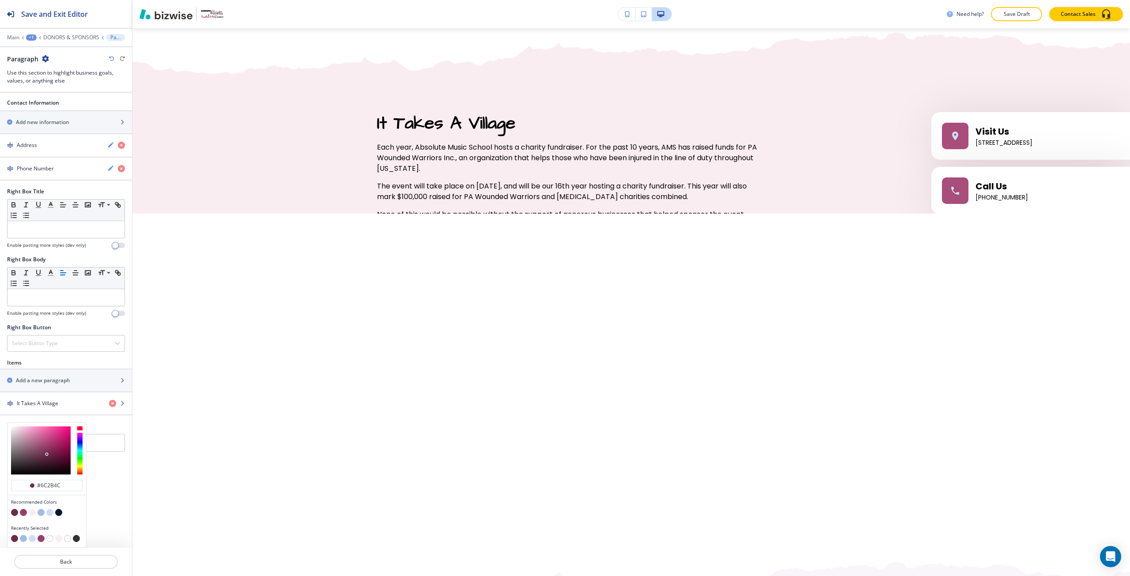
click at [66, 537] on button "button" at bounding box center [67, 538] width 7 height 7
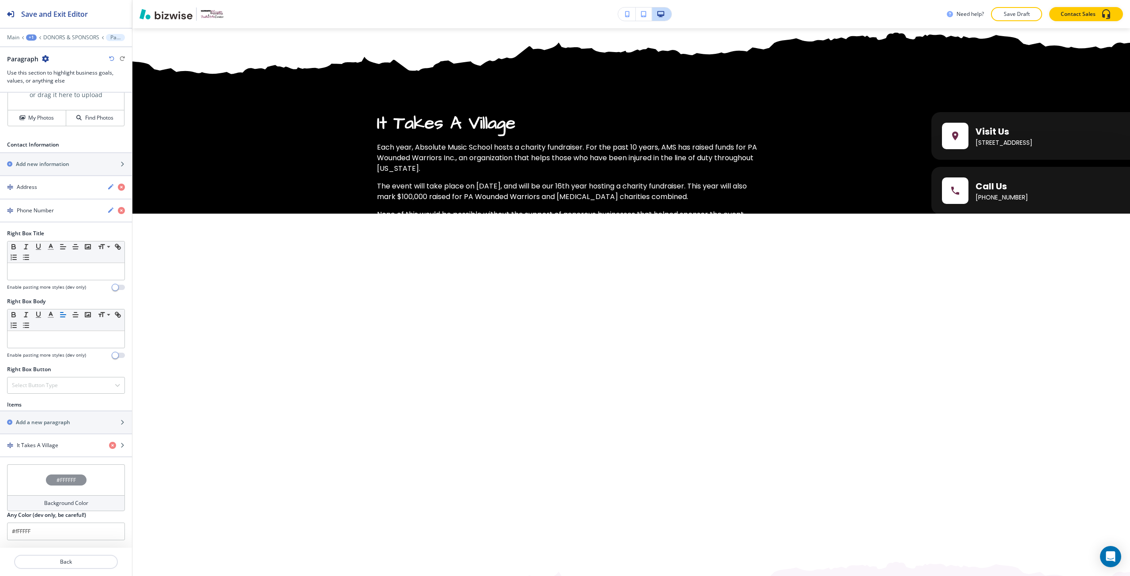
click at [61, 483] on h4 "#FFFFFF" at bounding box center [66, 480] width 19 height 8
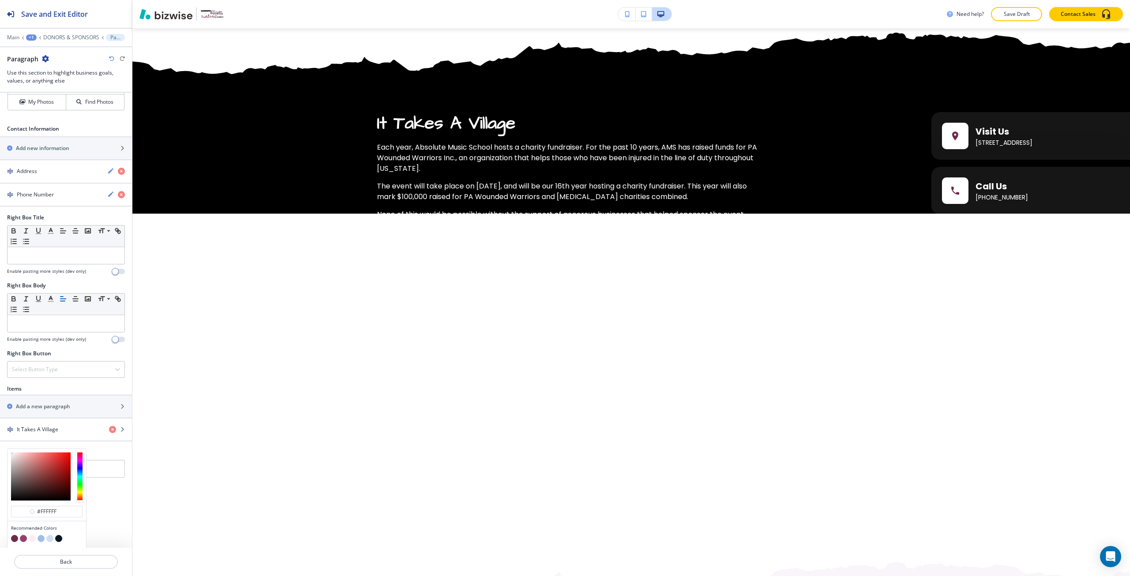
scroll to position [392, 0]
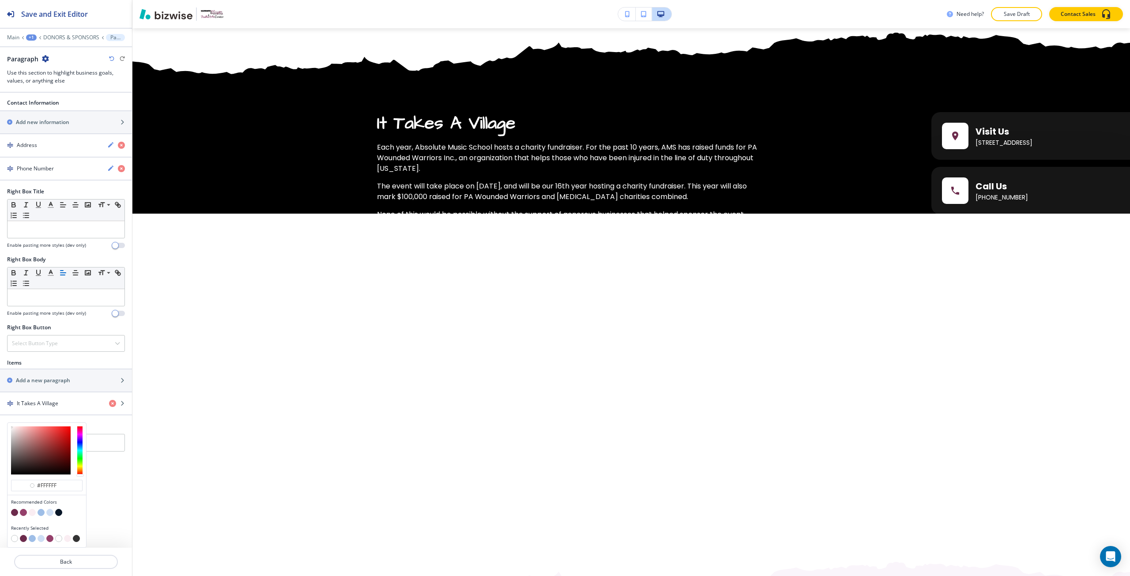
click at [61, 512] on button "button" at bounding box center [58, 512] width 7 height 7
type input "#091728"
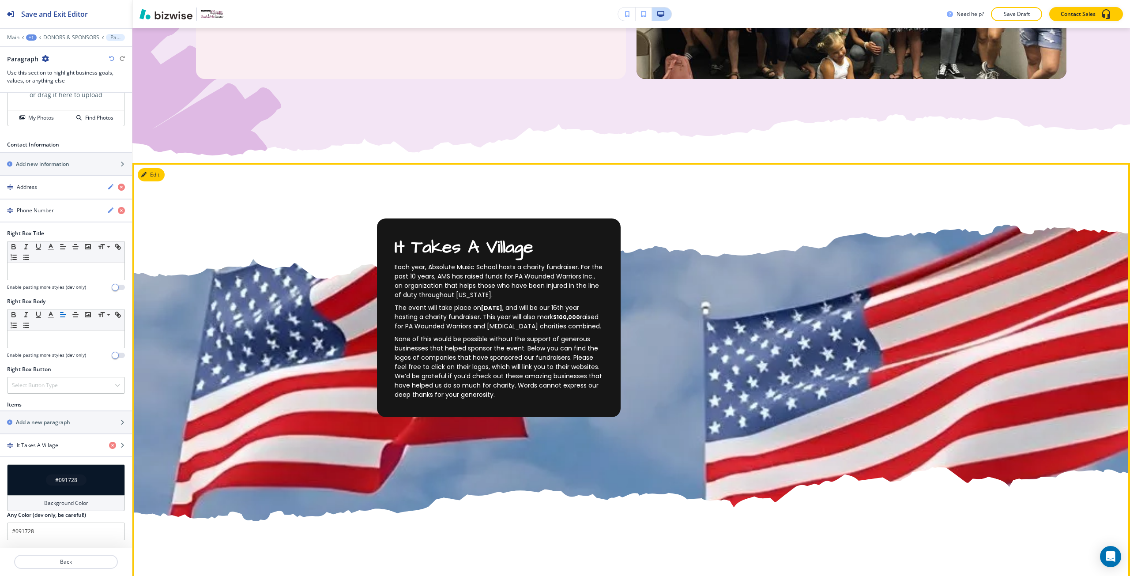
scroll to position [752, 0]
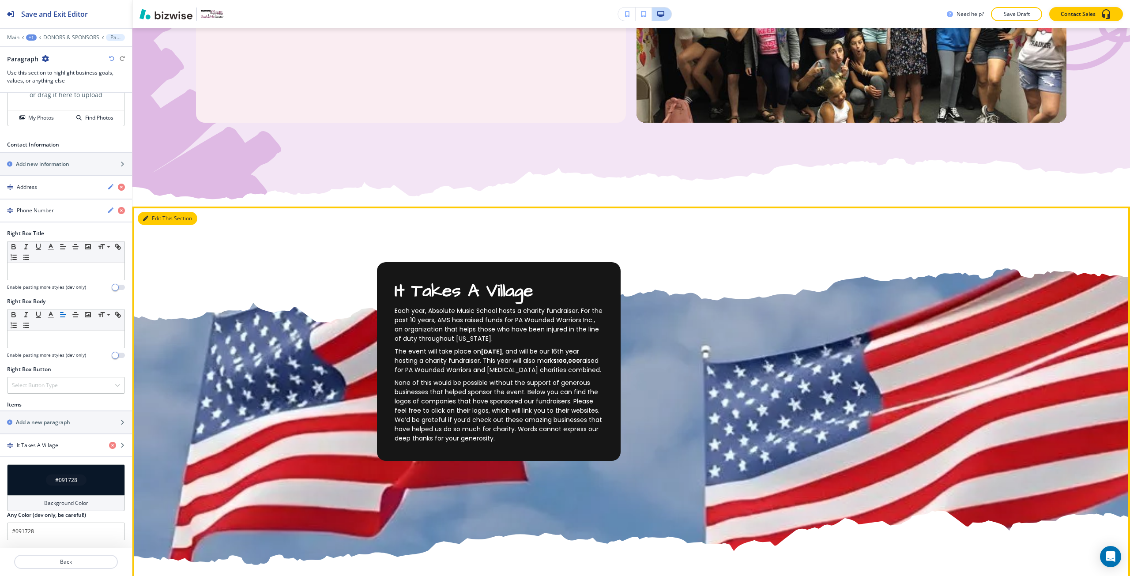
click at [147, 220] on icon "button" at bounding box center [145, 218] width 5 height 5
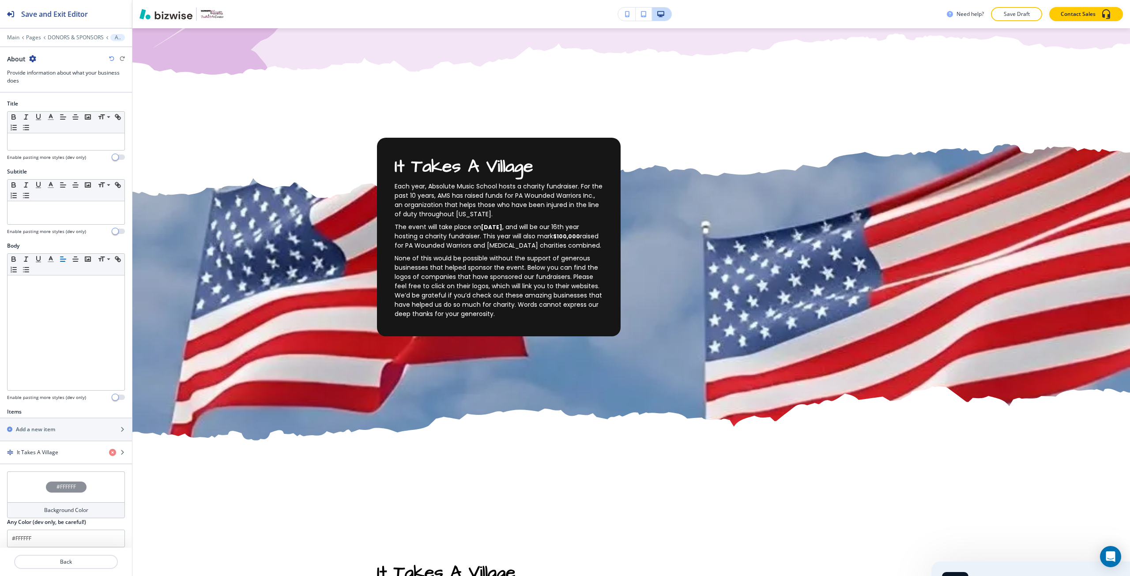
scroll to position [878, 0]
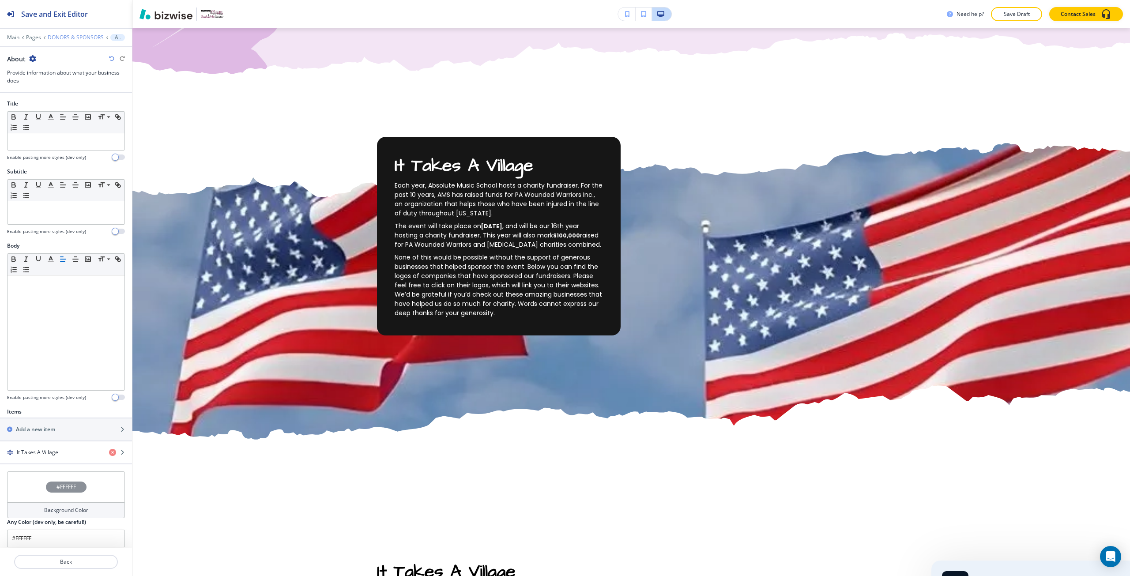
click at [68, 34] on p "DONORS & SPONSORS" at bounding box center [76, 37] width 56 height 6
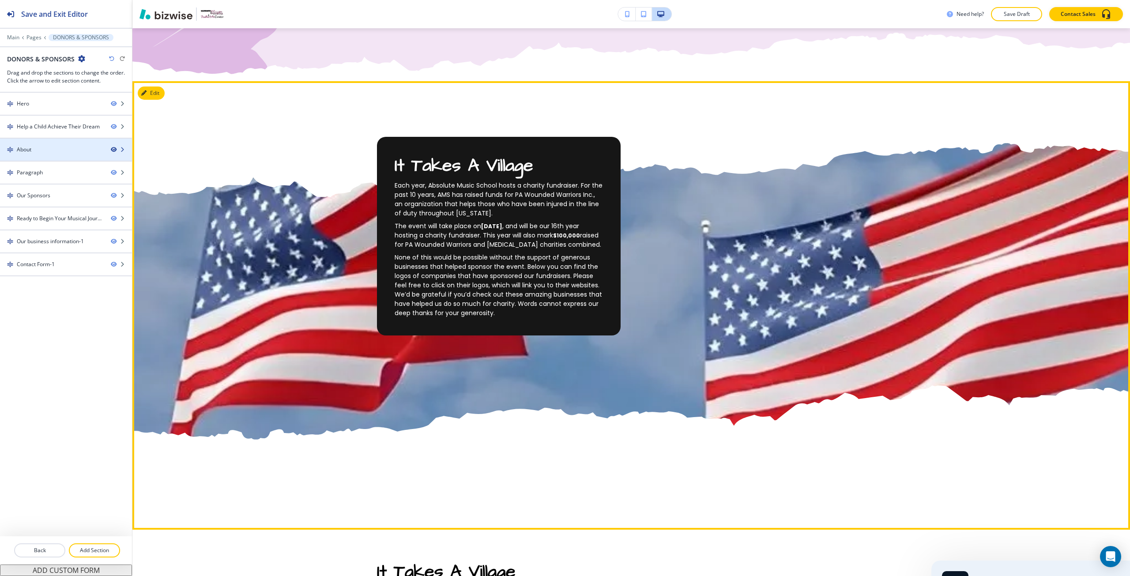
click at [111, 150] on icon "button" at bounding box center [113, 149] width 5 height 5
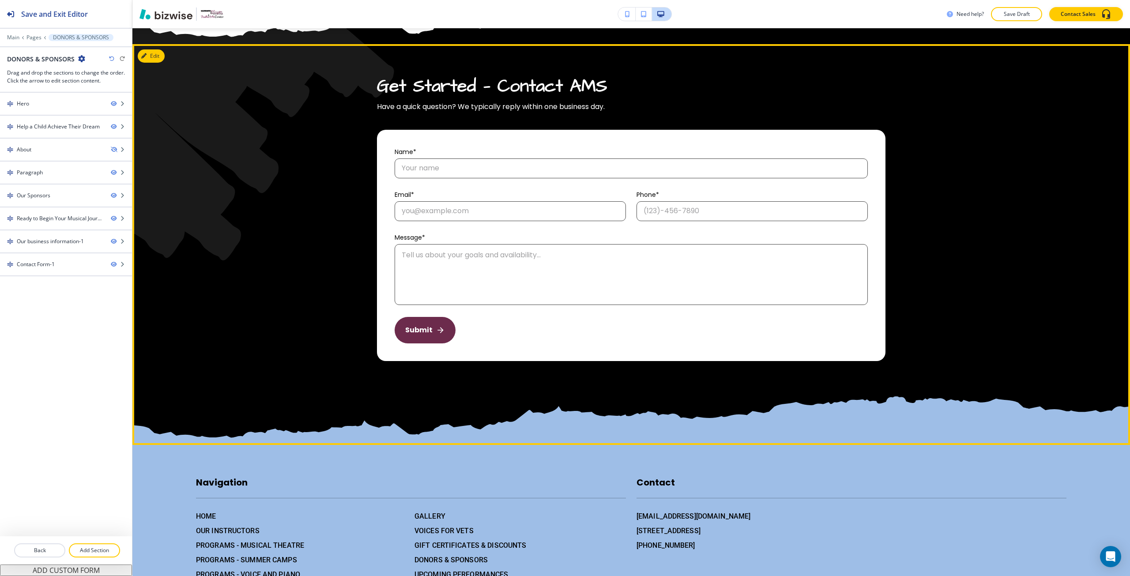
scroll to position [3155, 0]
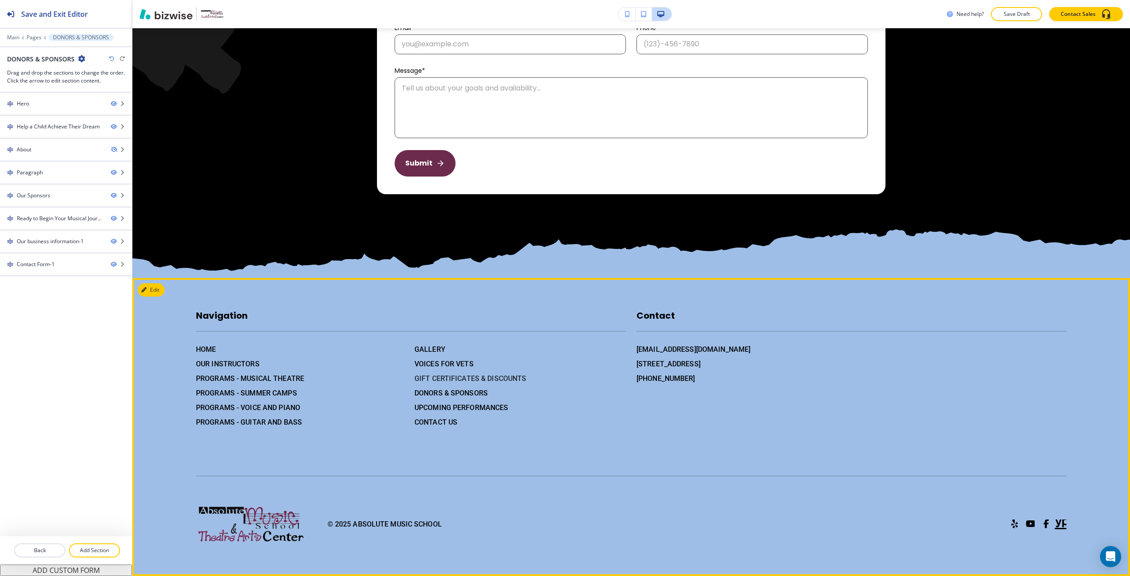
click at [438, 374] on h6 "GIFT CERTIFICATES & DISCOUNTS" at bounding box center [520, 378] width 211 height 11
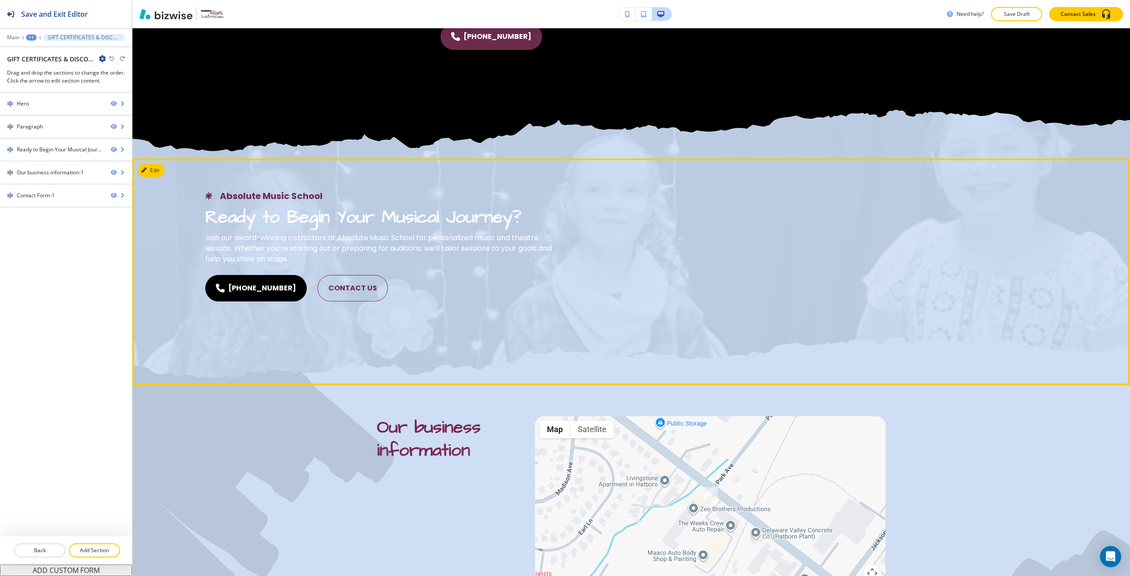
scroll to position [574, 0]
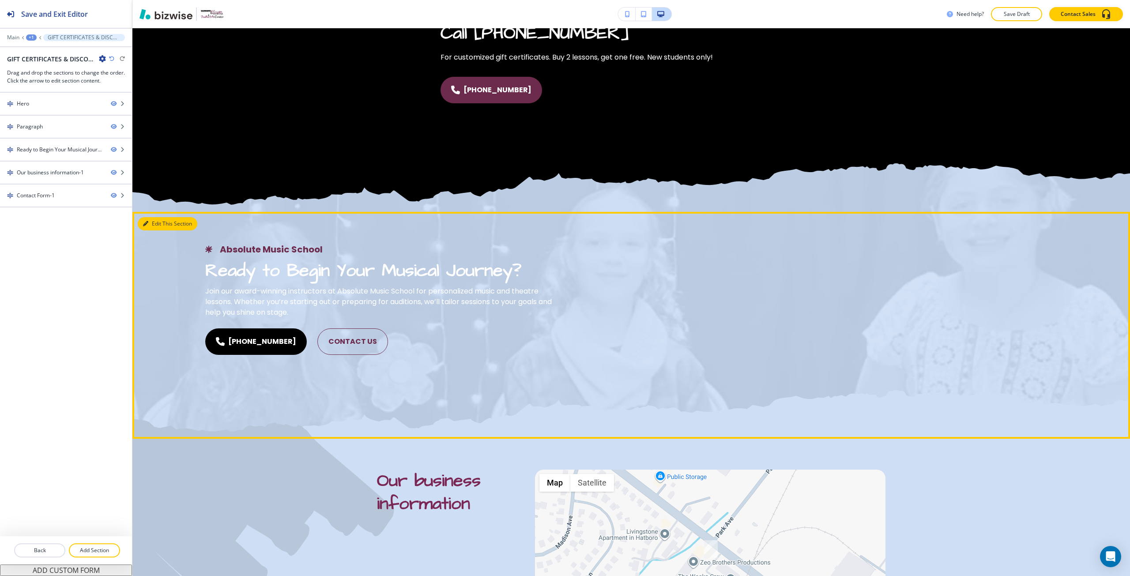
click at [146, 223] on icon "button" at bounding box center [145, 223] width 5 height 5
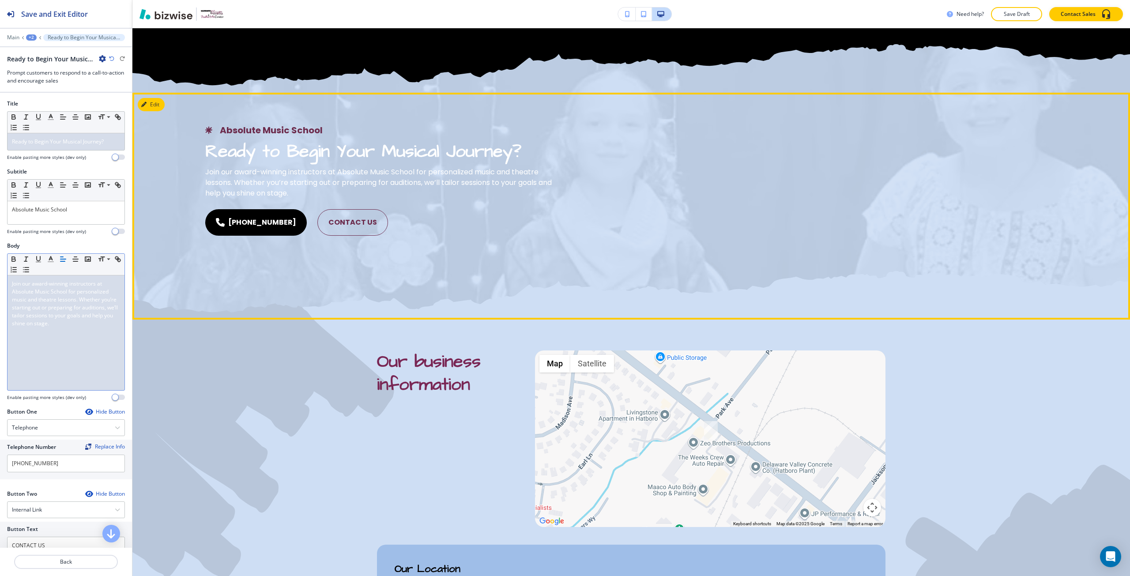
scroll to position [705, 0]
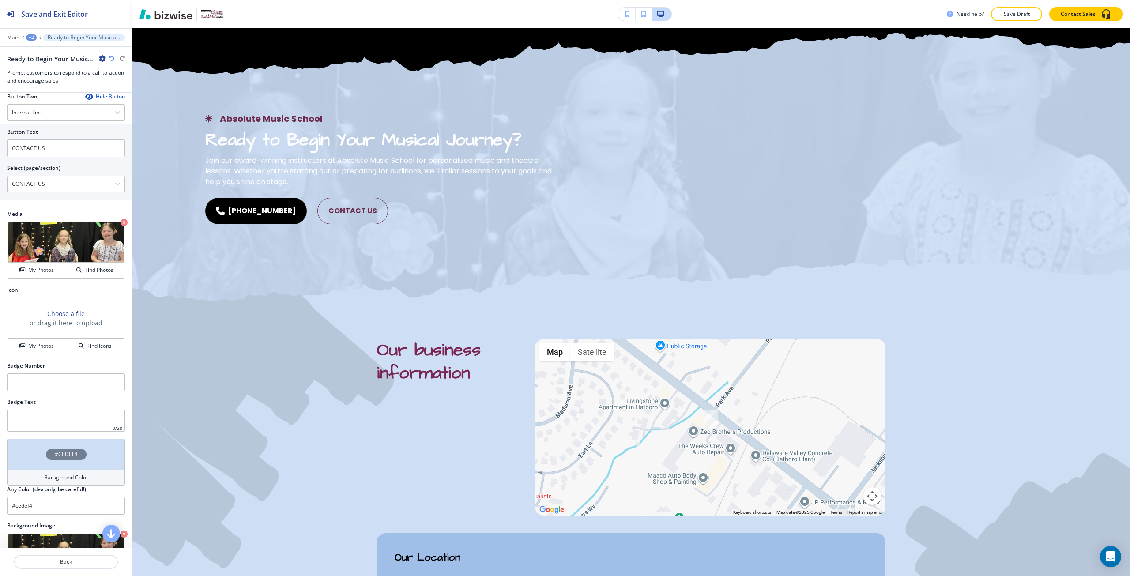
click at [66, 449] on div "#CEDEF4" at bounding box center [66, 454] width 41 height 11
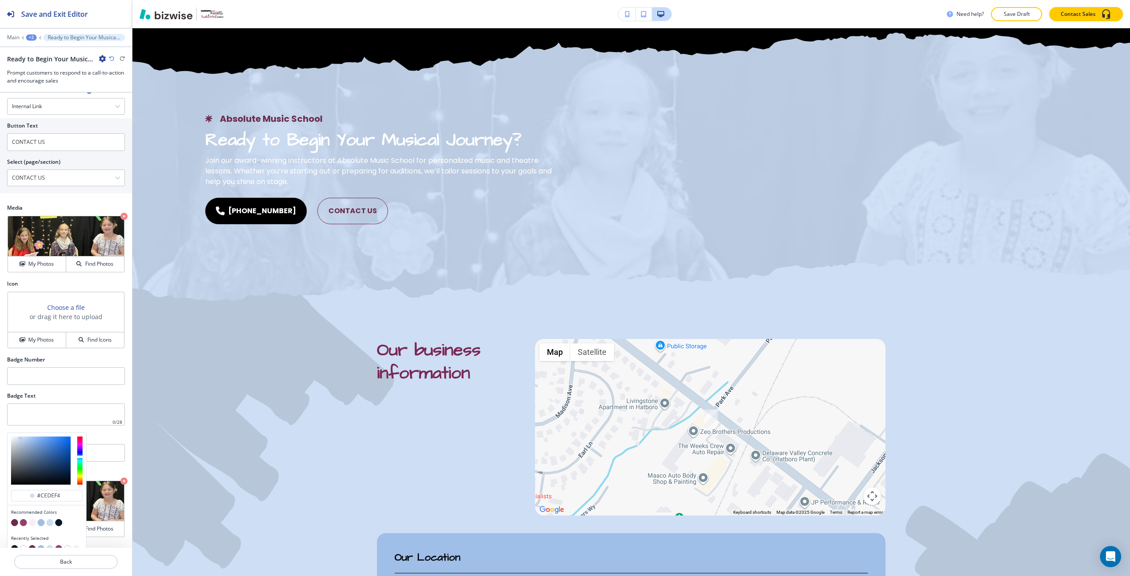
scroll to position [414, 0]
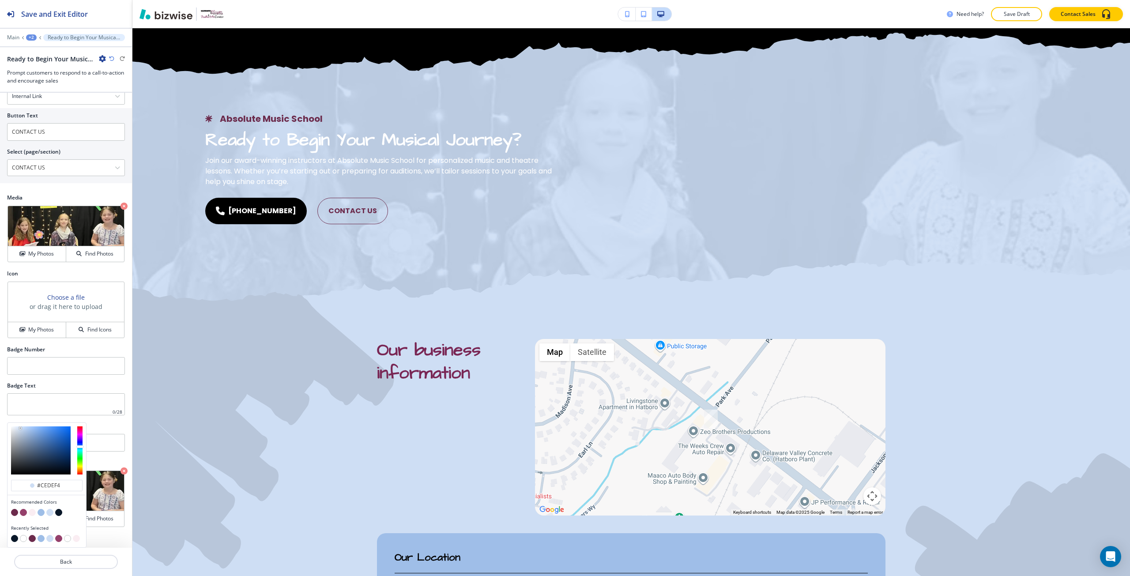
click at [16, 514] on button "button" at bounding box center [14, 512] width 7 height 7
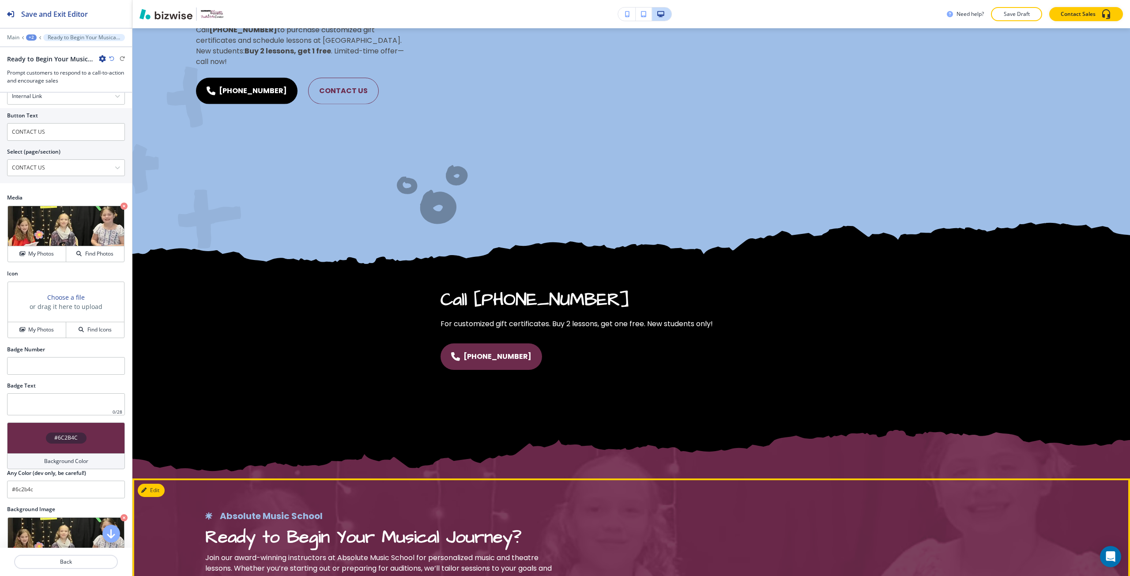
scroll to position [572, 0]
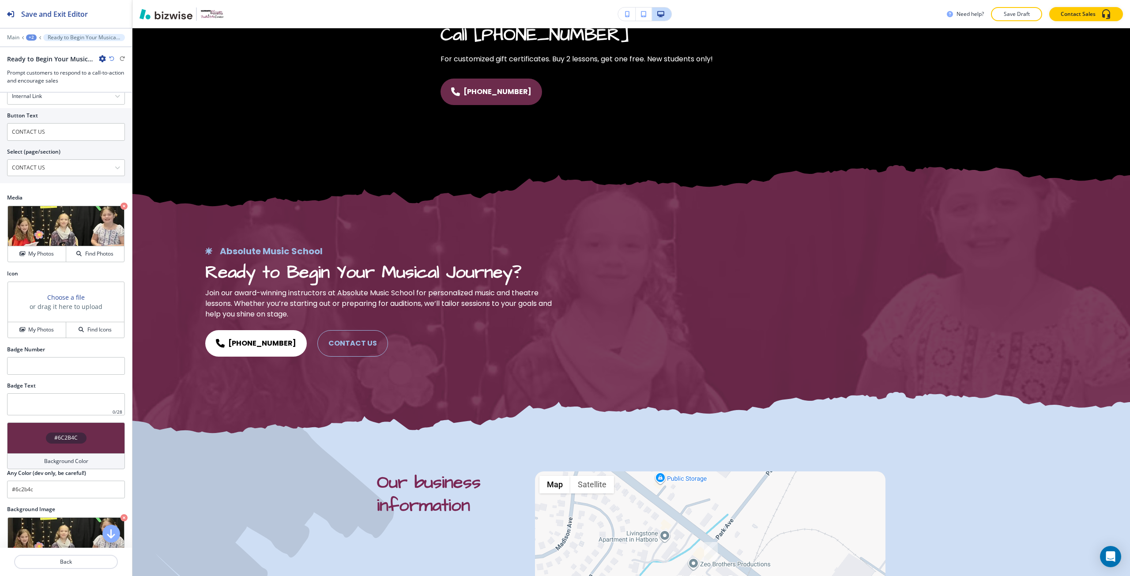
click at [82, 435] on div "#6C2B4C" at bounding box center [66, 438] width 41 height 11
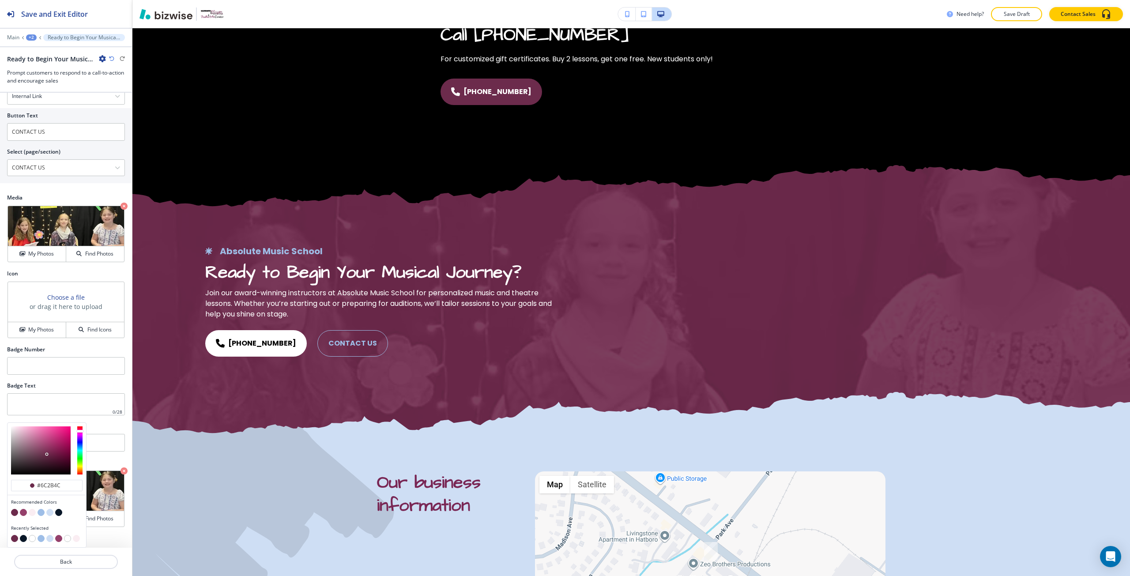
click at [66, 542] on button "button" at bounding box center [67, 538] width 7 height 7
type input "#ffffff"
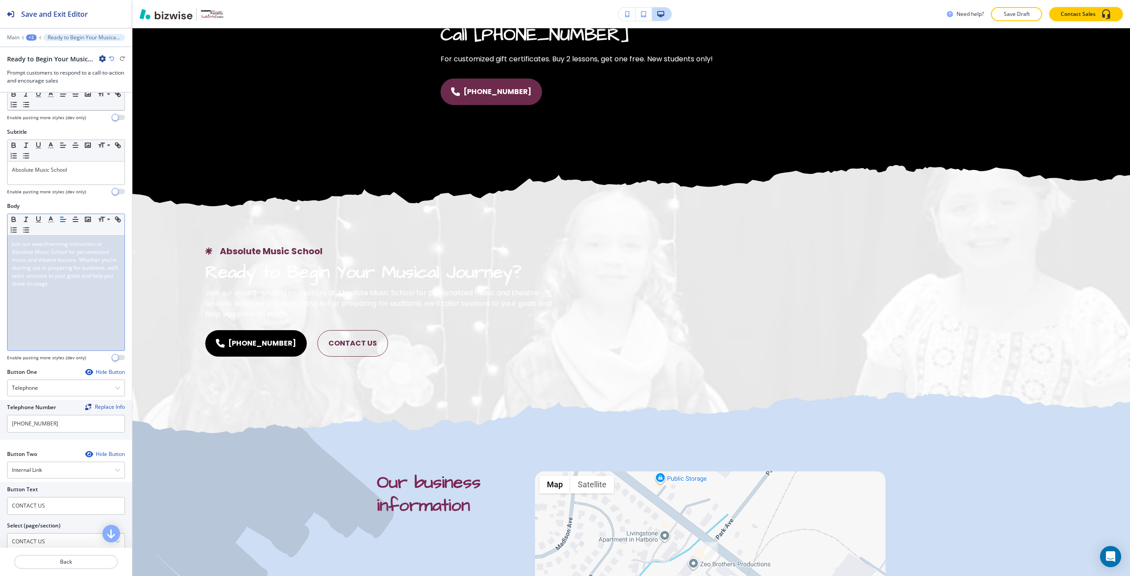
scroll to position [0, 0]
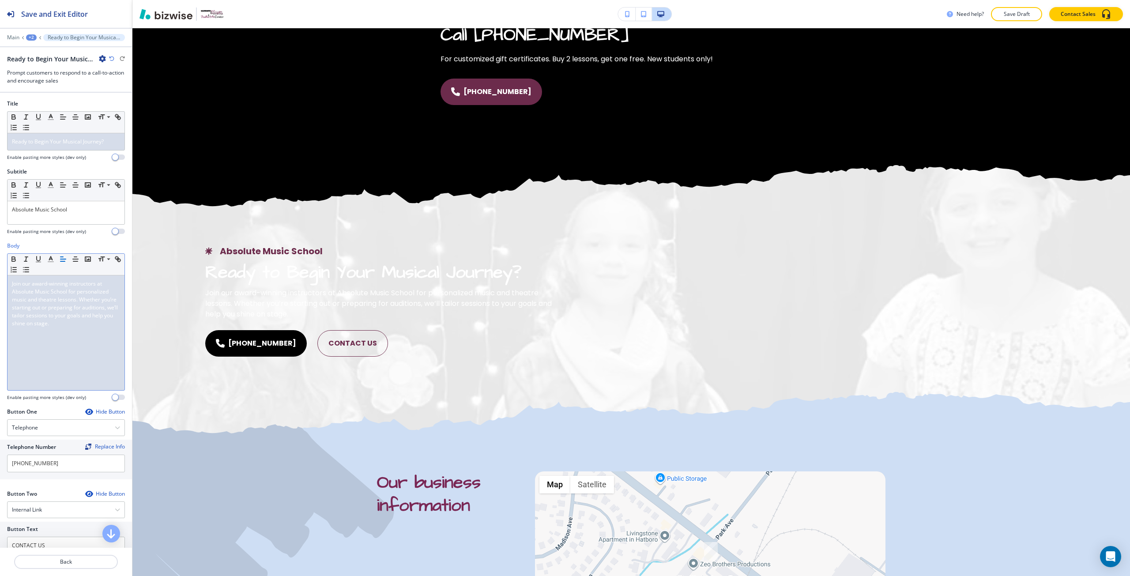
click at [62, 286] on span "Join our award-winning instructors at Absolute Music School for personalized mu…" at bounding box center [65, 303] width 107 height 47
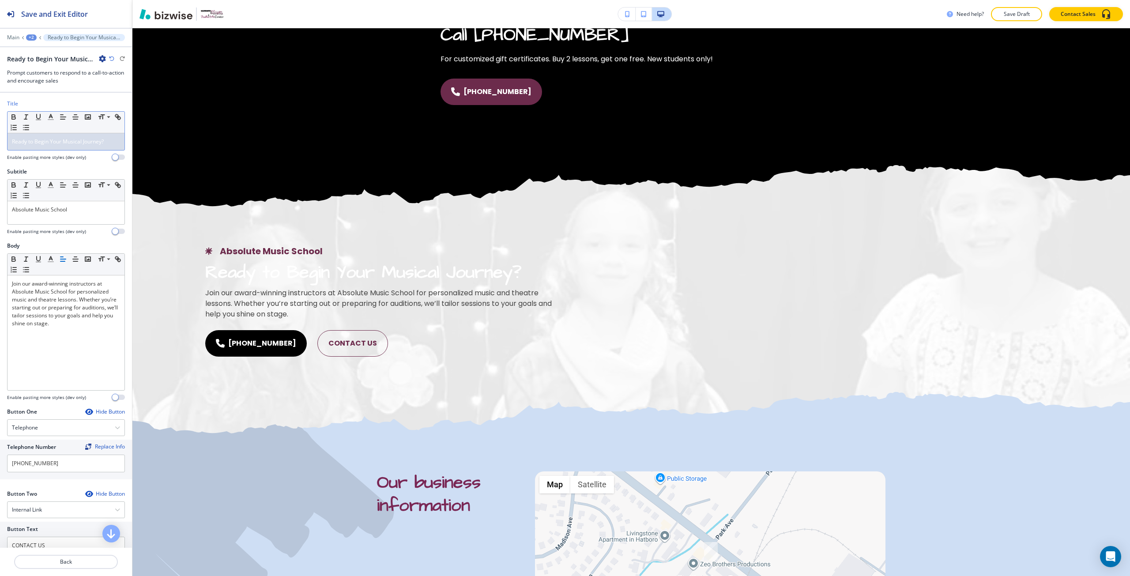
click at [53, 137] on div "Ready to Begin Your Musical Journey?" at bounding box center [66, 141] width 117 height 17
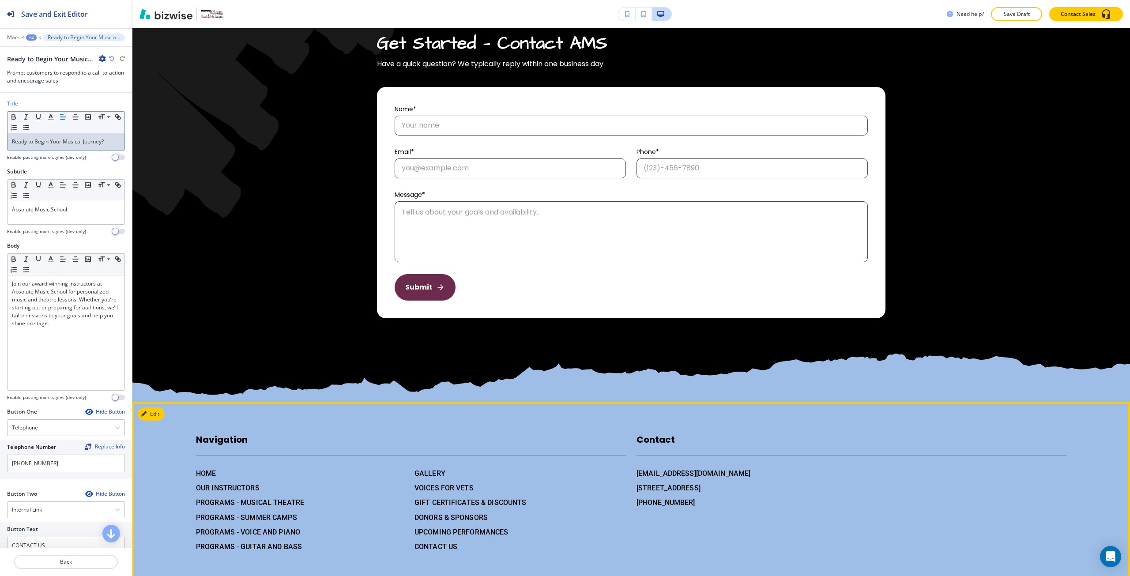
scroll to position [1550, 0]
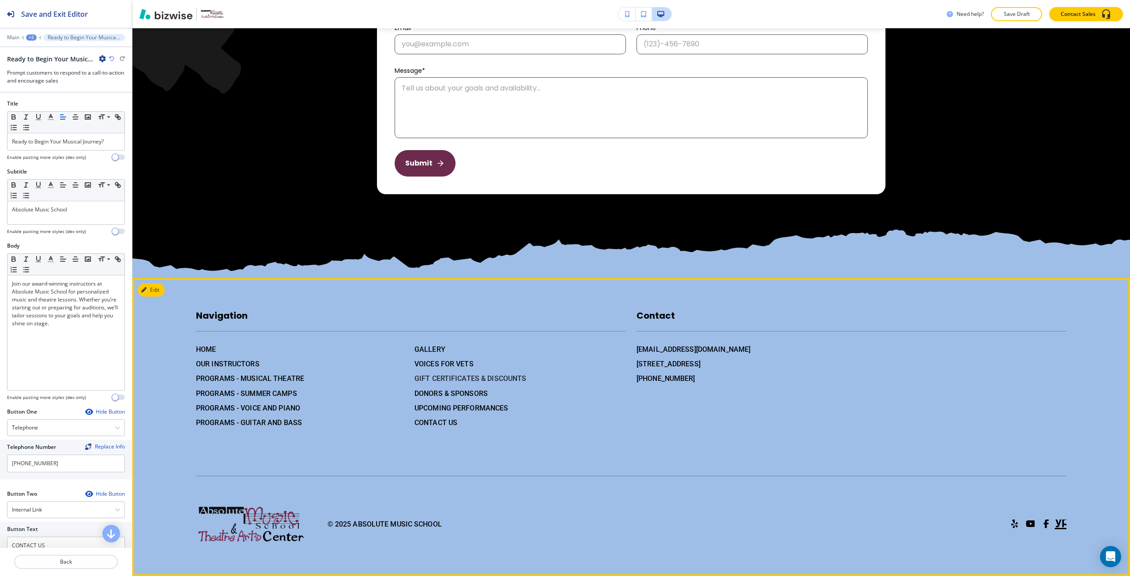
click at [430, 381] on h6 "GIFT CERTIFICATES & DISCOUNTS" at bounding box center [520, 378] width 211 height 11
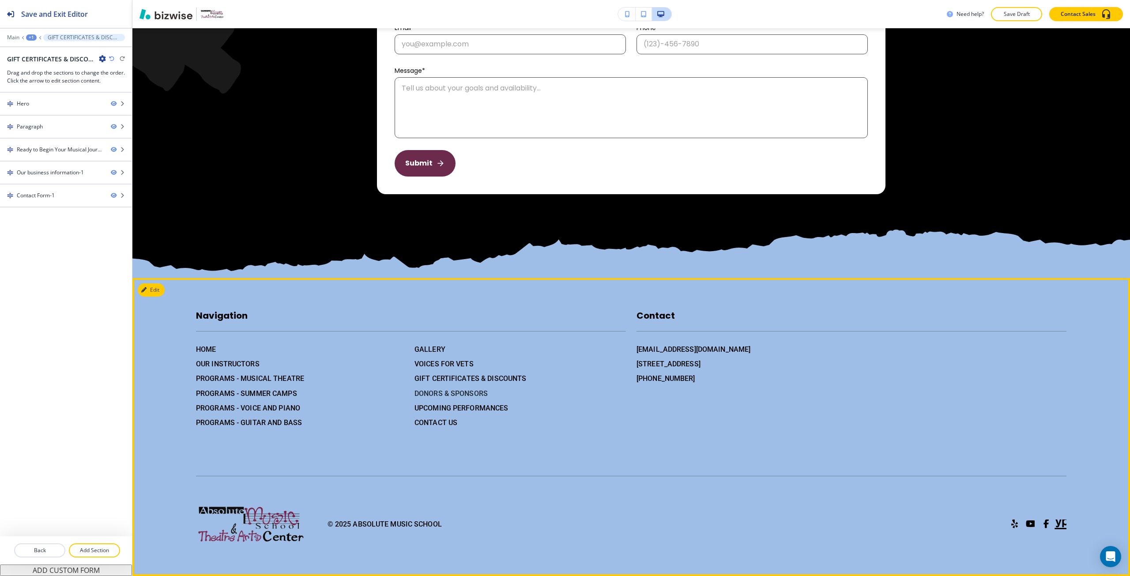
click at [432, 393] on h6 "DONORS & SPONSORS" at bounding box center [520, 393] width 211 height 11
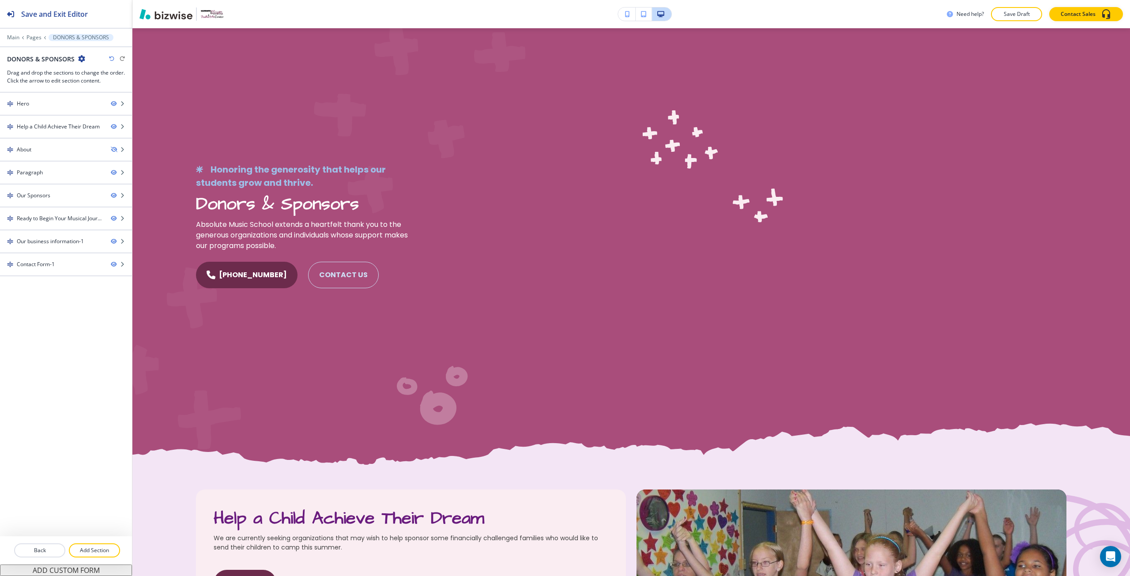
scroll to position [0, 0]
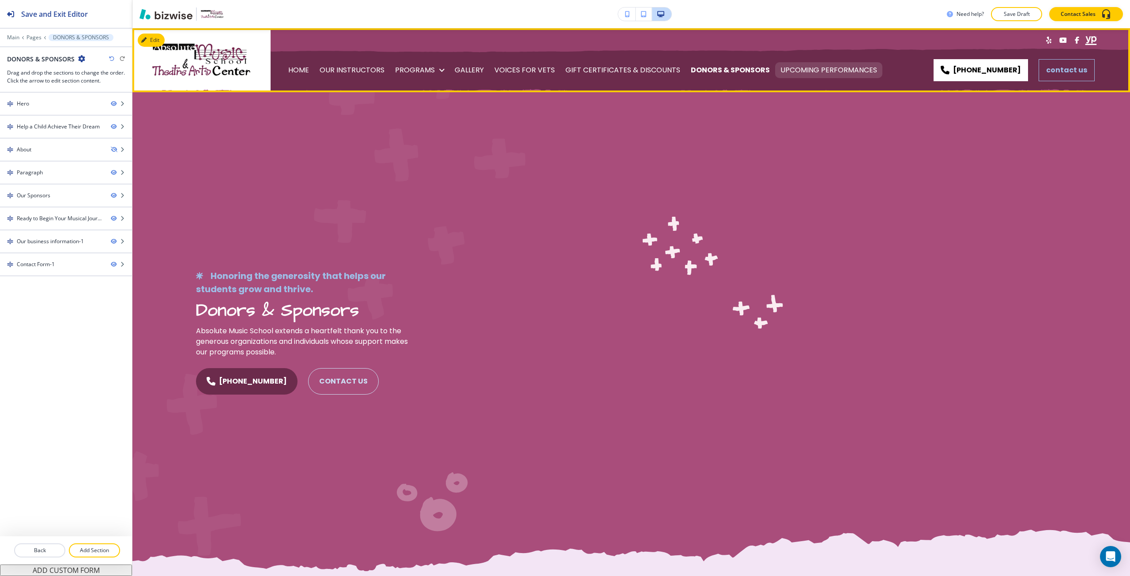
click at [796, 72] on p "UPCOMING PERFORMANCES" at bounding box center [829, 70] width 97 height 25
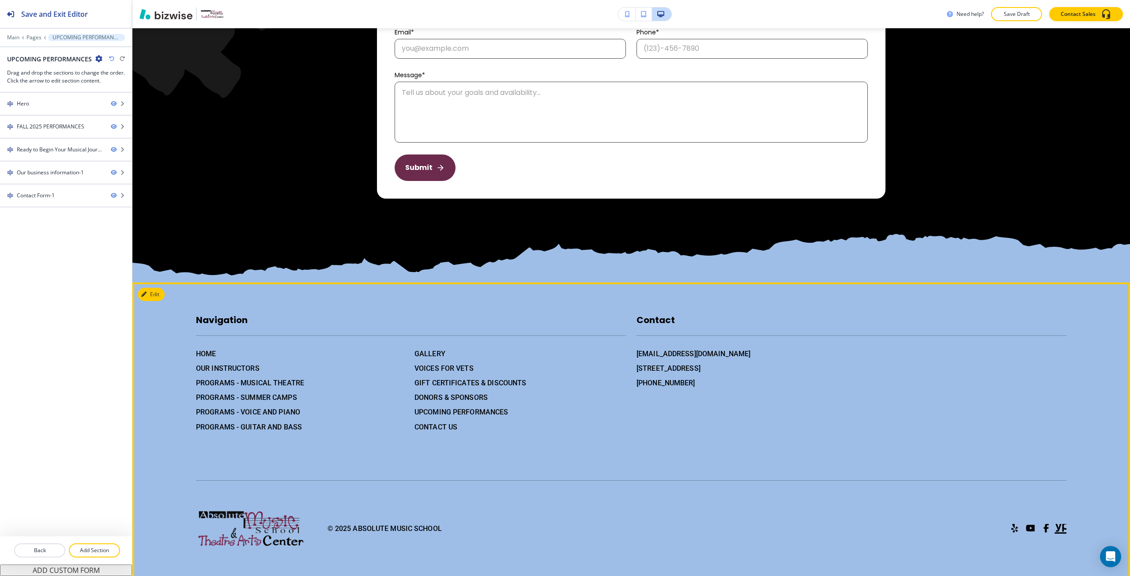
scroll to position [1973, 0]
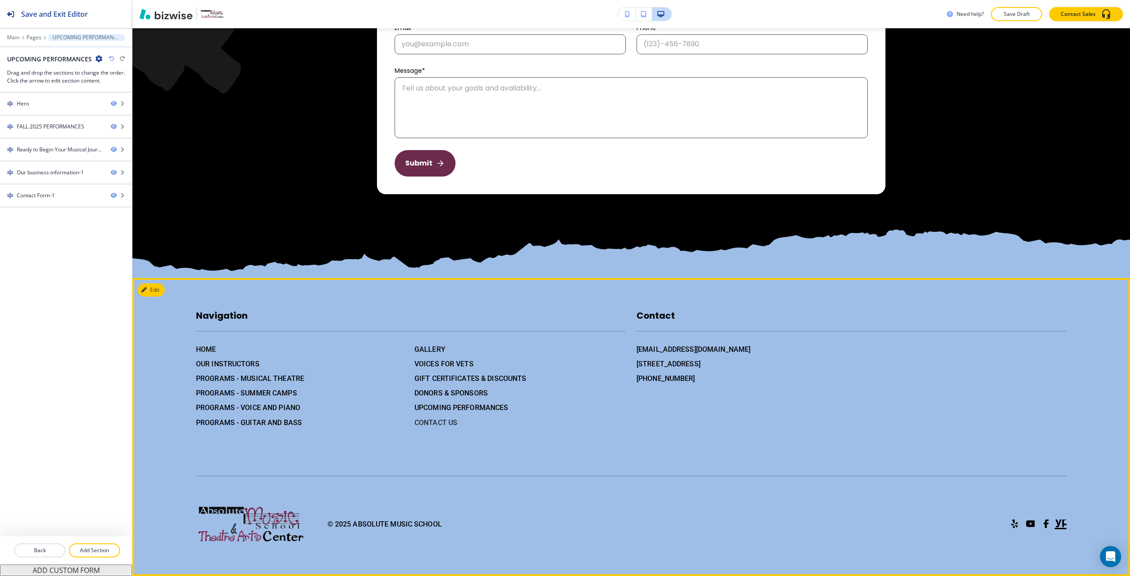
click at [445, 424] on h6 "CONTACT US" at bounding box center [520, 422] width 211 height 11
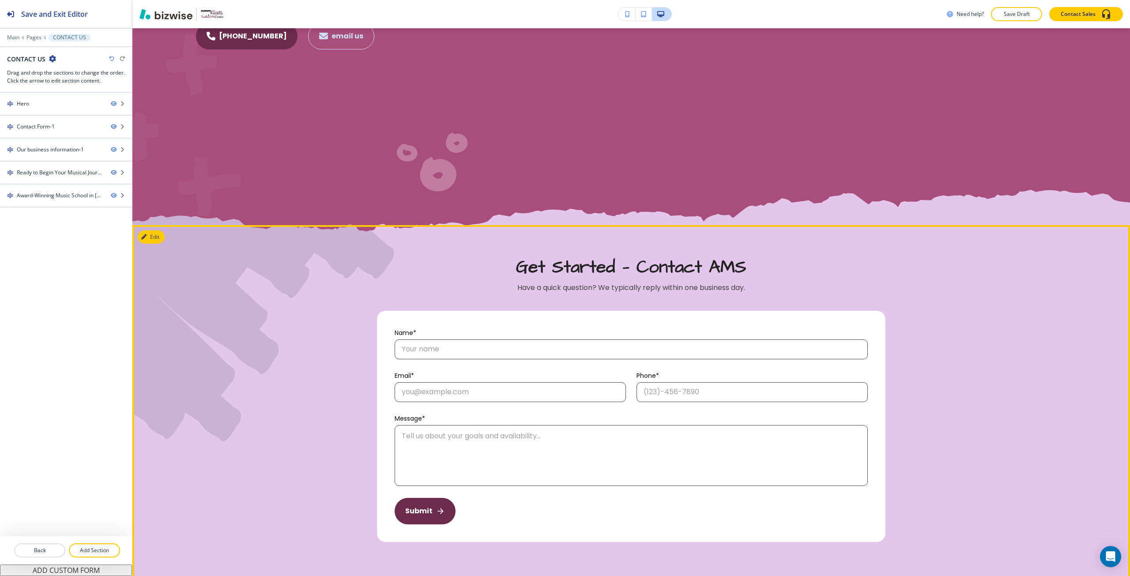
scroll to position [441, 0]
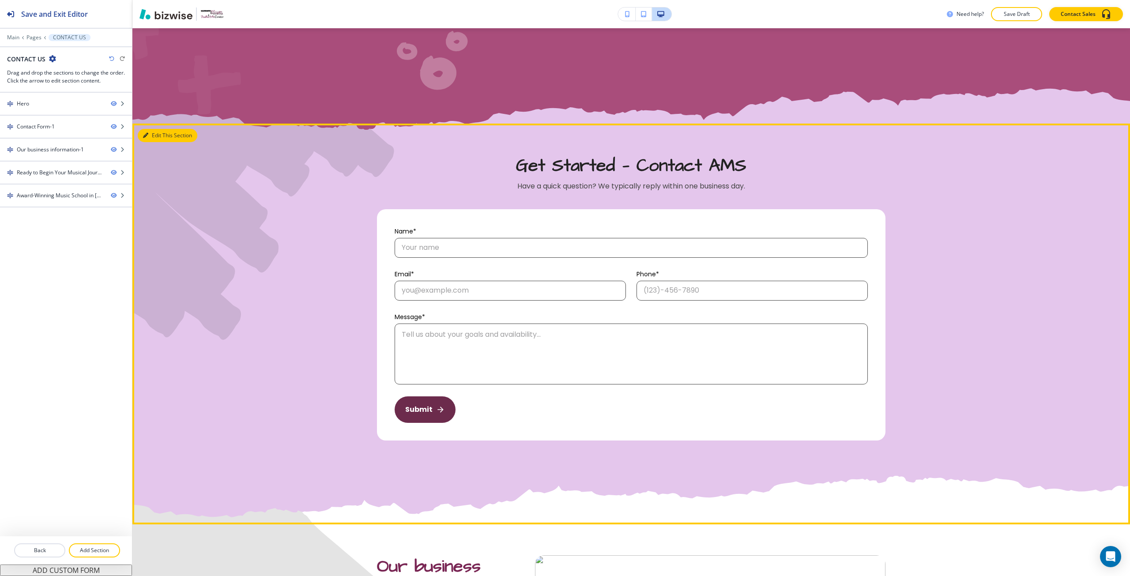
click at [152, 136] on button "Edit This Section" at bounding box center [168, 135] width 60 height 13
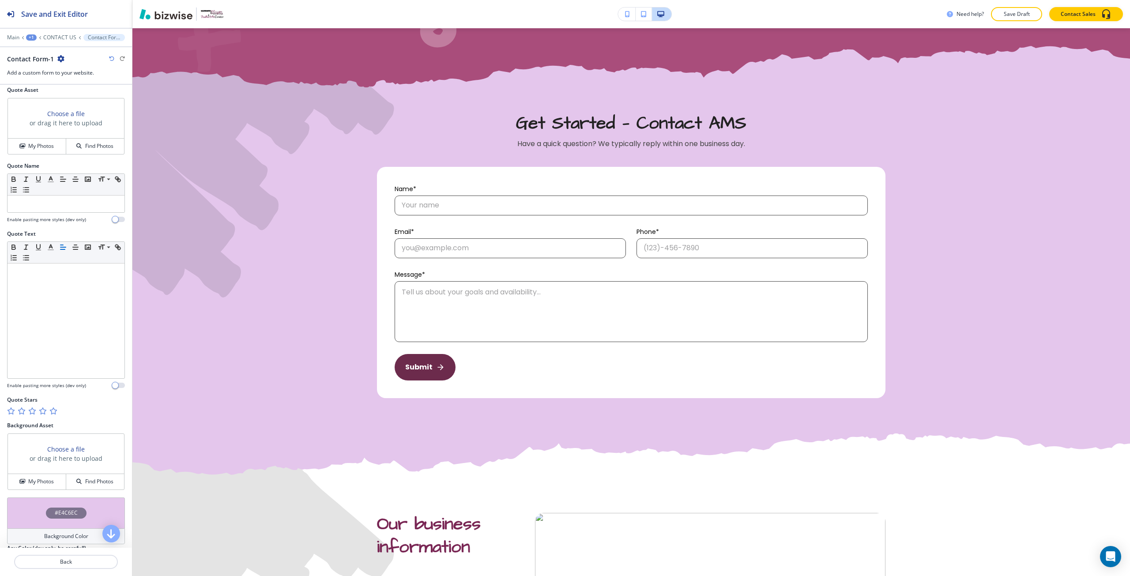
scroll to position [576, 0]
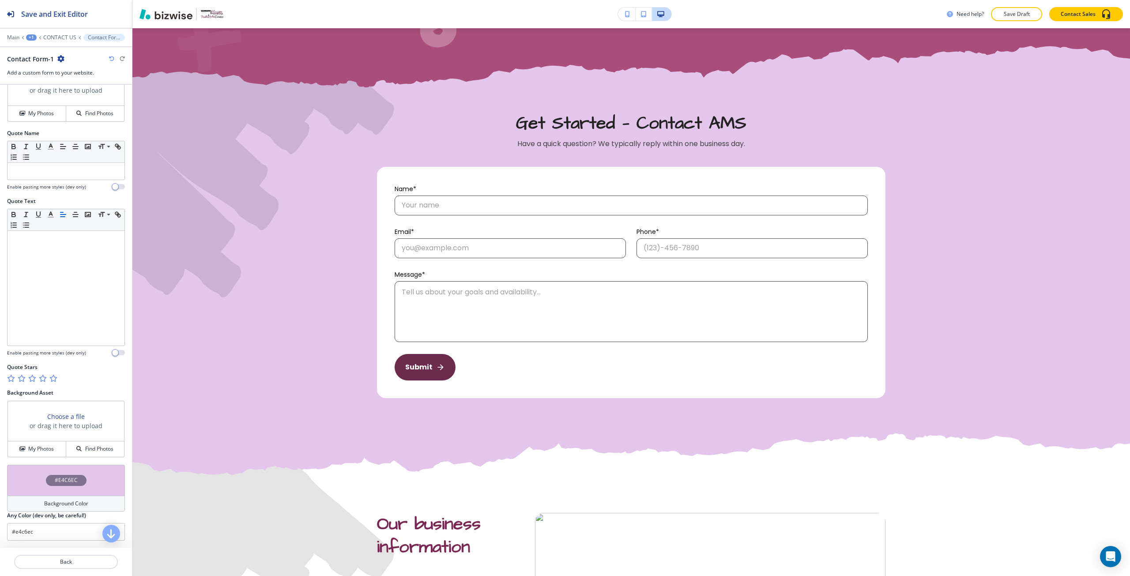
click at [62, 417] on h3 "Choose a file" at bounding box center [66, 416] width 38 height 9
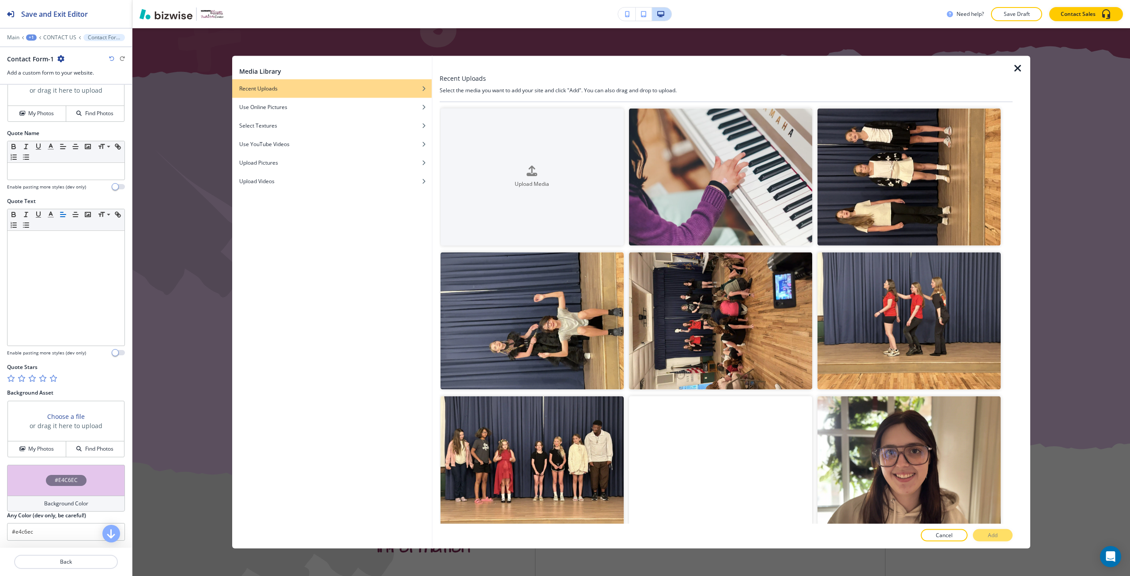
click at [1015, 72] on icon "button" at bounding box center [1018, 68] width 11 height 11
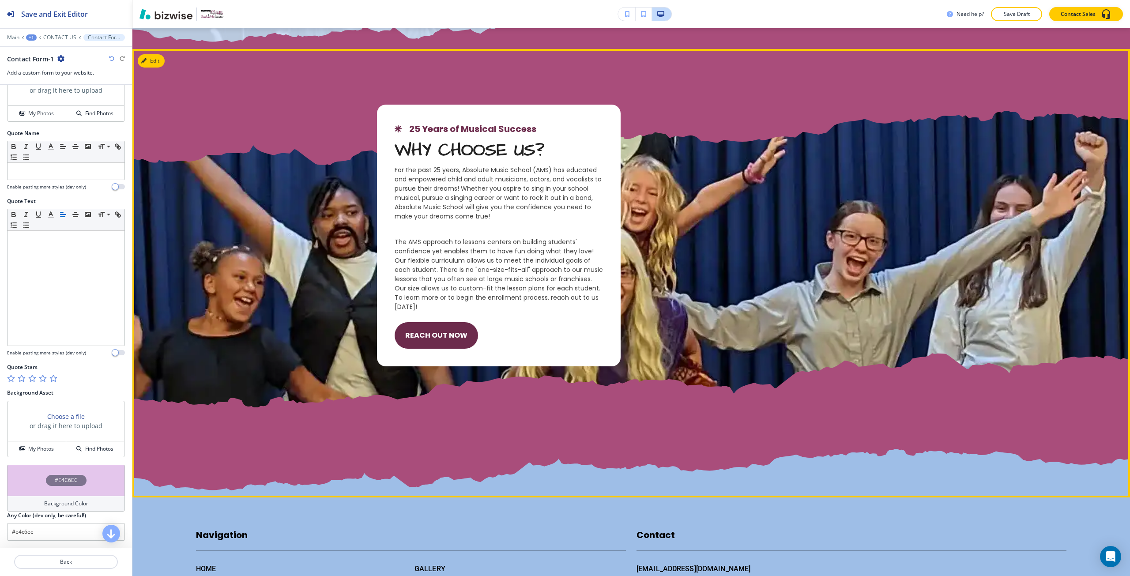
scroll to position [1543, 0]
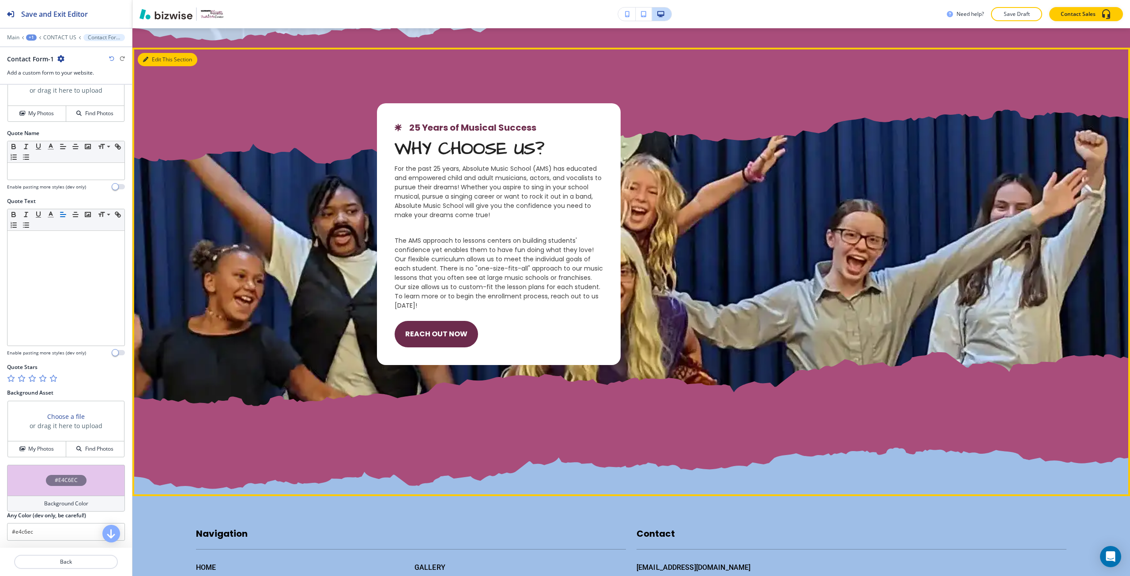
click at [153, 55] on button "Edit This Section" at bounding box center [168, 59] width 60 height 13
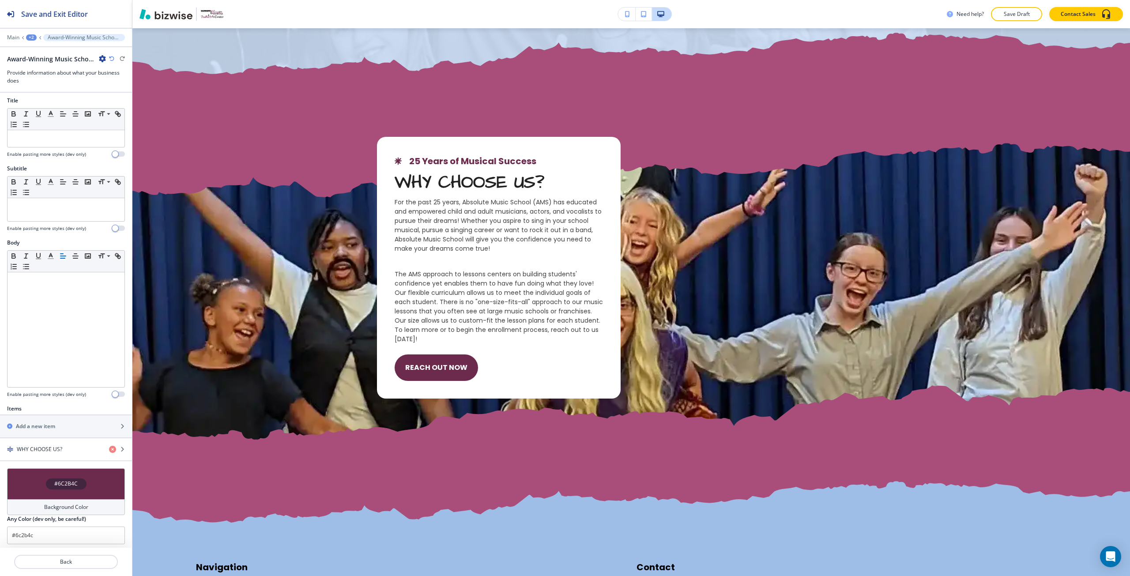
scroll to position [7, 0]
click at [66, 441] on div "button" at bounding box center [66, 438] width 132 height 7
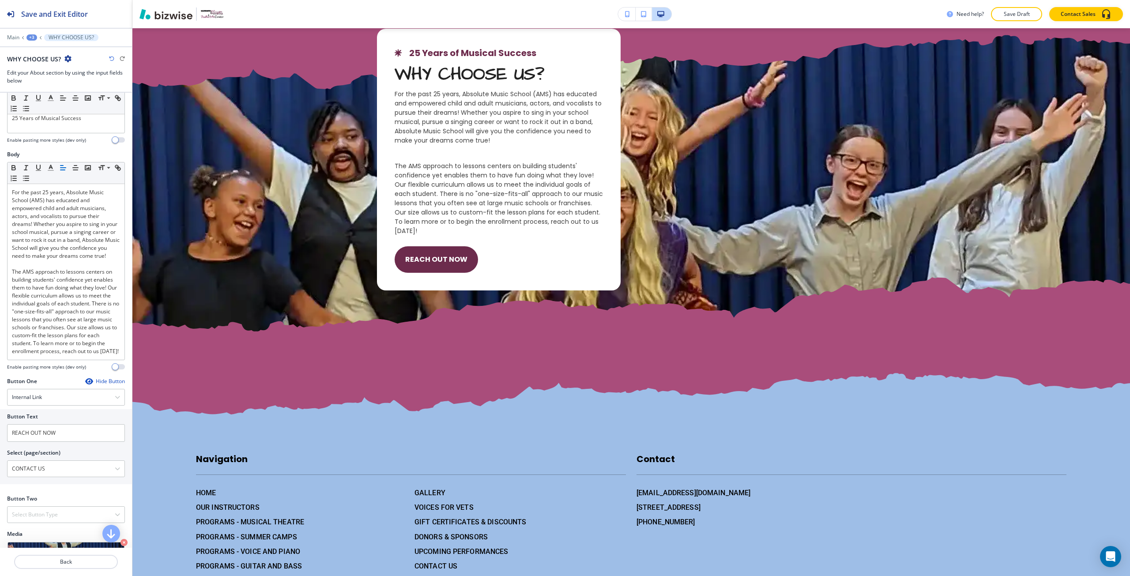
scroll to position [265, 0]
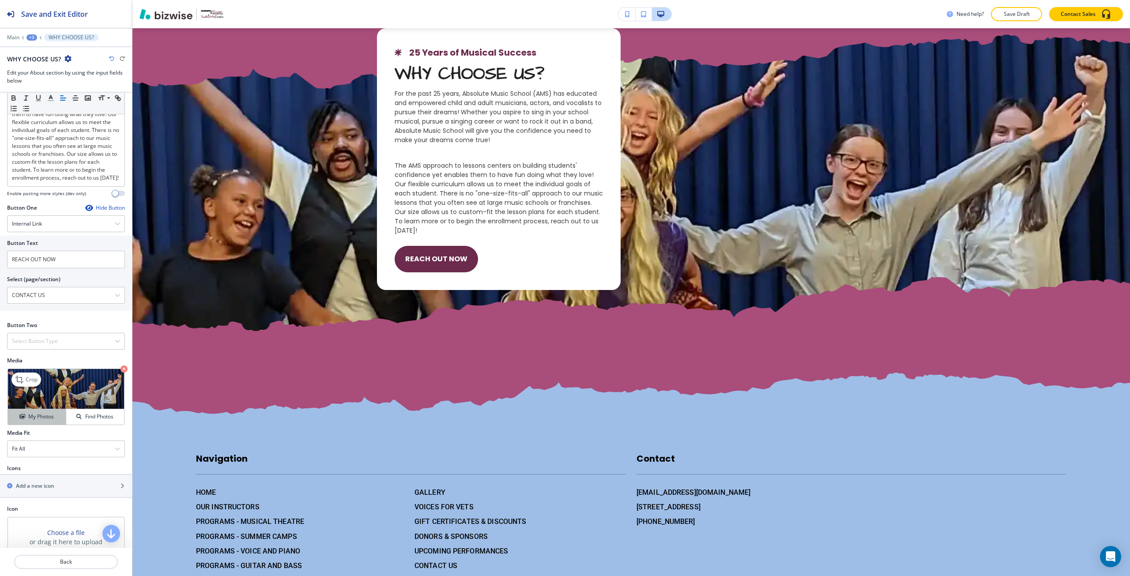
click at [39, 425] on button "My Photos" at bounding box center [37, 416] width 58 height 15
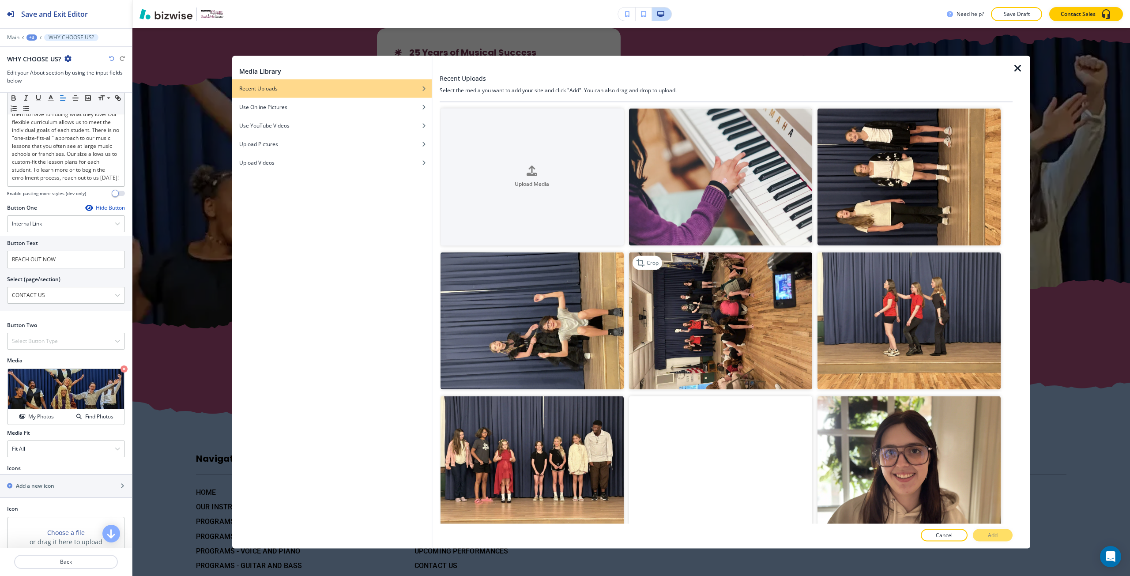
click at [692, 368] on img "button" at bounding box center [720, 320] width 183 height 137
click at [652, 261] on p "Crop" at bounding box center [653, 263] width 12 height 8
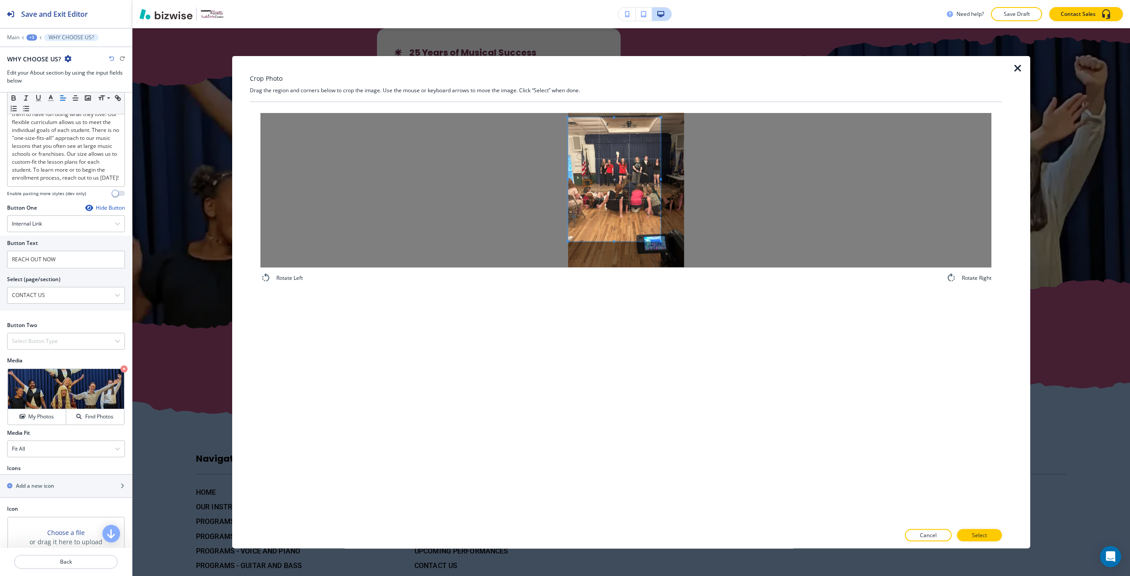
click at [621, 205] on span at bounding box center [614, 179] width 93 height 124
click at [756, 195] on div at bounding box center [625, 190] width 731 height 155
click at [992, 533] on button "Select" at bounding box center [979, 535] width 45 height 12
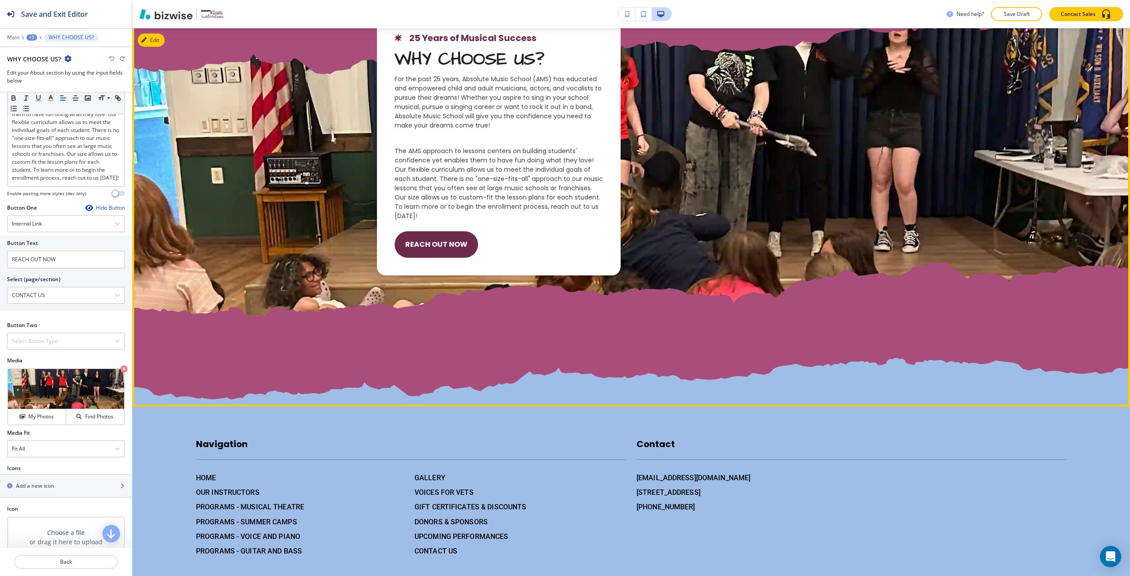
scroll to position [1707, 0]
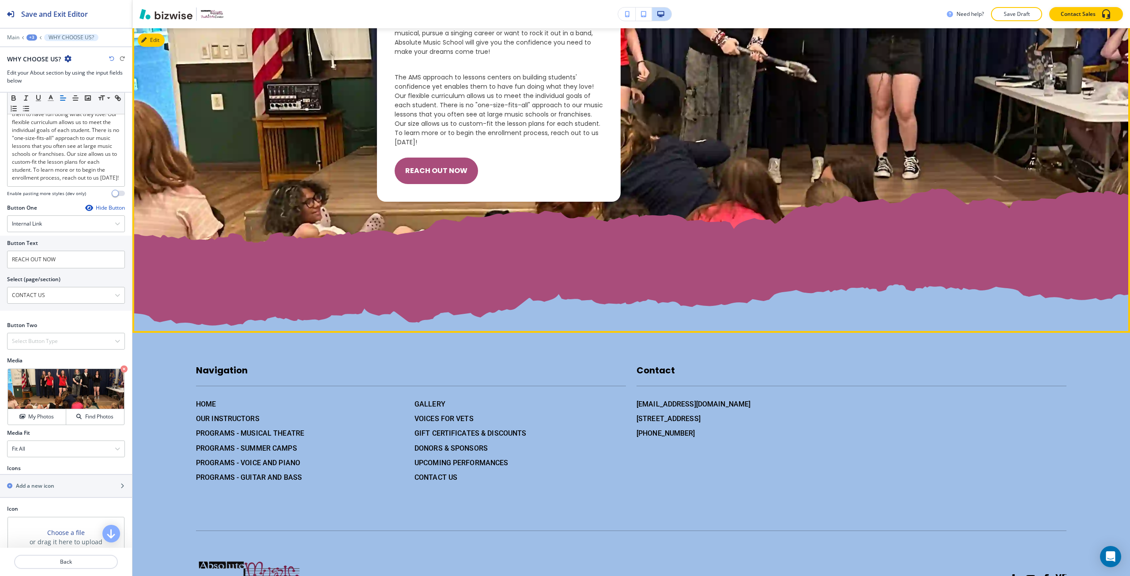
click at [423, 165] on button "REACH OUT NOW" at bounding box center [436, 171] width 83 height 26
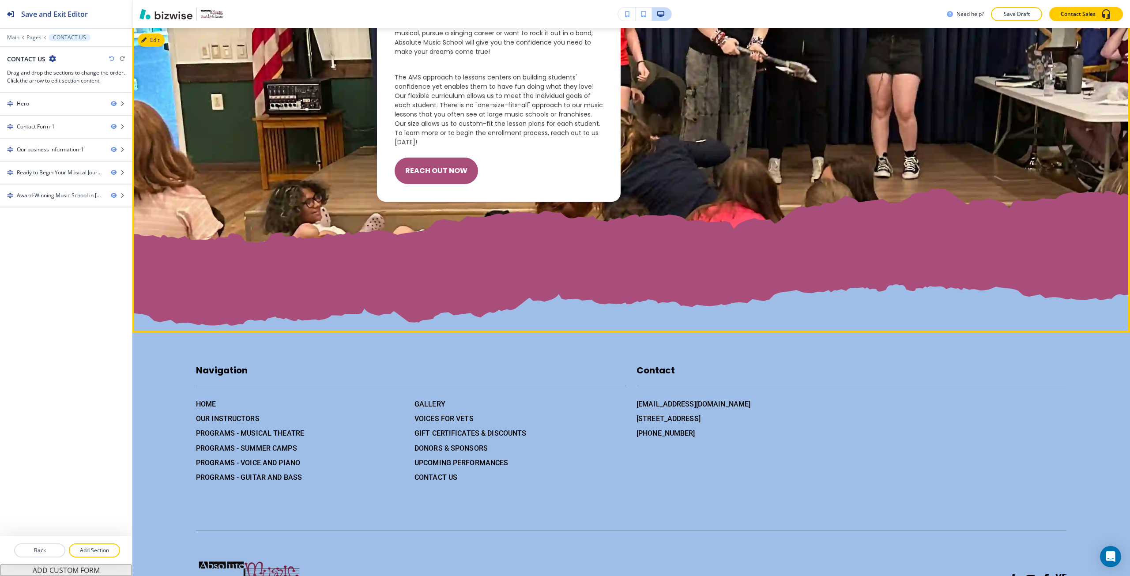
click at [423, 181] on button "REACH OUT NOW" at bounding box center [436, 171] width 83 height 26
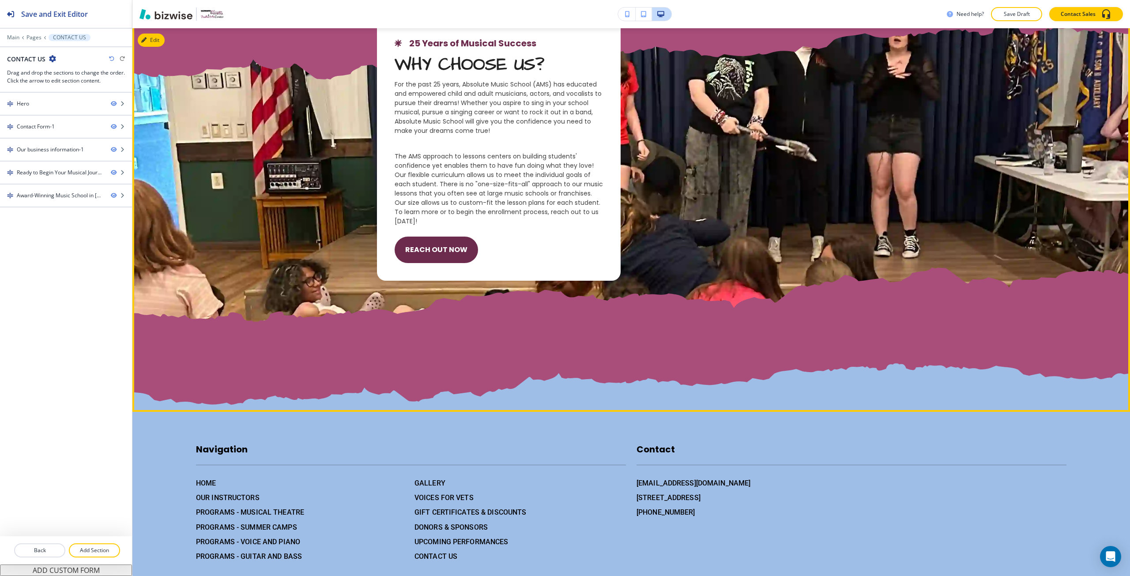
scroll to position [1574, 0]
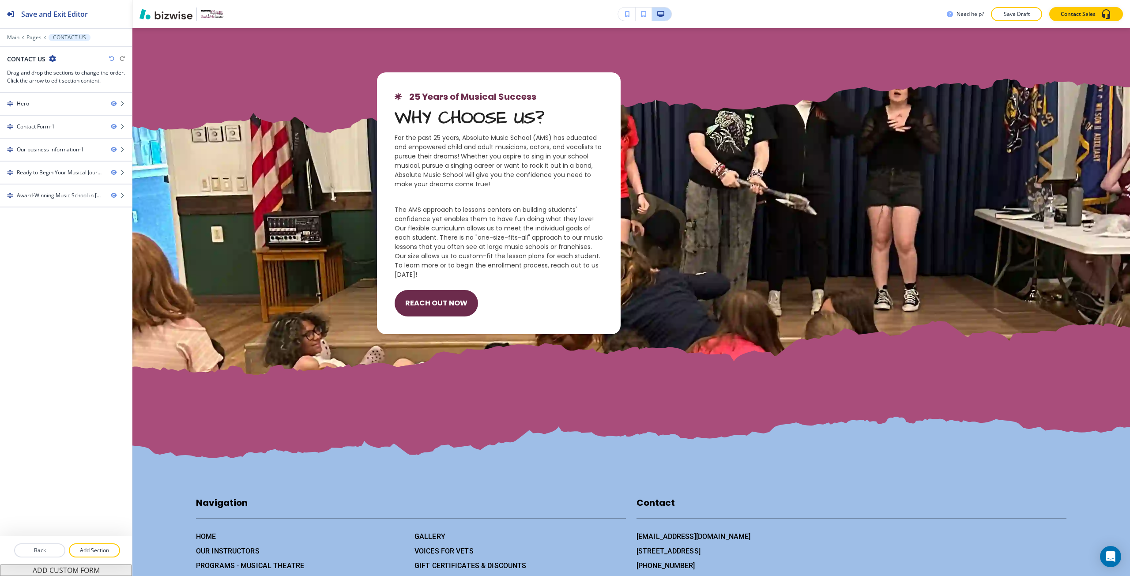
click at [146, 43] on div "Edit 25 Years of Musical Success WHY CHOOSE US? For the past 25 years, Absolute…" at bounding box center [631, 215] width 998 height 502
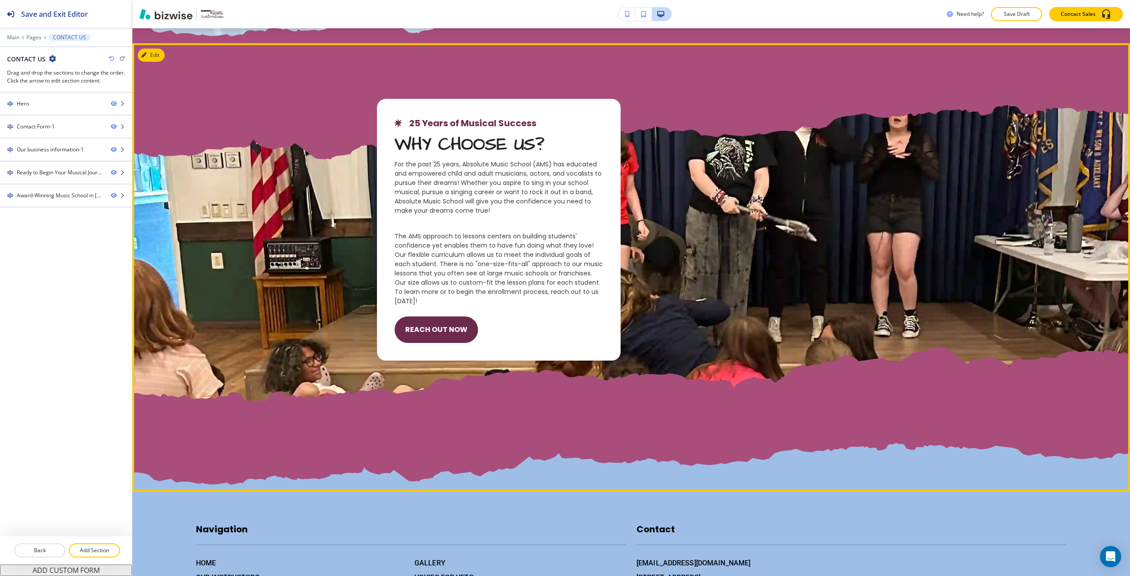
scroll to position [1442, 0]
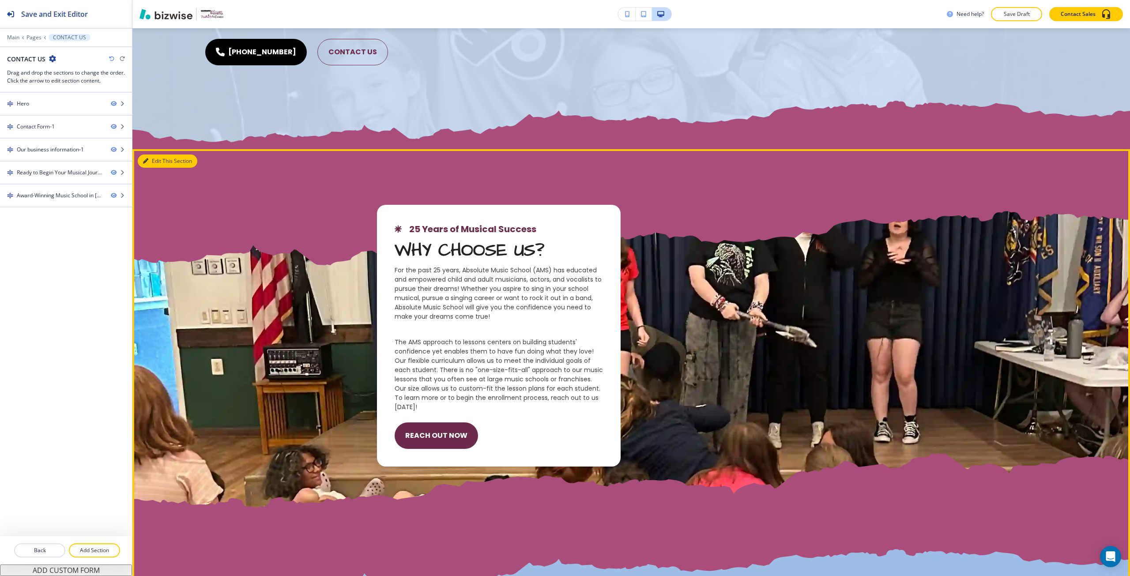
click at [146, 158] on icon "button" at bounding box center [145, 160] width 5 height 5
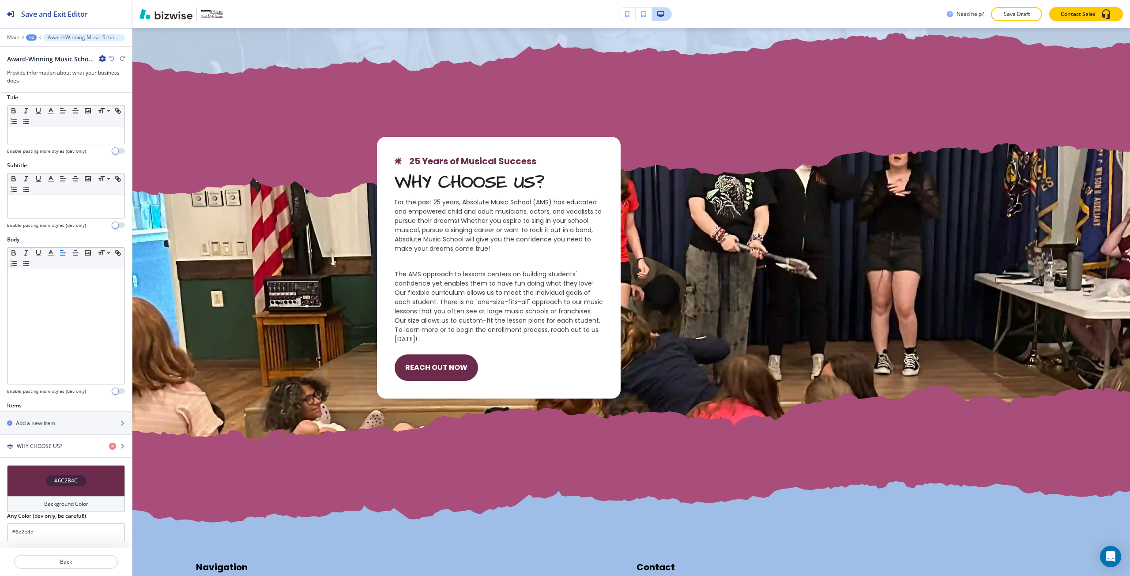
scroll to position [7, 0]
click at [52, 450] on div "button" at bounding box center [66, 453] width 132 height 7
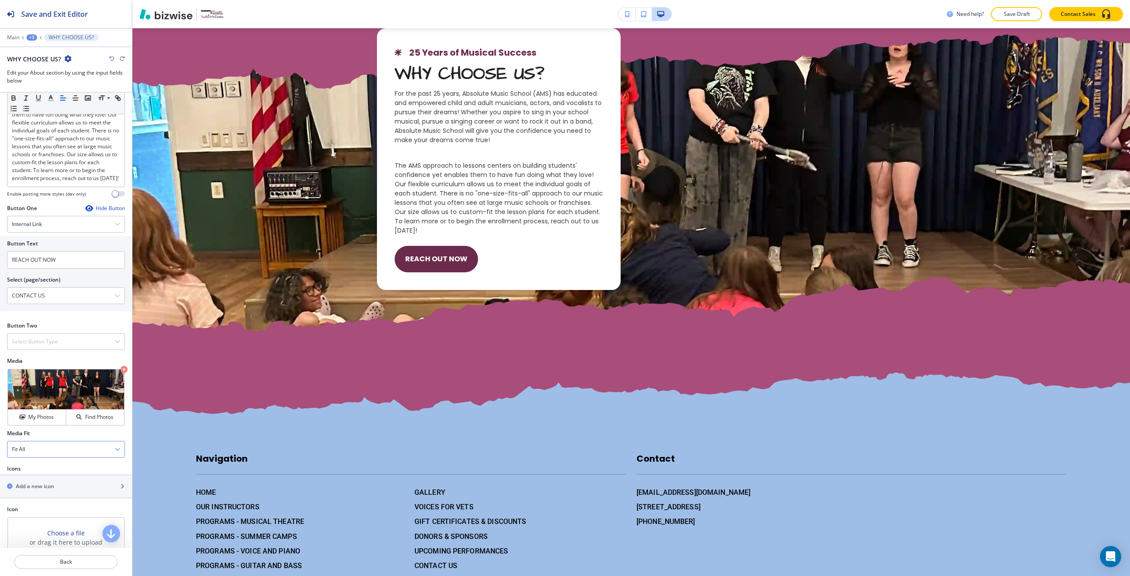
scroll to position [265, 0]
click at [87, 211] on div "Hide Button" at bounding box center [105, 207] width 40 height 7
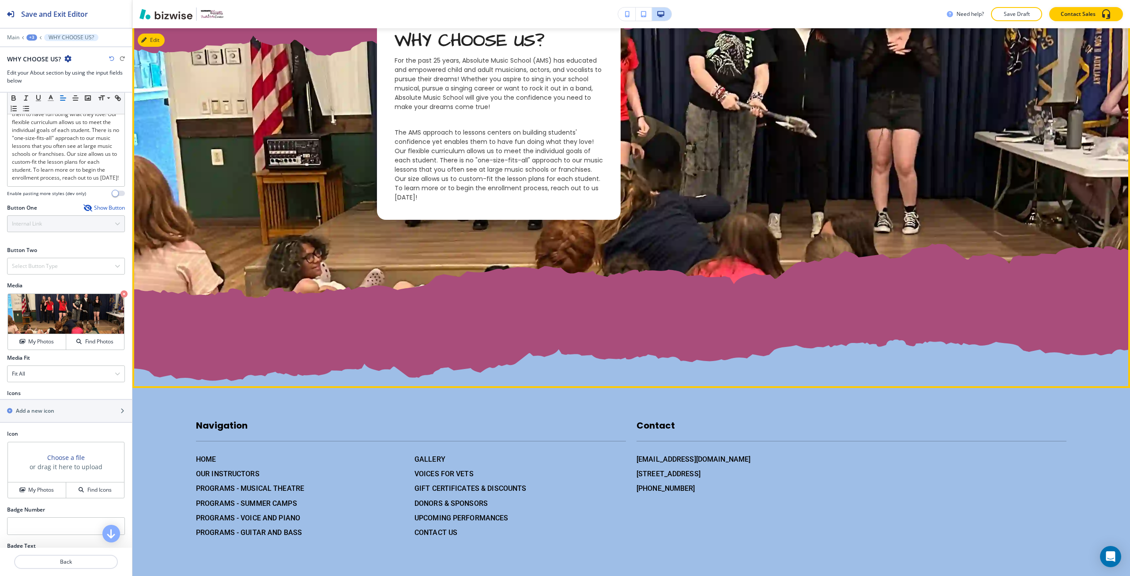
scroll to position [1762, 0]
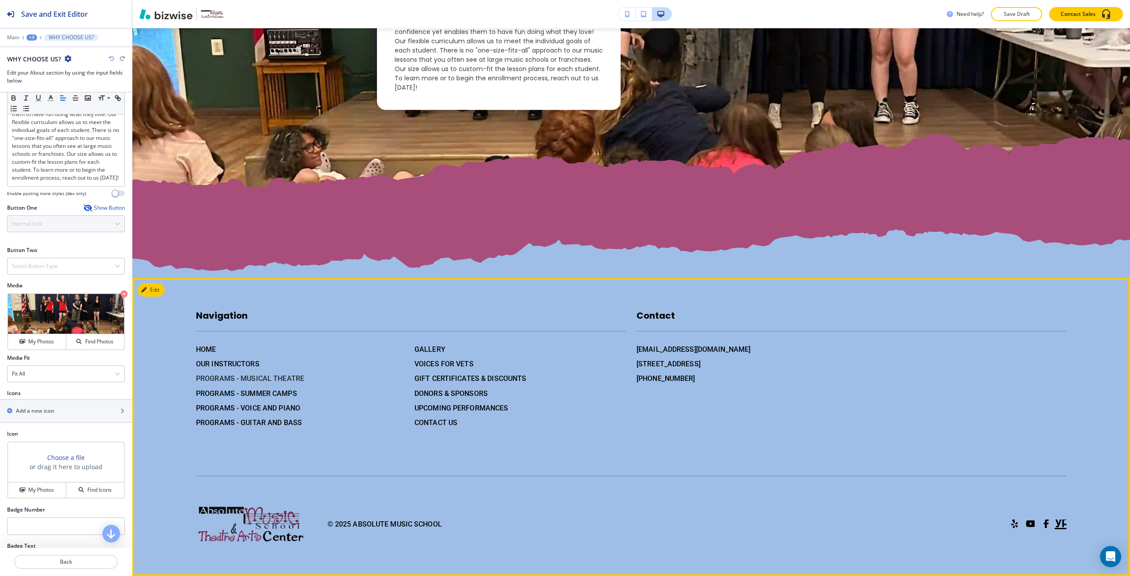
click at [241, 378] on h6 "PROGRAMS - MUSICAL THEATRE" at bounding box center [301, 378] width 211 height 11
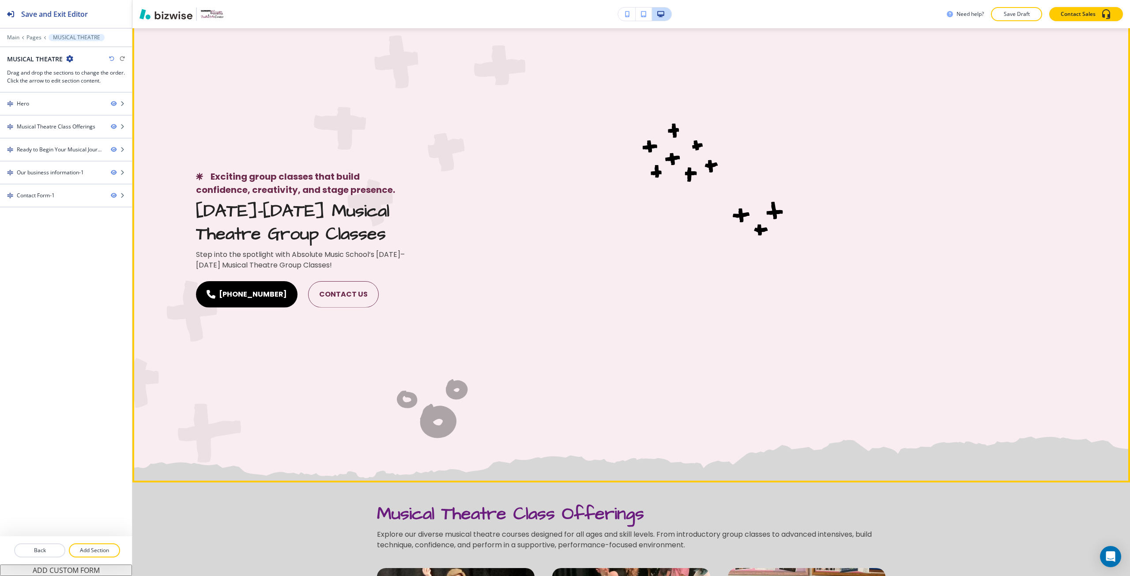
scroll to position [0, 0]
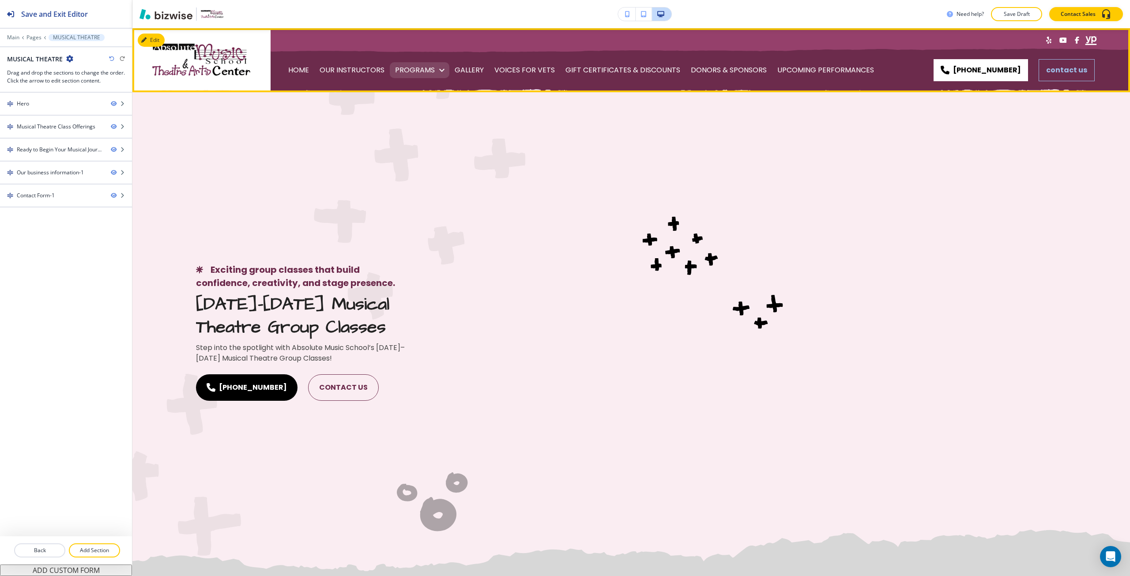
click at [402, 73] on p "PROGRAMS" at bounding box center [415, 70] width 40 height 25
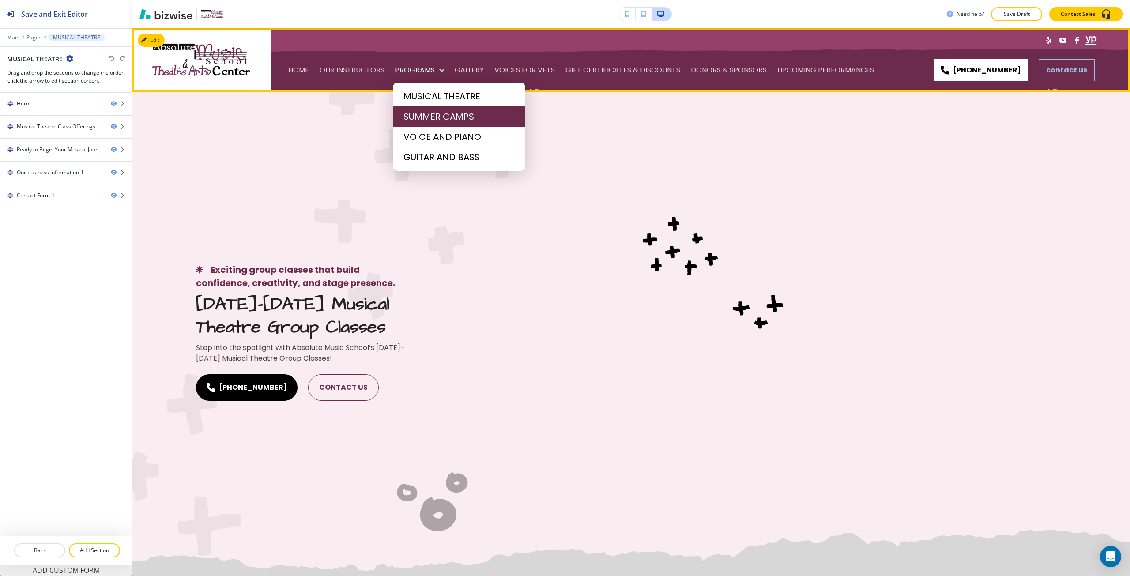
click at [414, 112] on span "SUMMER CAMPS" at bounding box center [459, 116] width 111 height 13
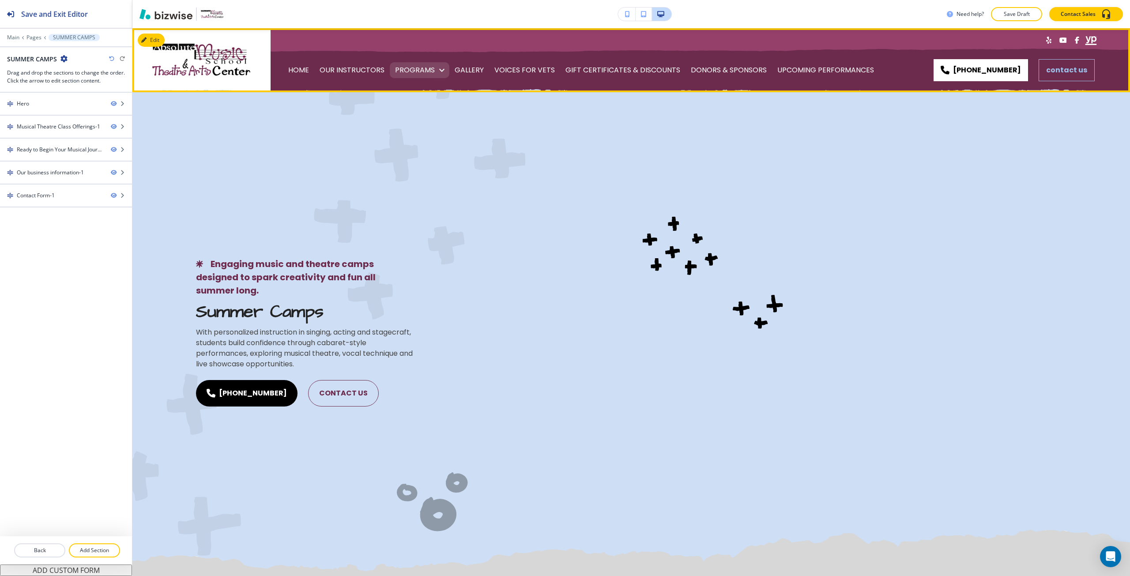
click at [419, 71] on p "PROGRAMS" at bounding box center [415, 70] width 40 height 25
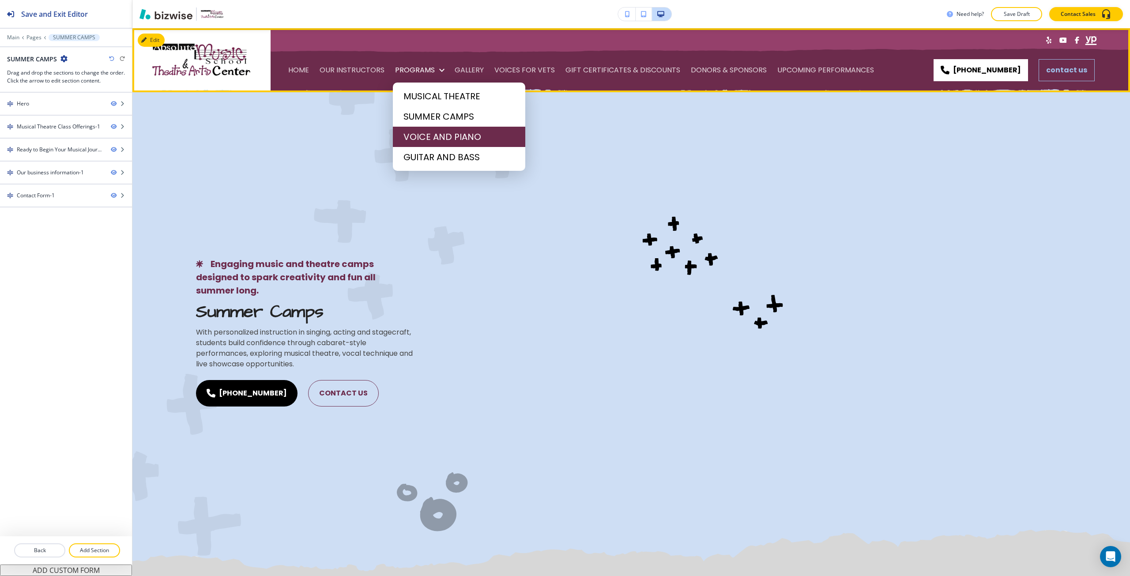
click at [422, 141] on span "VOICE AND PIANO" at bounding box center [459, 136] width 111 height 13
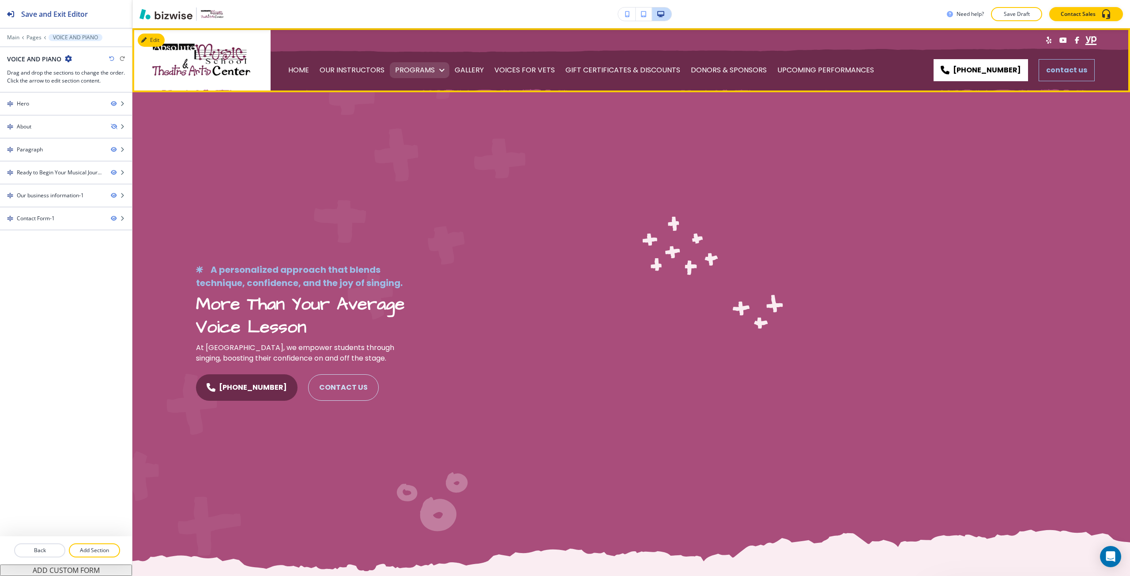
click at [405, 64] on p "PROGRAMS" at bounding box center [415, 70] width 40 height 25
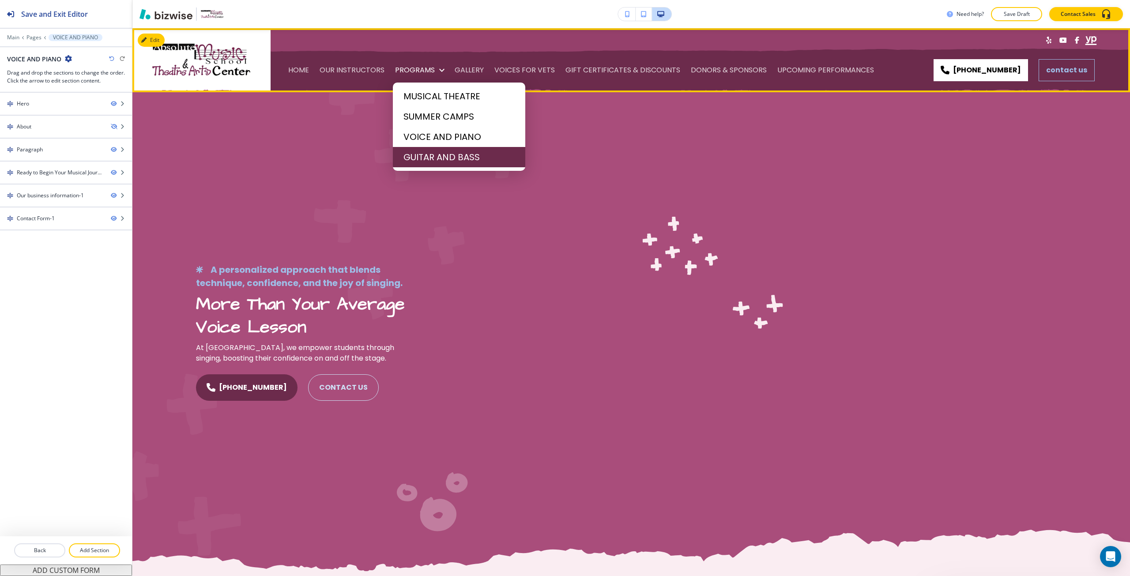
click at [417, 152] on span "GUITAR AND BASS" at bounding box center [459, 157] width 111 height 13
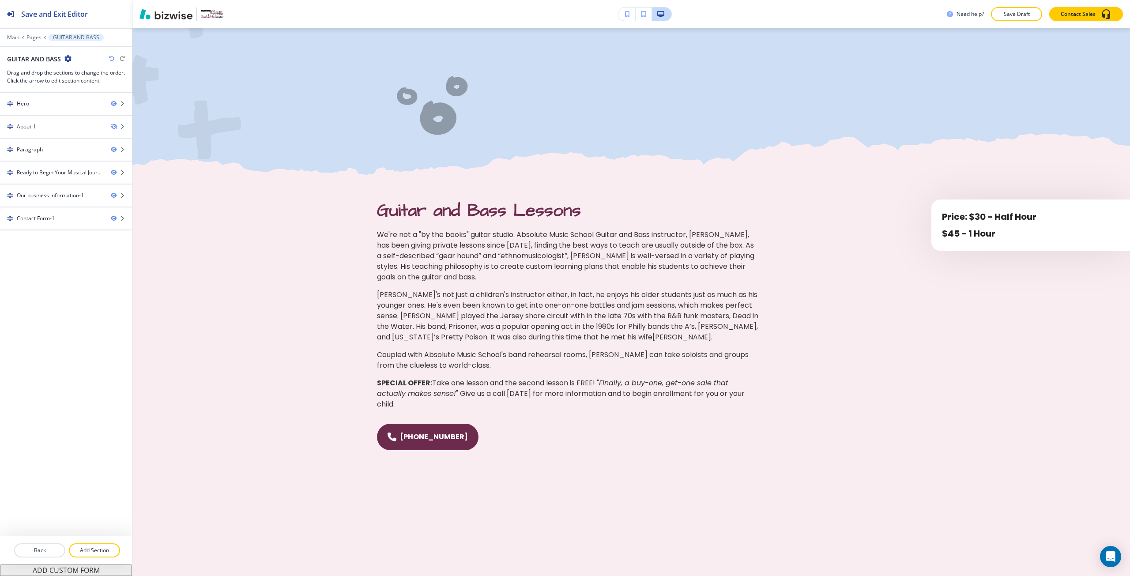
scroll to position [471, 0]
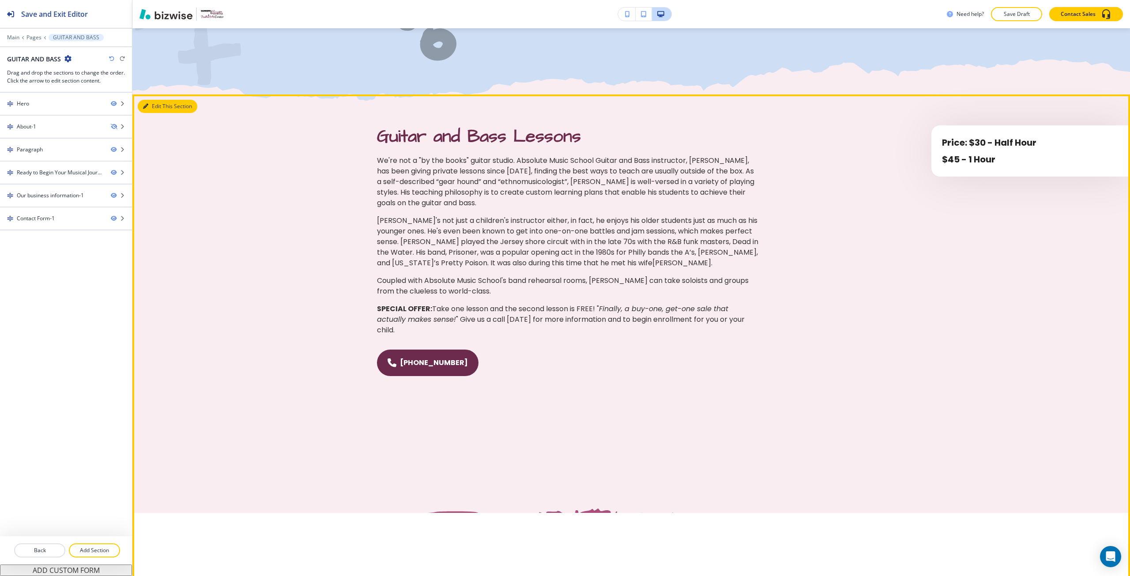
click at [158, 104] on button "Edit This Section" at bounding box center [168, 106] width 60 height 13
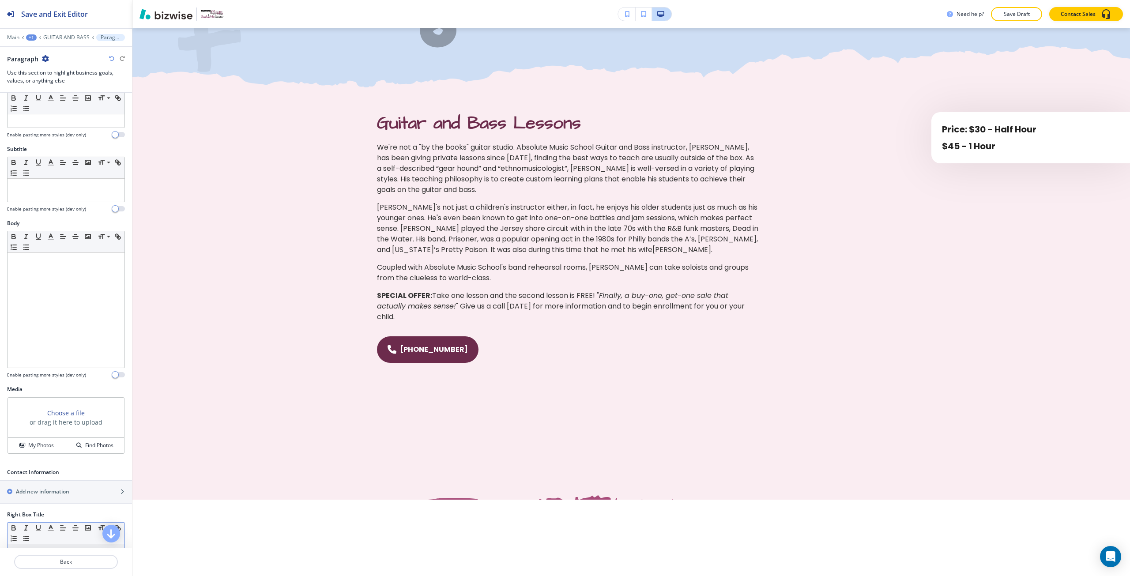
scroll to position [177, 0]
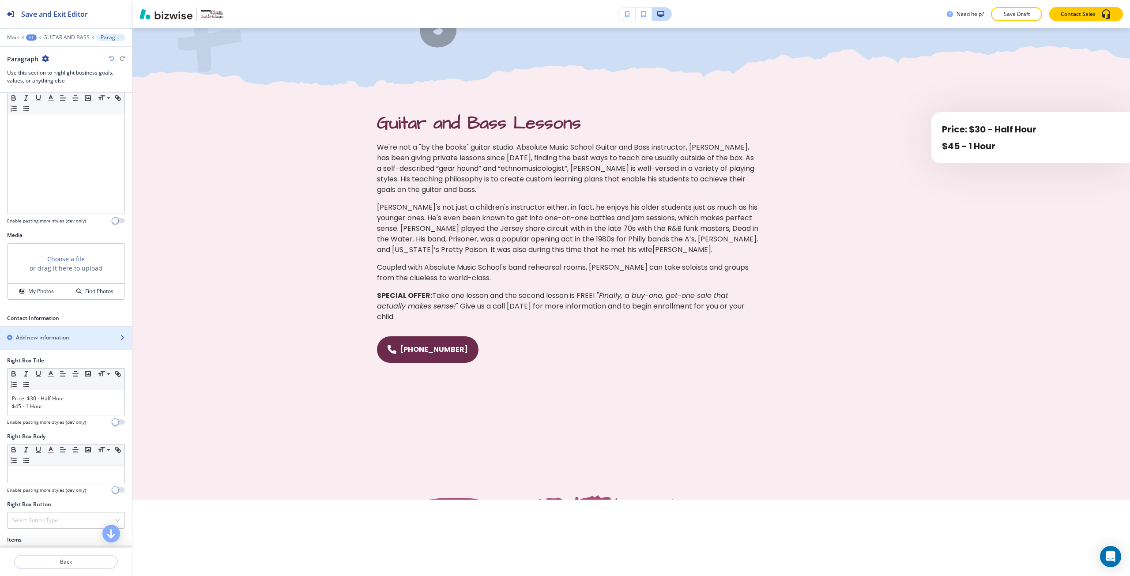
click at [59, 345] on div "button" at bounding box center [66, 345] width 132 height 7
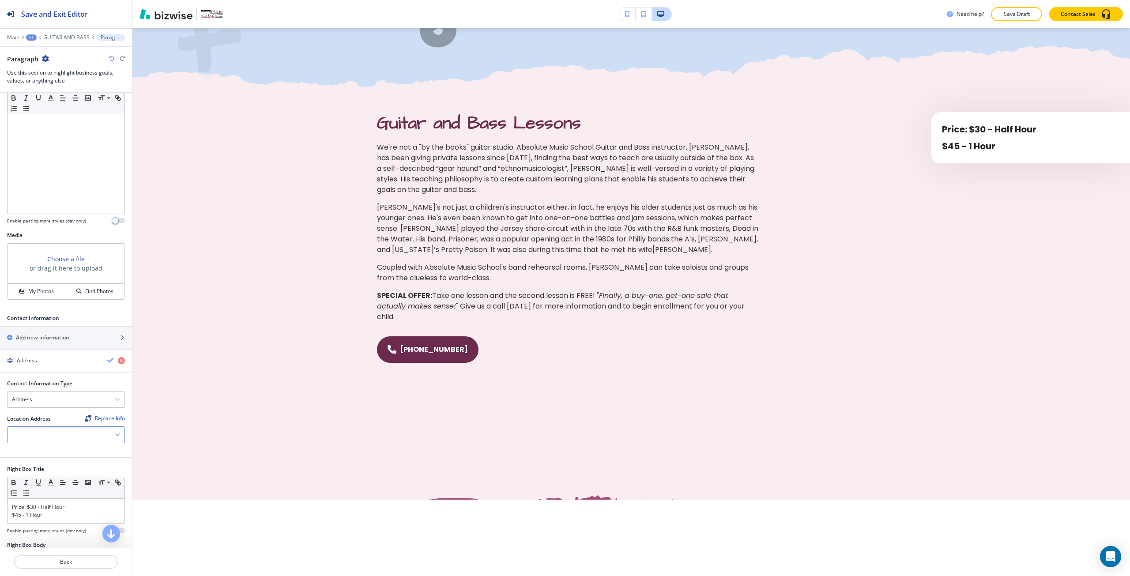
click at [66, 436] on div at bounding box center [66, 435] width 117 height 16
click at [66, 450] on h4 "[STREET_ADDRESS]" at bounding box center [66, 450] width 108 height 8
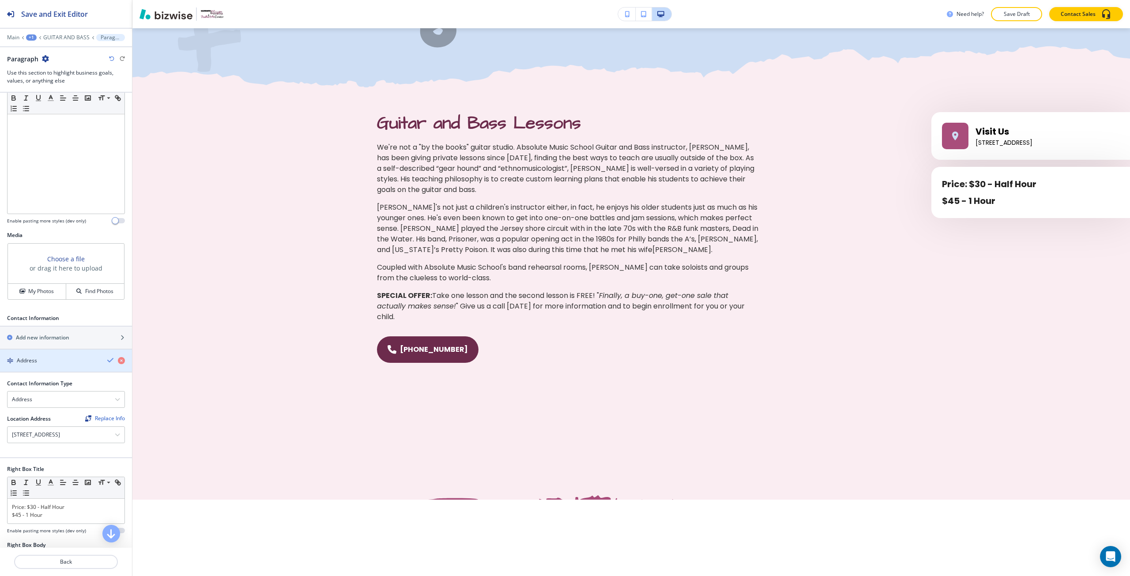
click at [107, 360] on icon "button" at bounding box center [110, 360] width 7 height 7
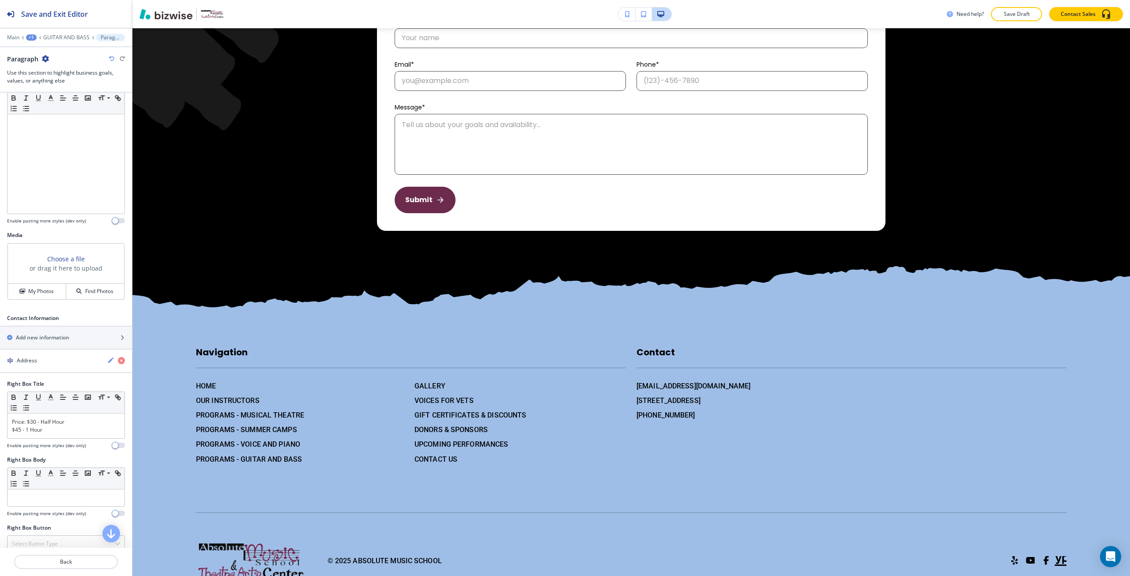
scroll to position [1922, 0]
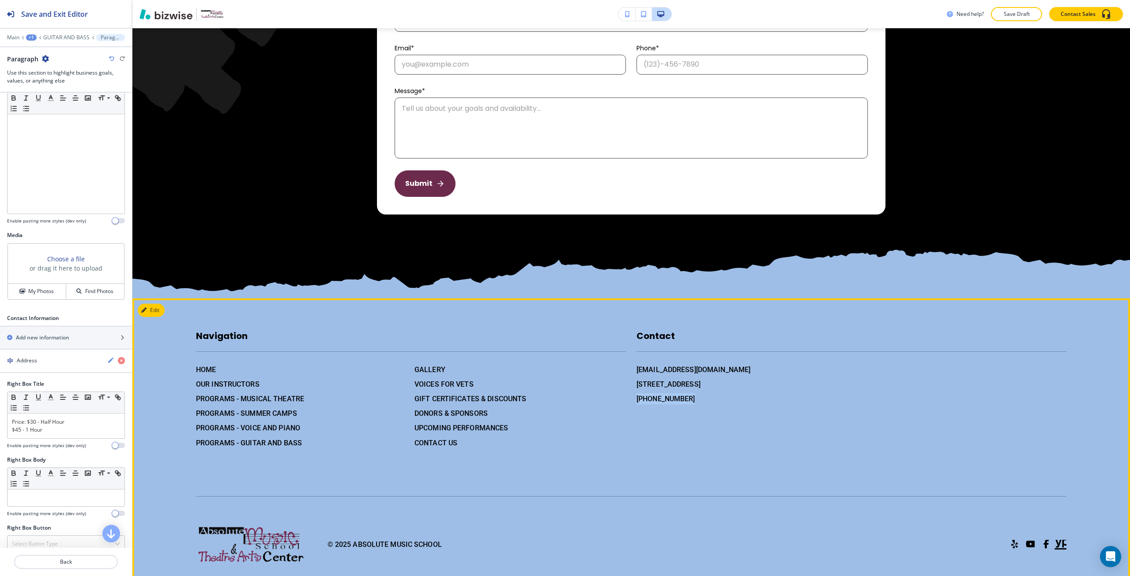
drag, startPoint x: 690, startPoint y: 403, endPoint x: 628, endPoint y: 415, distance: 62.9
click at [628, 415] on div "Contact [EMAIL_ADDRESS][DOMAIN_NAME] [STREET_ADDRESS] [PHONE_NUMBER]" at bounding box center [846, 380] width 441 height 137
copy h6 "[PHONE_NUMBER]"
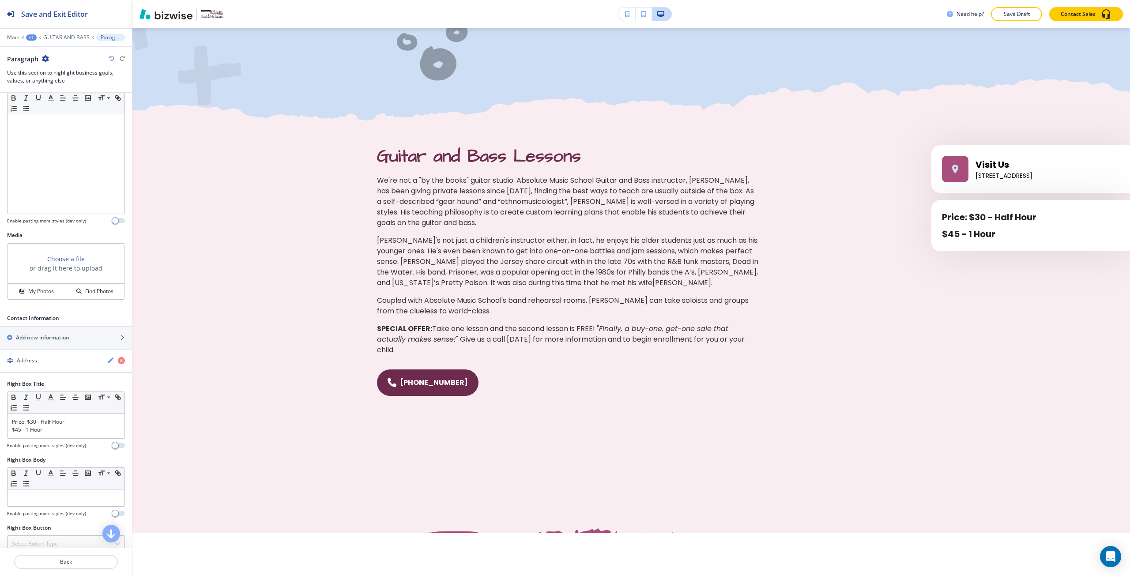
scroll to position [511, 0]
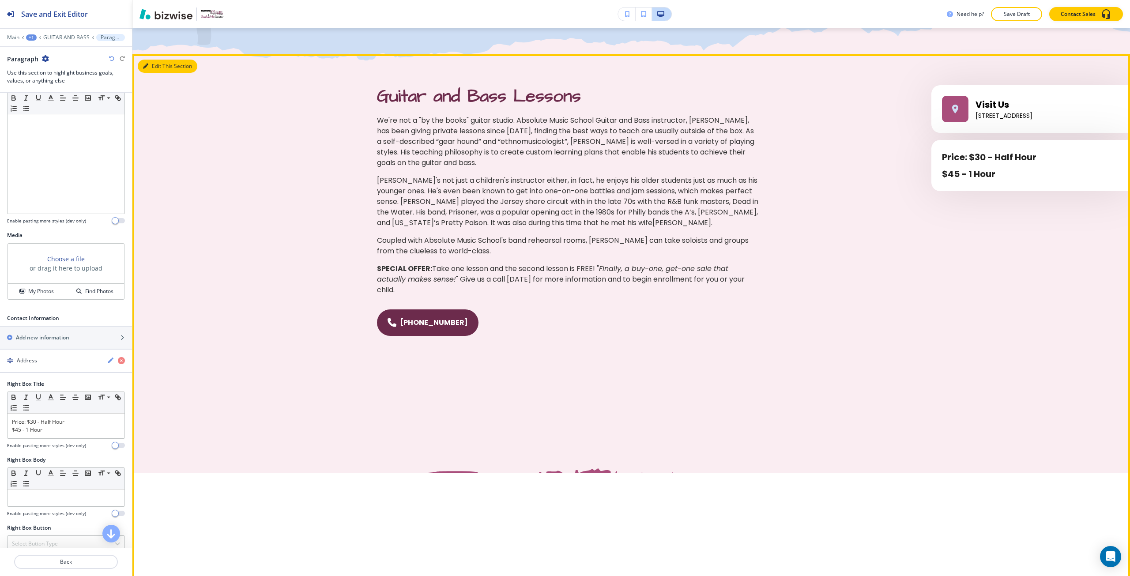
click at [153, 69] on button "Edit This Section" at bounding box center [168, 66] width 60 height 13
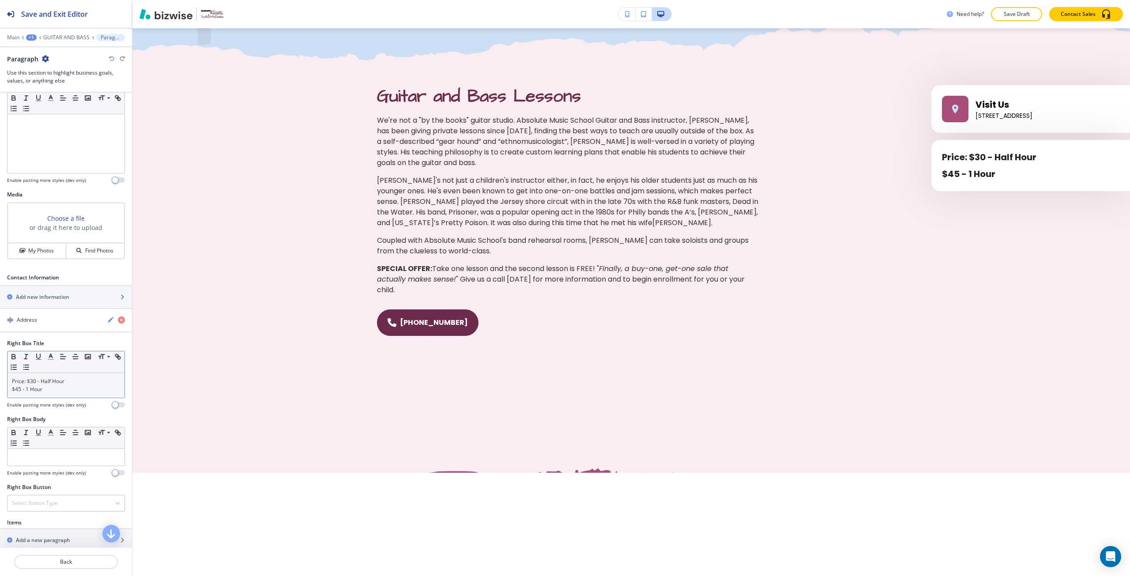
scroll to position [221, 0]
click at [53, 298] on div "button" at bounding box center [66, 301] width 132 height 7
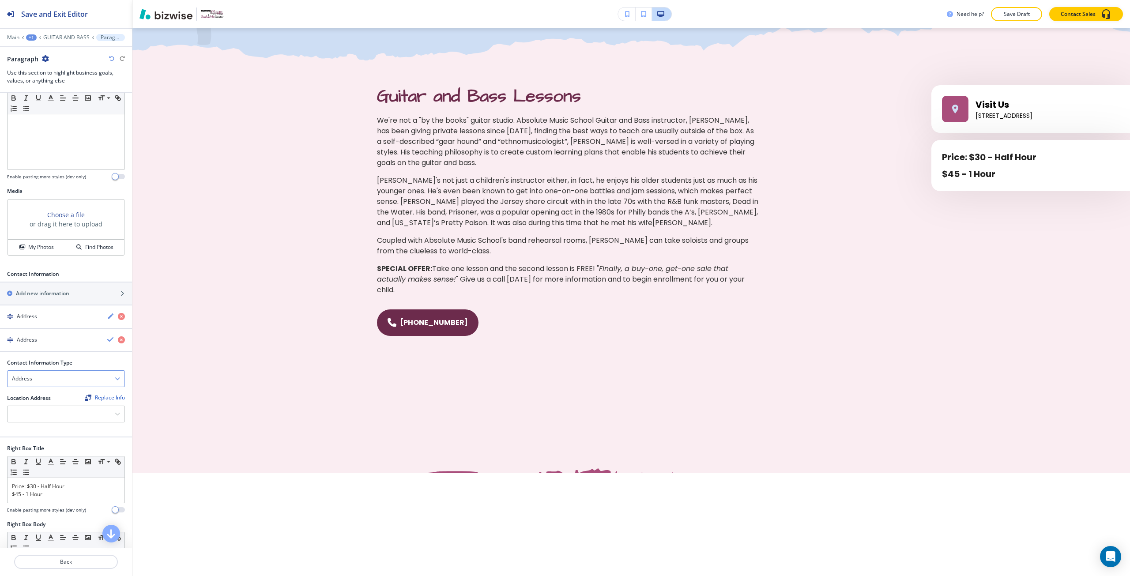
click at [53, 379] on div "Address" at bounding box center [66, 379] width 117 height 16
click at [52, 405] on h4 "Phone Number" at bounding box center [66, 409] width 108 height 8
click at [51, 413] on input "text" at bounding box center [66, 415] width 118 height 18
paste input "[PHONE_NUMBER]"
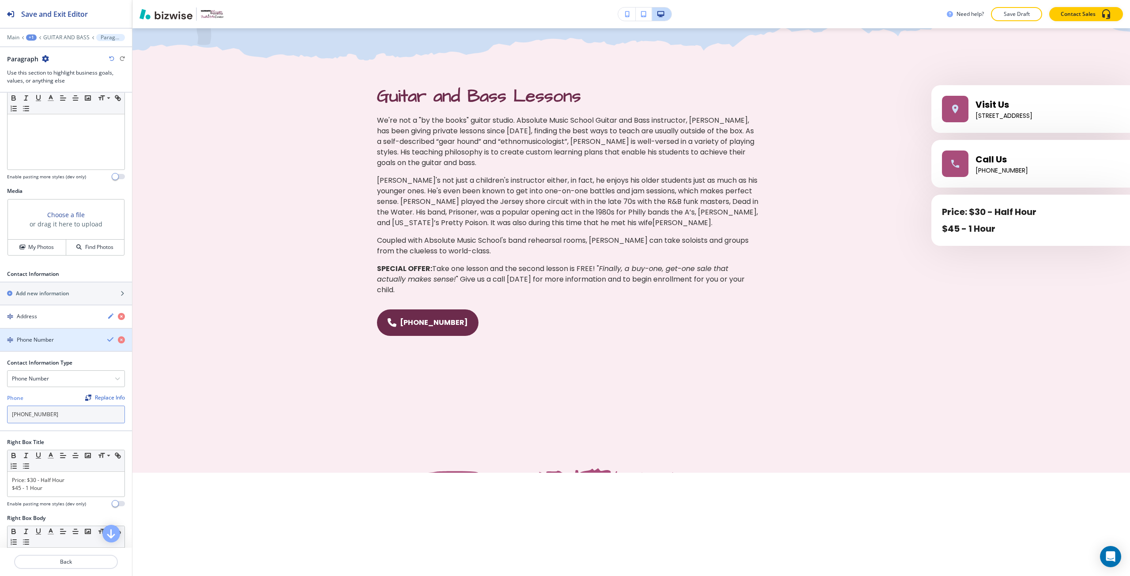
type input "[PHONE_NUMBER]"
click at [107, 339] on icon "button" at bounding box center [110, 339] width 7 height 7
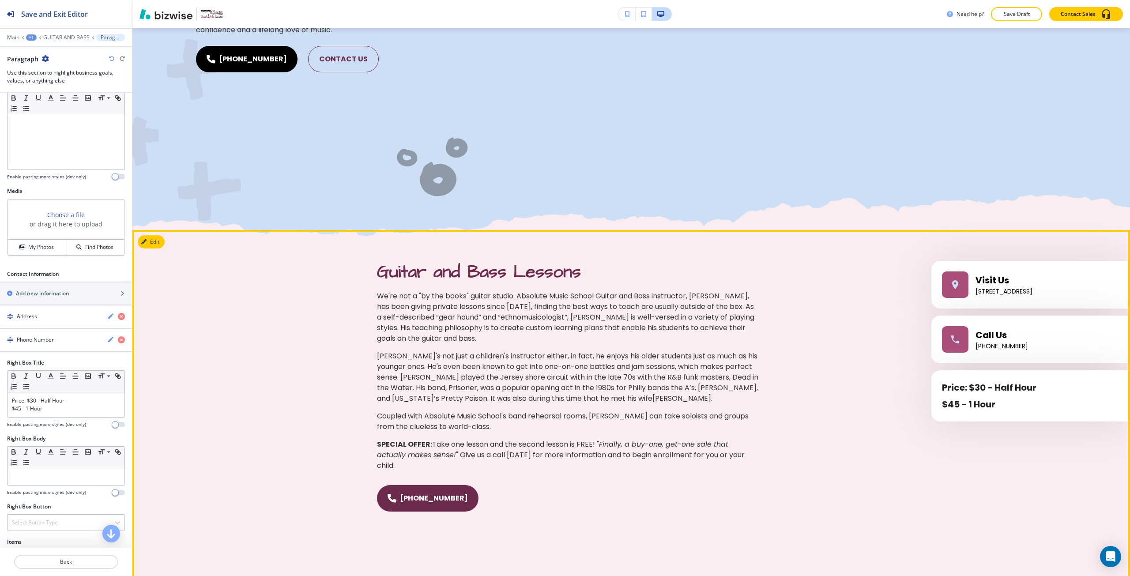
scroll to position [334, 0]
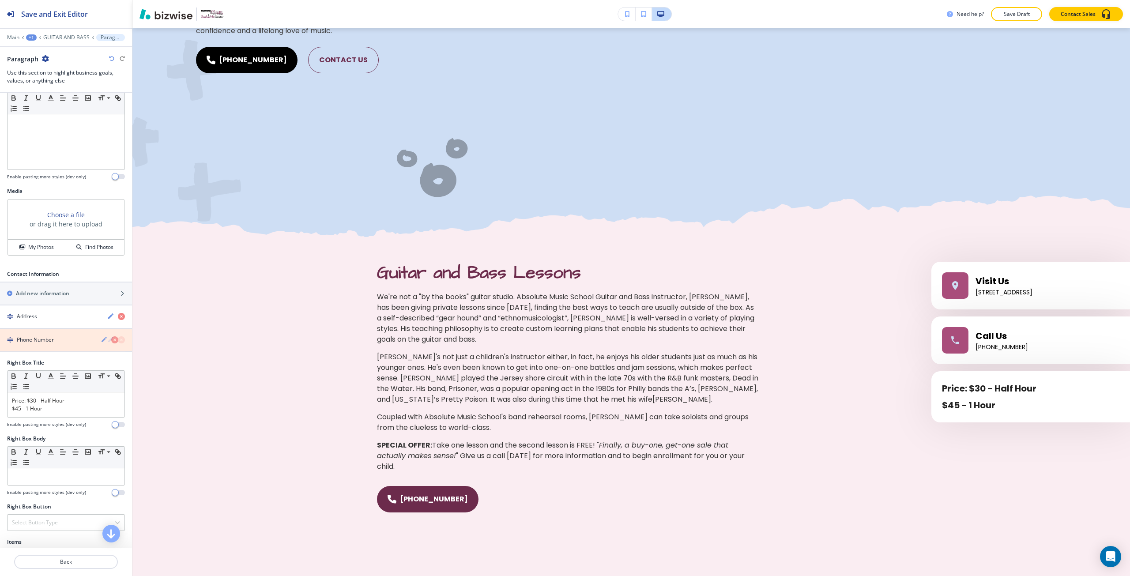
click at [118, 340] on icon "button" at bounding box center [121, 339] width 7 height 7
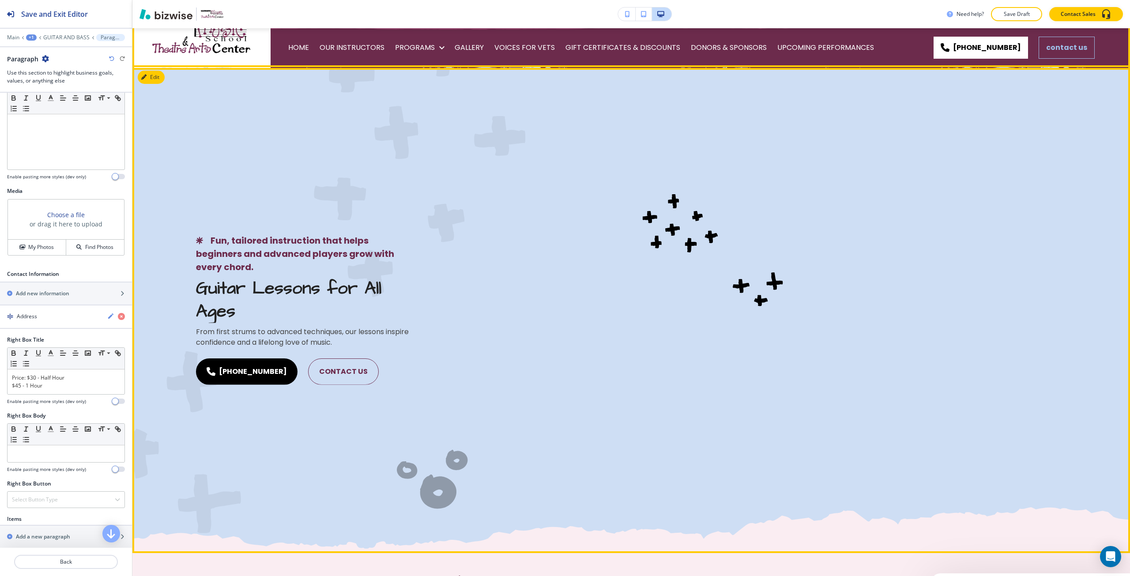
scroll to position [0, 0]
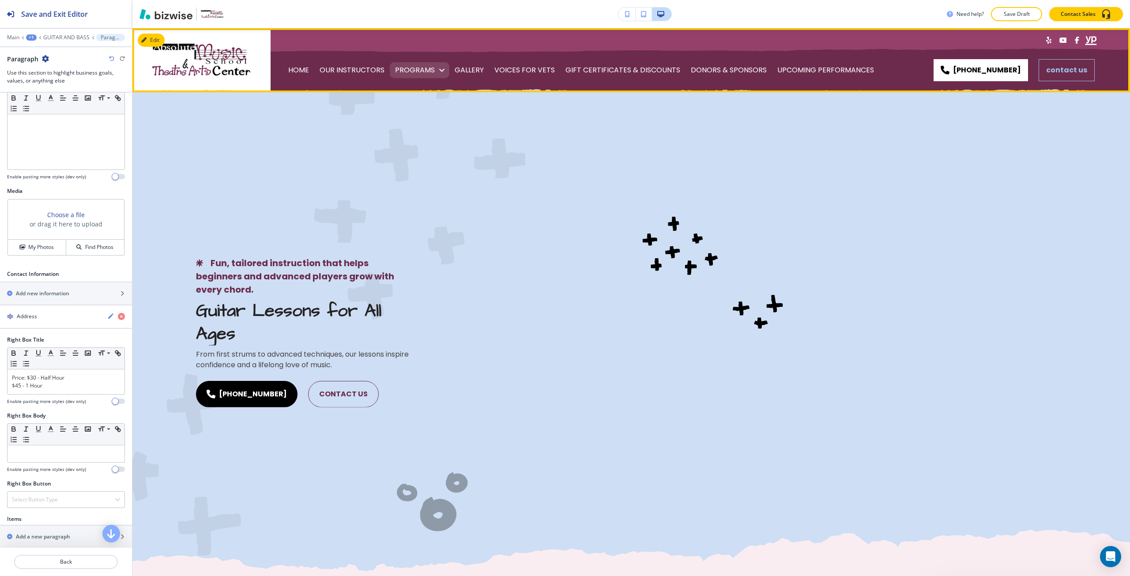
click at [411, 71] on p "PROGRAMS" at bounding box center [415, 70] width 40 height 25
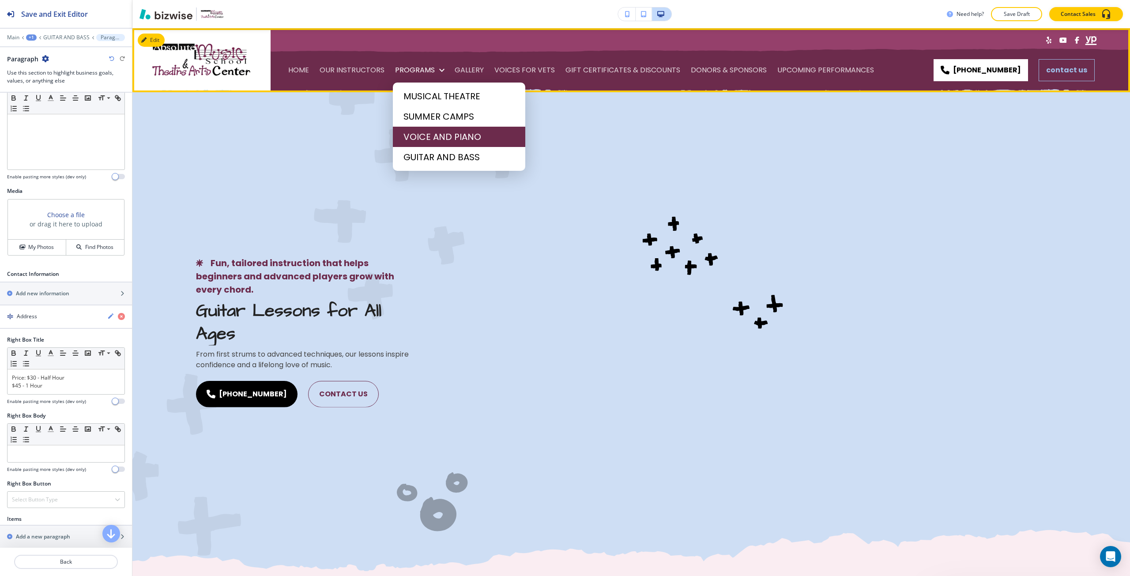
click at [410, 135] on span "VOICE AND PIANO" at bounding box center [459, 136] width 111 height 13
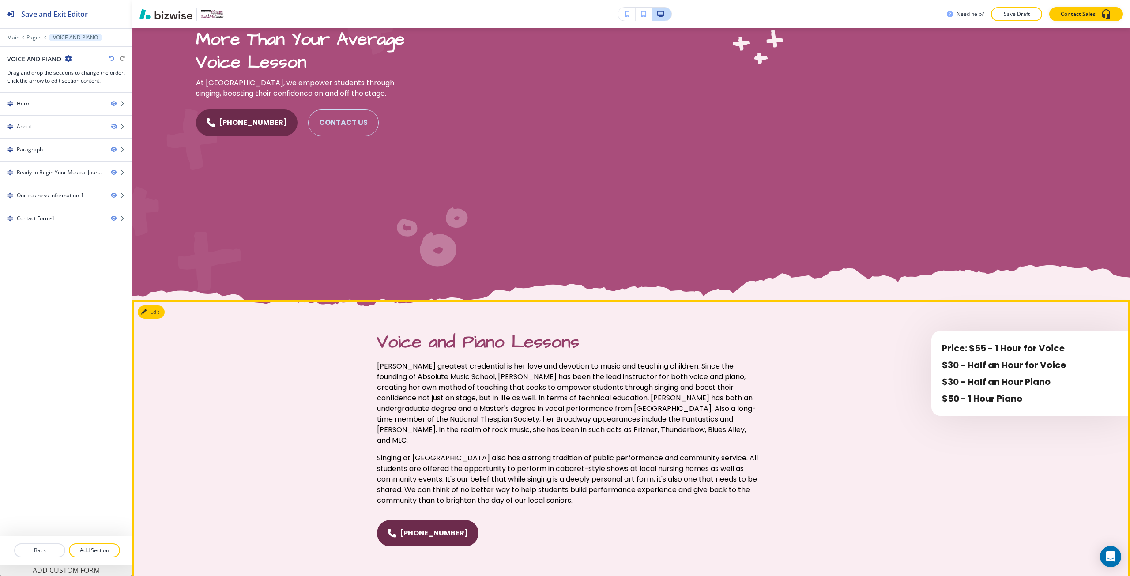
scroll to position [441, 0]
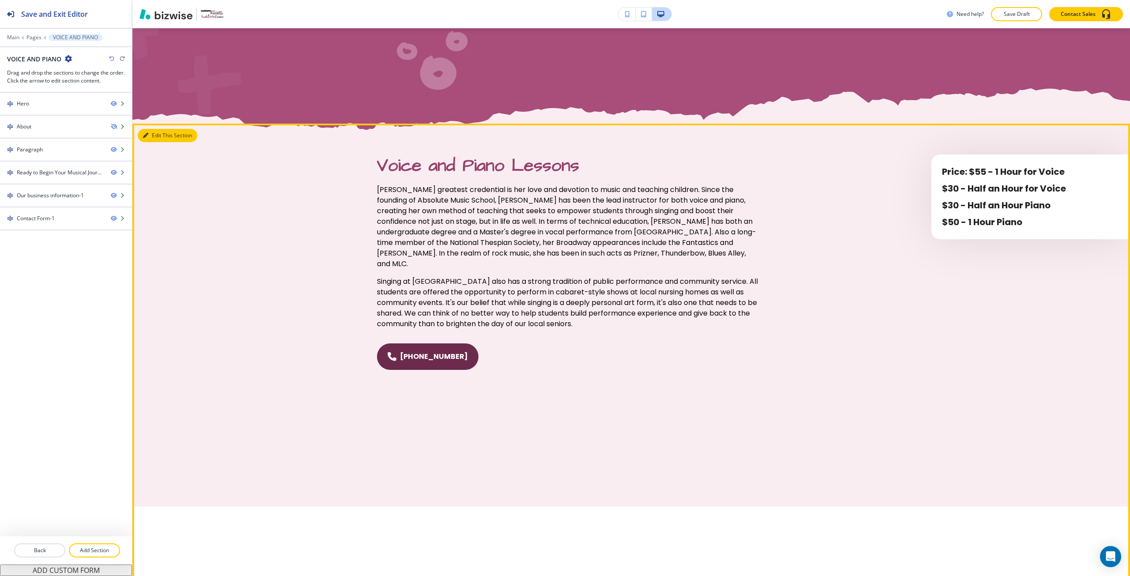
click at [151, 136] on button "Edit This Section" at bounding box center [168, 135] width 60 height 13
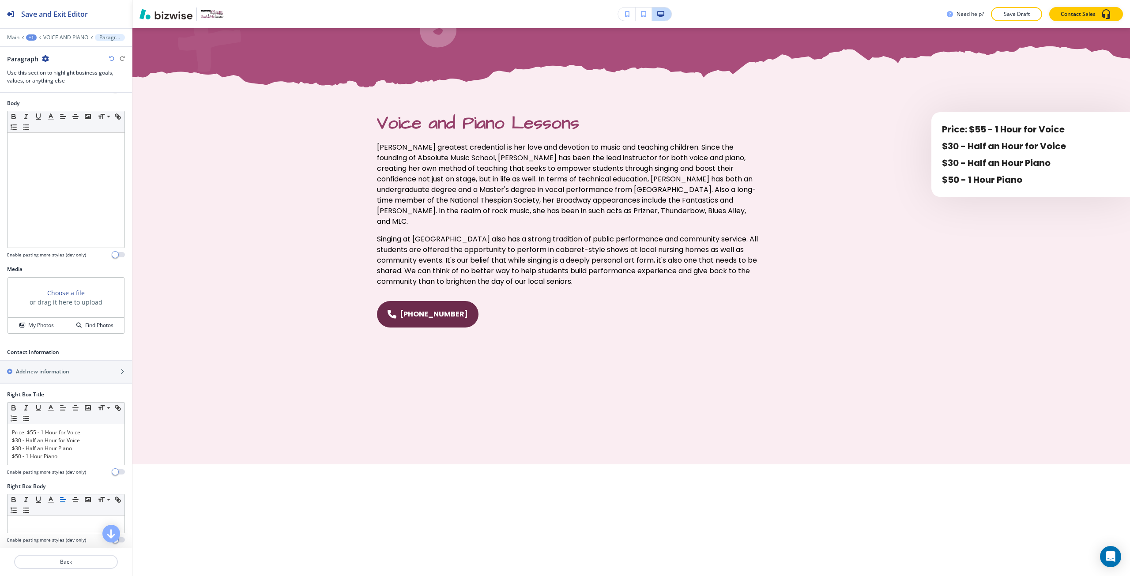
scroll to position [221, 0]
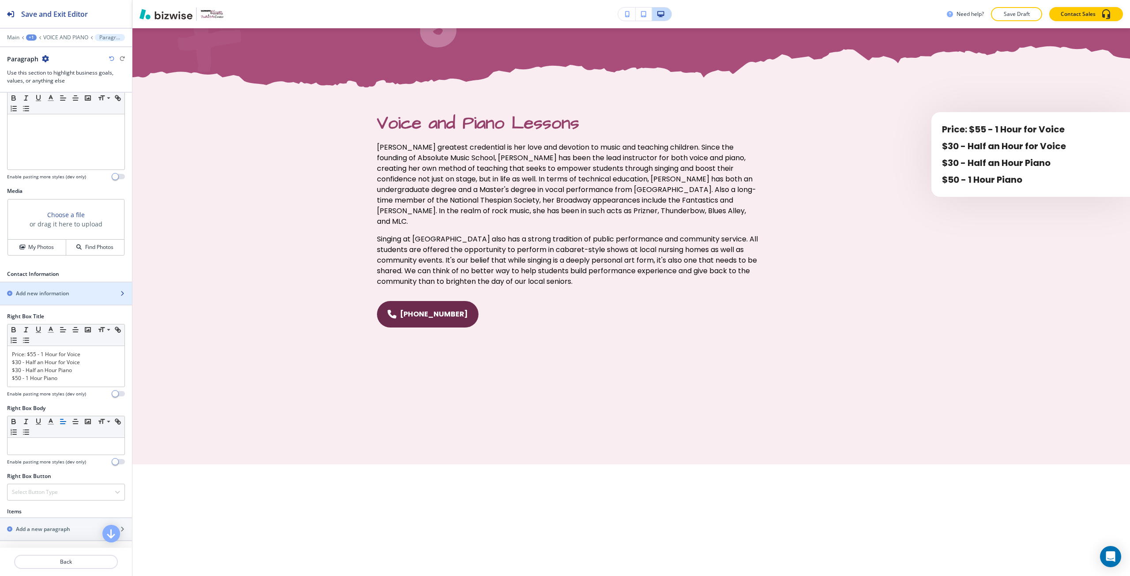
click at [47, 295] on h2 "Add new information" at bounding box center [42, 294] width 53 height 8
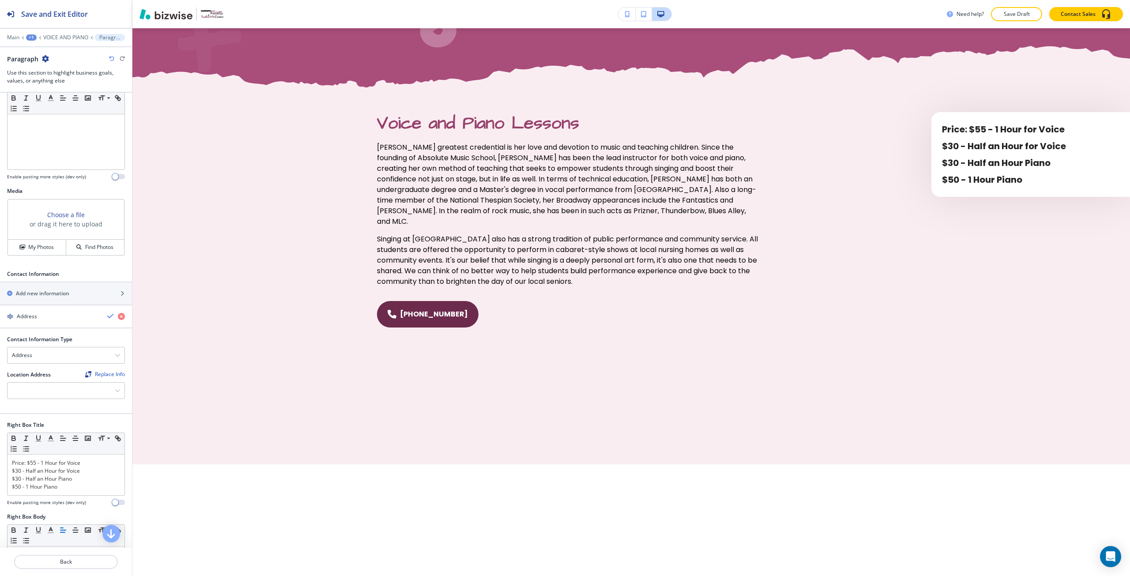
drag, startPoint x: 56, startPoint y: 314, endPoint x: 64, endPoint y: 336, distance: 23.6
click at [64, 336] on div "Address Contact Information Type Address Email Address Phone Number Location Ad…" at bounding box center [66, 360] width 132 height 109
click at [65, 357] on div "Address" at bounding box center [66, 355] width 117 height 16
click at [57, 403] on div "Location Address Replace Info 244 E County Line Rd #1, Hatboro, PA 19040, USA" at bounding box center [66, 388] width 132 height 35
click at [56, 390] on div at bounding box center [66, 391] width 117 height 16
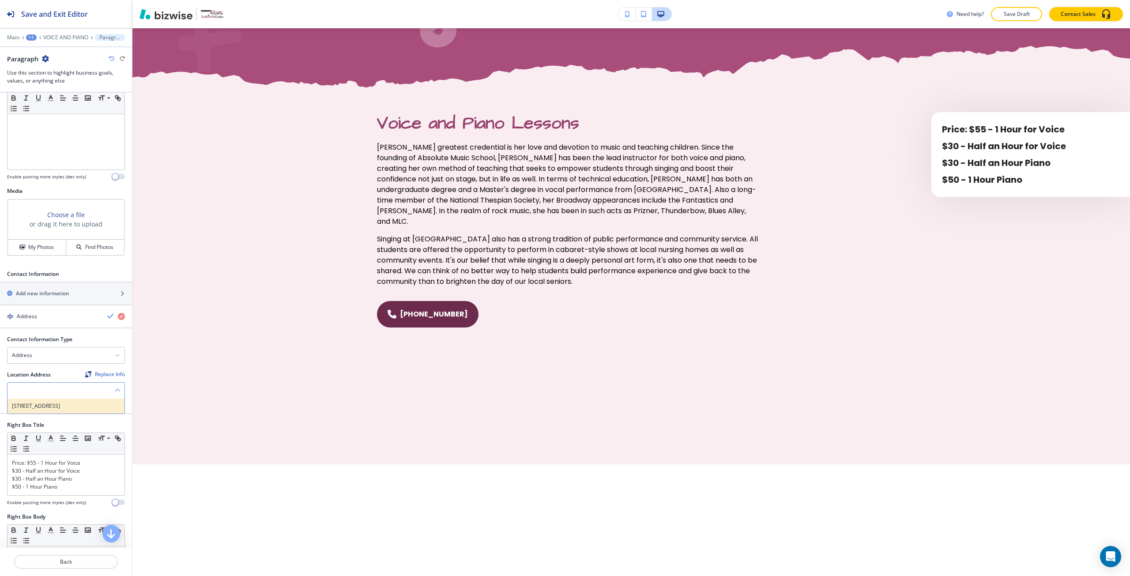
click at [55, 407] on h4 "[STREET_ADDRESS]" at bounding box center [66, 406] width 108 height 8
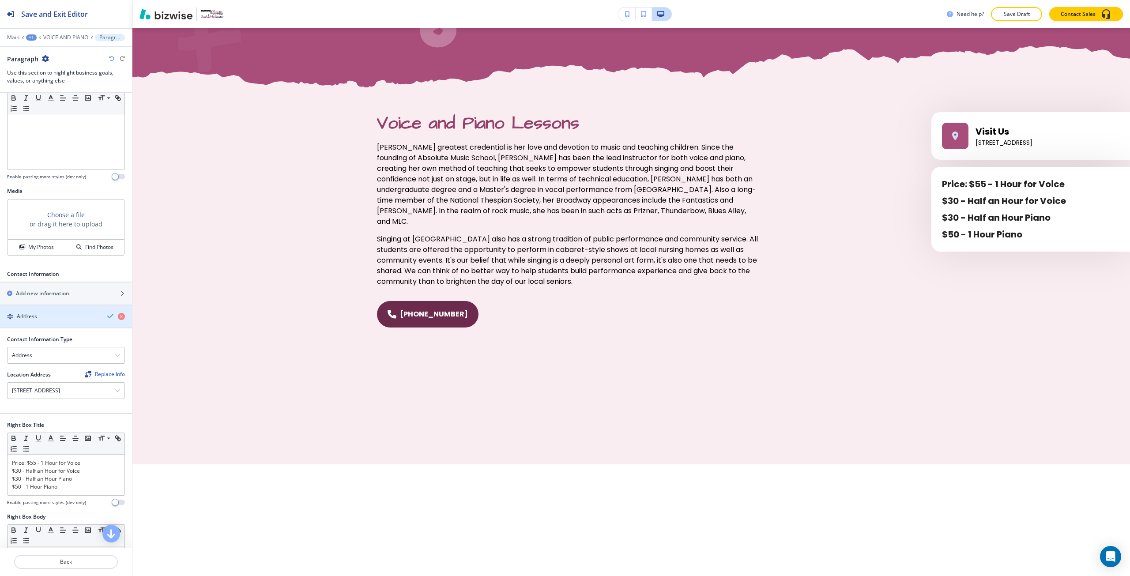
click at [107, 313] on icon "button" at bounding box center [110, 316] width 7 height 7
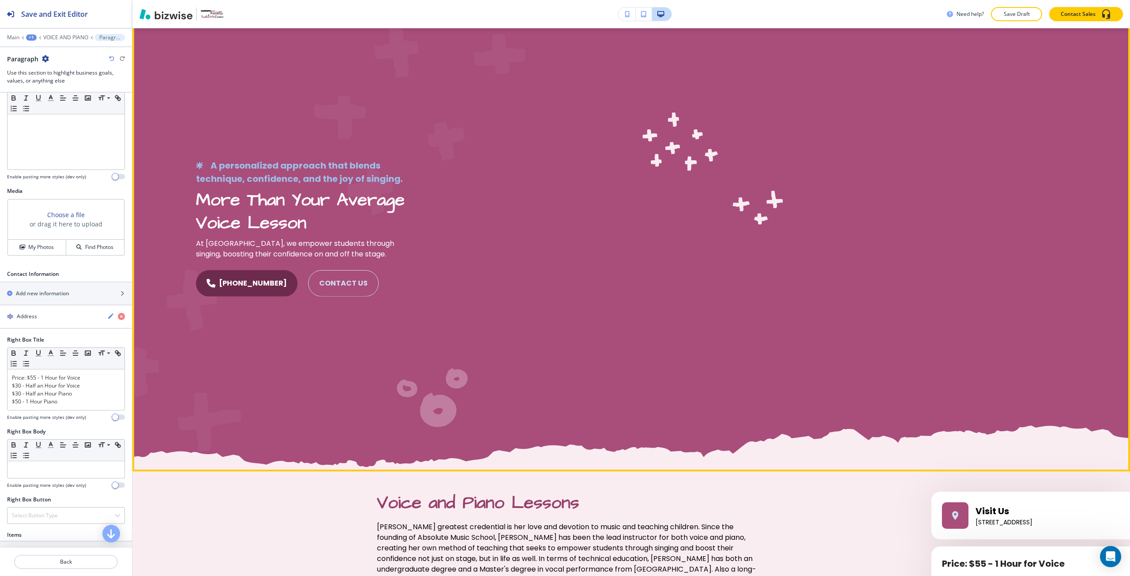
scroll to position [0, 0]
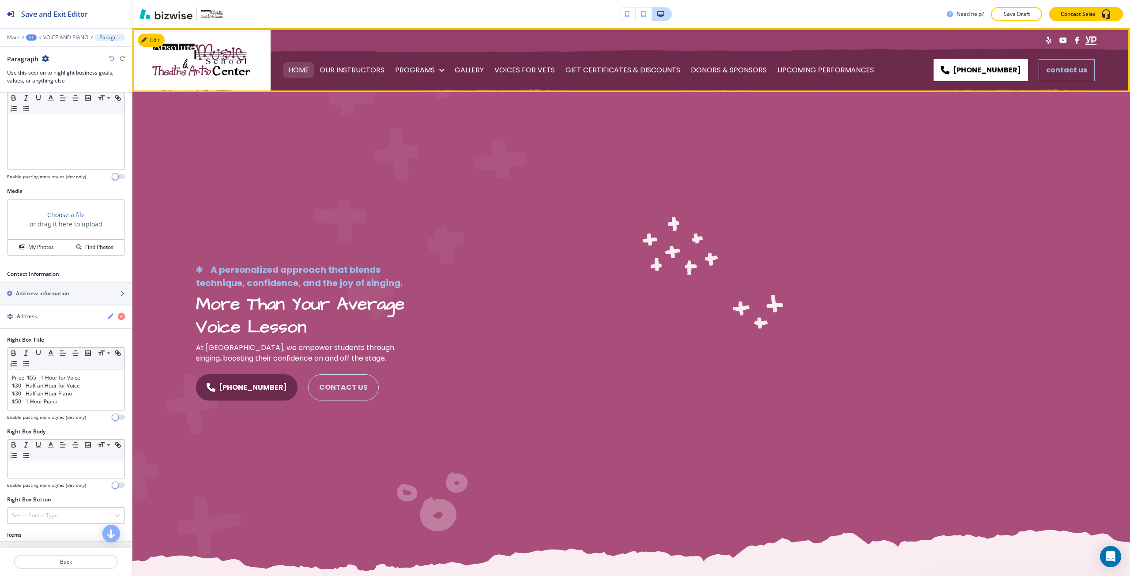
click at [302, 63] on p "HOME" at bounding box center [298, 70] width 21 height 25
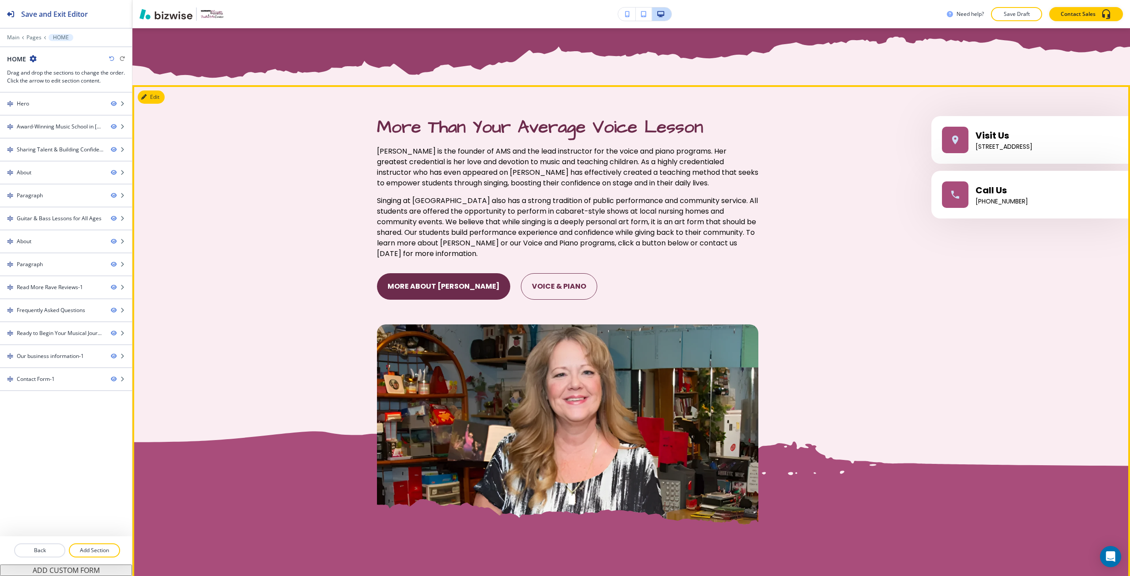
scroll to position [1633, 0]
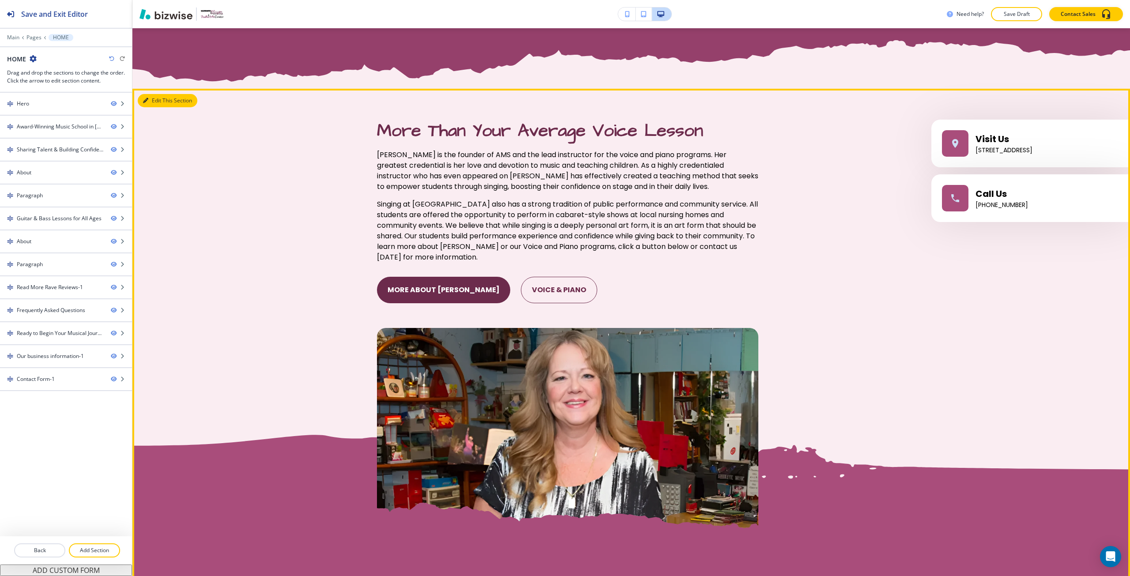
click at [154, 98] on button "Edit This Section" at bounding box center [168, 100] width 60 height 13
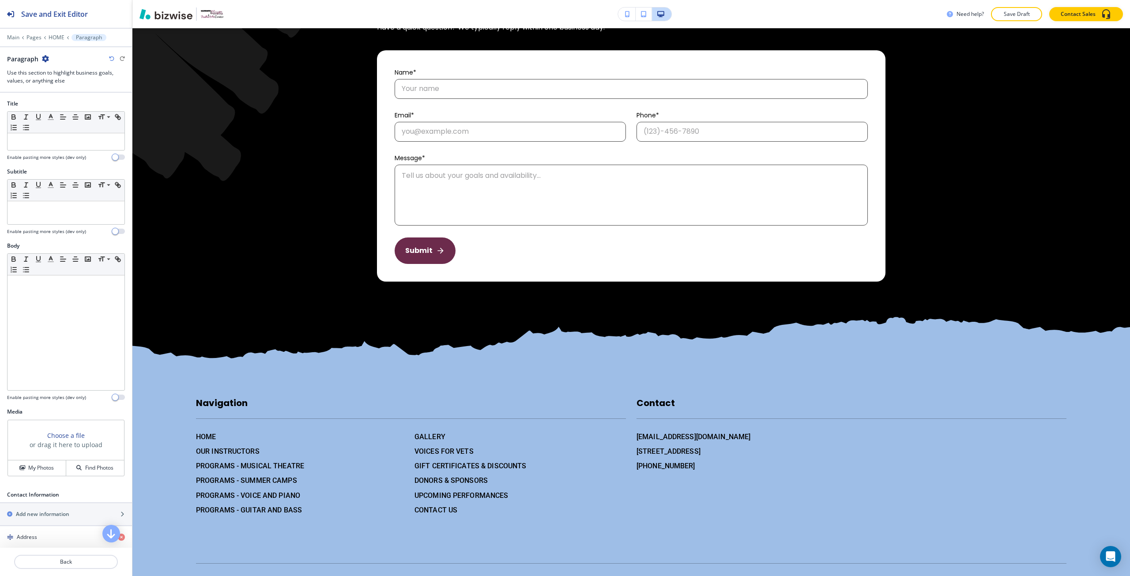
scroll to position [4934, 0]
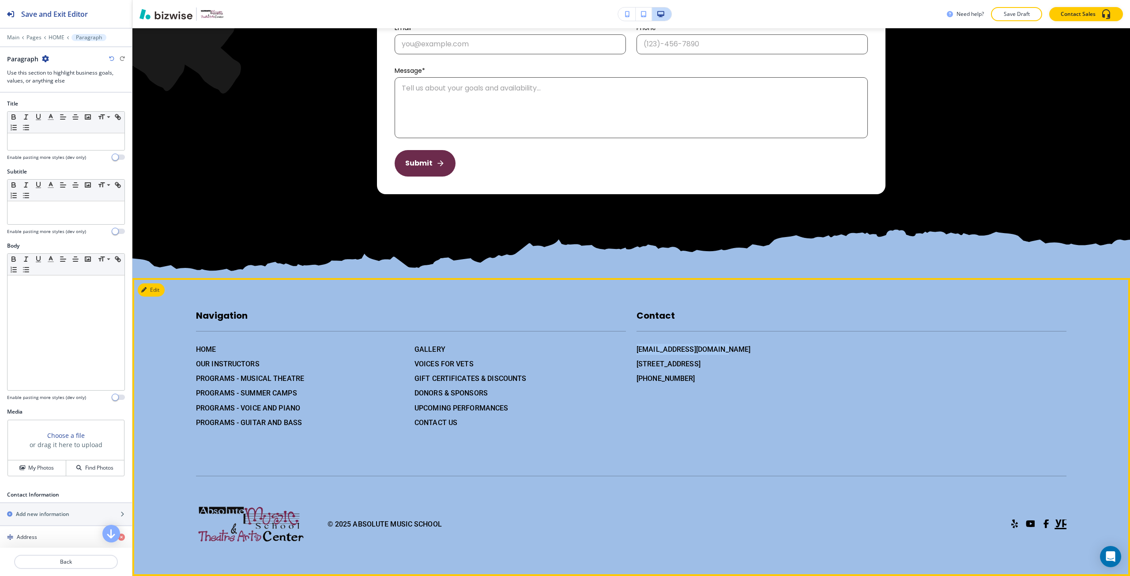
drag, startPoint x: 726, startPoint y: 349, endPoint x: 630, endPoint y: 350, distance: 95.4
click at [630, 350] on div "Contact [EMAIL_ADDRESS][DOMAIN_NAME] [STREET_ADDRESS] [PHONE_NUMBER]" at bounding box center [846, 359] width 441 height 137
copy h6 "[EMAIL_ADDRESS][DOMAIN_NAME]"
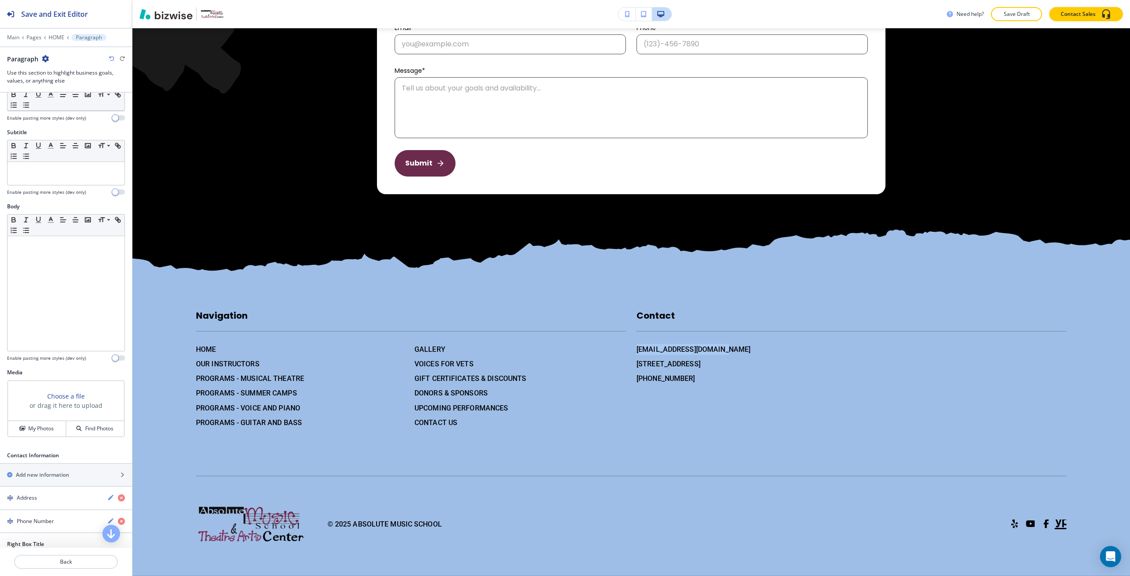
scroll to position [177, 0]
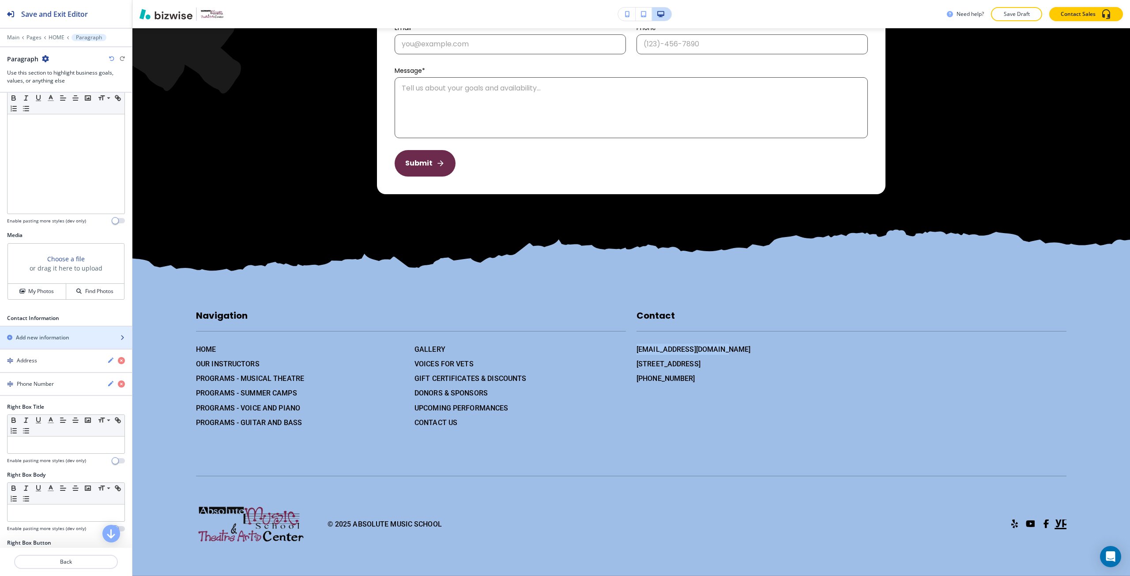
click at [46, 346] on div "button" at bounding box center [66, 345] width 132 height 7
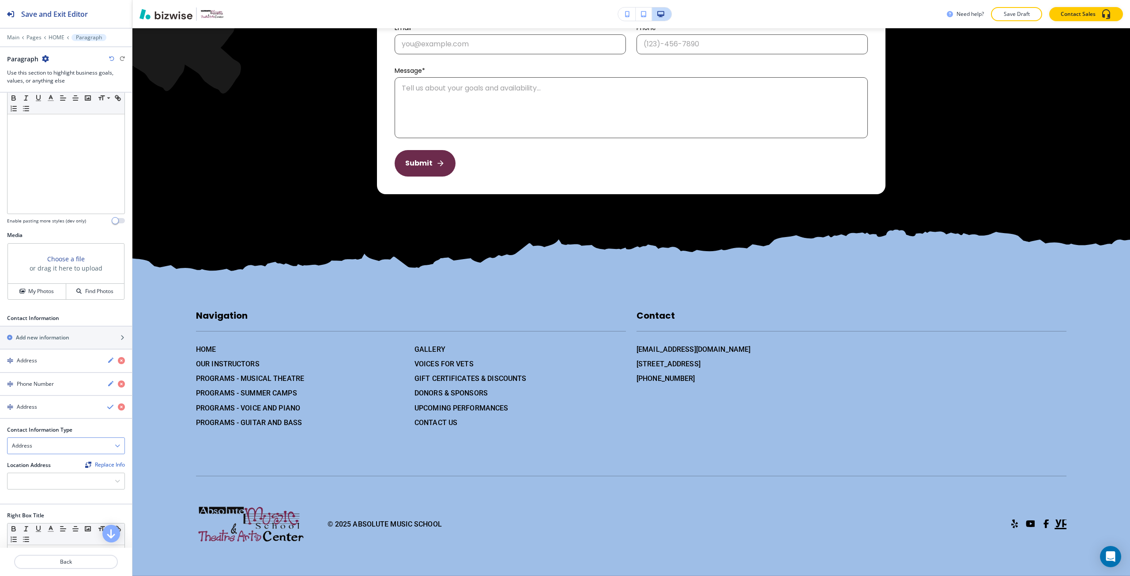
click at [53, 442] on div "Address" at bounding box center [66, 446] width 117 height 16
click at [50, 462] on h4 "Email Address" at bounding box center [66, 461] width 108 height 8
click at [51, 477] on input "text" at bounding box center [66, 482] width 118 height 18
paste input "[EMAIL_ADDRESS][DOMAIN_NAME]"
type input "[EMAIL_ADDRESS][DOMAIN_NAME]"
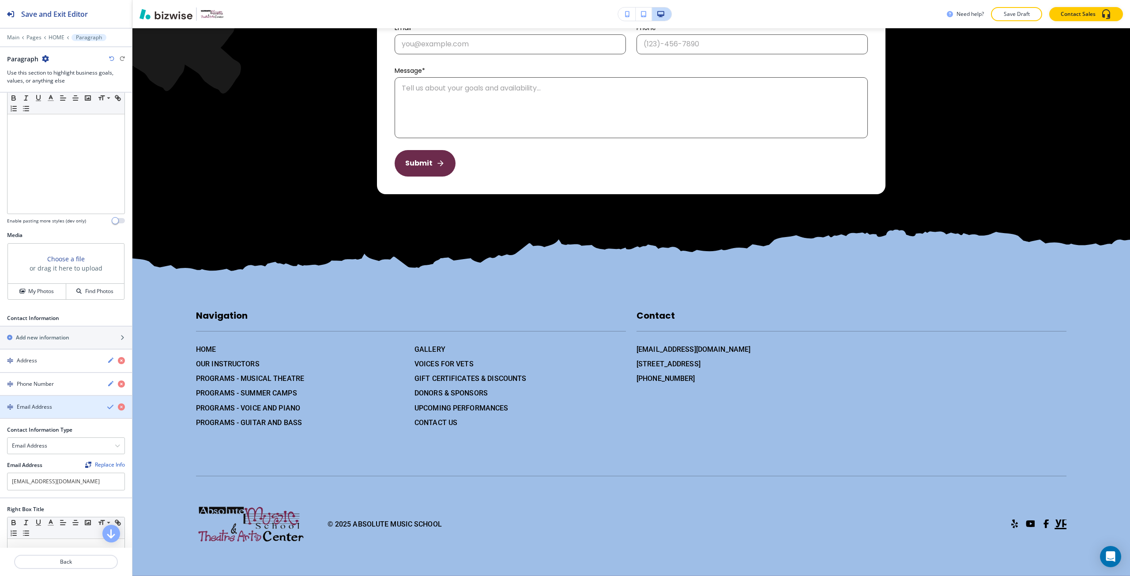
click at [107, 408] on icon "button" at bounding box center [110, 407] width 7 height 7
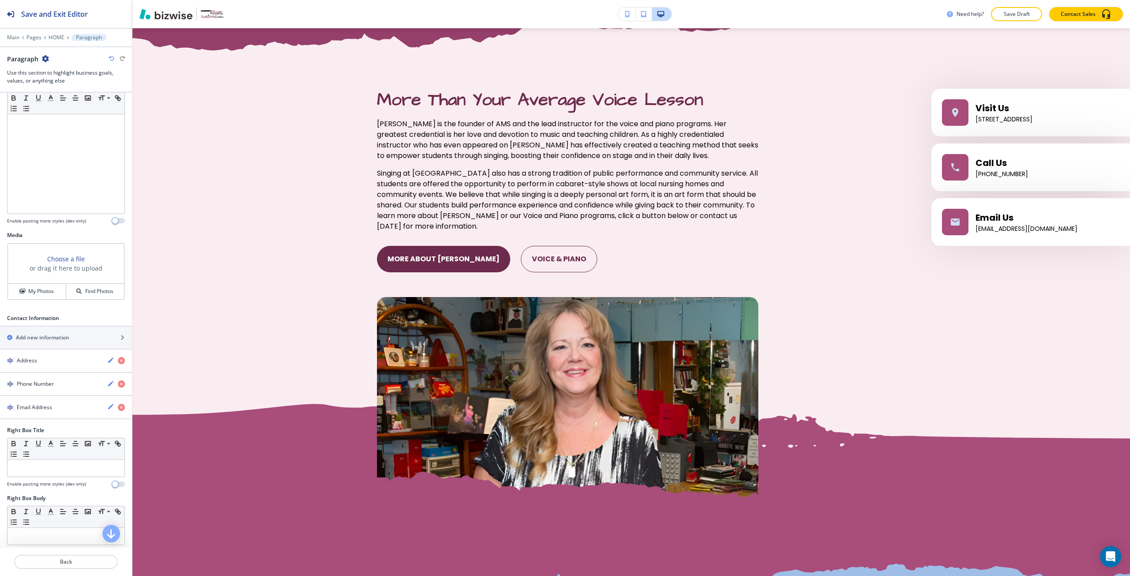
scroll to position [1646, 0]
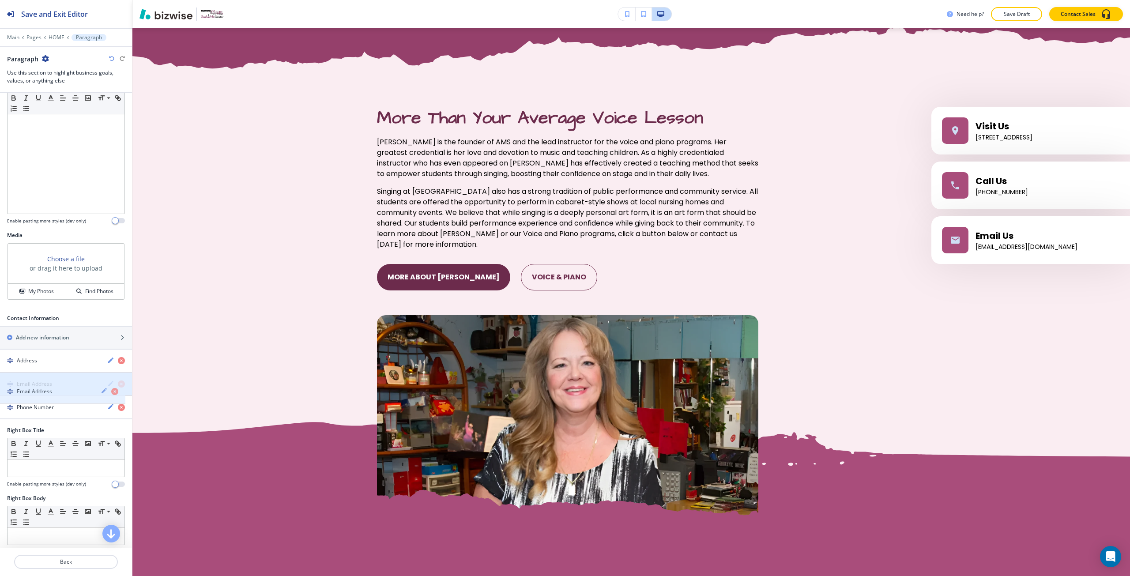
drag, startPoint x: 14, startPoint y: 407, endPoint x: 14, endPoint y: 389, distance: 18.1
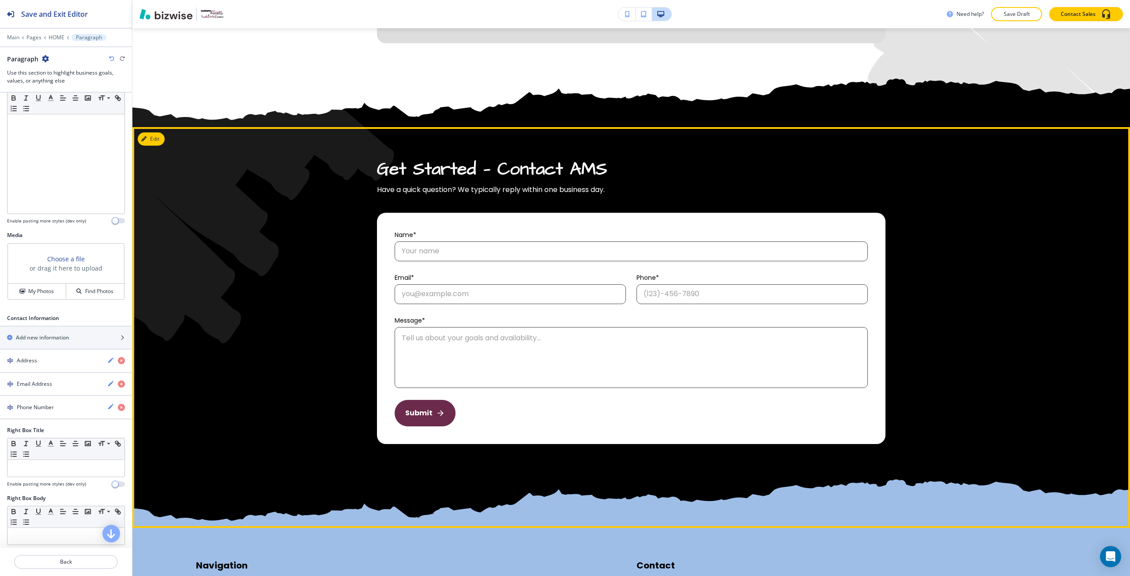
scroll to position [4693, 0]
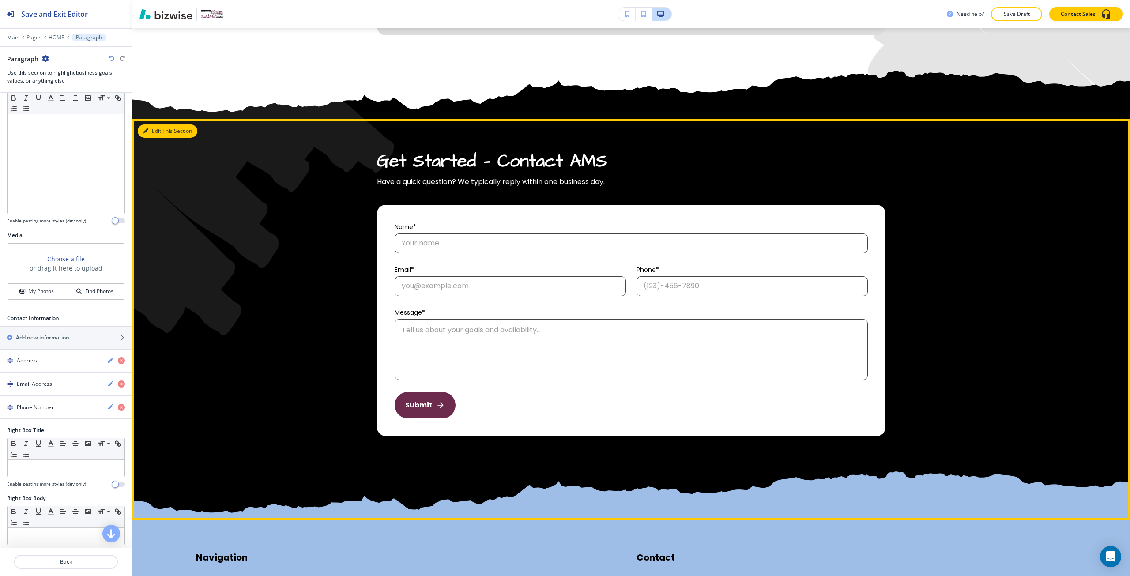
click at [158, 134] on button "Edit This Section" at bounding box center [168, 130] width 60 height 13
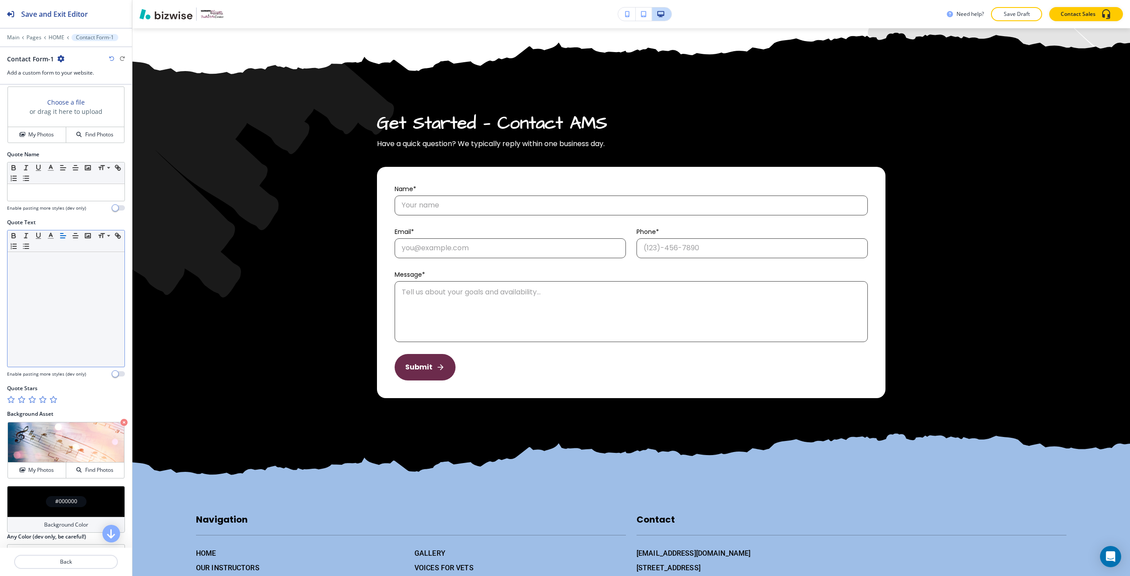
scroll to position [576, 0]
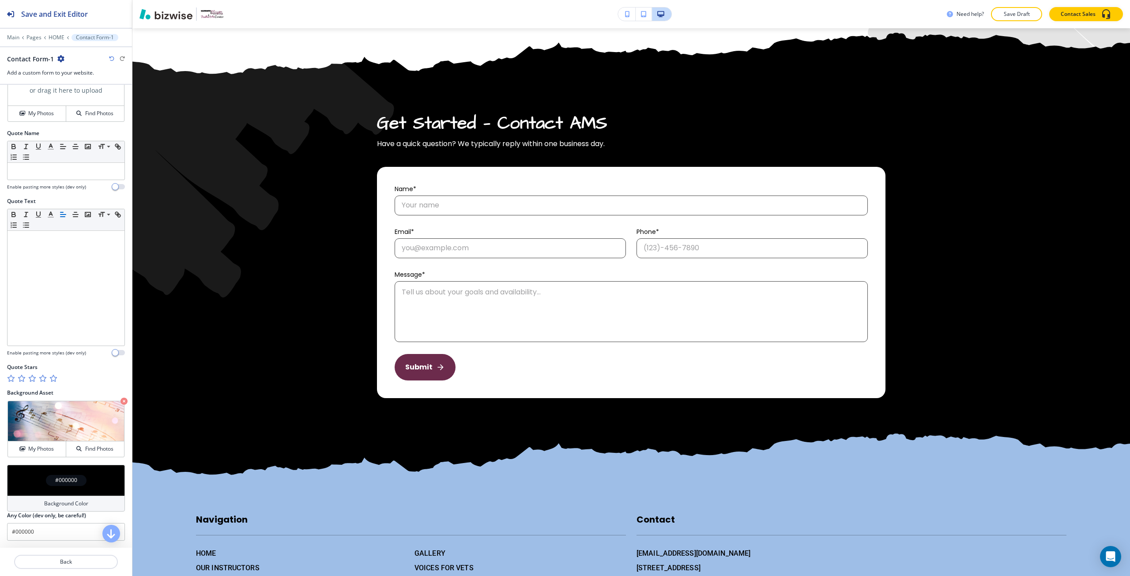
click at [53, 380] on icon "button" at bounding box center [52, 378] width 7 height 7
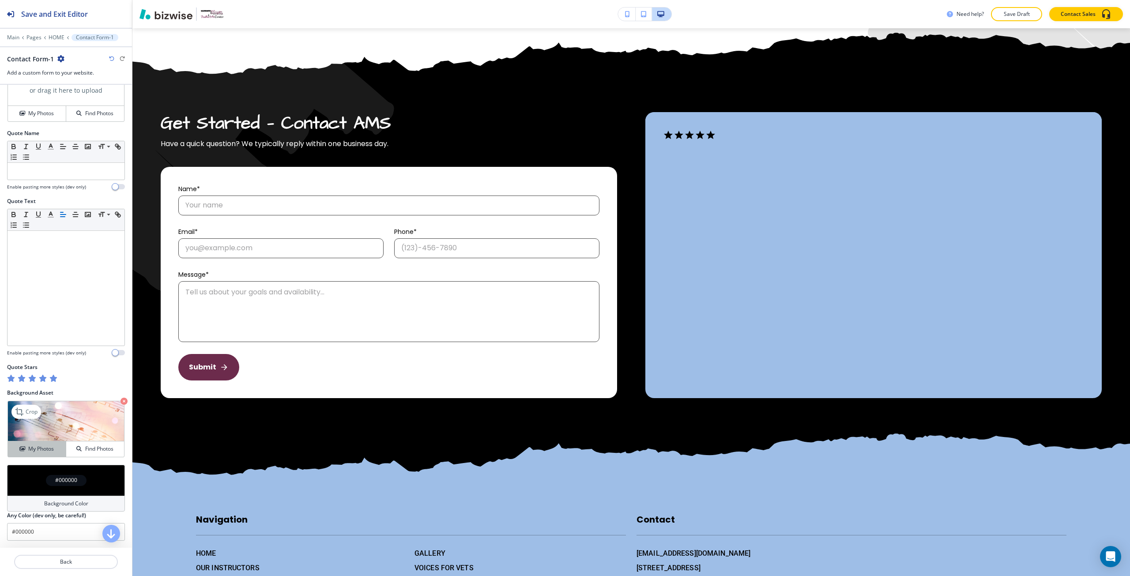
click at [46, 445] on button "My Photos" at bounding box center [37, 448] width 58 height 15
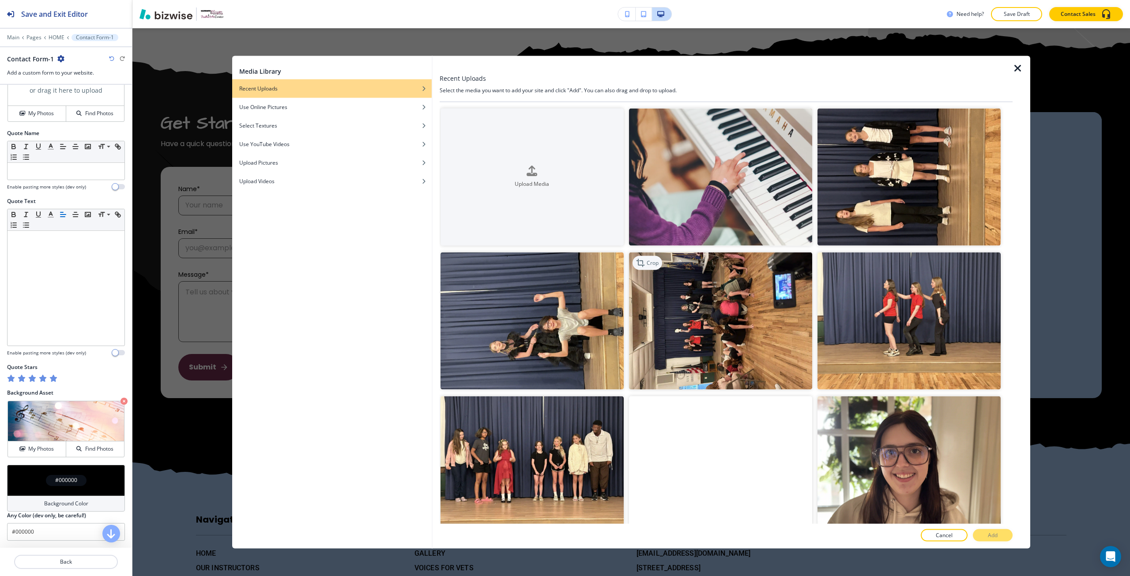
click at [642, 263] on icon "button" at bounding box center [641, 262] width 11 height 11
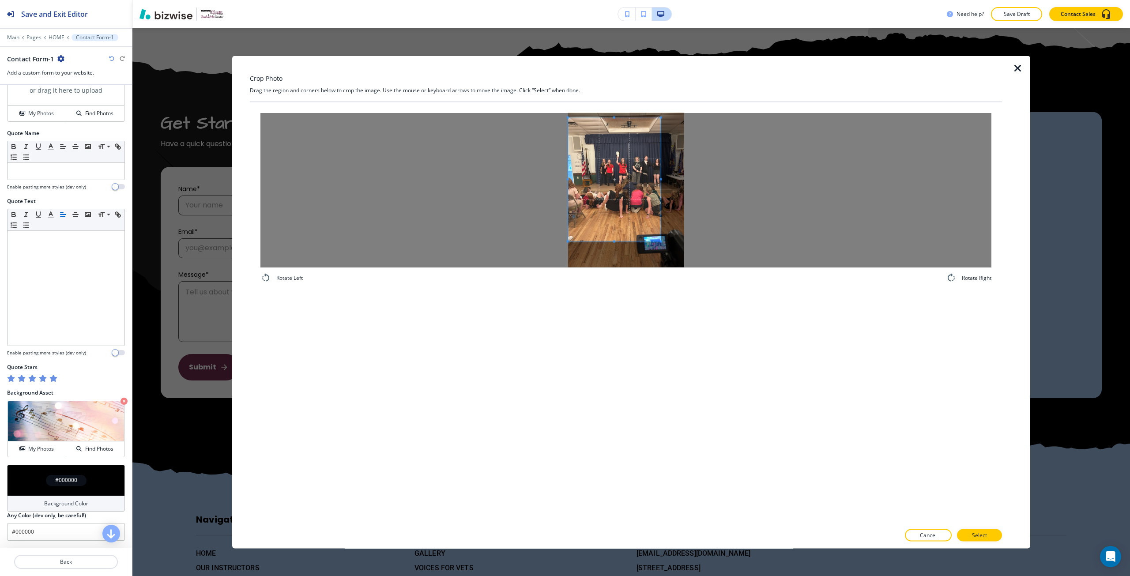
click at [593, 212] on span at bounding box center [614, 179] width 93 height 124
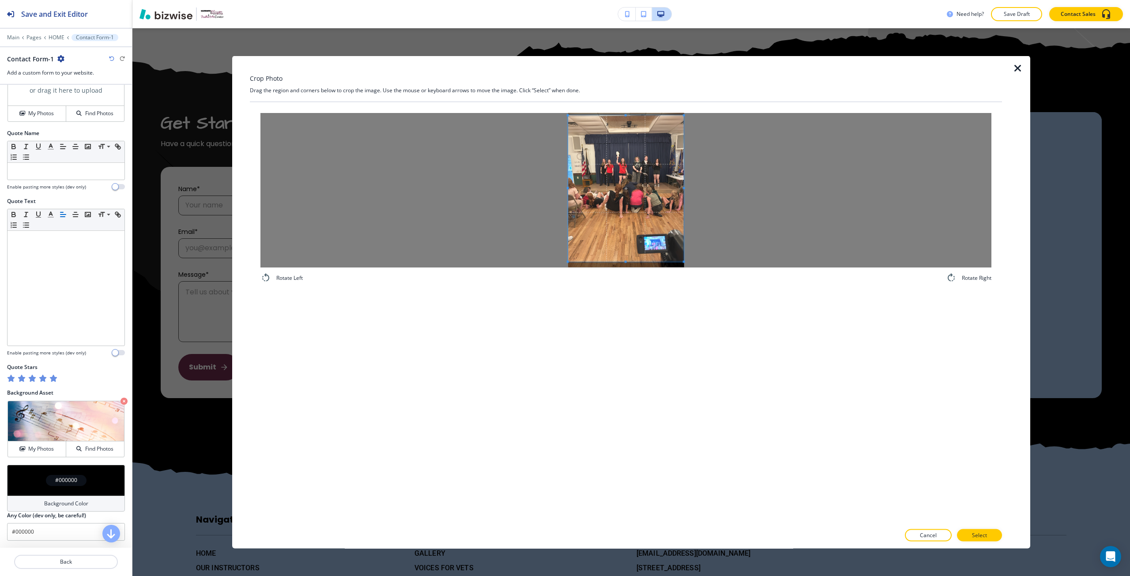
click at [702, 280] on div "Rotate Left Rotate Right" at bounding box center [625, 198] width 731 height 170
click at [978, 532] on p "Select" at bounding box center [979, 536] width 15 height 8
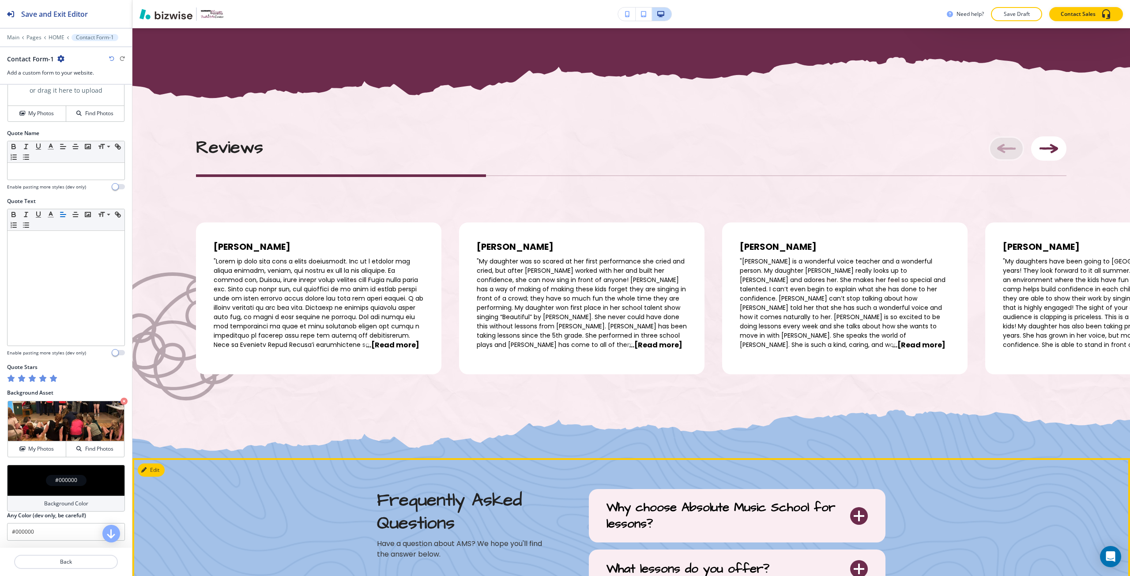
scroll to position [3450, 0]
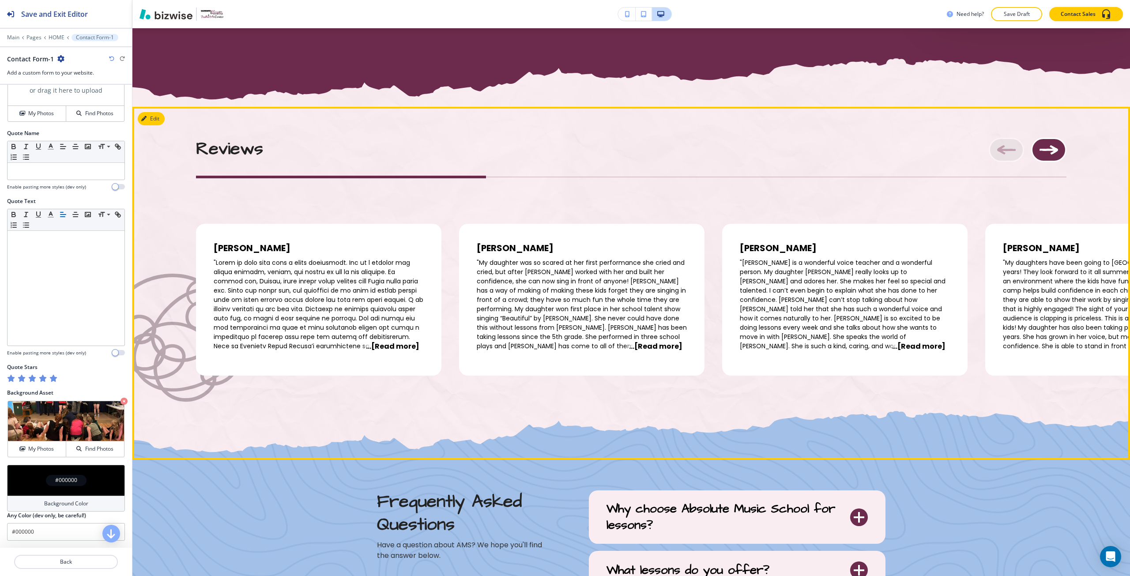
click at [1042, 152] on icon "Next Image" at bounding box center [1049, 149] width 19 height 9
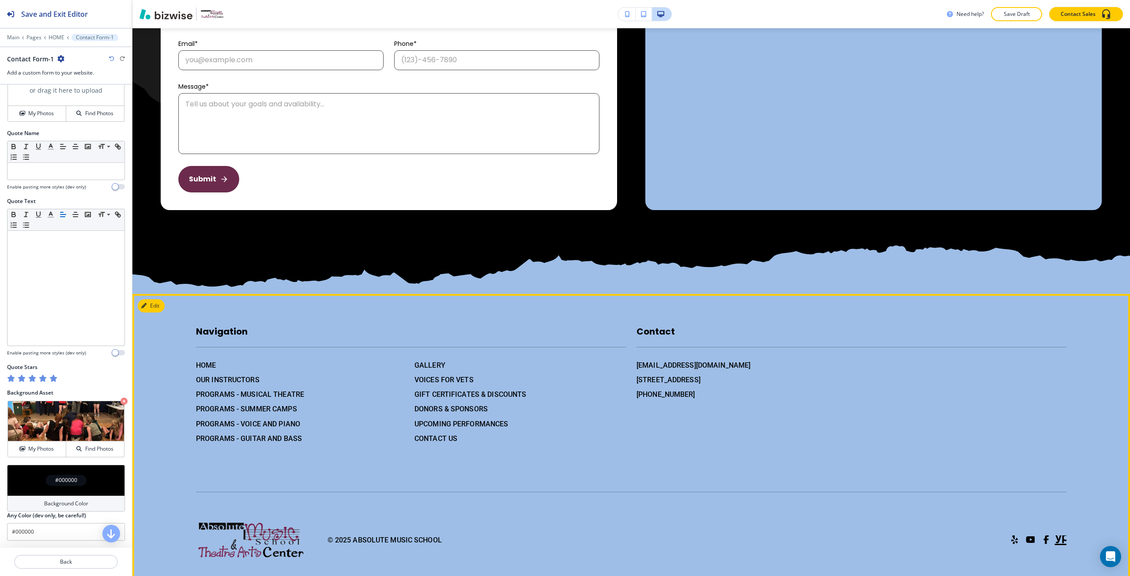
scroll to position [4934, 0]
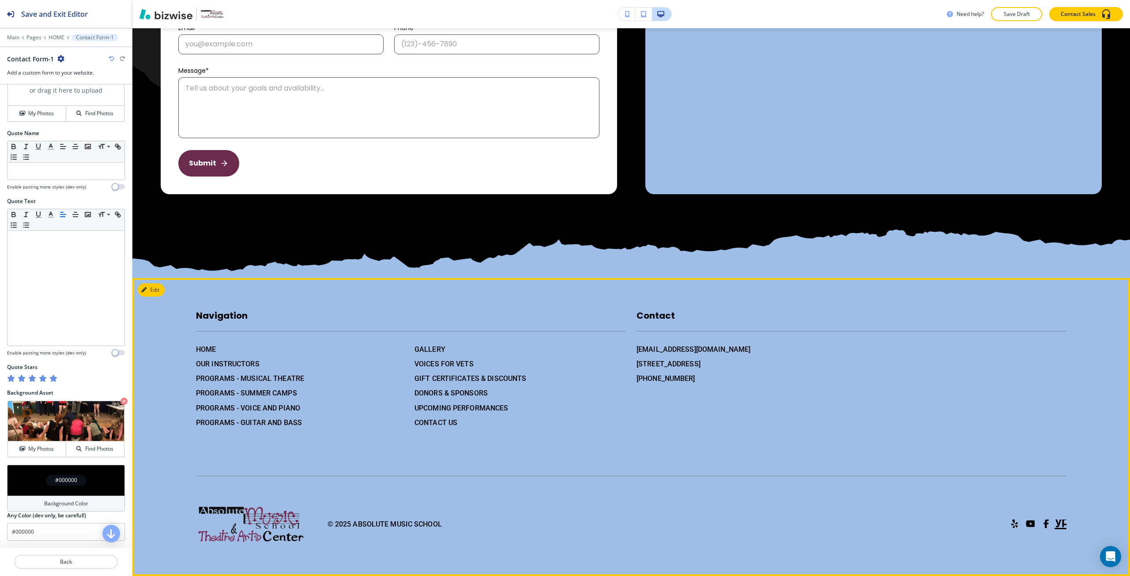
click at [1010, 523] on span at bounding box center [1014, 524] width 9 height 9
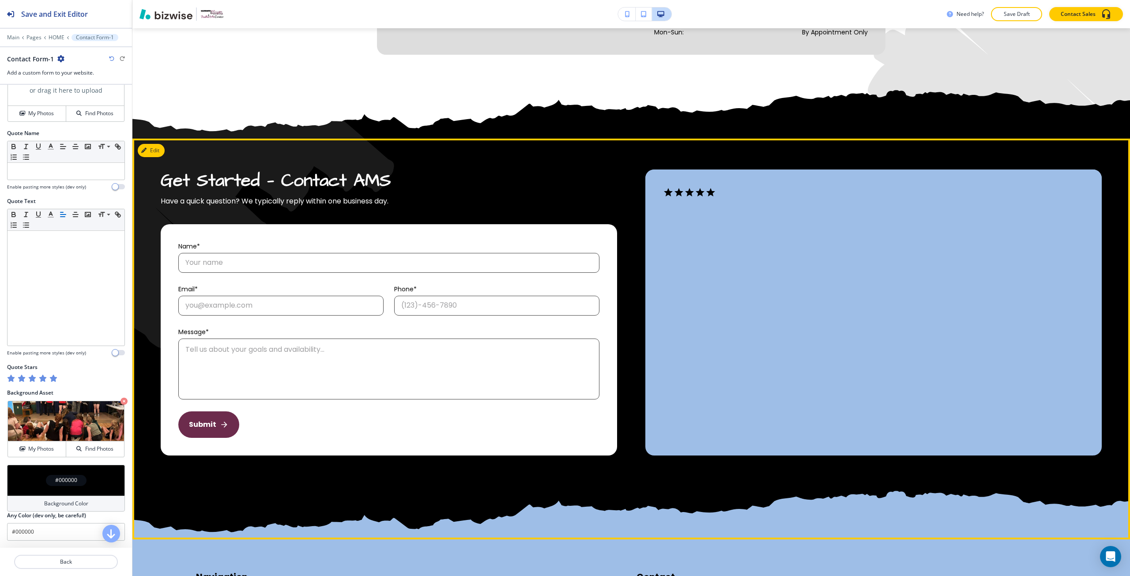
scroll to position [4670, 0]
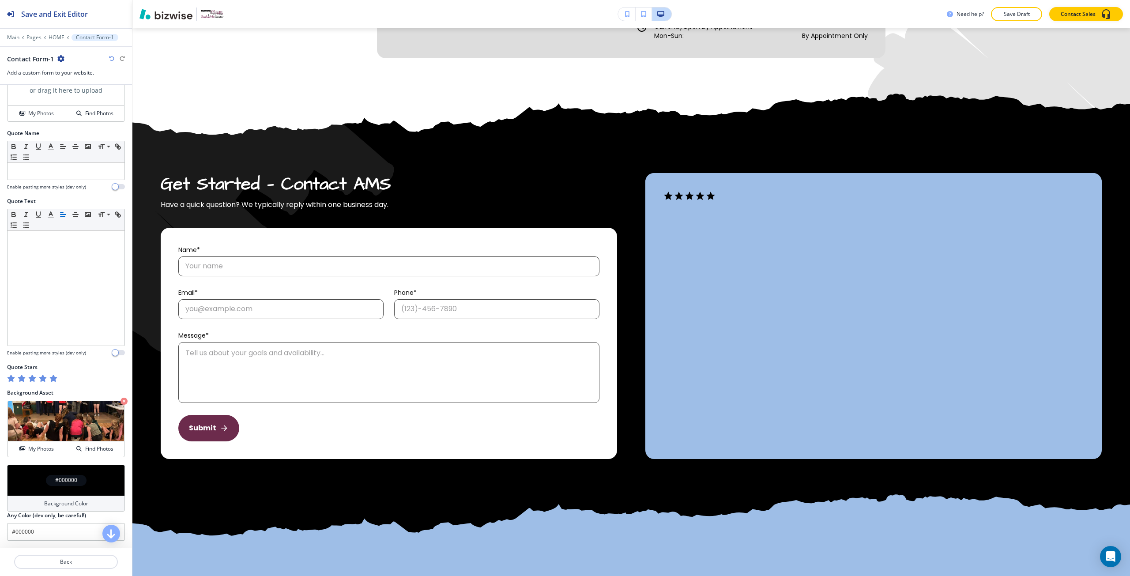
click at [53, 486] on div "#000000" at bounding box center [66, 480] width 118 height 31
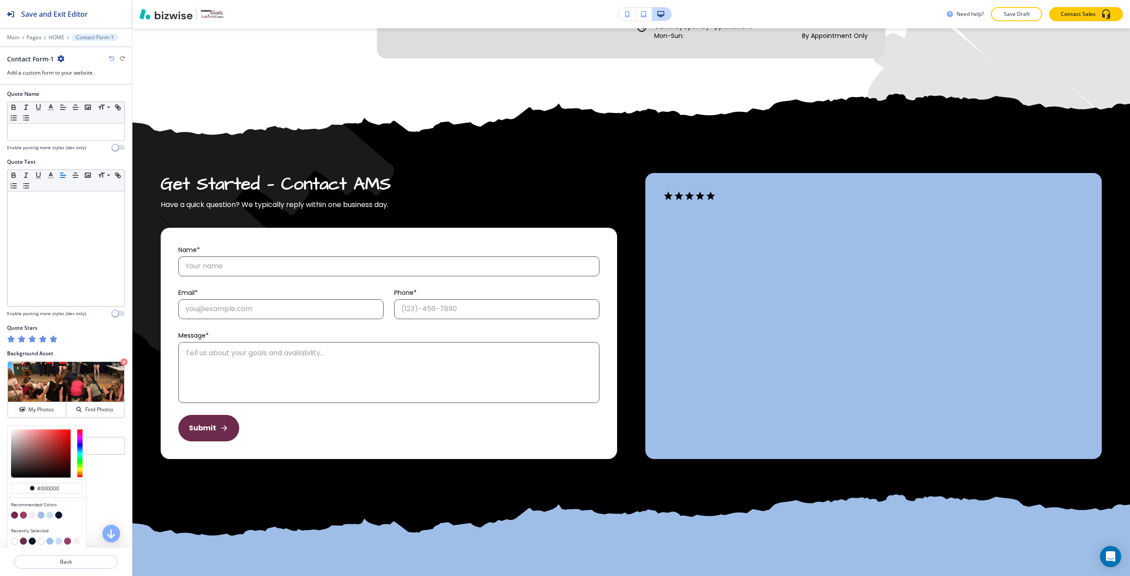
scroll to position [618, 0]
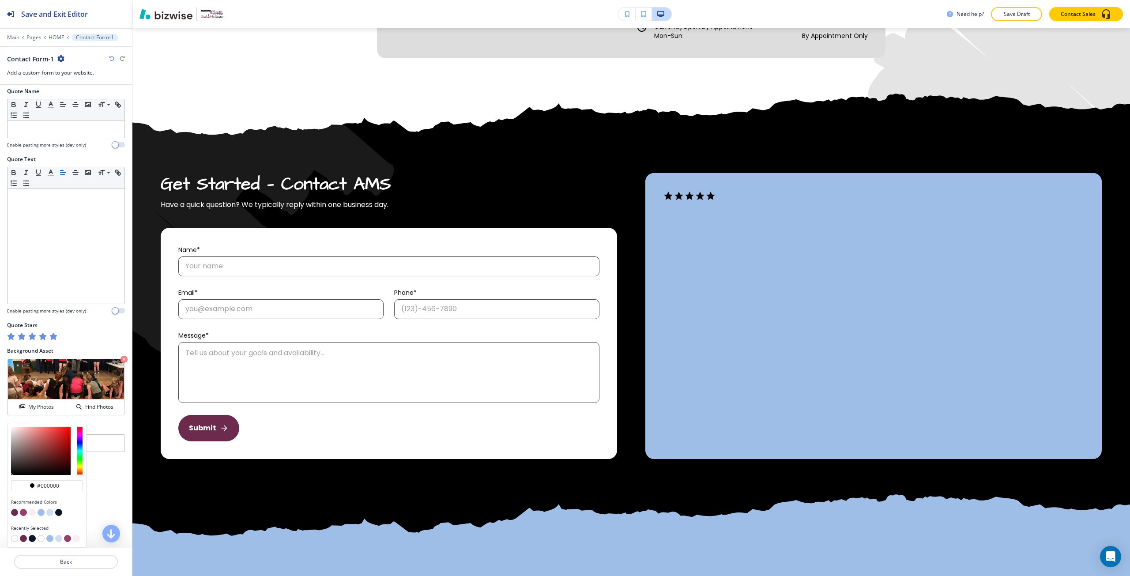
click at [76, 539] on button "button" at bounding box center [76, 538] width 7 height 7
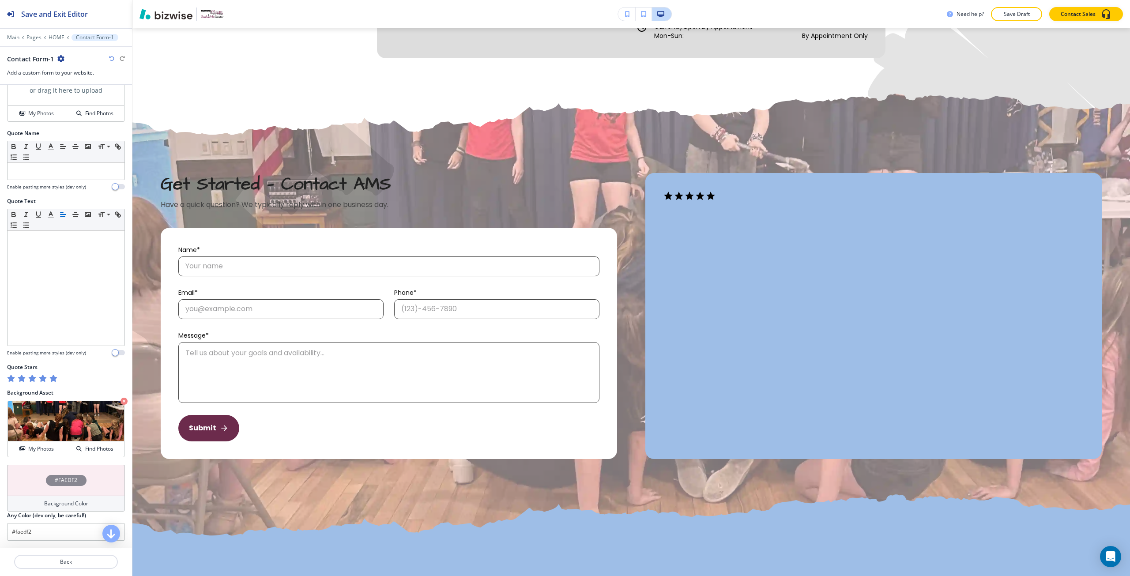
scroll to position [576, 0]
click at [110, 58] on icon "button" at bounding box center [111, 58] width 5 height 5
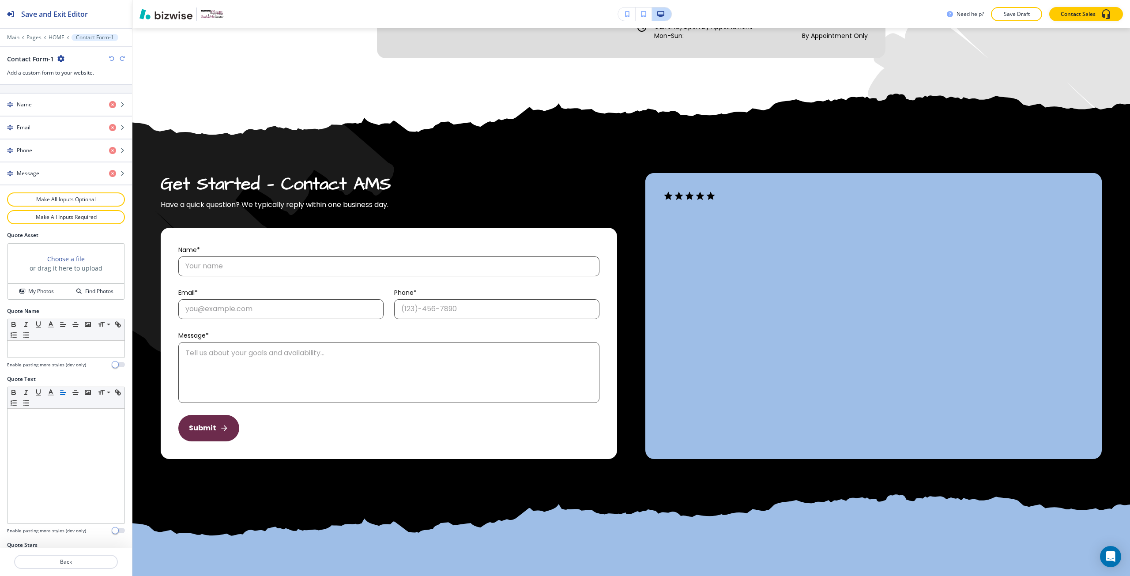
scroll to position [399, 0]
click at [66, 259] on h3 "Choose a file" at bounding box center [66, 257] width 38 height 9
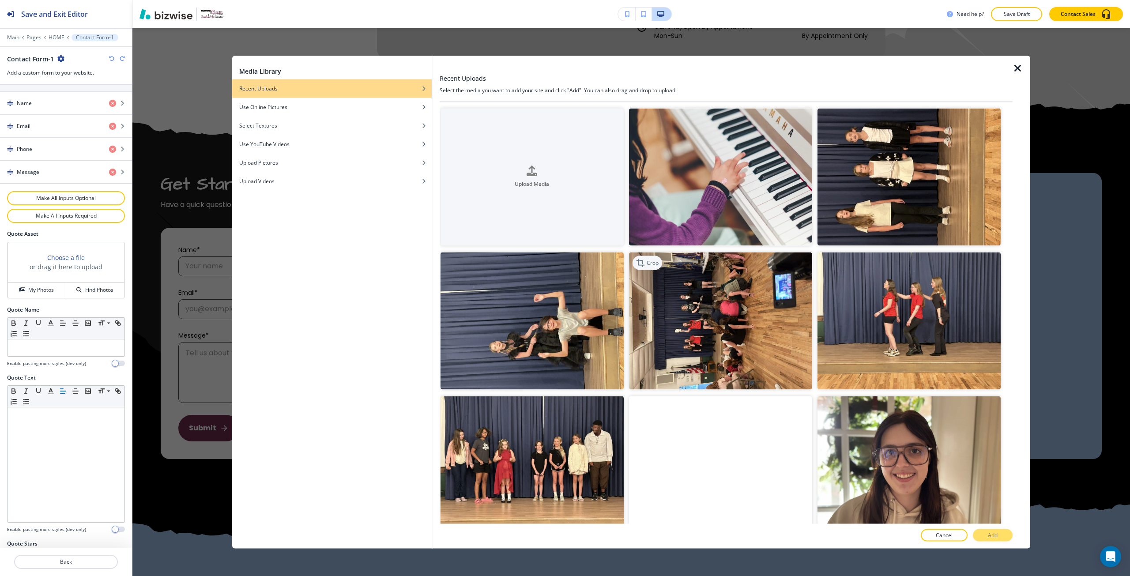
click at [651, 267] on div "Crop" at bounding box center [648, 263] width 30 height 14
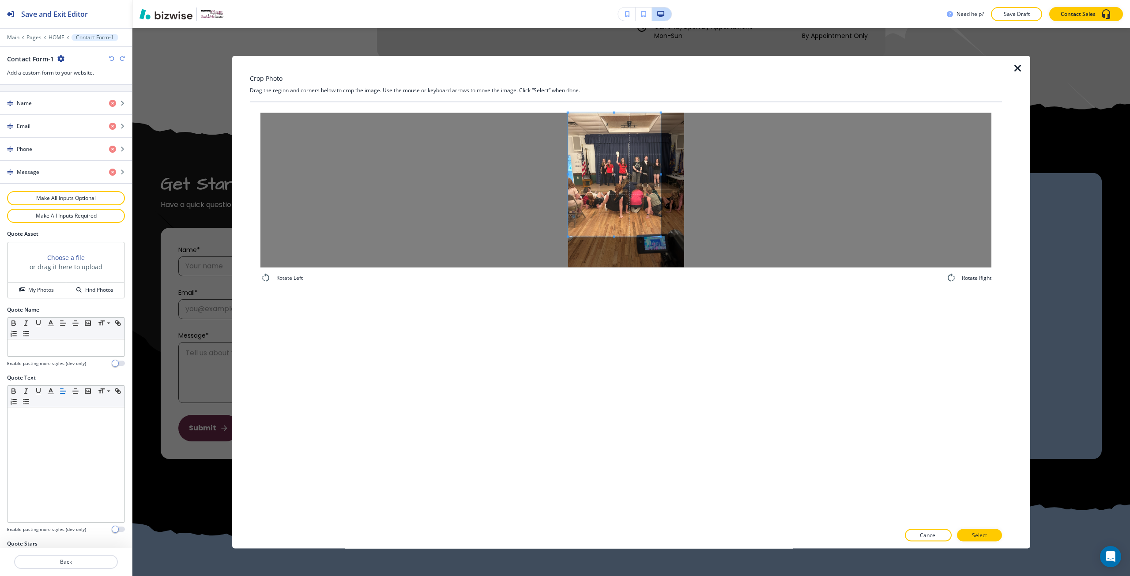
click at [557, 160] on div at bounding box center [625, 190] width 731 height 155
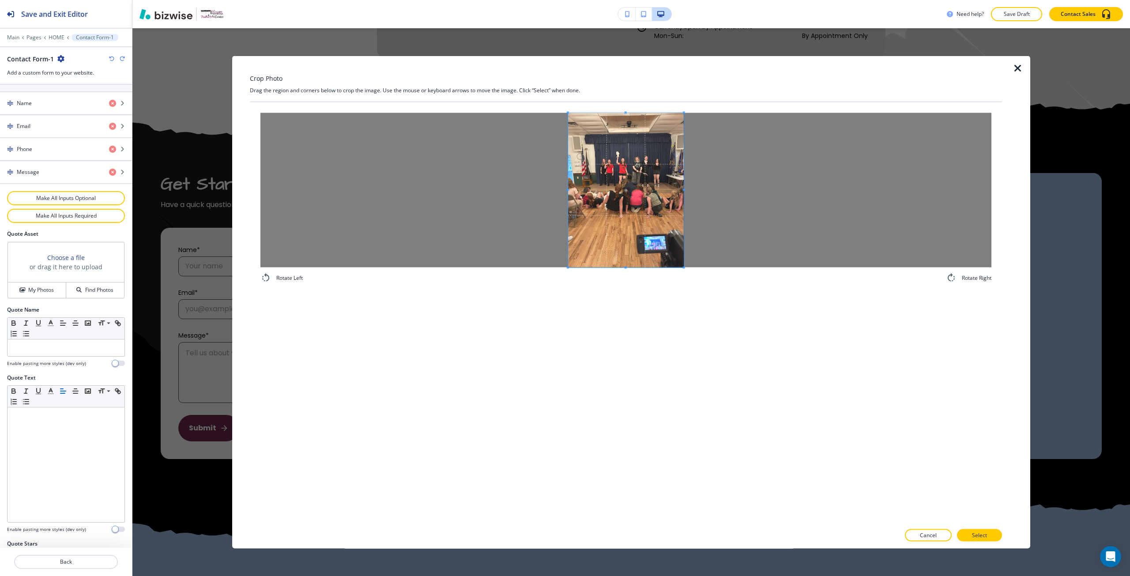
click at [702, 296] on div "Rotate Left Rotate Right" at bounding box center [626, 313] width 752 height 422
drag, startPoint x: 982, startPoint y: 534, endPoint x: 14, endPoint y: 364, distance: 983.0
click at [982, 534] on p "Select" at bounding box center [979, 536] width 15 height 8
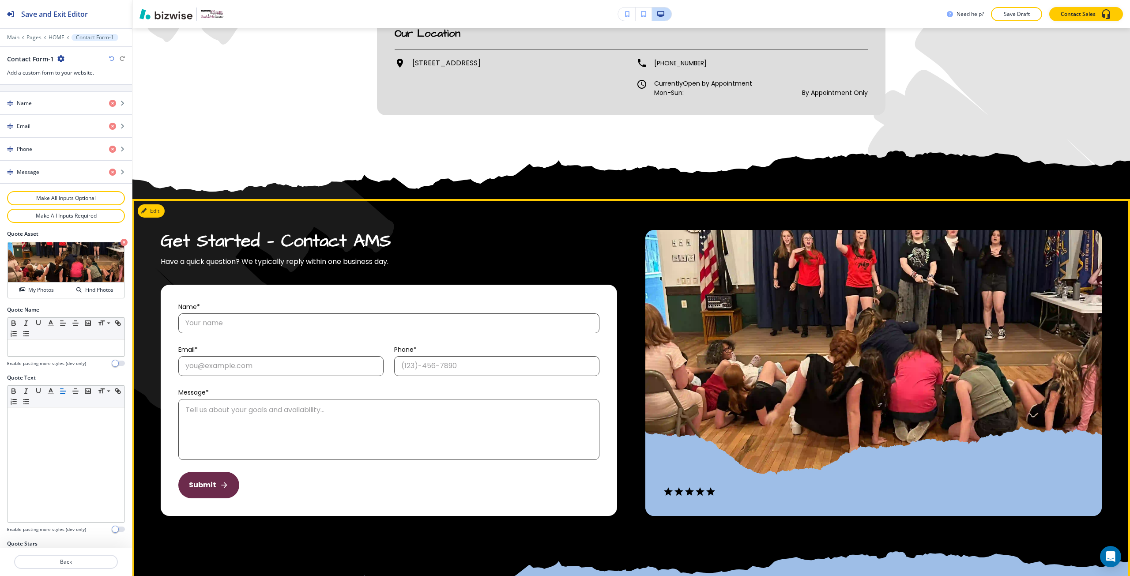
scroll to position [4581, 0]
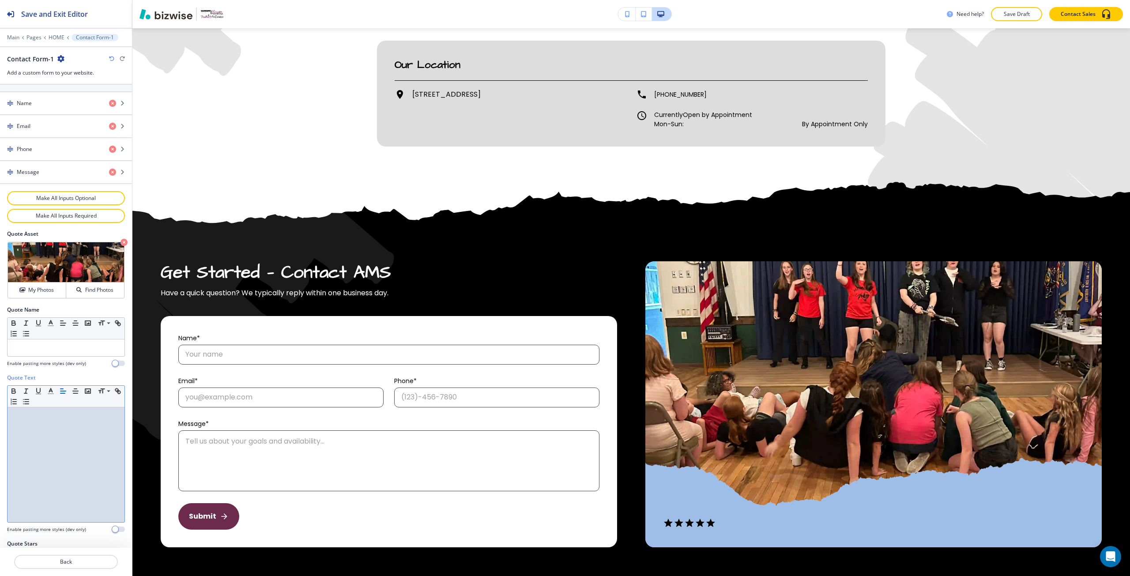
click at [68, 426] on div at bounding box center [66, 464] width 117 height 115
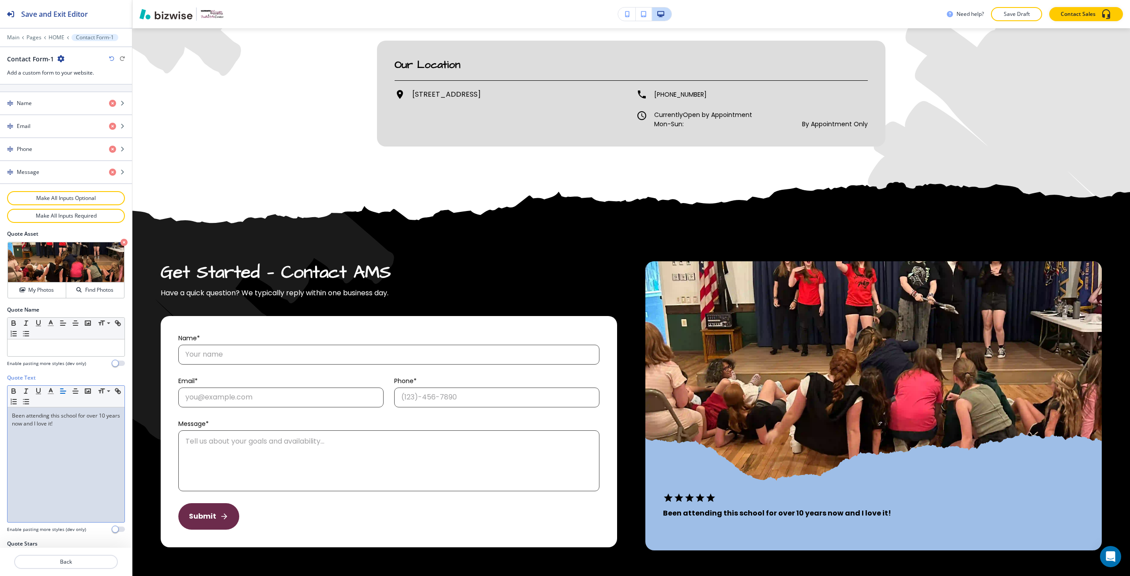
scroll to position [0, 0]
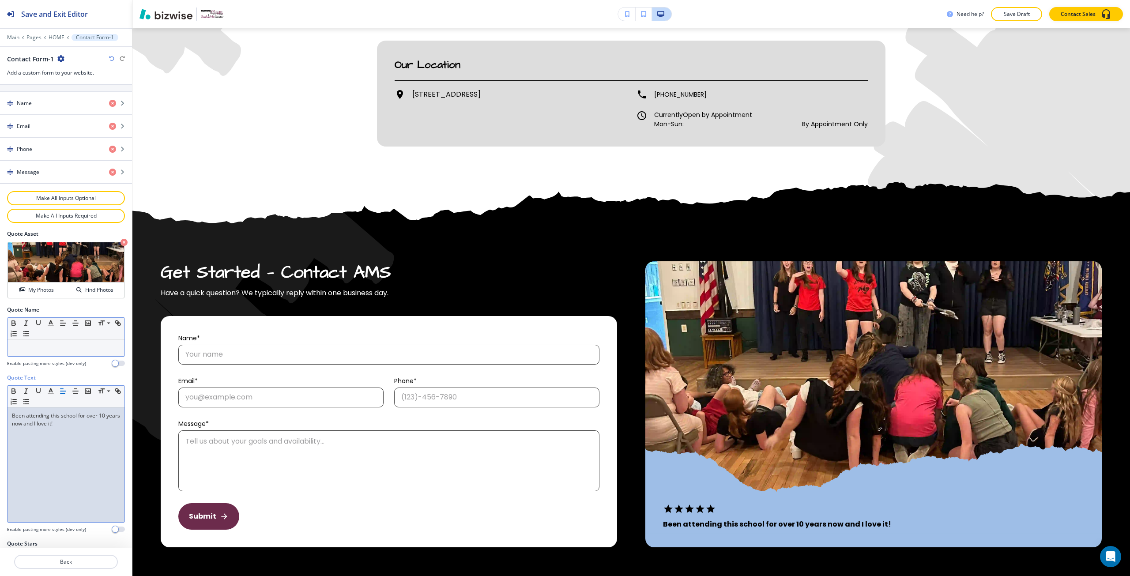
click at [79, 345] on p at bounding box center [66, 348] width 108 height 8
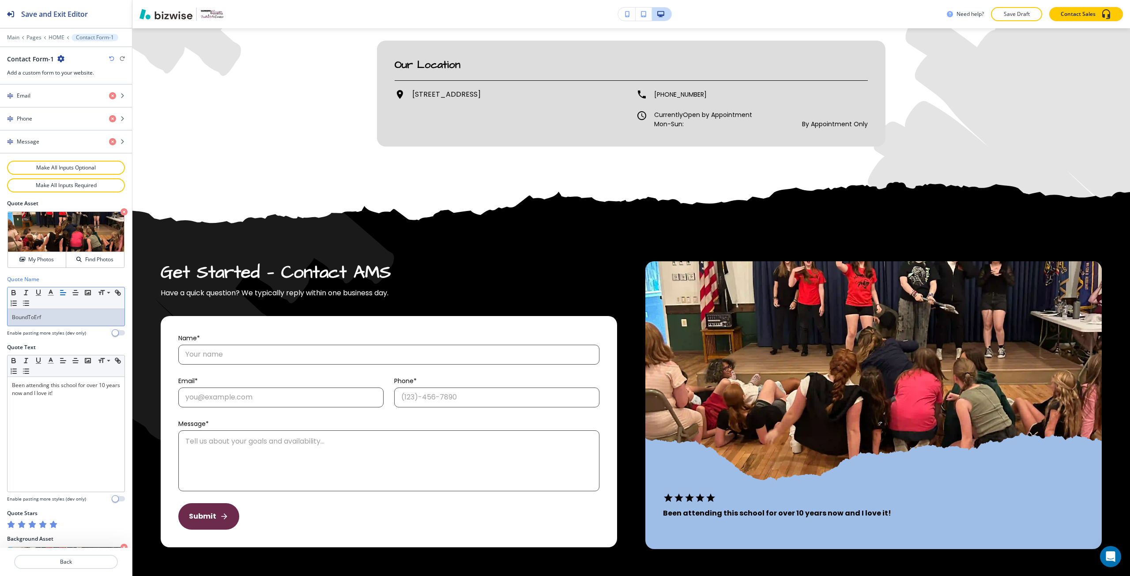
scroll to position [576, 0]
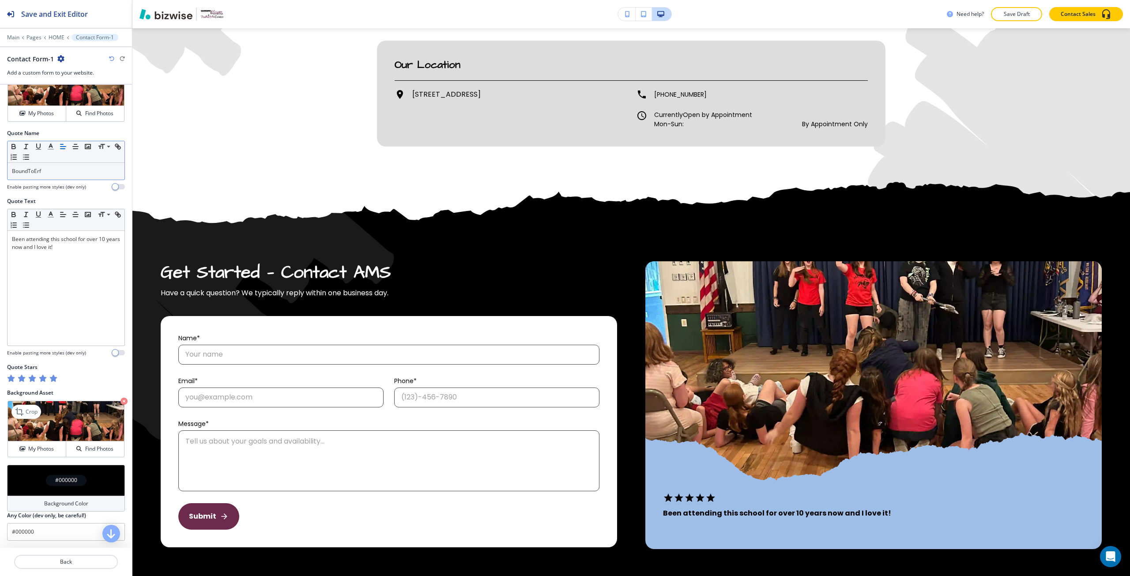
click at [121, 400] on icon "button" at bounding box center [124, 401] width 7 height 7
click at [76, 469] on div "#000000" at bounding box center [66, 480] width 118 height 31
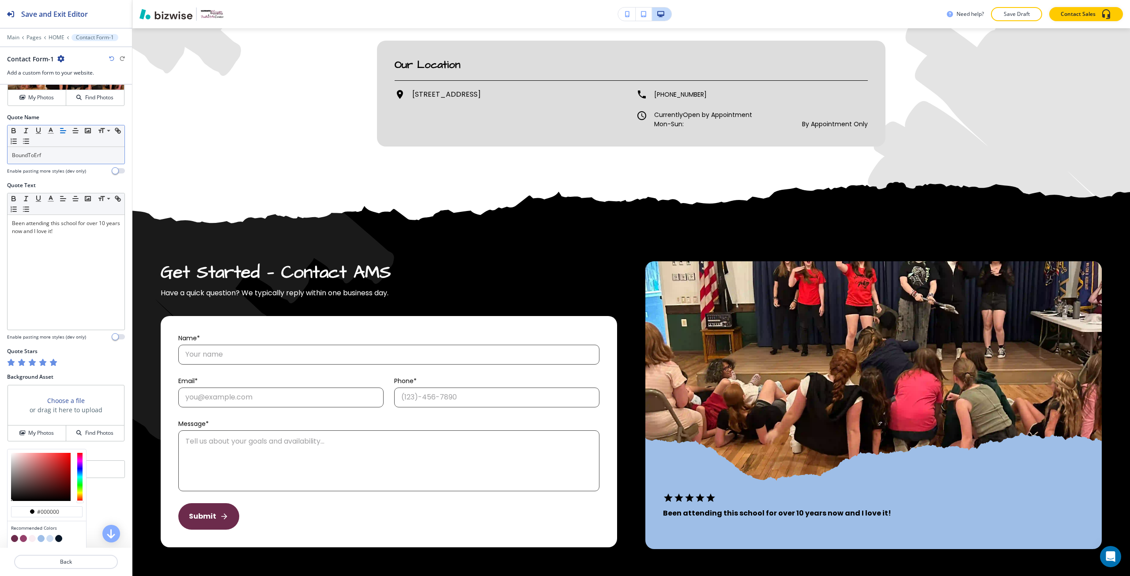
scroll to position [618, 0]
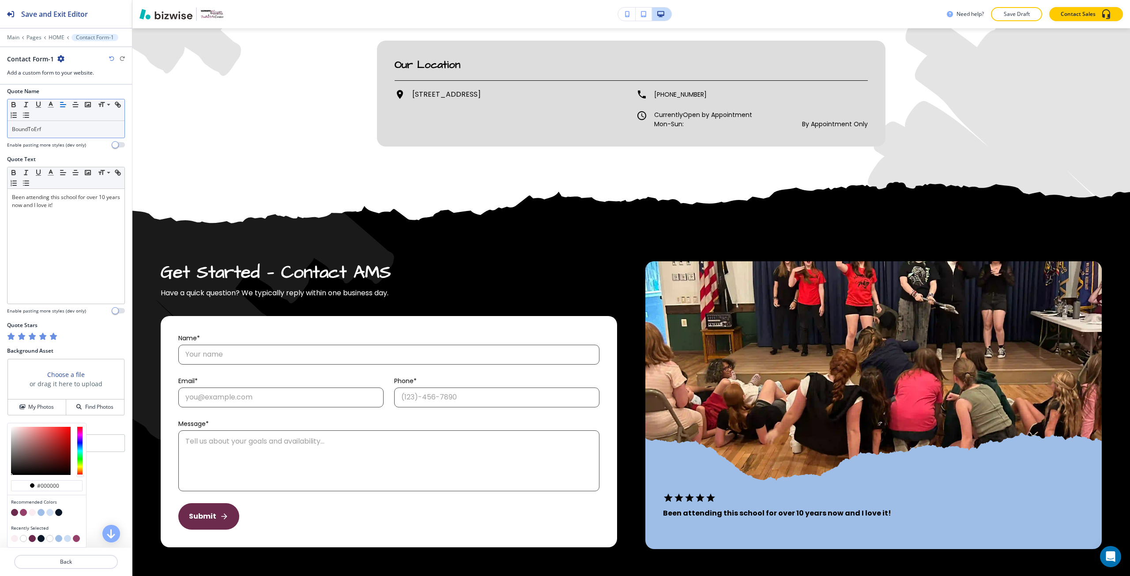
click at [44, 513] on button "button" at bounding box center [41, 512] width 7 height 7
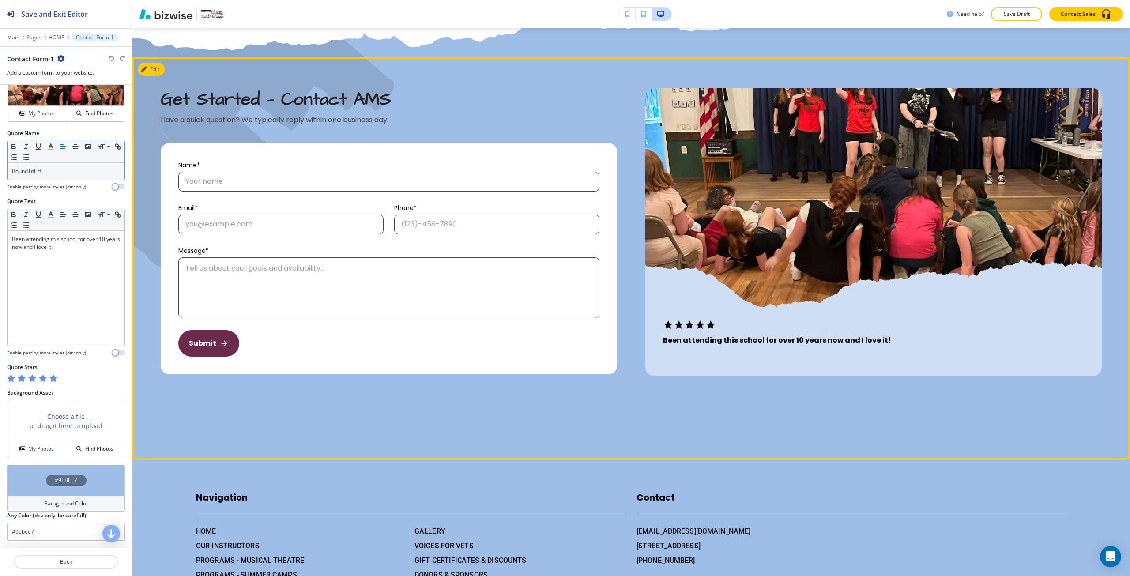
scroll to position [4758, 0]
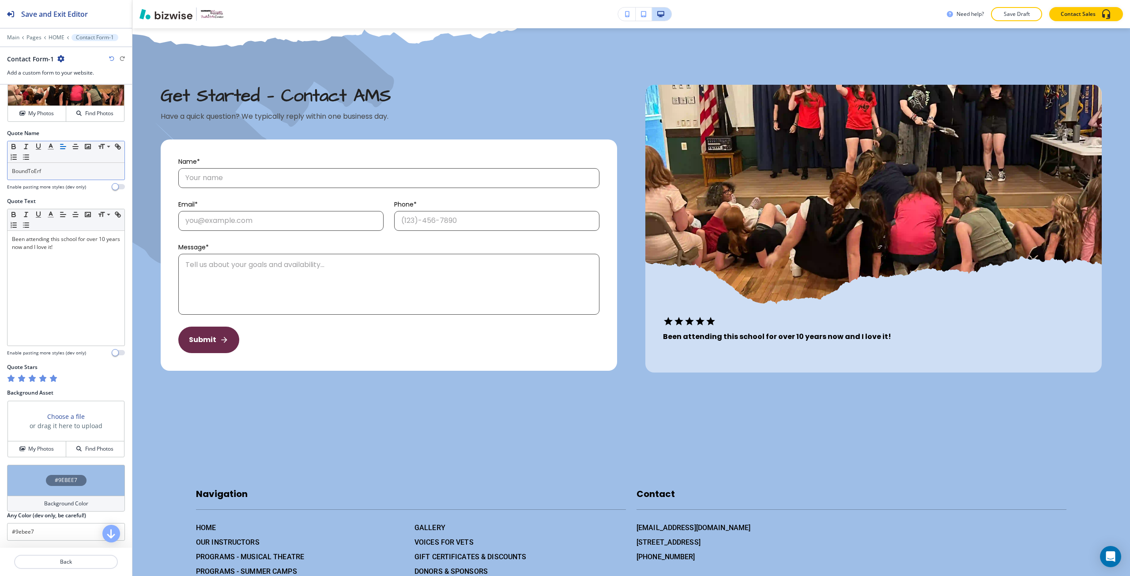
click at [85, 479] on div "#9EBEE7" at bounding box center [66, 480] width 118 height 31
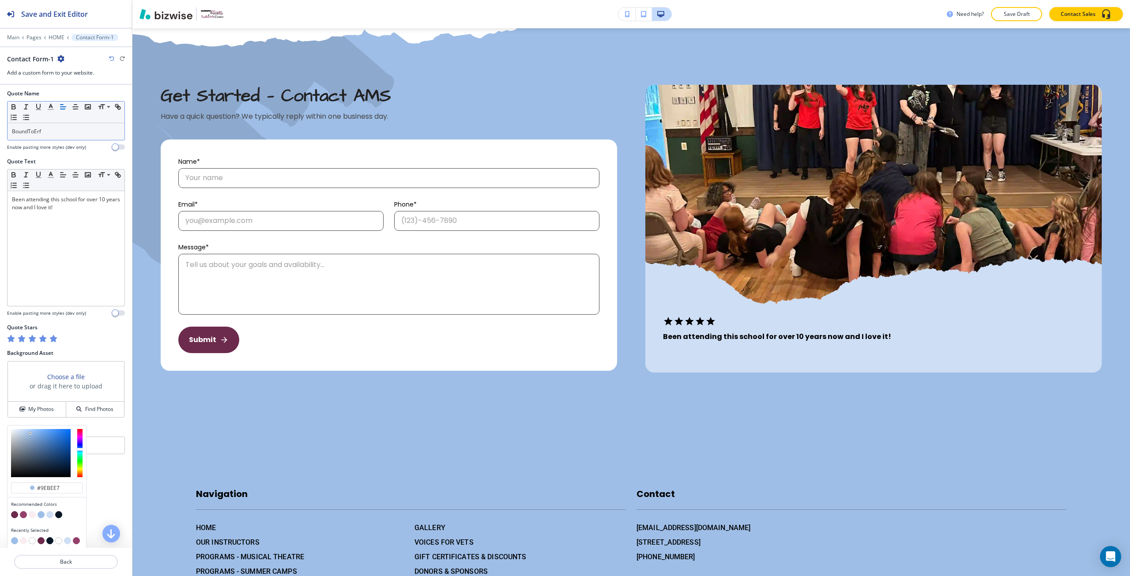
scroll to position [618, 0]
click at [15, 513] on button "button" at bounding box center [14, 512] width 7 height 7
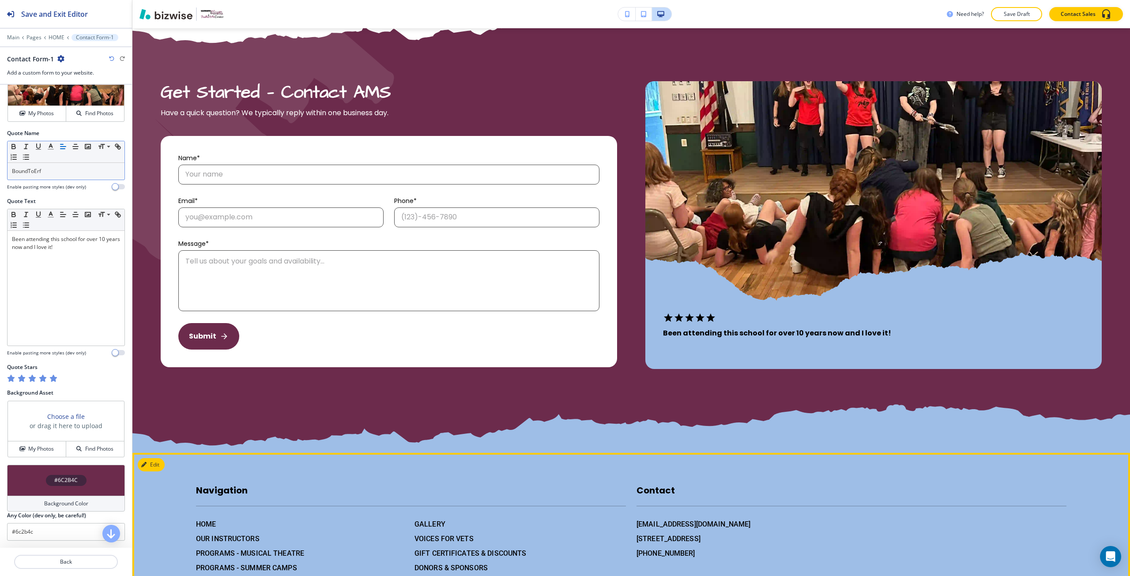
scroll to position [4758, 0]
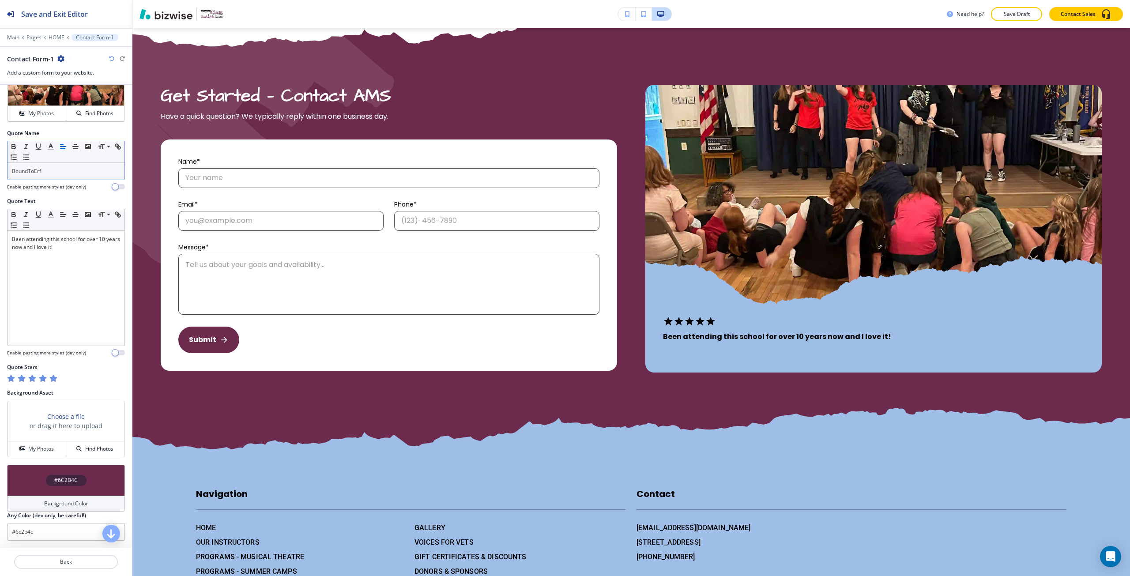
click at [112, 55] on div "Contact Form-1" at bounding box center [66, 58] width 118 height 9
click at [110, 60] on icon "button" at bounding box center [111, 58] width 5 height 5
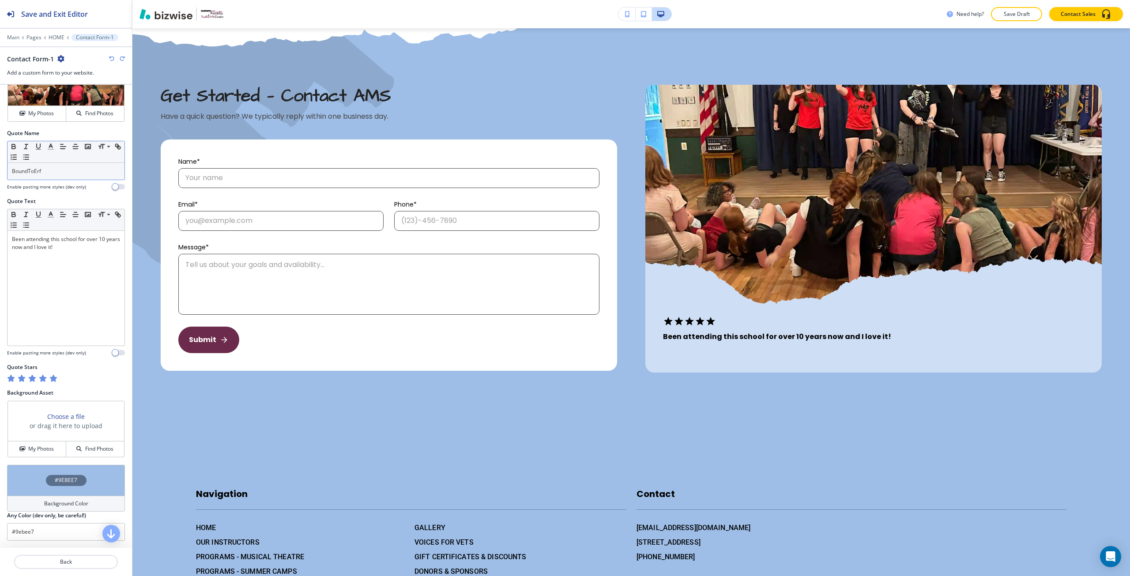
click at [110, 60] on icon "button" at bounding box center [111, 58] width 5 height 5
type input "#000000"
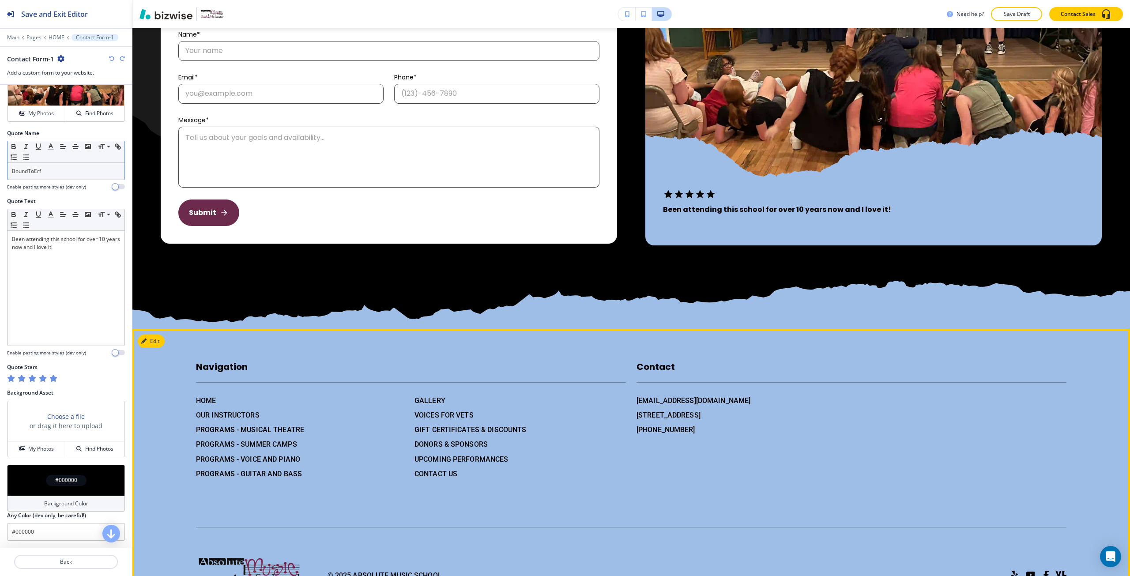
scroll to position [4890, 0]
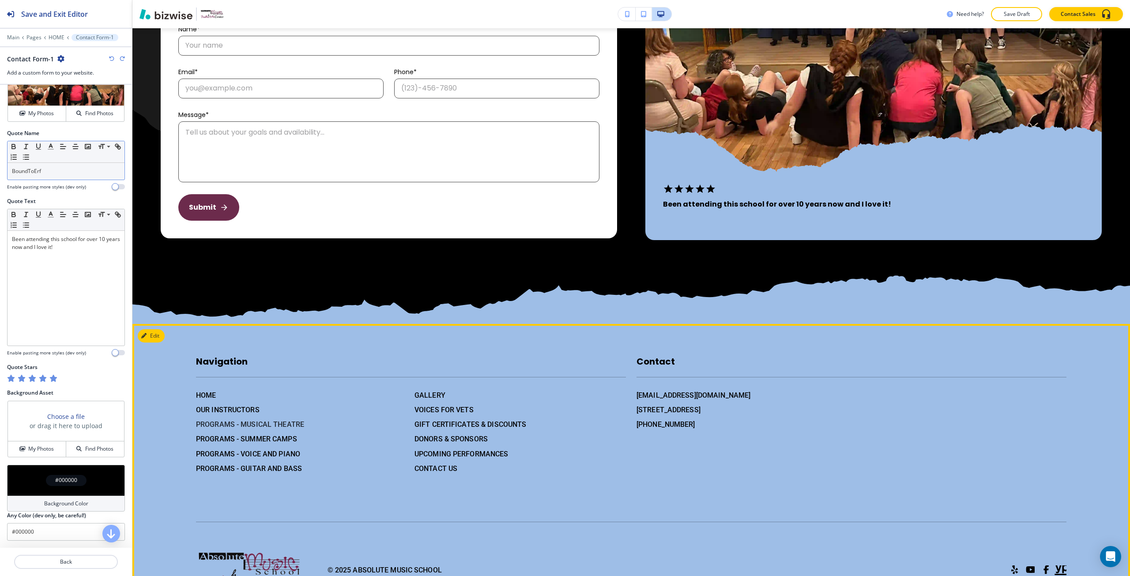
click at [260, 424] on h6 "PROGRAMS - MUSICAL THEATRE" at bounding box center [301, 424] width 211 height 11
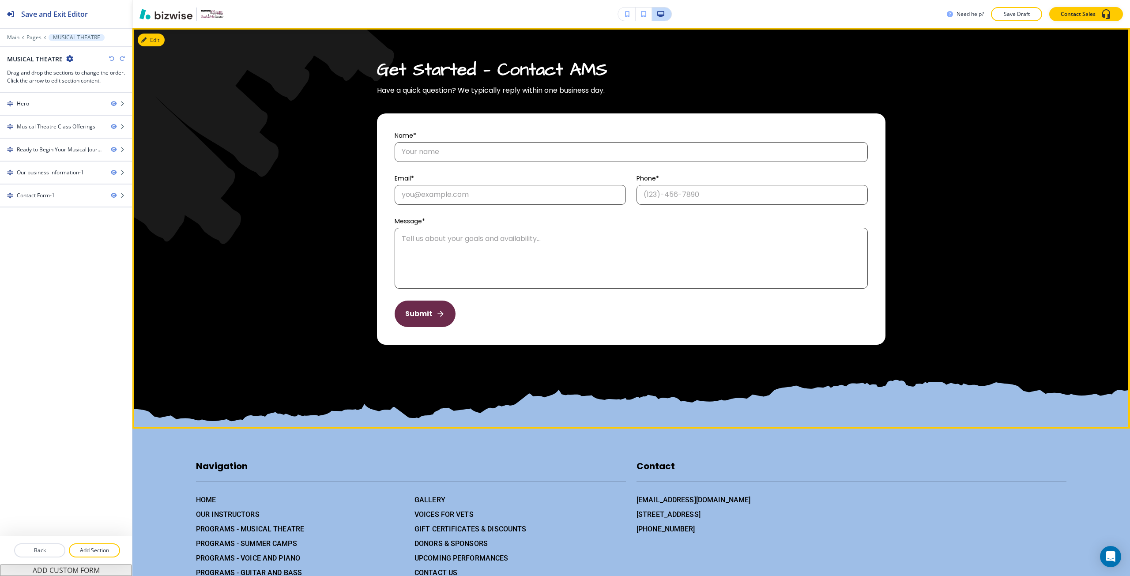
scroll to position [2033, 0]
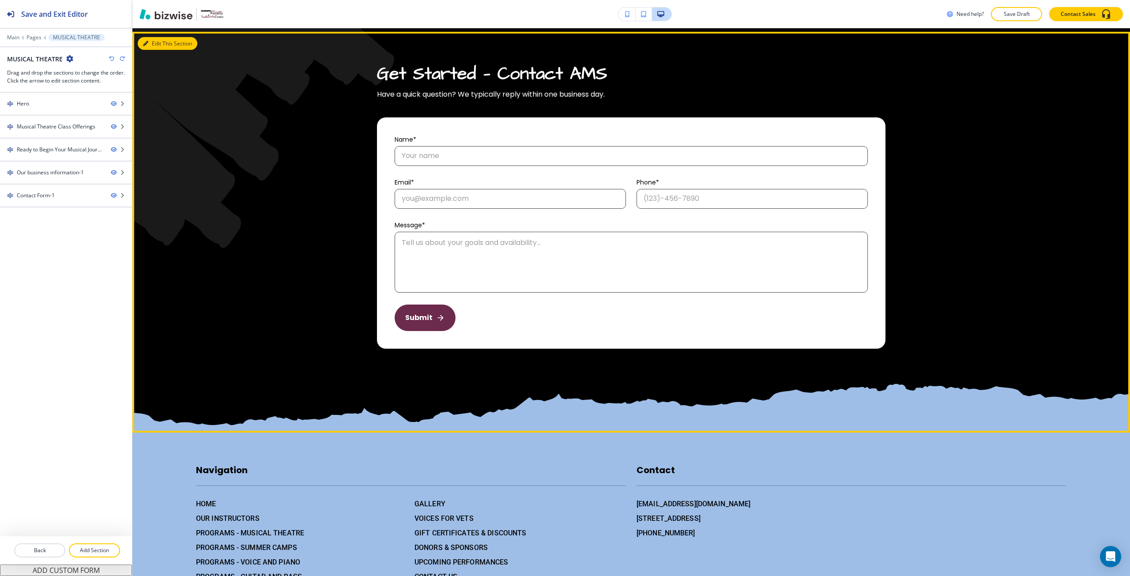
click at [159, 50] on button "Edit This Section" at bounding box center [168, 43] width 60 height 13
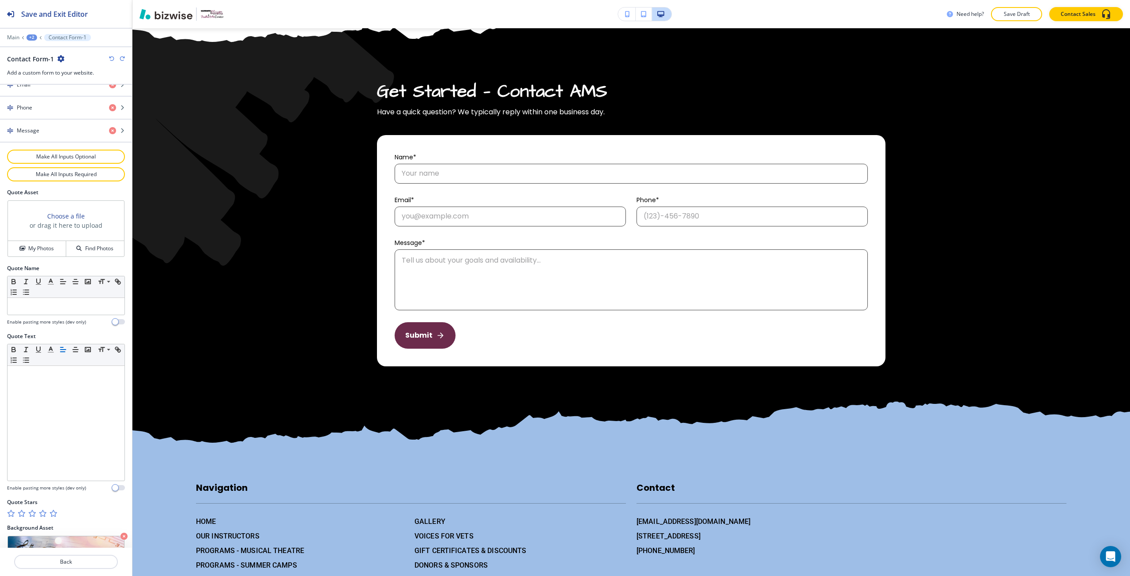
scroll to position [441, 0]
click at [53, 242] on button "My Photos" at bounding box center [37, 247] width 58 height 15
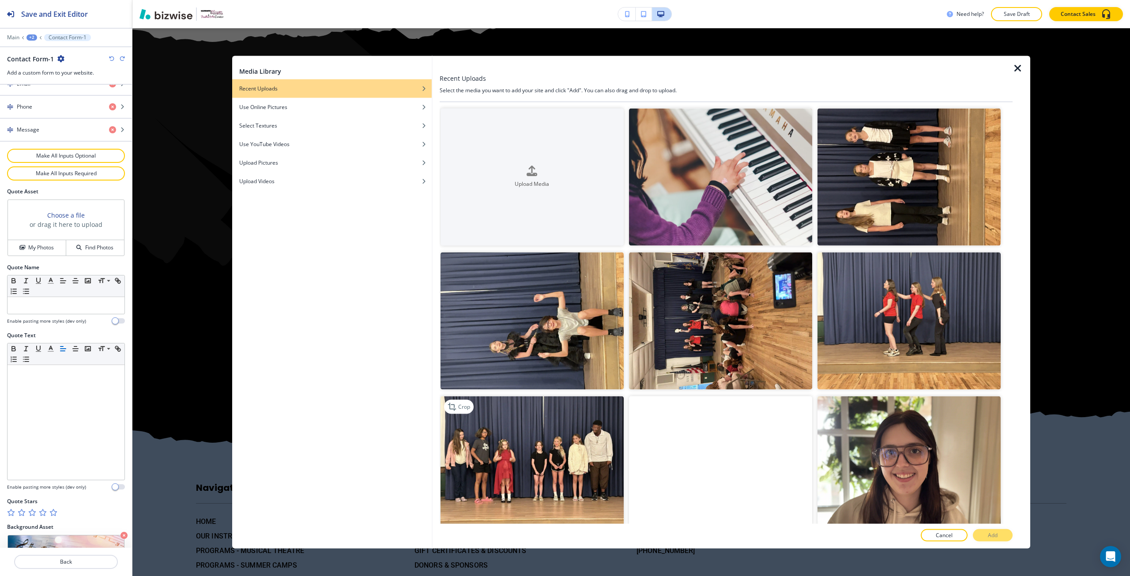
click at [578, 464] on img "button" at bounding box center [532, 464] width 183 height 137
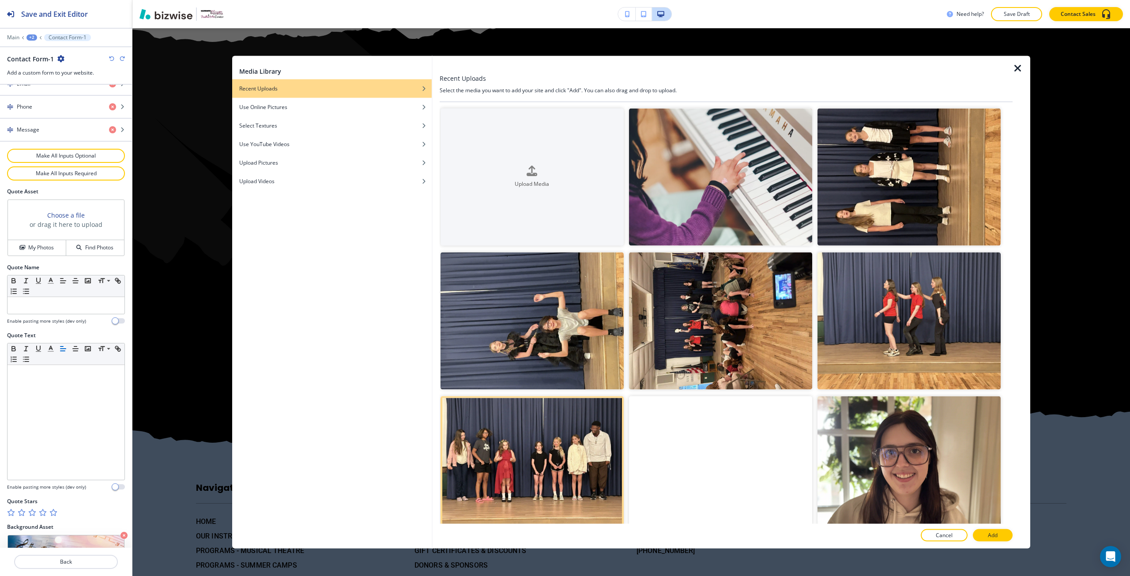
click at [980, 530] on button "Add" at bounding box center [993, 535] width 40 height 12
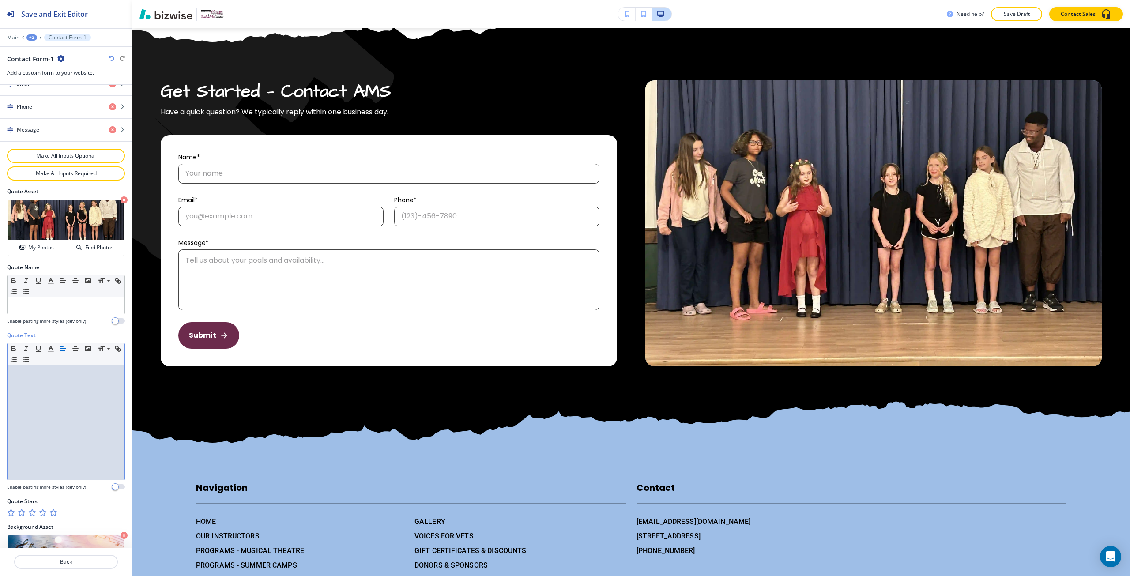
click at [74, 417] on div at bounding box center [66, 422] width 117 height 115
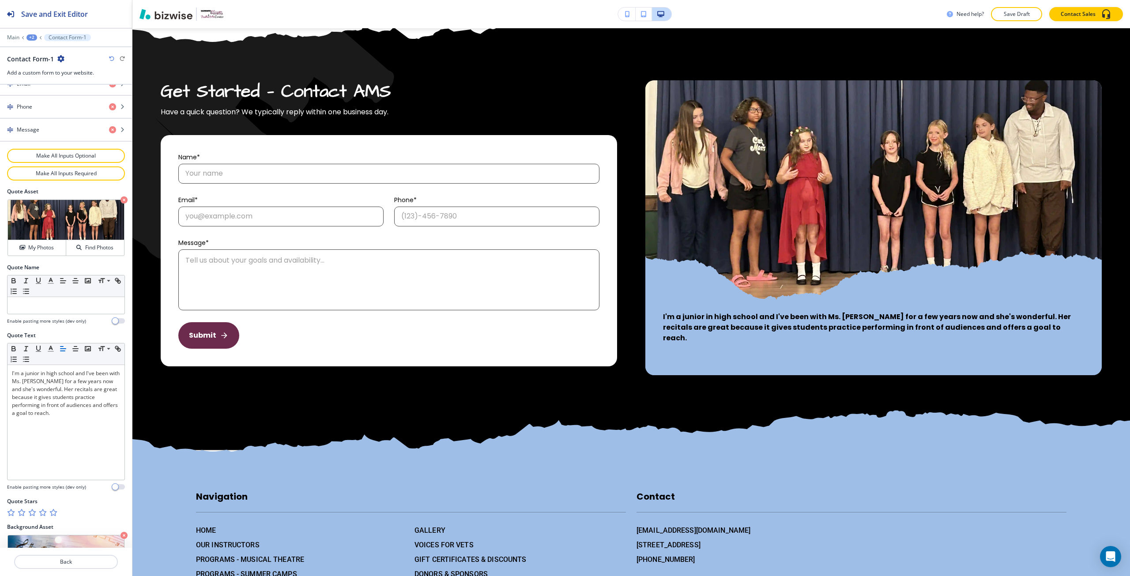
click at [53, 514] on icon "button" at bounding box center [52, 512] width 7 height 7
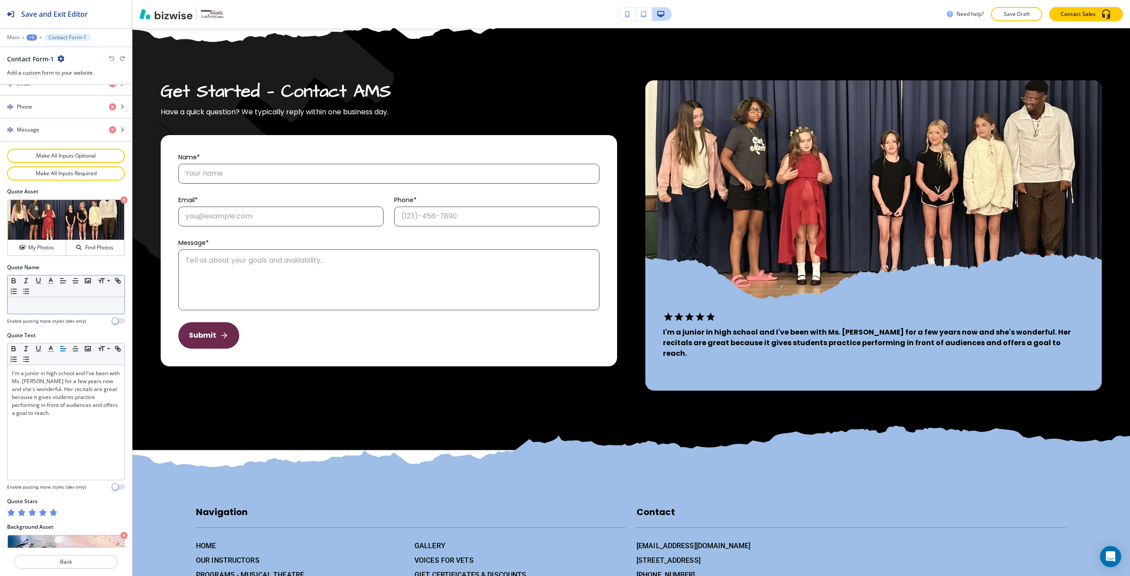
click at [68, 309] on p at bounding box center [66, 306] width 108 height 8
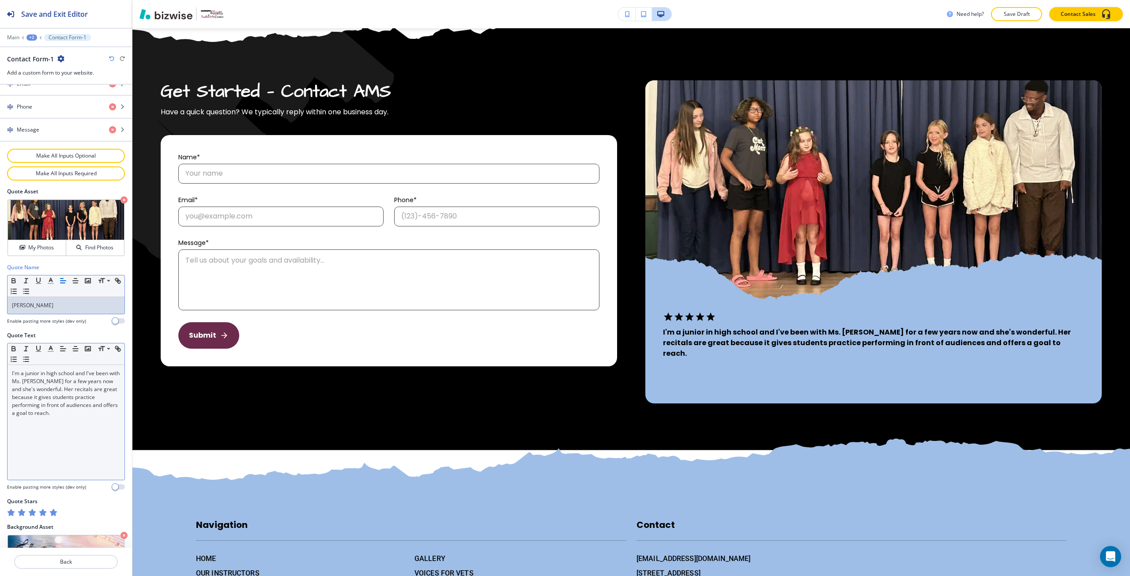
click at [76, 415] on p "I'm a junior in high school and I've been with Ms. Nancy for a few years now an…" at bounding box center [66, 394] width 108 height 48
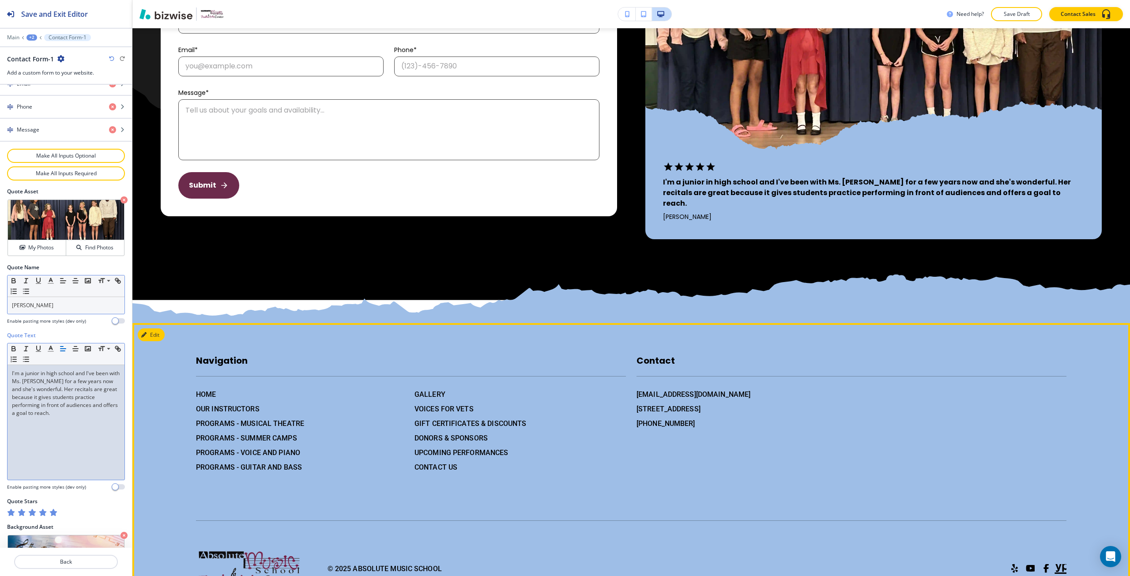
scroll to position [2192, 0]
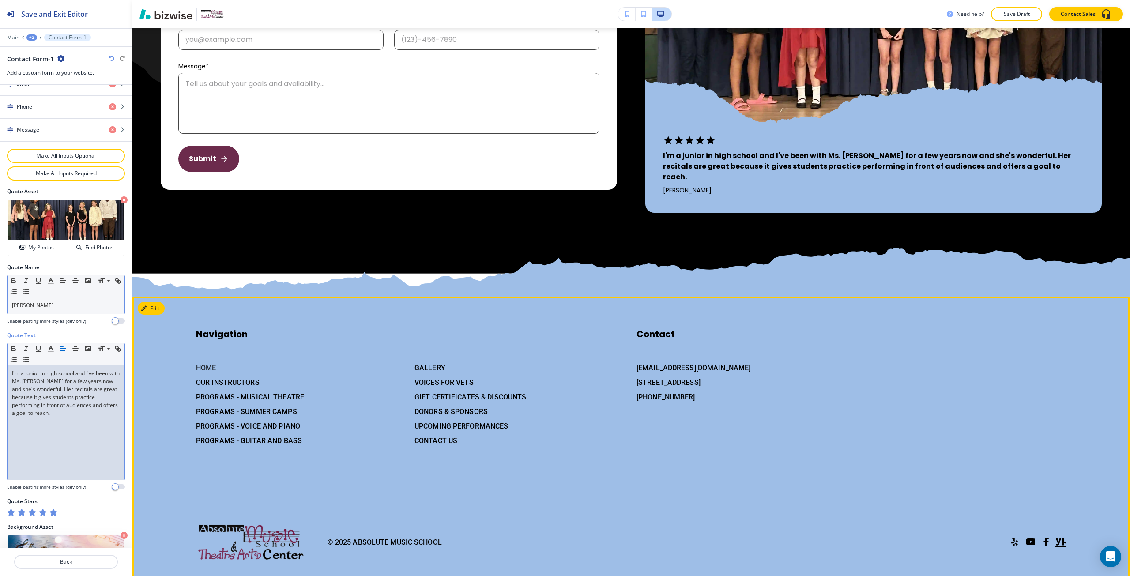
click at [204, 373] on h6 "HOME" at bounding box center [301, 367] width 211 height 11
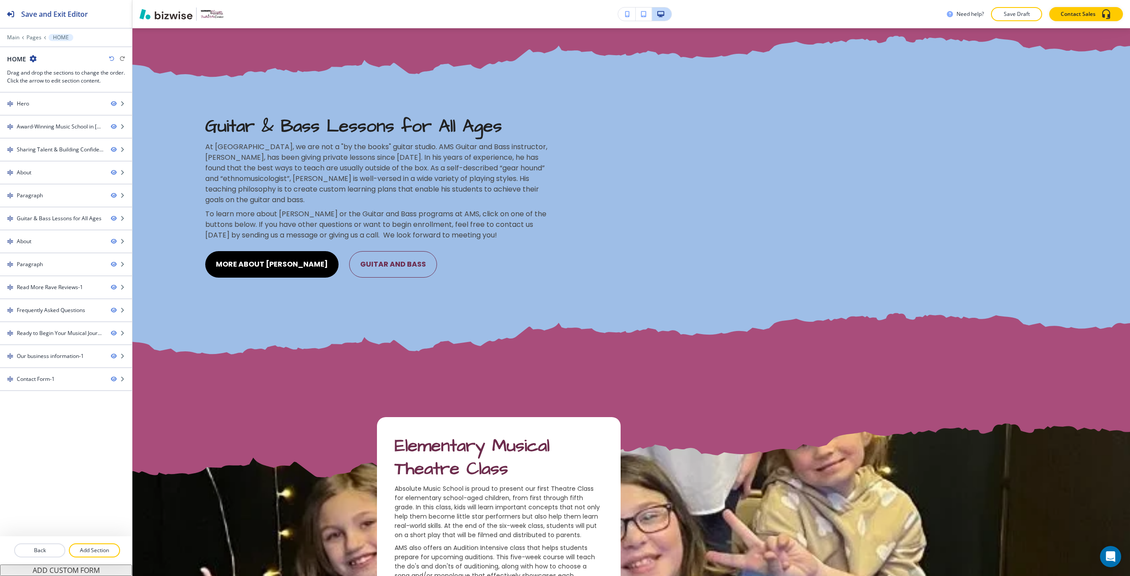
scroll to position [0, 0]
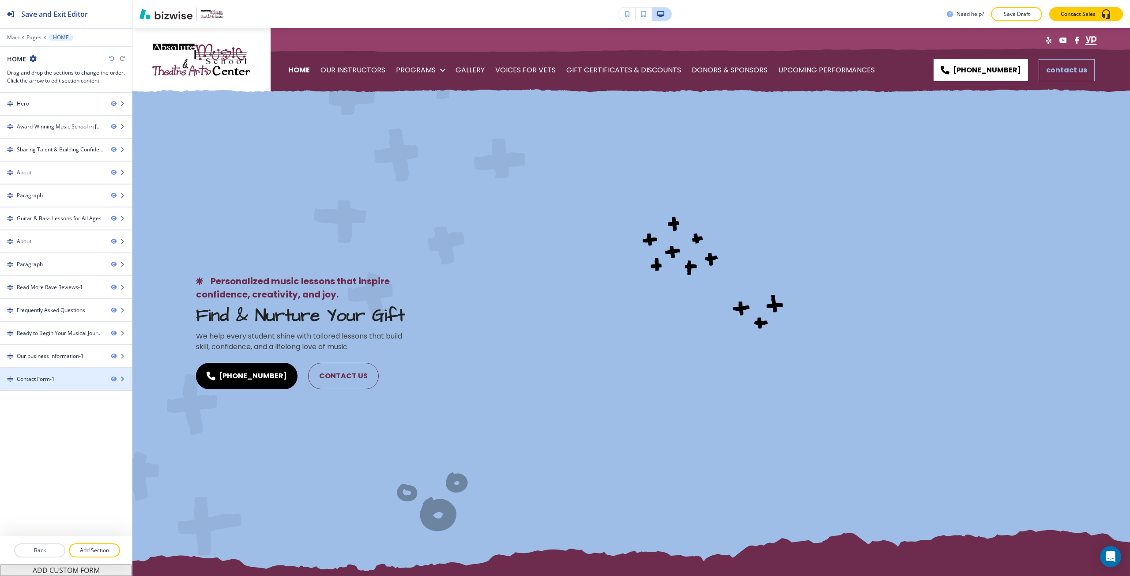
click at [49, 383] on div at bounding box center [66, 386] width 132 height 7
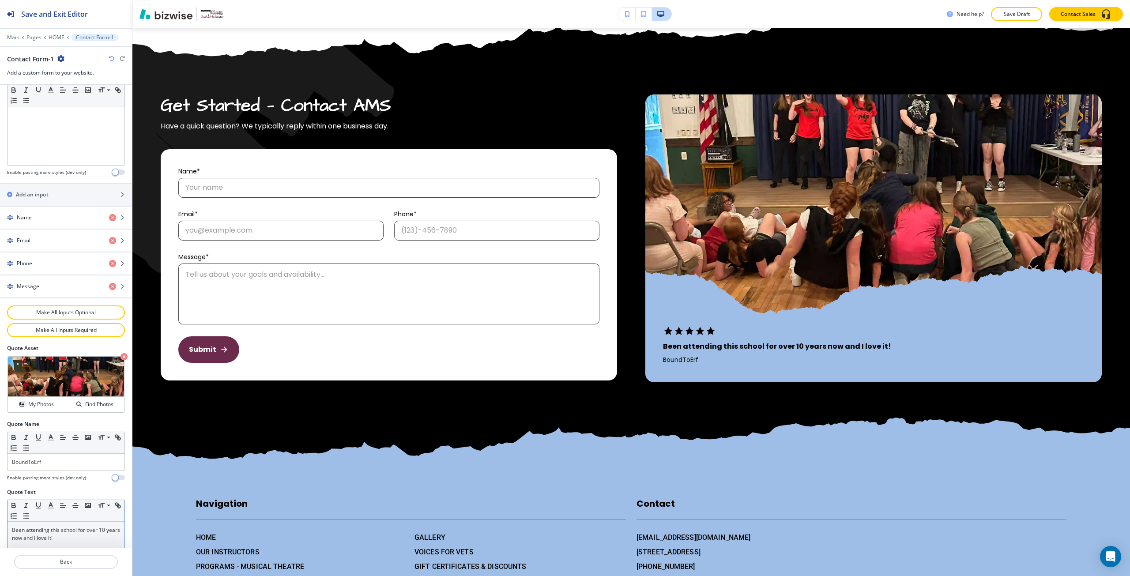
scroll to position [441, 0]
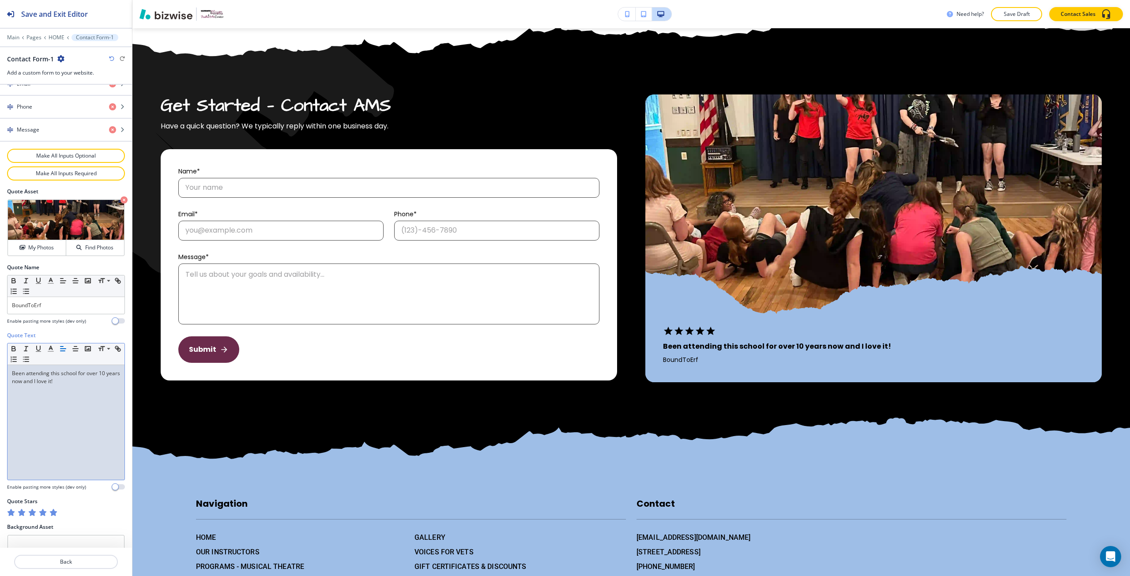
click at [45, 412] on div "Been attending this school for over 10 years now and I love it!" at bounding box center [66, 422] width 117 height 115
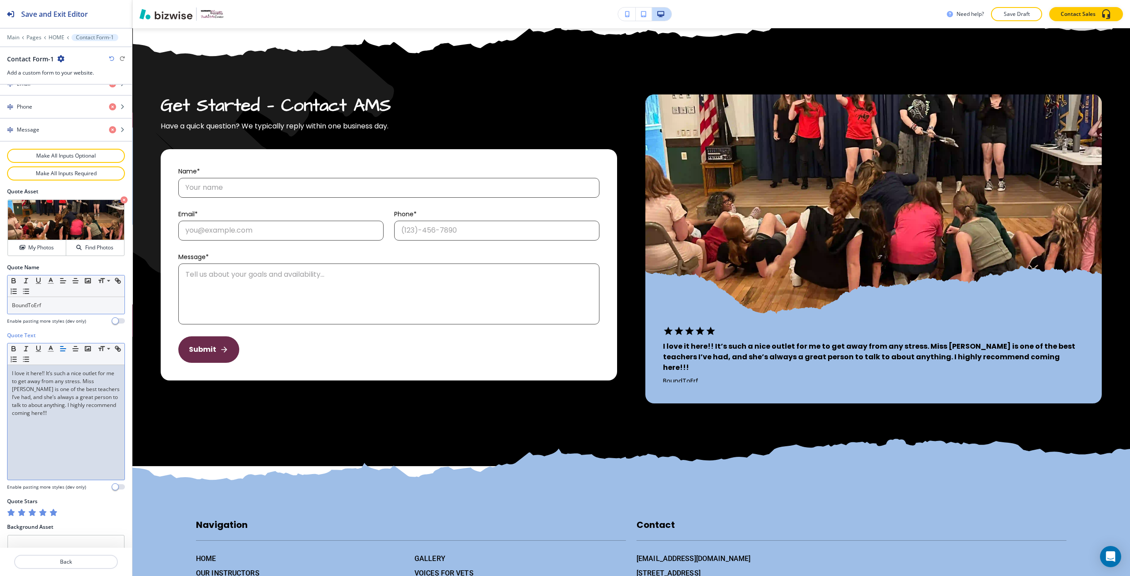
click at [49, 309] on div "BoundToErf" at bounding box center [66, 305] width 117 height 17
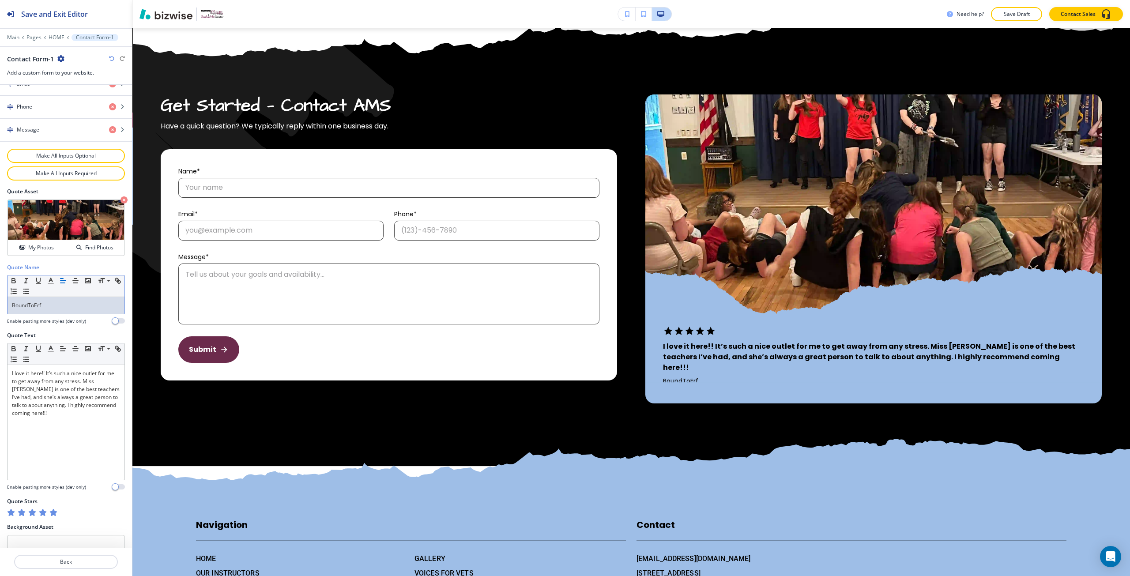
click at [49, 309] on div "BoundToErf" at bounding box center [66, 305] width 117 height 17
click at [11, 300] on div "tina barrella" at bounding box center [66, 305] width 117 height 17
click at [27, 305] on p "Tina barrella" at bounding box center [66, 306] width 108 height 8
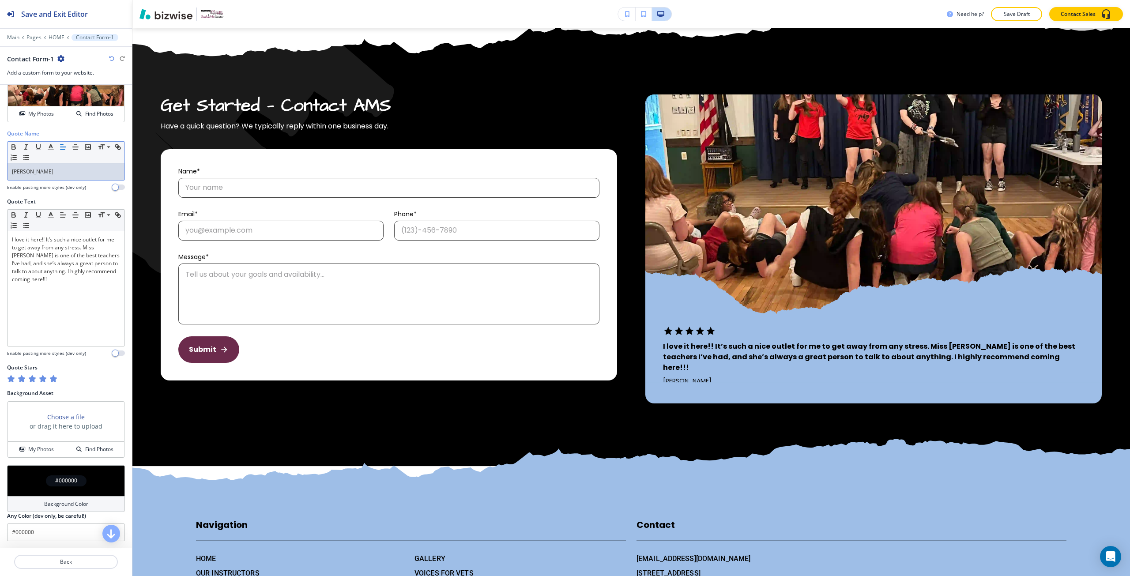
scroll to position [576, 0]
click at [55, 416] on h3 "Choose a file" at bounding box center [66, 416] width 38 height 9
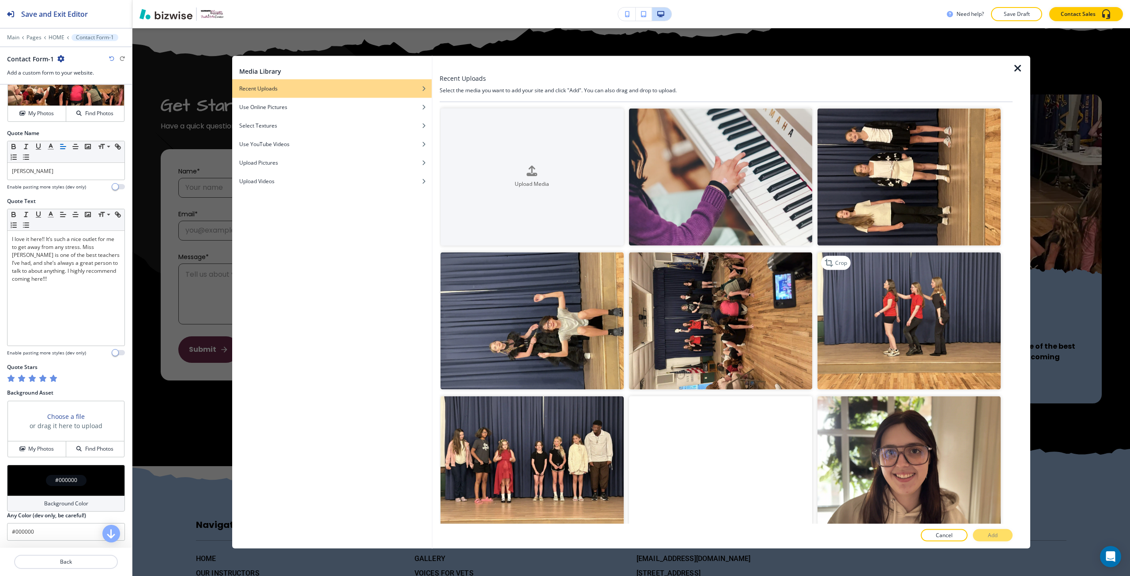
click at [879, 335] on img "button" at bounding box center [909, 320] width 183 height 137
drag, startPoint x: 983, startPoint y: 537, endPoint x: 587, endPoint y: 509, distance: 397.0
click at [982, 537] on button "Add" at bounding box center [993, 535] width 40 height 12
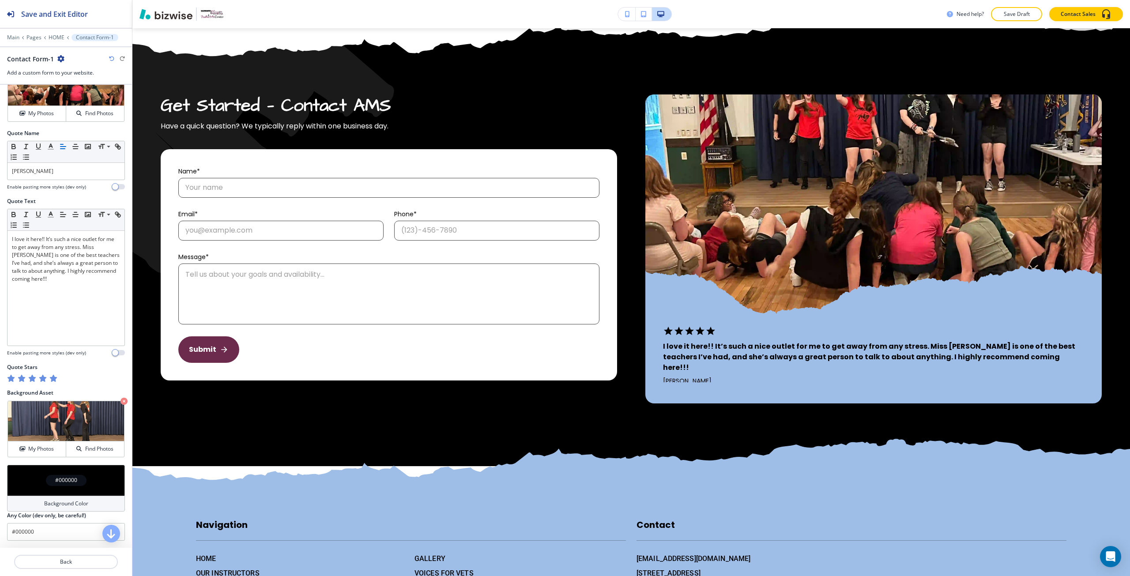
click at [70, 475] on div "#000000" at bounding box center [66, 480] width 41 height 11
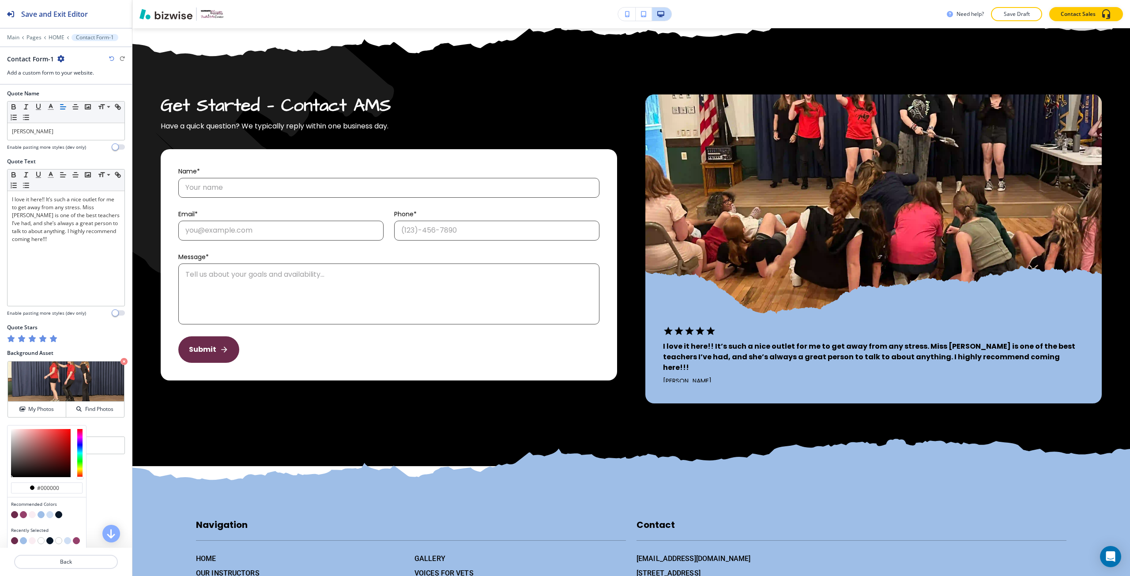
scroll to position [618, 0]
click at [32, 510] on button "button" at bounding box center [32, 512] width 7 height 7
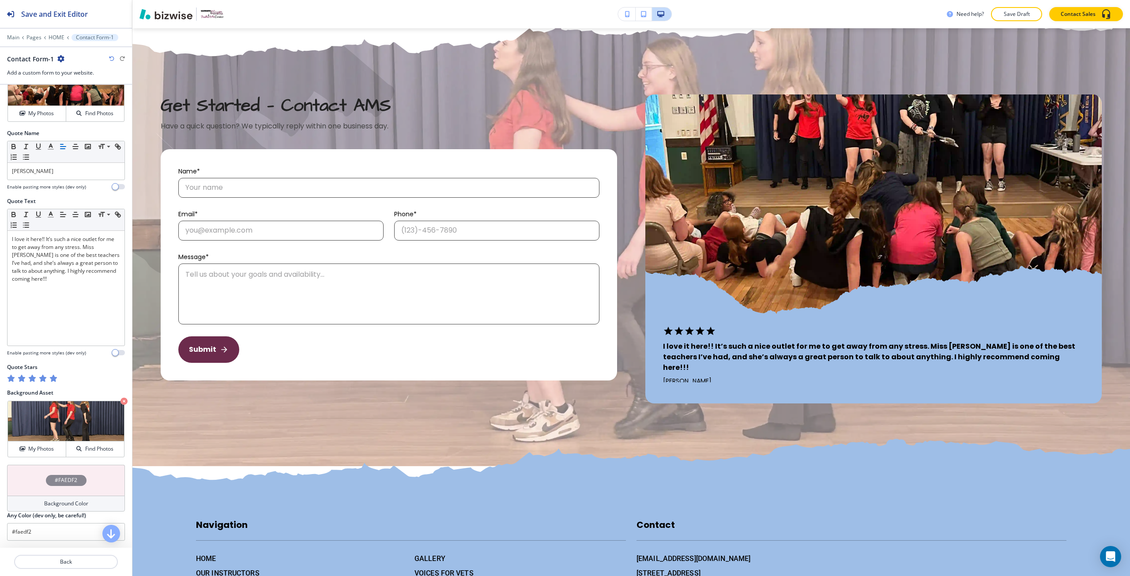
scroll to position [576, 0]
click at [58, 487] on div "#FAEDF2" at bounding box center [66, 480] width 118 height 31
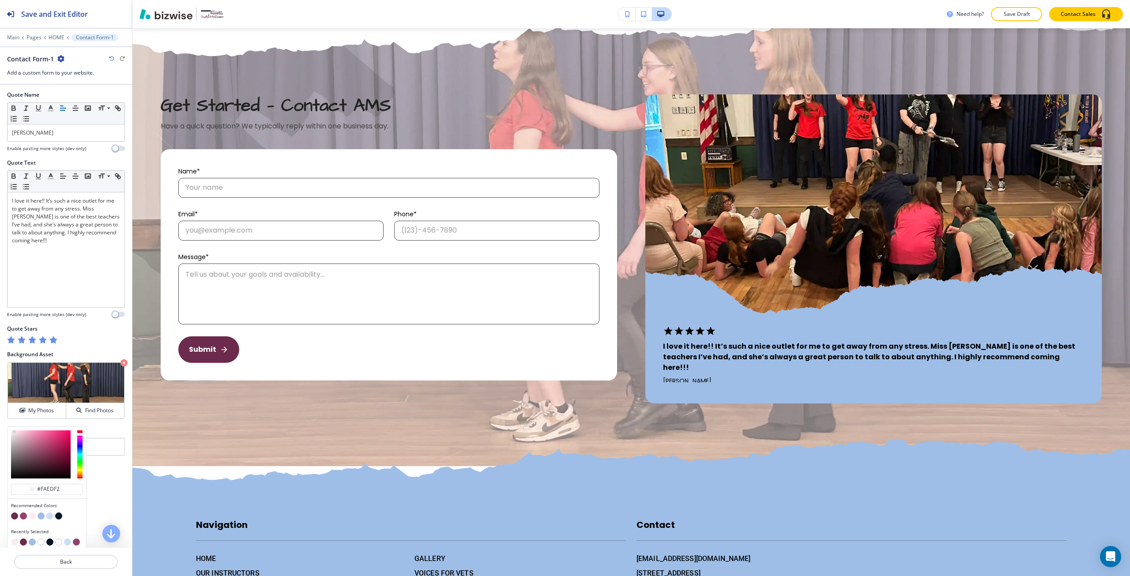
scroll to position [618, 0]
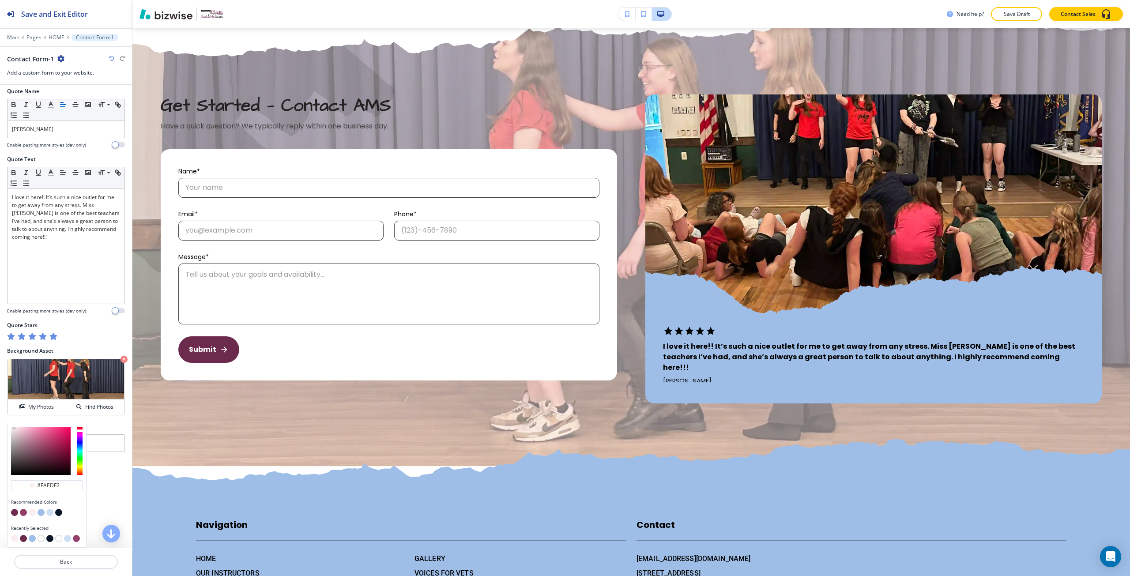
click at [50, 512] on button "button" at bounding box center [49, 512] width 7 height 7
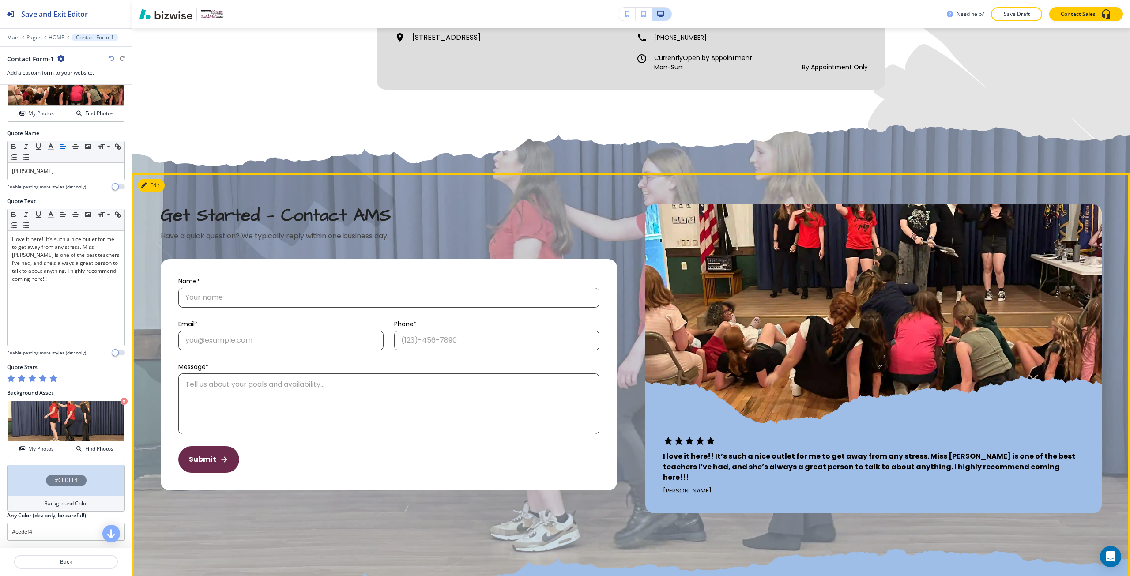
scroll to position [4616, 0]
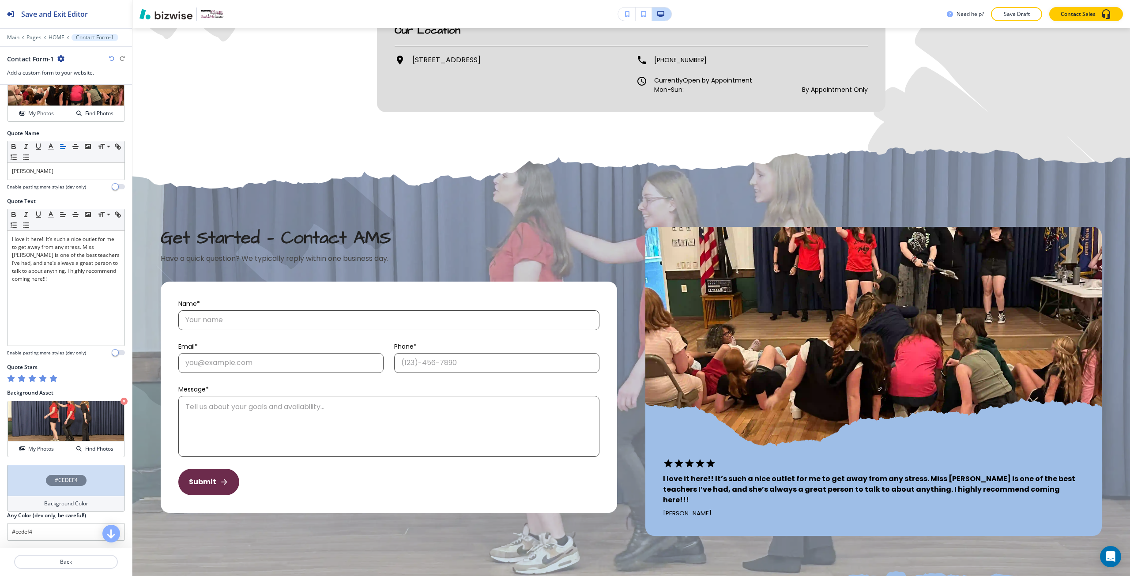
click at [77, 482] on div "#CEDEF4" at bounding box center [66, 480] width 41 height 11
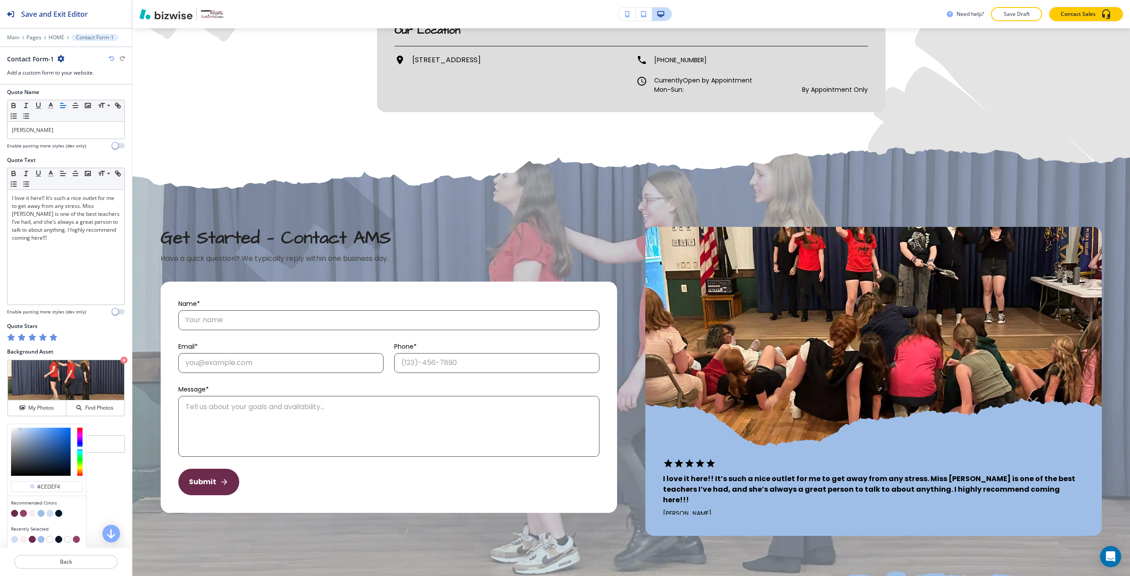
scroll to position [618, 0]
click at [51, 537] on button "button" at bounding box center [49, 538] width 7 height 7
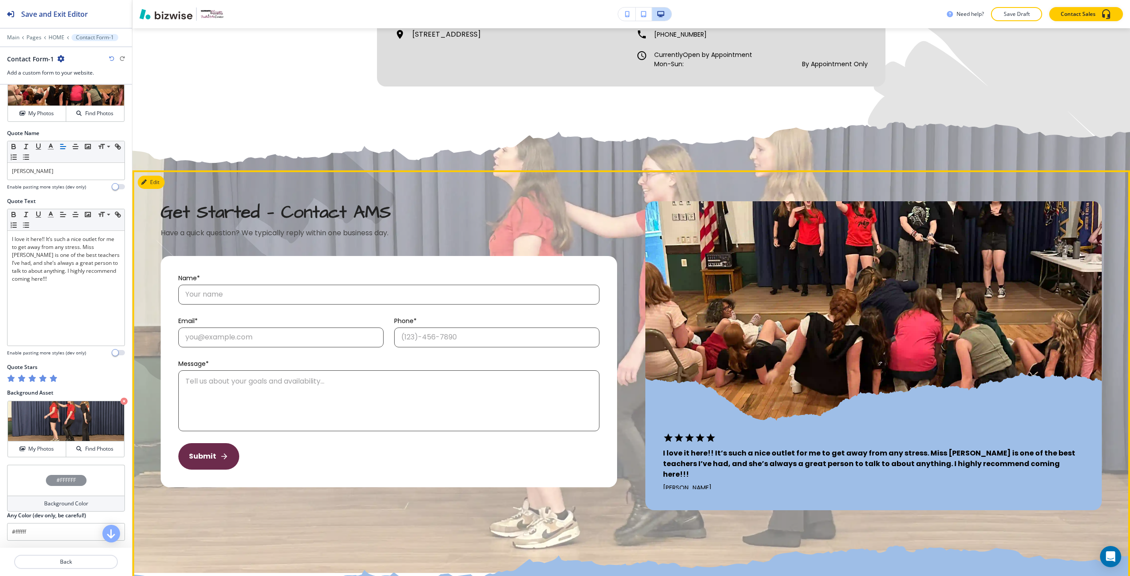
scroll to position [4660, 0]
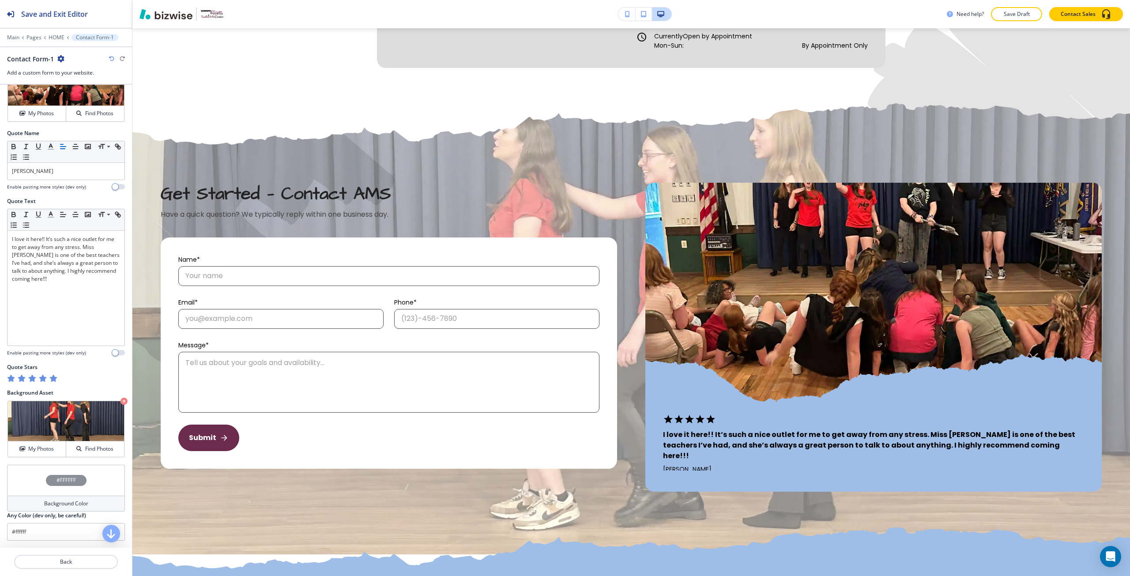
click at [56, 474] on div "#FFFFFF" at bounding box center [66, 480] width 118 height 31
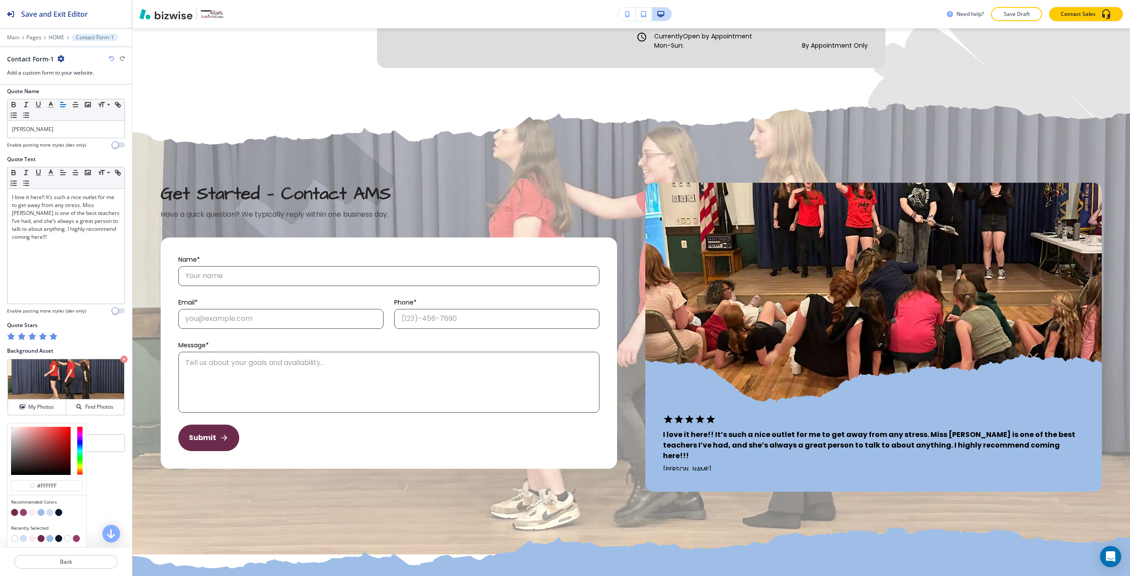
click at [34, 513] on button "button" at bounding box center [32, 512] width 7 height 7
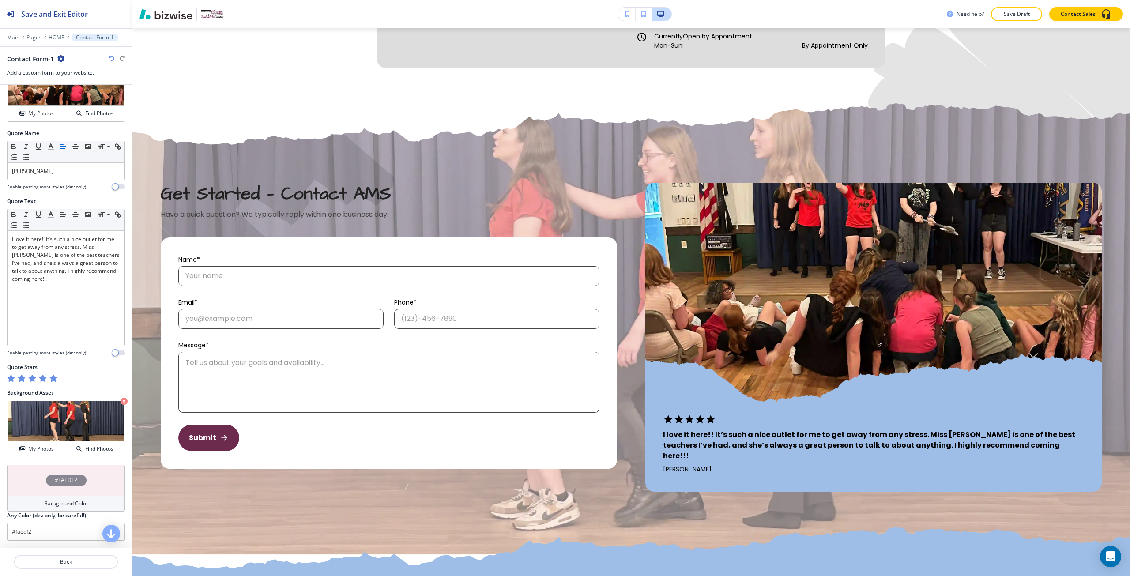
click at [109, 57] on icon "button" at bounding box center [111, 58] width 5 height 5
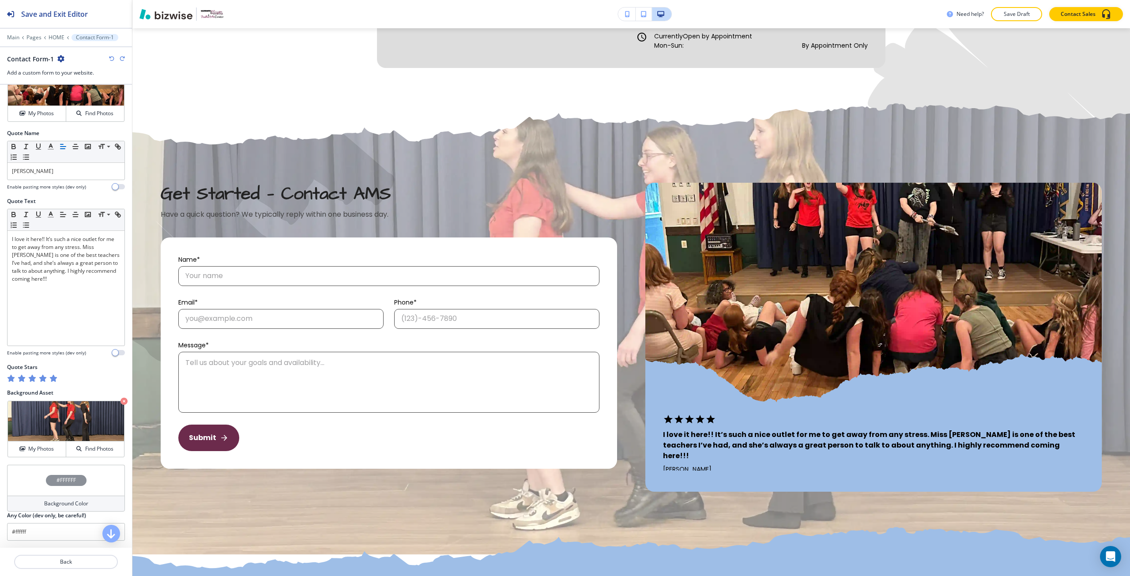
click at [109, 57] on icon "button" at bounding box center [111, 58] width 5 height 5
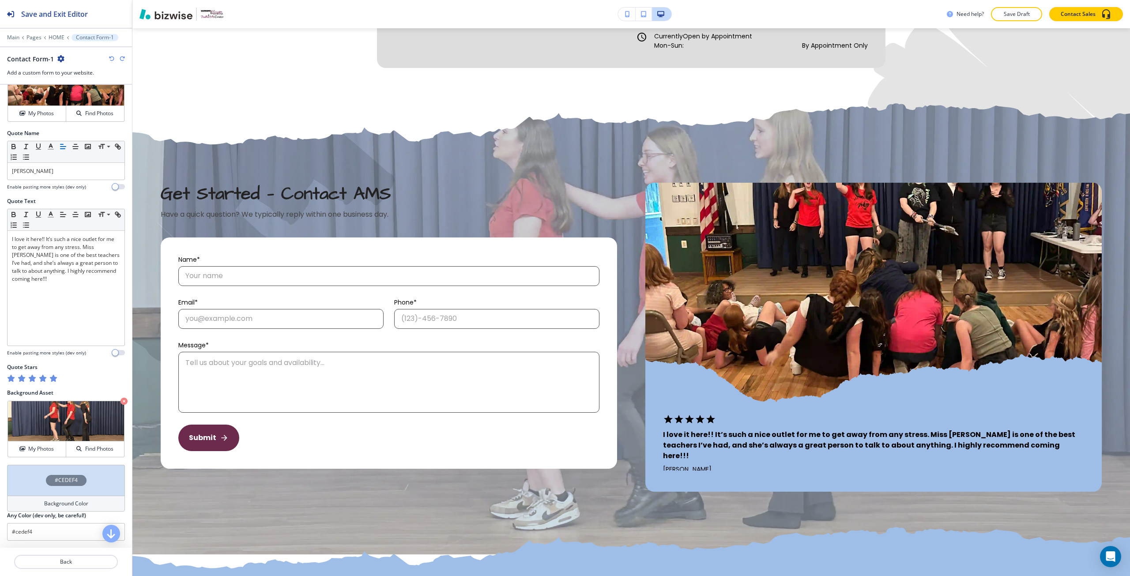
click at [109, 57] on icon "button" at bounding box center [111, 58] width 5 height 5
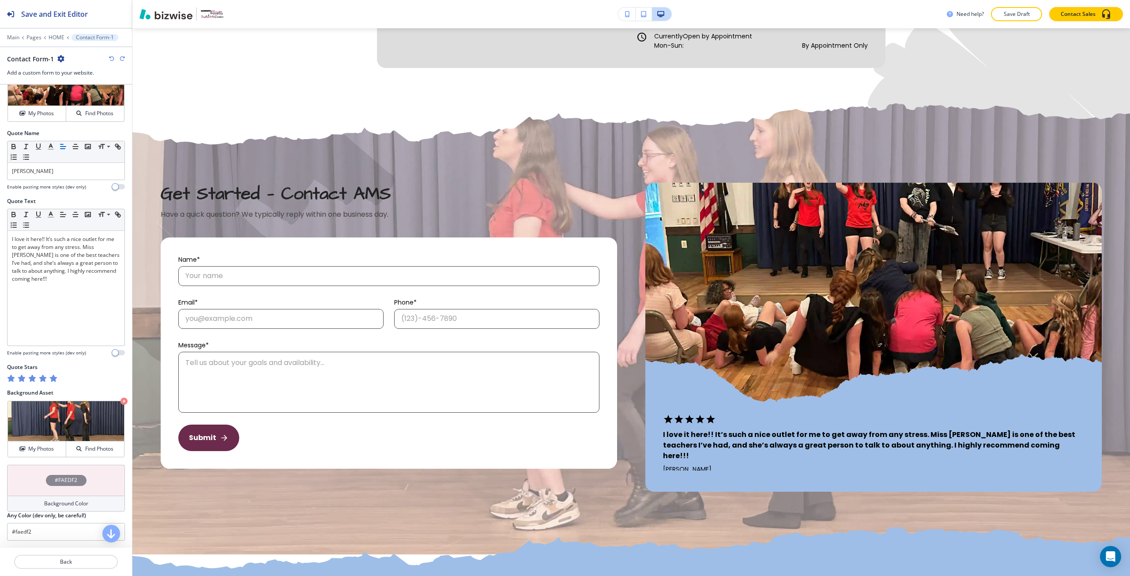
click at [109, 57] on icon "button" at bounding box center [111, 58] width 5 height 5
type input "#000000"
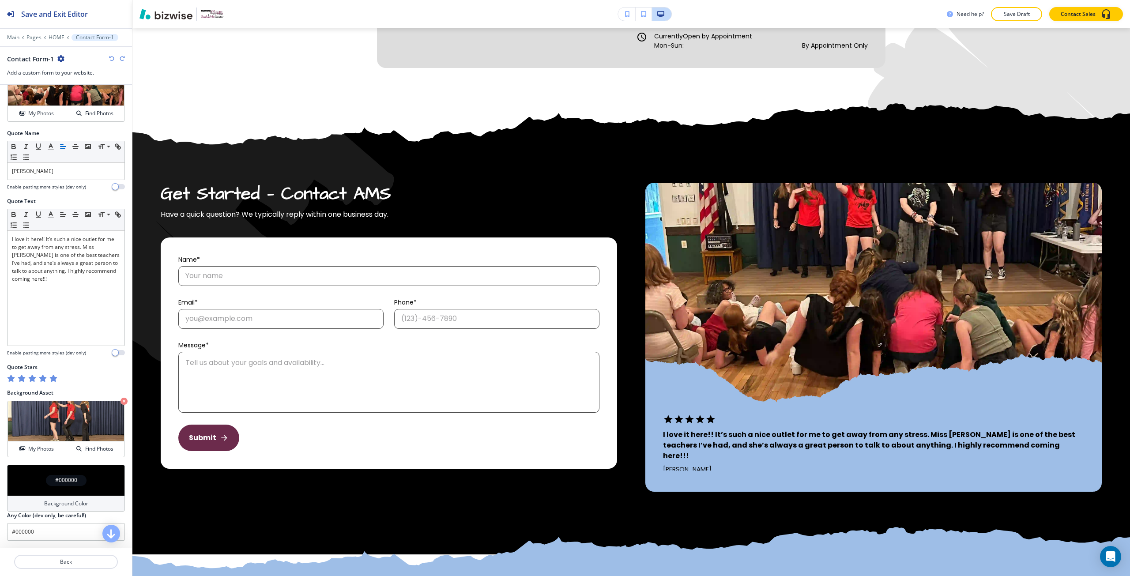
click at [109, 57] on icon "button" at bounding box center [111, 58] width 5 height 5
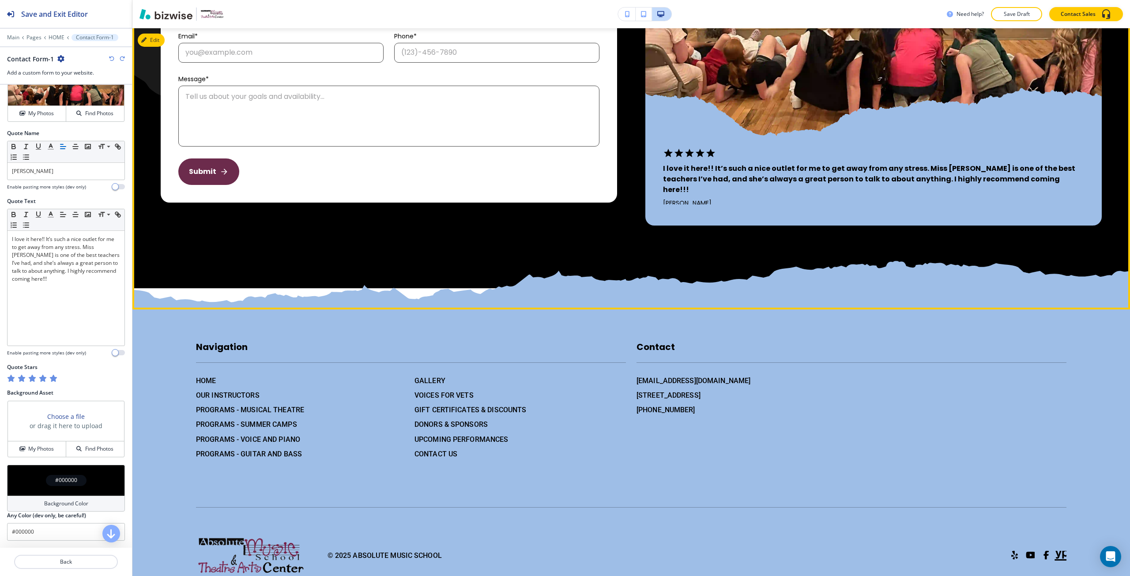
scroll to position [4947, 0]
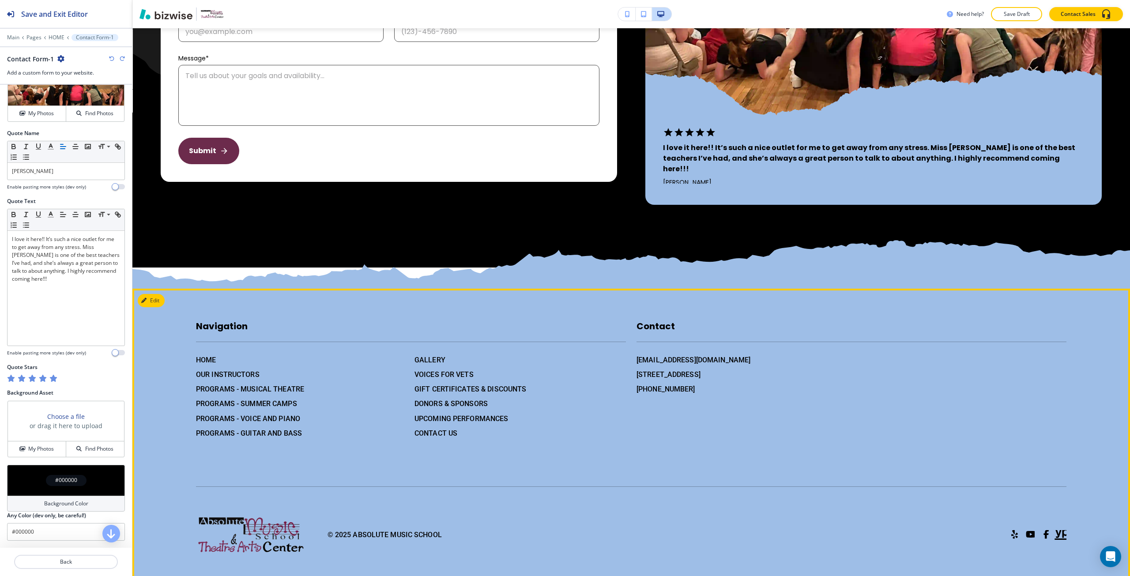
click at [380, 320] on p "Navigation" at bounding box center [411, 331] width 430 height 22
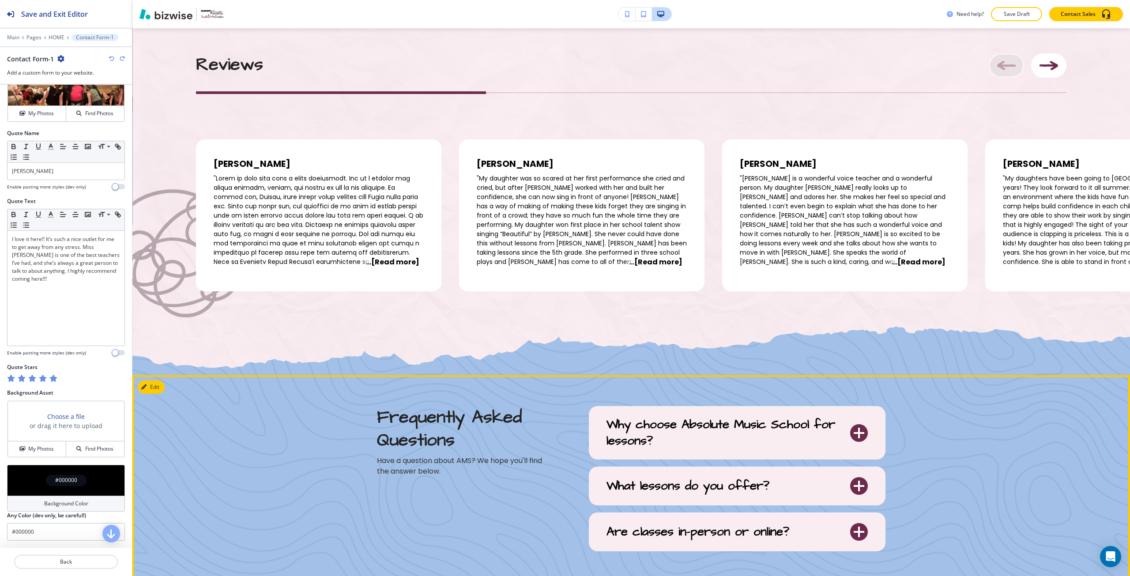
scroll to position [3357, 0]
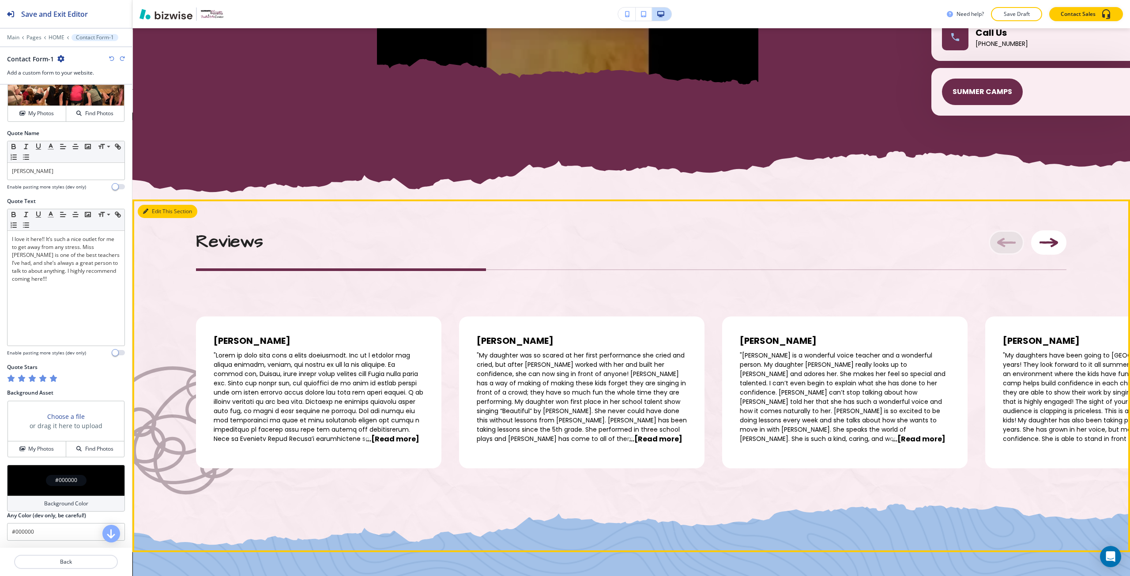
click at [148, 212] on icon "button" at bounding box center [145, 211] width 5 height 5
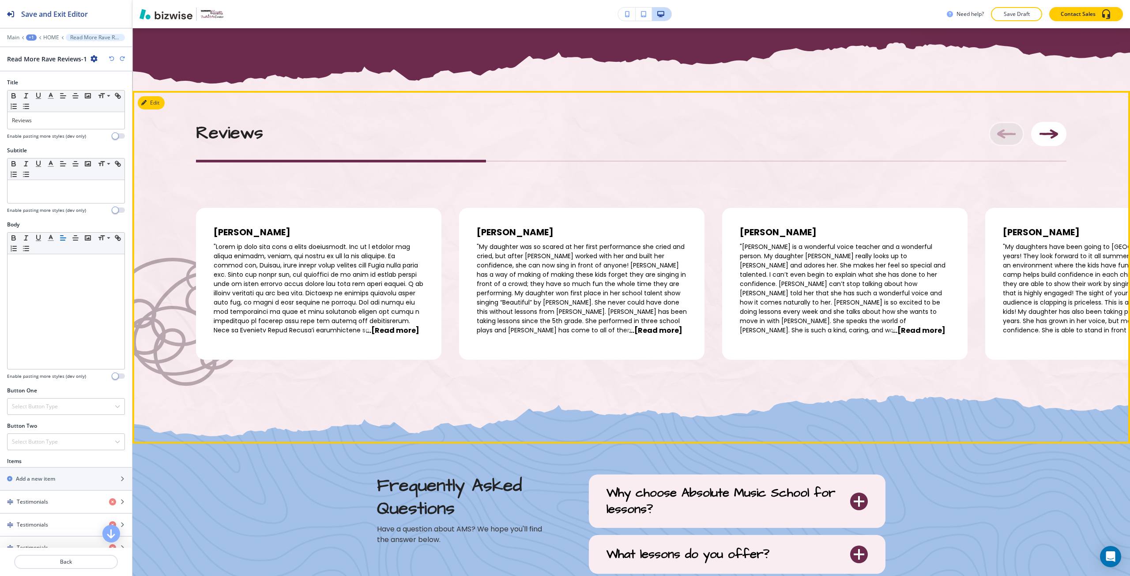
scroll to position [3476, 0]
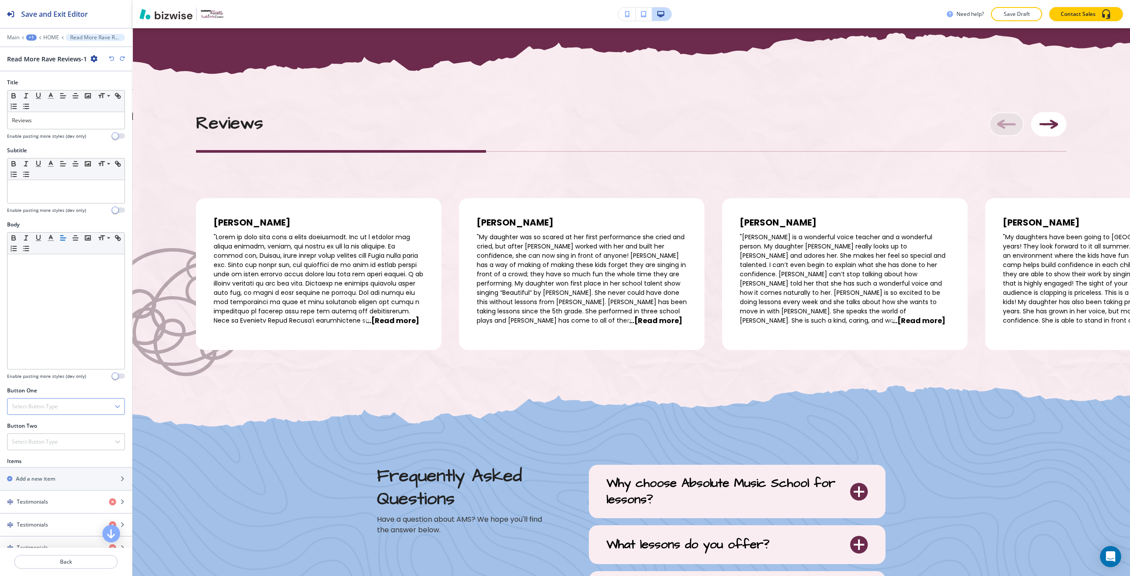
click at [74, 405] on div "Select Button Type" at bounding box center [66, 407] width 117 height 16
click at [51, 496] on h4 "Internal Link" at bounding box center [66, 497] width 108 height 8
click at [42, 438] on input "text" at bounding box center [66, 443] width 118 height 18
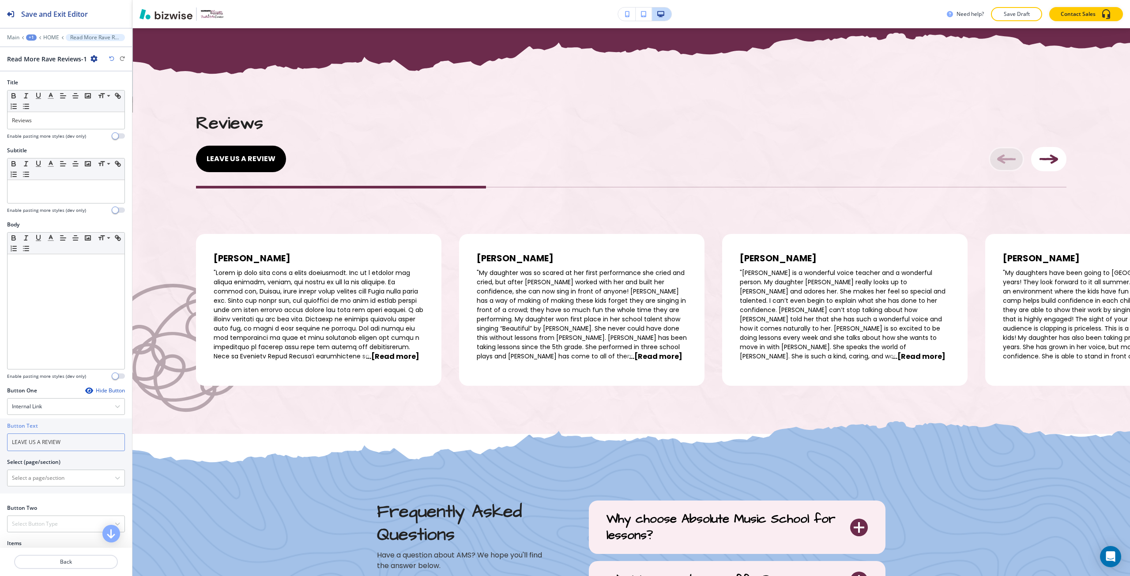
type input "LEAVE US A REVIEW"
click at [46, 401] on div "Internal Link" at bounding box center [66, 407] width 117 height 16
click at [49, 436] on h4 "External Link" at bounding box center [66, 437] width 108 height 8
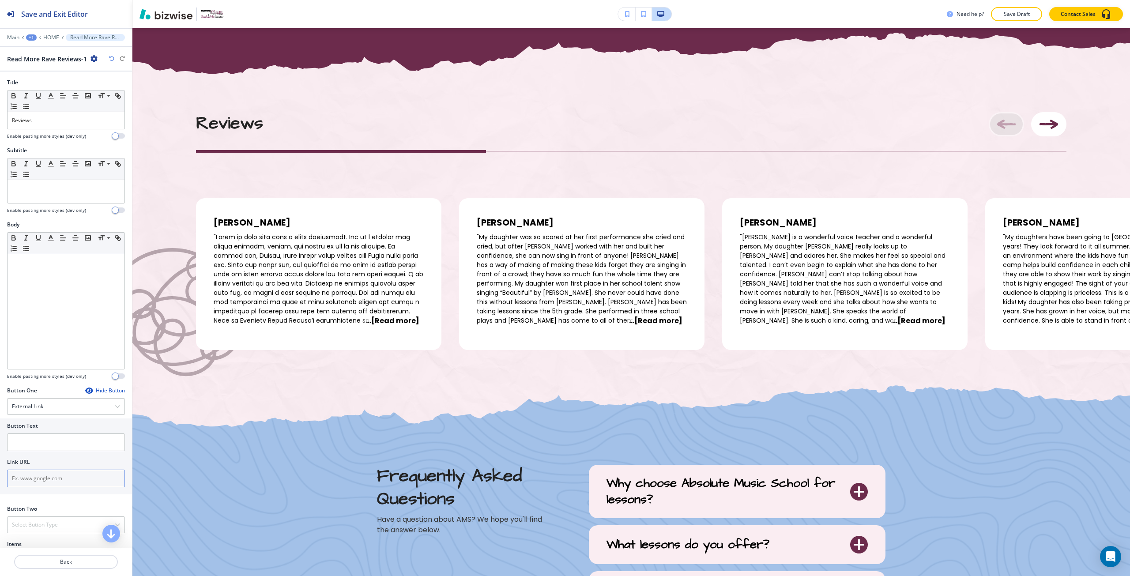
click at [62, 476] on input "text" at bounding box center [66, 479] width 118 height 18
paste input "https://www.google.com/search?q=absolute+school+of+music&oq=absolute+school+of+…"
type input "https://www.google.com/search?q=absolute+school+of+music&oq=absolute+school+of+…"
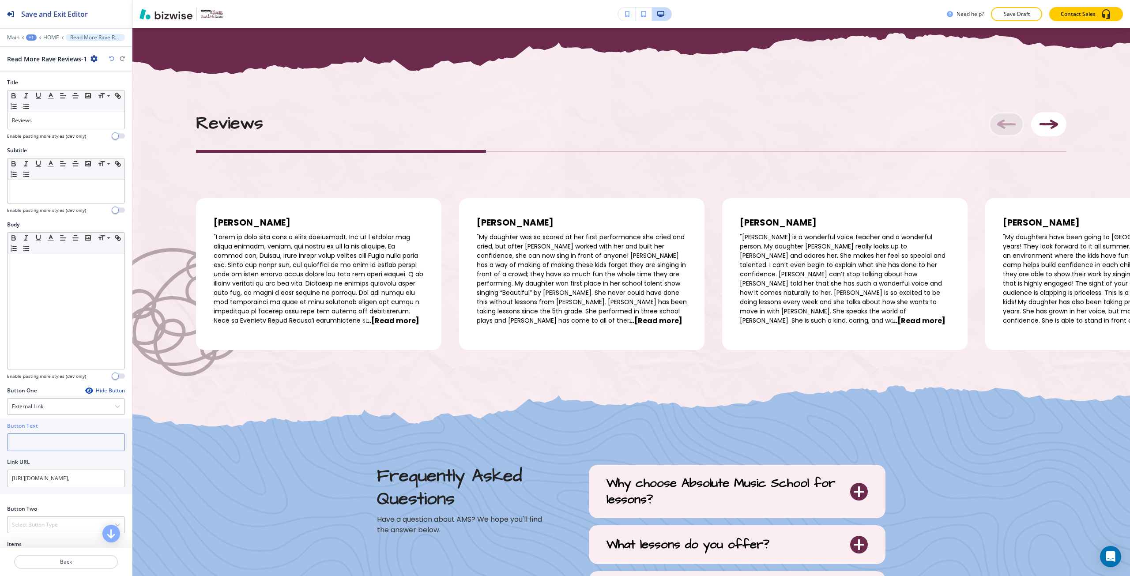
click at [46, 439] on input "text" at bounding box center [66, 443] width 118 height 18
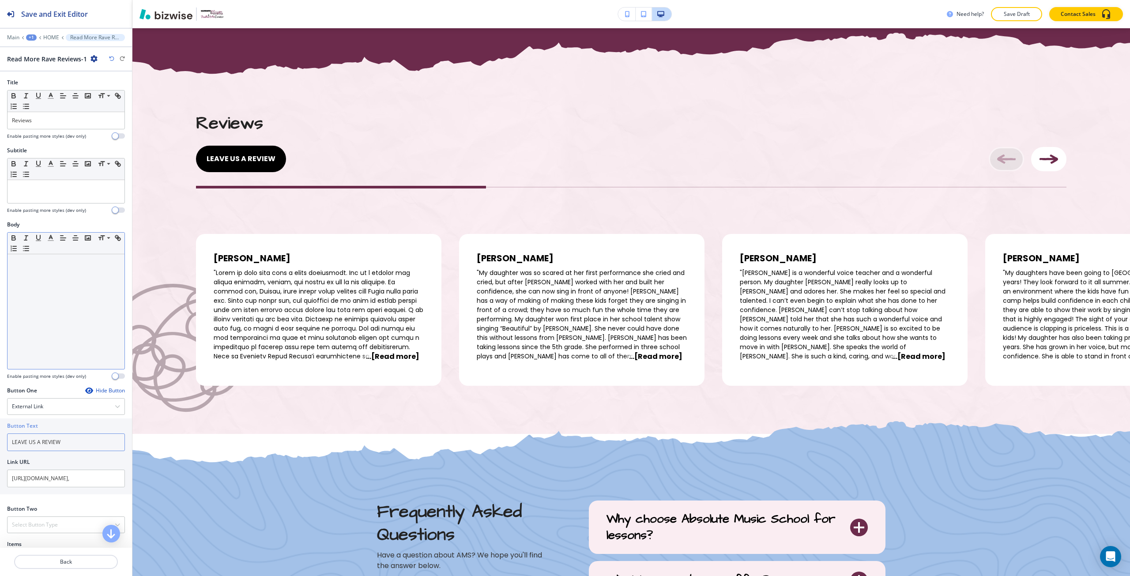
type input "LEAVE US A REVIEW"
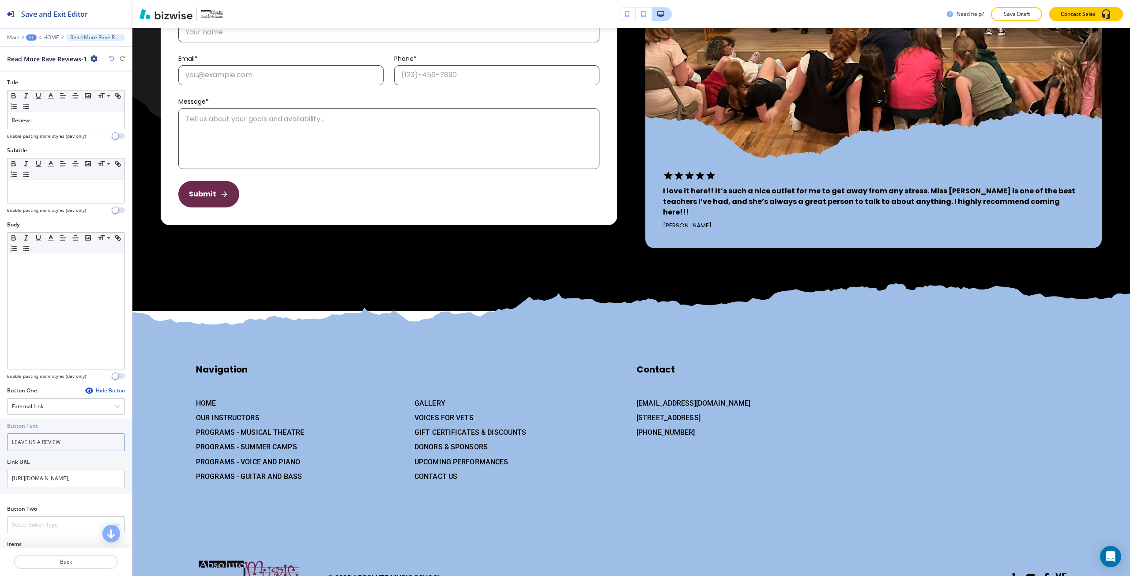
scroll to position [4983, 0]
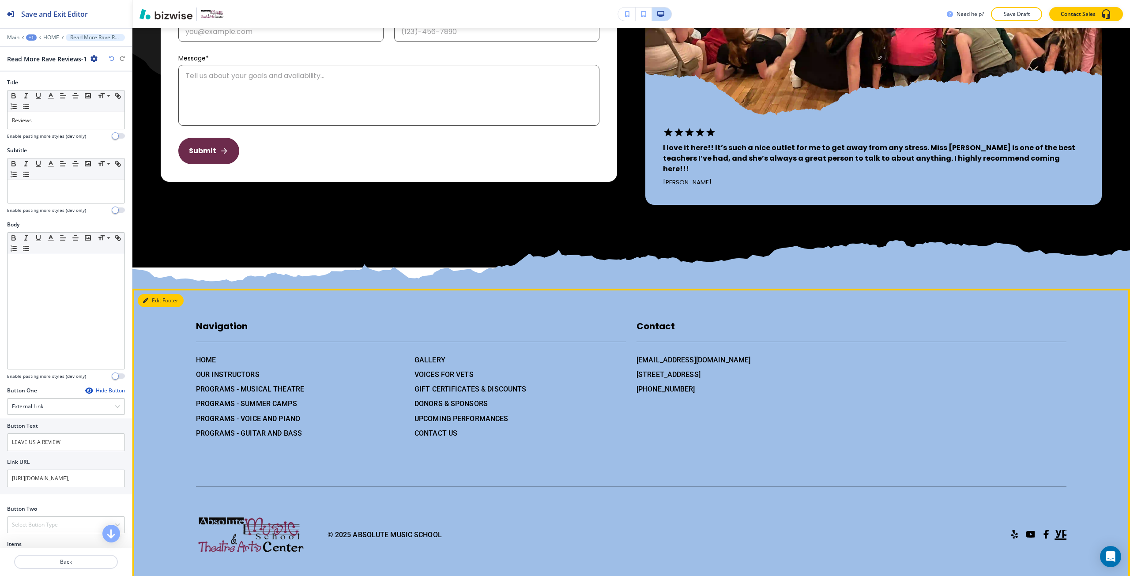
click at [159, 294] on button "Edit Footer" at bounding box center [161, 300] width 46 height 13
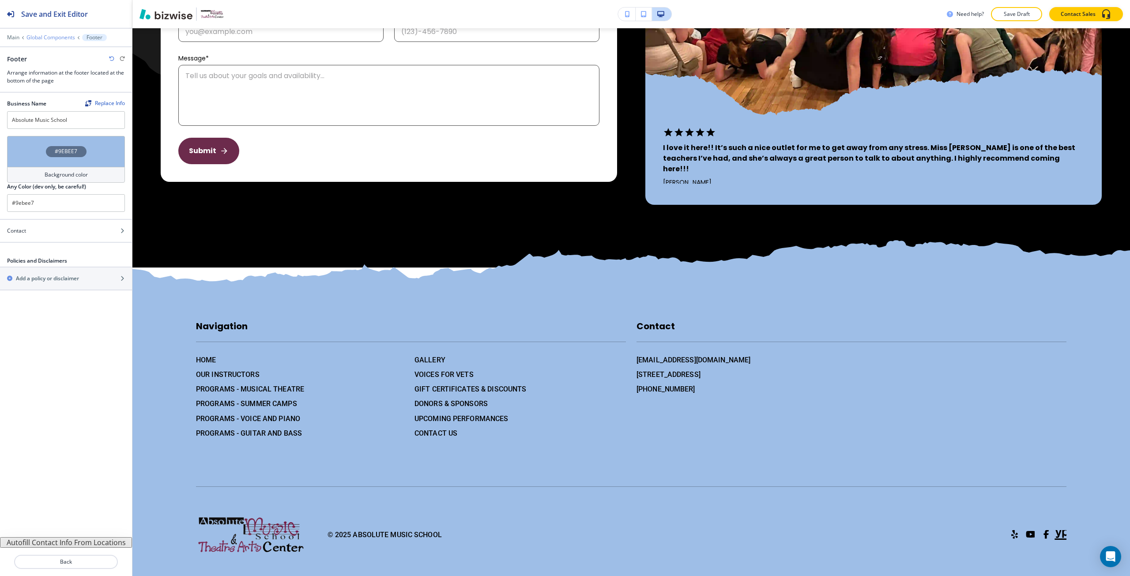
click at [31, 40] on p "Global Components" at bounding box center [50, 37] width 49 height 6
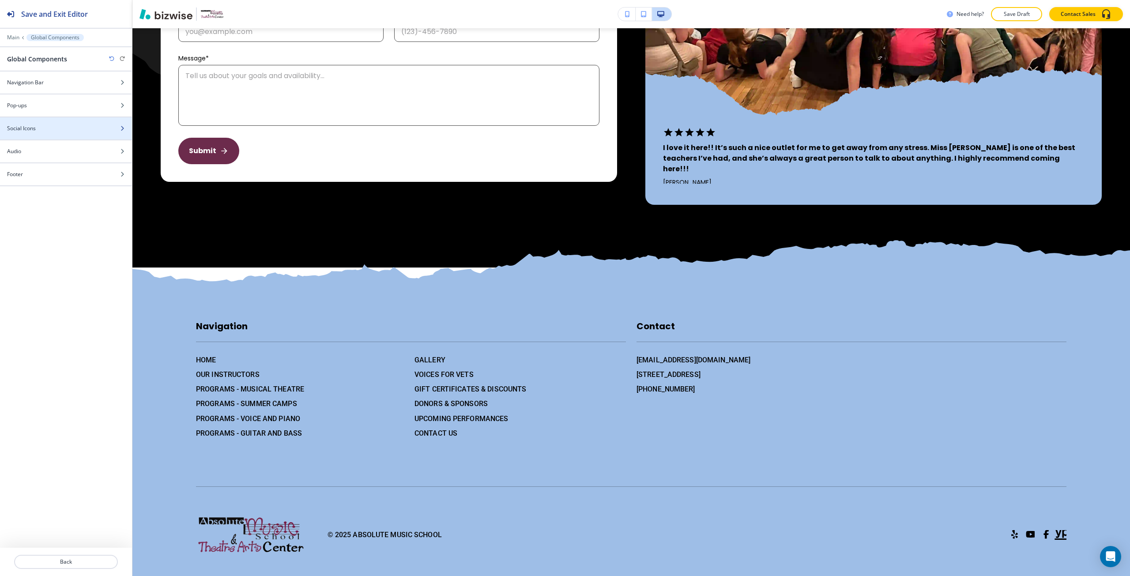
click at [59, 128] on div "Social Icons" at bounding box center [56, 128] width 113 height 8
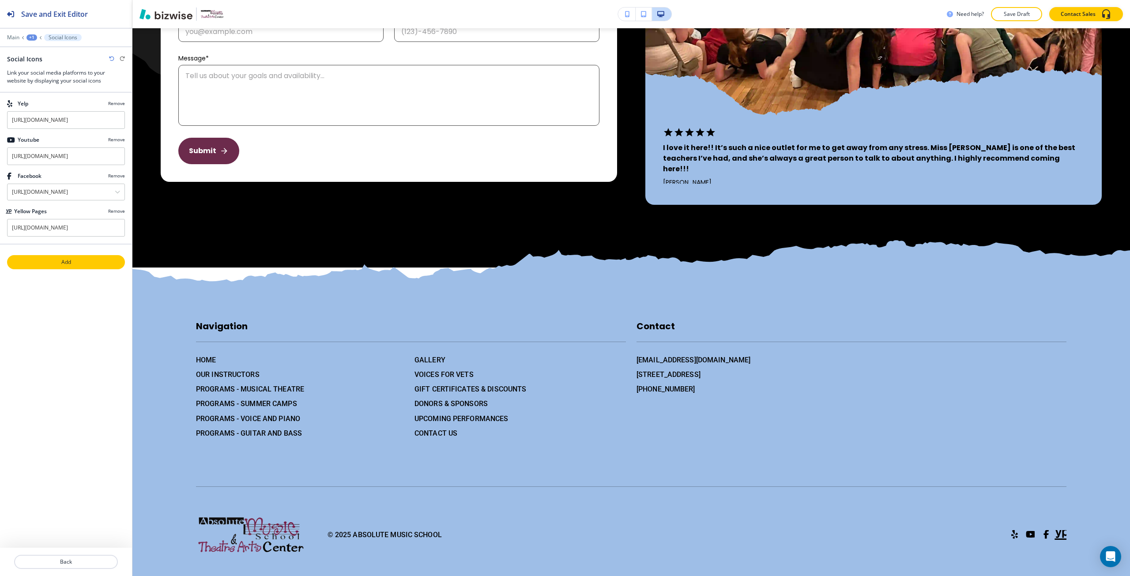
click at [65, 260] on p "Add" at bounding box center [66, 262] width 116 height 8
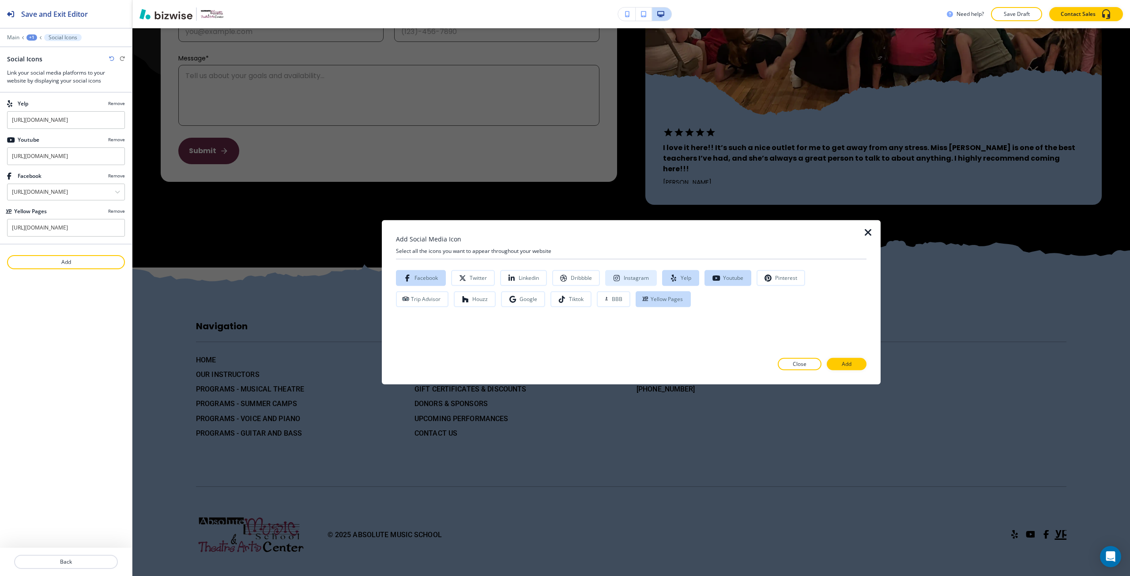
click at [627, 286] on button "Instagram" at bounding box center [631, 278] width 52 height 16
click at [856, 371] on div at bounding box center [631, 377] width 471 height 14
click at [853, 367] on button "Add" at bounding box center [847, 364] width 40 height 12
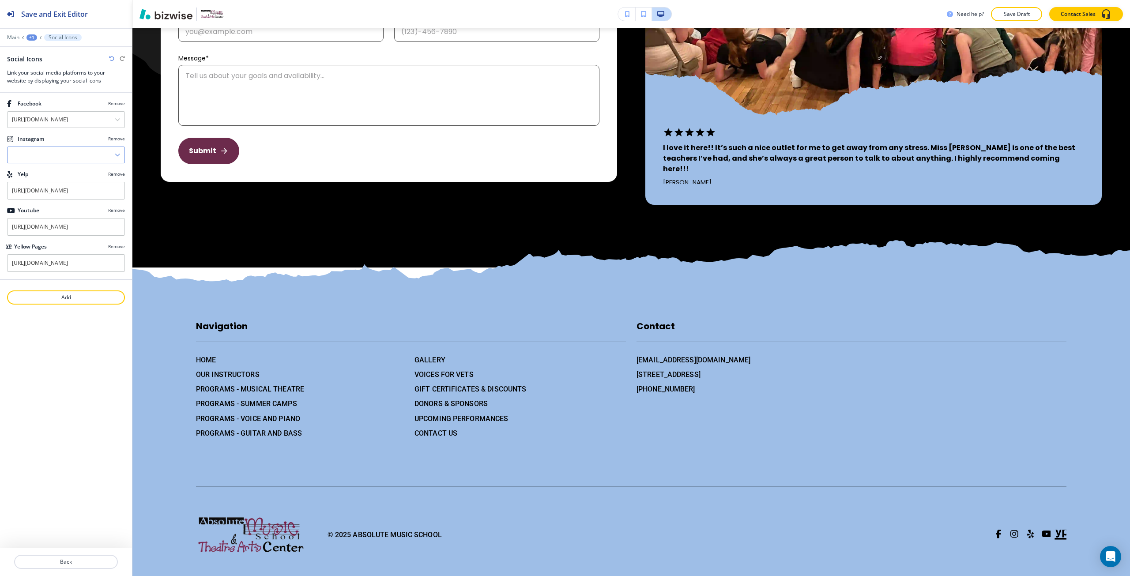
click at [95, 153] on input "Manual Input" at bounding box center [61, 154] width 107 height 15
paste input "https://www.instagram.com/absolute_music_school/"
type input "https://www.instagram.com/absolute_music_school/"
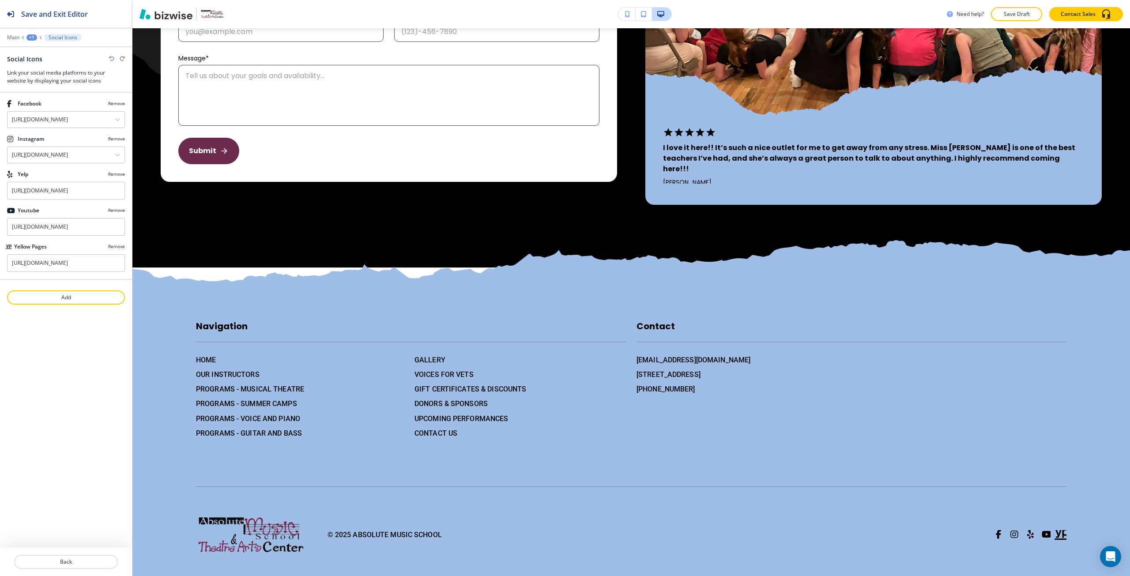
click at [55, 403] on div "Save and Exit Editor Main +1 Social Icons Social Icons Link your social media p…" at bounding box center [66, 288] width 132 height 576
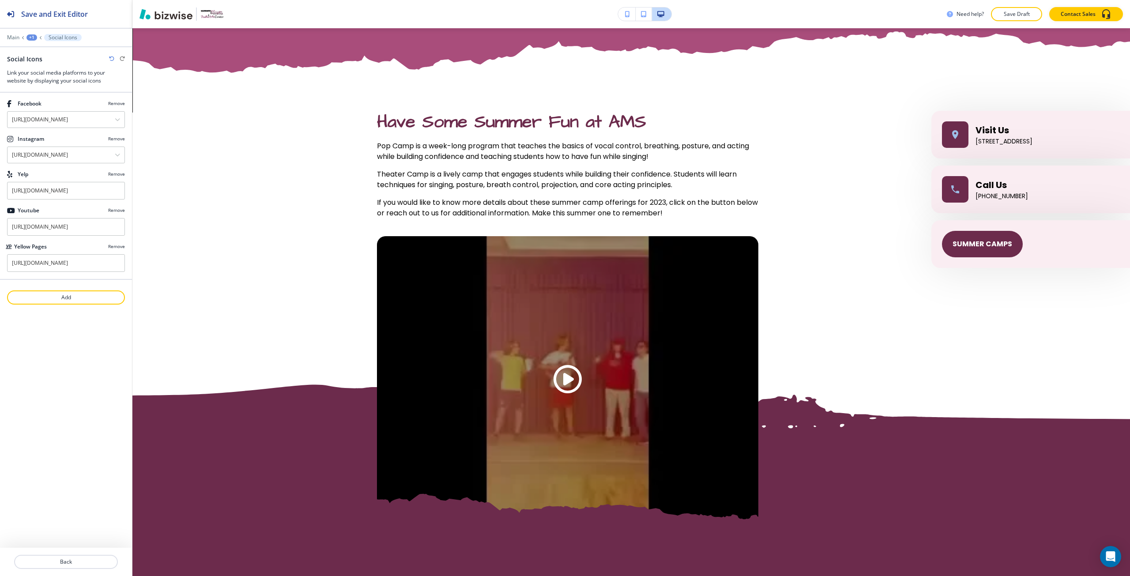
scroll to position [3010, 0]
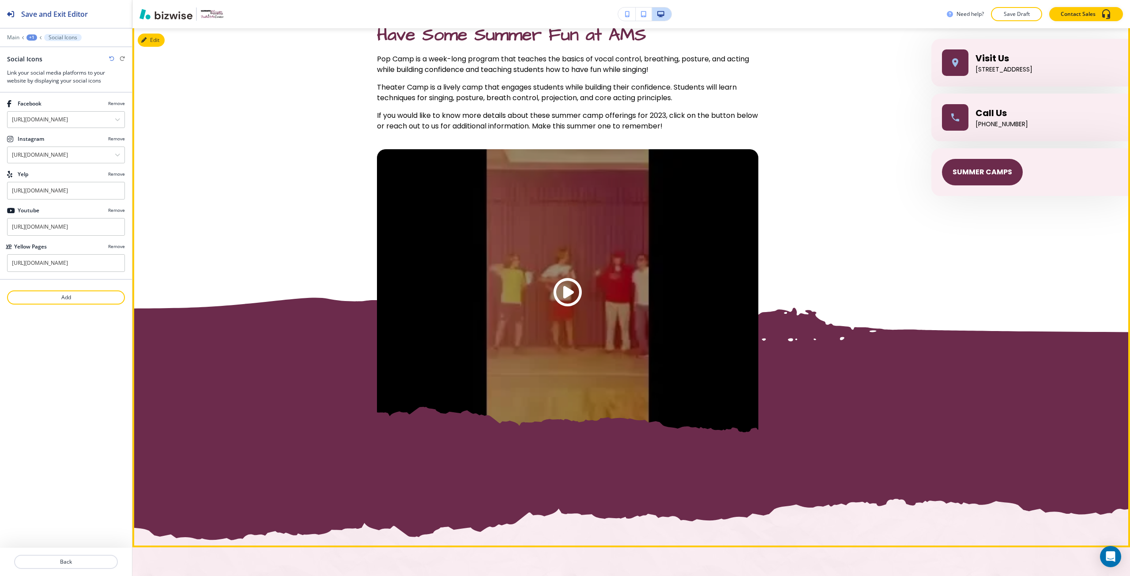
click at [555, 286] on span "Play button for video with title: undefined" at bounding box center [568, 292] width 28 height 28
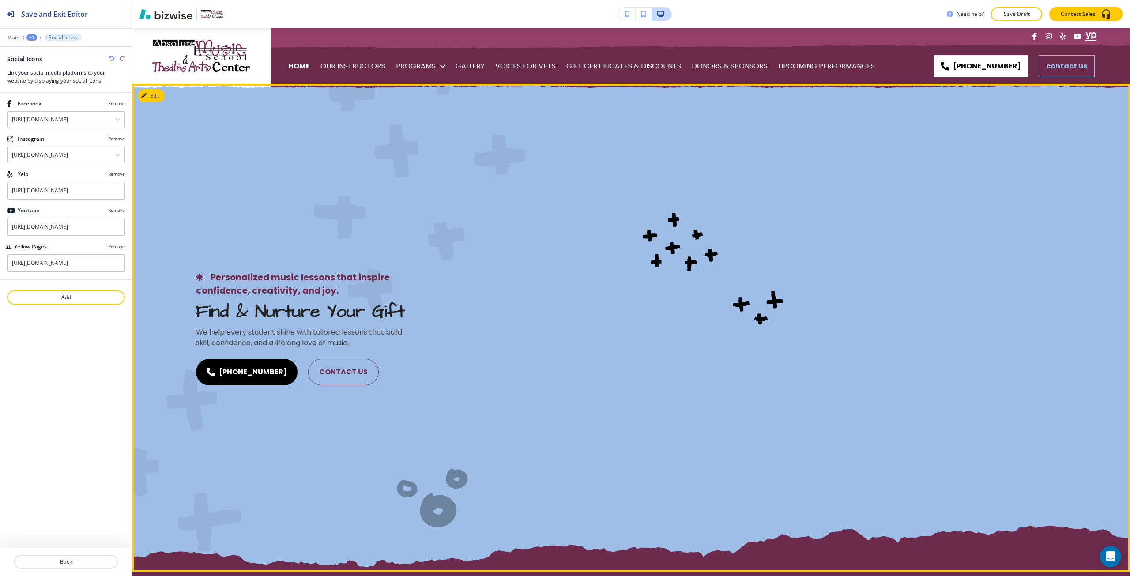
scroll to position [0, 0]
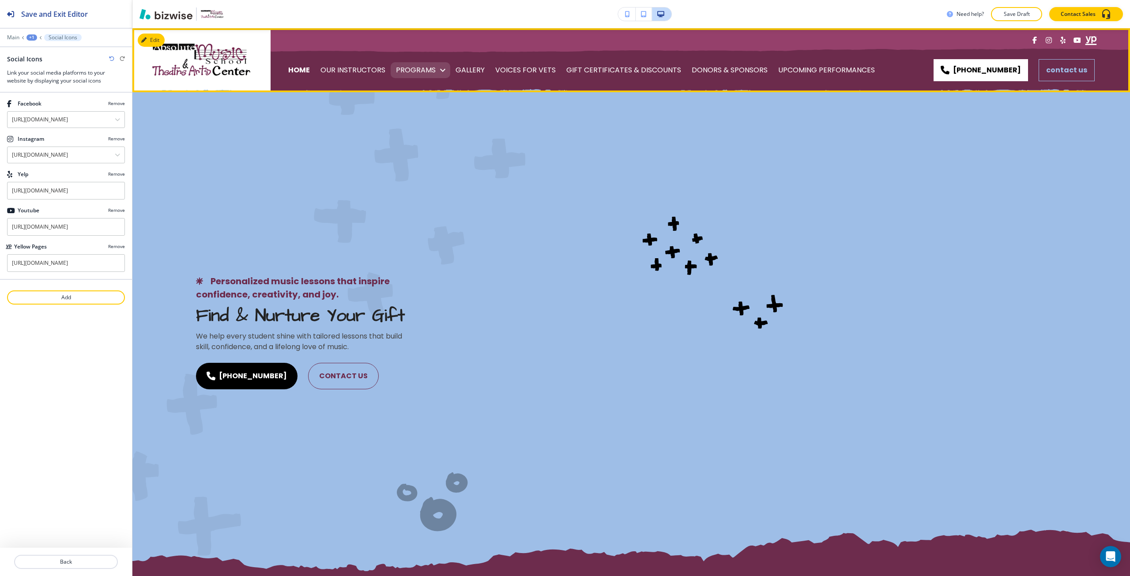
click at [402, 72] on p "PROGRAMS" at bounding box center [416, 70] width 40 height 25
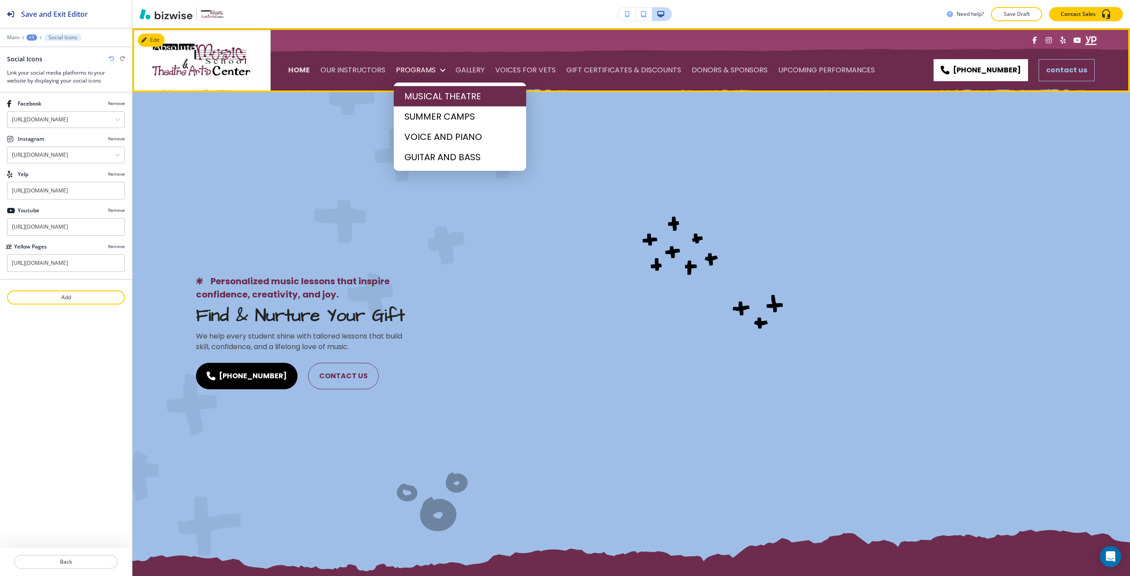
click at [405, 91] on span "MUSICAL THEATRE" at bounding box center [459, 96] width 111 height 13
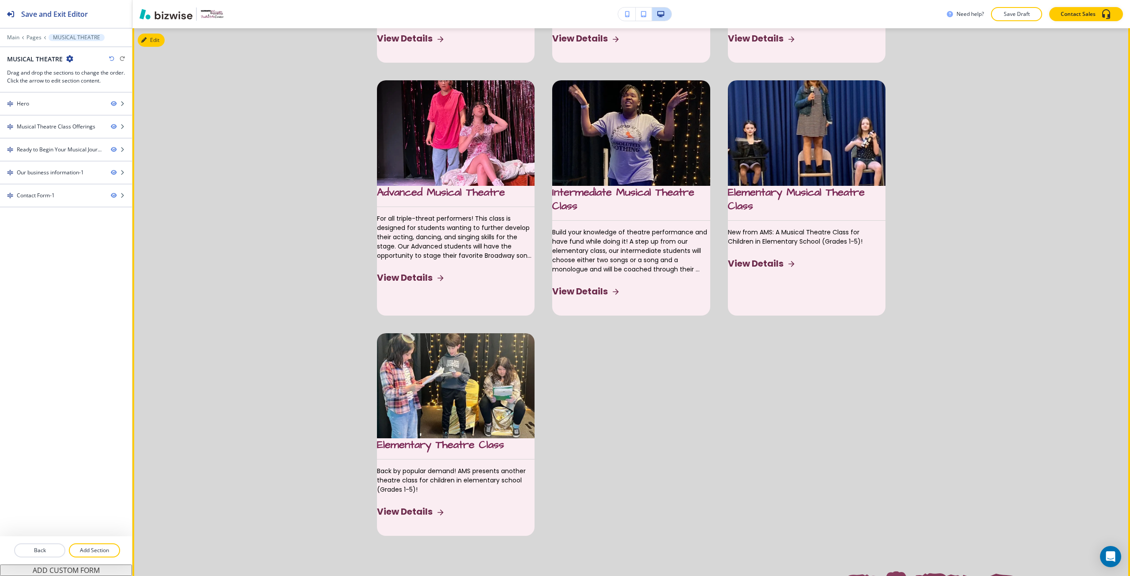
scroll to position [839, 0]
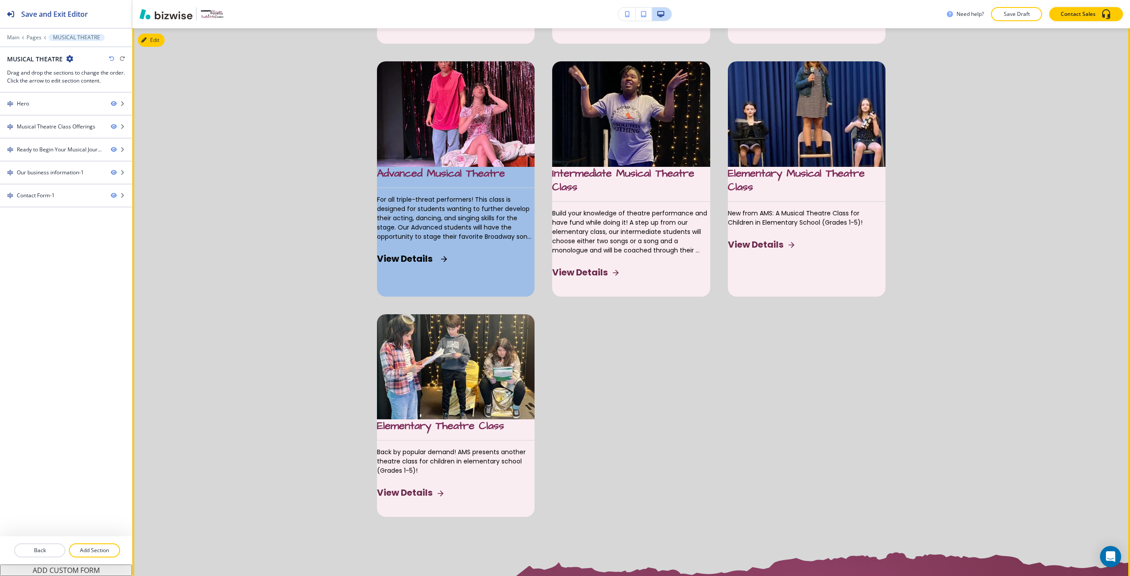
click at [411, 210] on div "Advanced Musical Theatre For all triple-threat performers! This class is design…" at bounding box center [456, 225] width 158 height 116
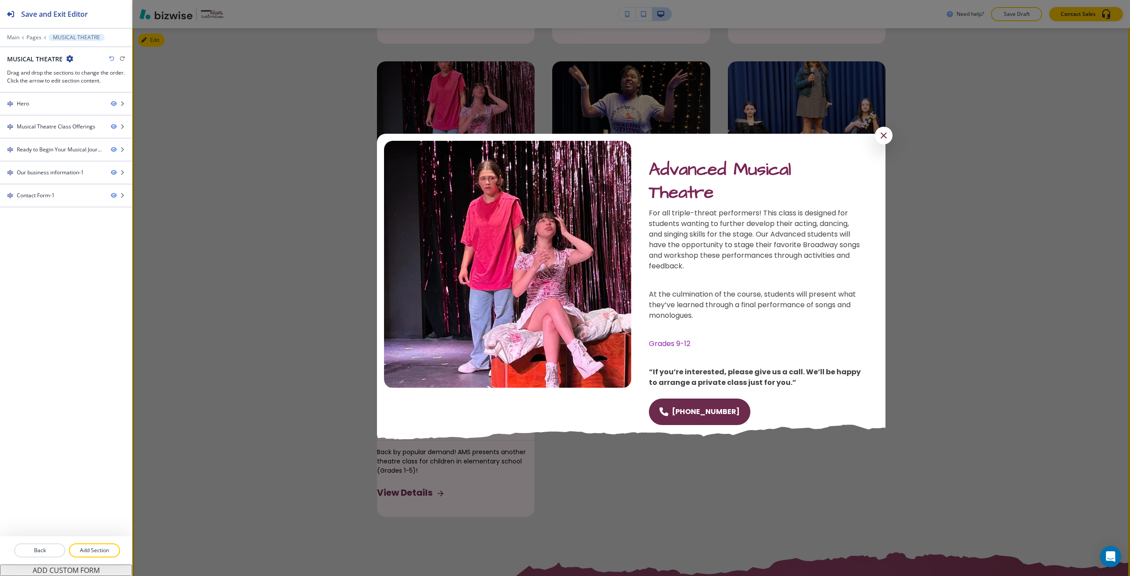
click at [304, 161] on div at bounding box center [631, 288] width 998 height 576
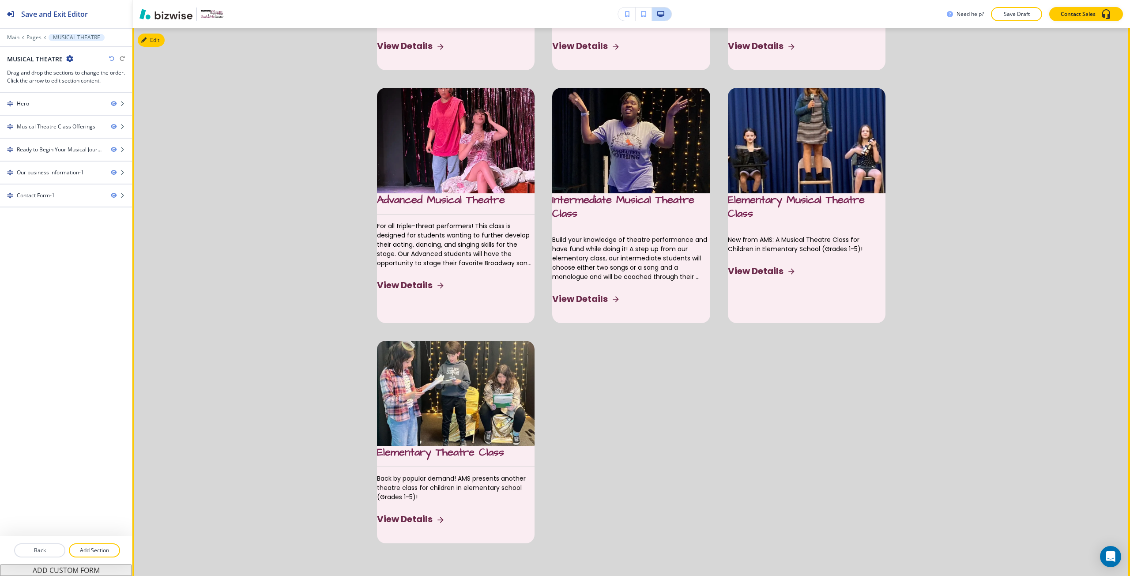
scroll to position [706, 0]
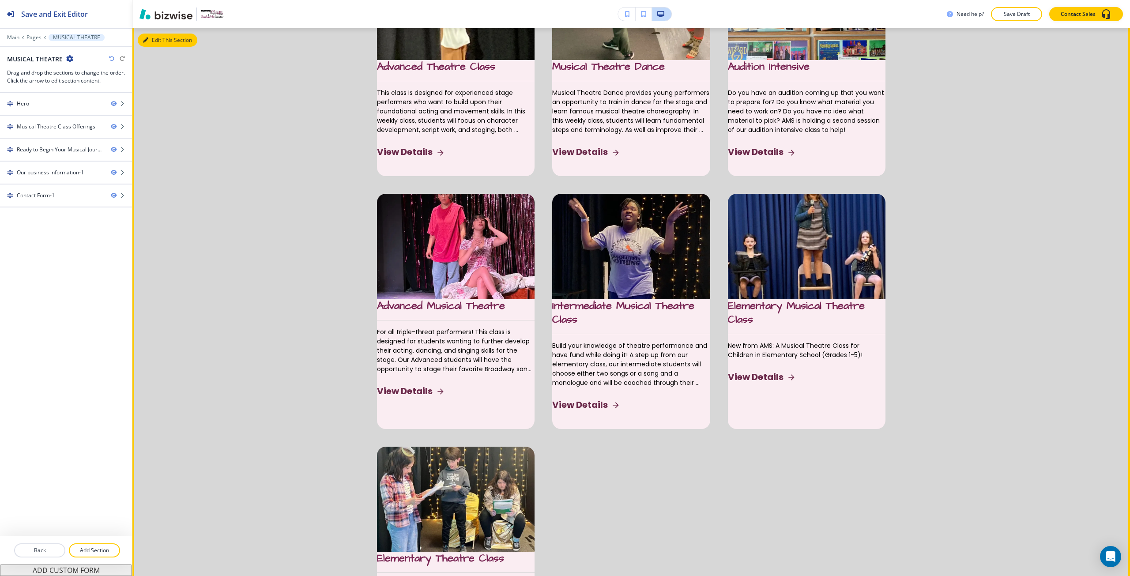
click at [151, 40] on div "Edit This Section Musical Theatre Class Offerings Explore our diverse musical t…" at bounding box center [631, 270] width 998 height 928
click at [156, 46] on button "Edit This Section" at bounding box center [168, 40] width 60 height 13
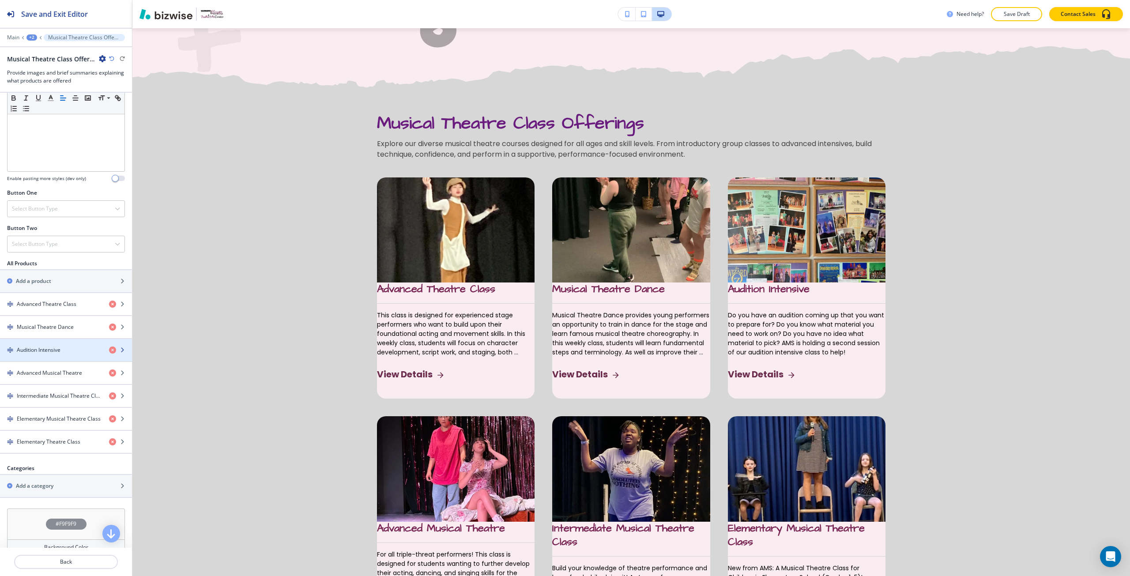
scroll to position [221, 0]
click at [60, 369] on h4 "Advanced Musical Theatre" at bounding box center [49, 371] width 65 height 8
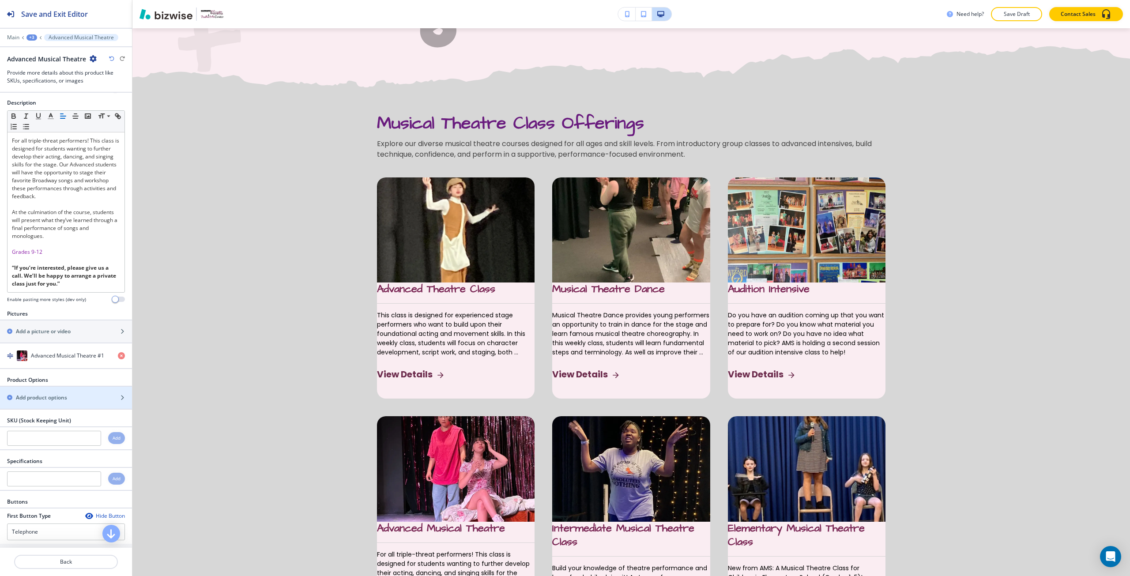
scroll to position [88, 0]
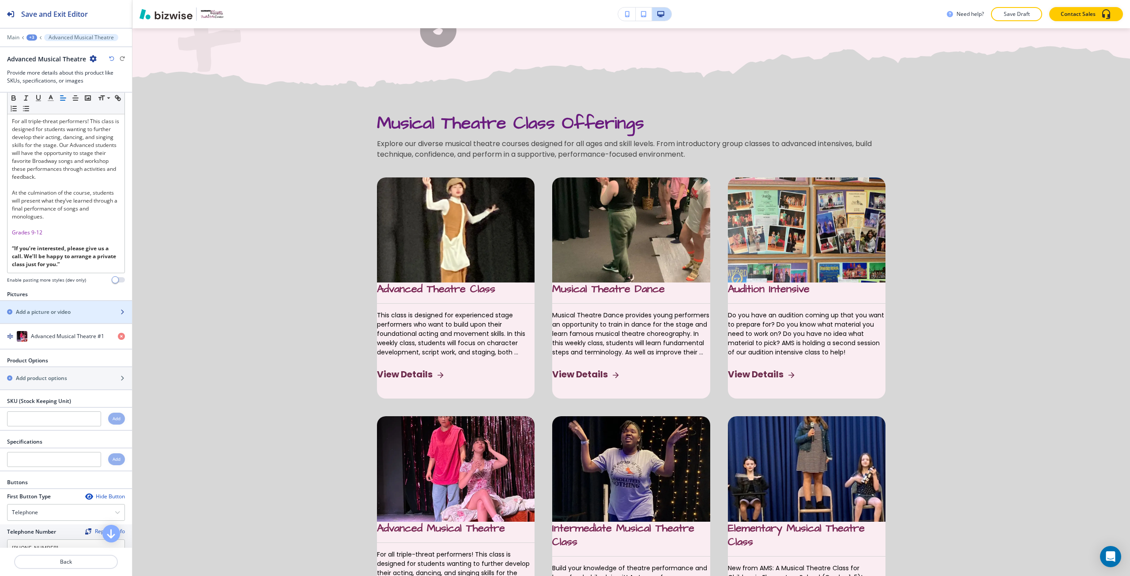
click at [60, 323] on div "button" at bounding box center [66, 319] width 132 height 7
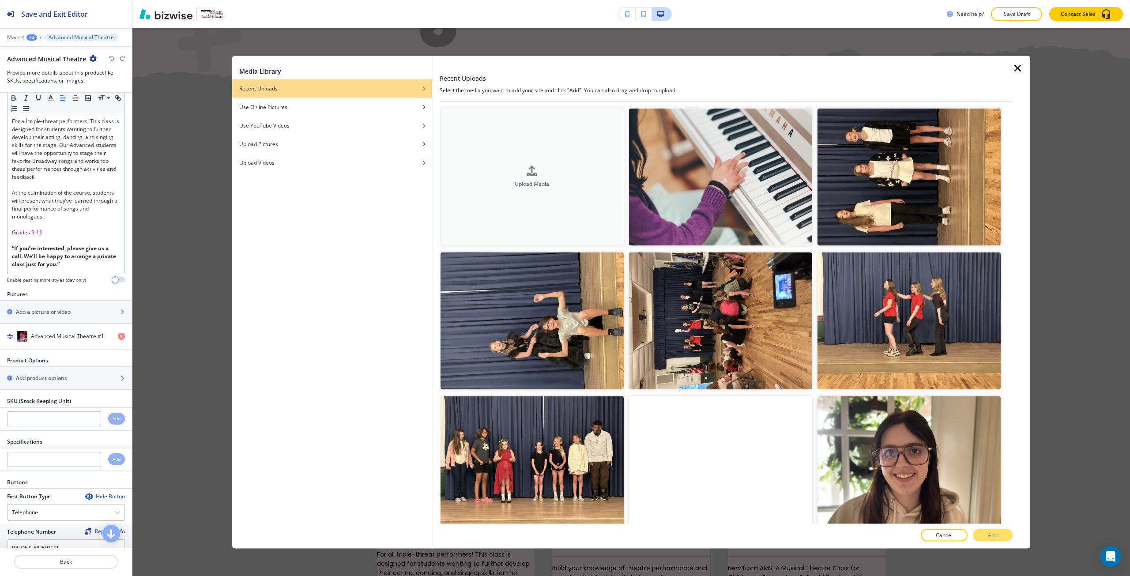
click at [555, 192] on button "Upload Media" at bounding box center [532, 176] width 183 height 137
click at [197, 294] on div "Media Library Recent Uploads Use Online Pictures Use YouTube Videos Upload Pict…" at bounding box center [631, 302] width 998 height 548
click at [1018, 73] on icon "button" at bounding box center [1018, 68] width 11 height 11
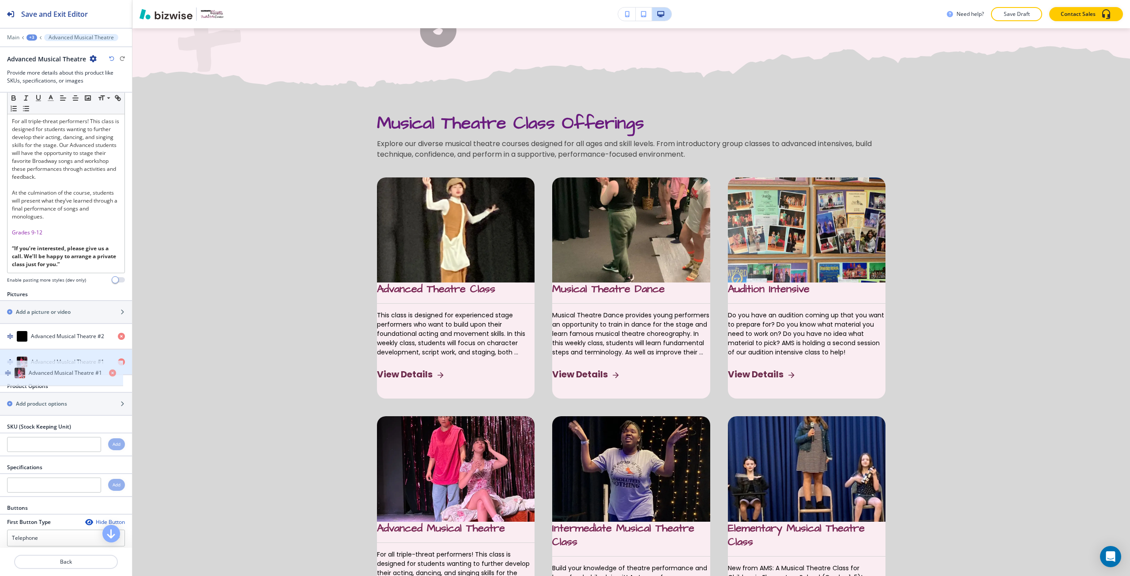
drag, startPoint x: 25, startPoint y: 347, endPoint x: 23, endPoint y: 373, distance: 27.0
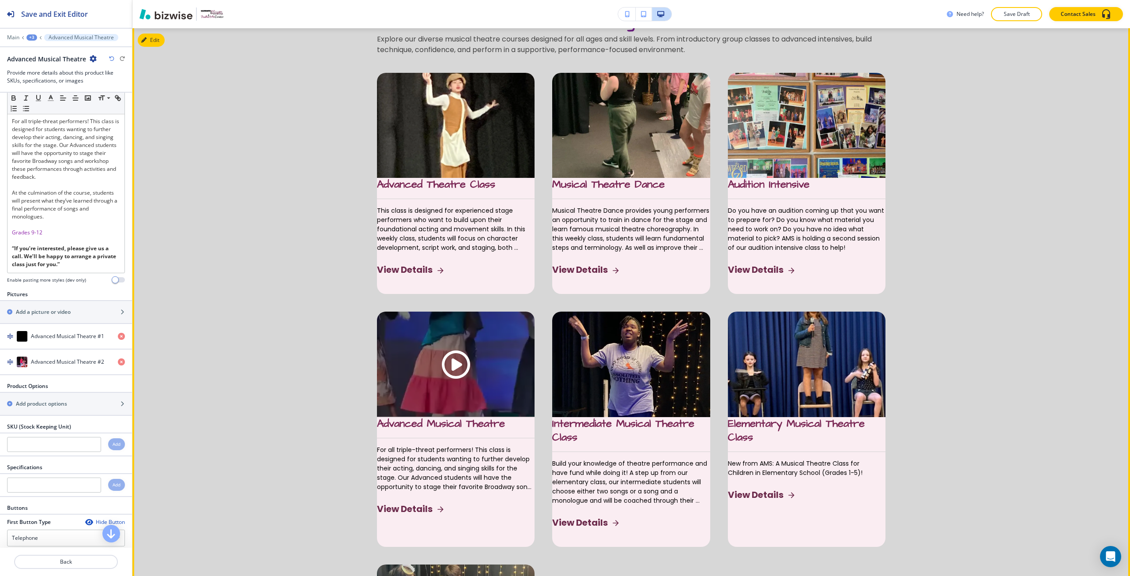
scroll to position [616, 0]
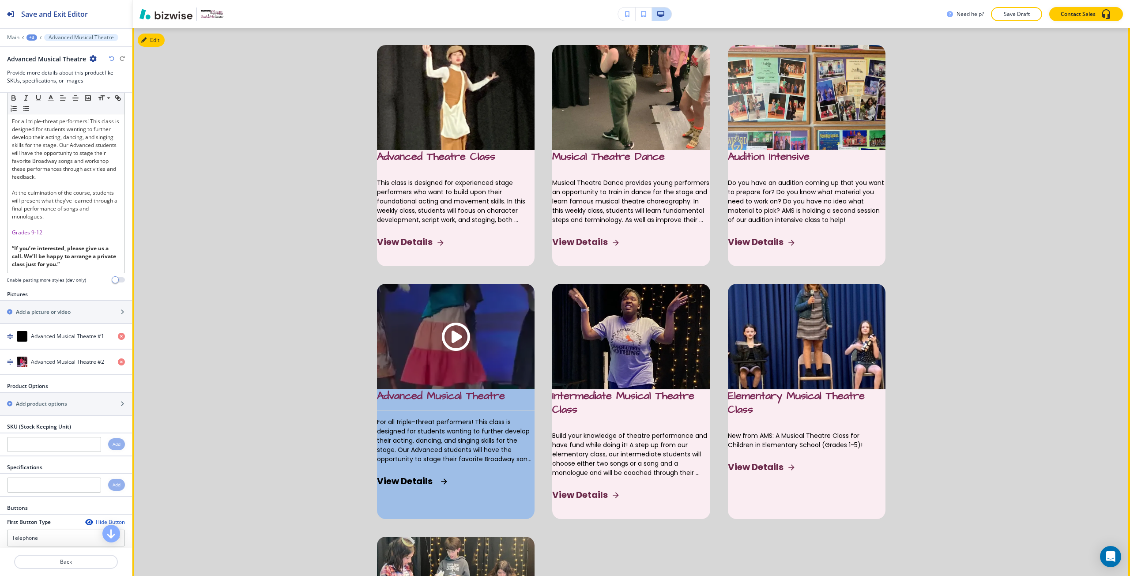
click at [443, 345] on span "Play button for video with title: undefined" at bounding box center [456, 337] width 28 height 28
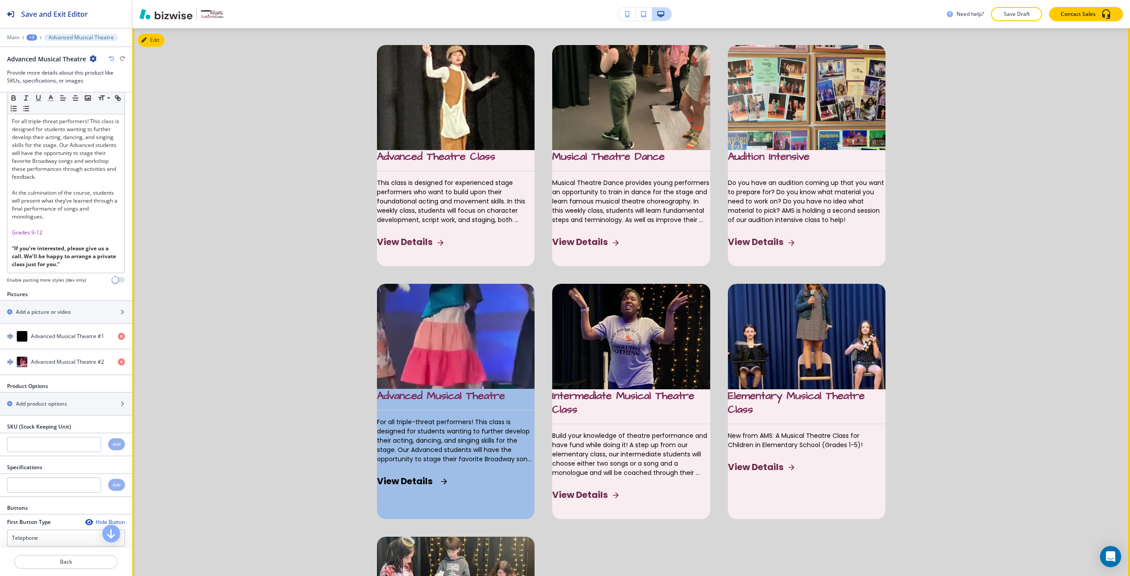
click at [442, 340] on video "button" at bounding box center [456, 336] width 158 height 105
click at [401, 494] on div "Advanced Musical Theatre For all triple-threat performers! This class is design…" at bounding box center [456, 447] width 158 height 116
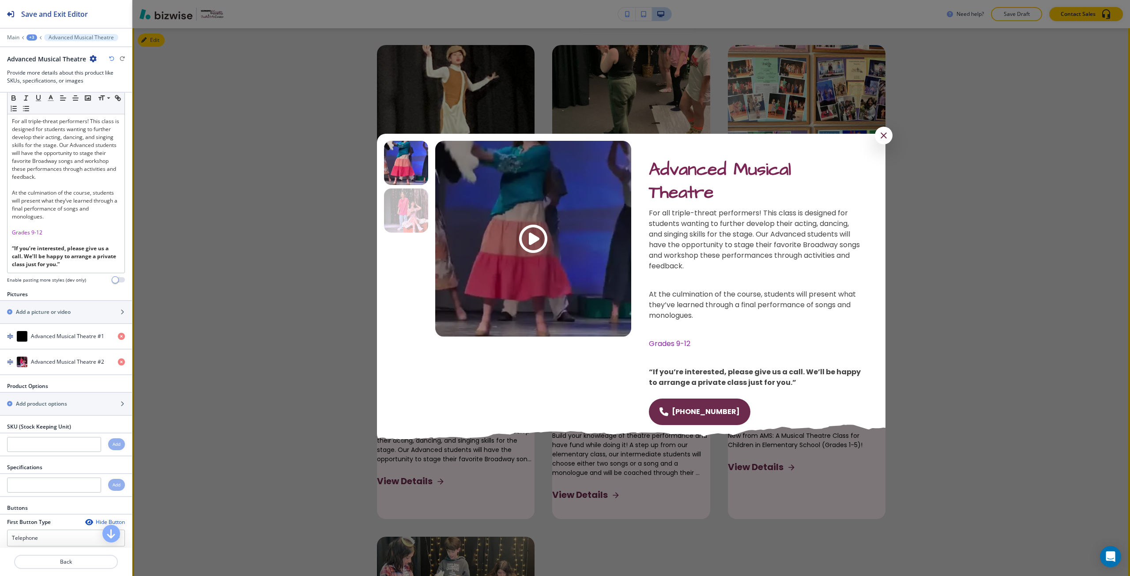
click at [531, 233] on span "Play button for video with title: undefined" at bounding box center [533, 239] width 28 height 28
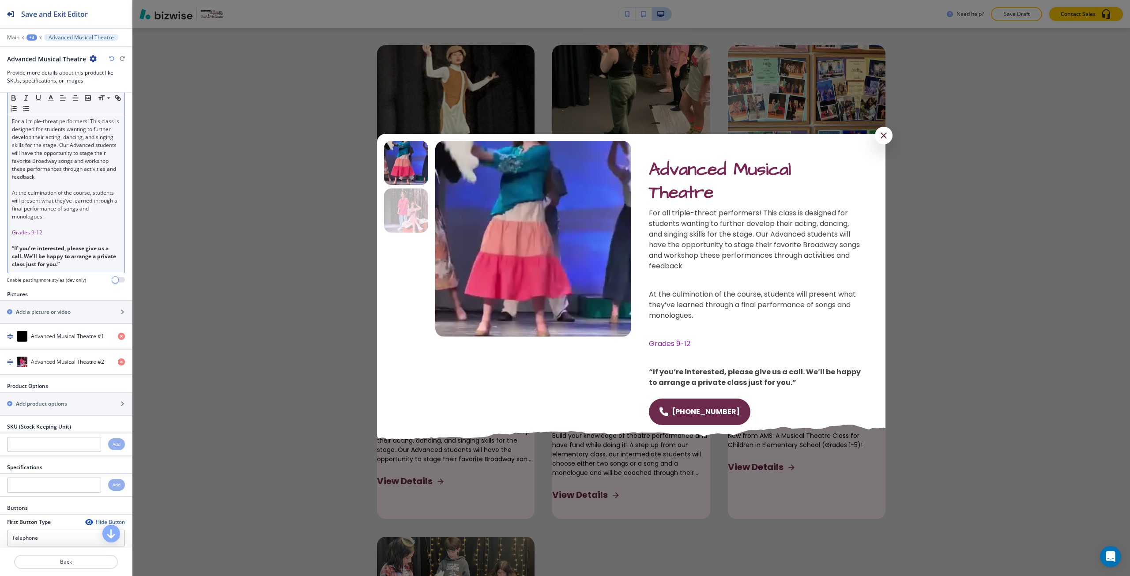
click at [88, 189] on p at bounding box center [66, 185] width 108 height 8
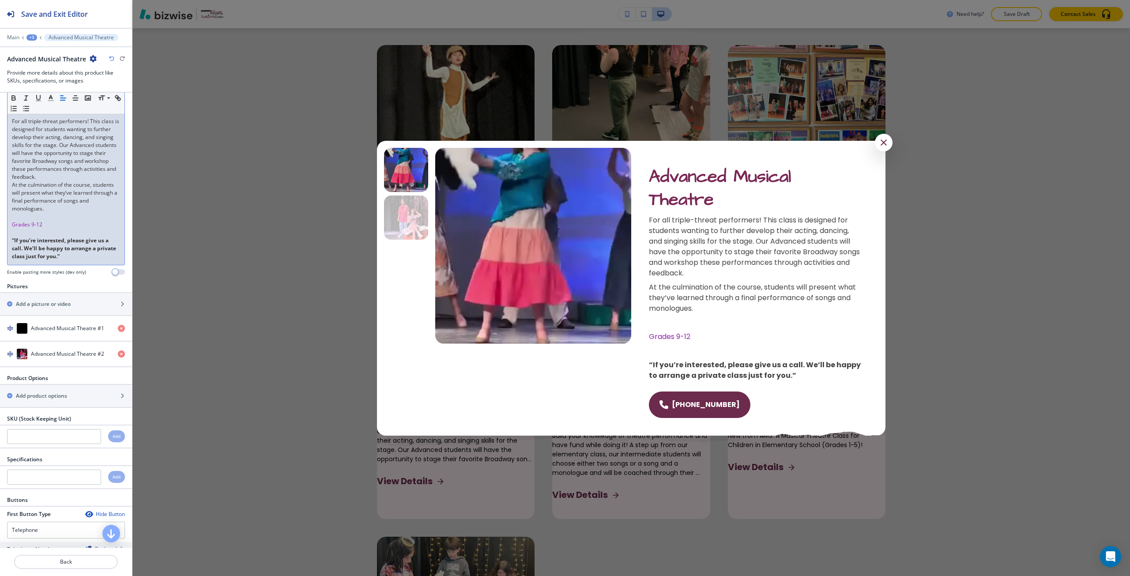
click at [37, 221] on p at bounding box center [66, 217] width 108 height 8
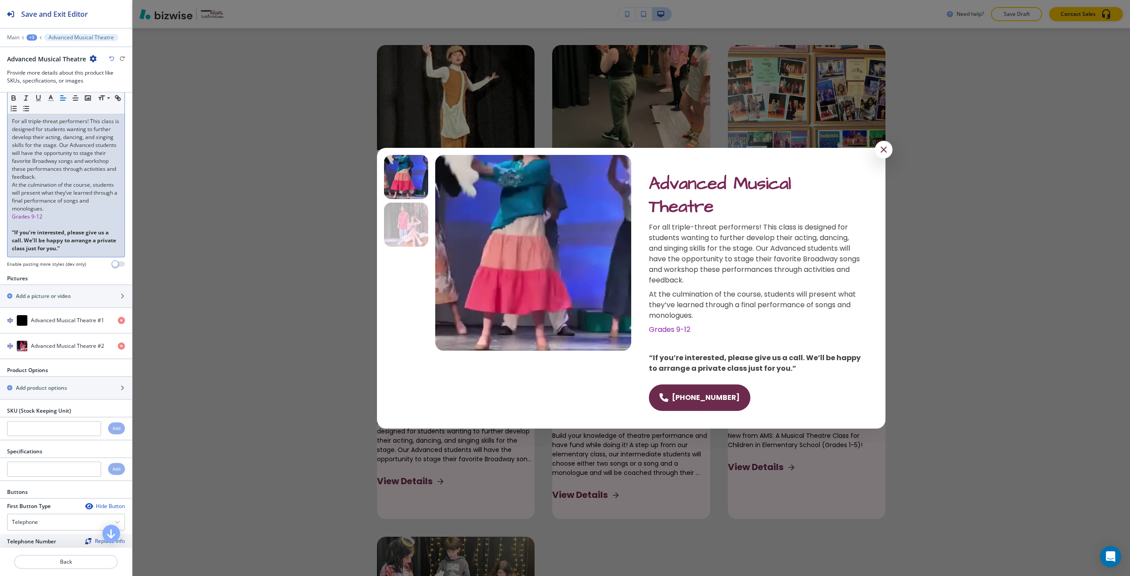
click at [42, 229] on p at bounding box center [66, 225] width 108 height 8
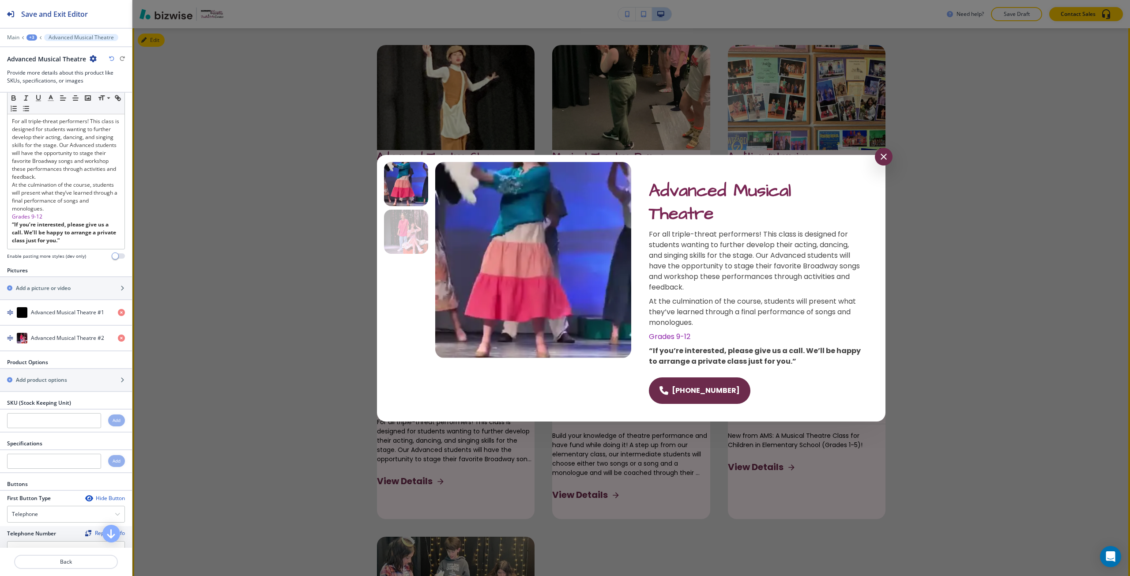
click at [880, 160] on icon "button" at bounding box center [884, 156] width 11 height 11
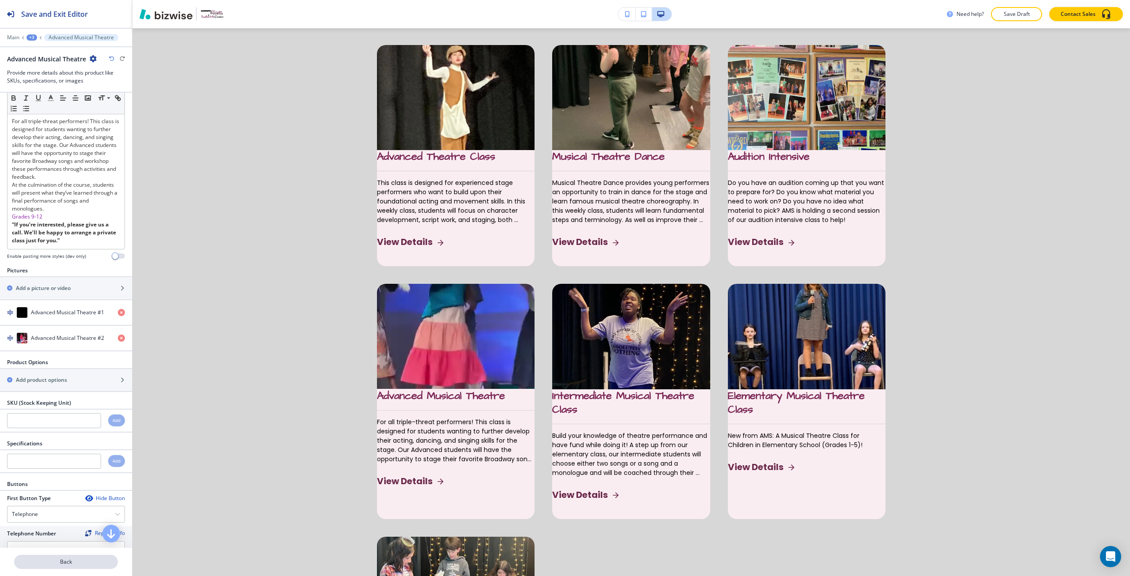
click at [69, 562] on p "Back" at bounding box center [66, 562] width 102 height 8
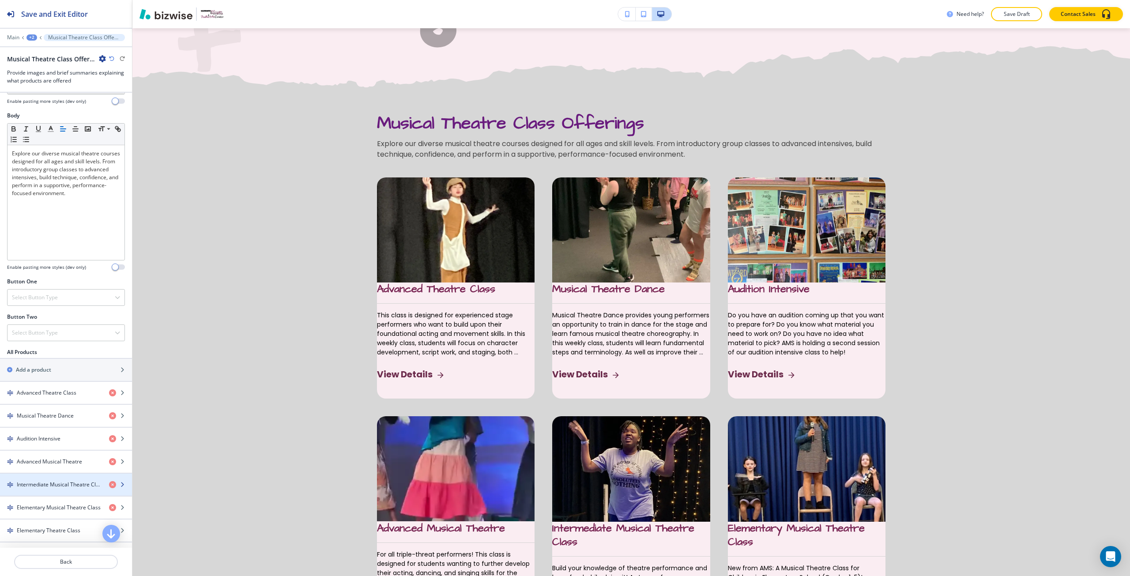
scroll to position [132, 0]
click at [62, 464] on div "button" at bounding box center [66, 467] width 132 height 7
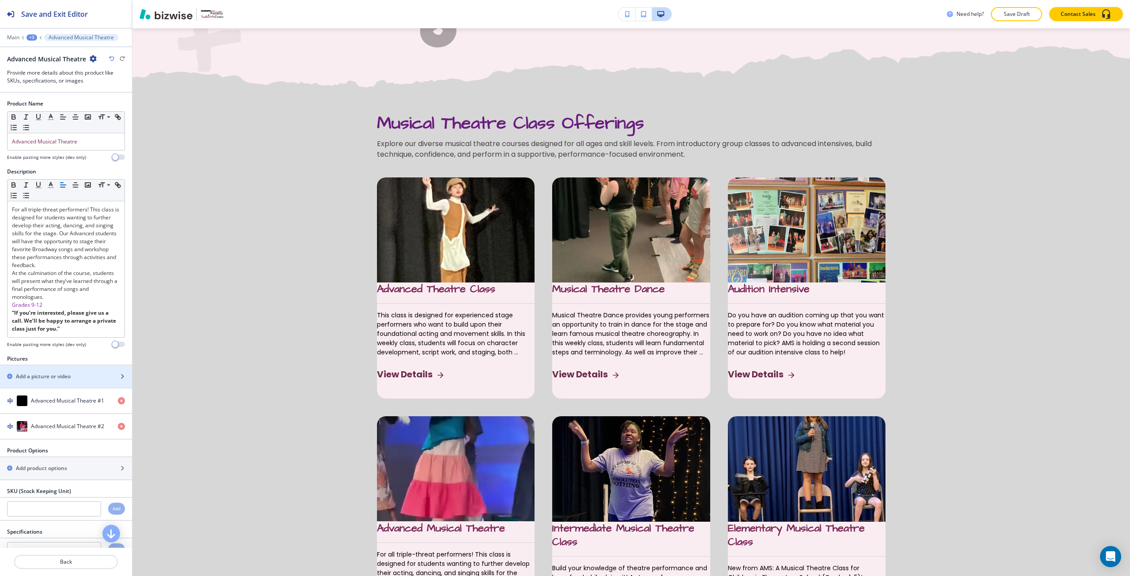
click at [33, 381] on h2 "Add a picture or video" at bounding box center [43, 377] width 55 height 8
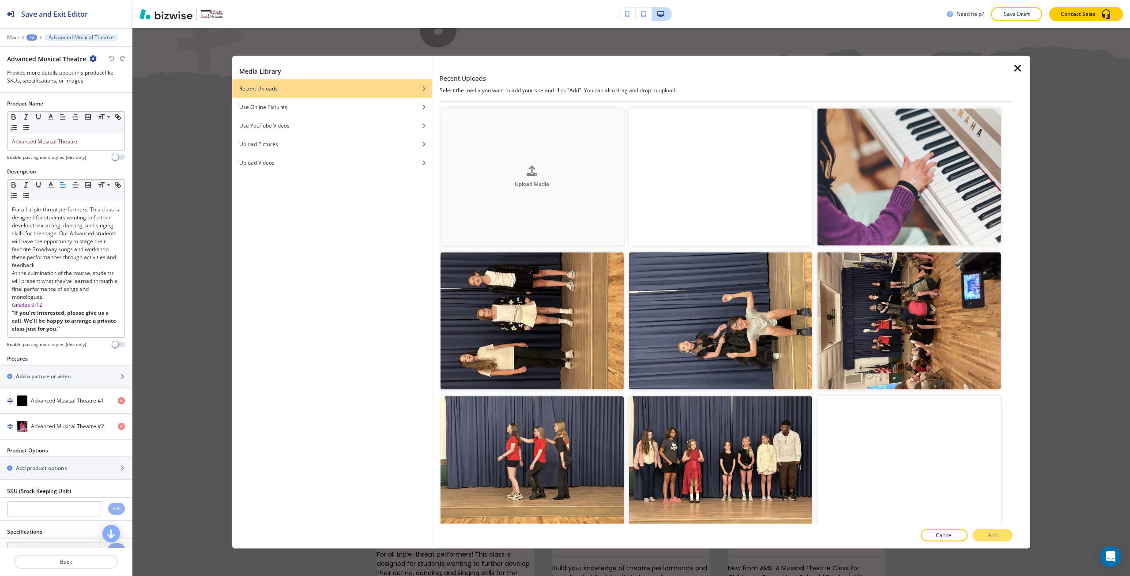
click at [499, 223] on button "Upload Media" at bounding box center [532, 176] width 183 height 137
click at [176, 356] on div "Media Library Recent Uploads Use Online Pictures Use YouTube Videos Upload Pict…" at bounding box center [631, 302] width 998 height 548
click at [77, 559] on p "Back" at bounding box center [66, 562] width 102 height 8
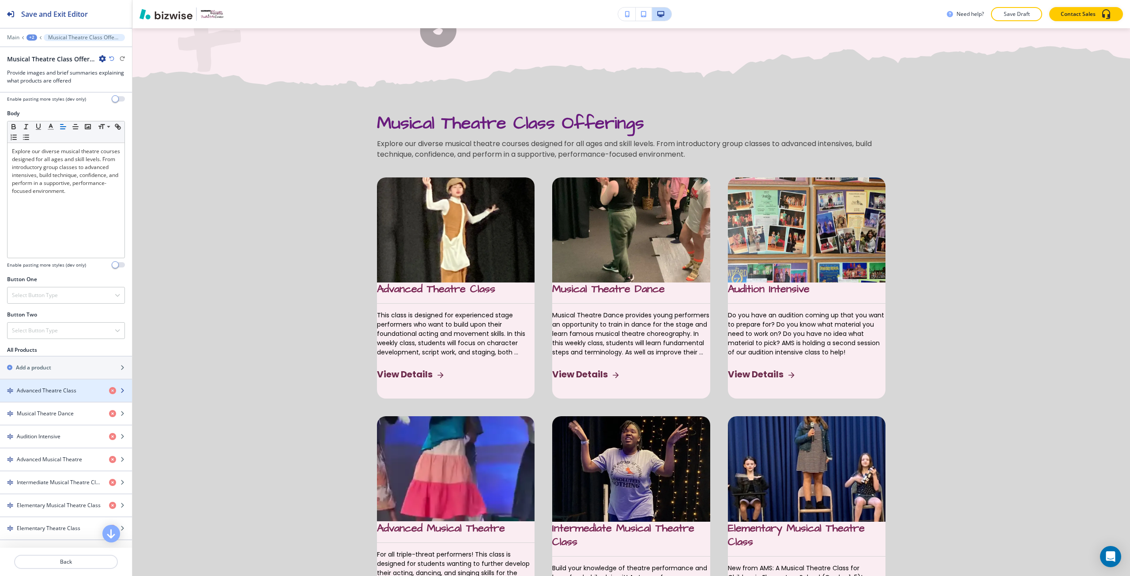
click at [48, 400] on div "button" at bounding box center [66, 398] width 132 height 7
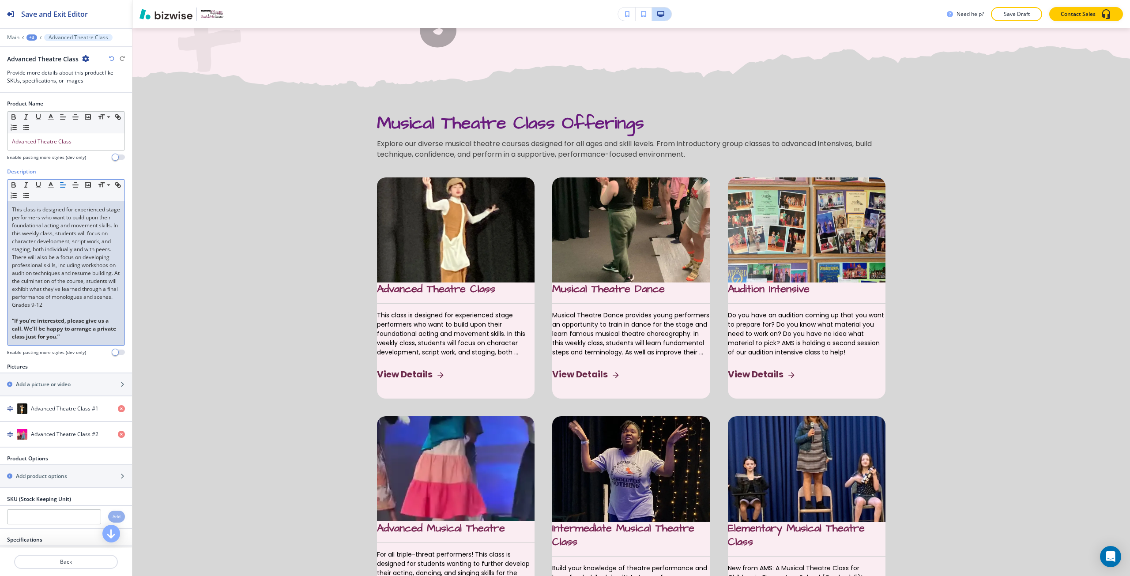
click at [35, 317] on p at bounding box center [66, 313] width 108 height 8
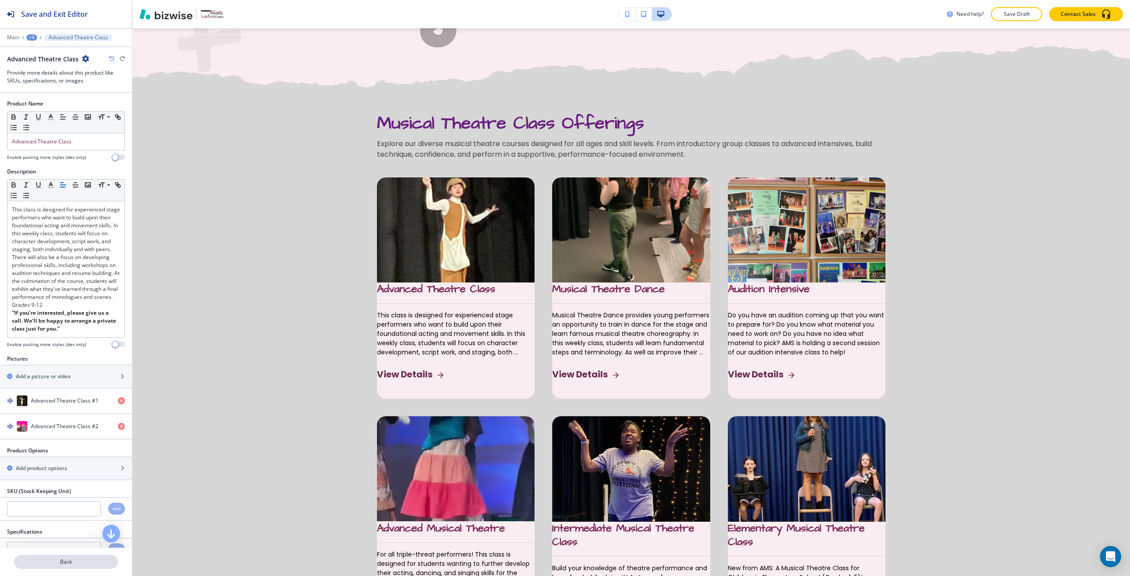
click at [52, 558] on p "Back" at bounding box center [66, 562] width 102 height 8
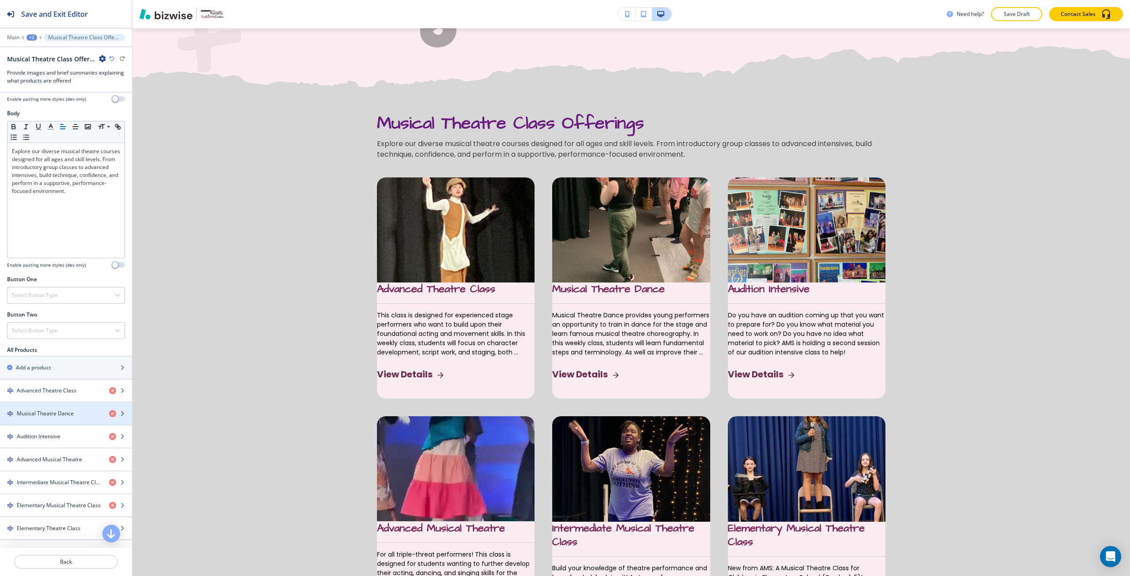
click at [49, 423] on div "button" at bounding box center [66, 421] width 132 height 7
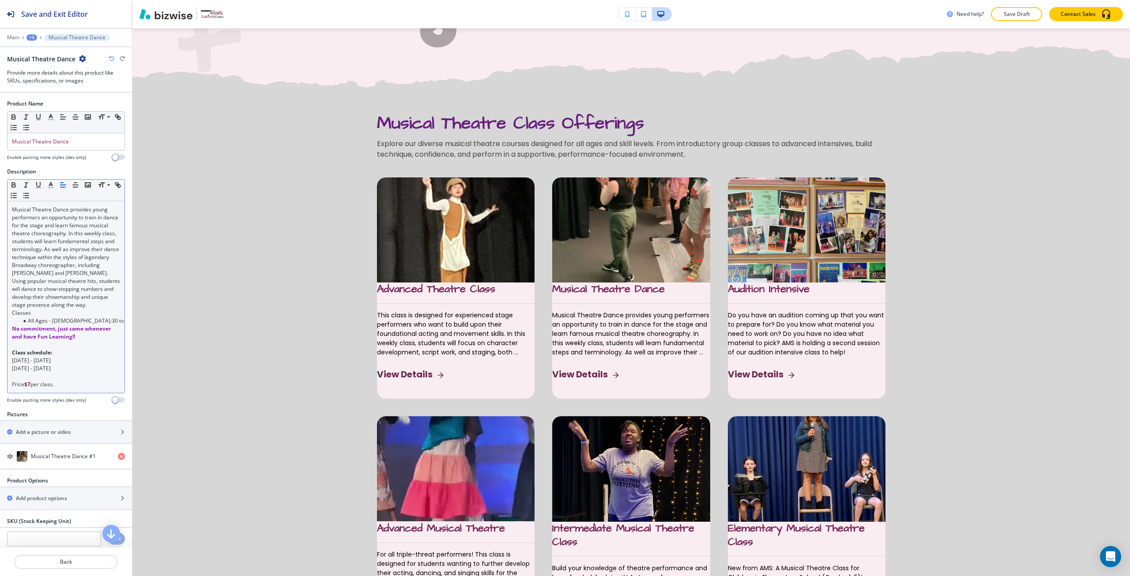
click at [36, 349] on p at bounding box center [66, 345] width 108 height 8
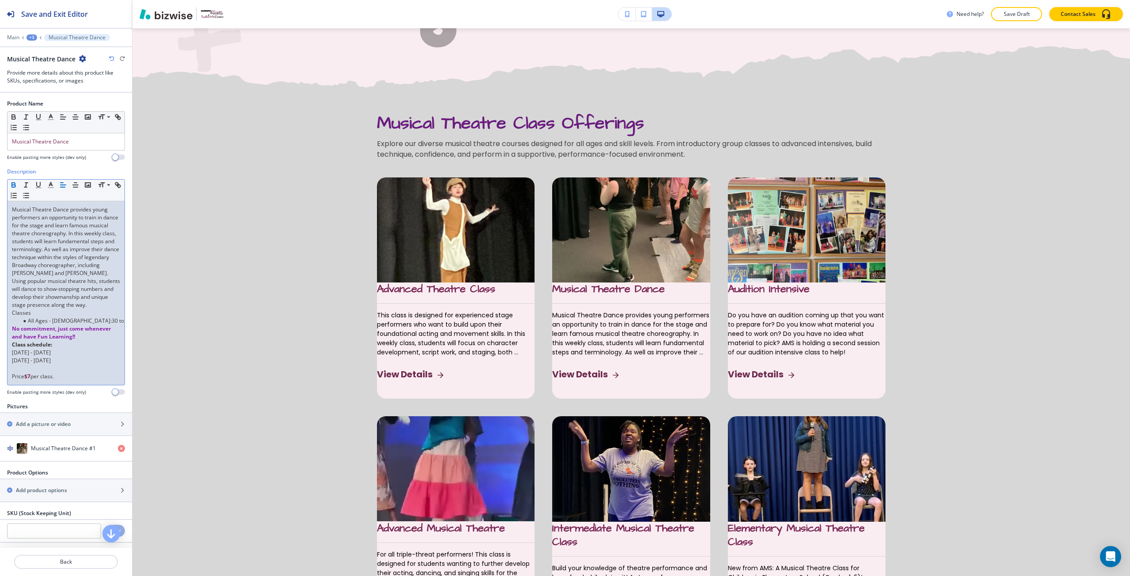
click at [38, 373] on p at bounding box center [66, 369] width 108 height 8
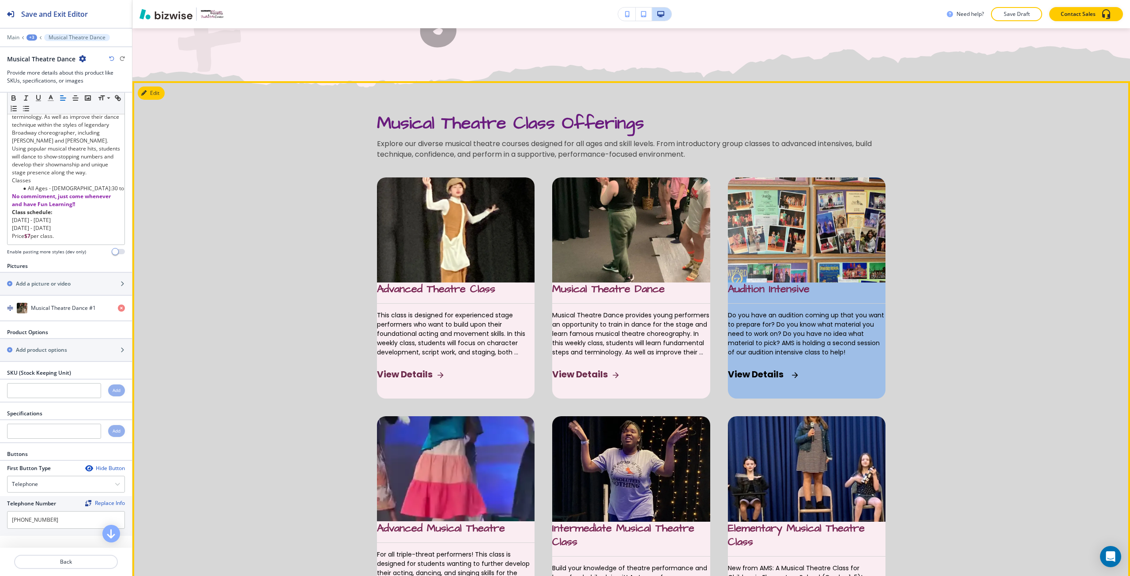
click at [856, 318] on div "Audition Intensive Do you have an audition coming up that you want to prepare f…" at bounding box center [807, 341] width 158 height 116
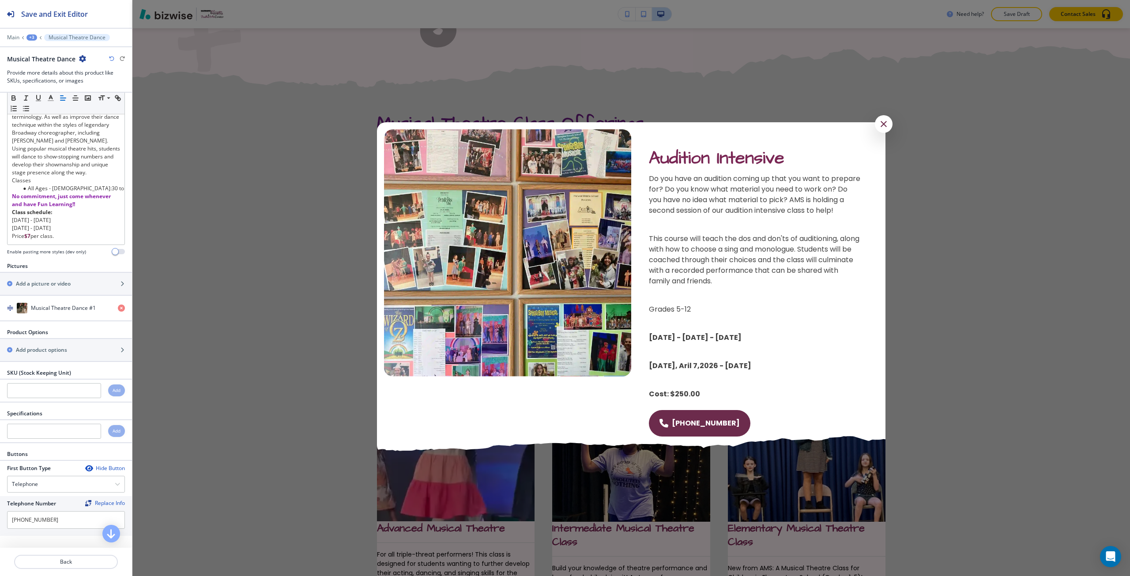
click at [342, 325] on div at bounding box center [631, 288] width 998 height 576
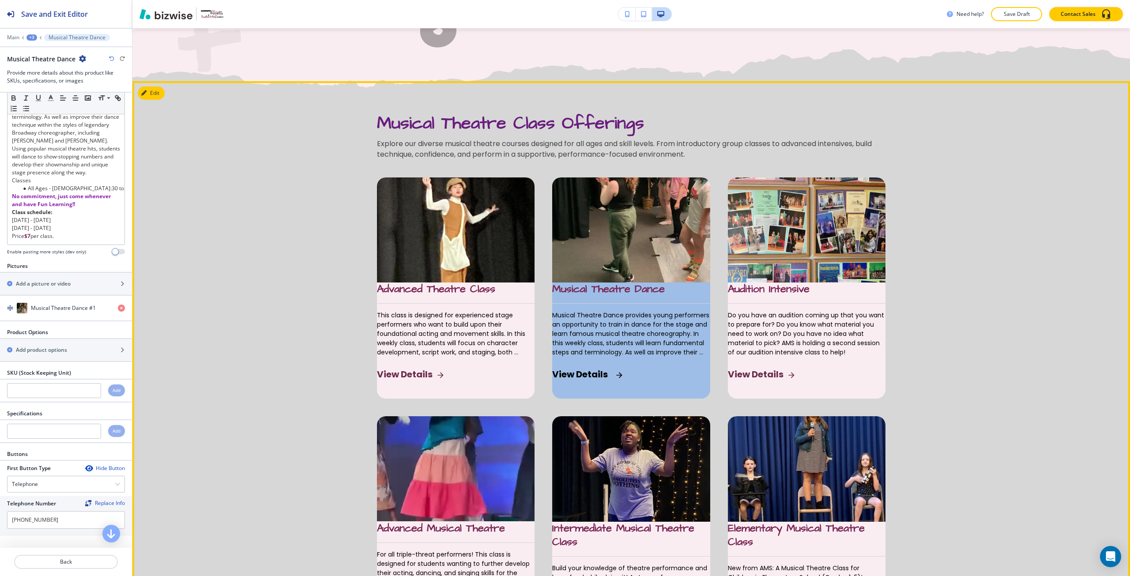
click at [679, 296] on h5 "Musical Theatre Dance" at bounding box center [631, 290] width 158 height 14
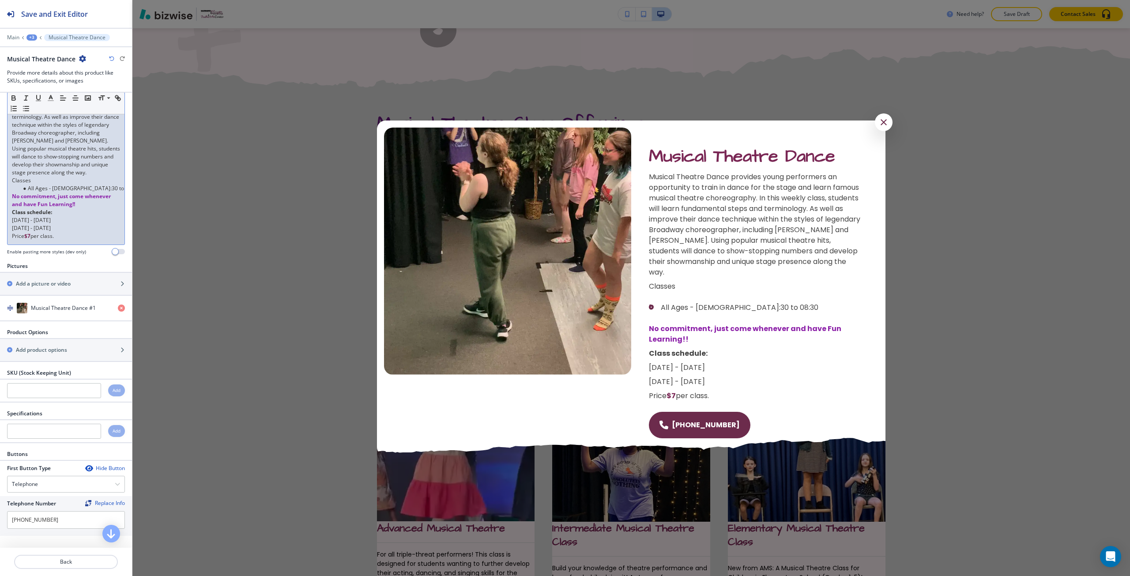
drag, startPoint x: 26, startPoint y: 244, endPoint x: 61, endPoint y: 248, distance: 35.1
click at [61, 240] on p "Price $7 per class." at bounding box center [66, 236] width 108 height 8
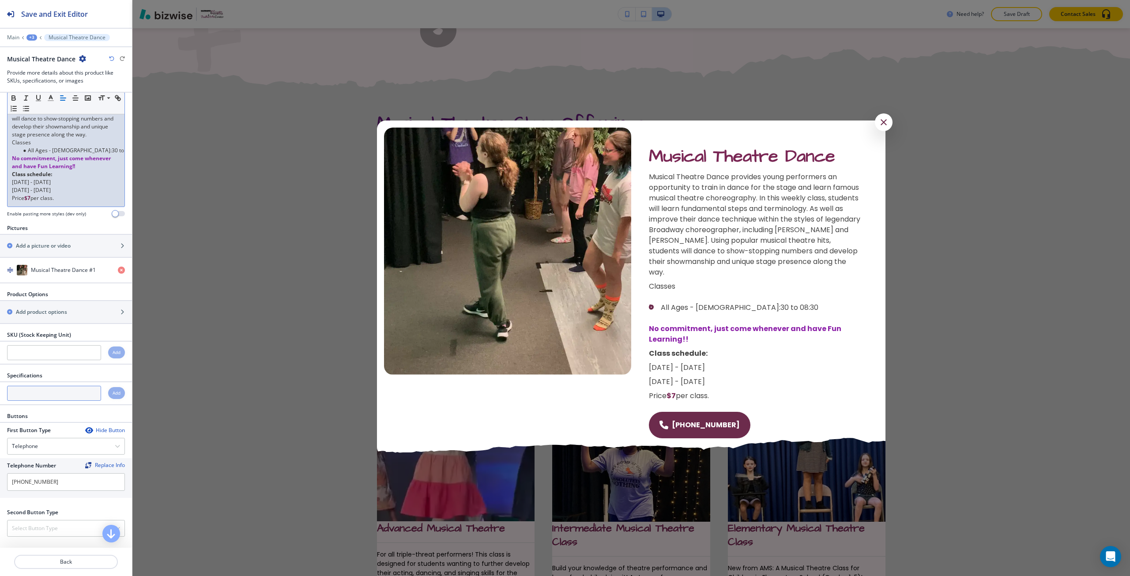
scroll to position [181, 0]
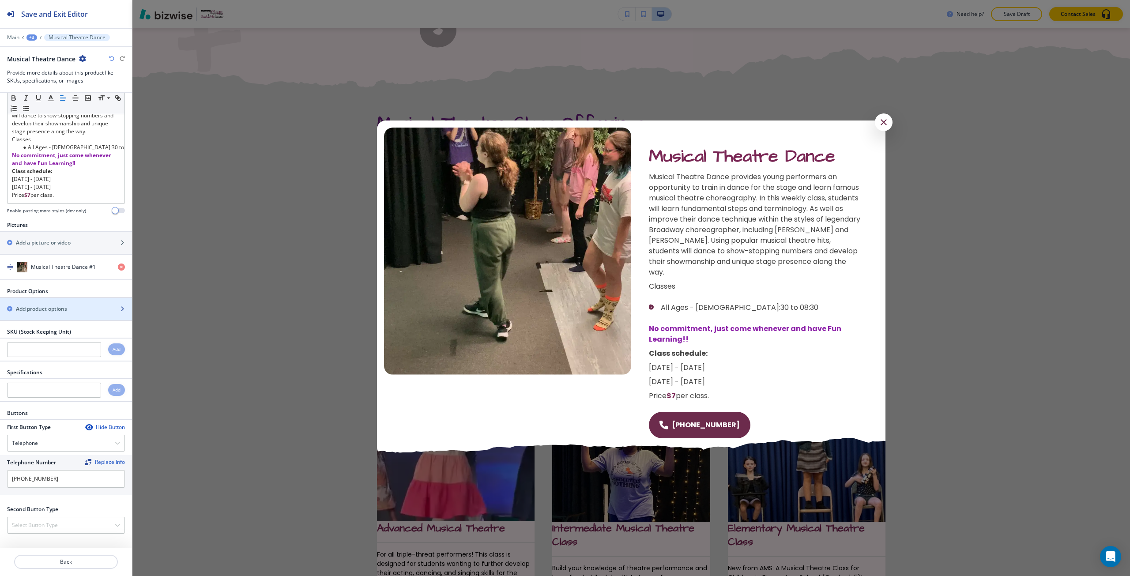
click at [65, 315] on div "button" at bounding box center [66, 316] width 132 height 7
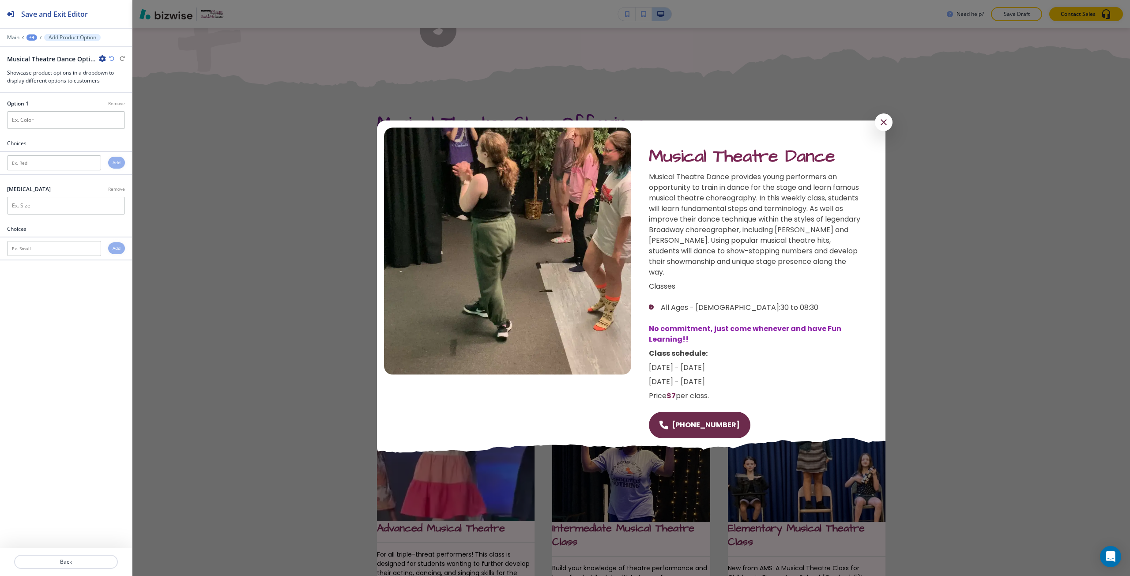
click at [101, 61] on icon "button" at bounding box center [102, 58] width 7 height 7
click at [105, 104] on p "Delete Musical Theatre Dance Options" at bounding box center [127, 105] width 45 height 8
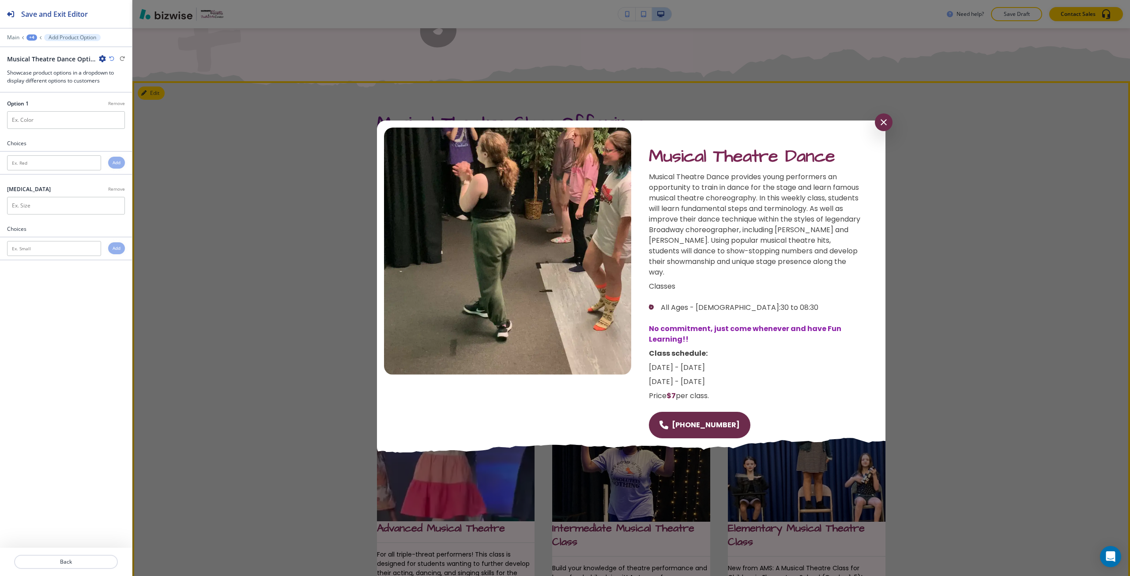
click at [880, 121] on icon "button" at bounding box center [884, 122] width 11 height 11
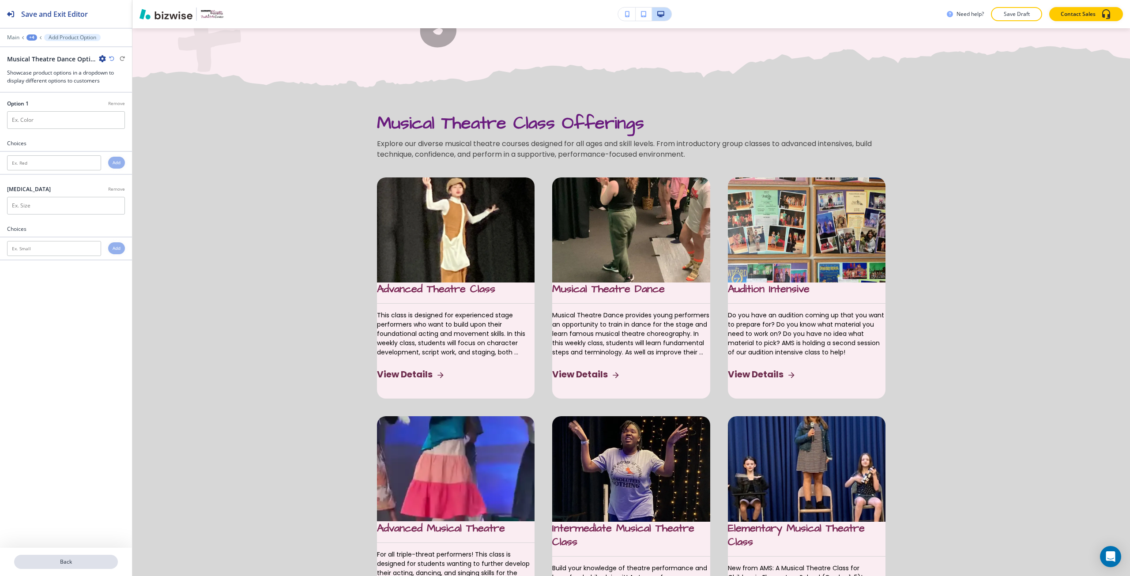
click at [101, 560] on p "Back" at bounding box center [66, 562] width 102 height 8
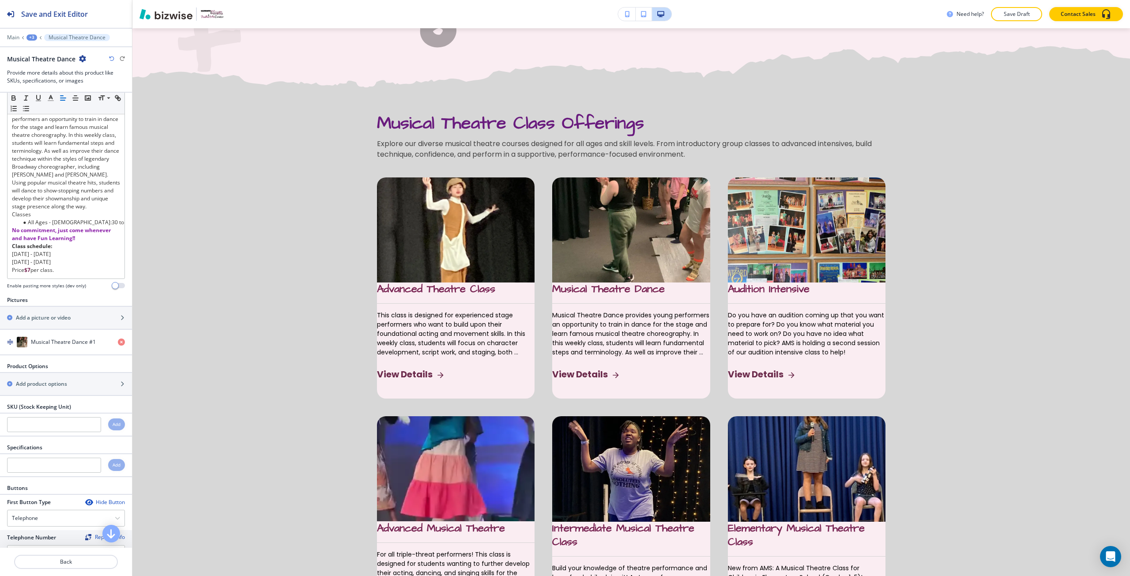
scroll to position [132, 0]
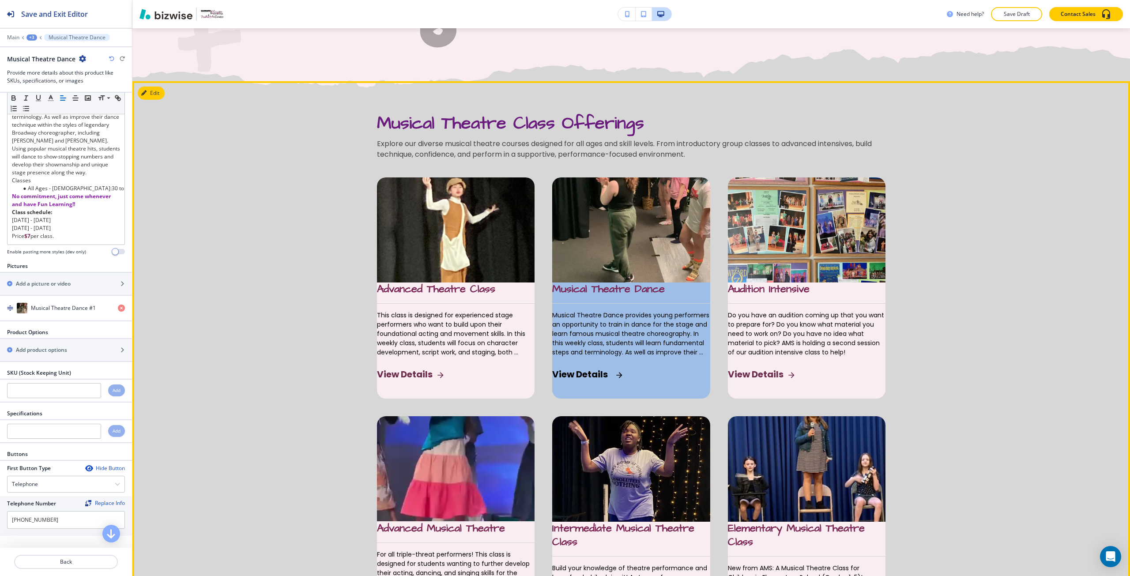
click at [596, 357] on span "Musical Theatre Dance provides young performers an opportunity to train in danc…" at bounding box center [631, 334] width 158 height 46
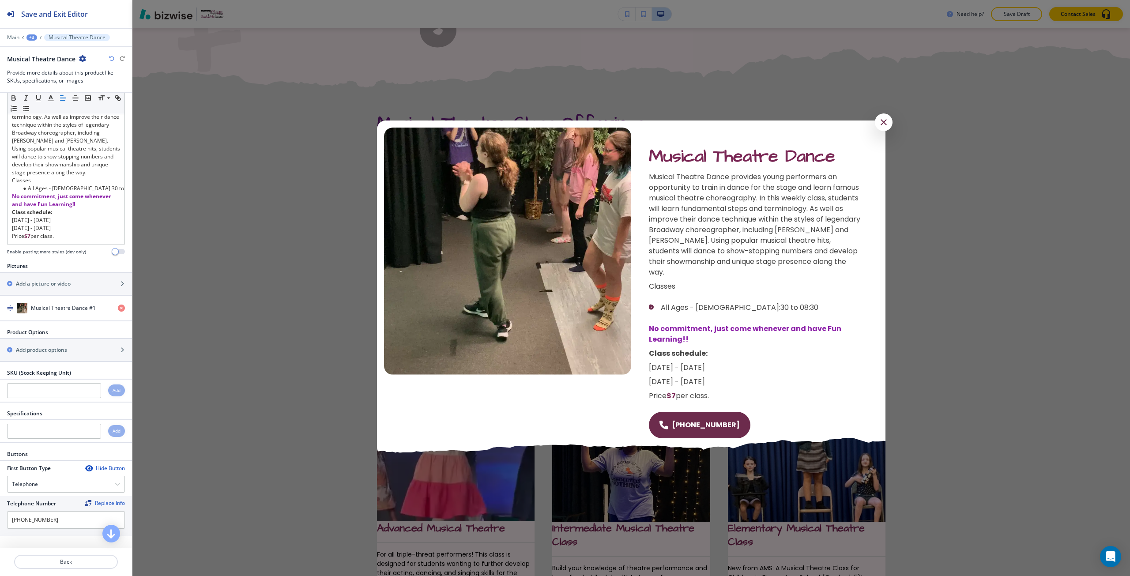
click at [272, 419] on div at bounding box center [631, 288] width 998 height 576
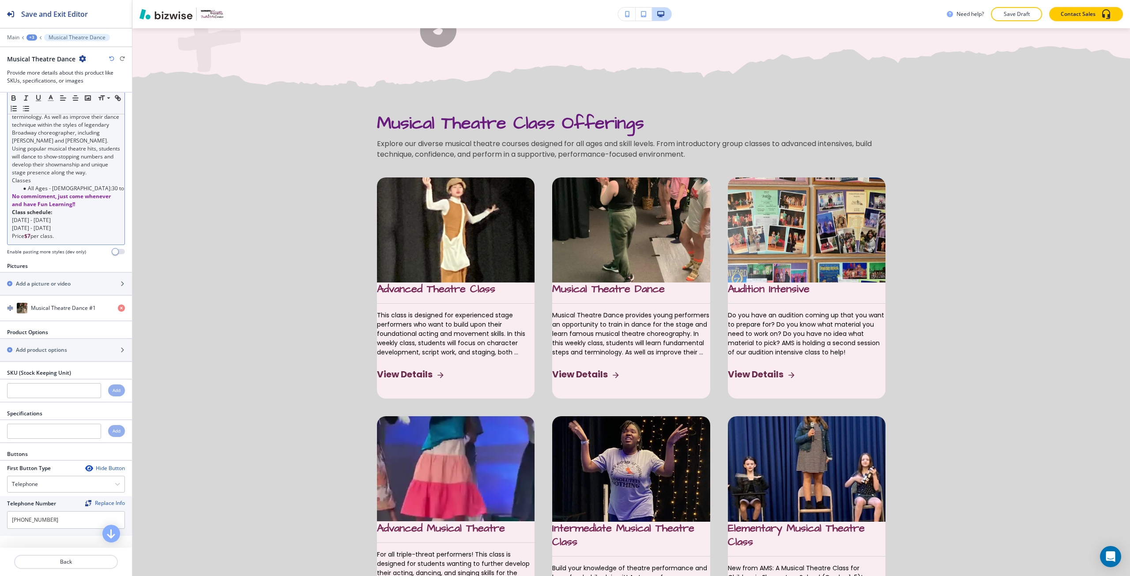
click at [31, 192] on li "All Ages - 07:30 to 08:30" at bounding box center [70, 189] width 100 height 8
click at [29, 106] on line "button" at bounding box center [27, 106] width 4 height 0
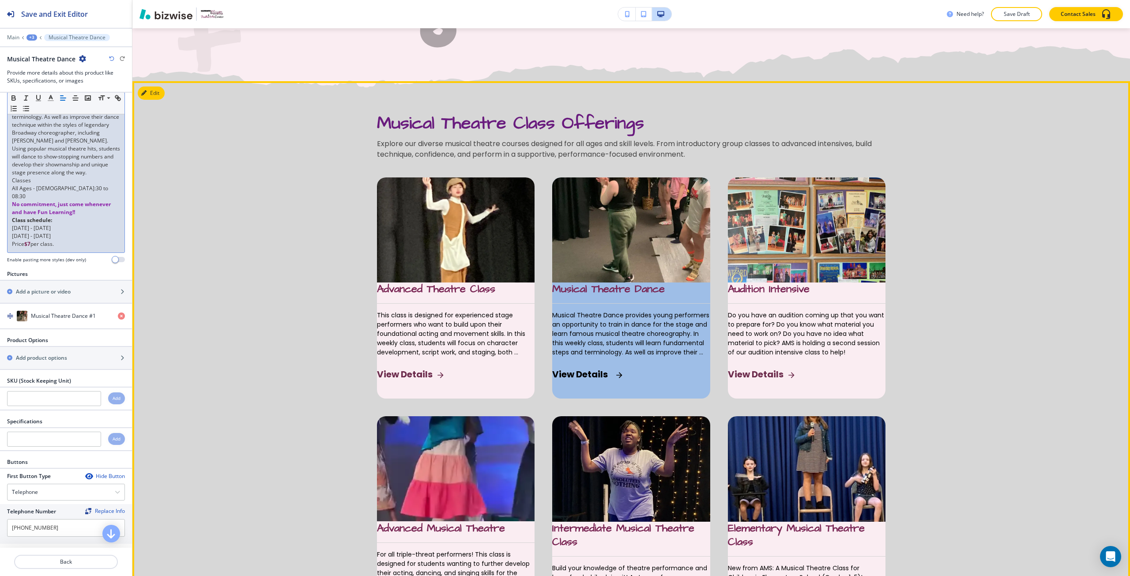
click at [602, 353] on span "Musical Theatre Dance provides young performers an opportunity to train in danc…" at bounding box center [631, 334] width 158 height 46
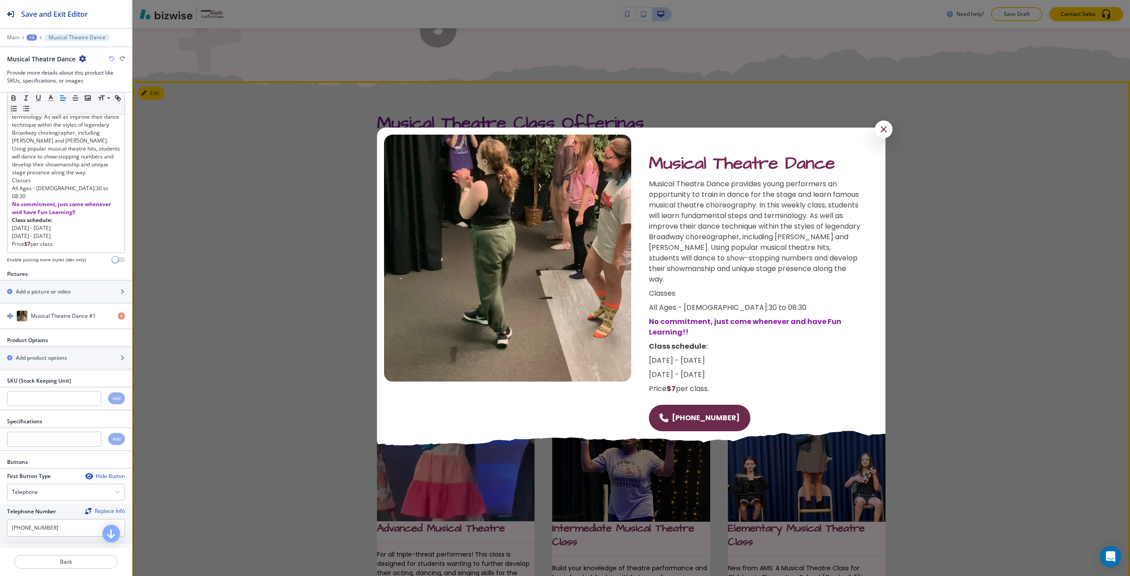
click at [260, 335] on div at bounding box center [631, 288] width 998 height 576
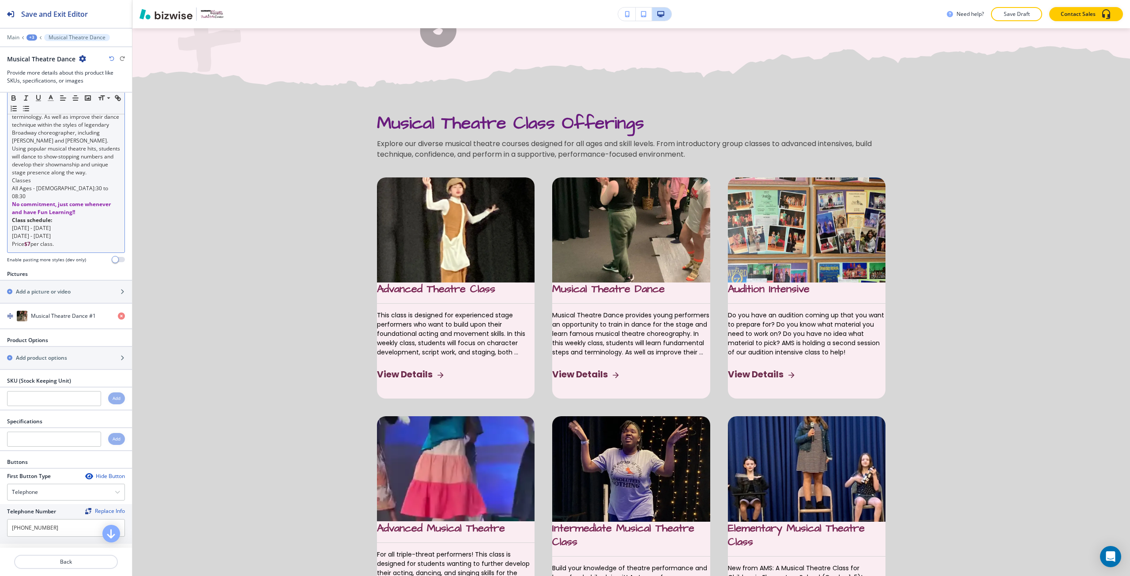
click at [23, 185] on p "Classes" at bounding box center [66, 181] width 108 height 8
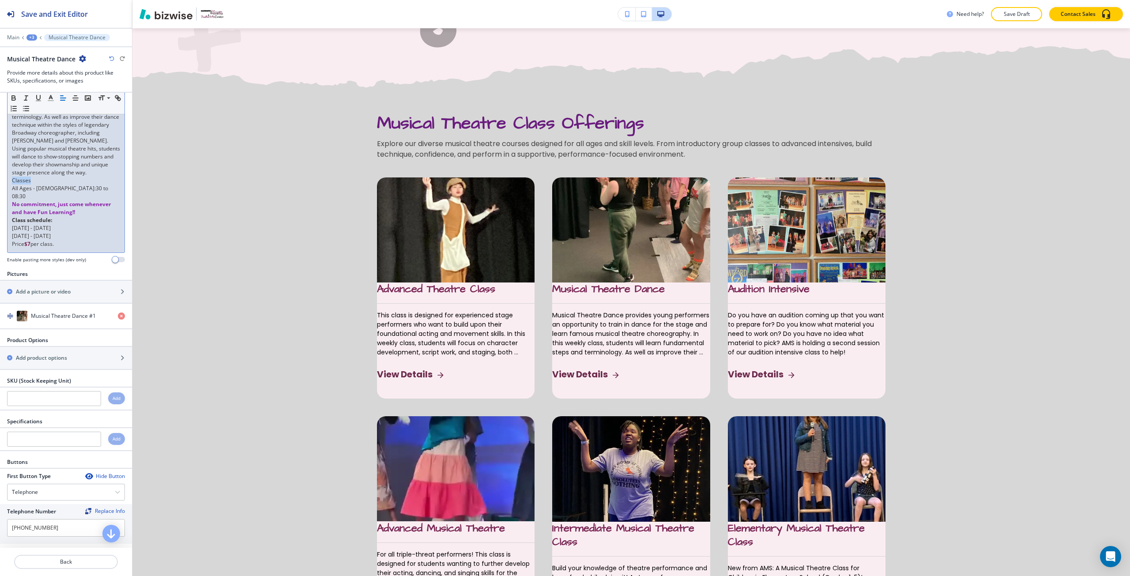
click at [23, 185] on p "Classes" at bounding box center [66, 181] width 108 height 8
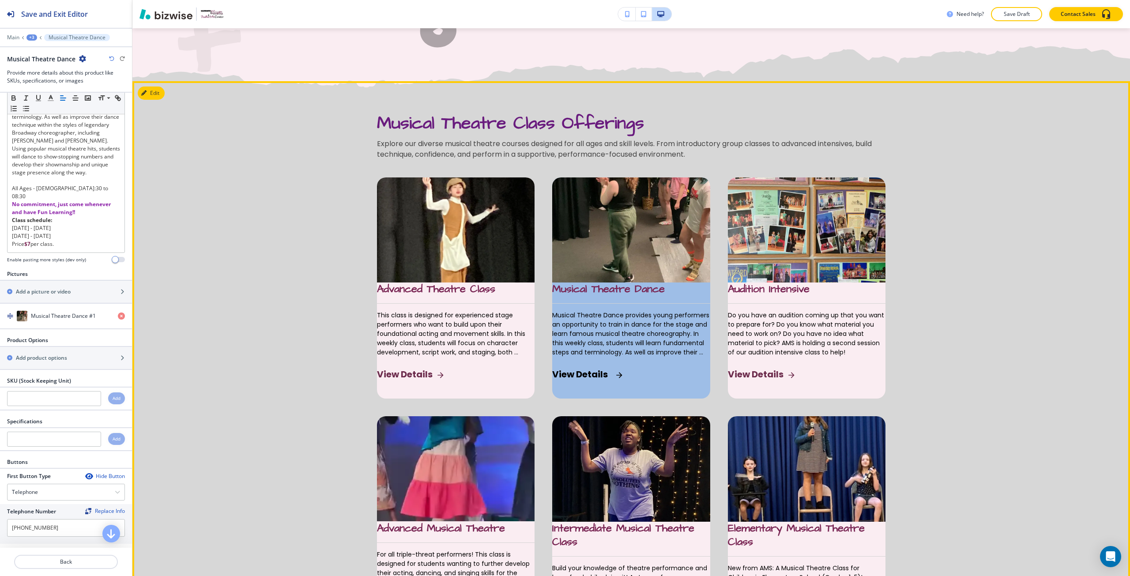
click at [593, 281] on img "button" at bounding box center [631, 229] width 158 height 105
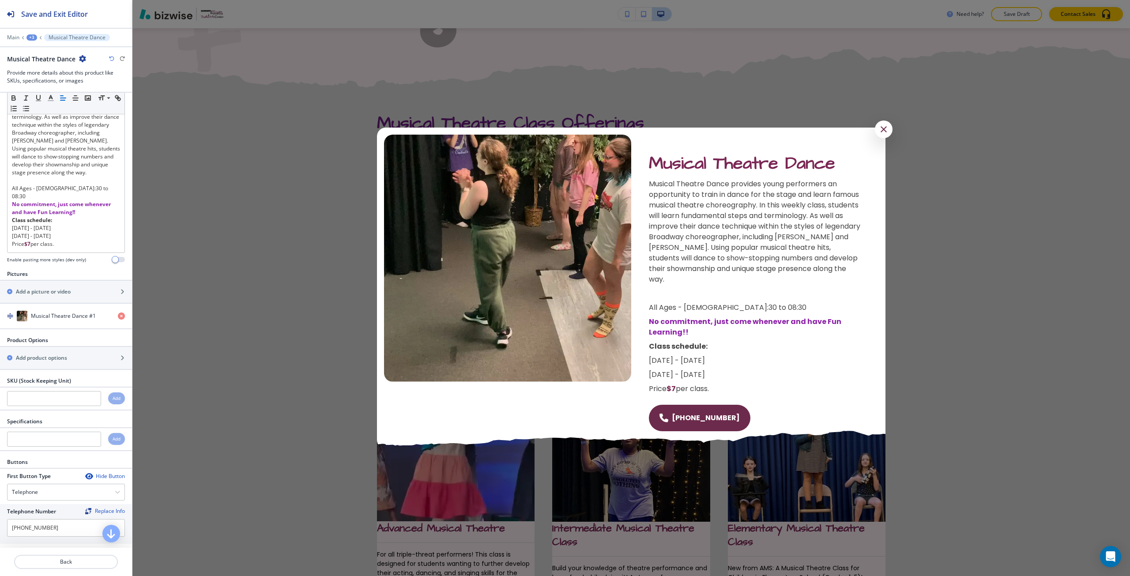
click at [249, 391] on div at bounding box center [631, 288] width 998 height 576
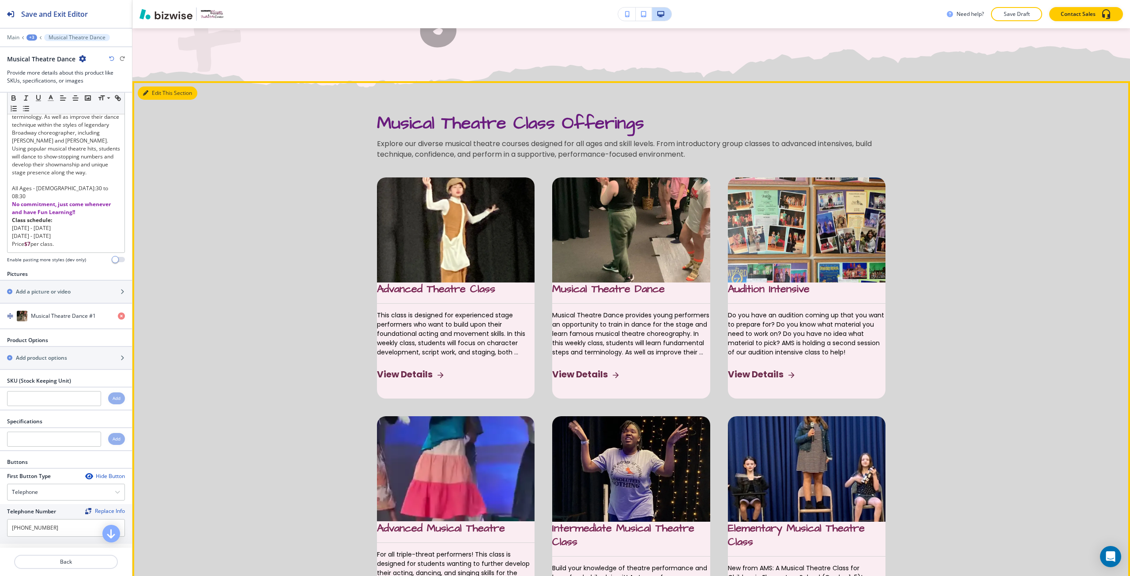
click at [149, 108] on section "Musical Theatre Class Offerings Explore our diverse musical theatre courses des…" at bounding box center [631, 492] width 998 height 928
click at [148, 96] on button "Edit This Section" at bounding box center [168, 93] width 60 height 13
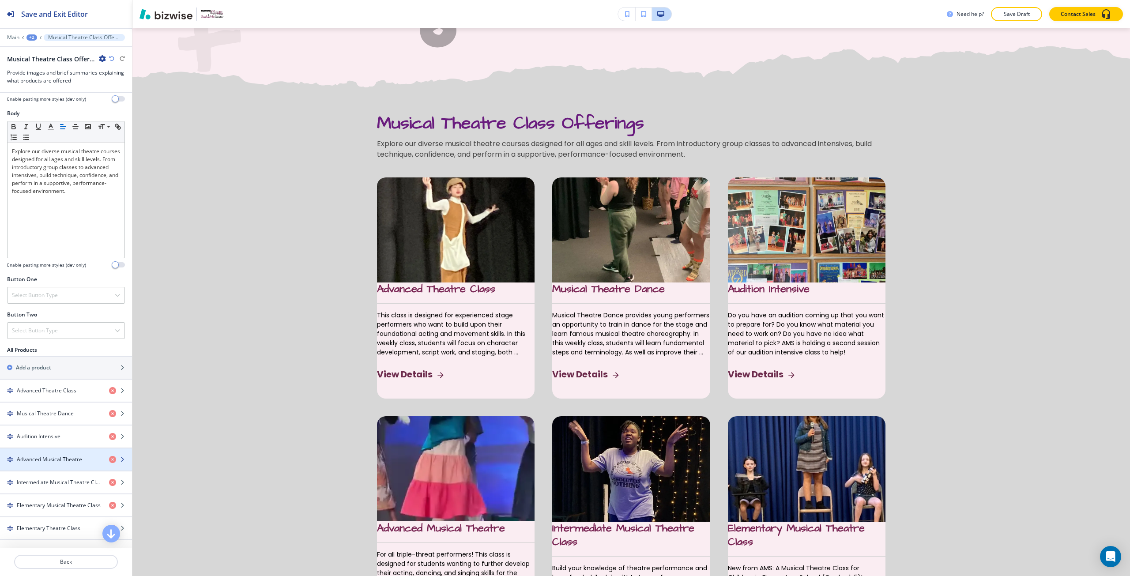
click at [54, 457] on h4 "Advanced Musical Theatre" at bounding box center [49, 460] width 65 height 8
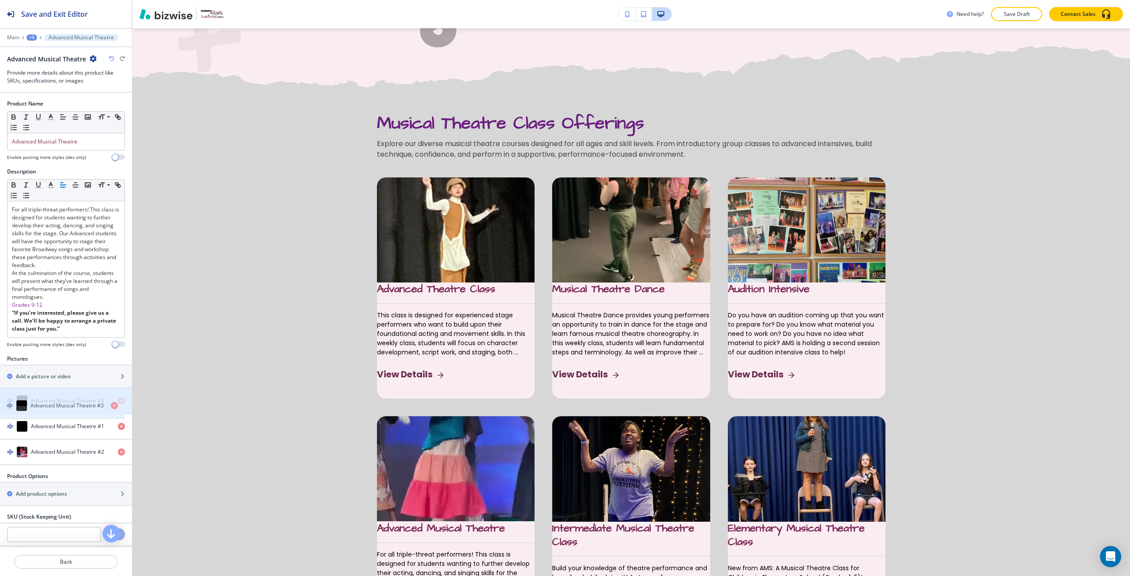
drag, startPoint x: 56, startPoint y: 459, endPoint x: 55, endPoint y: 404, distance: 55.2
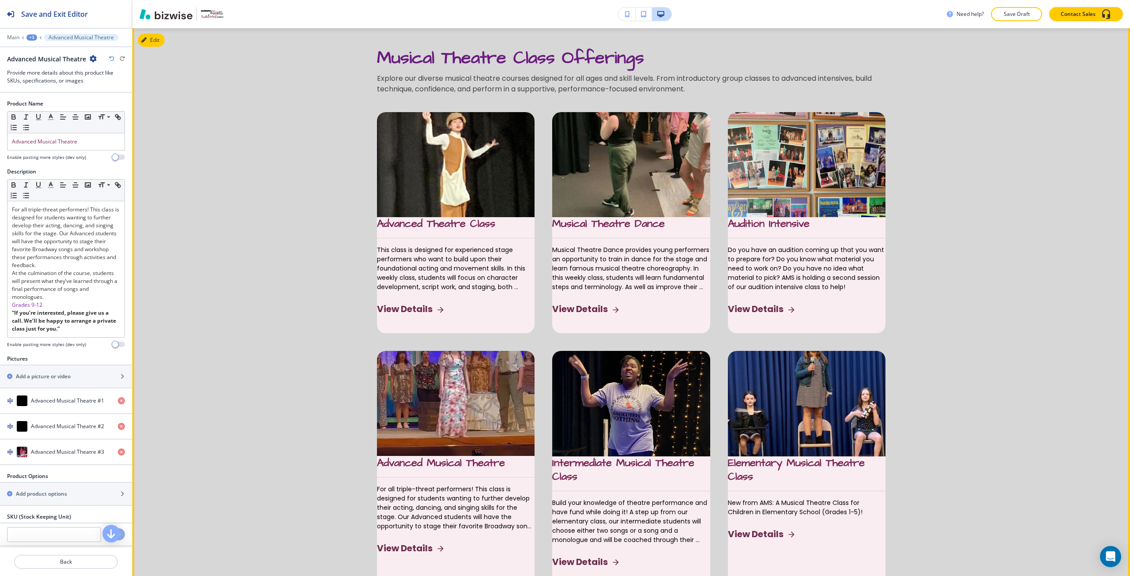
scroll to position [572, 0]
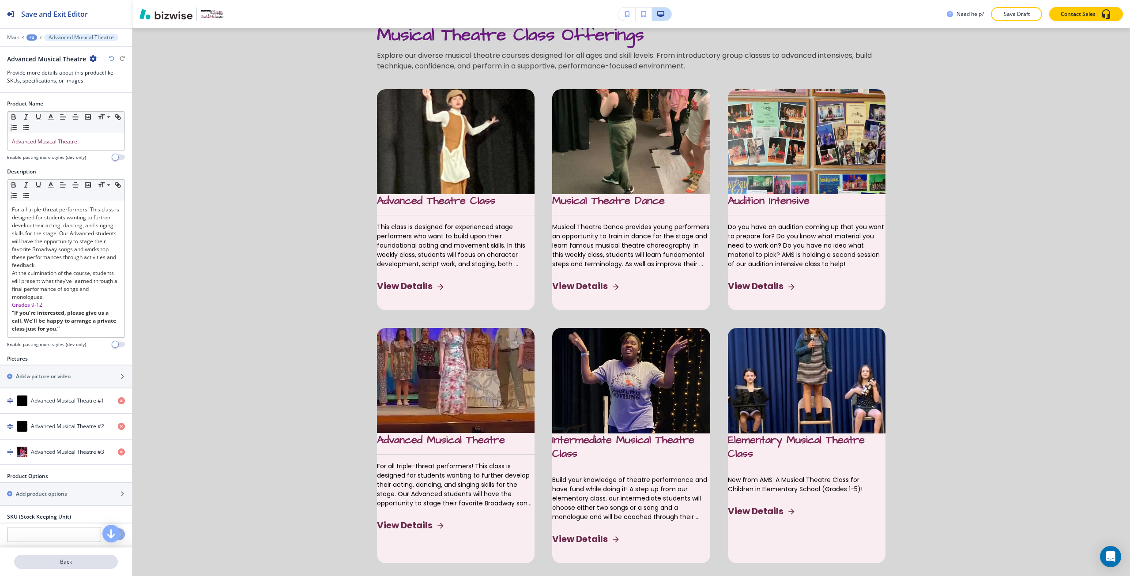
click at [81, 566] on p "Back" at bounding box center [66, 562] width 102 height 8
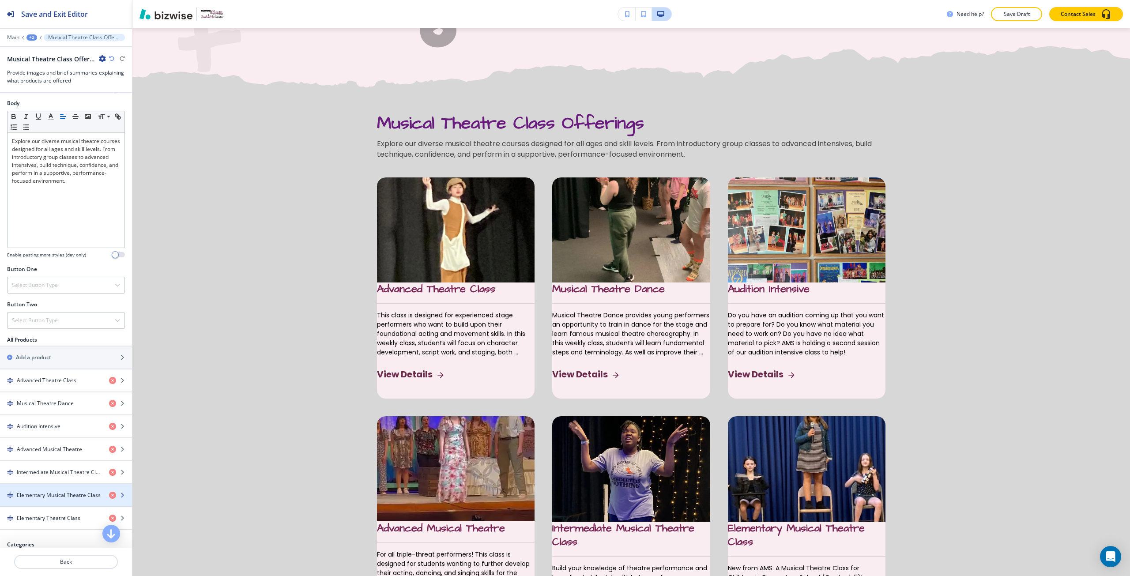
scroll to position [177, 0]
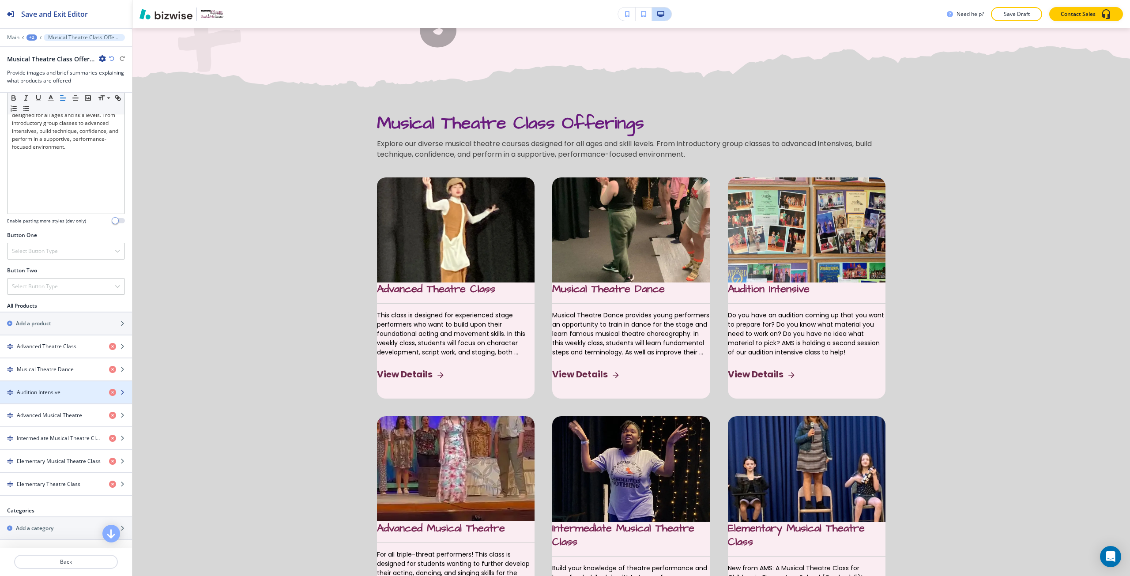
click at [52, 396] on h4 "Audition Intensive" at bounding box center [39, 393] width 44 height 8
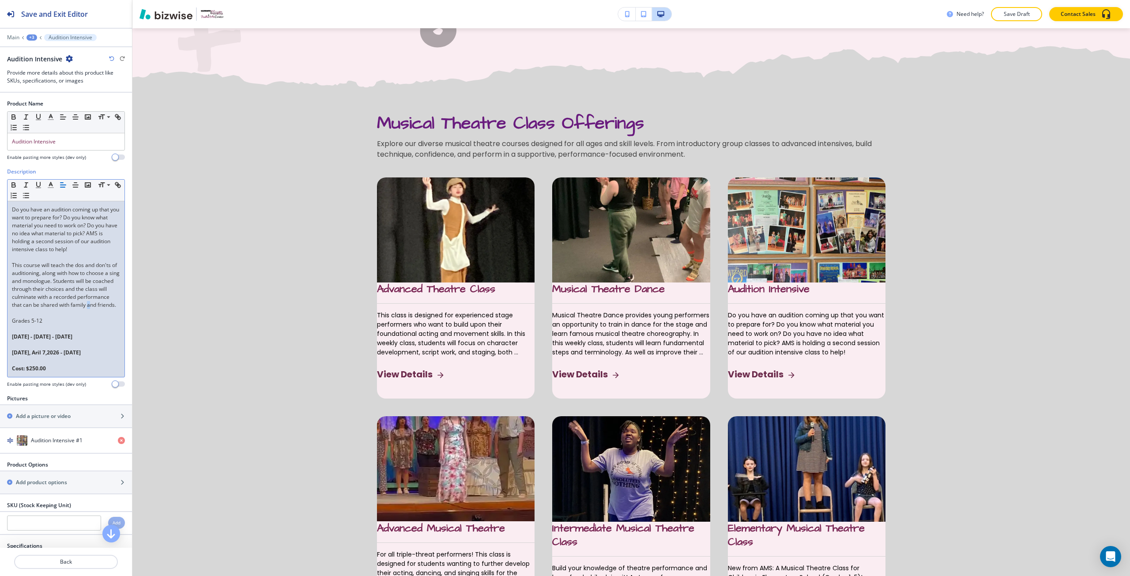
click at [29, 309] on p "This course will teach the dos and don'ts of auditioning, along with how to cho…" at bounding box center [66, 285] width 108 height 48
click at [41, 257] on p at bounding box center [66, 257] width 108 height 8
click at [22, 325] on p at bounding box center [66, 321] width 108 height 8
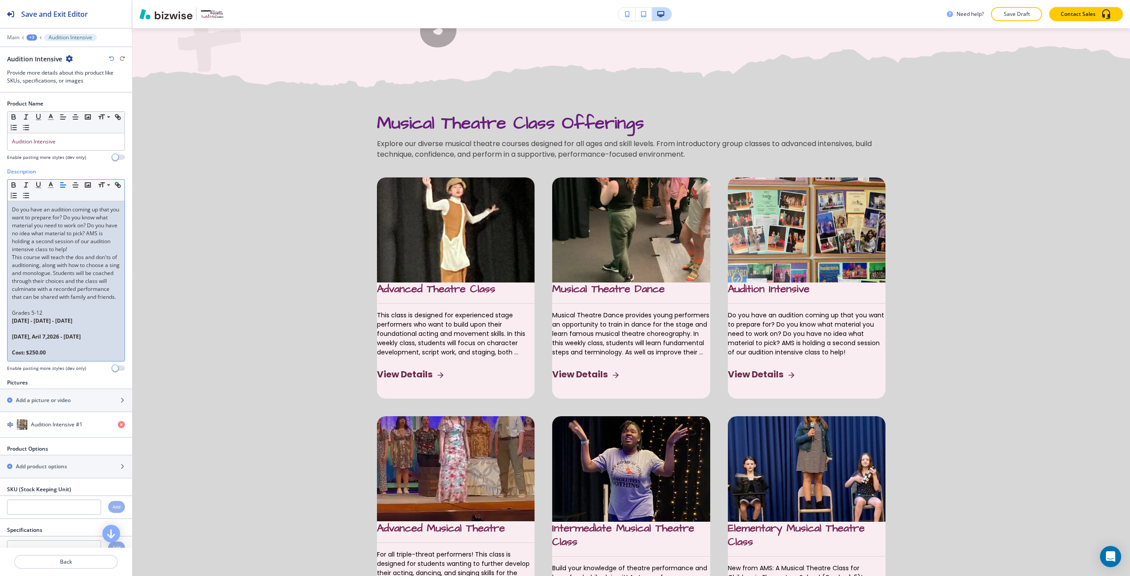
click at [30, 333] on p at bounding box center [66, 329] width 108 height 8
click at [33, 341] on p at bounding box center [66, 337] width 108 height 8
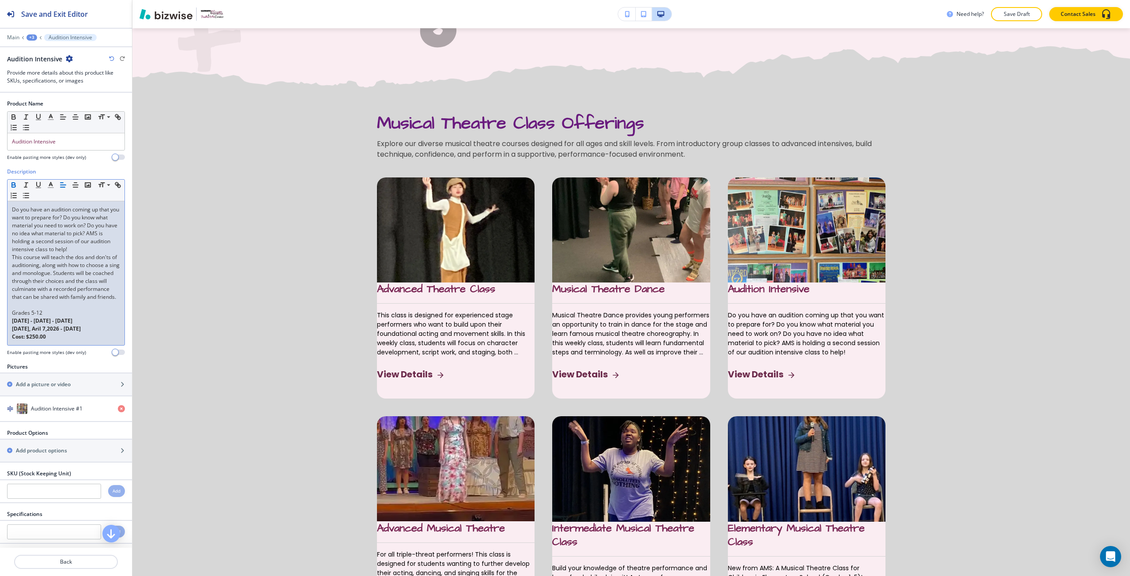
click at [41, 332] on strong "Tuesday, Aril 7,2026 - May 5,2025" at bounding box center [46, 329] width 69 height 8
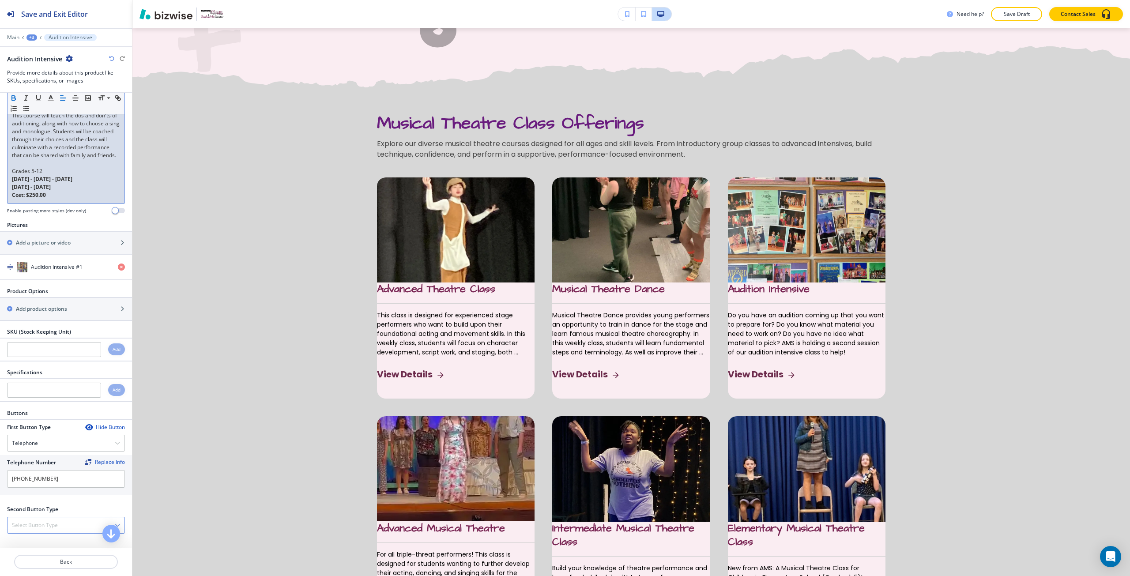
scroll to position [158, 0]
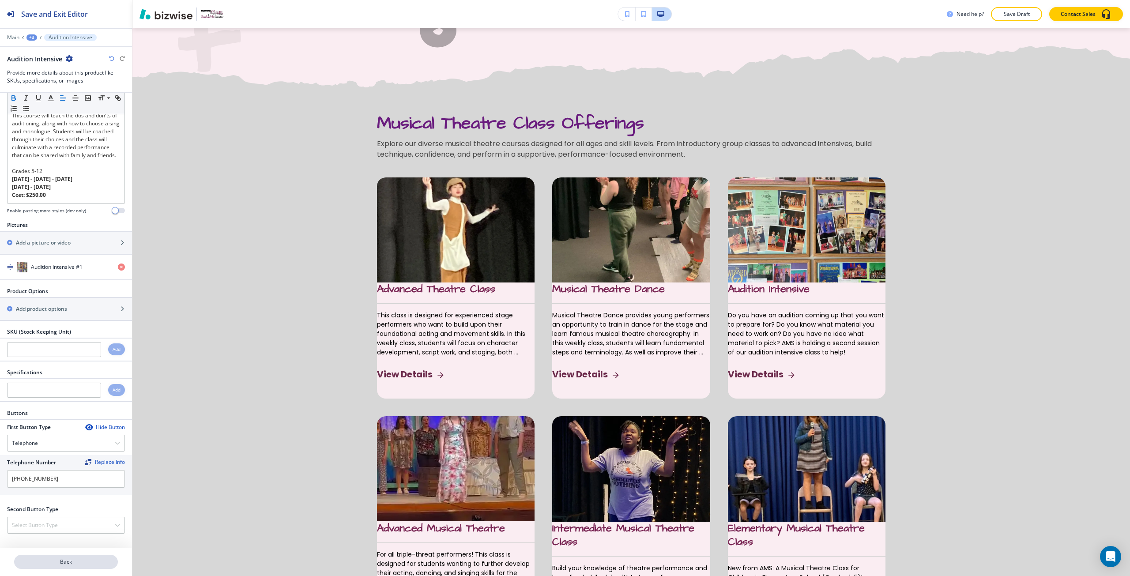
click at [56, 565] on p "Back" at bounding box center [66, 562] width 102 height 8
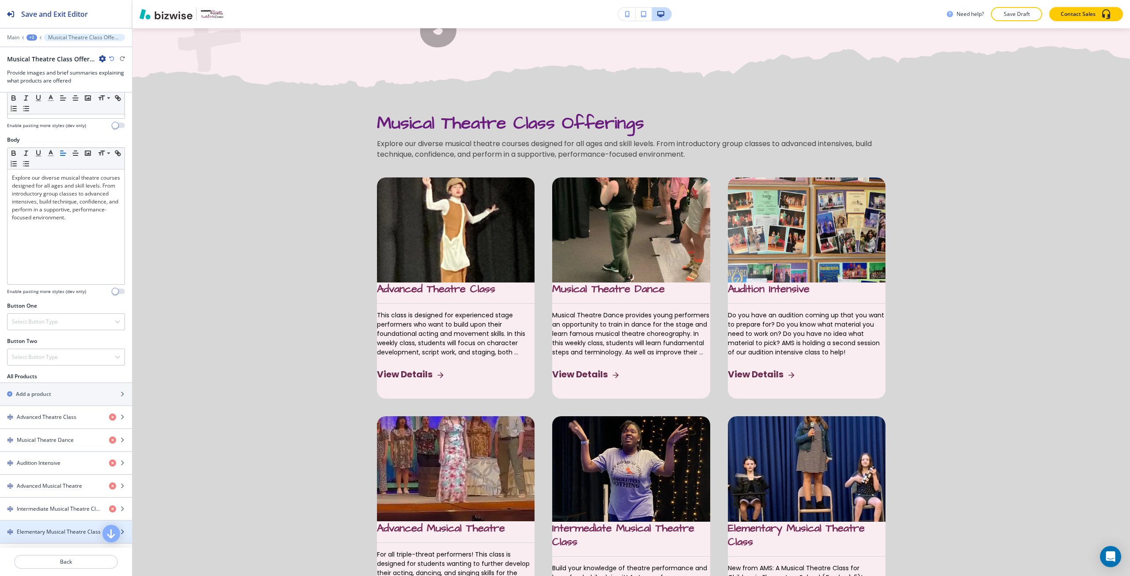
scroll to position [132, 0]
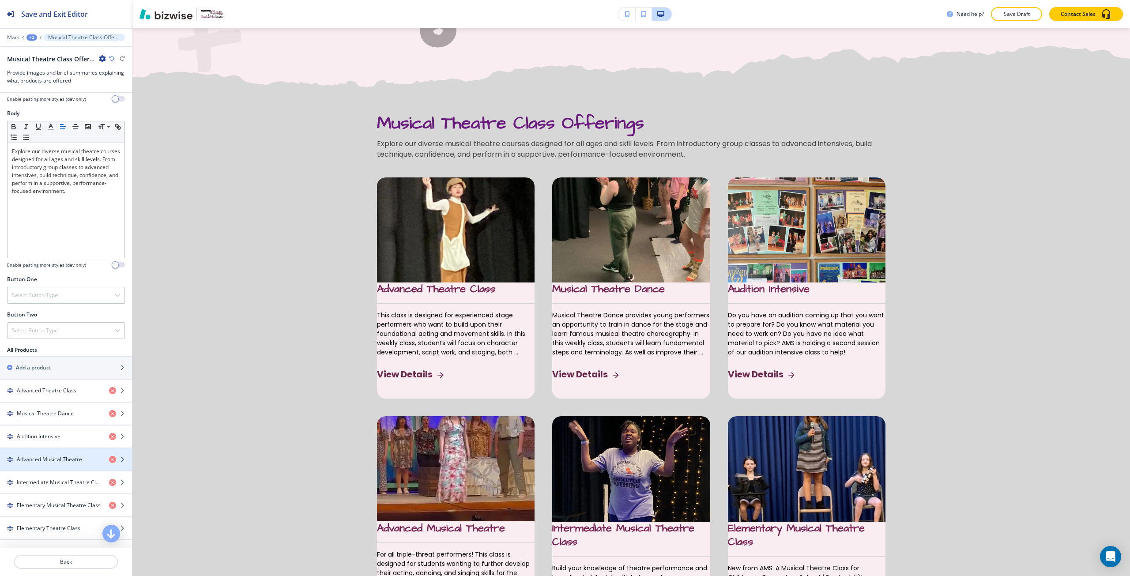
click at [57, 463] on h4 "Advanced Musical Theatre" at bounding box center [49, 460] width 65 height 8
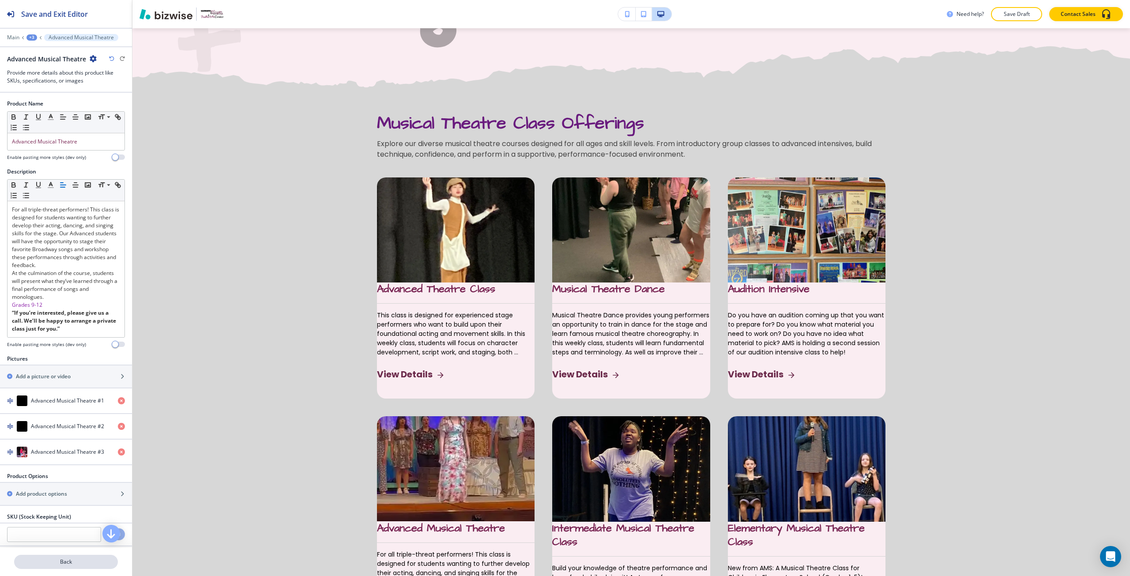
click at [66, 559] on p "Back" at bounding box center [66, 562] width 102 height 8
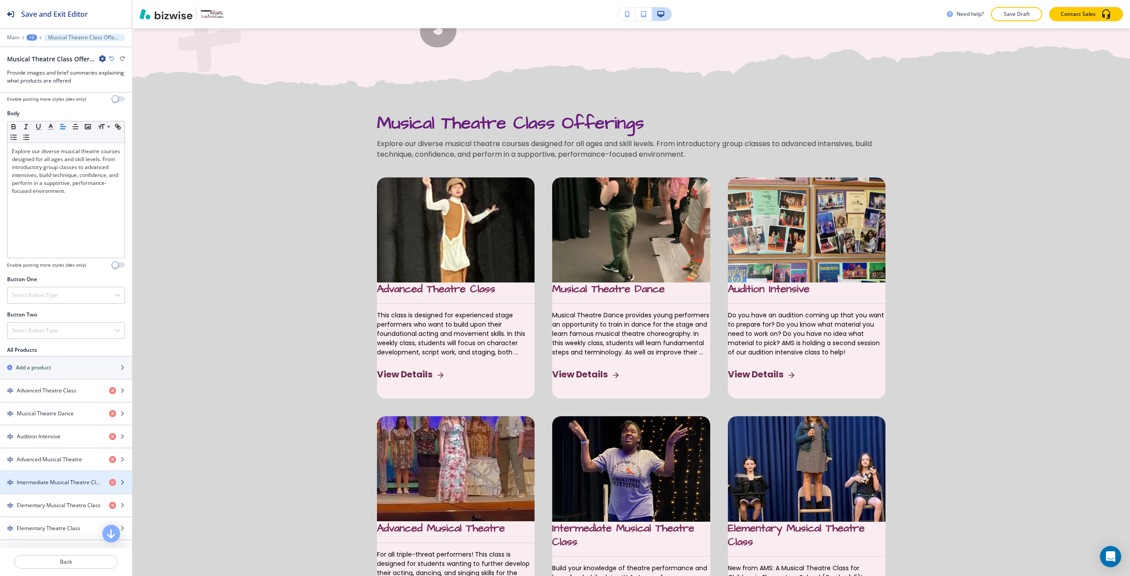
click at [62, 483] on h4 "Intermediate Musical Theatre Class" at bounding box center [59, 483] width 85 height 8
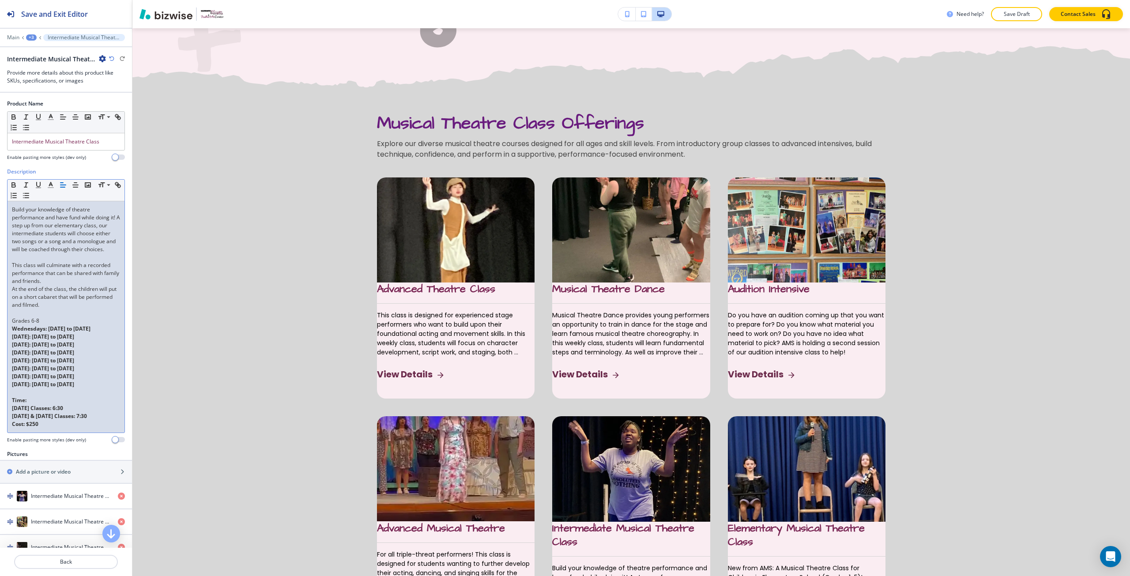
click at [19, 261] on p at bounding box center [66, 257] width 108 height 8
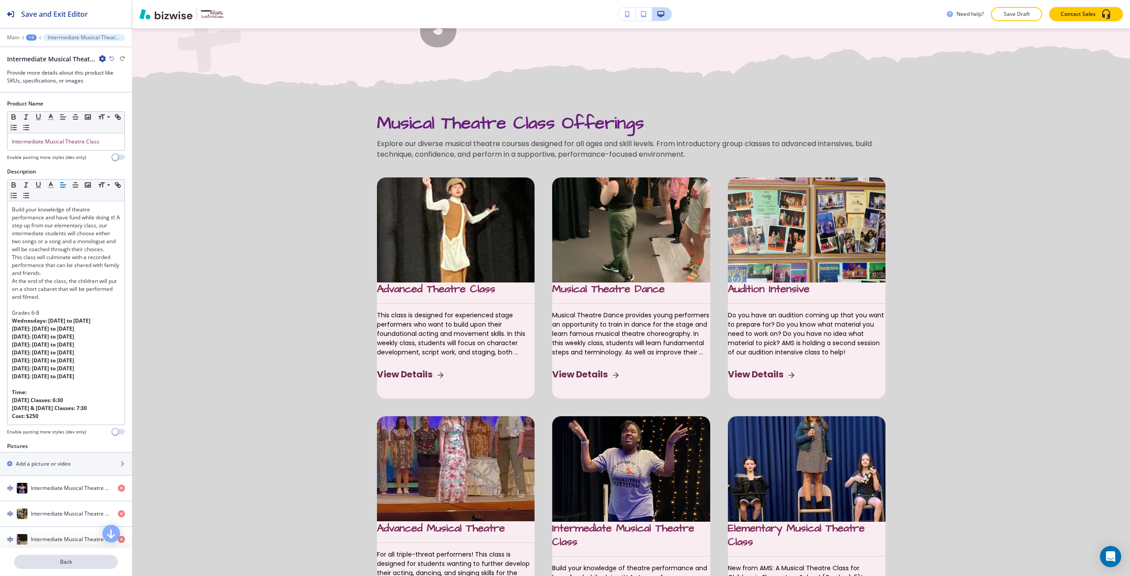
click at [50, 561] on p "Back" at bounding box center [66, 562] width 102 height 8
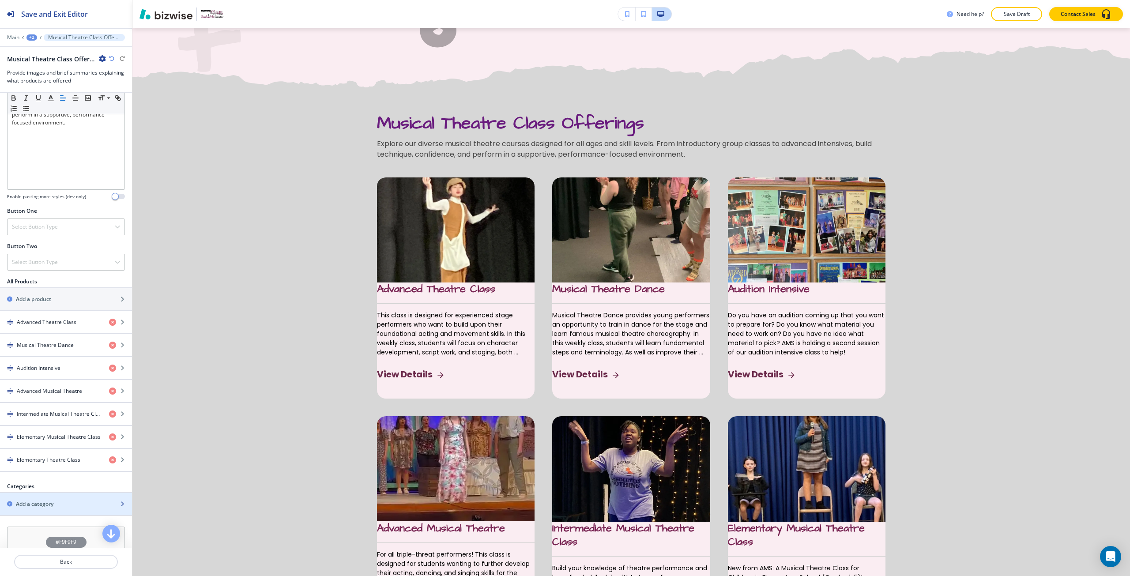
scroll to position [221, 0]
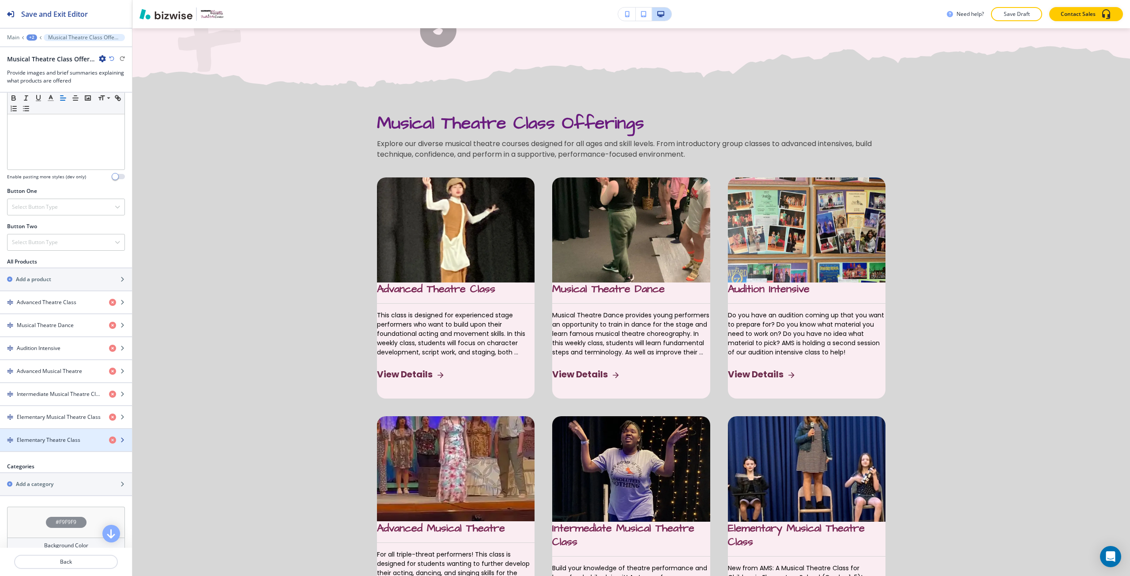
click at [47, 433] on div "button" at bounding box center [66, 432] width 132 height 7
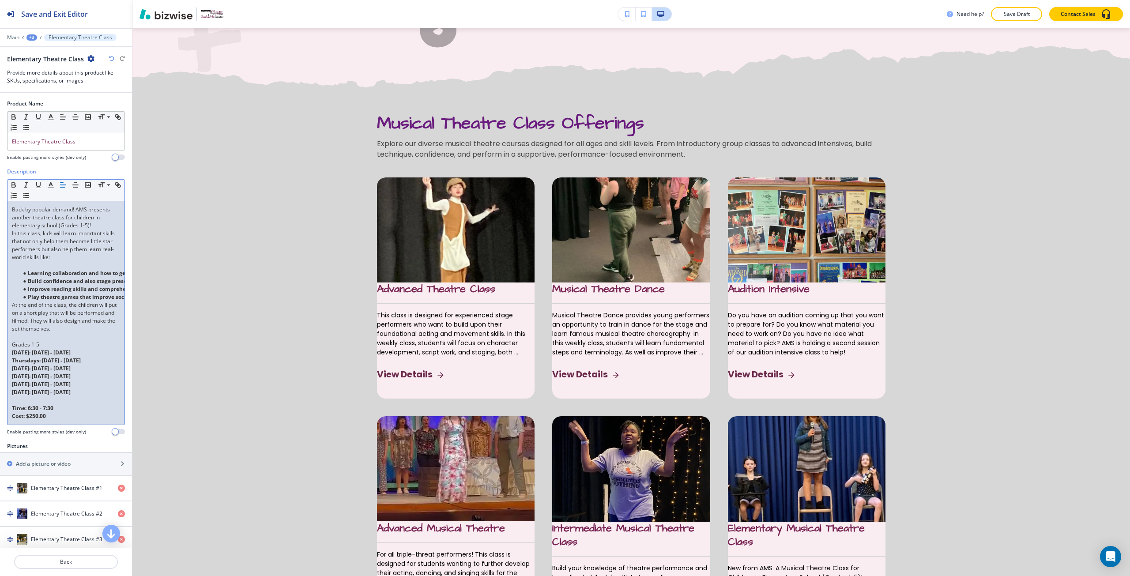
click at [31, 263] on p at bounding box center [66, 265] width 108 height 8
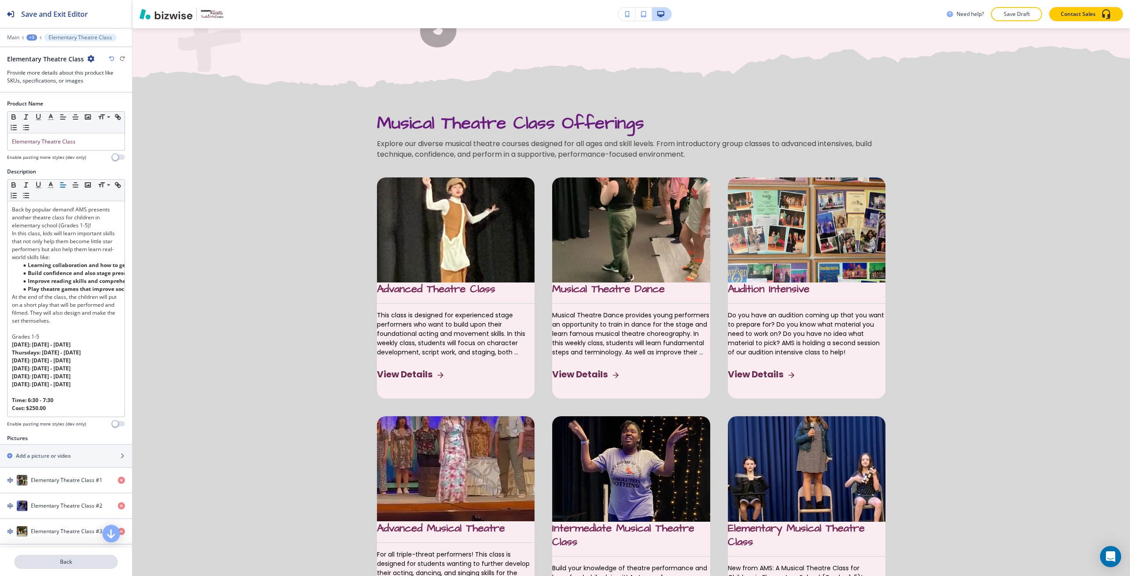
click at [58, 557] on button "Back" at bounding box center [66, 562] width 104 height 14
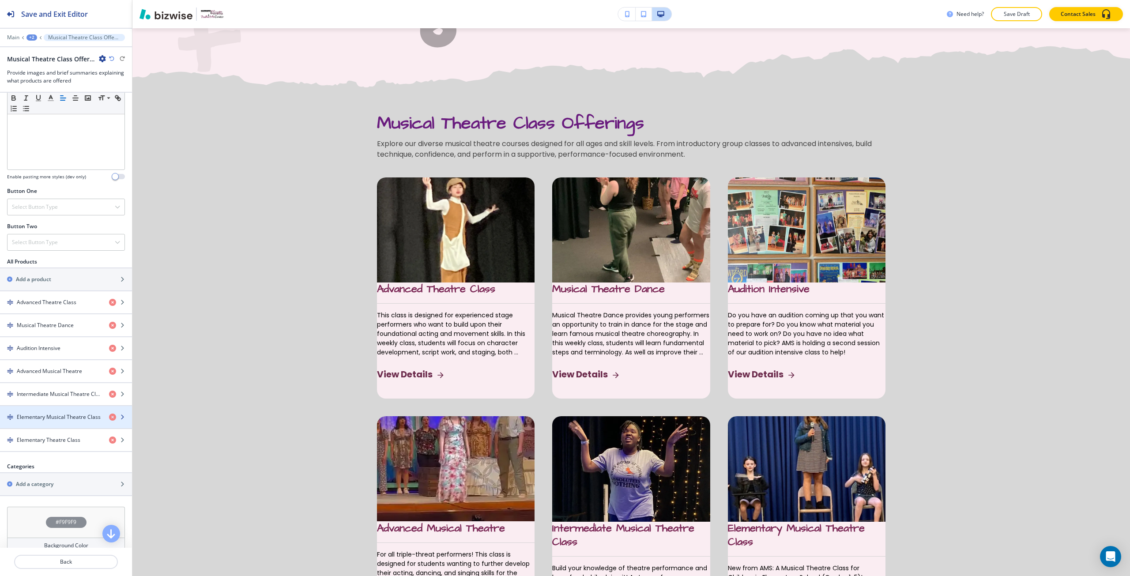
click at [49, 411] on div "button" at bounding box center [66, 409] width 132 height 7
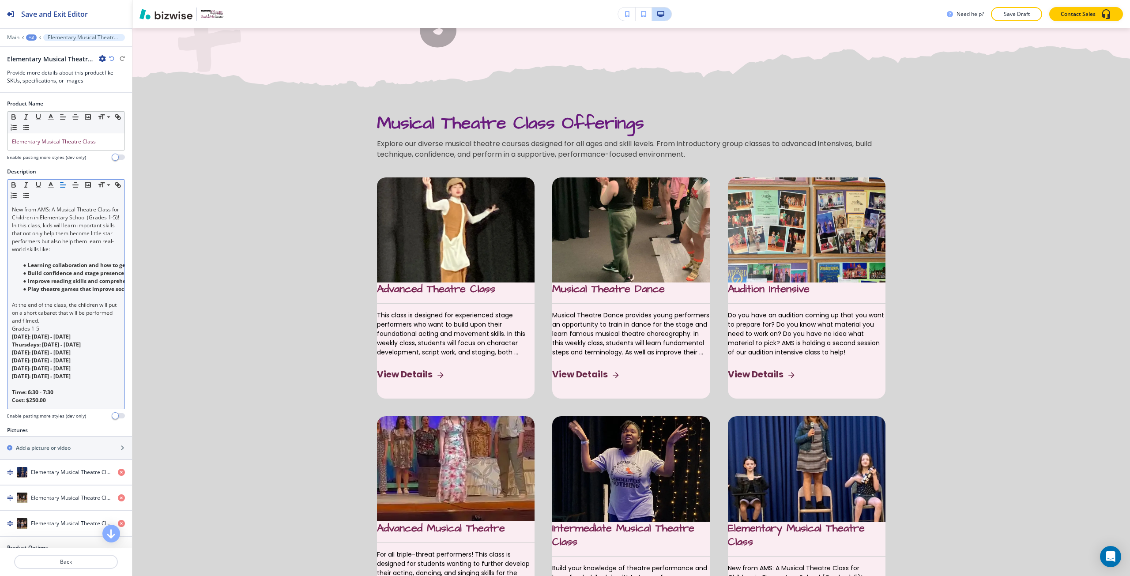
click at [30, 261] on p at bounding box center [66, 257] width 108 height 8
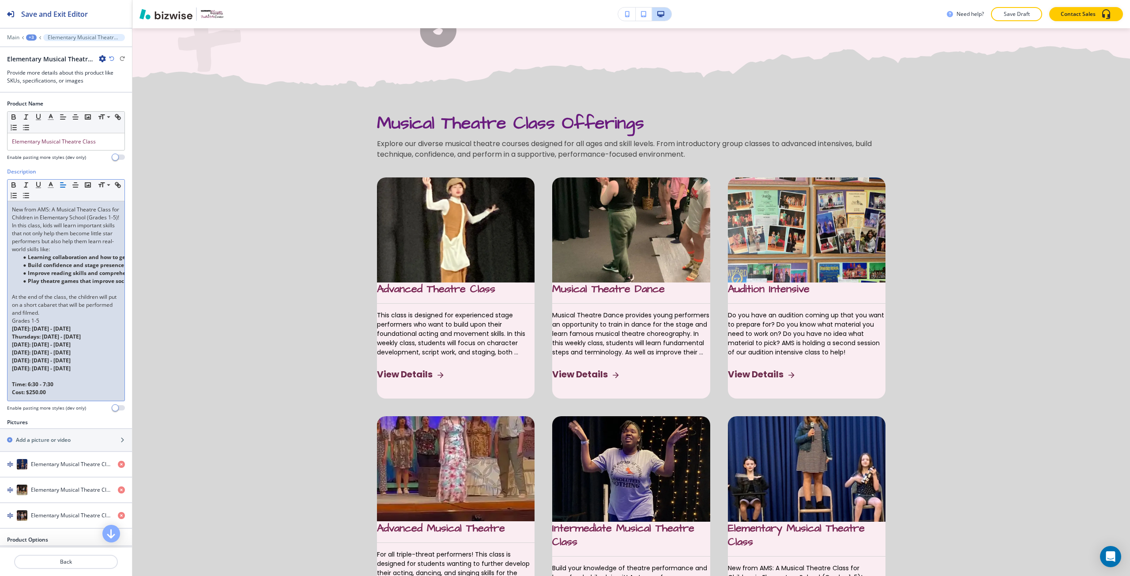
click at [30, 293] on p at bounding box center [66, 289] width 108 height 8
click at [70, 309] on p "At the end of the class, the children will put on a short cabaret that will be …" at bounding box center [66, 297] width 108 height 24
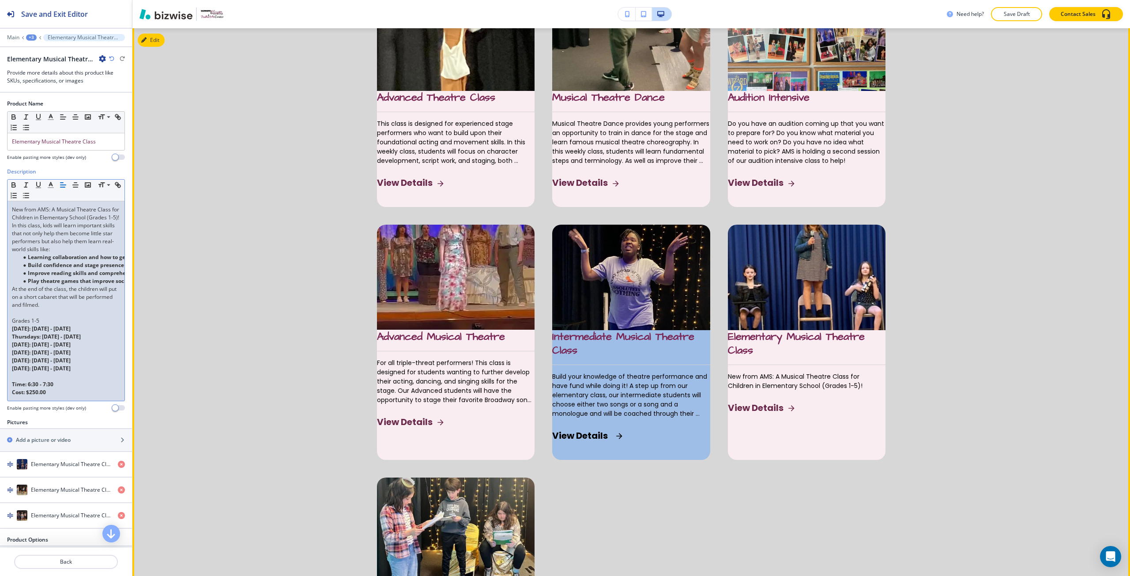
scroll to position [705, 0]
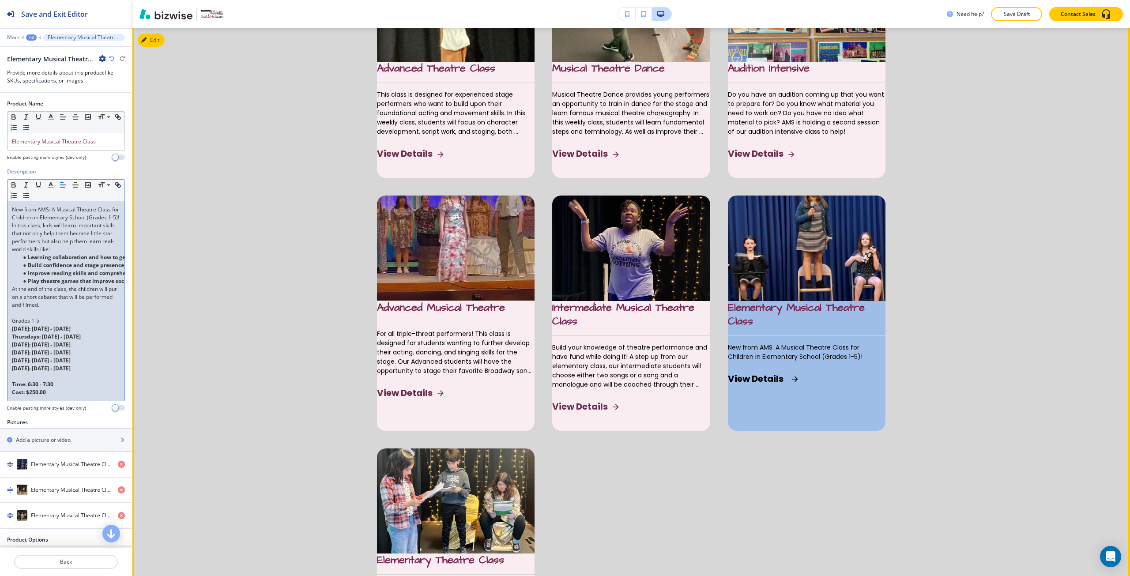
click at [765, 362] on span "New from AMS: A Musical Theatre Class for Children in Elementary School (Grades…" at bounding box center [807, 352] width 158 height 19
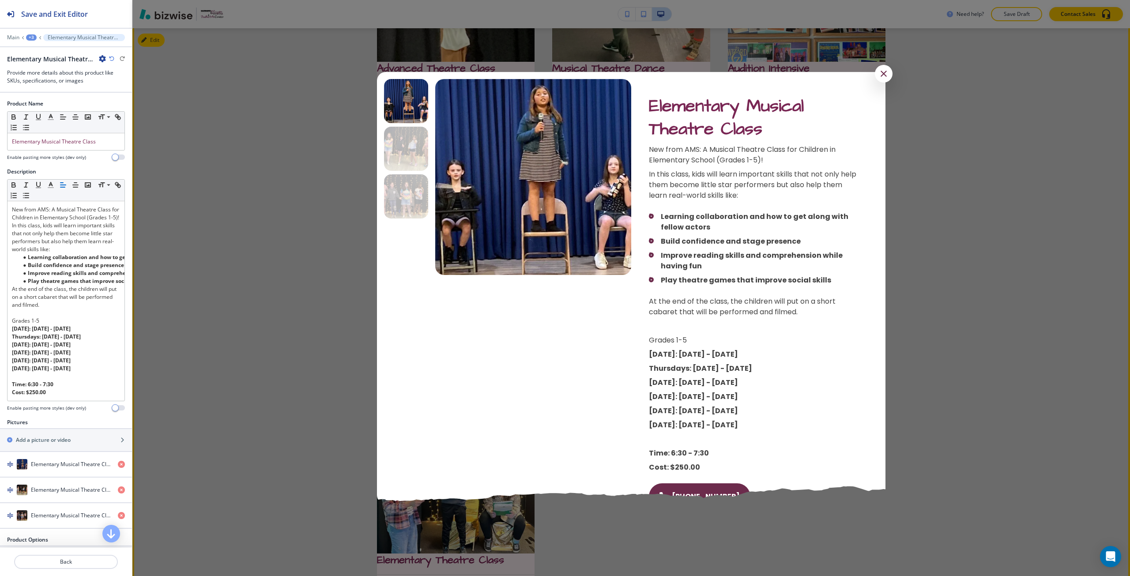
scroll to position [0, 0]
click at [421, 204] on div "Slide 3" at bounding box center [406, 196] width 44 height 44
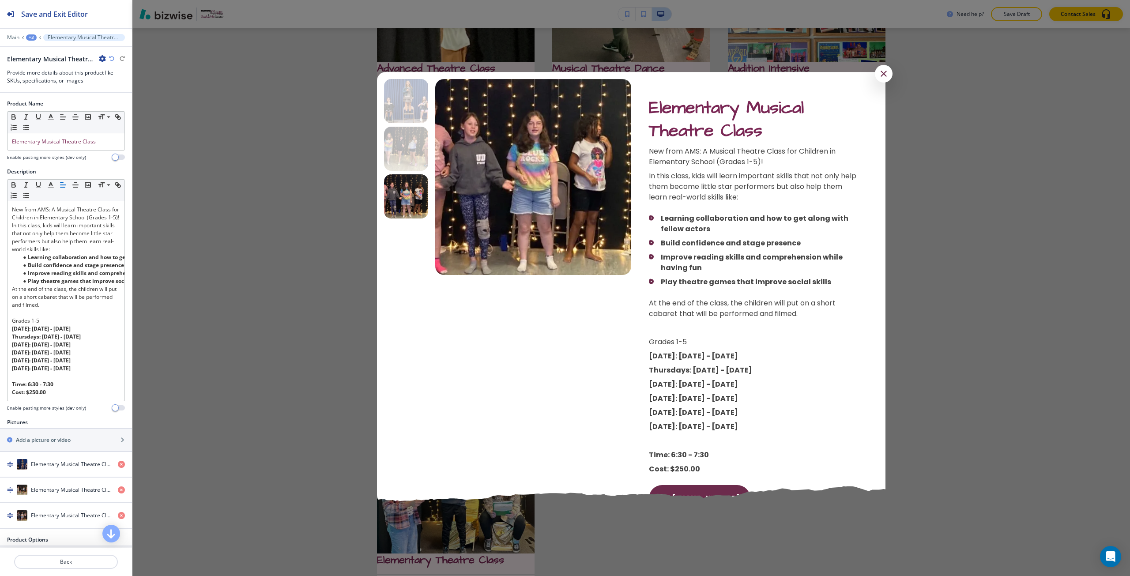
click at [335, 338] on div at bounding box center [631, 288] width 998 height 576
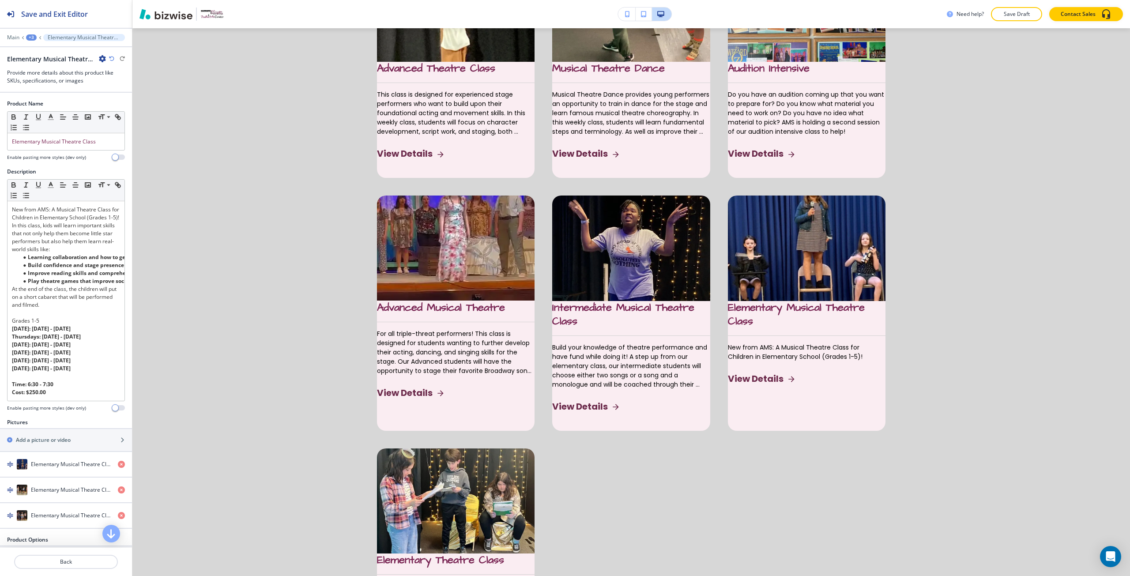
drag, startPoint x: 90, startPoint y: 551, endPoint x: 84, endPoint y: 554, distance: 6.7
click at [84, 554] on div at bounding box center [66, 551] width 132 height 7
click at [72, 560] on p "Back" at bounding box center [66, 562] width 102 height 8
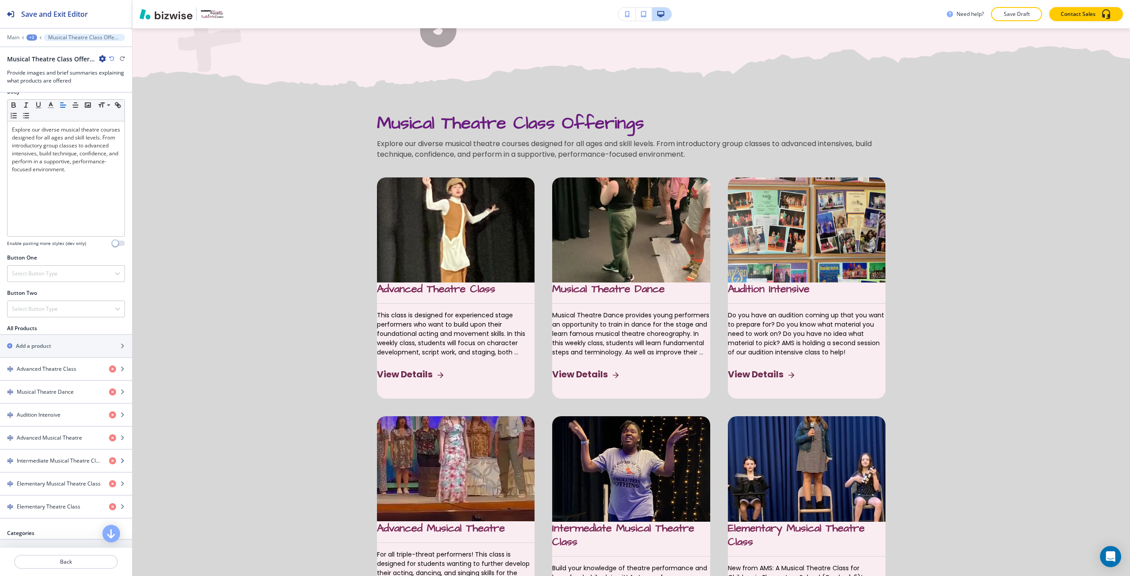
scroll to position [177, 0]
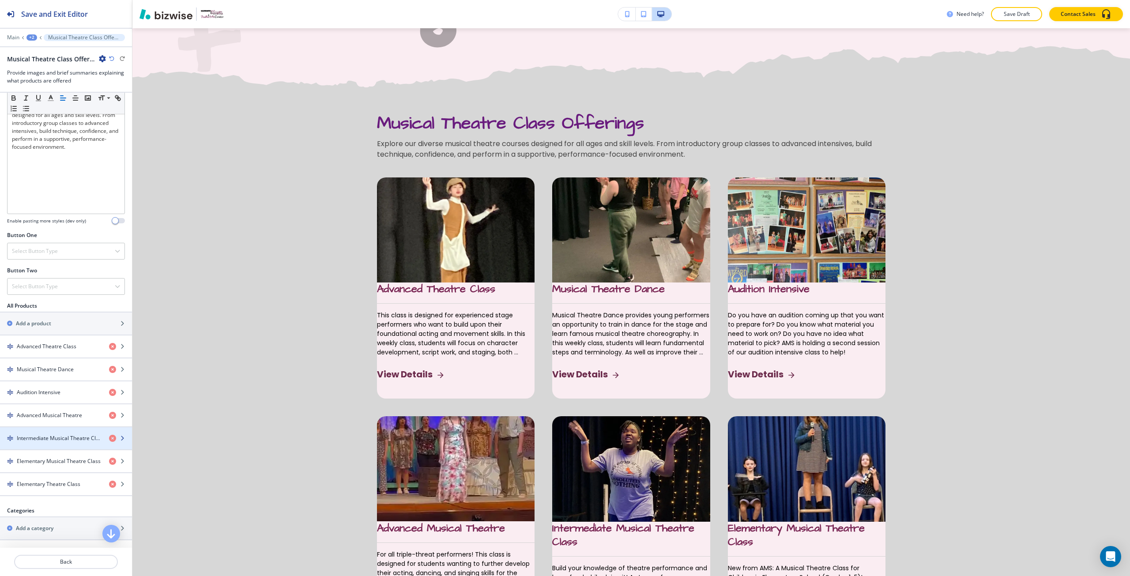
click at [66, 437] on h4 "Intermediate Musical Theatre Class" at bounding box center [59, 438] width 85 height 8
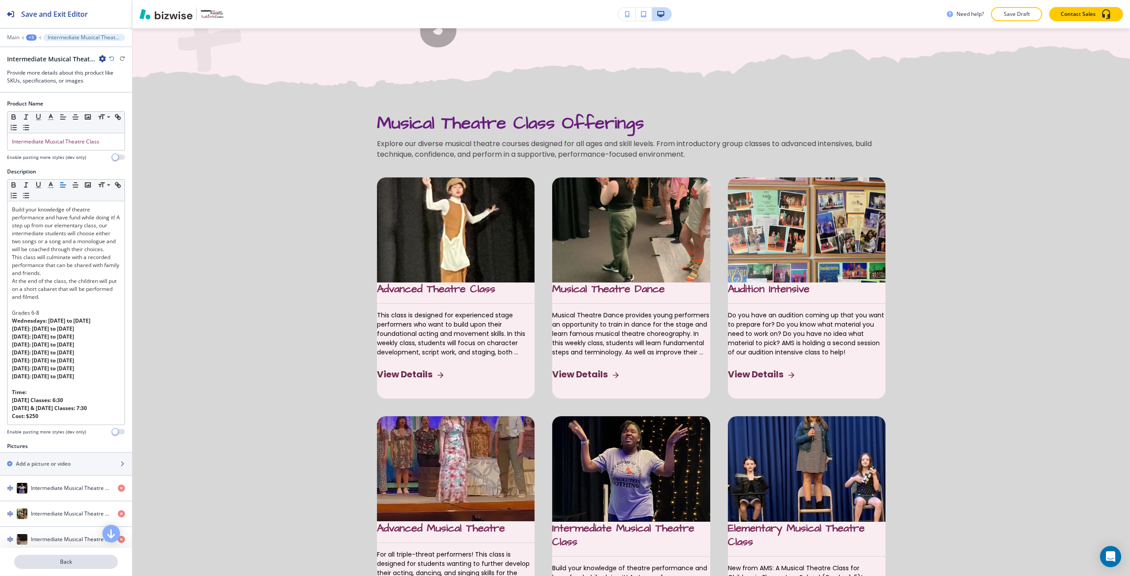
click at [72, 558] on p "Back" at bounding box center [66, 562] width 102 height 8
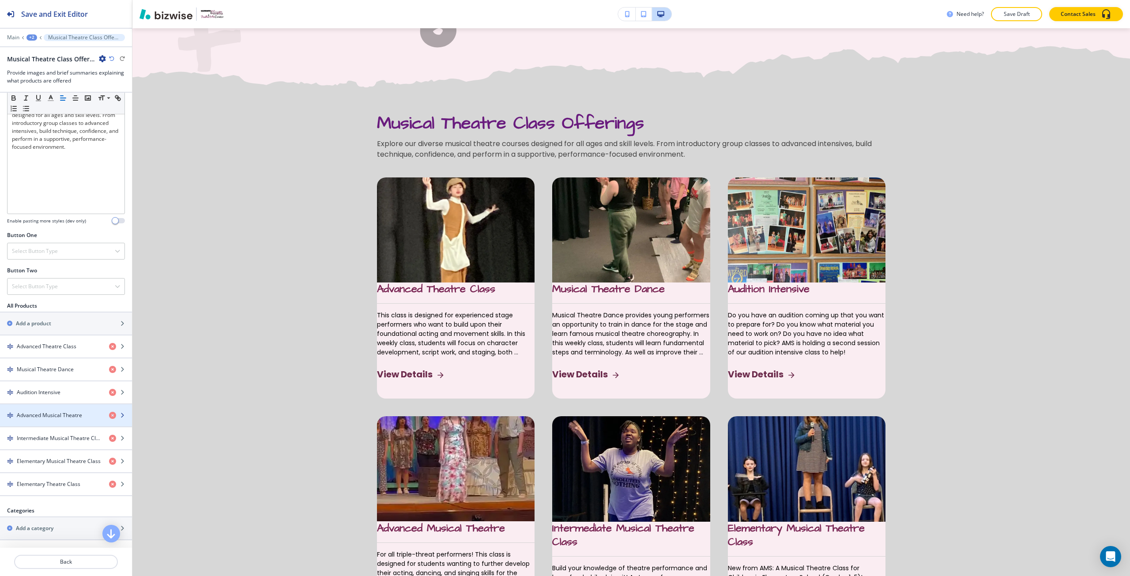
click at [62, 409] on div "button" at bounding box center [66, 407] width 132 height 7
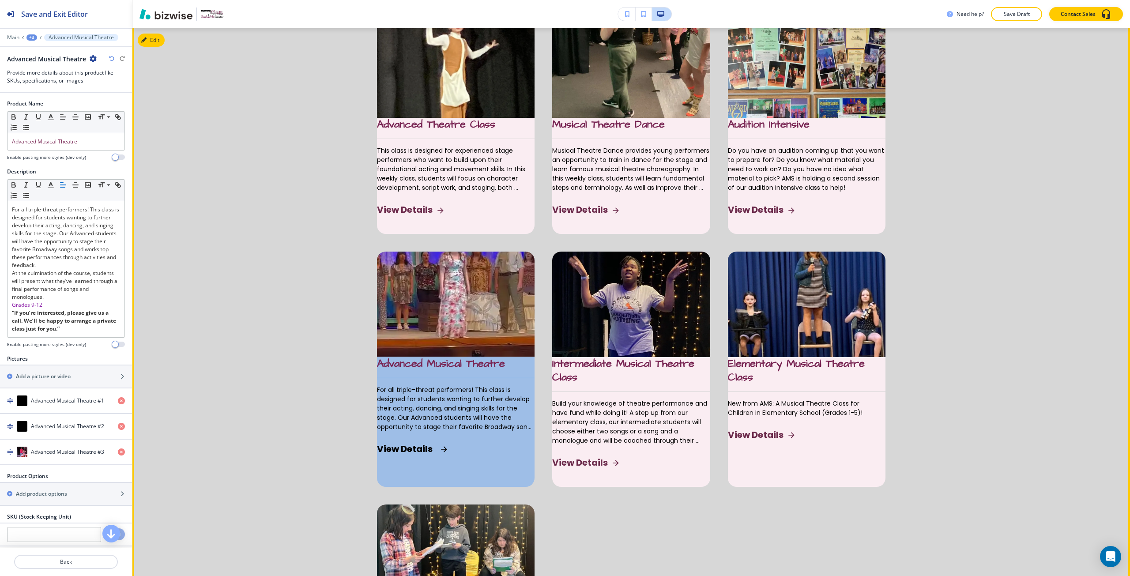
scroll to position [660, 0]
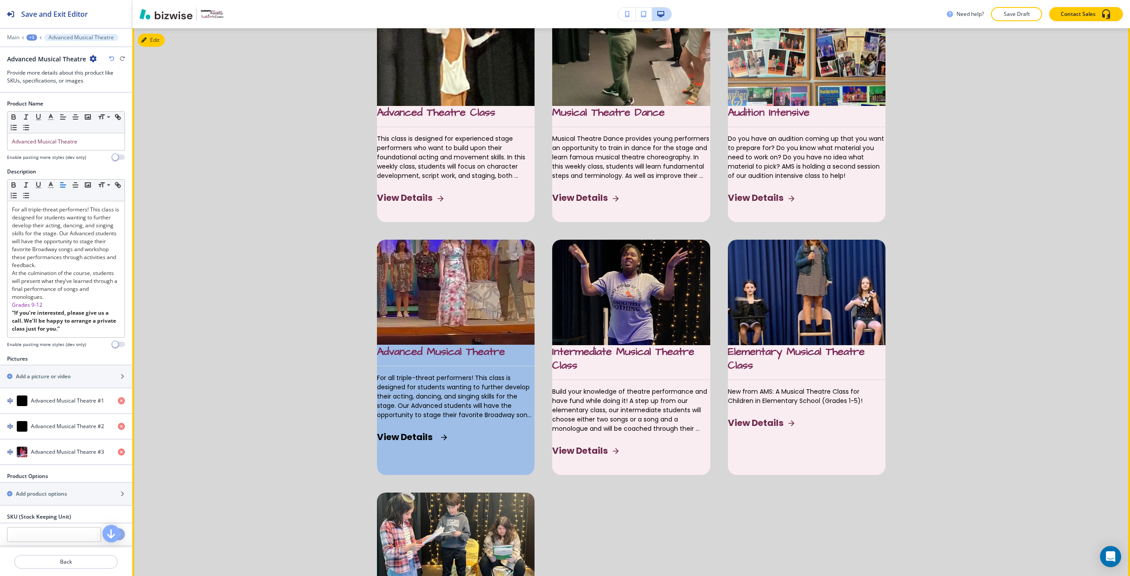
click at [418, 327] on video "button" at bounding box center [456, 292] width 158 height 105
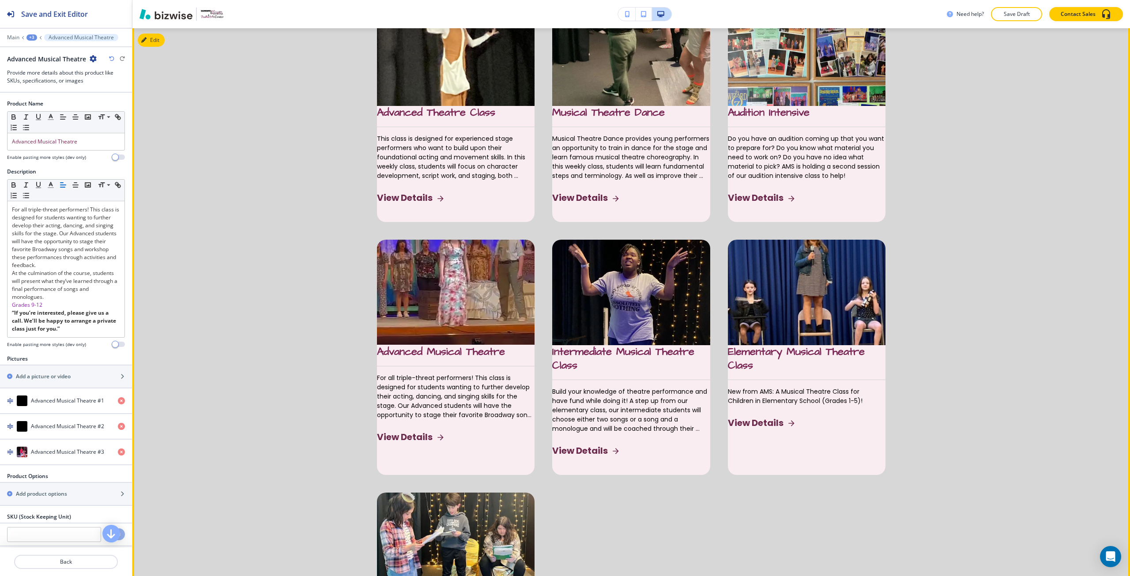
click at [1051, 376] on div at bounding box center [631, 348] width 998 height 624
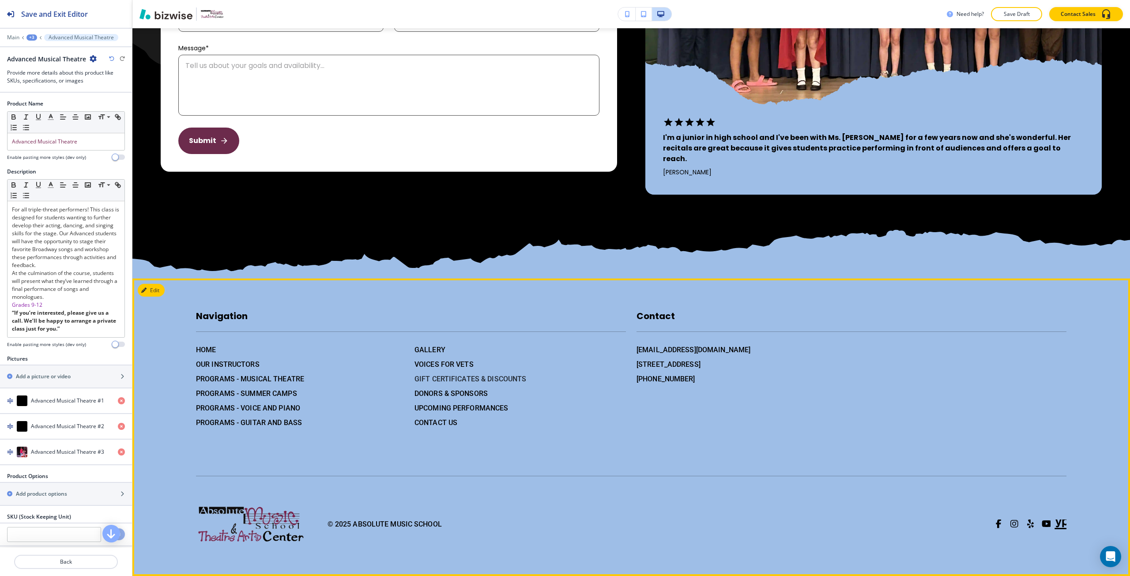
scroll to position [2232, 0]
click at [284, 394] on h6 "PROGRAMS - SUMMER CAMPS" at bounding box center [301, 393] width 211 height 11
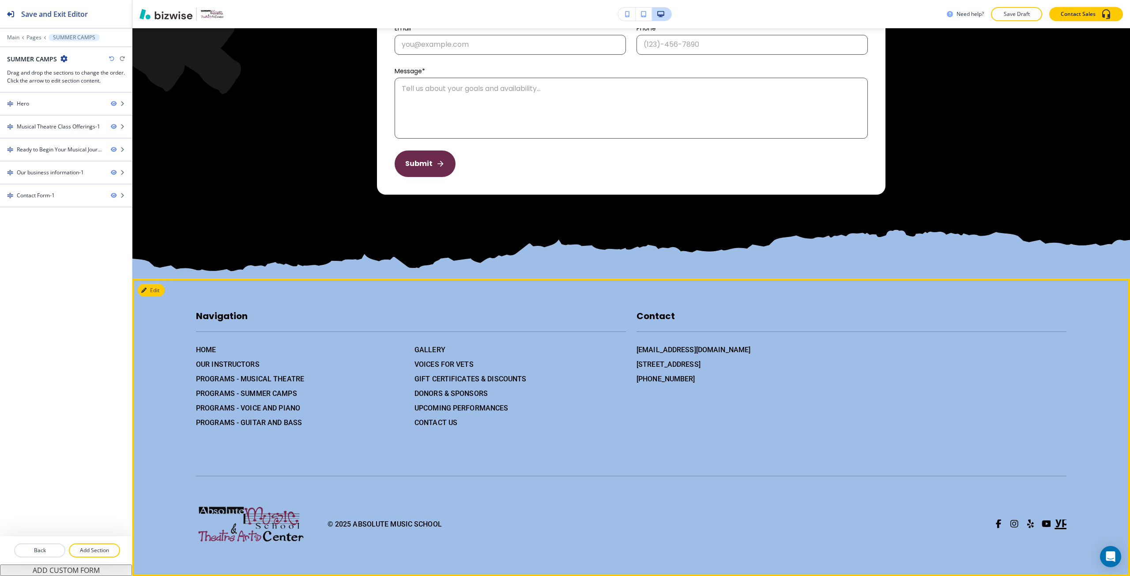
scroll to position [1700, 0]
click at [245, 376] on h6 "PROGRAMS - MUSICAL THEATRE" at bounding box center [301, 378] width 211 height 11
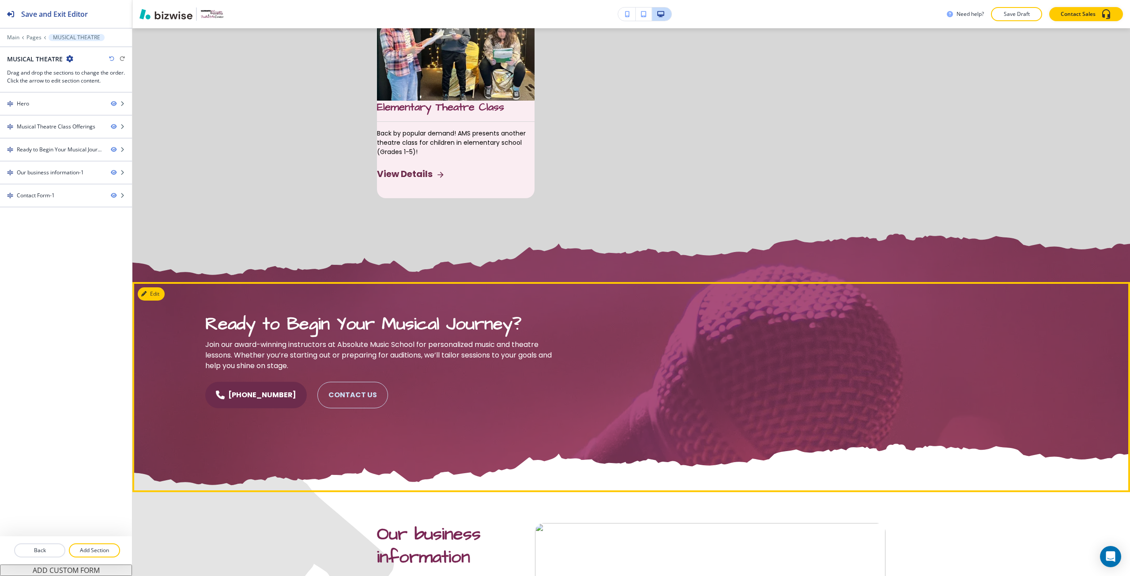
scroll to position [1192, 0]
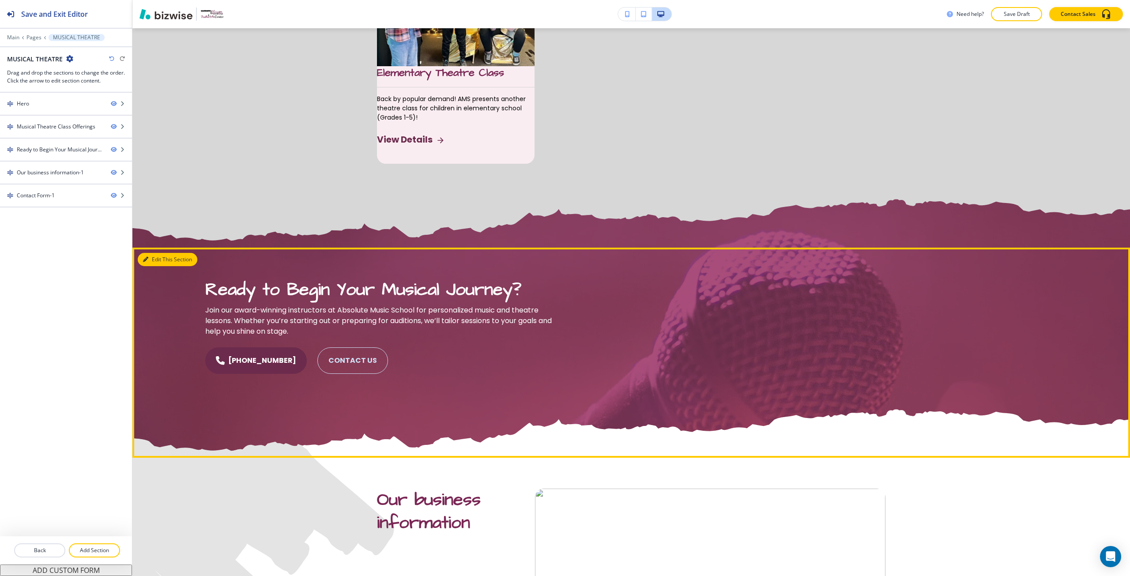
click at [147, 262] on icon "button" at bounding box center [145, 259] width 5 height 5
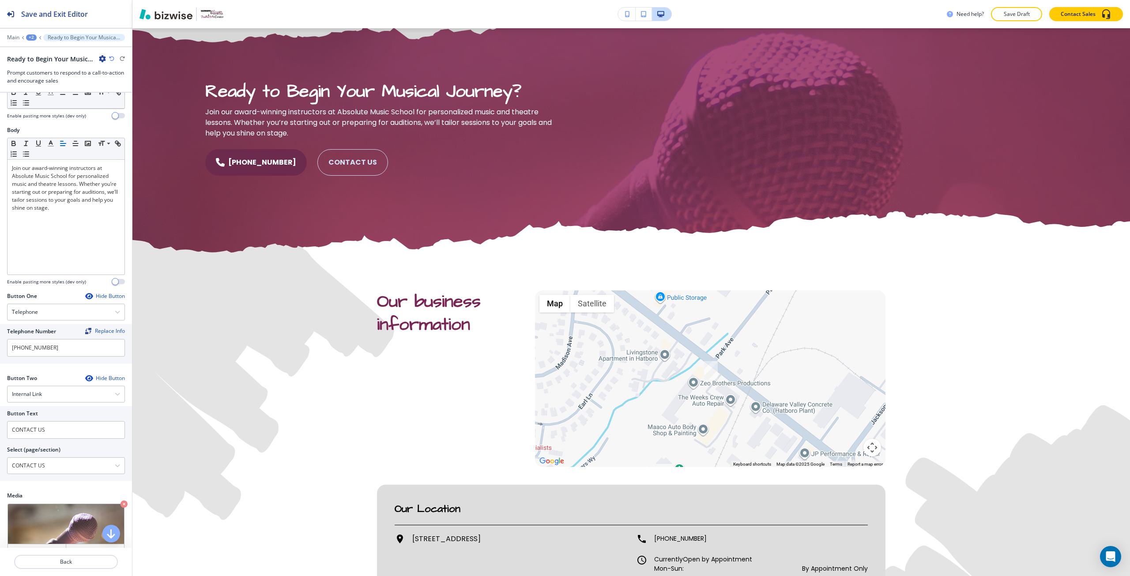
scroll to position [221, 0]
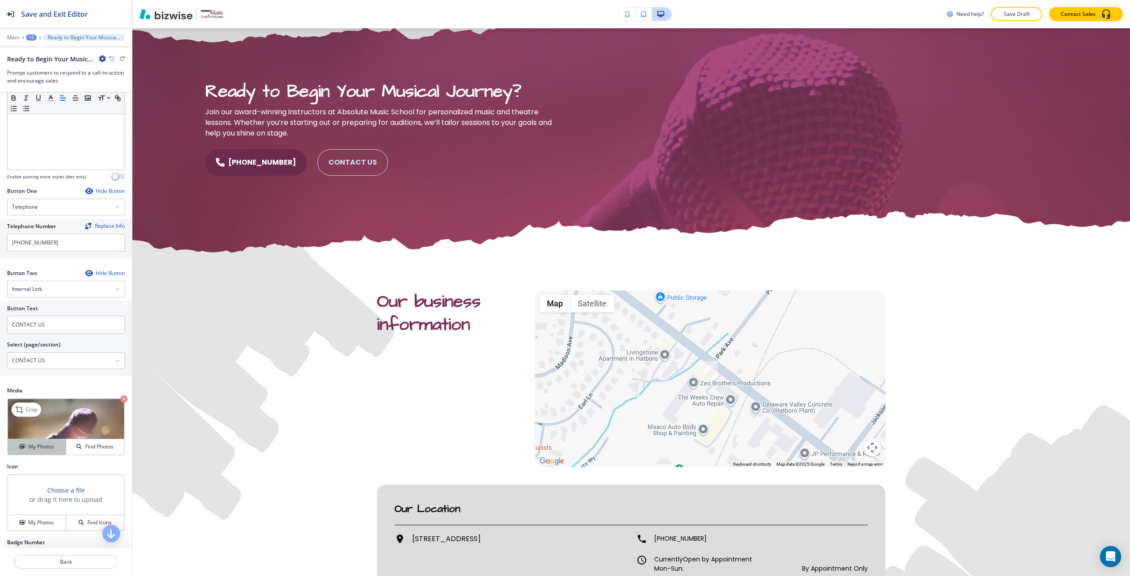
click at [43, 448] on h4 "My Photos" at bounding box center [41, 447] width 26 height 8
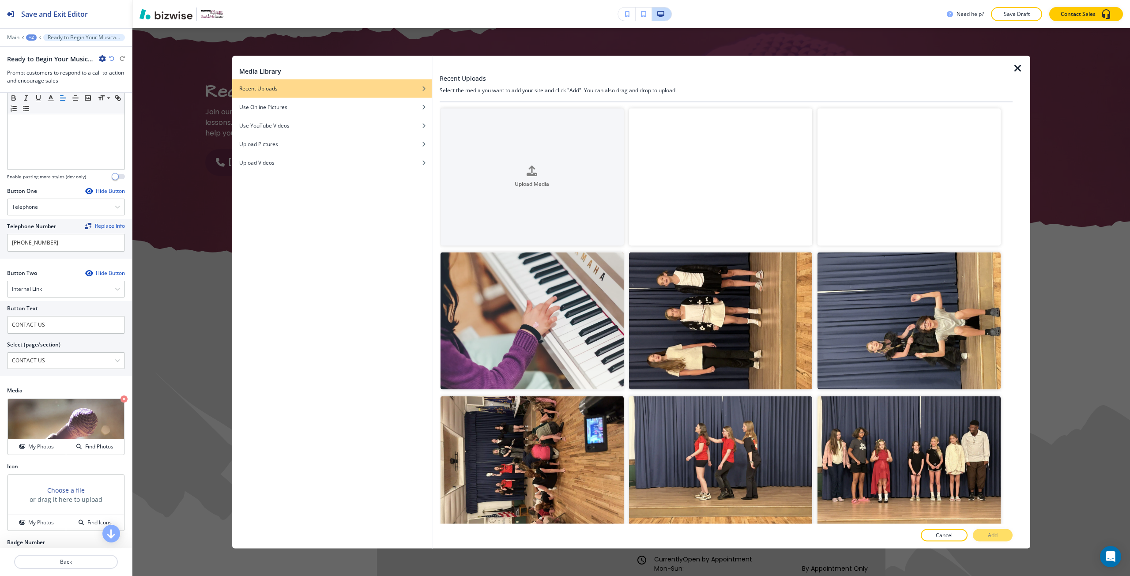
click at [836, 217] on video "button" at bounding box center [909, 176] width 183 height 137
click at [985, 532] on button "Add" at bounding box center [993, 535] width 40 height 12
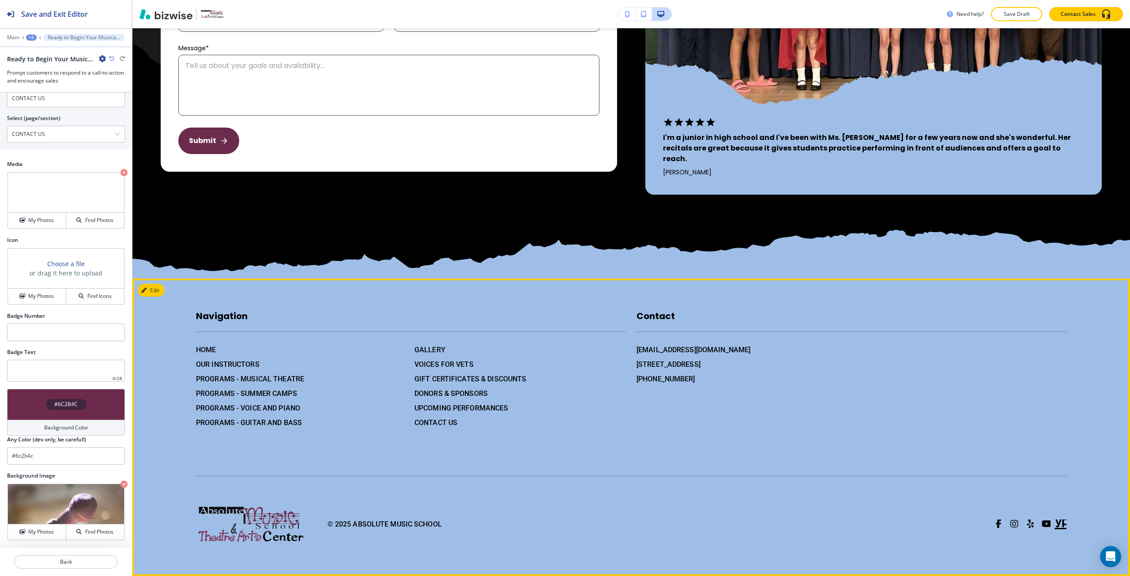
scroll to position [2251, 0]
click at [474, 404] on h6 "UPCOMING PERFORMANCES" at bounding box center [520, 408] width 211 height 11
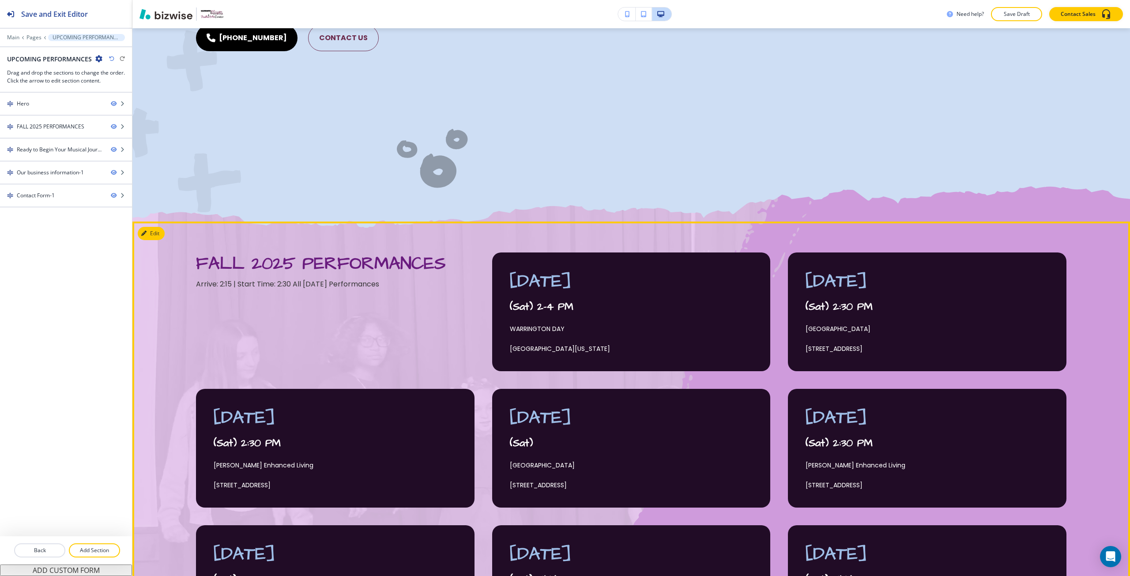
scroll to position [309, 0]
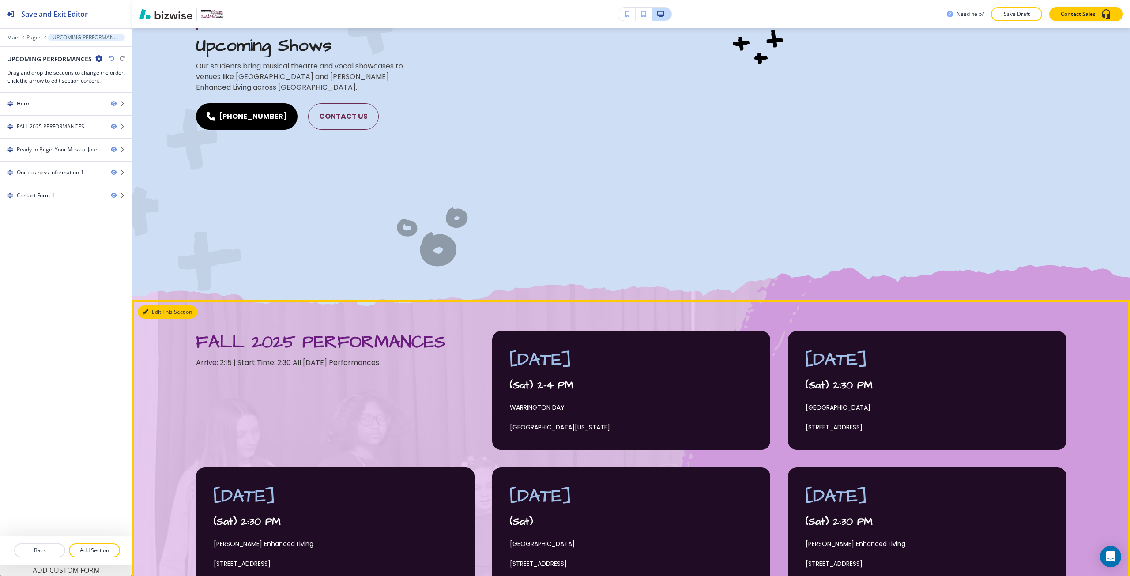
click at [147, 314] on icon "button" at bounding box center [145, 311] width 5 height 5
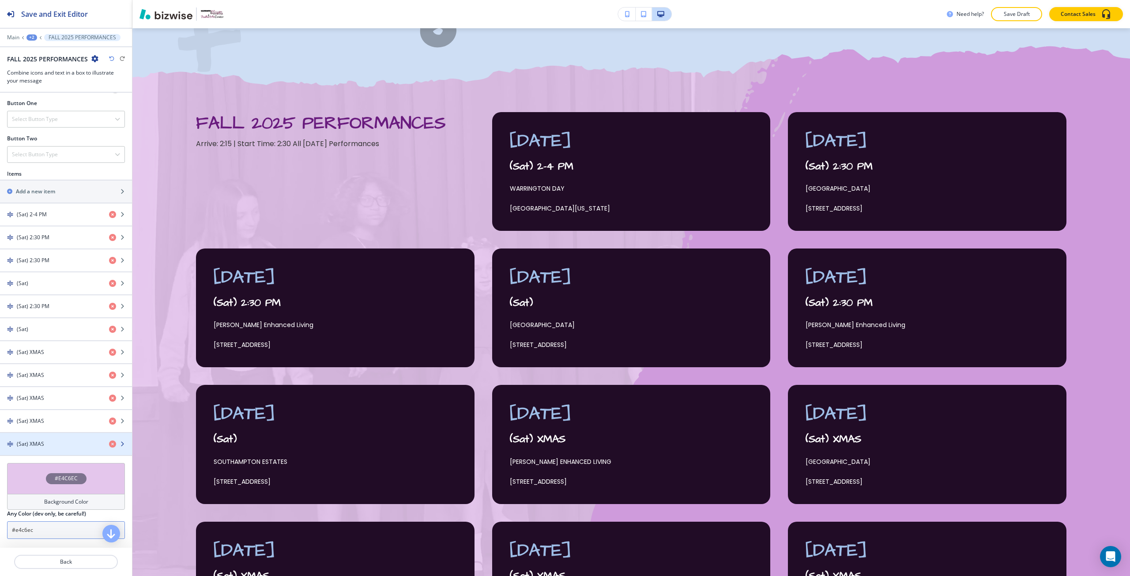
scroll to position [383, 0]
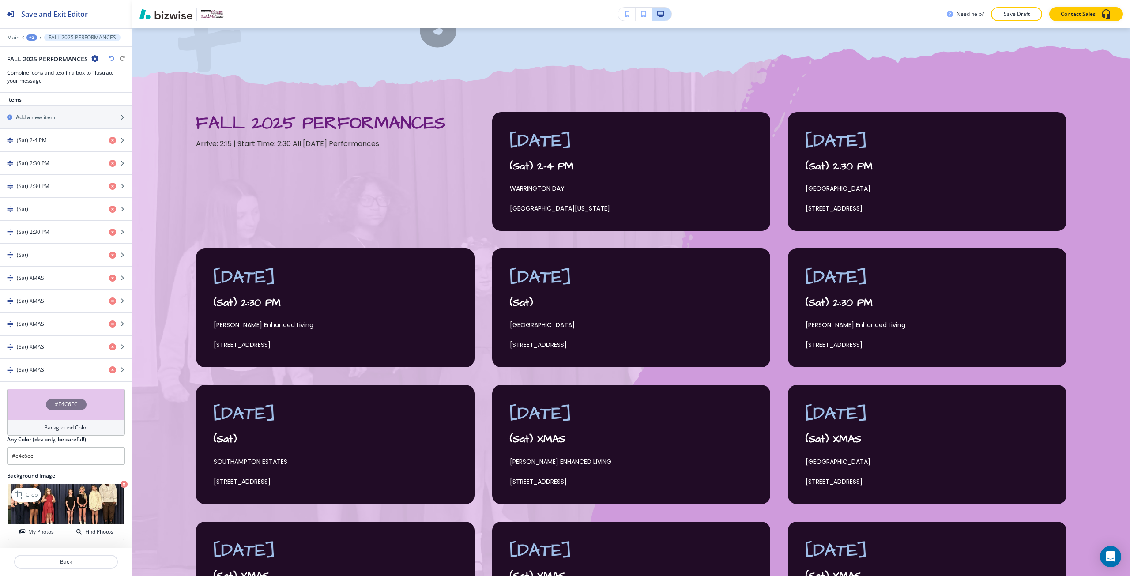
click at [121, 483] on icon "button" at bounding box center [124, 484] width 7 height 7
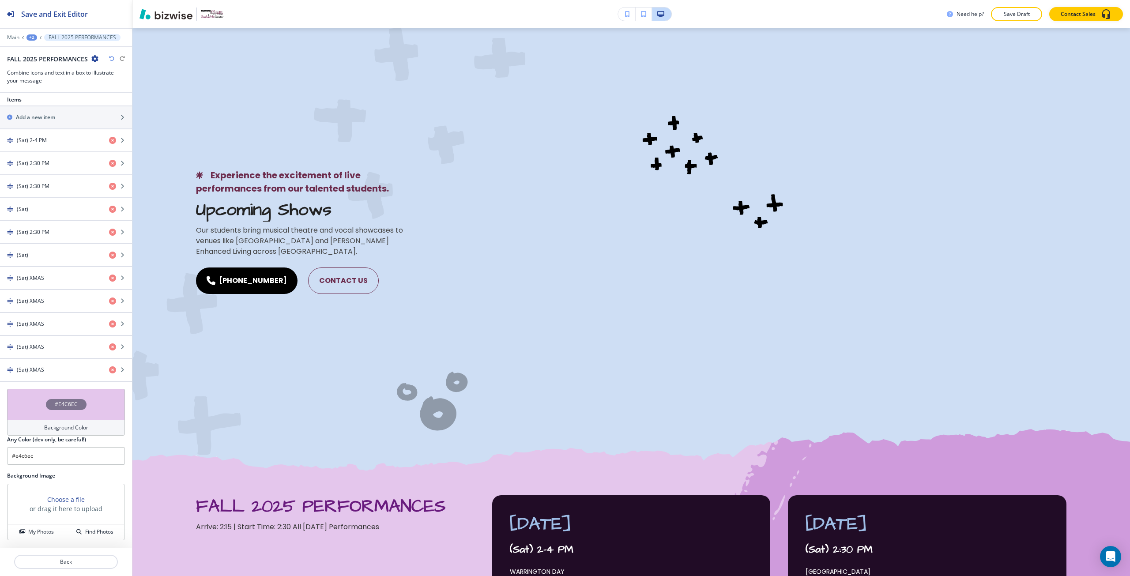
scroll to position [0, 0]
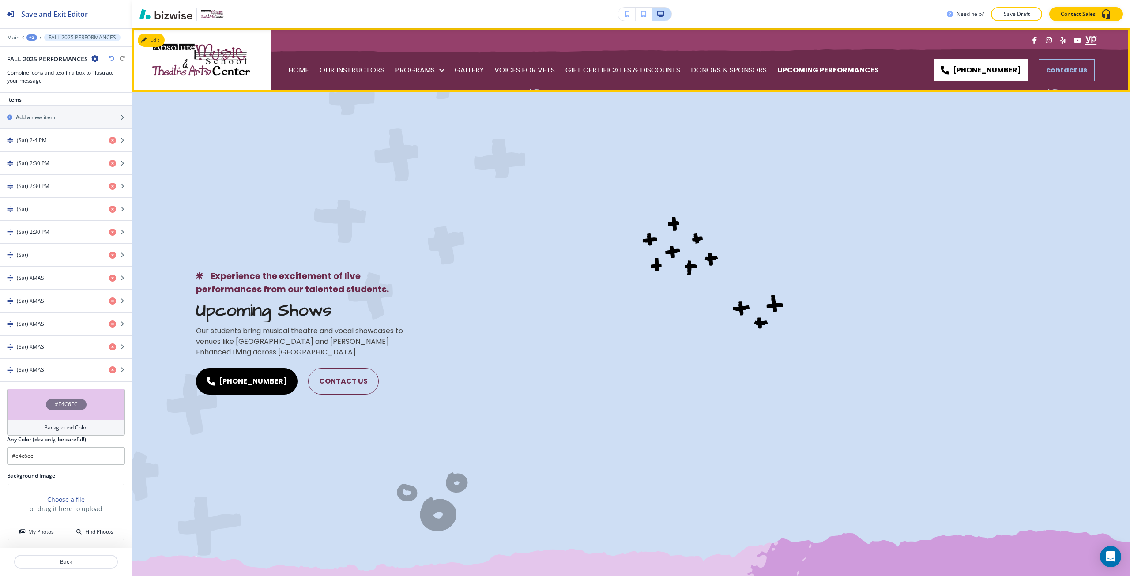
click at [334, 113] on p "CONTACT US" at bounding box center [310, 125] width 45 height 25
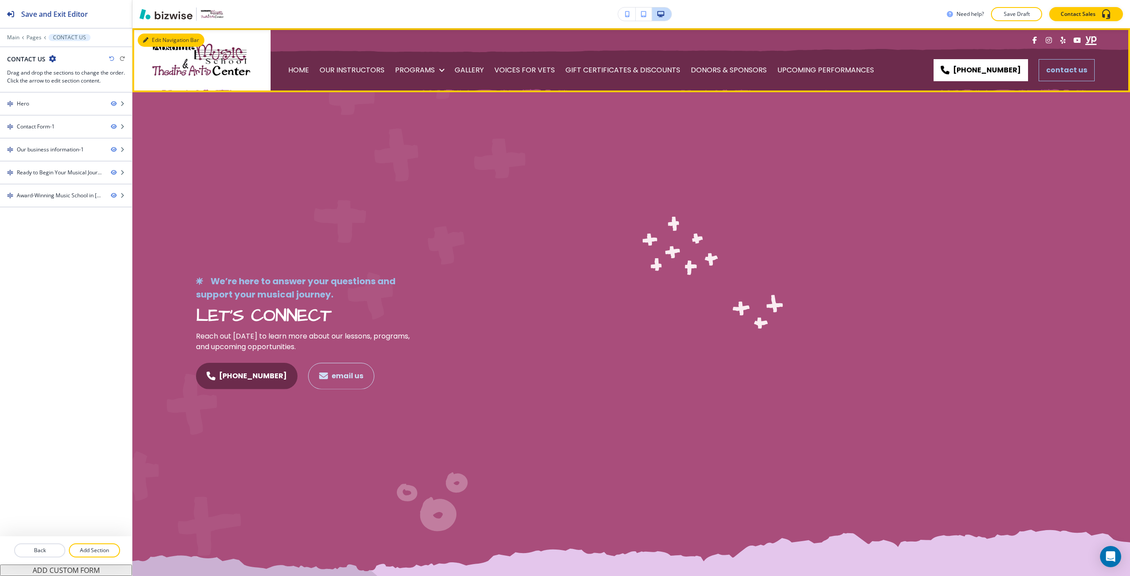
click at [152, 41] on button "Edit Navigation Bar" at bounding box center [171, 40] width 67 height 13
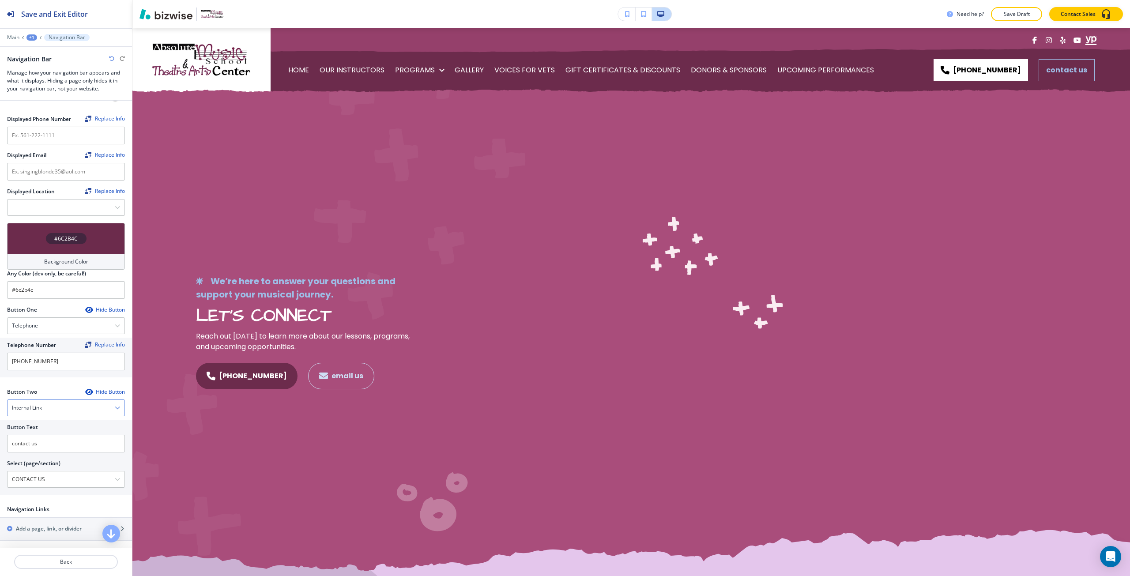
scroll to position [177, 0]
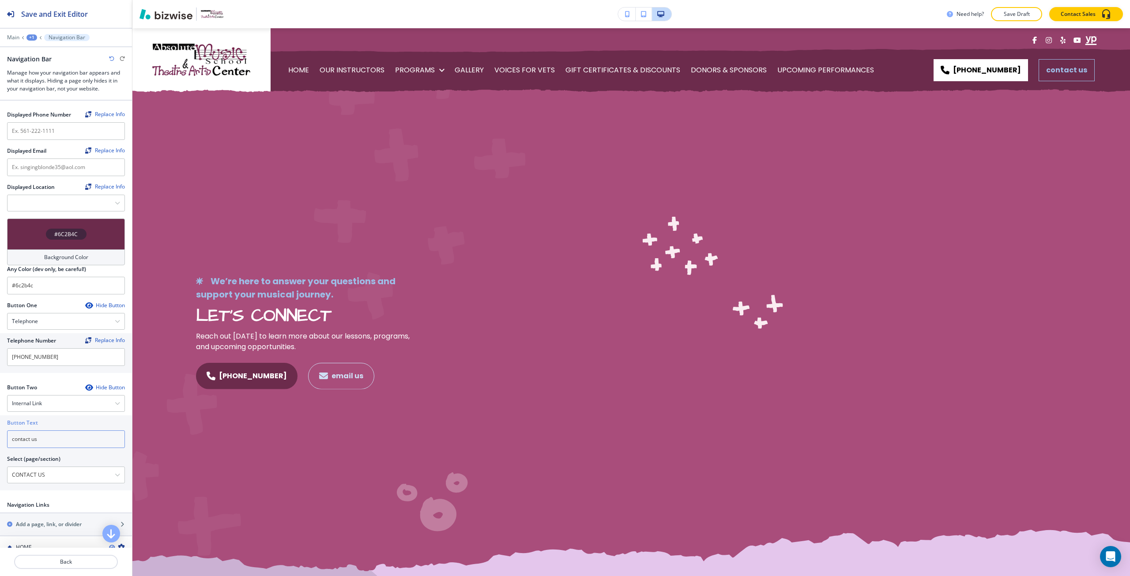
click at [62, 435] on input "contact us" at bounding box center [66, 439] width 118 height 18
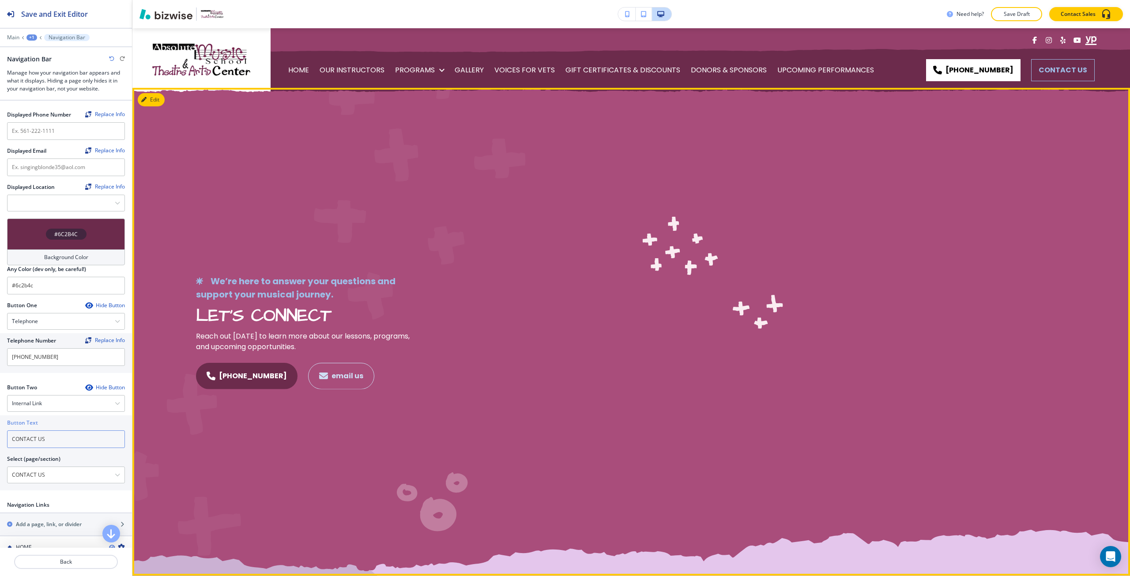
type input "CONTACT US"
click at [205, 461] on div "We’re here to answer your questions and support your musical journey. LET’S CON…" at bounding box center [631, 332] width 998 height 488
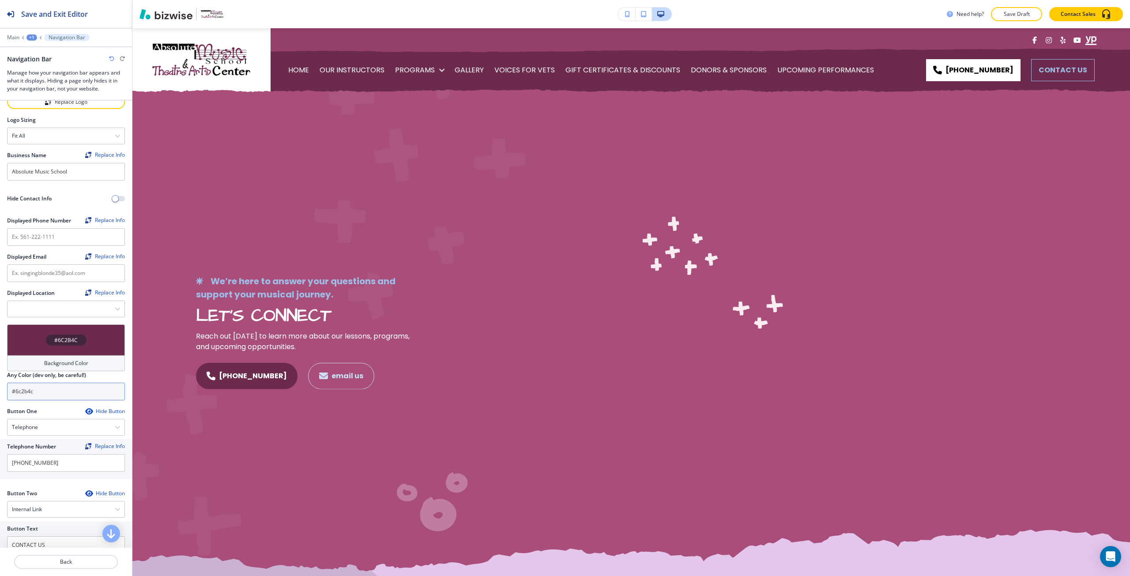
scroll to position [0, 0]
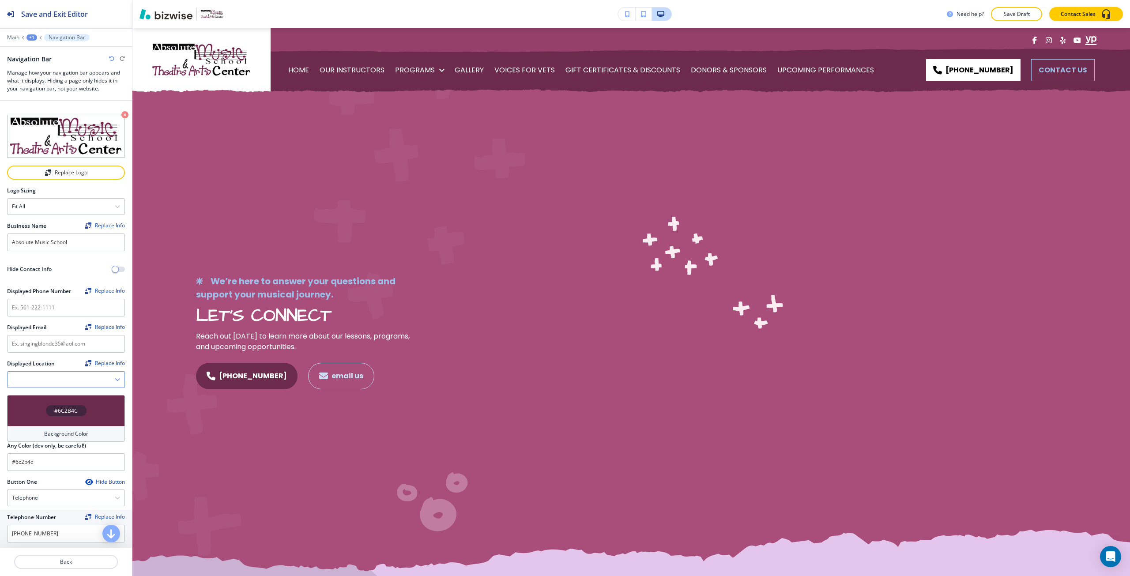
click at [110, 385] on div "[STREET_ADDRESS]" at bounding box center [66, 379] width 118 height 17
click at [84, 394] on h4 "[STREET_ADDRESS]" at bounding box center [66, 395] width 108 height 8
type Location "[STREET_ADDRESS]"
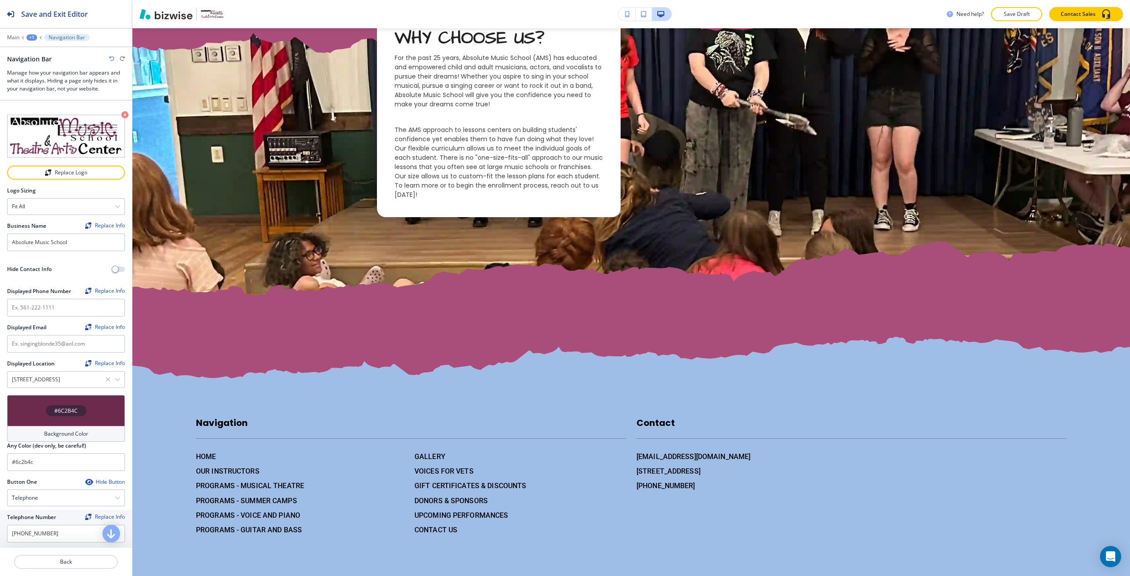
scroll to position [1762, 0]
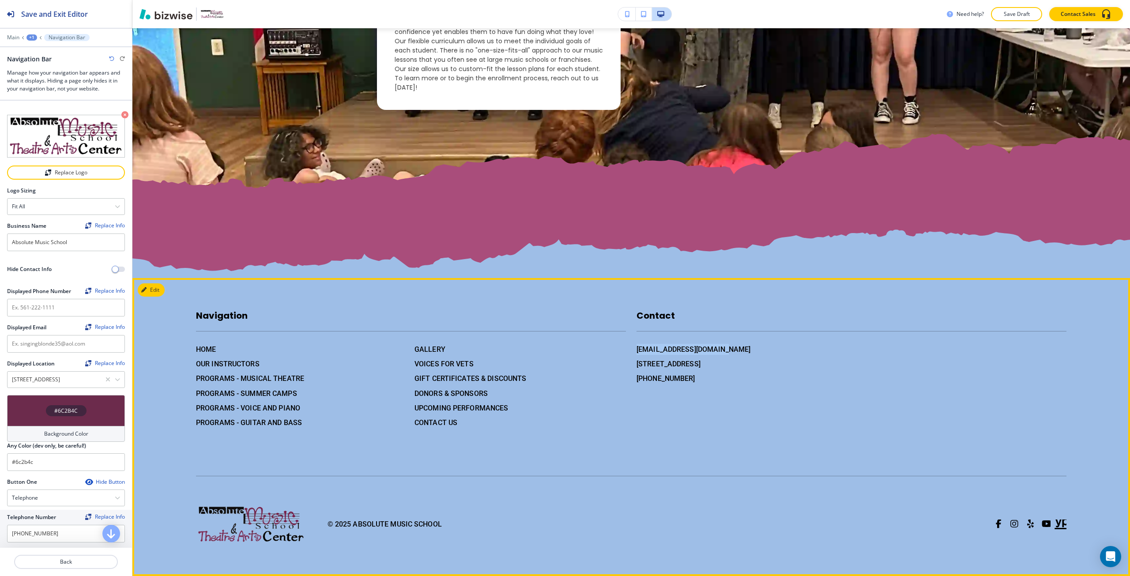
drag, startPoint x: 724, startPoint y: 347, endPoint x: 630, endPoint y: 353, distance: 93.8
click at [630, 353] on div "Contact [EMAIL_ADDRESS][DOMAIN_NAME] [STREET_ADDRESS] [PHONE_NUMBER]" at bounding box center [846, 359] width 441 height 137
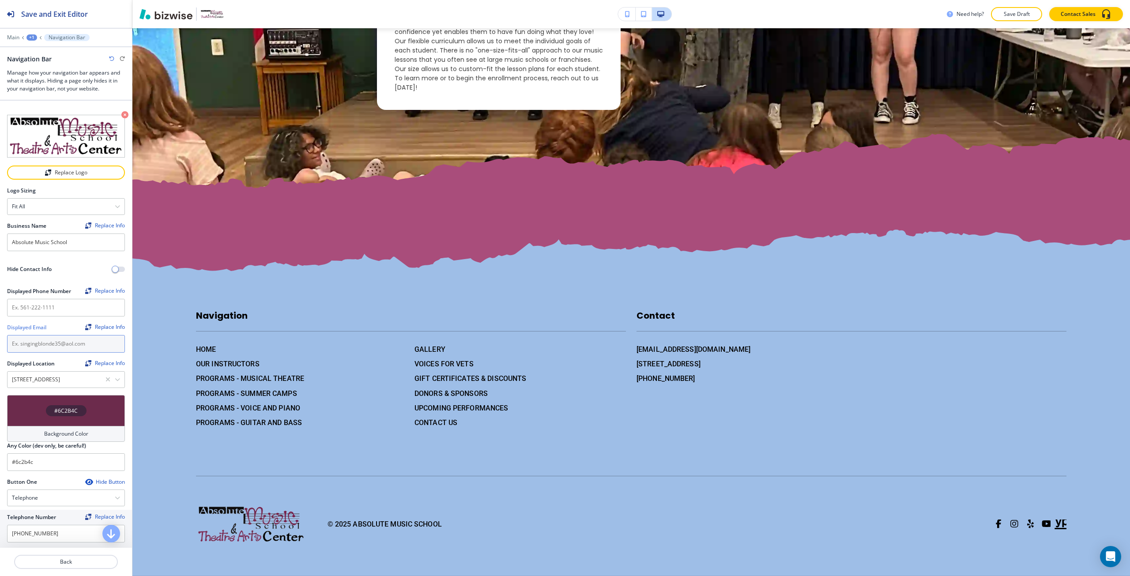
click at [49, 341] on input "text" at bounding box center [66, 344] width 118 height 18
paste input "[EMAIL_ADDRESS][DOMAIN_NAME]"
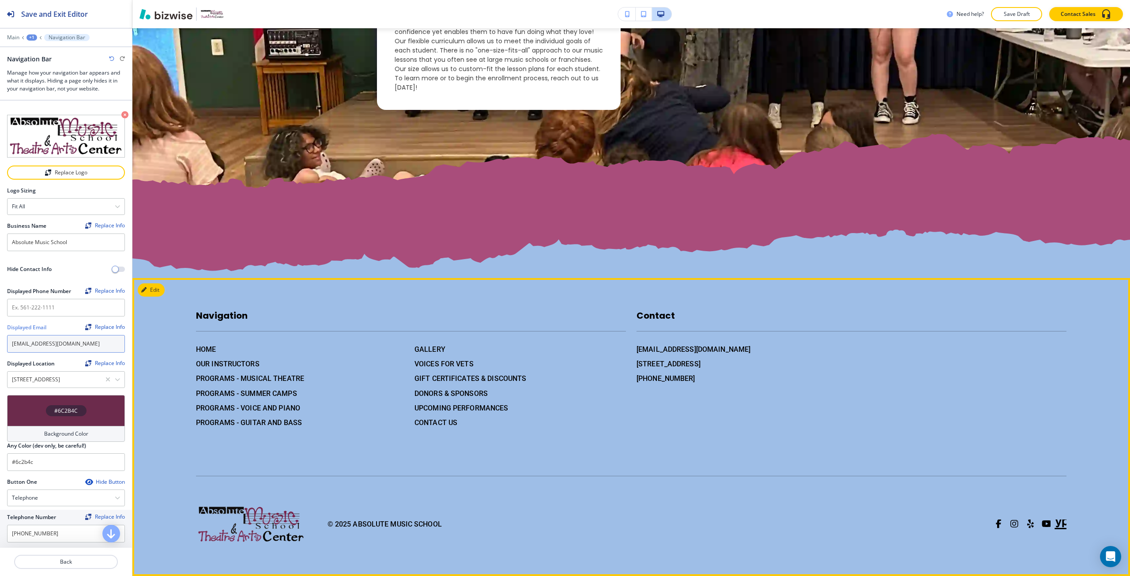
type input "[EMAIL_ADDRESS][DOMAIN_NAME]"
drag, startPoint x: 697, startPoint y: 378, endPoint x: 627, endPoint y: 390, distance: 71.1
click at [618, 379] on div "Navigation HOME OUR INSTRUCTORS PROGRAMS - MUSICAL THEATRE PROGRAMS - SUMMER CA…" at bounding box center [625, 359] width 881 height 137
drag, startPoint x: 635, startPoint y: 402, endPoint x: 647, endPoint y: 400, distance: 12.0
click at [637, 402] on div "Contact [EMAIL_ADDRESS][DOMAIN_NAME] [STREET_ADDRESS] [PHONE_NUMBER]" at bounding box center [846, 359] width 441 height 137
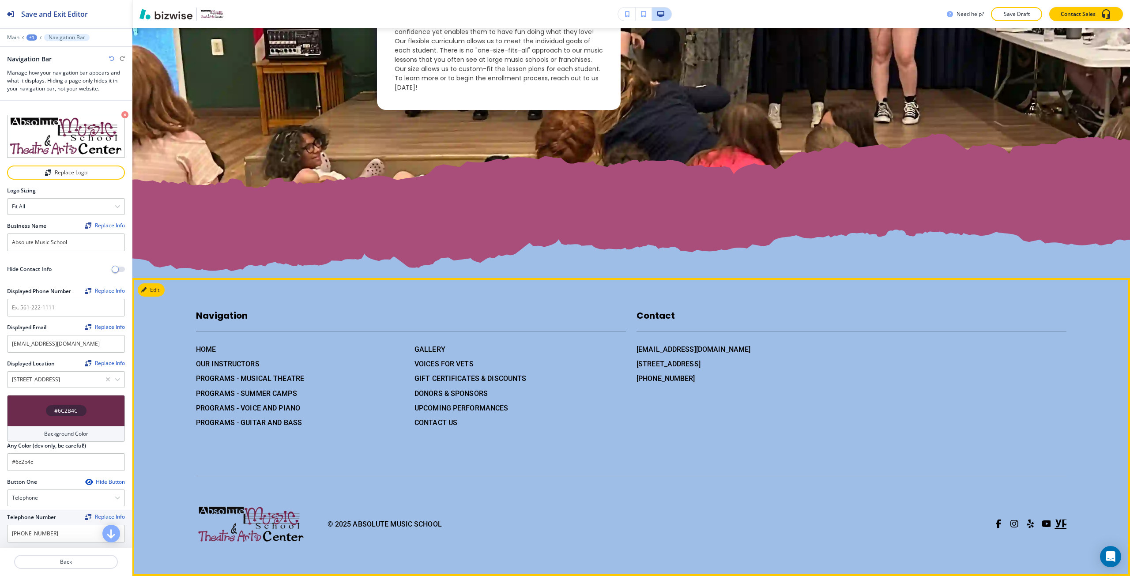
click at [690, 382] on div "[EMAIL_ADDRESS][DOMAIN_NAME] [STREET_ADDRESS] [PHONE_NUMBER]" at bounding box center [852, 364] width 430 height 40
drag, startPoint x: 685, startPoint y: 378, endPoint x: 631, endPoint y: 380, distance: 53.4
click at [631, 380] on div "Contact [EMAIL_ADDRESS][DOMAIN_NAME] [STREET_ADDRESS] [PHONE_NUMBER]" at bounding box center [846, 359] width 441 height 137
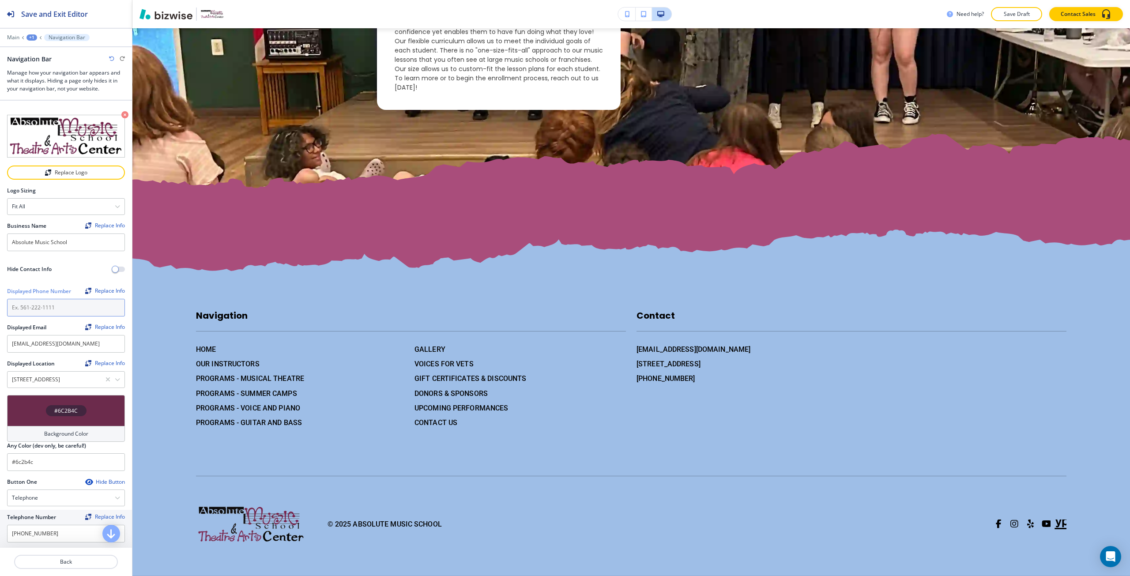
click at [57, 308] on input "text" at bounding box center [66, 308] width 118 height 18
paste input "[PHONE_NUMBER]"
type input "[PHONE_NUMBER]"
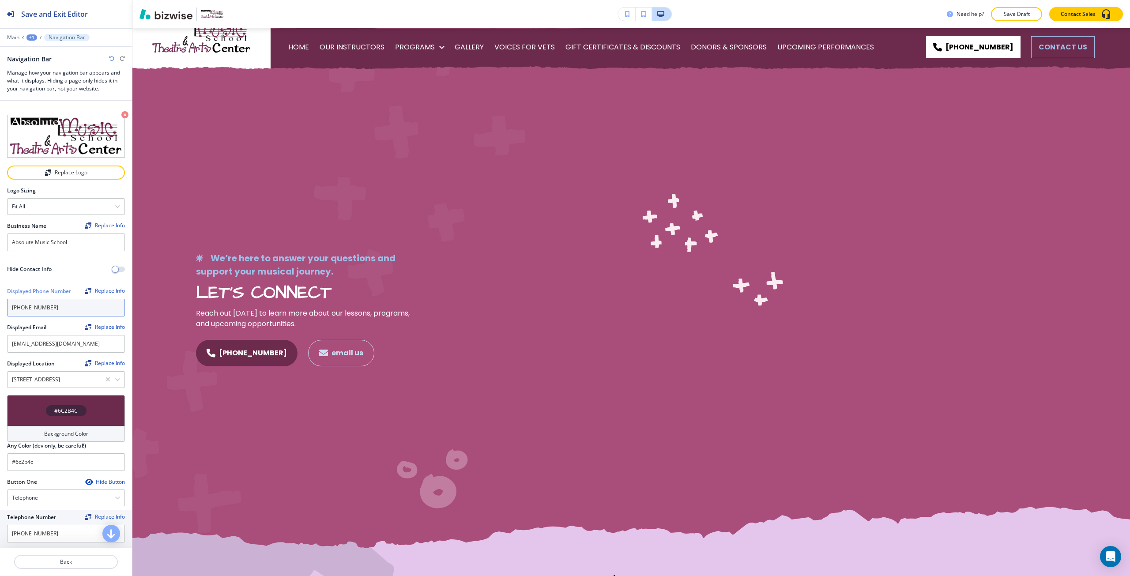
scroll to position [0, 0]
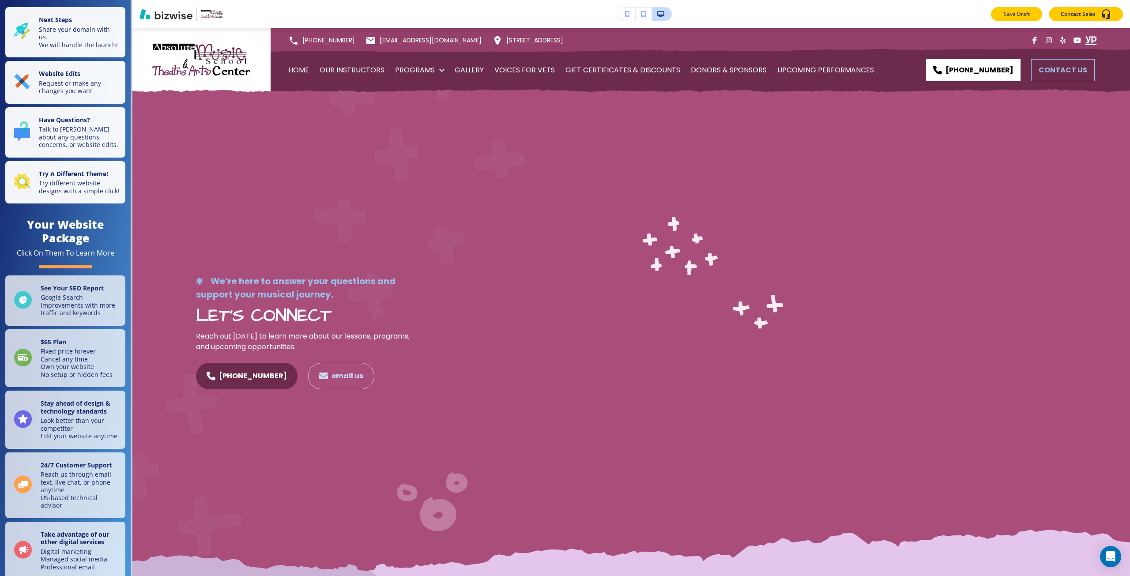
click at [1013, 18] on p "Save Draft" at bounding box center [1017, 14] width 28 height 8
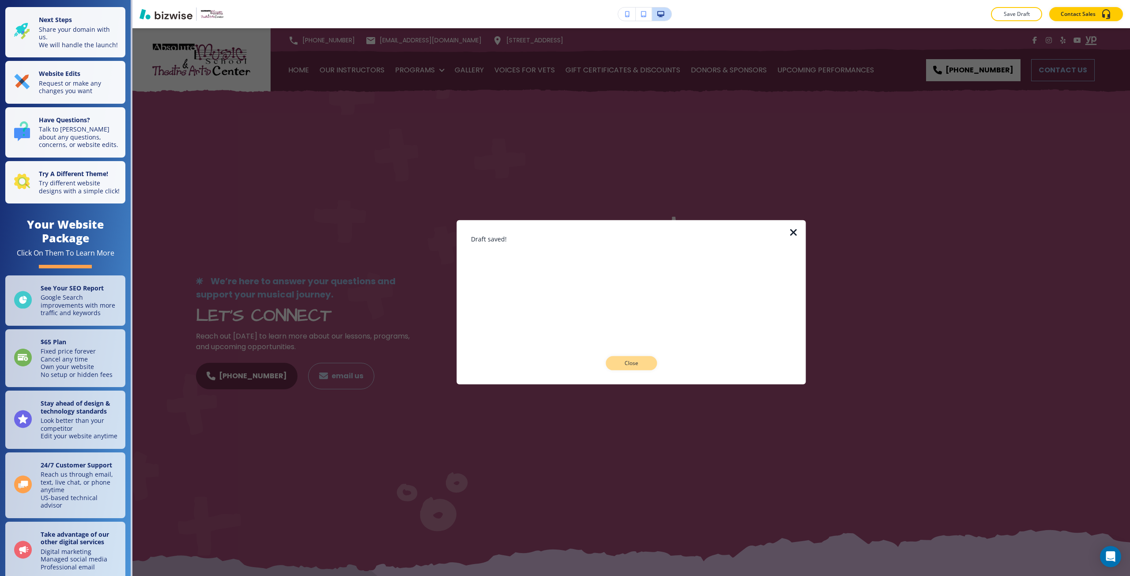
click at [638, 367] on button "Close" at bounding box center [631, 363] width 51 height 14
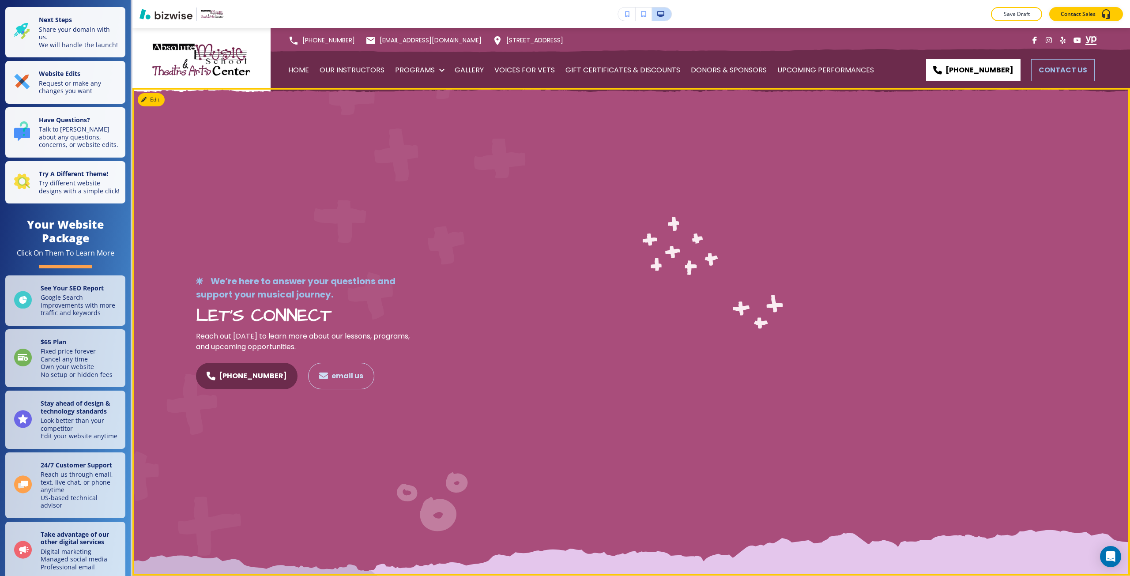
click at [317, 176] on div "We’re here to answer your questions and support your musical journey. LET’S CON…" at bounding box center [631, 332] width 998 height 488
